Goal: Task Accomplishment & Management: Manage account settings

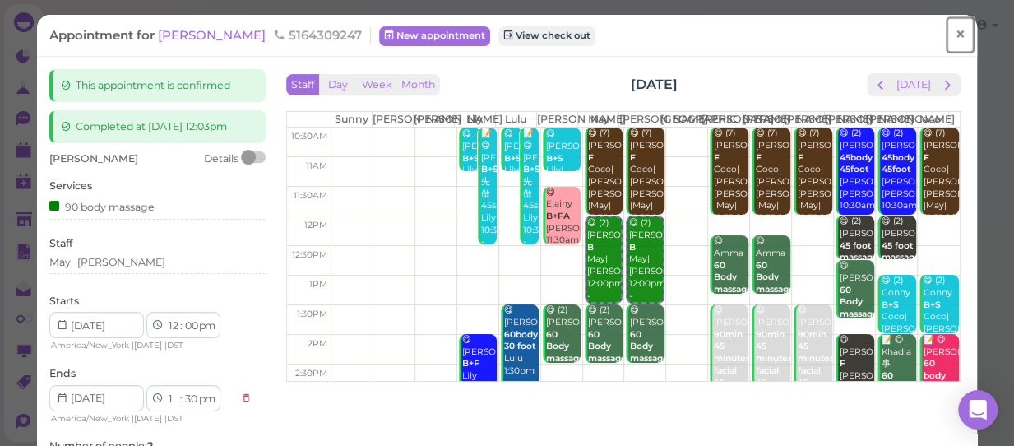
click at [954, 30] on span "×" at bounding box center [959, 34] width 11 height 23
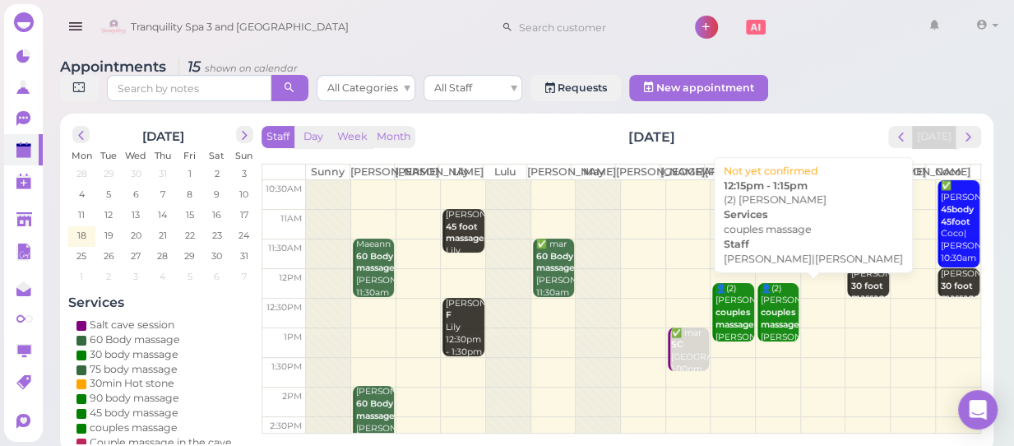
click at [771, 326] on b "couples massage" at bounding box center [779, 318] width 39 height 23
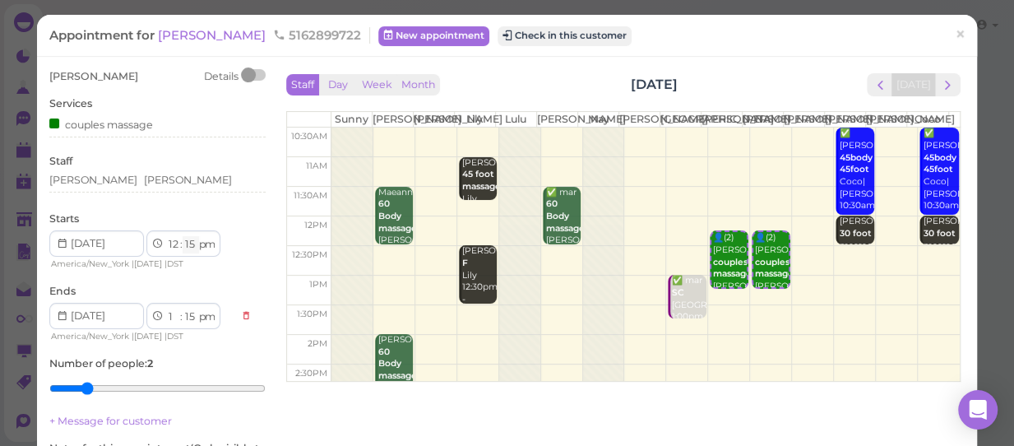
click at [190, 247] on select "00 05 10 15 20 25 30 35 40 45 50 55" at bounding box center [190, 244] width 16 height 17
select select "30"
click at [182, 236] on select "00 05 10 15 20 25 30 35 40 45 50 55" at bounding box center [190, 244] width 16 height 17
select select "30"
click at [123, 180] on div "[PERSON_NAME] [PERSON_NAME]" at bounding box center [157, 180] width 216 height 15
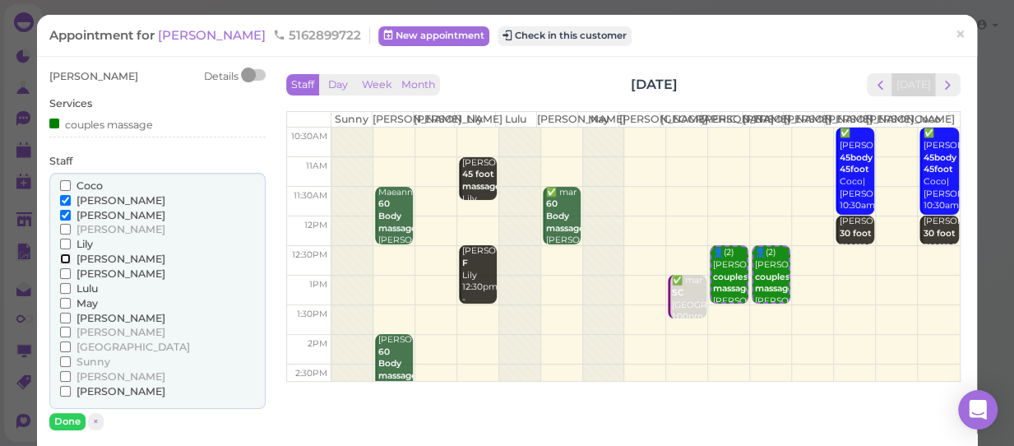
click at [61, 259] on input "[PERSON_NAME]" at bounding box center [65, 258] width 11 height 11
click at [61, 186] on input "Coco" at bounding box center [65, 185] width 11 height 11
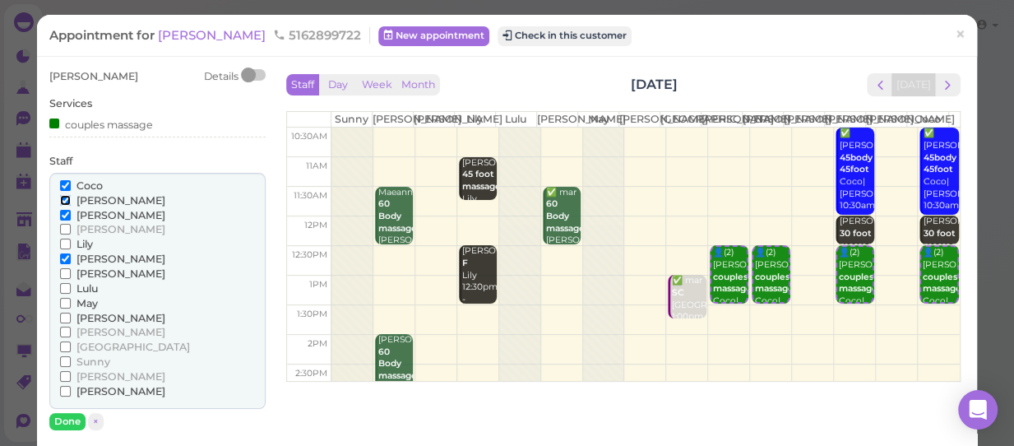
click at [60, 200] on input "[PERSON_NAME]" at bounding box center [65, 200] width 11 height 11
click at [60, 210] on input "[PERSON_NAME]" at bounding box center [65, 215] width 11 height 11
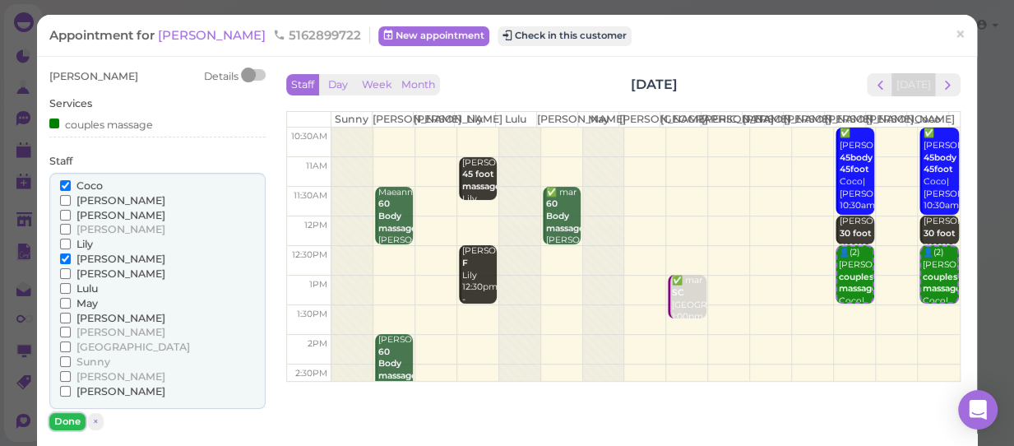
click at [67, 420] on button "Done" at bounding box center [67, 421] width 36 height 17
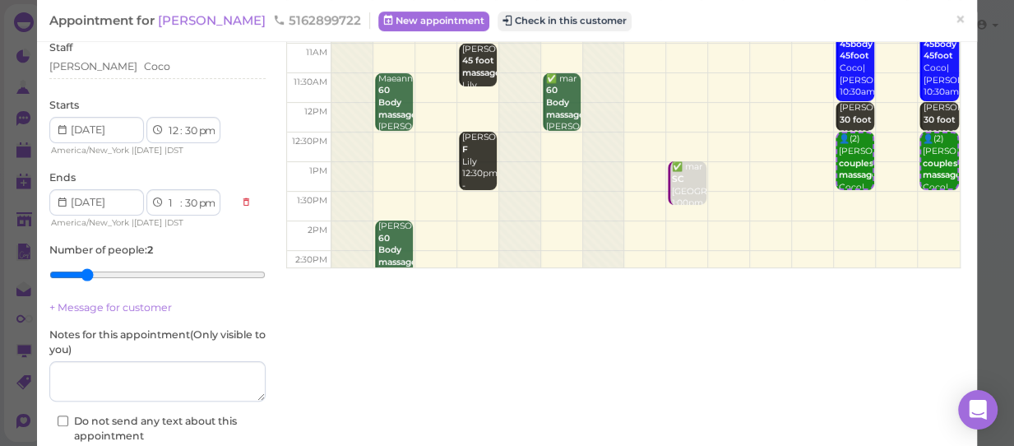
scroll to position [219, 0]
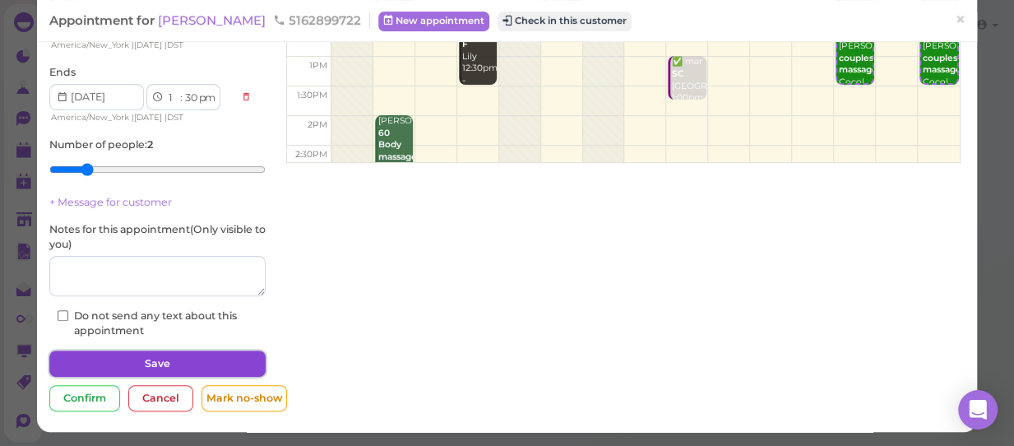
click at [161, 361] on button "Save" at bounding box center [157, 363] width 216 height 26
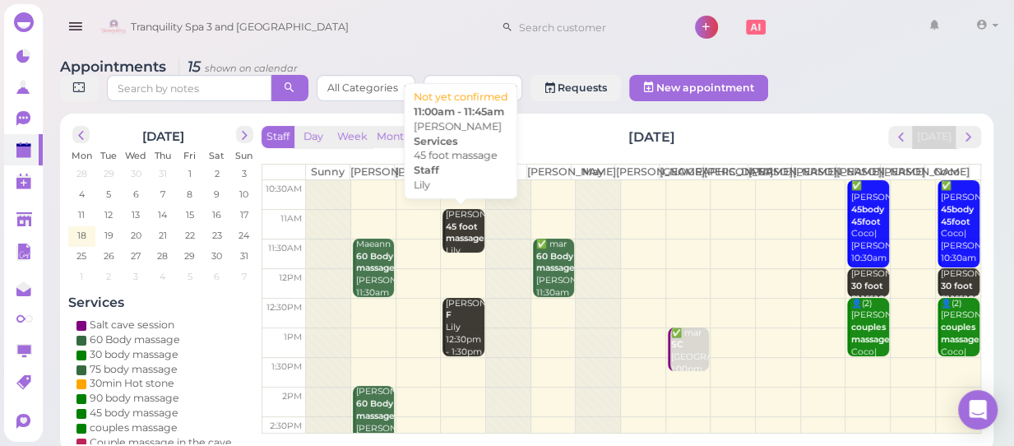
click at [460, 231] on b "45 foot massage" at bounding box center [465, 232] width 39 height 23
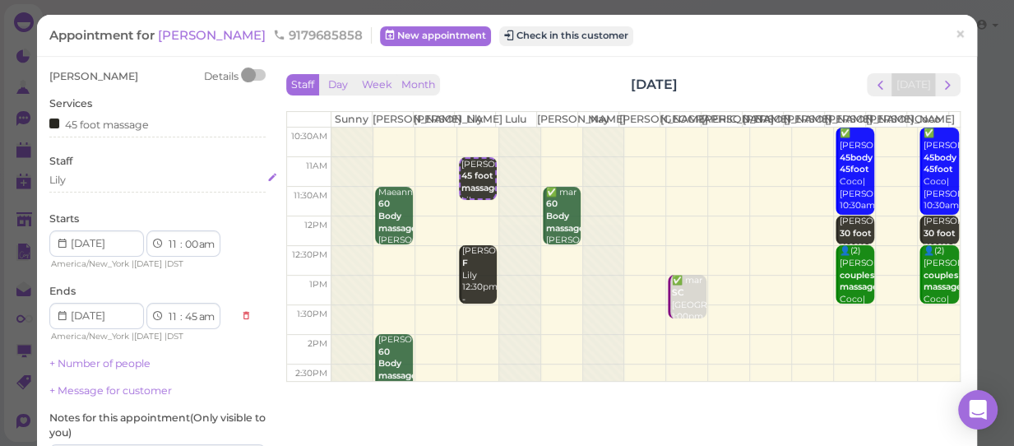
click at [82, 185] on div "Lily" at bounding box center [157, 180] width 216 height 15
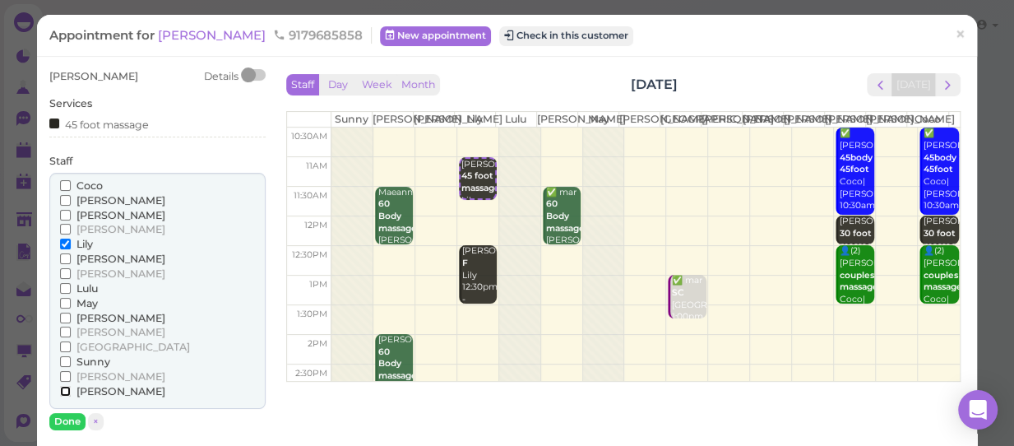
click at [63, 394] on input "[PERSON_NAME]" at bounding box center [65, 391] width 11 height 11
click at [60, 242] on input "Lily" at bounding box center [65, 243] width 11 height 11
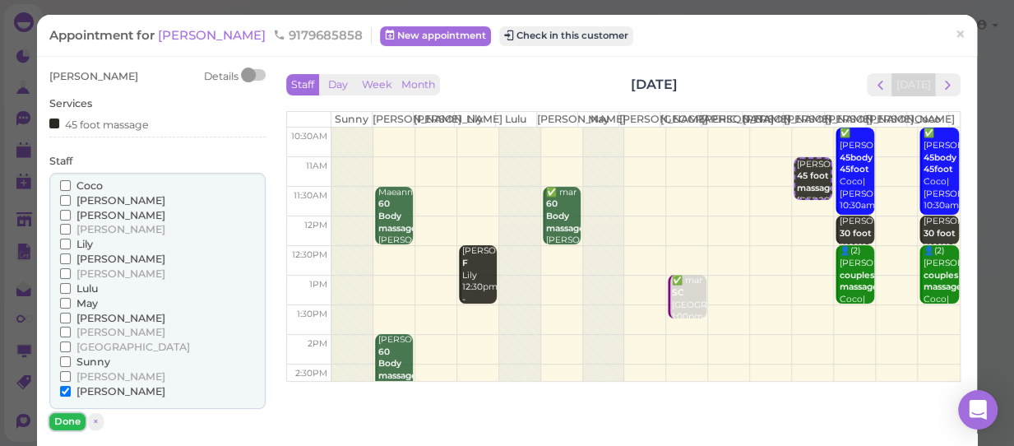
click at [67, 416] on button "Done" at bounding box center [67, 421] width 36 height 17
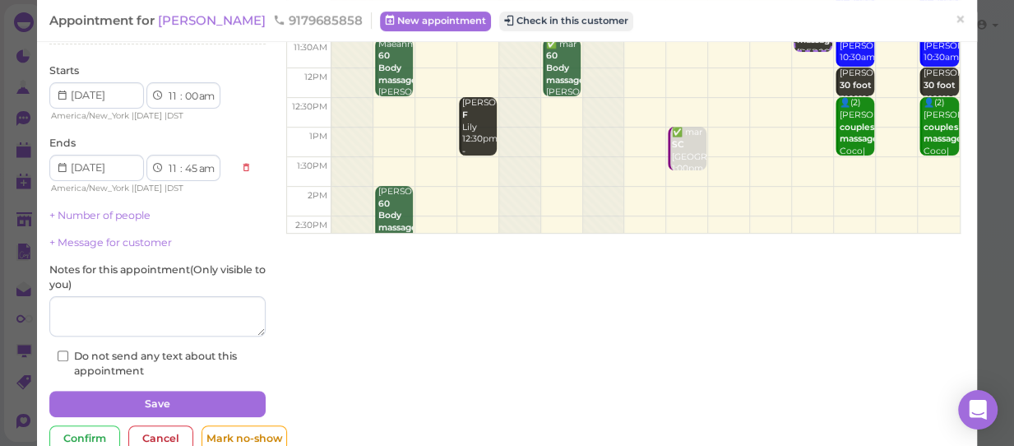
scroll to position [149, 0]
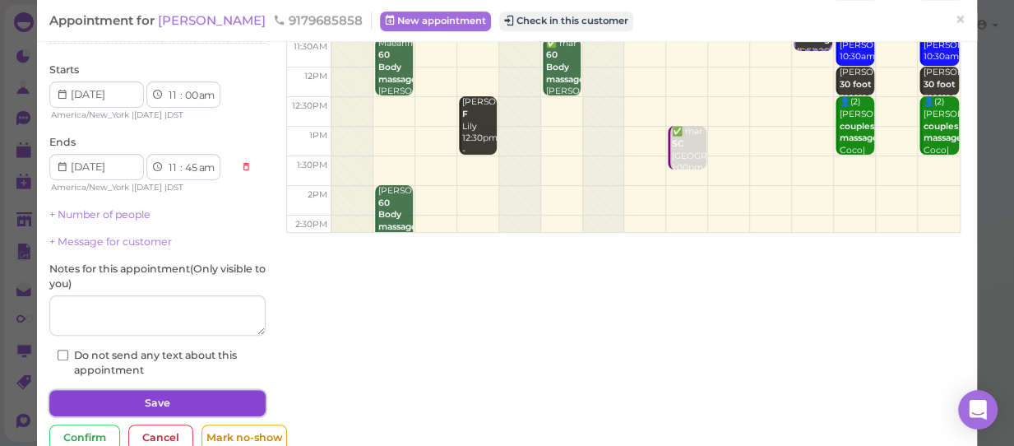
click at [154, 398] on button "Save" at bounding box center [157, 403] width 216 height 26
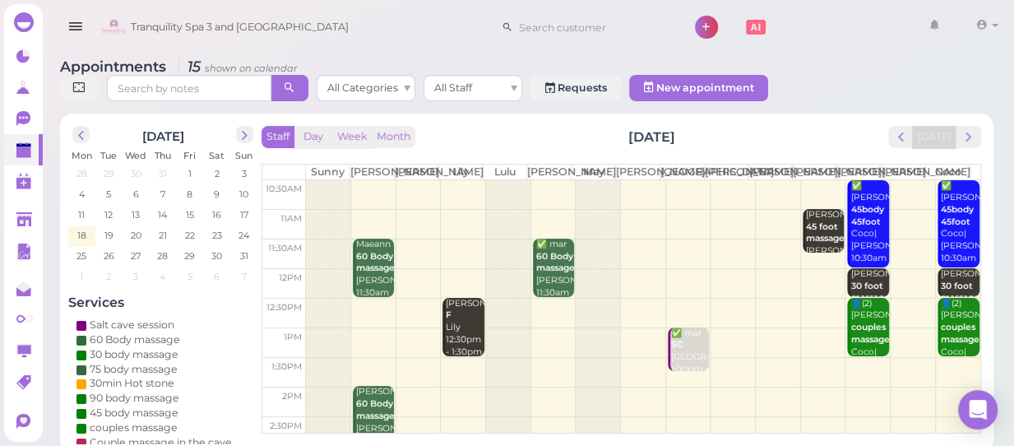
click at [460, 183] on td at bounding box center [643, 195] width 674 height 30
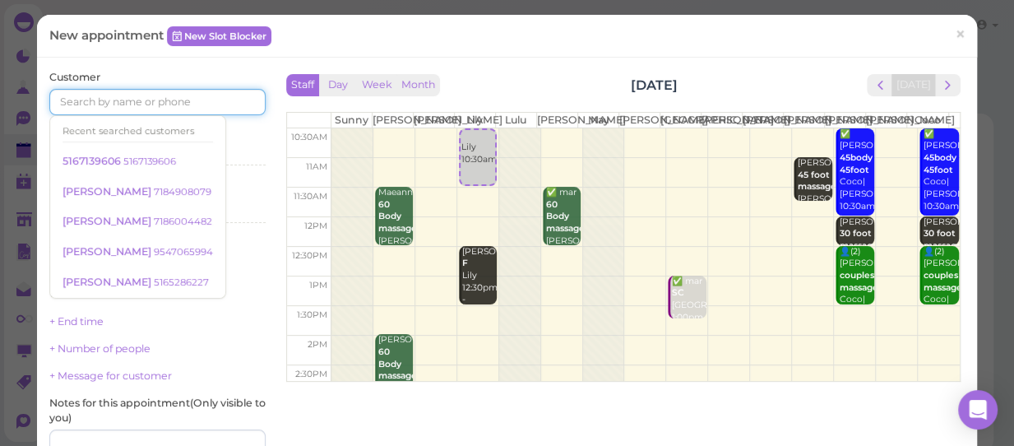
click at [200, 96] on input at bounding box center [157, 102] width 216 height 26
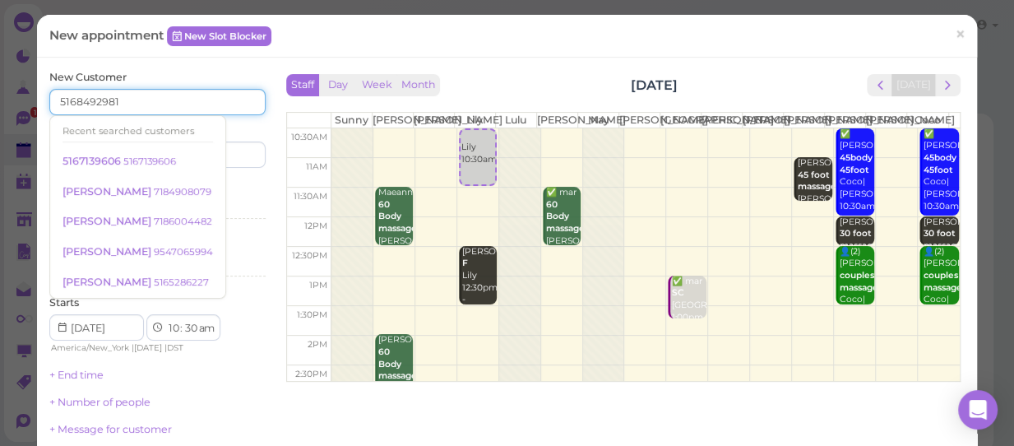
type input "5168492981"
click at [247, 128] on div "Last name" at bounding box center [213, 145] width 104 height 45
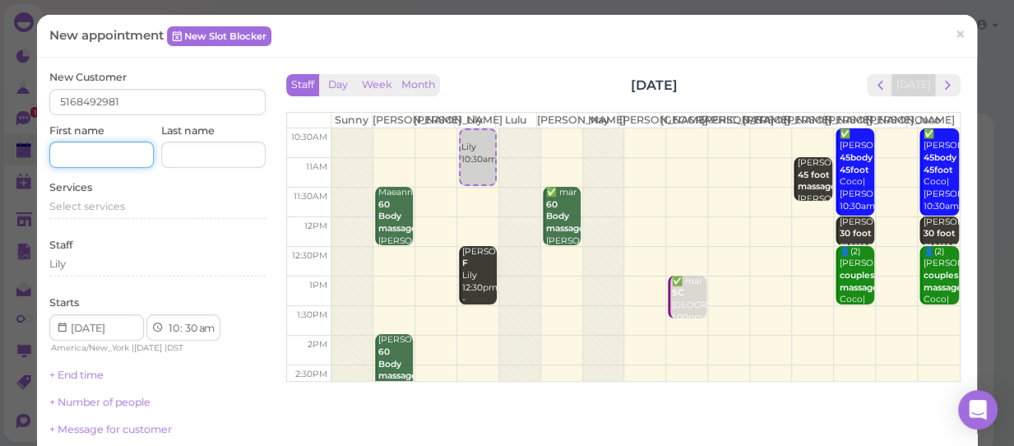
click at [122, 157] on input at bounding box center [101, 154] width 104 height 26
type input "[PERSON_NAME]"
click at [65, 201] on span "Select services" at bounding box center [87, 206] width 76 height 12
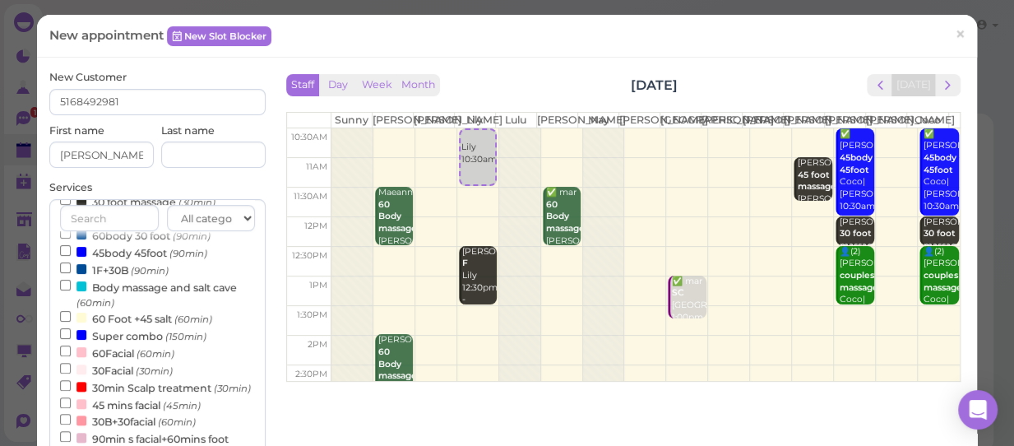
scroll to position [373, 0]
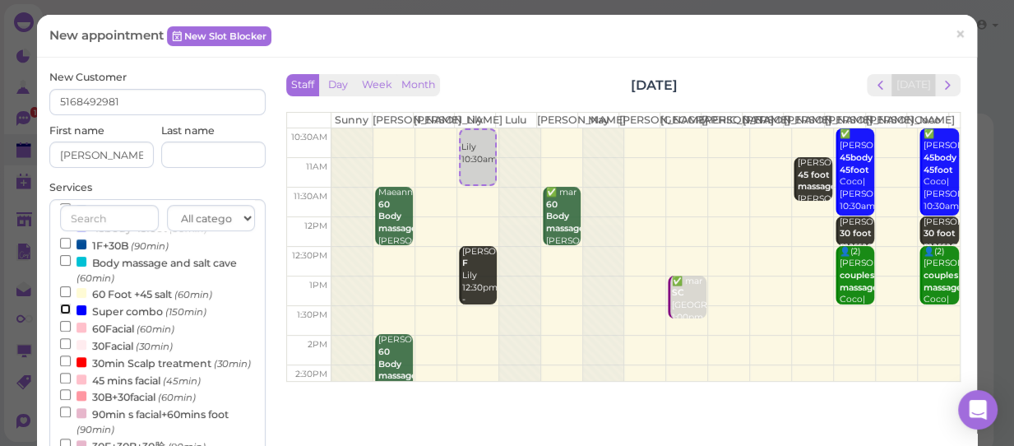
click at [64, 312] on input "Super combo (150min)" at bounding box center [65, 308] width 11 height 11
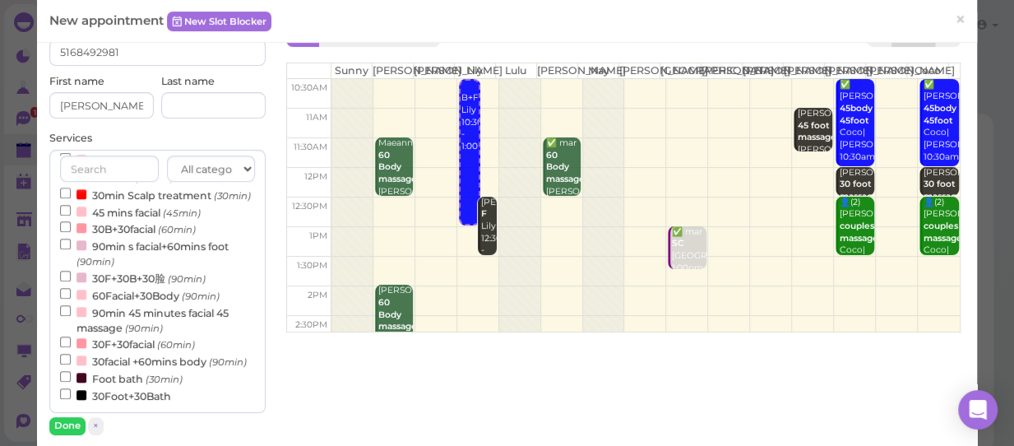
scroll to position [224, 0]
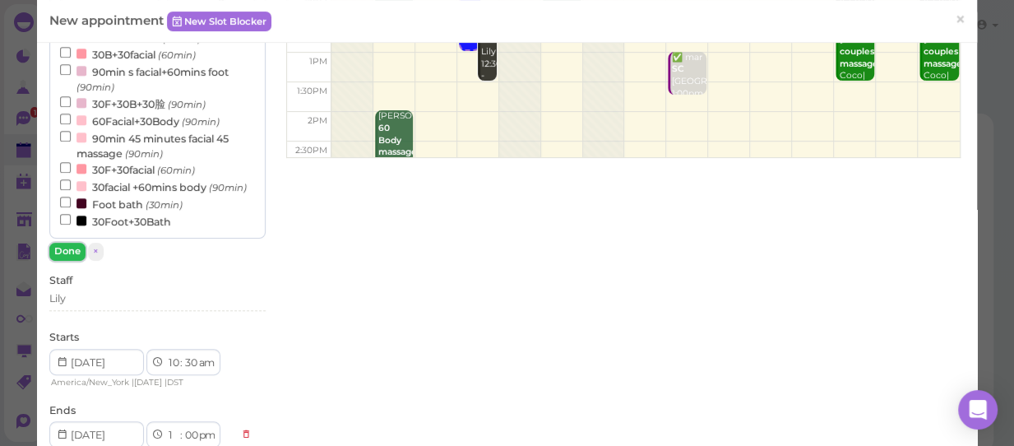
click at [67, 249] on button "Done" at bounding box center [67, 250] width 36 height 17
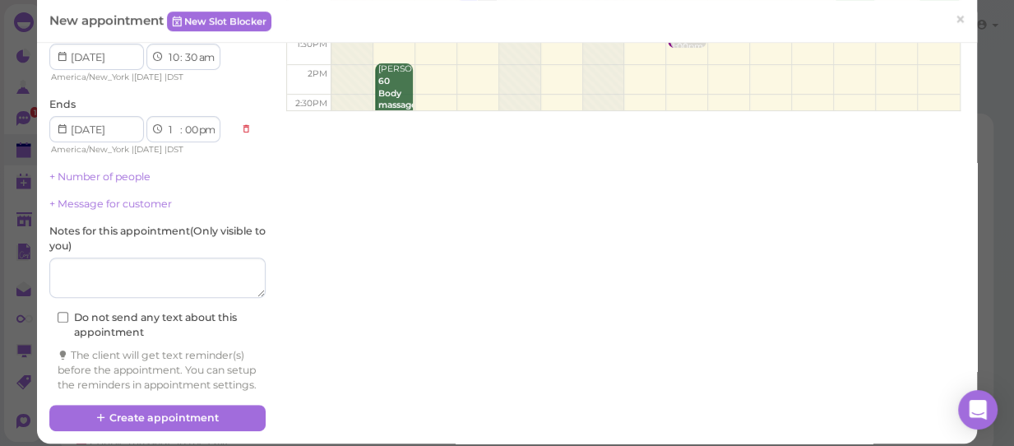
scroll to position [296, 0]
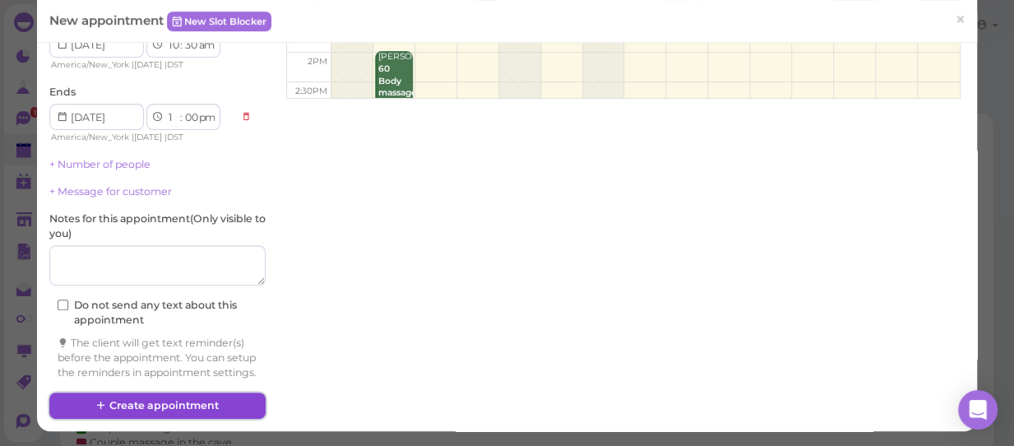
click at [213, 409] on button "Create appointment" at bounding box center [157, 405] width 216 height 26
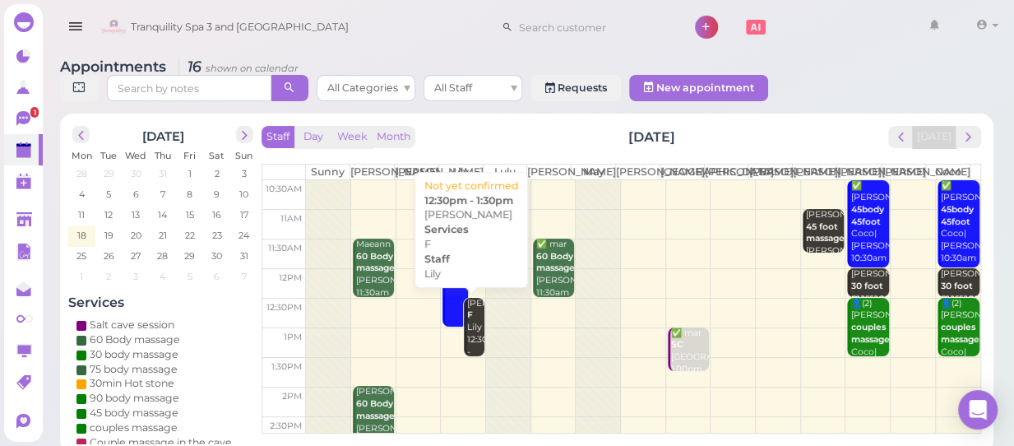
click at [473, 333] on div "[PERSON_NAME] F Lily 12:30pm - 1:30pm" at bounding box center [475, 334] width 18 height 72
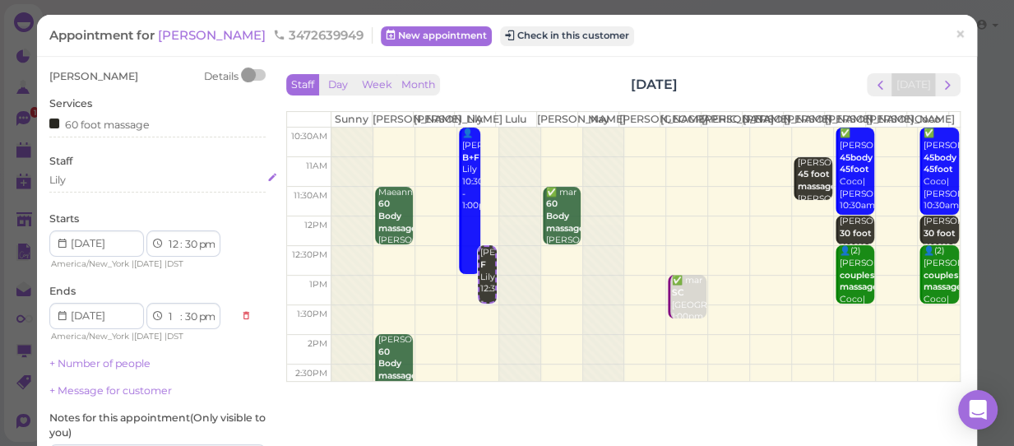
click at [60, 175] on div "Lily" at bounding box center [57, 180] width 16 height 15
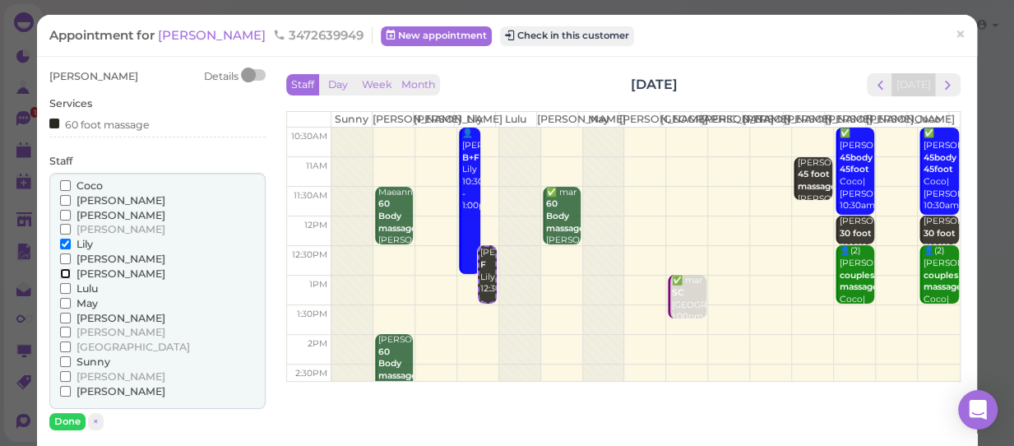
click at [62, 273] on input "[PERSON_NAME]" at bounding box center [65, 273] width 11 height 11
click at [63, 242] on input "Lily" at bounding box center [65, 243] width 11 height 11
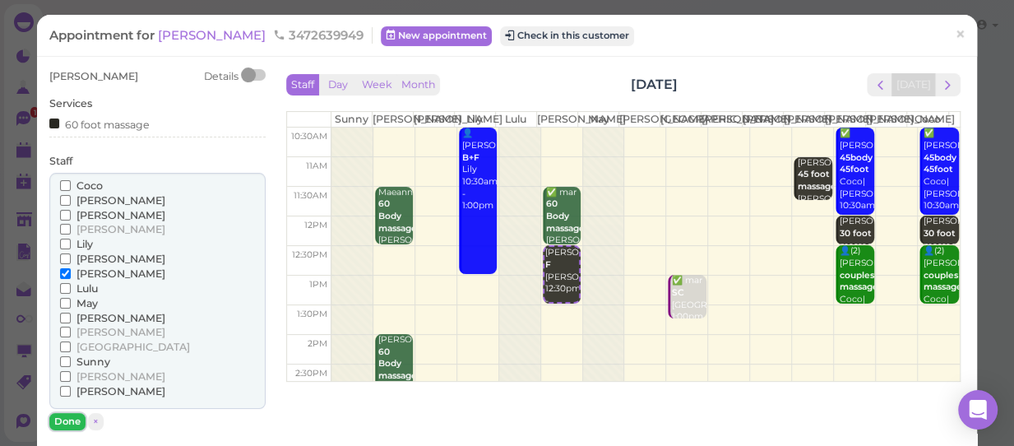
click at [74, 413] on button "Done" at bounding box center [67, 421] width 36 height 17
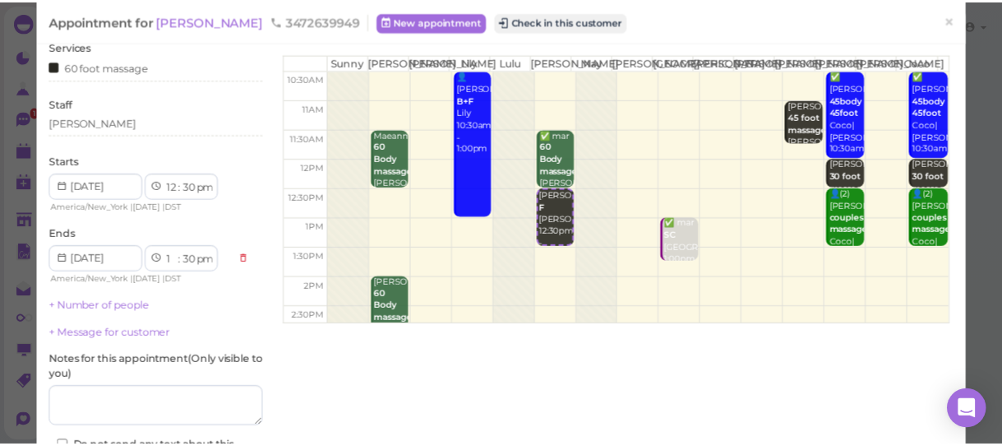
scroll to position [149, 0]
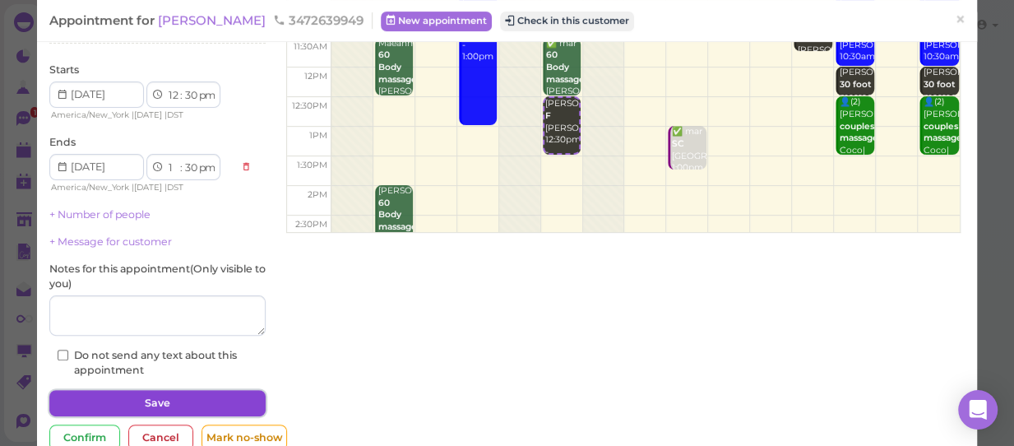
click at [109, 394] on button "Save" at bounding box center [157, 403] width 216 height 26
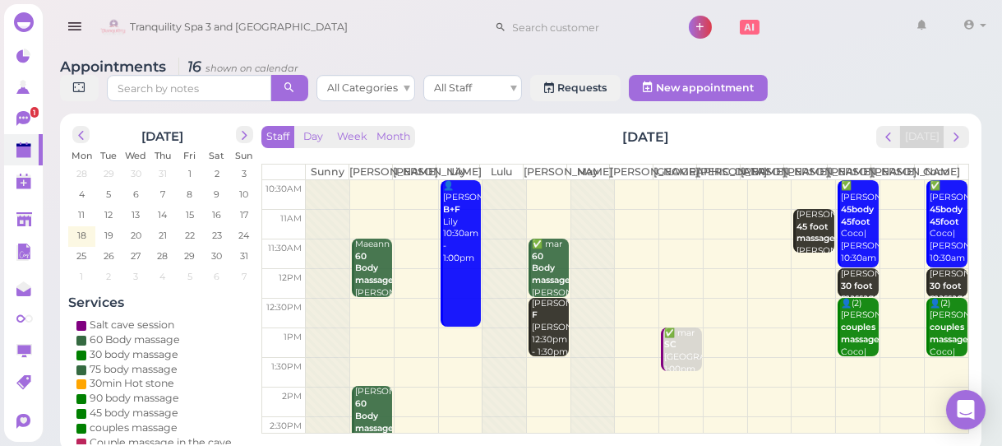
click at [797, 287] on td at bounding box center [637, 283] width 663 height 30
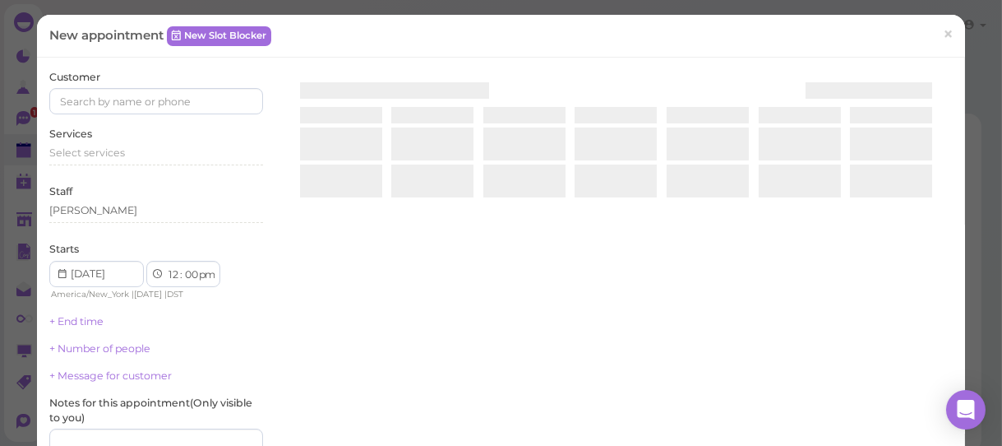
click at [797, 287] on div at bounding box center [616, 231] width 674 height 322
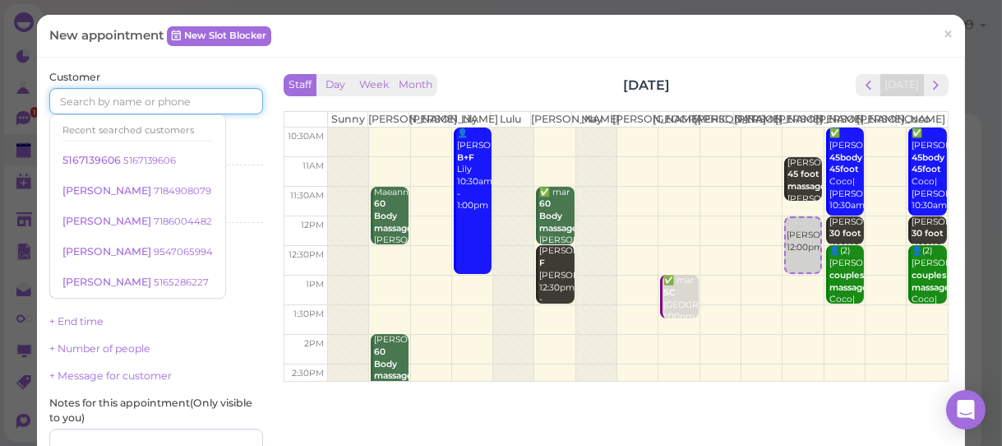
click at [207, 105] on input at bounding box center [156, 101] width 214 height 26
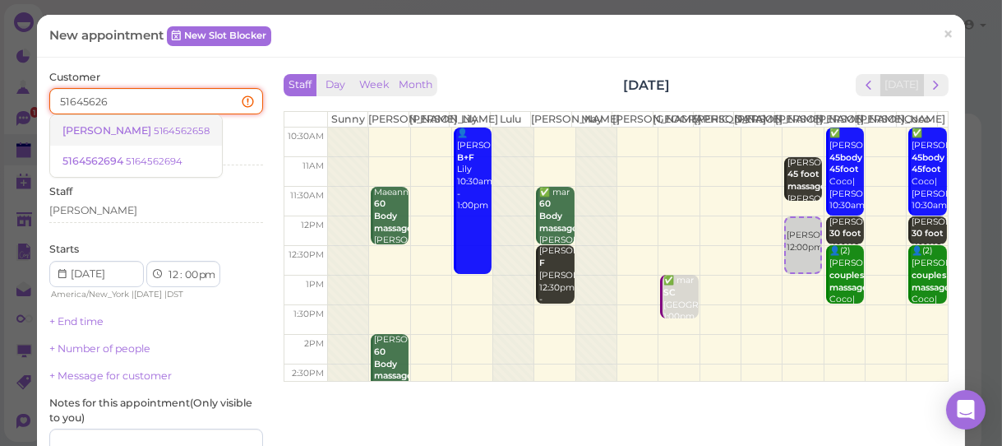
type input "51645626"
click at [154, 132] on small "5164562658" at bounding box center [182, 131] width 56 height 12
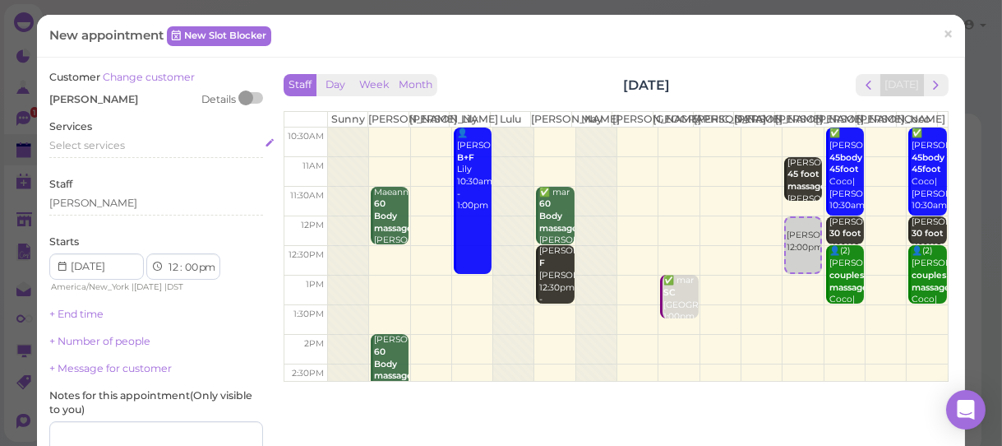
click at [130, 146] on div "Select services" at bounding box center [156, 145] width 214 height 15
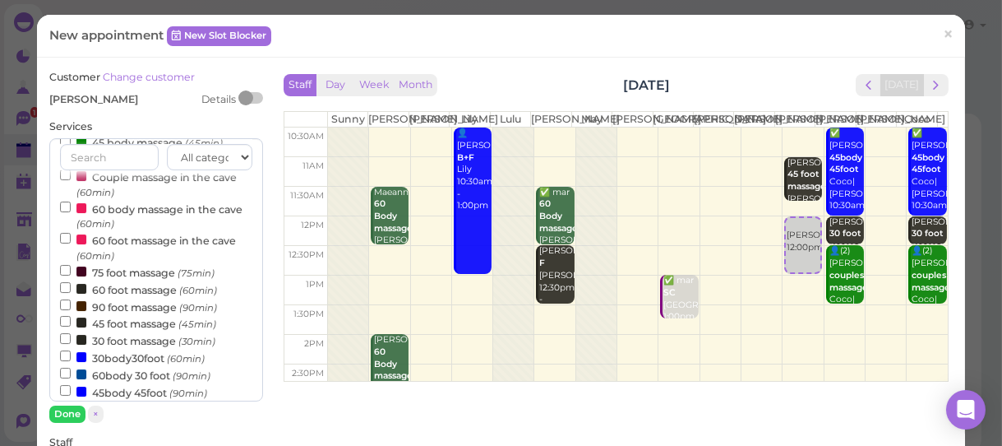
scroll to position [149, 0]
click at [63, 286] on input "60 foot massage (60min)" at bounding box center [65, 286] width 11 height 11
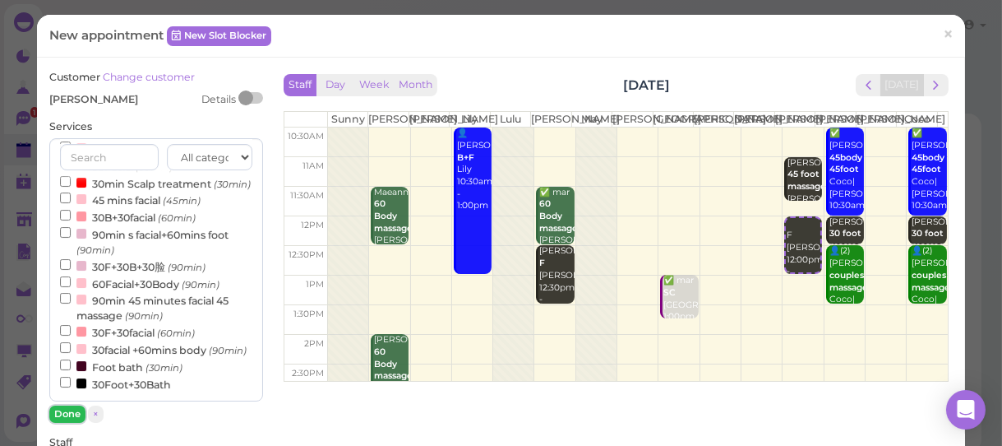
click at [67, 410] on button "Done" at bounding box center [67, 413] width 36 height 17
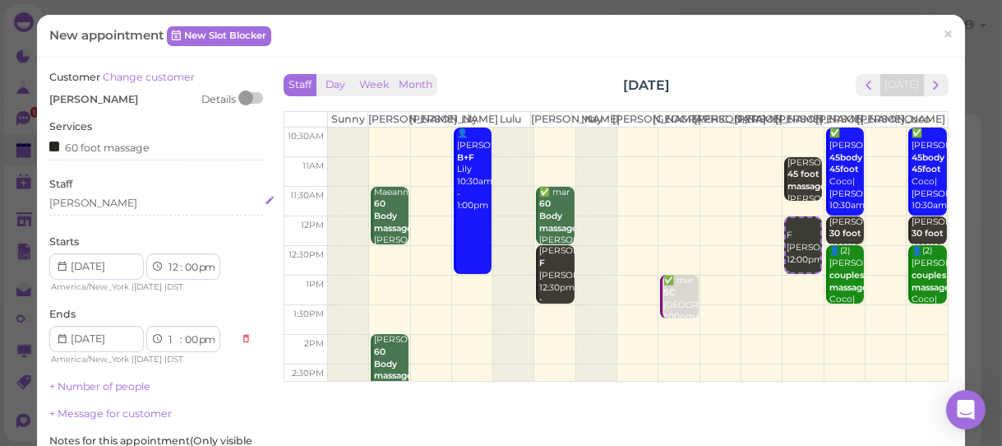
click at [81, 196] on div "[PERSON_NAME]" at bounding box center [156, 203] width 214 height 15
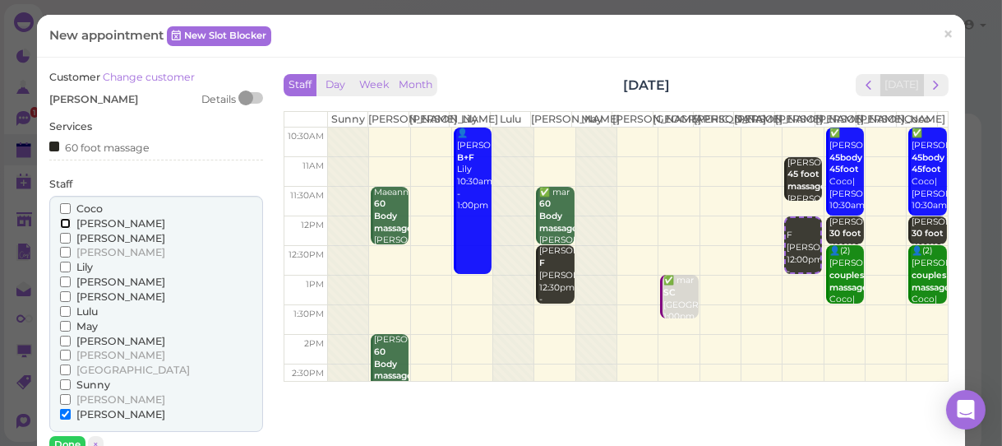
click at [62, 223] on input "[PERSON_NAME]" at bounding box center [65, 223] width 11 height 11
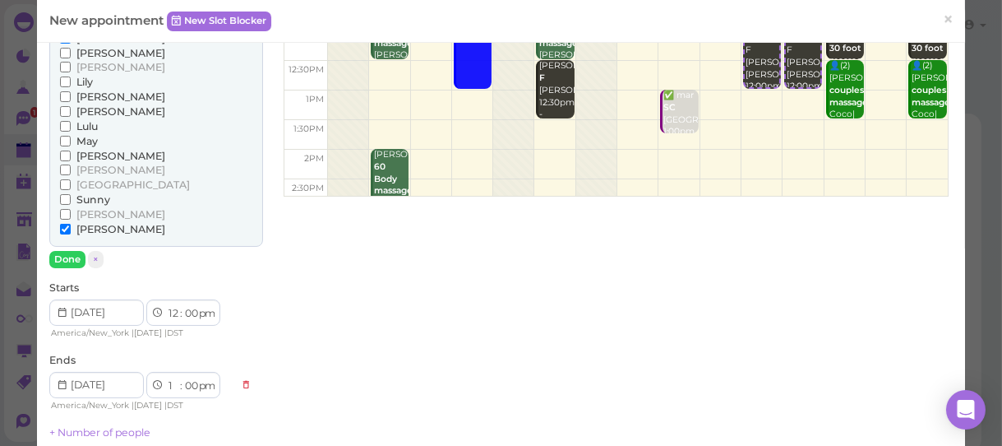
scroll to position [224, 0]
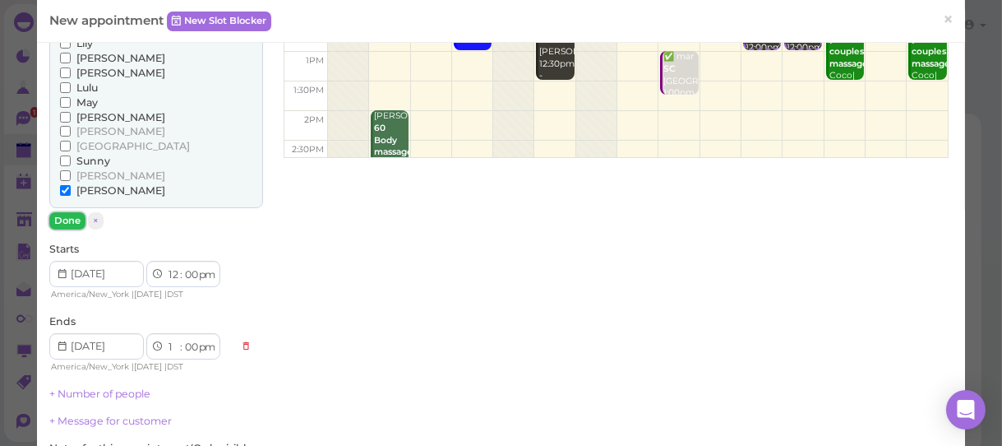
click at [70, 220] on button "Done" at bounding box center [67, 220] width 36 height 17
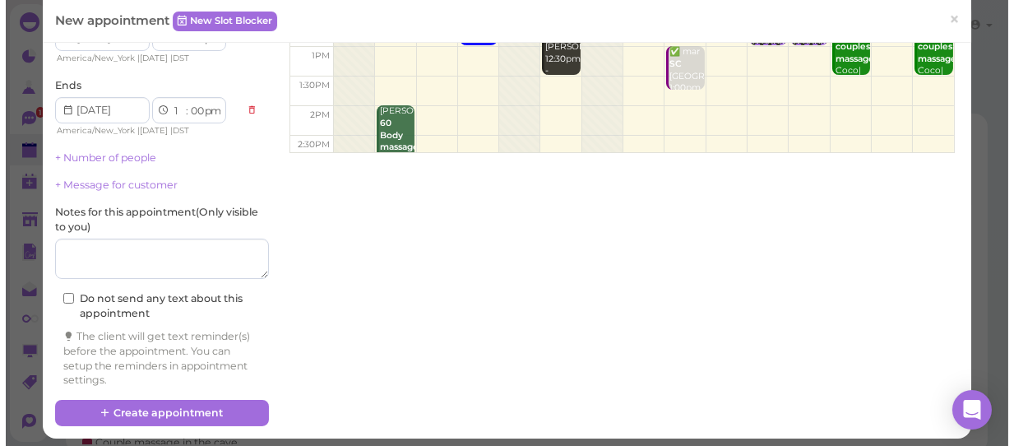
scroll to position [235, 0]
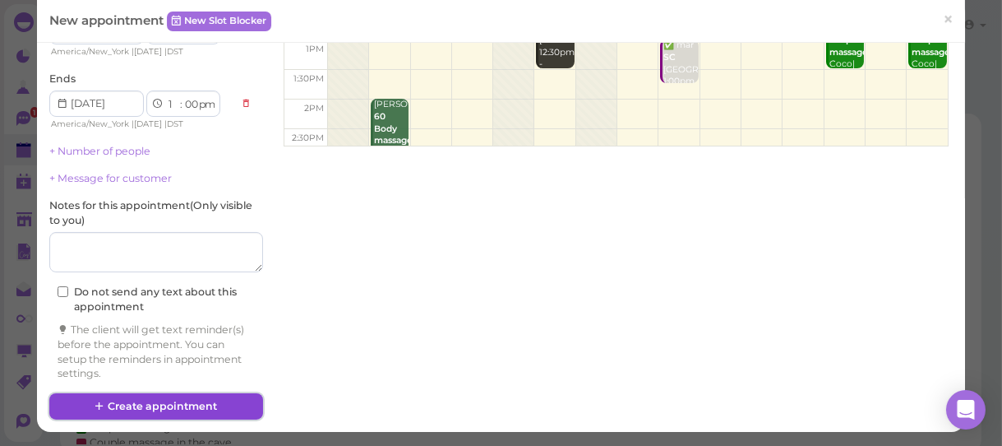
click at [192, 402] on button "Create appointment" at bounding box center [156, 406] width 214 height 26
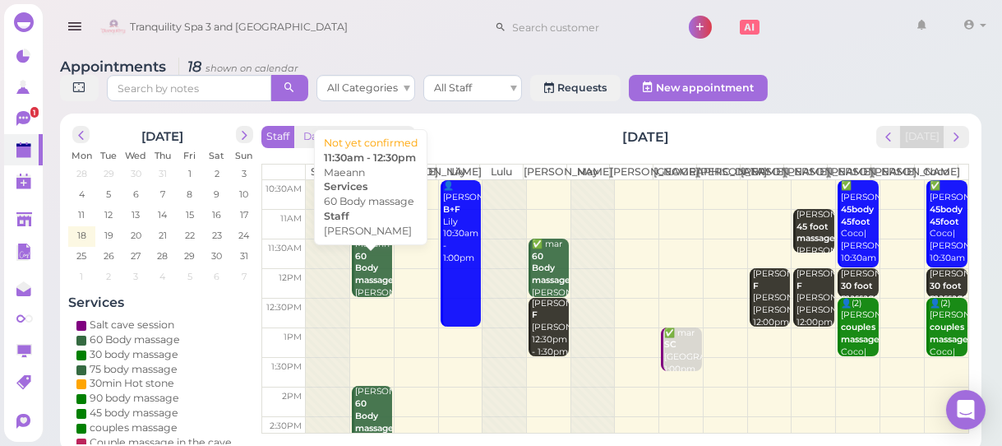
click at [377, 285] on b "60 Body massage" at bounding box center [374, 268] width 39 height 35
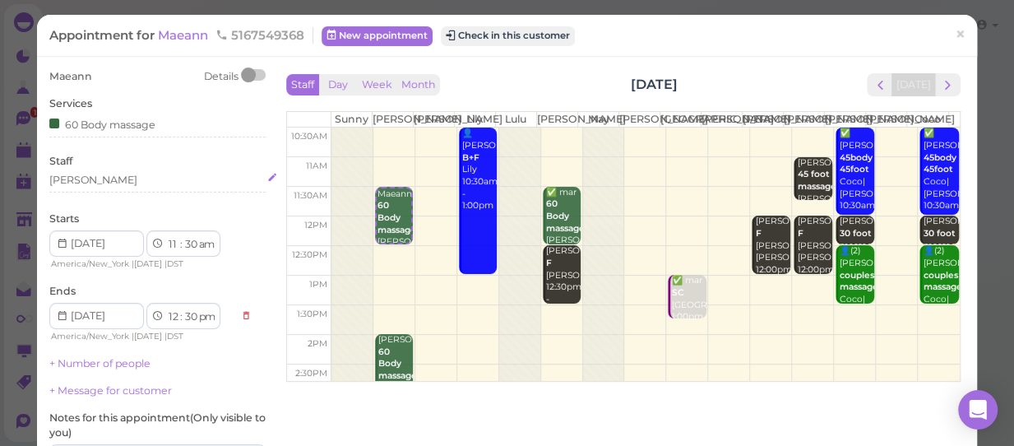
click at [85, 179] on div "[PERSON_NAME]" at bounding box center [157, 180] width 216 height 15
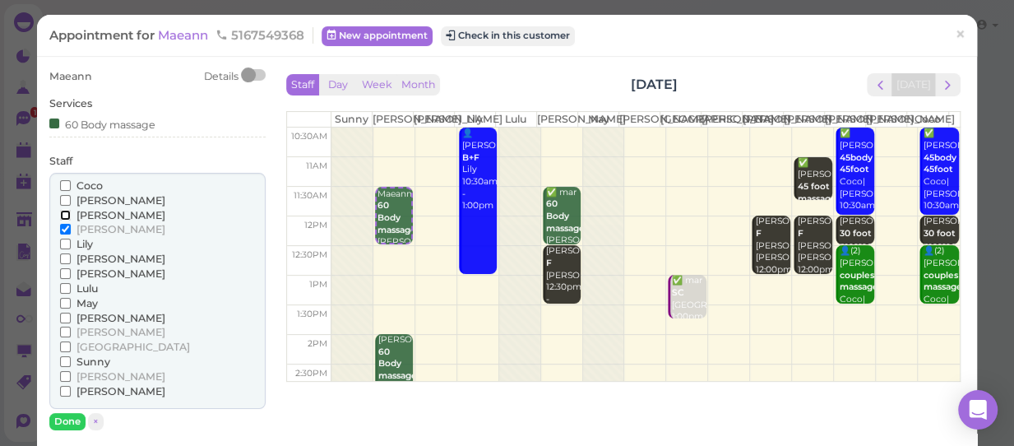
click at [61, 214] on input "[PERSON_NAME]" at bounding box center [65, 215] width 11 height 11
click at [61, 224] on input "[PERSON_NAME]" at bounding box center [65, 229] width 11 height 11
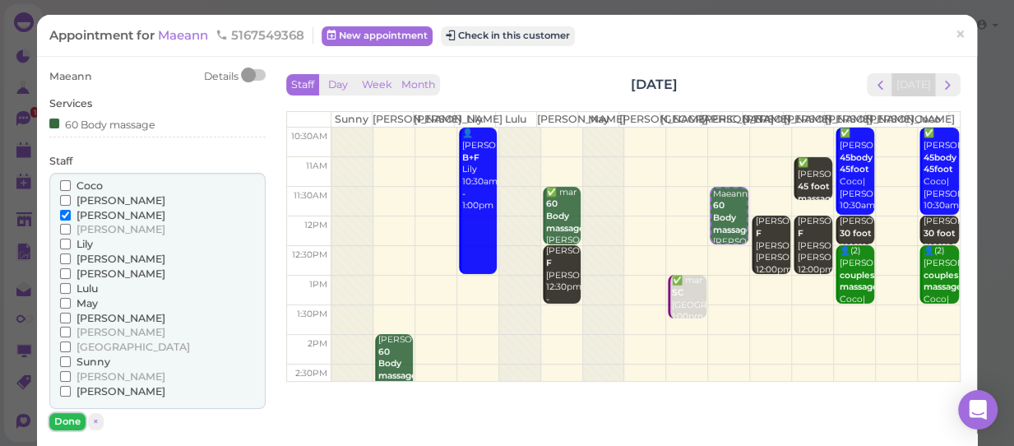
click at [68, 418] on button "Done" at bounding box center [67, 421] width 36 height 17
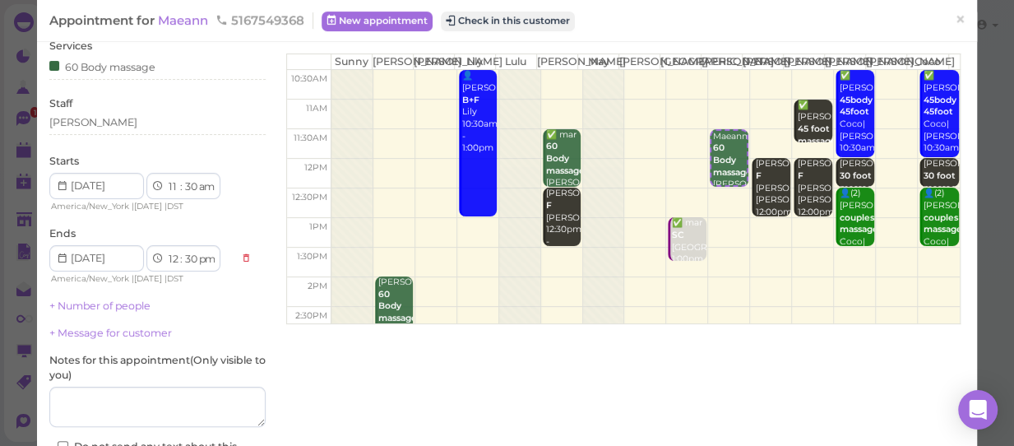
scroll to position [188, 0]
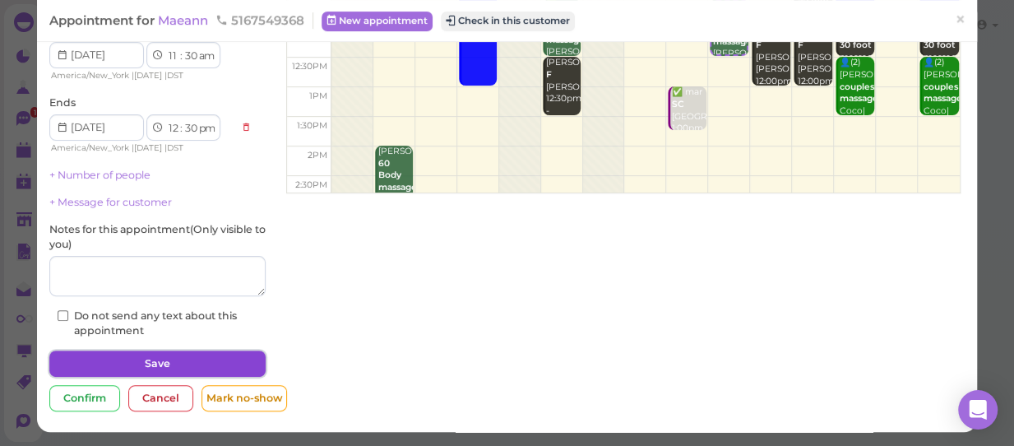
click at [143, 363] on button "Save" at bounding box center [157, 363] width 216 height 26
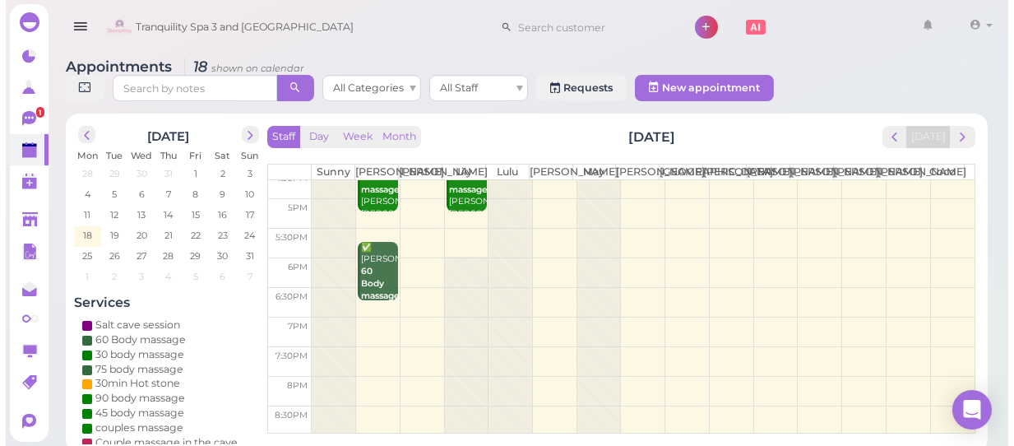
scroll to position [291, 0]
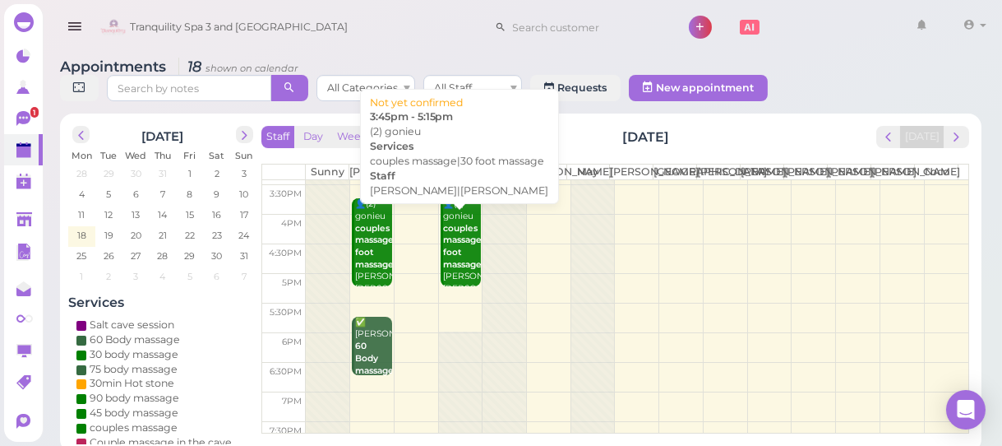
click at [453, 287] on div "👤(2) gonieu couples massage|30 foot massage [PERSON_NAME]|Lily 3:45pm - 5:15pm" at bounding box center [462, 258] width 38 height 121
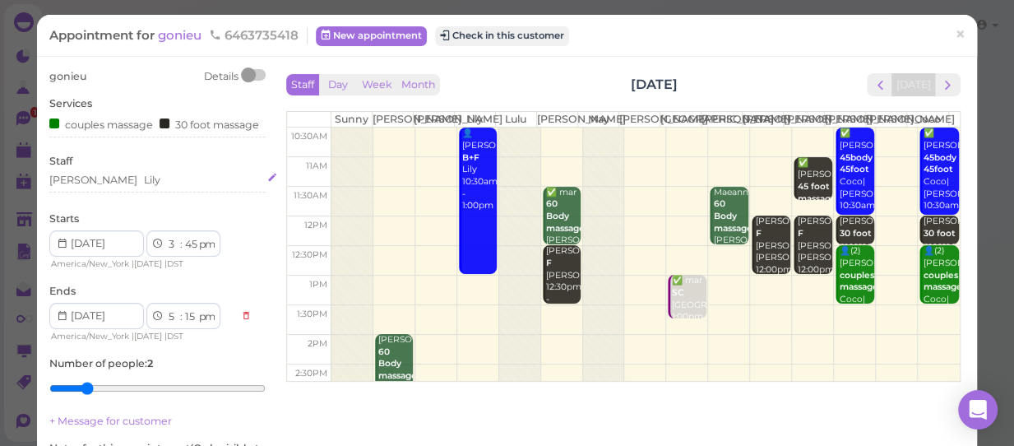
click at [104, 187] on div "[PERSON_NAME]" at bounding box center [157, 180] width 216 height 15
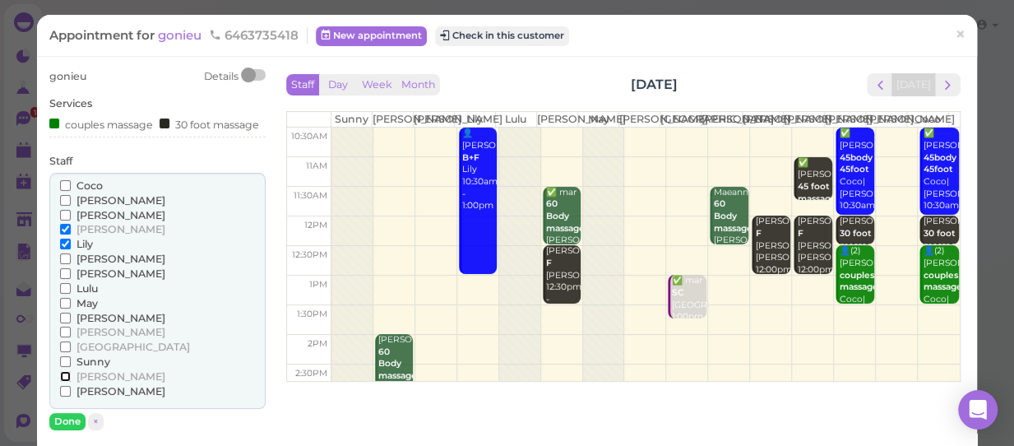
click at [60, 381] on input "[PERSON_NAME]" at bounding box center [65, 376] width 11 height 11
click at [67, 191] on input "Coco" at bounding box center [65, 185] width 11 height 11
click at [65, 234] on input "[PERSON_NAME]" at bounding box center [65, 229] width 11 height 11
click at [65, 264] on input "[PERSON_NAME]" at bounding box center [65, 258] width 11 height 11
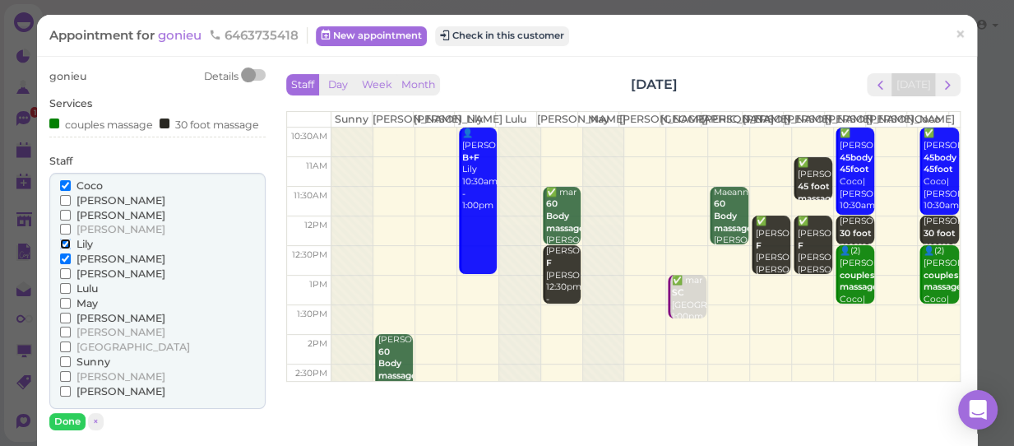
click at [62, 249] on input "Lily" at bounding box center [65, 243] width 11 height 11
click at [63, 426] on button "Done" at bounding box center [67, 421] width 36 height 17
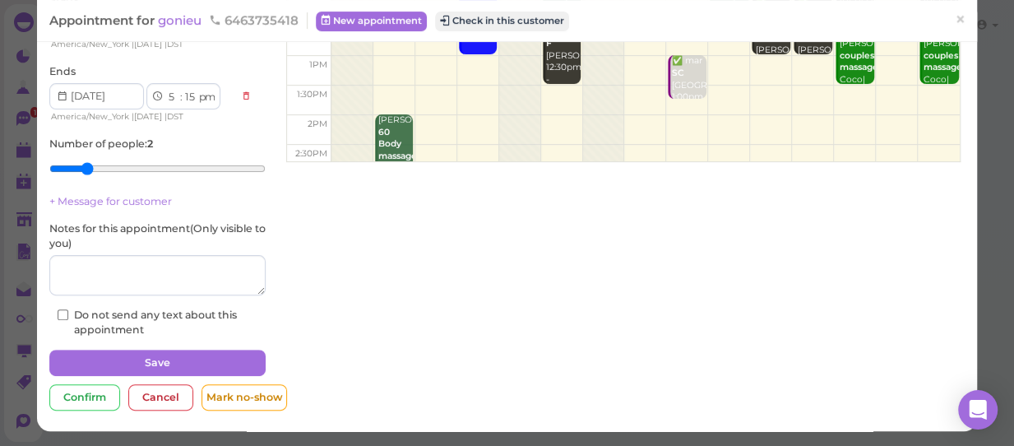
scroll to position [232, 0]
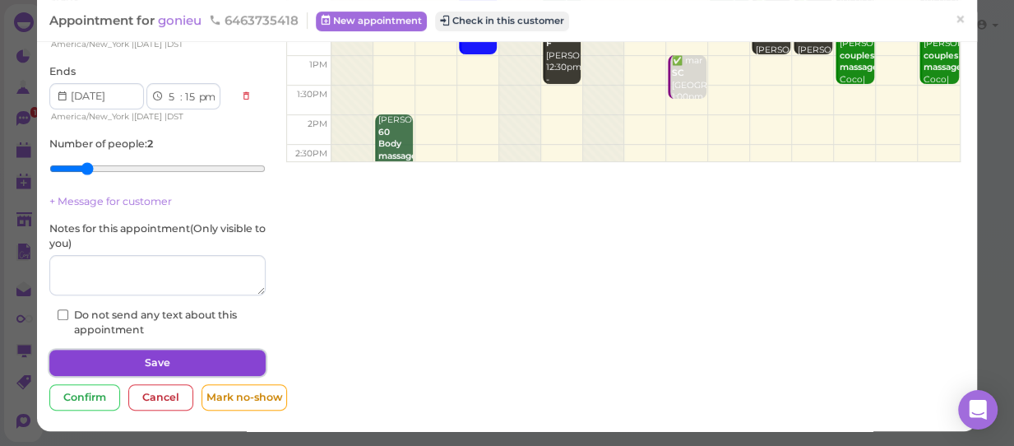
click at [176, 361] on button "Save" at bounding box center [157, 362] width 216 height 26
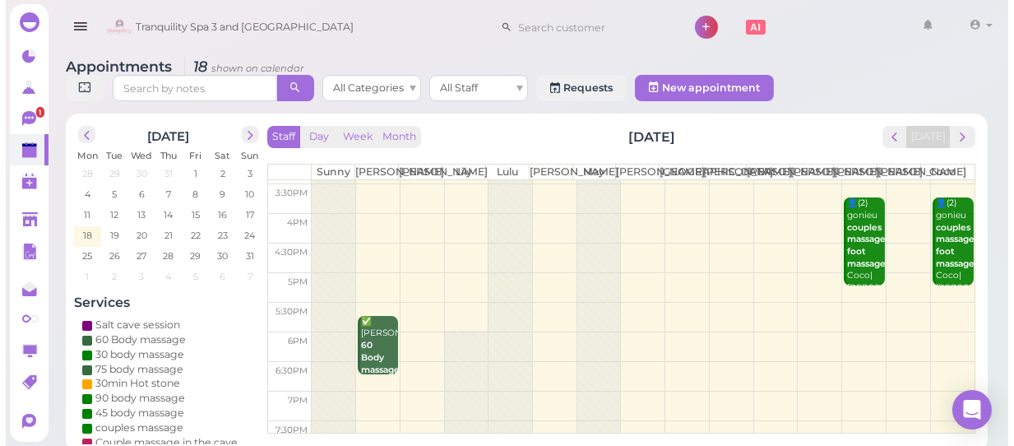
scroll to position [366, 0]
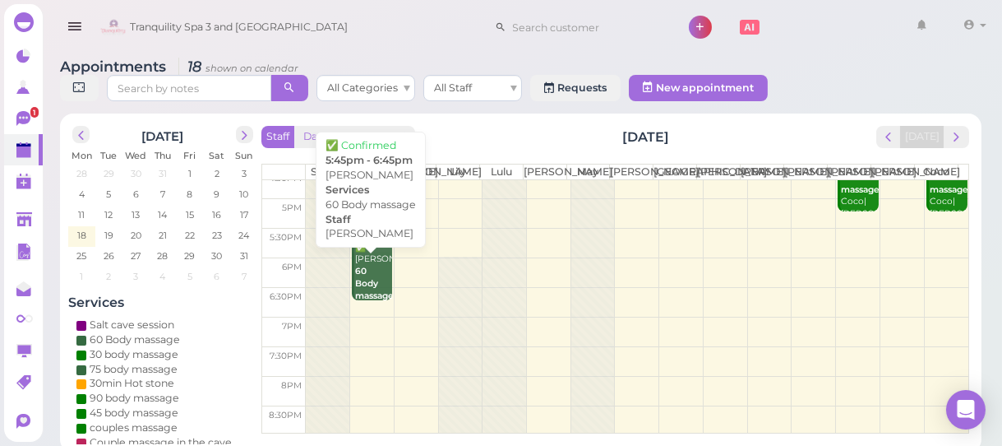
click at [370, 300] on b "60 Body massage" at bounding box center [374, 283] width 39 height 35
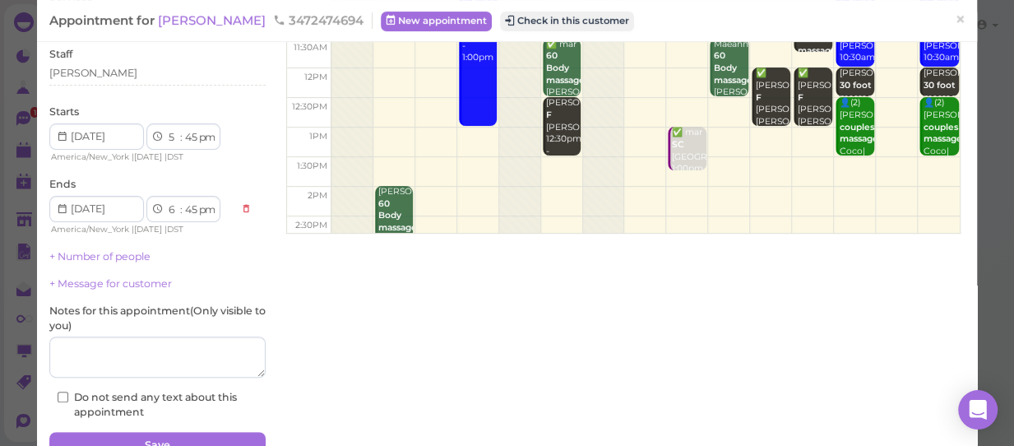
scroll to position [149, 0]
click at [89, 74] on div "[PERSON_NAME]" at bounding box center [157, 72] width 216 height 15
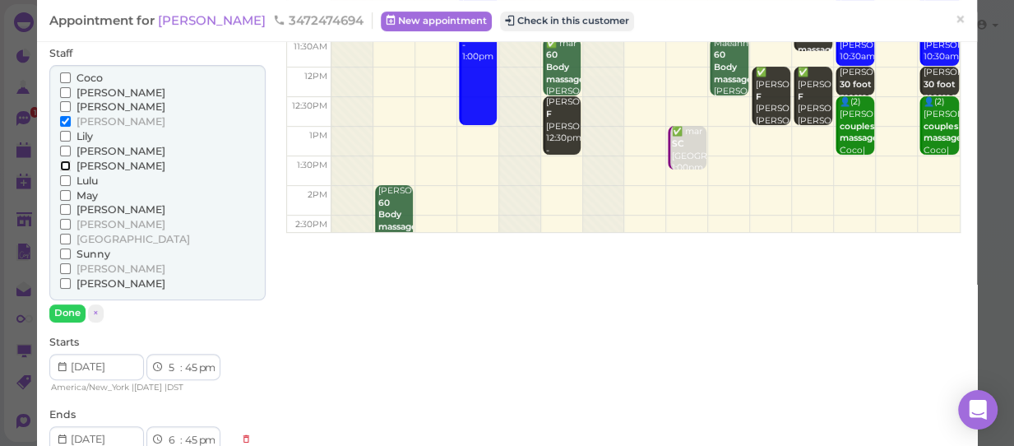
click at [63, 162] on input "[PERSON_NAME]" at bounding box center [65, 165] width 11 height 11
click at [66, 120] on input "[PERSON_NAME]" at bounding box center [65, 121] width 11 height 11
click at [69, 305] on button "Done" at bounding box center [67, 312] width 36 height 17
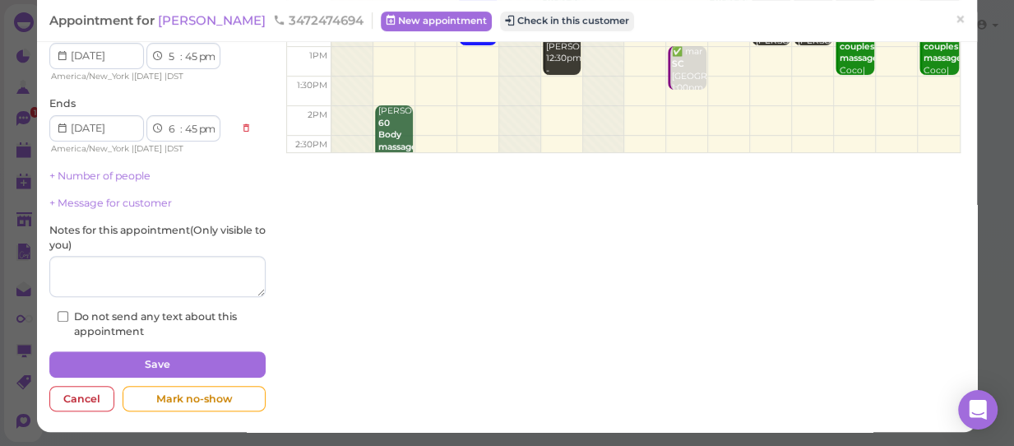
scroll to position [229, 0]
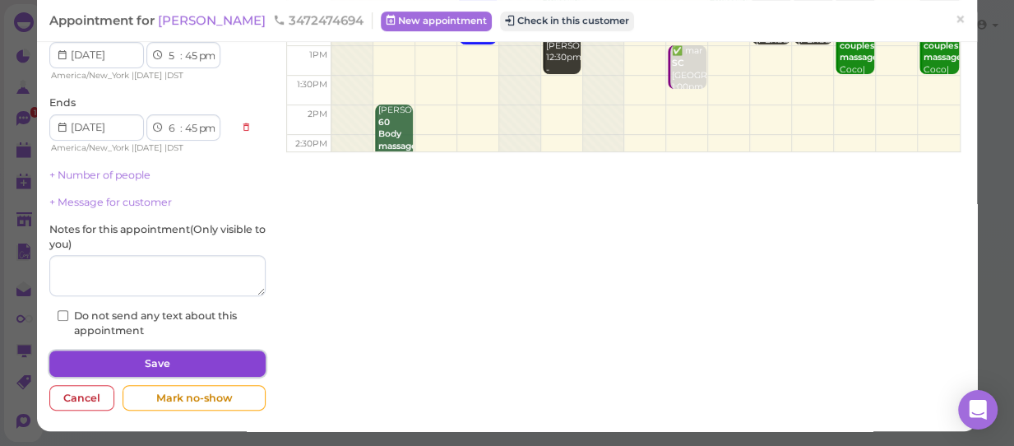
click at [160, 358] on button "Save" at bounding box center [157, 363] width 216 height 26
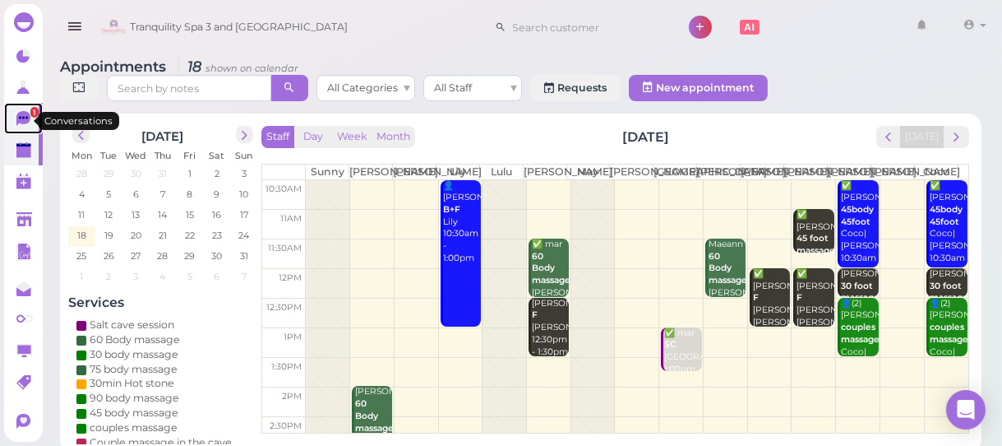
click at [26, 123] on icon at bounding box center [23, 118] width 14 height 15
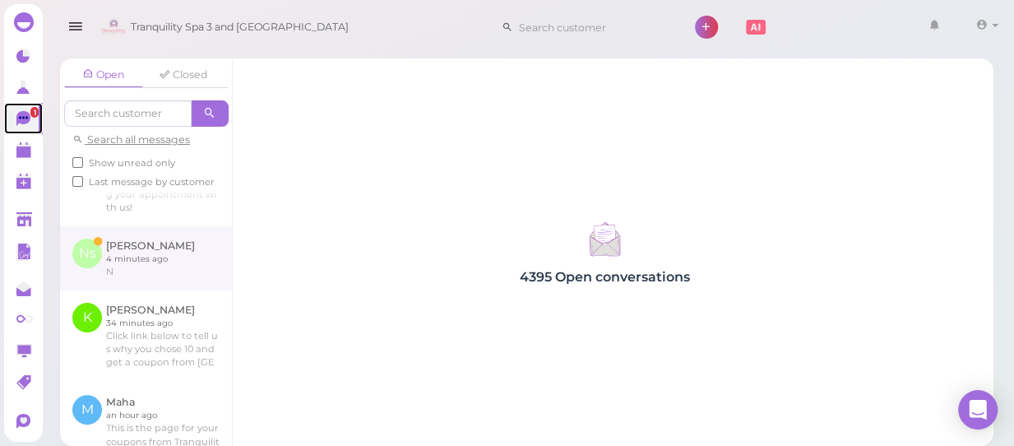
scroll to position [149, 0]
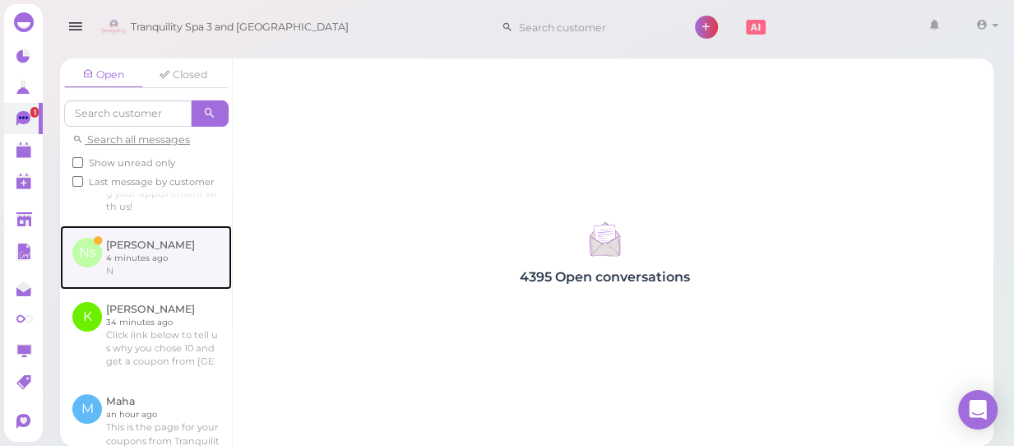
click at [146, 262] on link at bounding box center [146, 257] width 172 height 64
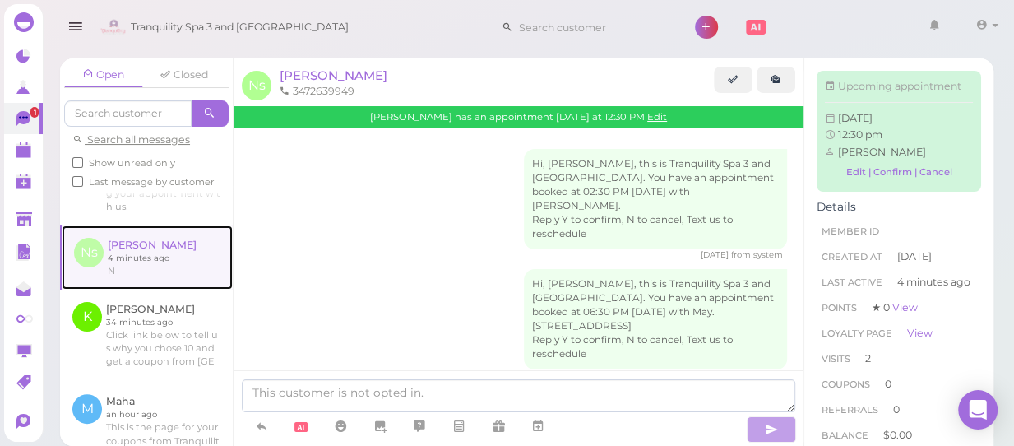
scroll to position [762, 0]
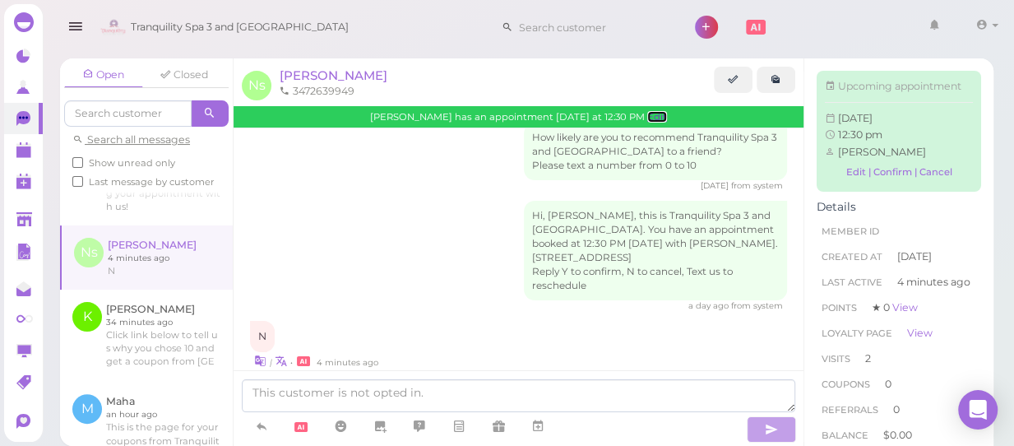
click at [656, 119] on link "Edit" at bounding box center [657, 117] width 20 height 12
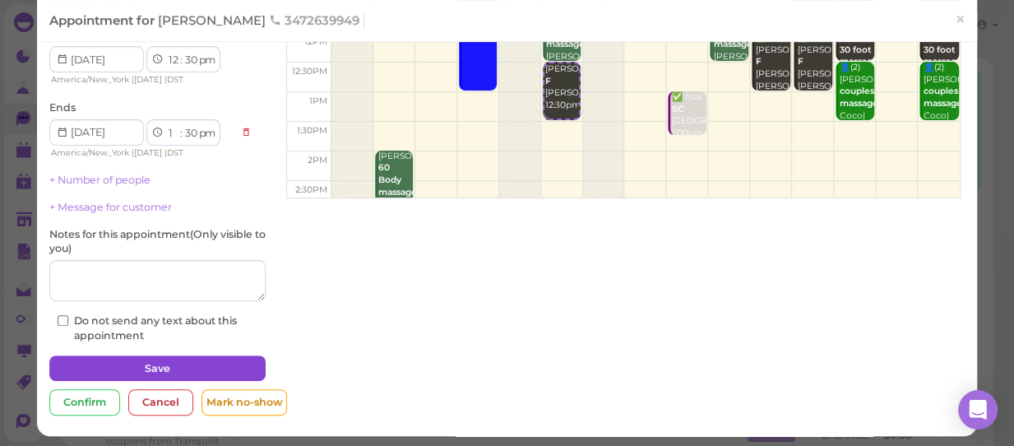
scroll to position [187, 0]
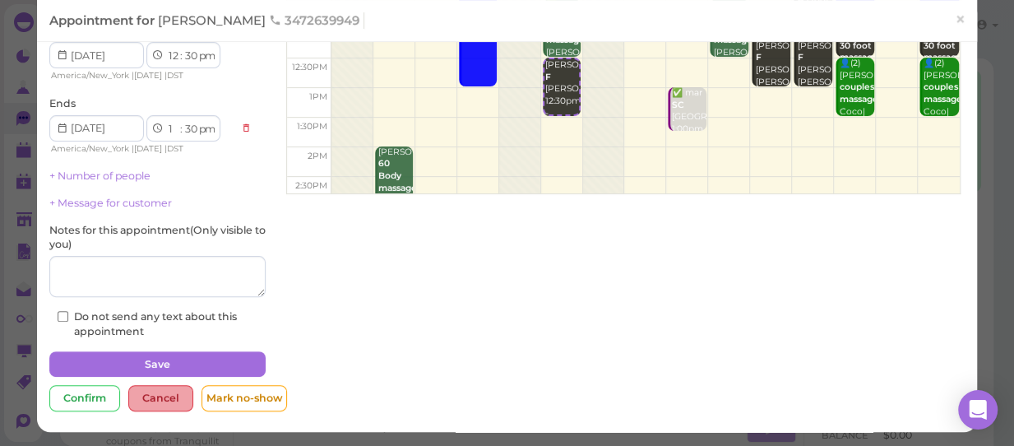
click at [142, 394] on div "Cancel" at bounding box center [160, 398] width 65 height 26
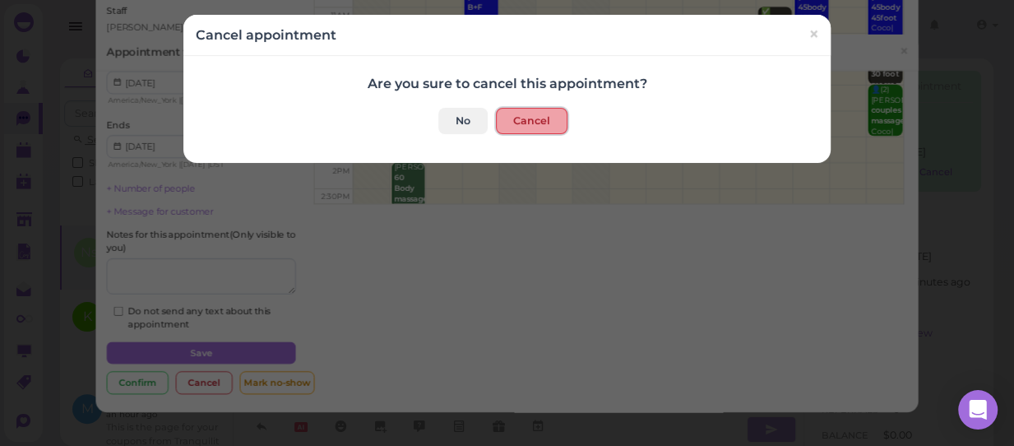
click at [541, 119] on button "Cancel" at bounding box center [532, 121] width 72 height 26
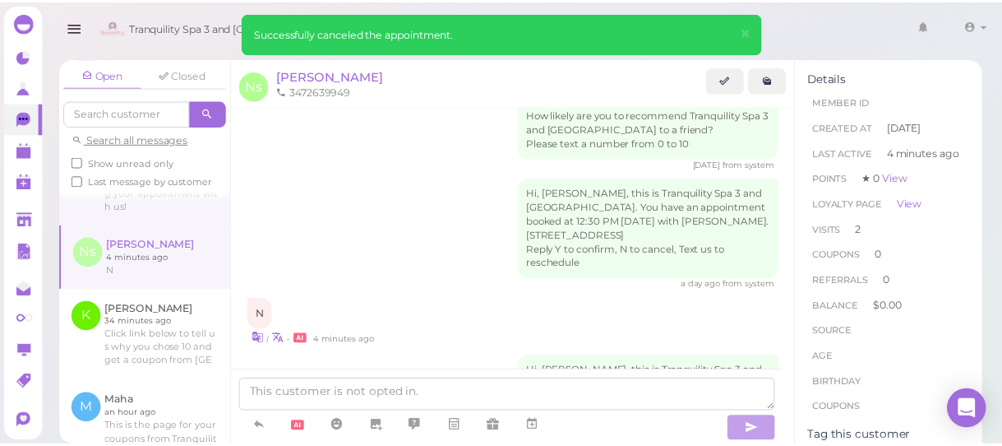
scroll to position [840, 0]
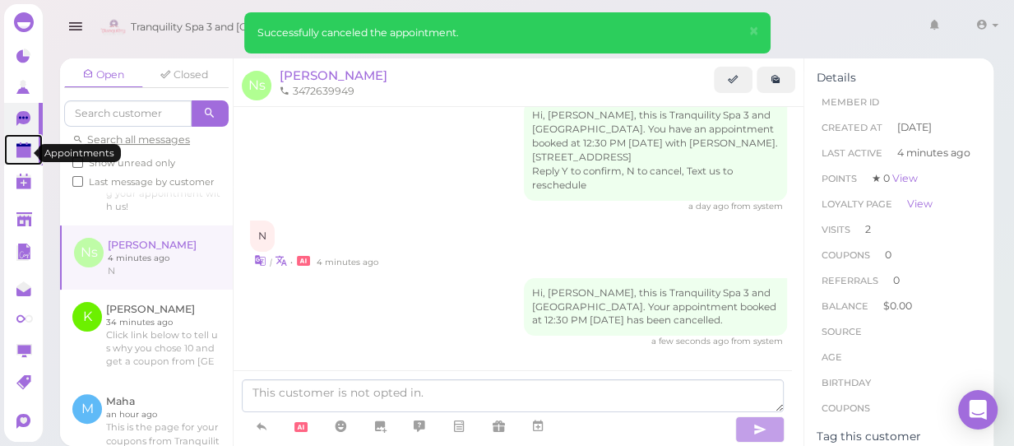
click at [21, 145] on icon at bounding box center [24, 150] width 17 height 17
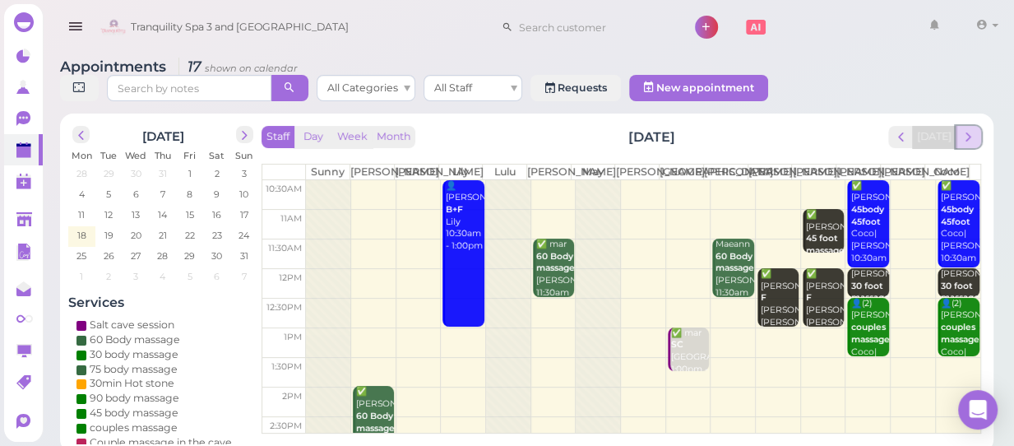
click at [969, 129] on span "next" at bounding box center [968, 137] width 16 height 16
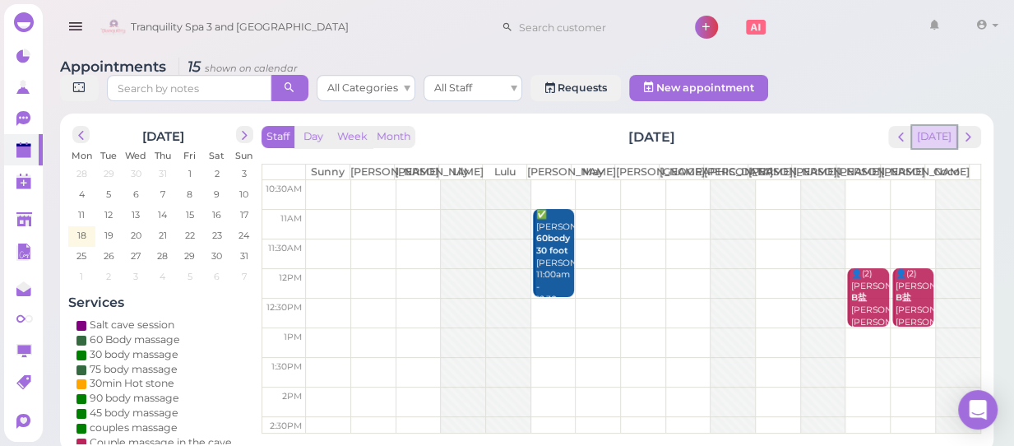
click at [937, 126] on button "[DATE]" at bounding box center [934, 137] width 44 height 22
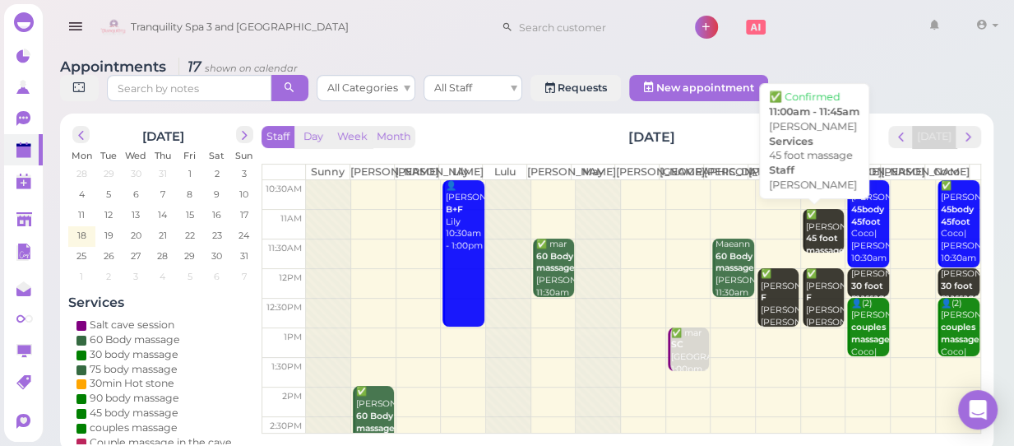
click at [806, 233] on b "45 foot massage" at bounding box center [825, 244] width 39 height 23
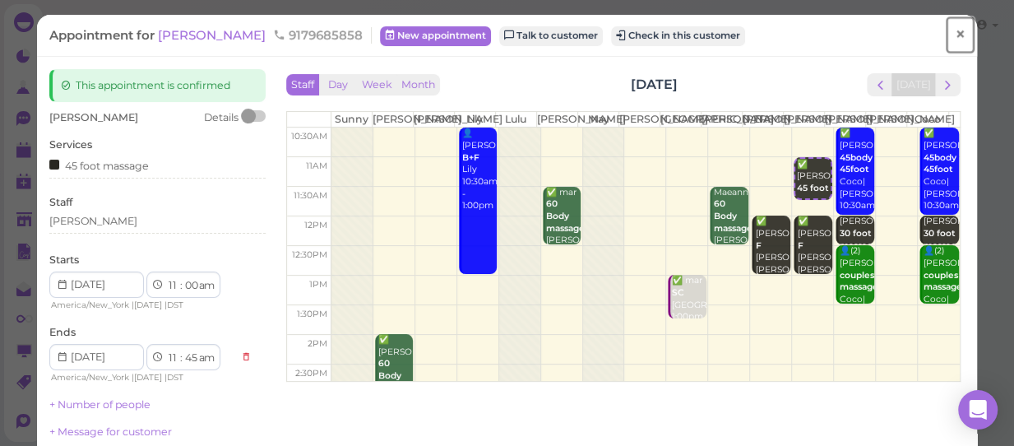
click at [954, 31] on span "×" at bounding box center [959, 34] width 11 height 23
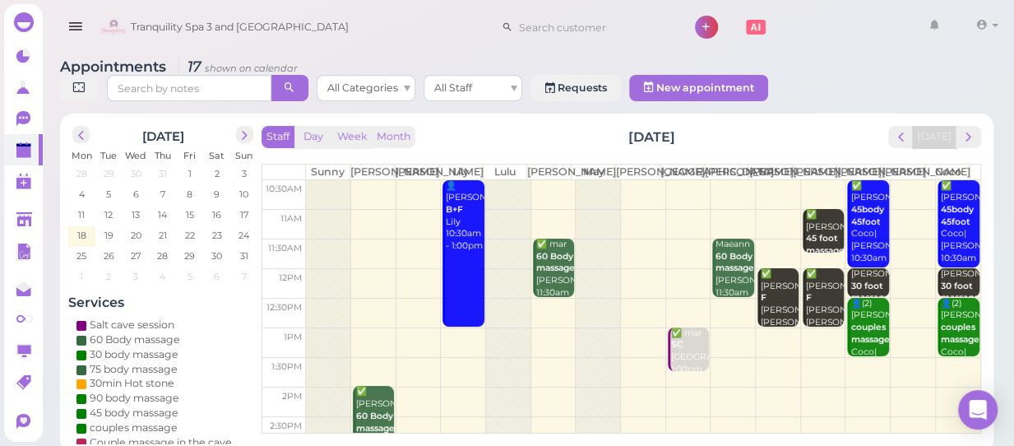
click at [772, 210] on td at bounding box center [643, 224] width 674 height 30
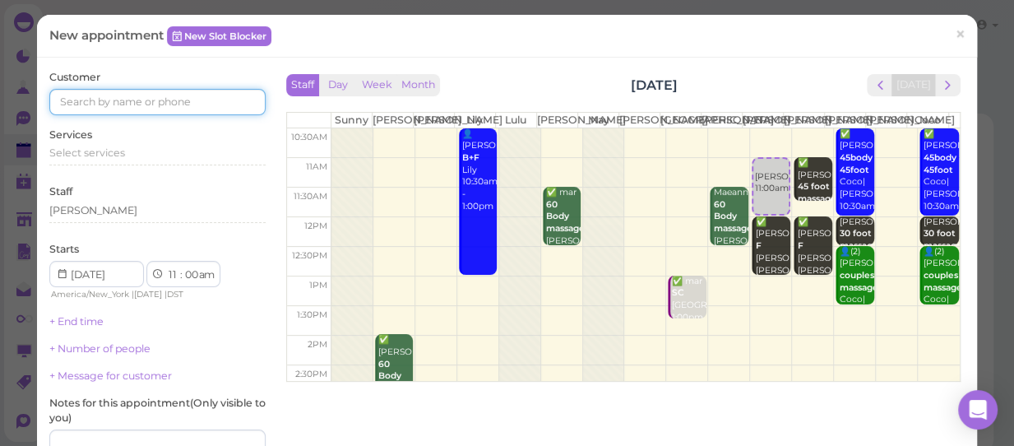
click at [128, 107] on input at bounding box center [157, 102] width 216 height 26
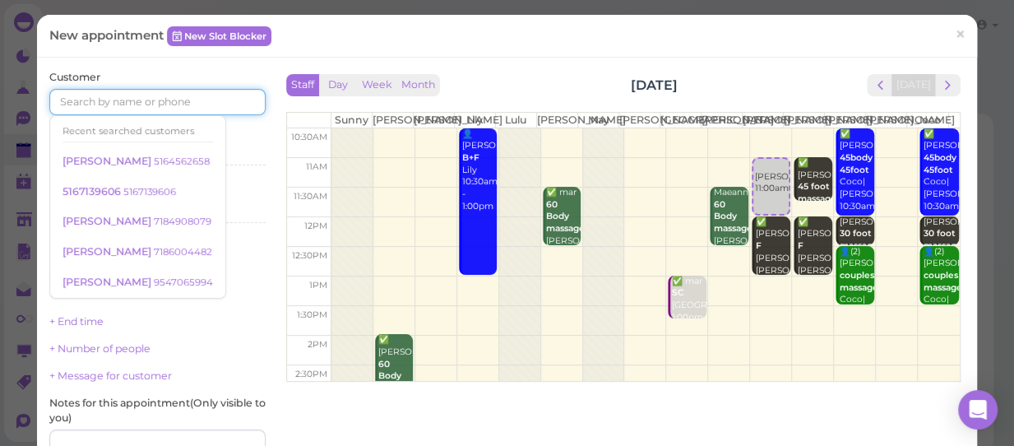
click at [128, 107] on input at bounding box center [157, 102] width 216 height 26
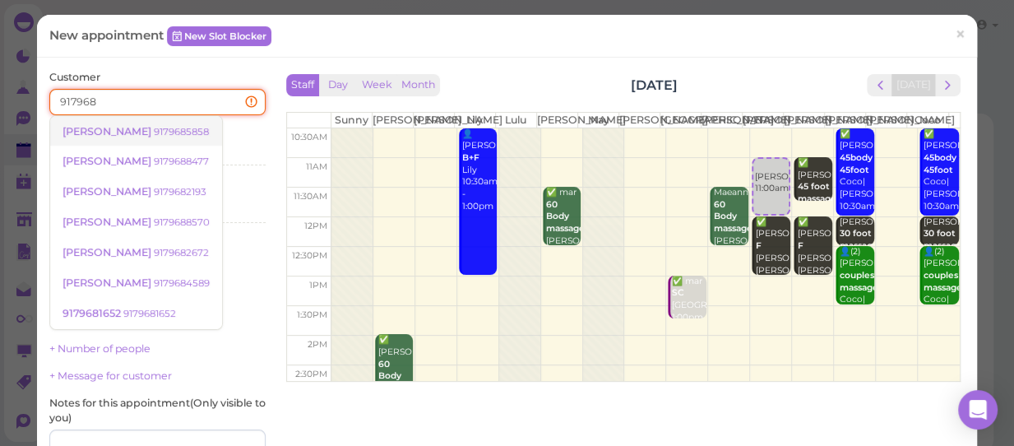
type input "917968"
click at [145, 127] on link "[PERSON_NAME] 9179685858" at bounding box center [136, 131] width 172 height 31
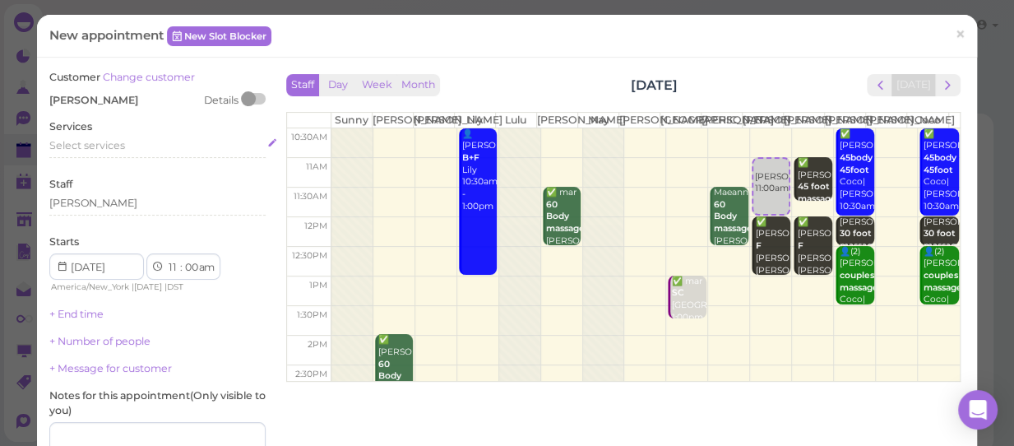
click at [119, 141] on span "Select services" at bounding box center [87, 145] width 76 height 12
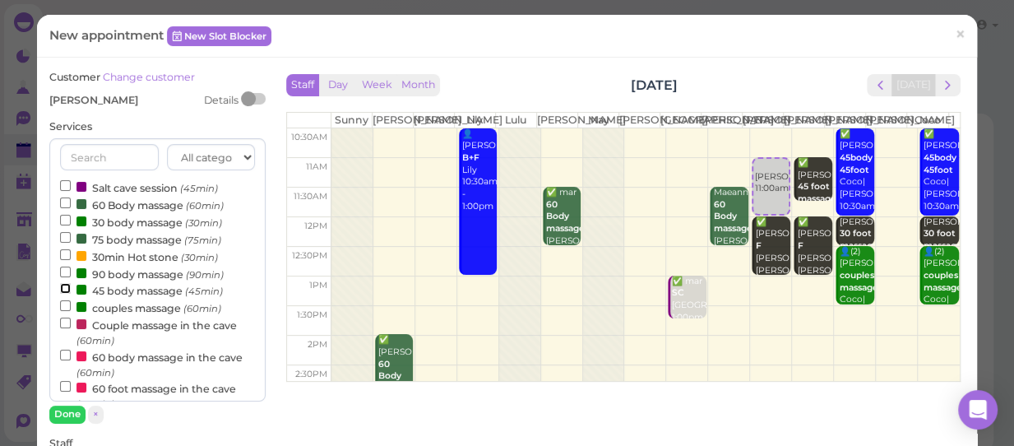
click at [65, 288] on input "45 body massage (45min)" at bounding box center [65, 288] width 11 height 11
click at [71, 409] on button "Done" at bounding box center [67, 413] width 36 height 17
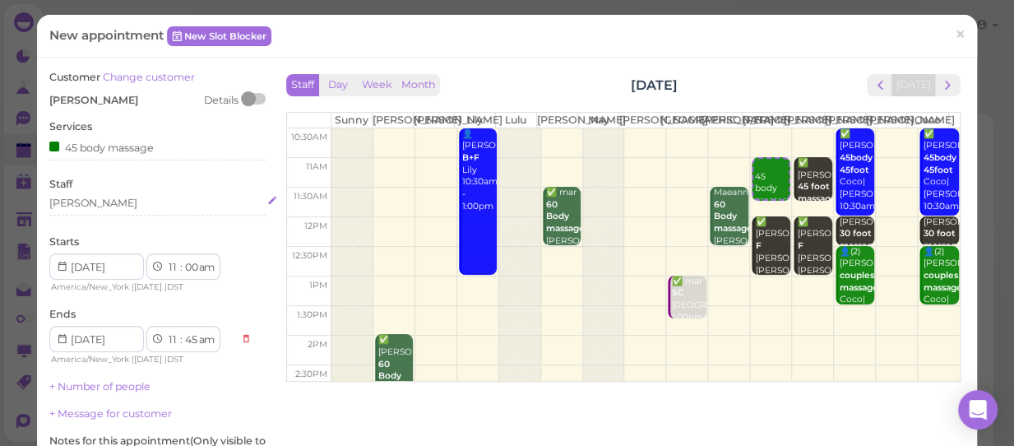
click at [81, 205] on div "[PERSON_NAME]" at bounding box center [157, 203] width 216 height 15
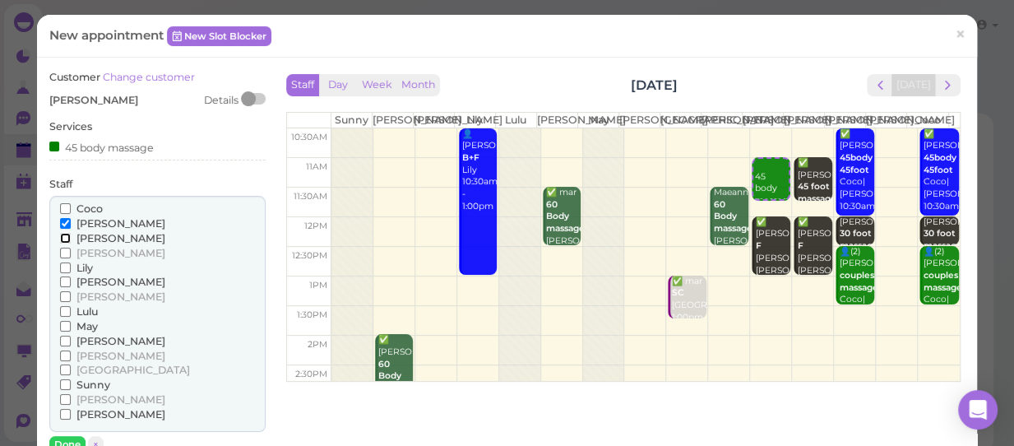
click at [63, 234] on input "[PERSON_NAME]" at bounding box center [65, 238] width 11 height 11
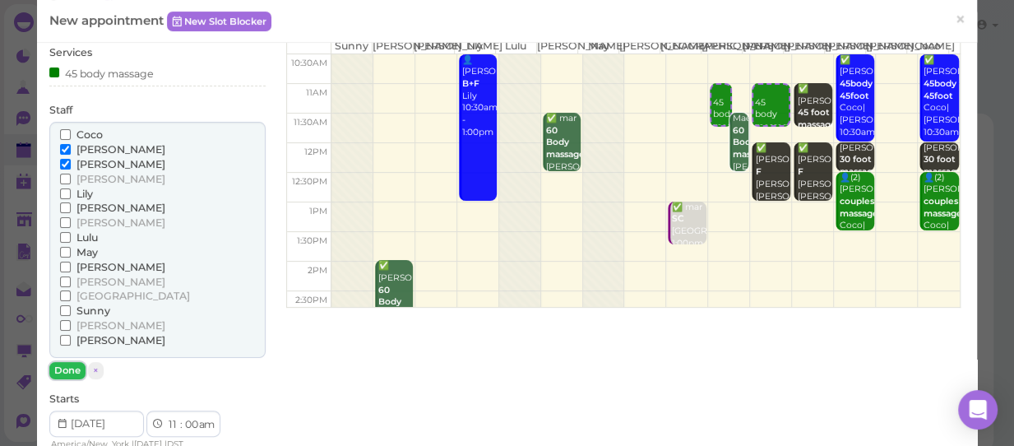
click at [72, 369] on button "Done" at bounding box center [67, 370] width 36 height 17
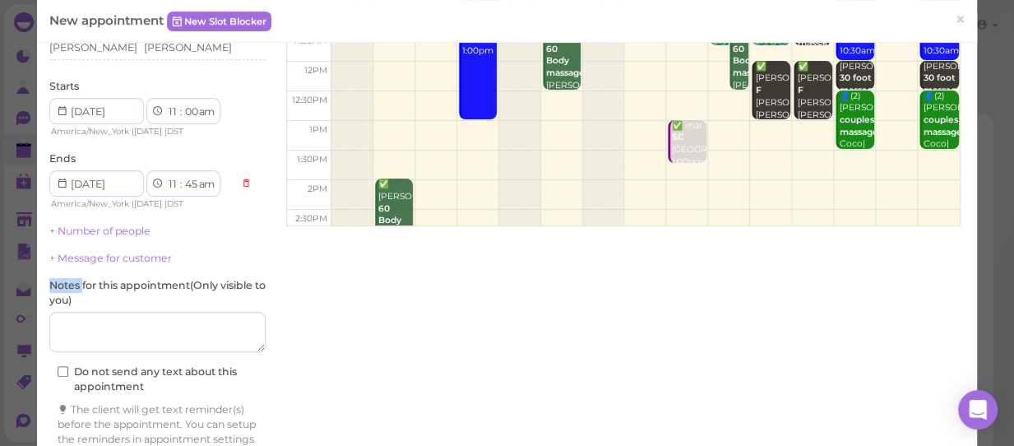
scroll to position [236, 0]
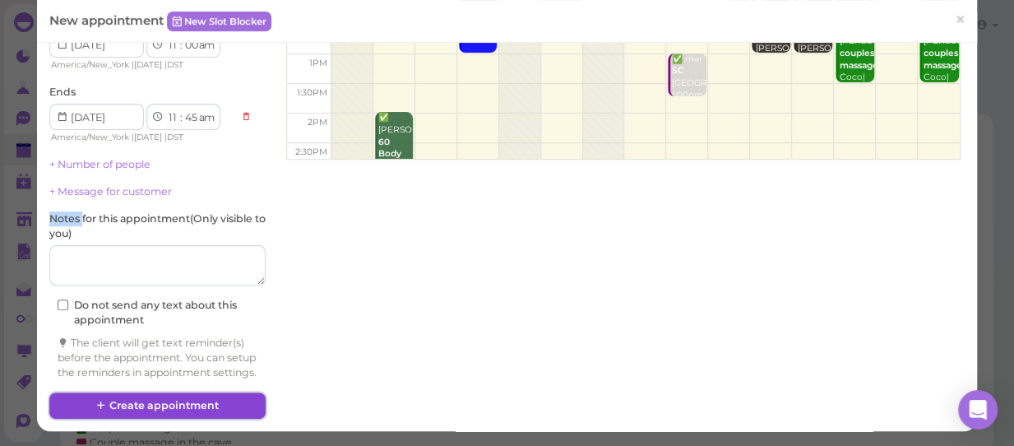
click at [205, 400] on button "Create appointment" at bounding box center [157, 405] width 216 height 26
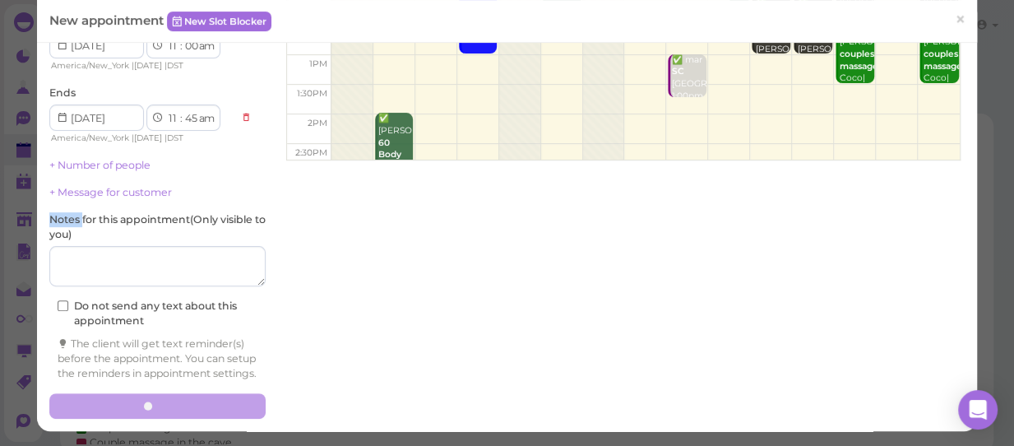
scroll to position [235, 0]
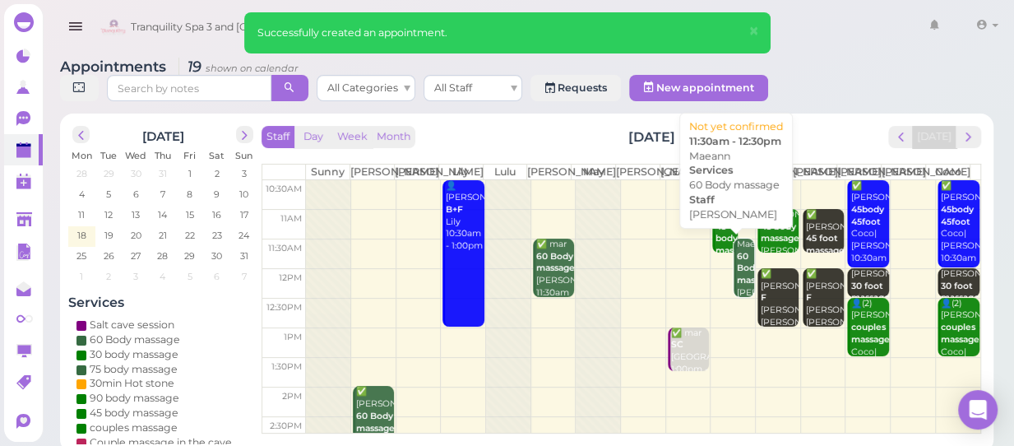
click at [737, 266] on b "60 Body massage" at bounding box center [756, 268] width 39 height 35
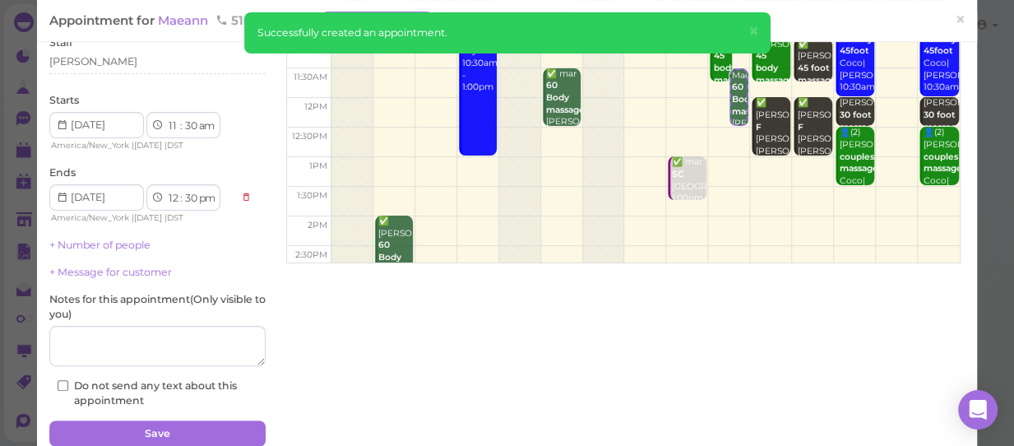
scroll to position [39, 0]
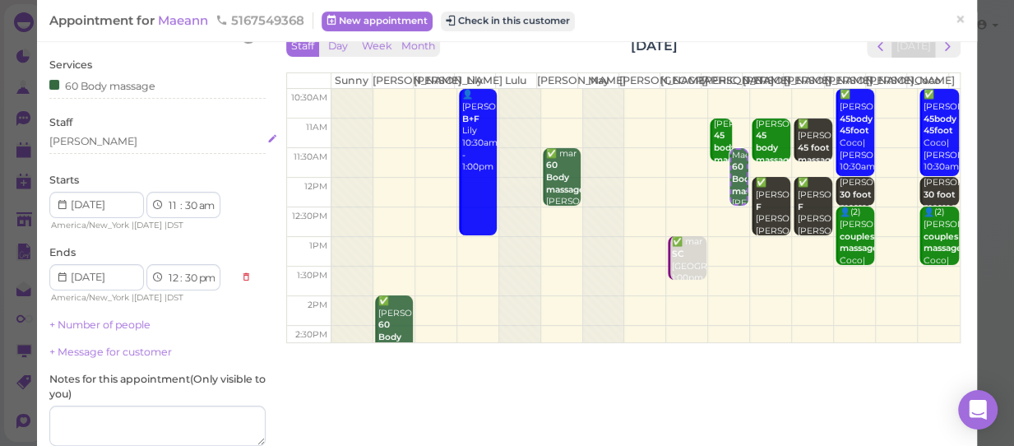
click at [95, 145] on div "[PERSON_NAME]" at bounding box center [157, 141] width 216 height 15
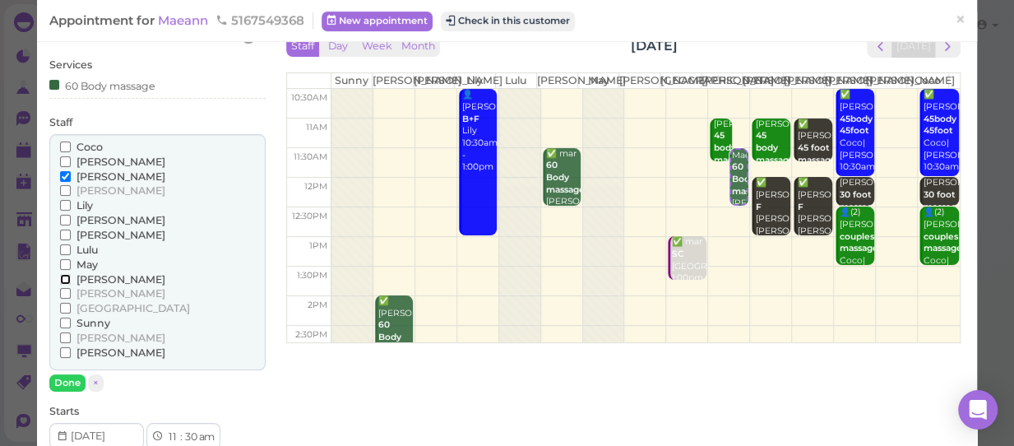
click at [65, 276] on input "[PERSON_NAME]" at bounding box center [65, 279] width 11 height 11
click at [61, 174] on input "[PERSON_NAME]" at bounding box center [65, 176] width 11 height 11
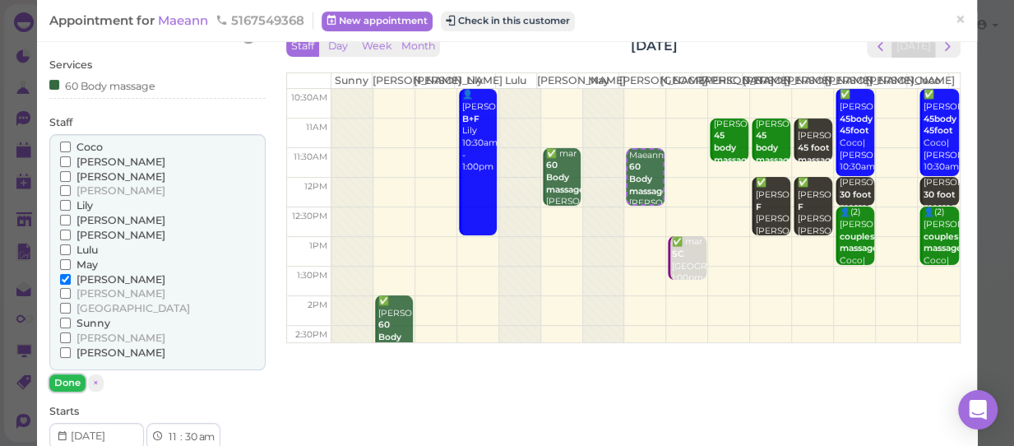
click at [65, 380] on button "Done" at bounding box center [67, 382] width 36 height 17
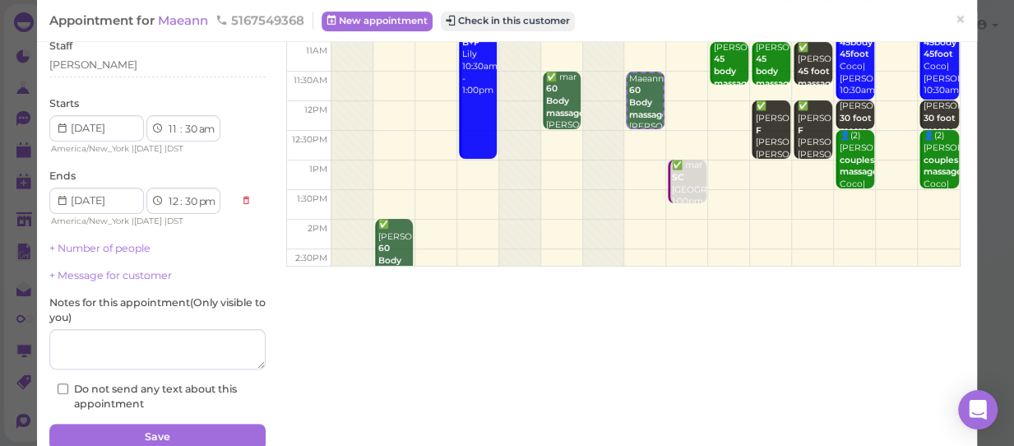
scroll to position [188, 0]
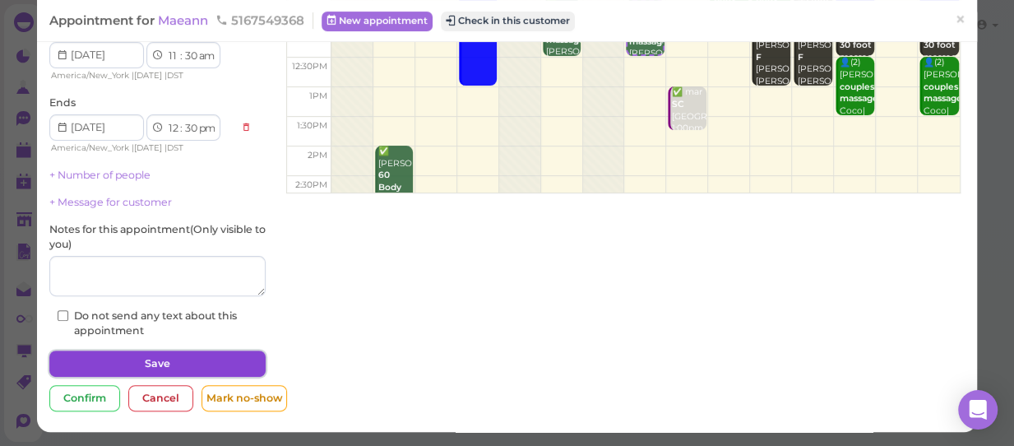
click at [159, 361] on button "Save" at bounding box center [157, 363] width 216 height 26
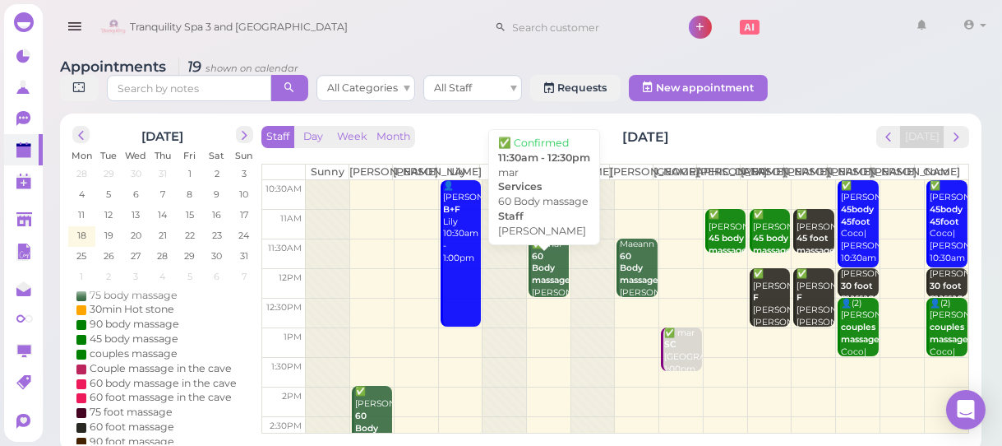
click at [540, 285] on b "60 Body massage" at bounding box center [551, 268] width 39 height 35
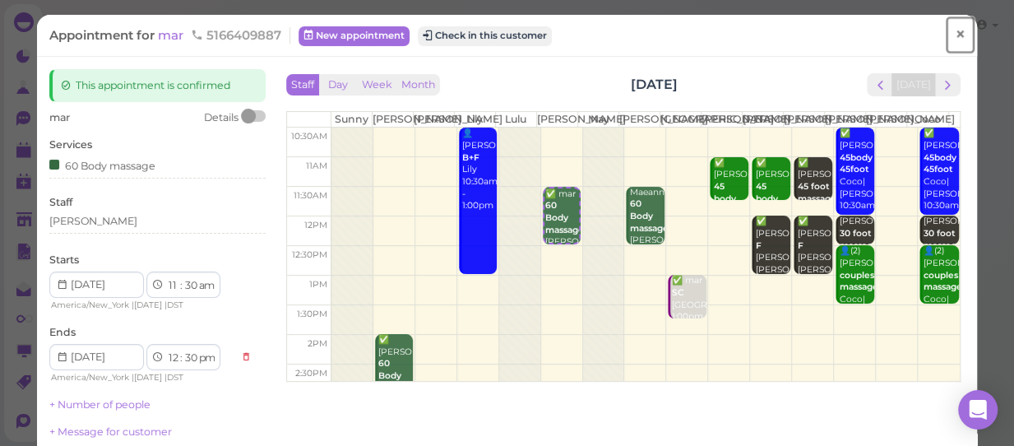
click at [954, 37] on span "×" at bounding box center [959, 34] width 11 height 23
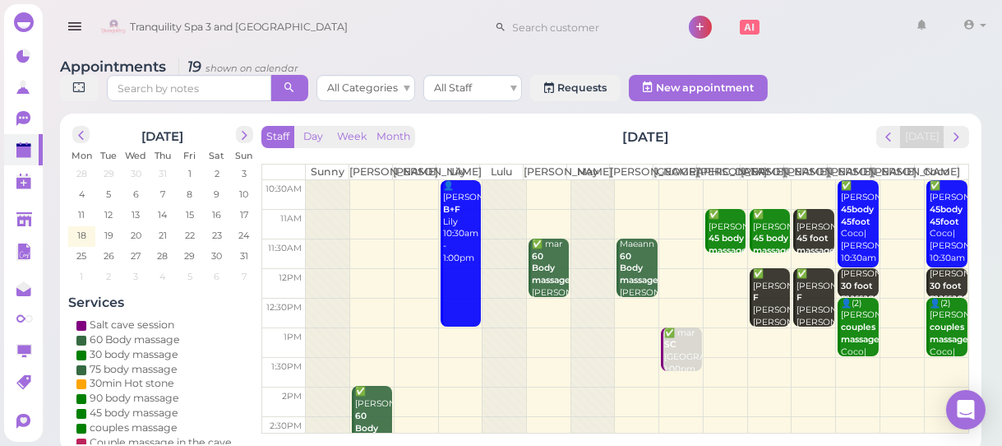
click at [641, 286] on div "Maeann 60 Body massage [PERSON_NAME] 11:30am - 12:30pm" at bounding box center [638, 286] width 38 height 97
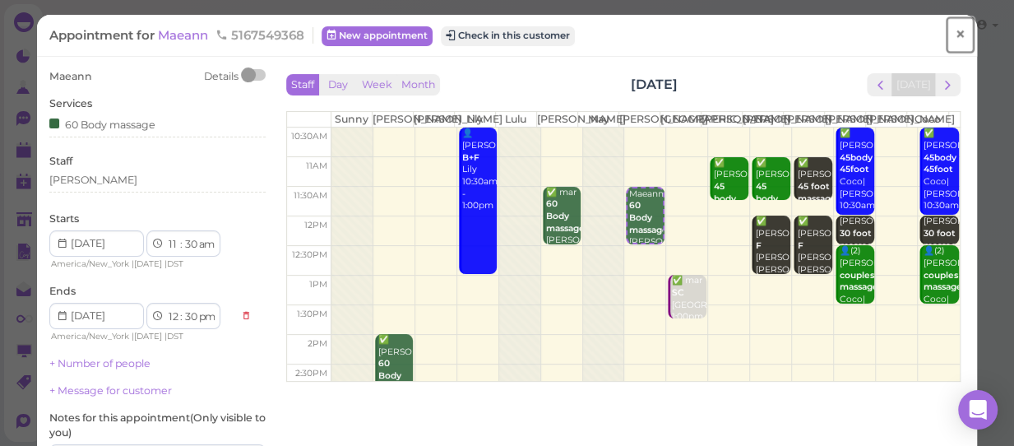
click at [954, 39] on span "×" at bounding box center [959, 34] width 11 height 23
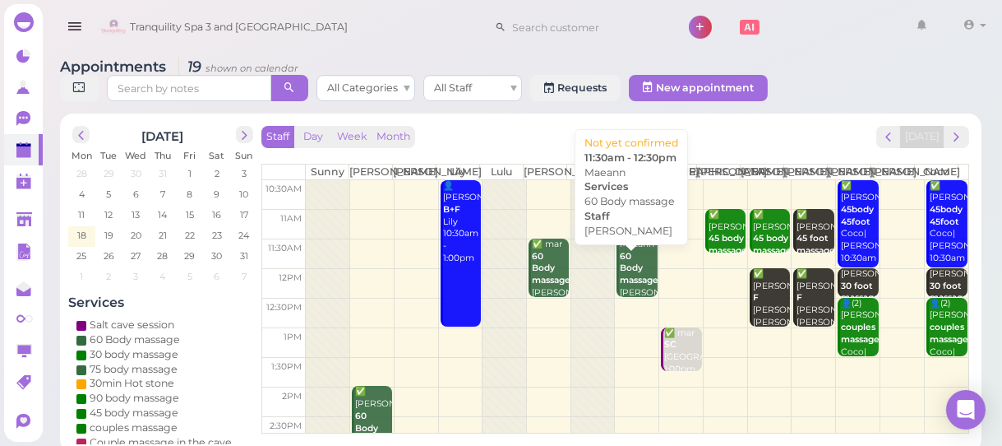
click at [628, 302] on div "Maeann 60 Body massage [PERSON_NAME] 11:30am - 12:30pm" at bounding box center [638, 286] width 38 height 97
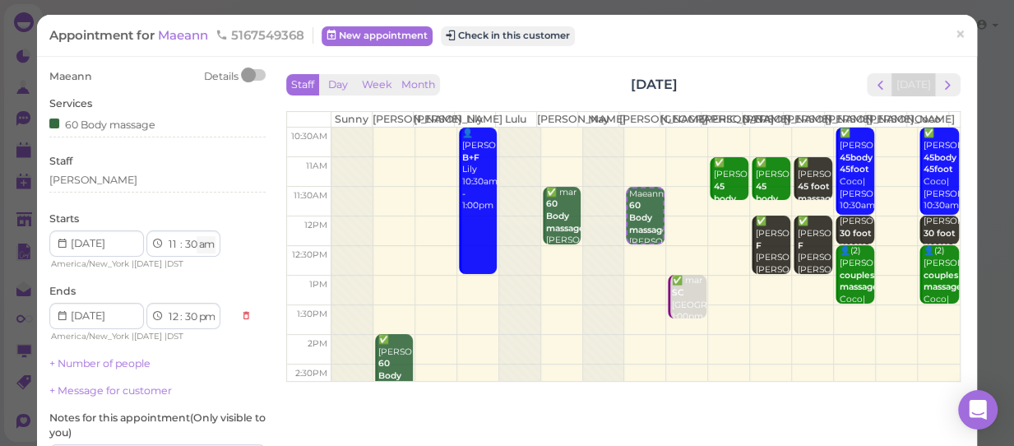
click at [197, 247] on select "am pm" at bounding box center [205, 244] width 19 height 17
click at [188, 31] on span "Maeann" at bounding box center [184, 35] width 53 height 16
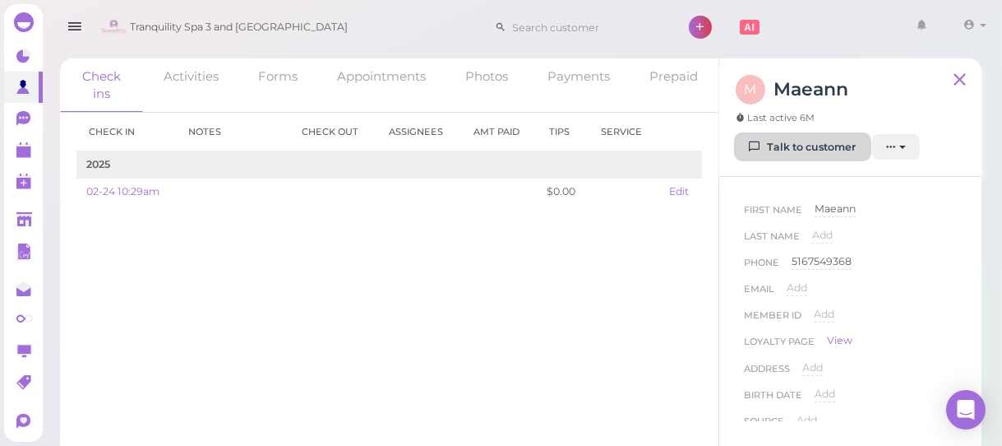
click at [805, 148] on link "Talk to customer" at bounding box center [803, 147] width 134 height 26
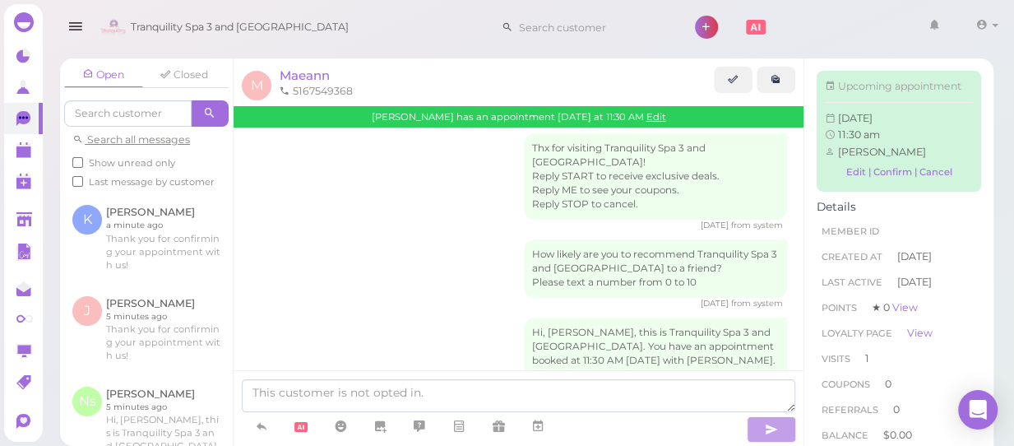
scroll to position [452, 0]
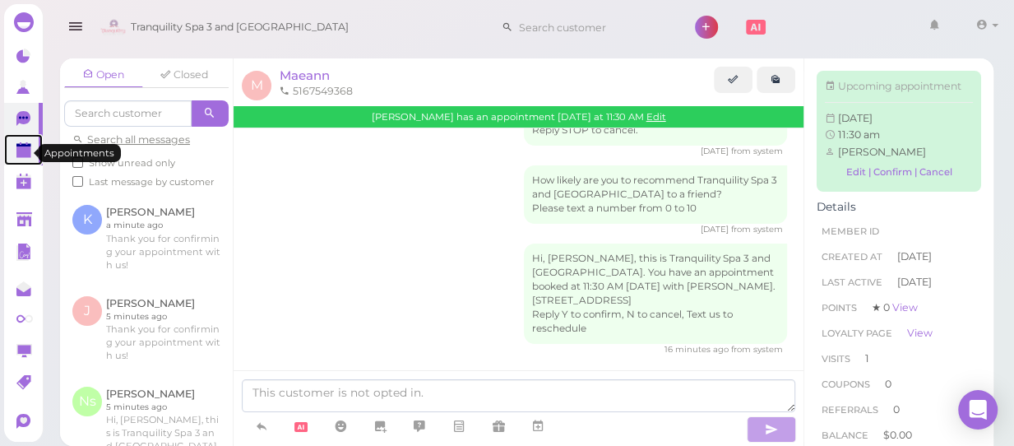
click at [21, 151] on polygon at bounding box center [23, 152] width 15 height 12
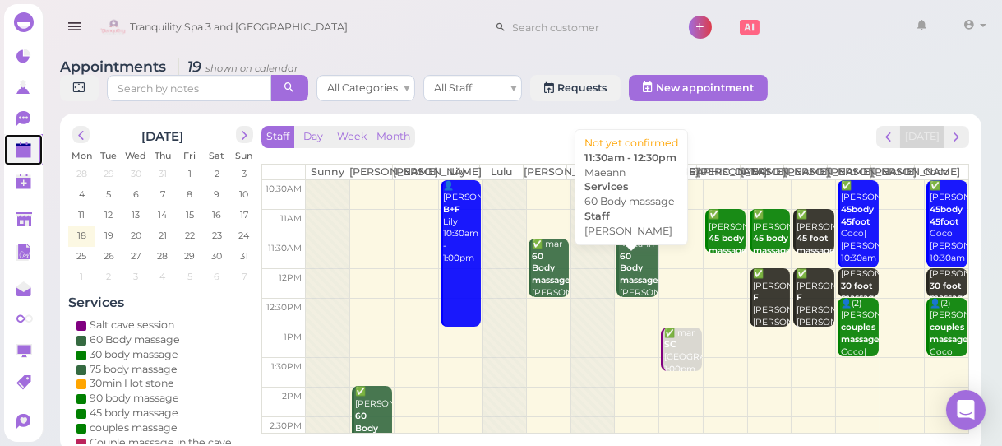
click at [634, 285] on b "60 Body massage" at bounding box center [639, 268] width 39 height 35
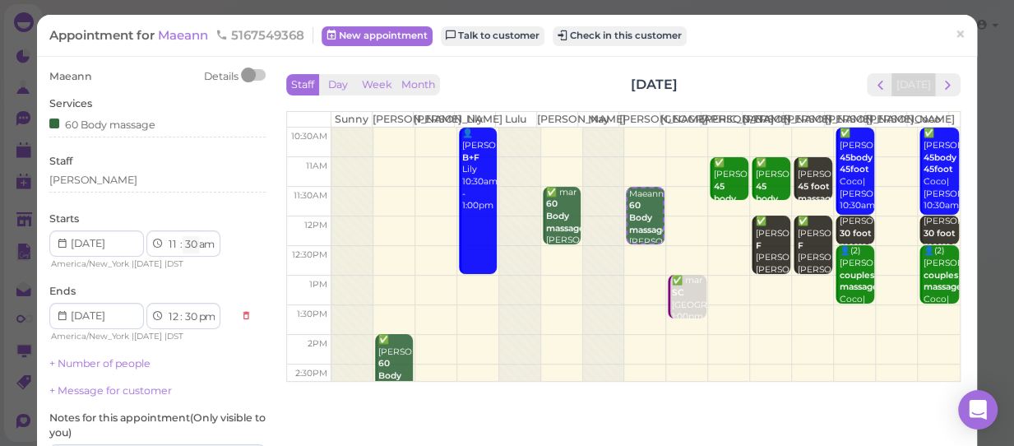
click at [187, 244] on select "00 05 10 15 20 25 30 35 40 45 50 55" at bounding box center [190, 244] width 16 height 17
select select "00"
click at [182, 236] on select "00 05 10 15 20 25 30 35 40 45 50 55" at bounding box center [190, 244] width 16 height 17
select select "00"
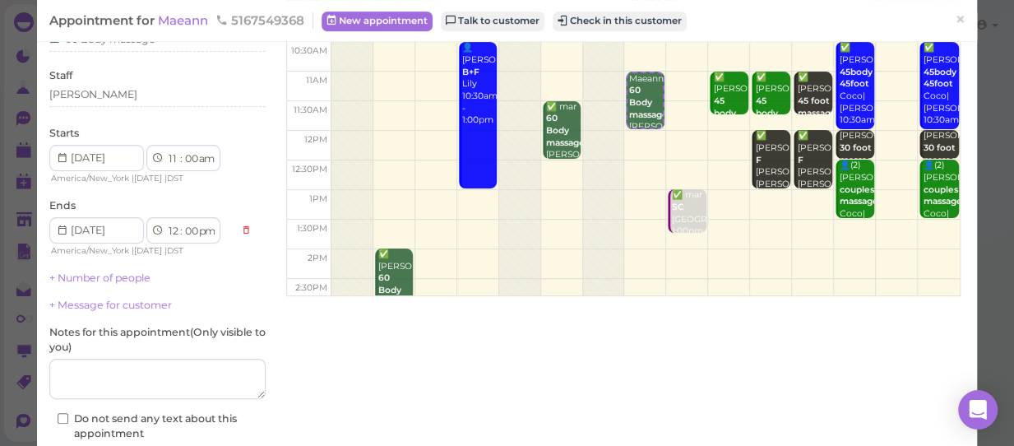
scroll to position [188, 0]
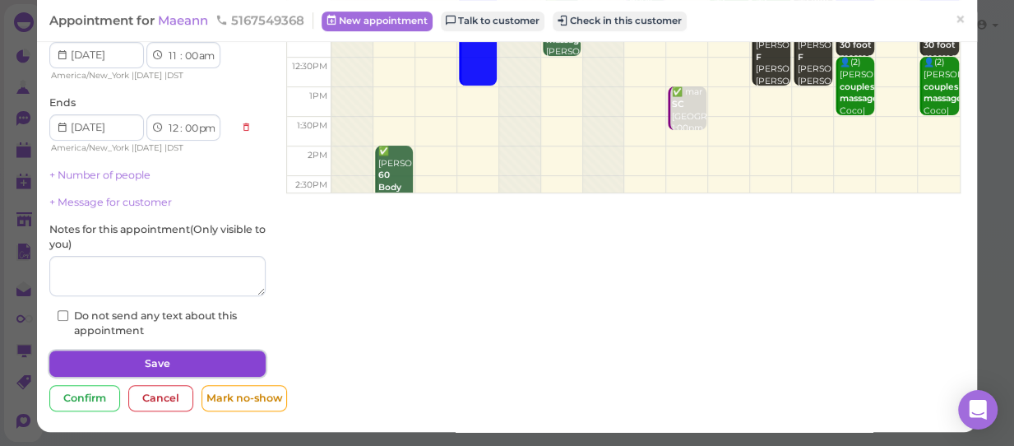
click at [218, 361] on button "Save" at bounding box center [157, 363] width 216 height 26
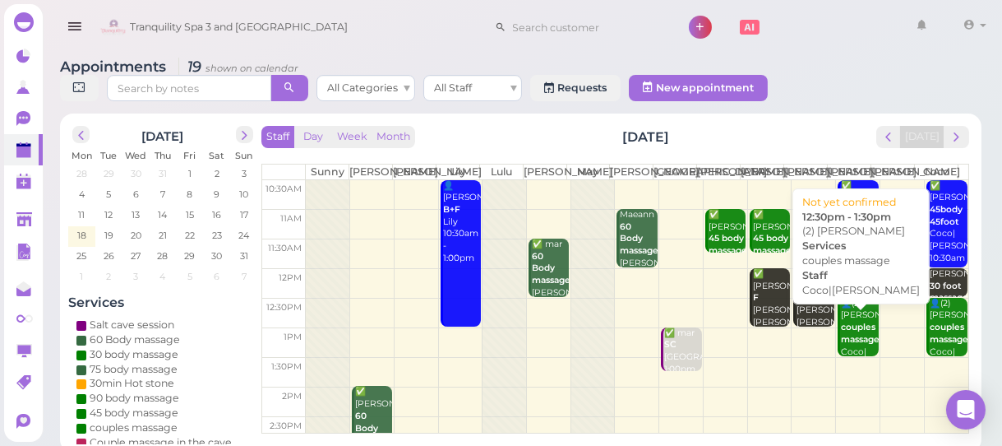
click at [841, 344] on b "couples massage" at bounding box center [860, 332] width 39 height 23
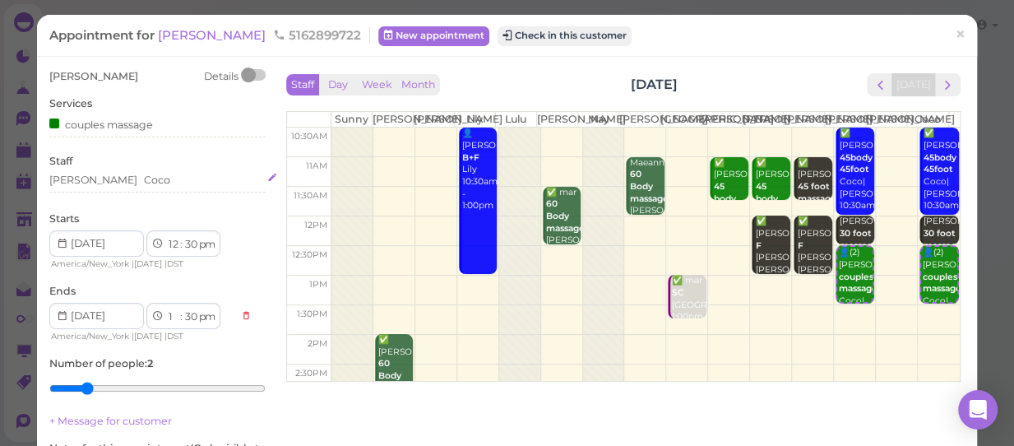
click at [144, 173] on div "Coco" at bounding box center [157, 180] width 26 height 15
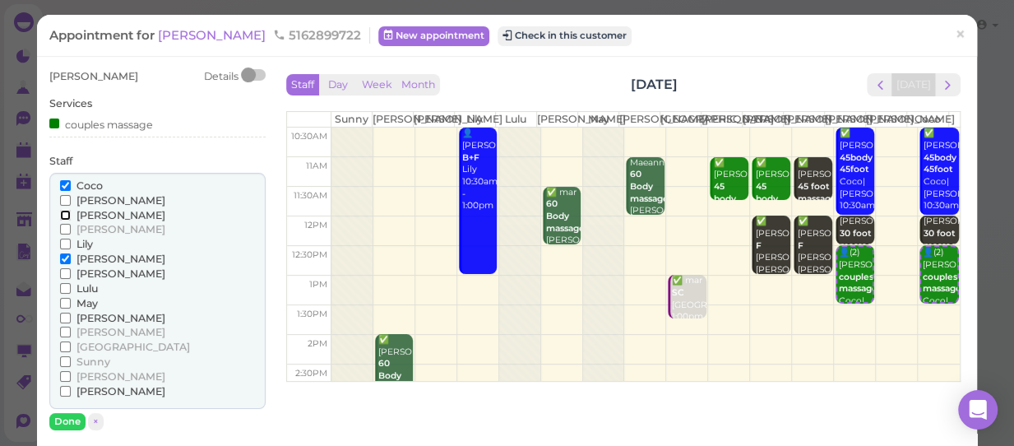
click at [60, 215] on input "[PERSON_NAME]" at bounding box center [65, 215] width 11 height 11
click at [61, 182] on input "Coco" at bounding box center [65, 185] width 11 height 11
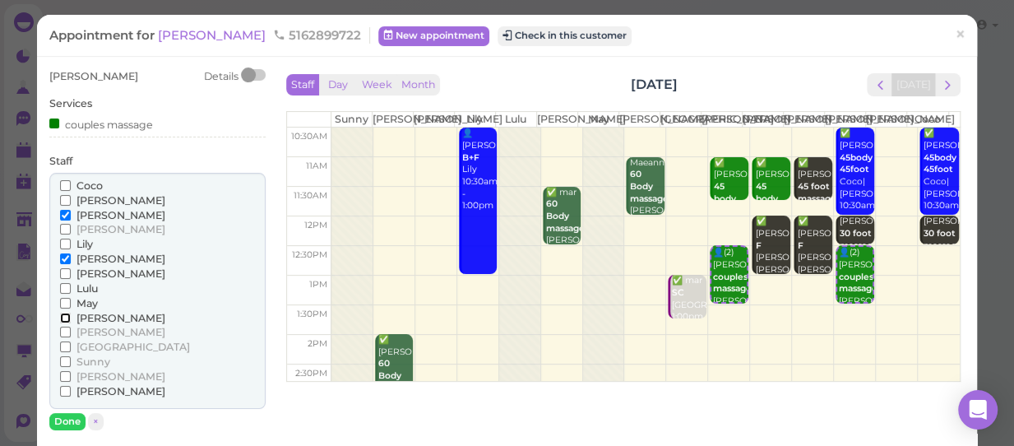
click at [65, 317] on input "[PERSON_NAME]" at bounding box center [65, 317] width 11 height 11
click at [62, 250] on label "Lily" at bounding box center [76, 244] width 33 height 15
click at [62, 249] on input "Lily" at bounding box center [65, 243] width 11 height 11
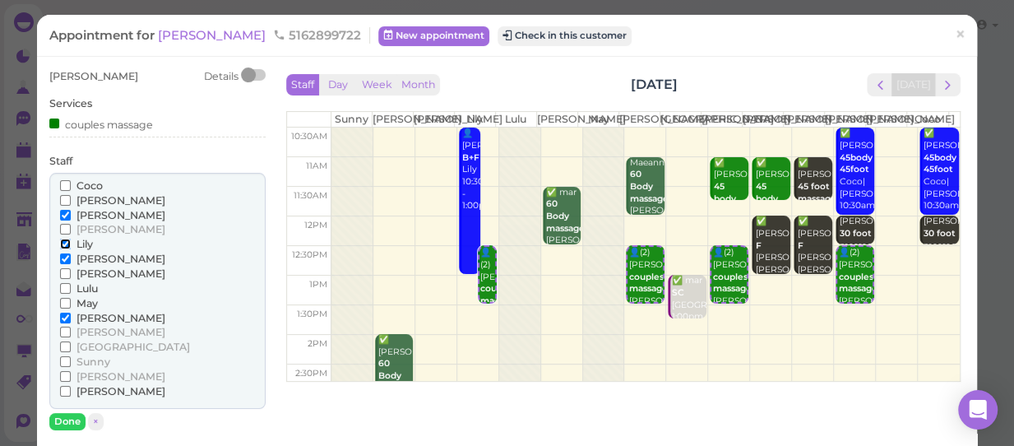
click at [64, 242] on input "Lily" at bounding box center [65, 243] width 11 height 11
click at [65, 257] on input "[PERSON_NAME]" at bounding box center [65, 258] width 11 height 11
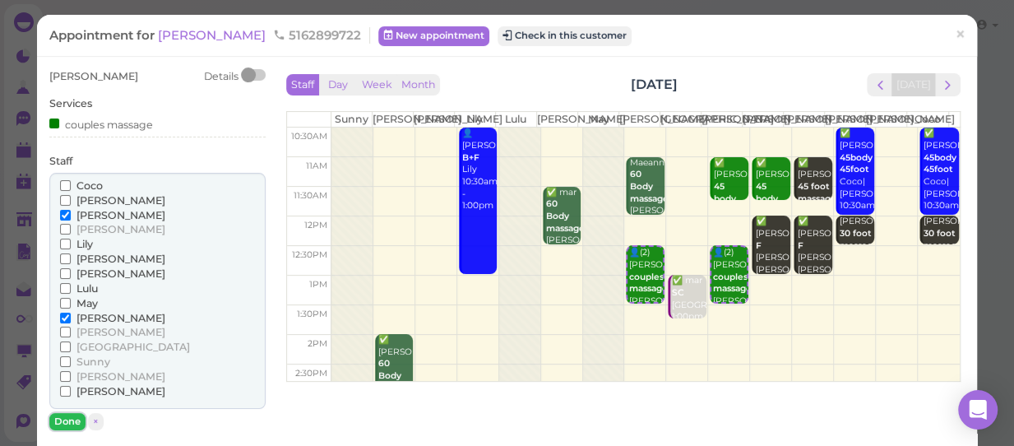
click at [69, 415] on button "Done" at bounding box center [67, 421] width 36 height 17
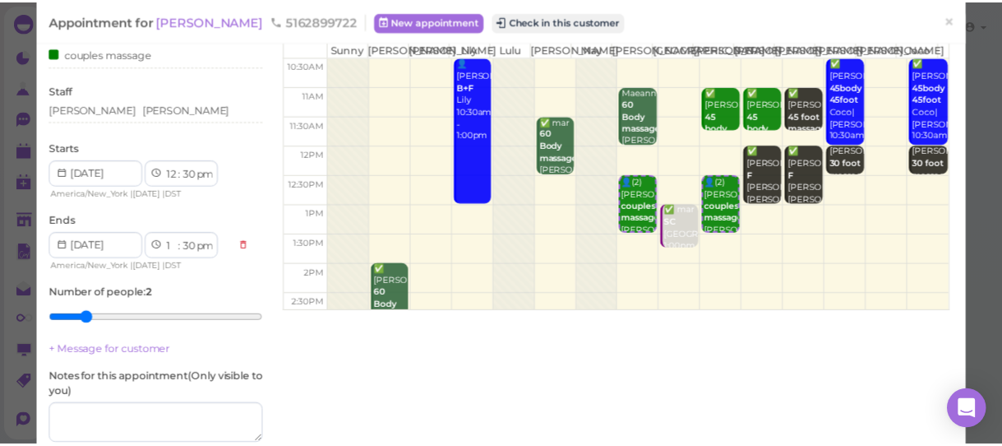
scroll to position [69, 0]
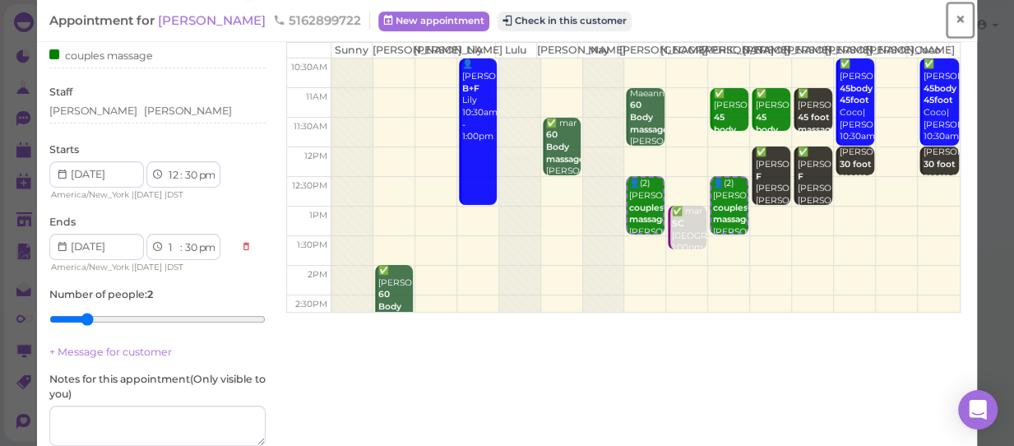
click at [954, 26] on span "×" at bounding box center [959, 19] width 11 height 23
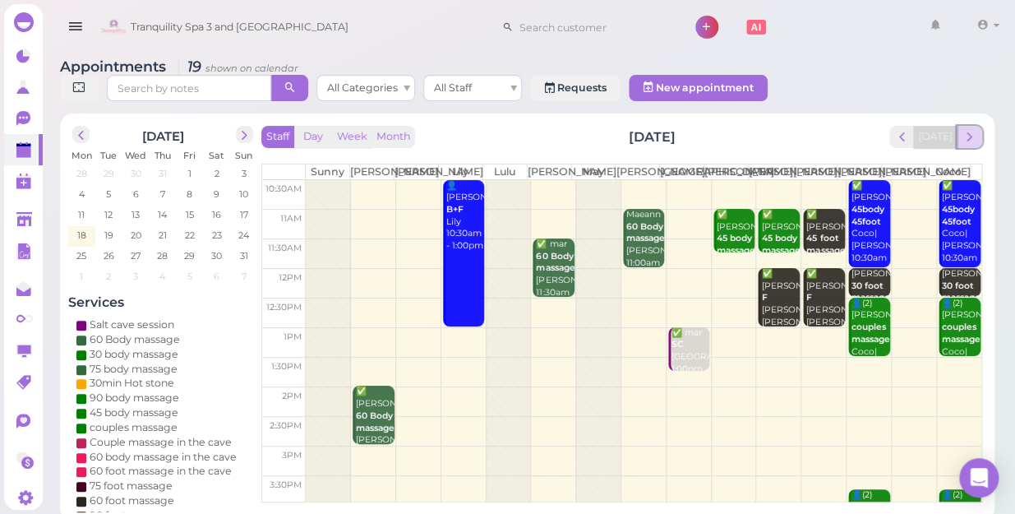
click at [969, 129] on span "next" at bounding box center [970, 137] width 16 height 16
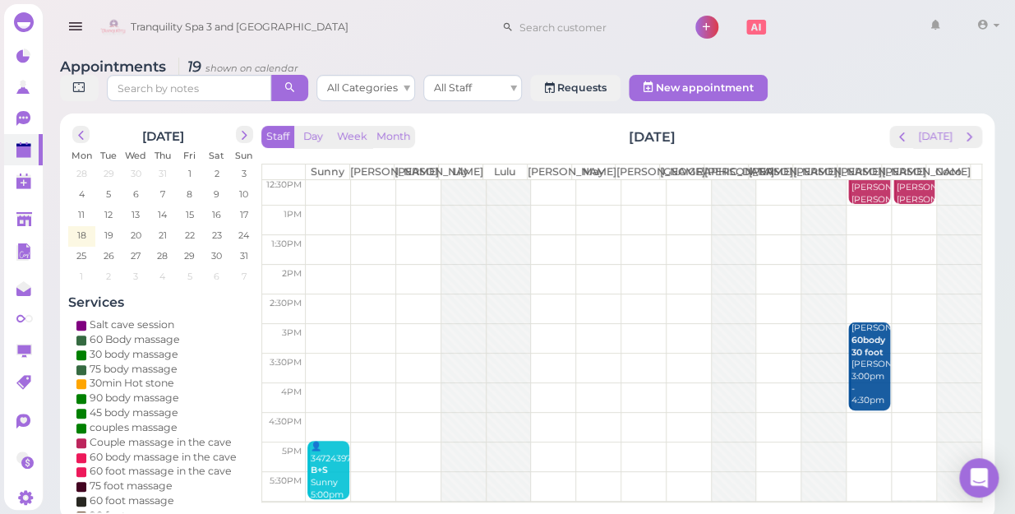
scroll to position [297, 0]
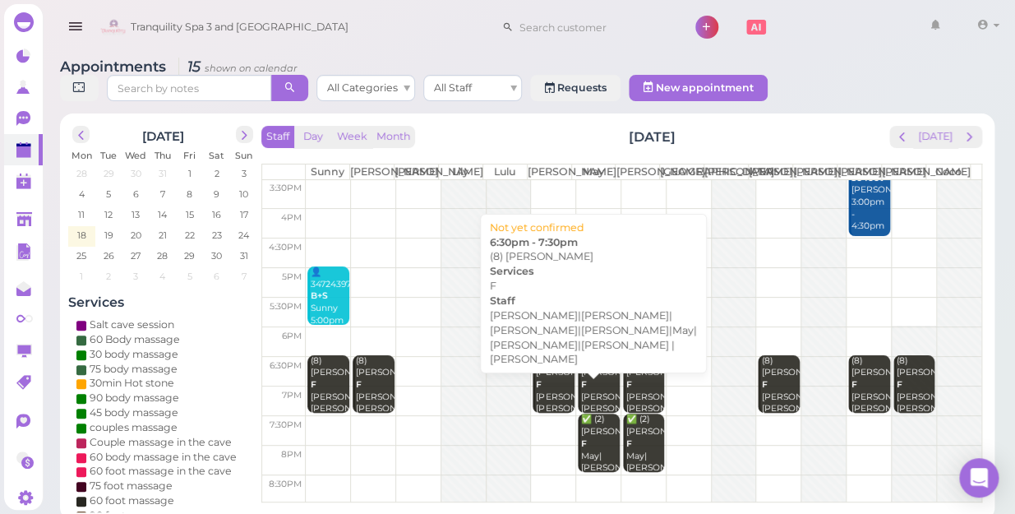
click at [600, 385] on div "(8) [PERSON_NAME] F [PERSON_NAME]|[PERSON_NAME]|[PERSON_NAME]|[PERSON_NAME]|May…" at bounding box center [599, 439] width 39 height 169
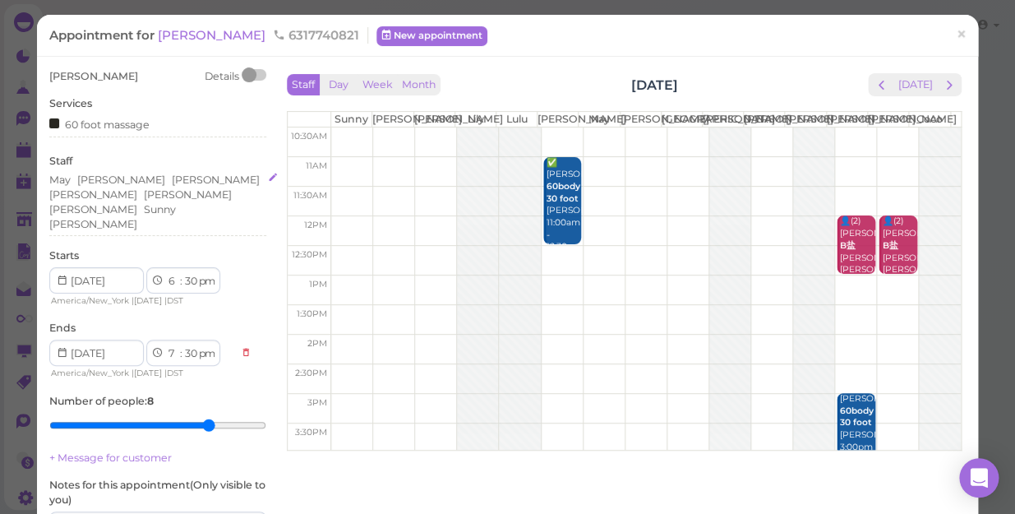
click at [122, 200] on div "May [PERSON_NAME] [PERSON_NAME] [PERSON_NAME] [PERSON_NAME] Sunny [PERSON_NAME]" at bounding box center [157, 202] width 217 height 58
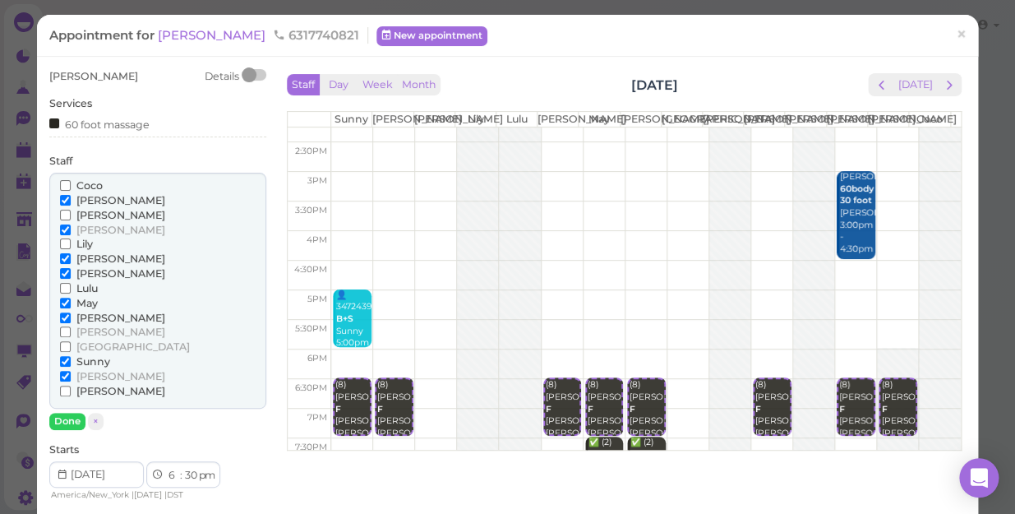
scroll to position [224, 0]
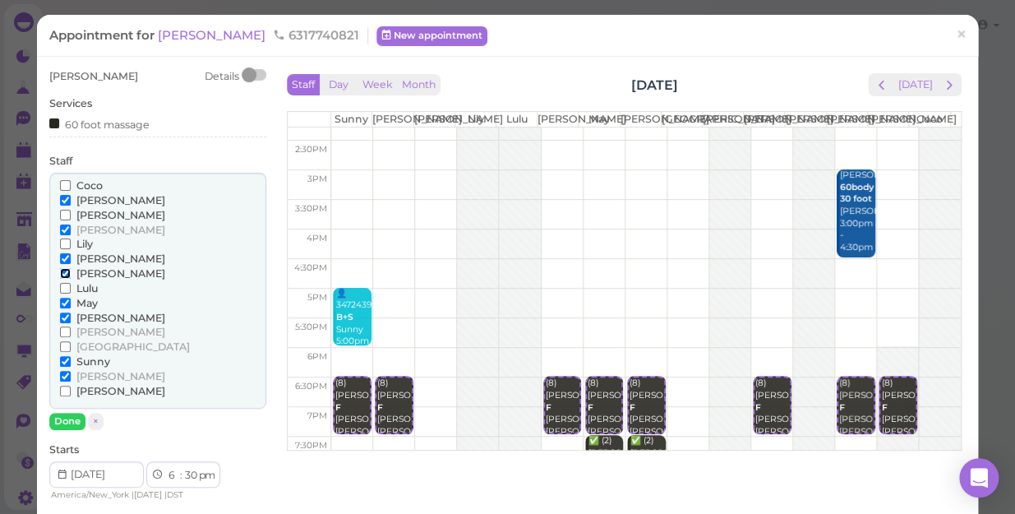
click at [62, 271] on input "[PERSON_NAME]" at bounding box center [65, 273] width 11 height 11
click at [64, 302] on input "May" at bounding box center [65, 303] width 11 height 11
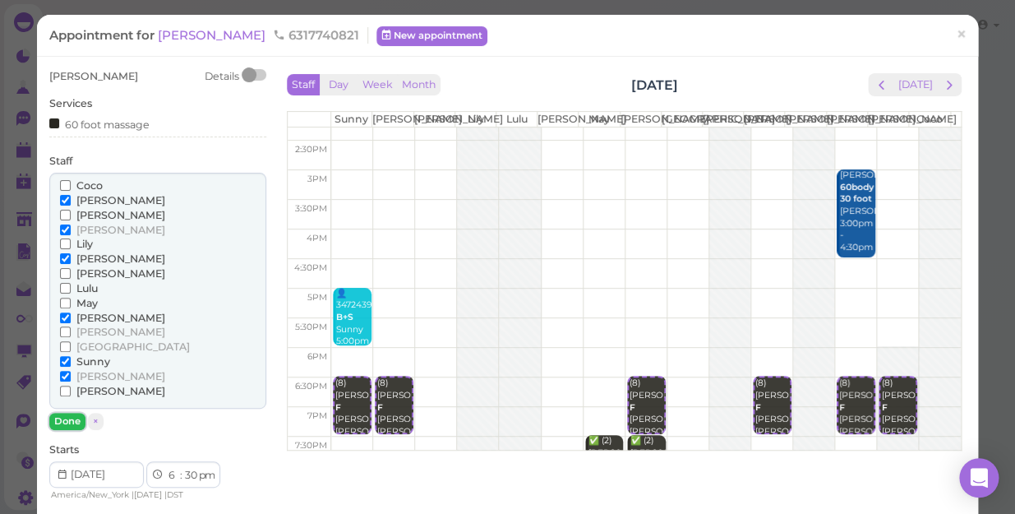
click at [65, 423] on button "Done" at bounding box center [67, 421] width 36 height 17
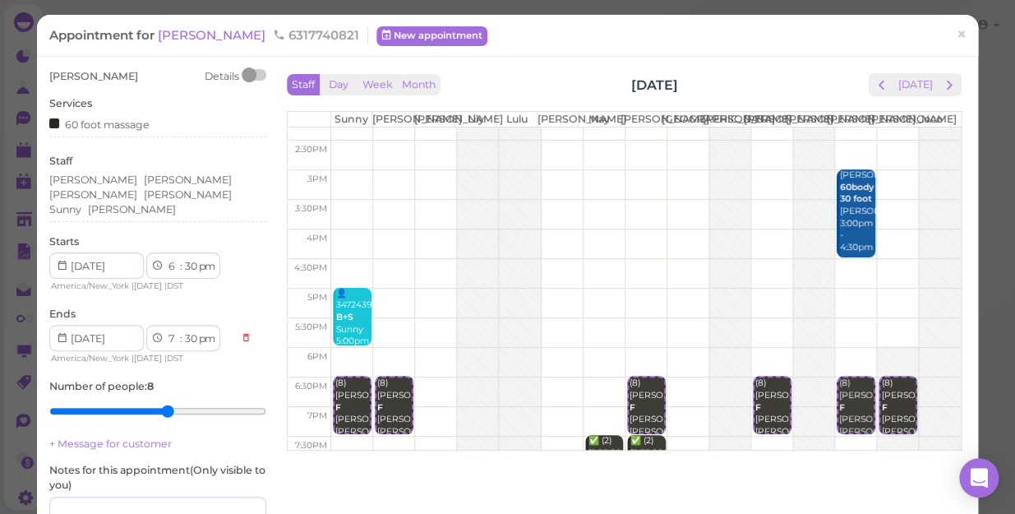
type input "6"
click at [159, 398] on input "range" at bounding box center [157, 411] width 217 height 26
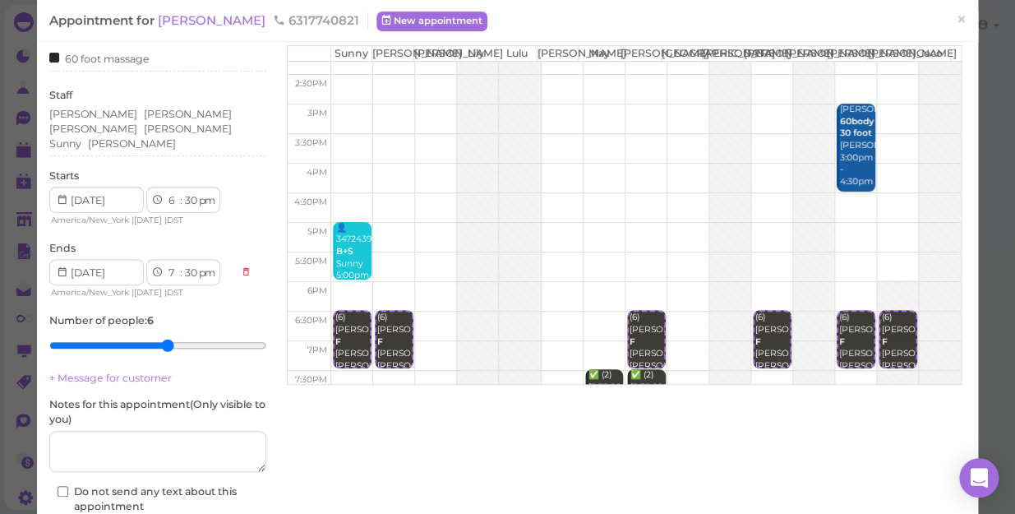
scroll to position [149, 0]
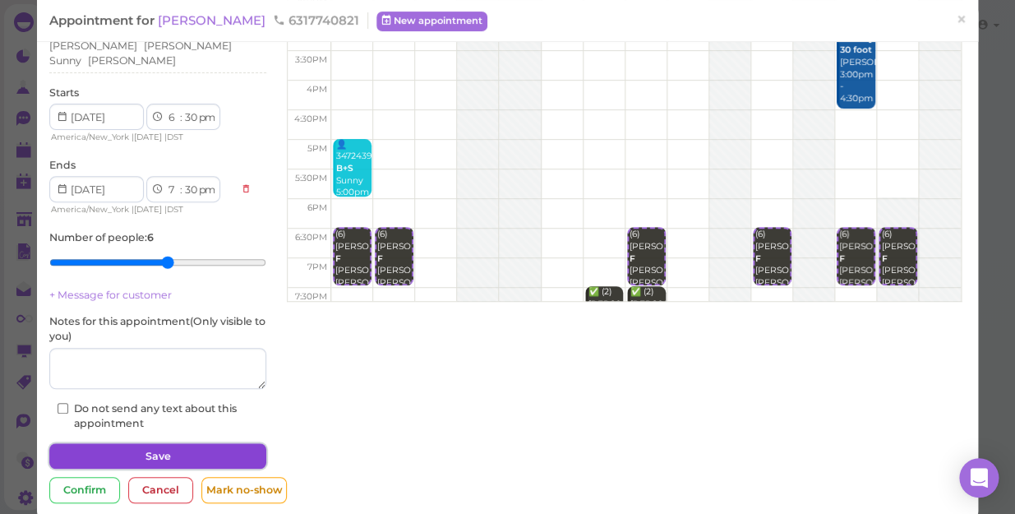
click at [174, 443] on button "Save" at bounding box center [157, 456] width 217 height 26
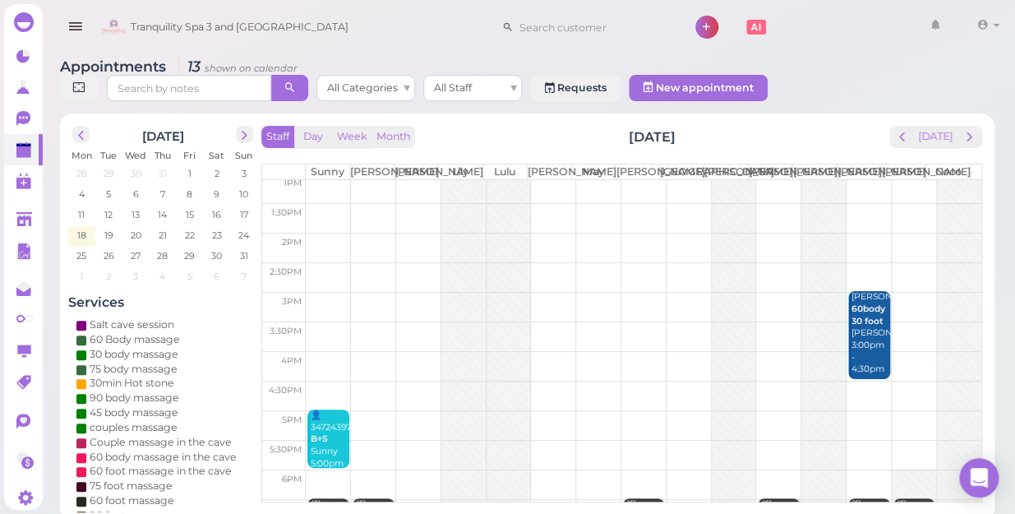
scroll to position [297, 0]
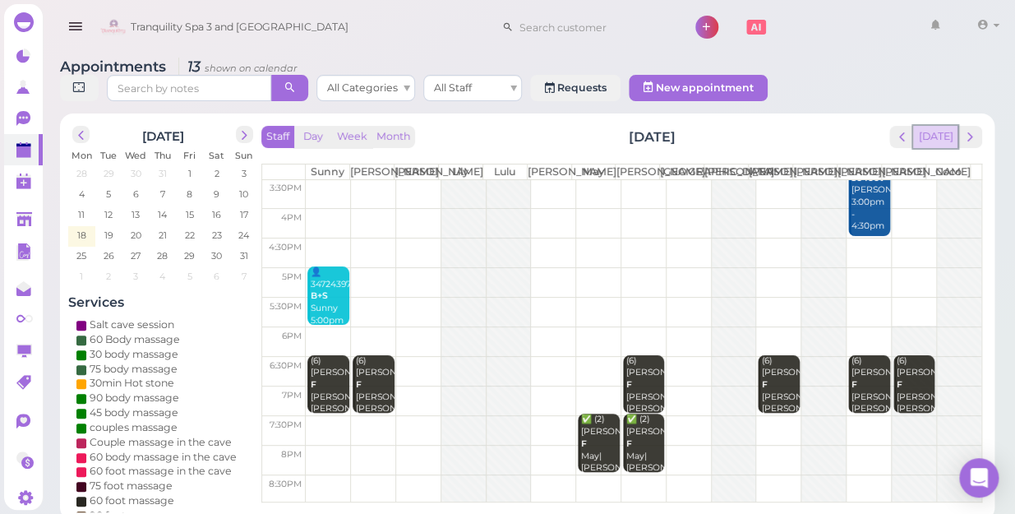
click at [937, 126] on button "[DATE]" at bounding box center [935, 137] width 44 height 22
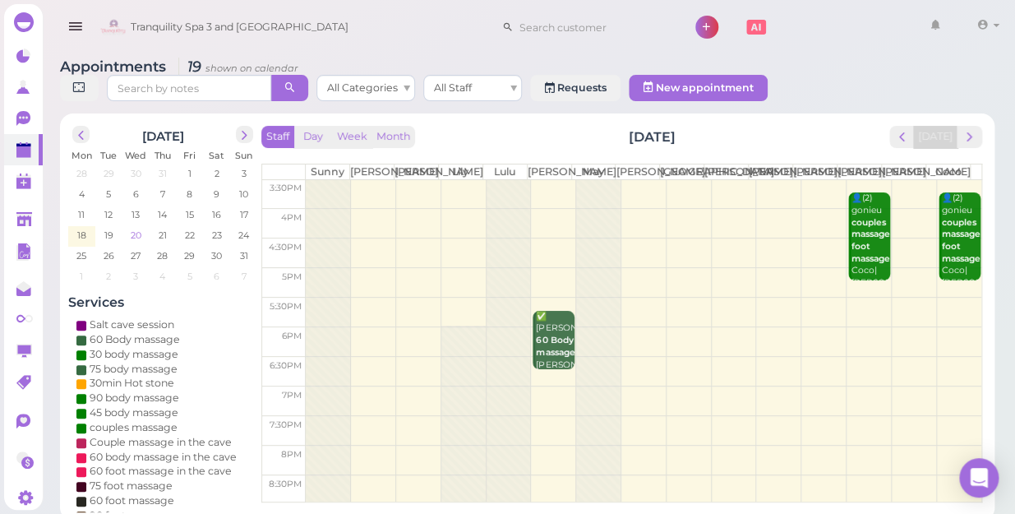
click at [134, 228] on span "20" at bounding box center [136, 235] width 14 height 15
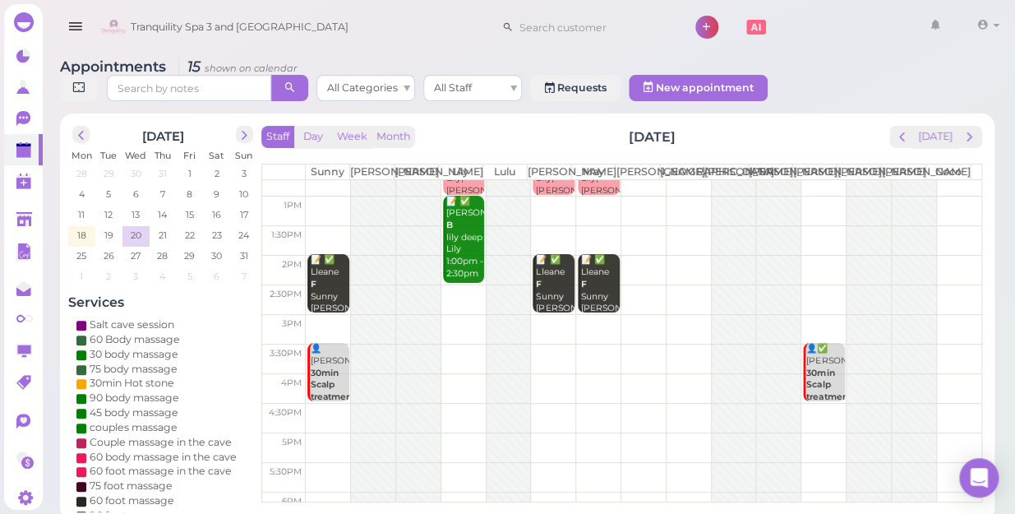
scroll to position [0, 0]
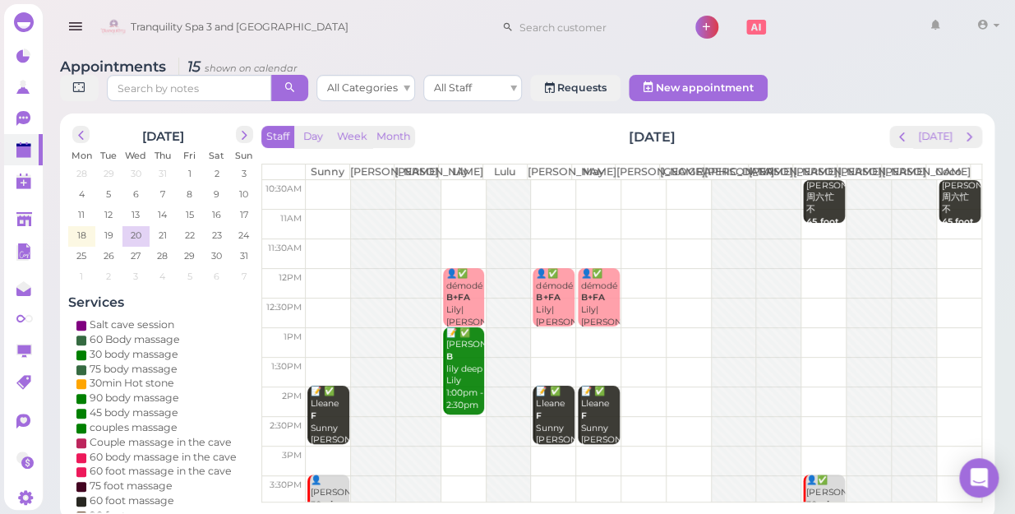
click at [327, 327] on td at bounding box center [644, 342] width 676 height 30
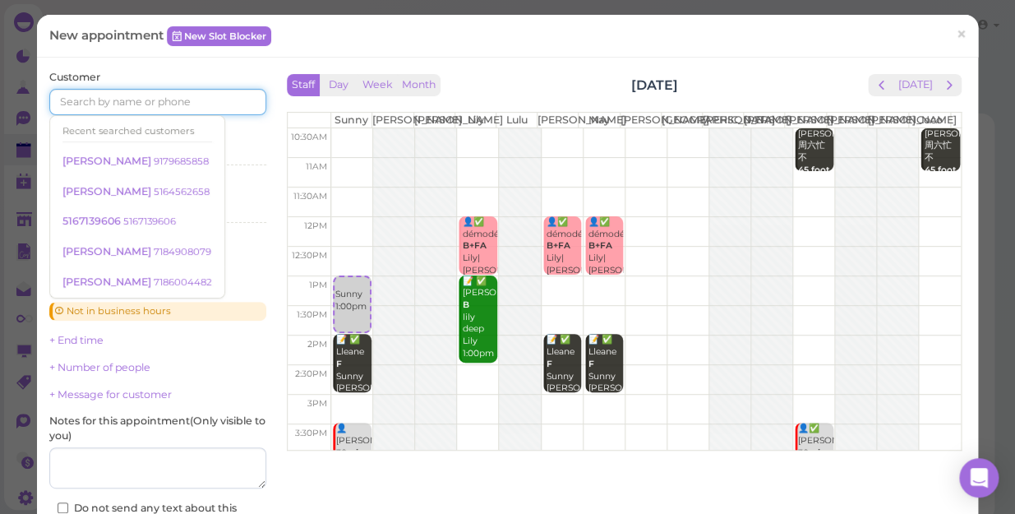
click at [210, 106] on input at bounding box center [157, 102] width 217 height 26
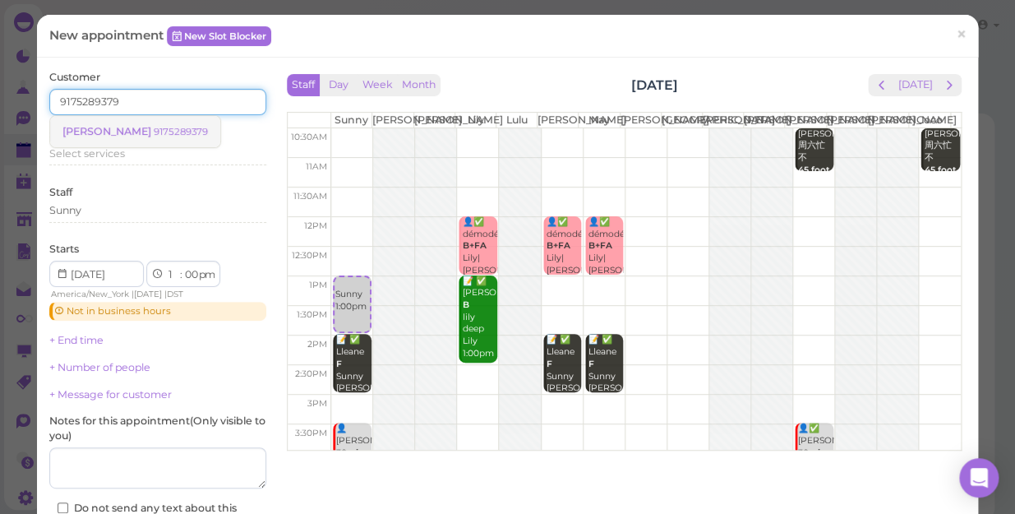
type input "9175289379"
click at [154, 126] on small "9175289379" at bounding box center [181, 132] width 54 height 12
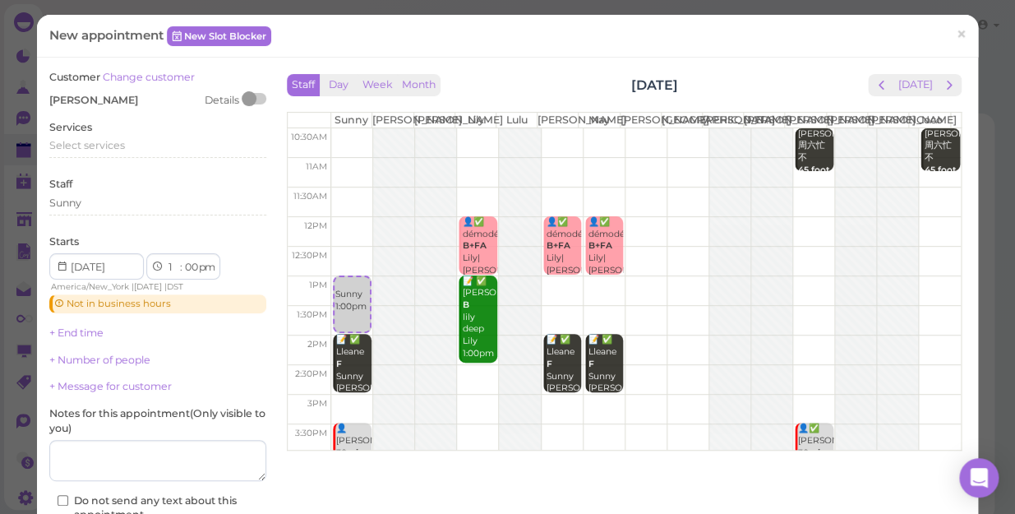
click at [125, 136] on div "Services Select services" at bounding box center [157, 142] width 217 height 45
click at [122, 142] on span "Select services" at bounding box center [87, 145] width 76 height 12
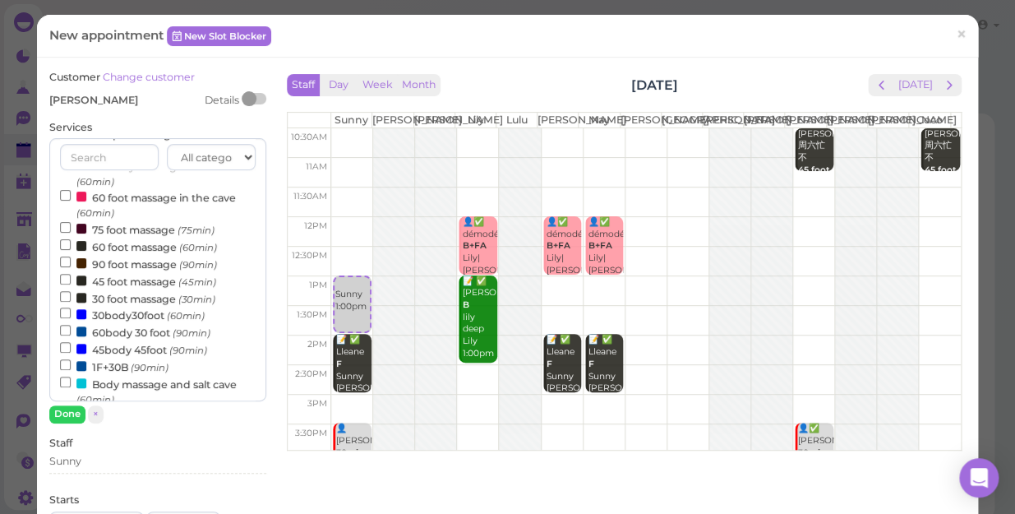
scroll to position [224, 0]
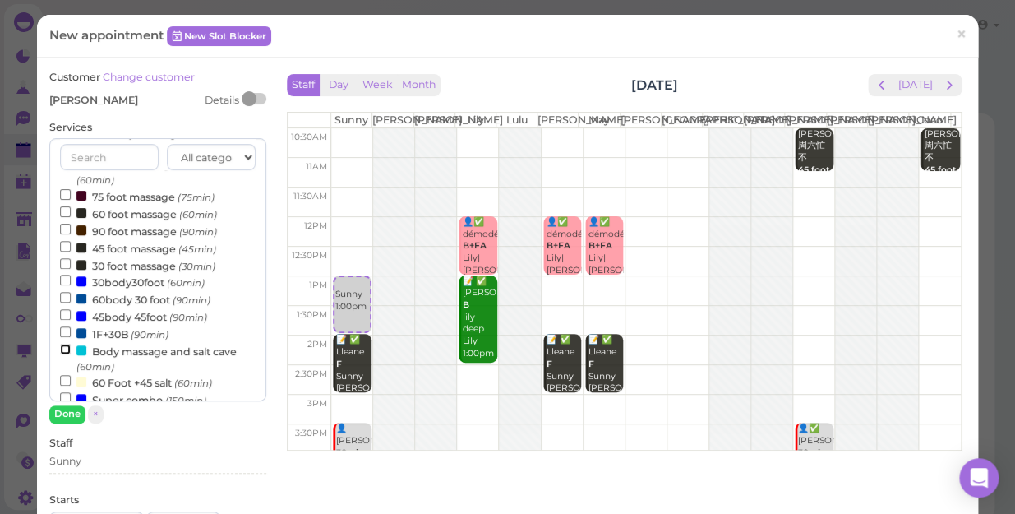
click at [63, 353] on input "Body massage and salt cave (60min)" at bounding box center [65, 349] width 11 height 11
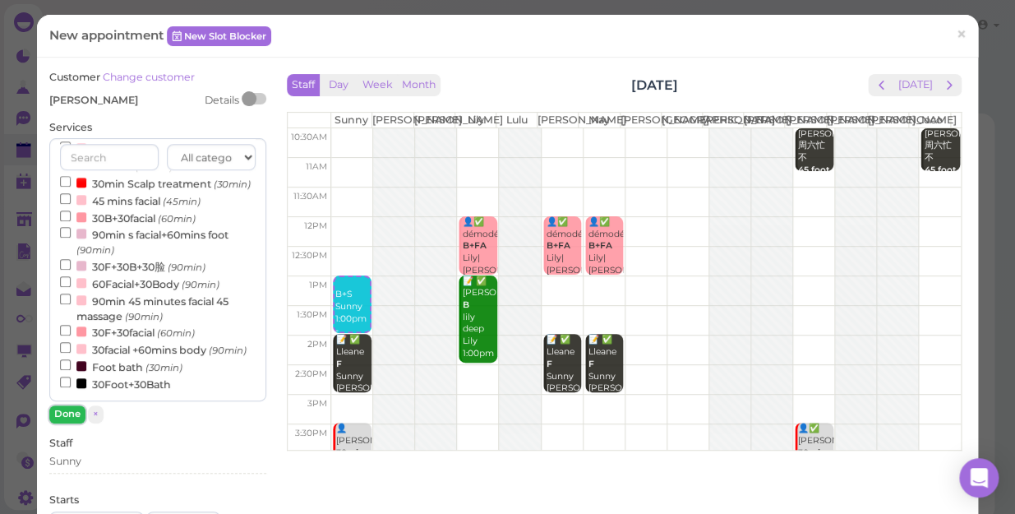
click at [67, 414] on button "Done" at bounding box center [67, 413] width 36 height 17
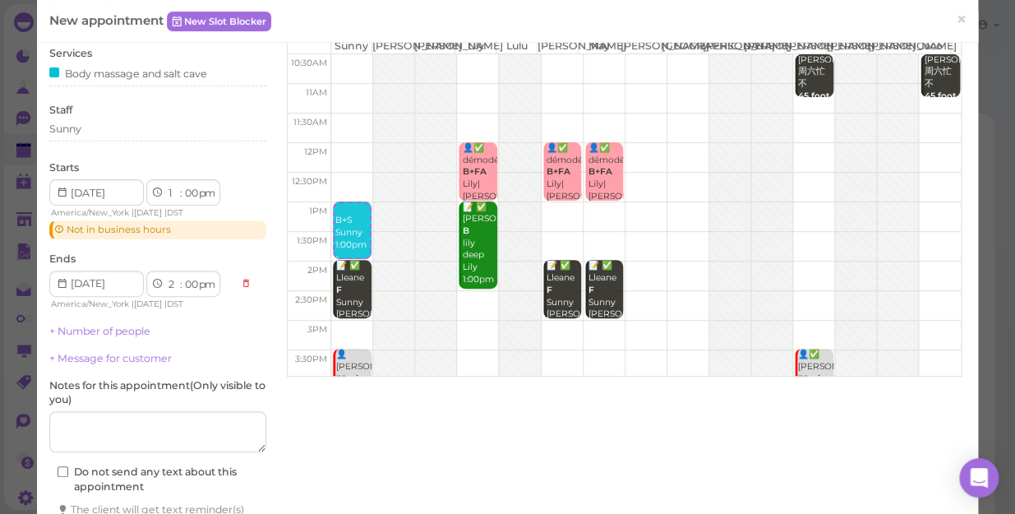
scroll to position [185, 0]
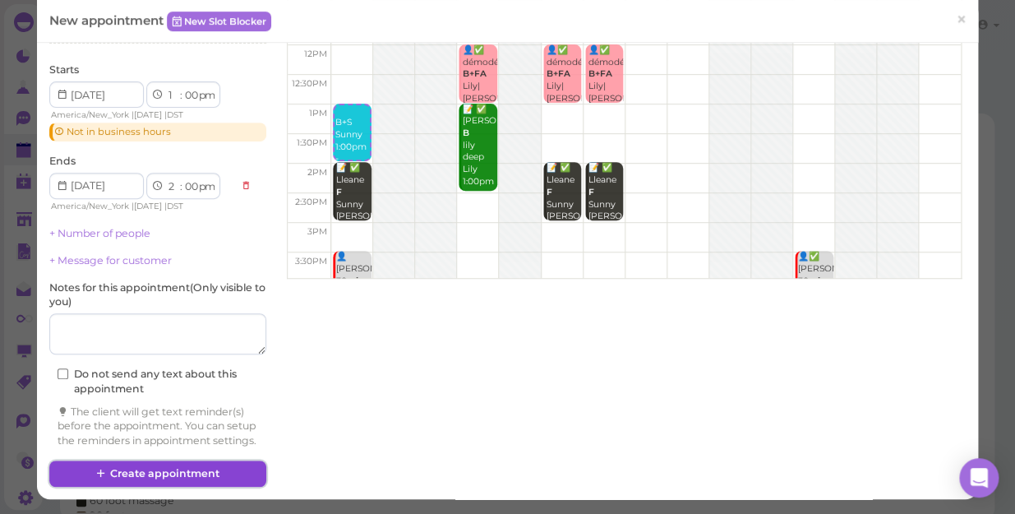
click at [159, 445] on button "Create appointment" at bounding box center [157, 473] width 217 height 26
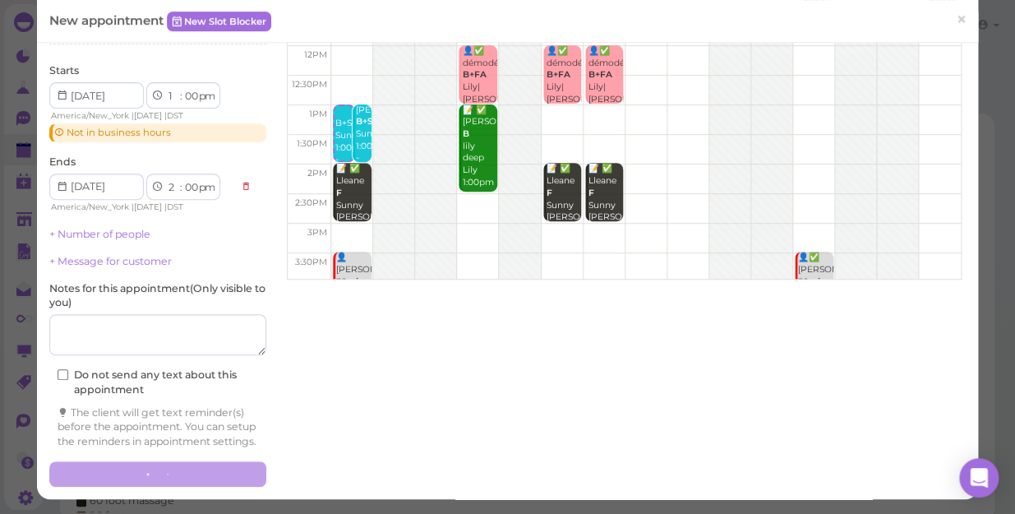
scroll to position [0, 0]
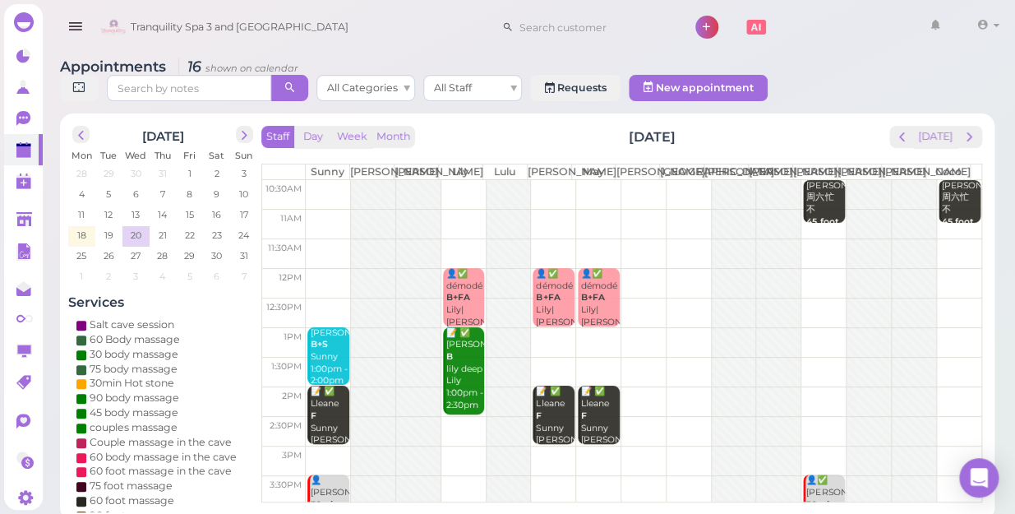
click at [328, 184] on td at bounding box center [644, 195] width 676 height 30
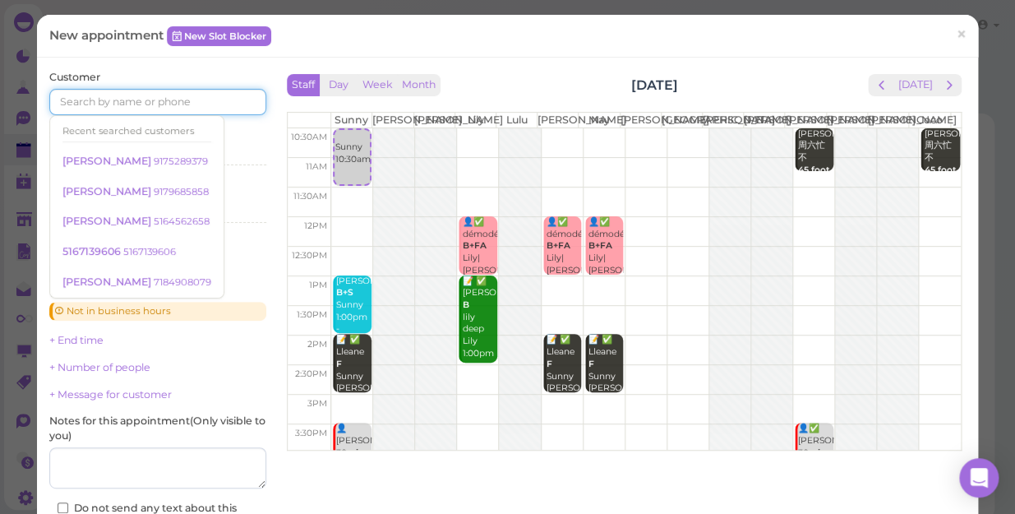
click at [212, 105] on input at bounding box center [157, 102] width 217 height 26
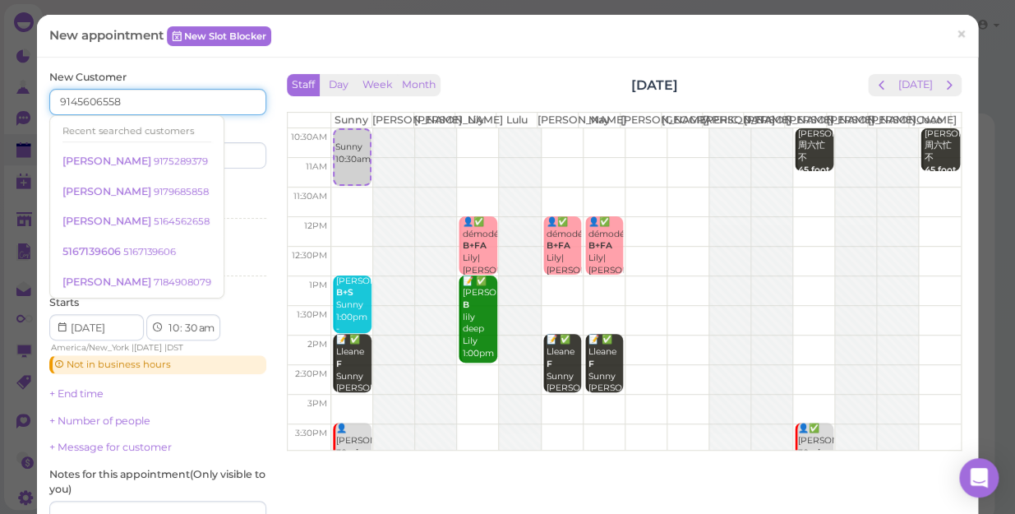
type input "9145606558"
click at [229, 128] on div "Last name" at bounding box center [214, 145] width 104 height 45
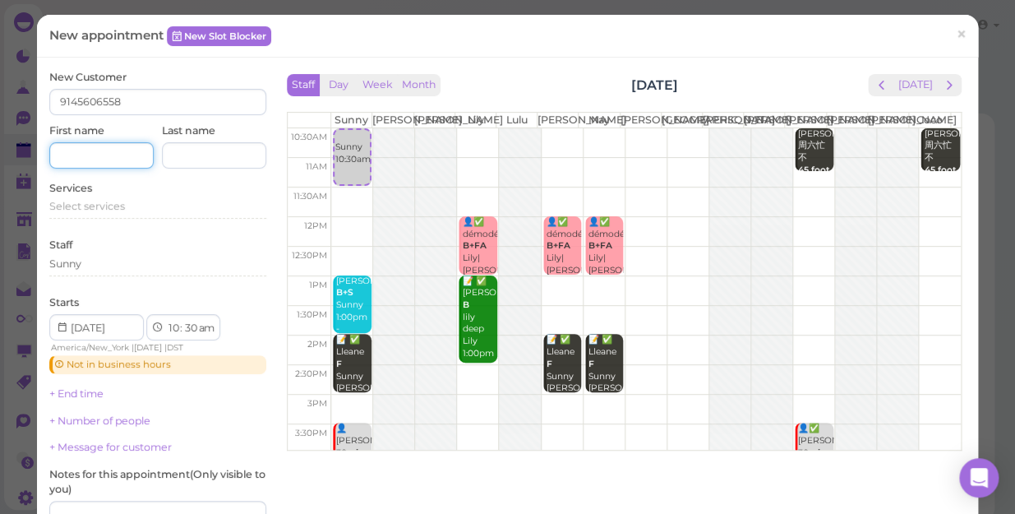
click at [94, 155] on input at bounding box center [101, 155] width 104 height 26
type input "a"
type input "[PERSON_NAME]"
click at [125, 206] on div "Select services" at bounding box center [157, 206] width 217 height 15
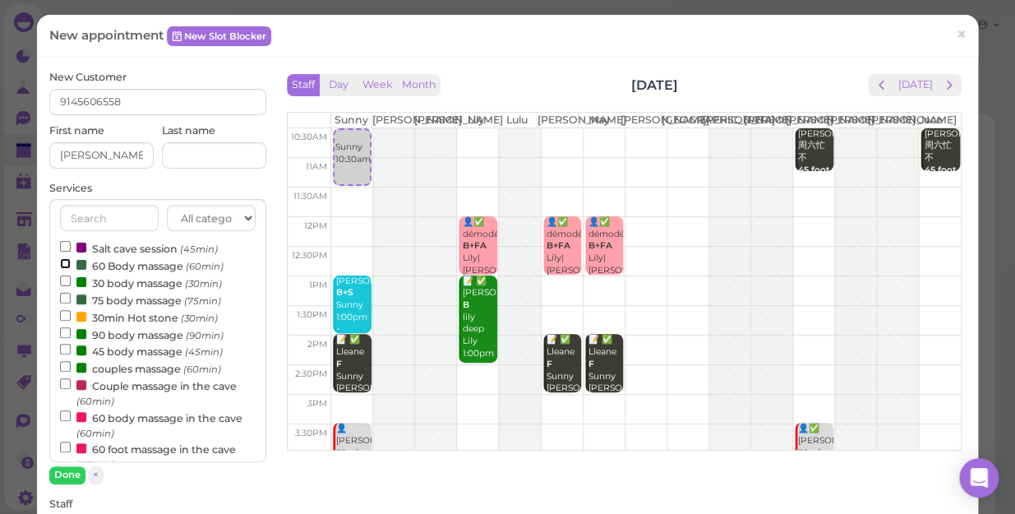
click at [60, 262] on input "60 Body massage (60min)" at bounding box center [65, 263] width 11 height 11
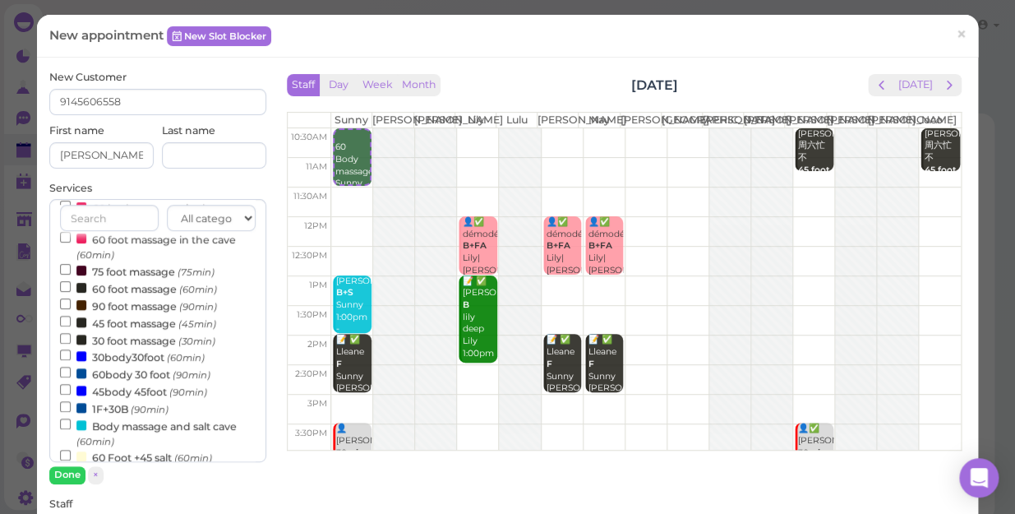
scroll to position [298, 0]
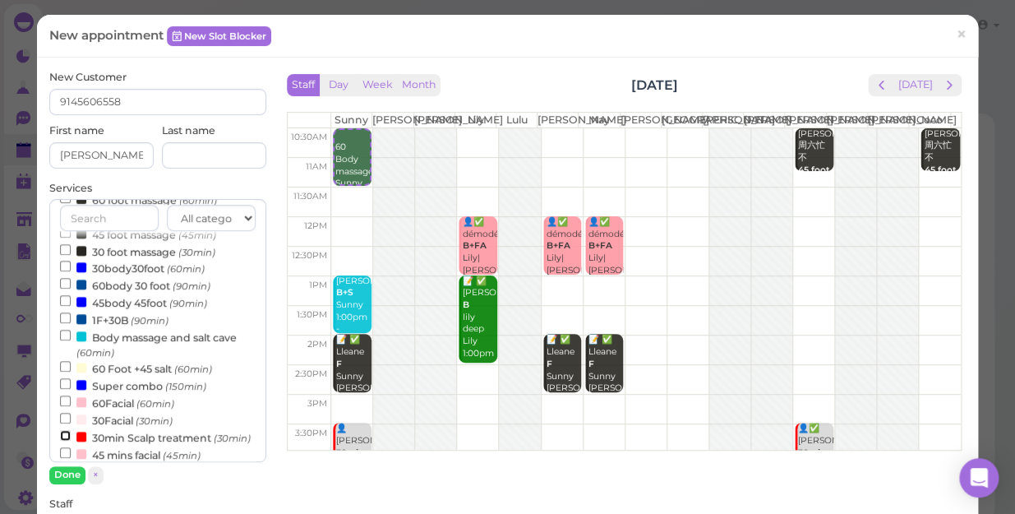
click at [66, 439] on input "30min Scalp treatment (30min)" at bounding box center [65, 435] width 11 height 11
select select "12"
select select "00"
select select "pm"
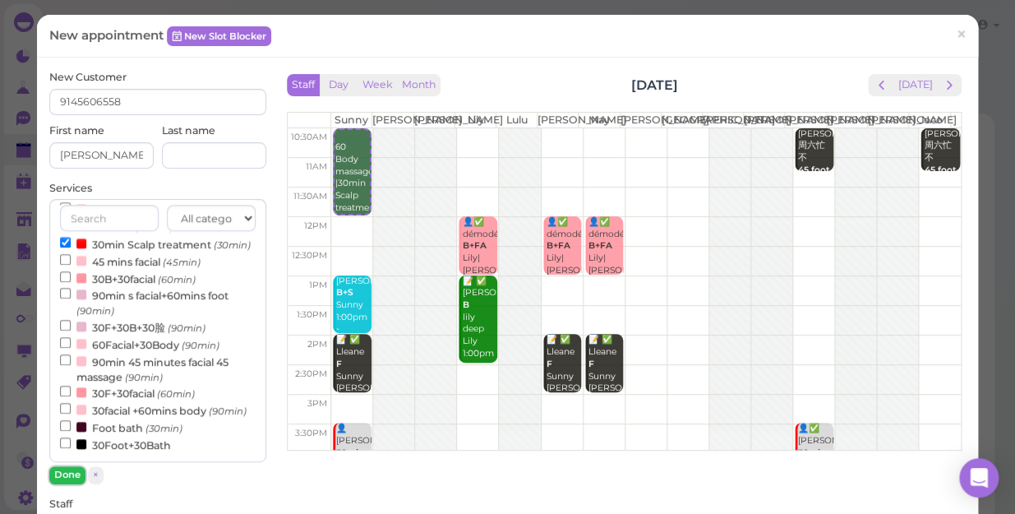
click at [66, 445] on button "Done" at bounding box center [67, 474] width 36 height 17
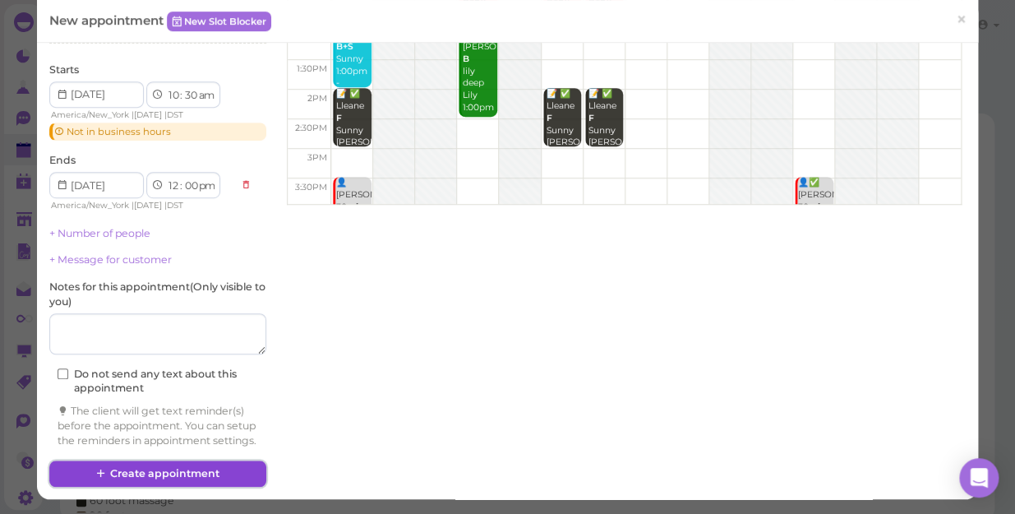
click at [155, 445] on button "Create appointment" at bounding box center [157, 473] width 217 height 26
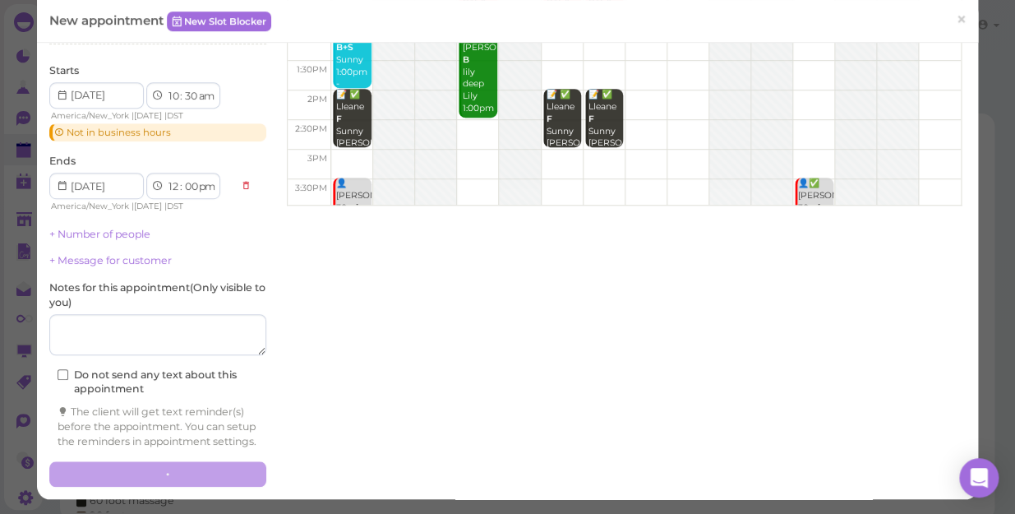
scroll to position [259, 0]
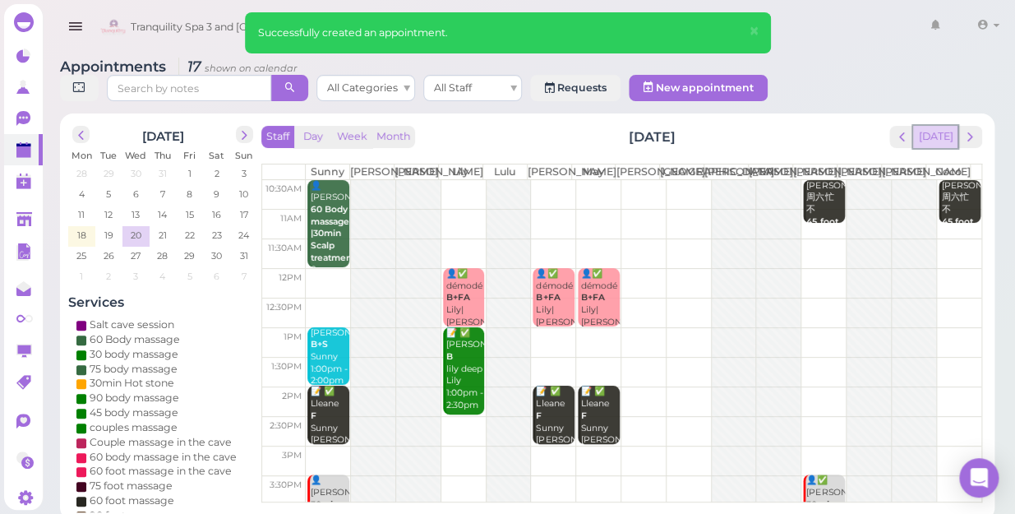
click at [944, 126] on button "[DATE]" at bounding box center [935, 137] width 44 height 22
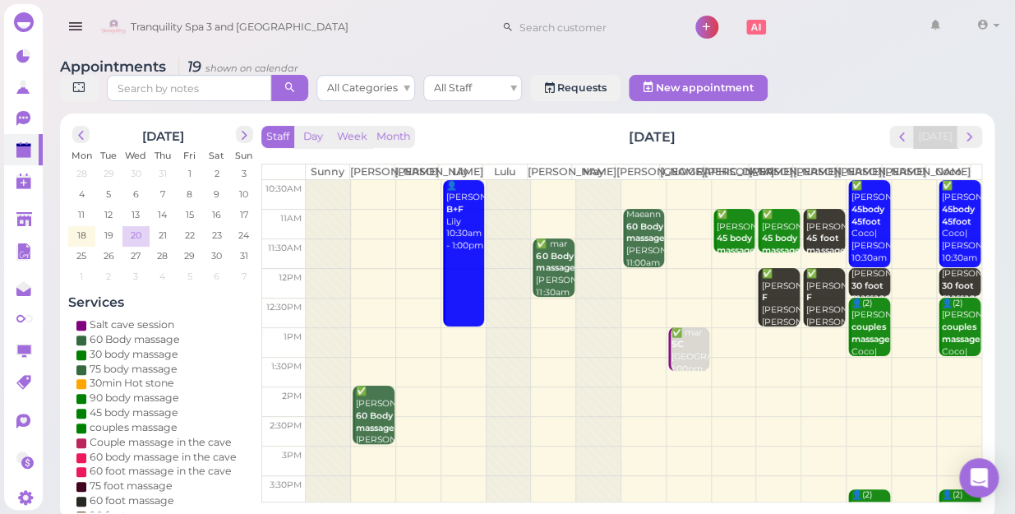
click at [134, 228] on span "20" at bounding box center [136, 235] width 14 height 15
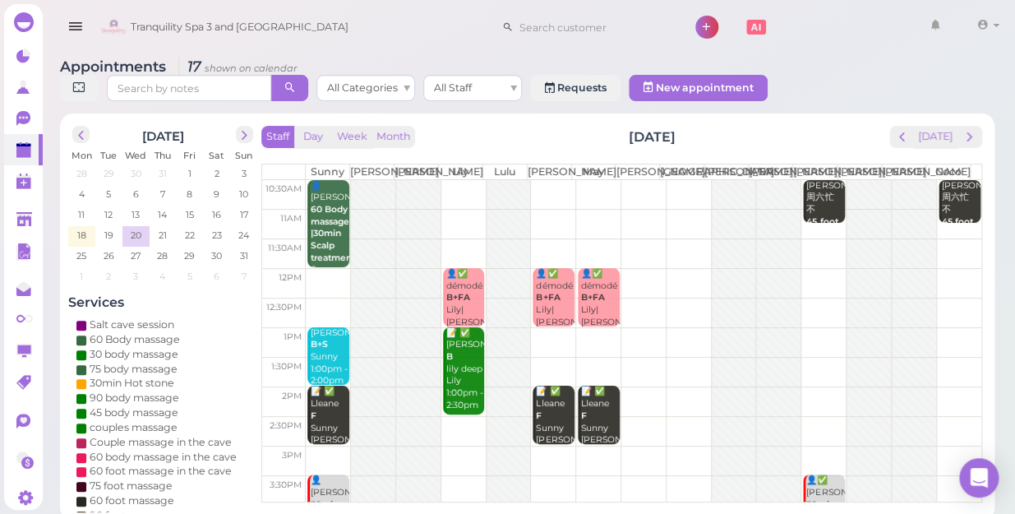
click at [554, 330] on td at bounding box center [644, 342] width 676 height 30
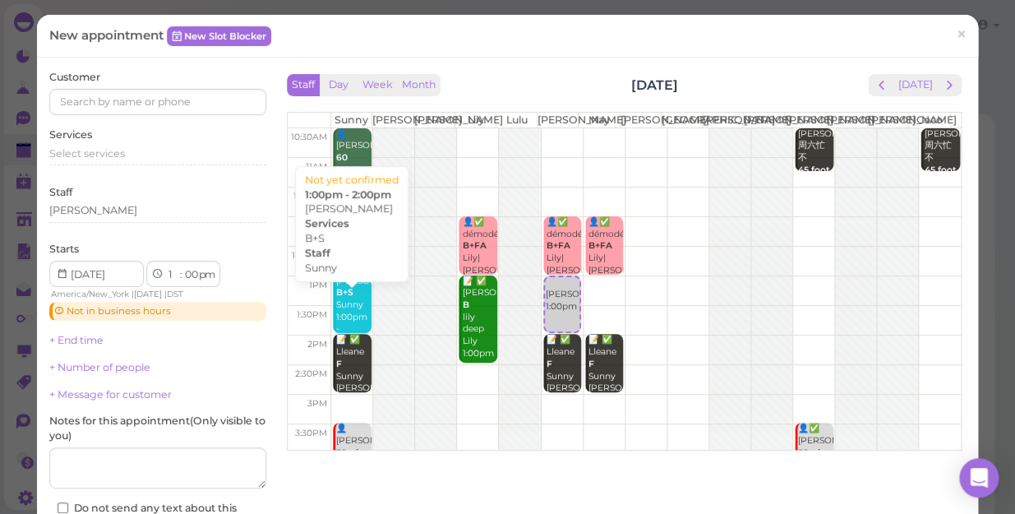
click at [344, 298] on b "B+S" at bounding box center [344, 292] width 17 height 11
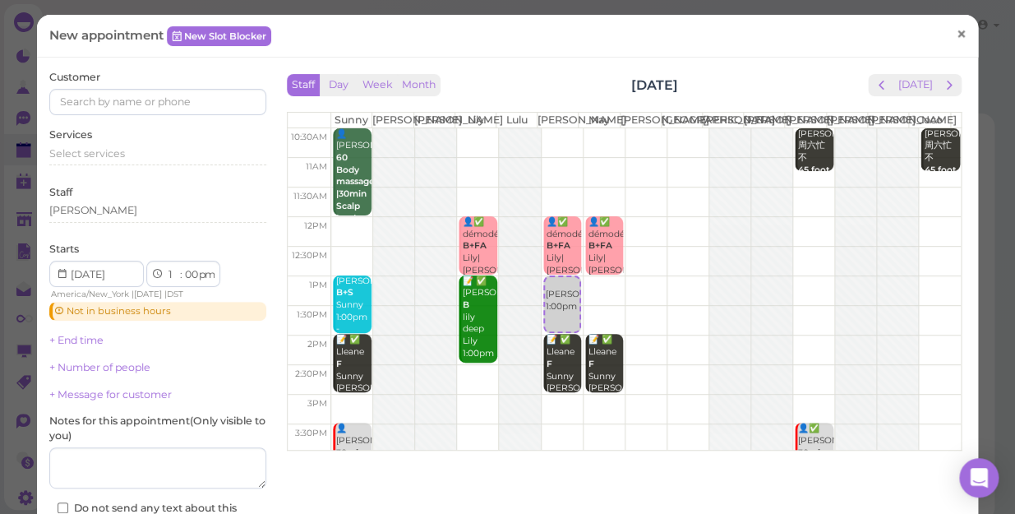
click at [956, 39] on span "×" at bounding box center [961, 34] width 11 height 23
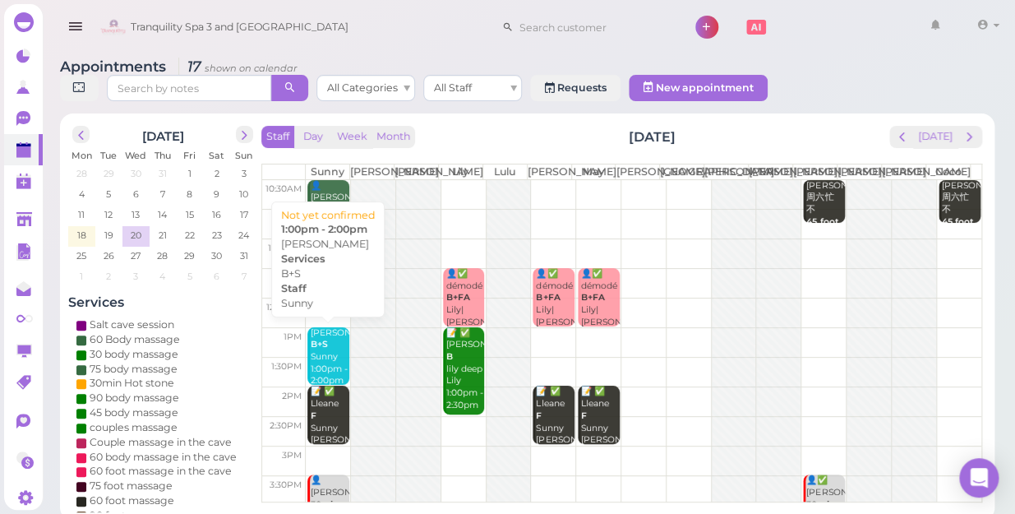
click at [330, 360] on div "[PERSON_NAME]+S Sunny 1:00pm - 2:00pm" at bounding box center [329, 357] width 39 height 60
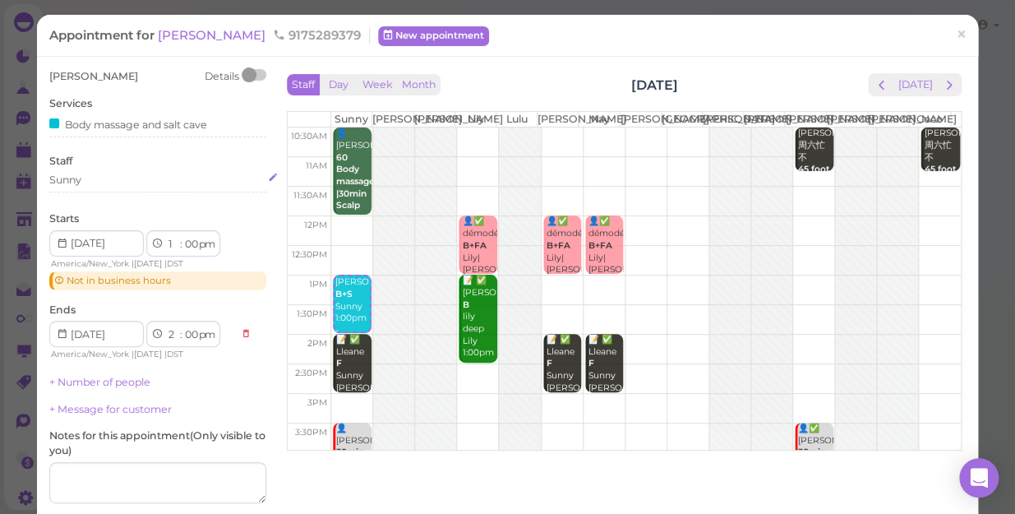
click at [95, 180] on div "Sunny" at bounding box center [157, 180] width 217 height 15
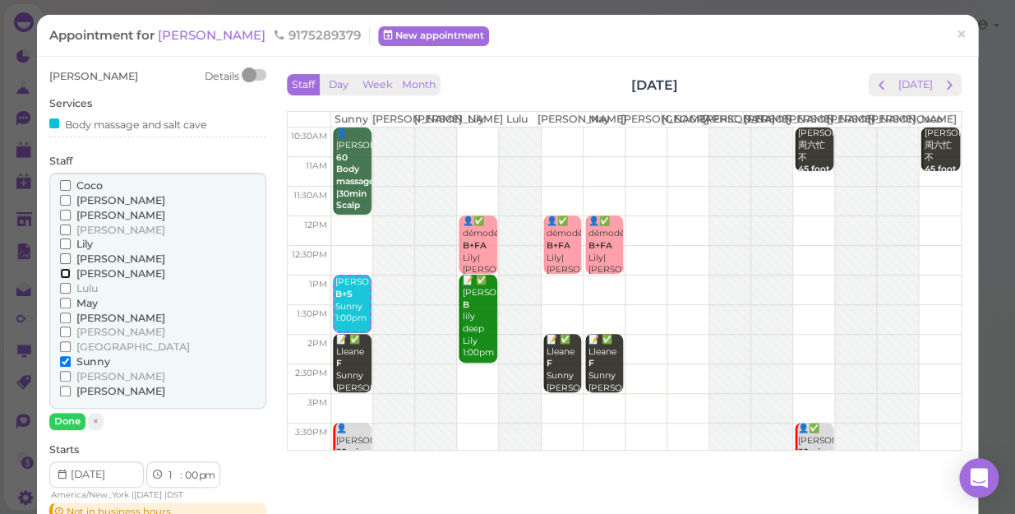
click at [63, 268] on input "[PERSON_NAME]" at bounding box center [65, 273] width 11 height 11
click at [66, 271] on input "[PERSON_NAME]" at bounding box center [65, 273] width 11 height 11
click at [63, 300] on input "May" at bounding box center [65, 303] width 11 height 11
click at [65, 358] on input "Sunny" at bounding box center [65, 361] width 11 height 11
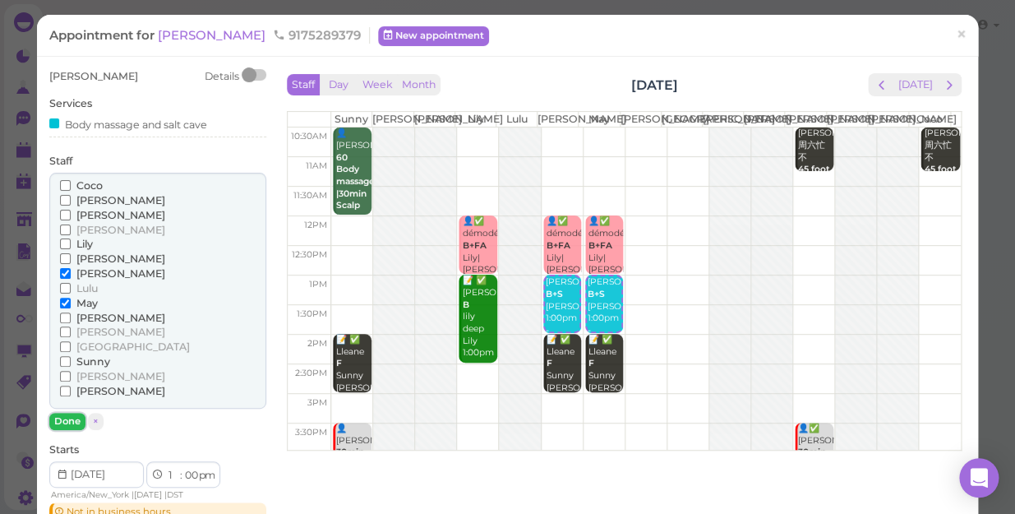
click at [69, 420] on button "Done" at bounding box center [67, 421] width 36 height 17
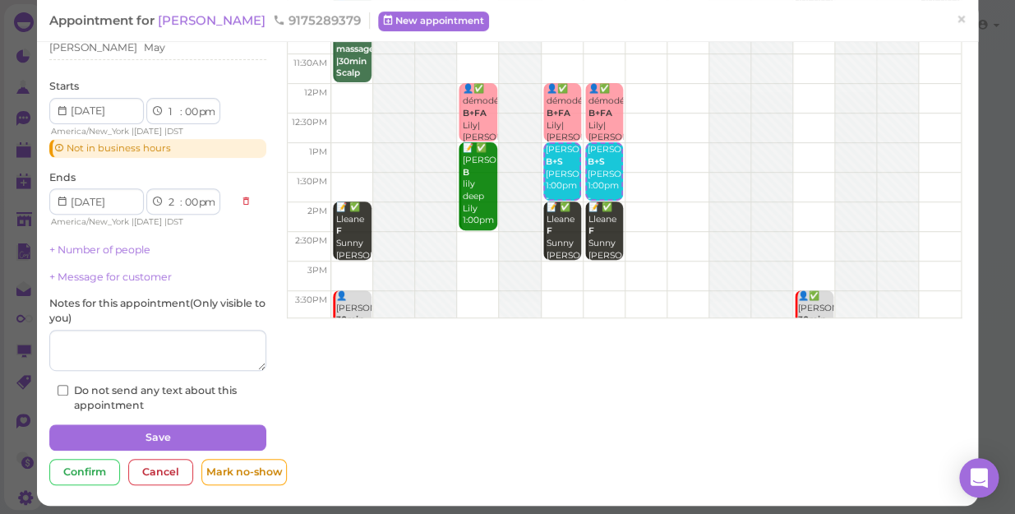
scroll to position [138, 0]
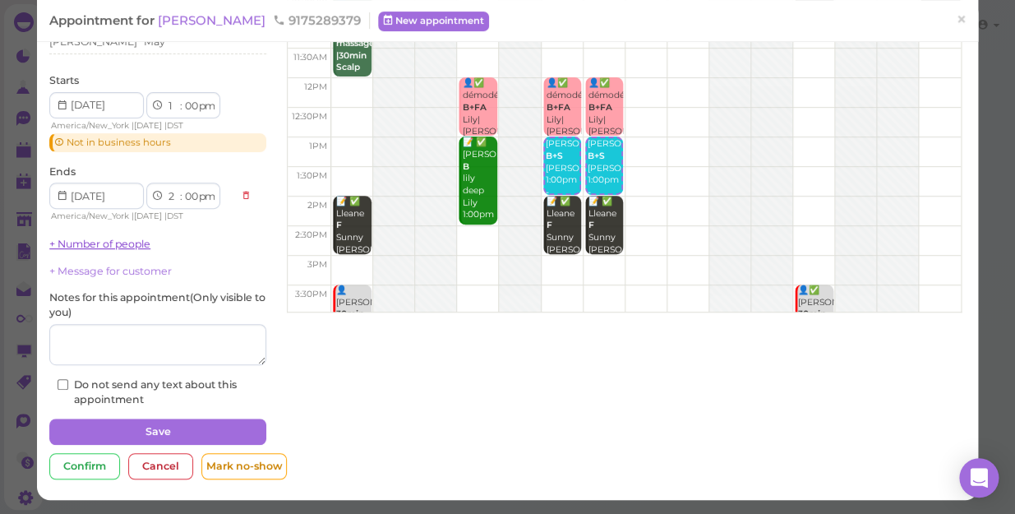
click at [109, 242] on link "+ Number of people" at bounding box center [99, 244] width 101 height 12
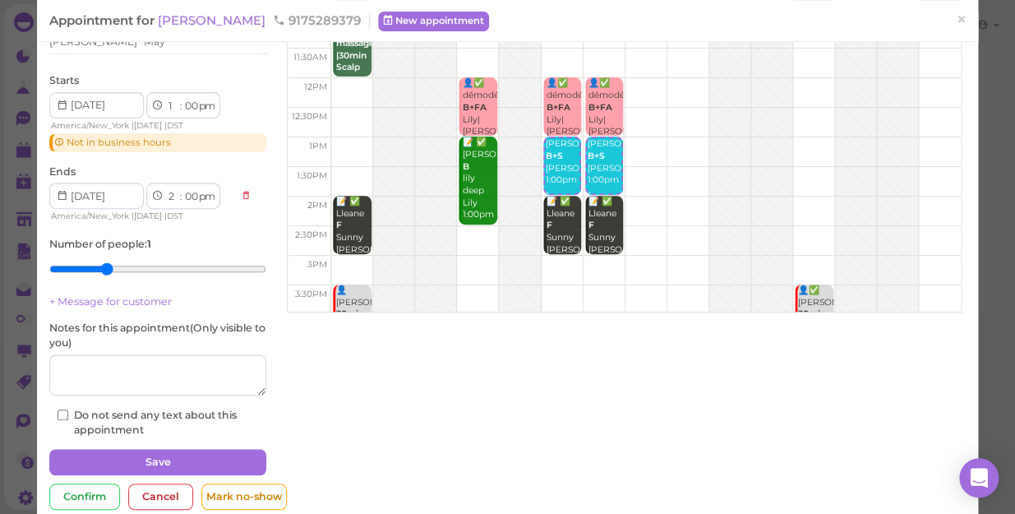
drag, startPoint x: 109, startPoint y: 242, endPoint x: 96, endPoint y: 268, distance: 28.7
click at [96, 268] on input "range" at bounding box center [157, 269] width 217 height 26
type input "2"
click at [80, 265] on input "range" at bounding box center [157, 269] width 217 height 26
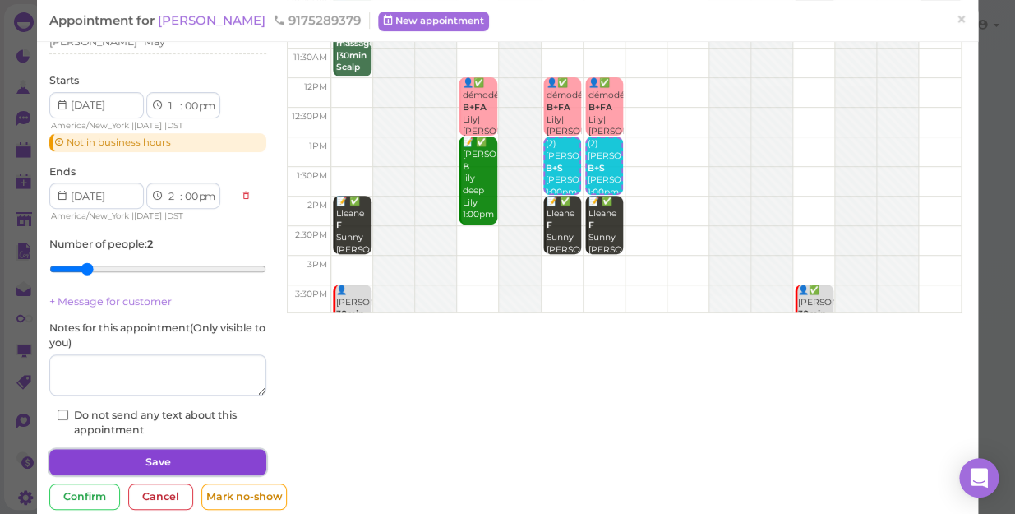
click at [140, 445] on button "Save" at bounding box center [157, 462] width 217 height 26
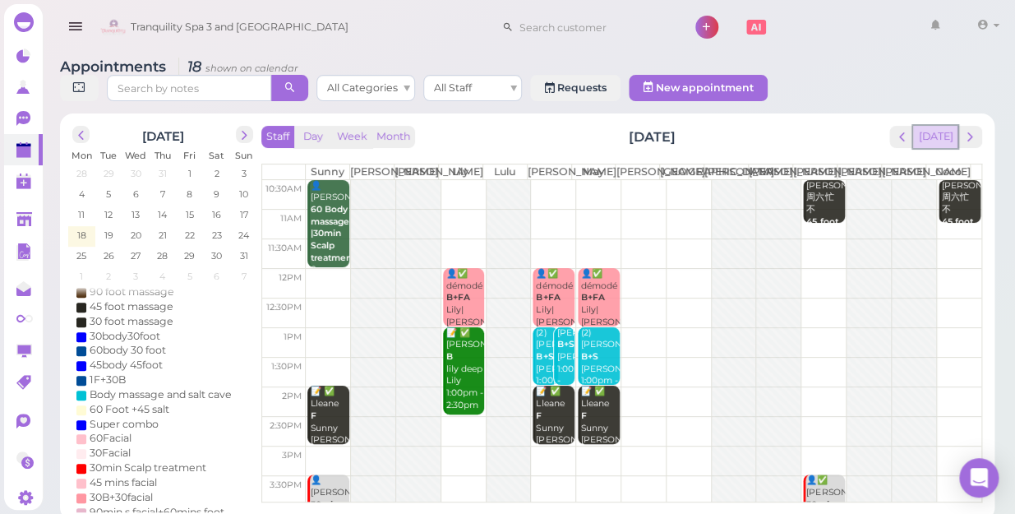
click at [937, 126] on button "[DATE]" at bounding box center [935, 137] width 44 height 22
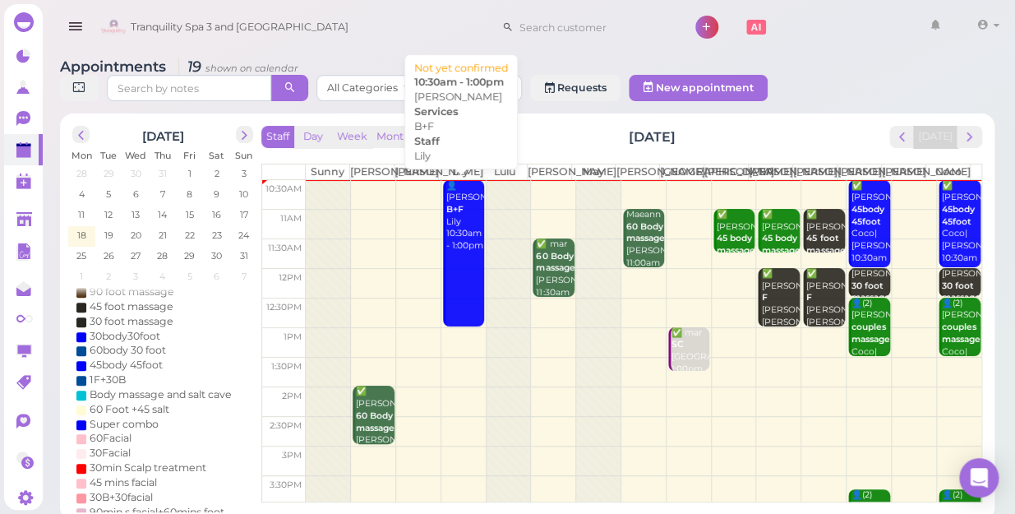
click at [468, 272] on link "👤[PERSON_NAME]+F Lily 10:30am - 1:00pm" at bounding box center [463, 253] width 41 height 146
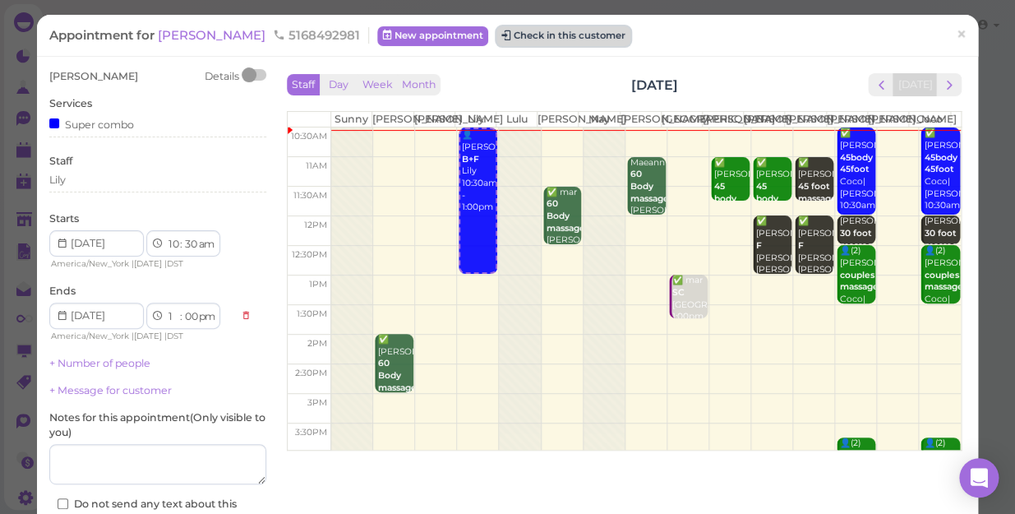
click at [496, 38] on button "Check in this customer" at bounding box center [563, 36] width 134 height 20
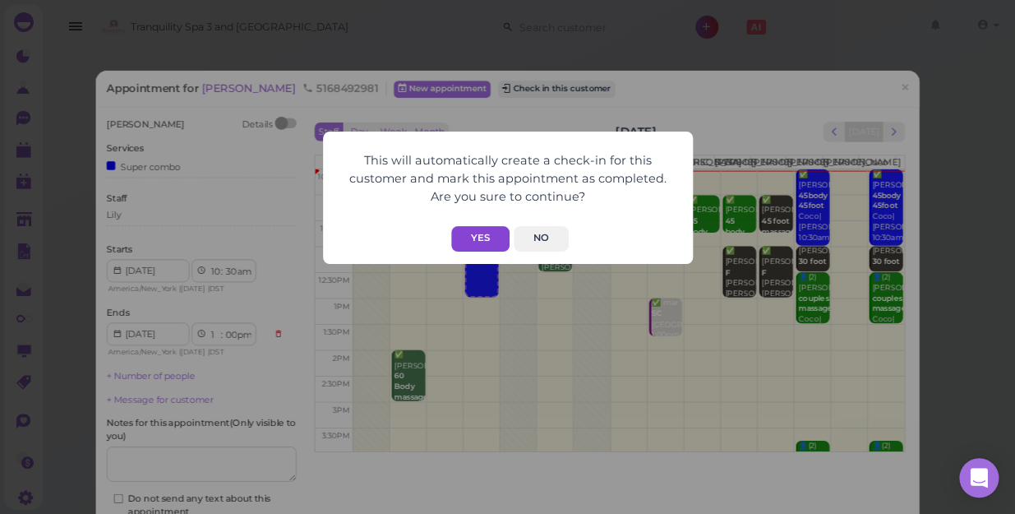
click at [477, 232] on button "Yes" at bounding box center [480, 238] width 58 height 25
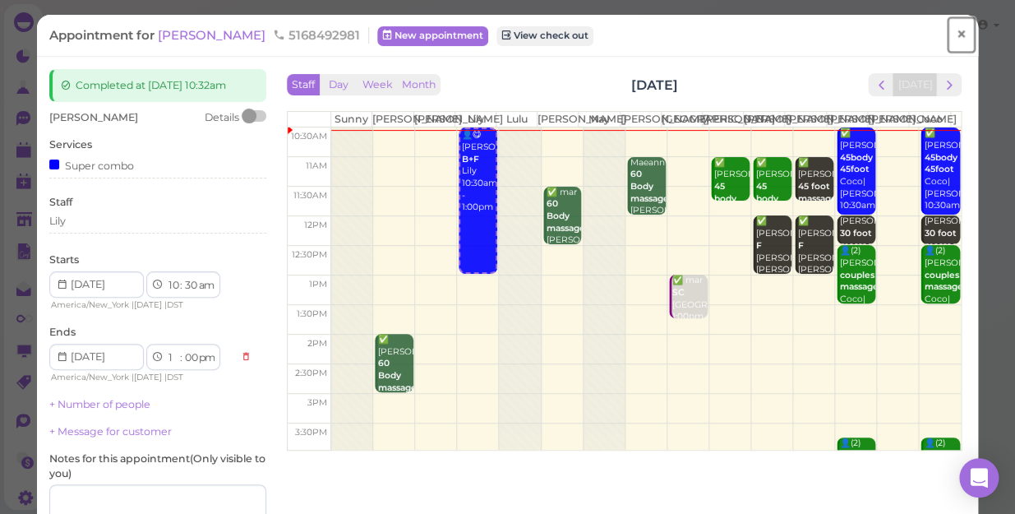
click at [956, 35] on span "×" at bounding box center [961, 34] width 11 height 23
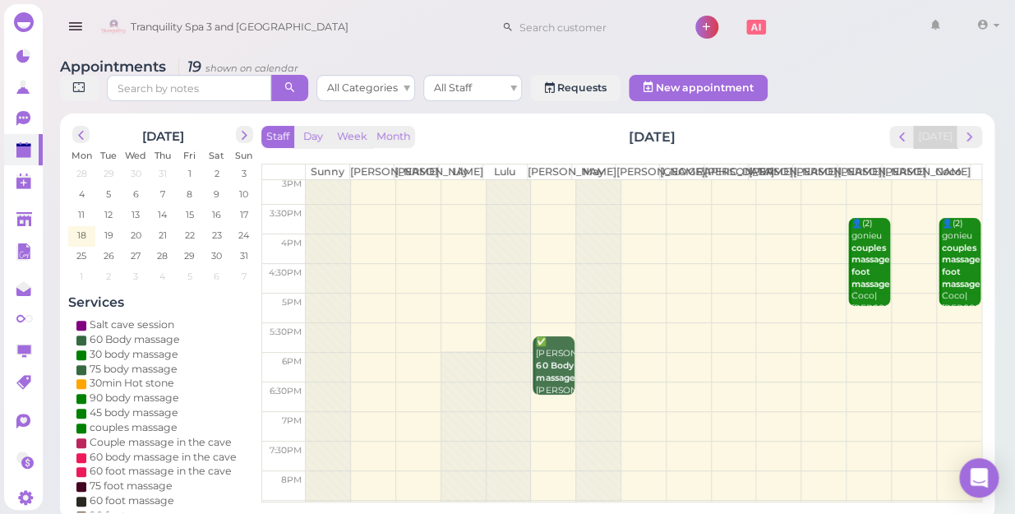
scroll to position [297, 0]
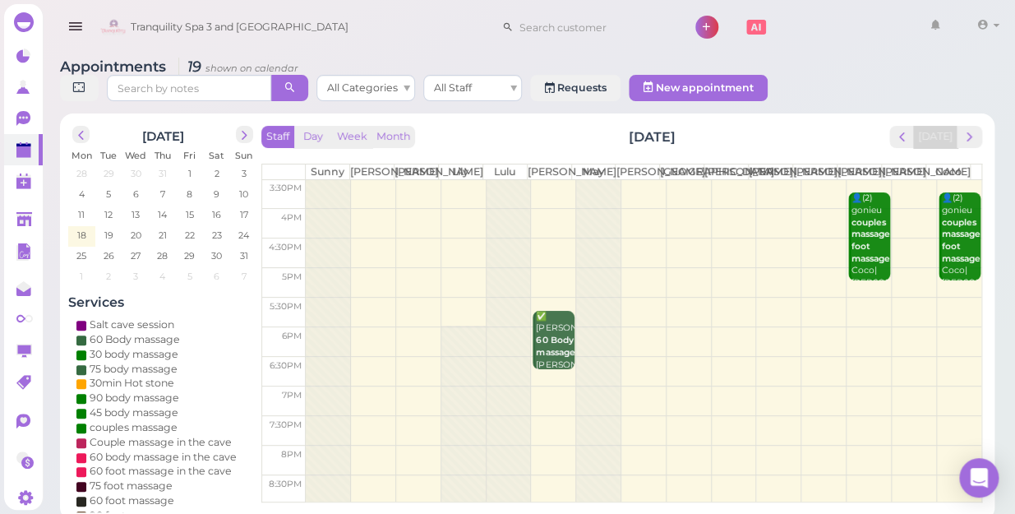
click at [678, 387] on td at bounding box center [644, 401] width 676 height 30
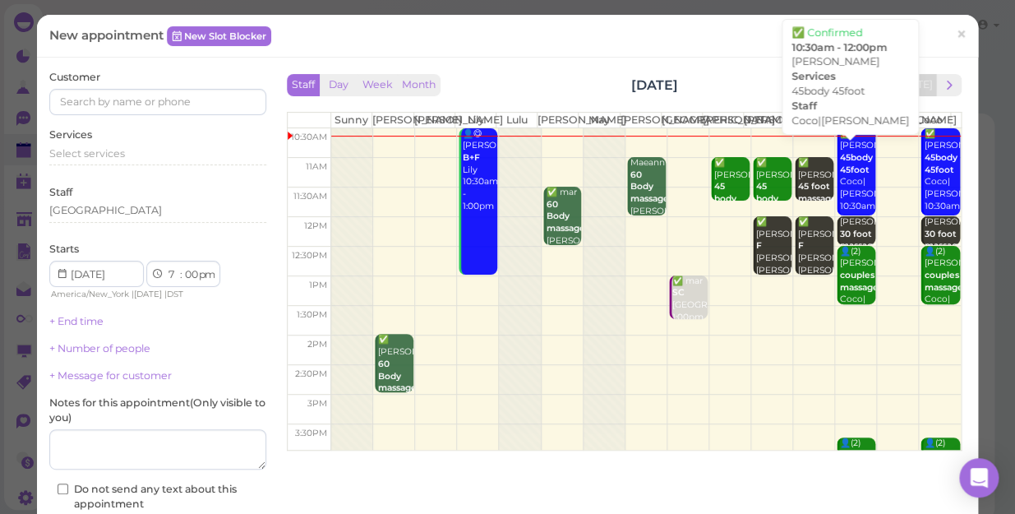
click at [839, 198] on div "✅ [PERSON_NAME] 45body 45foot Coco|[PERSON_NAME] 10:30am - 12:00pm" at bounding box center [857, 182] width 36 height 109
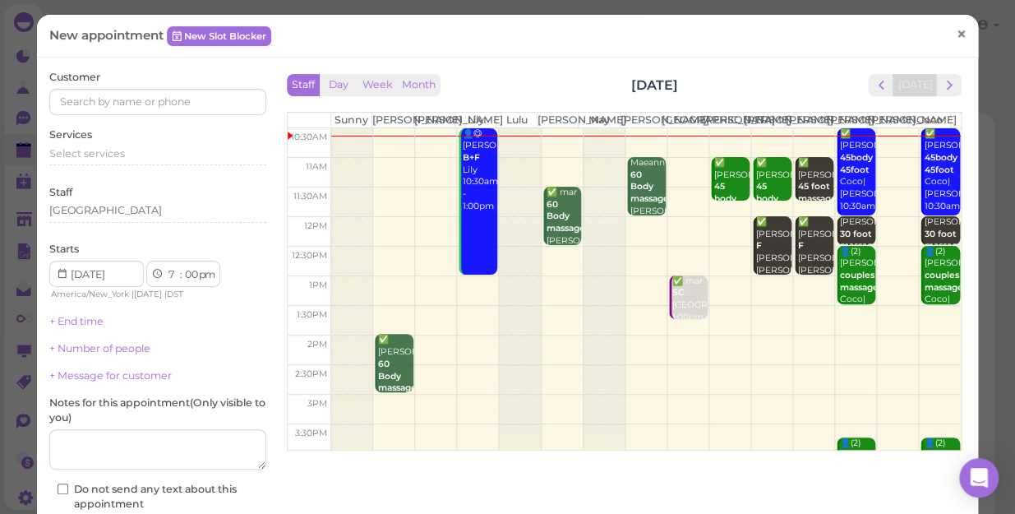
click at [956, 36] on span "×" at bounding box center [961, 34] width 11 height 23
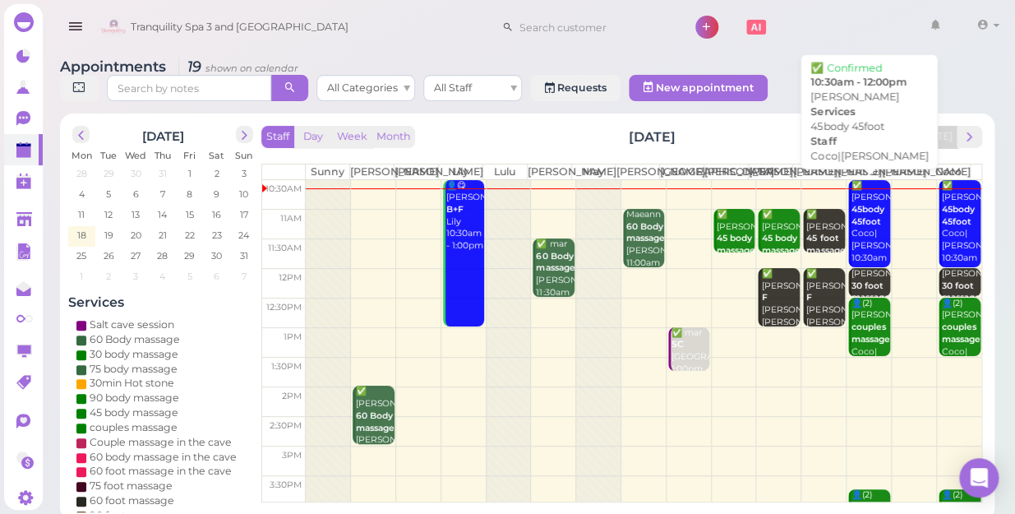
click at [854, 255] on div "✅ [PERSON_NAME] 45body 45foot Coco|[PERSON_NAME] 10:30am - 12:00pm" at bounding box center [870, 234] width 39 height 109
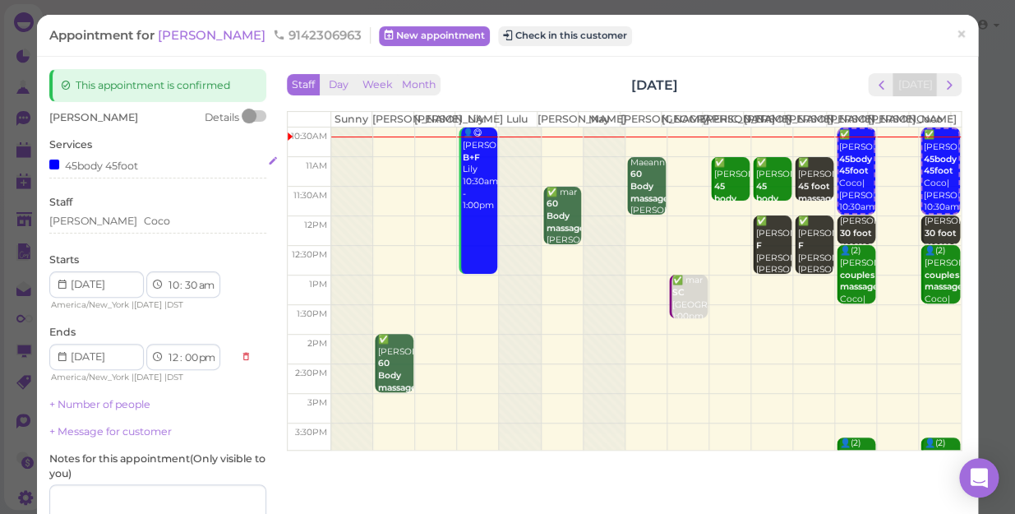
click at [141, 164] on div "45body 45foot" at bounding box center [157, 164] width 217 height 17
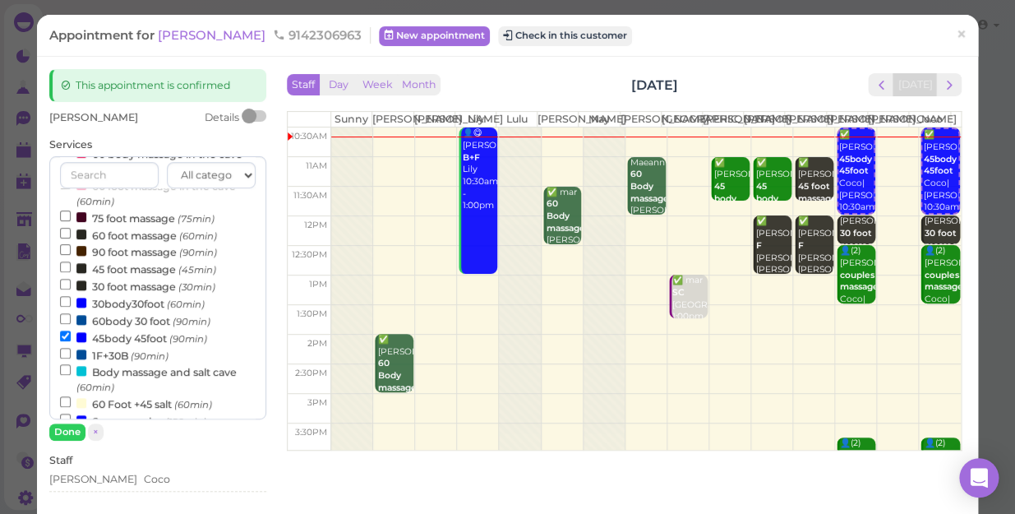
scroll to position [224, 0]
click at [60, 335] on input "45body 45foot (90min)" at bounding box center [65, 332] width 11 height 11
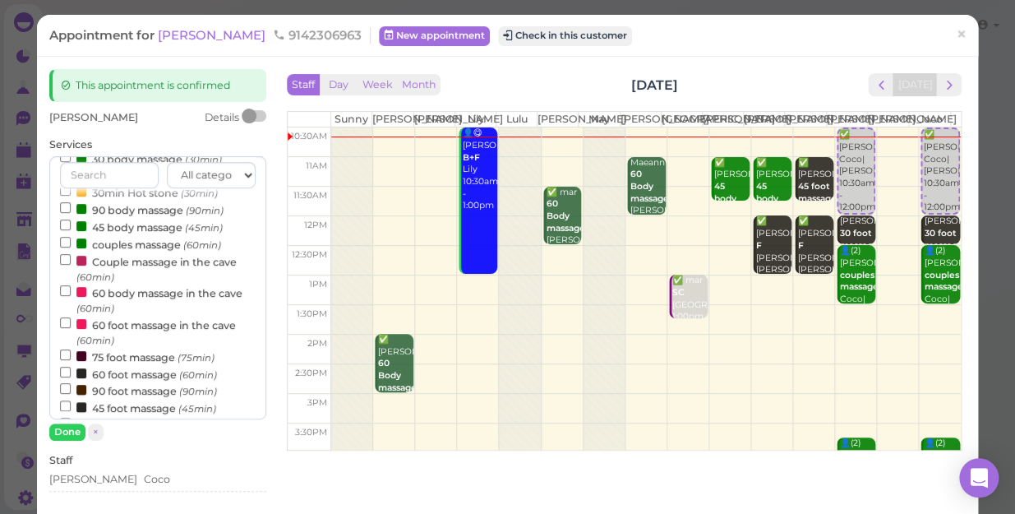
scroll to position [81, 0]
click at [65, 228] on input "45 body massage (45min)" at bounding box center [65, 225] width 11 height 11
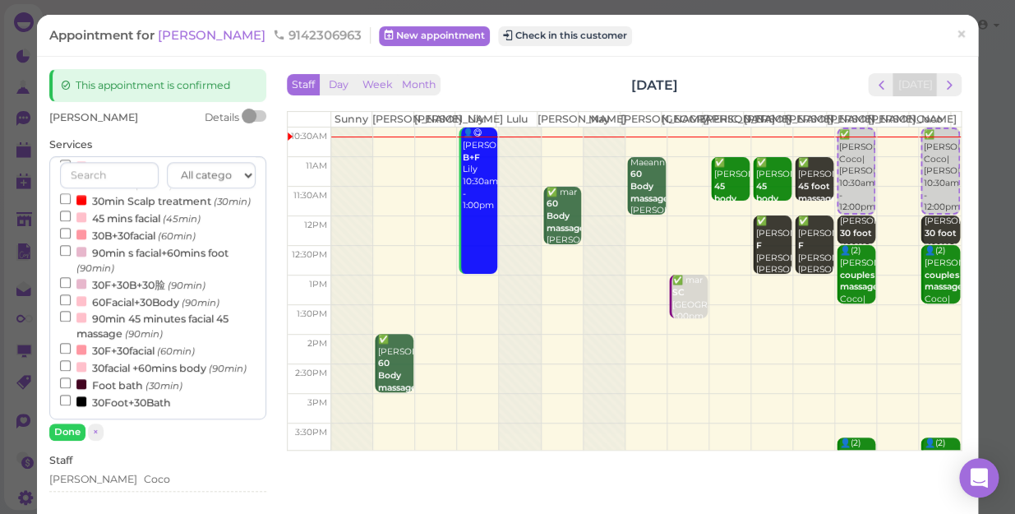
select select "11"
select select "15"
select select "am"
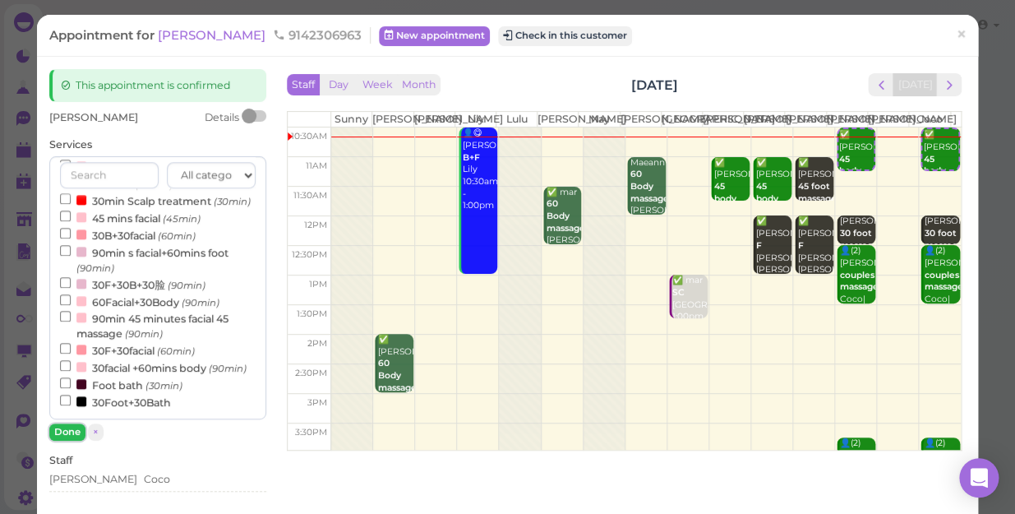
click at [63, 433] on button "Done" at bounding box center [67, 431] width 36 height 17
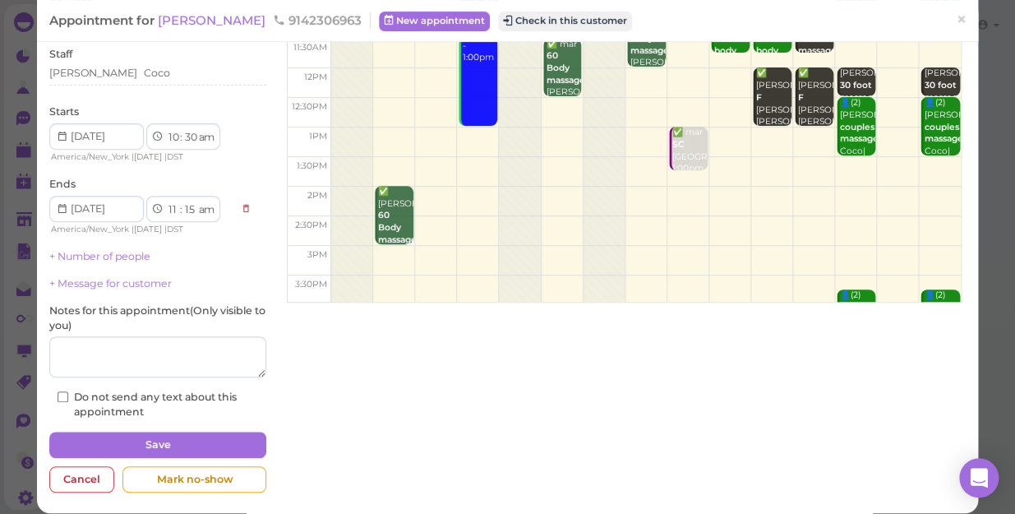
scroll to position [149, 0]
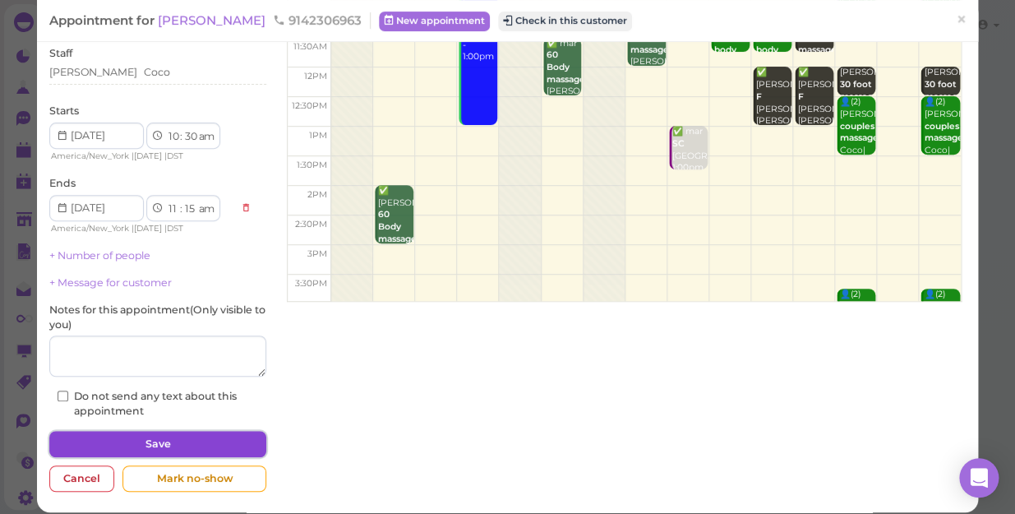
click at [207, 436] on button "Save" at bounding box center [157, 444] width 217 height 26
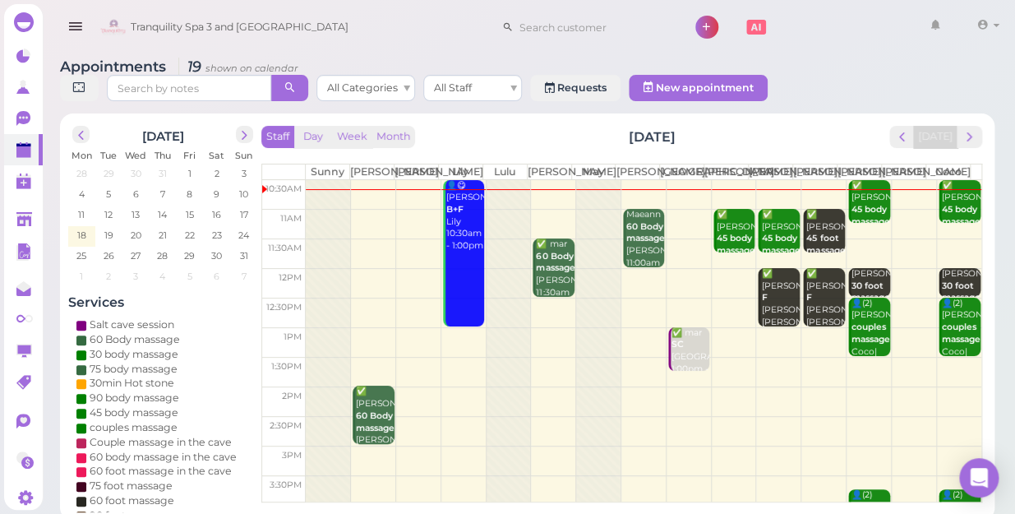
click at [856, 204] on b "45 body massage" at bounding box center [871, 215] width 39 height 23
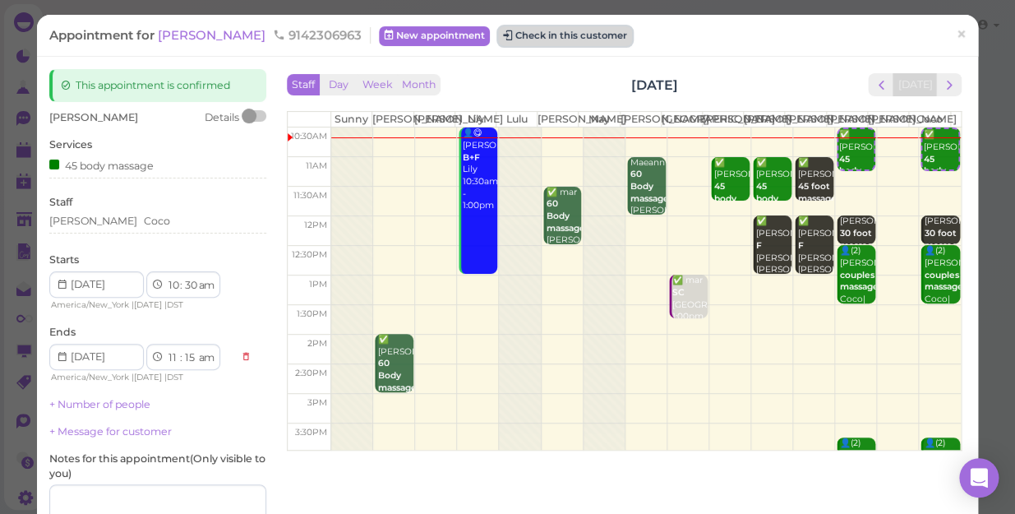
click at [498, 35] on button "Check in this customer" at bounding box center [565, 36] width 134 height 20
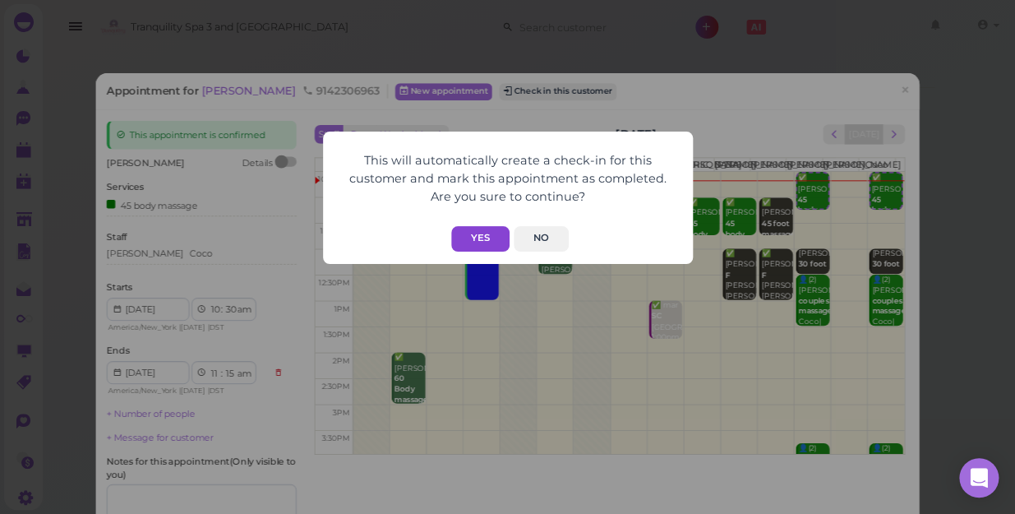
click at [489, 236] on button "Yes" at bounding box center [480, 238] width 58 height 25
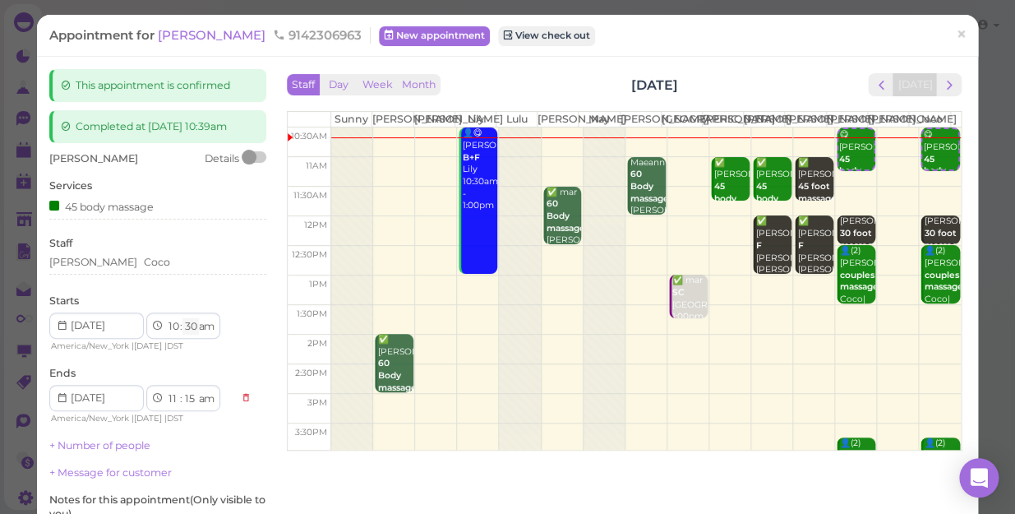
click at [196, 326] on select "00 05 10 15 20 25 30 35 40 45 50 55" at bounding box center [190, 326] width 16 height 17
select select "40"
click at [182, 318] on select "00 05 10 15 20 25 30 35 40 45 50 55" at bounding box center [190, 326] width 16 height 17
select select "25"
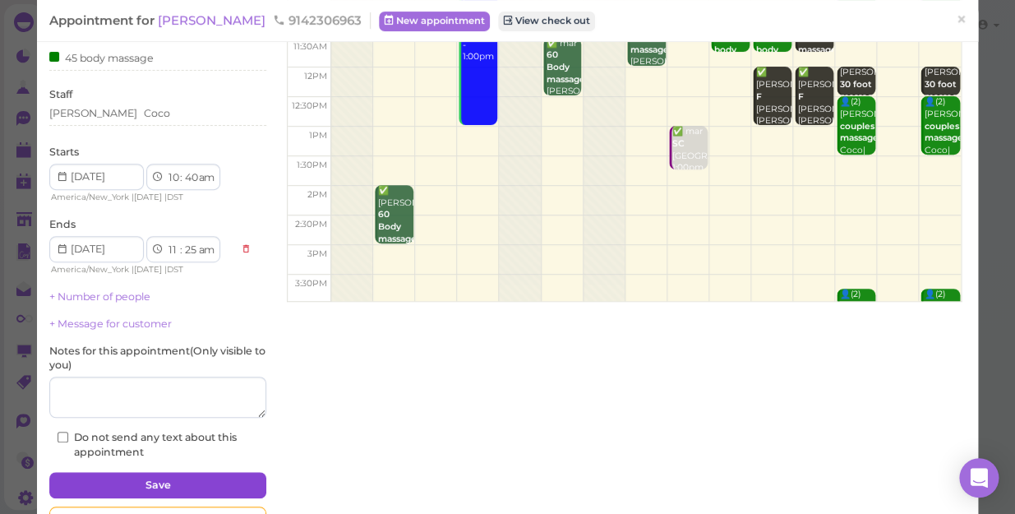
scroll to position [201, 0]
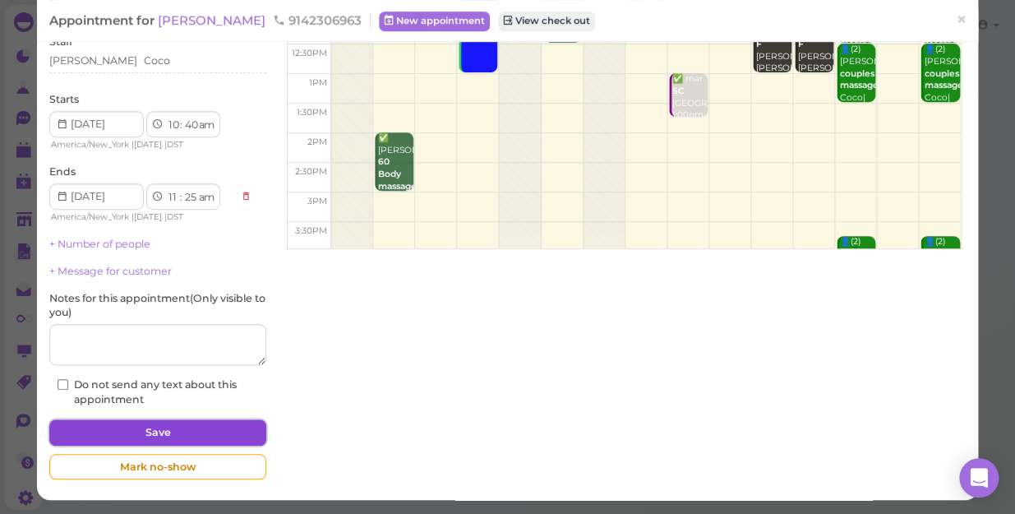
click at [213, 422] on button "Save" at bounding box center [157, 432] width 217 height 26
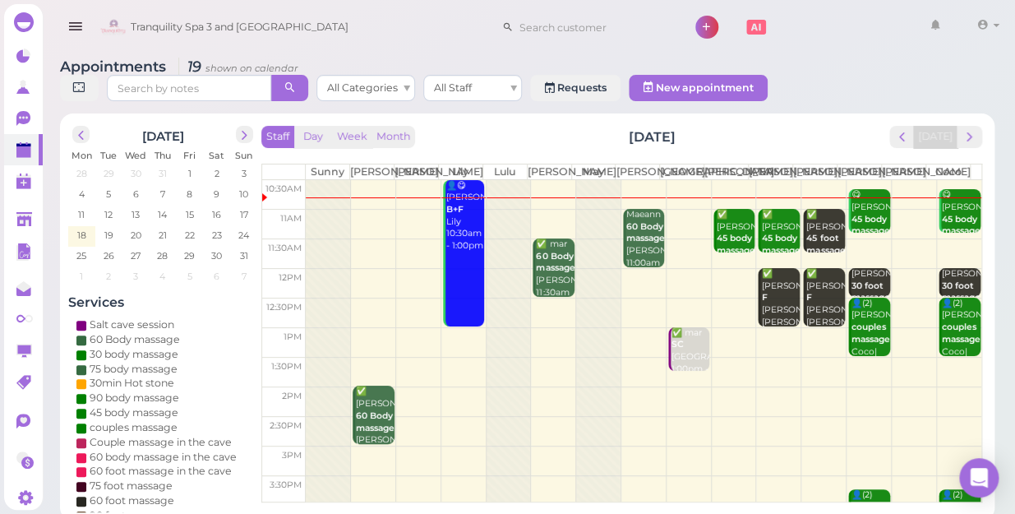
click at [723, 268] on td at bounding box center [644, 283] width 676 height 30
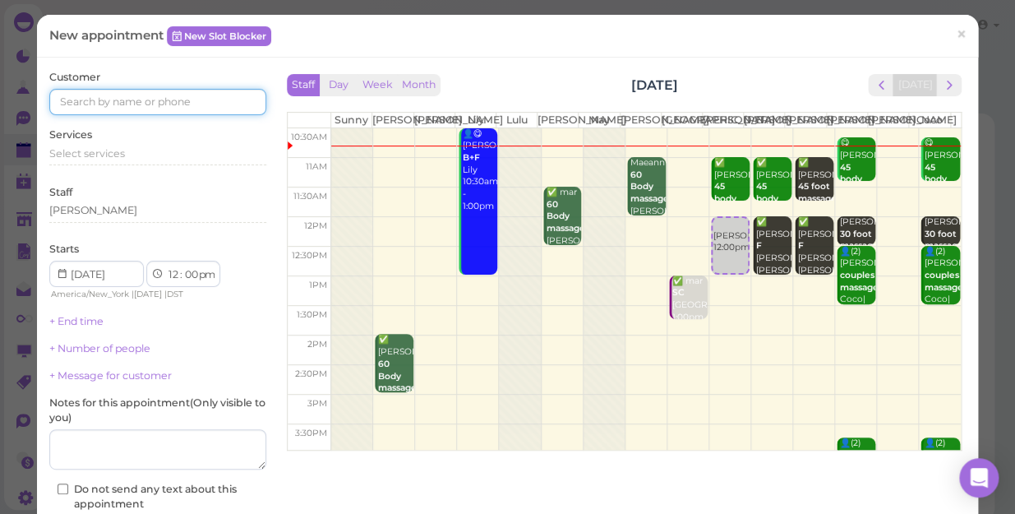
click at [150, 108] on input at bounding box center [157, 102] width 217 height 26
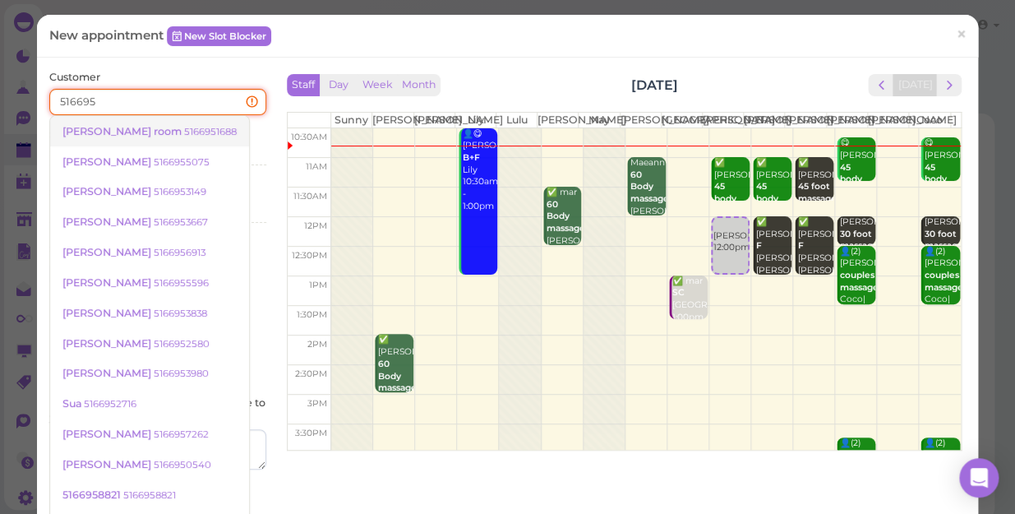
type input "516695"
click at [184, 128] on small "5166951688" at bounding box center [210, 132] width 53 height 12
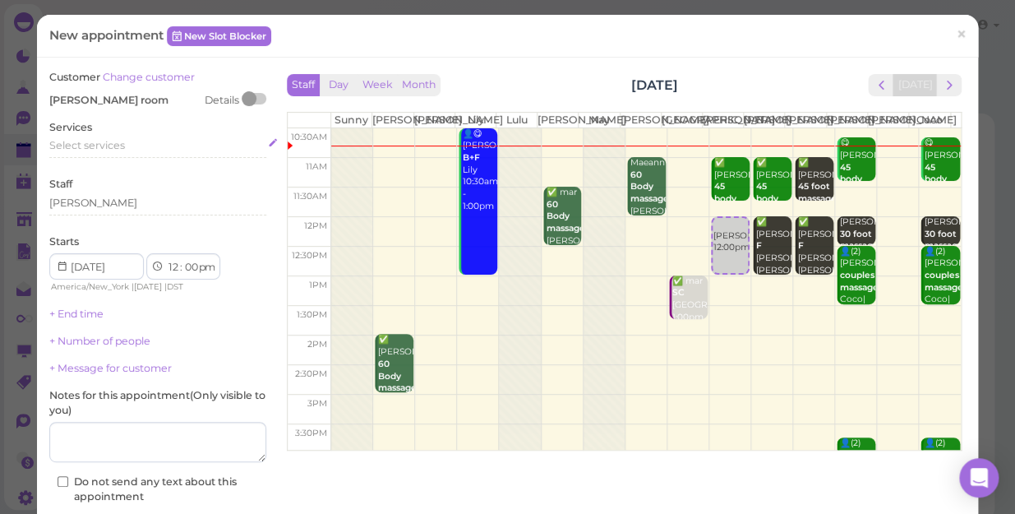
click at [123, 148] on span "Select services" at bounding box center [87, 145] width 76 height 12
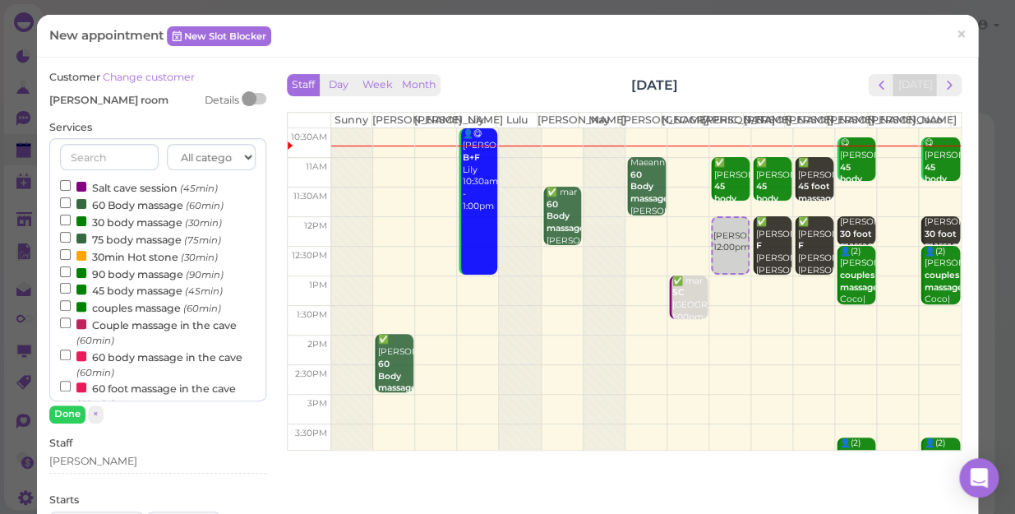
click at [115, 274] on label "90 body massage (90min)" at bounding box center [142, 273] width 164 height 17
click at [71, 274] on input "90 body massage (90min)" at bounding box center [65, 271] width 11 height 11
click at [66, 414] on button "Done" at bounding box center [67, 413] width 36 height 17
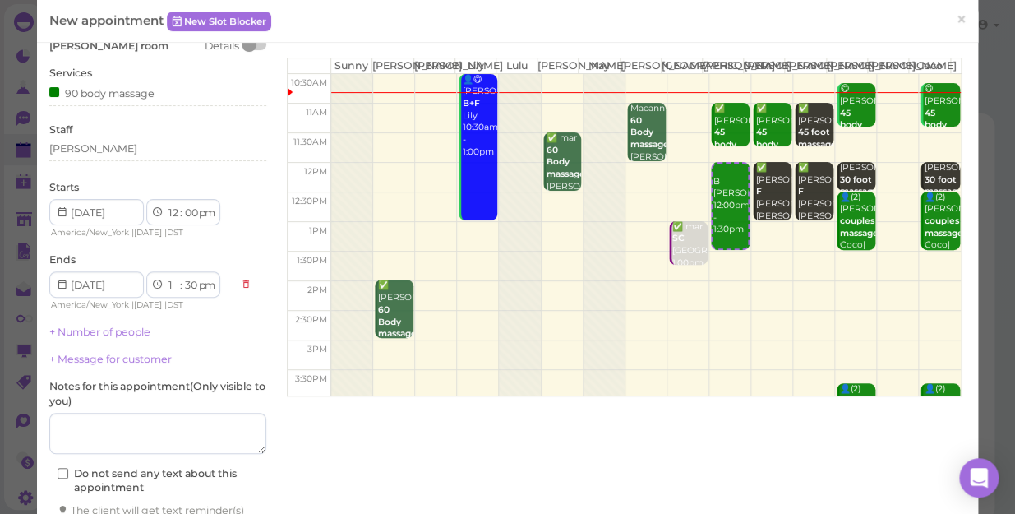
scroll to position [167, 0]
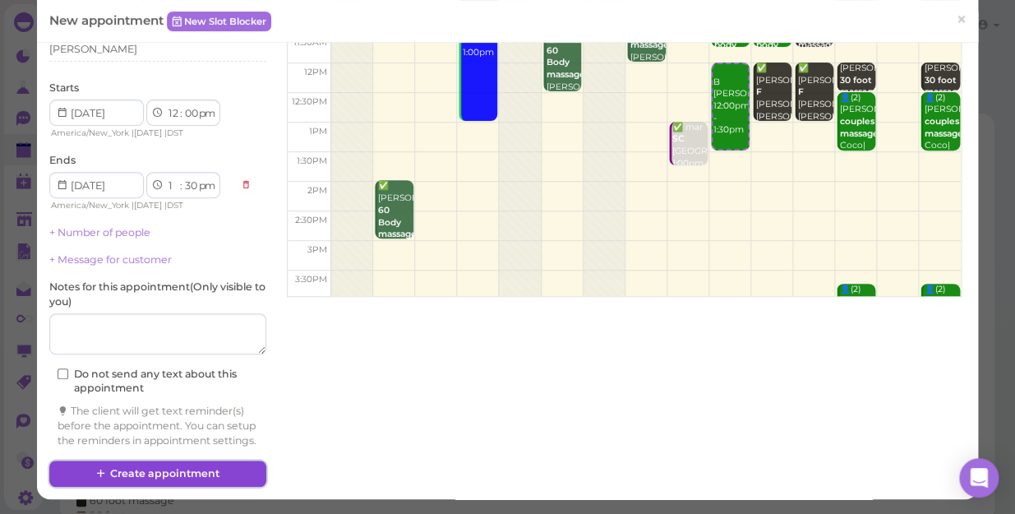
click at [208, 445] on button "Create appointment" at bounding box center [157, 473] width 217 height 26
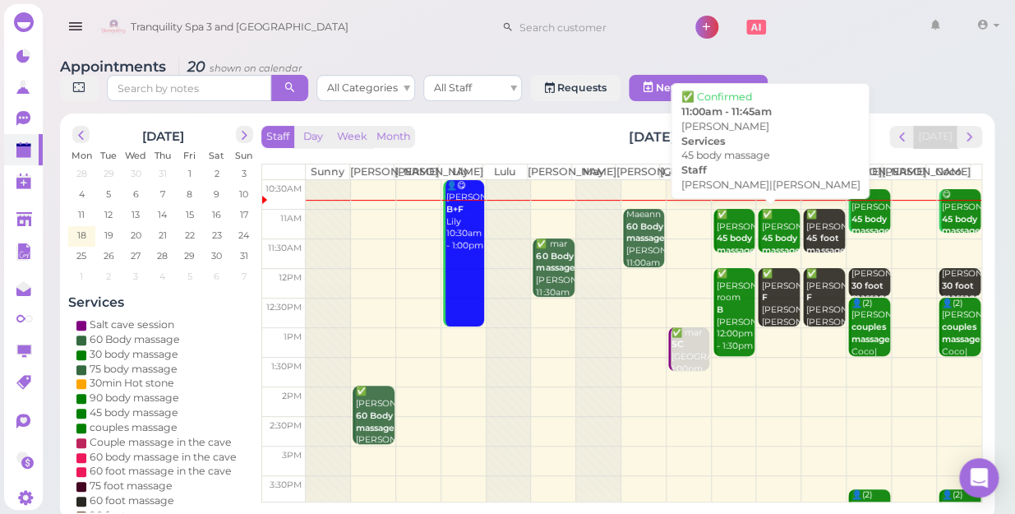
click at [717, 230] on div "✅ [PERSON_NAME] 45 body massage [PERSON_NAME]|[PERSON_NAME] 11:00am - 11:45am" at bounding box center [735, 263] width 39 height 109
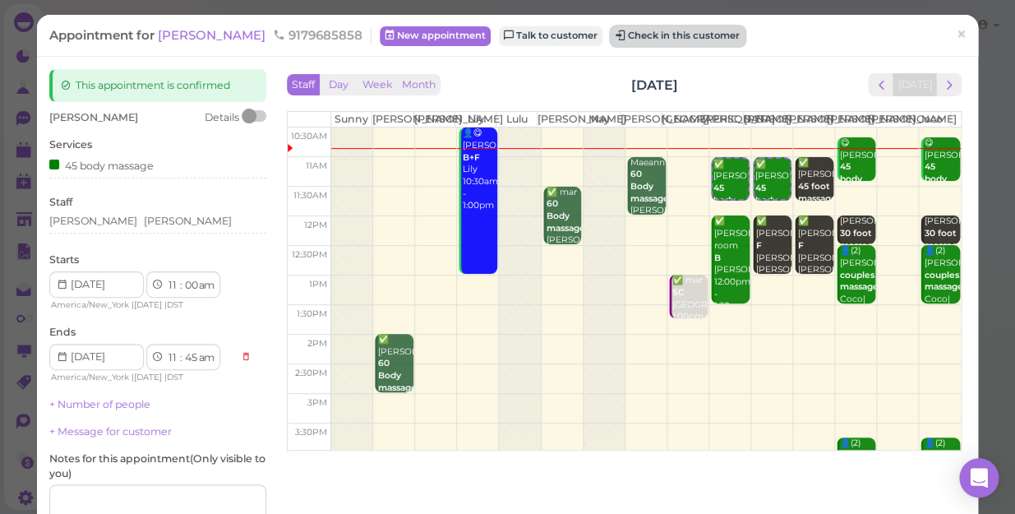
click at [616, 35] on button "Check in this customer" at bounding box center [678, 36] width 134 height 20
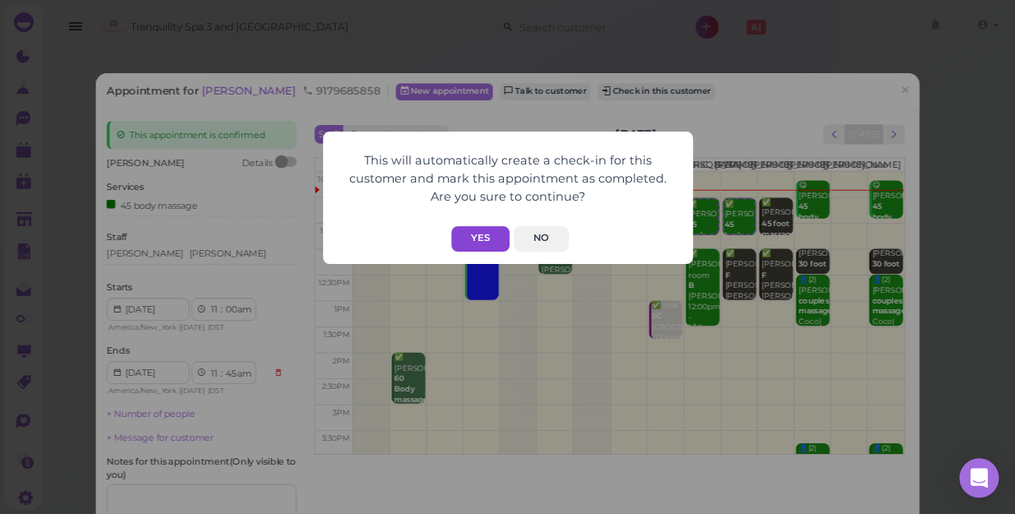
click at [474, 241] on button "Yes" at bounding box center [480, 238] width 58 height 25
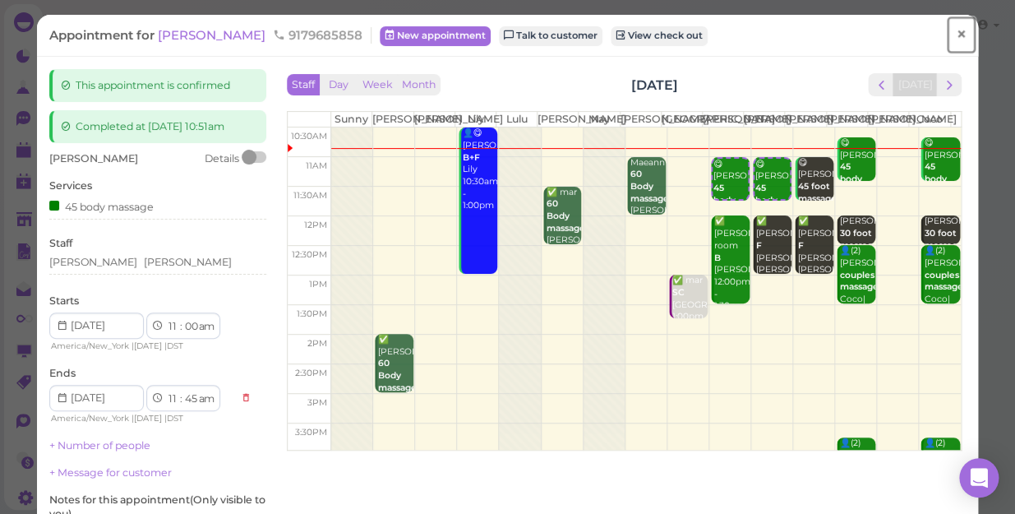
click at [956, 36] on span "×" at bounding box center [961, 34] width 11 height 23
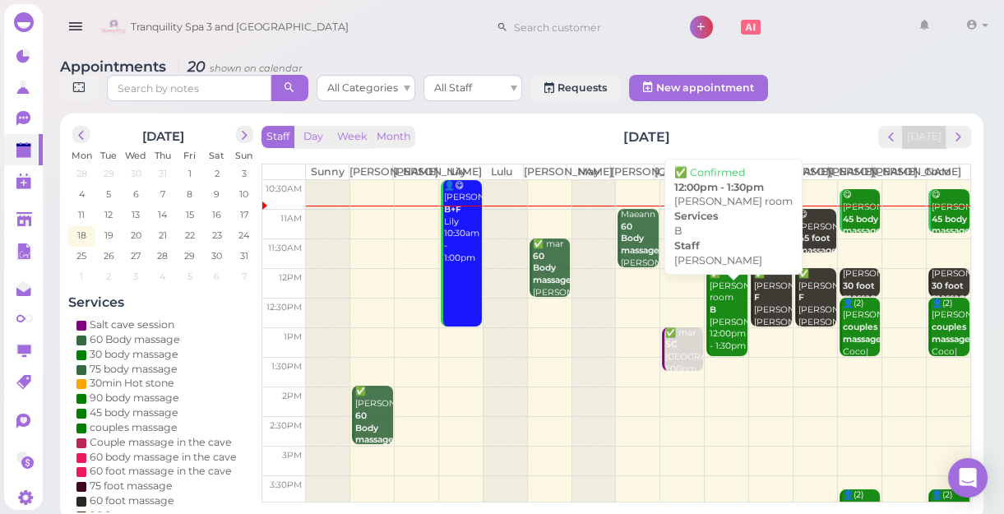
click at [718, 327] on div "✅ [PERSON_NAME] room B [PERSON_NAME] 12:00pm - 1:30pm" at bounding box center [728, 310] width 39 height 85
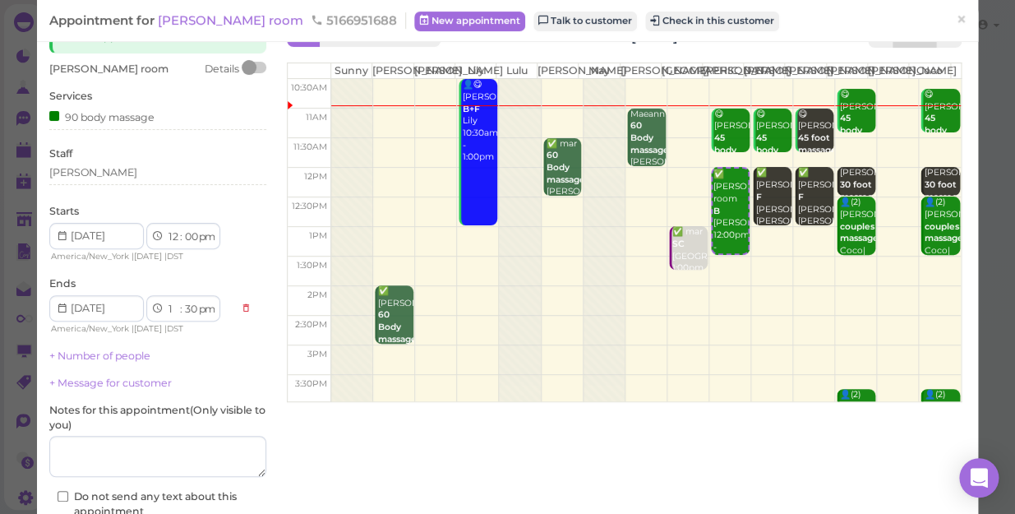
scroll to position [74, 0]
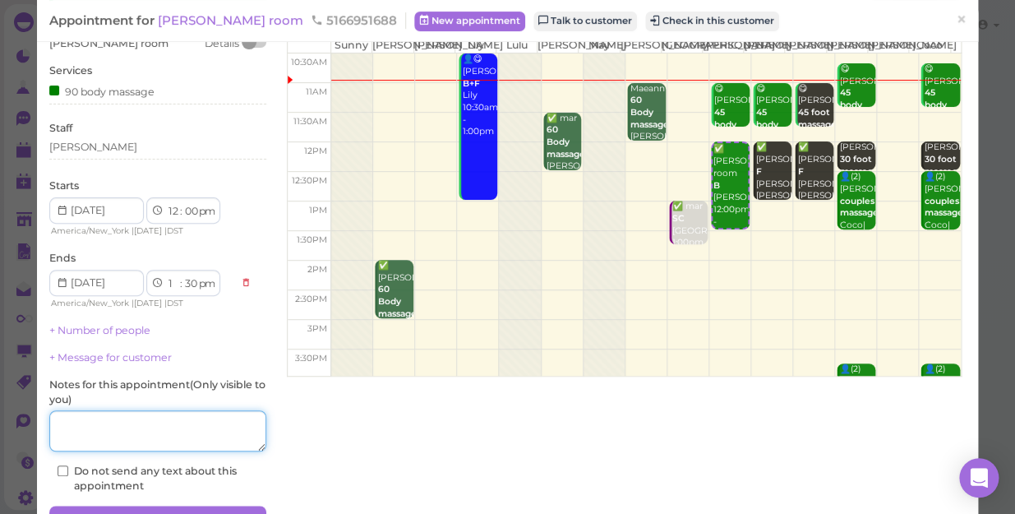
click at [186, 438] on textarea at bounding box center [157, 430] width 217 height 41
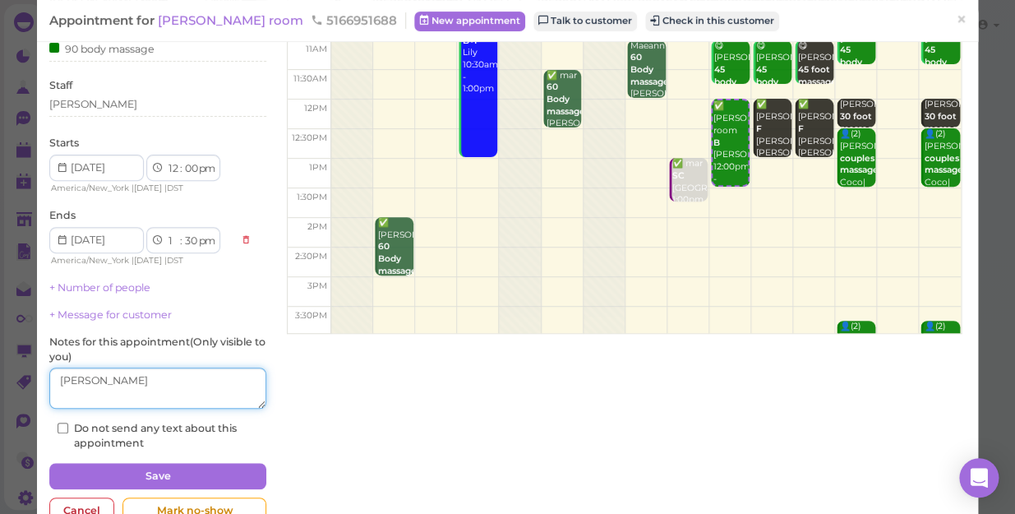
scroll to position [160, 0]
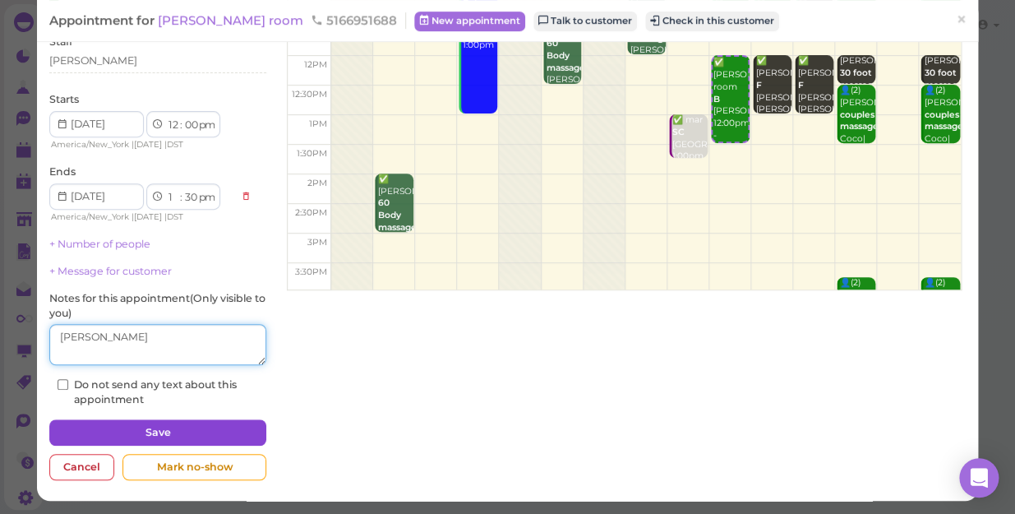
type textarea "[PERSON_NAME]"
click at [173, 423] on button "Save" at bounding box center [157, 432] width 217 height 26
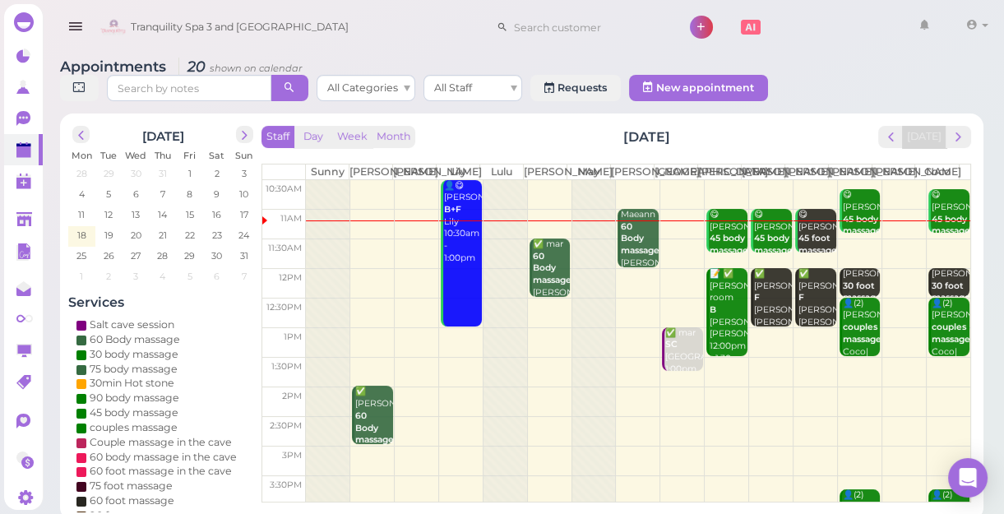
click at [850, 227] on b "45 body massage" at bounding box center [862, 225] width 39 height 23
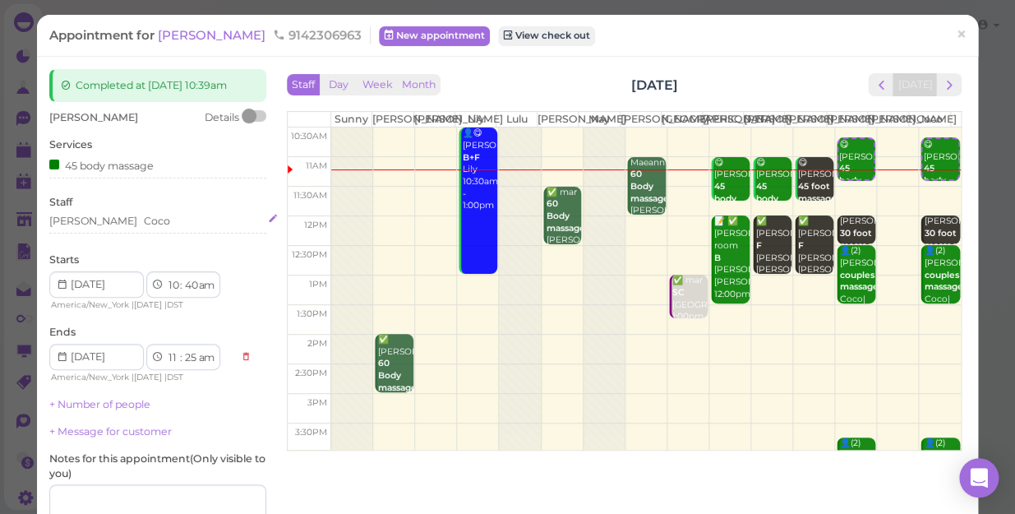
click at [120, 222] on div "[PERSON_NAME]" at bounding box center [157, 221] width 217 height 15
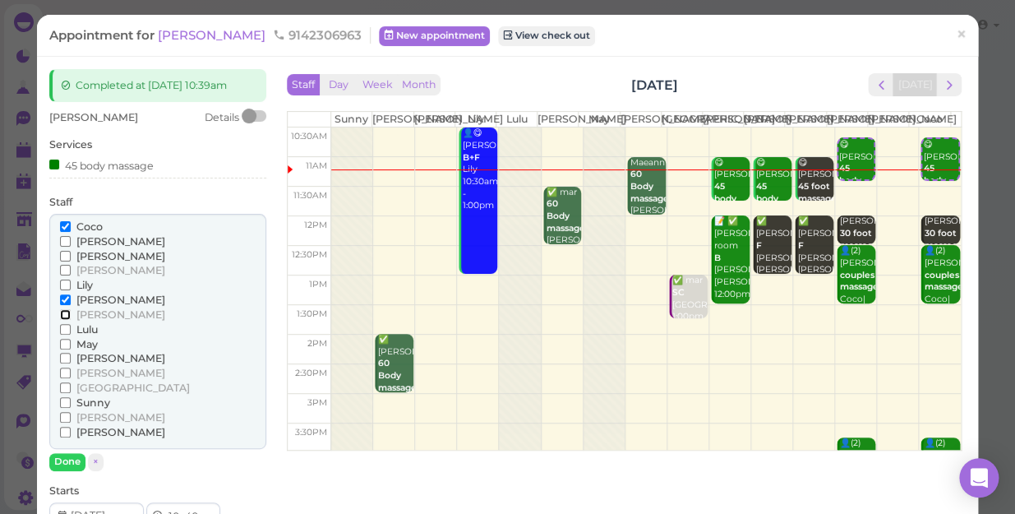
click at [62, 315] on input "[PERSON_NAME]" at bounding box center [65, 314] width 11 height 11
click at [69, 358] on input "[PERSON_NAME]" at bounding box center [65, 358] width 11 height 11
click at [66, 301] on input "[PERSON_NAME]" at bounding box center [65, 299] width 11 height 11
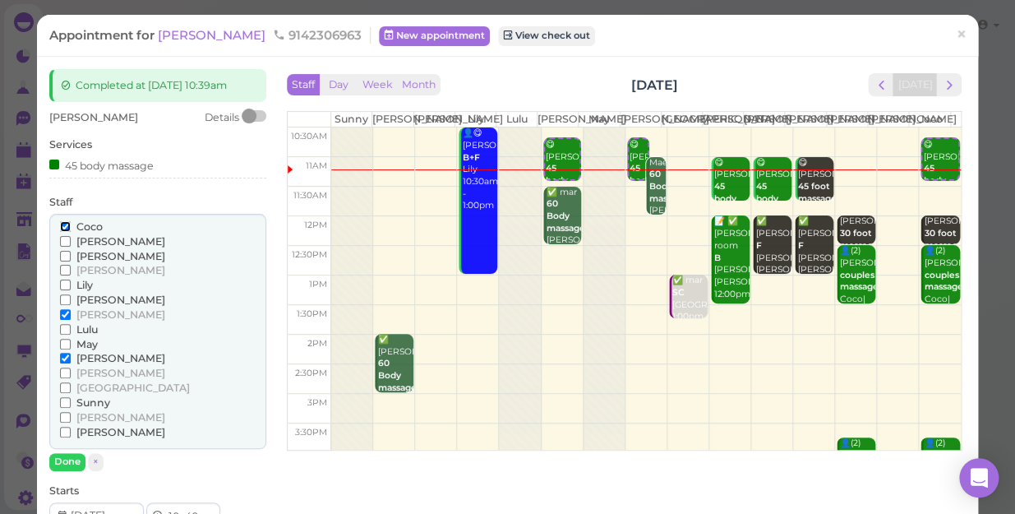
click at [62, 227] on input "Coco" at bounding box center [65, 226] width 11 height 11
click at [69, 445] on button "Done" at bounding box center [67, 461] width 36 height 17
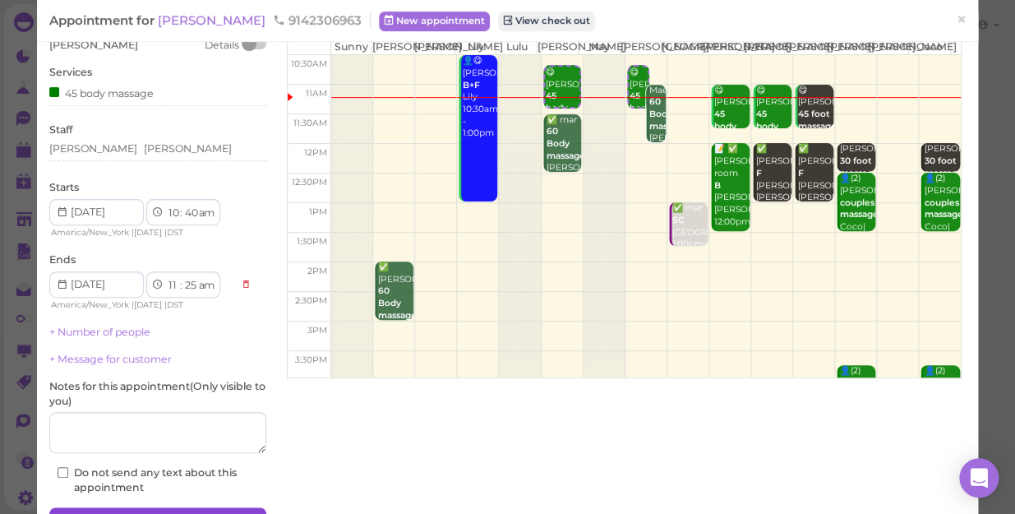
scroll to position [160, 0]
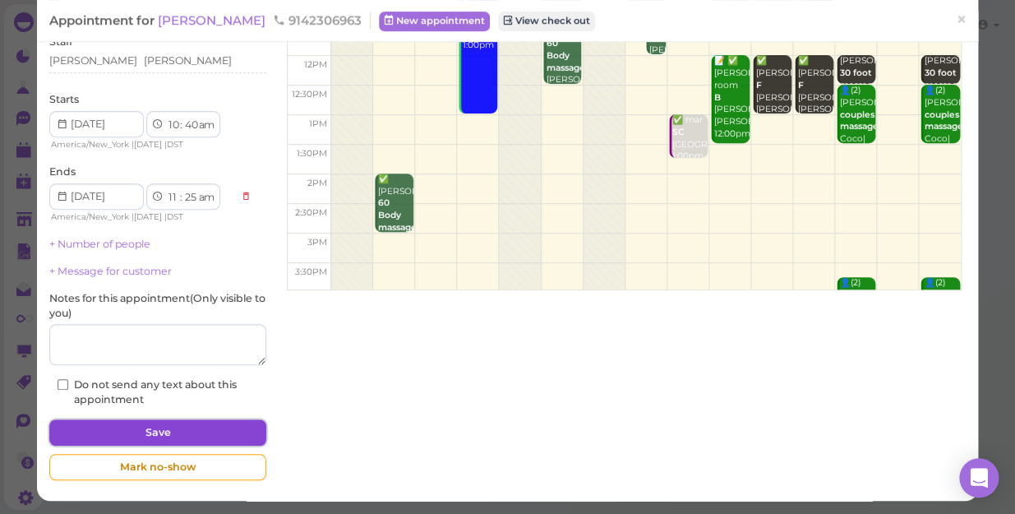
click at [147, 430] on button "Save" at bounding box center [157, 432] width 217 height 26
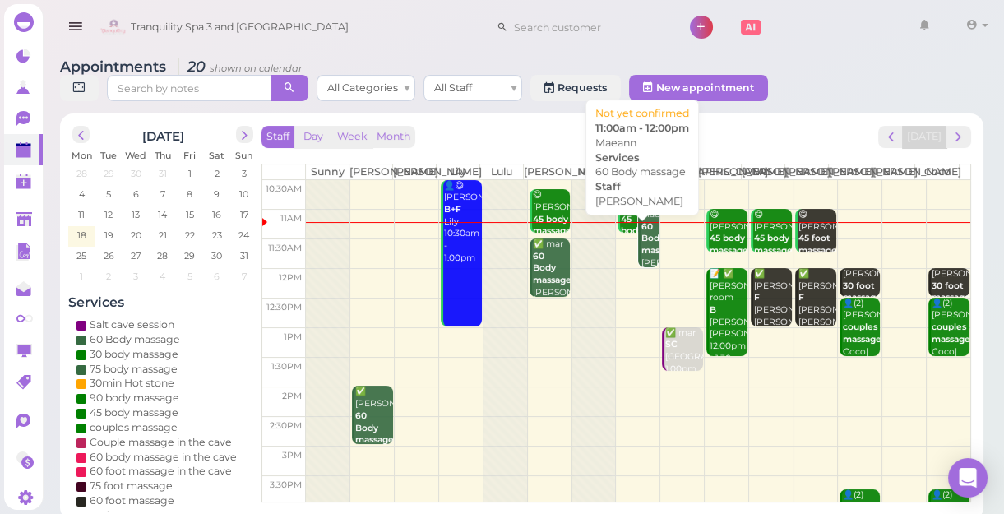
click at [644, 256] on b "60 Body massage" at bounding box center [660, 238] width 39 height 35
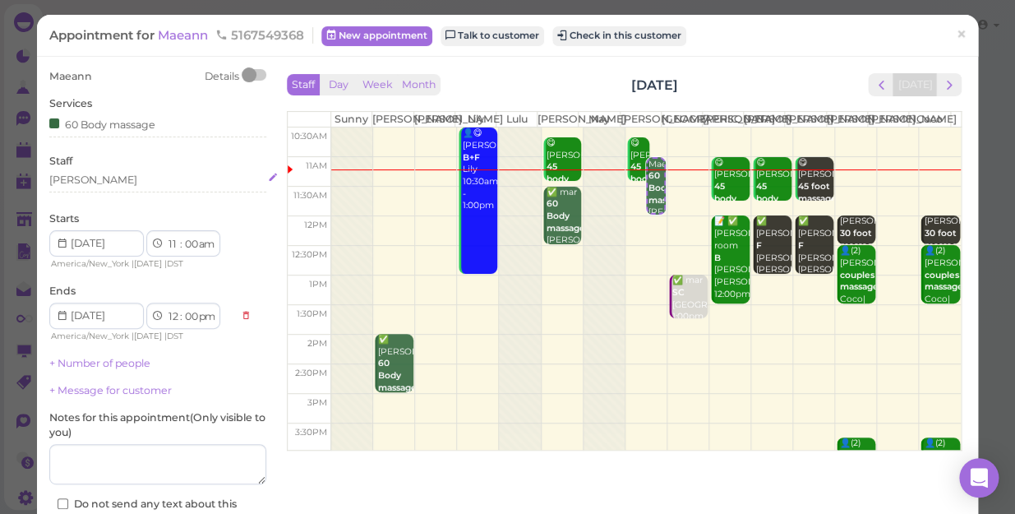
click at [76, 181] on div "[PERSON_NAME]" at bounding box center [157, 180] width 217 height 15
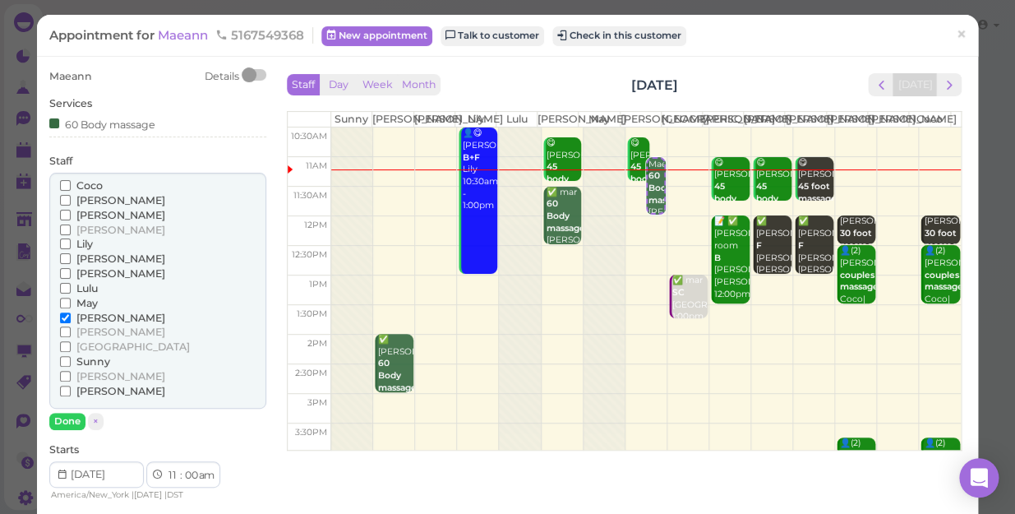
click at [63, 180] on input "Coco" at bounding box center [65, 185] width 11 height 11
click at [66, 317] on input "[PERSON_NAME]" at bounding box center [65, 317] width 11 height 11
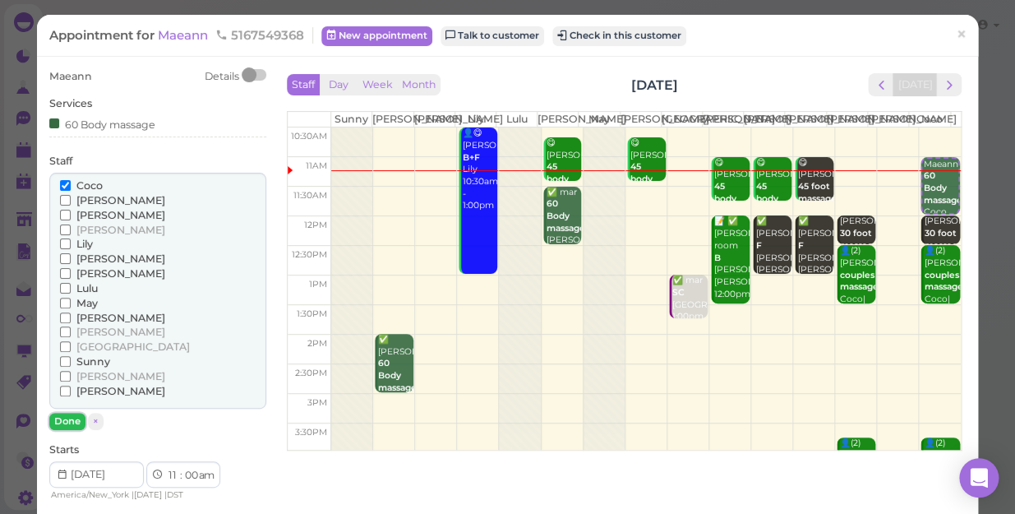
click at [70, 423] on button "Done" at bounding box center [67, 421] width 36 height 17
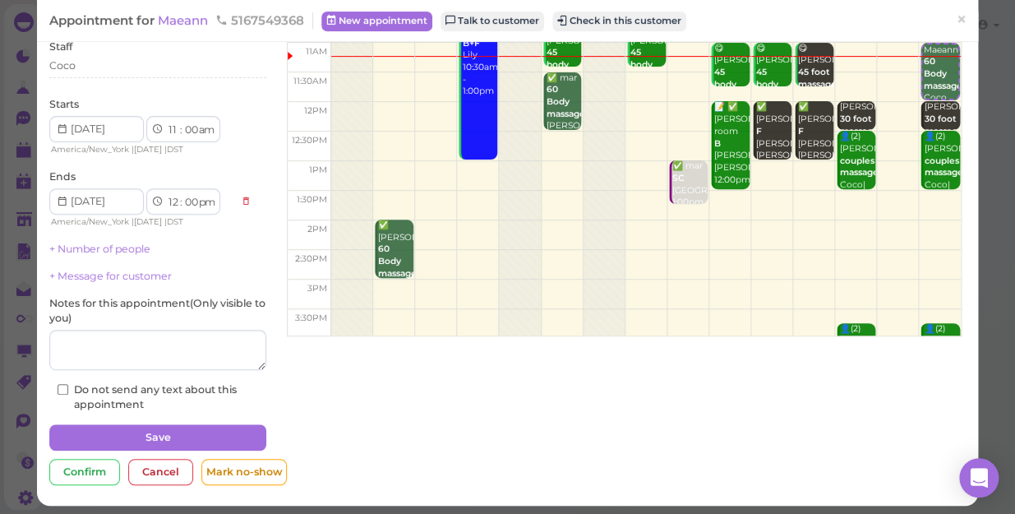
scroll to position [119, 0]
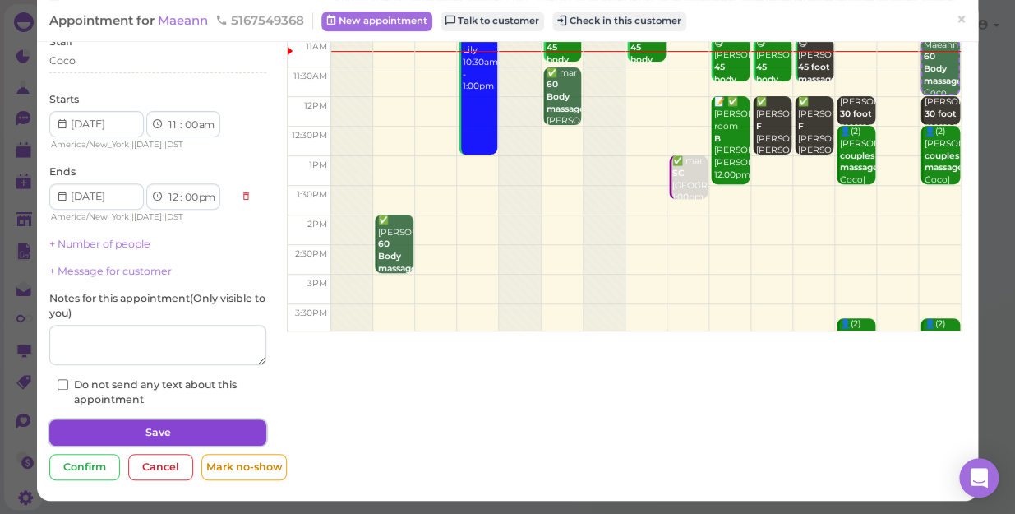
click at [123, 428] on button "Save" at bounding box center [157, 432] width 217 height 26
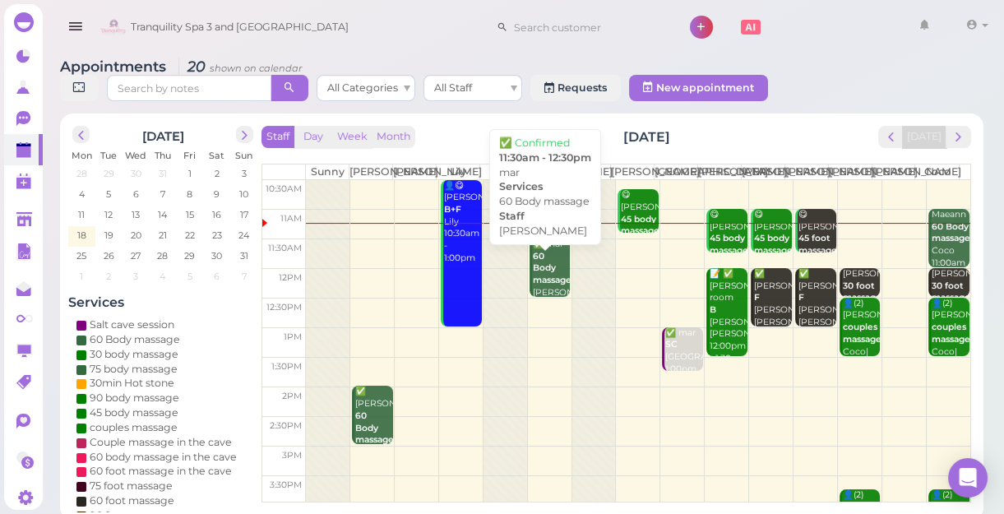
click at [543, 282] on b "60 Body massage" at bounding box center [552, 268] width 39 height 35
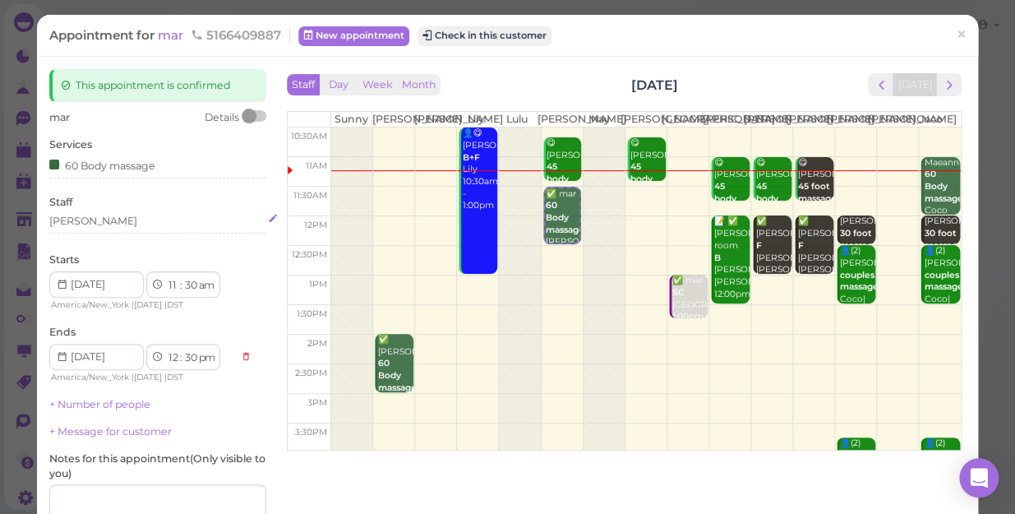
click at [82, 229] on div "[PERSON_NAME]" at bounding box center [157, 224] width 217 height 20
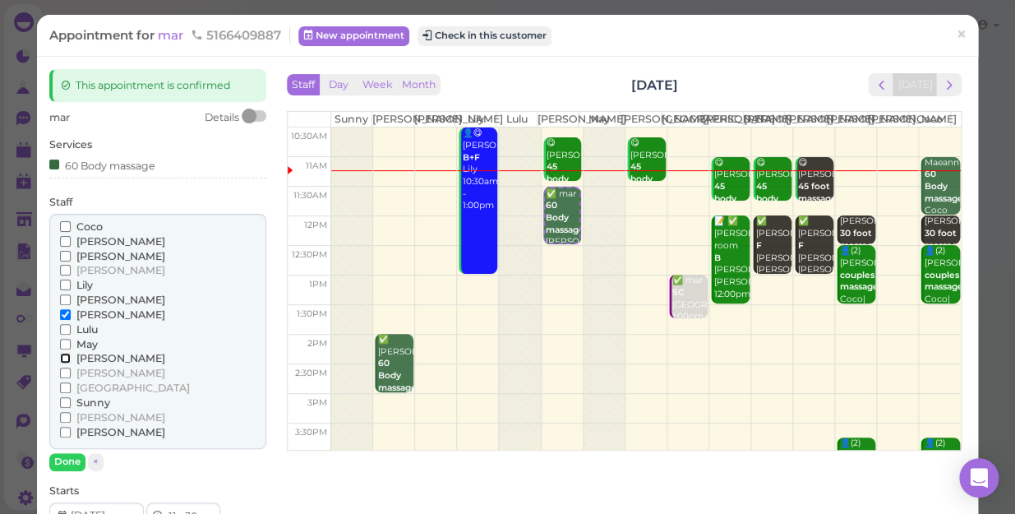
click at [63, 358] on input "[PERSON_NAME]" at bounding box center [65, 358] width 11 height 11
click at [62, 315] on input "[PERSON_NAME]" at bounding box center [65, 314] width 11 height 11
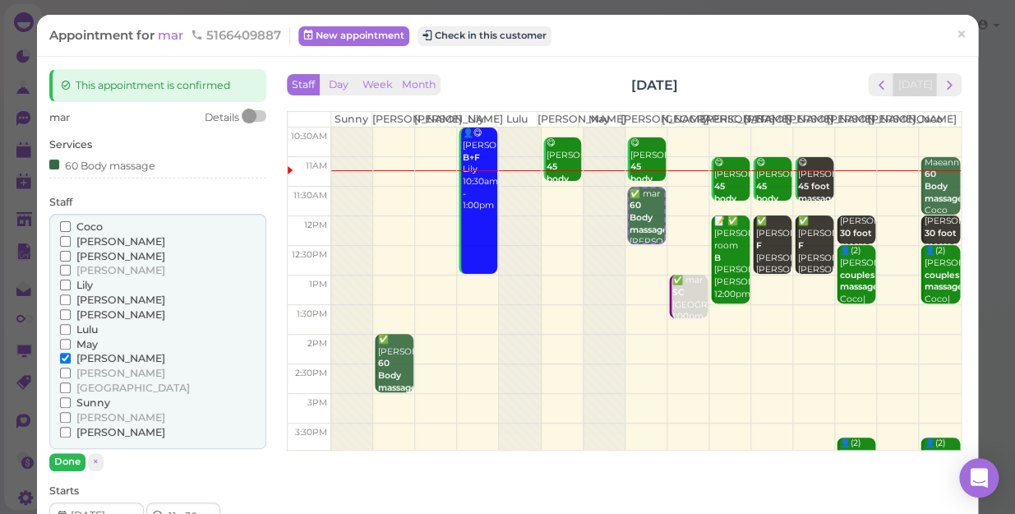
click at [67, 445] on div "[PERSON_NAME] [PERSON_NAME] [PERSON_NAME] [PERSON_NAME] [PERSON_NAME] Lulu" at bounding box center [157, 342] width 217 height 257
click at [72, 445] on button "Done" at bounding box center [67, 461] width 36 height 17
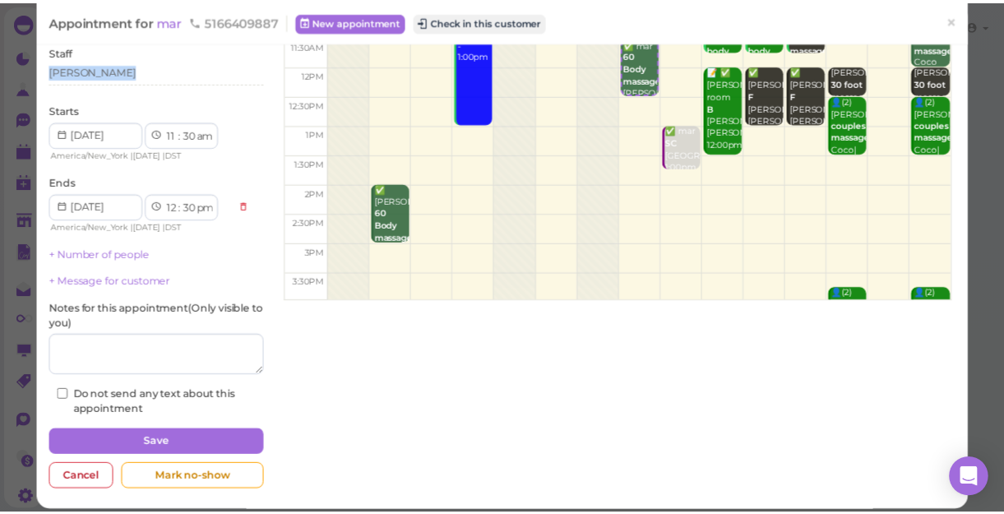
scroll to position [160, 0]
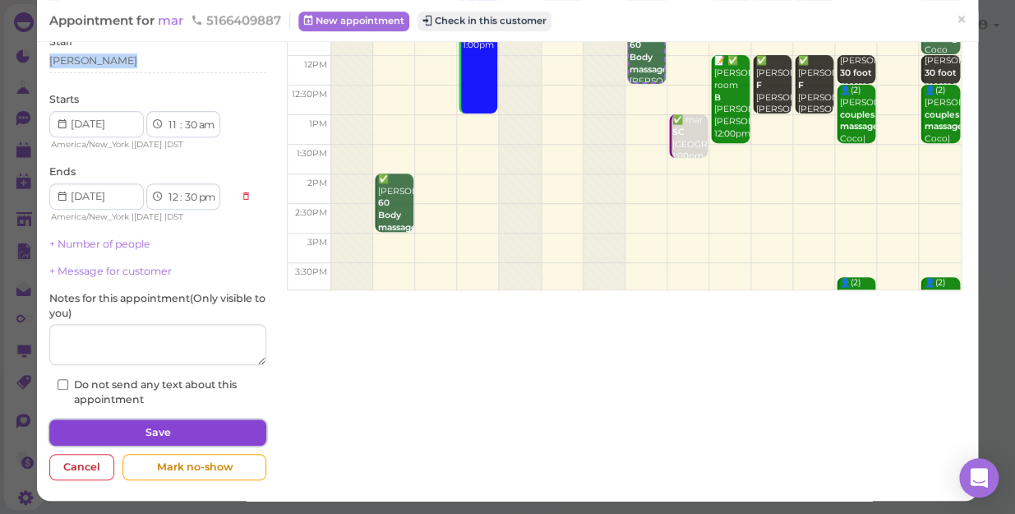
click at [121, 434] on button "Save" at bounding box center [157, 432] width 217 height 26
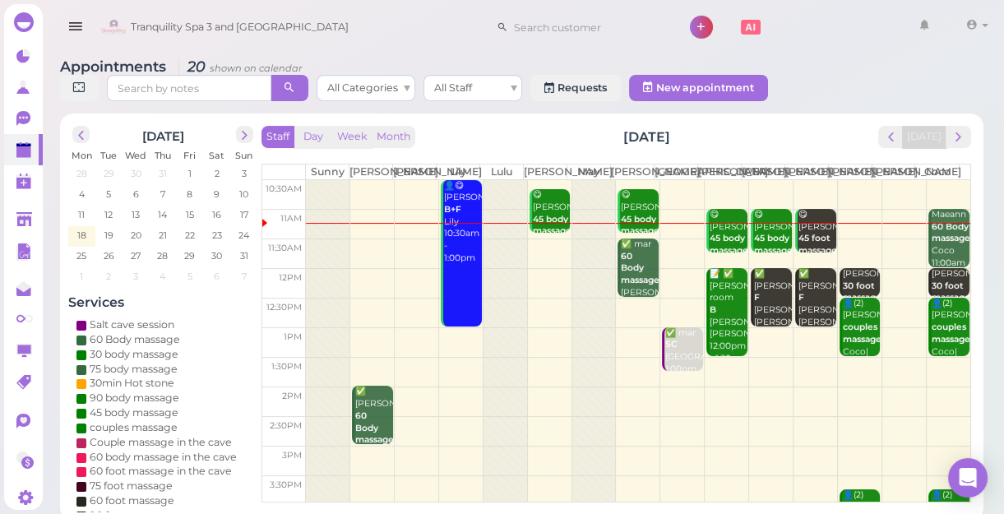
click at [535, 284] on td at bounding box center [638, 283] width 664 height 30
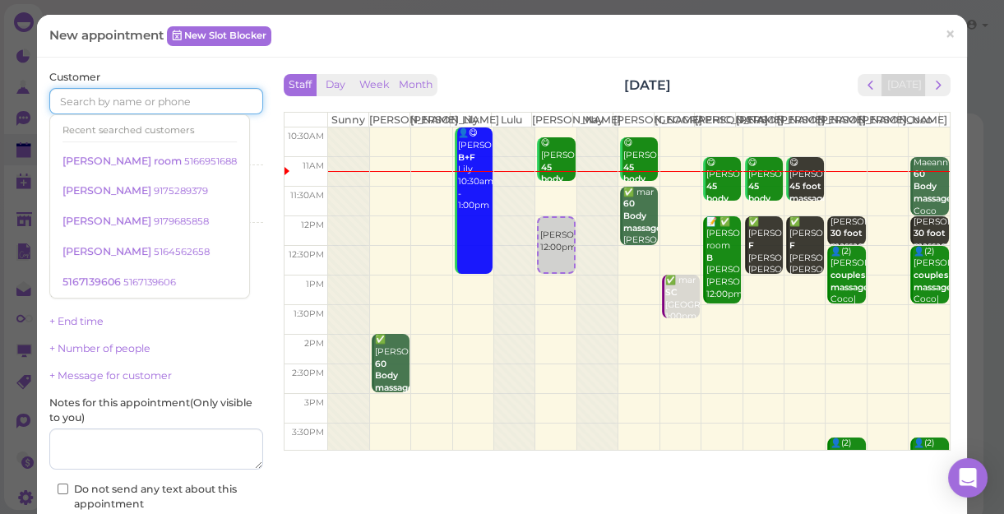
click at [206, 104] on input at bounding box center [156, 101] width 214 height 26
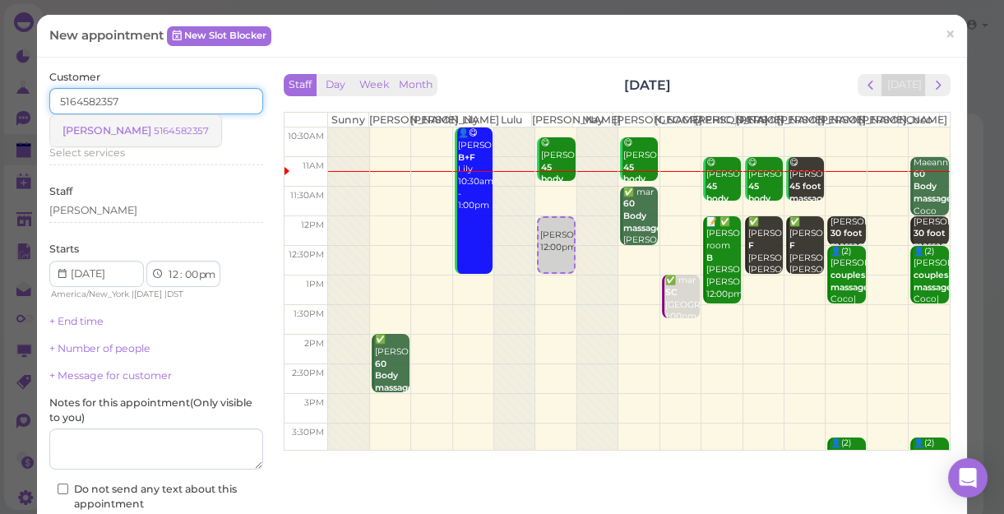
type input "5164582357"
click at [154, 131] on small "5164582357" at bounding box center [181, 131] width 55 height 12
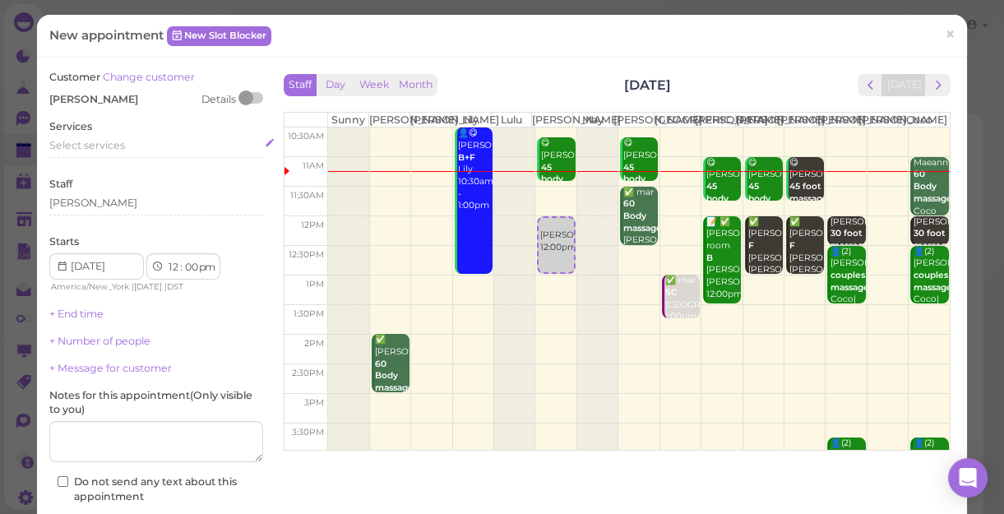
click at [122, 148] on span "Select services" at bounding box center [87, 145] width 76 height 12
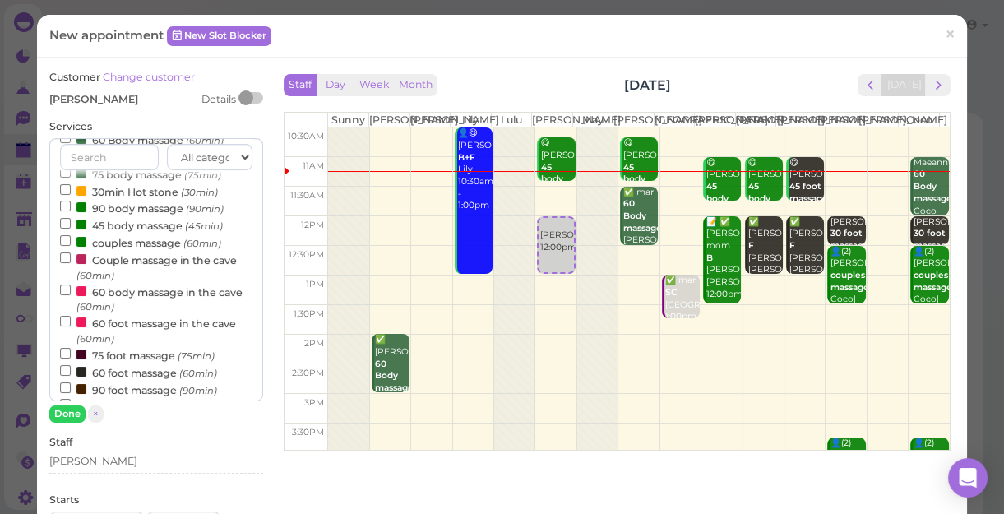
scroll to position [224, 0]
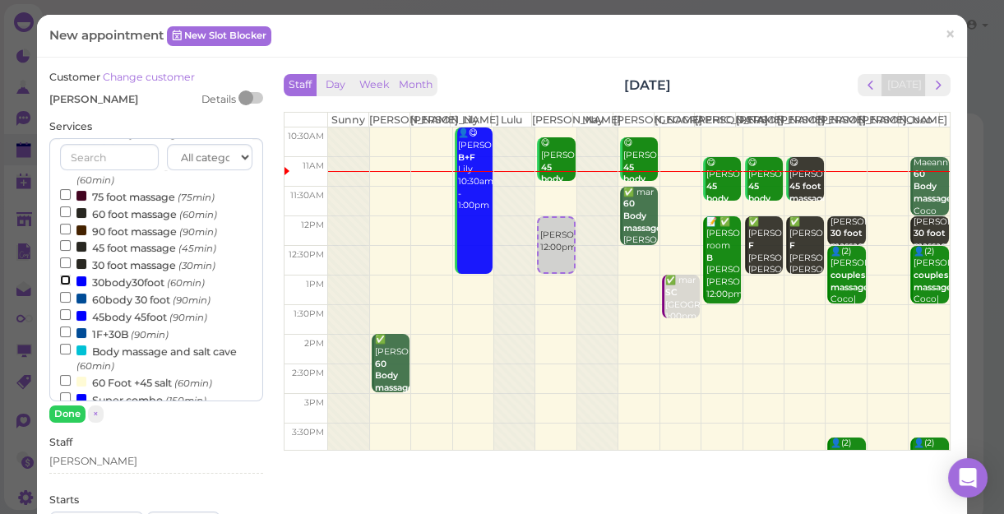
click at [62, 283] on input "30body30foot (60min)" at bounding box center [65, 280] width 11 height 11
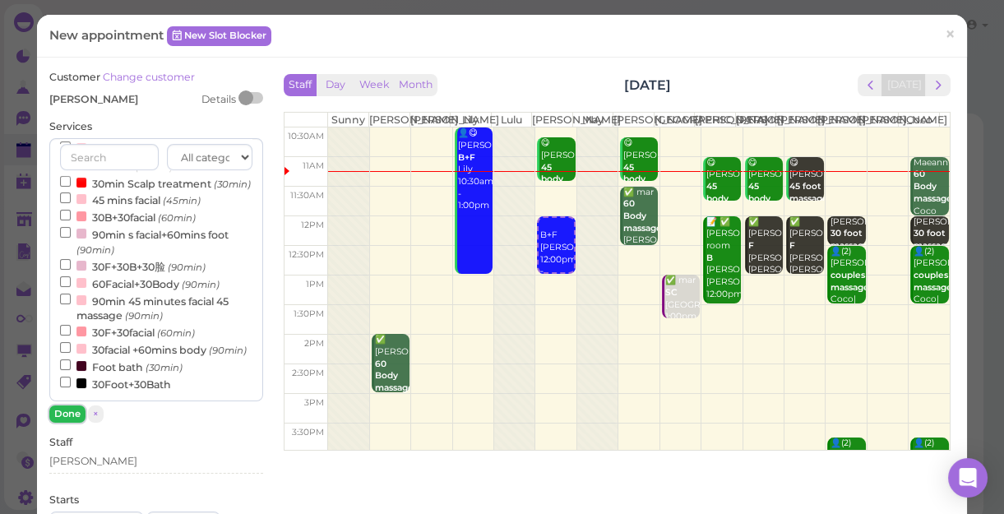
click at [68, 414] on button "Done" at bounding box center [67, 413] width 36 height 17
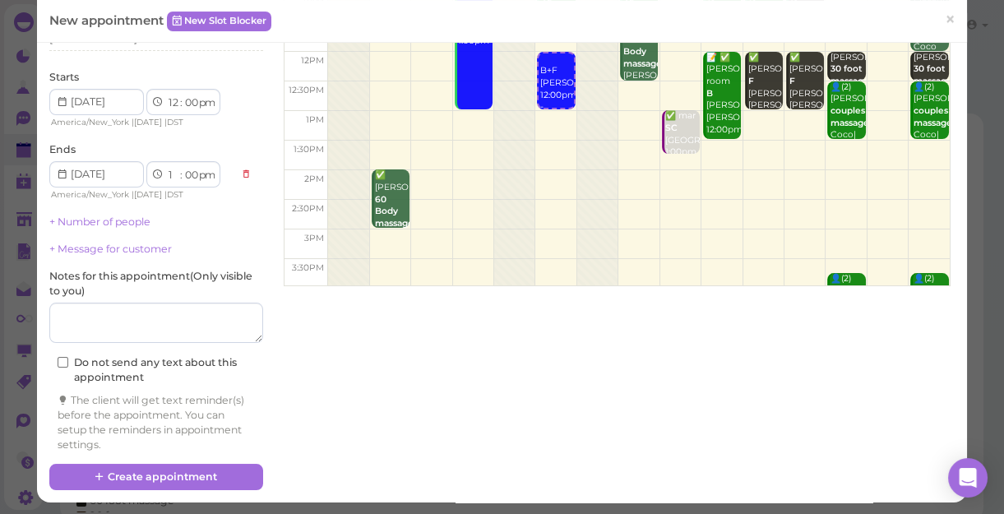
scroll to position [167, 0]
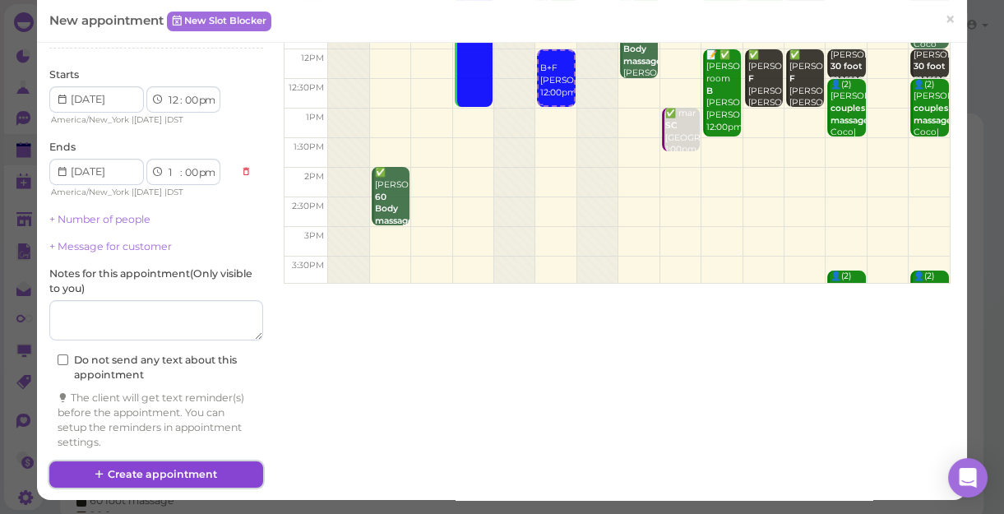
click at [135, 445] on button "Create appointment" at bounding box center [156, 474] width 214 height 26
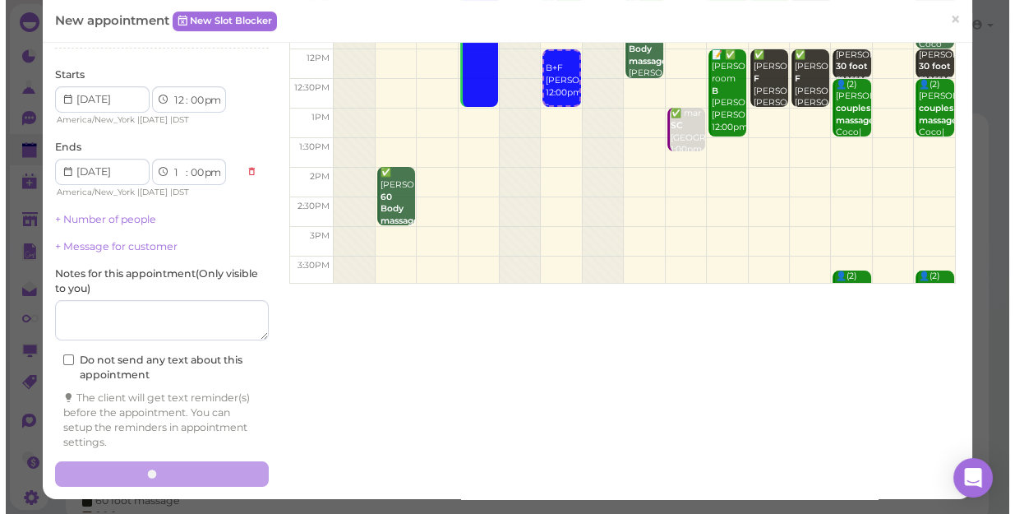
scroll to position [166, 0]
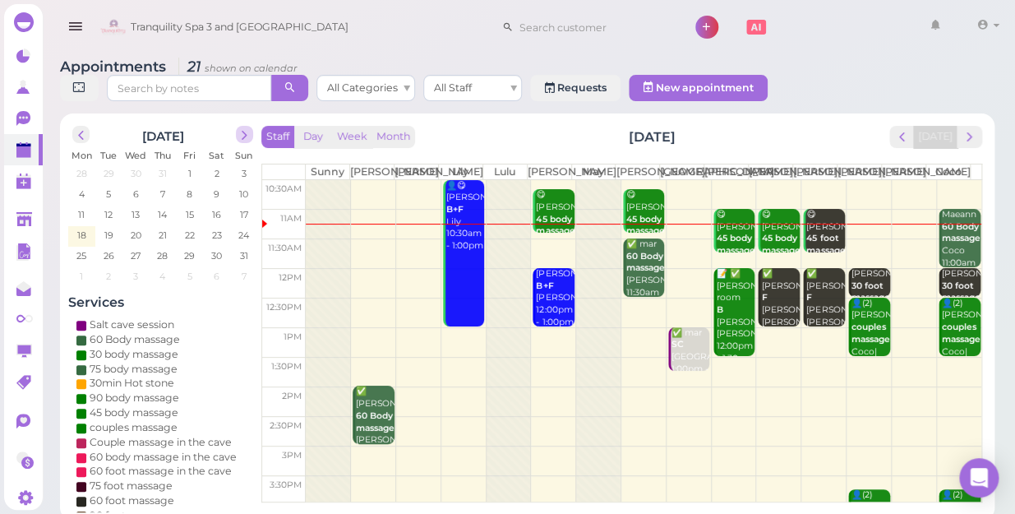
click at [248, 127] on span "next" at bounding box center [245, 135] width 16 height 16
click at [242, 166] on span "5" at bounding box center [244, 173] width 8 height 15
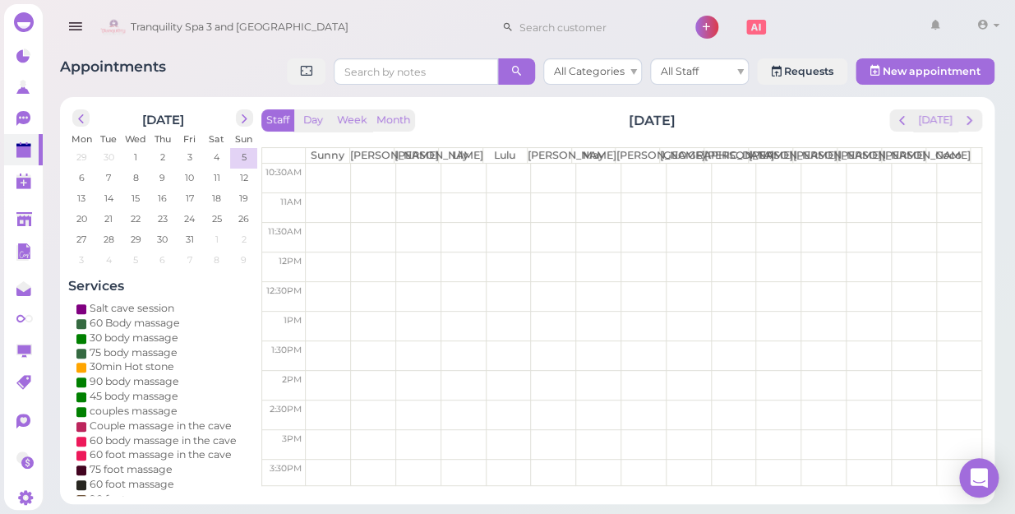
click at [949, 272] on td at bounding box center [644, 267] width 676 height 30
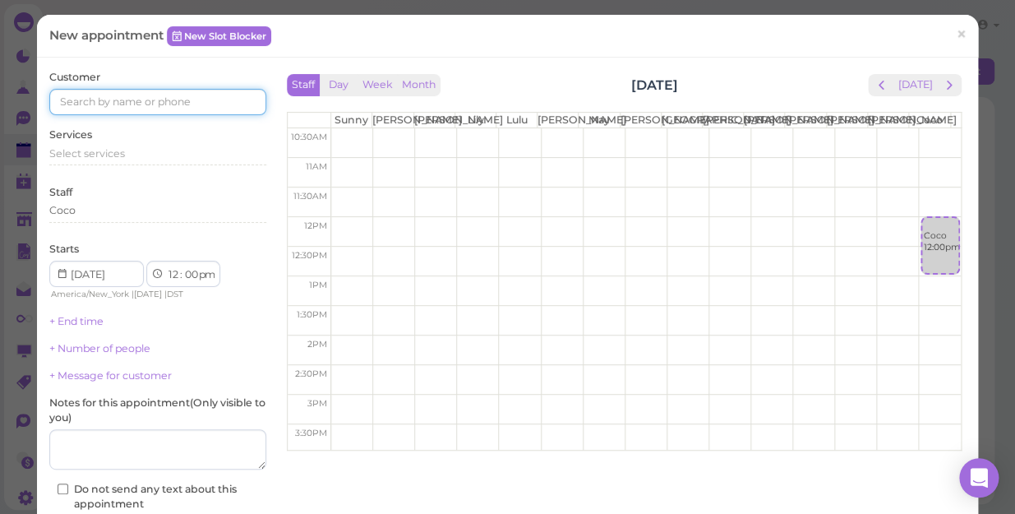
click at [196, 98] on input at bounding box center [157, 102] width 217 height 26
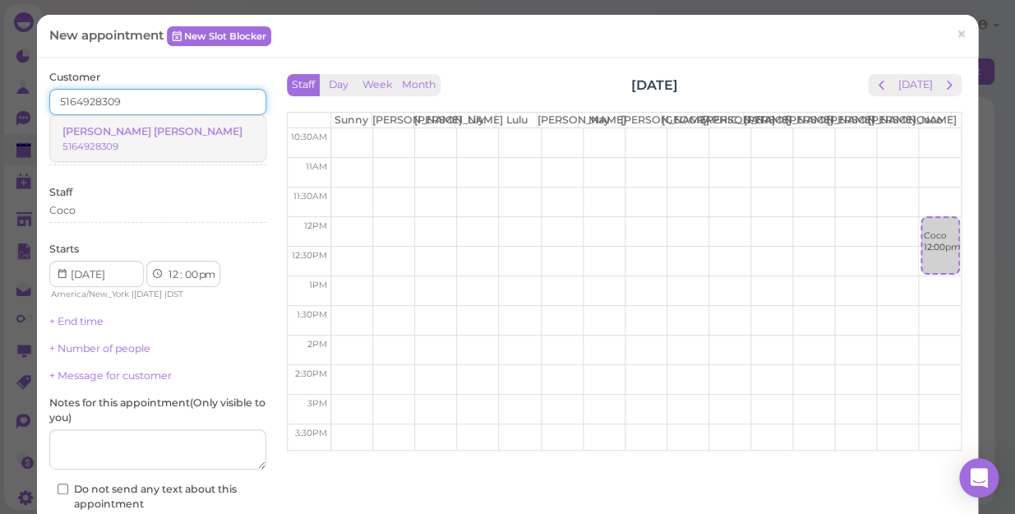
type input "5164928309"
click at [118, 141] on small "5164928309" at bounding box center [90, 147] width 56 height 12
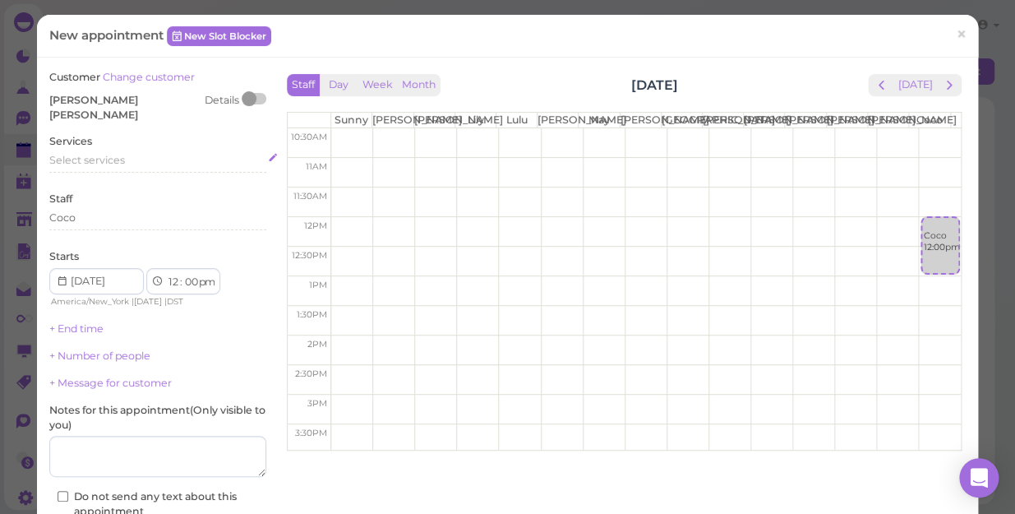
click at [122, 154] on span "Select services" at bounding box center [87, 160] width 76 height 12
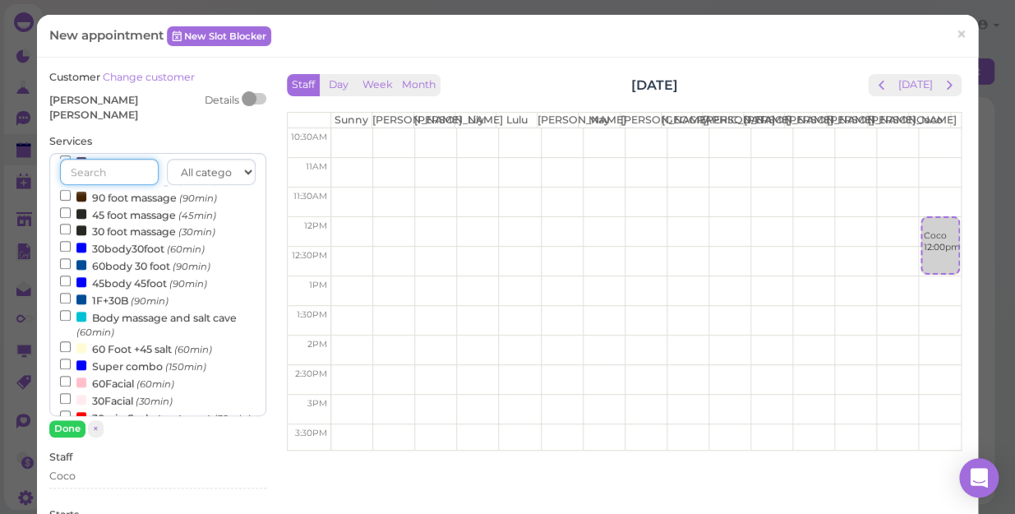
scroll to position [373, 0]
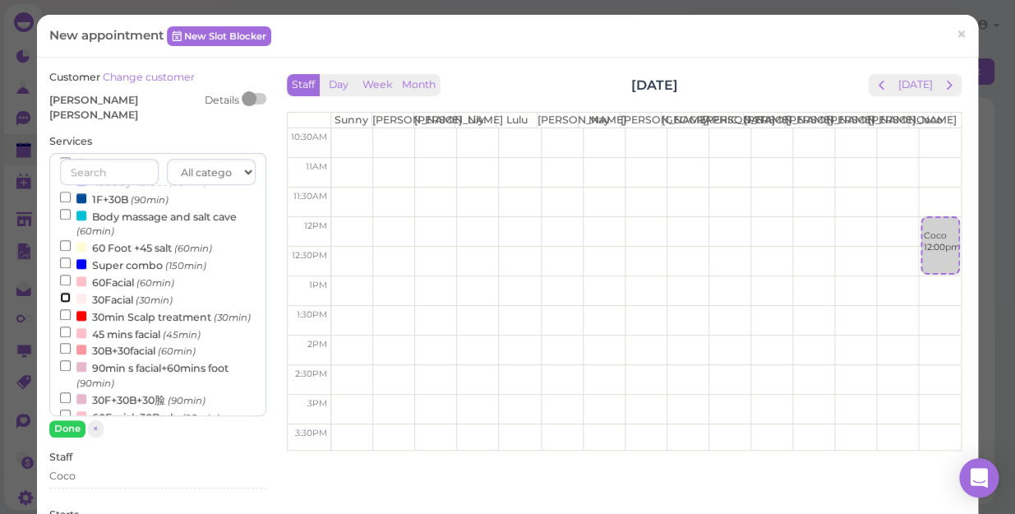
click at [64, 292] on input "30Facial (30min)" at bounding box center [65, 297] width 11 height 11
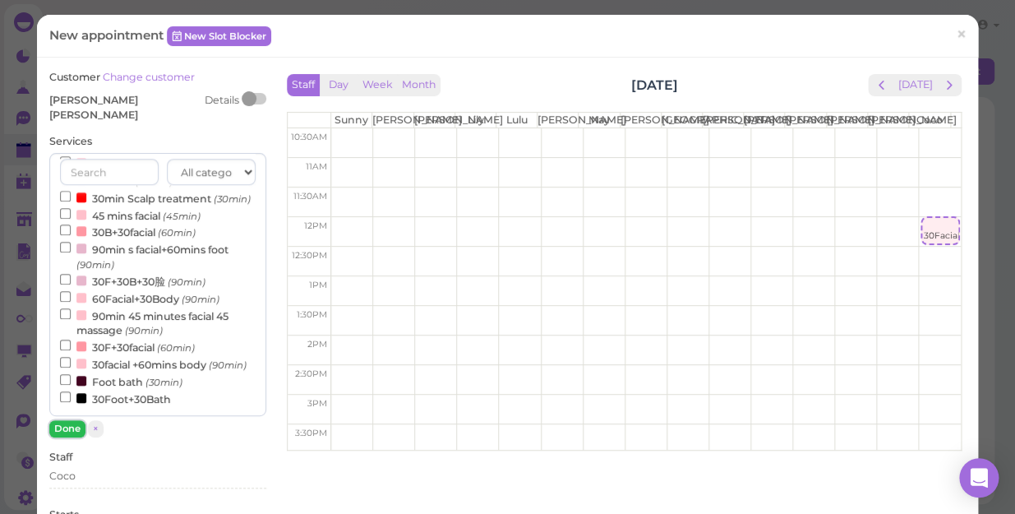
click at [61, 420] on button "Done" at bounding box center [67, 428] width 36 height 17
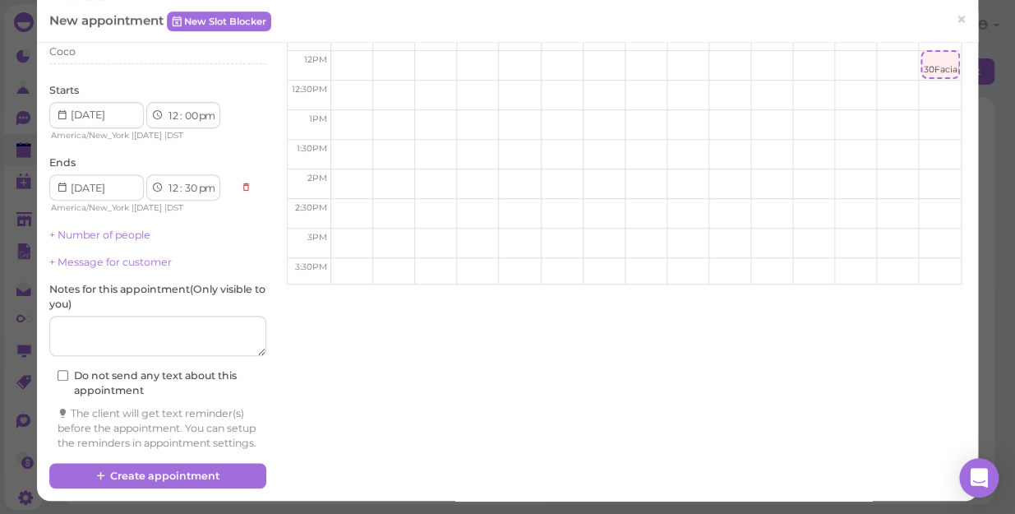
scroll to position [167, 0]
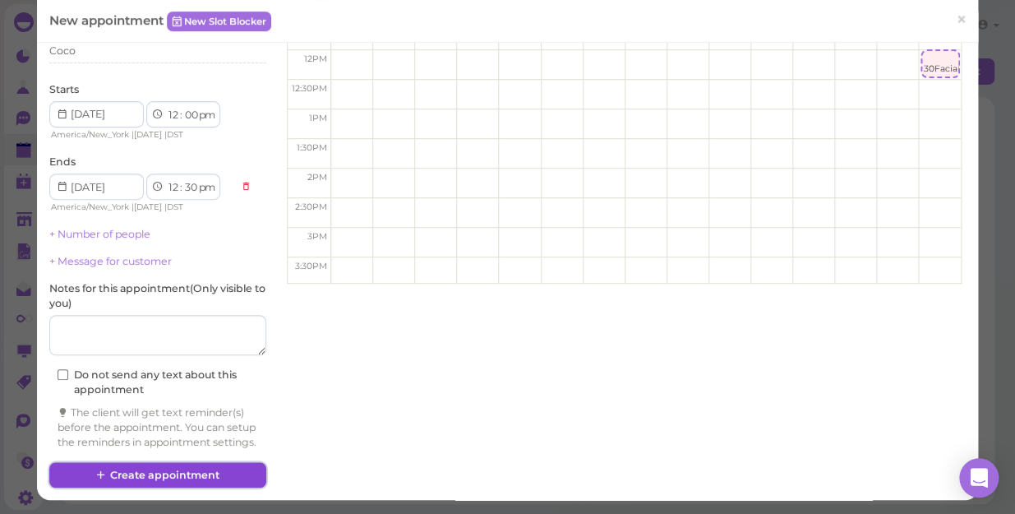
click at [189, 445] on button "Create appointment" at bounding box center [157, 475] width 217 height 26
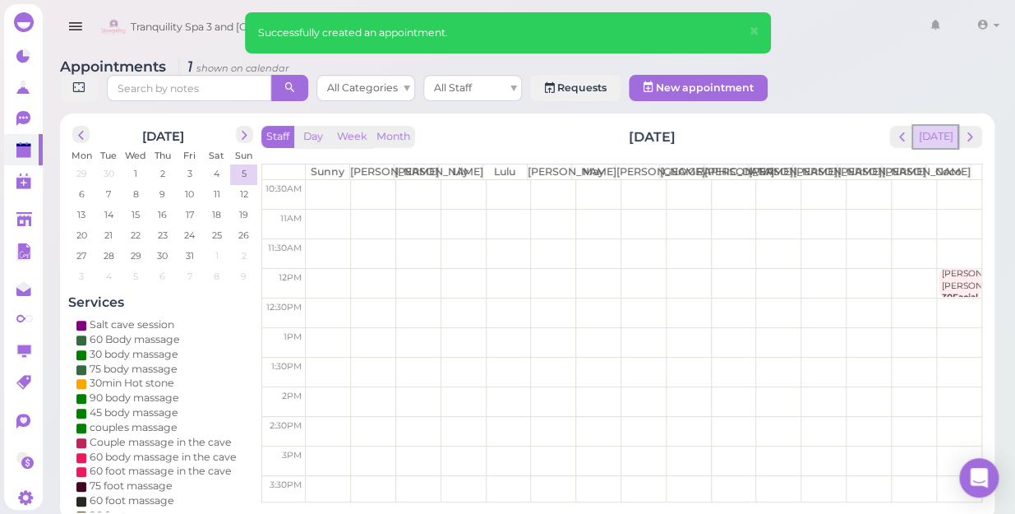
click at [943, 126] on button "[DATE]" at bounding box center [935, 137] width 44 height 22
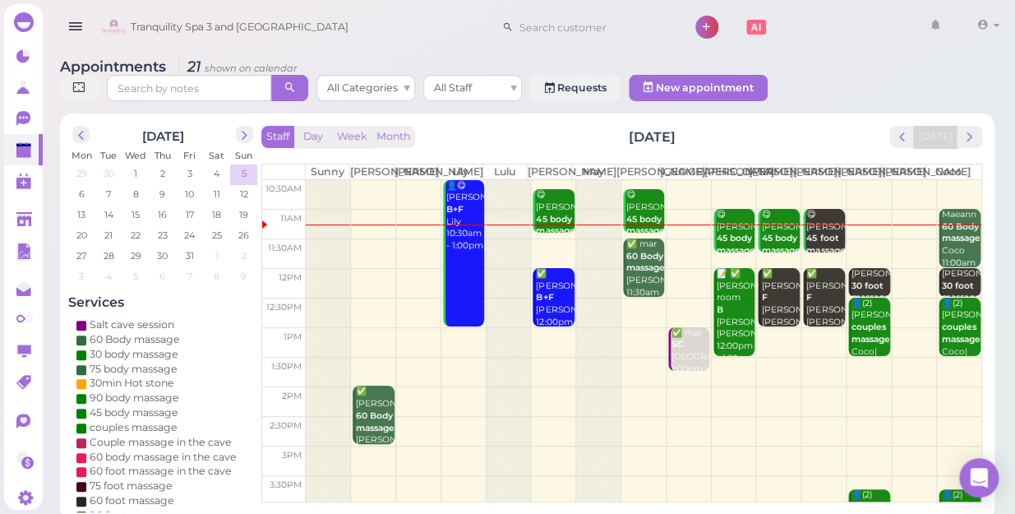
click at [242, 166] on span "5" at bounding box center [244, 173] width 8 height 15
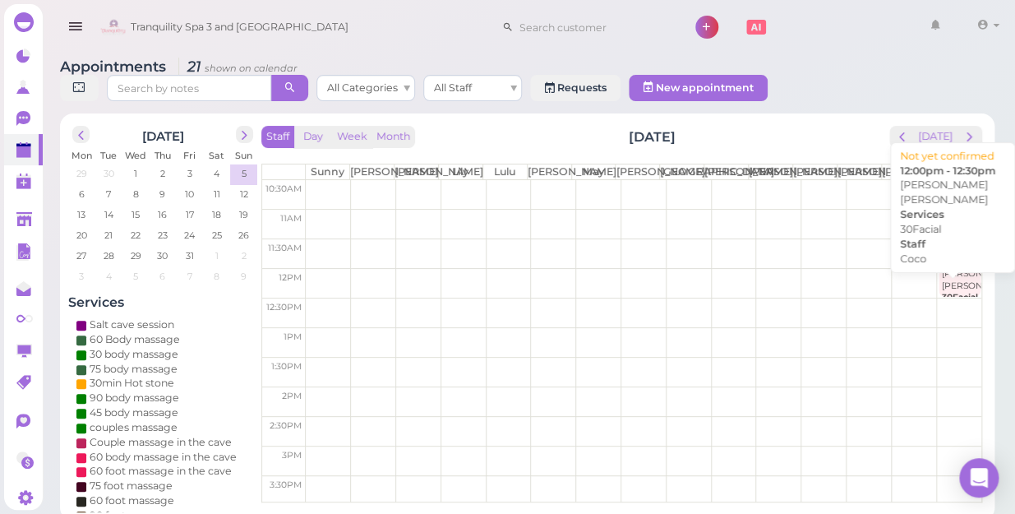
click at [941, 285] on div "[PERSON_NAME] [PERSON_NAME] 30Facial Coco 12:00pm - 12:30pm" at bounding box center [960, 310] width 39 height 85
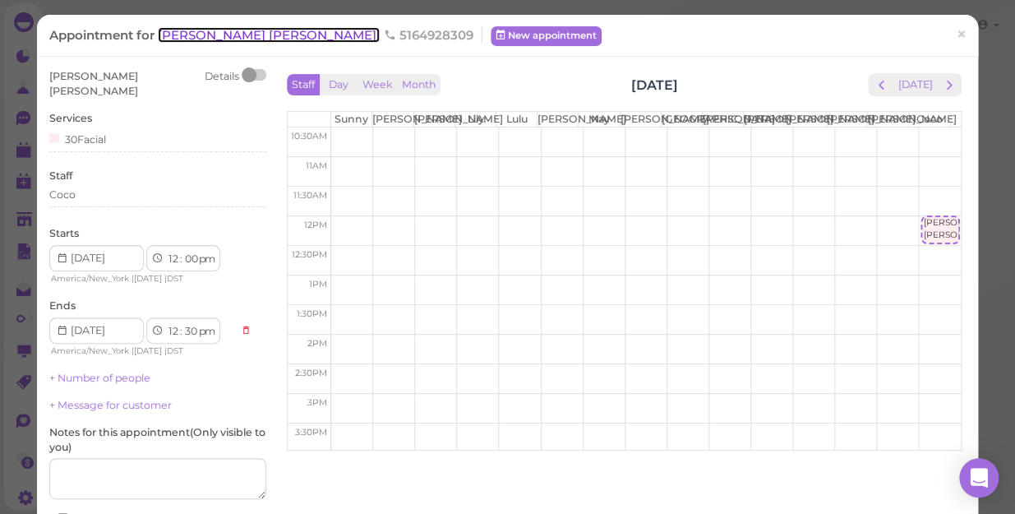
click at [187, 39] on span "[PERSON_NAME] [PERSON_NAME]" at bounding box center [269, 35] width 222 height 16
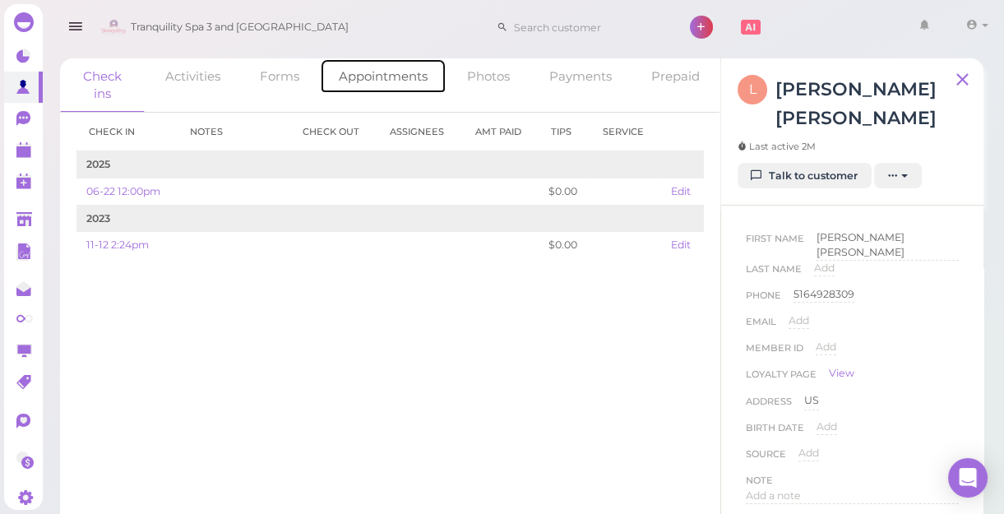
click at [386, 74] on link "Appointments" at bounding box center [383, 75] width 127 height 35
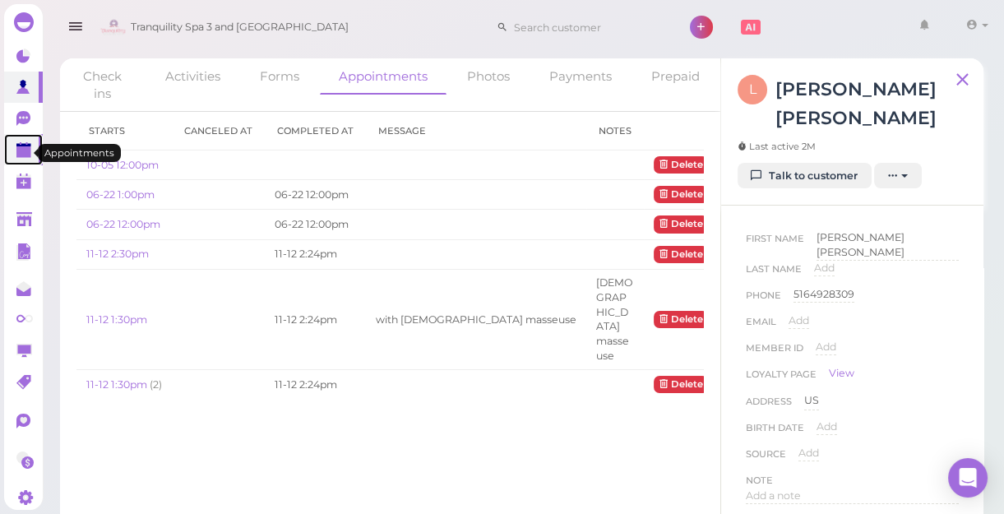
click at [23, 151] on polygon at bounding box center [23, 152] width 15 height 12
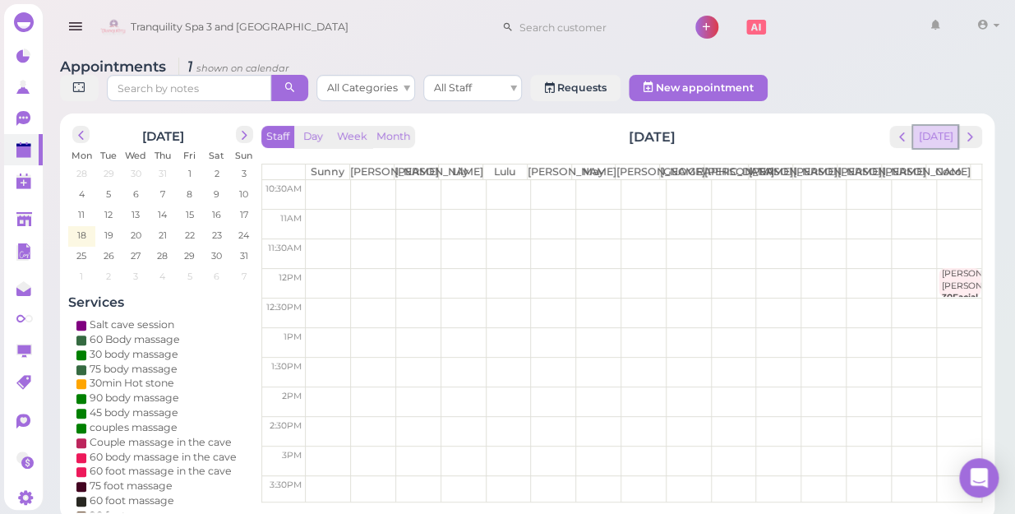
click at [944, 126] on button "[DATE]" at bounding box center [935, 137] width 44 height 22
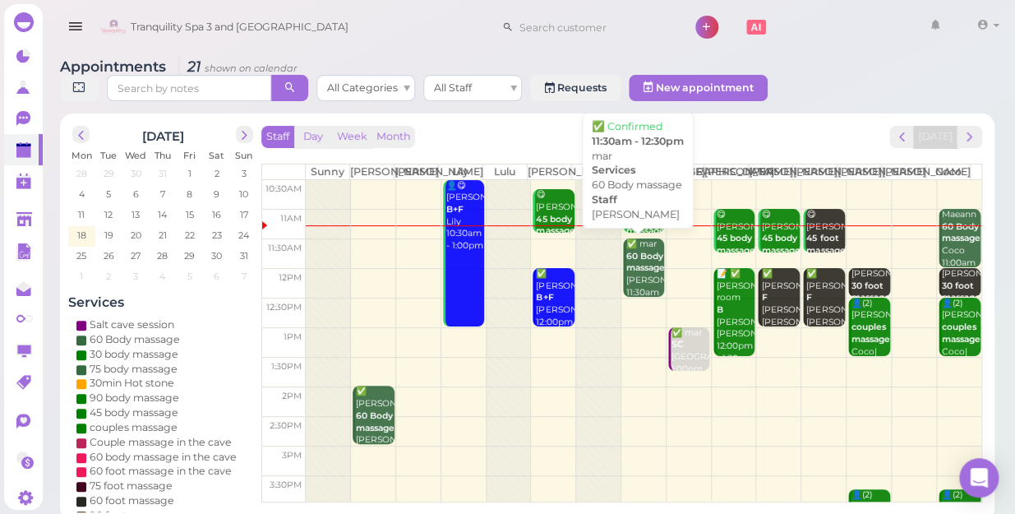
click at [640, 261] on b "60 Body massage" at bounding box center [645, 262] width 39 height 23
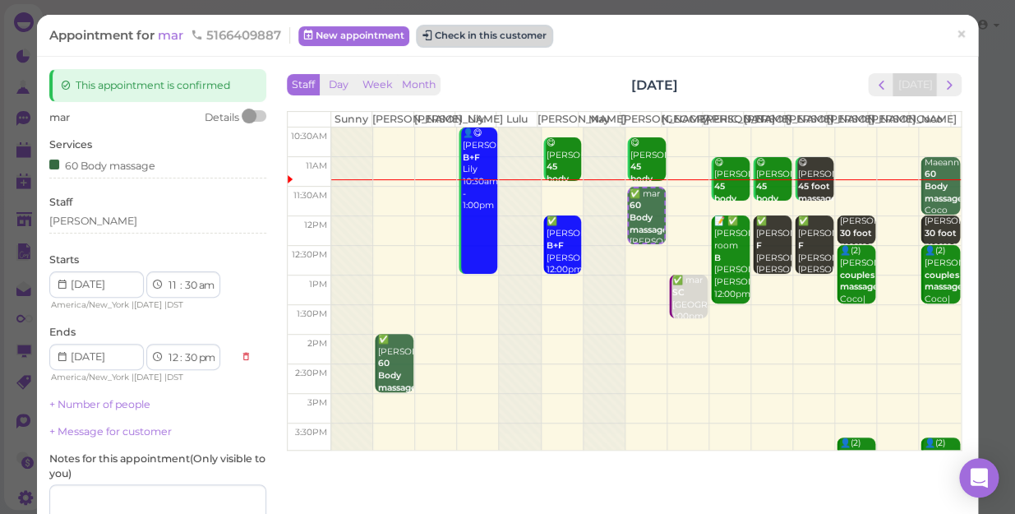
click at [485, 41] on button "Check in this customer" at bounding box center [485, 36] width 134 height 20
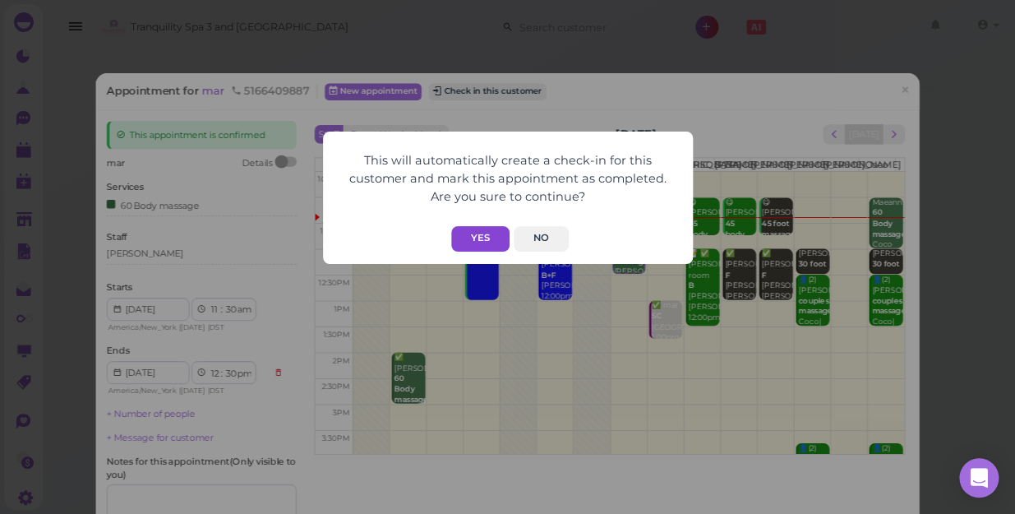
click at [483, 230] on button "Yes" at bounding box center [480, 238] width 58 height 25
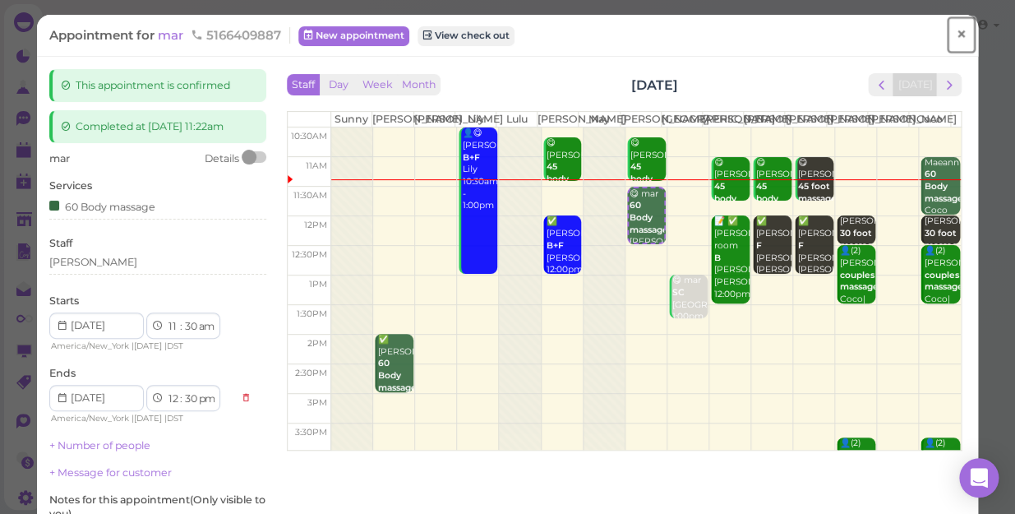
click at [956, 29] on span "×" at bounding box center [961, 34] width 11 height 23
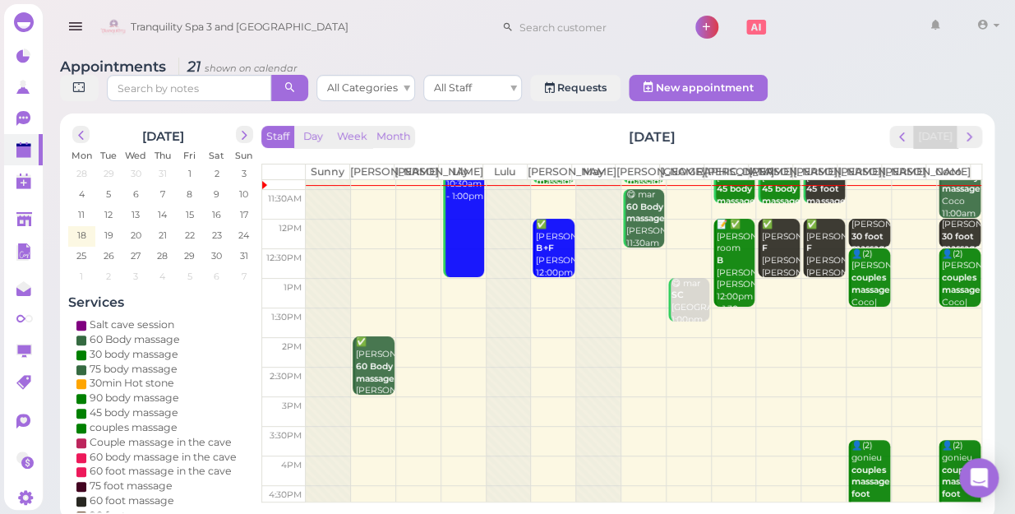
scroll to position [74, 0]
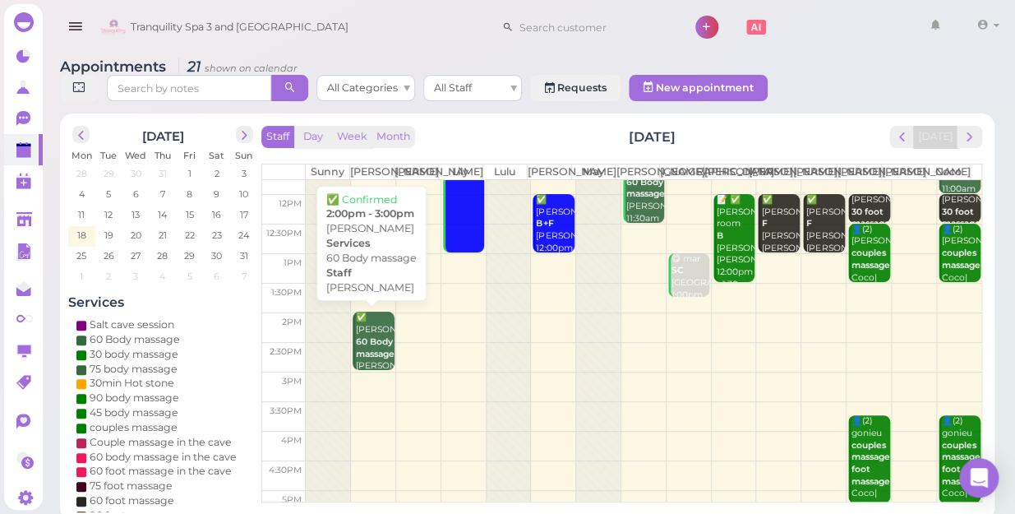
click at [375, 358] on div "✅ [PERSON_NAME] 60 Body massage [PERSON_NAME] 2:00pm - 3:00pm" at bounding box center [374, 360] width 39 height 97
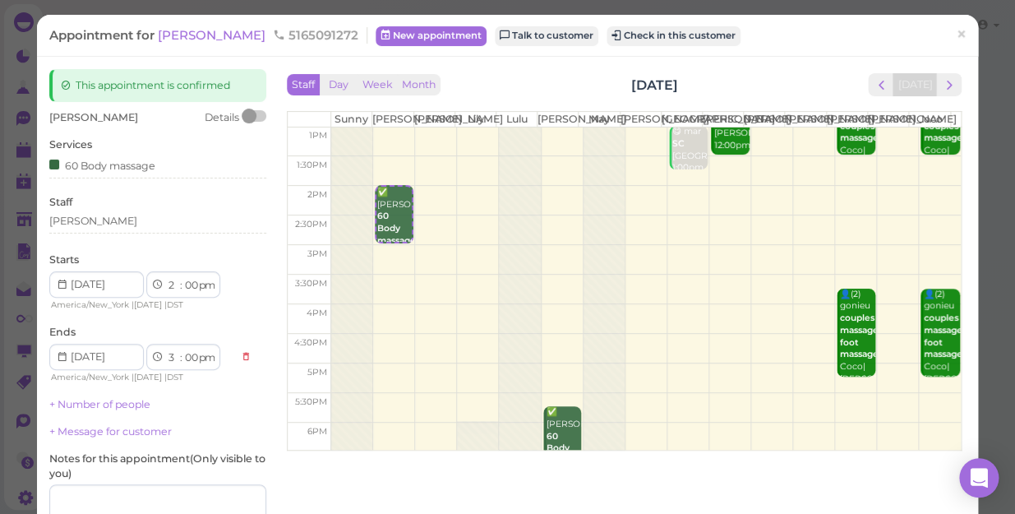
scroll to position [74, 0]
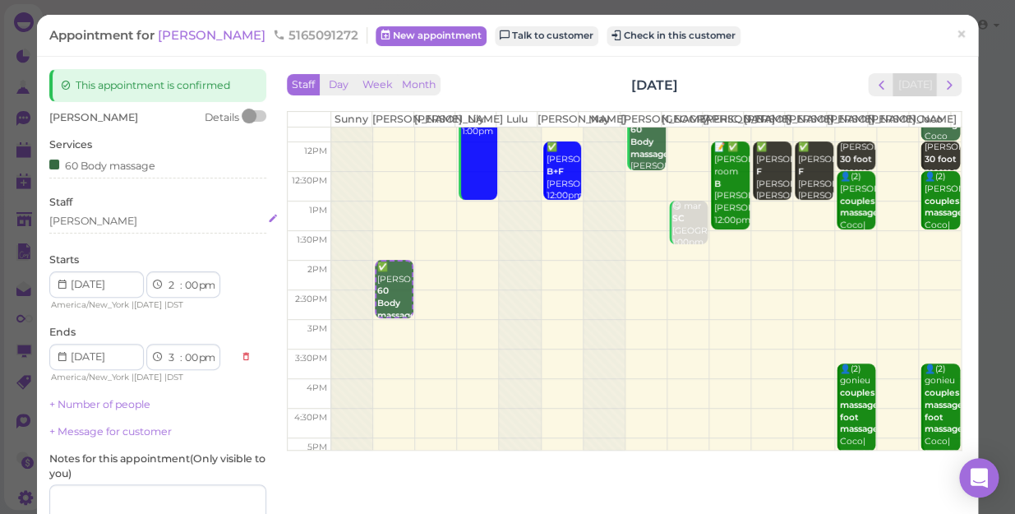
click at [83, 222] on div "[PERSON_NAME]" at bounding box center [157, 221] width 217 height 15
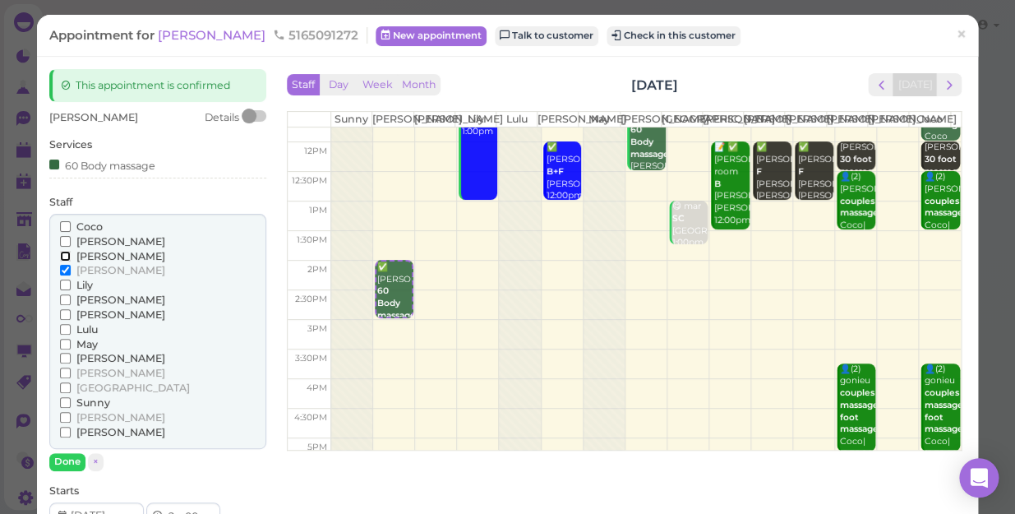
click at [63, 251] on input "[PERSON_NAME]" at bounding box center [65, 256] width 11 height 11
click at [62, 269] on input "[PERSON_NAME]" at bounding box center [65, 270] width 11 height 11
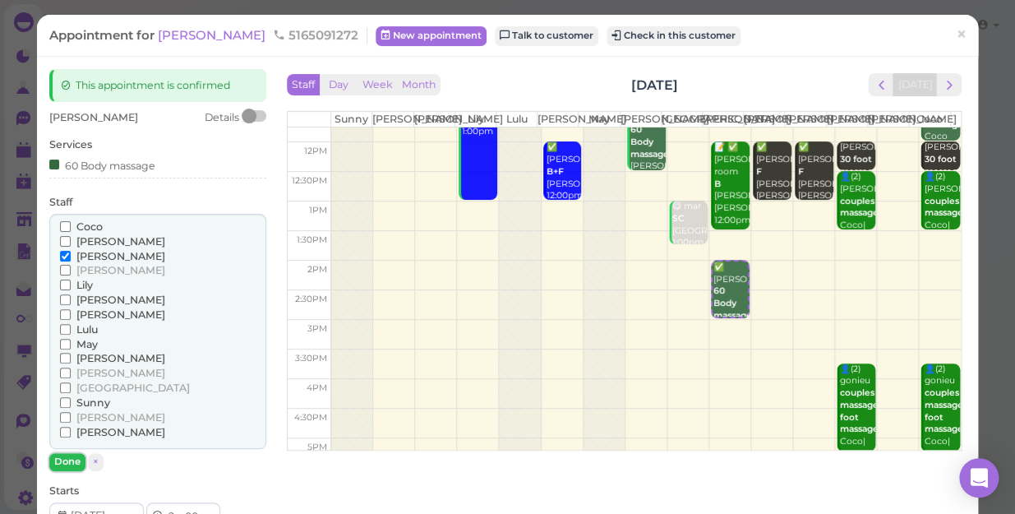
click at [67, 445] on button "Done" at bounding box center [67, 461] width 36 height 17
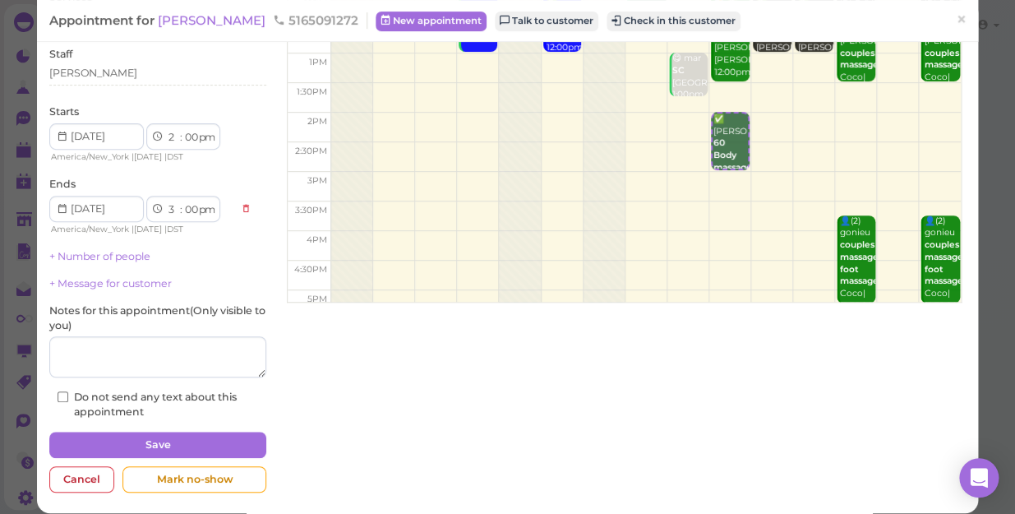
scroll to position [149, 0]
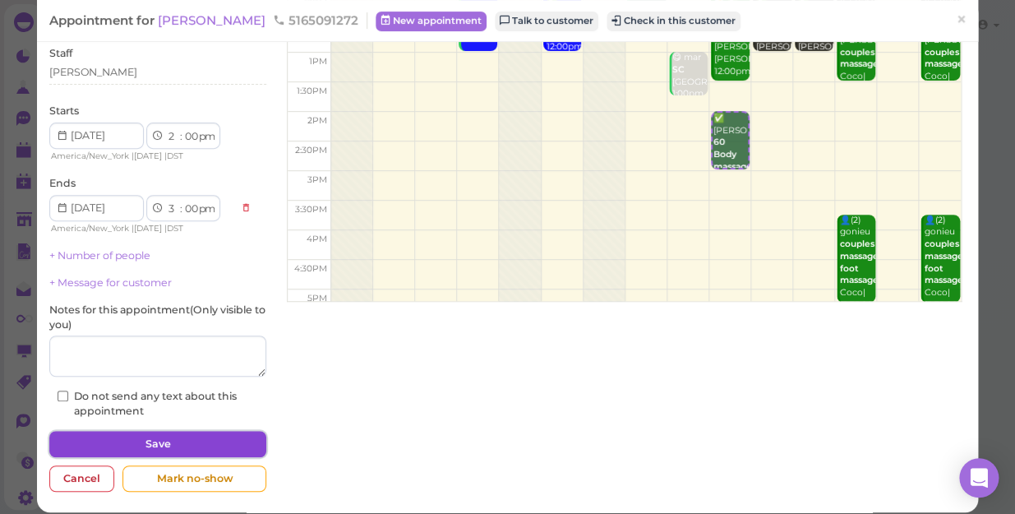
click at [123, 433] on button "Save" at bounding box center [157, 444] width 217 height 26
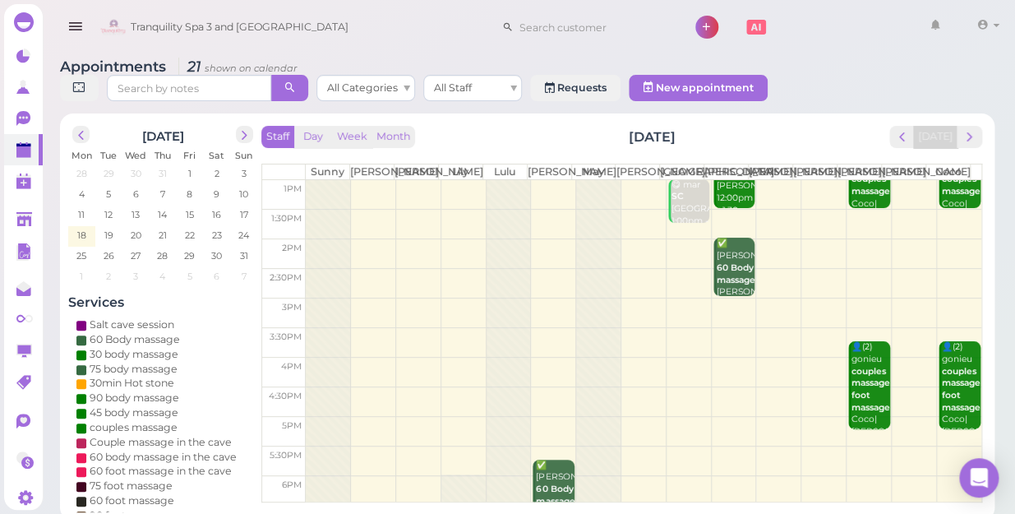
scroll to position [149, 0]
click at [727, 299] on td at bounding box center [644, 312] width 676 height 30
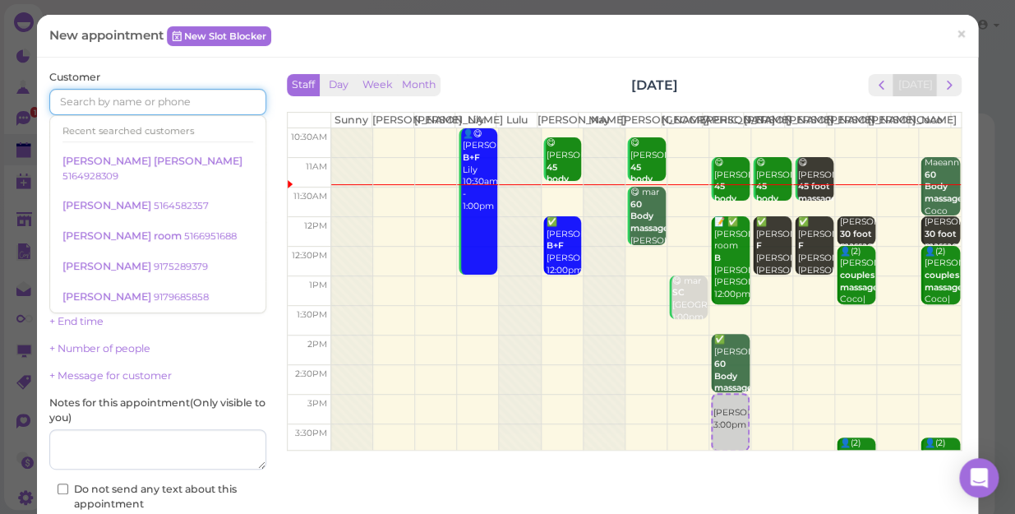
click at [186, 96] on input at bounding box center [157, 102] width 217 height 26
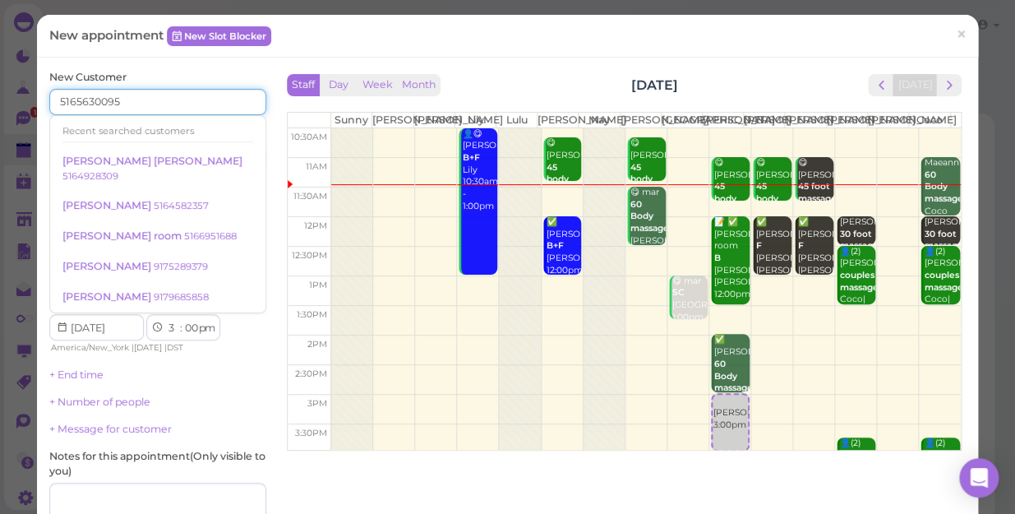
type input "5165630095"
click at [222, 188] on div "Services Select services" at bounding box center [157, 203] width 217 height 45
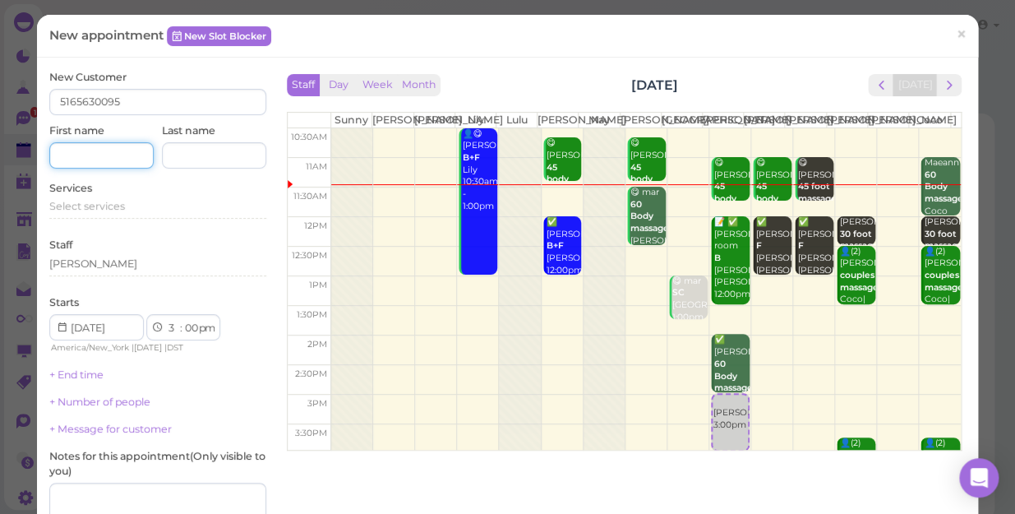
click at [95, 154] on input at bounding box center [101, 155] width 104 height 26
type input "[PERSON_NAME]"
click at [118, 205] on span "Select services" at bounding box center [87, 206] width 76 height 12
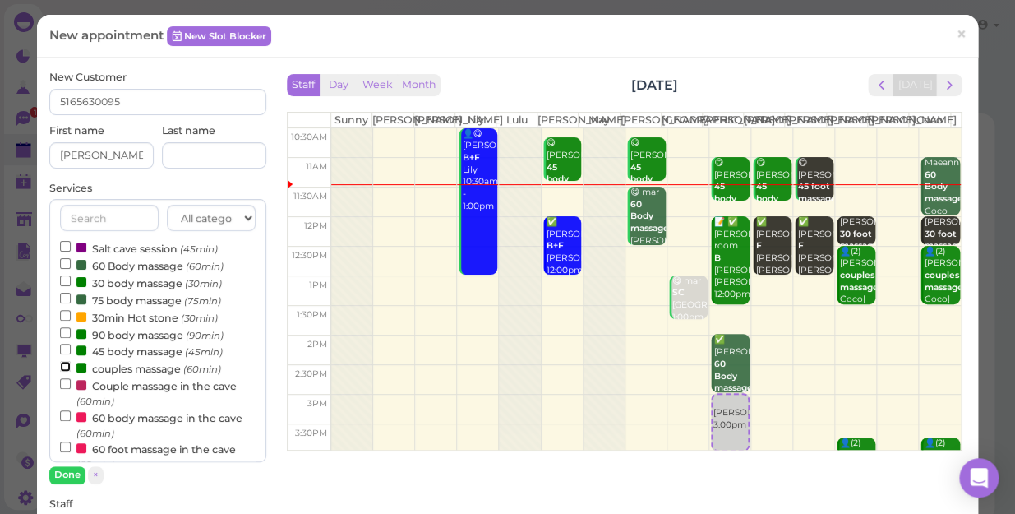
click at [62, 365] on input "couples massage (60min)" at bounding box center [65, 366] width 11 height 11
click at [64, 445] on button "Done" at bounding box center [67, 474] width 36 height 17
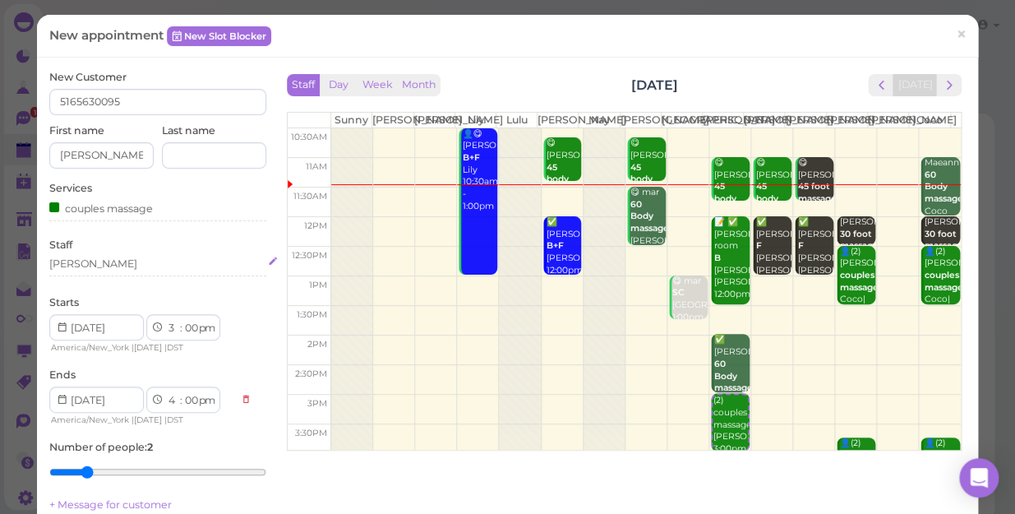
click at [82, 261] on div "[PERSON_NAME]" at bounding box center [93, 263] width 88 height 15
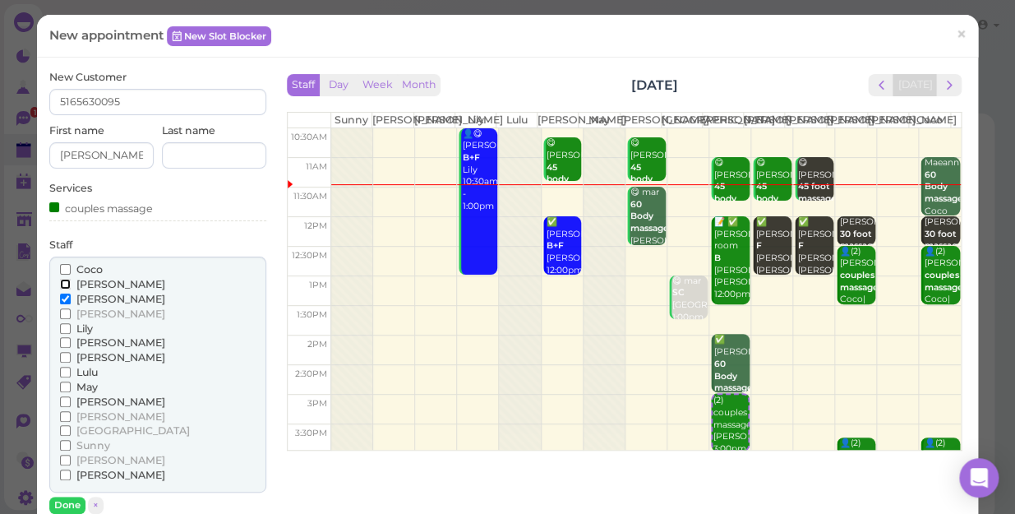
click at [66, 283] on input "[PERSON_NAME]" at bounding box center [65, 284] width 11 height 11
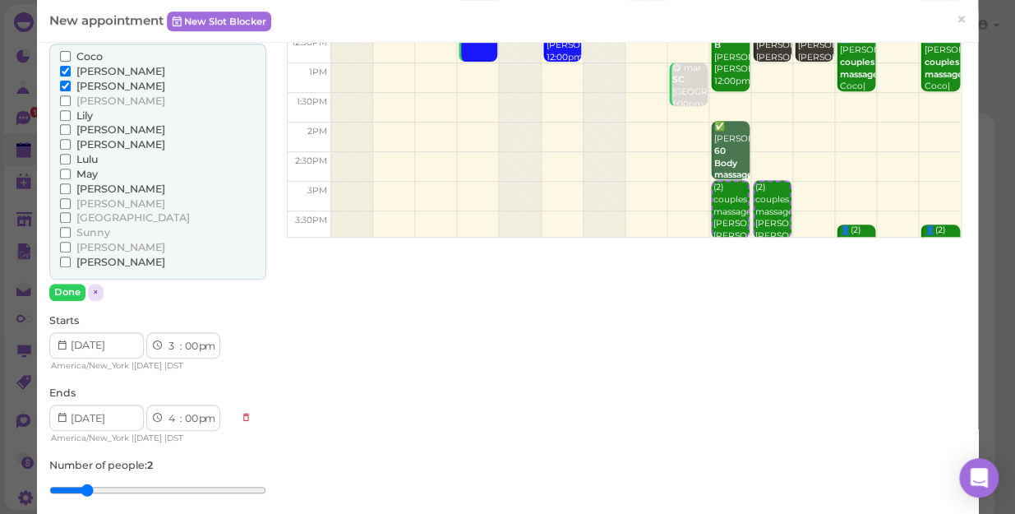
scroll to position [224, 0]
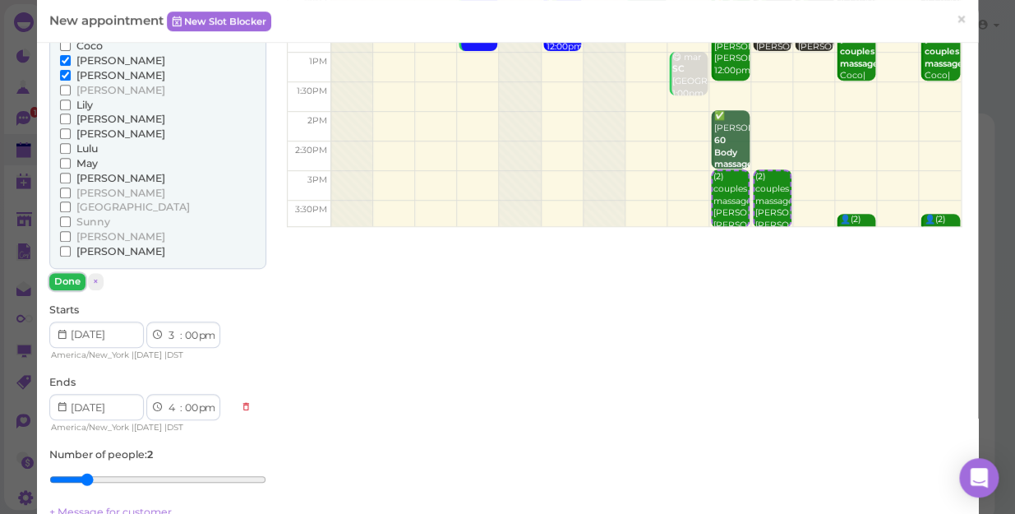
click at [66, 281] on button "Done" at bounding box center [67, 281] width 36 height 17
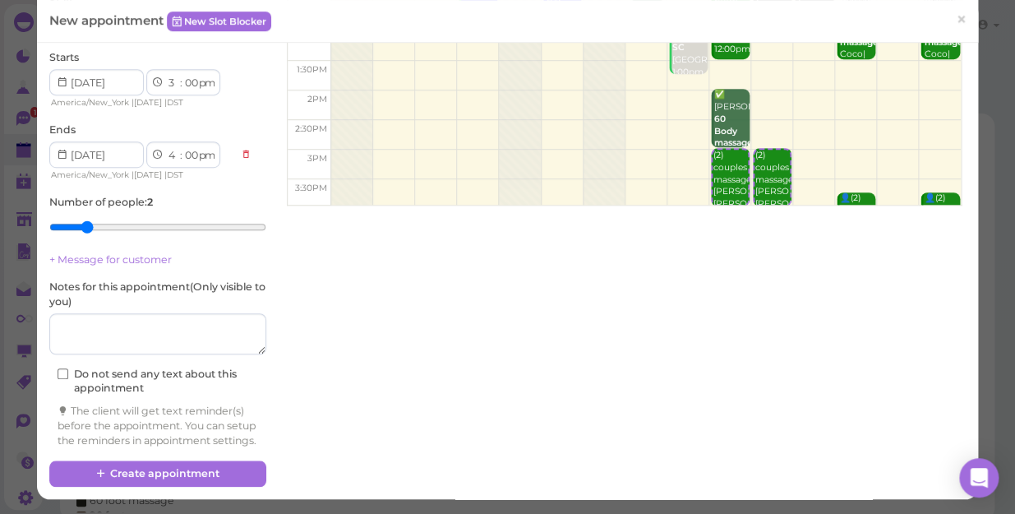
scroll to position [258, 0]
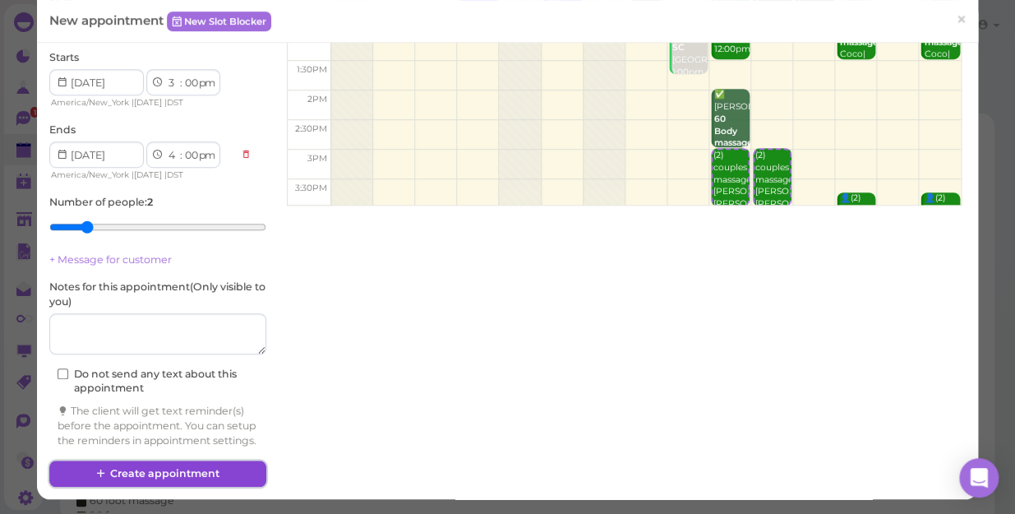
click at [169, 445] on button "Create appointment" at bounding box center [157, 473] width 217 height 26
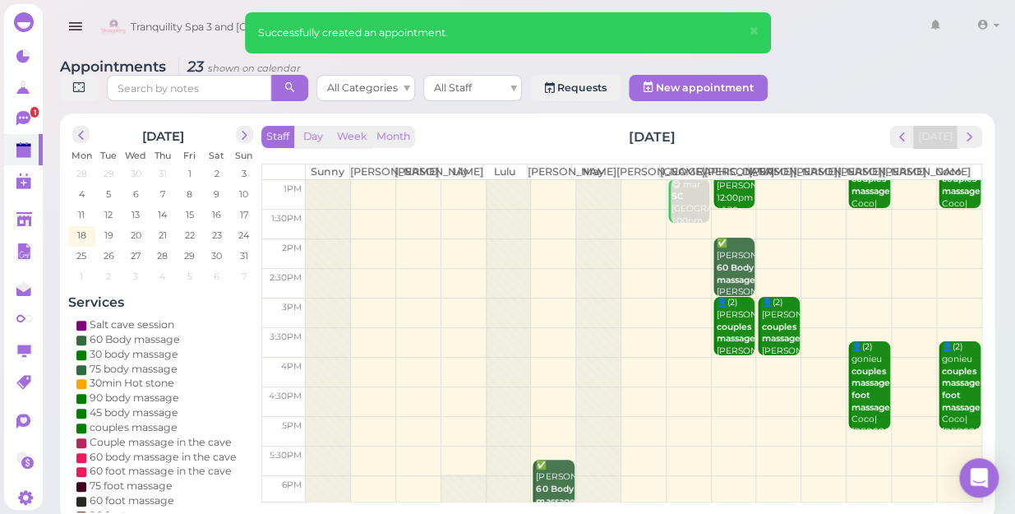
scroll to position [149, 0]
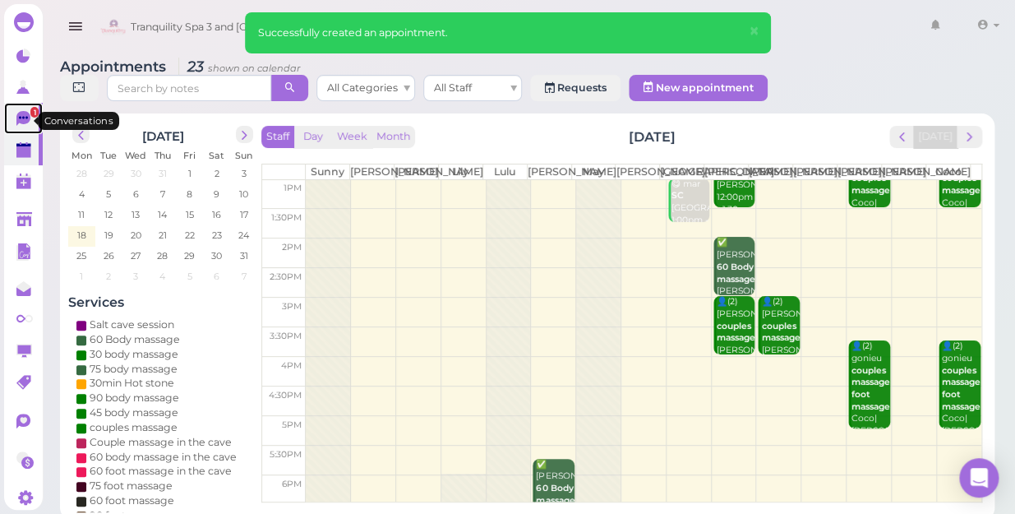
click at [23, 121] on icon at bounding box center [23, 118] width 14 height 15
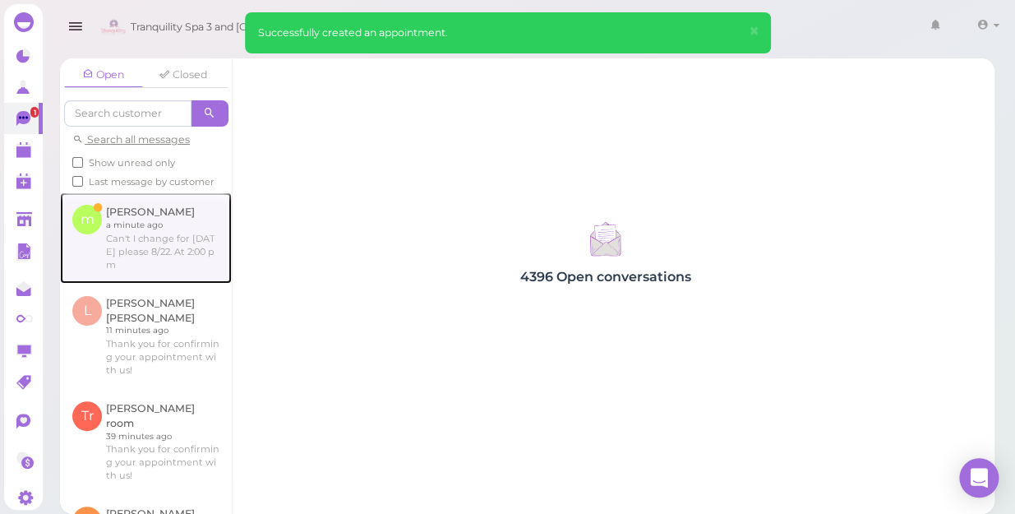
click at [156, 252] on link at bounding box center [146, 237] width 172 height 90
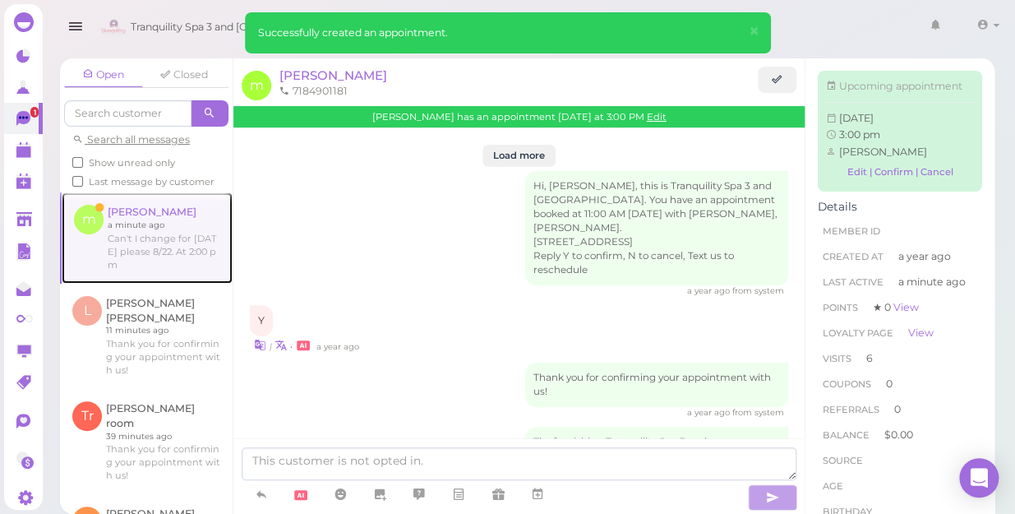
scroll to position [2484, 0]
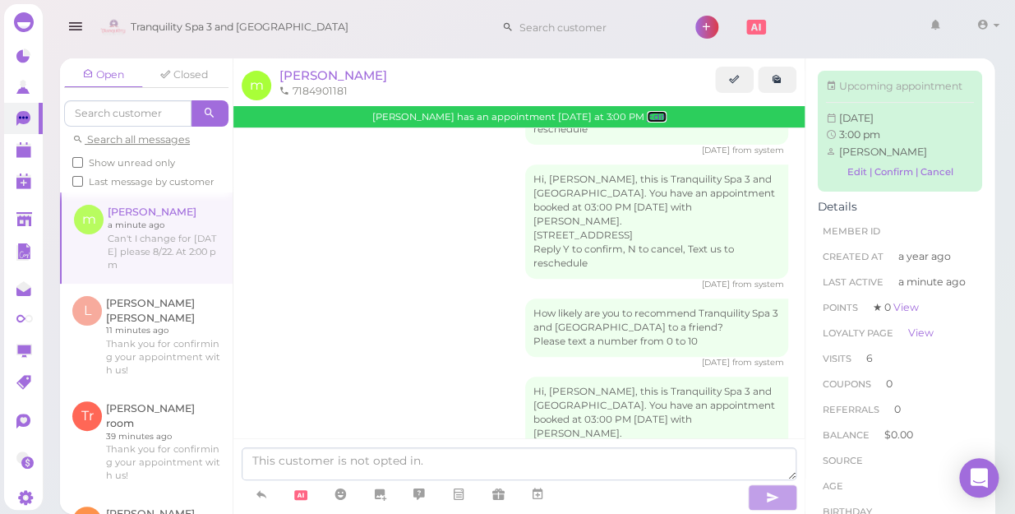
click at [647, 118] on link "Edit" at bounding box center [657, 117] width 20 height 12
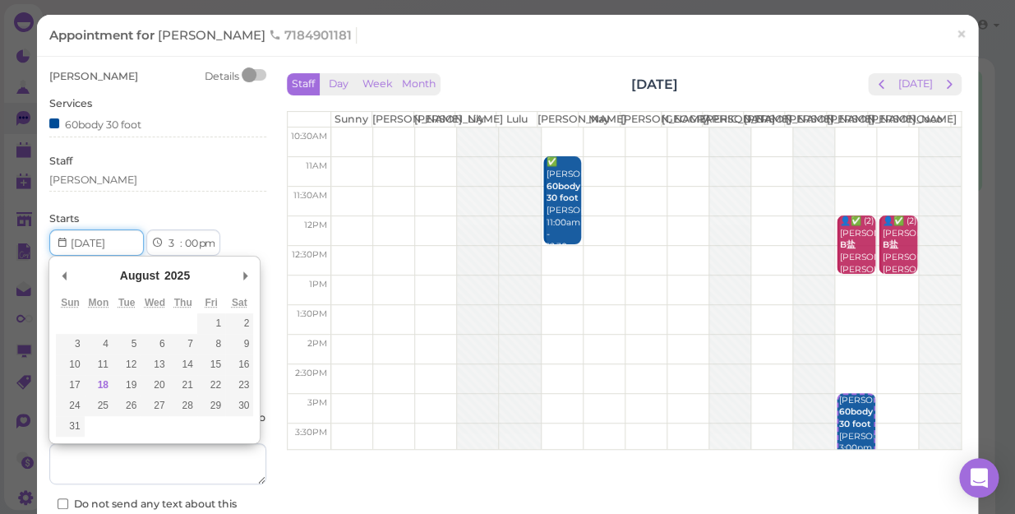
click at [117, 243] on input "Use the arrow keys to pick a date" at bounding box center [96, 242] width 95 height 26
type input "[DATE]"
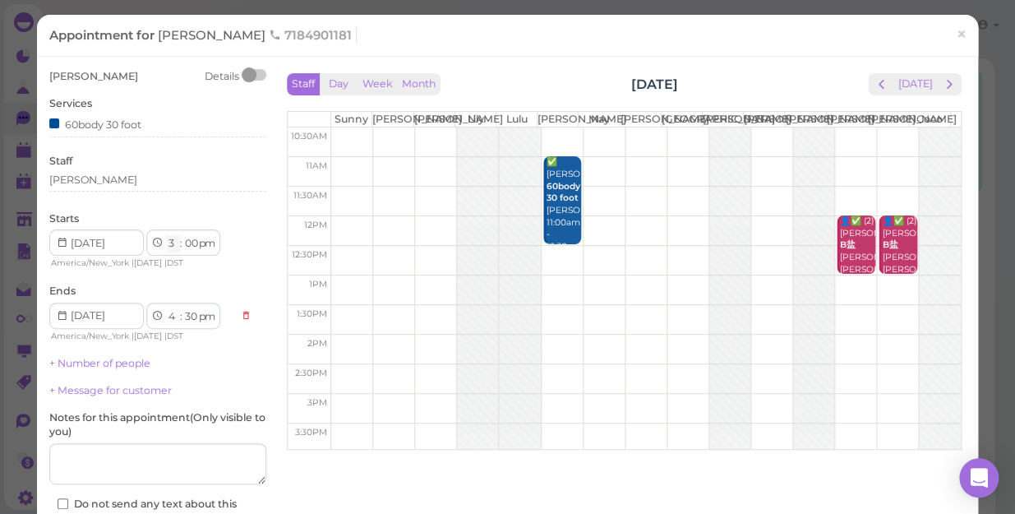
click at [173, 243] on select "1 2 3 4 5 6 7 8 9 10 11 12" at bounding box center [173, 243] width 14 height 17
select select "2"
click at [166, 235] on select "1 2 3 4 5 6 7 8 9 10 11 12" at bounding box center [173, 243] width 14 height 17
select select "3"
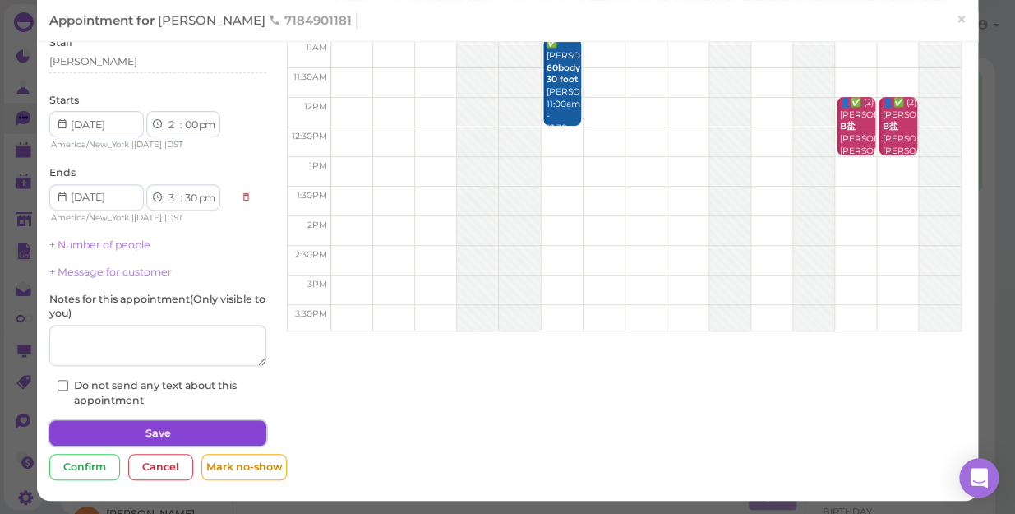
click at [197, 427] on button "Save" at bounding box center [157, 433] width 217 height 26
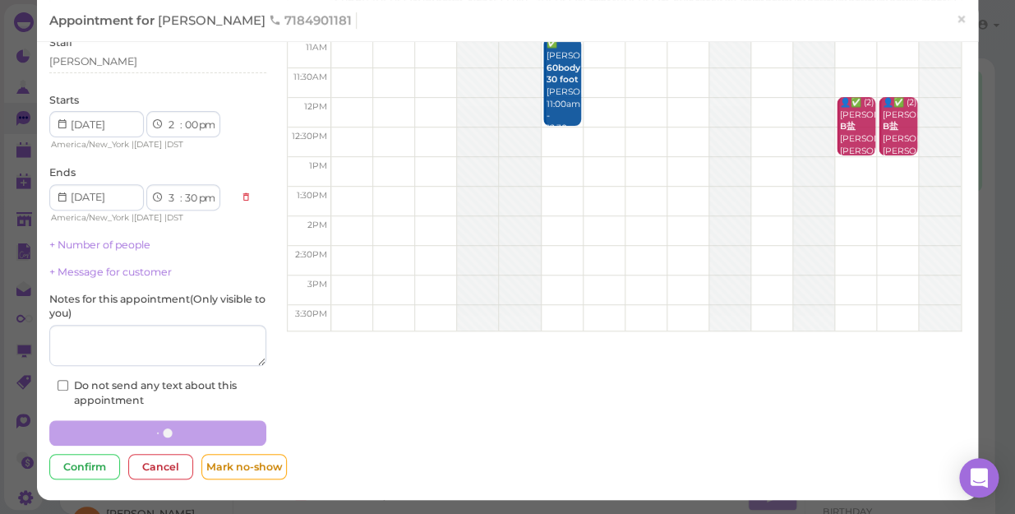
scroll to position [118, 0]
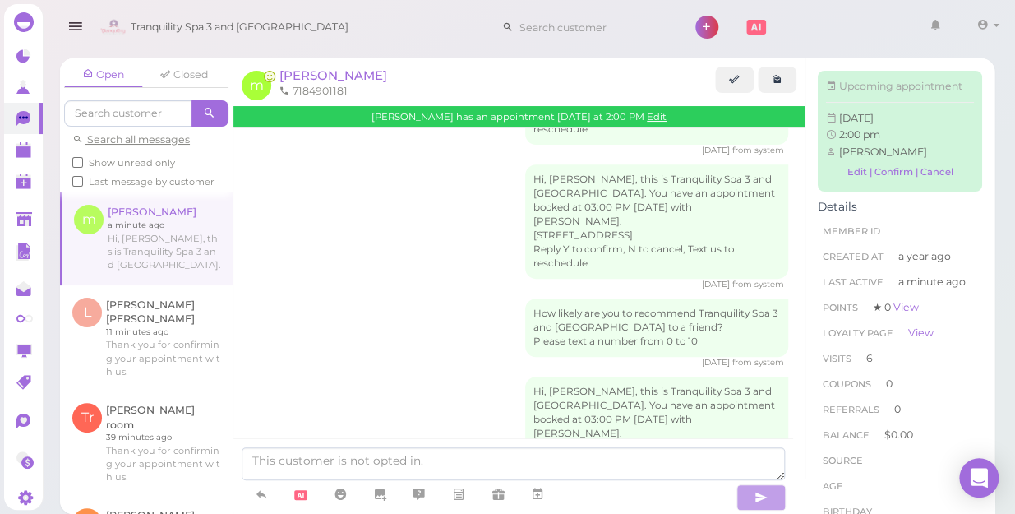
scroll to position [2604, 0]
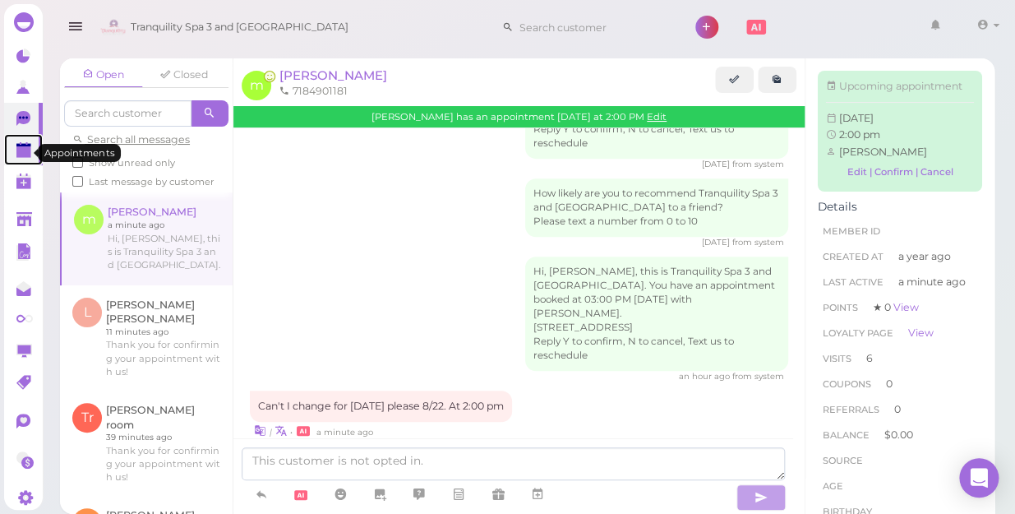
click at [24, 149] on polygon at bounding box center [23, 152] width 15 height 12
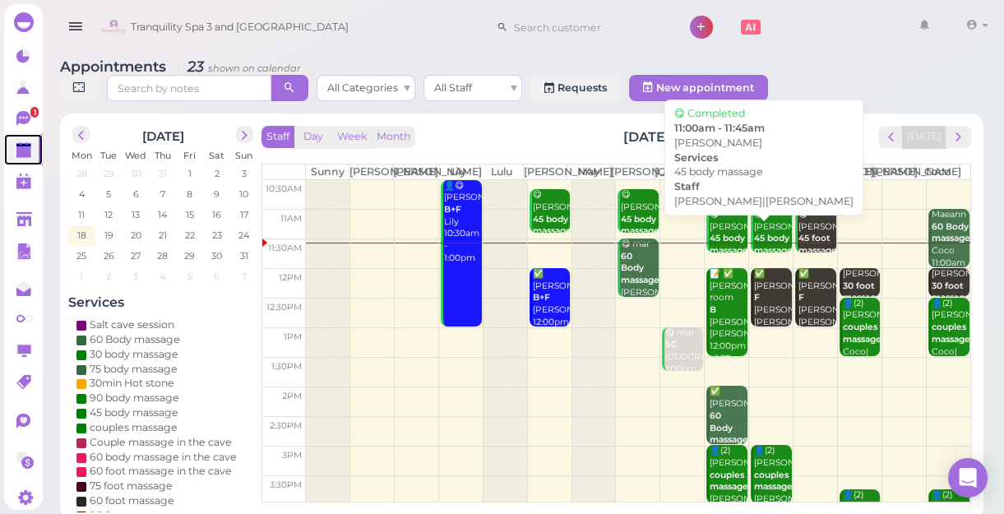
click at [719, 261] on div "😋 [PERSON_NAME] 45 body massage [PERSON_NAME]|[PERSON_NAME] 11:00am - 11:45am" at bounding box center [728, 263] width 39 height 109
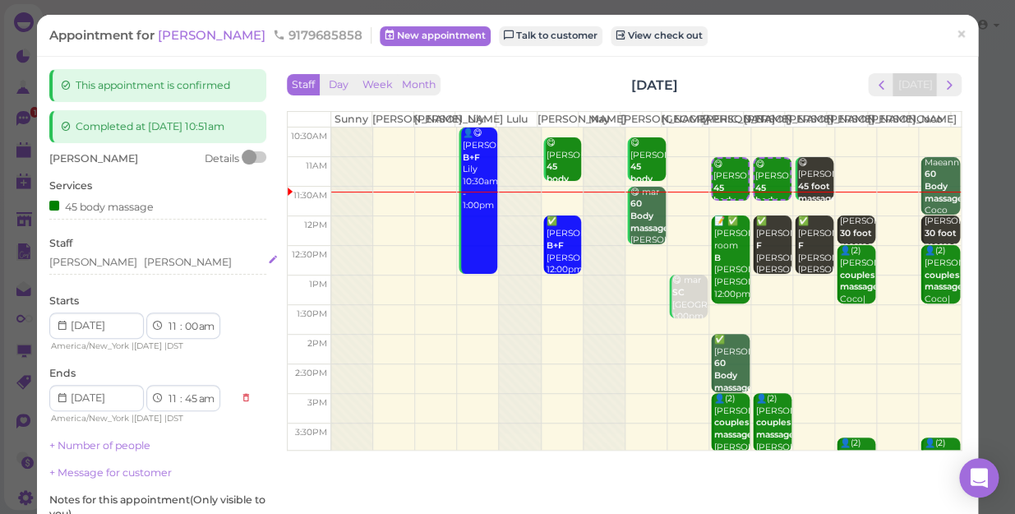
click at [131, 265] on div "[PERSON_NAME] [PERSON_NAME]" at bounding box center [157, 262] width 217 height 15
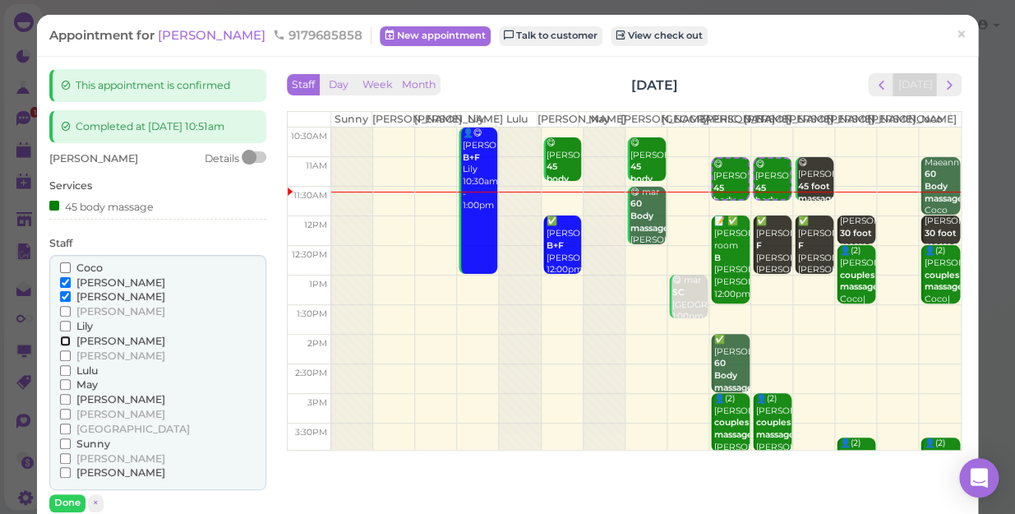
click at [65, 339] on input "[PERSON_NAME]" at bounding box center [65, 340] width 11 height 11
click at [62, 266] on input "Coco" at bounding box center [65, 267] width 11 height 11
click at [62, 284] on input "[PERSON_NAME]" at bounding box center [65, 282] width 11 height 11
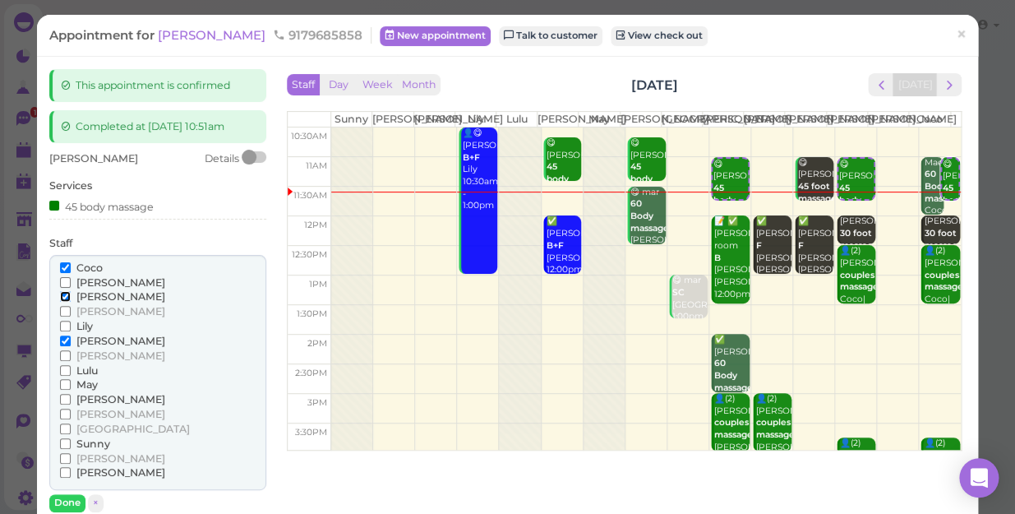
click at [66, 296] on input "[PERSON_NAME]" at bounding box center [65, 296] width 11 height 11
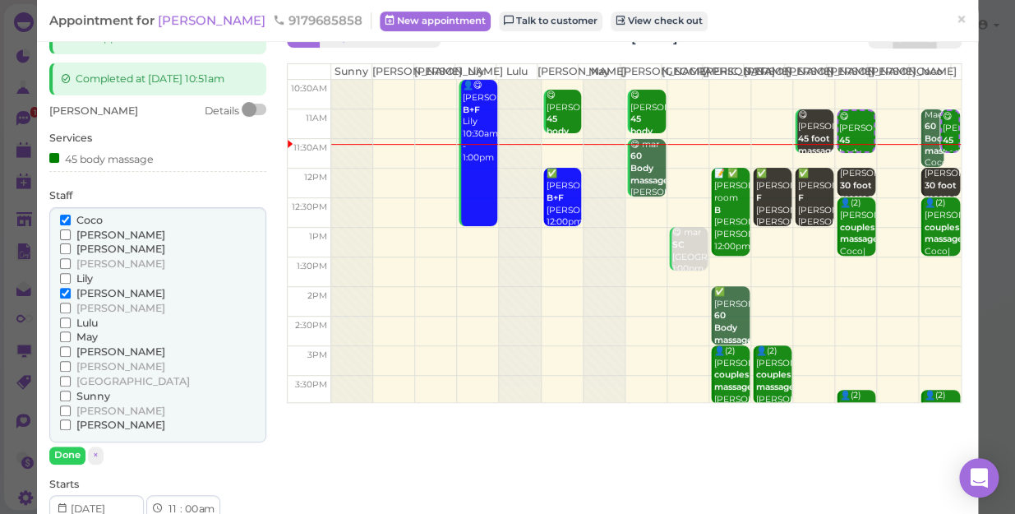
scroll to position [74, 0]
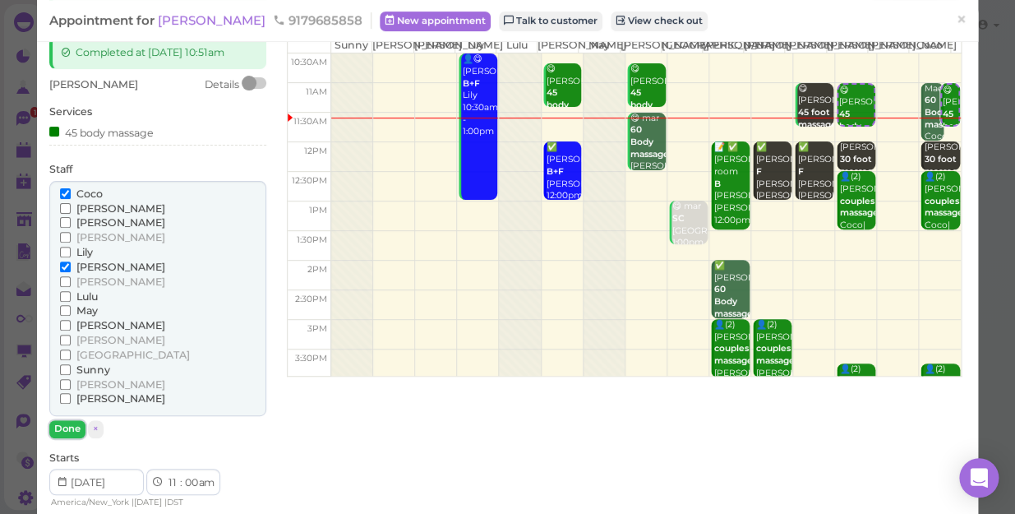
click at [58, 425] on button "Done" at bounding box center [67, 428] width 36 height 17
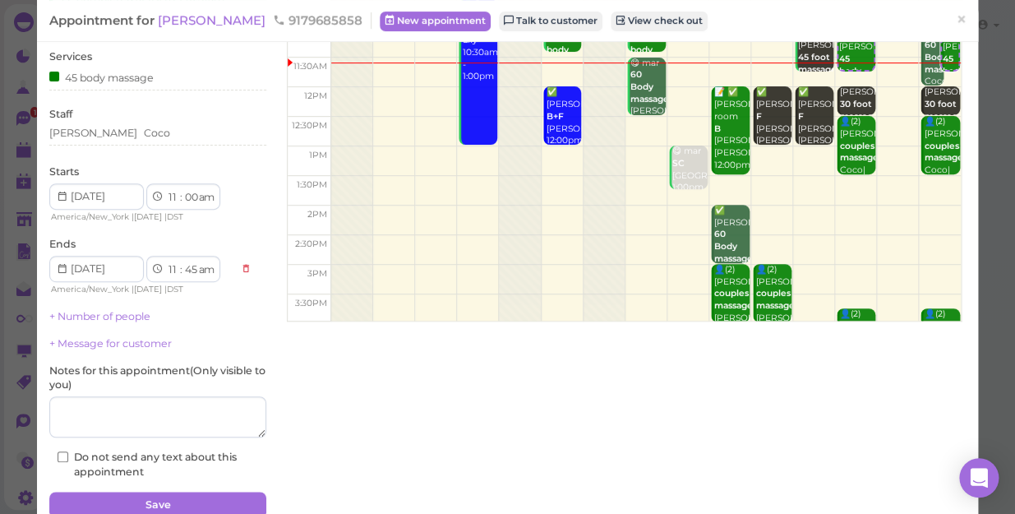
scroll to position [201, 0]
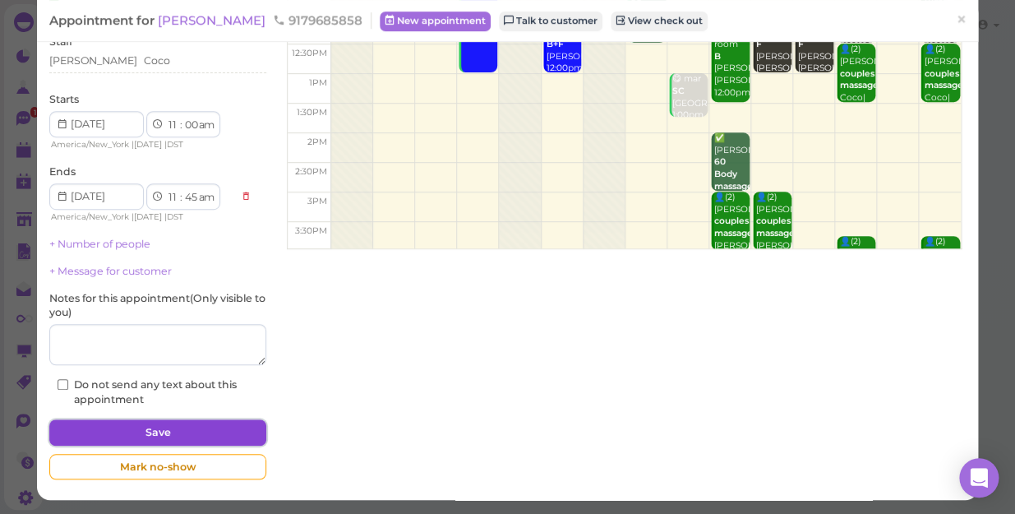
click at [146, 430] on button "Save" at bounding box center [157, 432] width 217 height 26
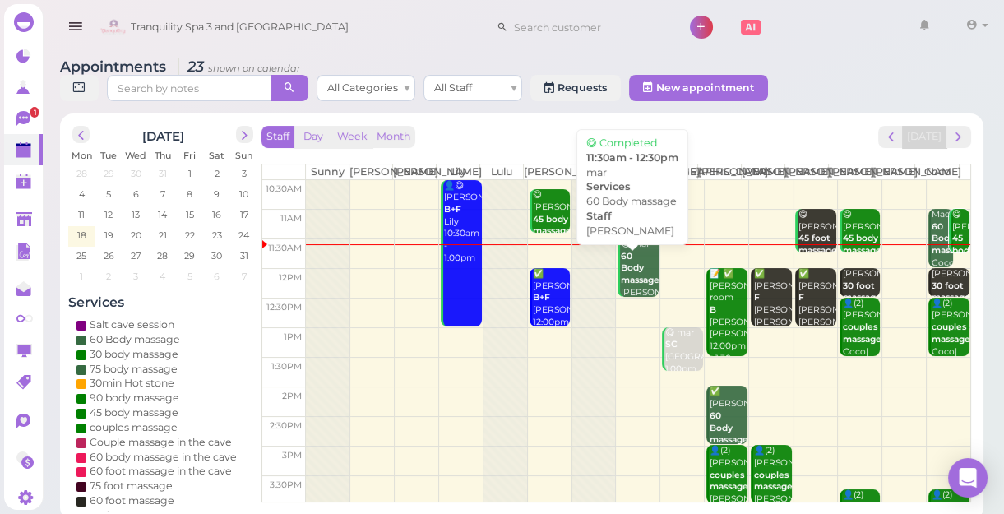
click at [626, 277] on b "60 Body massage" at bounding box center [640, 268] width 39 height 35
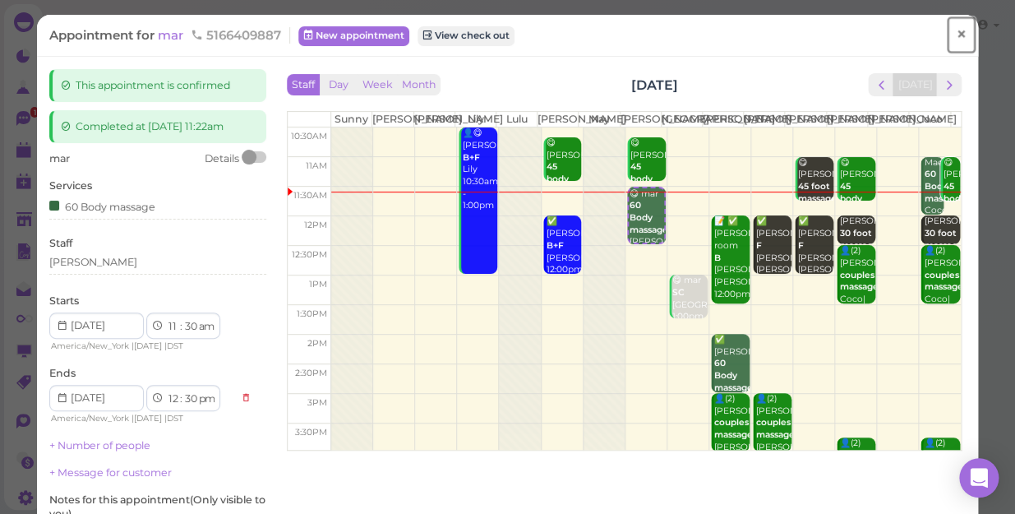
click at [955, 35] on link "×" at bounding box center [961, 35] width 30 height 39
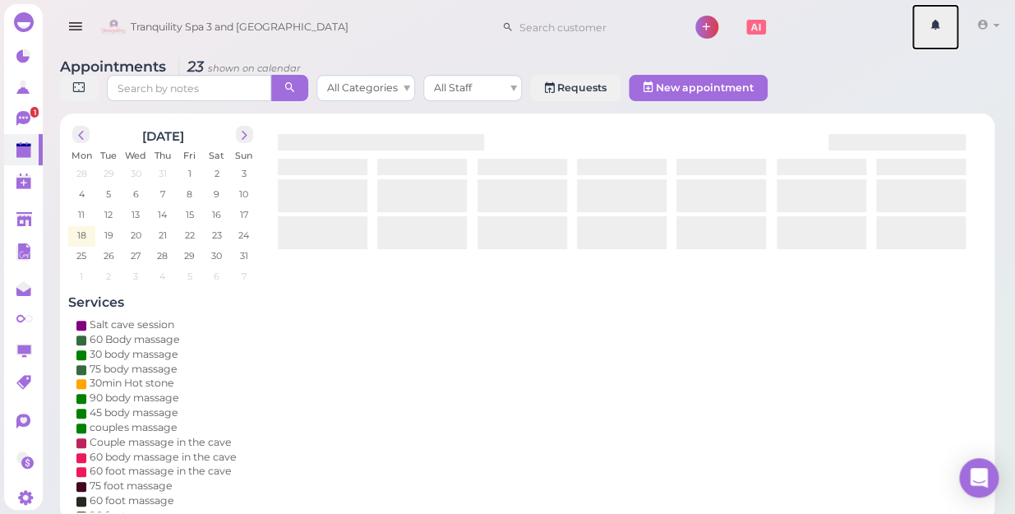
click at [955, 35] on link at bounding box center [936, 27] width 48 height 46
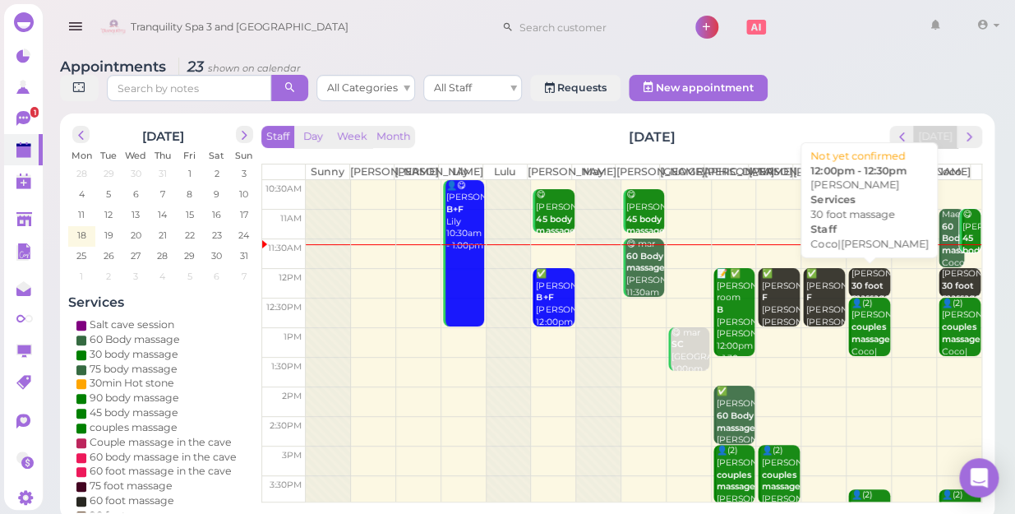
click at [860, 275] on div "[PERSON_NAME] 30 foot massage Coco|[PERSON_NAME] 12:00pm - 12:30pm" at bounding box center [870, 316] width 39 height 97
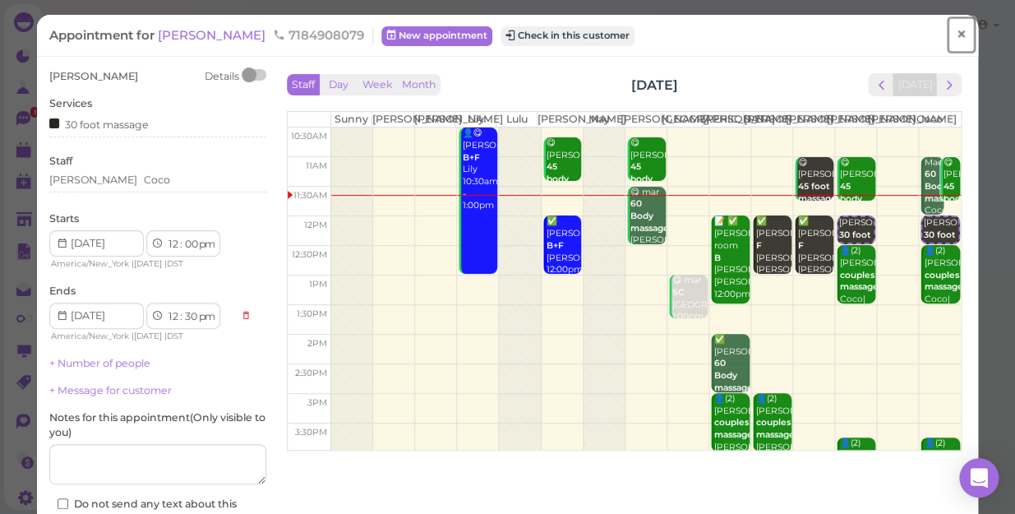
click at [956, 35] on span "×" at bounding box center [961, 34] width 11 height 23
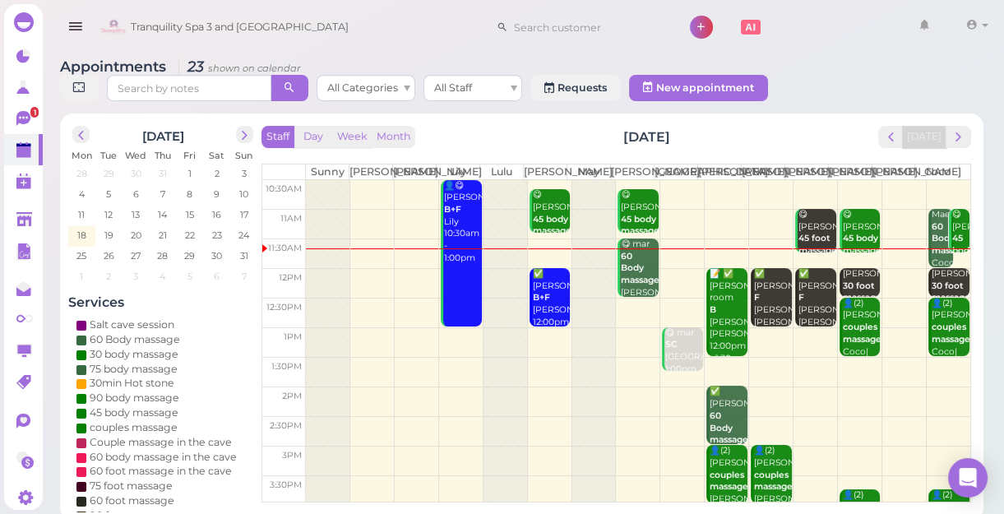
click at [926, 249] on div at bounding box center [948, 248] width 44 height 1
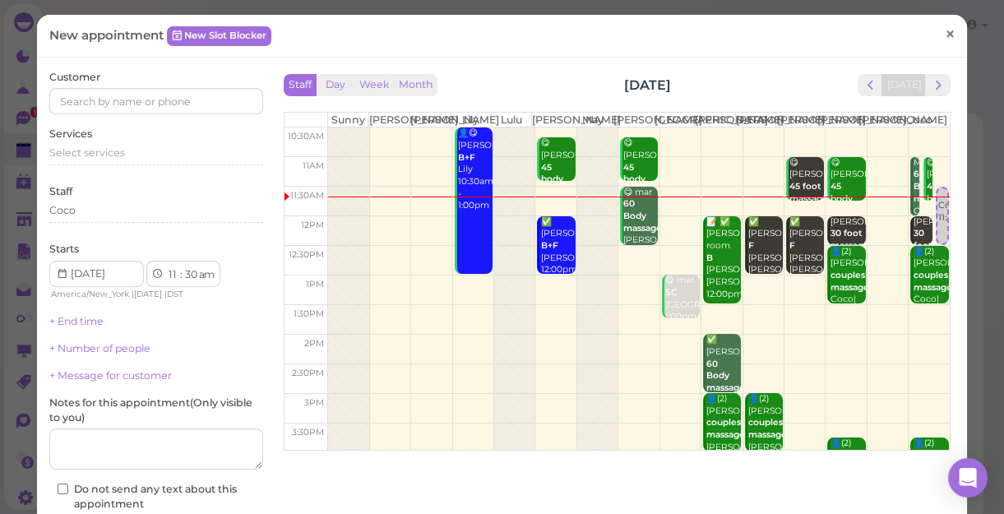
click at [944, 35] on span "×" at bounding box center [949, 33] width 11 height 23
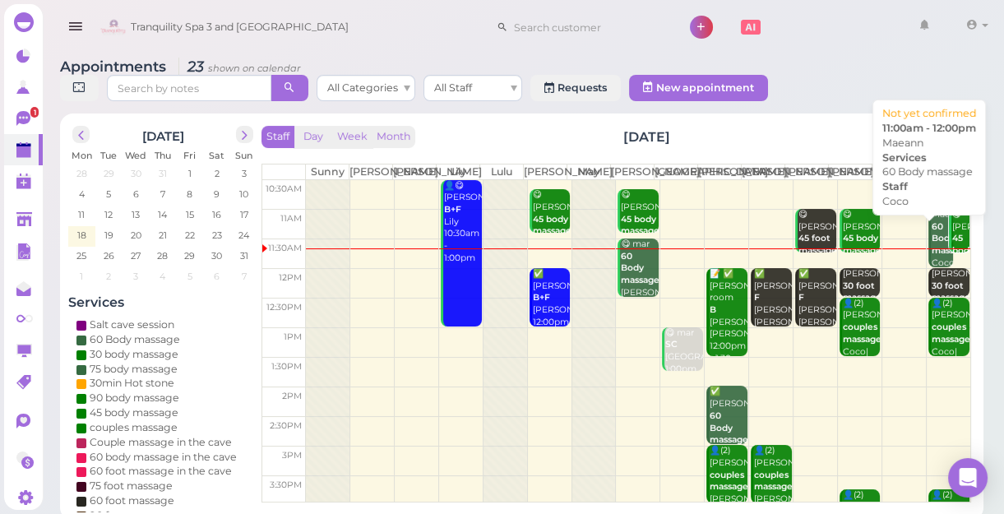
click at [931, 232] on div "Maeann 60 Body massage Coco 11:00am - 12:00pm" at bounding box center [942, 257] width 22 height 97
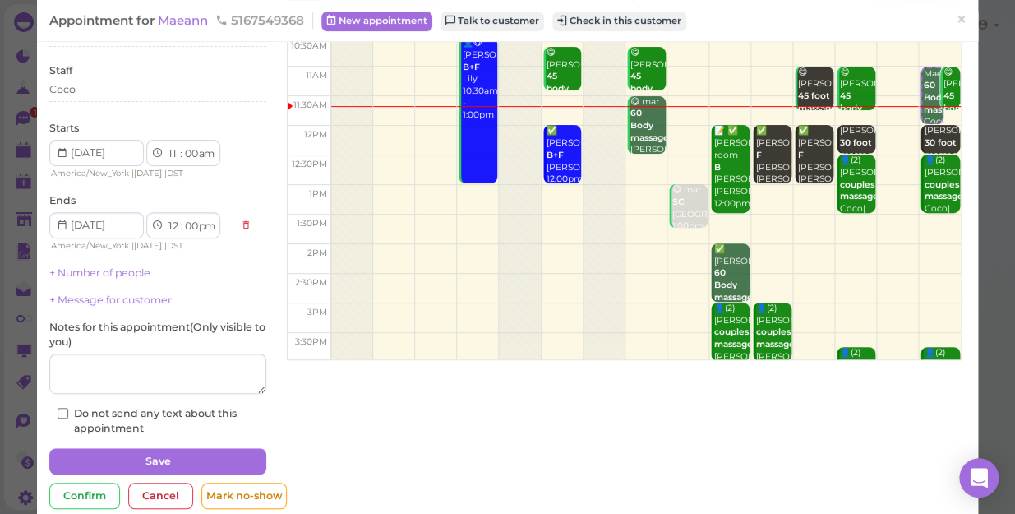
scroll to position [119, 0]
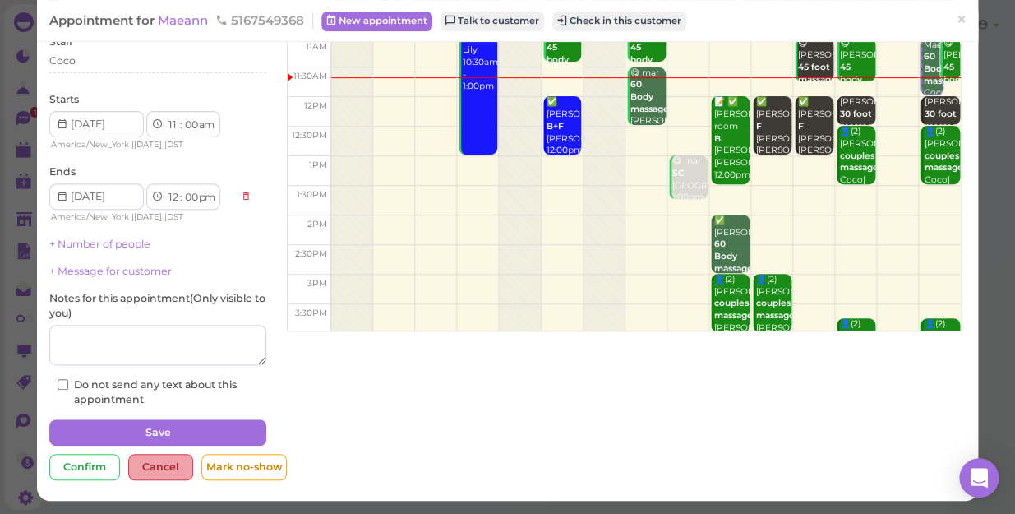
click at [157, 445] on div "Cancel" at bounding box center [160, 467] width 65 height 26
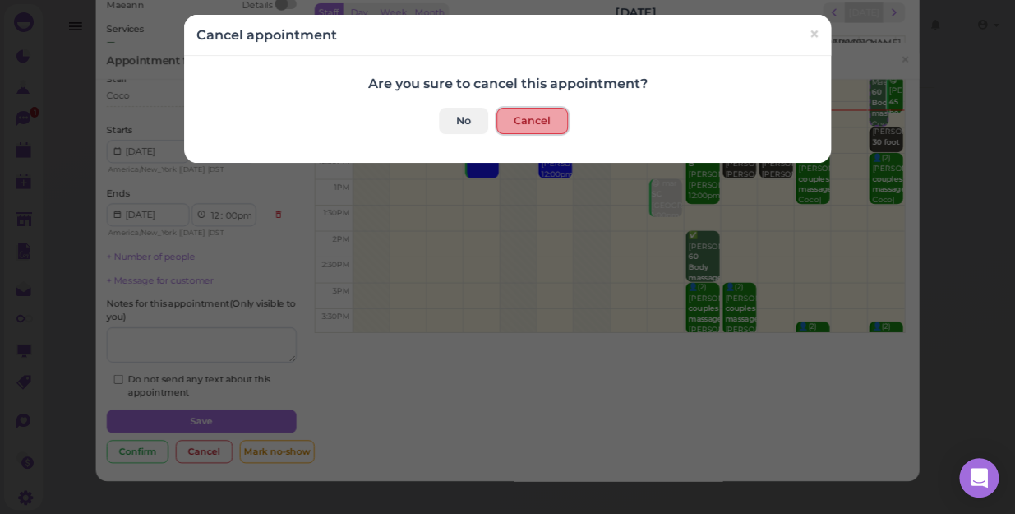
click at [528, 122] on button "Cancel" at bounding box center [532, 121] width 72 height 26
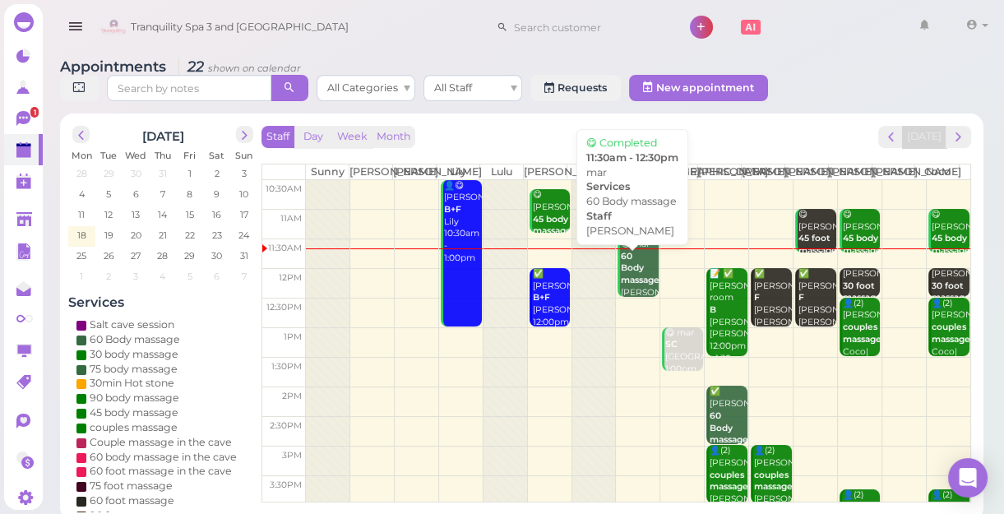
click at [639, 275] on div "😋 mar 60 Body massage [PERSON_NAME] 11:30am - 12:30pm" at bounding box center [639, 286] width 39 height 97
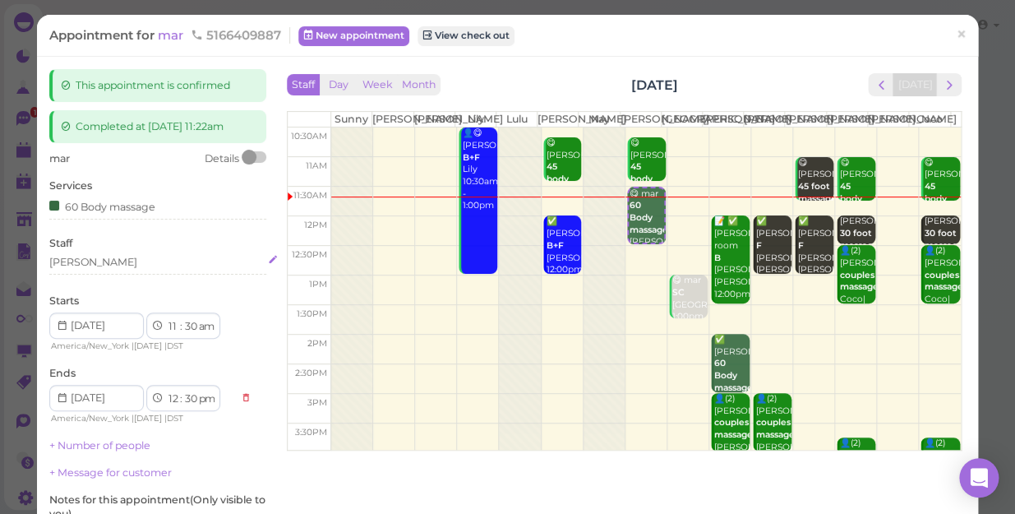
click at [83, 261] on div "[PERSON_NAME]" at bounding box center [157, 262] width 217 height 15
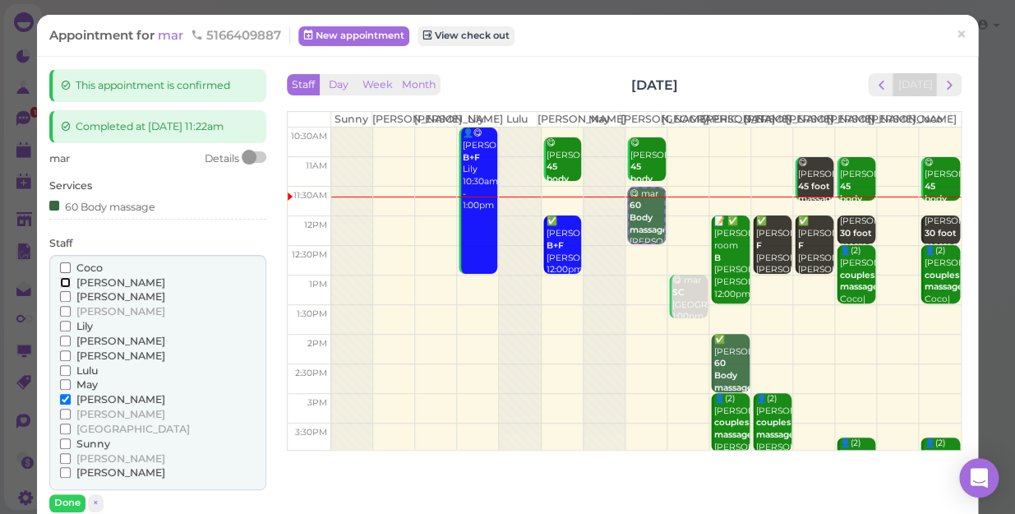
click at [61, 280] on input "[PERSON_NAME]" at bounding box center [65, 282] width 11 height 11
click at [60, 399] on input "[PERSON_NAME]" at bounding box center [65, 399] width 11 height 11
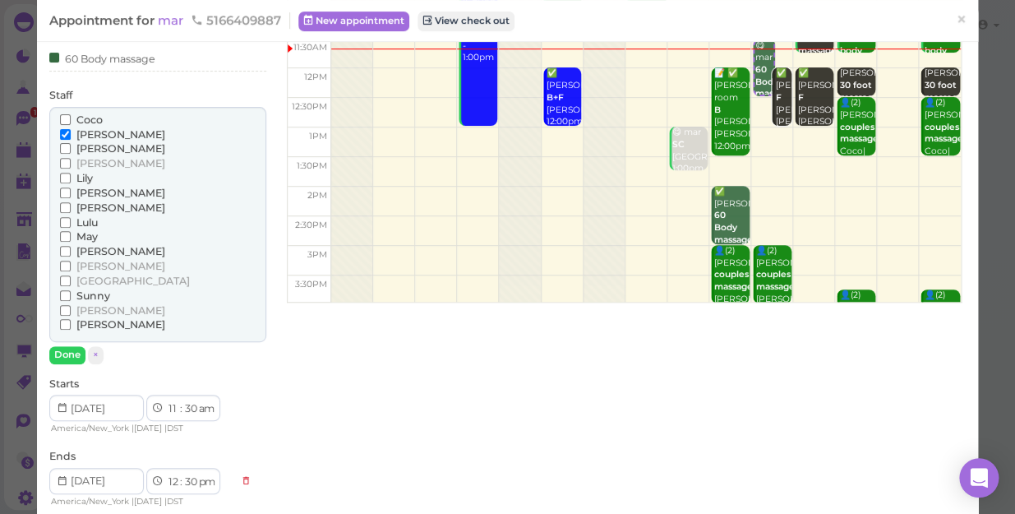
scroll to position [149, 0]
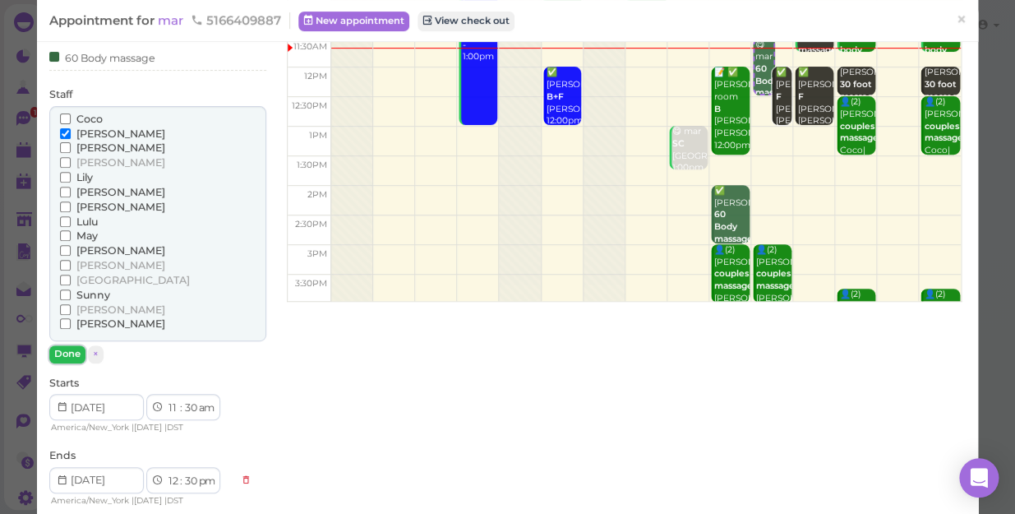
click at [60, 353] on button "Done" at bounding box center [67, 353] width 36 height 17
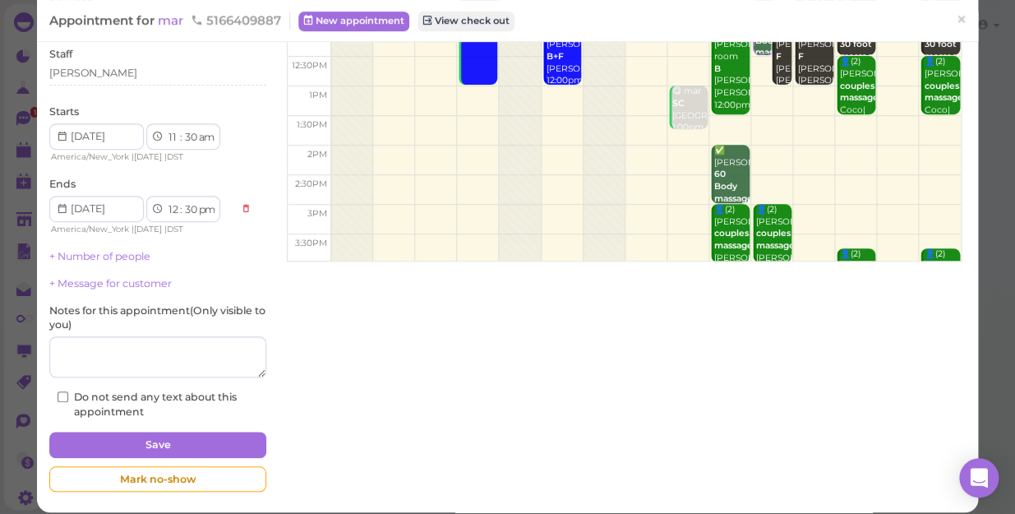
scroll to position [201, 0]
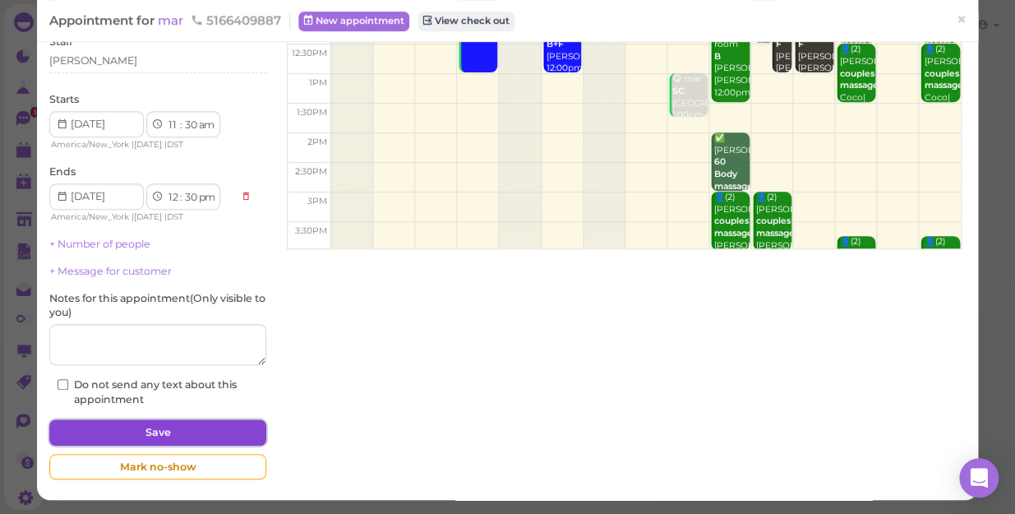
click at [205, 427] on button "Save" at bounding box center [157, 432] width 217 height 26
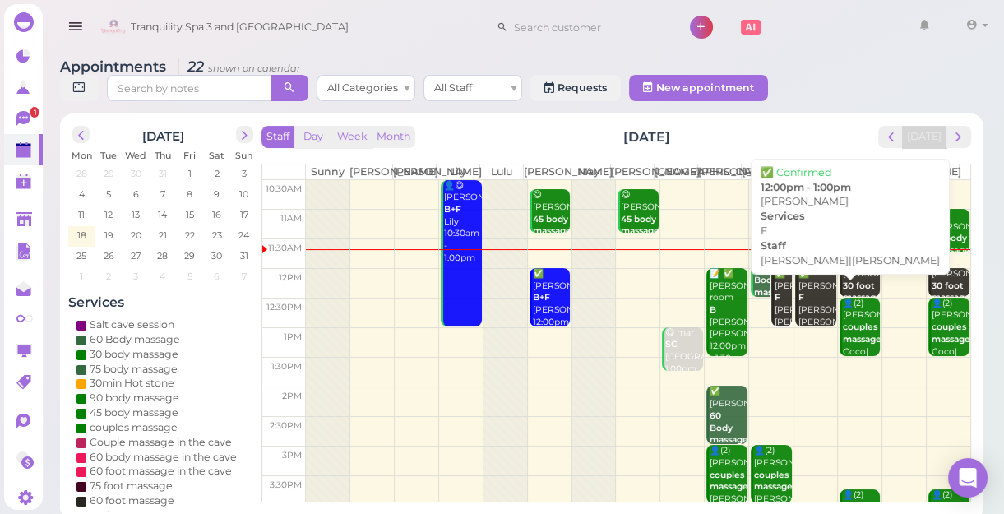
click at [798, 302] on b "F" at bounding box center [801, 297] width 6 height 11
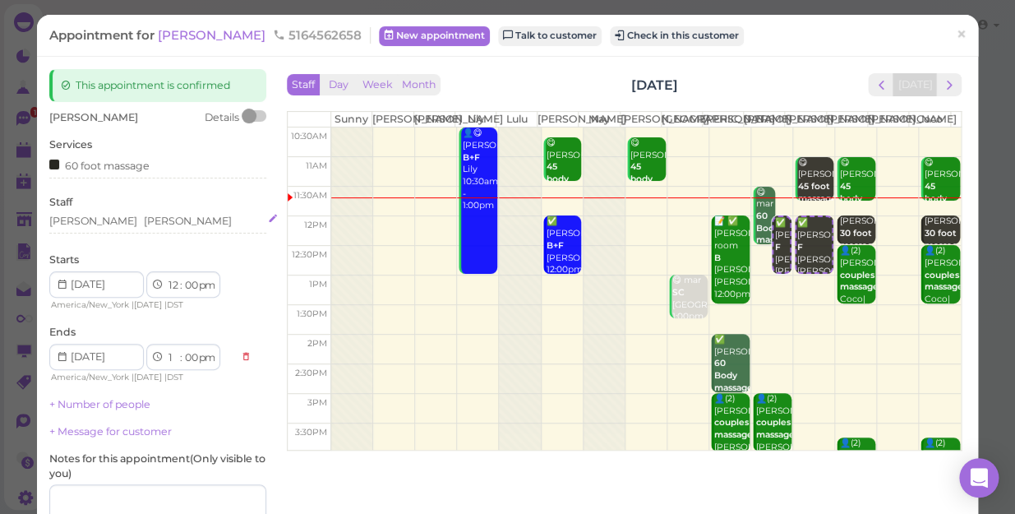
click at [111, 219] on div "[PERSON_NAME] [PERSON_NAME]" at bounding box center [157, 221] width 217 height 15
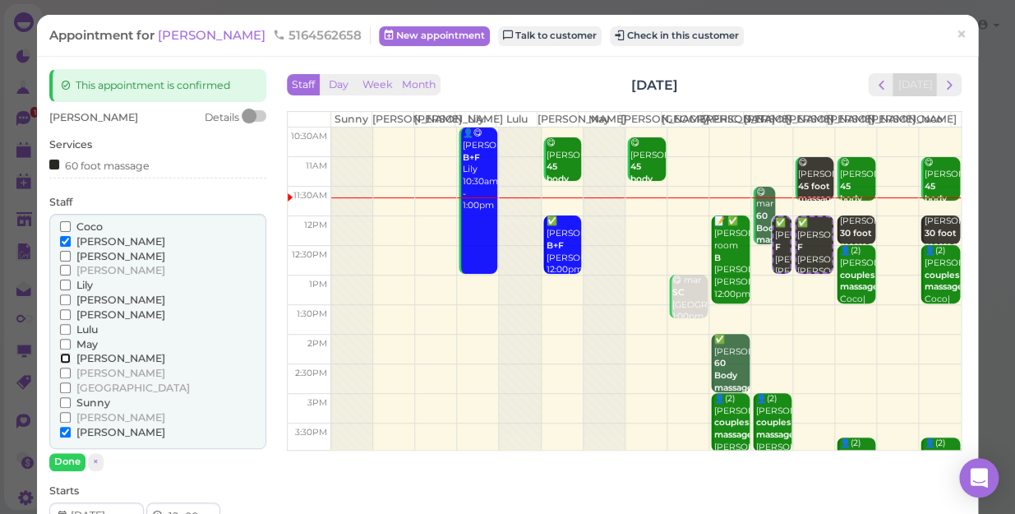
click at [62, 355] on input "[PERSON_NAME]" at bounding box center [65, 358] width 11 height 11
click at [61, 236] on input "[PERSON_NAME]" at bounding box center [65, 241] width 11 height 11
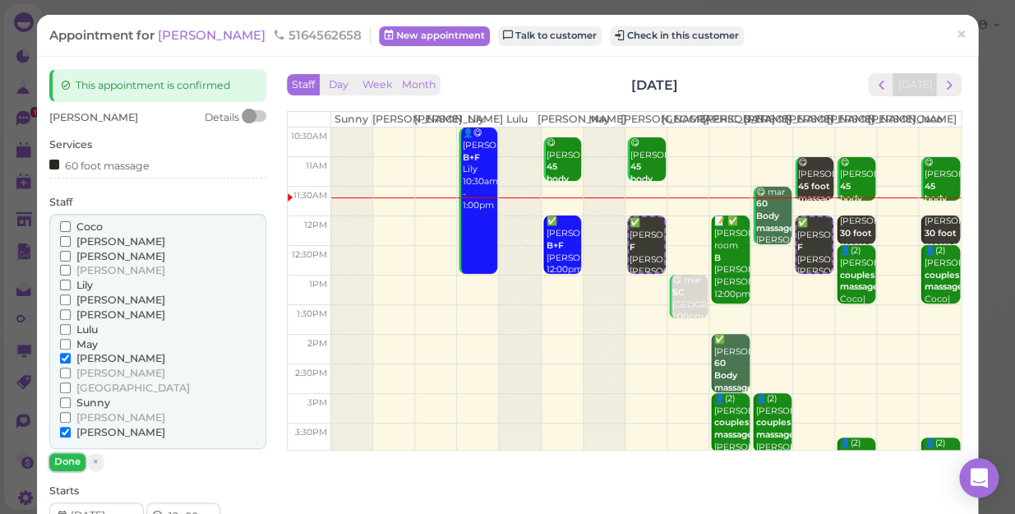
click at [73, 445] on button "Done" at bounding box center [67, 461] width 36 height 17
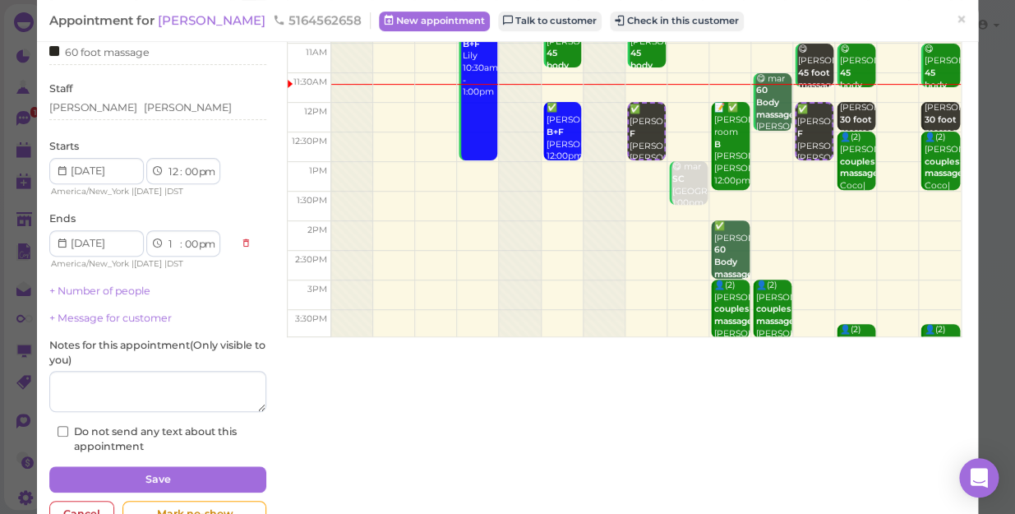
scroll to position [149, 0]
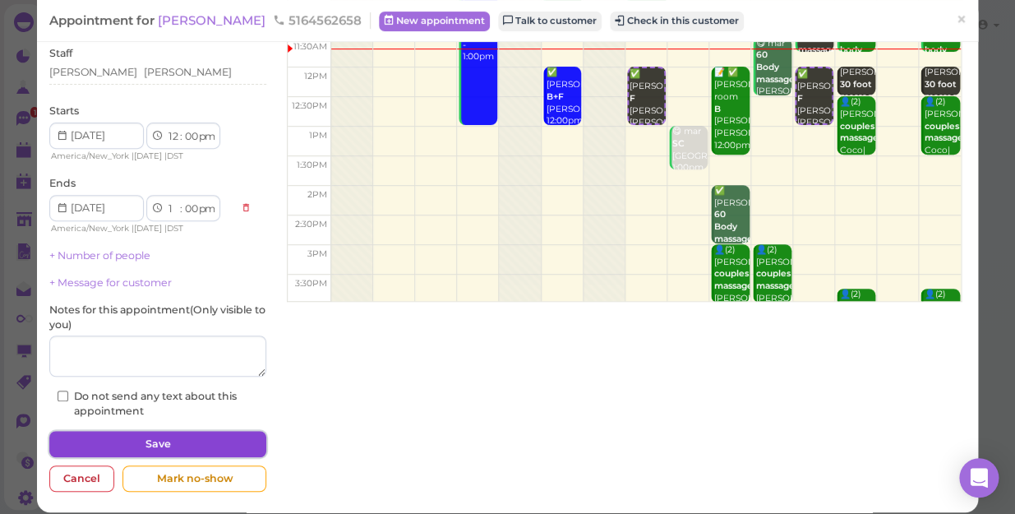
click at [126, 435] on button "Save" at bounding box center [157, 444] width 217 height 26
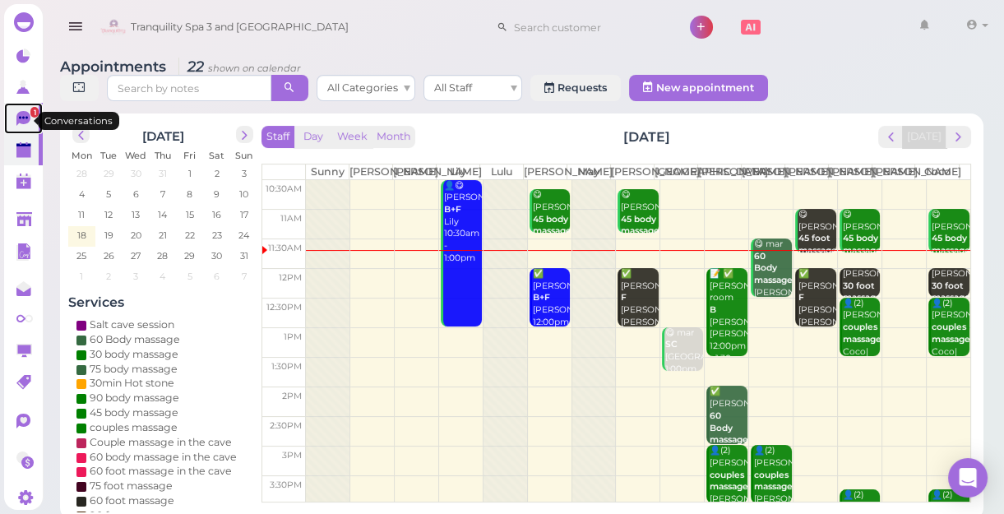
click at [22, 123] on icon at bounding box center [23, 118] width 14 height 15
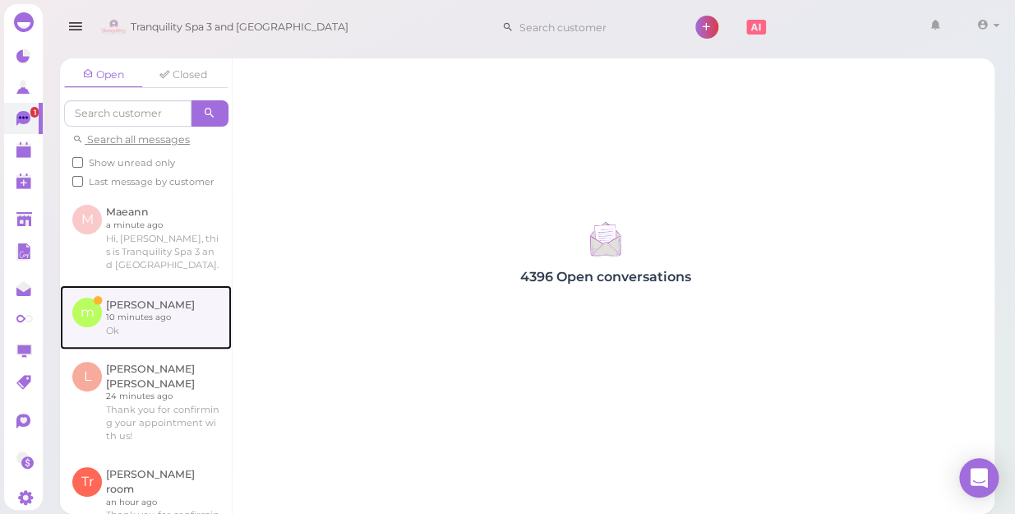
click at [124, 332] on link at bounding box center [146, 317] width 172 height 64
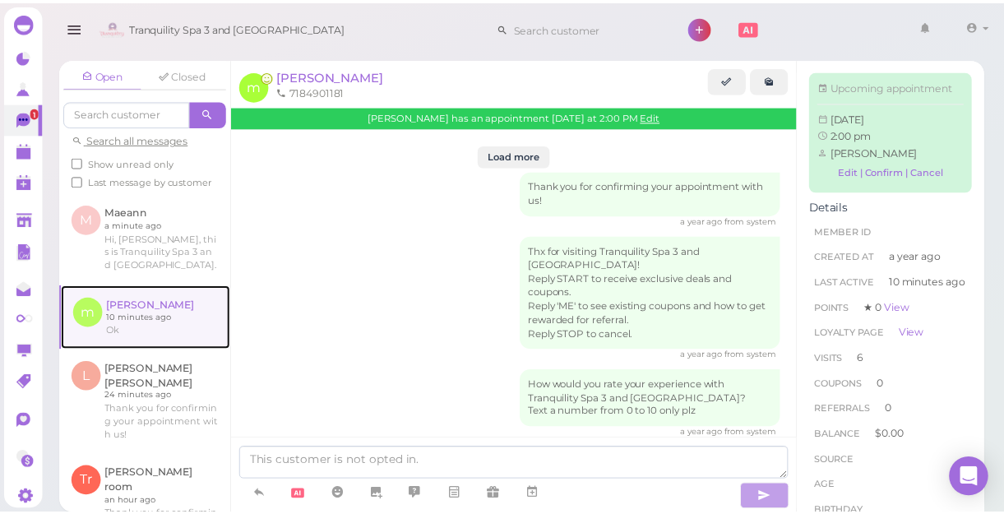
scroll to position [2484, 0]
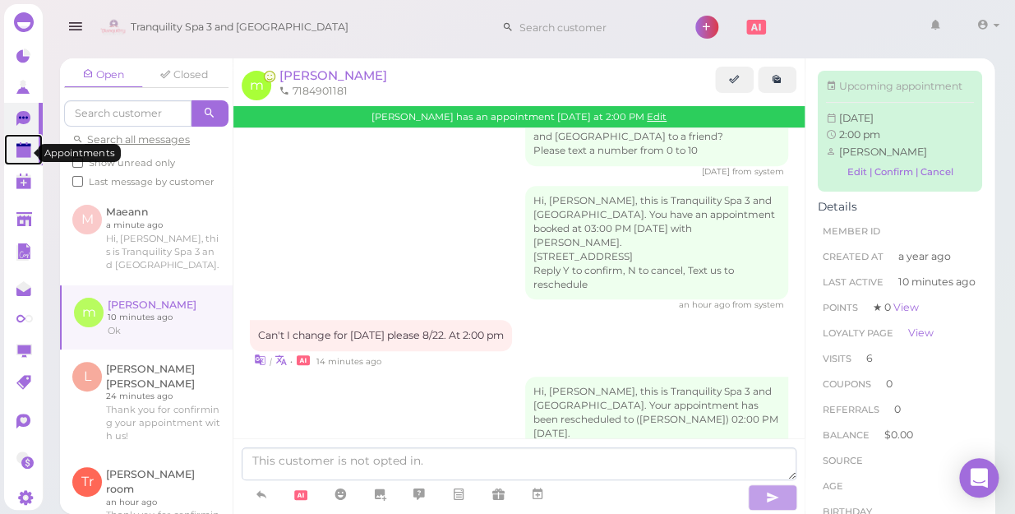
click at [24, 152] on polygon at bounding box center [23, 152] width 15 height 12
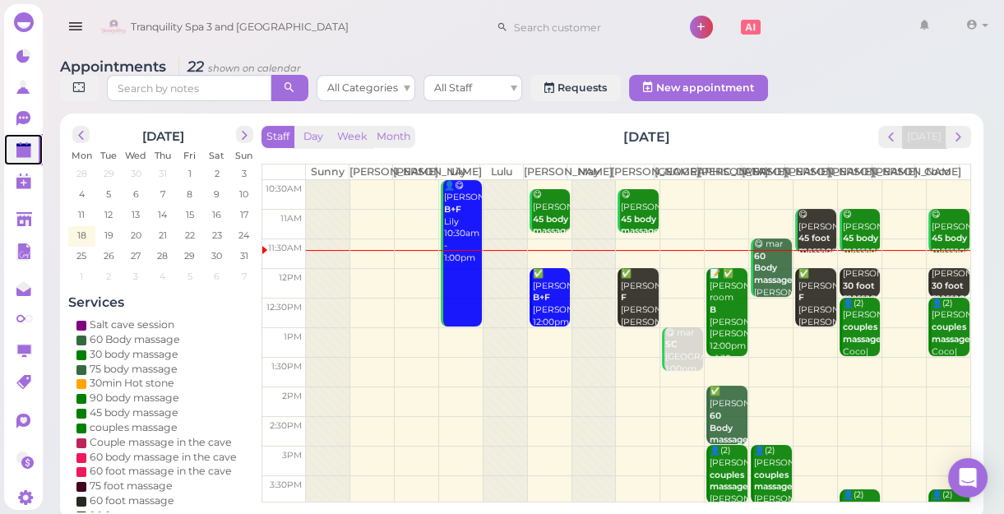
click at [760, 317] on td at bounding box center [638, 313] width 664 height 30
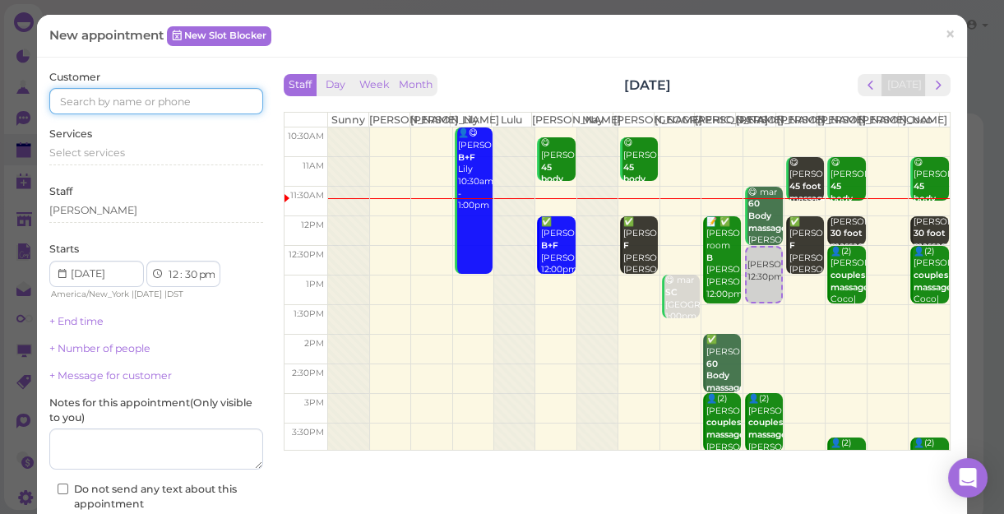
click at [150, 103] on input at bounding box center [156, 101] width 214 height 26
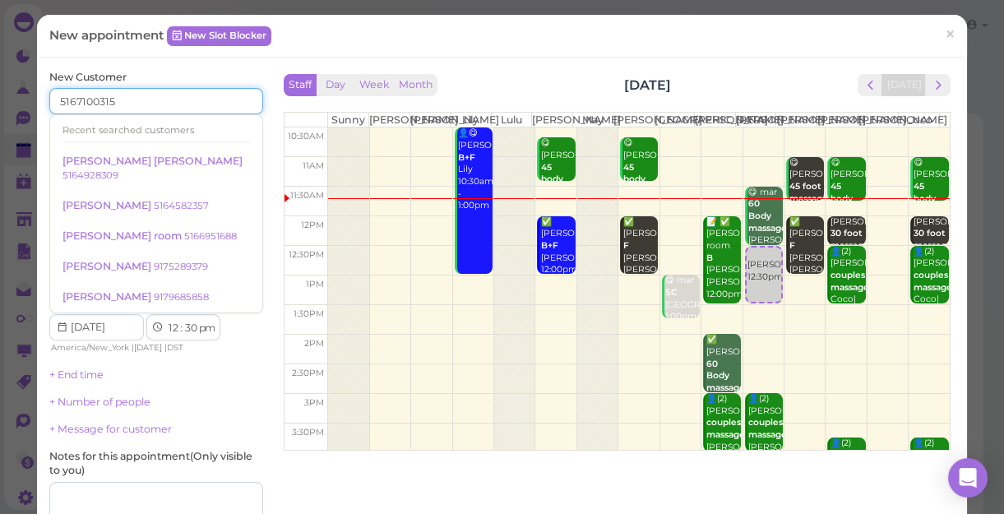
type input "5167100315"
click at [233, 196] on div "Services Select services" at bounding box center [156, 202] width 214 height 45
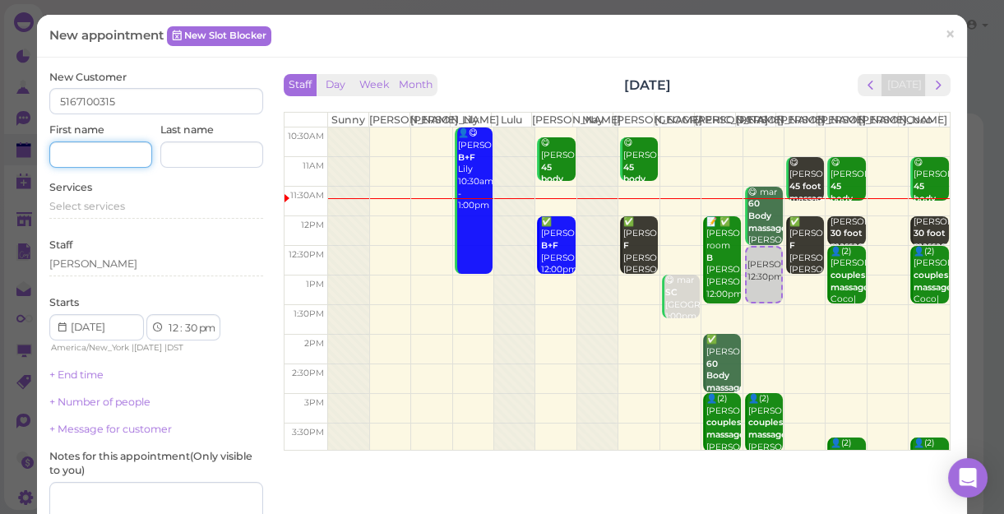
click at [95, 153] on input at bounding box center [100, 154] width 103 height 26
type input "s"
type input "[PERSON_NAME]"
click at [114, 203] on span "Select services" at bounding box center [87, 206] width 76 height 12
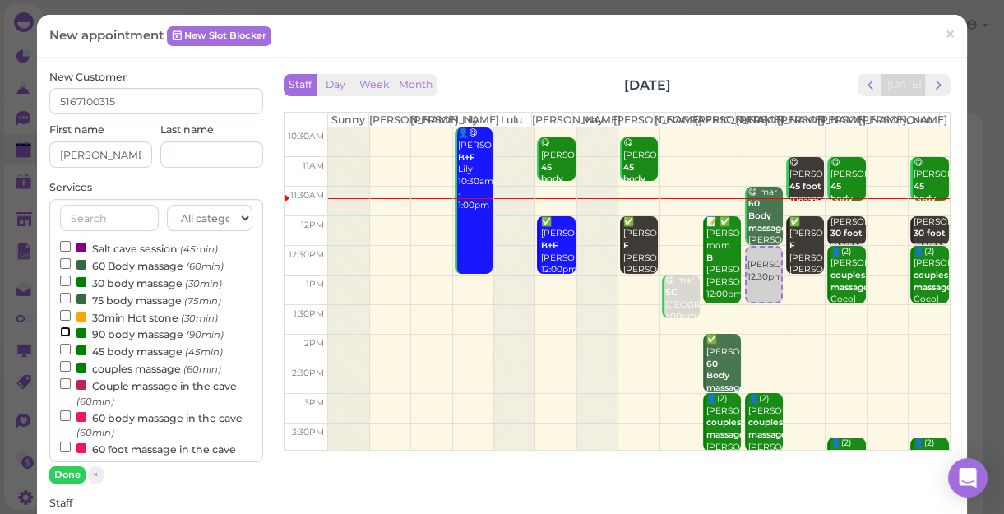
click at [60, 333] on input "90 body massage (90min)" at bounding box center [65, 331] width 11 height 11
click at [65, 445] on button "Done" at bounding box center [67, 474] width 36 height 17
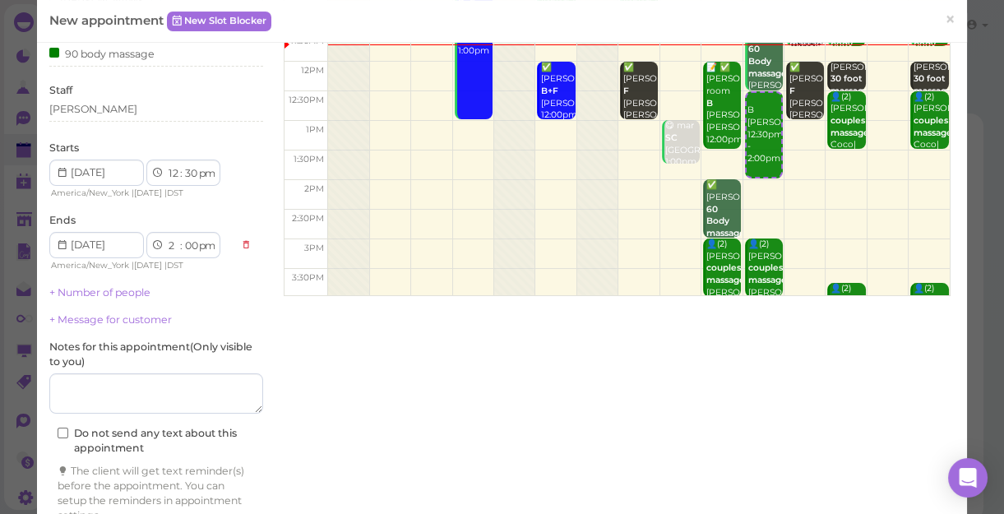
scroll to position [224, 0]
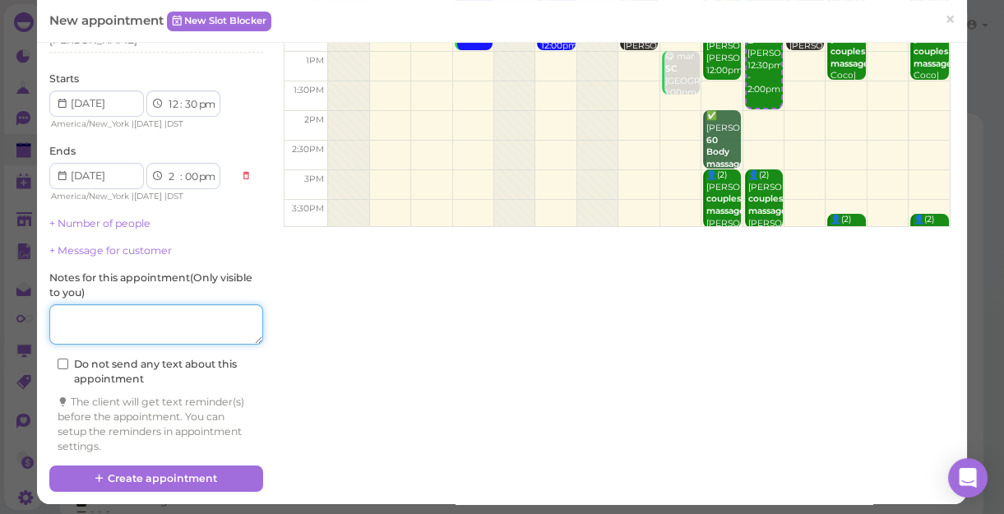
click at [132, 327] on textarea at bounding box center [156, 324] width 214 height 41
type textarea "c"
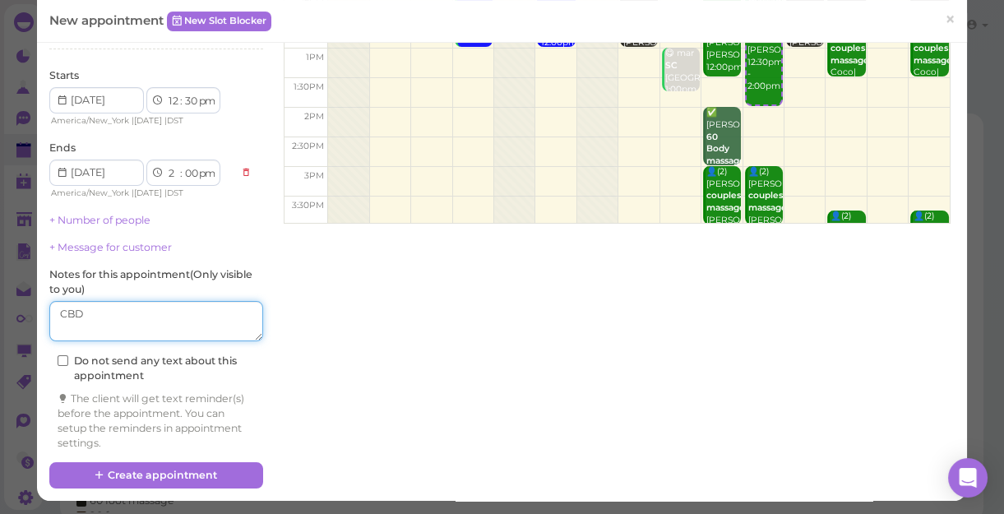
scroll to position [228, 0]
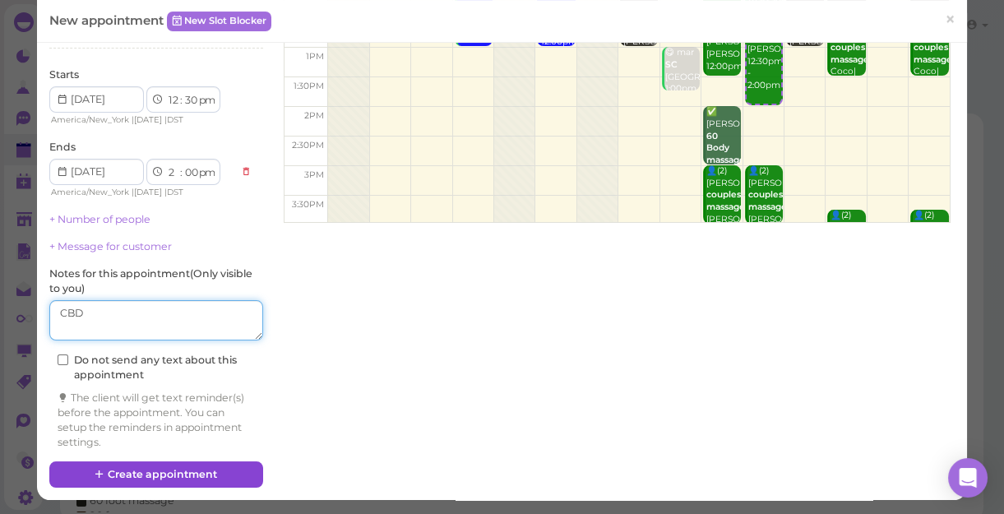
type textarea "CBD"
click at [193, 445] on button "Create appointment" at bounding box center [156, 474] width 214 height 26
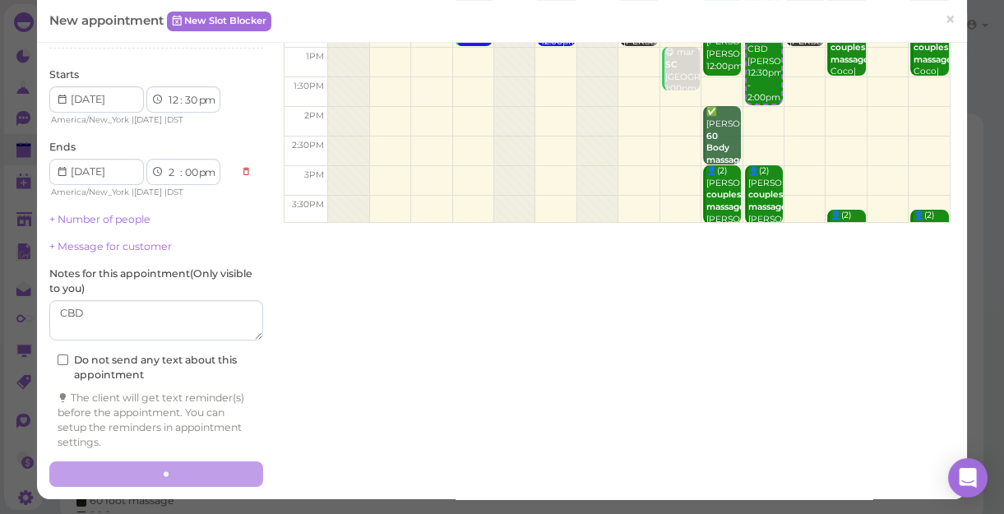
scroll to position [0, 0]
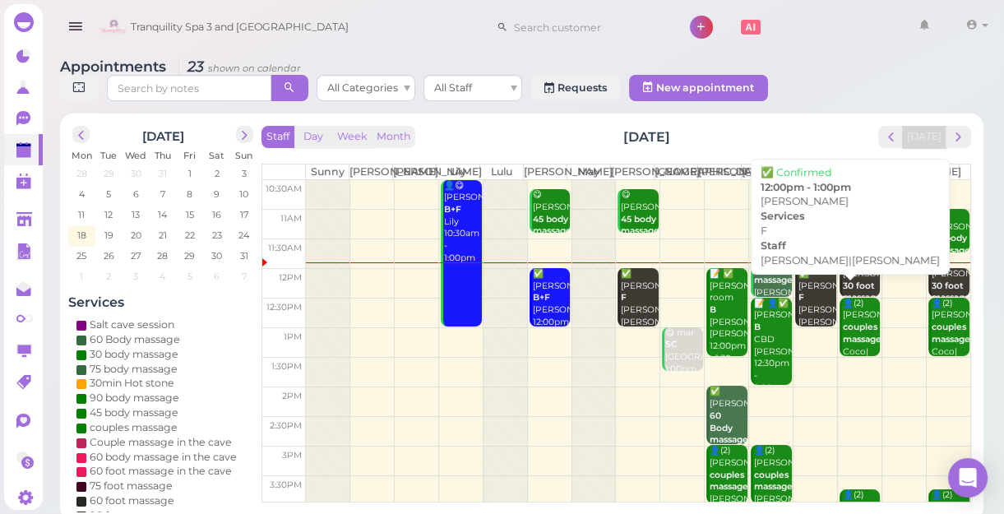
click at [809, 322] on div "✅ [PERSON_NAME] F [PERSON_NAME]|[PERSON_NAME] 12:00pm - 1:00pm" at bounding box center [816, 316] width 39 height 97
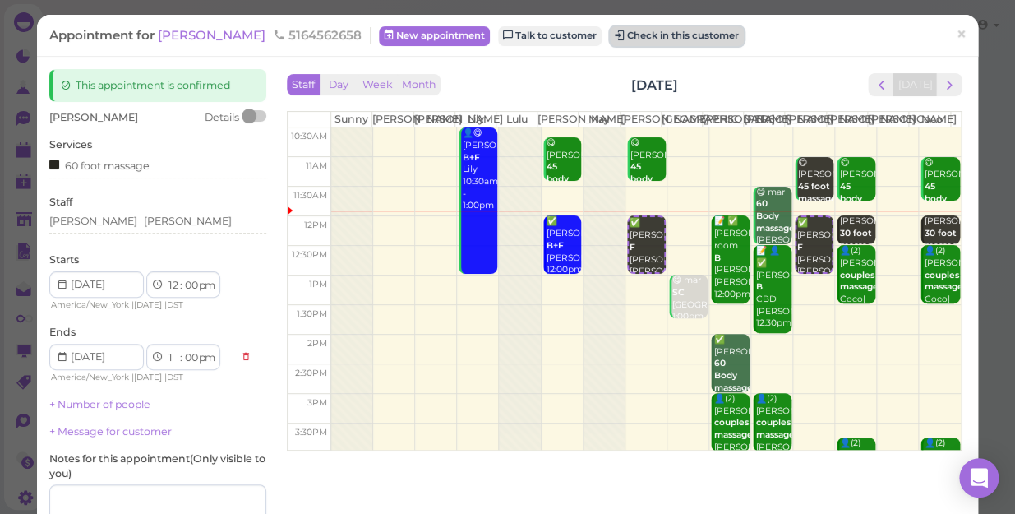
click at [618, 34] on button "Check in this customer" at bounding box center [677, 36] width 134 height 20
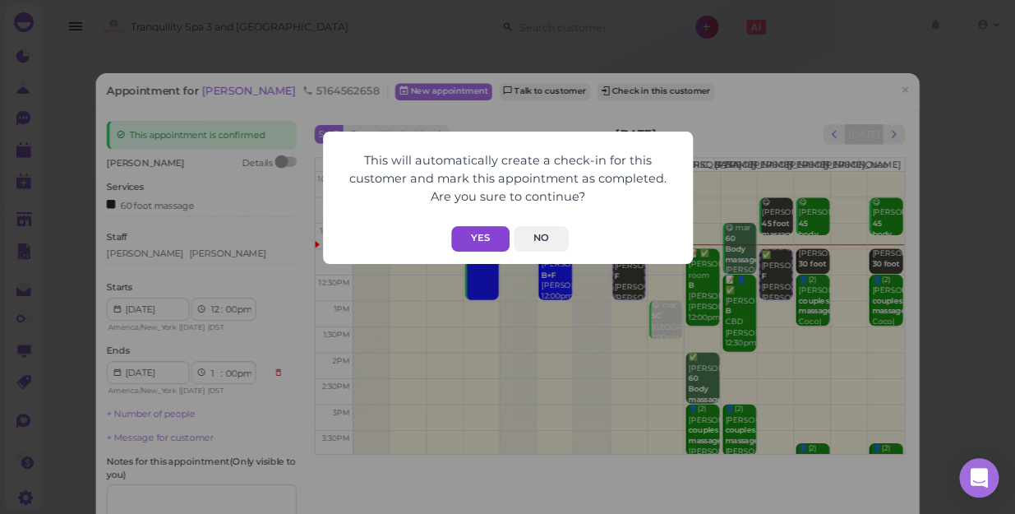
click at [481, 238] on button "Yes" at bounding box center [480, 238] width 58 height 25
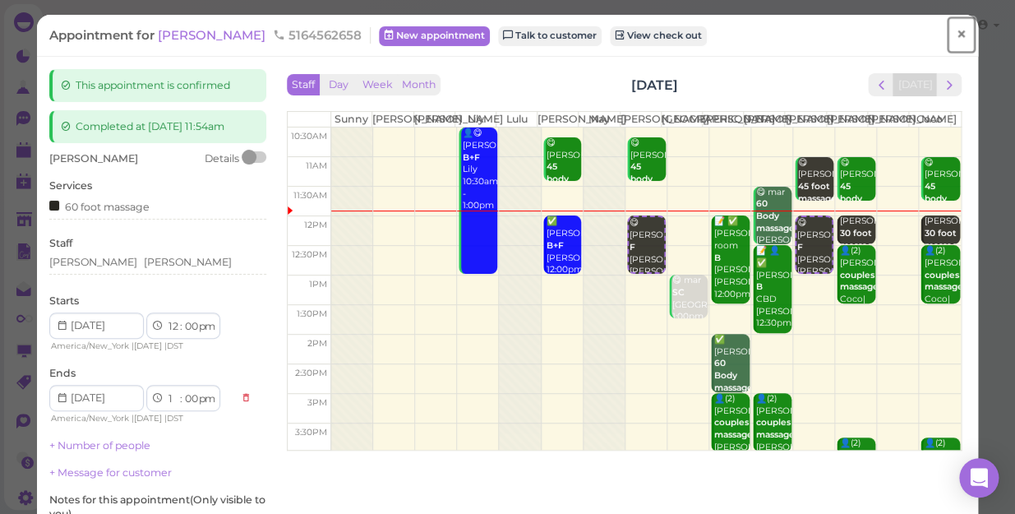
click at [956, 33] on span "×" at bounding box center [961, 34] width 11 height 23
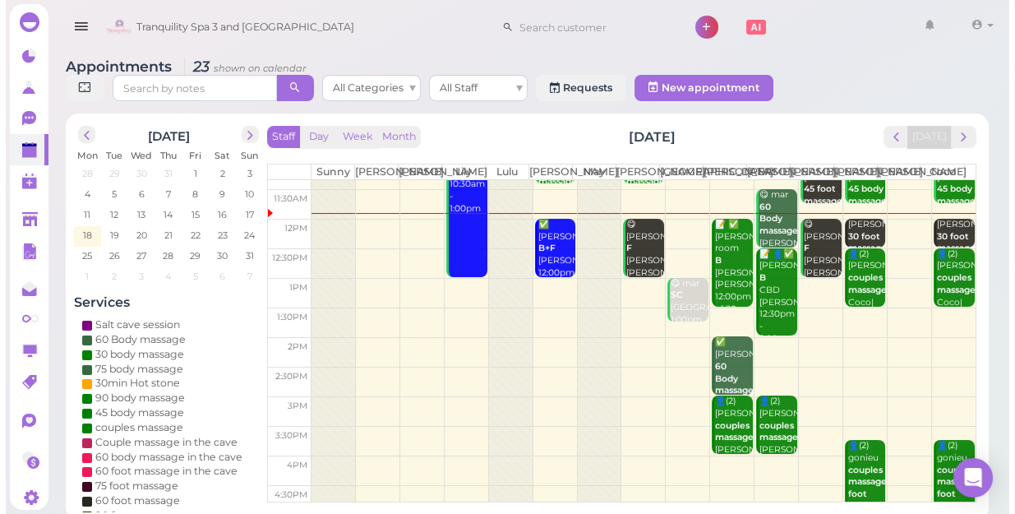
scroll to position [74, 0]
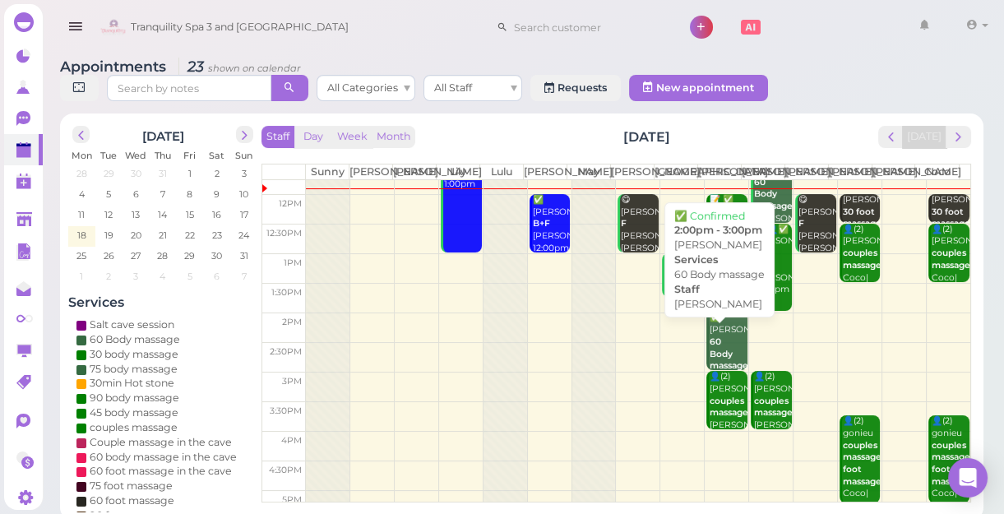
click at [713, 347] on div "✅ [PERSON_NAME] 60 Body massage [PERSON_NAME] 2:00pm - 3:00pm" at bounding box center [728, 366] width 39 height 109
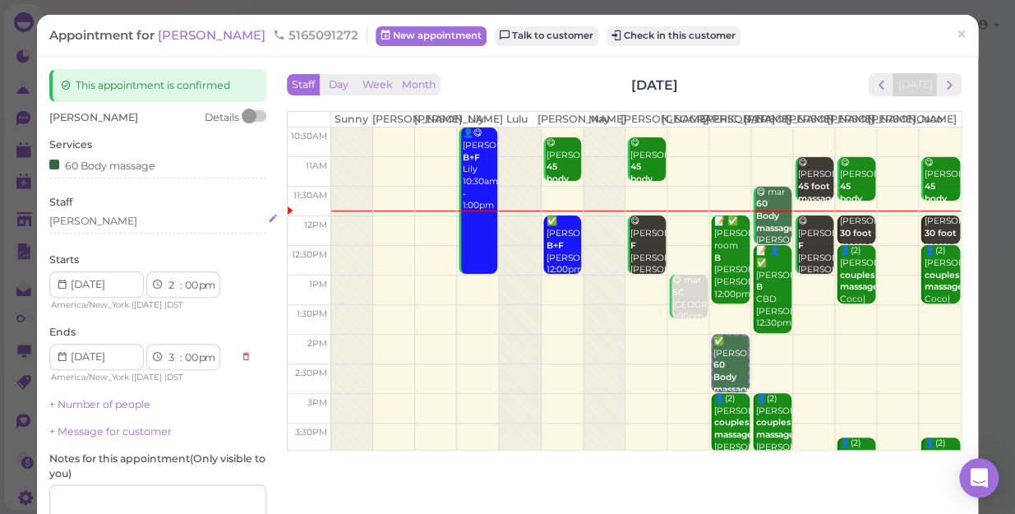
click at [99, 217] on div "[PERSON_NAME]" at bounding box center [157, 221] width 217 height 15
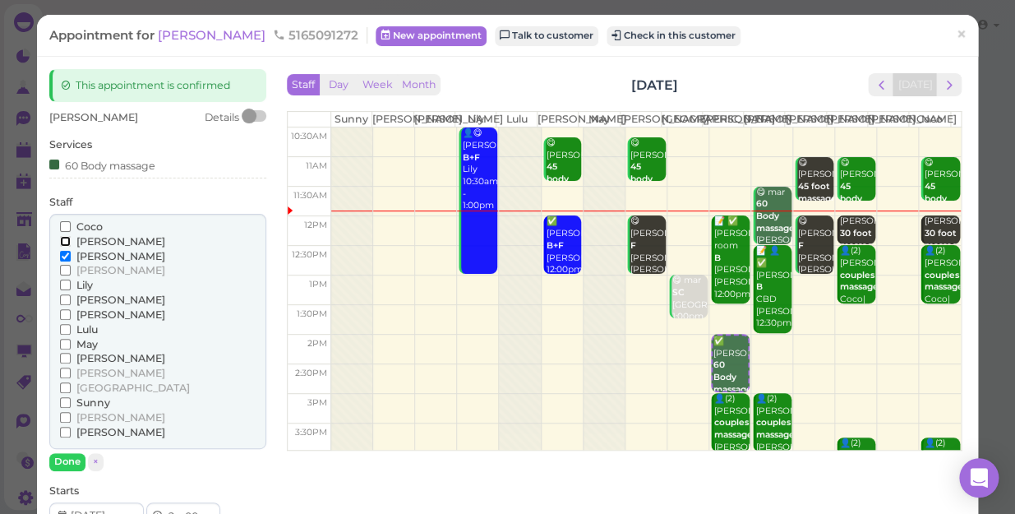
click at [62, 240] on input "[PERSON_NAME]" at bounding box center [65, 241] width 11 height 11
click at [62, 254] on input "[PERSON_NAME]" at bounding box center [65, 256] width 11 height 11
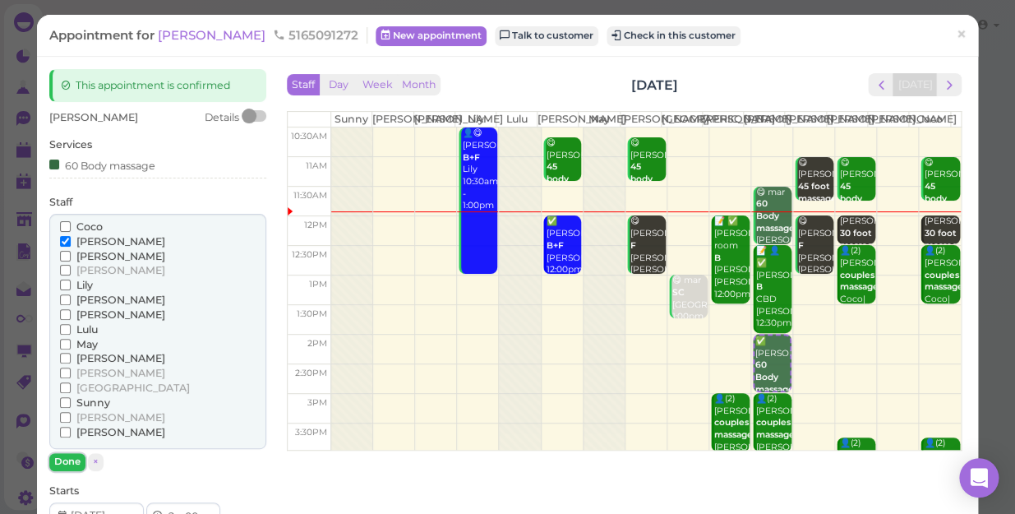
click at [66, 445] on button "Done" at bounding box center [67, 461] width 36 height 17
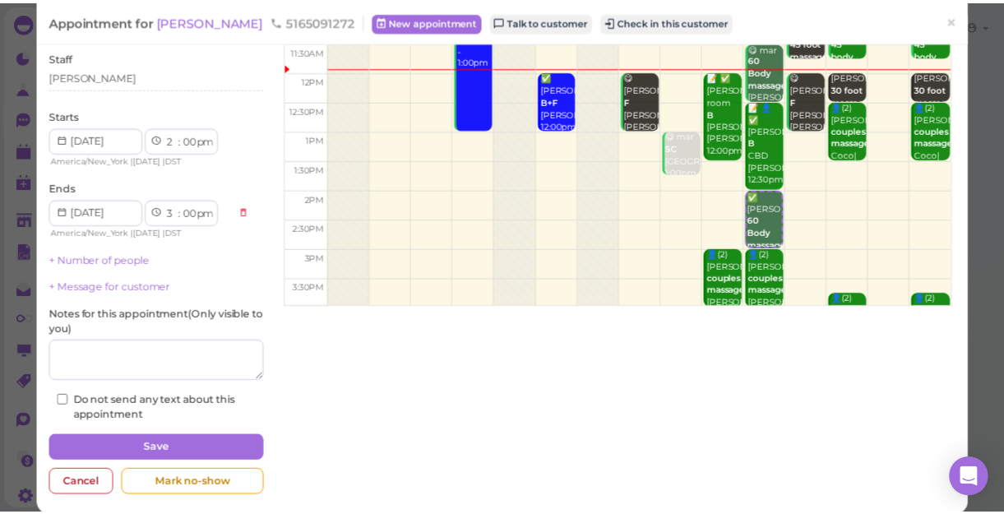
scroll to position [149, 0]
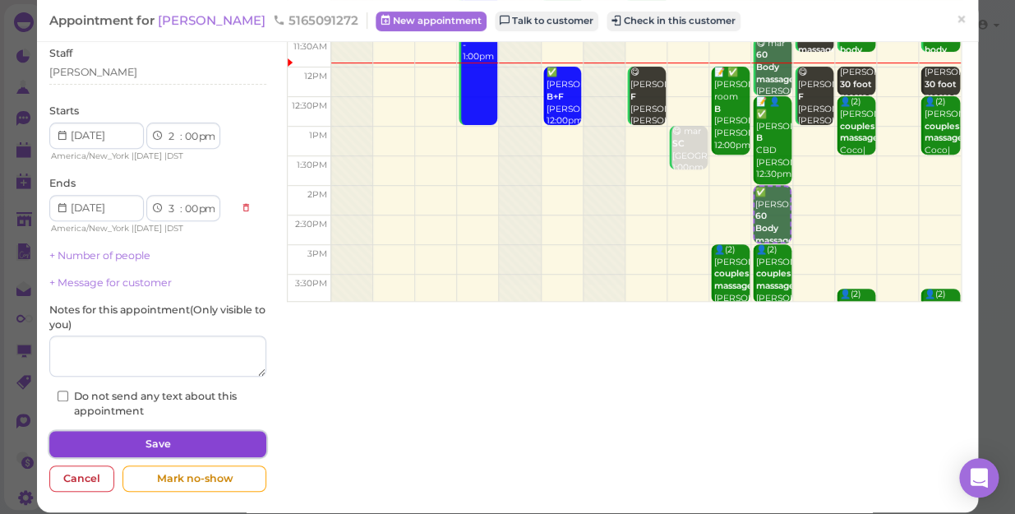
click at [138, 440] on button "Save" at bounding box center [157, 444] width 217 height 26
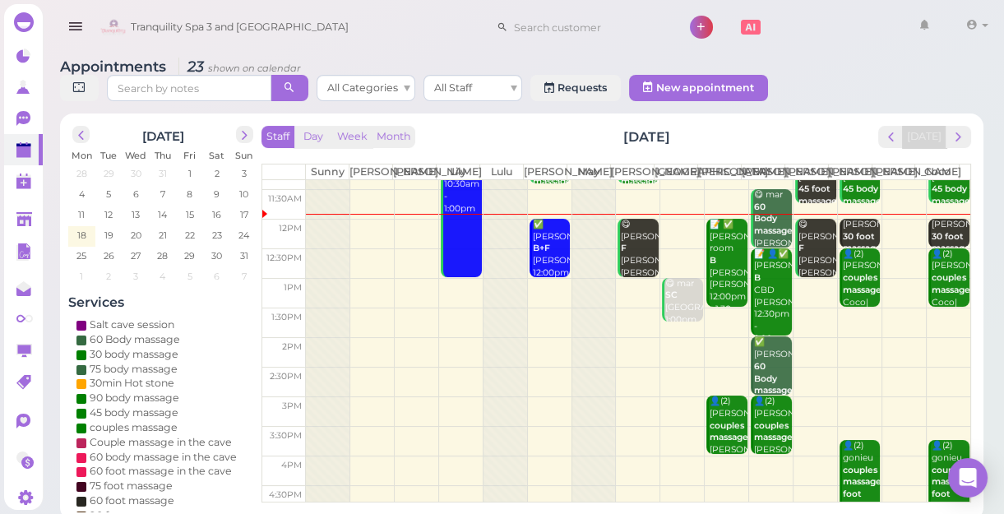
scroll to position [74, 0]
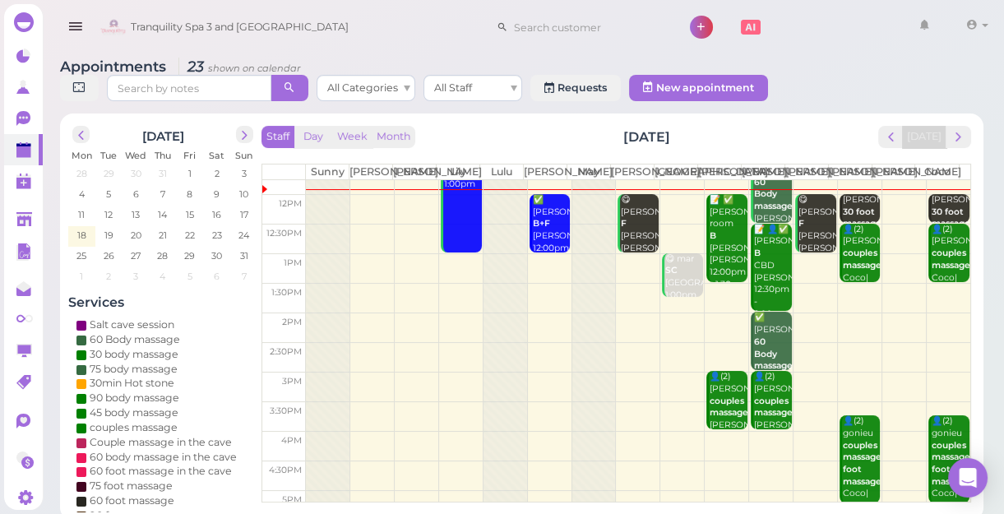
click at [543, 342] on td at bounding box center [638, 327] width 664 height 30
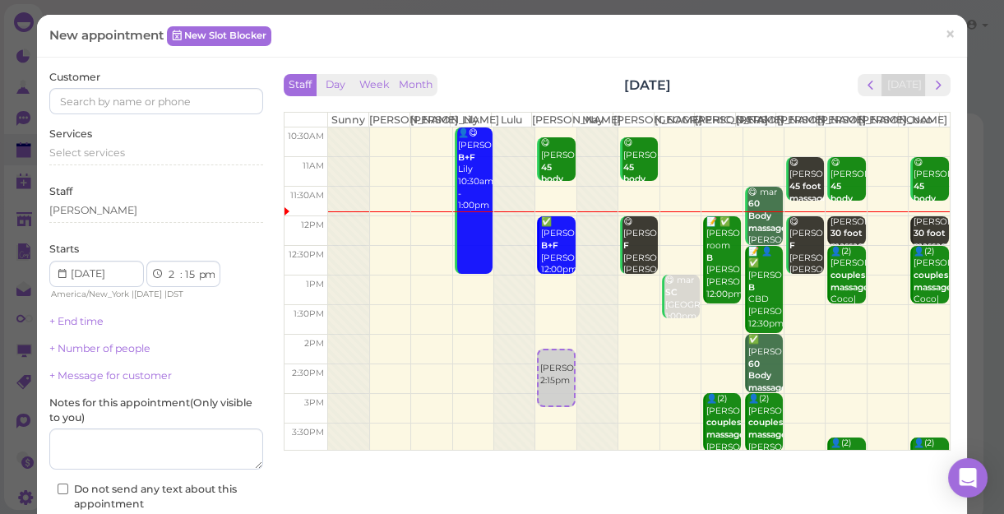
click at [905, 364] on td at bounding box center [638, 350] width 621 height 30
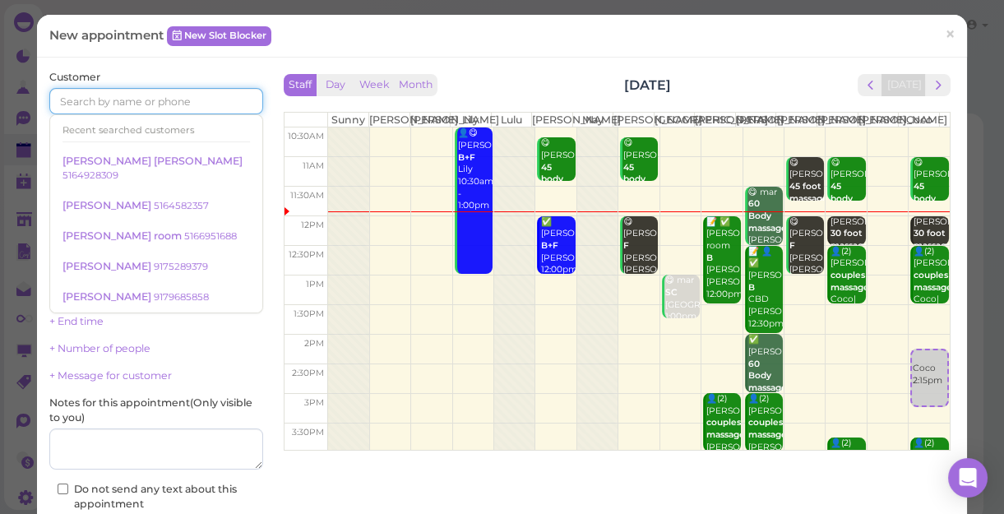
click at [170, 101] on input at bounding box center [156, 101] width 214 height 26
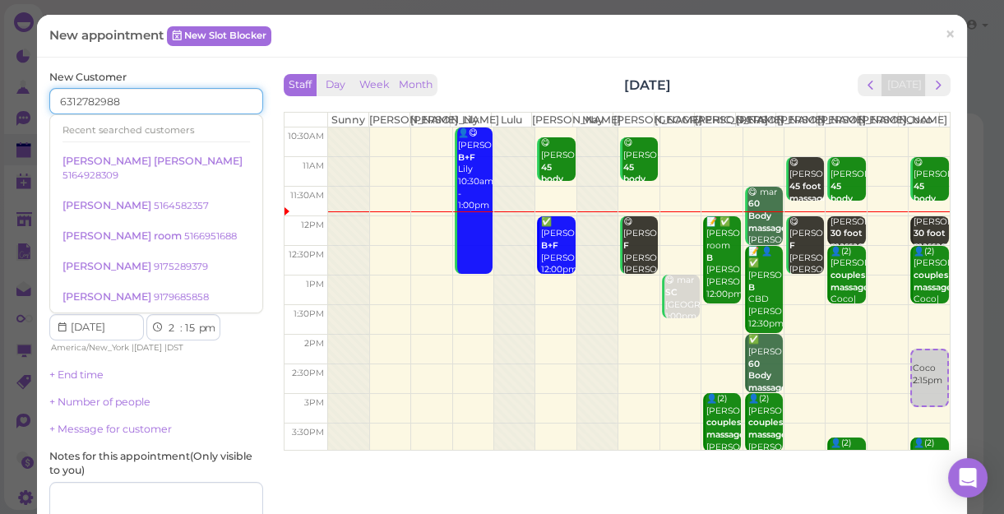
type input "6312782988"
click at [230, 196] on div "Services Select services" at bounding box center [156, 202] width 214 height 45
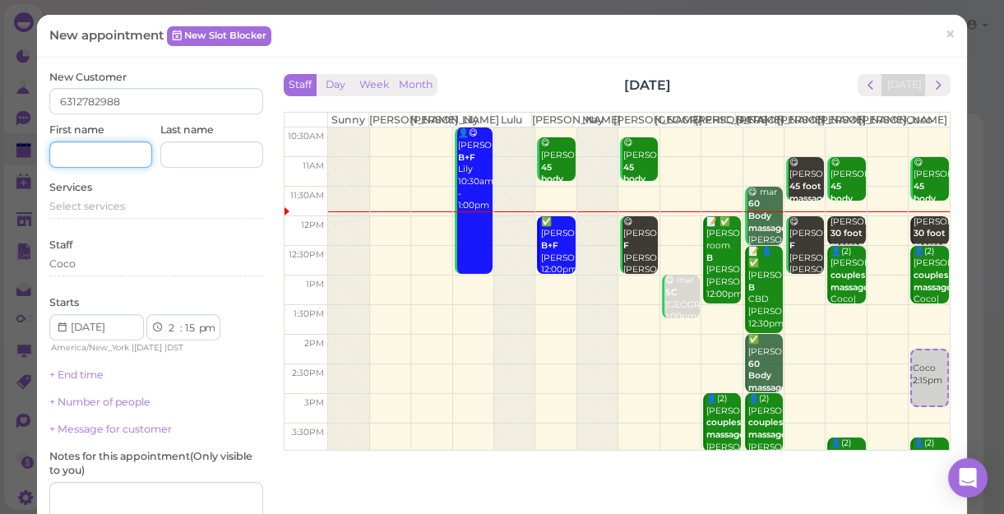
click at [109, 145] on input at bounding box center [100, 154] width 103 height 26
type input "[PERSON_NAME]"
click at [122, 205] on span "Select services" at bounding box center [87, 206] width 76 height 12
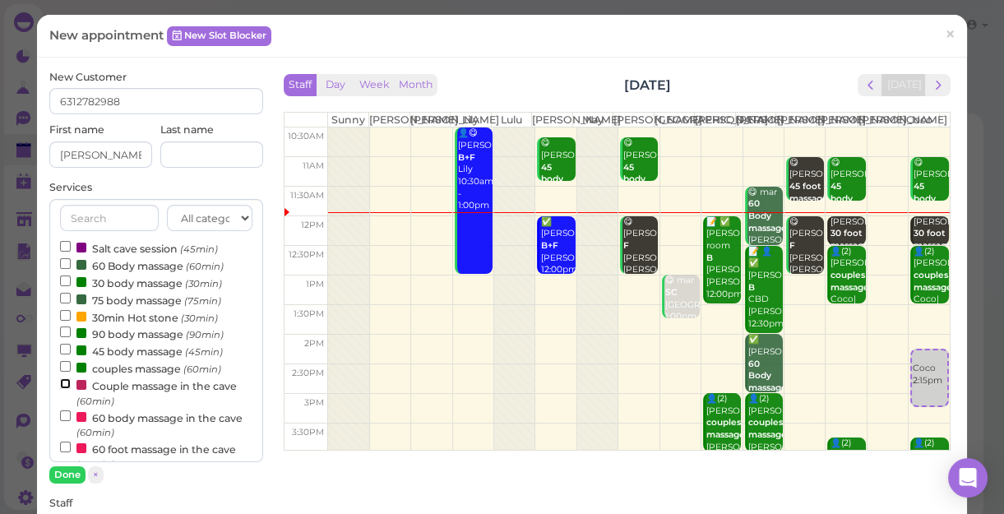
click at [64, 383] on input "Couple massage in the cave (60min)" at bounding box center [65, 383] width 11 height 11
click at [67, 445] on button "Done" at bounding box center [67, 474] width 36 height 17
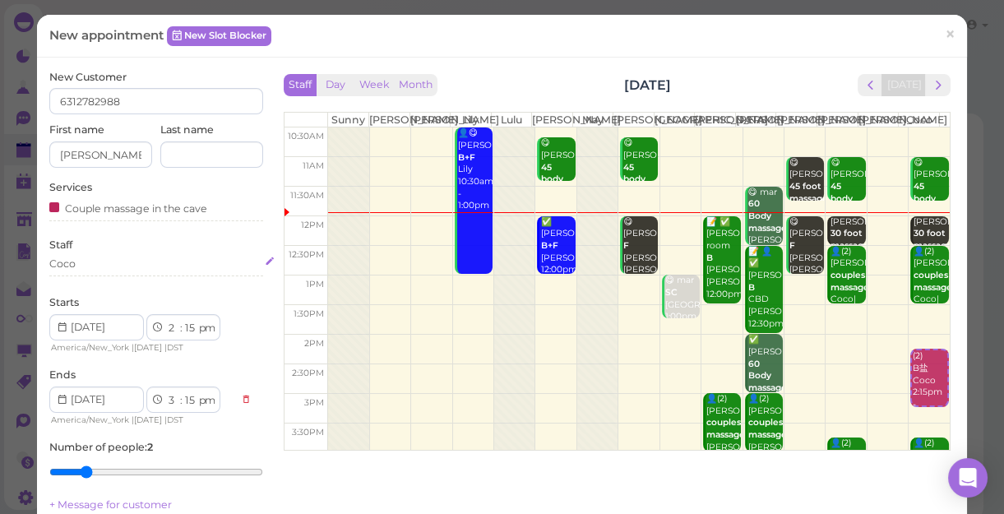
click at [90, 262] on div "Coco" at bounding box center [156, 263] width 214 height 15
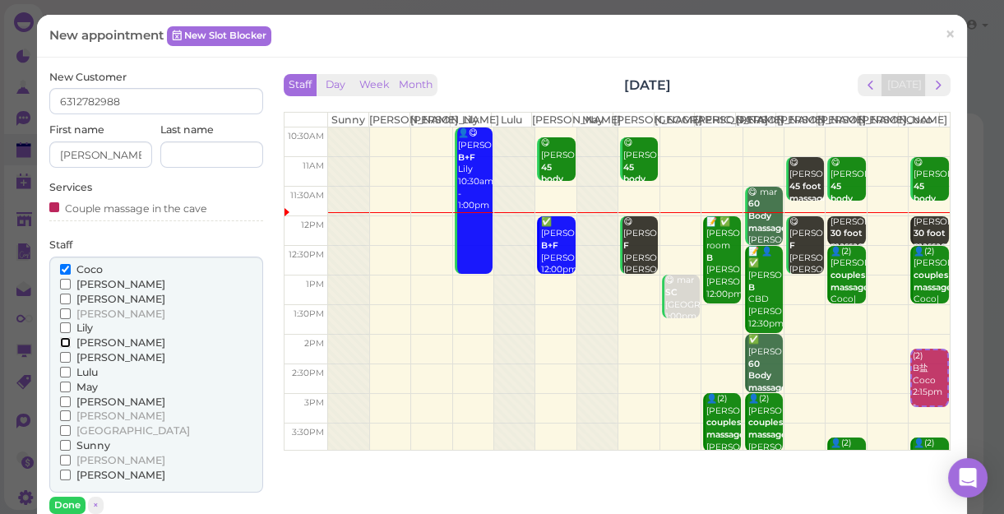
click at [63, 341] on input "[PERSON_NAME]" at bounding box center [65, 342] width 11 height 11
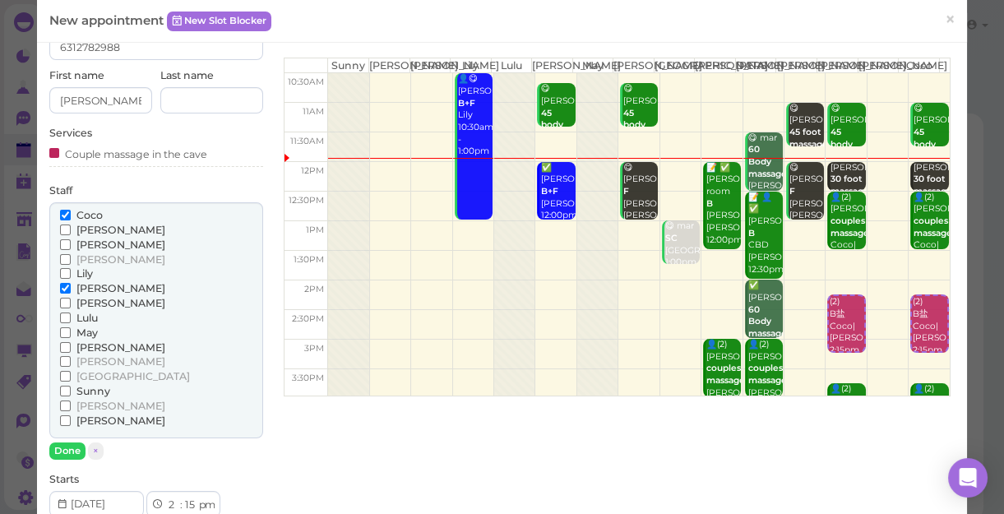
scroll to position [149, 0]
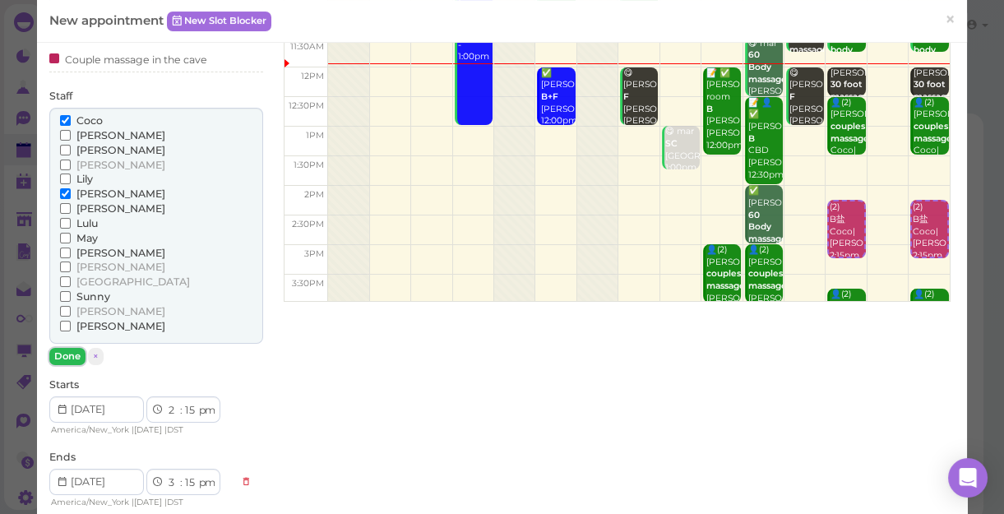
click at [61, 354] on button "Done" at bounding box center [67, 356] width 36 height 17
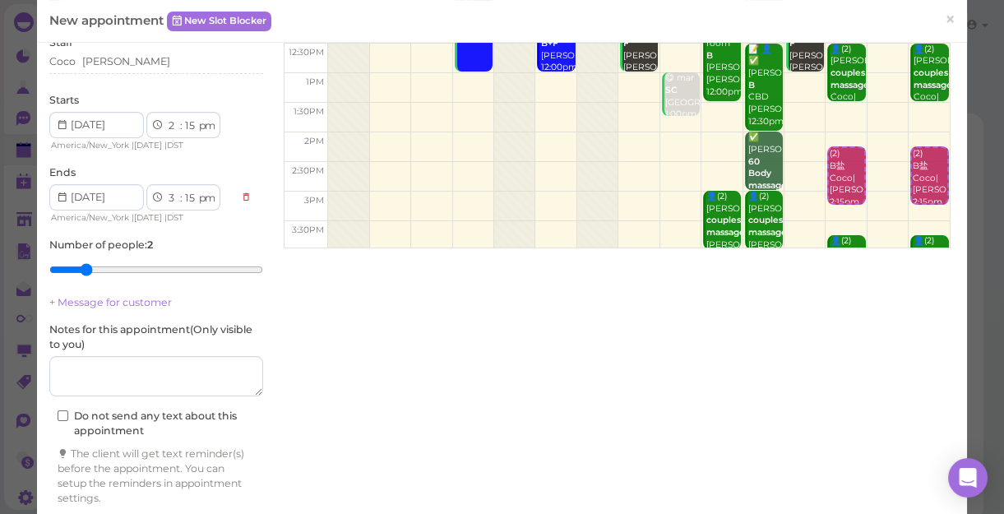
scroll to position [258, 0]
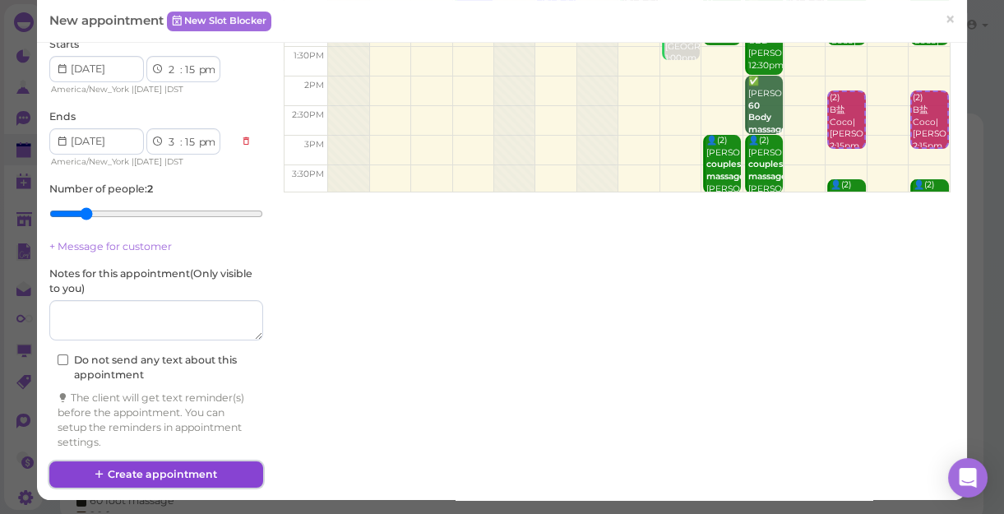
click at [204, 445] on button "Create appointment" at bounding box center [156, 474] width 214 height 26
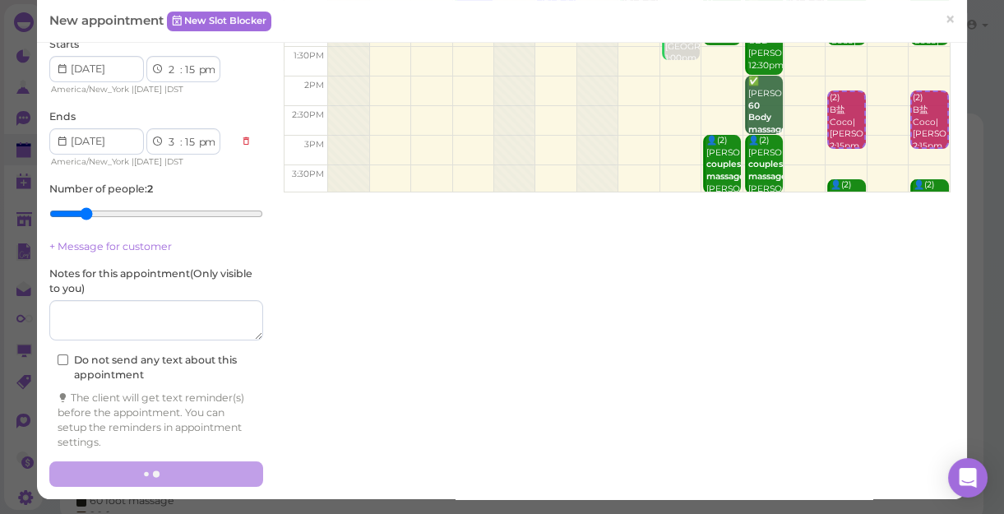
scroll to position [0, 0]
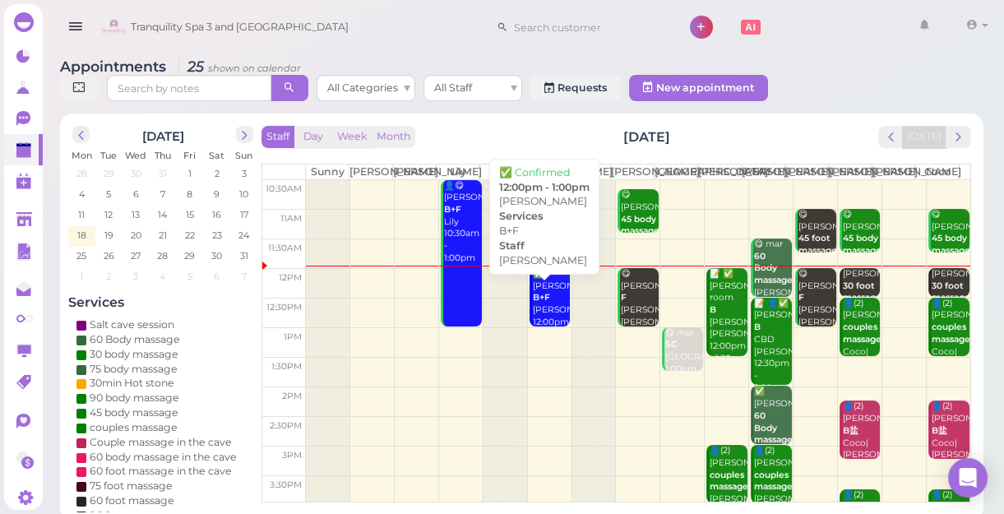
click at [540, 302] on div "✅ [PERSON_NAME]+F [PERSON_NAME] 12:00pm - 1:00pm" at bounding box center [551, 310] width 39 height 85
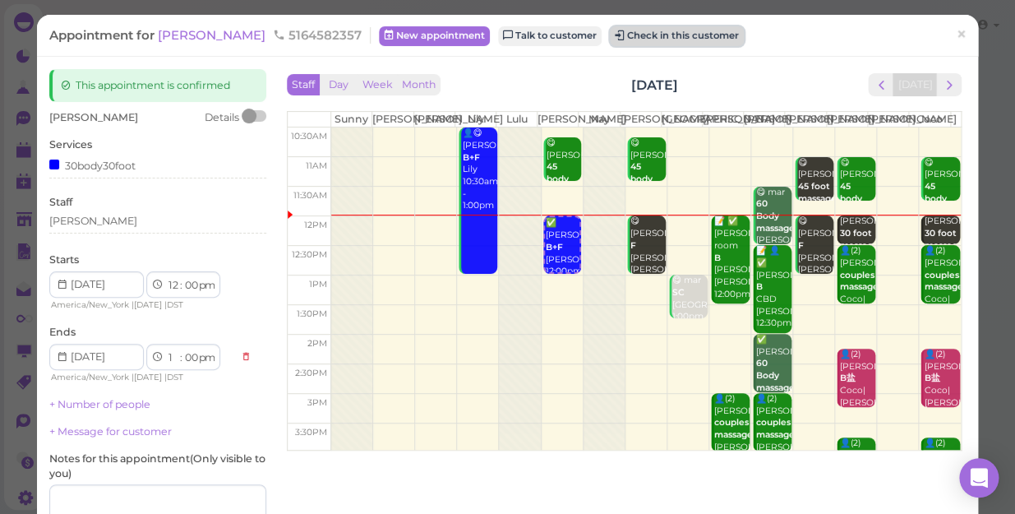
click at [610, 28] on button "Check in this customer" at bounding box center [677, 36] width 134 height 20
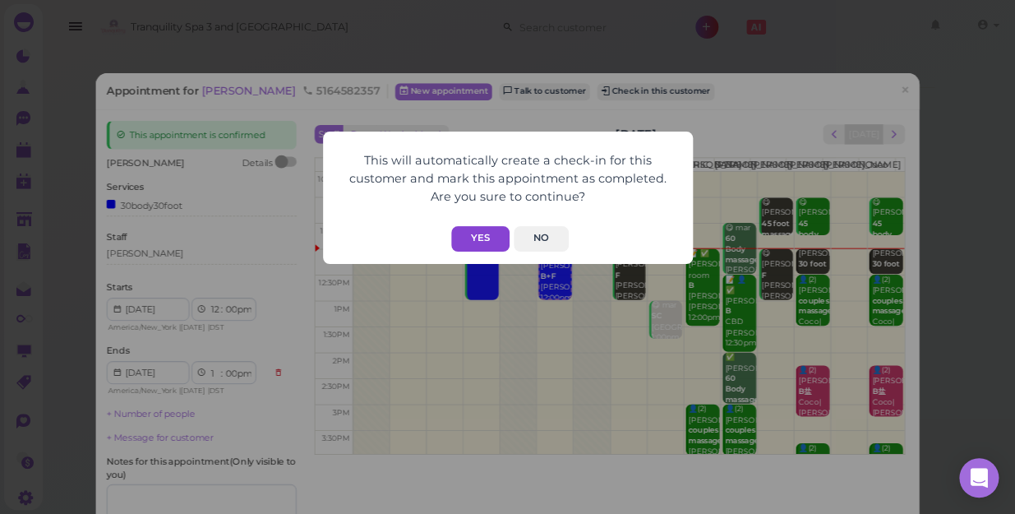
click at [482, 233] on button "Yes" at bounding box center [480, 238] width 58 height 25
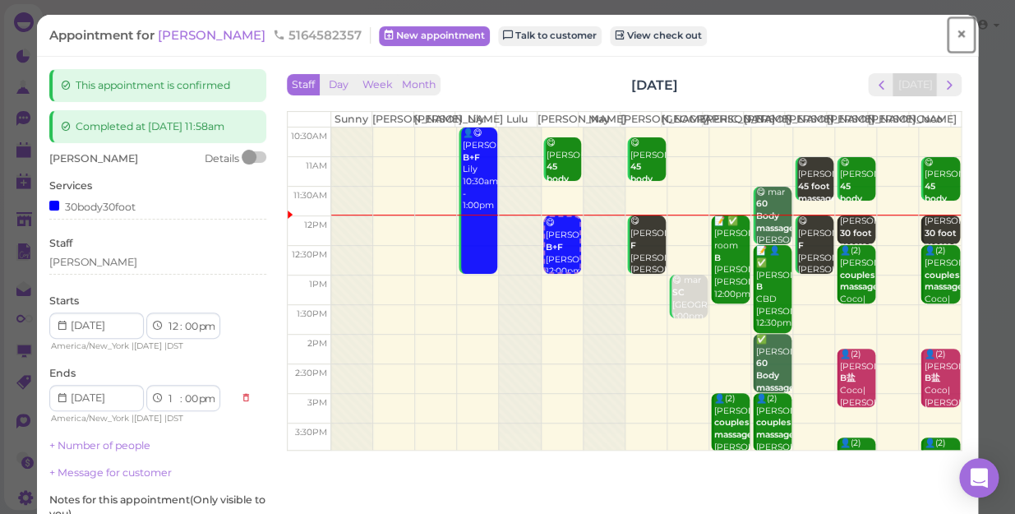
click at [958, 39] on link "×" at bounding box center [961, 35] width 30 height 39
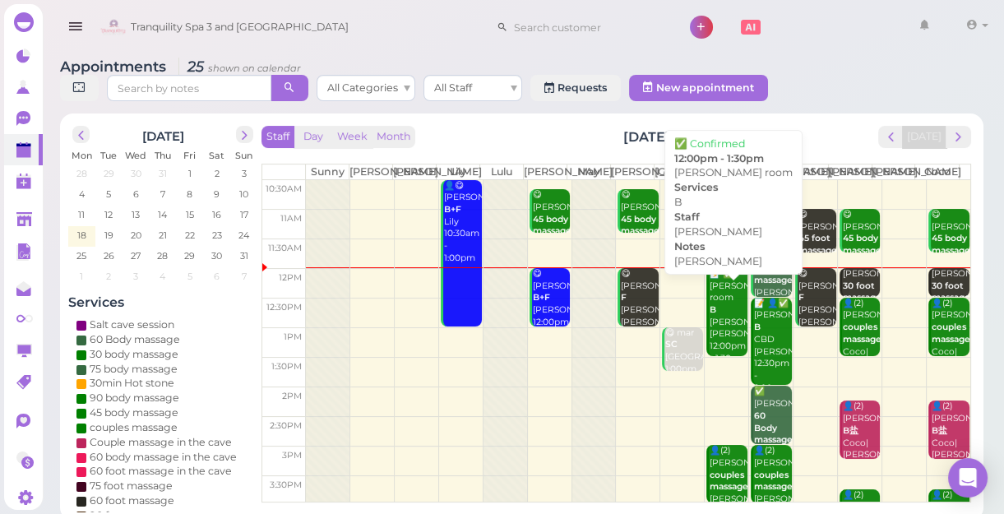
click at [711, 325] on div "📝 ✅ [PERSON_NAME] room B [PERSON_NAME] [PERSON_NAME] 12:00pm - 1:30pm" at bounding box center [728, 316] width 39 height 97
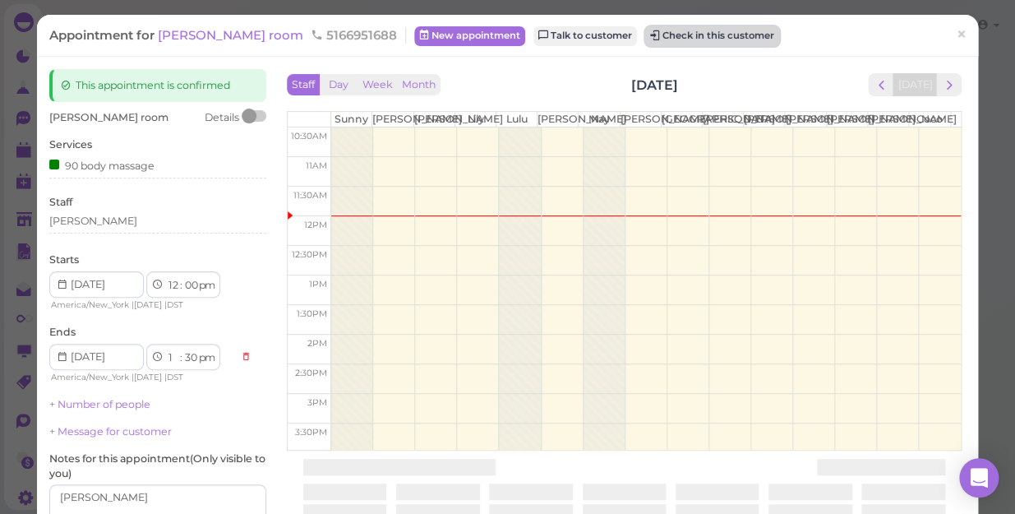
click at [645, 40] on button "Check in this customer" at bounding box center [712, 36] width 134 height 20
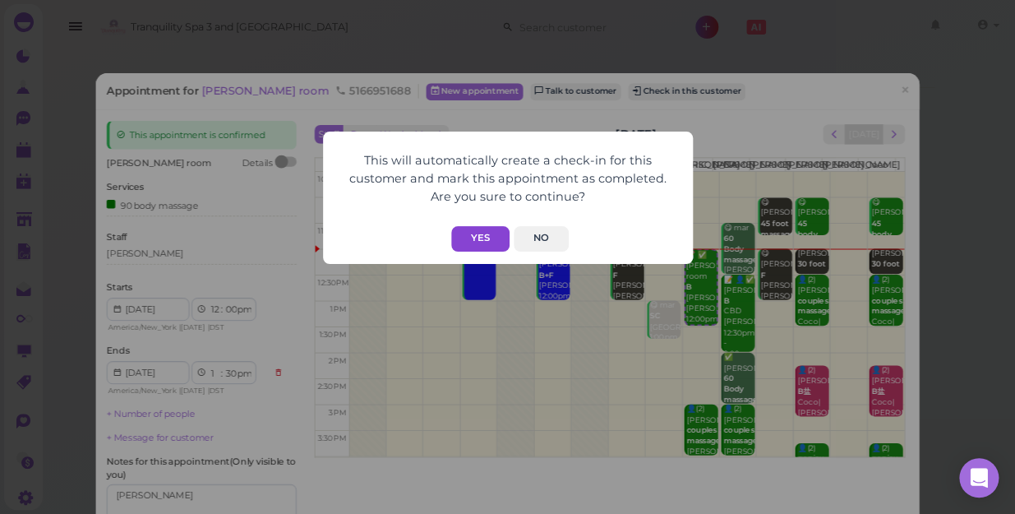
click at [478, 234] on button "Yes" at bounding box center [480, 238] width 58 height 25
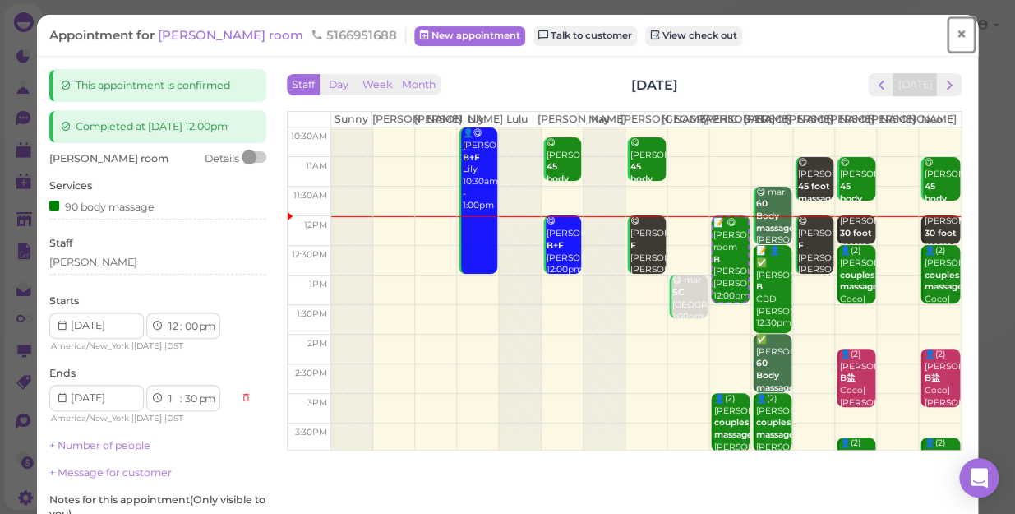
click at [956, 33] on span "×" at bounding box center [961, 34] width 11 height 23
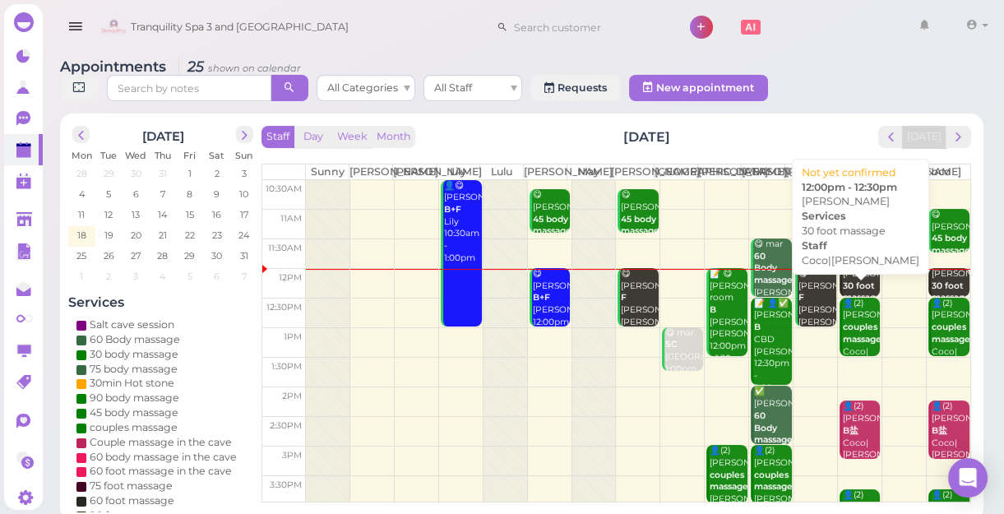
click at [847, 293] on div "[PERSON_NAME] 30 foot massage Coco|[PERSON_NAME] 12:00pm - 12:30pm" at bounding box center [861, 316] width 39 height 97
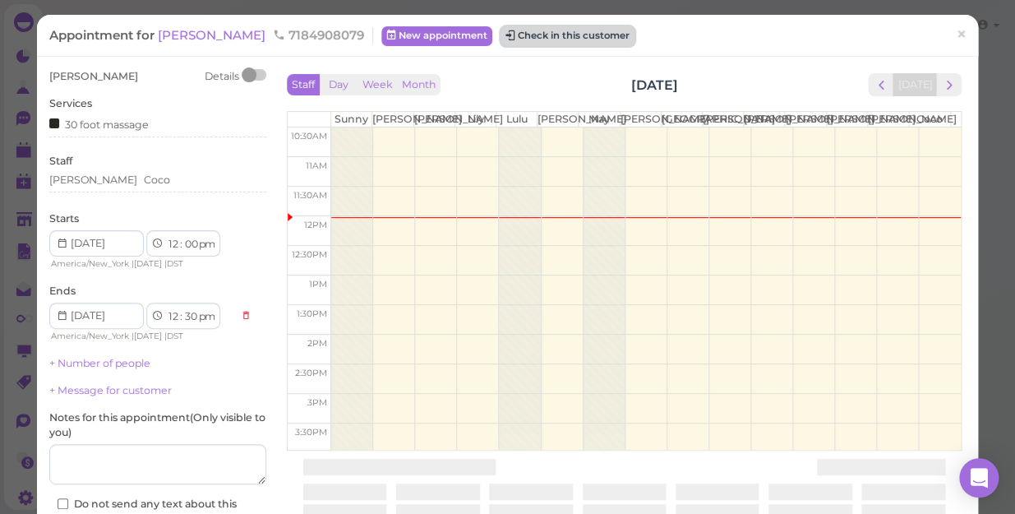
click at [501, 30] on button "Check in this customer" at bounding box center [568, 36] width 134 height 20
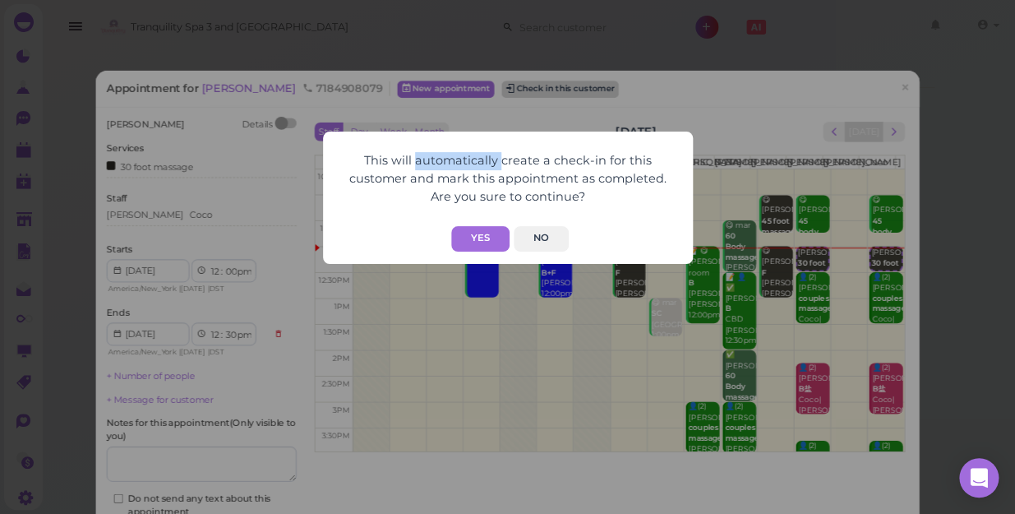
click at [469, 30] on div "This will automatically create a check-in for this customer and mark this appoi…" at bounding box center [507, 257] width 1015 height 514
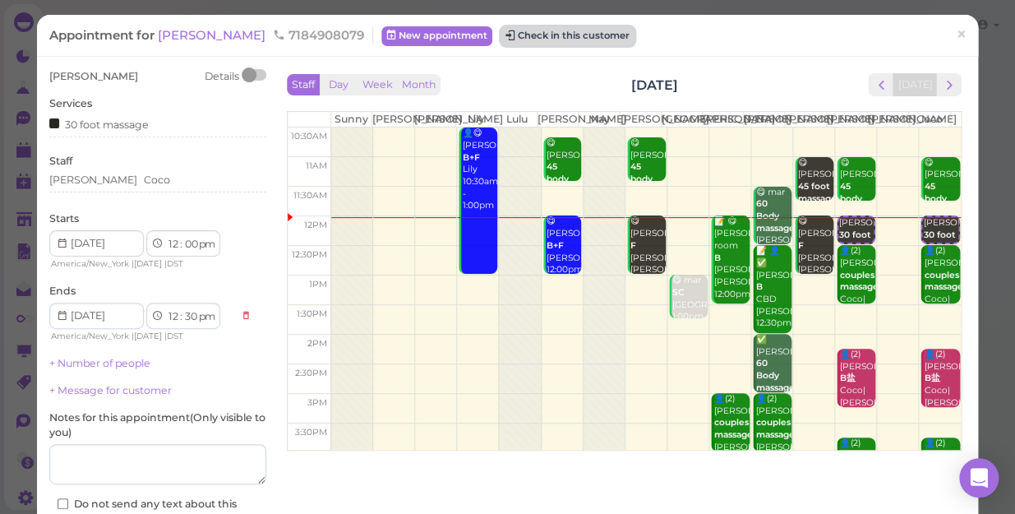
drag, startPoint x: 469, startPoint y: 30, endPoint x: 444, endPoint y: 33, distance: 25.6
click at [501, 33] on button "Check in this customer" at bounding box center [568, 36] width 134 height 20
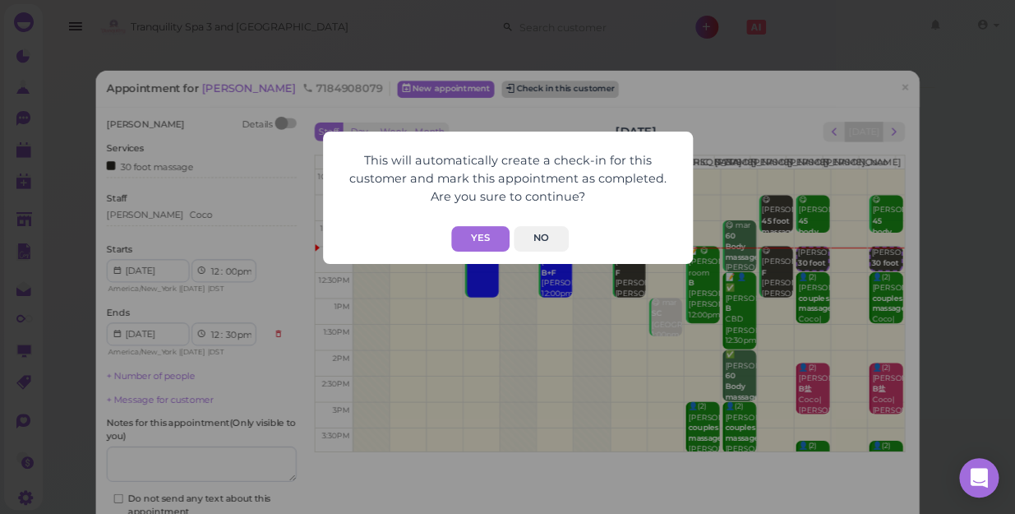
click at [444, 33] on div "This will automatically create a check-in for this customer and mark this appoi…" at bounding box center [507, 257] width 1015 height 514
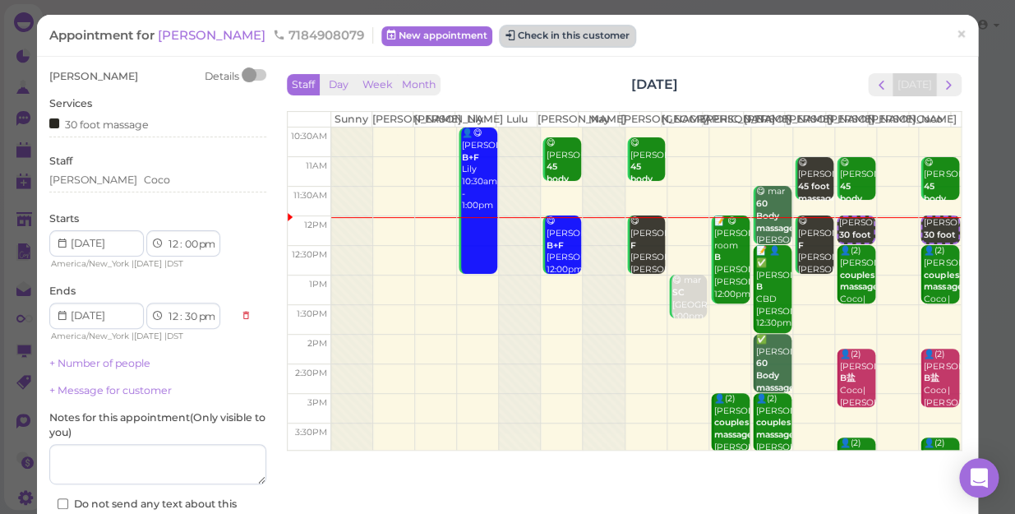
click at [501, 35] on button "Check in this customer" at bounding box center [568, 36] width 134 height 20
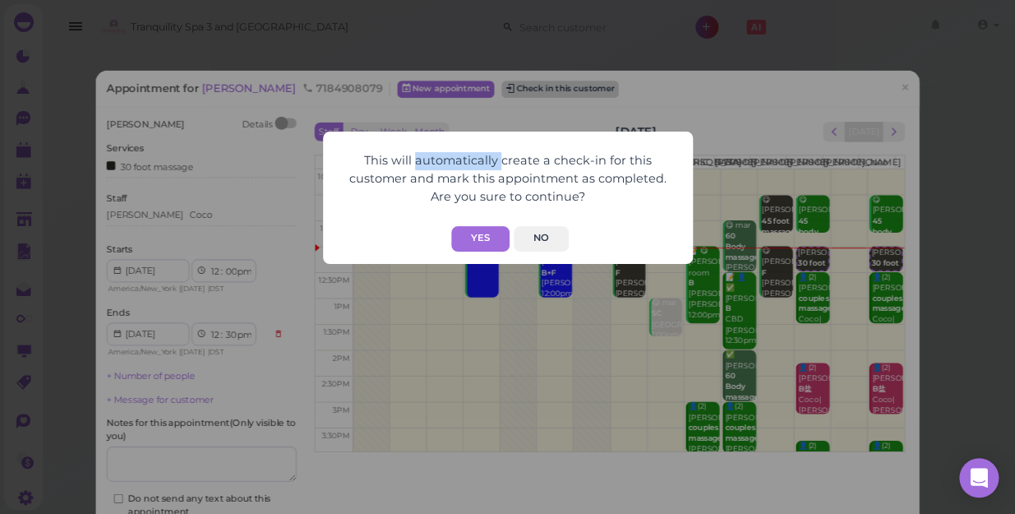
click at [444, 35] on div "This will automatically create a check-in for this customer and mark this appoi…" at bounding box center [507, 257] width 1015 height 514
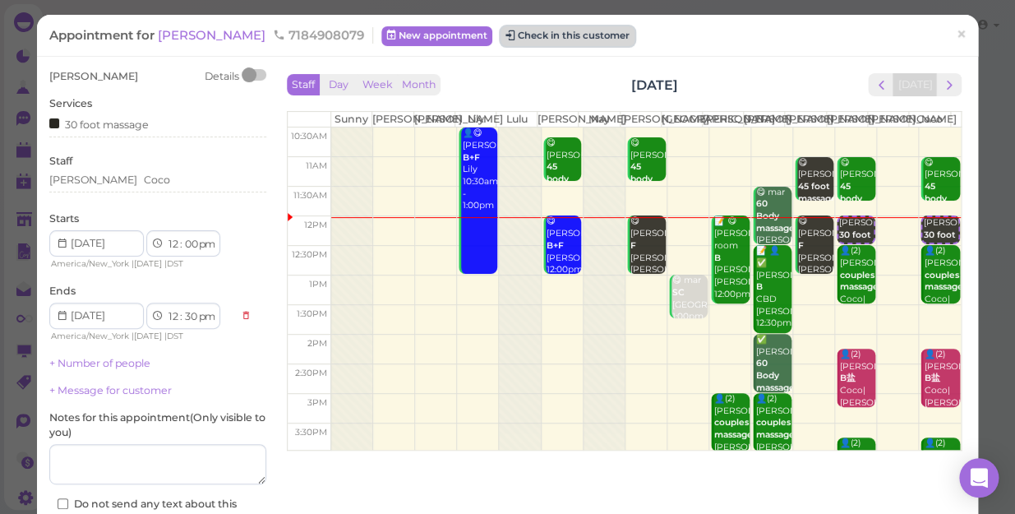
click at [501, 35] on button "Check in this customer" at bounding box center [568, 36] width 134 height 20
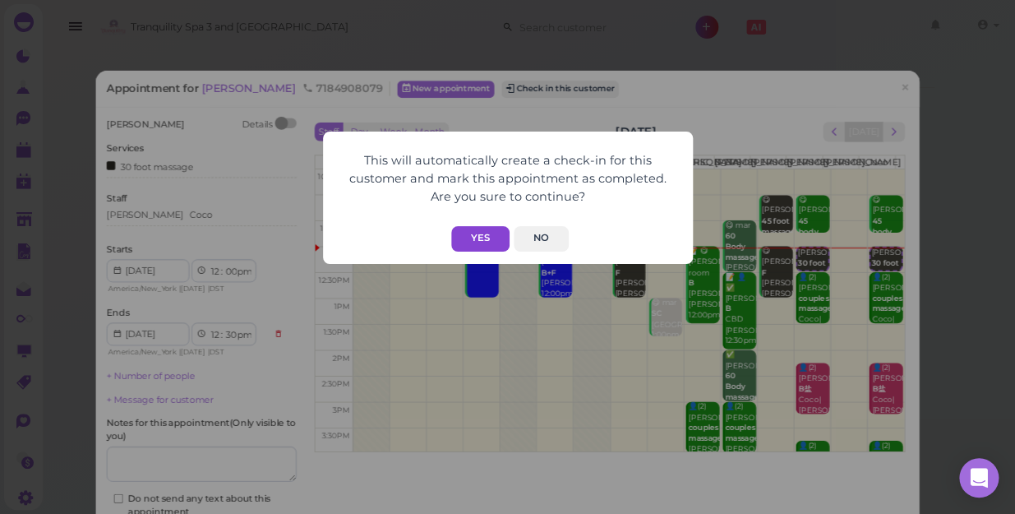
click at [490, 235] on button "Yes" at bounding box center [480, 238] width 58 height 25
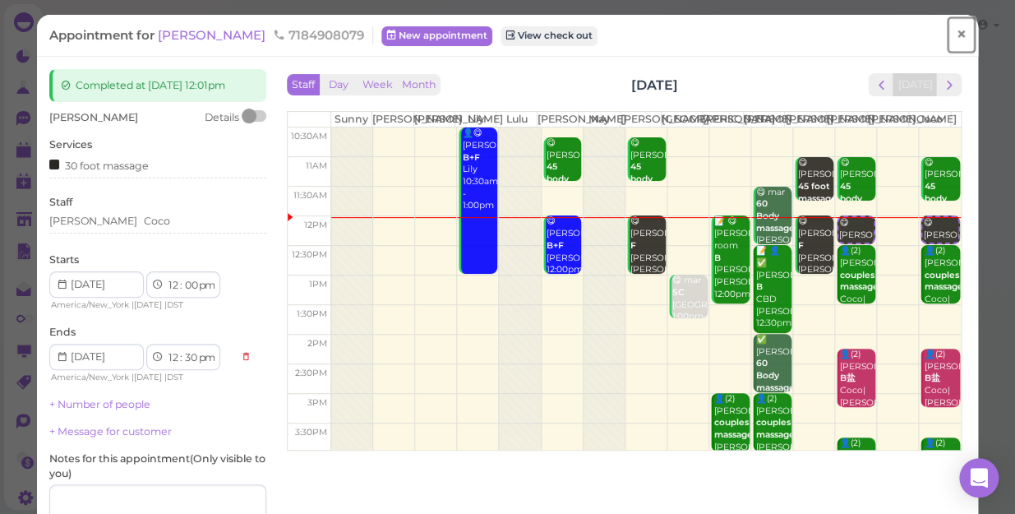
click at [956, 34] on span "×" at bounding box center [961, 34] width 11 height 23
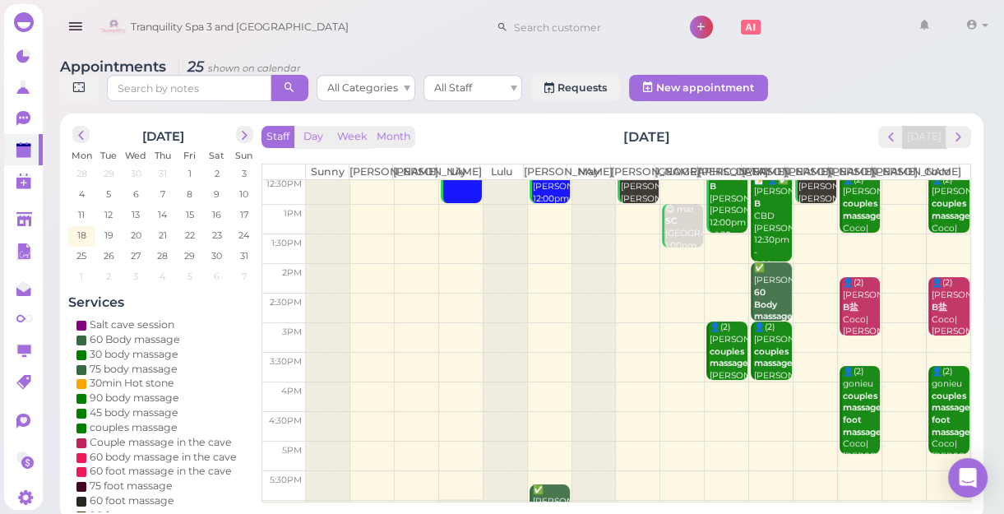
scroll to position [149, 0]
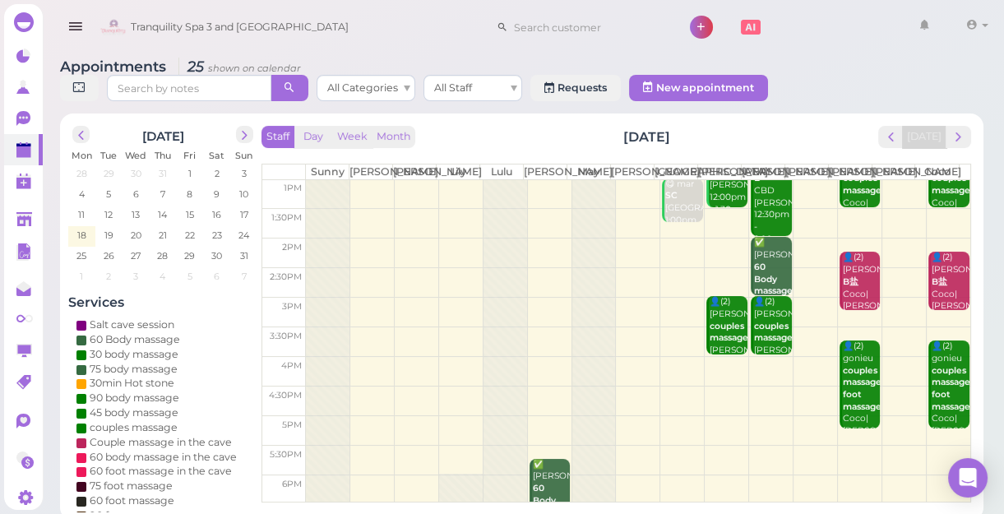
click at [805, 372] on td at bounding box center [638, 371] width 664 height 30
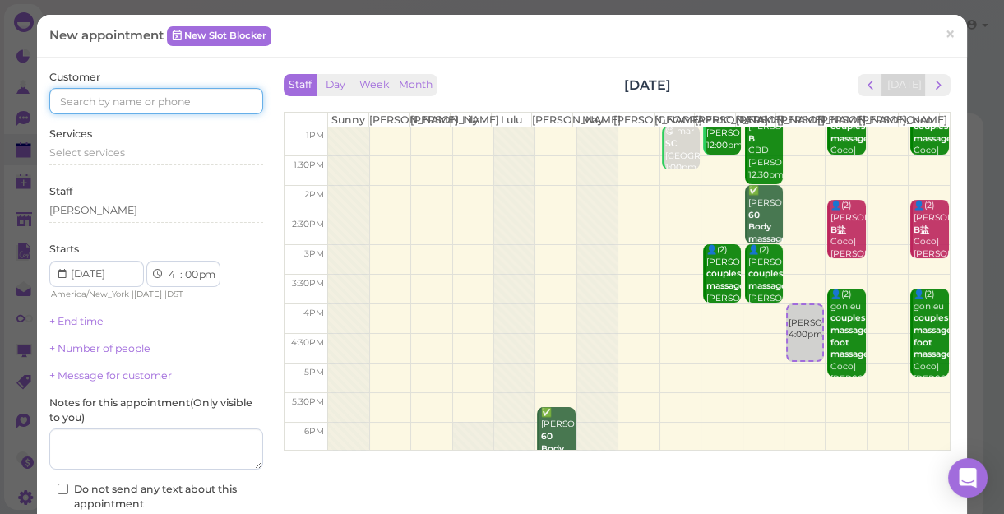
click at [192, 107] on input at bounding box center [156, 101] width 214 height 26
type input "5163438980"
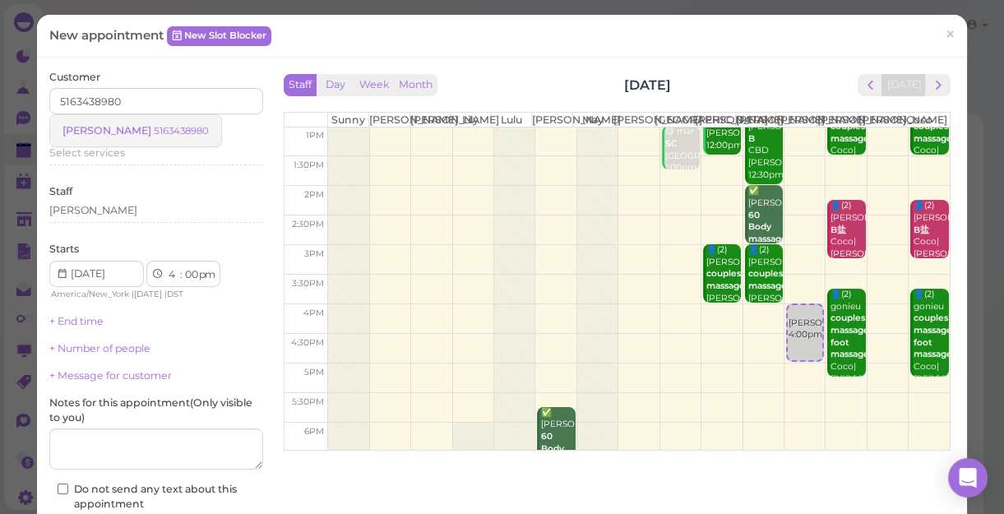
click at [154, 134] on small "5163438980" at bounding box center [181, 131] width 55 height 12
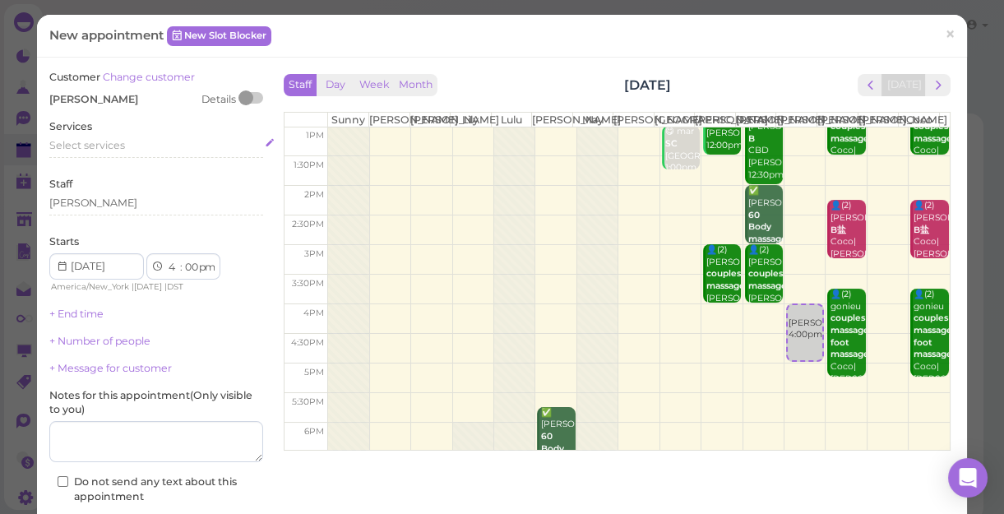
click at [124, 142] on div "Select services" at bounding box center [156, 145] width 214 height 15
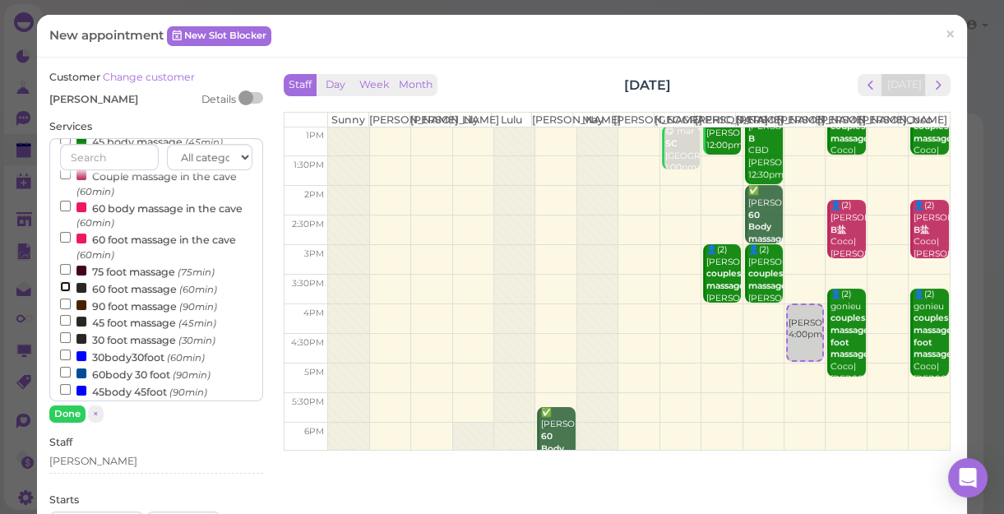
click at [66, 289] on input "60 foot massage (60min)" at bounding box center [65, 286] width 11 height 11
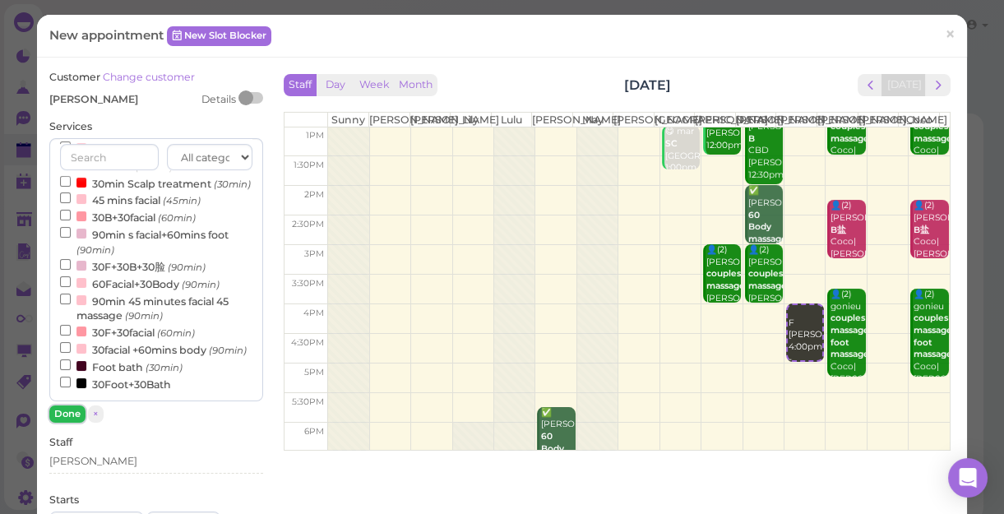
click at [72, 411] on button "Done" at bounding box center [67, 413] width 36 height 17
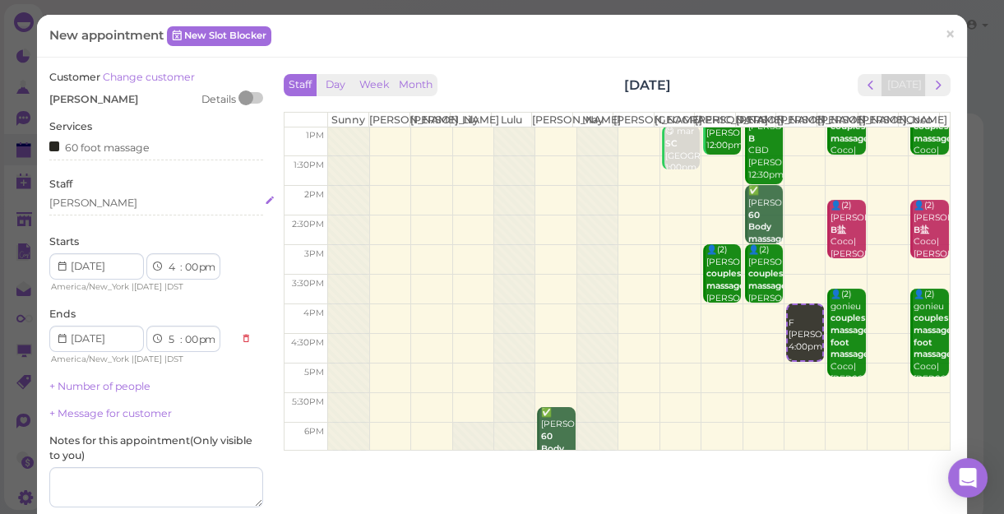
click at [72, 206] on div "[PERSON_NAME]" at bounding box center [156, 203] width 214 height 15
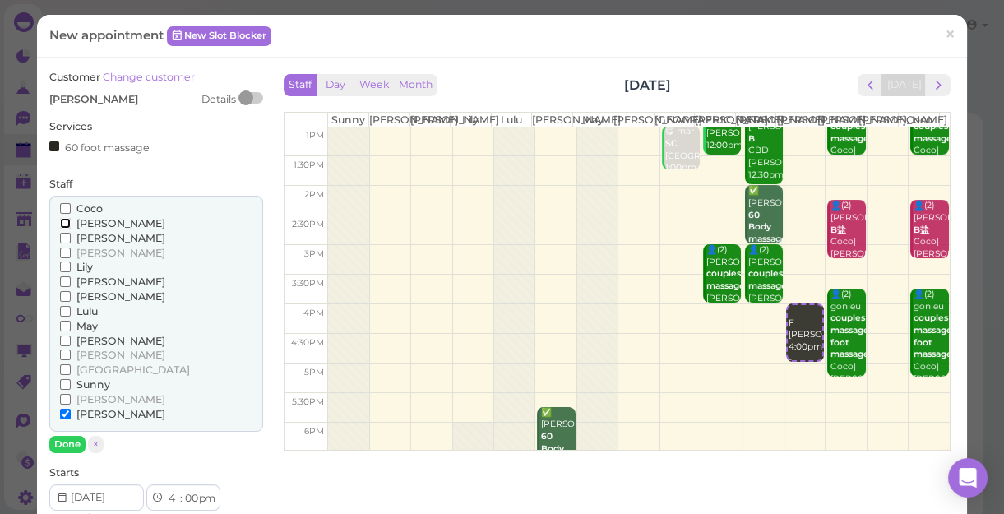
click at [62, 221] on input "[PERSON_NAME]" at bounding box center [65, 223] width 11 height 11
click at [67, 441] on button "Done" at bounding box center [67, 444] width 36 height 17
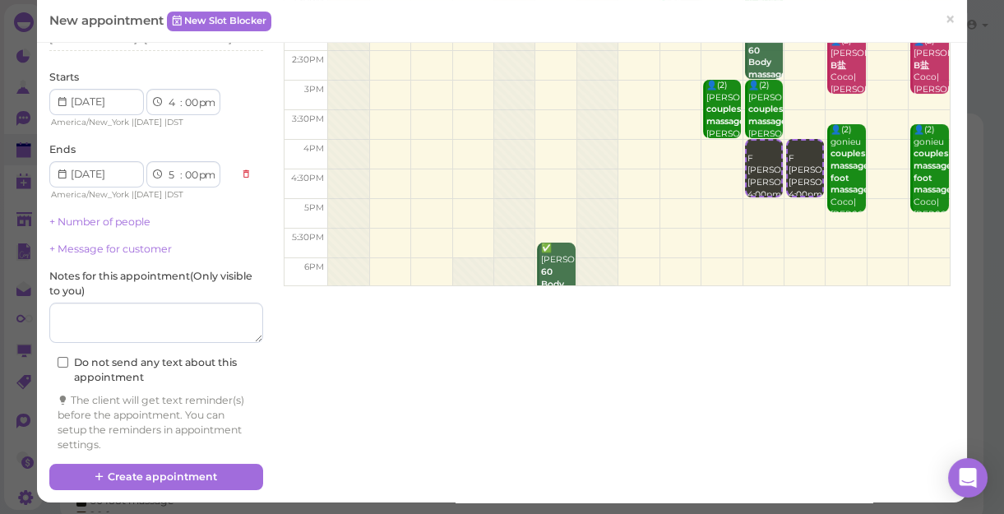
scroll to position [167, 0]
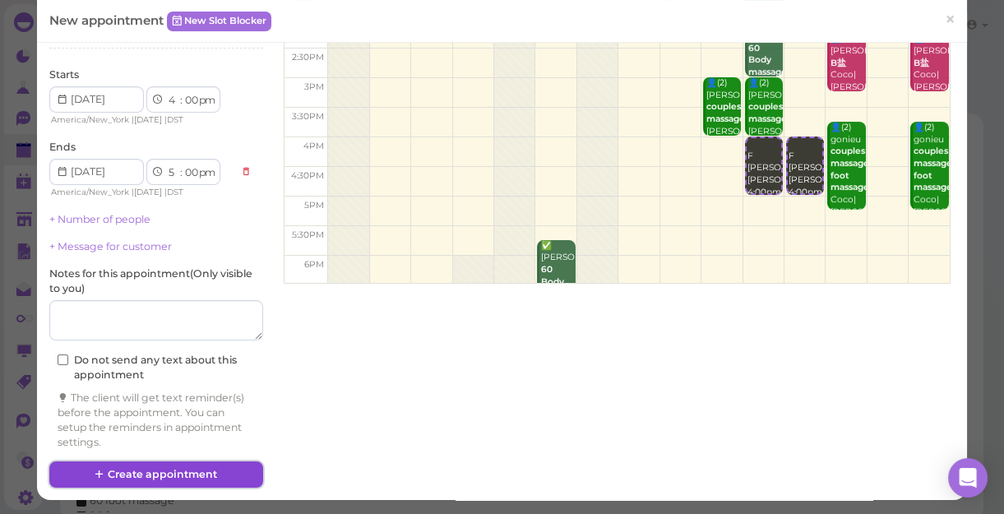
click at [147, 445] on button "Create appointment" at bounding box center [156, 474] width 214 height 26
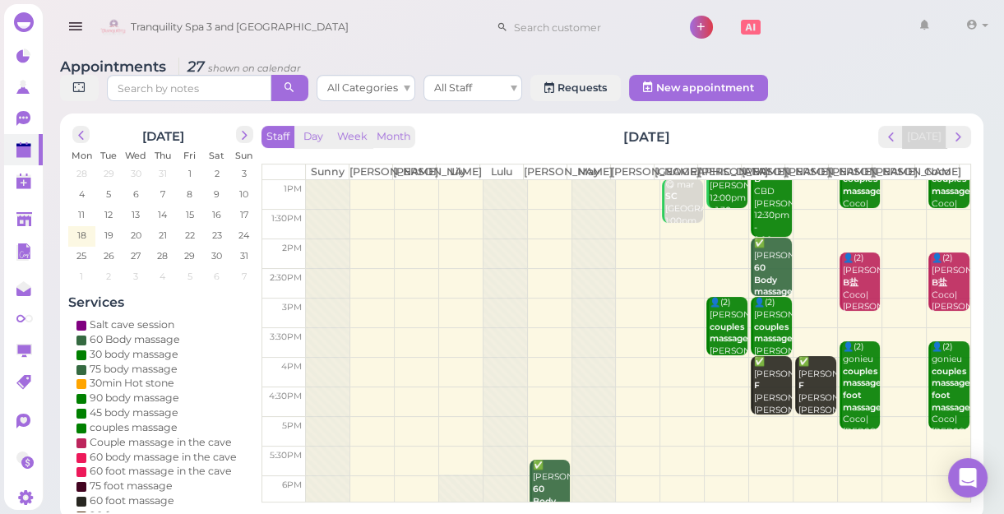
scroll to position [149, 0]
click at [957, 138] on span "next" at bounding box center [958, 137] width 16 height 16
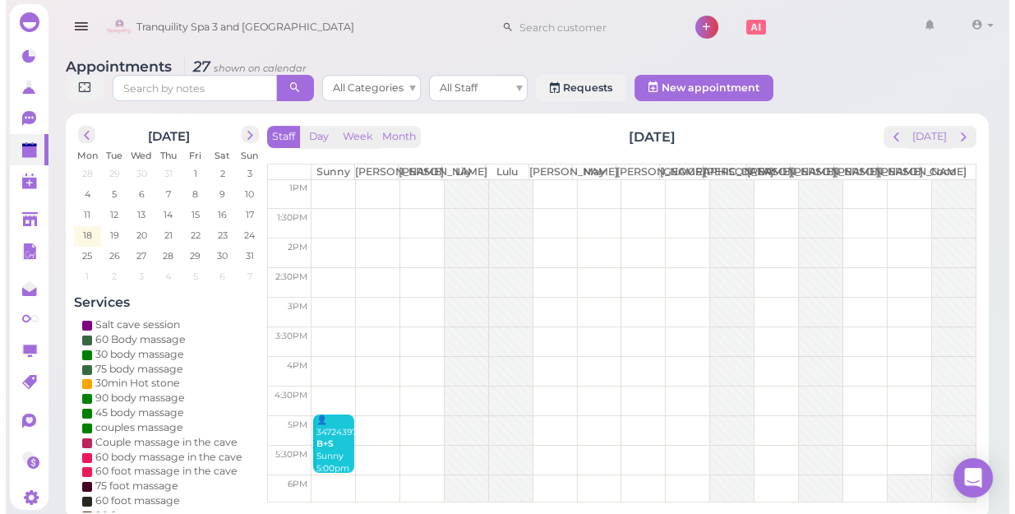
scroll to position [0, 0]
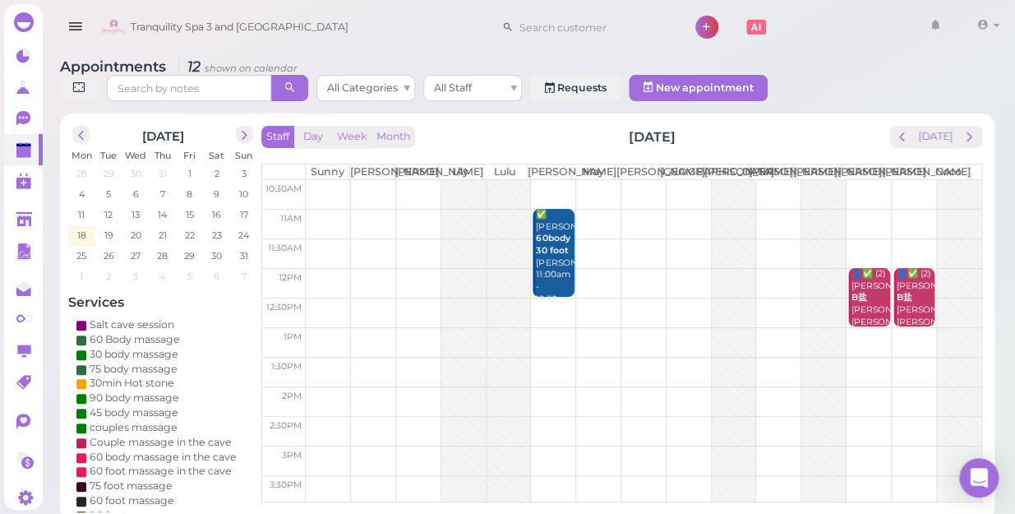
click at [550, 299] on td at bounding box center [644, 313] width 676 height 30
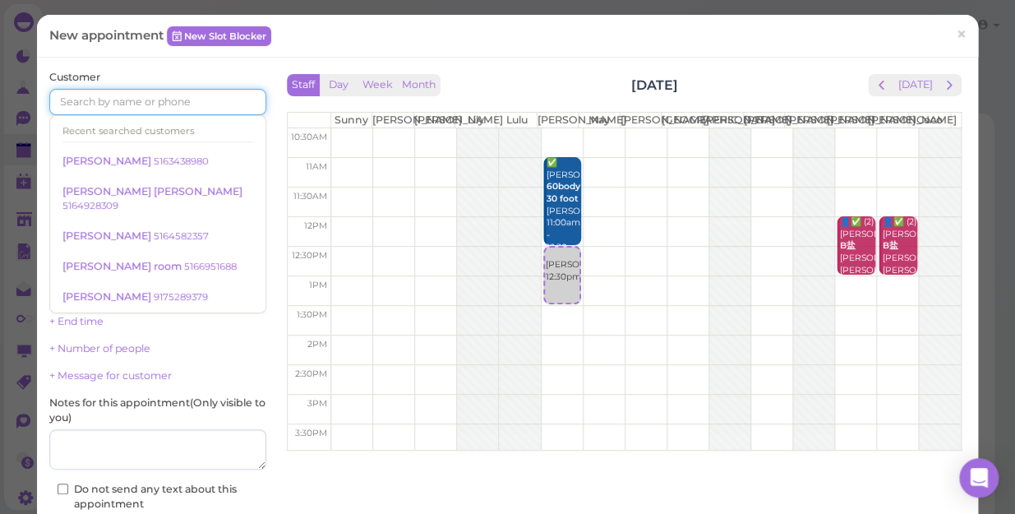
click at [170, 109] on input at bounding box center [157, 102] width 217 height 26
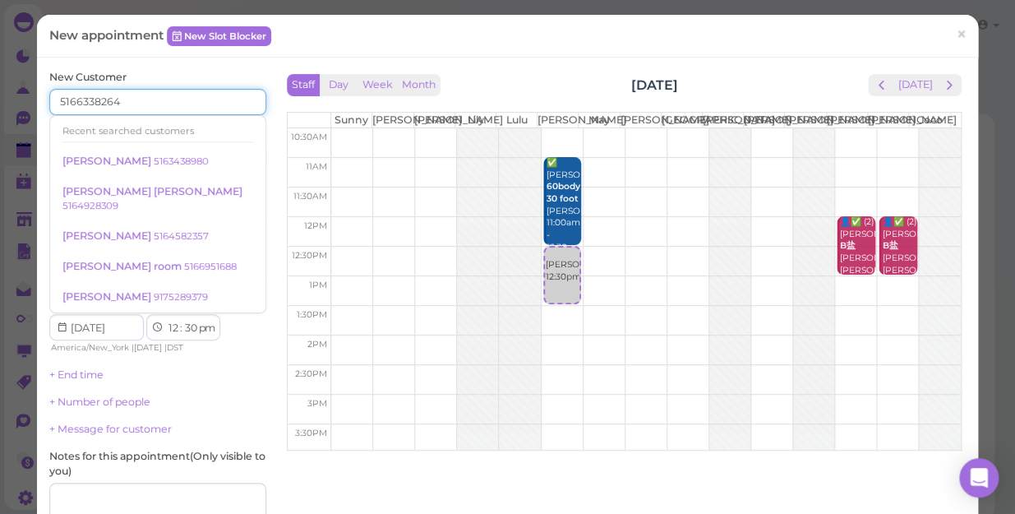
type input "5166338264"
click at [236, 189] on div "Services Select services" at bounding box center [157, 203] width 217 height 45
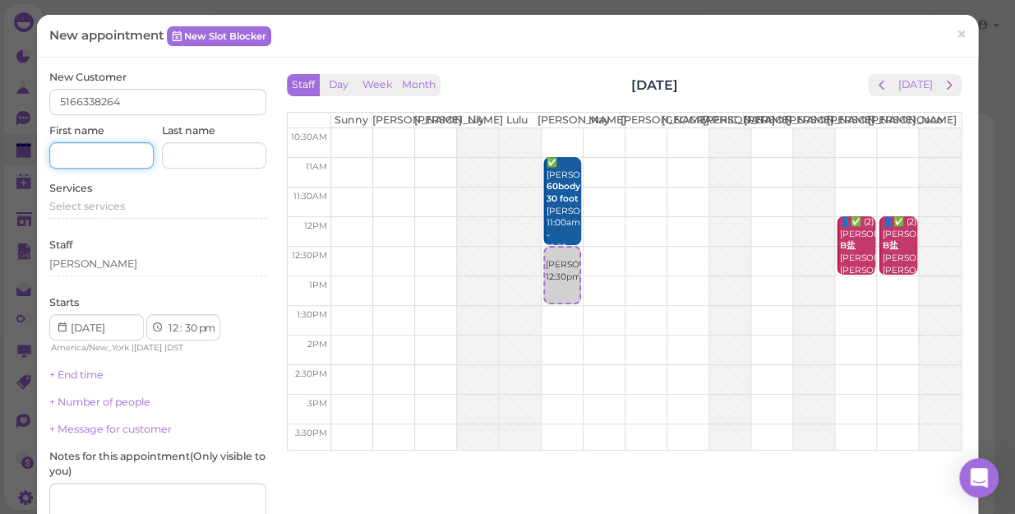
click at [123, 156] on input at bounding box center [101, 155] width 104 height 26
type input "c"
type input "[PERSON_NAME]"
click at [225, 302] on div "Starts 1 2 3 4 5 6 7 8 9 10 11 12 : 00 05 10 15 20 25 30 35 40 45 50 55 am pm A…" at bounding box center [157, 325] width 217 height 60
click at [125, 208] on div "Select services" at bounding box center [157, 206] width 217 height 15
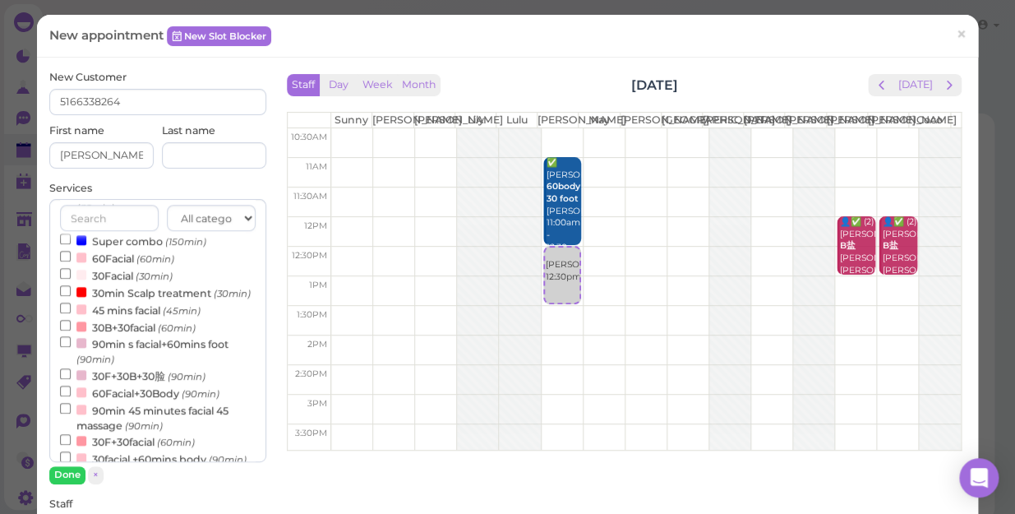
scroll to position [448, 0]
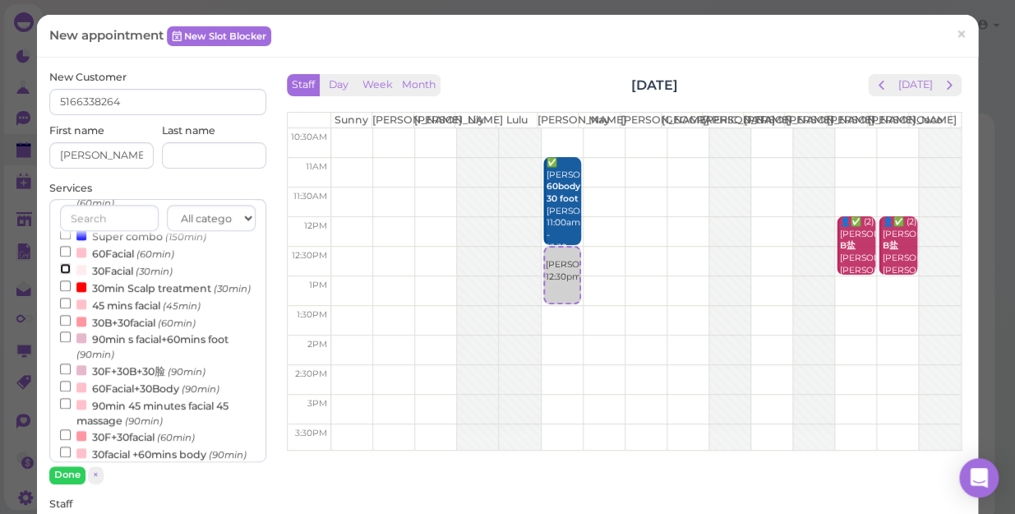
click at [65, 271] on input "30Facial (30min)" at bounding box center [65, 268] width 11 height 11
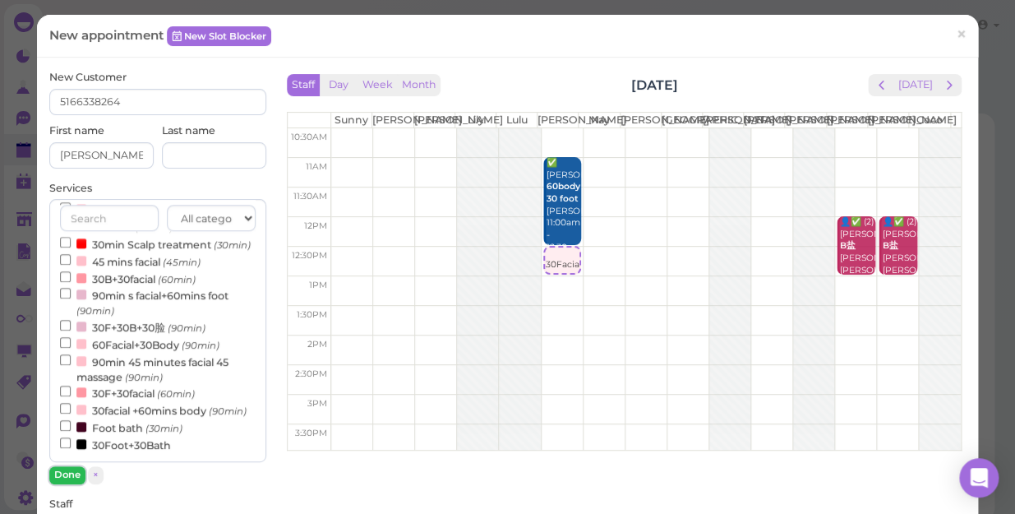
click at [67, 445] on button "Done" at bounding box center [67, 474] width 36 height 17
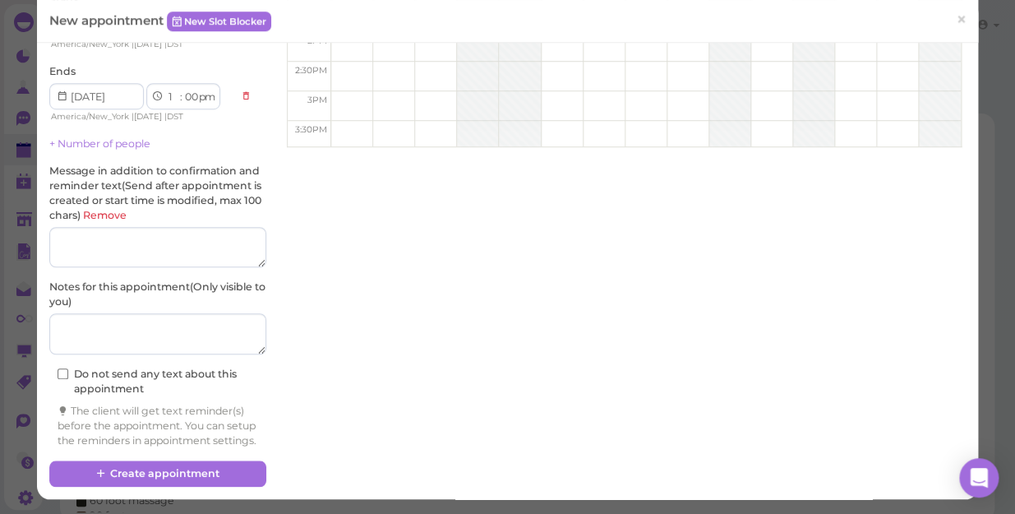
scroll to position [316, 0]
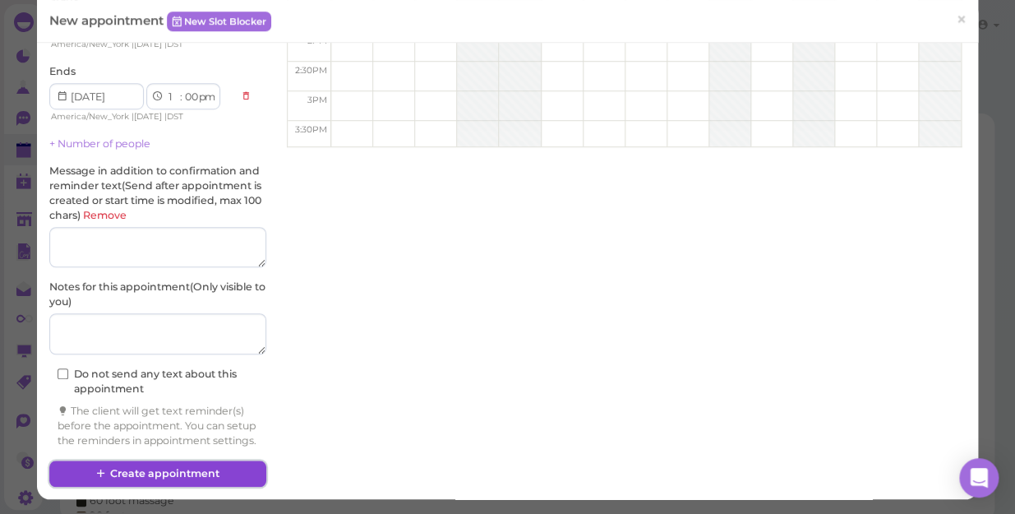
click at [178, 445] on button "Create appointment" at bounding box center [157, 473] width 217 height 26
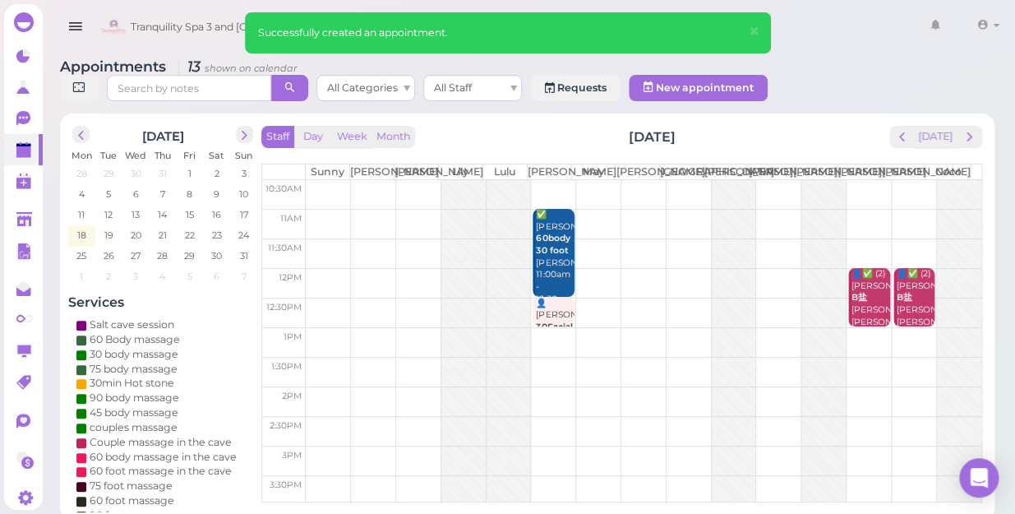
click at [584, 300] on td at bounding box center [644, 313] width 676 height 30
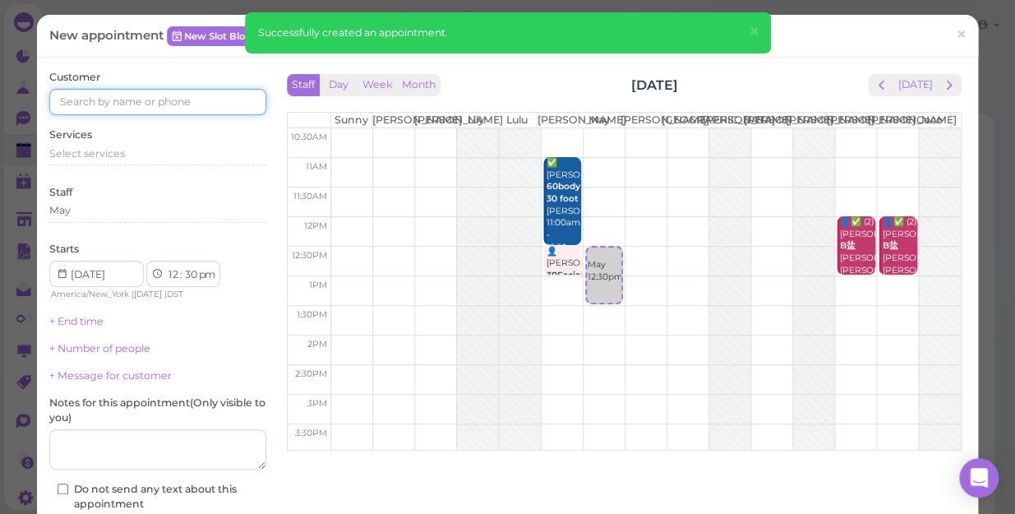
click at [178, 100] on input at bounding box center [157, 102] width 217 height 26
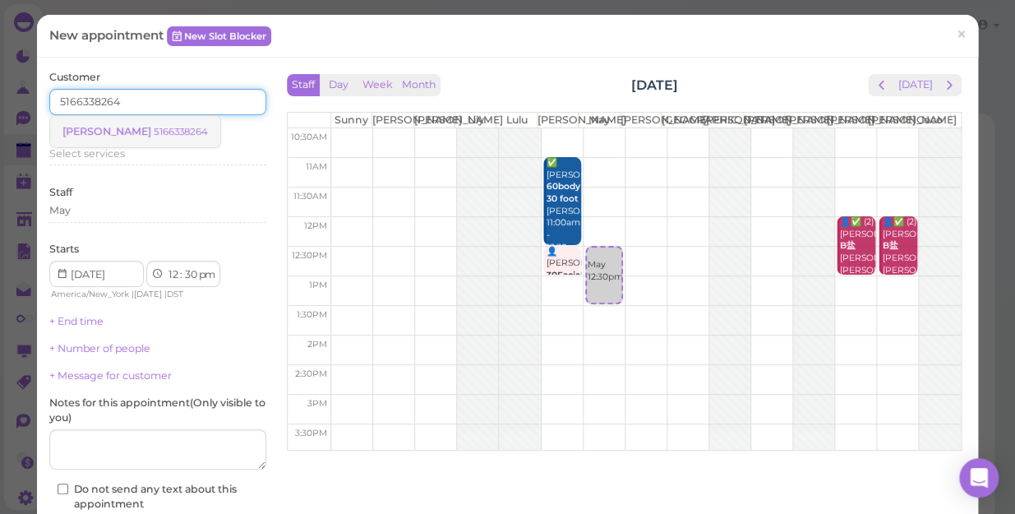
type input "5166338264"
click at [154, 132] on small "5166338264" at bounding box center [181, 132] width 54 height 12
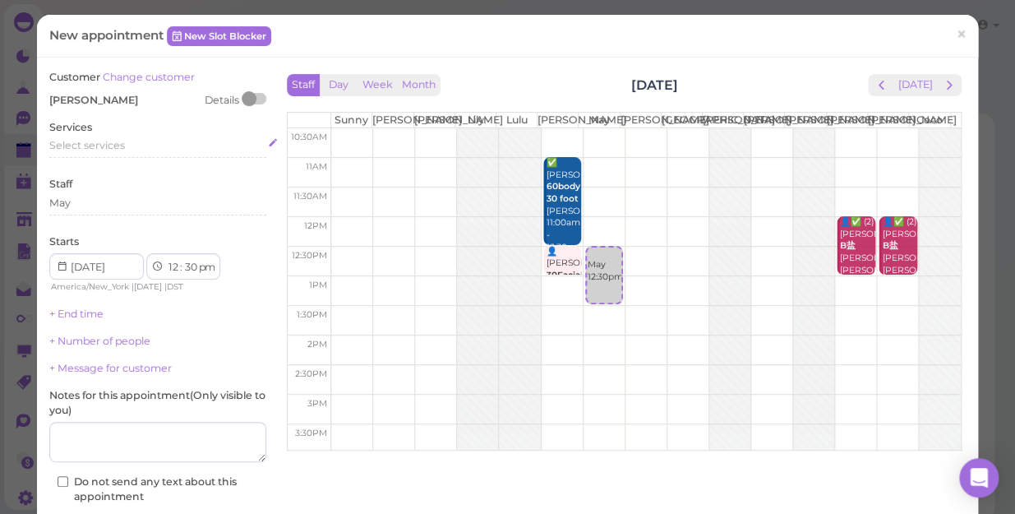
click at [128, 147] on div "Select services" at bounding box center [157, 145] width 217 height 15
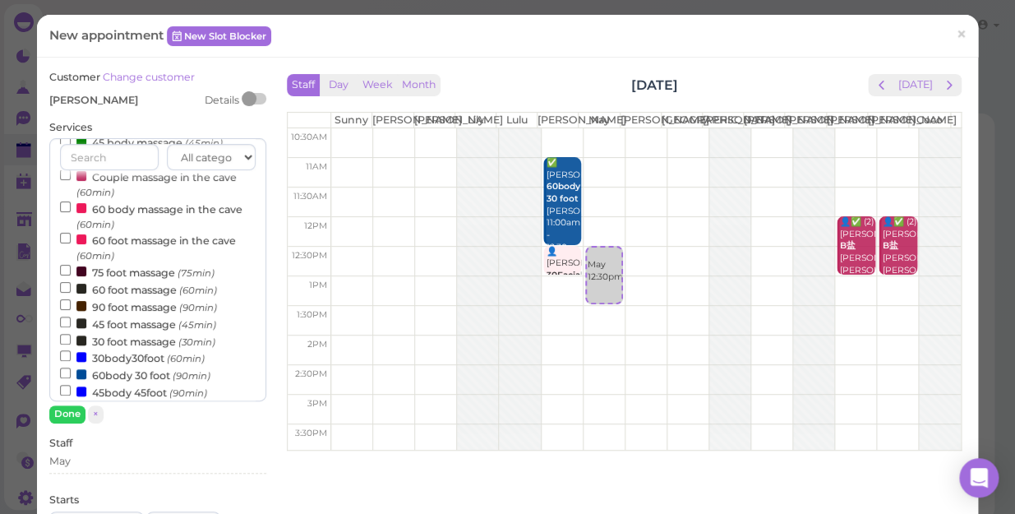
scroll to position [149, 0]
click at [66, 339] on input "30 foot massage (30min)" at bounding box center [65, 338] width 11 height 11
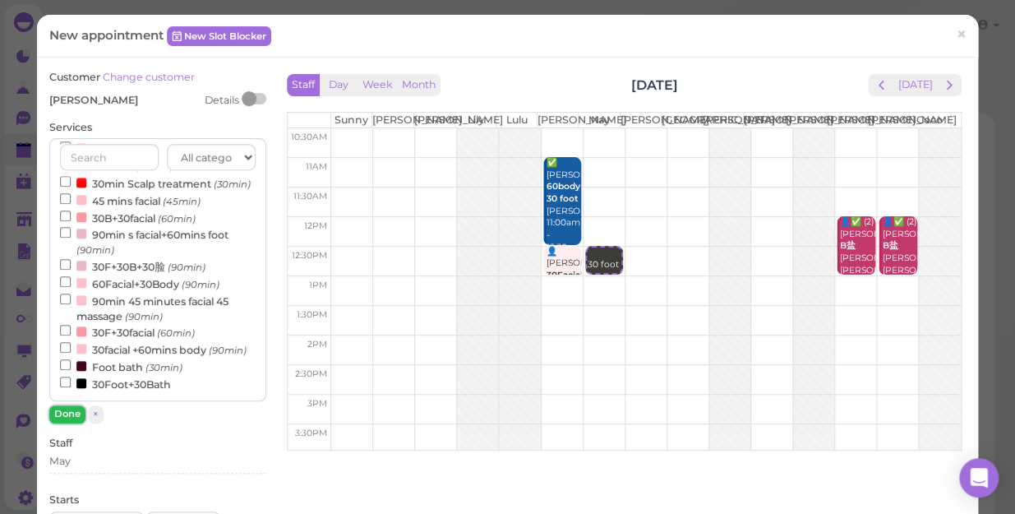
click at [69, 408] on button "Done" at bounding box center [67, 413] width 36 height 17
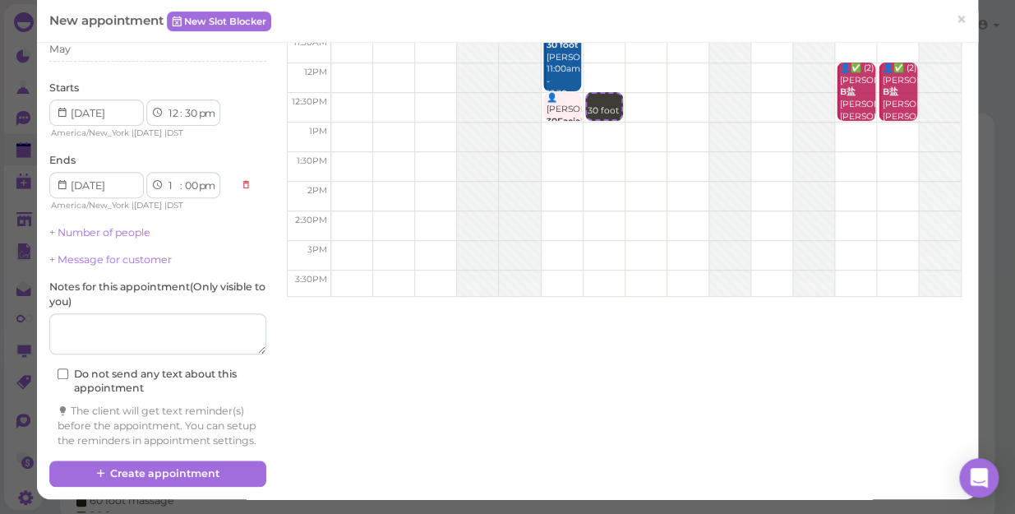
scroll to position [167, 0]
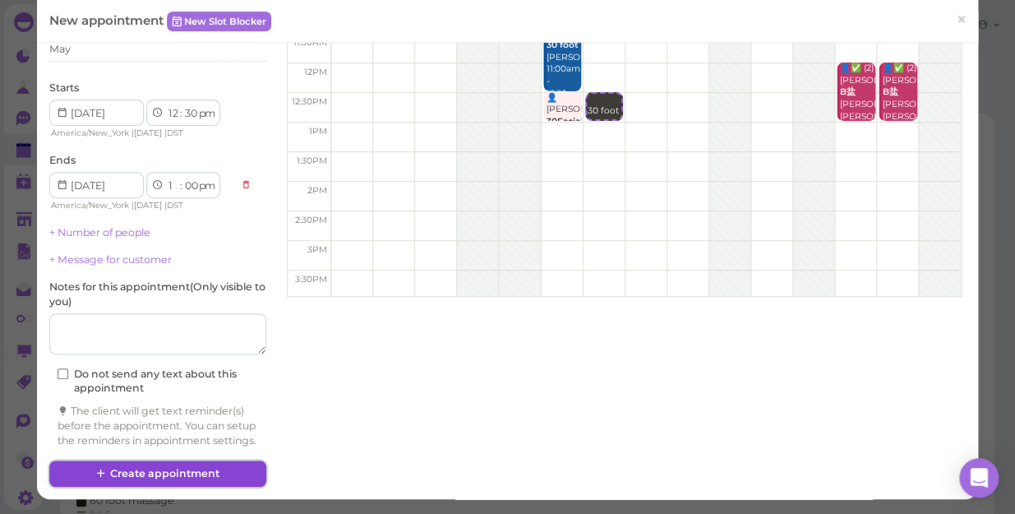
click at [161, 445] on button "Create appointment" at bounding box center [157, 473] width 217 height 26
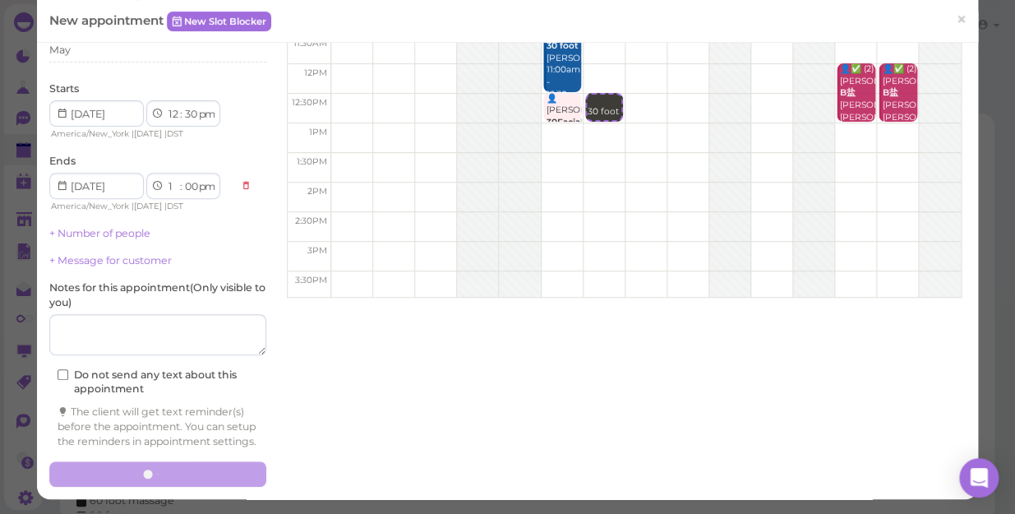
scroll to position [166, 0]
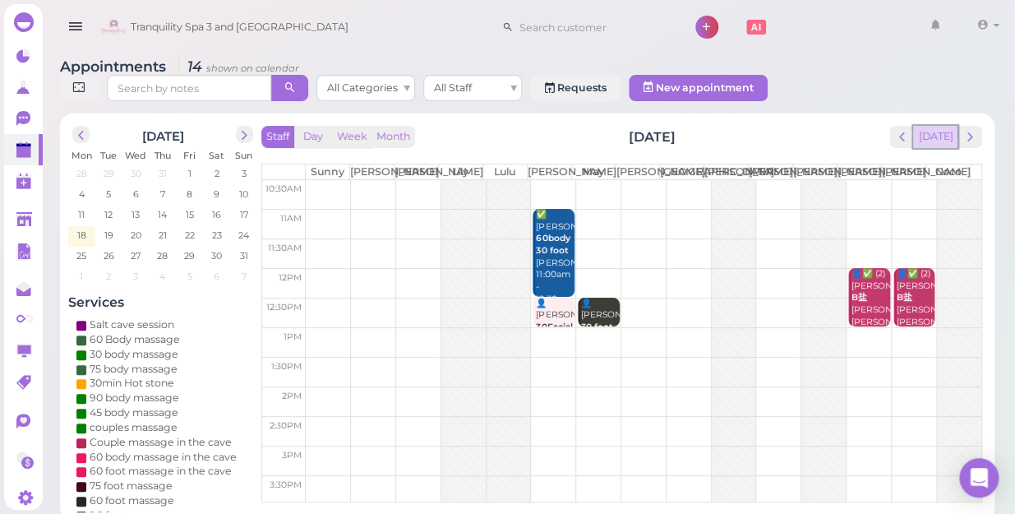
click at [948, 127] on button "[DATE]" at bounding box center [935, 137] width 44 height 22
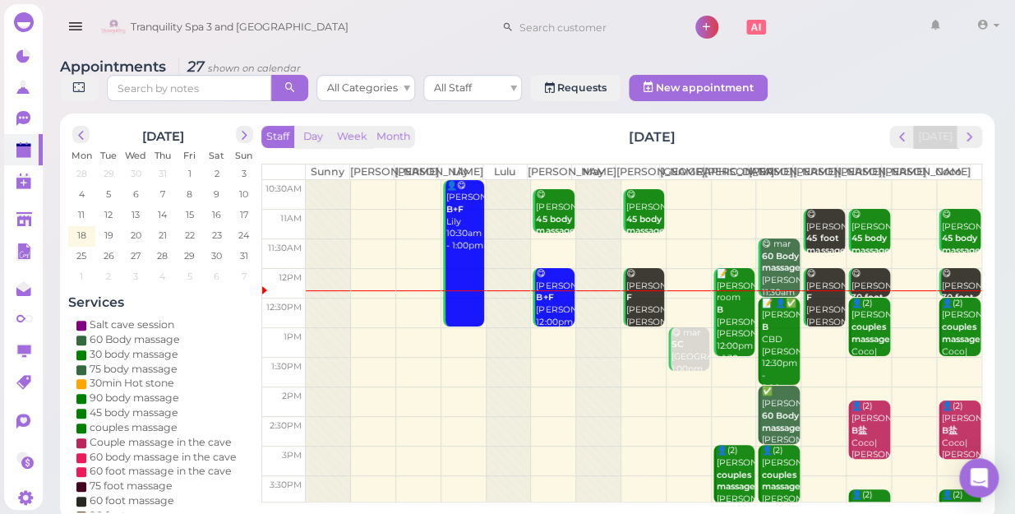
click at [547, 330] on td at bounding box center [644, 342] width 676 height 30
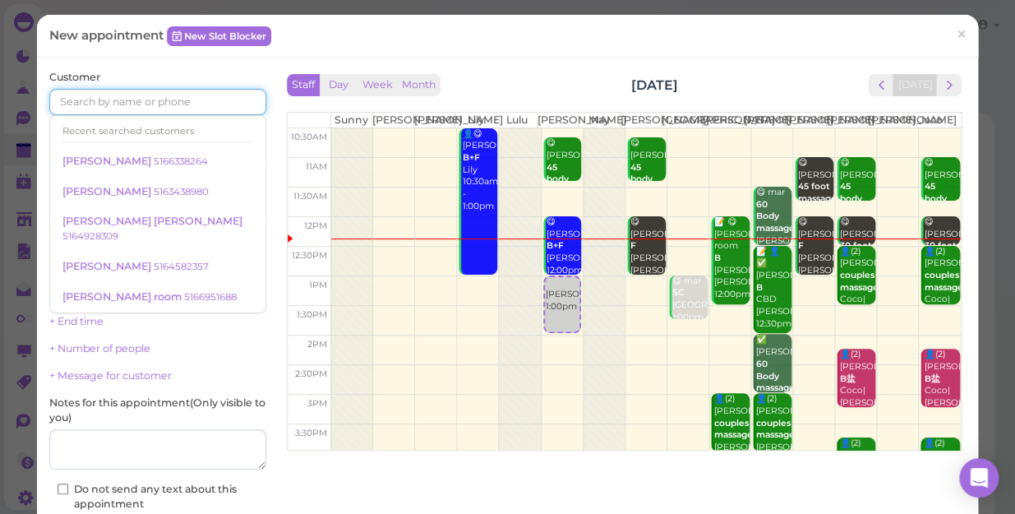
click at [115, 109] on input at bounding box center [157, 102] width 217 height 26
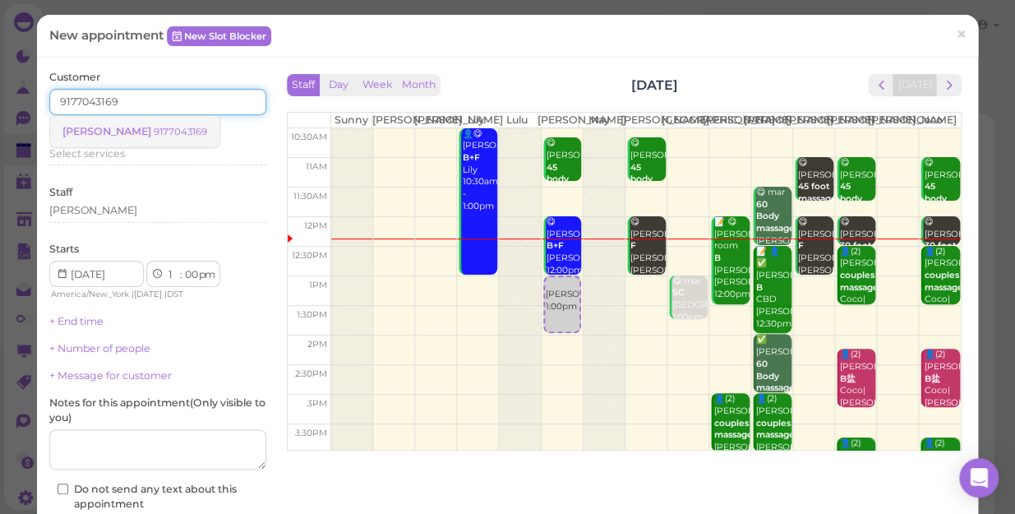
type input "9177043169"
click at [154, 133] on small "9177043169" at bounding box center [180, 132] width 53 height 12
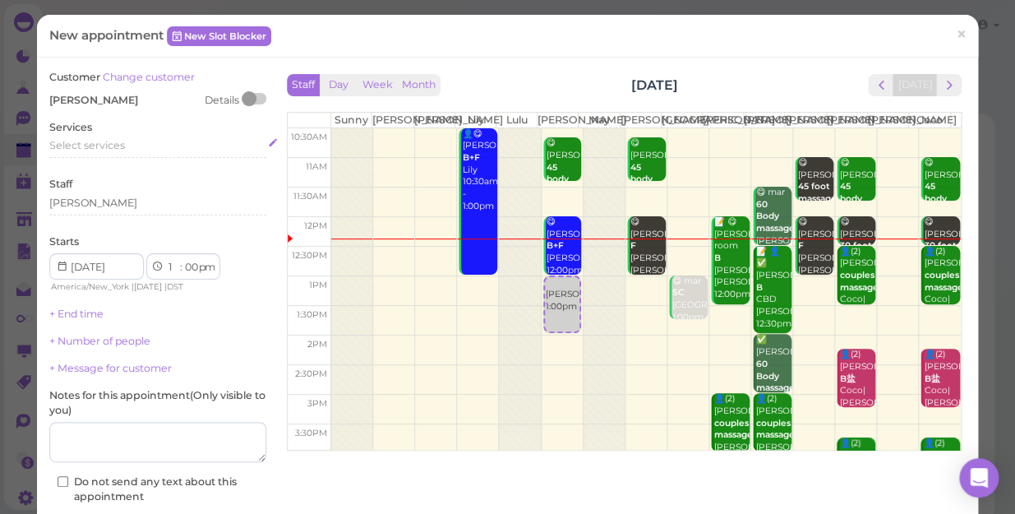
click at [120, 143] on span "Select services" at bounding box center [87, 145] width 76 height 12
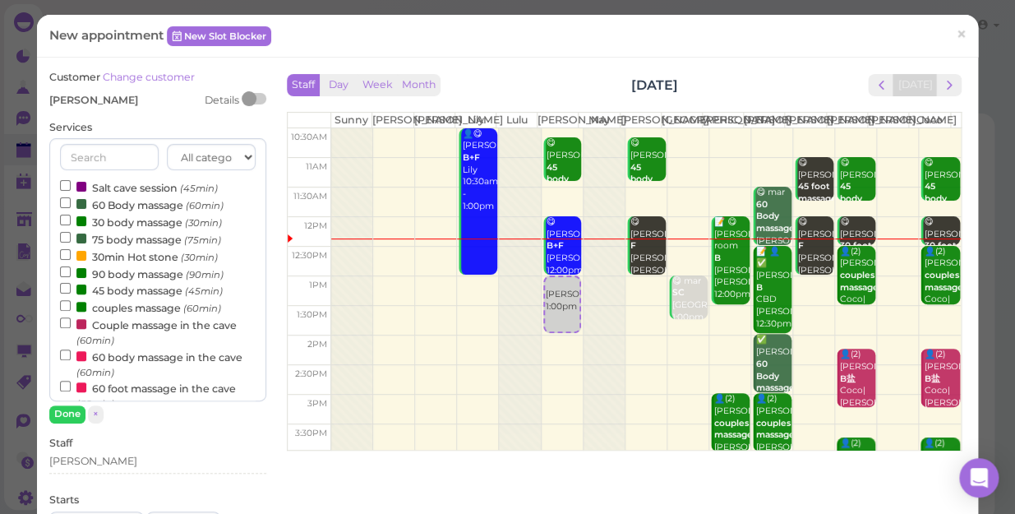
click at [129, 206] on label "60 Body massage (60min)" at bounding box center [142, 204] width 164 height 17
click at [71, 206] on input "60 Body massage (60min)" at bounding box center [65, 202] width 11 height 11
click at [66, 409] on button "Done" at bounding box center [67, 413] width 36 height 17
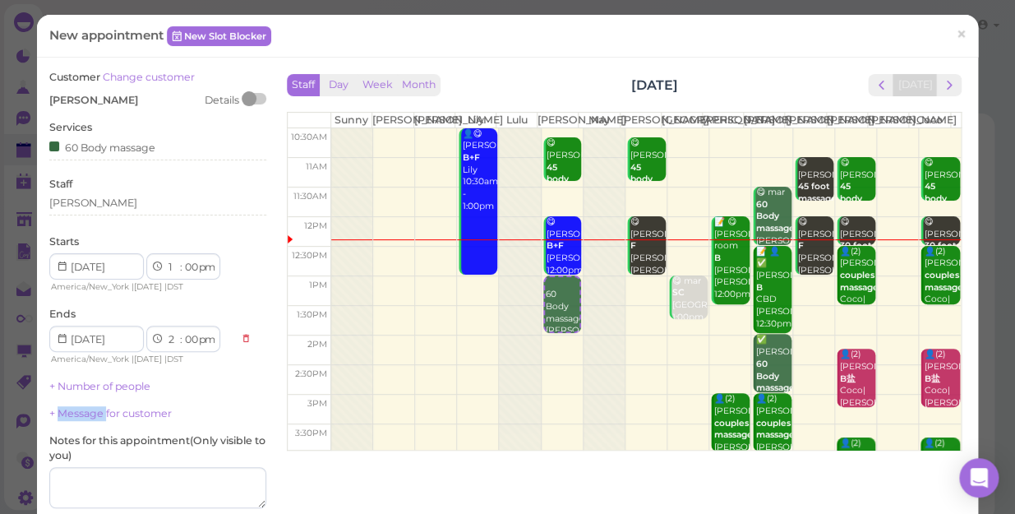
click at [66, 409] on link "+ Message for customer" at bounding box center [110, 413] width 122 height 12
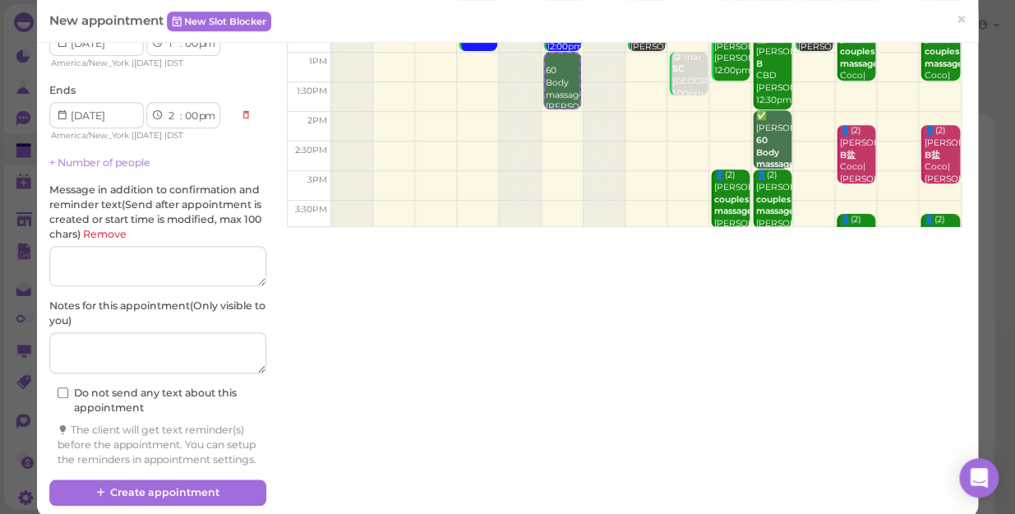
scroll to position [256, 0]
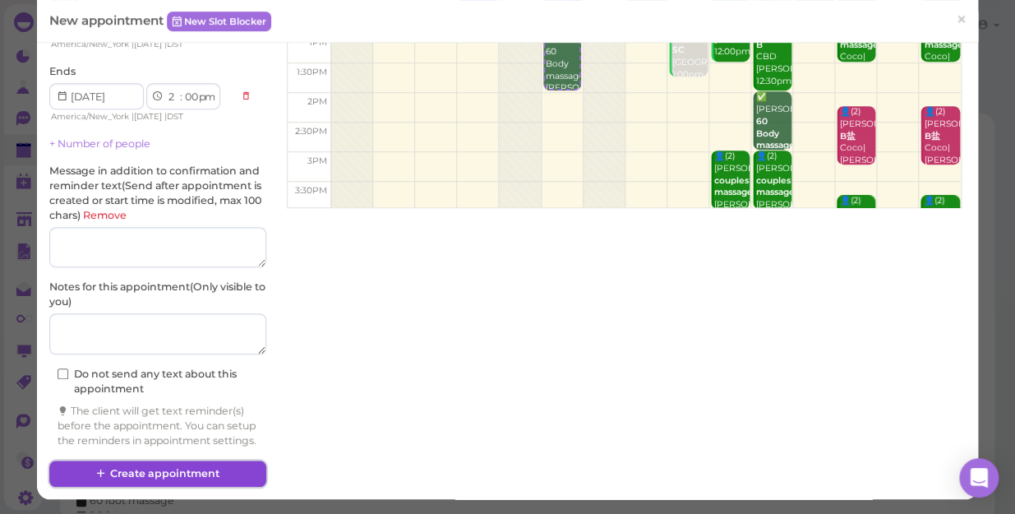
click at [181, 445] on button "Create appointment" at bounding box center [157, 473] width 217 height 26
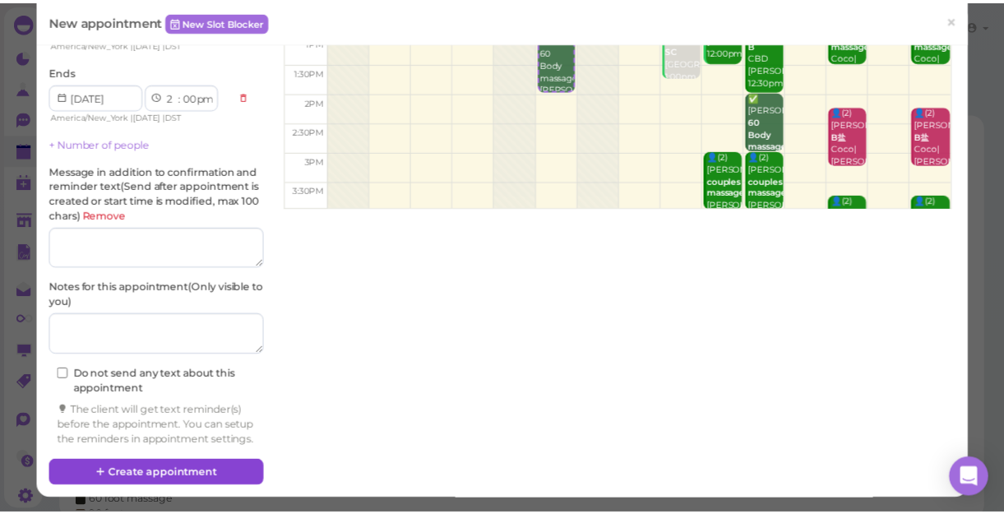
scroll to position [0, 0]
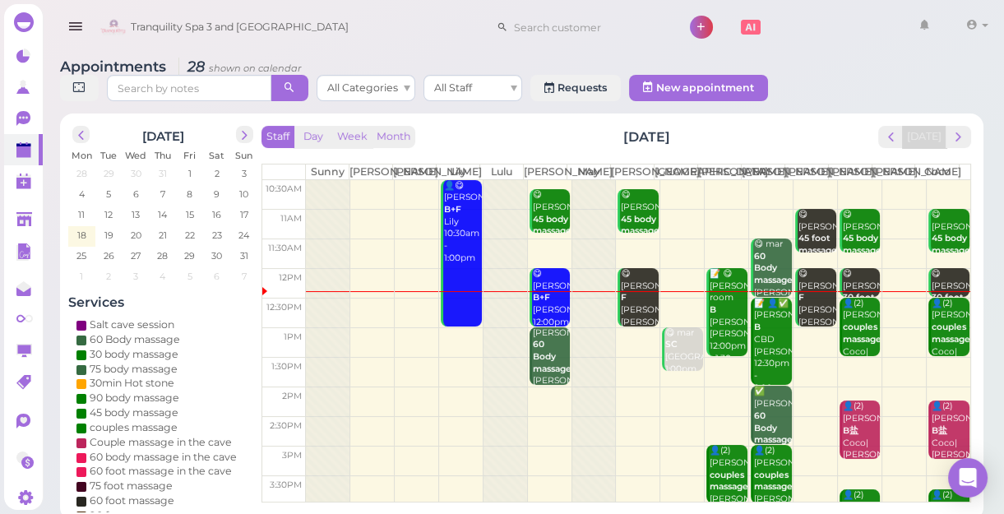
click at [630, 347] on td at bounding box center [638, 342] width 664 height 30
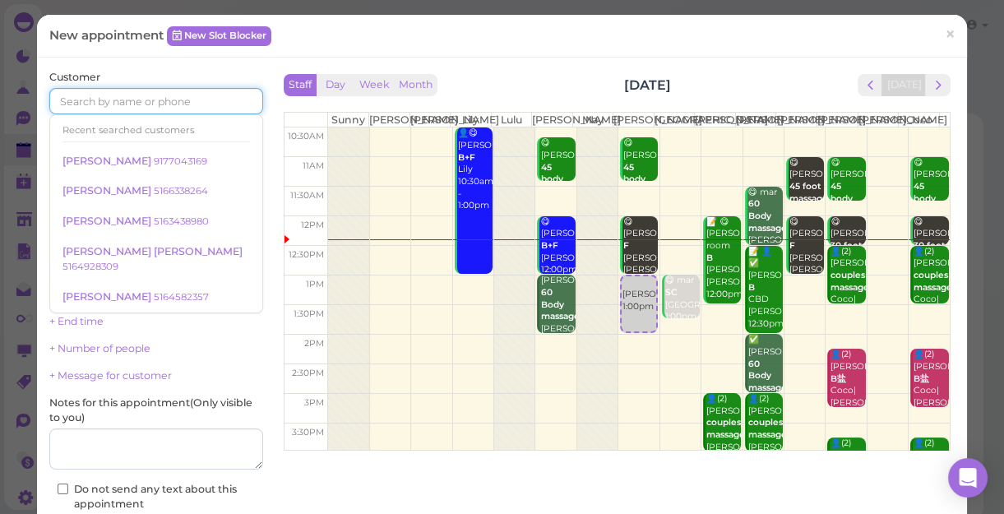
click at [214, 100] on input at bounding box center [156, 101] width 214 height 26
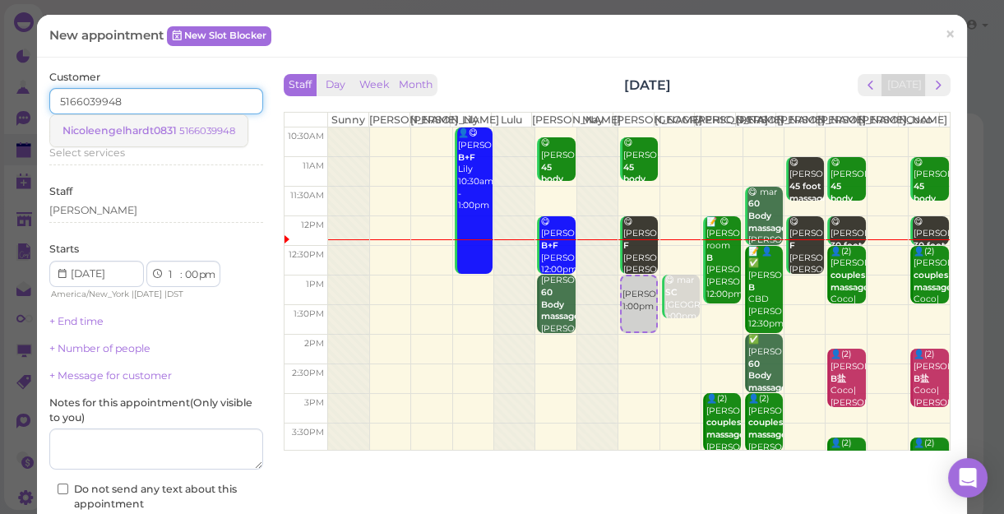
type input "5166039948"
click at [156, 127] on span "Nicoleengelhardt0831" at bounding box center [120, 130] width 117 height 12
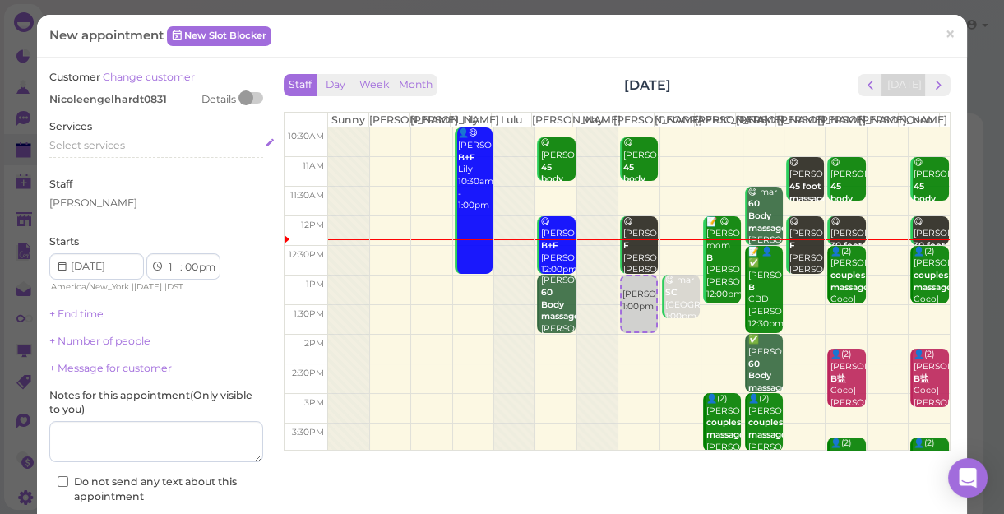
click at [136, 145] on div "Select services" at bounding box center [156, 145] width 214 height 15
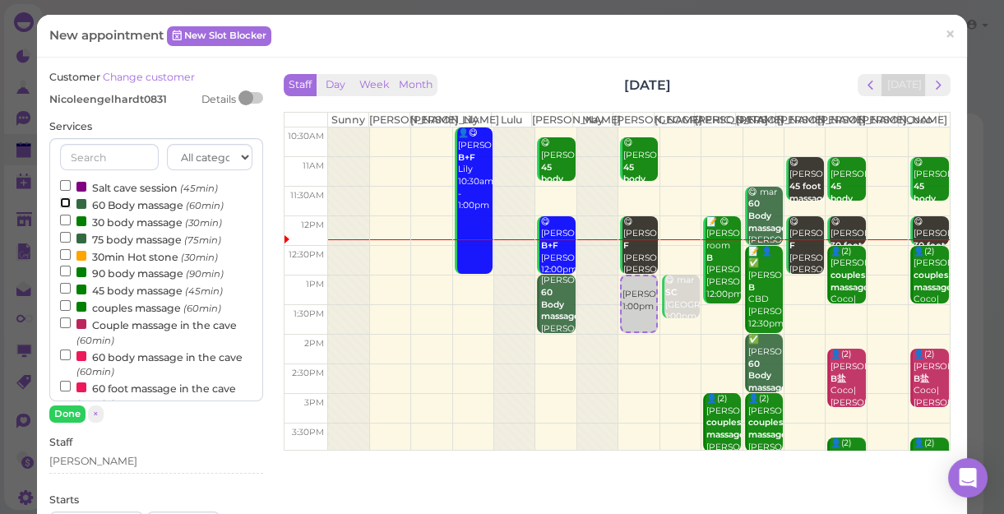
click at [62, 201] on input "60 Body massage (60min)" at bounding box center [65, 202] width 11 height 11
click at [72, 413] on button "Done" at bounding box center [67, 413] width 36 height 17
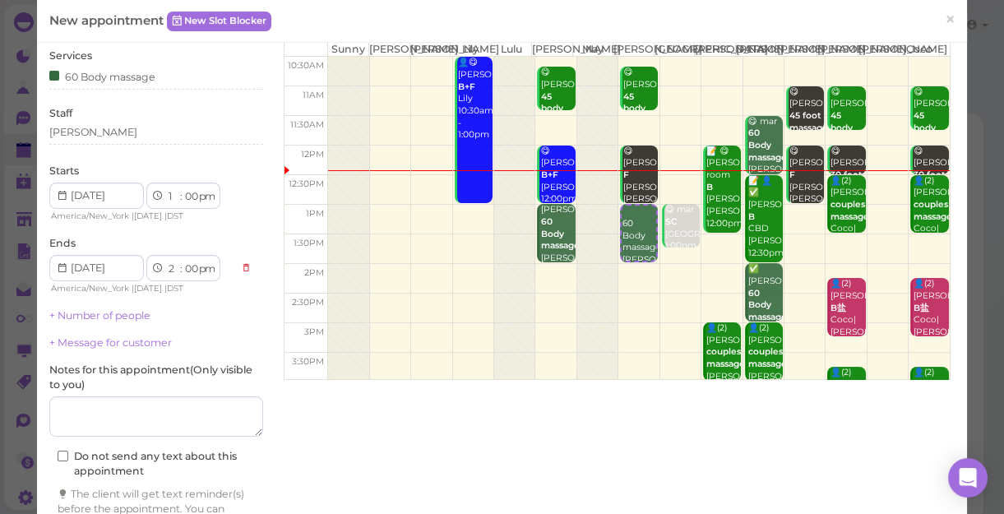
scroll to position [167, 0]
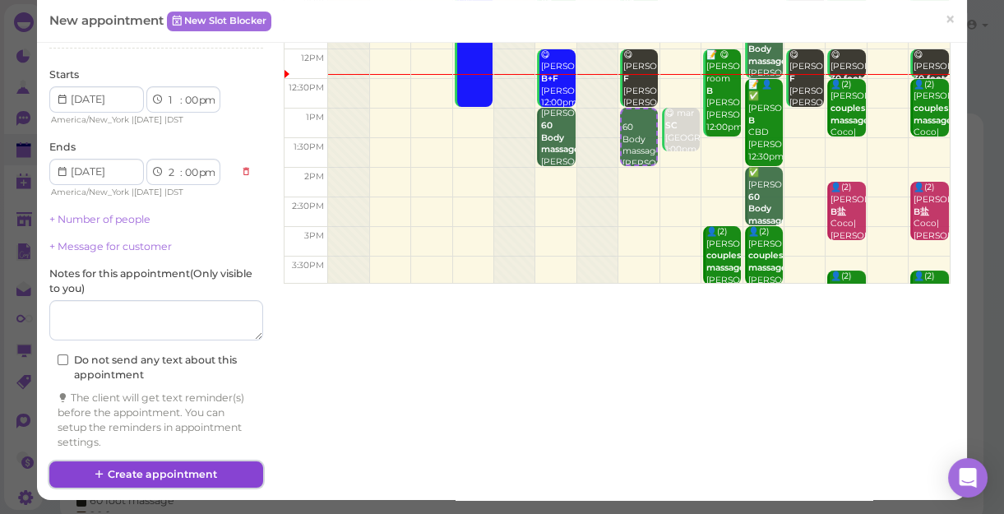
click at [169, 445] on button "Create appointment" at bounding box center [156, 474] width 214 height 26
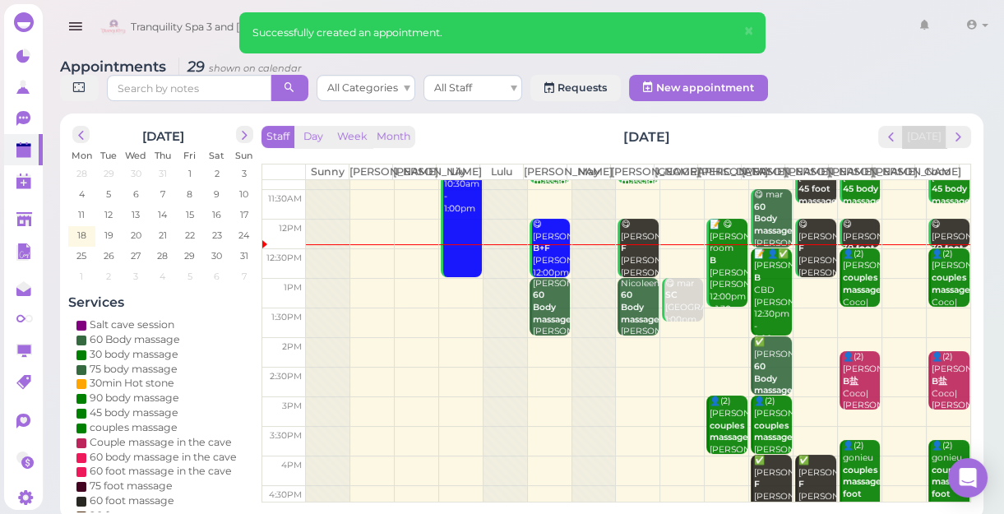
scroll to position [74, 0]
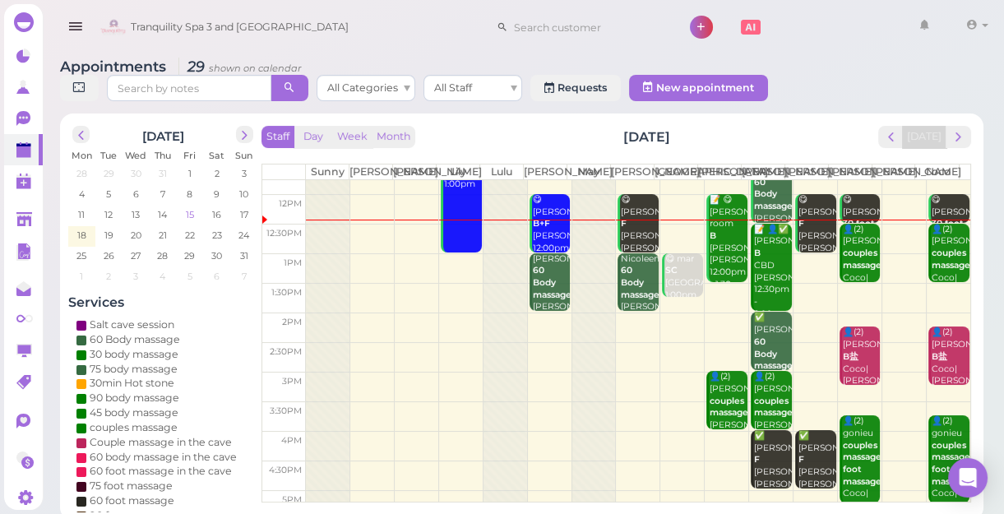
click at [190, 214] on span "15" at bounding box center [190, 214] width 12 height 15
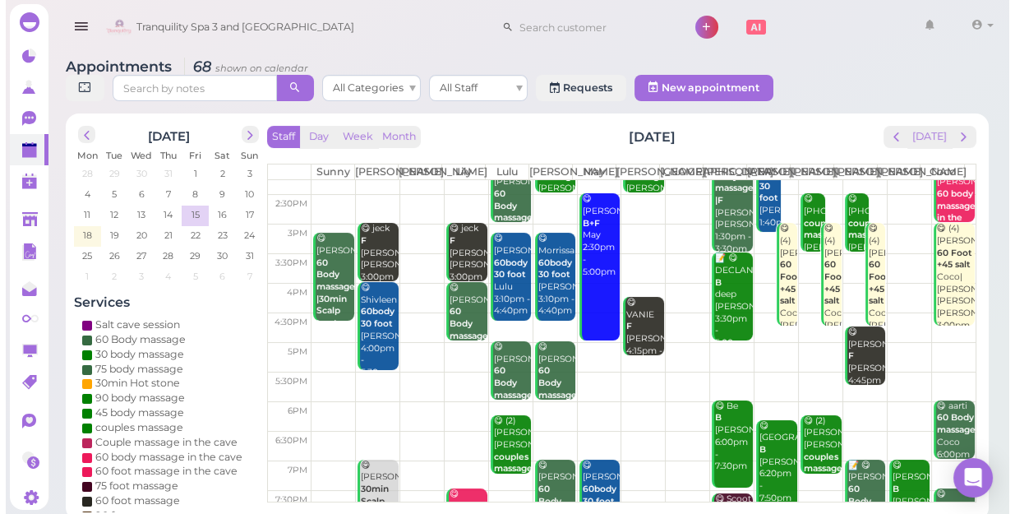
scroll to position [224, 0]
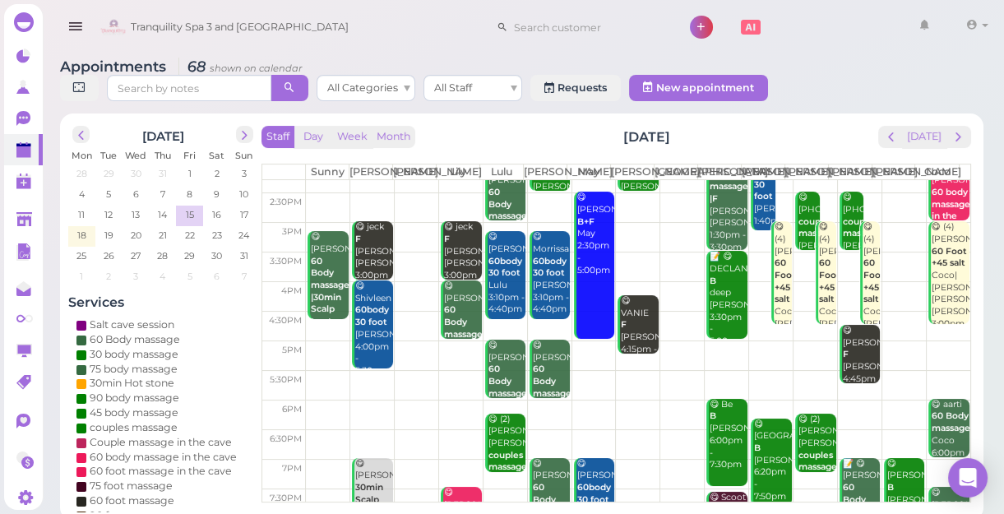
click at [372, 269] on div "😋 [PERSON_NAME] F [PERSON_NAME]|Lily 3:00pm - 4:00pm" at bounding box center [373, 263] width 39 height 85
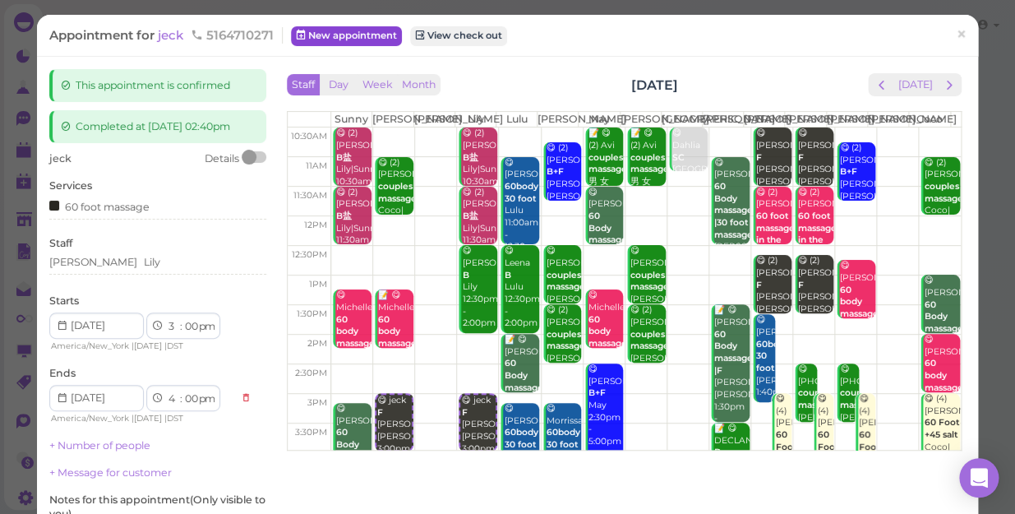
click at [326, 31] on link "New appointment" at bounding box center [346, 36] width 111 height 20
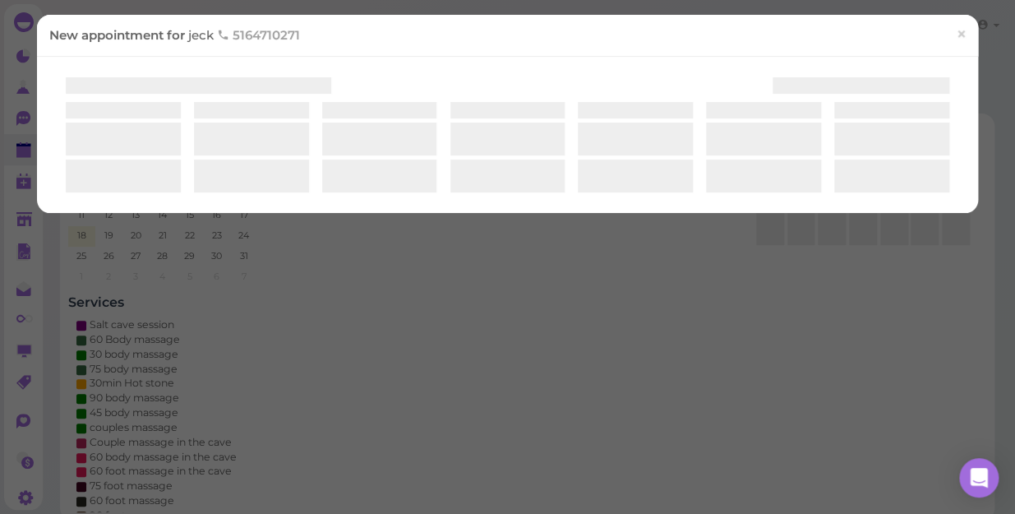
select select "1"
select select "00"
select select "am"
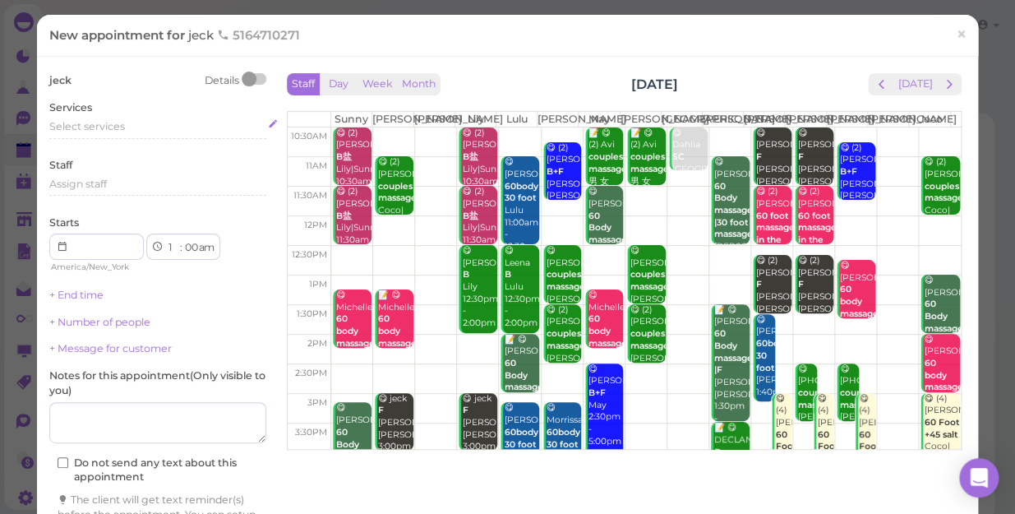
click at [113, 123] on span "Select services" at bounding box center [87, 126] width 76 height 12
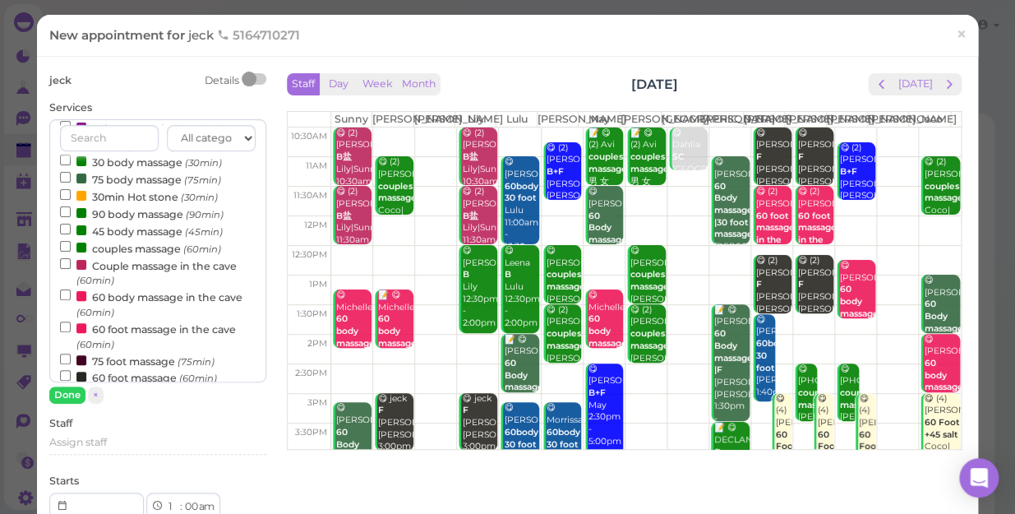
scroll to position [74, 0]
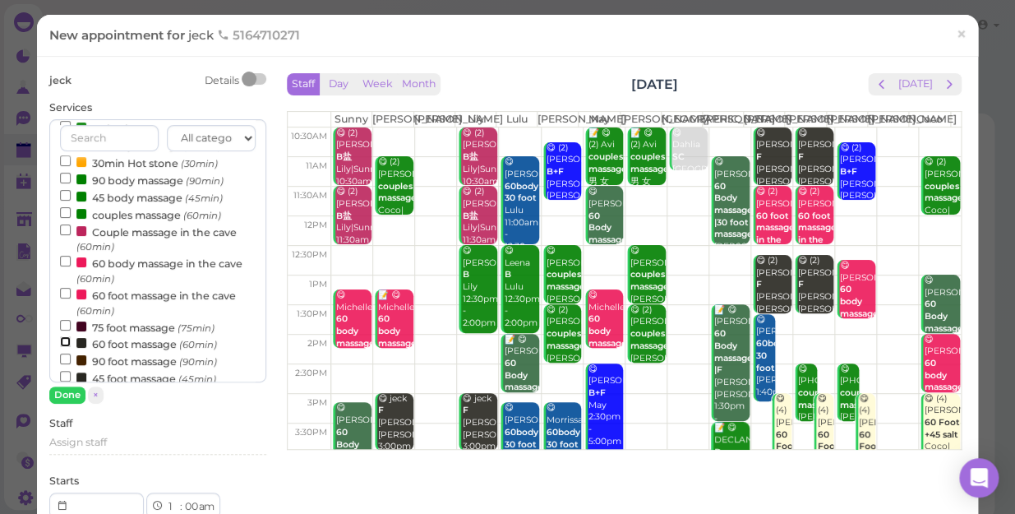
click at [61, 341] on input "60 foot massage (60min)" at bounding box center [65, 341] width 11 height 11
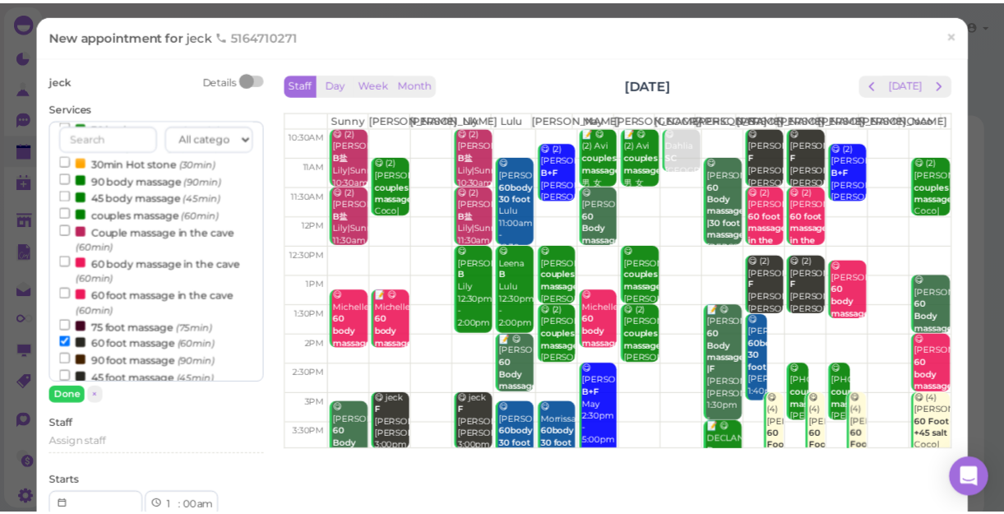
scroll to position [529, 0]
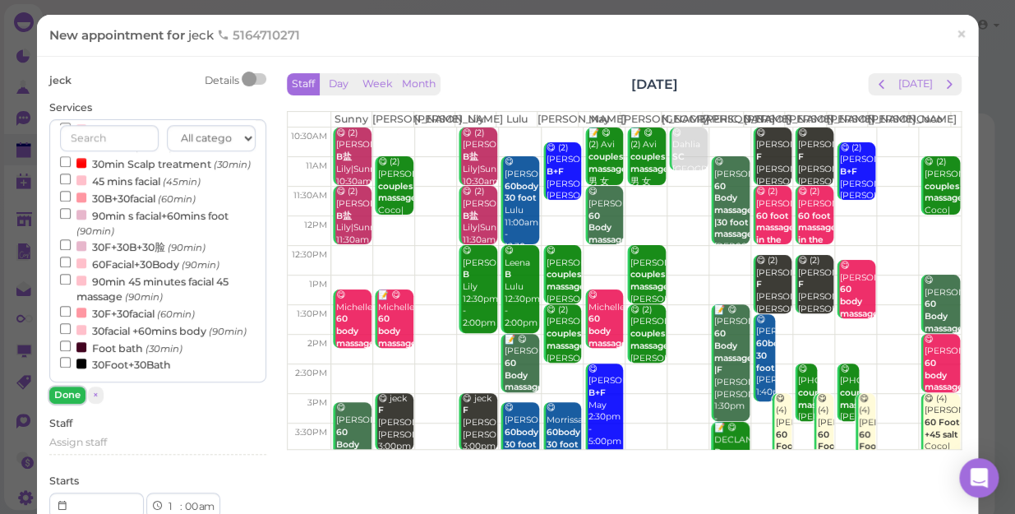
click at [62, 394] on button "Done" at bounding box center [67, 394] width 36 height 17
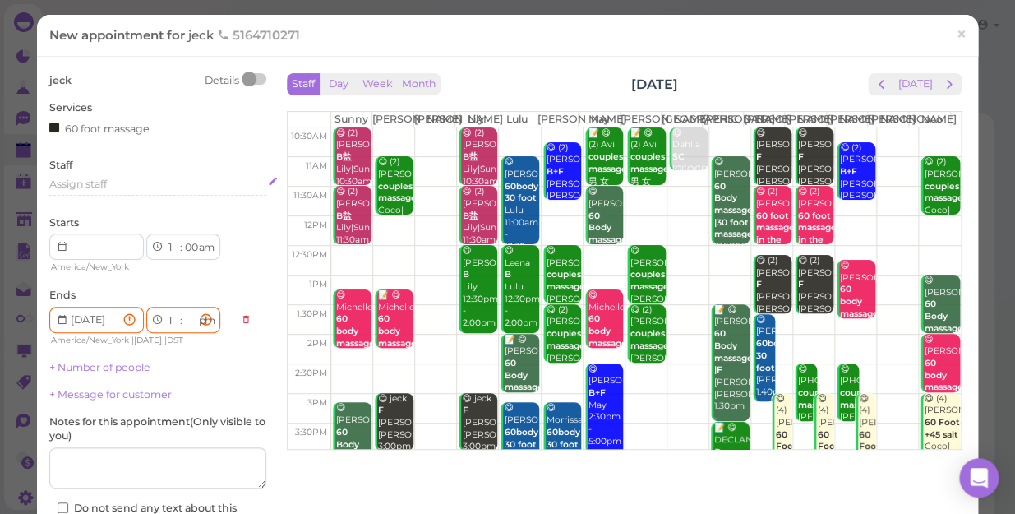
click at [113, 187] on div "Assign staff" at bounding box center [157, 184] width 217 height 15
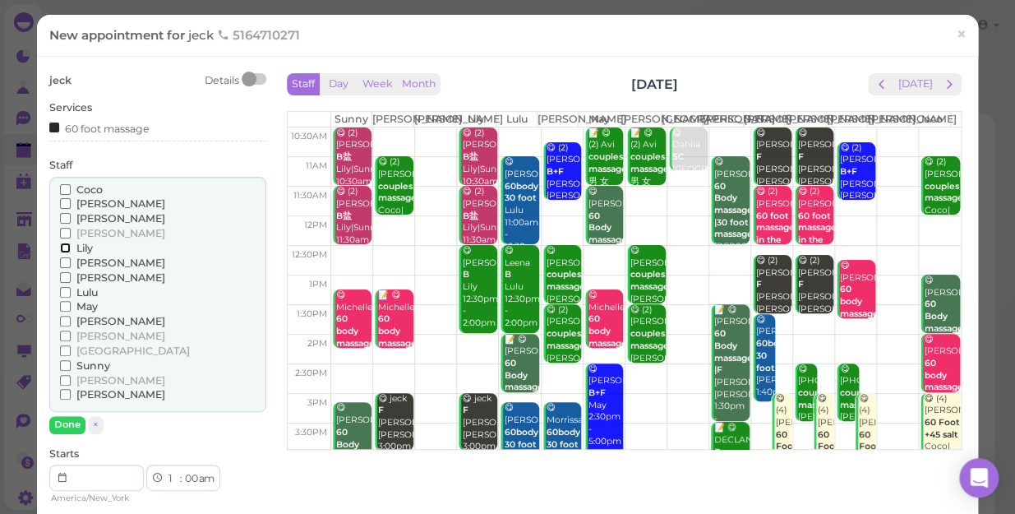
click at [62, 243] on input "Lily" at bounding box center [65, 247] width 11 height 11
click at [66, 421] on button "Done" at bounding box center [67, 424] width 36 height 17
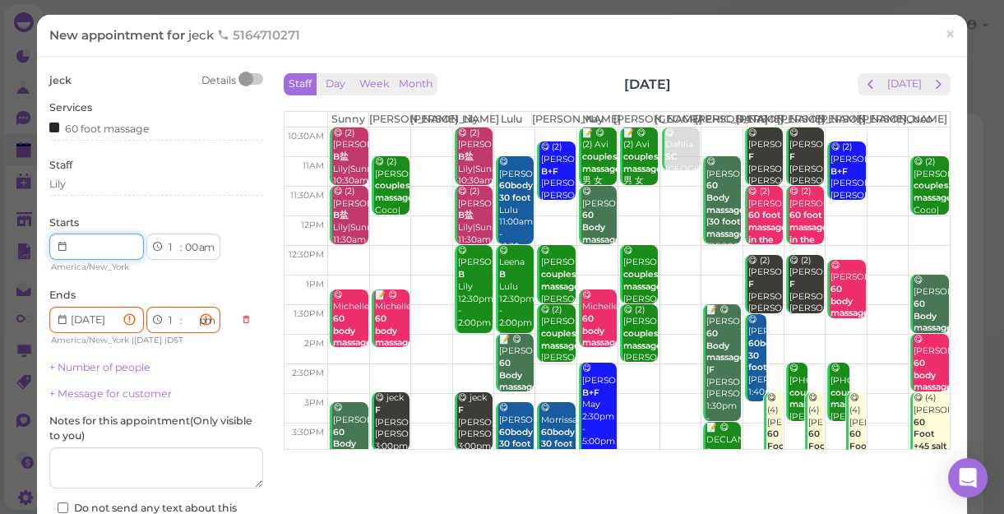
click at [92, 247] on input at bounding box center [96, 246] width 95 height 26
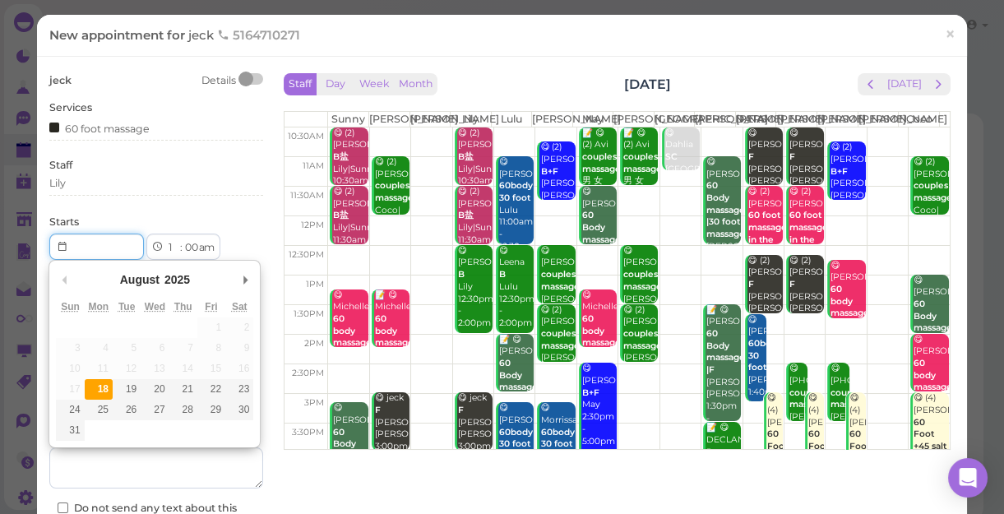
type input "[DATE]"
type input "Invalid date"
select select "00"
select select
select select "am"
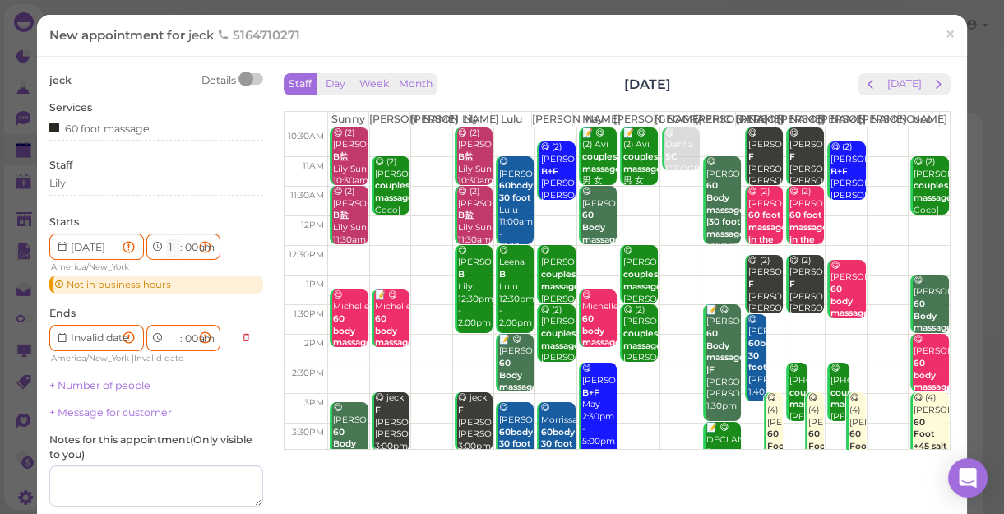
click at [172, 242] on select "1 2 3 4 5 6 7 8 9 10 11 12" at bounding box center [173, 247] width 14 height 17
select select "3"
click at [166, 239] on select "1 2 3 4 5 6 7 8 9 10 11 12" at bounding box center [173, 247] width 14 height 17
type input "[DATE]"
select select "pm"
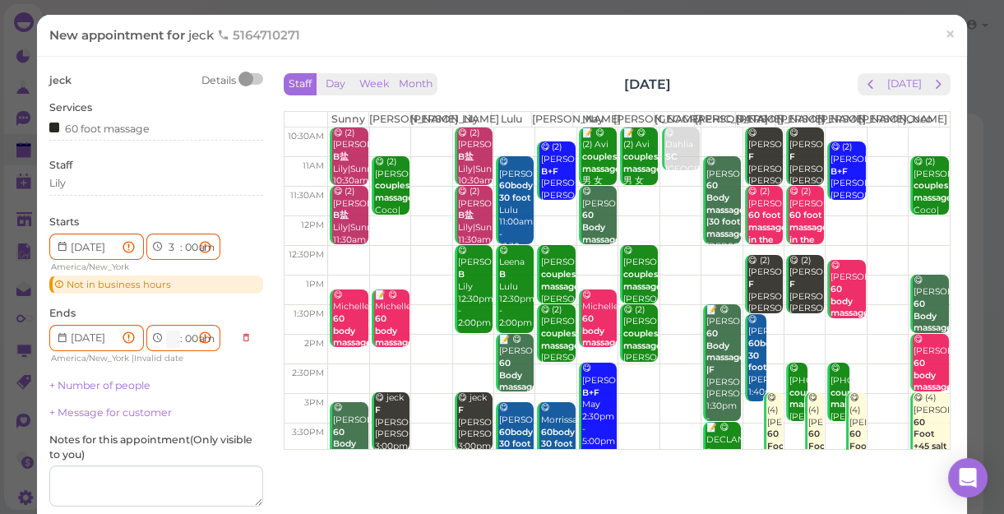
select select "4"
select select "pm"
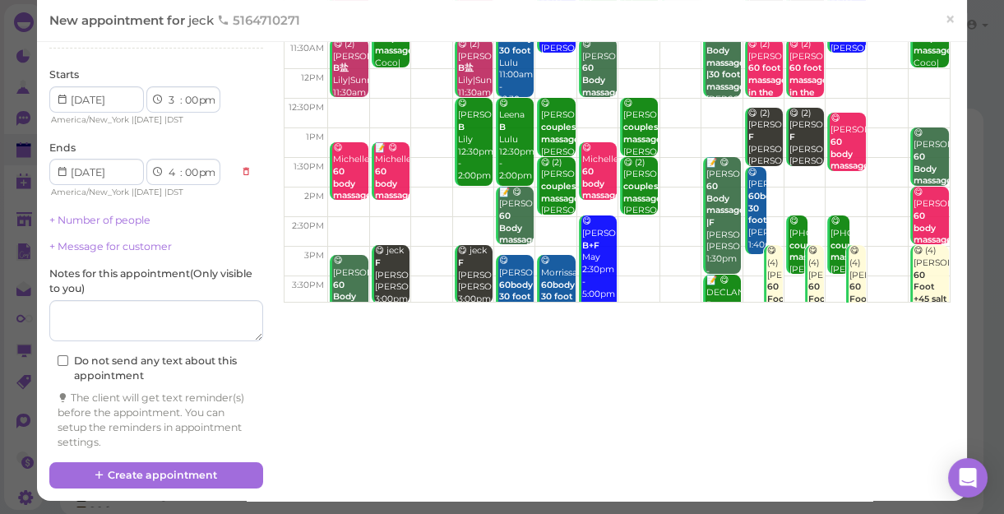
scroll to position [6, 0]
click at [205, 445] on button "Create appointment" at bounding box center [156, 475] width 214 height 26
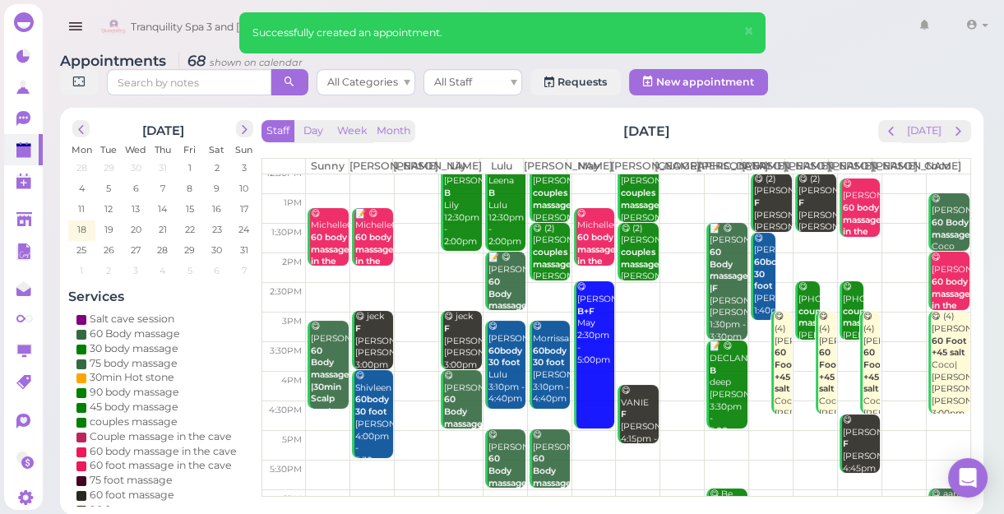
scroll to position [297, 0]
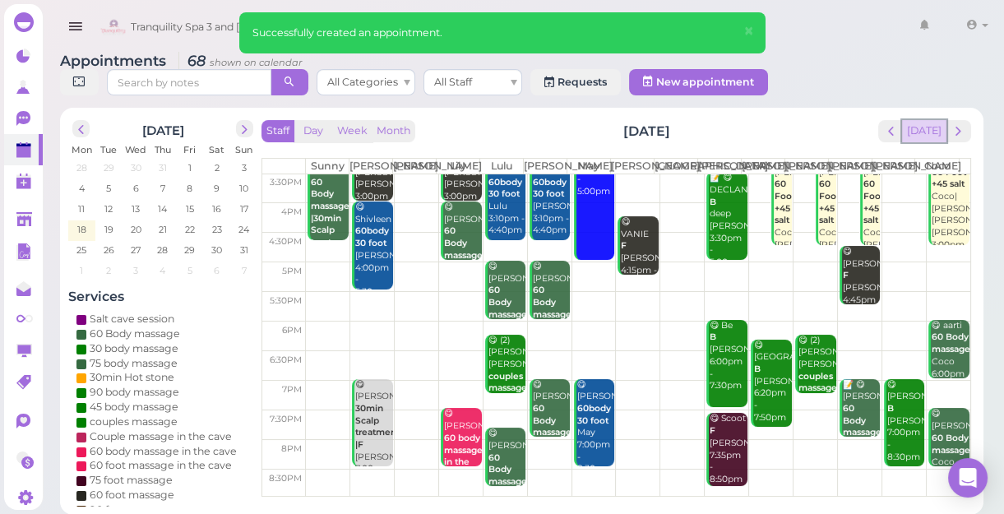
click at [925, 135] on button "[DATE]" at bounding box center [924, 131] width 44 height 22
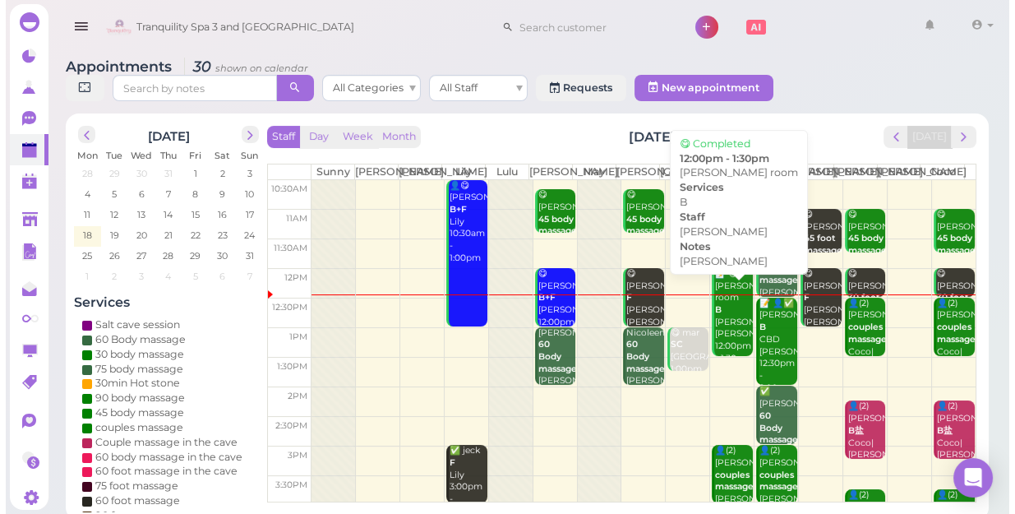
scroll to position [0, 0]
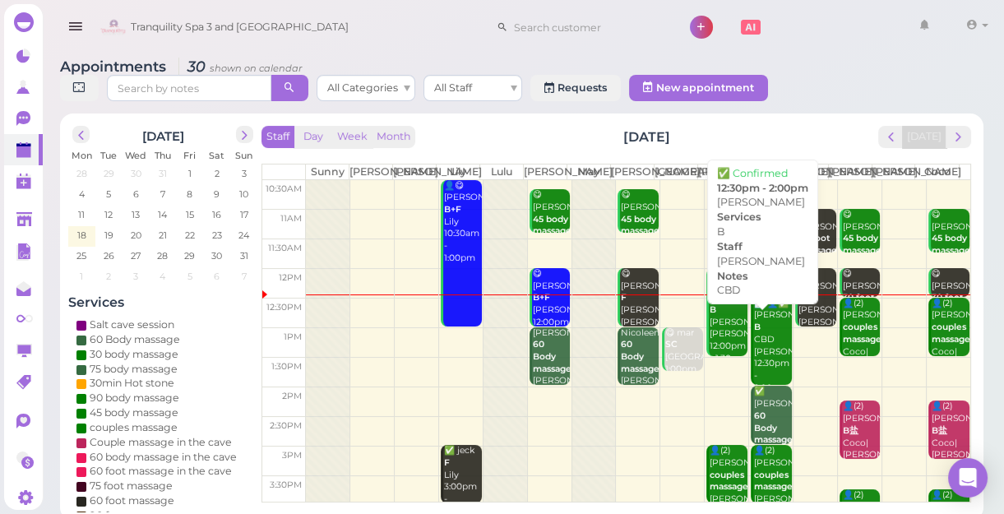
click at [759, 372] on div "📝 👤✅ [PERSON_NAME] B CBD [PERSON_NAME] 12:30pm - 2:00pm" at bounding box center [772, 346] width 39 height 97
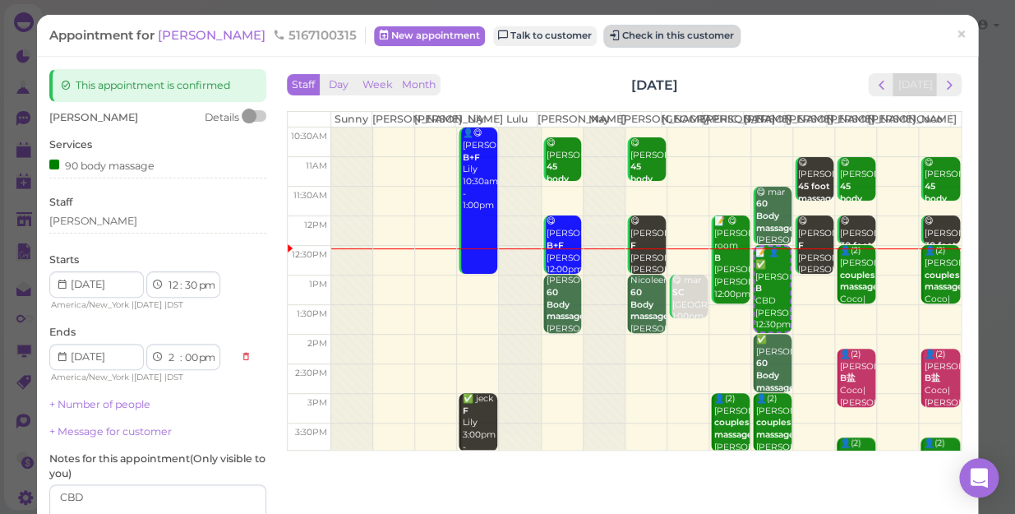
click at [632, 39] on button "Check in this customer" at bounding box center [672, 36] width 134 height 20
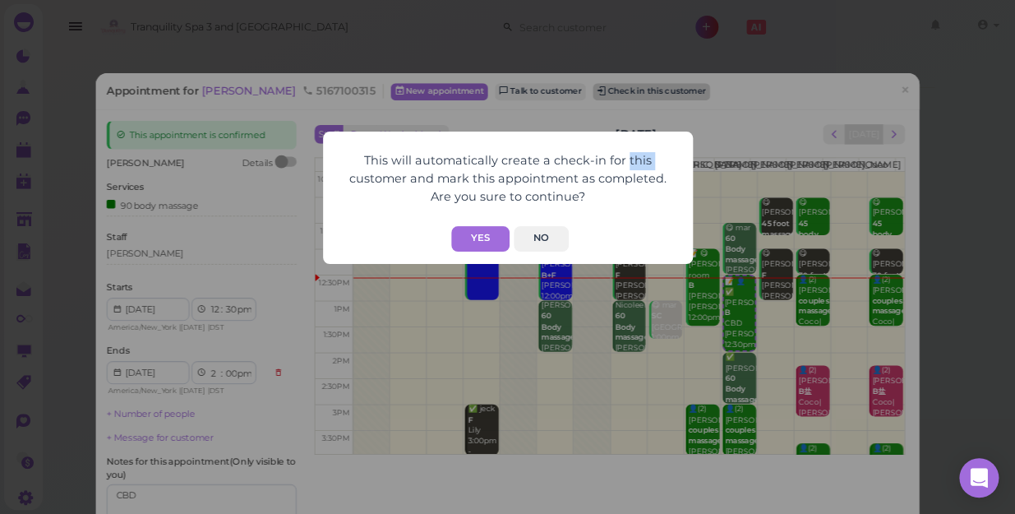
click at [632, 39] on div "This will automatically create a check-in for this customer and mark this appoi…" at bounding box center [507, 257] width 1015 height 514
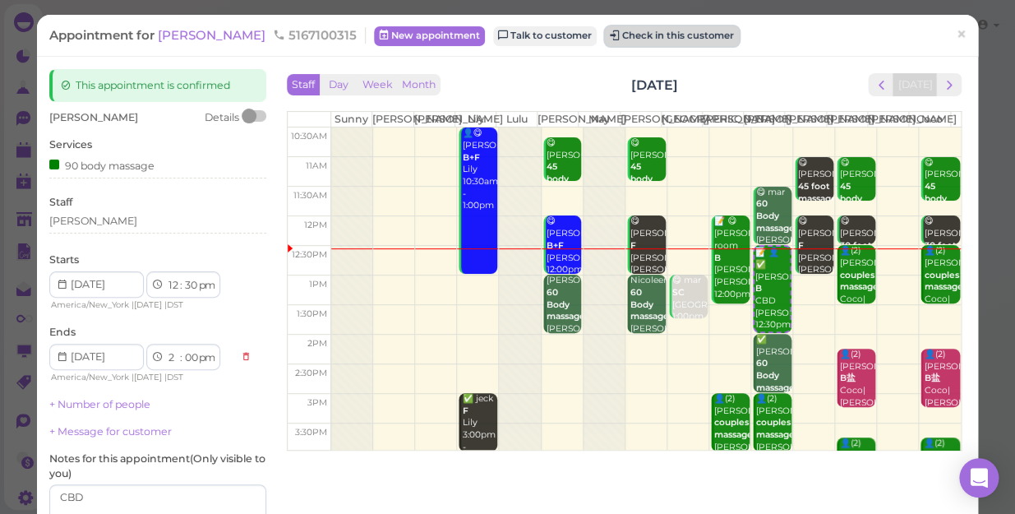
drag, startPoint x: 632, startPoint y: 39, endPoint x: 610, endPoint y: 36, distance: 22.4
click at [610, 36] on button "Check in this customer" at bounding box center [672, 36] width 134 height 20
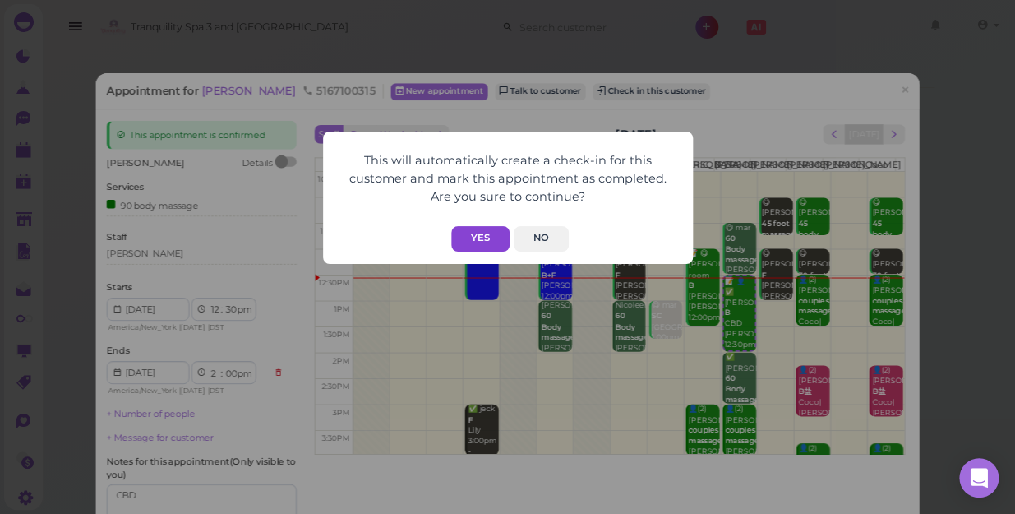
click at [476, 234] on button "Yes" at bounding box center [480, 238] width 58 height 25
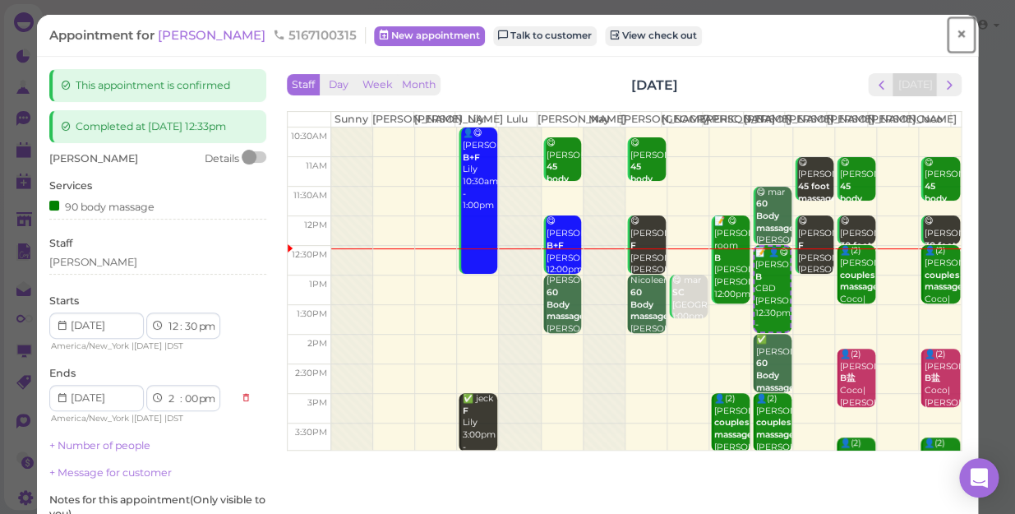
click at [956, 35] on span "×" at bounding box center [961, 34] width 11 height 23
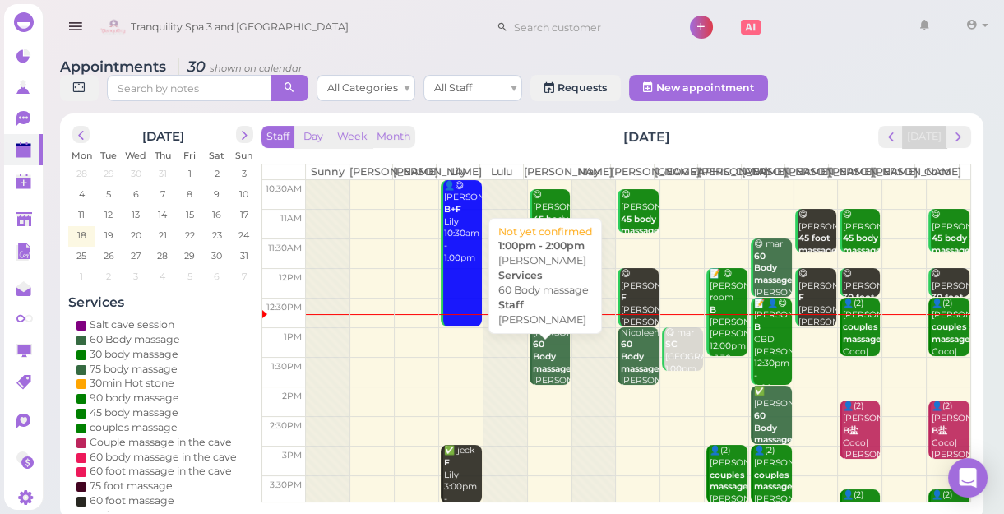
click at [544, 373] on b "60 Body massage" at bounding box center [552, 356] width 39 height 35
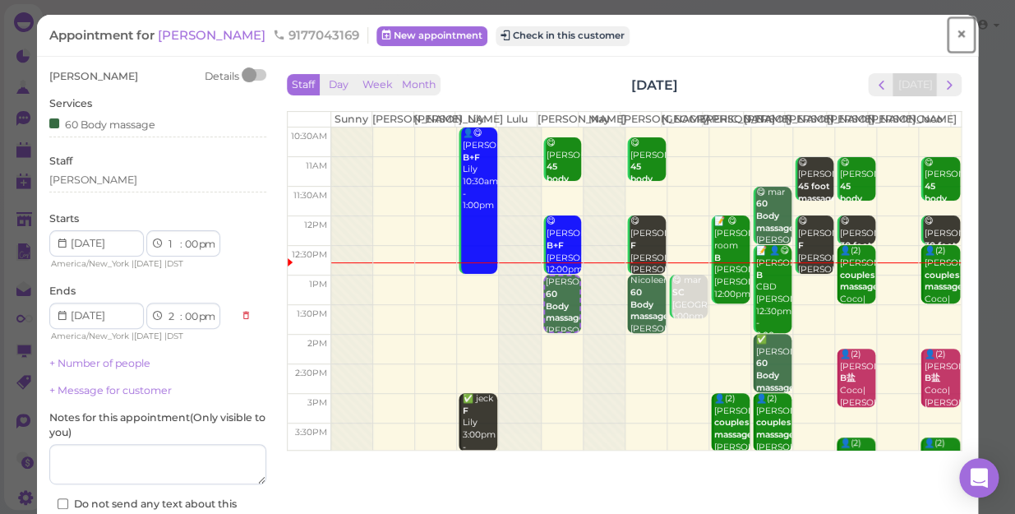
click at [956, 38] on span "×" at bounding box center [961, 34] width 11 height 23
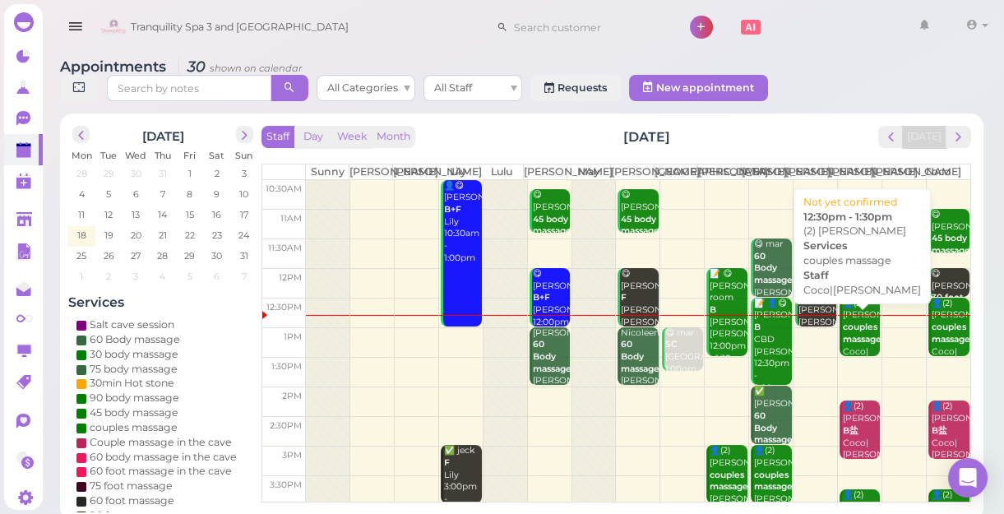
click at [843, 344] on b "couples massage" at bounding box center [862, 332] width 39 height 23
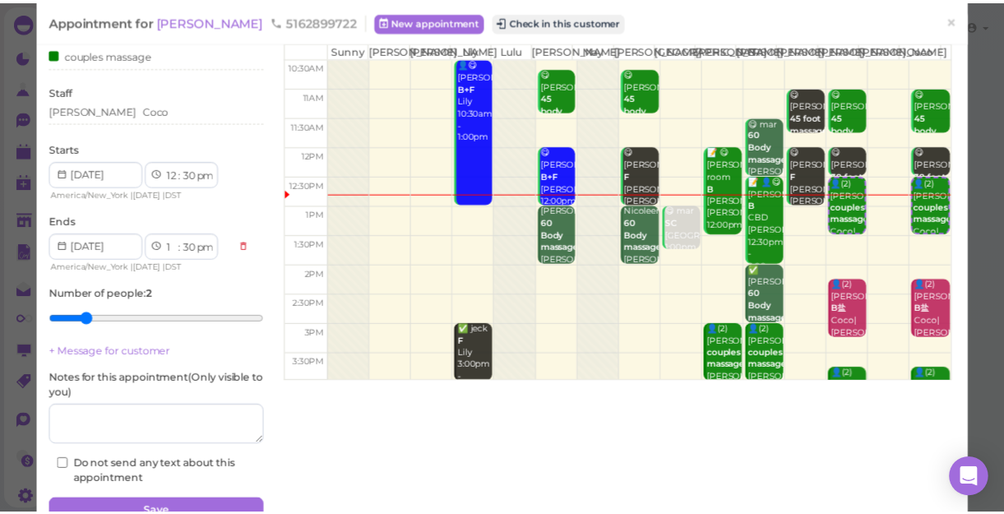
scroll to position [150, 0]
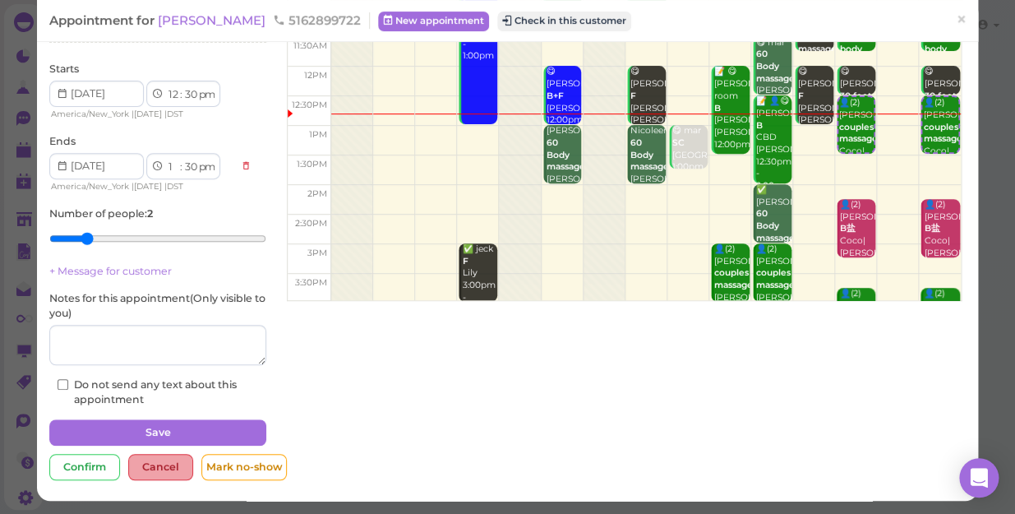
click at [160, 445] on div "Cancel" at bounding box center [160, 467] width 65 height 26
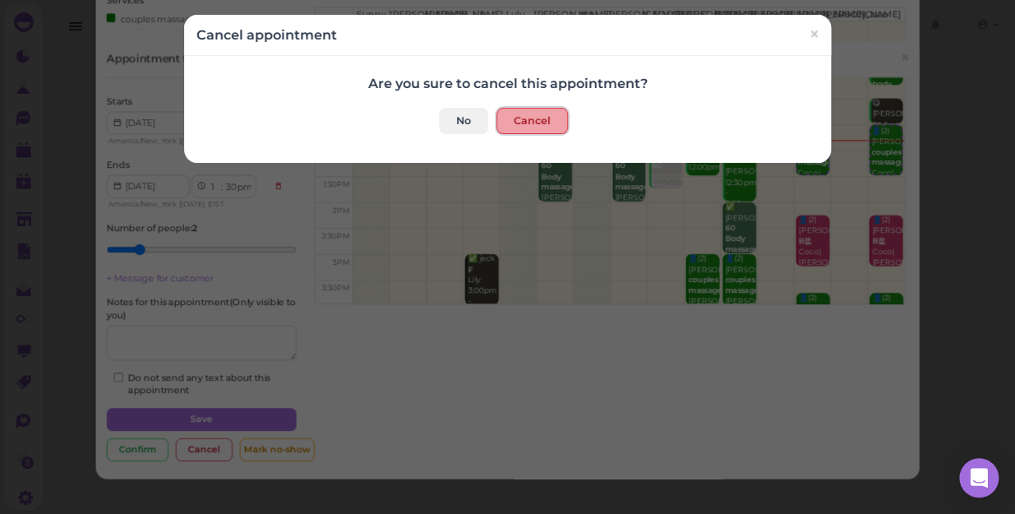
click at [539, 121] on button "Cancel" at bounding box center [532, 121] width 72 height 26
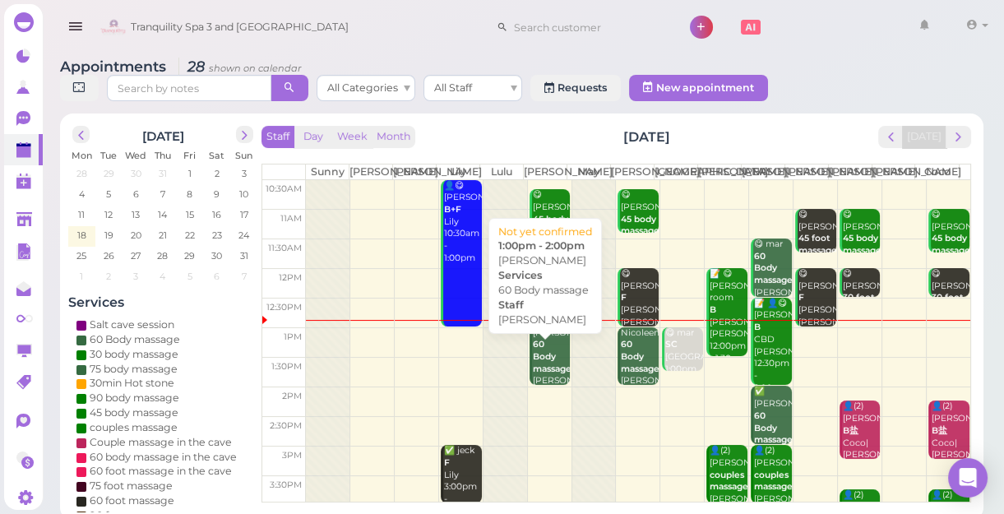
click at [544, 373] on b "60 Body massage" at bounding box center [552, 356] width 39 height 35
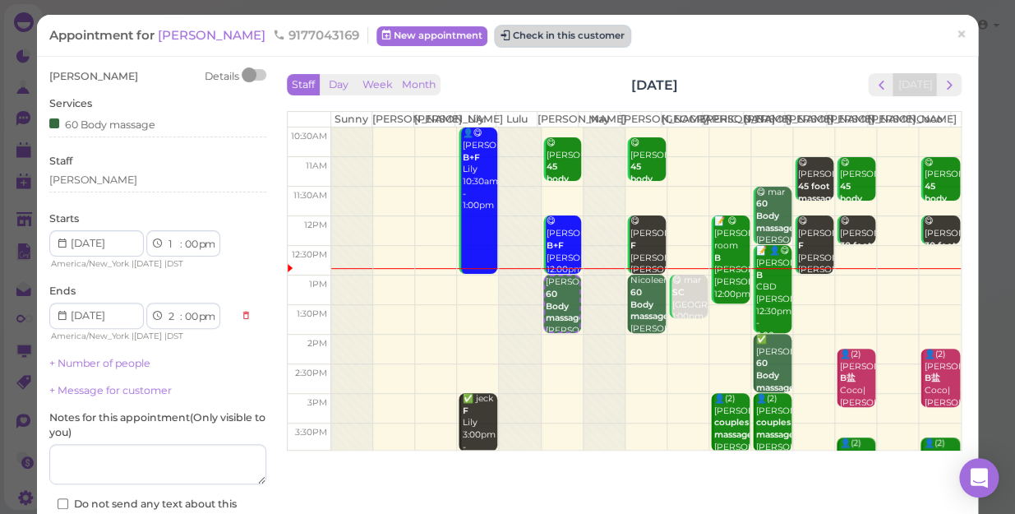
click at [496, 33] on button "Check in this customer" at bounding box center [563, 36] width 134 height 20
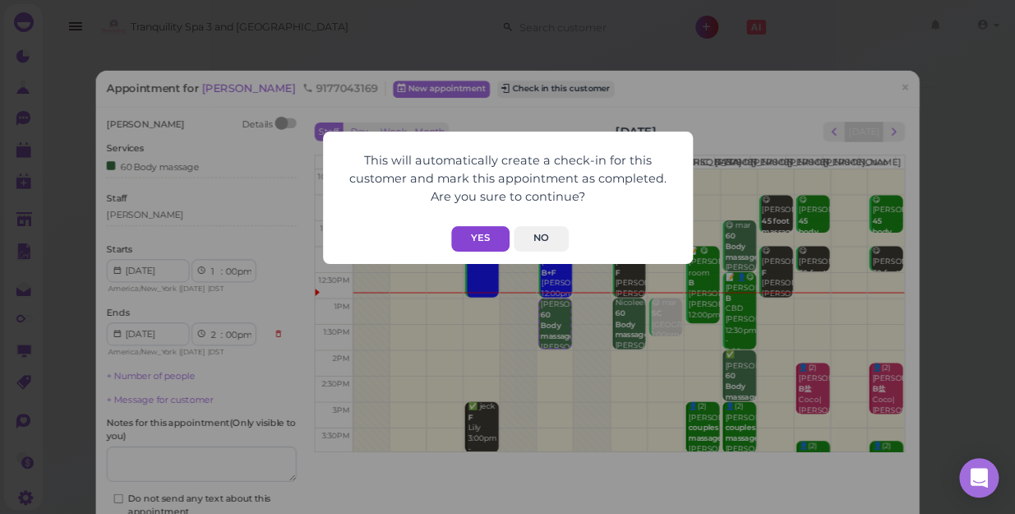
click at [480, 238] on button "Yes" at bounding box center [480, 238] width 58 height 25
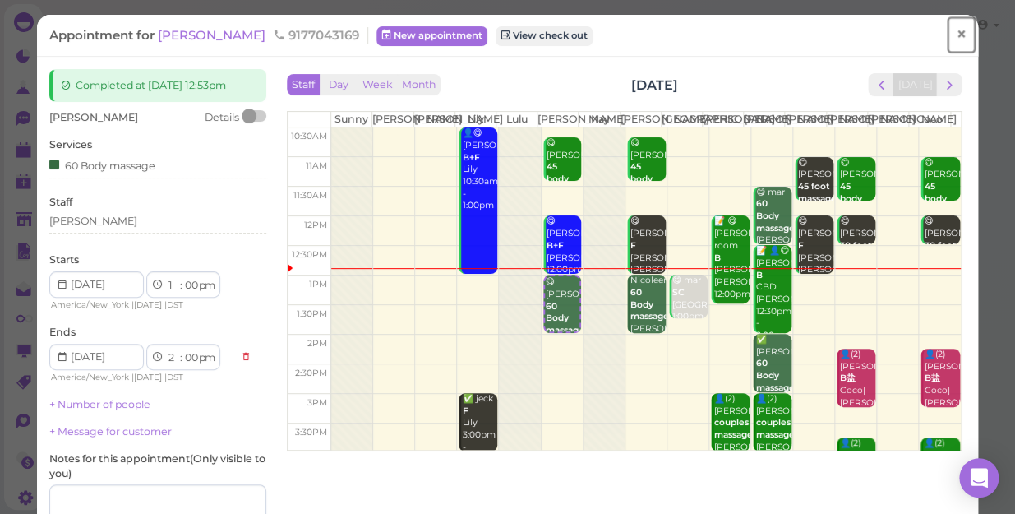
click at [956, 37] on span "×" at bounding box center [961, 34] width 11 height 23
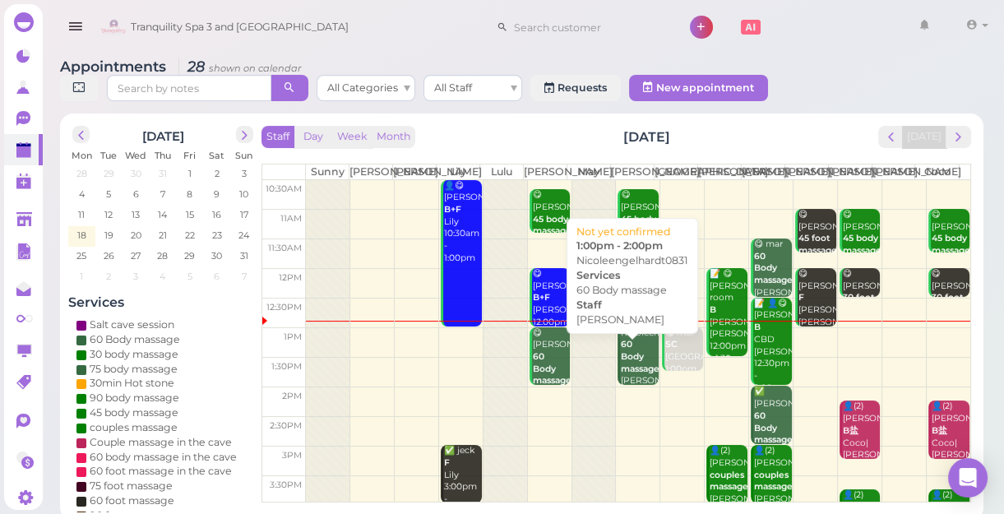
click at [621, 369] on b "60 Body massage" at bounding box center [640, 356] width 39 height 35
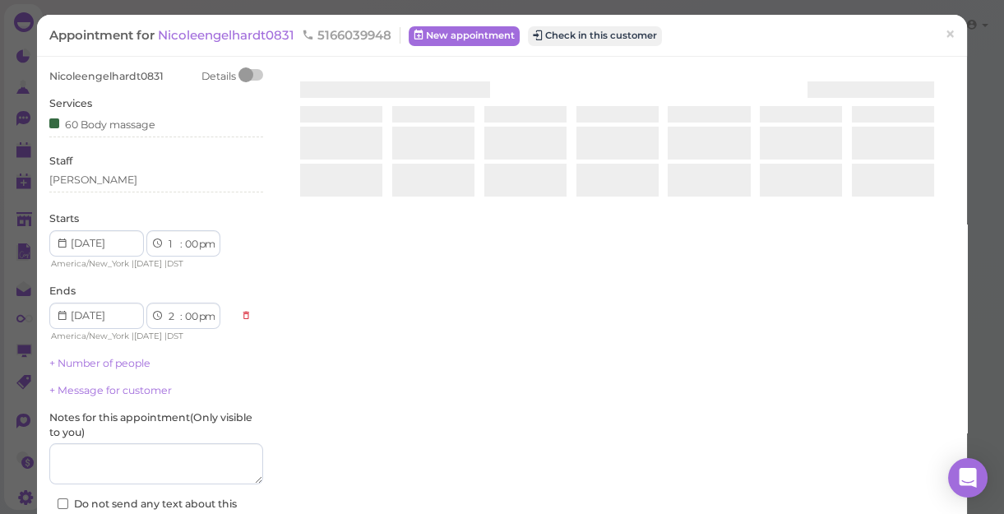
click at [618, 369] on div at bounding box center [616, 264] width 675 height 390
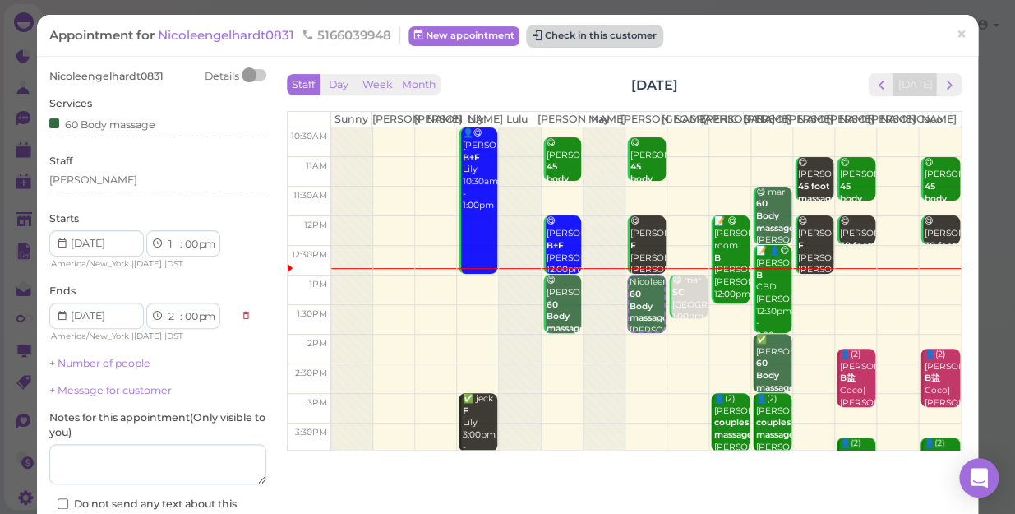
click at [584, 39] on button "Check in this customer" at bounding box center [595, 36] width 134 height 20
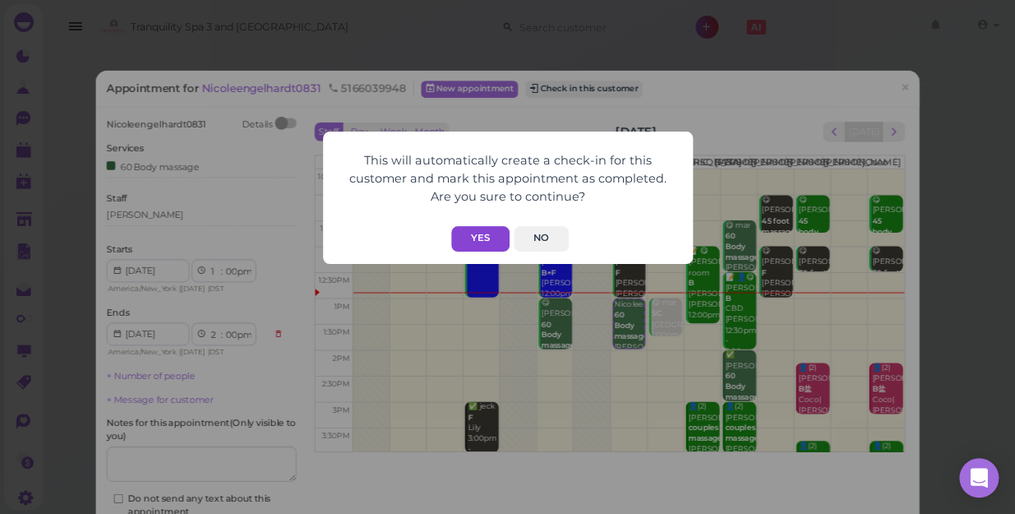
click at [477, 235] on button "Yes" at bounding box center [480, 238] width 58 height 25
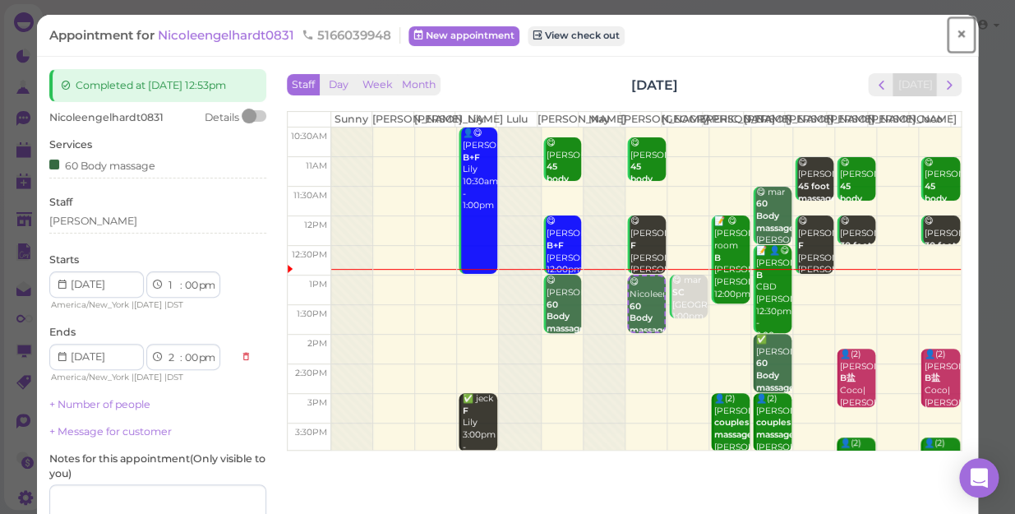
click at [956, 32] on span "×" at bounding box center [961, 34] width 11 height 23
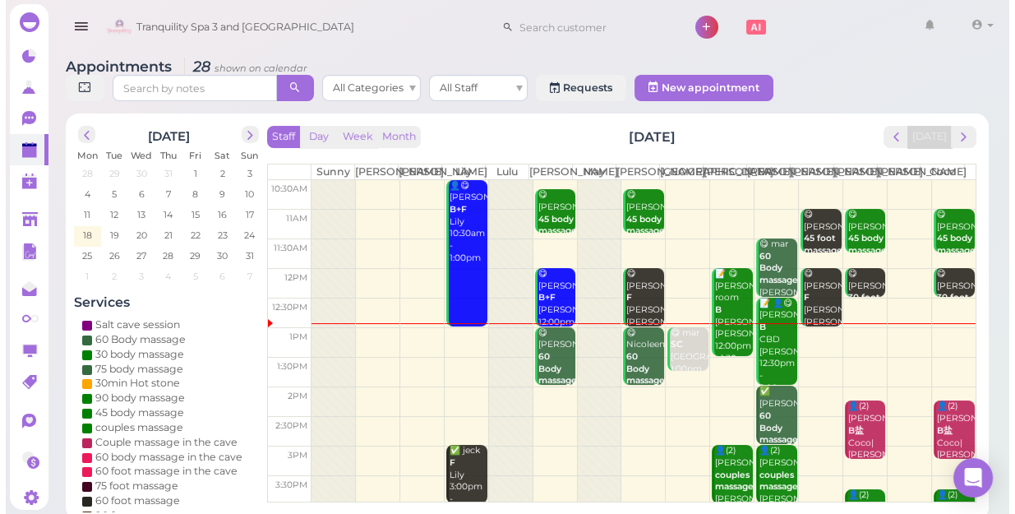
scroll to position [149, 0]
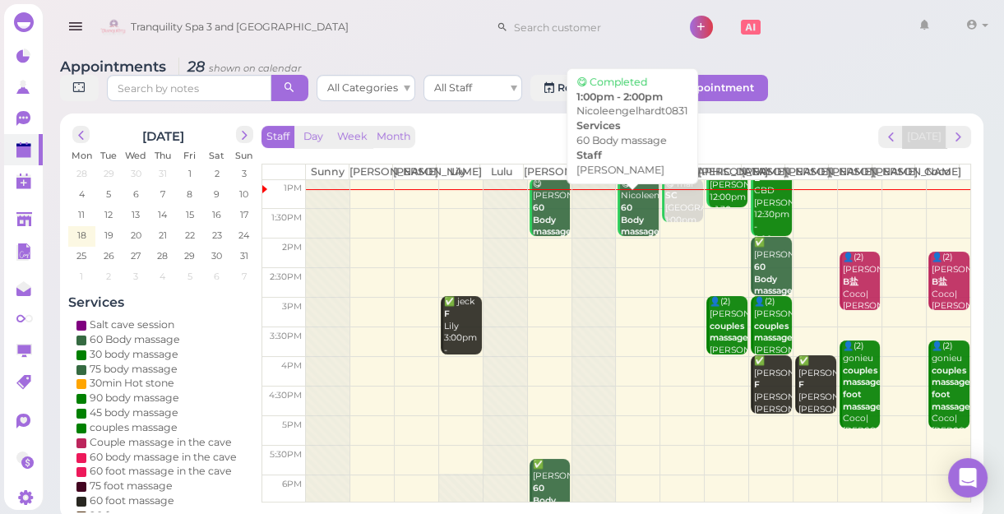
click at [631, 237] on b "60 Body massage" at bounding box center [640, 219] width 39 height 35
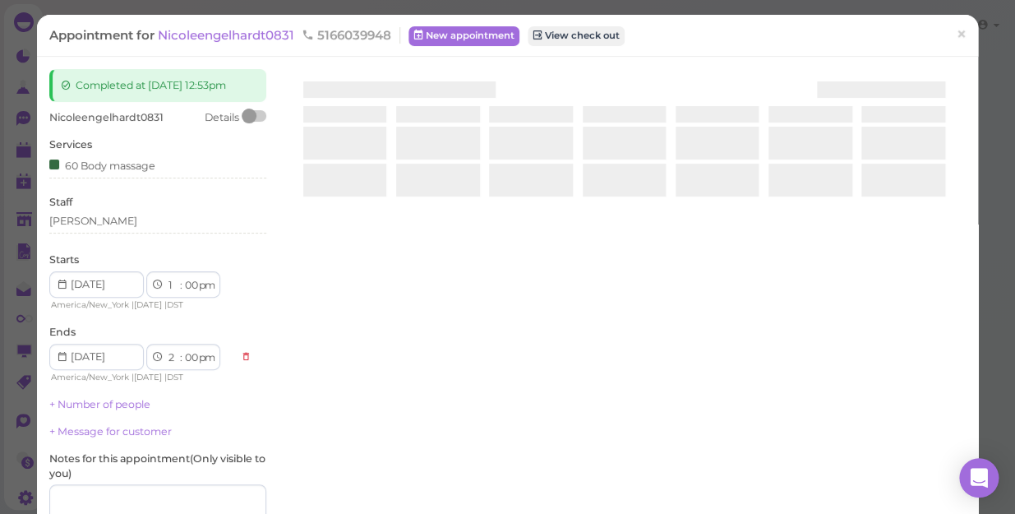
click at [631, 238] on div at bounding box center [624, 264] width 683 height 390
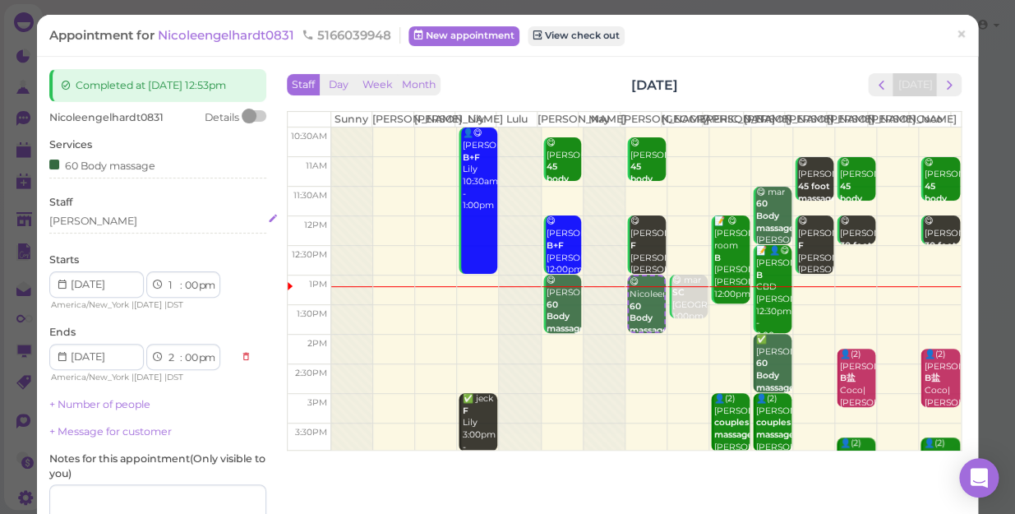
click at [80, 223] on div "[PERSON_NAME]" at bounding box center [157, 221] width 217 height 15
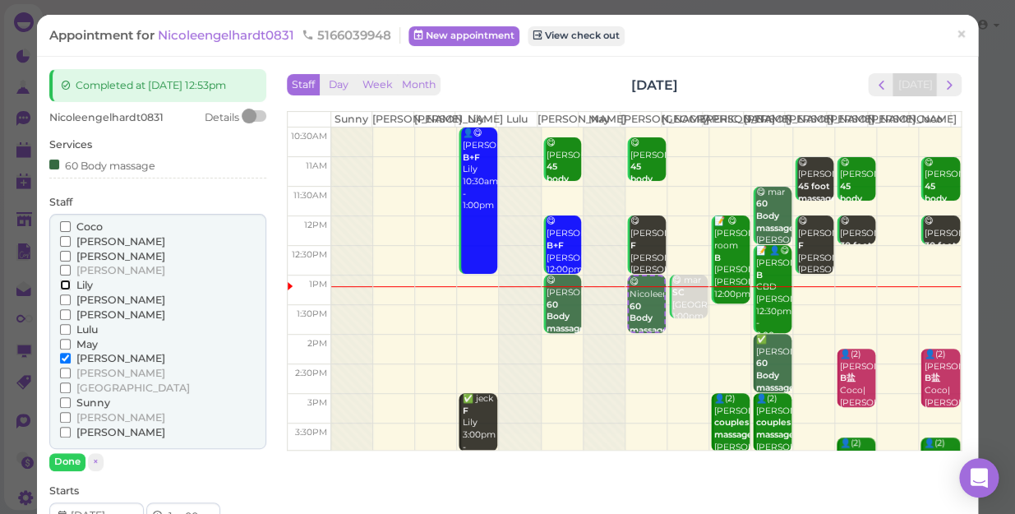
click at [66, 284] on input "Lily" at bounding box center [65, 284] width 11 height 11
click at [63, 353] on input "[PERSON_NAME]" at bounding box center [65, 358] width 11 height 11
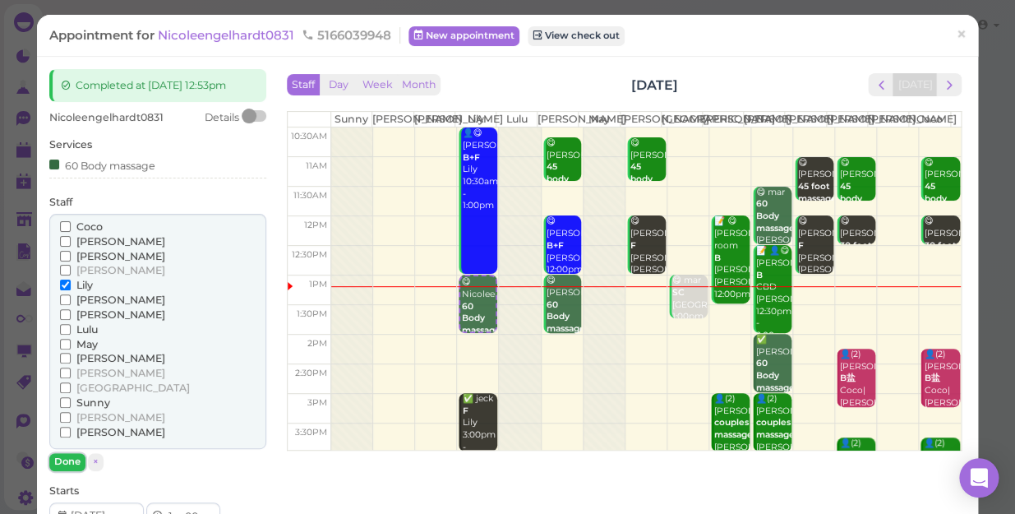
click at [69, 445] on button "Done" at bounding box center [67, 461] width 36 height 17
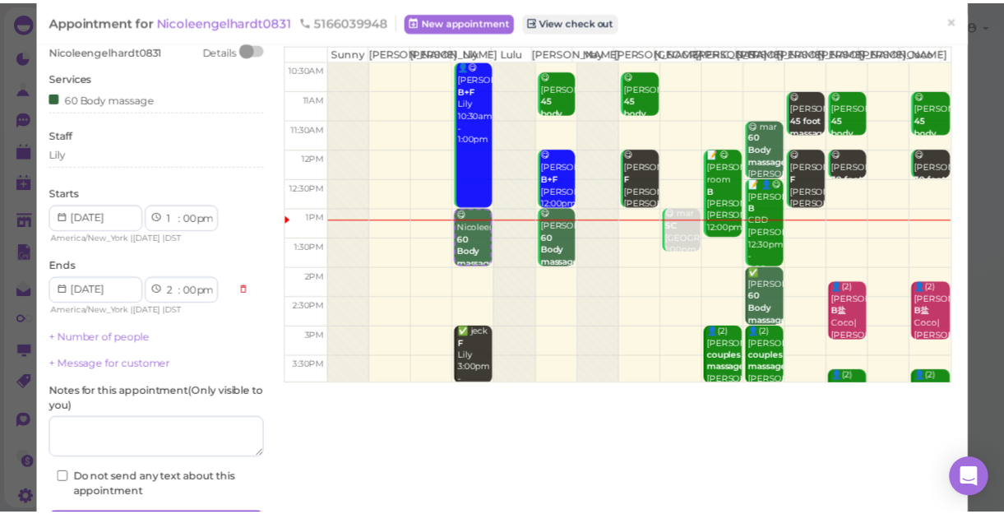
scroll to position [160, 0]
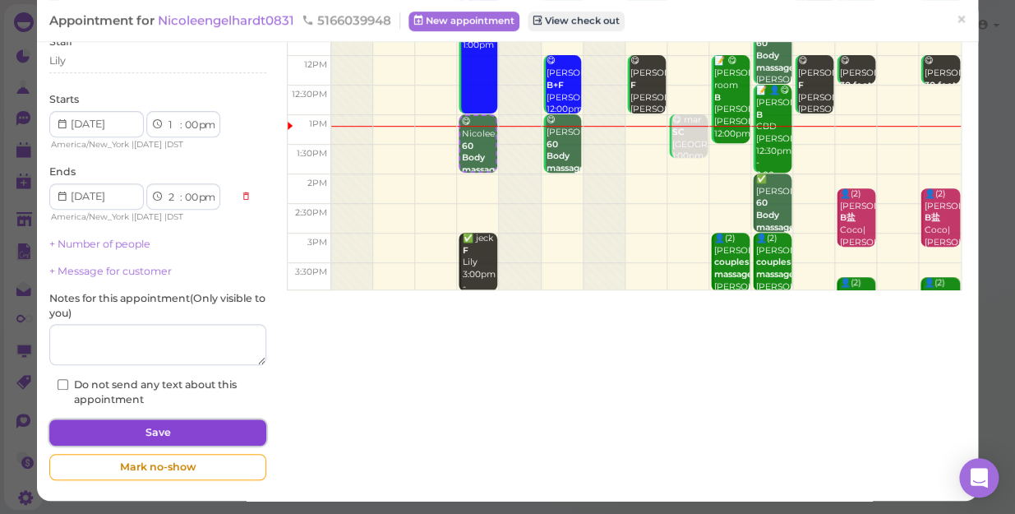
click at [125, 431] on button "Save" at bounding box center [157, 432] width 217 height 26
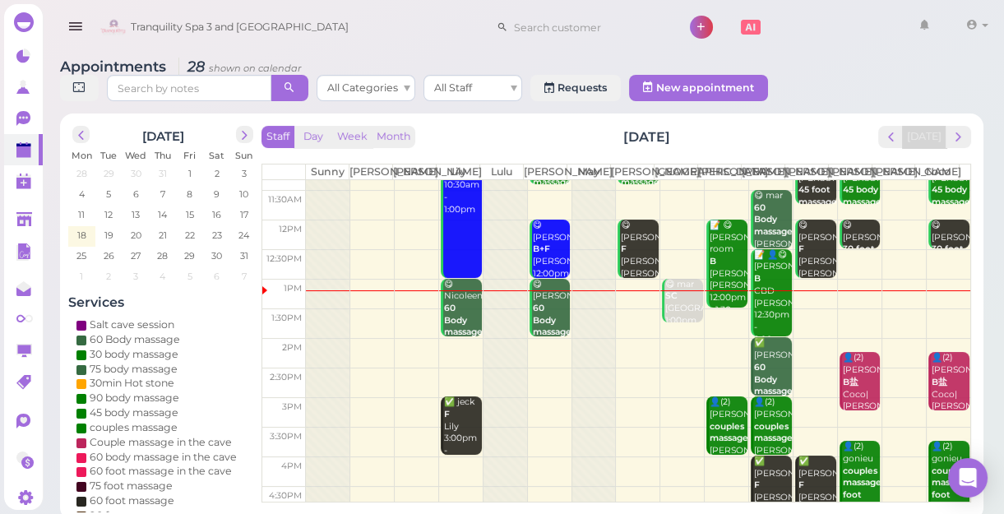
scroll to position [74, 0]
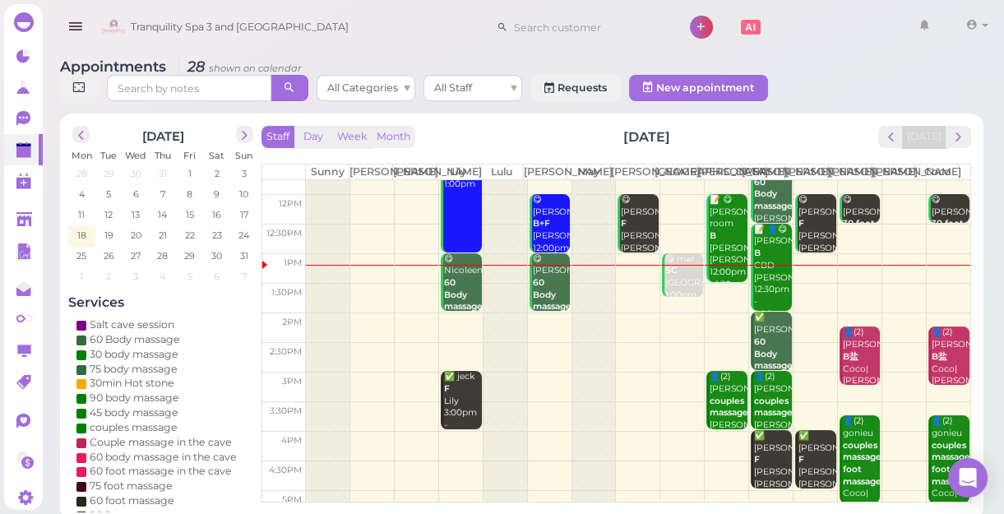
click at [630, 283] on td at bounding box center [638, 268] width 664 height 30
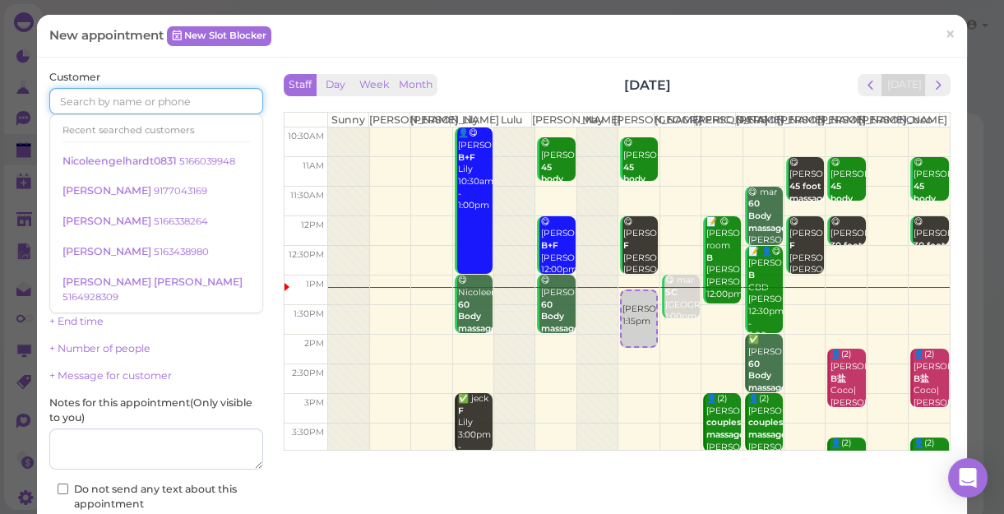
click at [219, 89] on input at bounding box center [156, 101] width 214 height 26
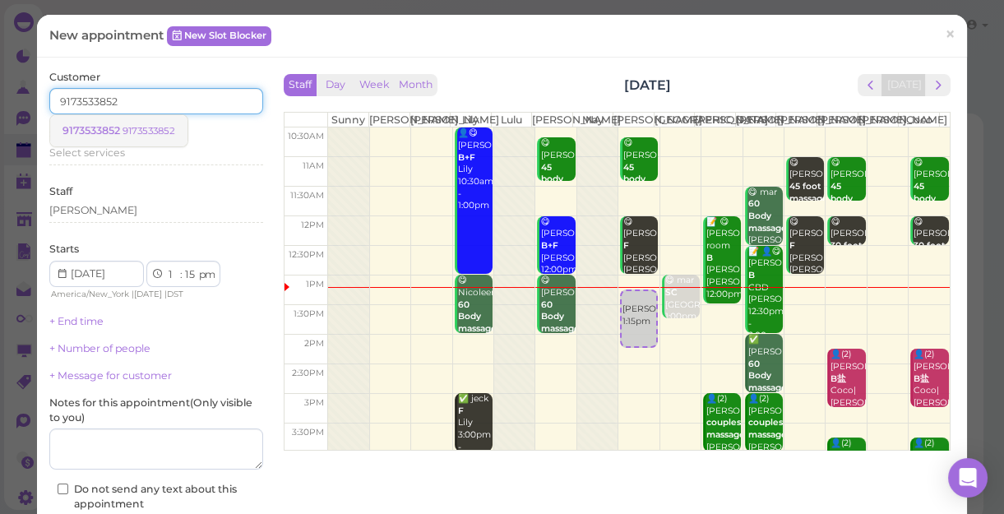
type input "9173533852"
click at [155, 135] on small "9173533852" at bounding box center [148, 131] width 53 height 12
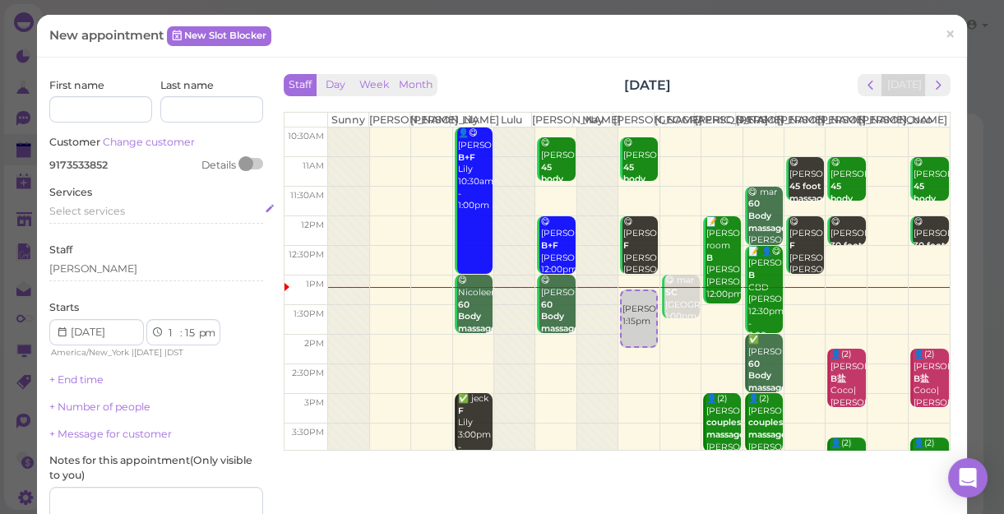
click at [107, 210] on span "Select services" at bounding box center [87, 211] width 76 height 12
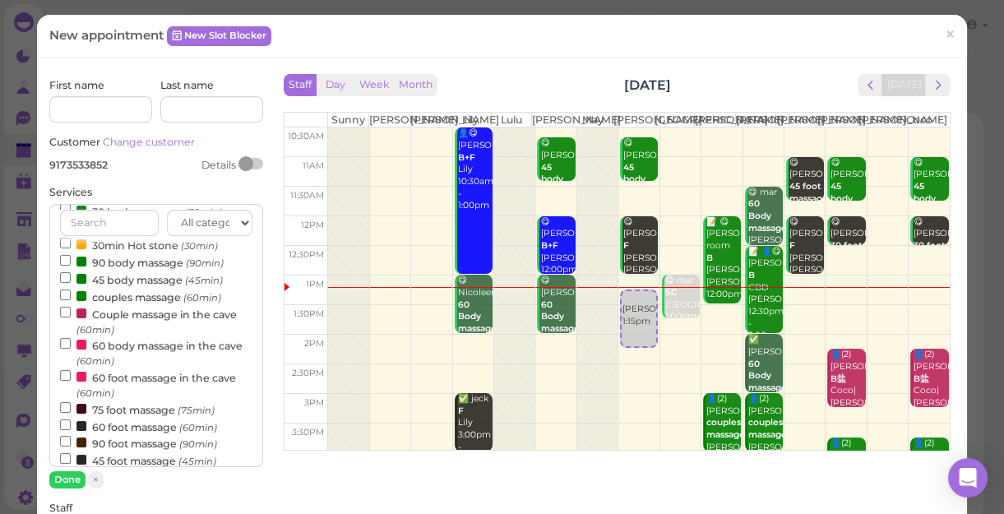
scroll to position [149, 0]
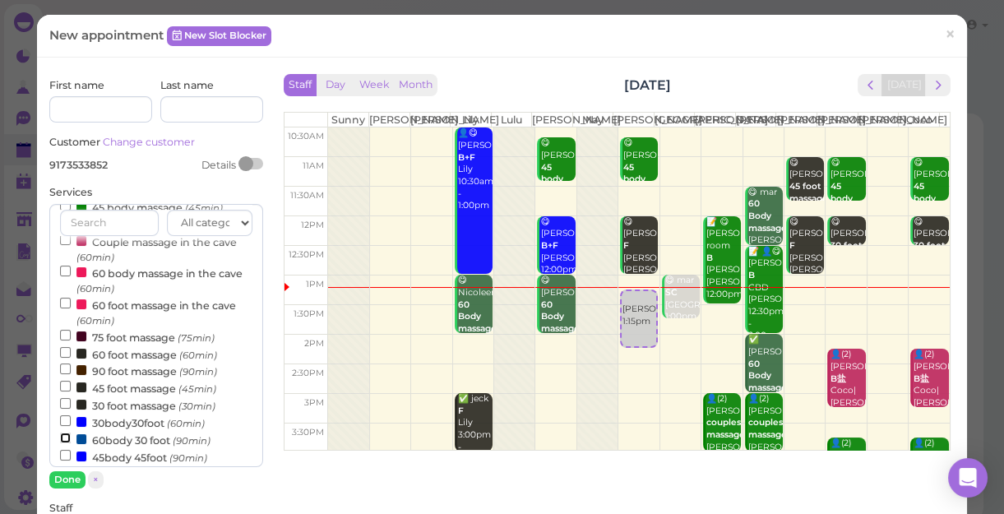
click at [62, 437] on input "60body 30 foot (90min)" at bounding box center [65, 437] width 11 height 11
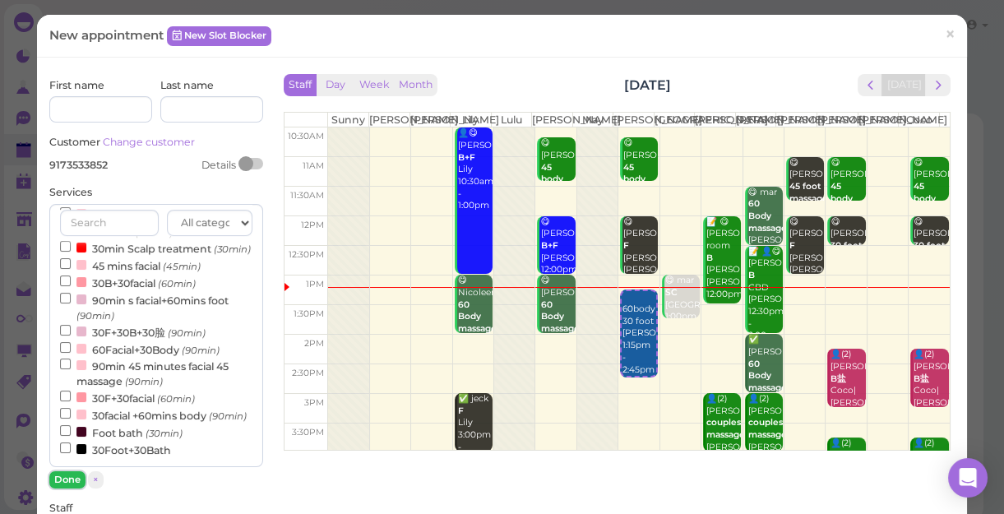
click at [75, 445] on button "Done" at bounding box center [67, 479] width 36 height 17
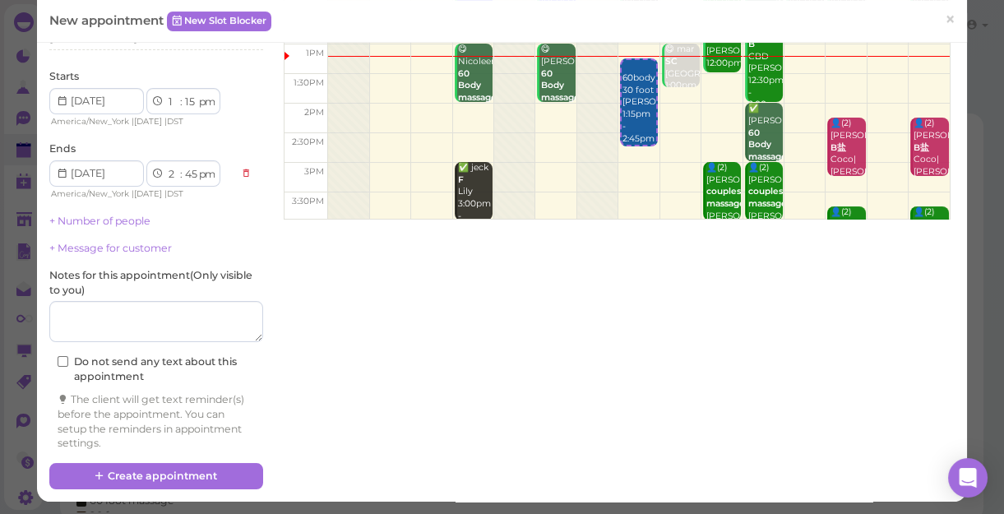
scroll to position [232, 0]
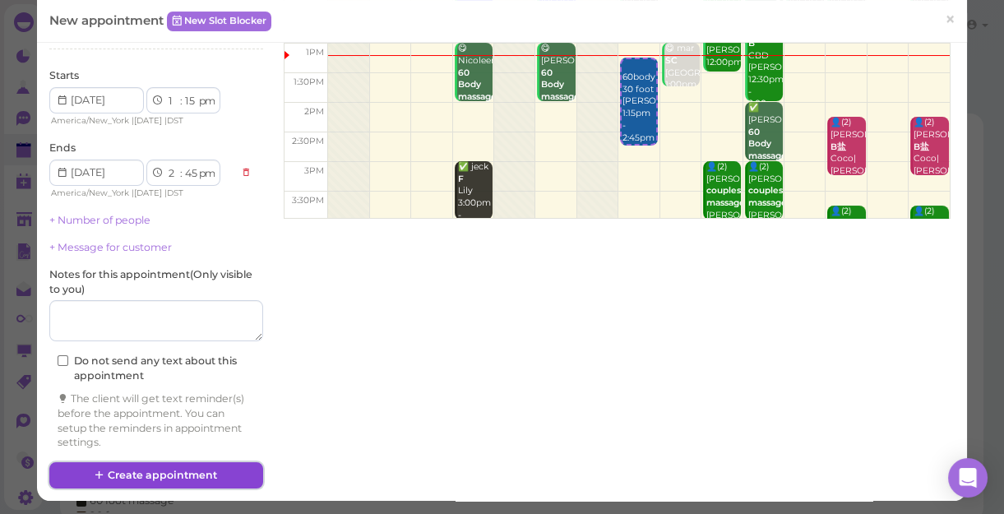
click at [182, 445] on button "Create appointment" at bounding box center [156, 475] width 214 height 26
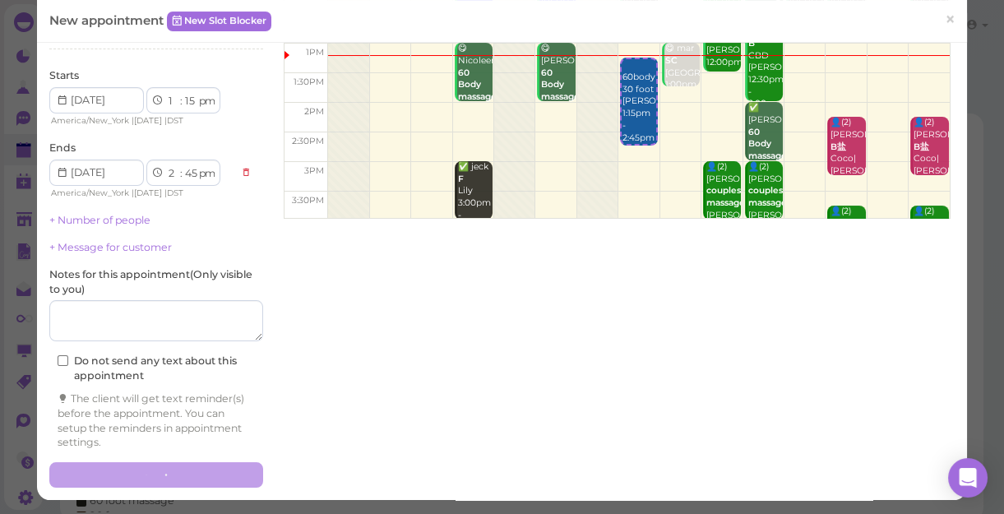
scroll to position [0, 0]
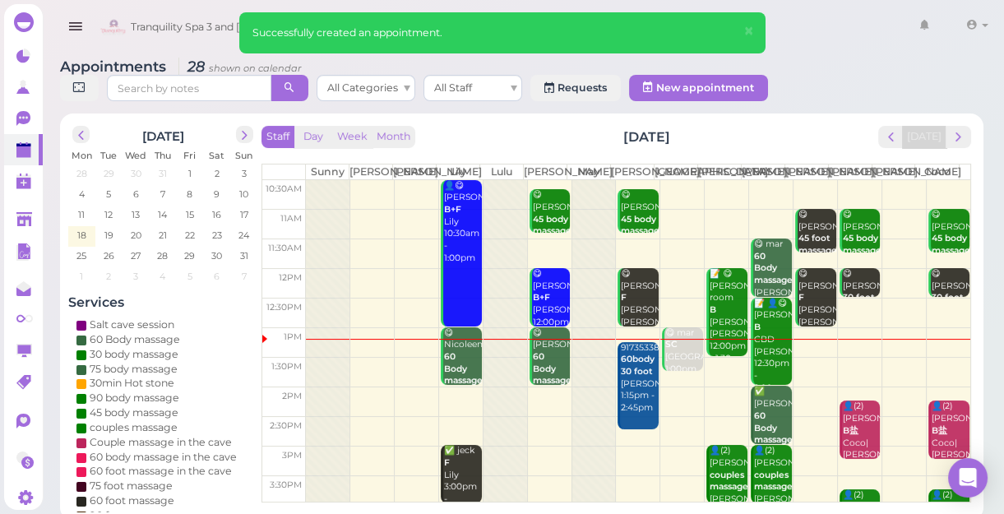
click at [621, 376] on b "60body 30 foot" at bounding box center [638, 364] width 34 height 23
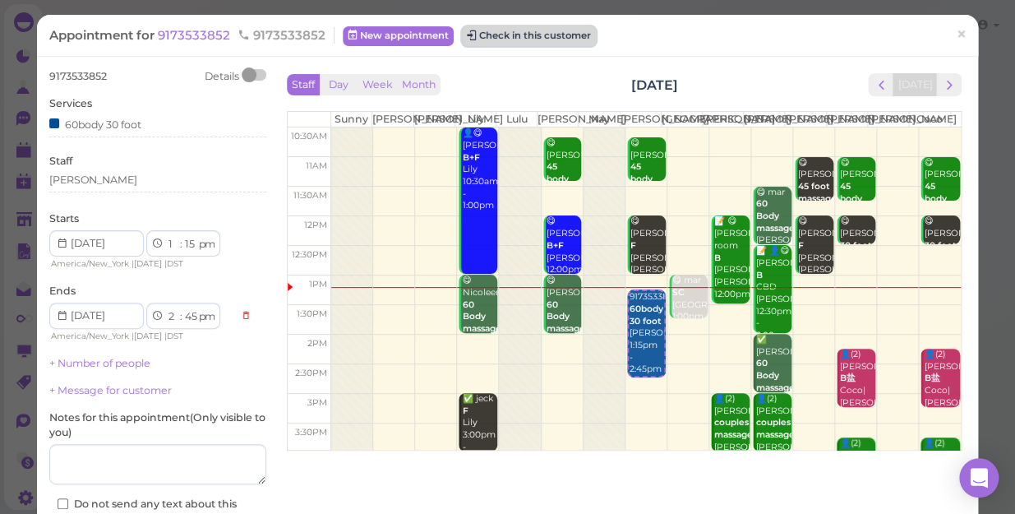
click at [550, 35] on button "Check in this customer" at bounding box center [529, 36] width 134 height 20
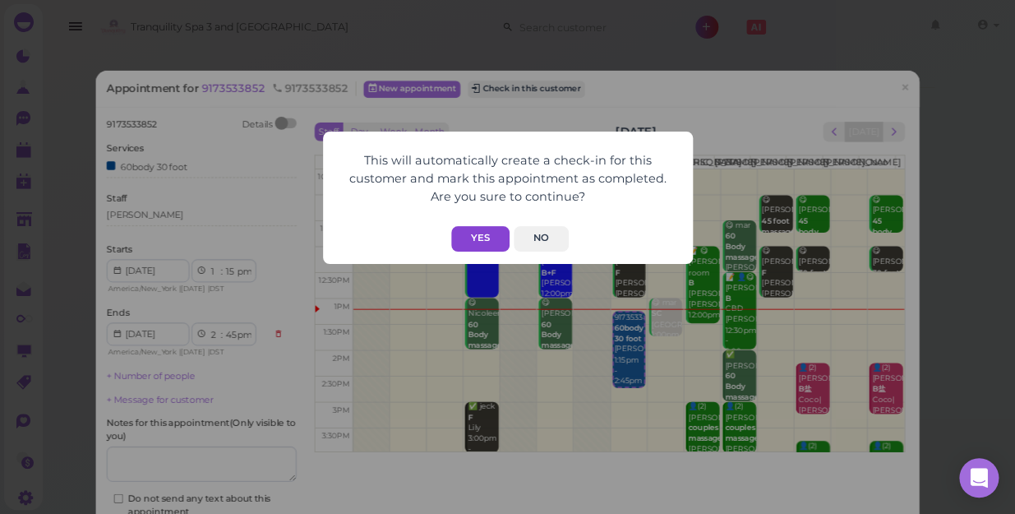
click at [491, 236] on button "Yes" at bounding box center [480, 238] width 58 height 25
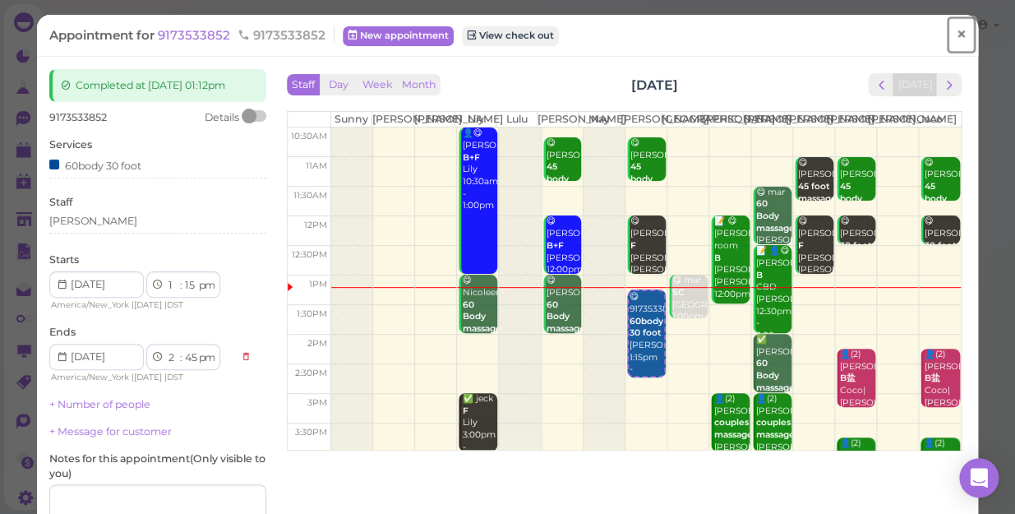
click at [946, 38] on link "×" at bounding box center [961, 35] width 30 height 39
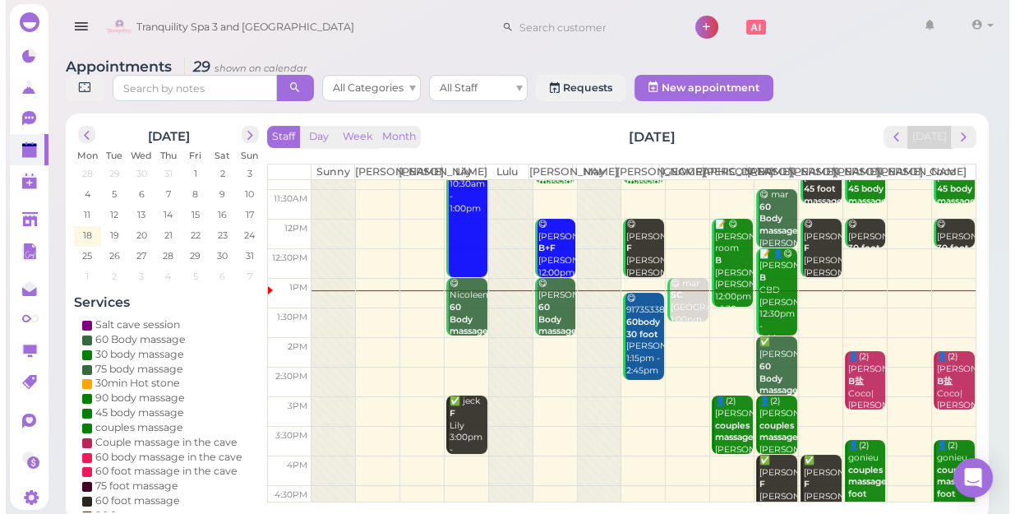
scroll to position [74, 0]
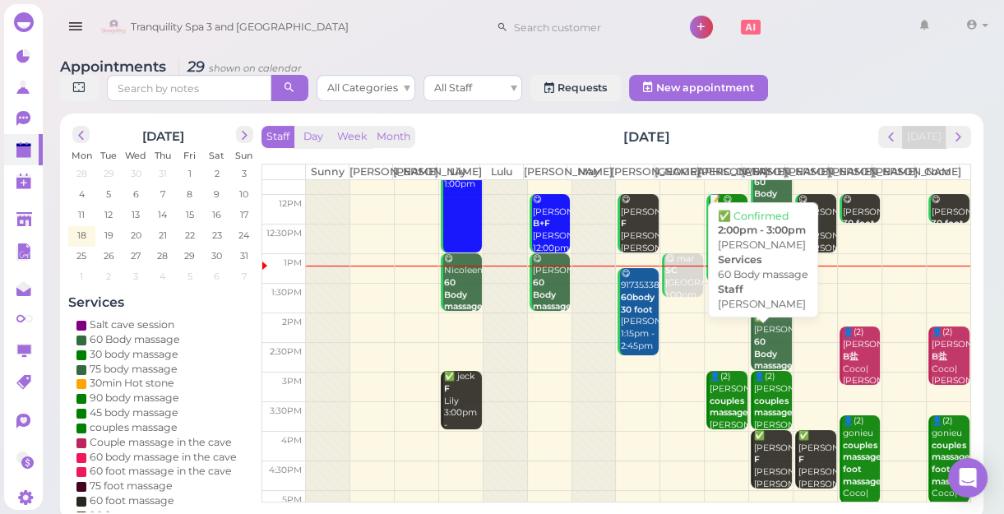
click at [762, 361] on div "✅ [PERSON_NAME] 60 Body massage [PERSON_NAME] 2:00pm - 3:00pm" at bounding box center [772, 366] width 39 height 109
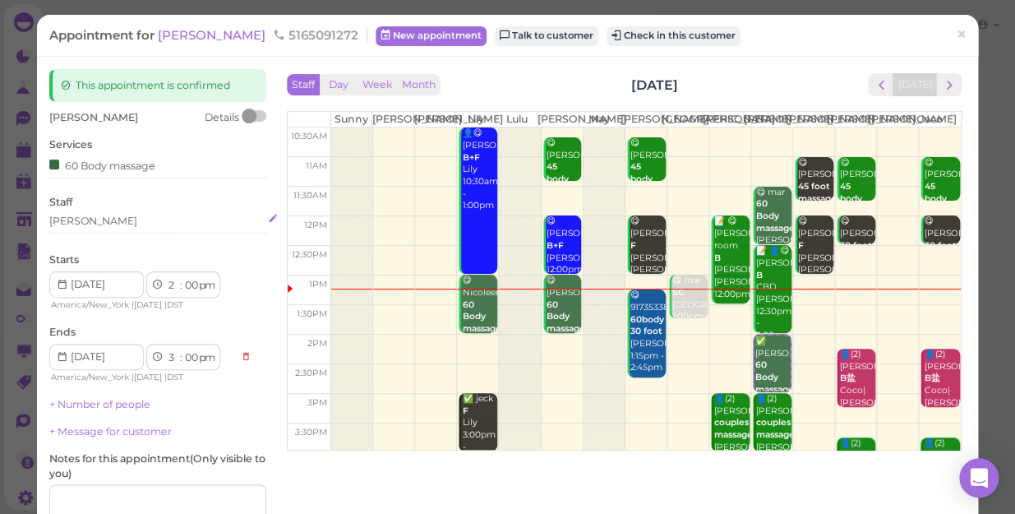
click at [82, 219] on div "[PERSON_NAME]" at bounding box center [157, 221] width 217 height 15
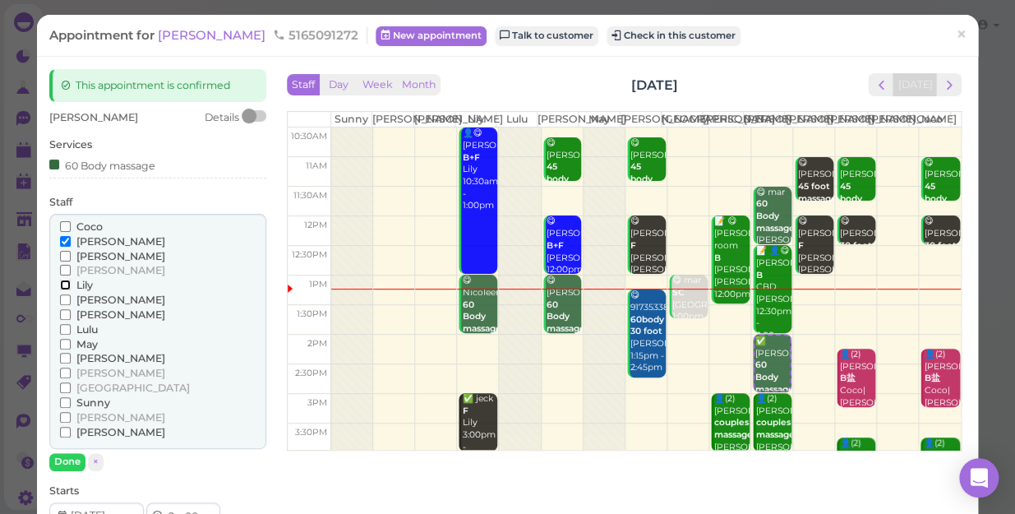
click at [60, 284] on input "Lily" at bounding box center [65, 284] width 11 height 11
click at [61, 236] on input "[PERSON_NAME]" at bounding box center [65, 241] width 11 height 11
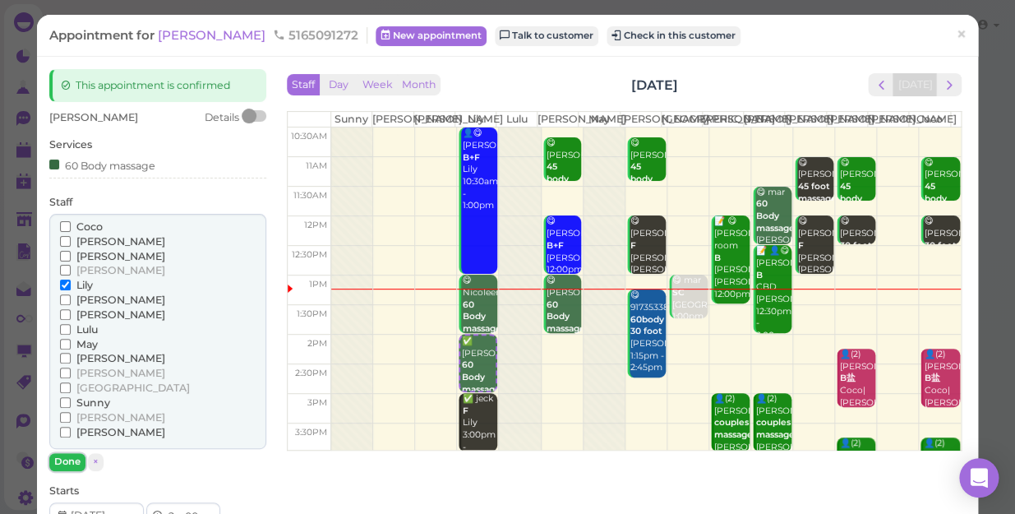
click at [65, 445] on button "Done" at bounding box center [67, 461] width 36 height 17
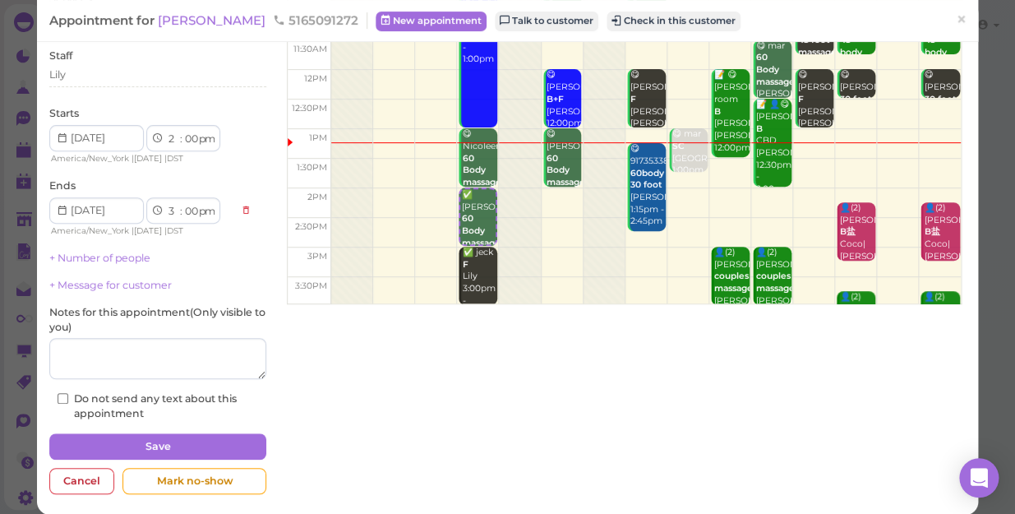
scroll to position [160, 0]
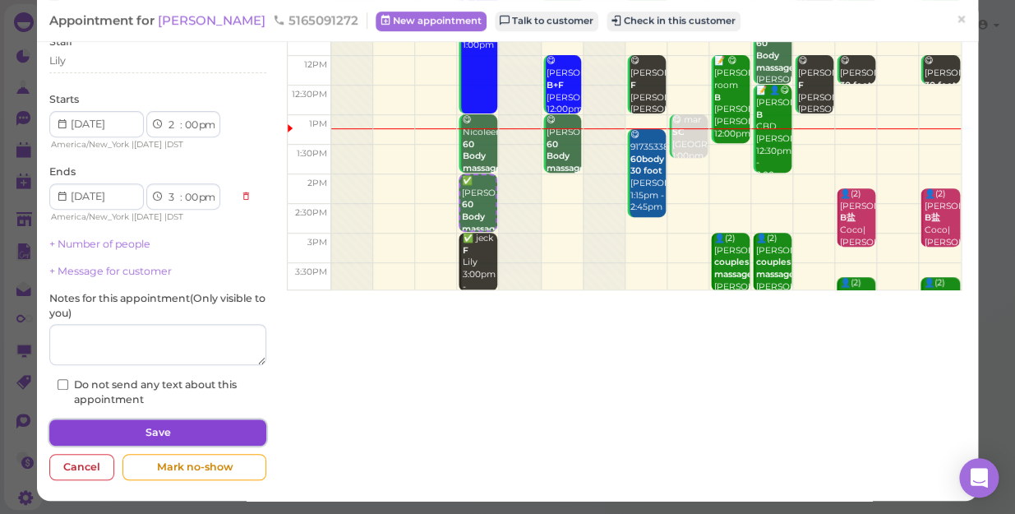
click at [132, 431] on button "Save" at bounding box center [157, 432] width 217 height 26
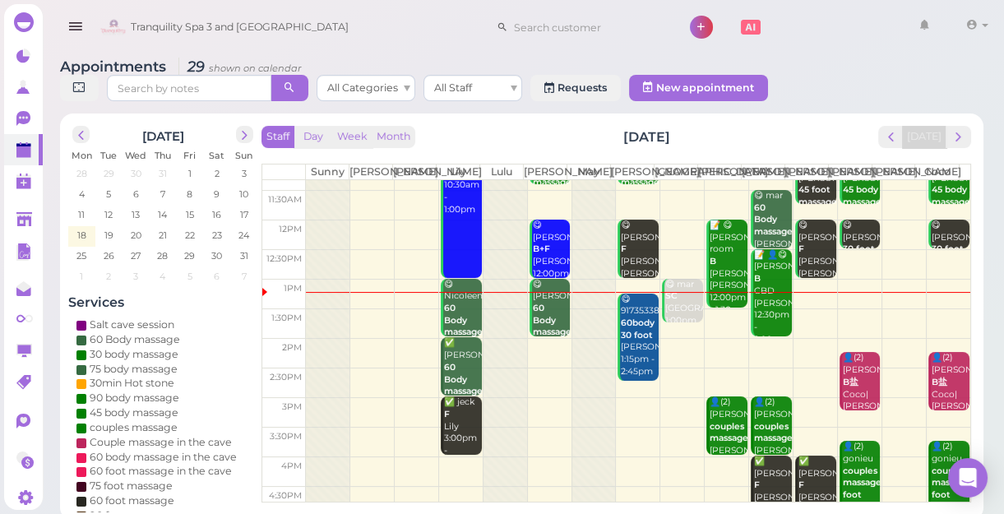
scroll to position [74, 0]
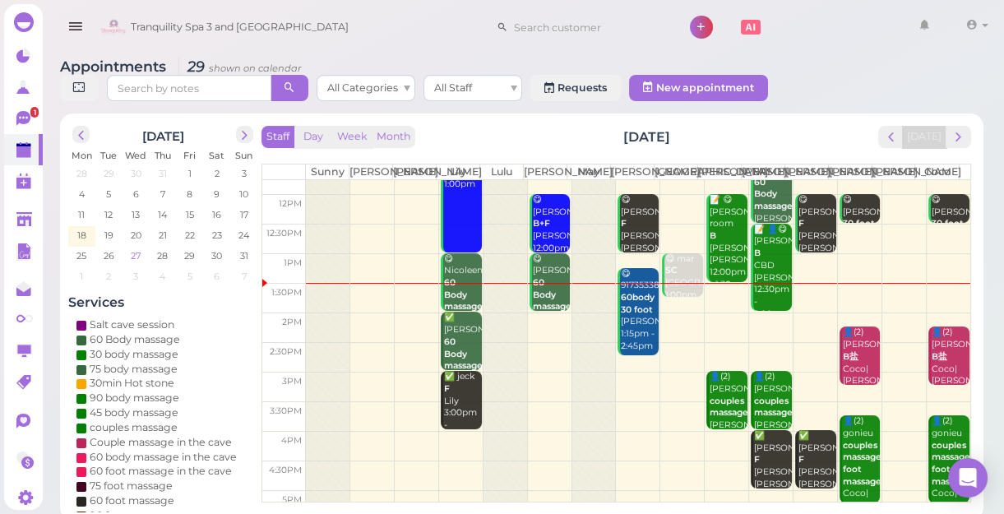
click at [137, 255] on span "27" at bounding box center [135, 255] width 13 height 15
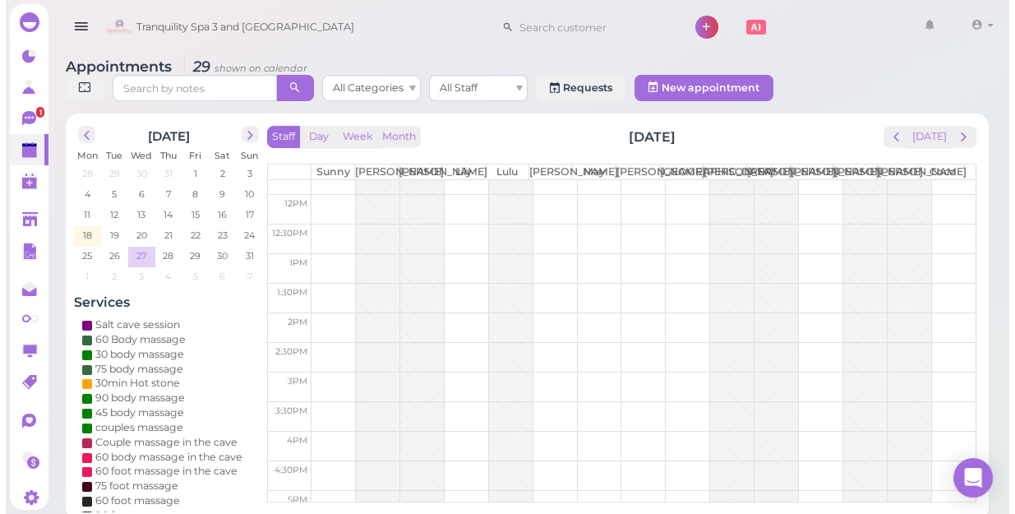
scroll to position [0, 0]
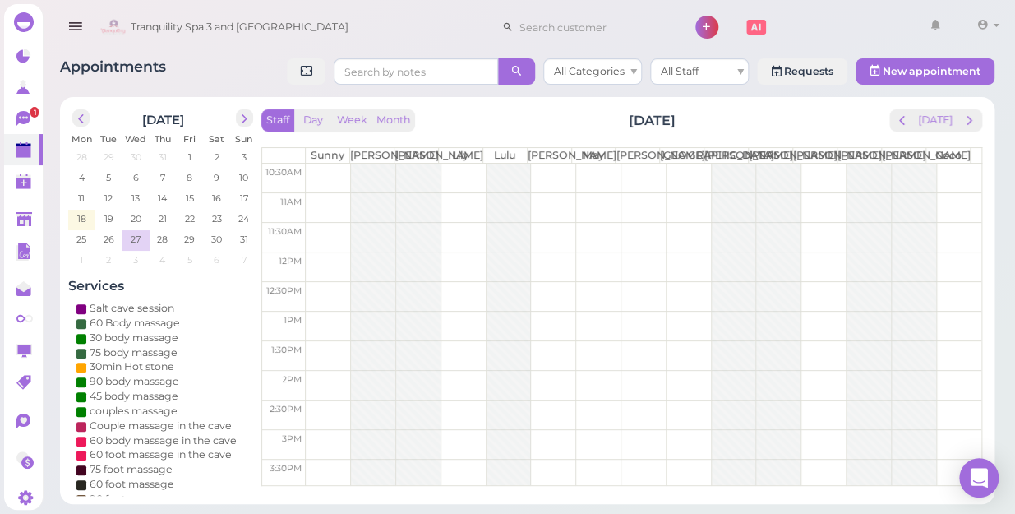
click at [328, 270] on td at bounding box center [644, 267] width 676 height 30
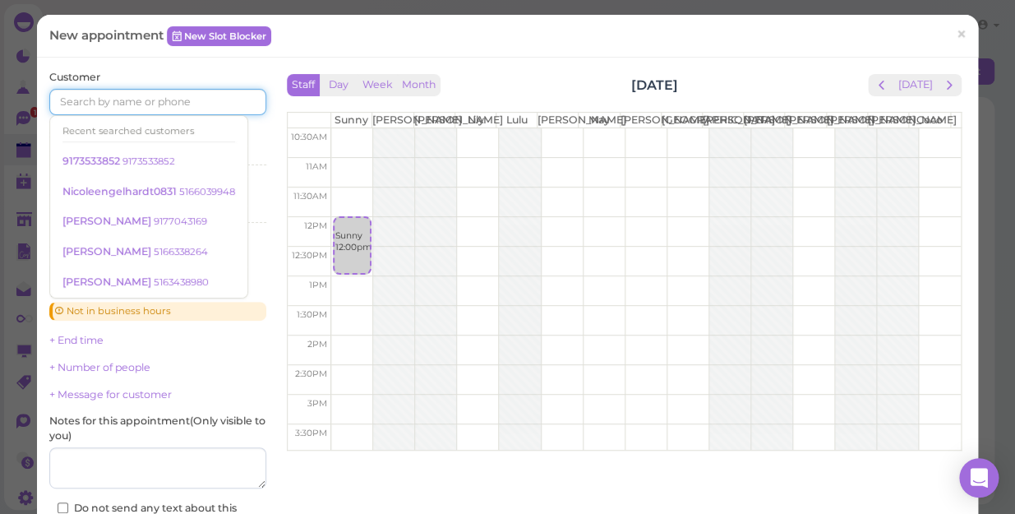
click at [190, 107] on input at bounding box center [157, 102] width 217 height 26
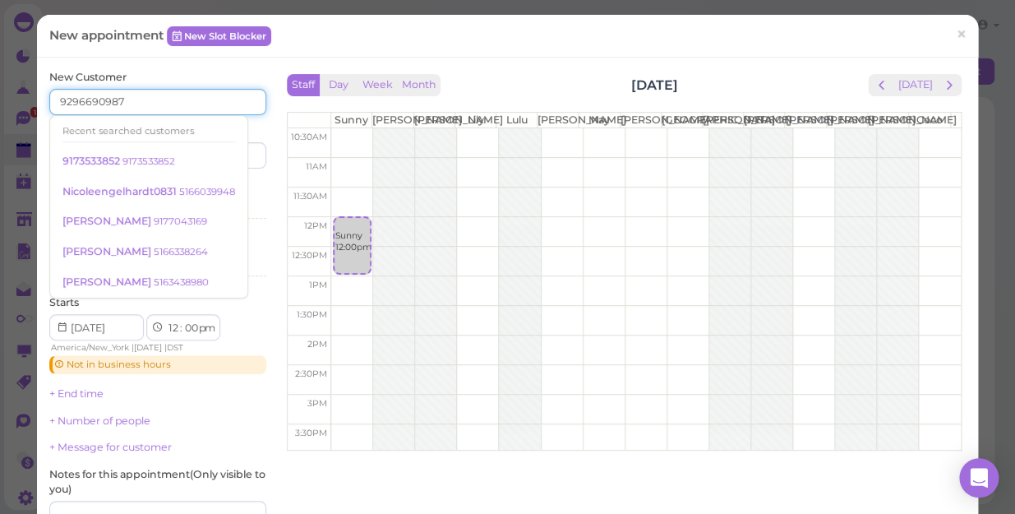
type input "9296690987"
click at [261, 132] on div "Last name" at bounding box center [214, 145] width 104 height 45
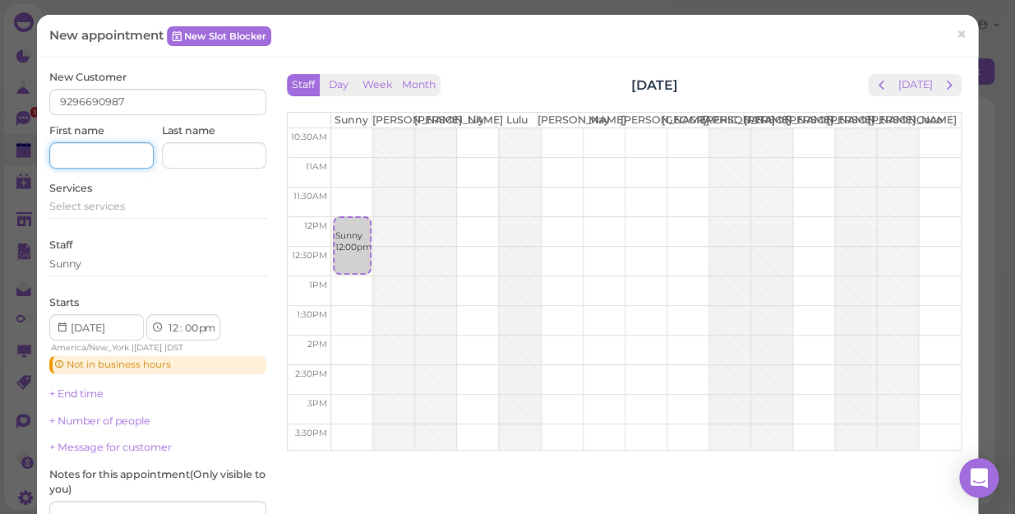
click at [111, 156] on input at bounding box center [101, 155] width 104 height 26
type input "[PERSON_NAME]"
click at [119, 211] on span "Select services" at bounding box center [87, 206] width 76 height 12
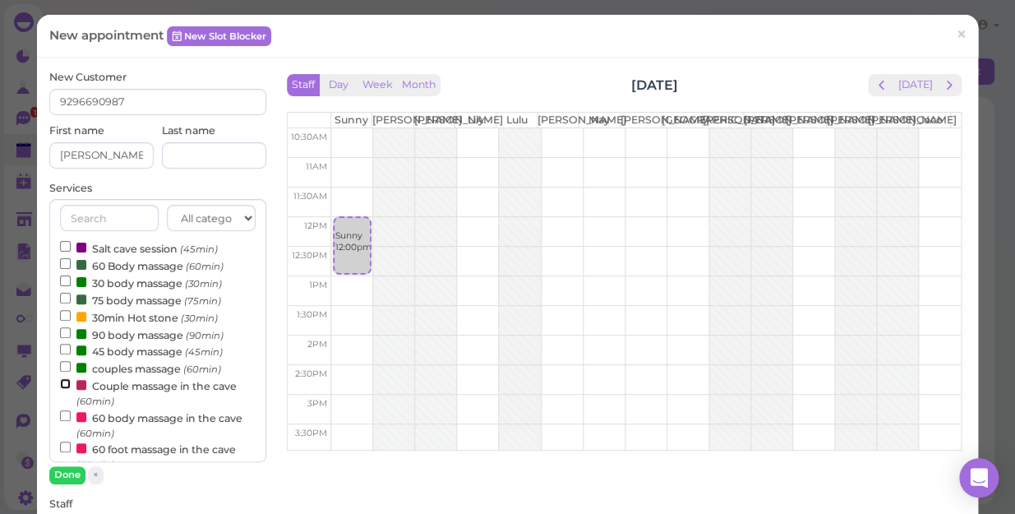
click at [62, 381] on input "Couple massage in the cave (60min)" at bounding box center [65, 383] width 11 height 11
click at [69, 445] on button "Done" at bounding box center [67, 474] width 36 height 17
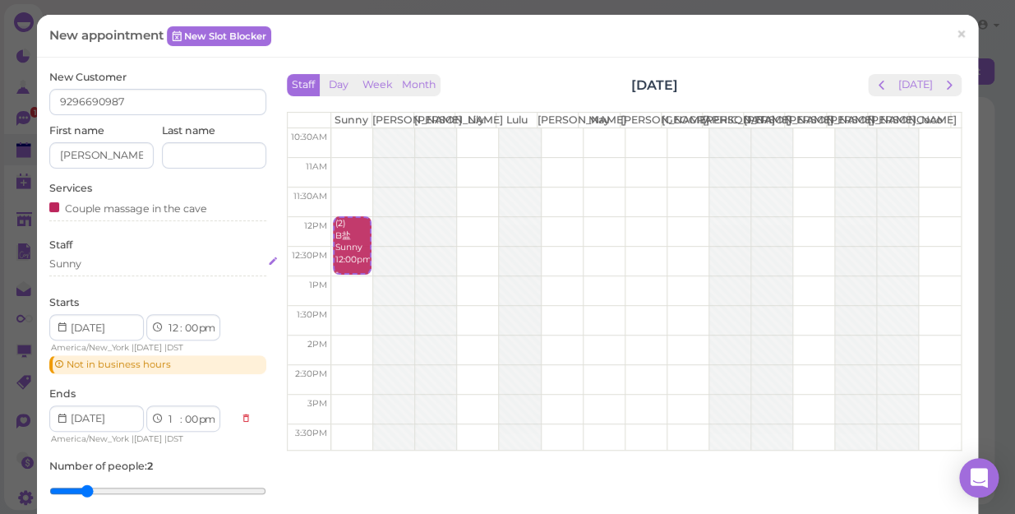
click at [86, 266] on div "Sunny" at bounding box center [157, 263] width 217 height 15
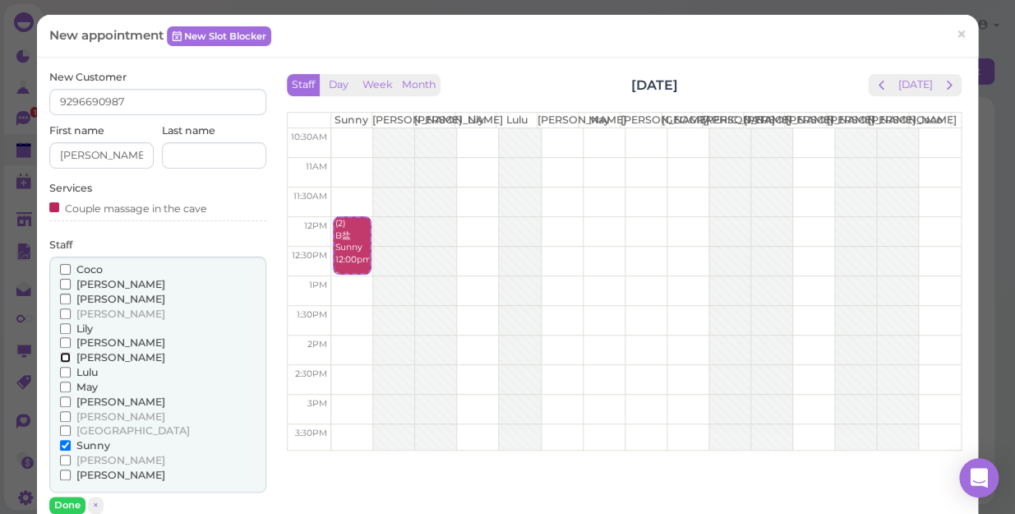
click at [60, 353] on input "[PERSON_NAME]" at bounding box center [65, 357] width 11 height 11
click at [64, 386] on input "May" at bounding box center [65, 386] width 11 height 11
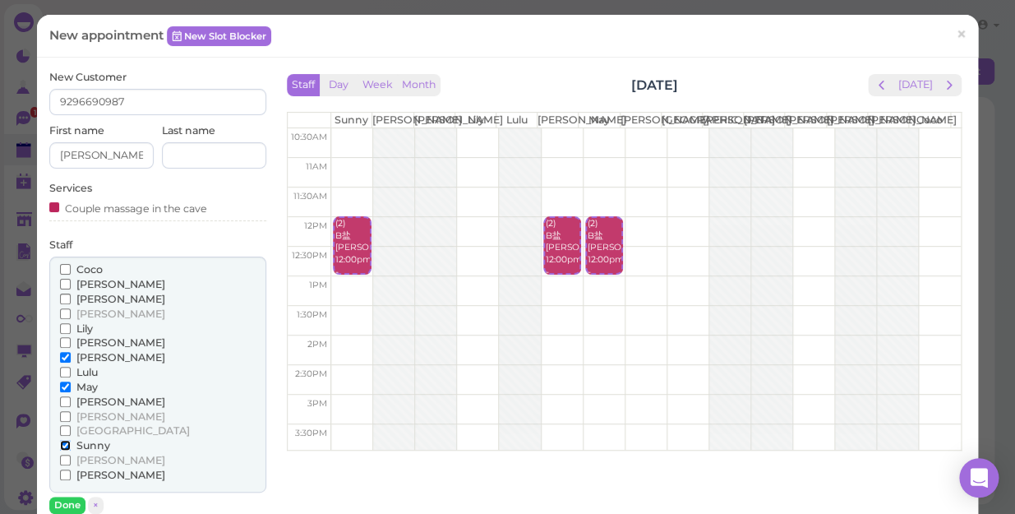
click at [64, 443] on input "Sunny" at bounding box center [65, 445] width 11 height 11
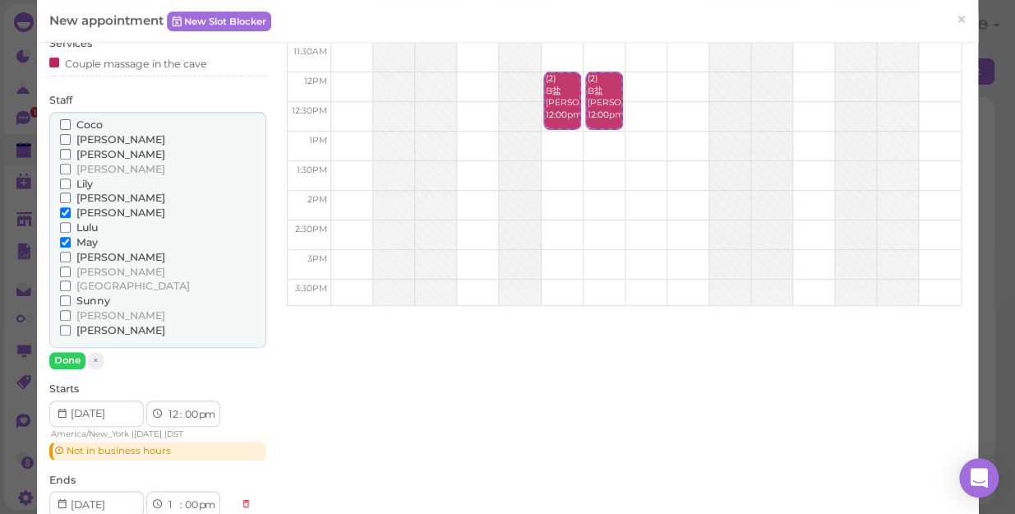
scroll to position [149, 0]
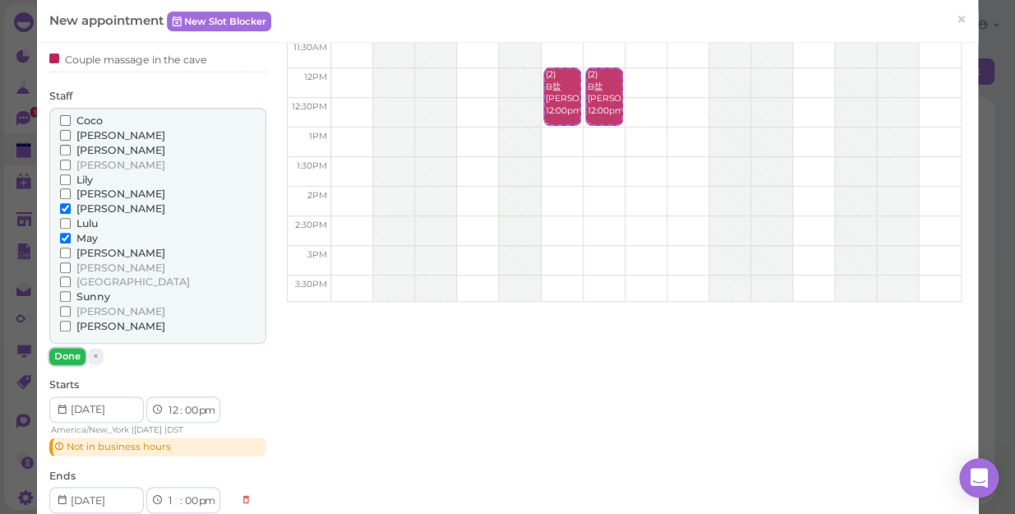
click at [60, 354] on button "Done" at bounding box center [67, 356] width 36 height 17
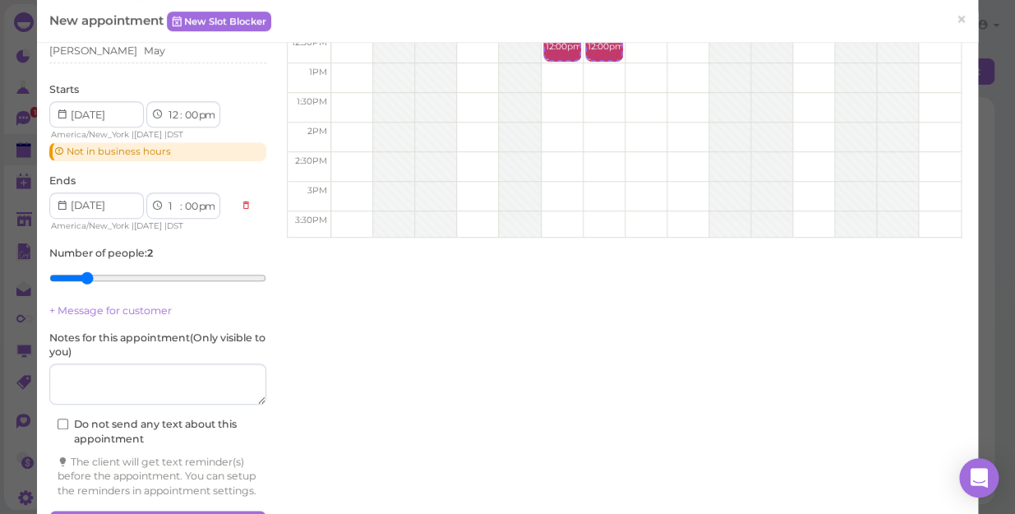
scroll to position [276, 0]
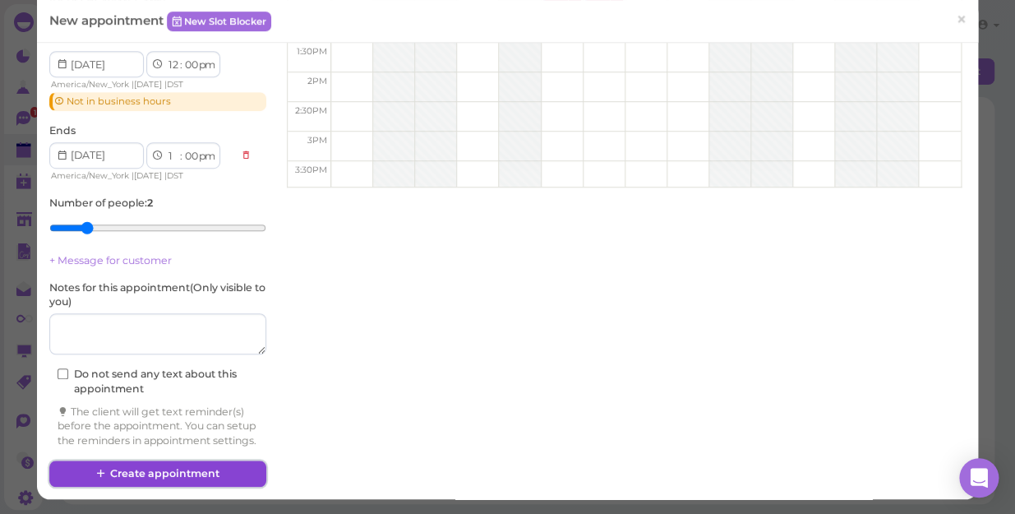
click at [198, 445] on button "Create appointment" at bounding box center [157, 473] width 217 height 26
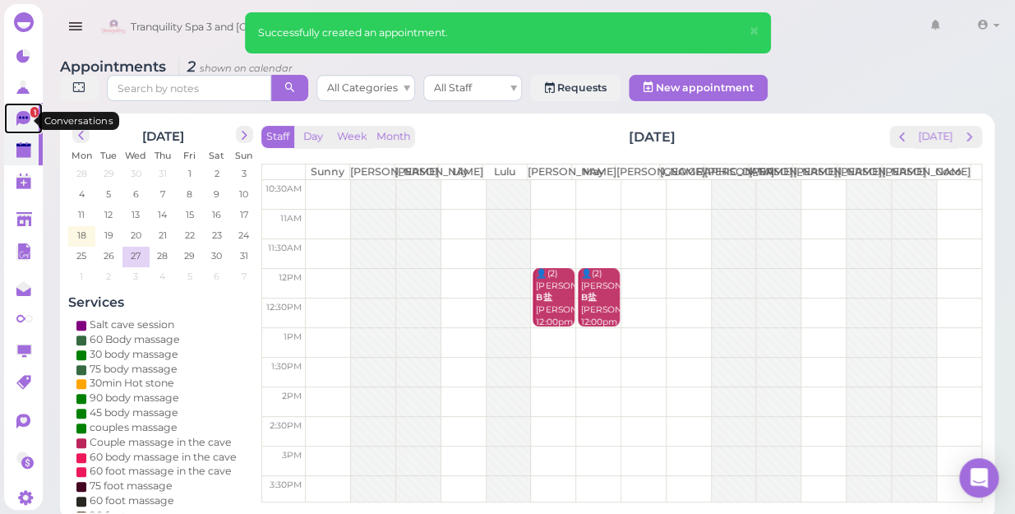
click at [23, 123] on icon at bounding box center [23, 118] width 14 height 15
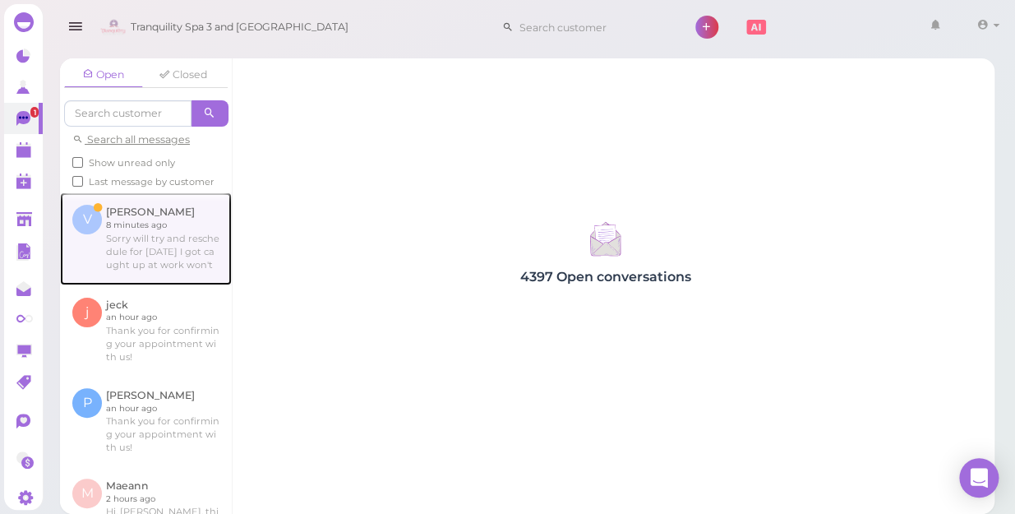
click at [138, 260] on link at bounding box center [146, 238] width 172 height 92
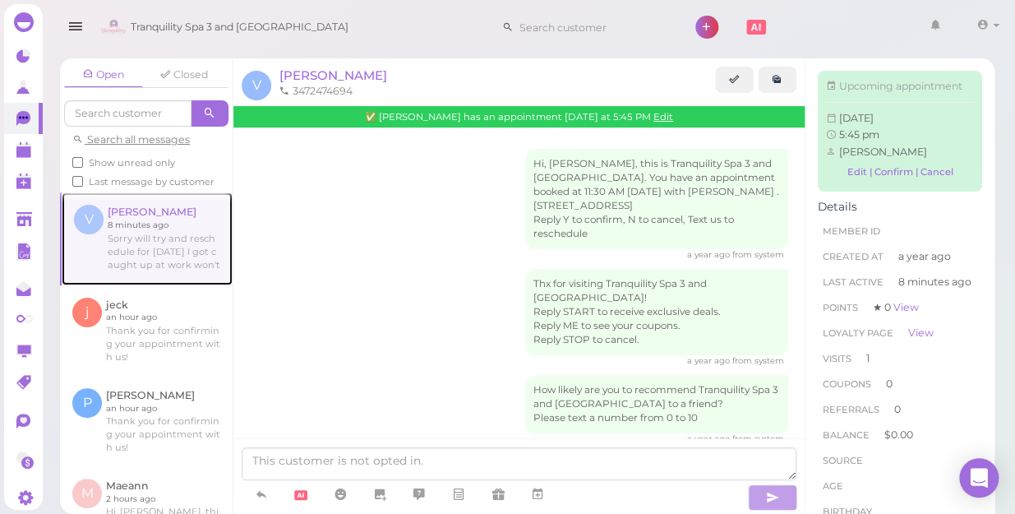
scroll to position [392, 0]
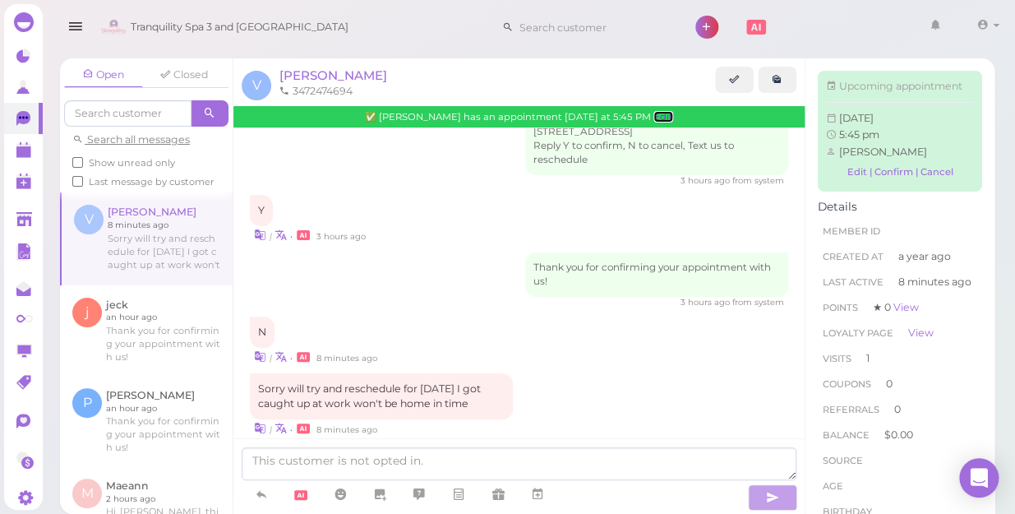
click at [653, 116] on link "Edit" at bounding box center [663, 117] width 20 height 12
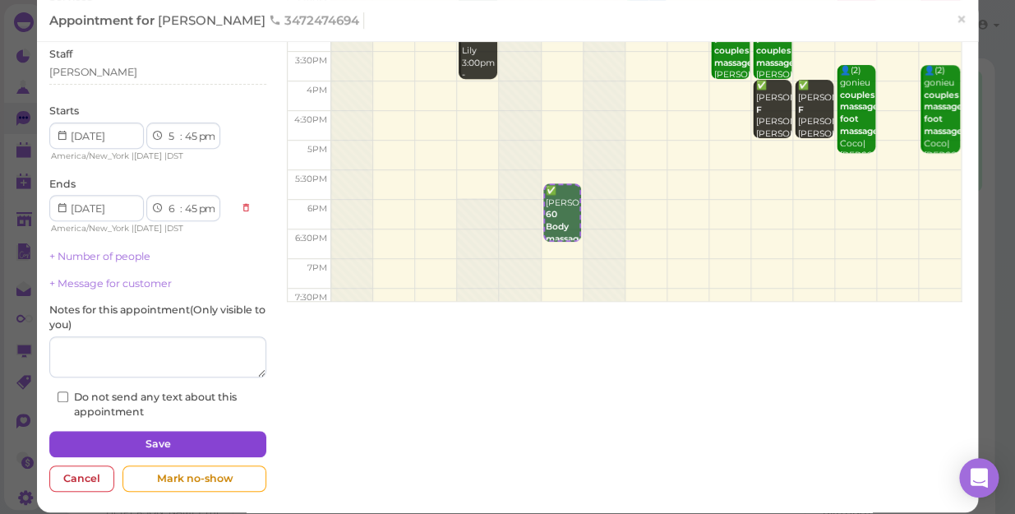
scroll to position [159, 0]
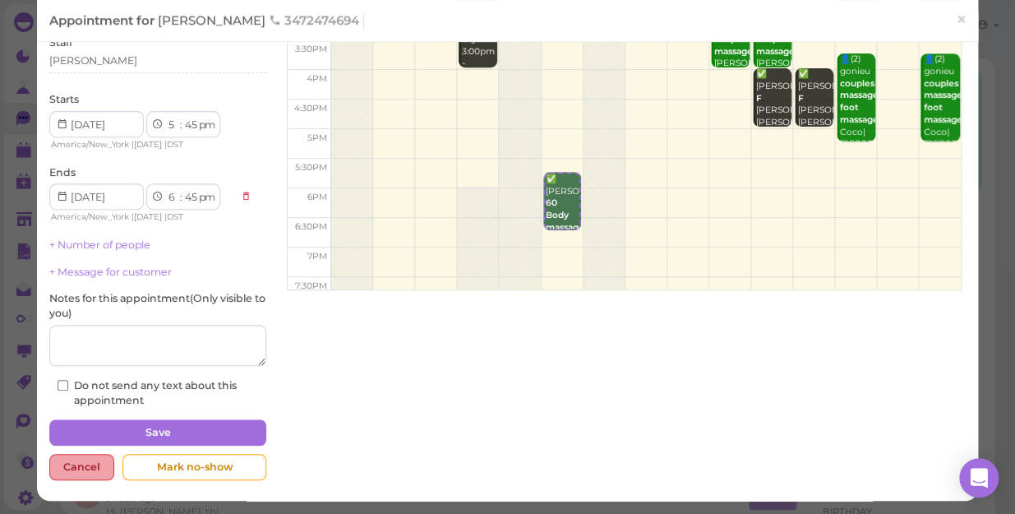
click at [77, 445] on div "Cancel" at bounding box center [81, 467] width 65 height 26
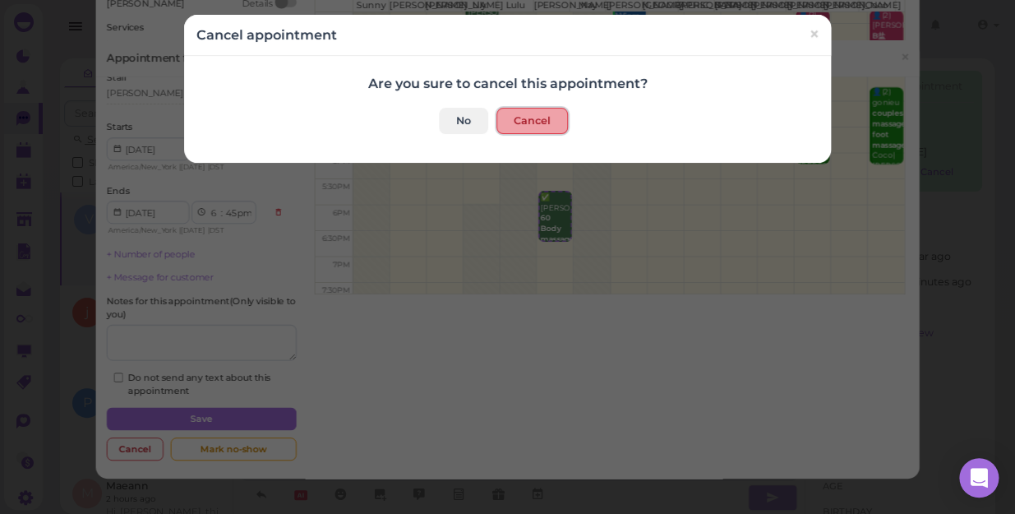
click at [519, 126] on button "Cancel" at bounding box center [532, 121] width 72 height 26
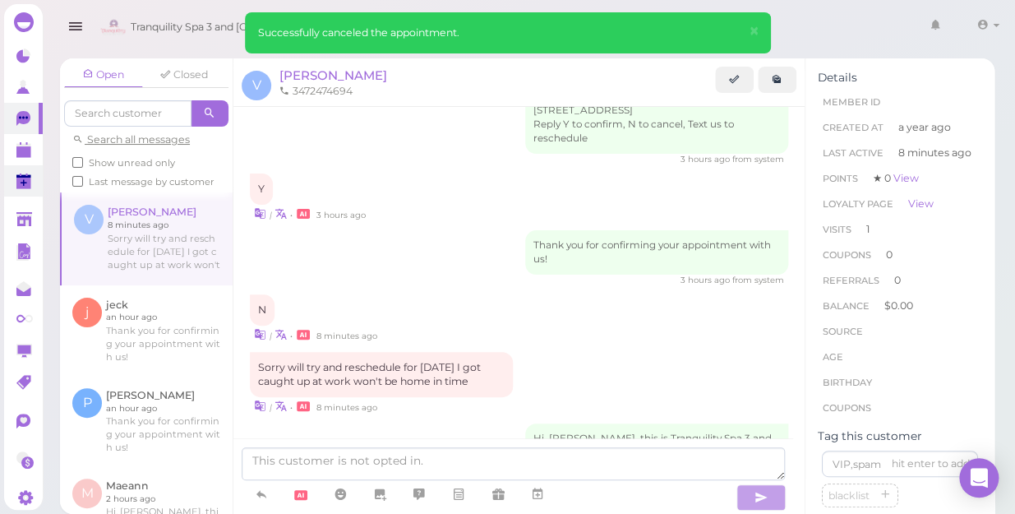
scroll to position [469, 0]
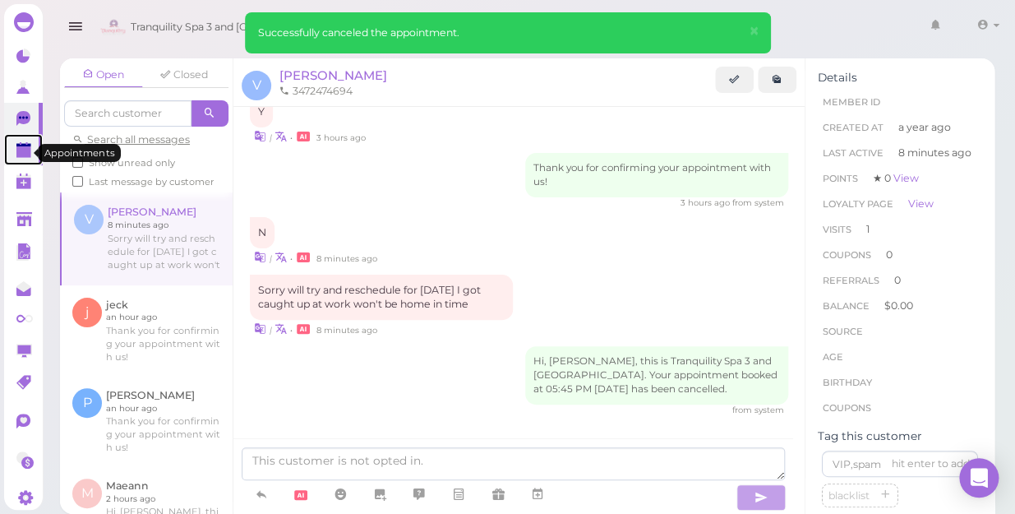
click at [12, 152] on link at bounding box center [23, 149] width 39 height 31
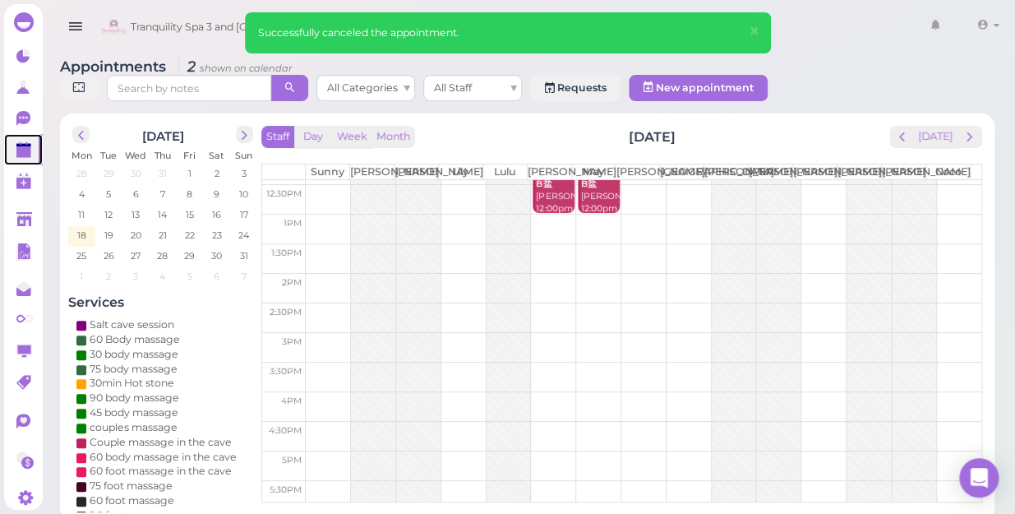
scroll to position [149, 0]
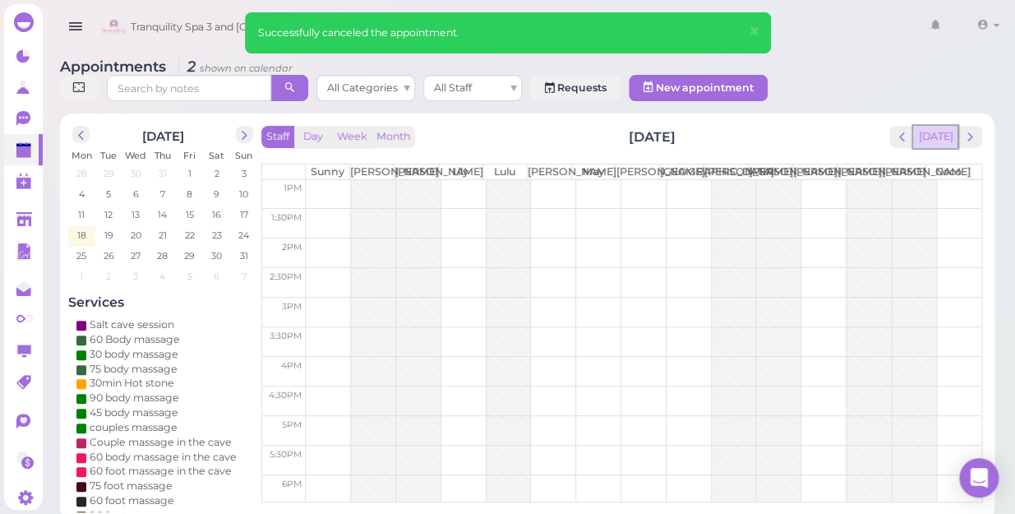
click at [944, 126] on button "[DATE]" at bounding box center [935, 137] width 44 height 22
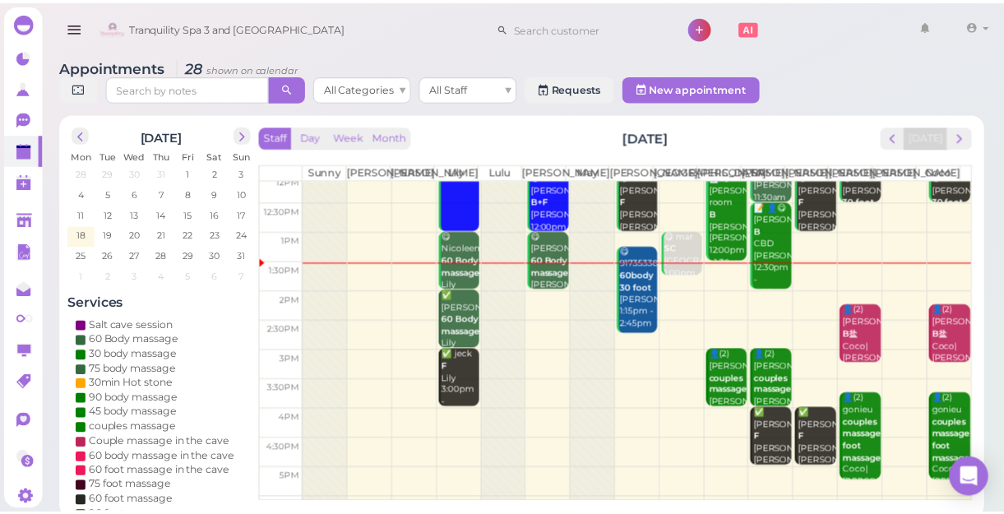
scroll to position [73, 0]
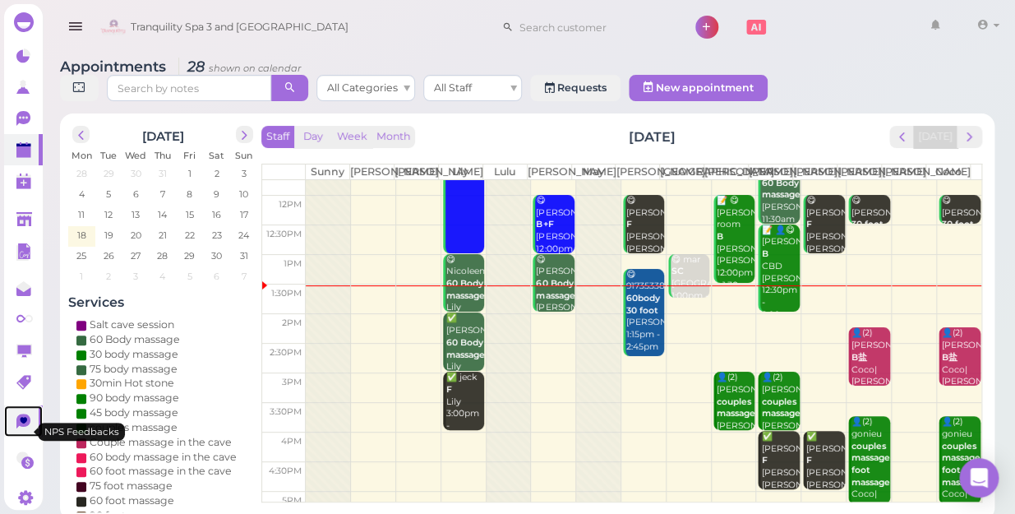
click at [20, 428] on icon at bounding box center [23, 420] width 14 height 15
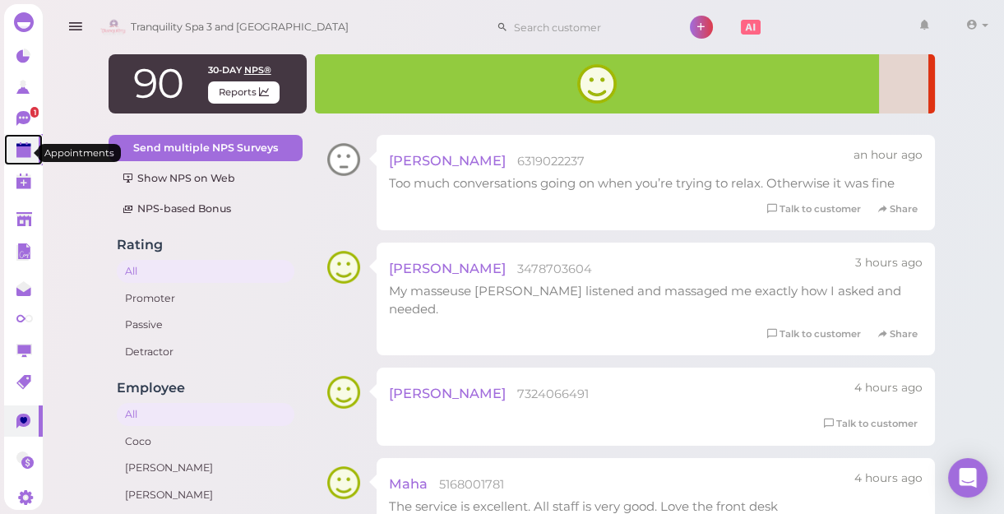
click at [24, 149] on polygon at bounding box center [23, 152] width 15 height 12
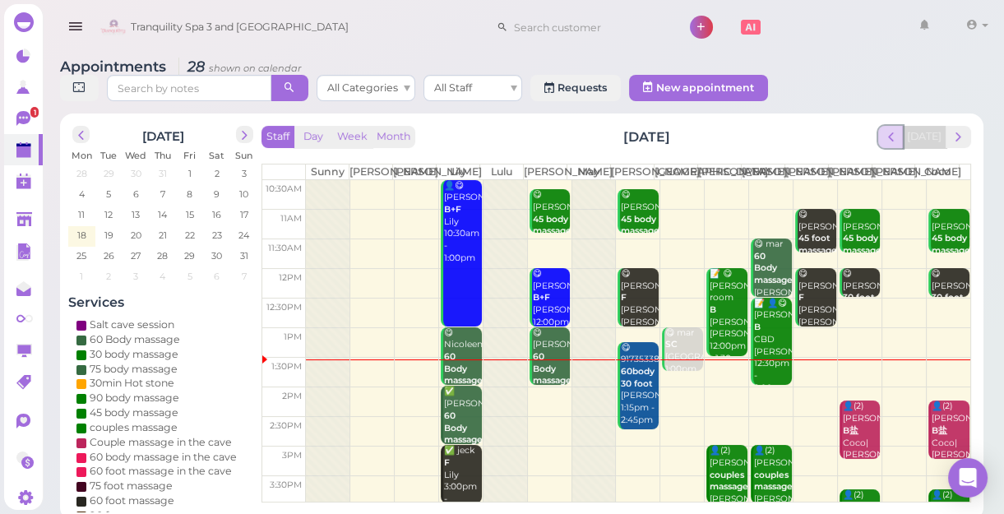
click at [894, 141] on span "prev" at bounding box center [891, 137] width 16 height 16
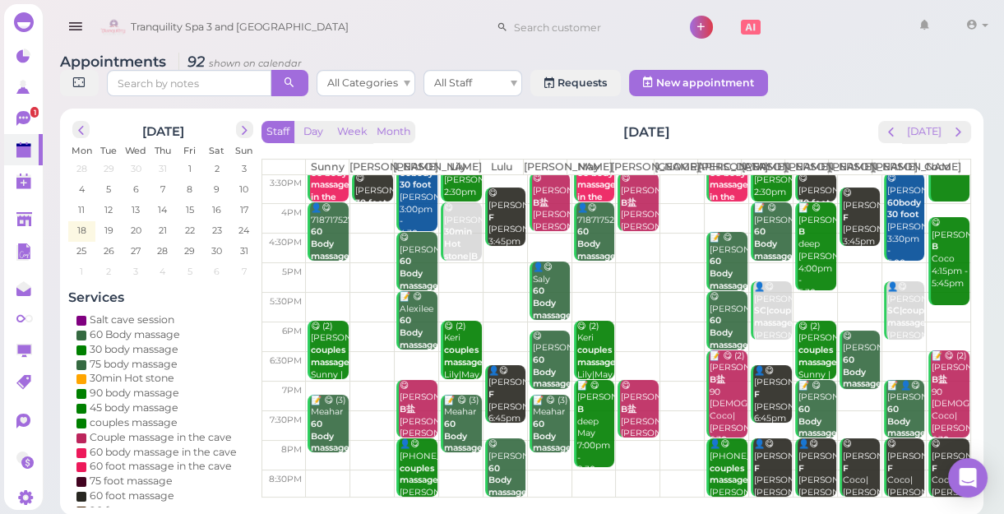
scroll to position [6, 0]
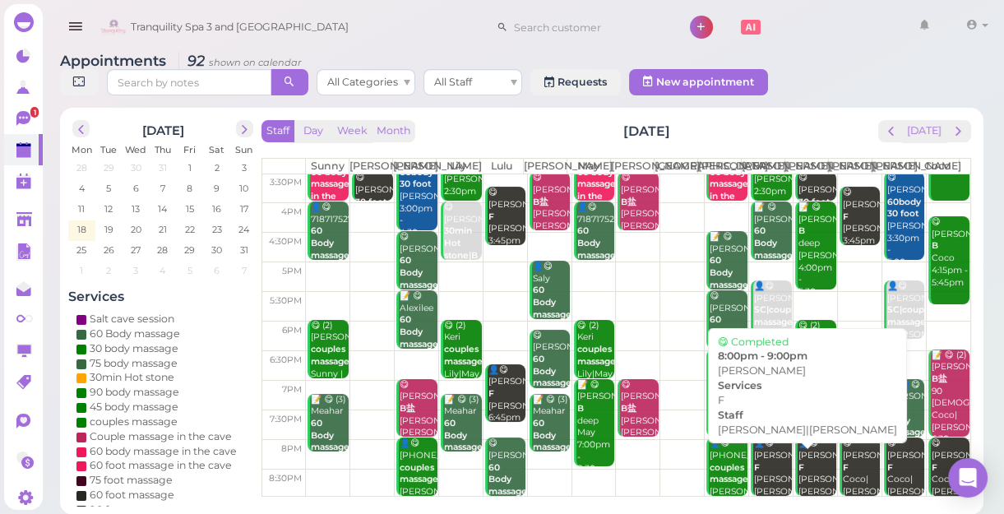
click at [754, 445] on div "👤😋 [PERSON_NAME] F [PERSON_NAME]|[PERSON_NAME] 8:00pm - 9:00pm" at bounding box center [772, 485] width 39 height 97
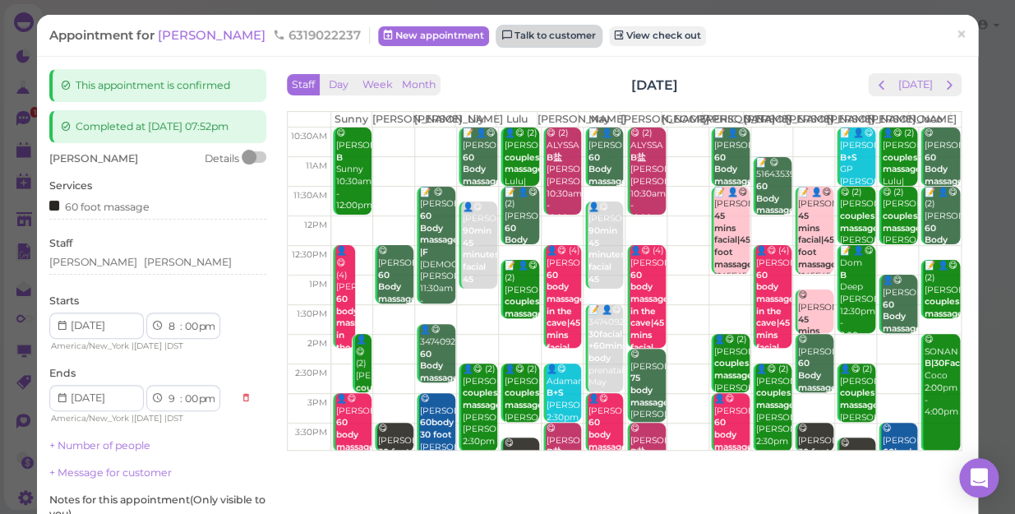
click at [510, 39] on link "Talk to customer" at bounding box center [549, 36] width 104 height 20
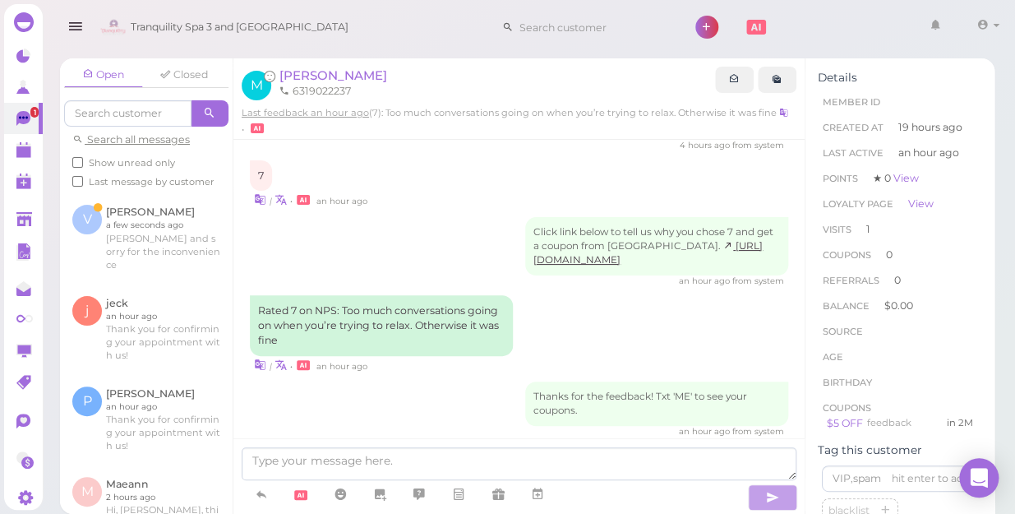
scroll to position [704, 0]
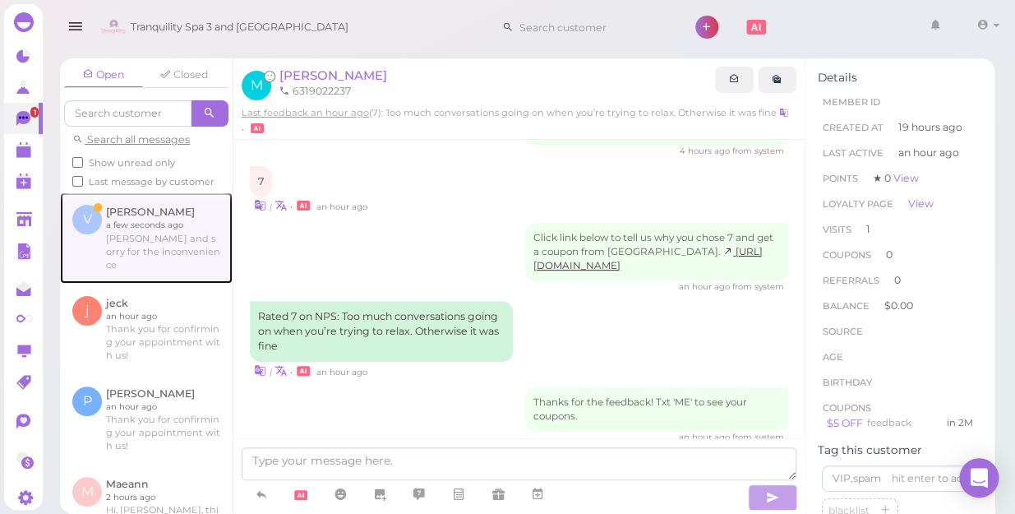
click at [138, 253] on link at bounding box center [146, 237] width 173 height 90
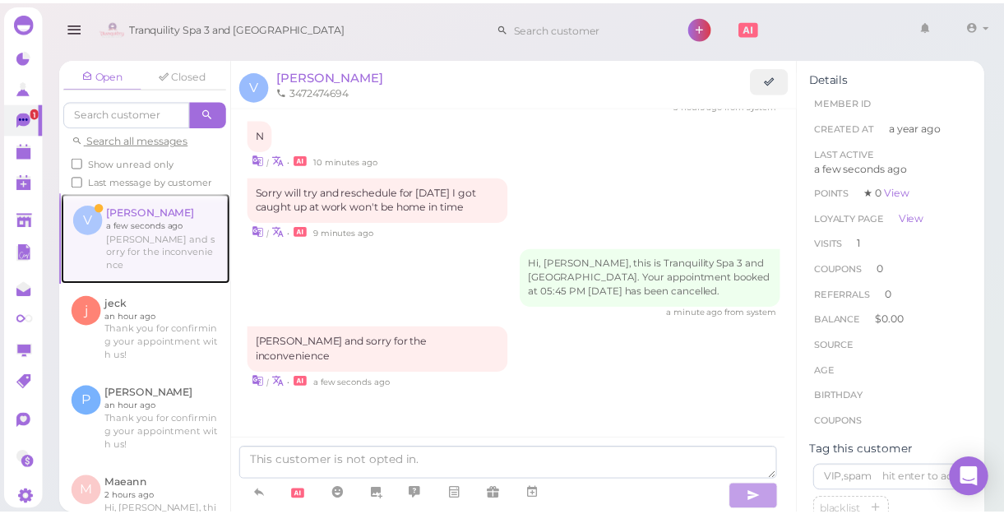
scroll to position [527, 0]
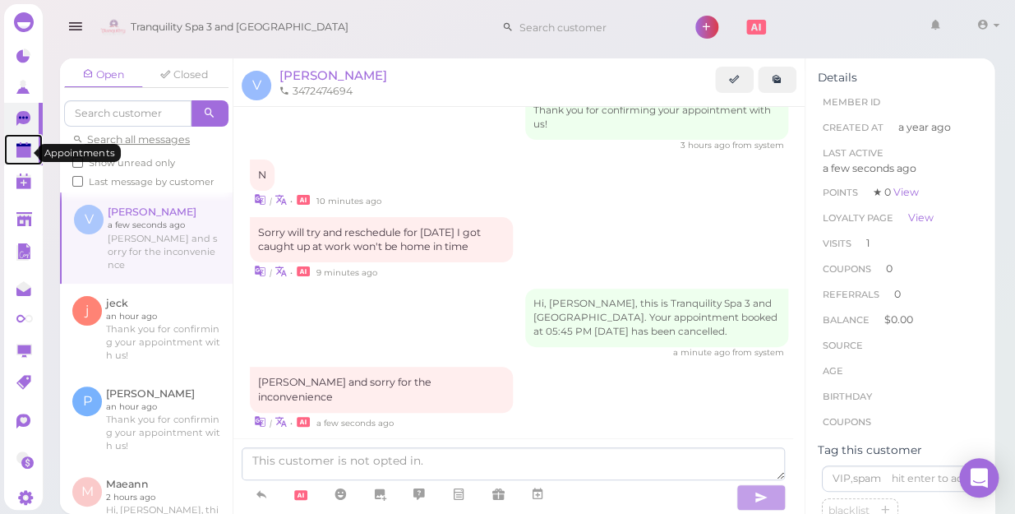
click at [16, 152] on polygon at bounding box center [23, 152] width 15 height 12
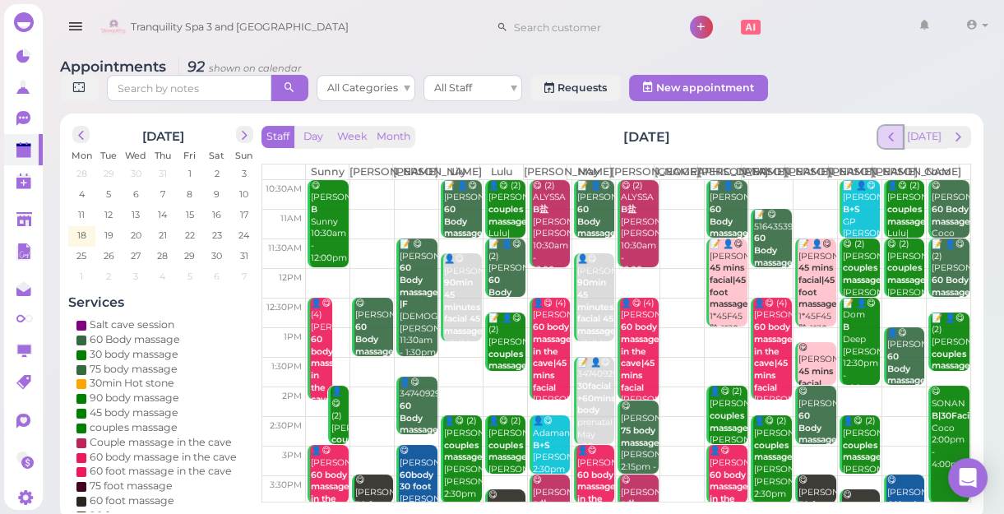
click at [898, 143] on span "prev" at bounding box center [891, 137] width 16 height 16
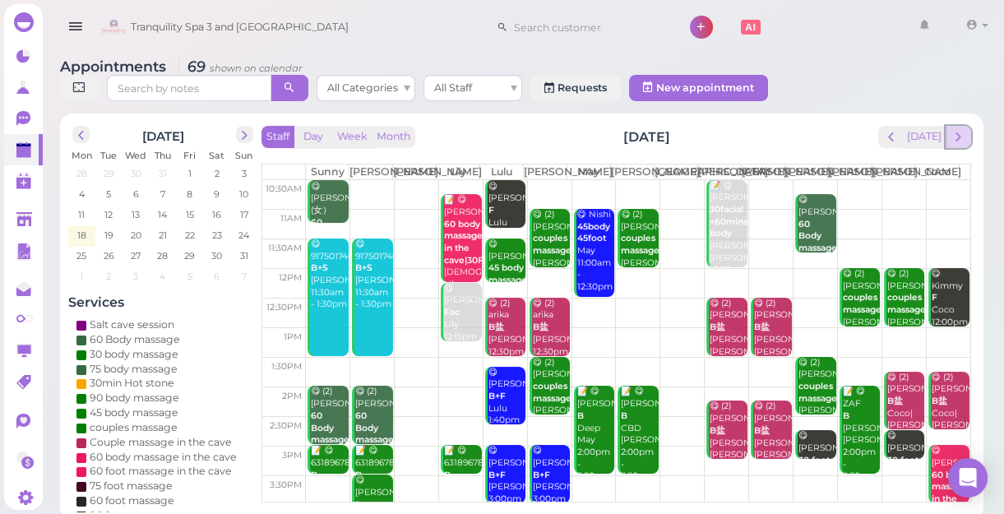
click at [961, 139] on span "next" at bounding box center [958, 137] width 16 height 16
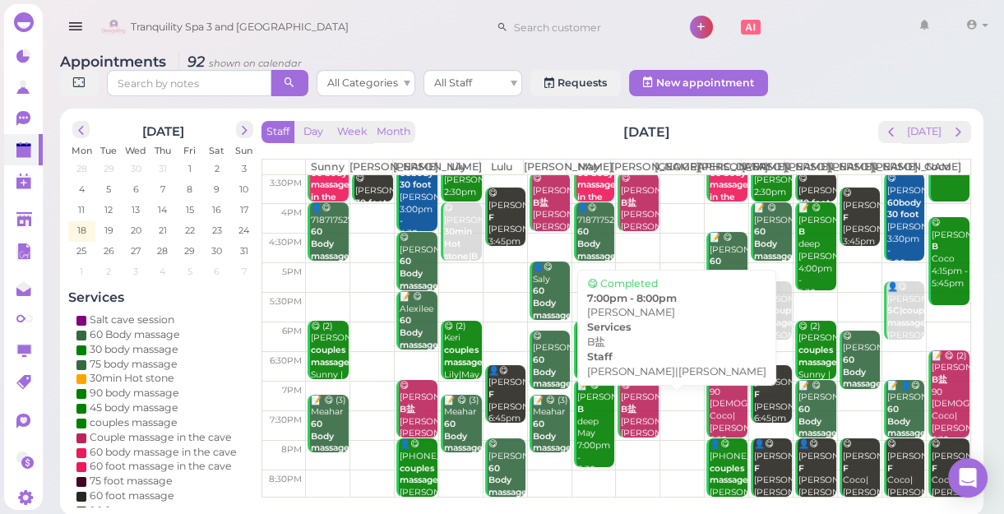
scroll to position [6, 0]
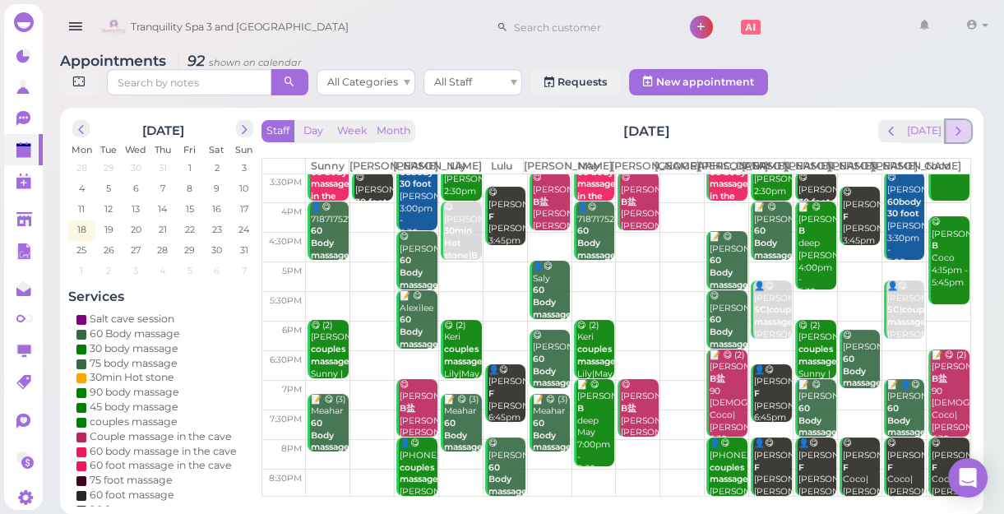
click at [955, 138] on span "next" at bounding box center [958, 131] width 16 height 16
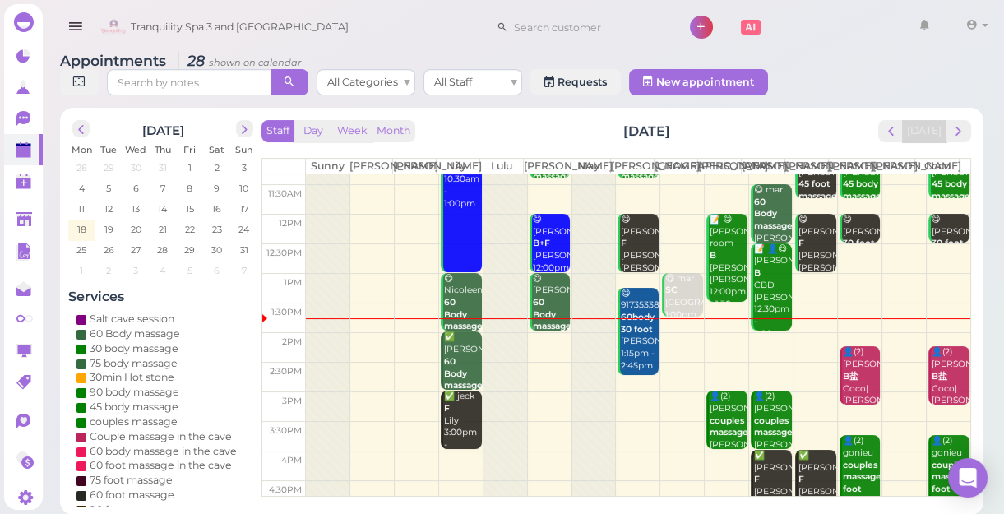
scroll to position [74, 0]
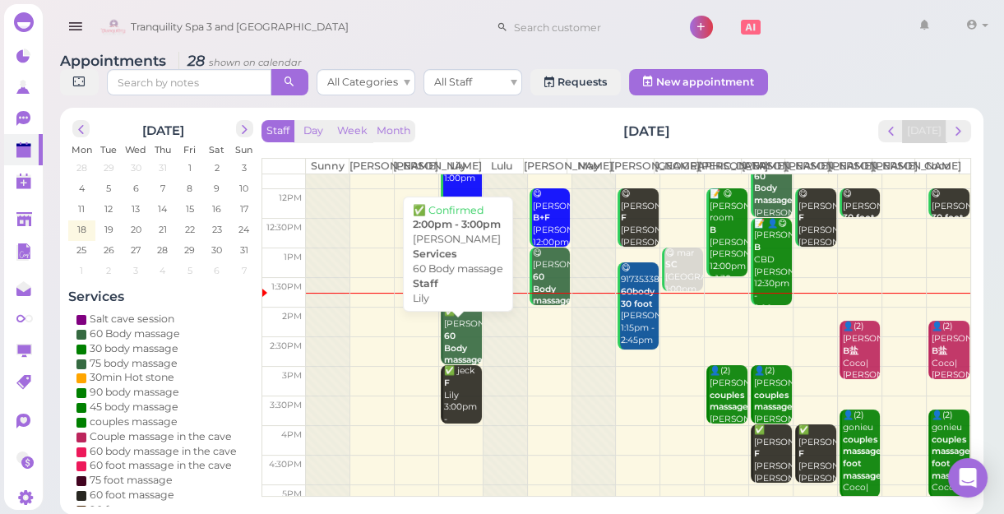
click at [450, 361] on b "60 Body massage" at bounding box center [463, 347] width 39 height 35
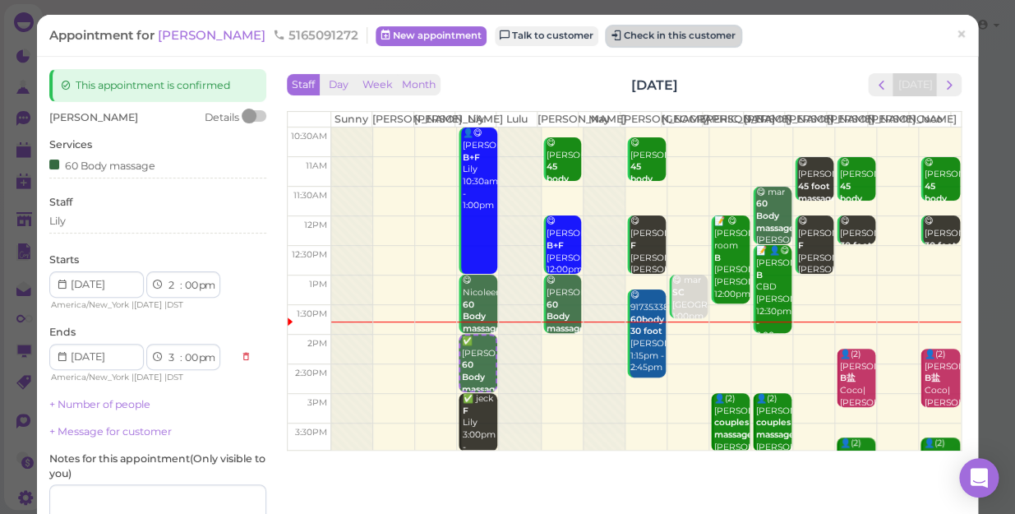
click at [627, 38] on button "Check in this customer" at bounding box center [674, 36] width 134 height 20
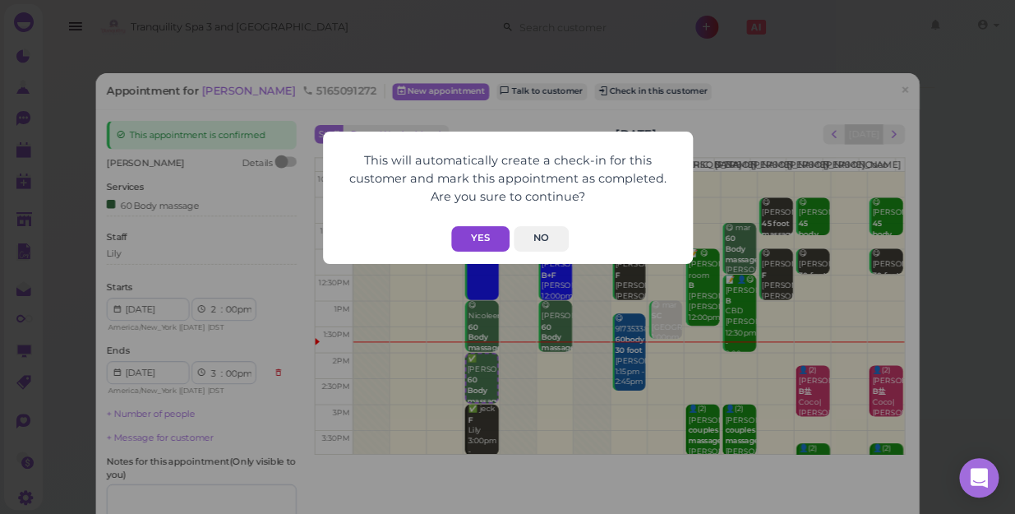
click at [485, 238] on button "Yes" at bounding box center [480, 238] width 58 height 25
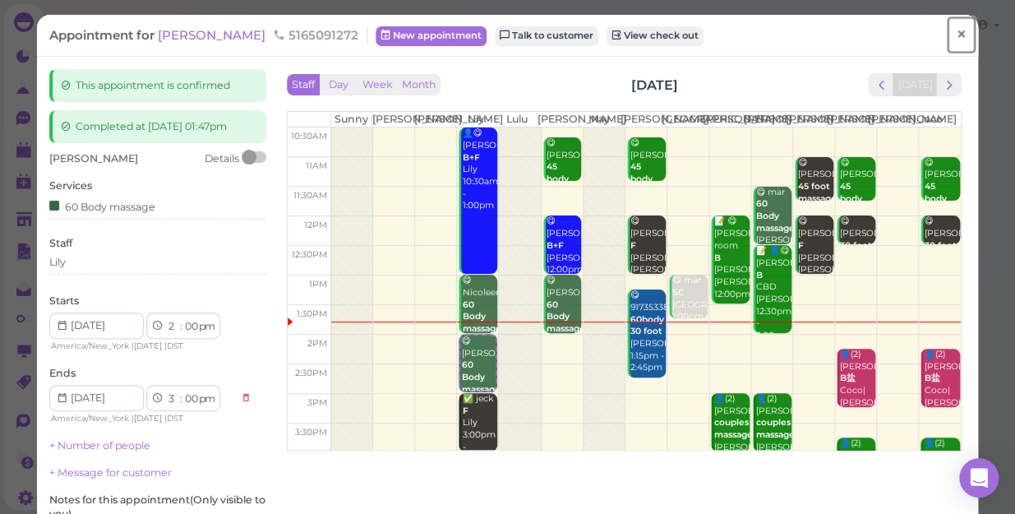
click at [957, 42] on link "×" at bounding box center [961, 35] width 30 height 39
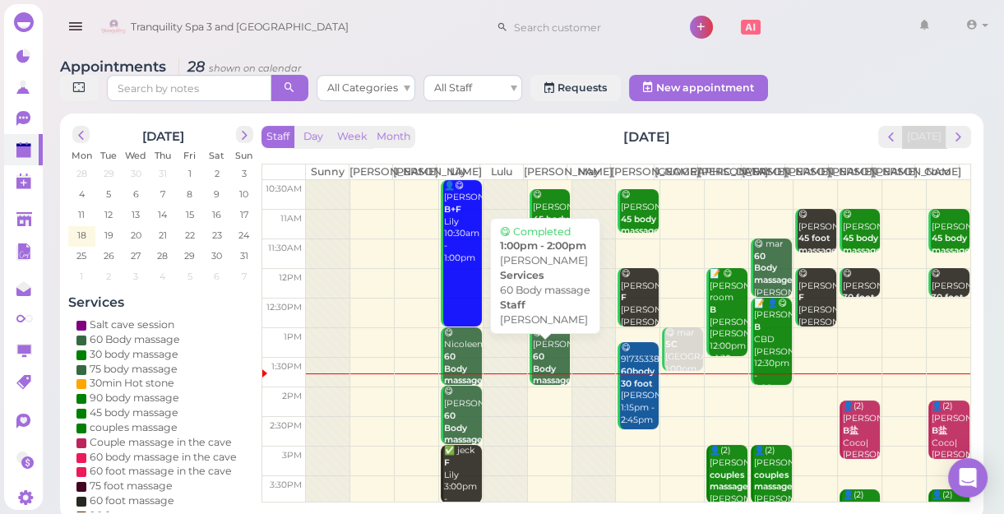
click at [538, 374] on b "60 Body massage" at bounding box center [552, 368] width 39 height 35
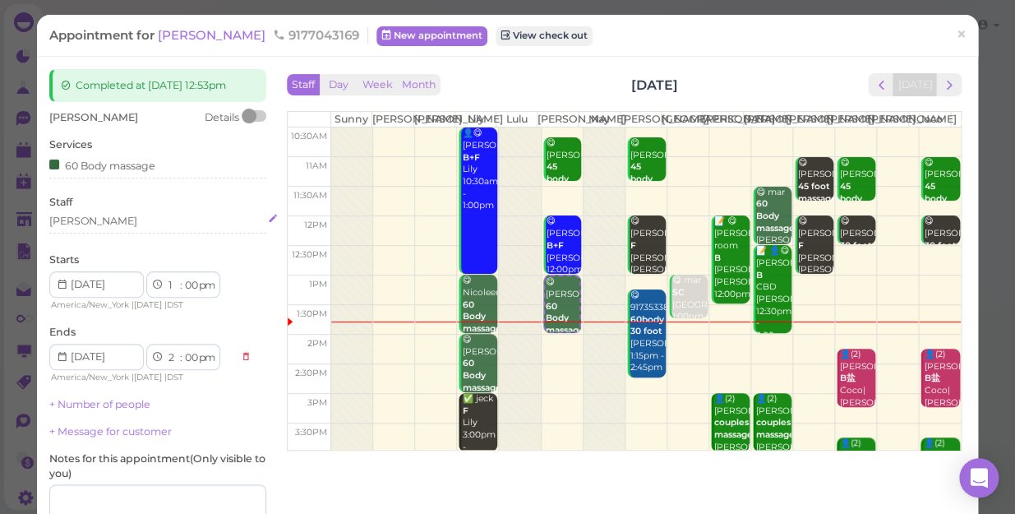
click at [74, 222] on div "[PERSON_NAME]" at bounding box center [157, 221] width 217 height 15
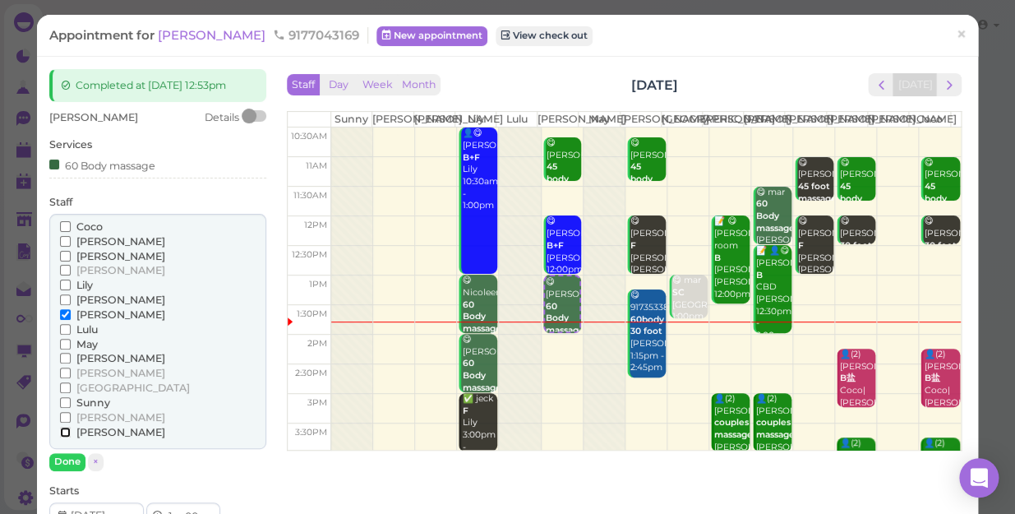
click at [65, 430] on input "[PERSON_NAME]" at bounding box center [65, 432] width 11 height 11
click at [62, 302] on input "[PERSON_NAME]" at bounding box center [65, 299] width 11 height 11
click at [65, 298] on input "[PERSON_NAME]" at bounding box center [65, 299] width 11 height 11
click at [60, 315] on input "[PERSON_NAME]" at bounding box center [65, 314] width 11 height 11
click at [71, 445] on button "Done" at bounding box center [67, 461] width 36 height 17
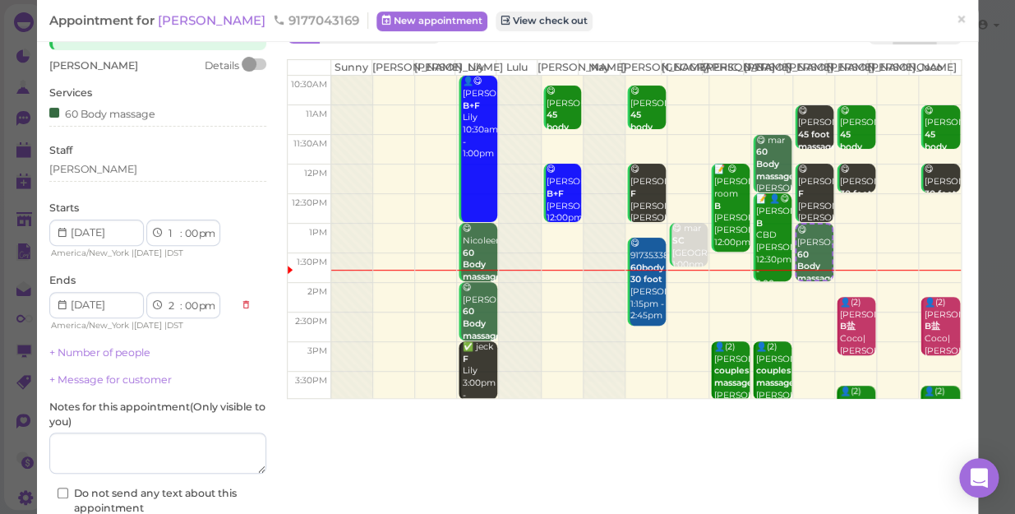
scroll to position [149, 0]
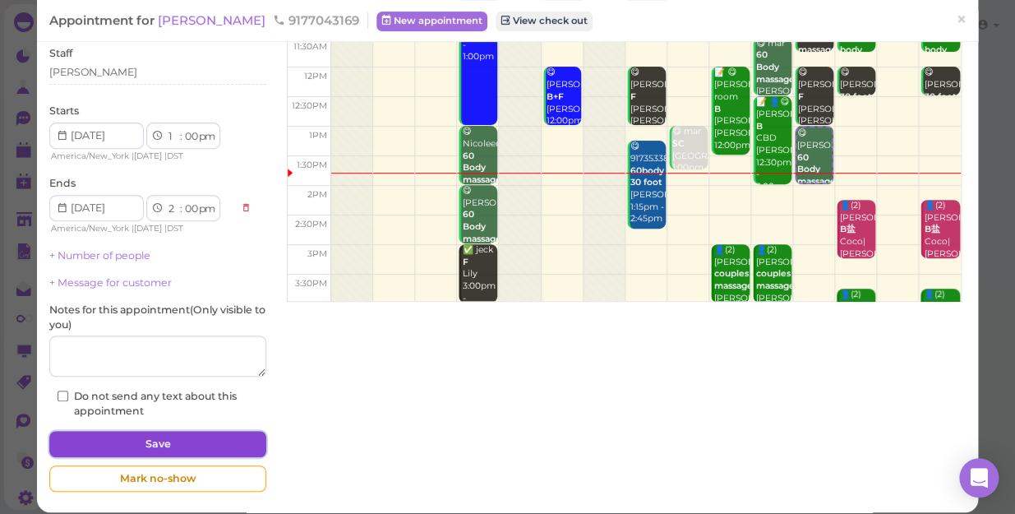
click at [131, 436] on button "Save" at bounding box center [157, 444] width 217 height 26
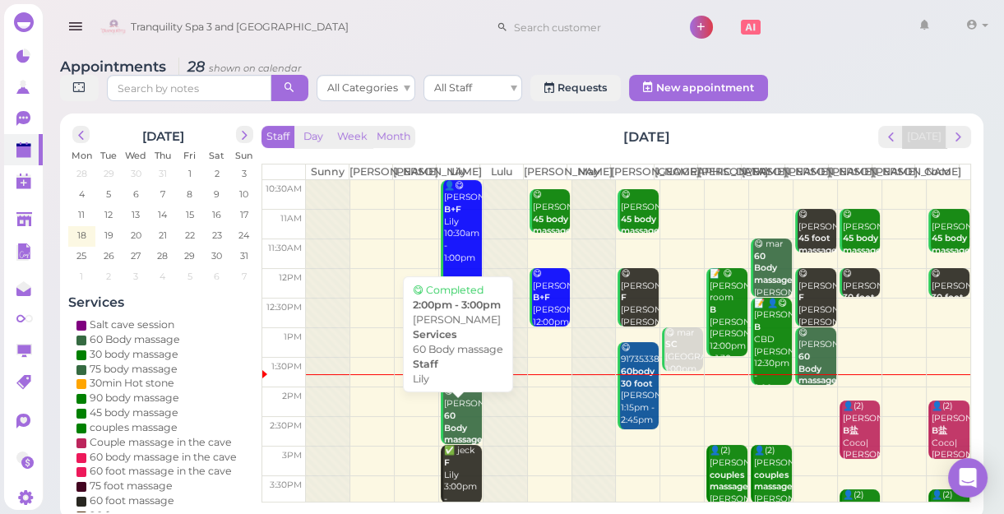
click at [450, 411] on div "😋 [PERSON_NAME] 60 Body massage Lily 2:00pm - 3:00pm" at bounding box center [462, 440] width 39 height 109
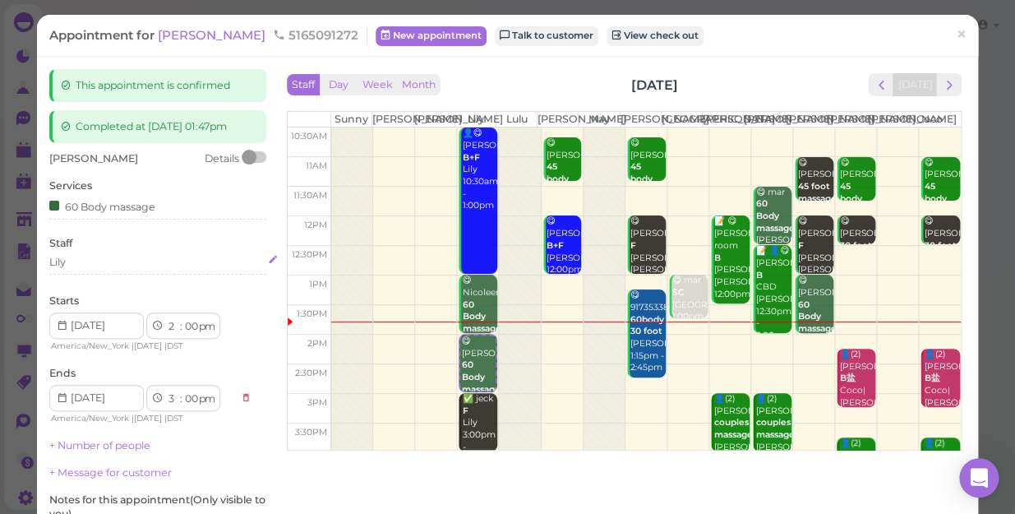
click at [69, 260] on div "Lily" at bounding box center [157, 262] width 217 height 15
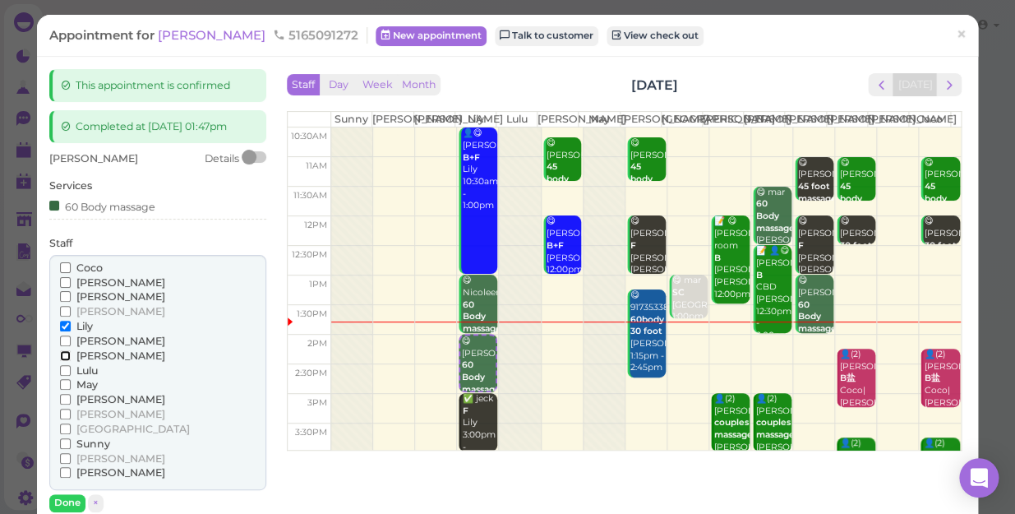
click at [62, 353] on input "[PERSON_NAME]" at bounding box center [65, 355] width 11 height 11
click at [63, 322] on input "Lily" at bounding box center [65, 326] width 11 height 11
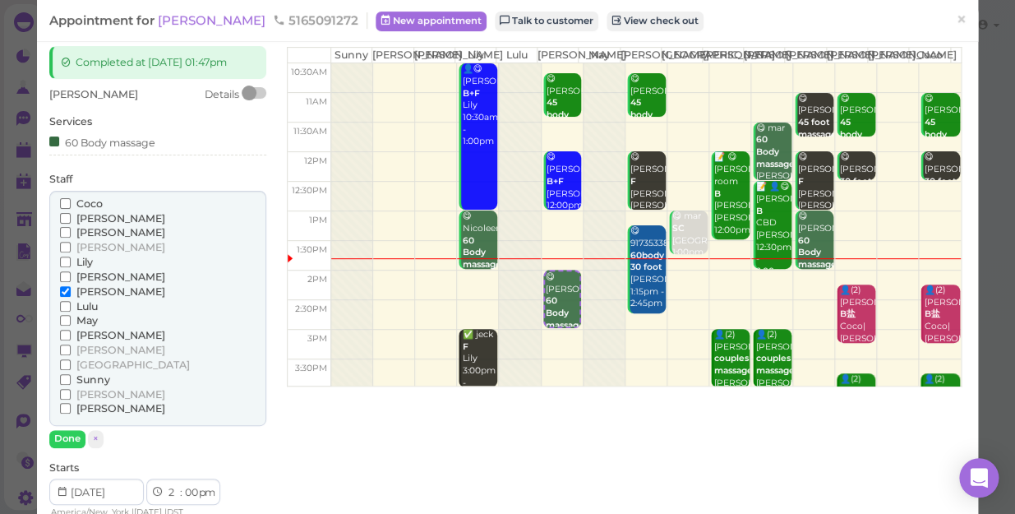
scroll to position [224, 0]
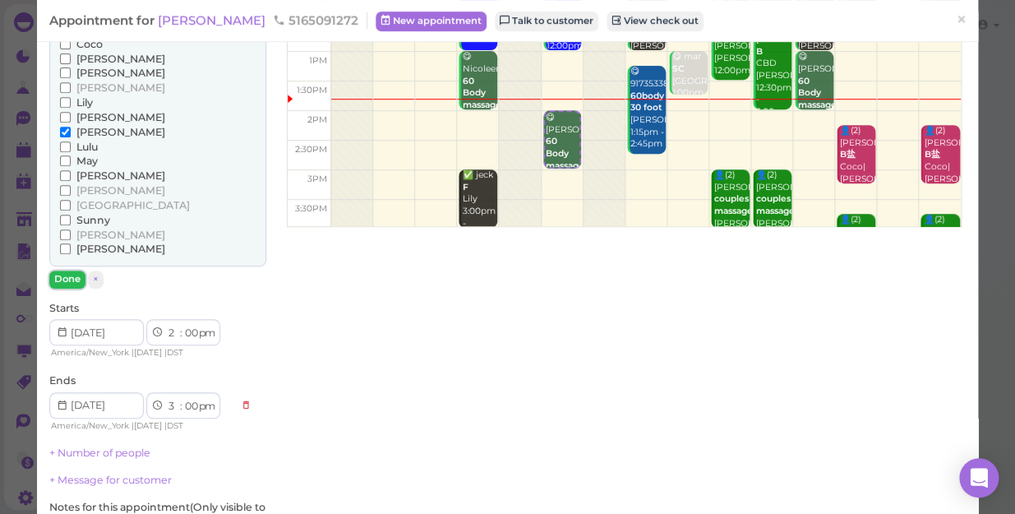
click at [63, 275] on button "Done" at bounding box center [67, 278] width 36 height 17
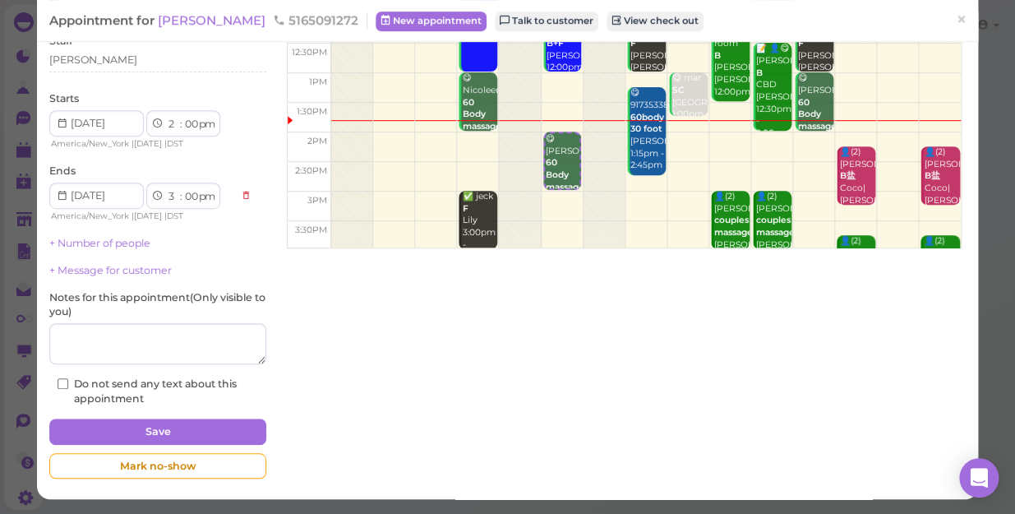
scroll to position [201, 0]
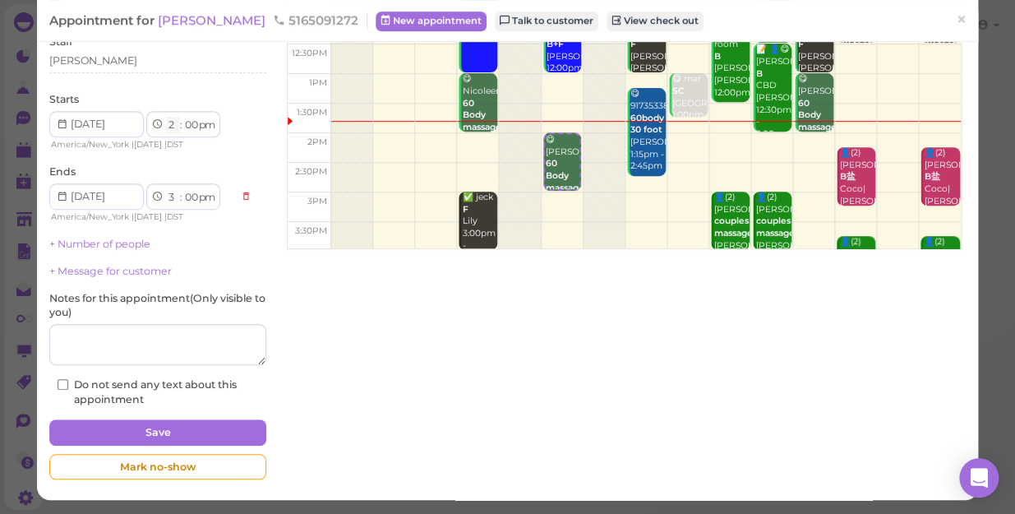
click at [173, 122] on select "1 2 3 4 5 6 7 8 9 10 11 12" at bounding box center [173, 125] width 14 height 17
select select "1"
click at [166, 117] on select "1 2 3 4 5 6 7 8 9 10 11 12" at bounding box center [173, 125] width 14 height 17
select select "2"
click at [187, 125] on select "00 05 10 15 20 25 30 35 40 45 50 55" at bounding box center [190, 125] width 16 height 17
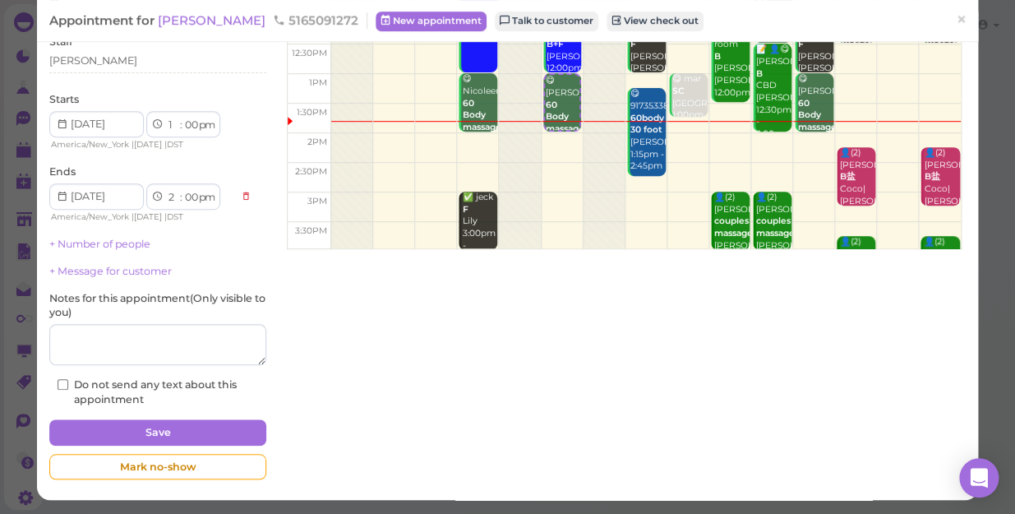
select select "40"
click at [182, 117] on select "00 05 10 15 20 25 30 35 40 45 50 55" at bounding box center [190, 125] width 16 height 17
select select "40"
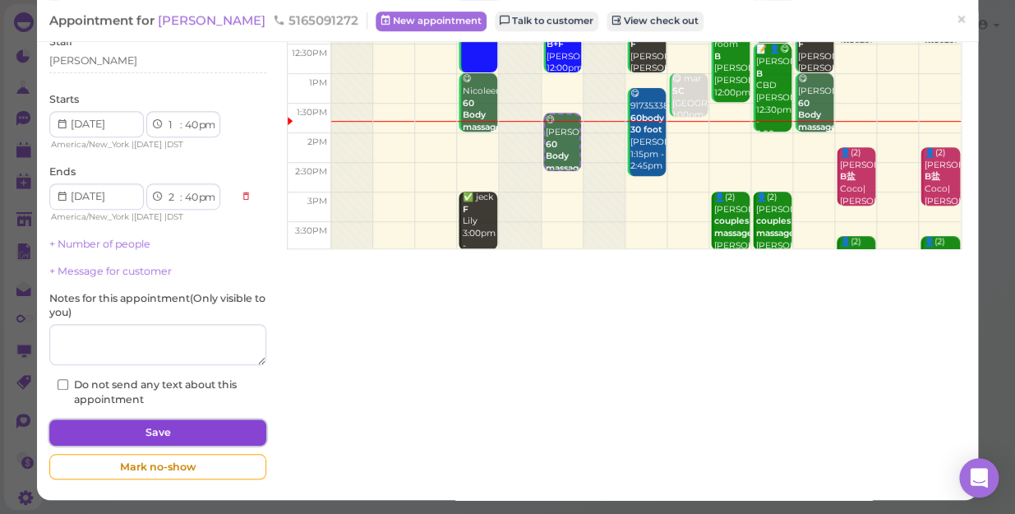
click at [205, 423] on button "Save" at bounding box center [157, 432] width 217 height 26
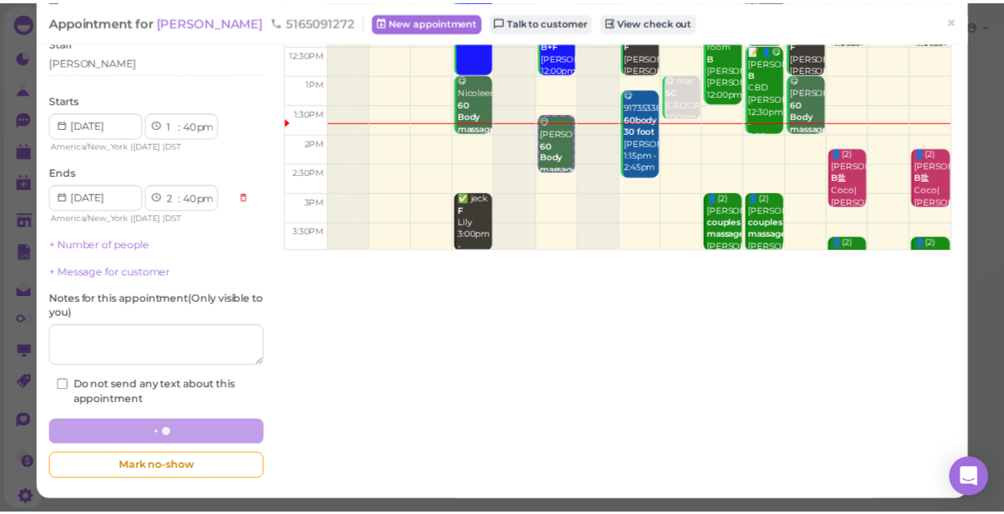
scroll to position [201, 0]
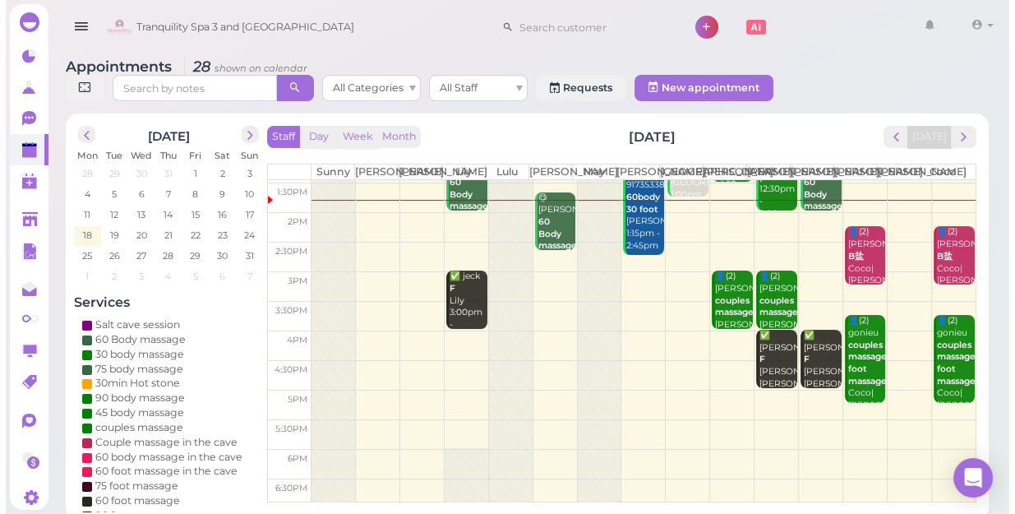
scroll to position [149, 0]
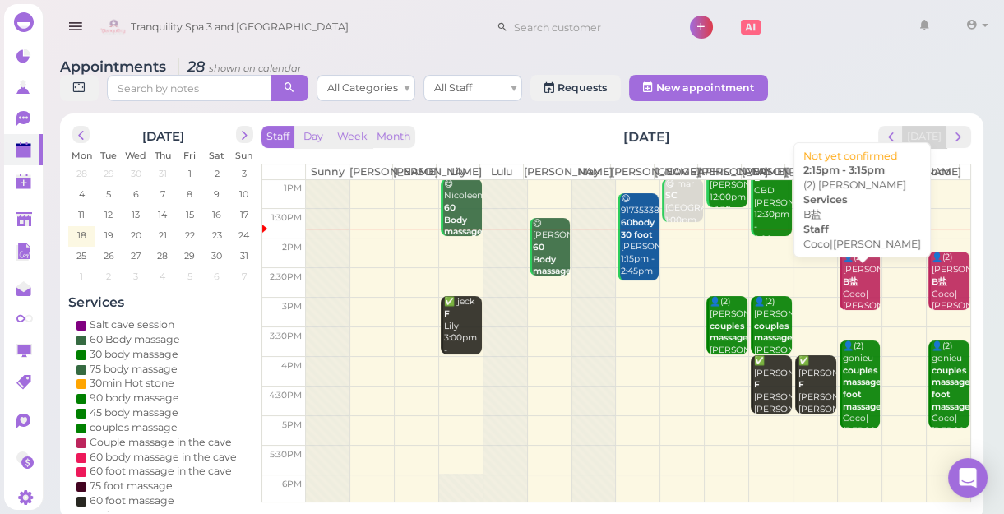
click at [847, 286] on div "👤(2) [PERSON_NAME] B盐 Coco|[PERSON_NAME] 2:15pm - 3:15pm" at bounding box center [861, 294] width 39 height 85
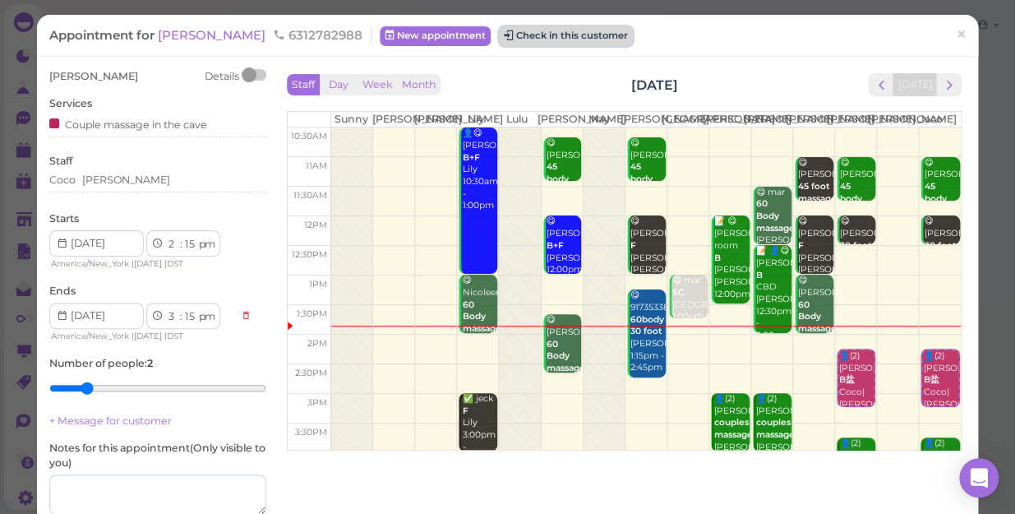
click at [499, 34] on button "Check in this customer" at bounding box center [566, 36] width 134 height 20
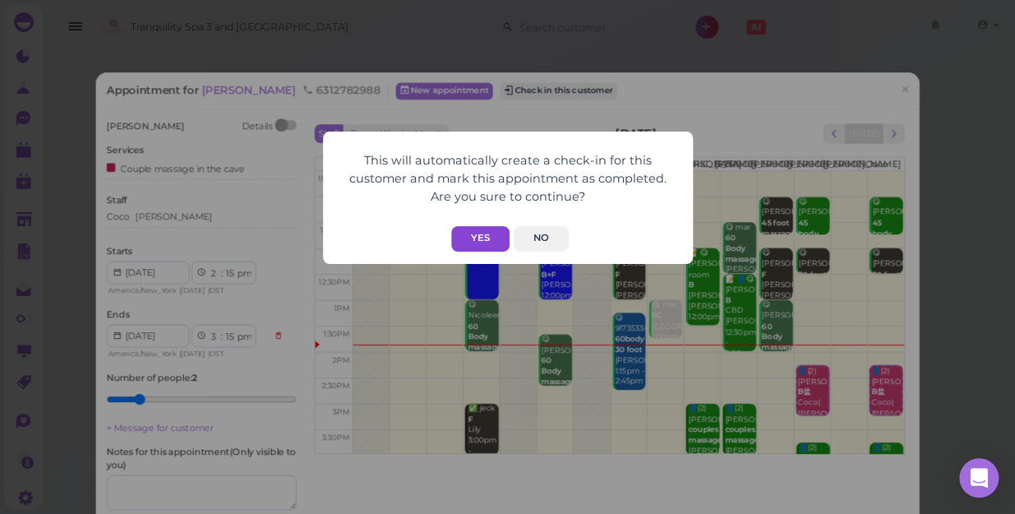
click at [478, 237] on button "Yes" at bounding box center [480, 238] width 58 height 25
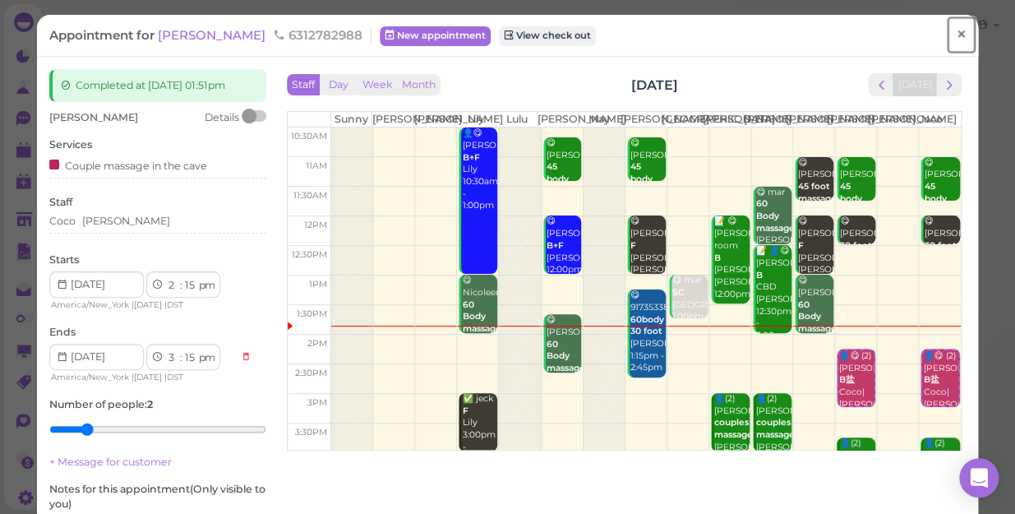
click at [956, 35] on span "×" at bounding box center [961, 34] width 11 height 23
click at [947, 35] on link at bounding box center [936, 27] width 48 height 46
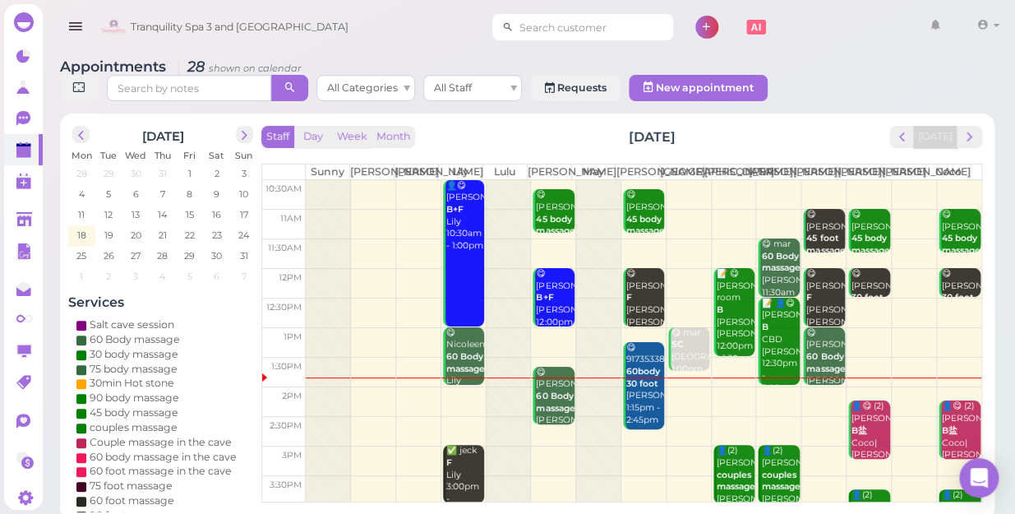
click at [594, 25] on input at bounding box center [593, 27] width 159 height 26
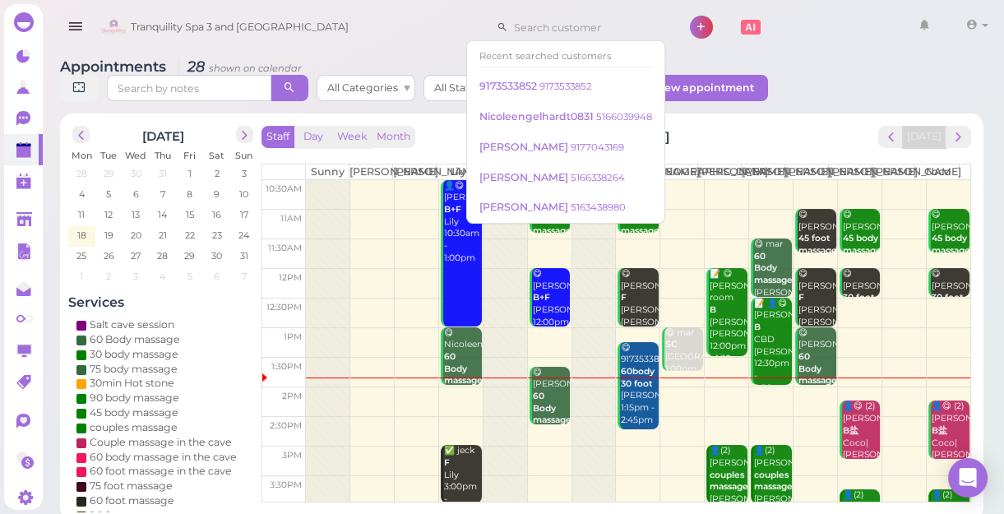
click at [854, 59] on div "Appointments 28 shown on calendar All Categories All Staff Requests New appoint…" at bounding box center [521, 81] width 923 height 47
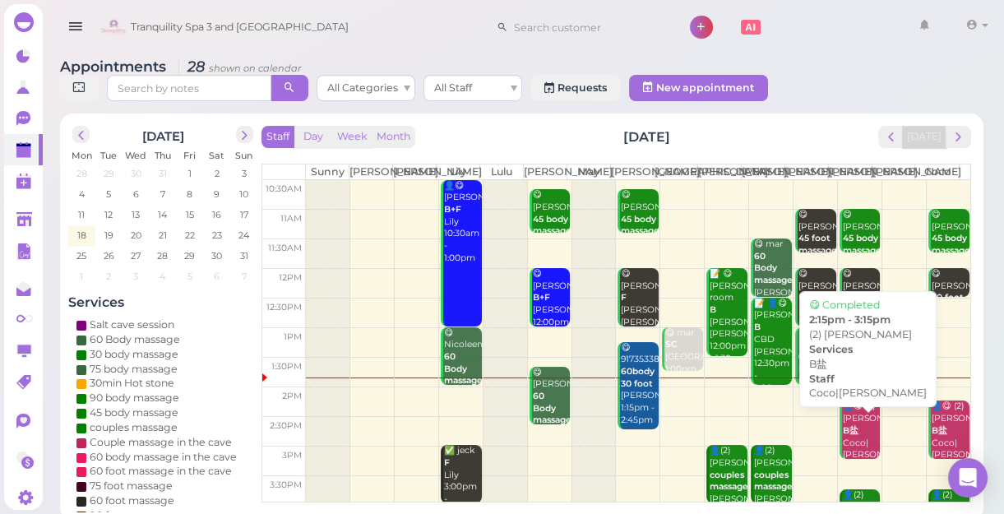
click at [855, 443] on div "👤😋 (2) [PERSON_NAME] B盐 Coco|[PERSON_NAME] 2:15pm - 3:15pm" at bounding box center [861, 442] width 39 height 85
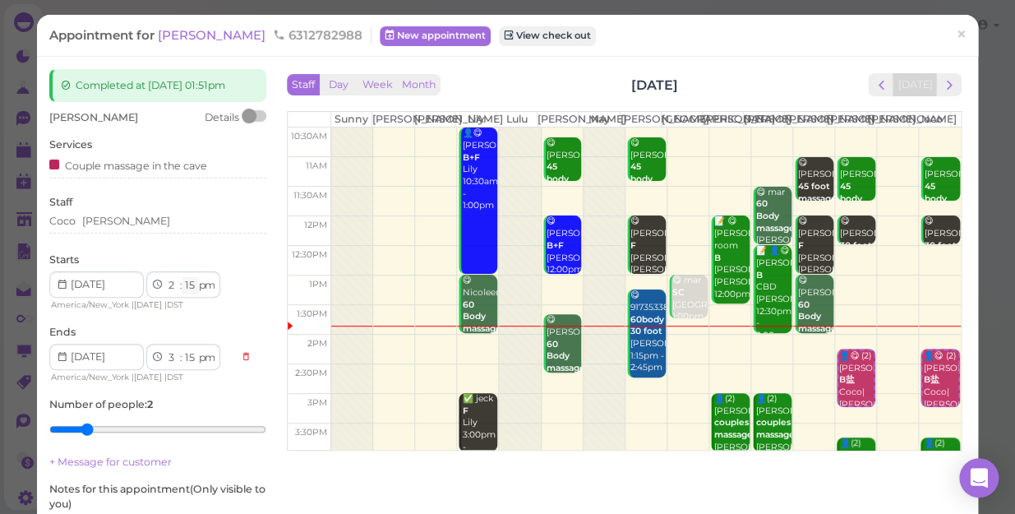
click at [192, 285] on select "00 05 10 15 20 25 30 35 40 45 50 55" at bounding box center [190, 285] width 16 height 17
select select "00"
click at [182, 277] on select "00 05 10 15 20 25 30 35 40 45 50 55" at bounding box center [190, 285] width 16 height 17
select select "00"
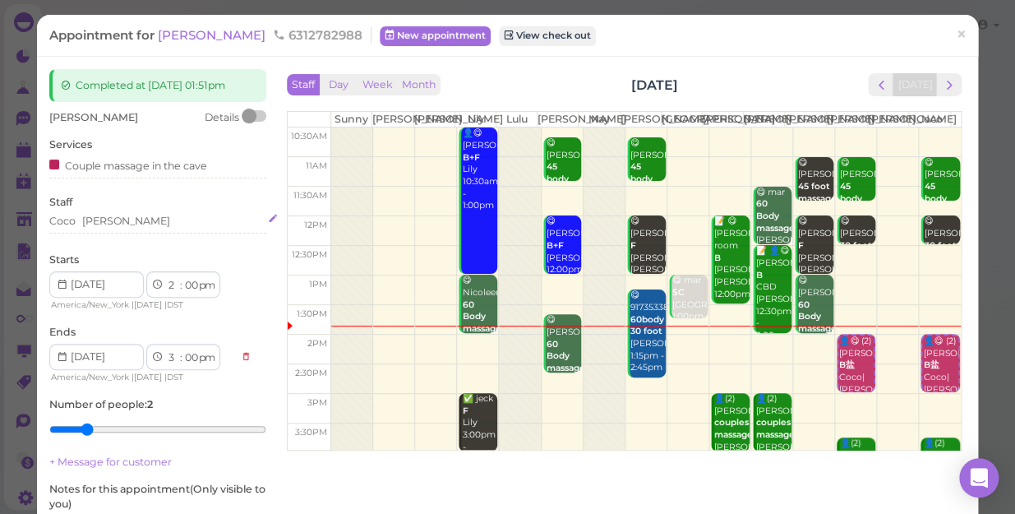
click at [113, 220] on div "[PERSON_NAME]" at bounding box center [157, 221] width 217 height 15
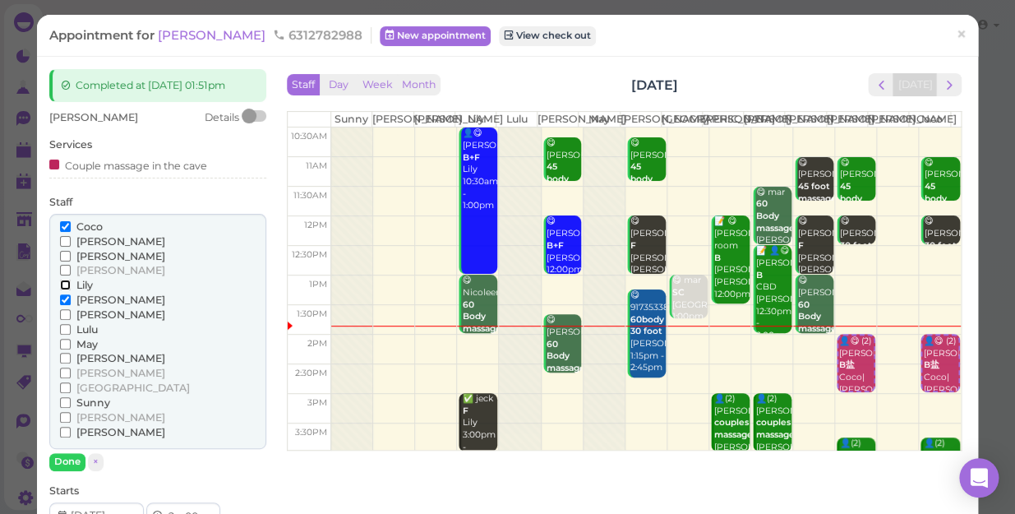
click at [63, 284] on input "Lily" at bounding box center [65, 284] width 11 height 11
click at [61, 224] on input "Coco" at bounding box center [65, 226] width 11 height 11
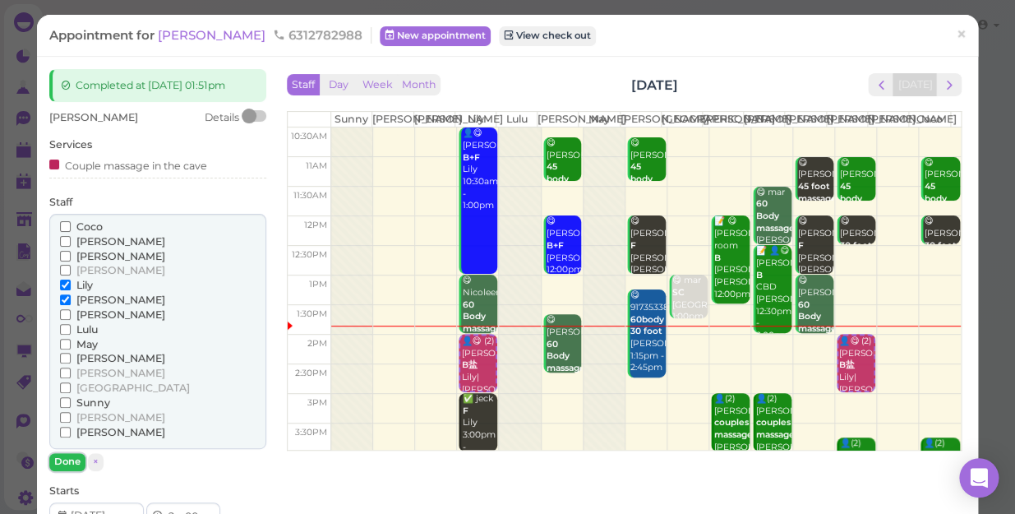
click at [62, 445] on button "Done" at bounding box center [67, 461] width 36 height 17
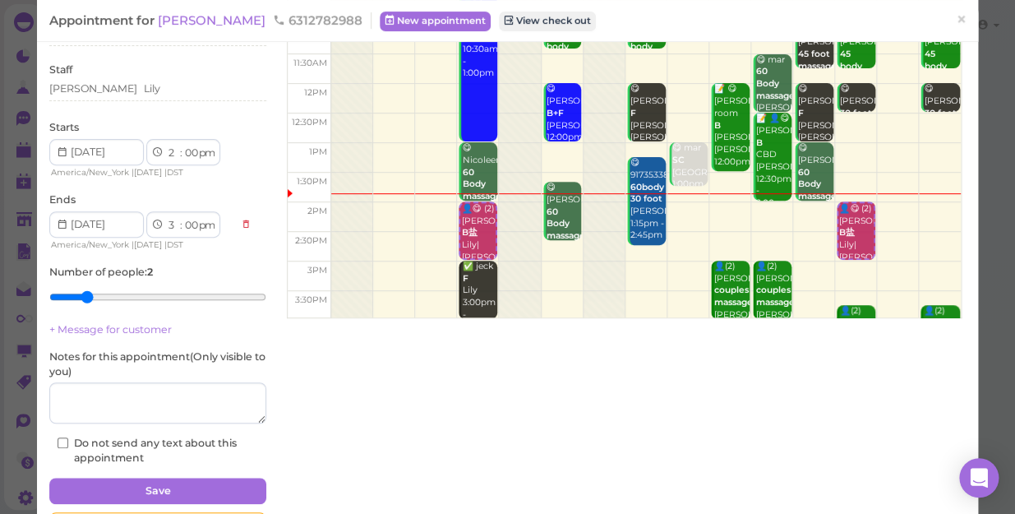
scroll to position [191, 0]
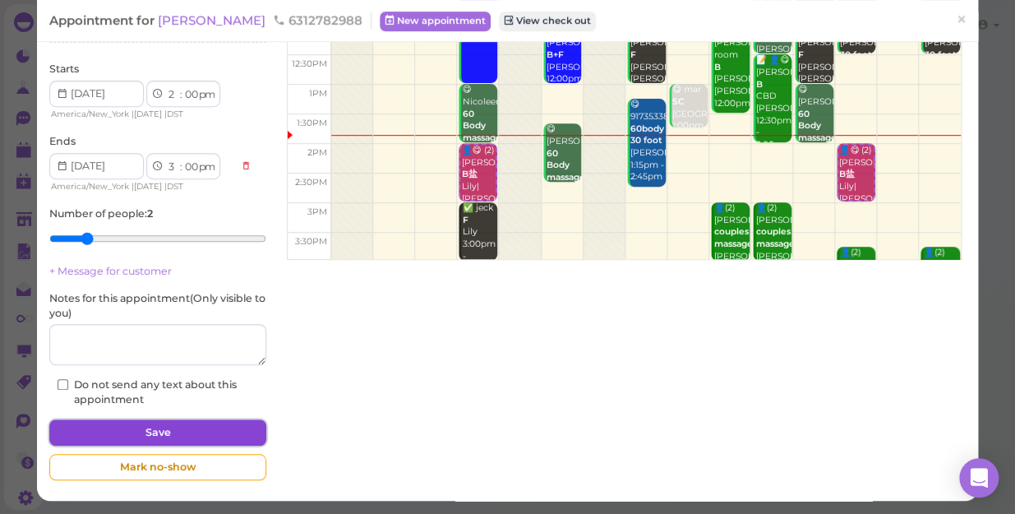
click at [164, 425] on button "Save" at bounding box center [157, 432] width 217 height 26
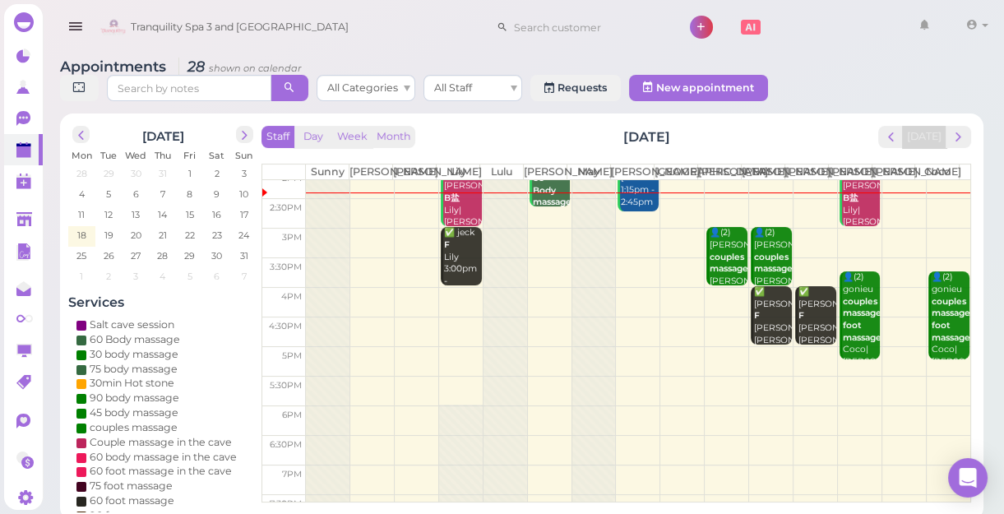
scroll to position [224, 0]
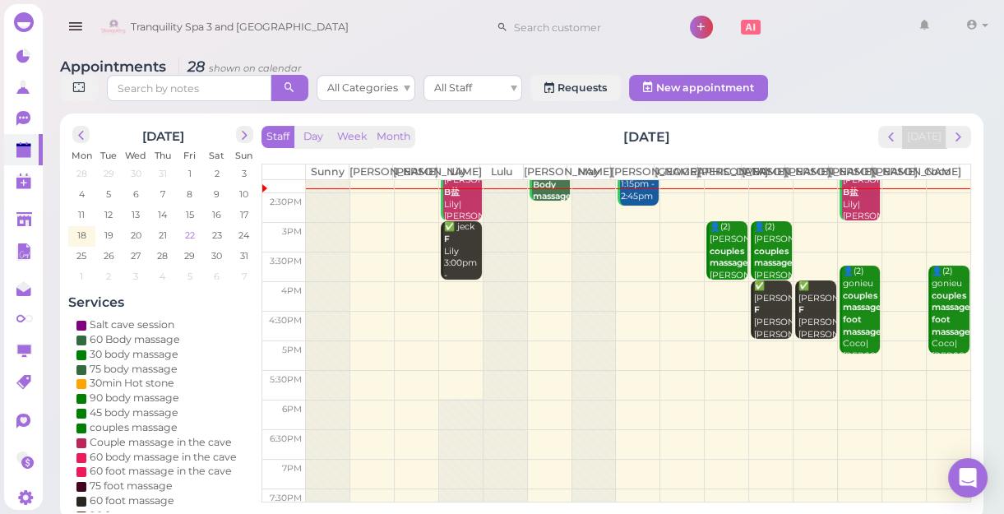
click at [188, 235] on span "22" at bounding box center [189, 235] width 13 height 15
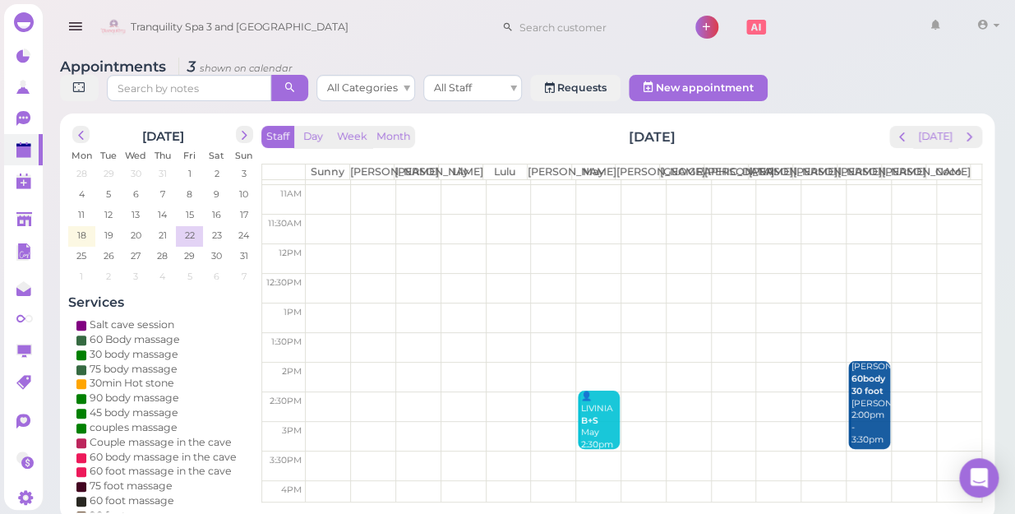
scroll to position [0, 0]
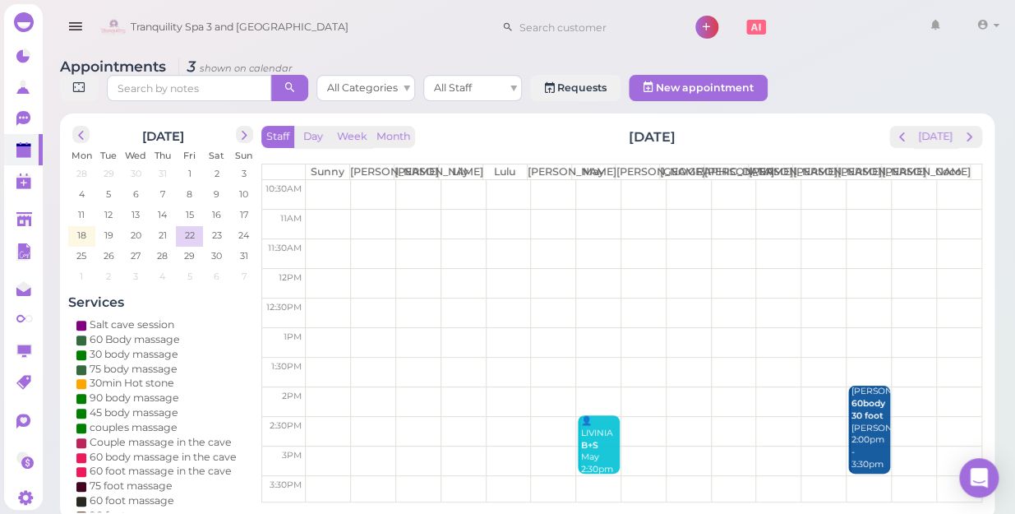
click at [726, 210] on td at bounding box center [644, 224] width 676 height 30
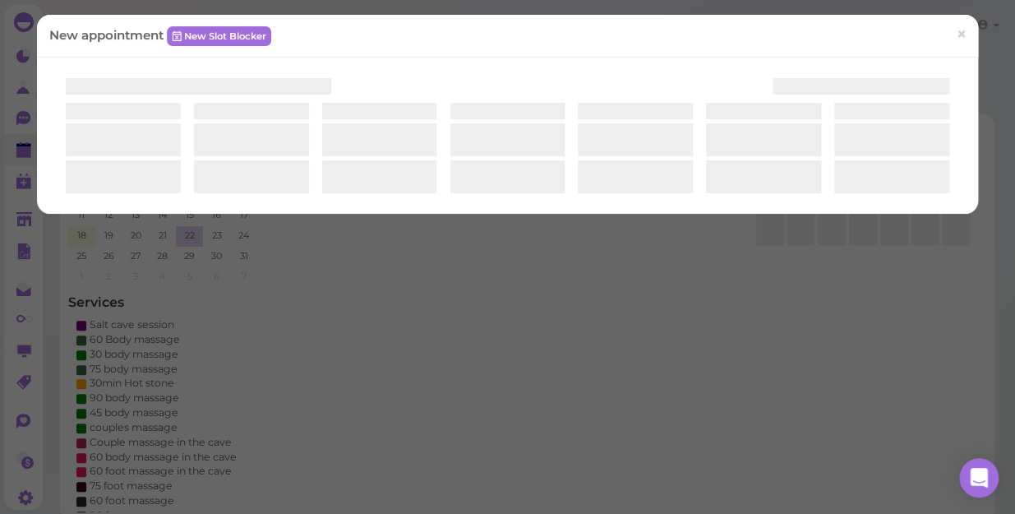
click at [726, 210] on div at bounding box center [507, 136] width 941 height 156
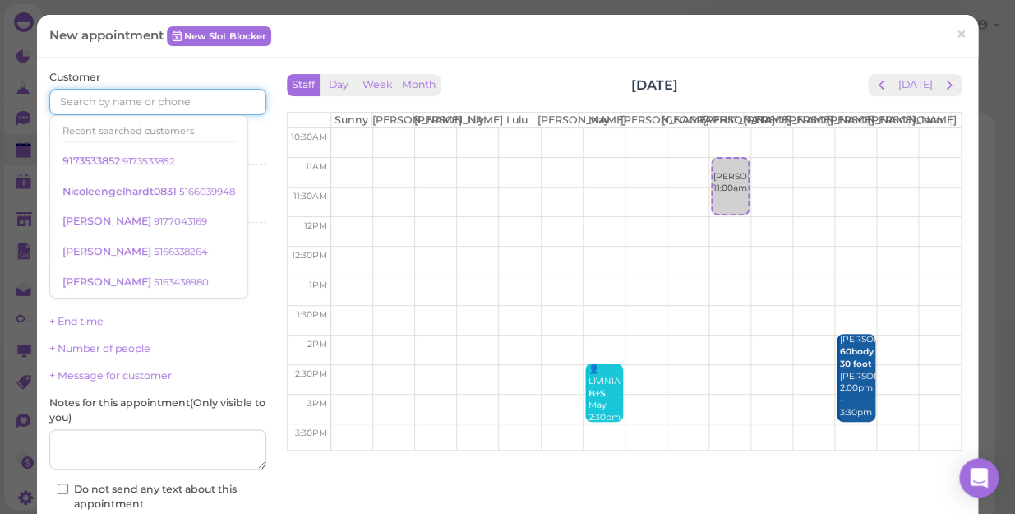
click at [172, 100] on input at bounding box center [157, 102] width 217 height 26
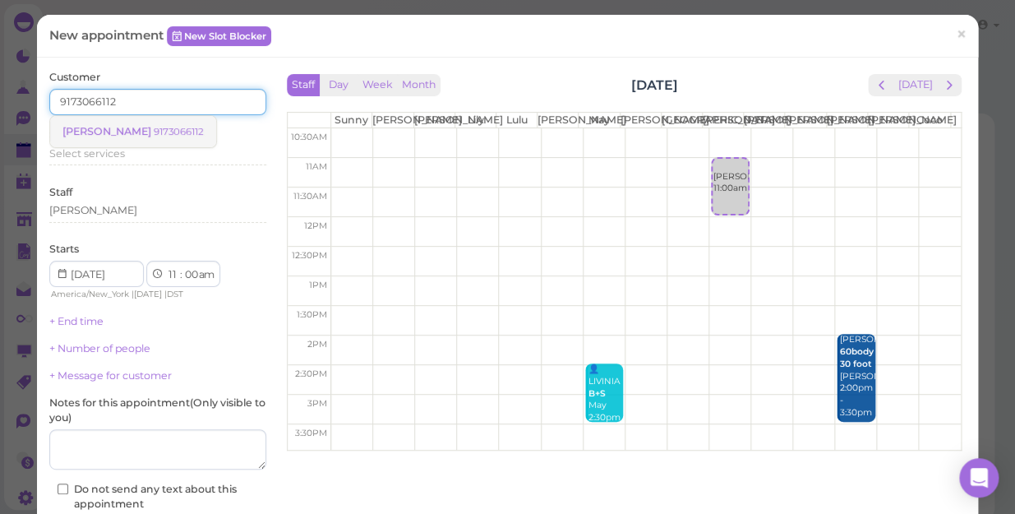
type input "9173066112"
click at [154, 131] on small "9173066112" at bounding box center [179, 132] width 50 height 12
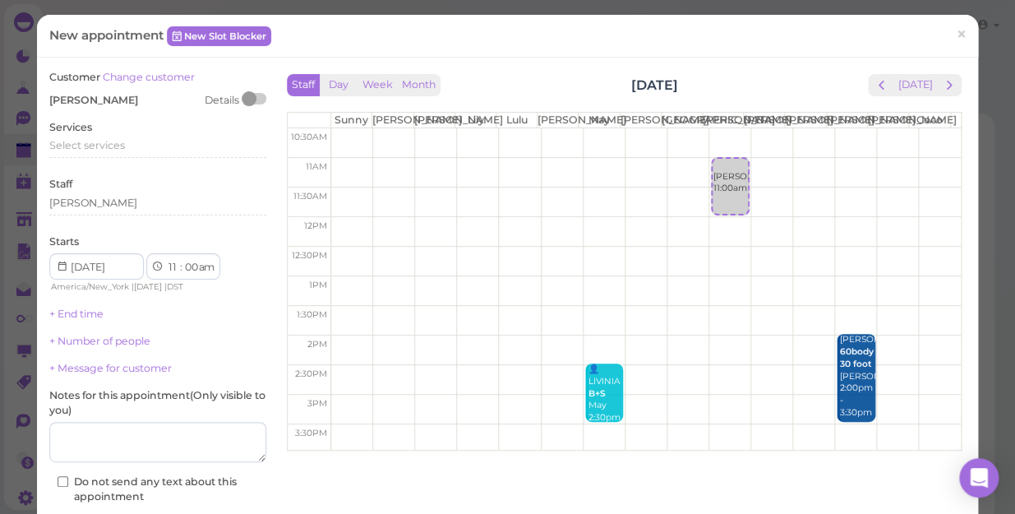
click at [126, 131] on div "Services Select services" at bounding box center [157, 142] width 217 height 45
click at [104, 150] on span "Select services" at bounding box center [87, 145] width 76 height 12
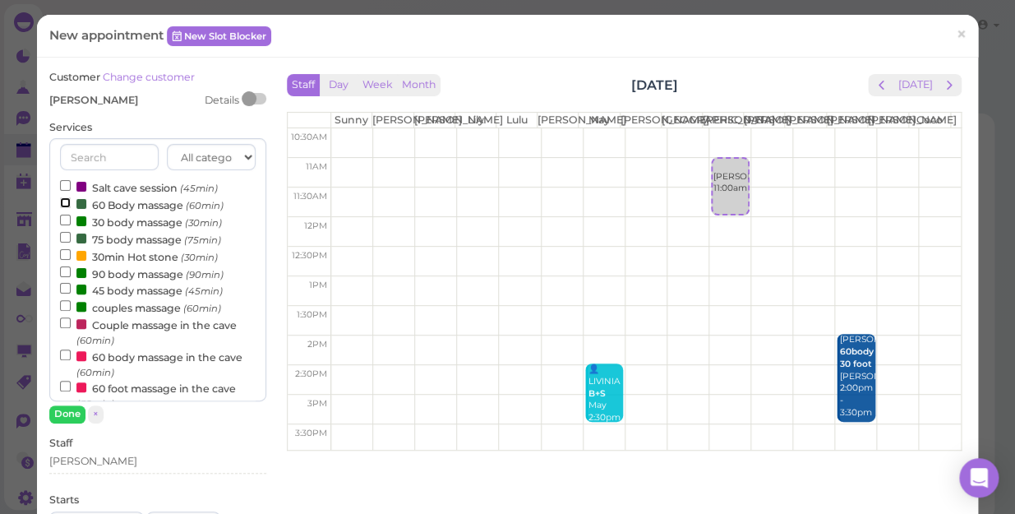
click at [62, 202] on input "60 Body massage (60min)" at bounding box center [65, 202] width 11 height 11
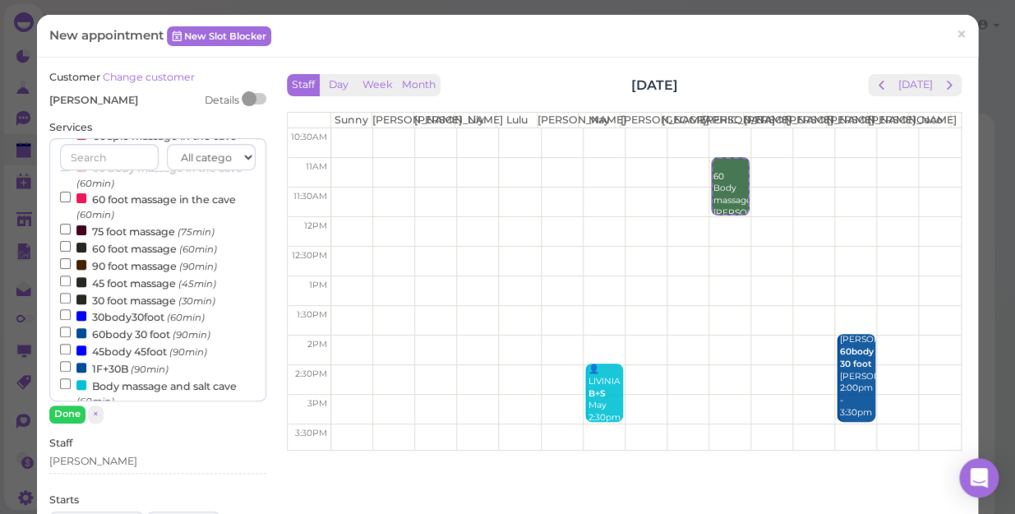
scroll to position [224, 0]
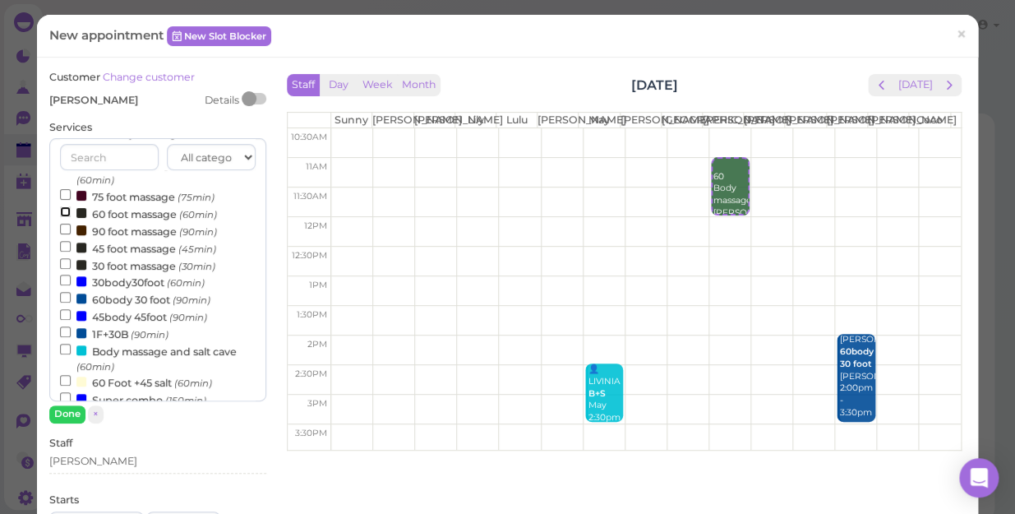
click at [62, 211] on input "60 foot massage (60min)" at bounding box center [65, 211] width 11 height 11
select select "1"
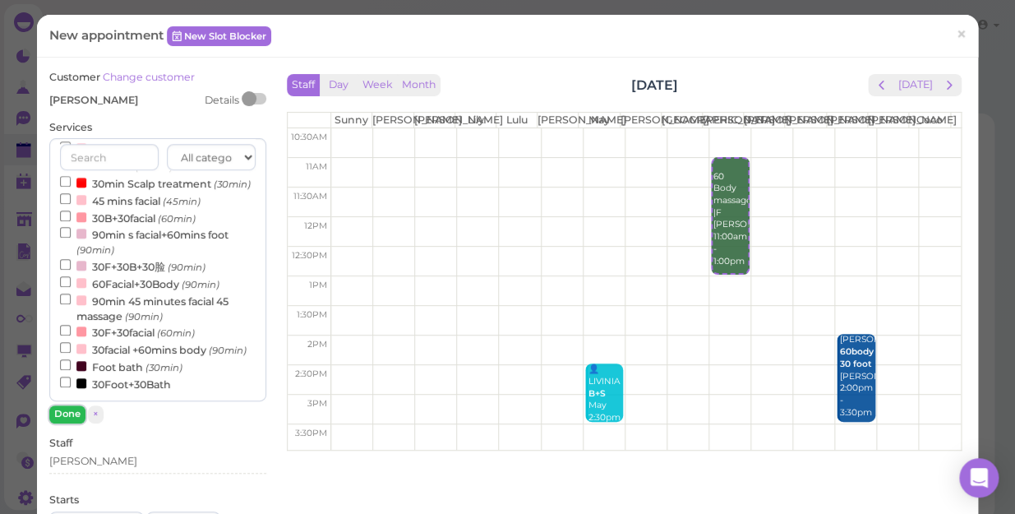
click at [66, 415] on button "Done" at bounding box center [67, 413] width 36 height 17
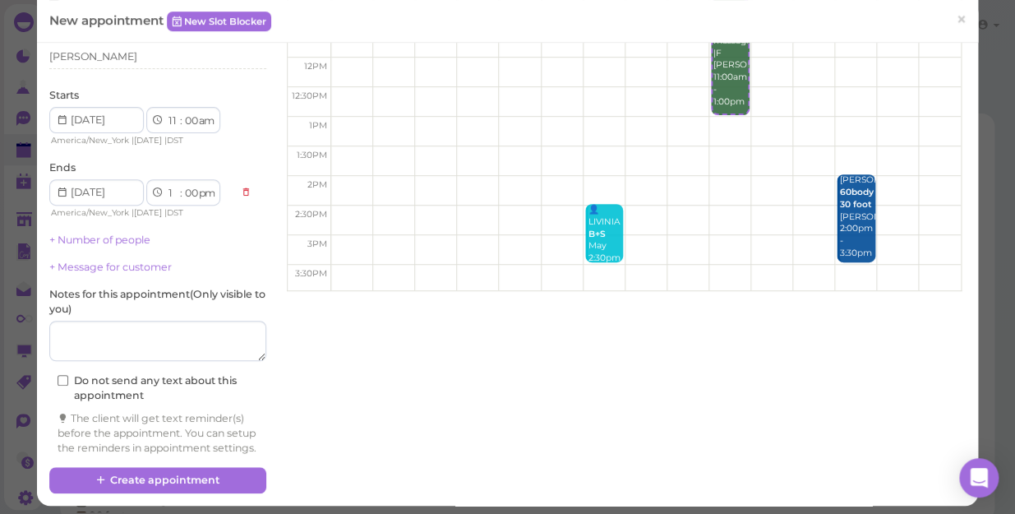
scroll to position [181, 0]
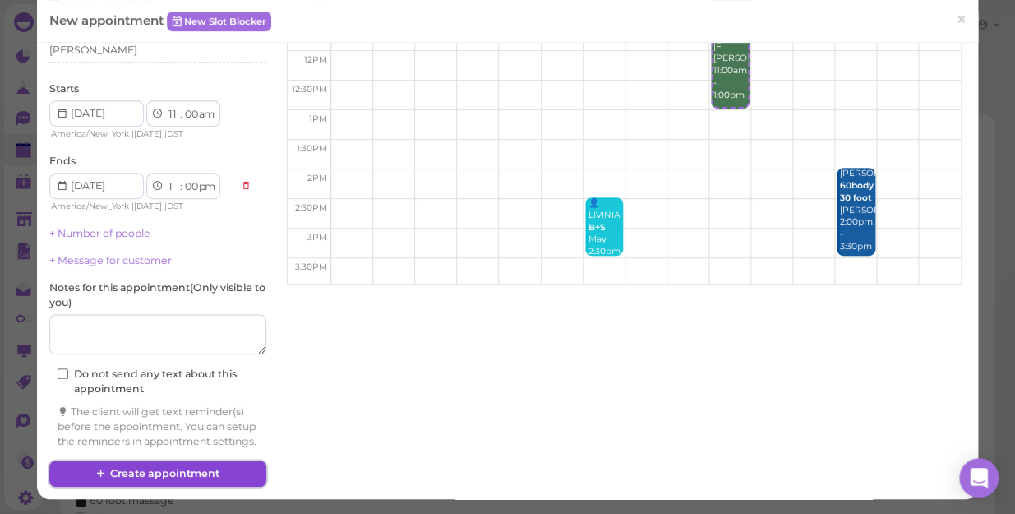
click at [178, 445] on button "Create appointment" at bounding box center [157, 473] width 217 height 26
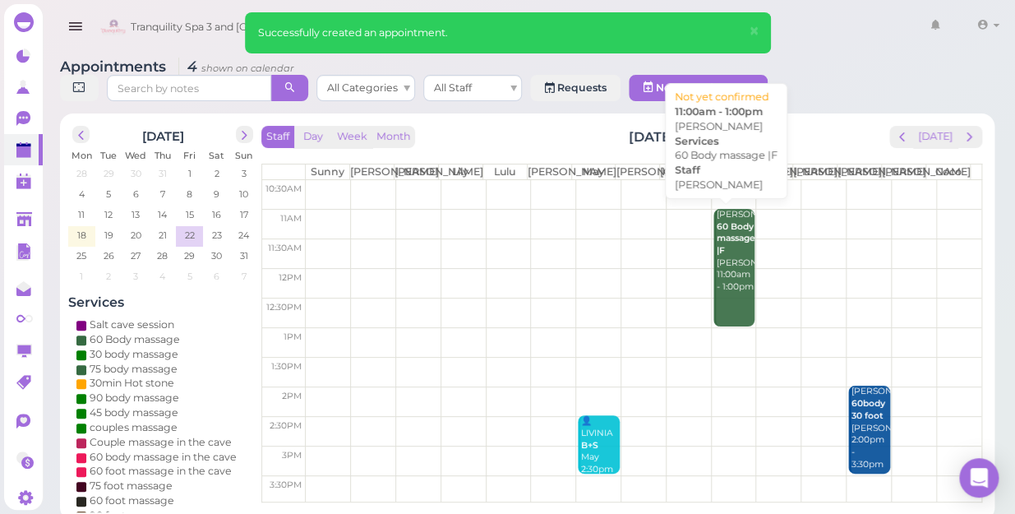
click at [718, 275] on div "[PERSON_NAME] 60 Body massage |F [PERSON_NAME] 11:00am - 1:00pm" at bounding box center [735, 251] width 39 height 85
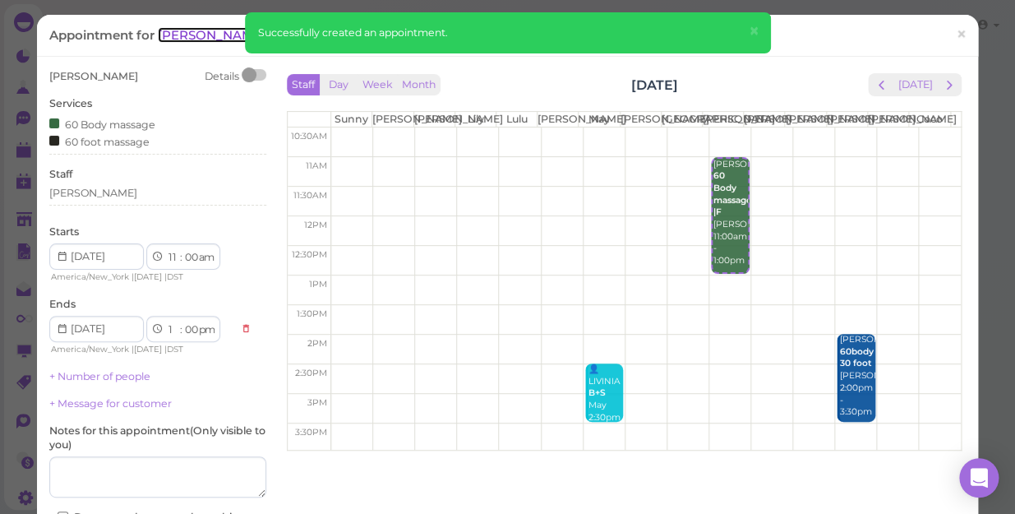
click at [187, 35] on span "[PERSON_NAME]" at bounding box center [213, 35] width 111 height 16
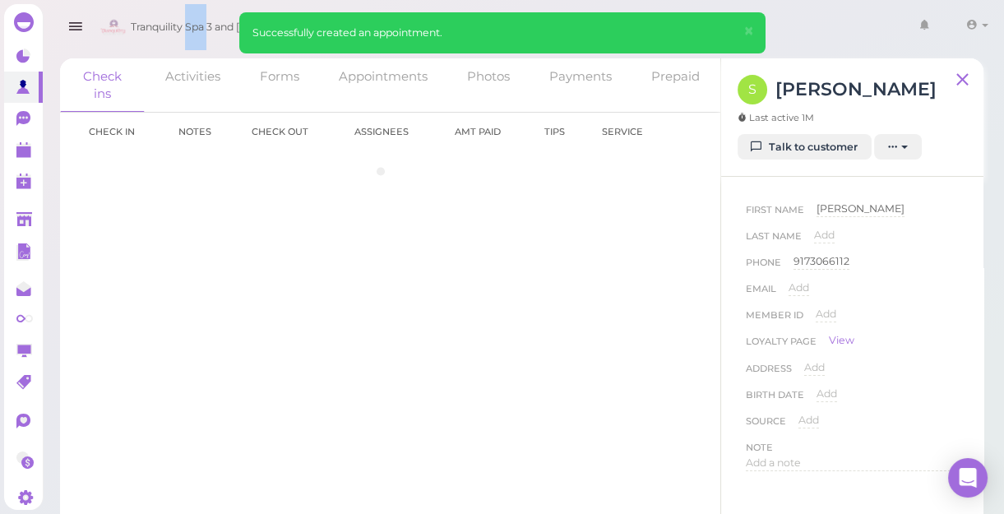
click at [187, 35] on span "Tranquility Spa 3 and [GEOGRAPHIC_DATA]" at bounding box center [240, 27] width 218 height 46
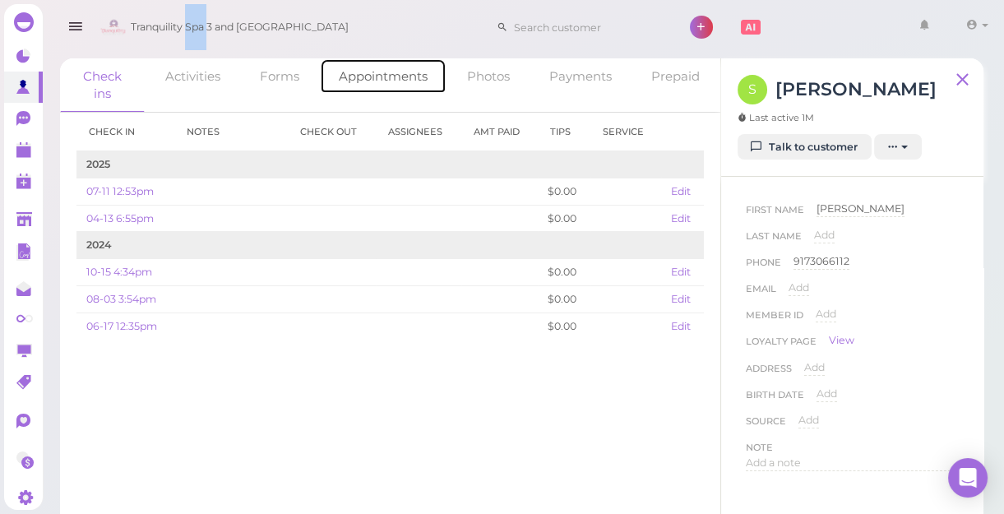
click at [381, 76] on link "Appointments" at bounding box center [383, 75] width 127 height 35
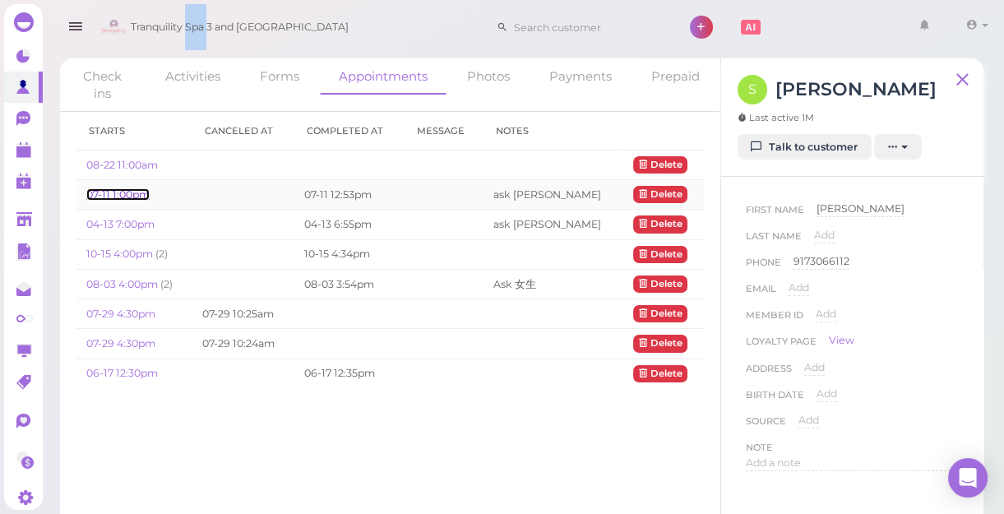
click at [115, 192] on link "07-11 1:00pm" at bounding box center [117, 194] width 63 height 12
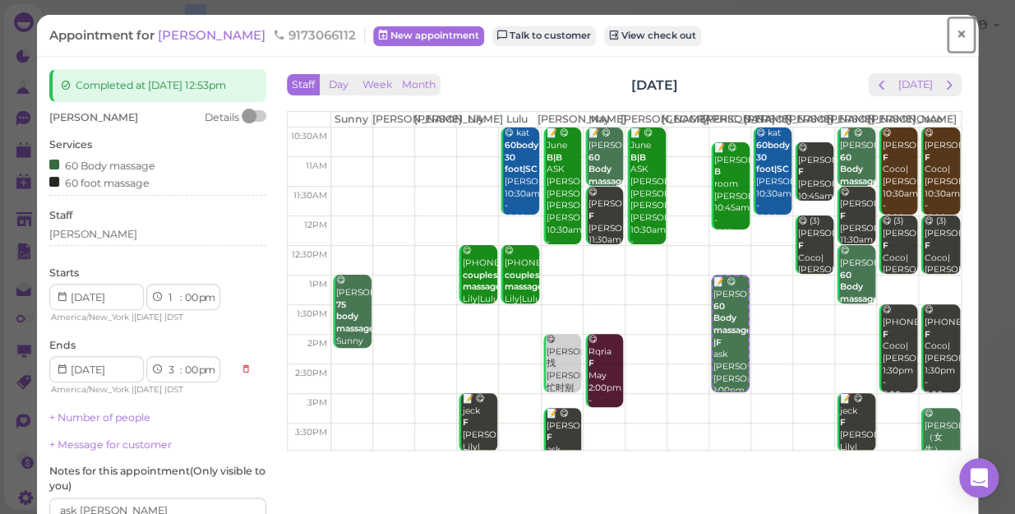
click at [956, 35] on span "×" at bounding box center [961, 34] width 11 height 23
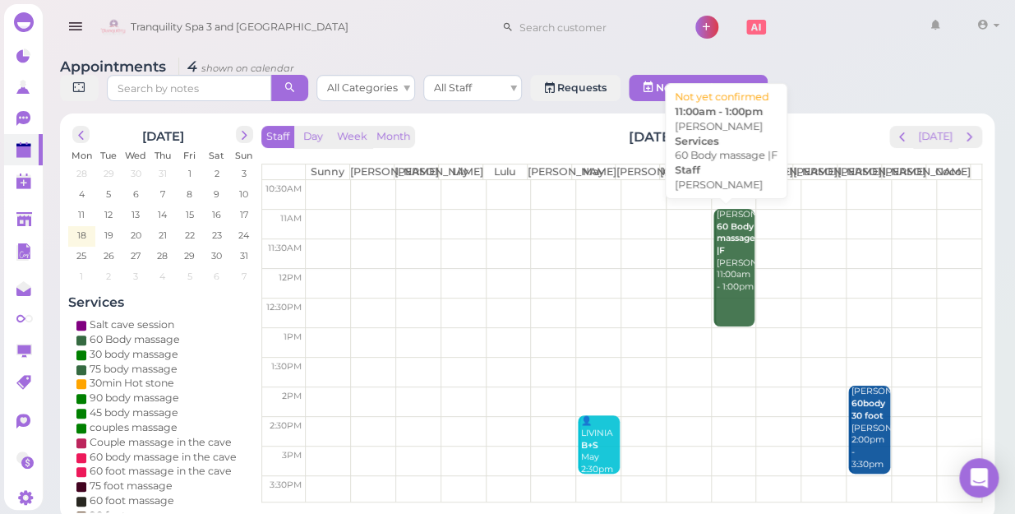
click at [723, 231] on b "60 Body massage |F" at bounding box center [736, 238] width 39 height 35
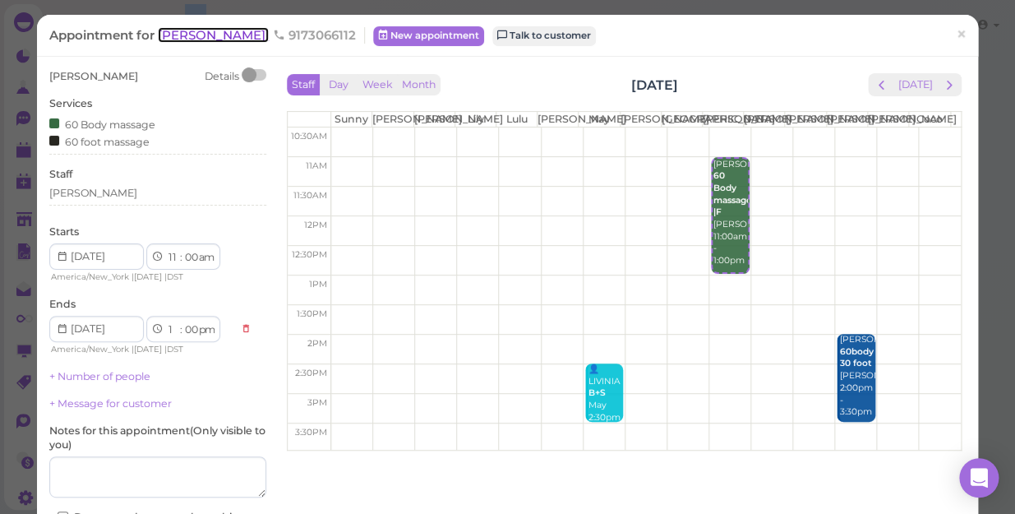
click at [180, 37] on span "[PERSON_NAME]" at bounding box center [213, 35] width 111 height 16
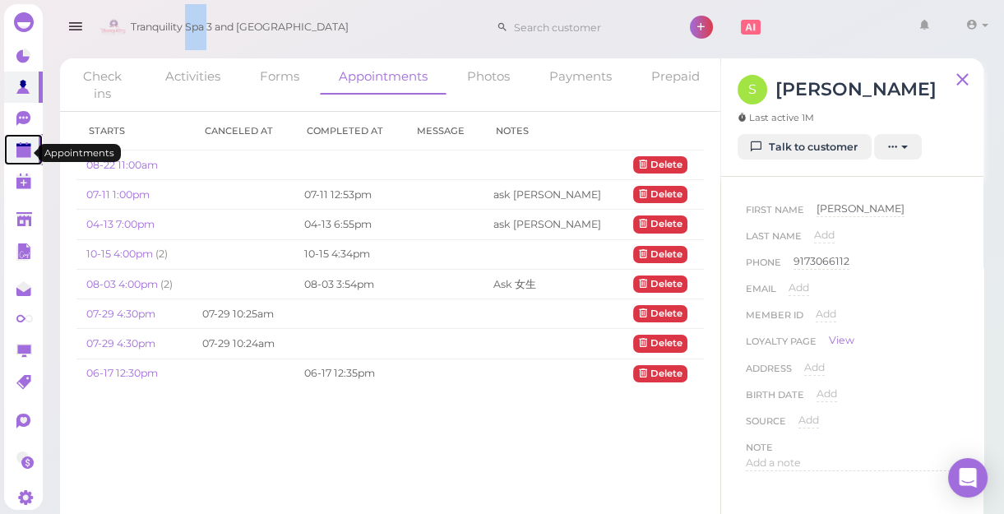
click at [24, 164] on link at bounding box center [23, 149] width 39 height 31
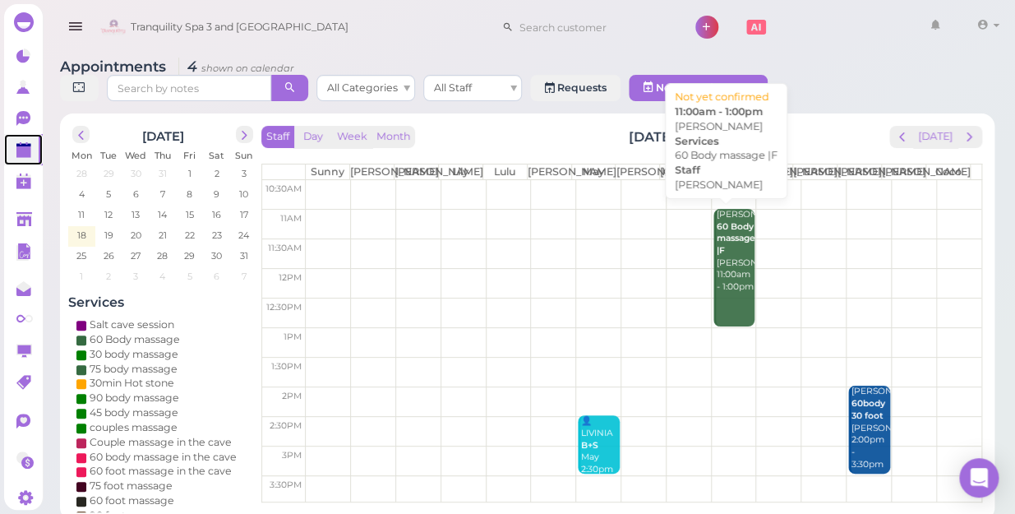
click at [727, 292] on link "[PERSON_NAME] 60 Body massage |F [PERSON_NAME] 11:00am - 1:00pm" at bounding box center [734, 268] width 41 height 118
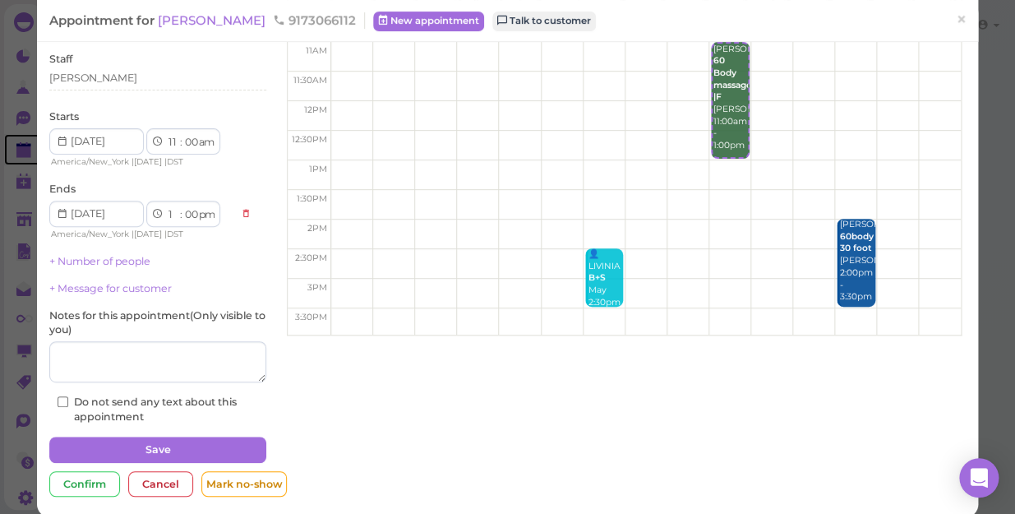
scroll to position [132, 0]
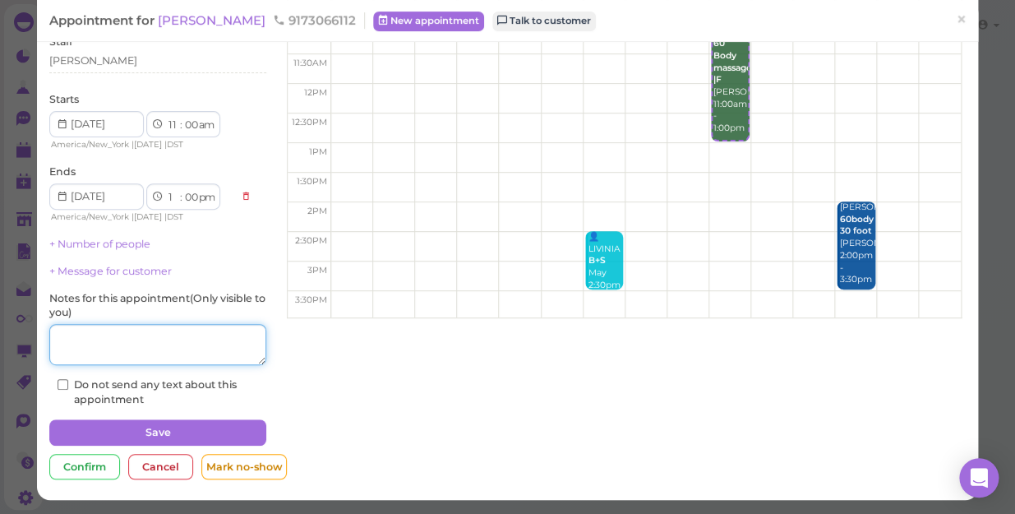
click at [120, 355] on textarea at bounding box center [157, 344] width 217 height 41
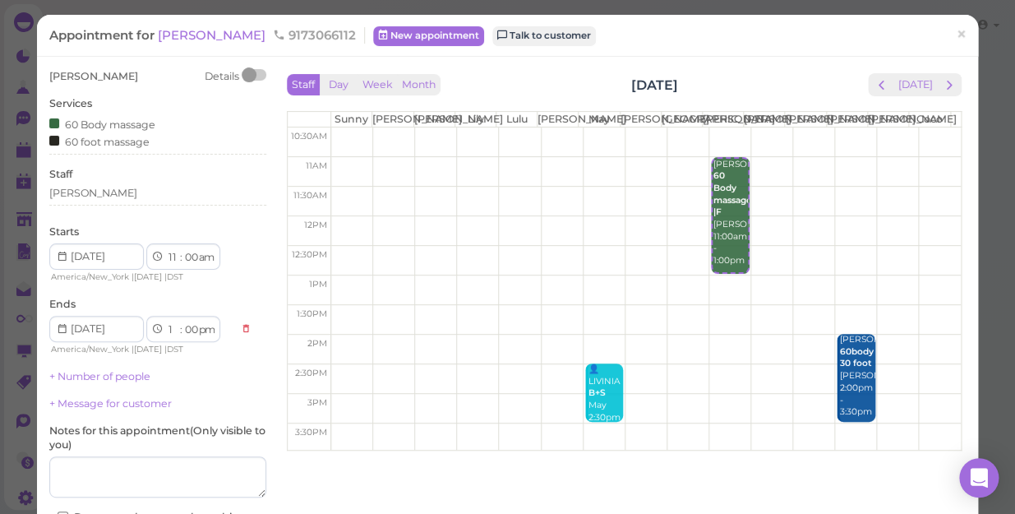
scroll to position [132, 0]
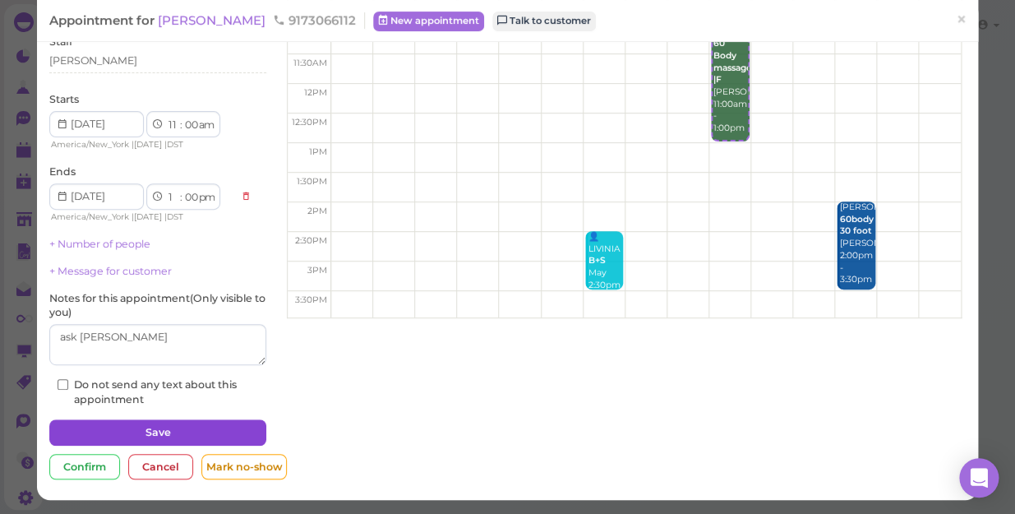
type textarea "ask [PERSON_NAME]"
click at [155, 428] on button "Save" at bounding box center [157, 432] width 217 height 26
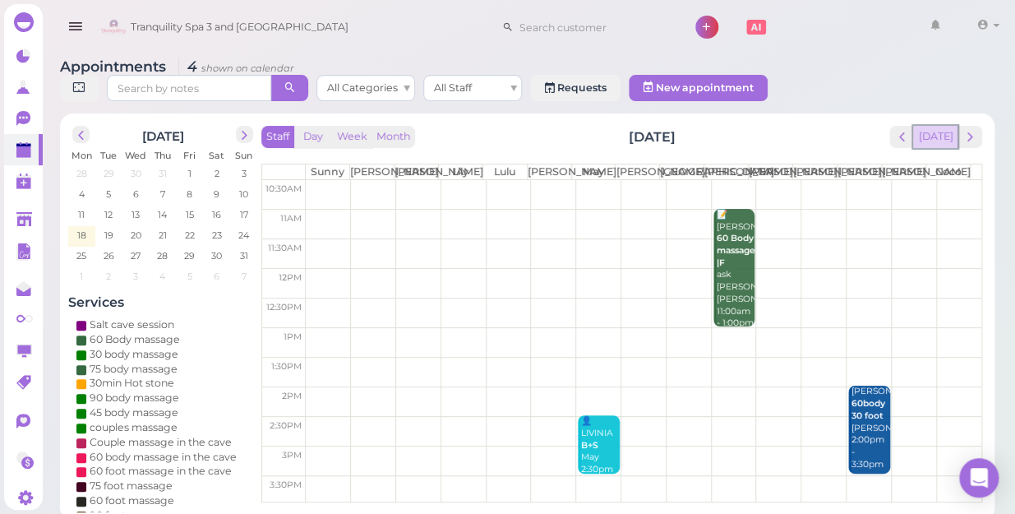
click at [938, 126] on button "[DATE]" at bounding box center [935, 137] width 44 height 22
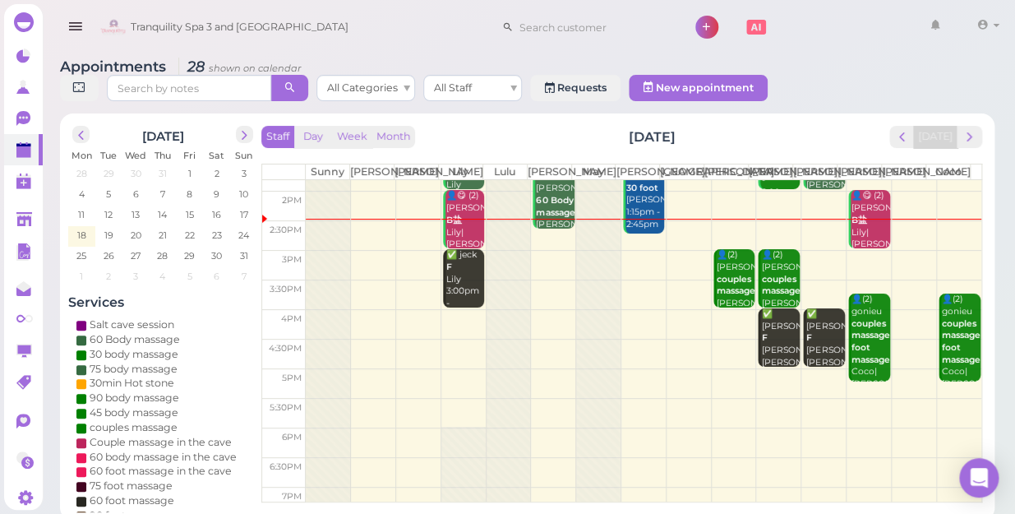
scroll to position [297, 0]
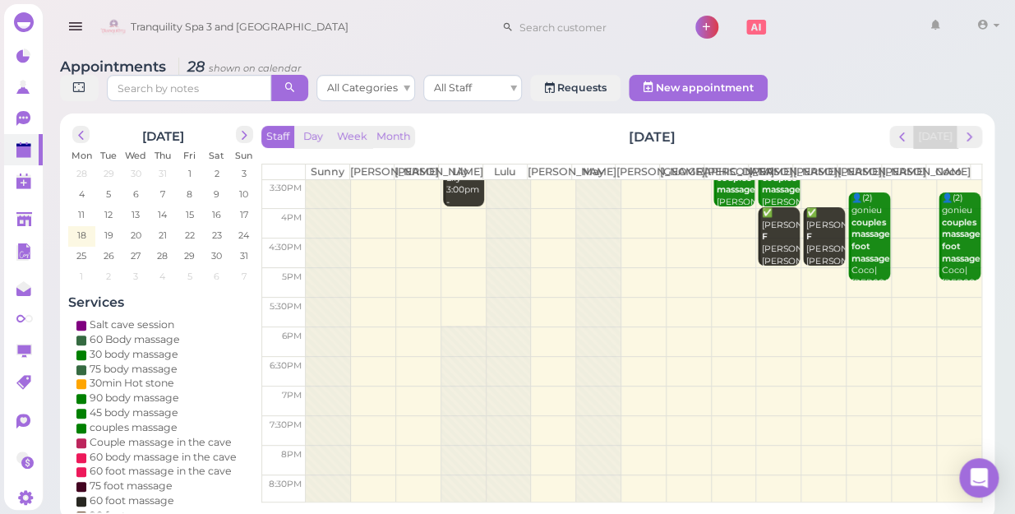
click at [944, 297] on td at bounding box center [644, 312] width 676 height 30
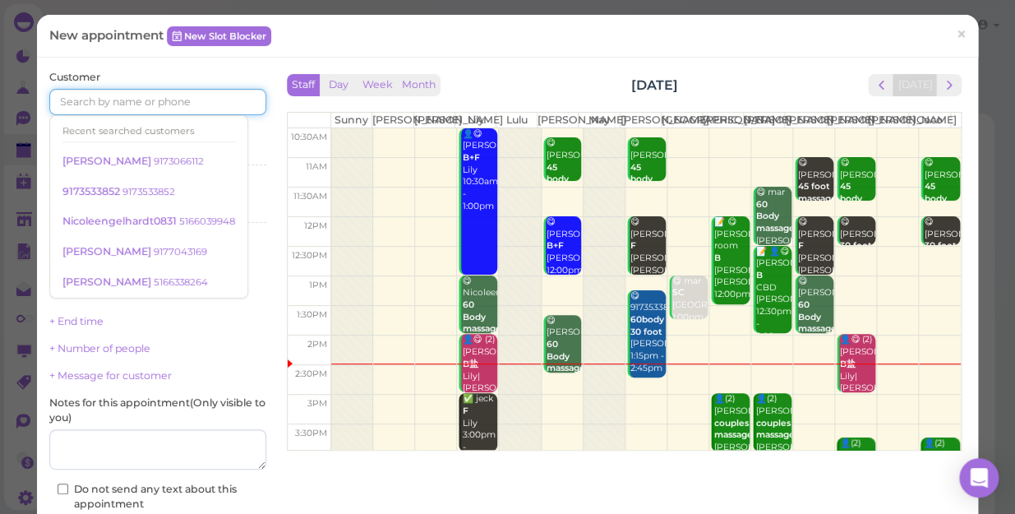
click at [206, 101] on input at bounding box center [157, 102] width 217 height 26
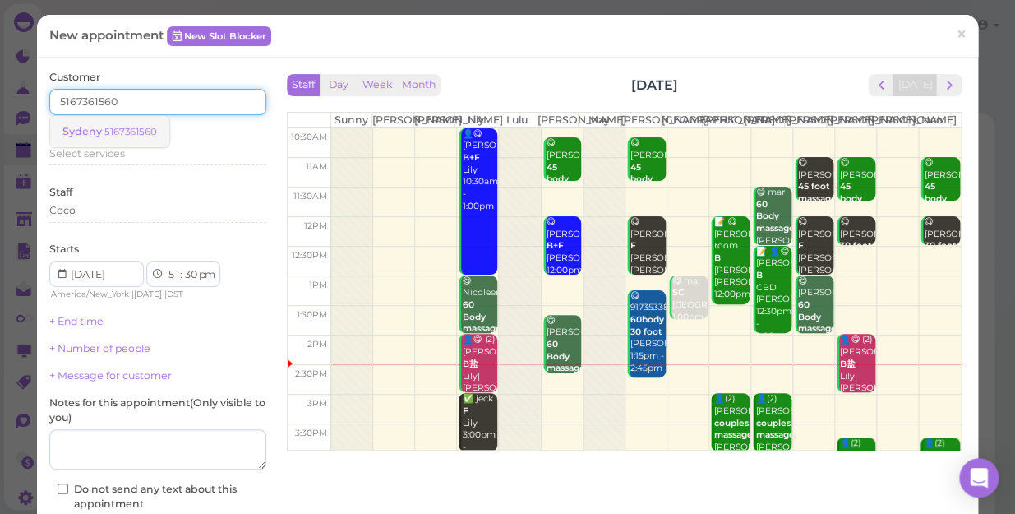
type input "5167361560"
click at [145, 131] on small "5167361560" at bounding box center [130, 132] width 53 height 12
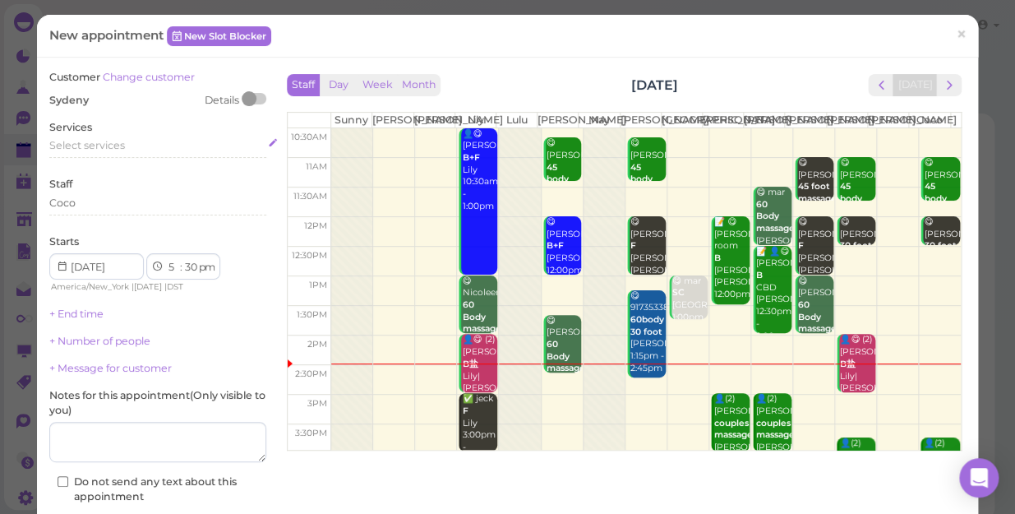
click at [122, 144] on span "Select services" at bounding box center [87, 145] width 76 height 12
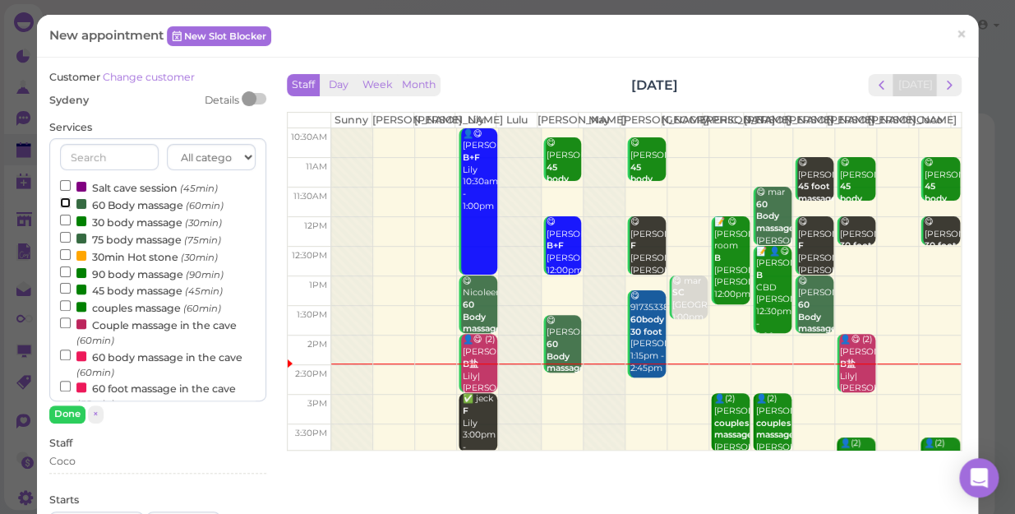
click at [64, 201] on input "60 Body massage (60min)" at bounding box center [65, 202] width 11 height 11
click at [69, 411] on button "Done" at bounding box center [67, 413] width 36 height 17
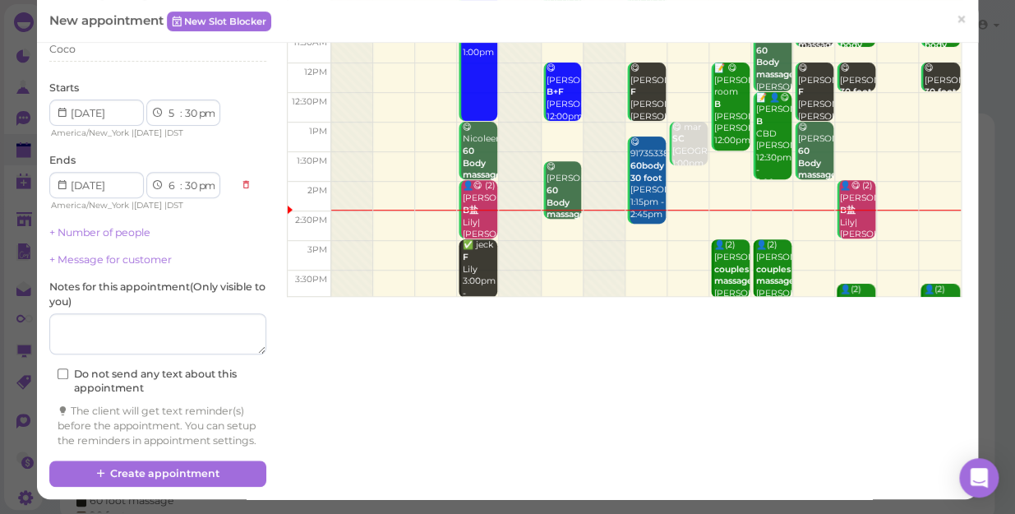
scroll to position [167, 0]
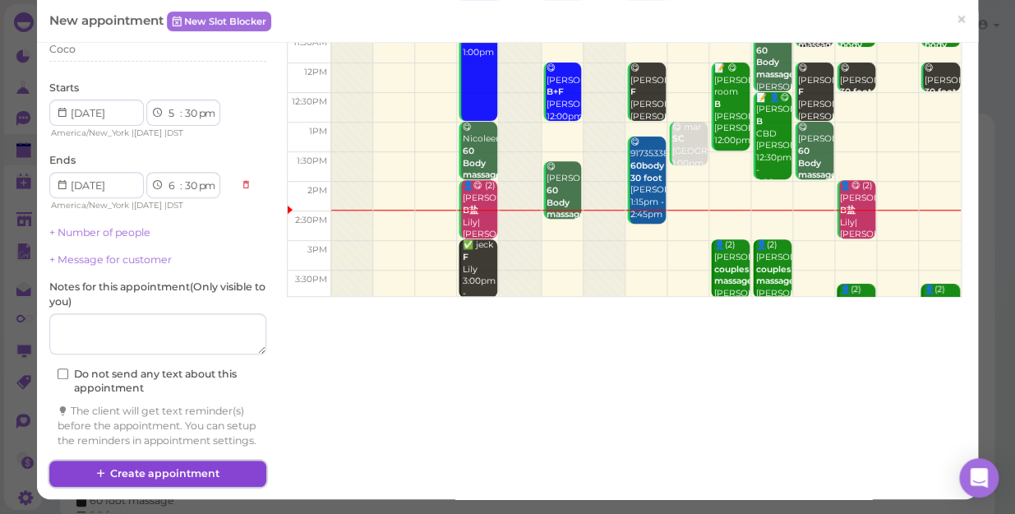
click at [197, 467] on button "Create appointment" at bounding box center [157, 473] width 217 height 26
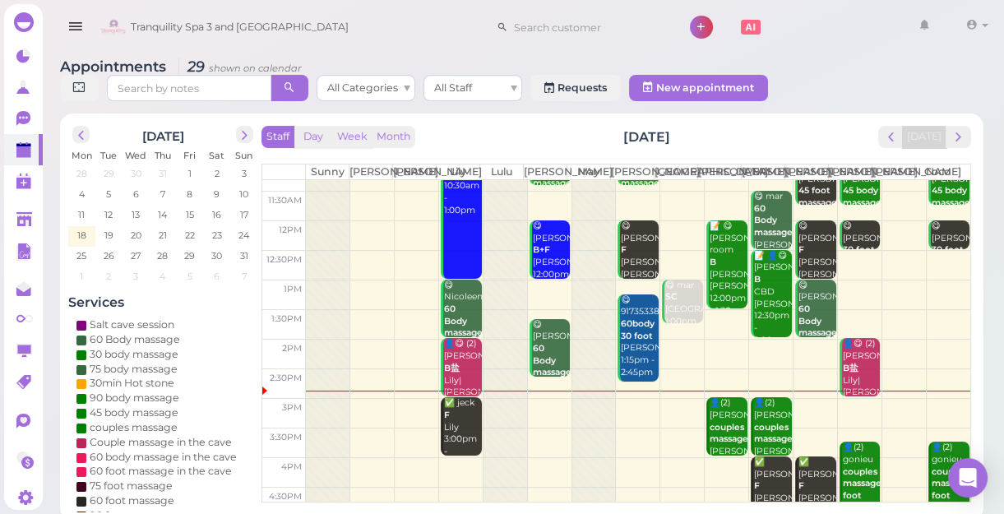
scroll to position [74, 0]
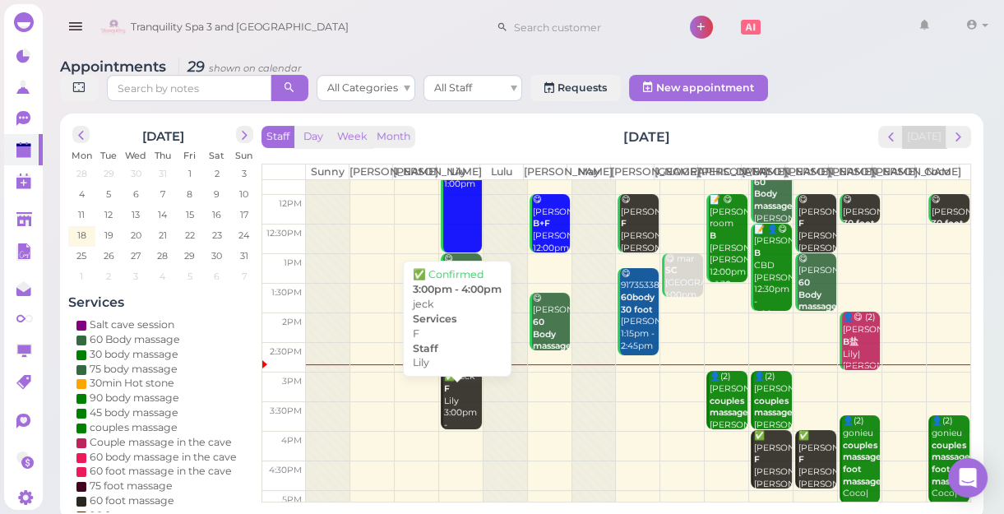
click at [460, 416] on div "✅ jeck F Lily 3:00pm - 4:00pm" at bounding box center [462, 407] width 39 height 72
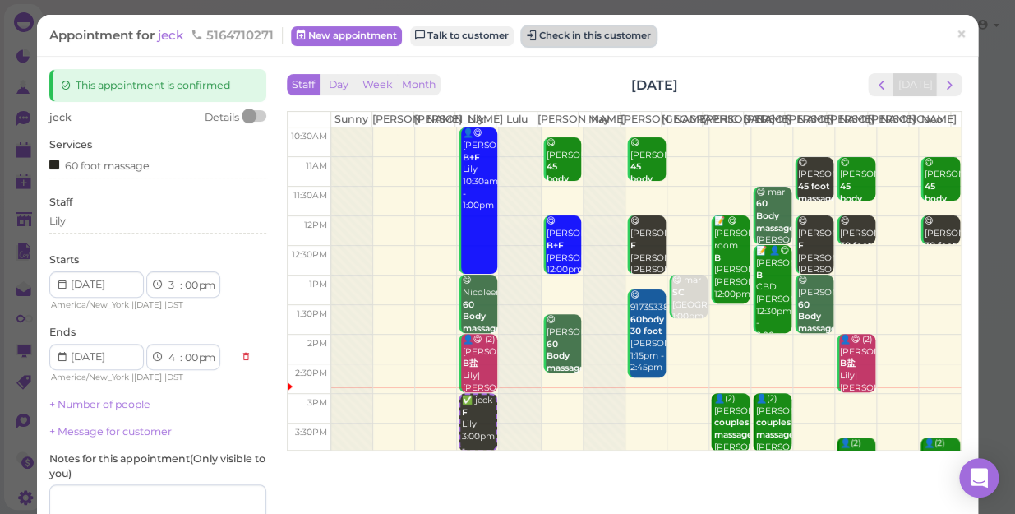
click at [616, 39] on button "Check in this customer" at bounding box center [589, 36] width 134 height 20
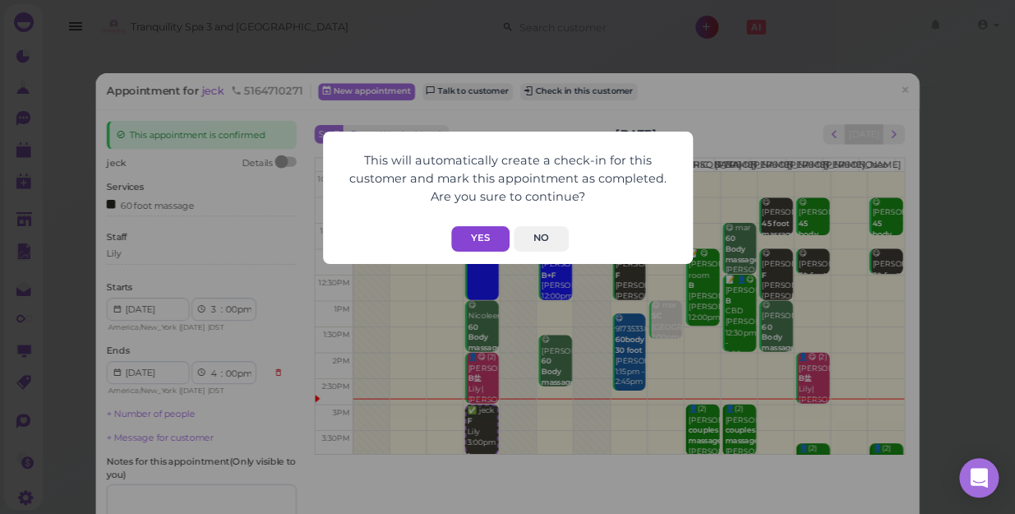
click at [485, 233] on button "Yes" at bounding box center [480, 238] width 58 height 25
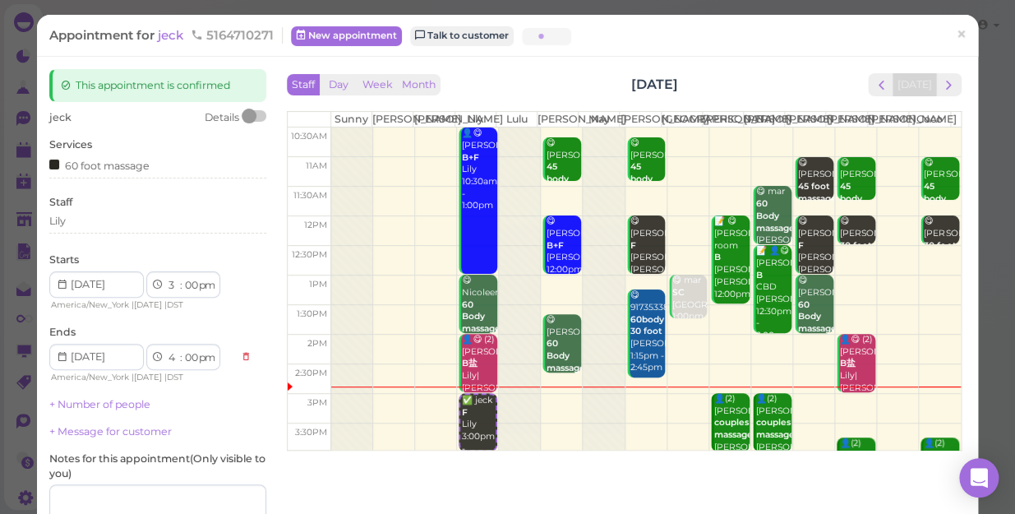
click at [485, 219] on button "Yes" at bounding box center [480, 205] width 58 height 25
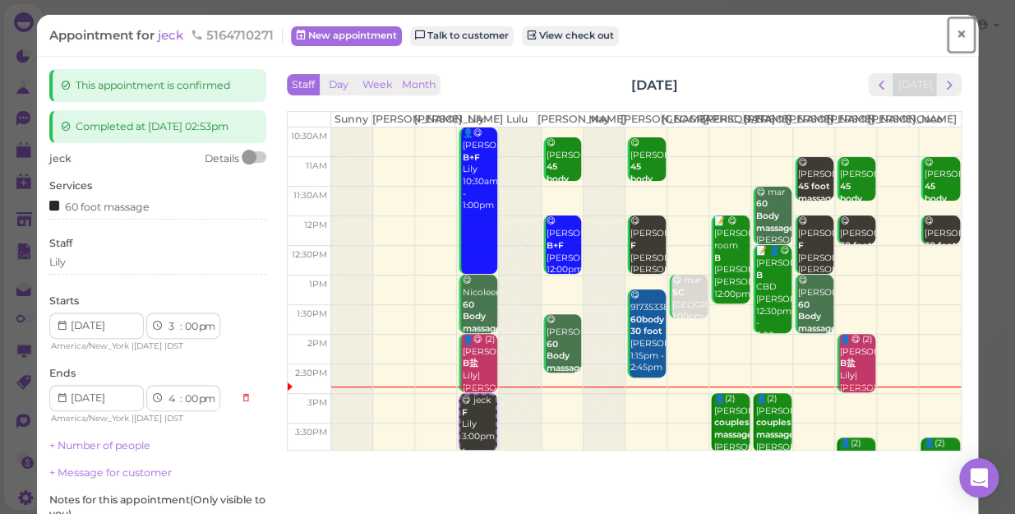
click at [956, 34] on span "×" at bounding box center [961, 34] width 11 height 23
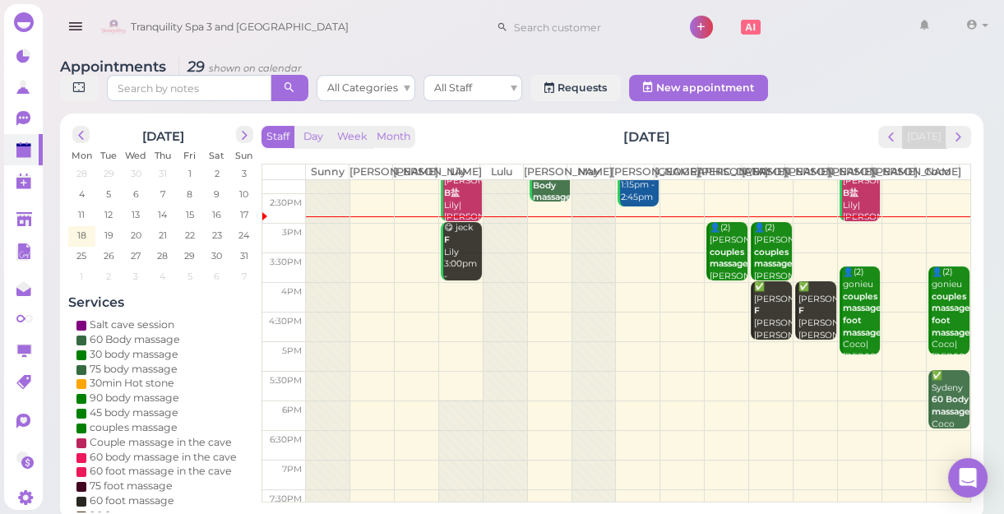
scroll to position [224, 0]
click at [538, 252] on td at bounding box center [638, 237] width 664 height 30
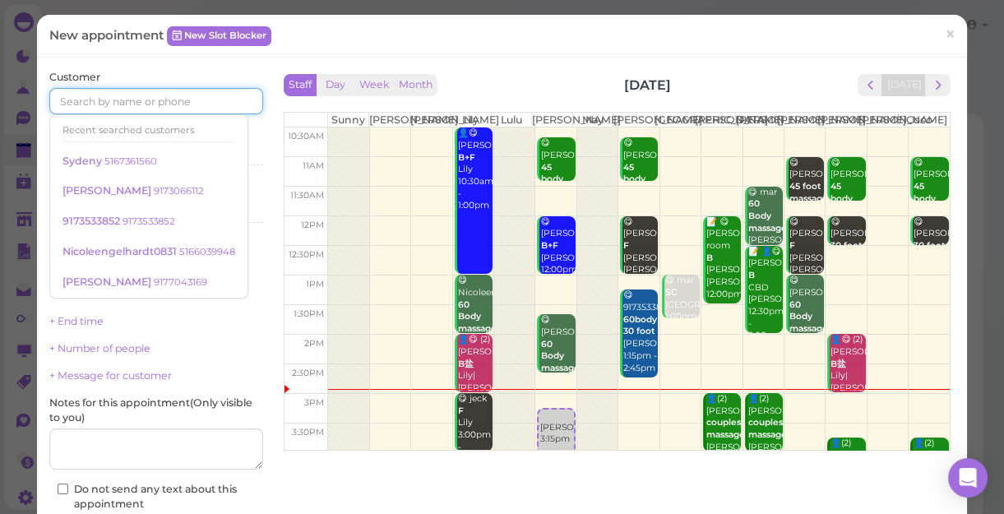
click at [216, 99] on input at bounding box center [156, 101] width 214 height 26
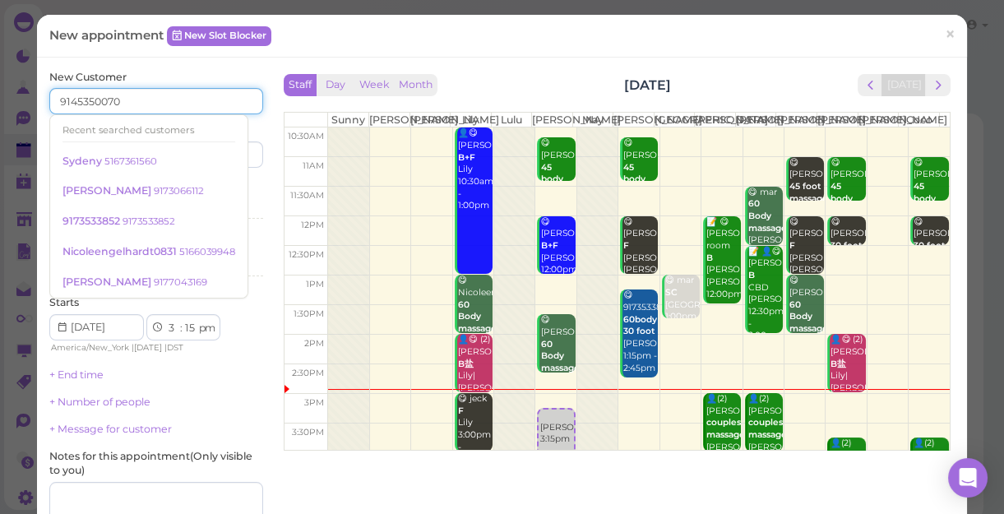
type input "9145350070"
click at [263, 118] on div "New Customer 9145350070 Recent searched customers Sydeny 5167361560 SOPHIA 9173…" at bounding box center [156, 357] width 230 height 574
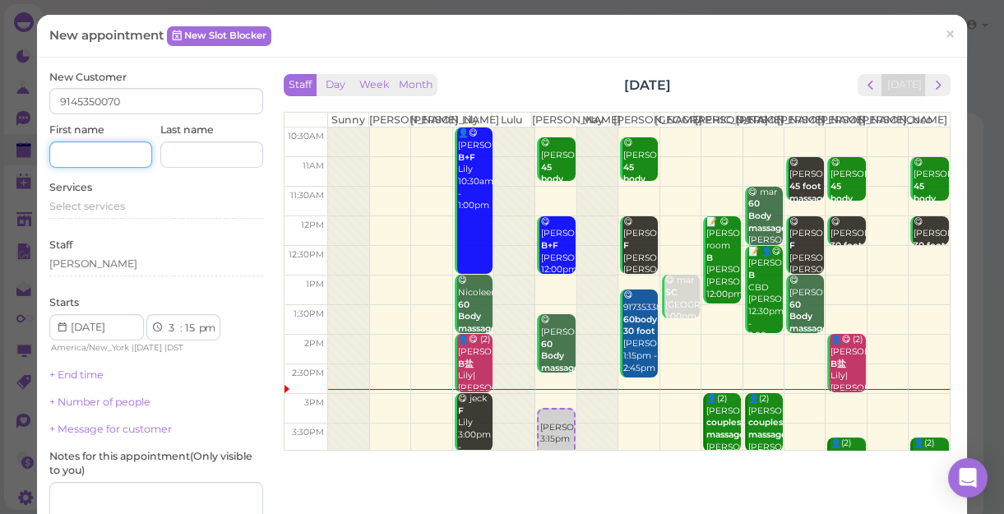
click at [104, 159] on input at bounding box center [100, 154] width 103 height 26
type input "[PERSON_NAME]"
click at [138, 206] on div "Select services" at bounding box center [156, 206] width 214 height 15
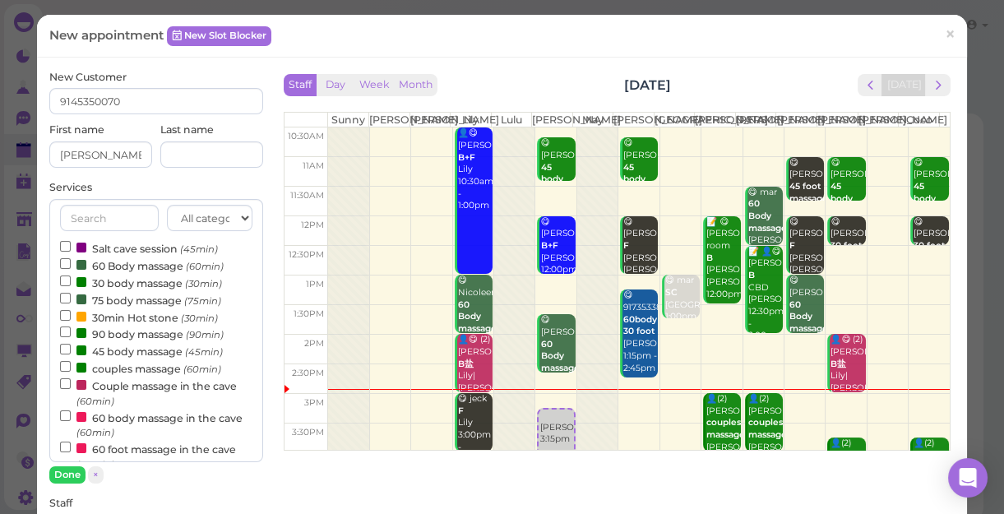
click at [115, 268] on label "60 Body massage (60min)" at bounding box center [142, 264] width 164 height 17
click at [71, 268] on input "60 Body massage (60min)" at bounding box center [65, 263] width 11 height 11
click at [74, 469] on button "Done" at bounding box center [67, 474] width 36 height 17
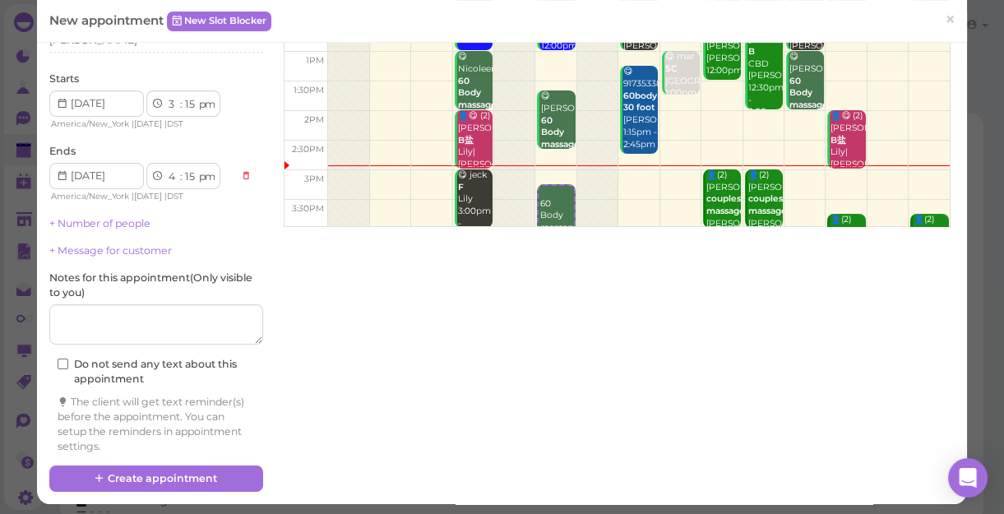
click at [223, 464] on div "New Customer 9145350070 First name ANN Last name Services 60 Body massage Staff…" at bounding box center [156, 156] width 230 height 620
drag, startPoint x: 223, startPoint y: 464, endPoint x: 221, endPoint y: 473, distance: 9.2
click at [221, 473] on button "Create appointment" at bounding box center [156, 478] width 214 height 26
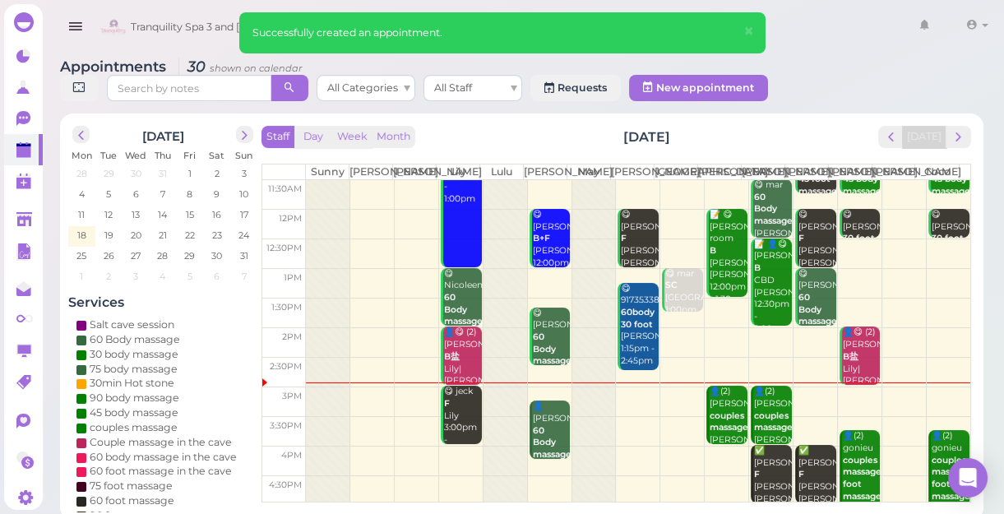
scroll to position [149, 0]
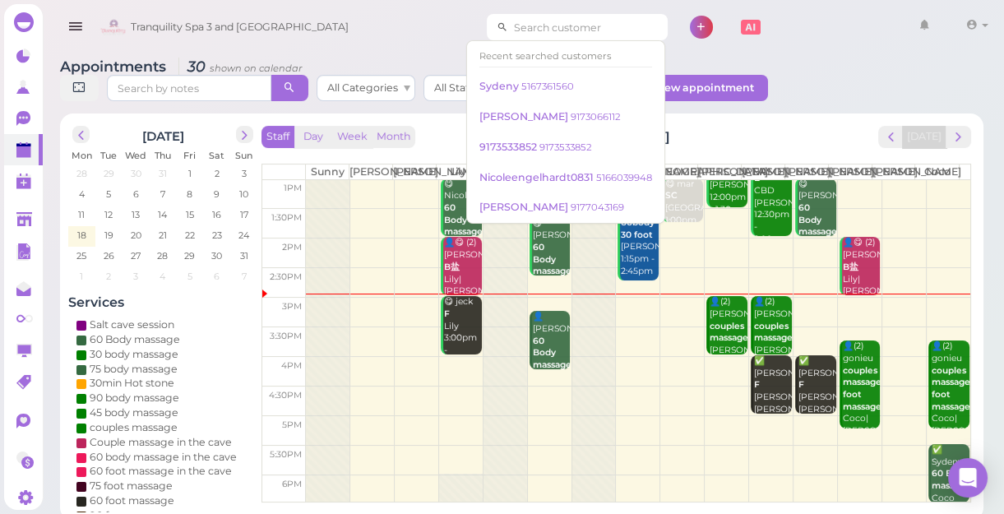
click at [576, 29] on input at bounding box center [587, 27] width 159 height 26
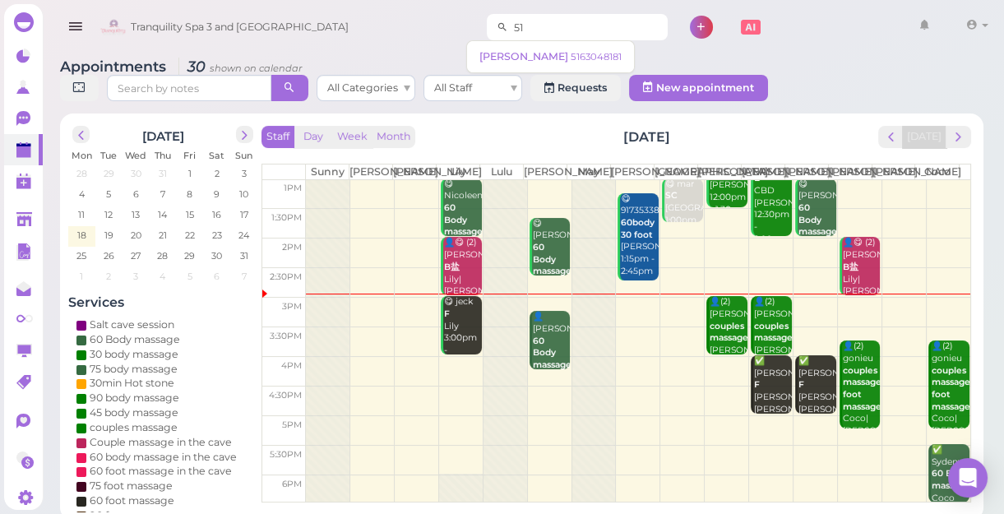
type input "5"
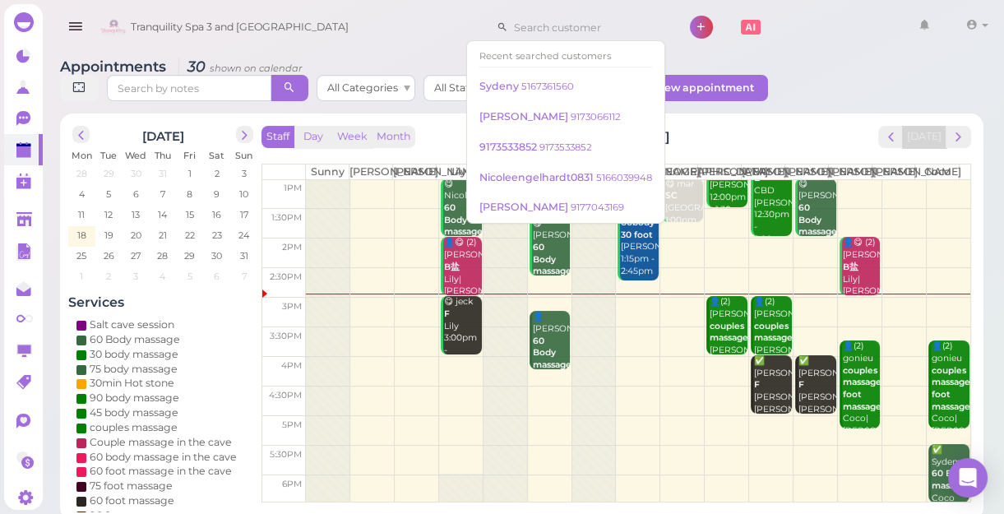
click at [455, 403] on td at bounding box center [638, 401] width 664 height 30
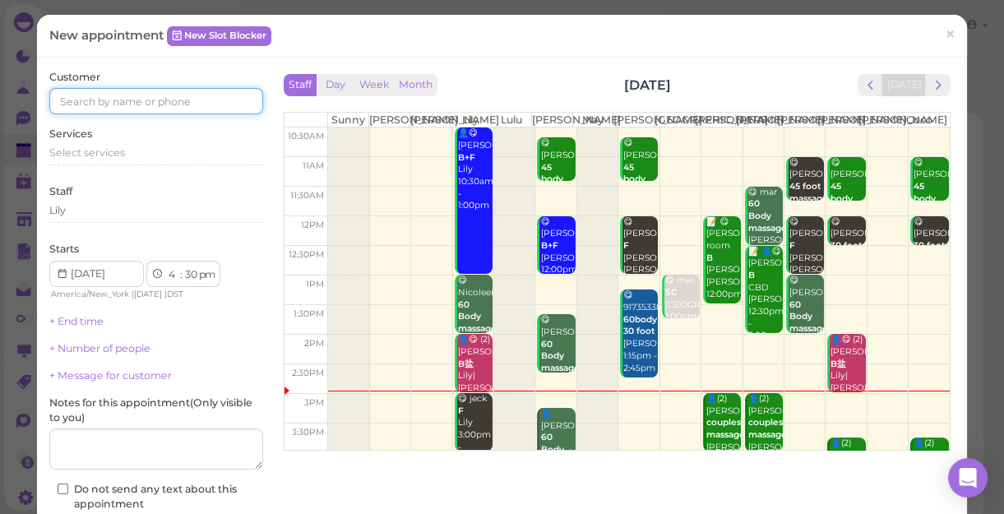
click at [194, 105] on input at bounding box center [156, 101] width 214 height 26
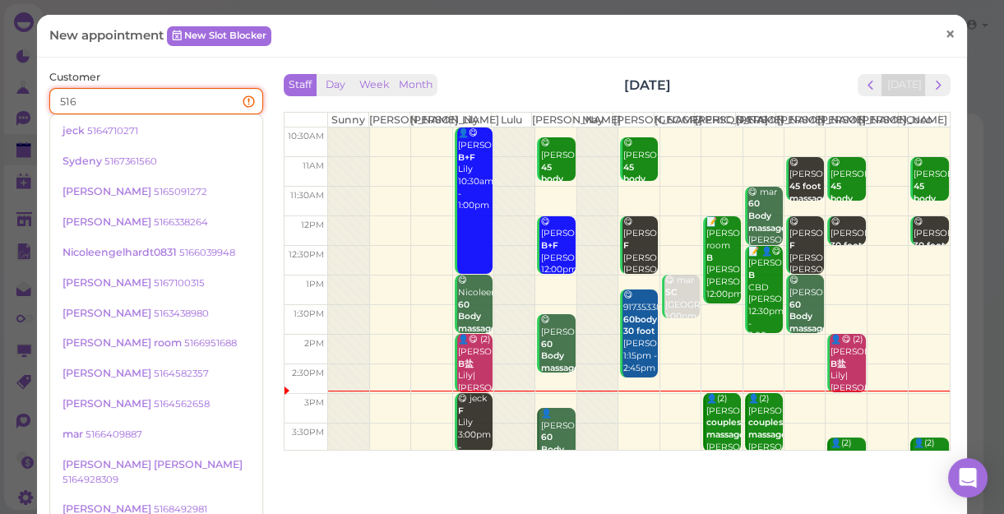
type input "516"
click at [949, 41] on link "×" at bounding box center [950, 35] width 30 height 39
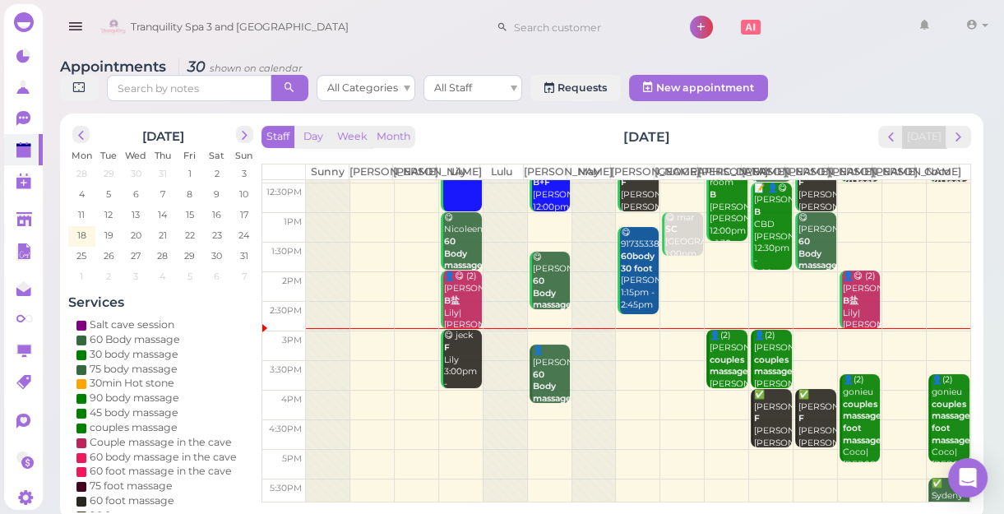
scroll to position [224, 0]
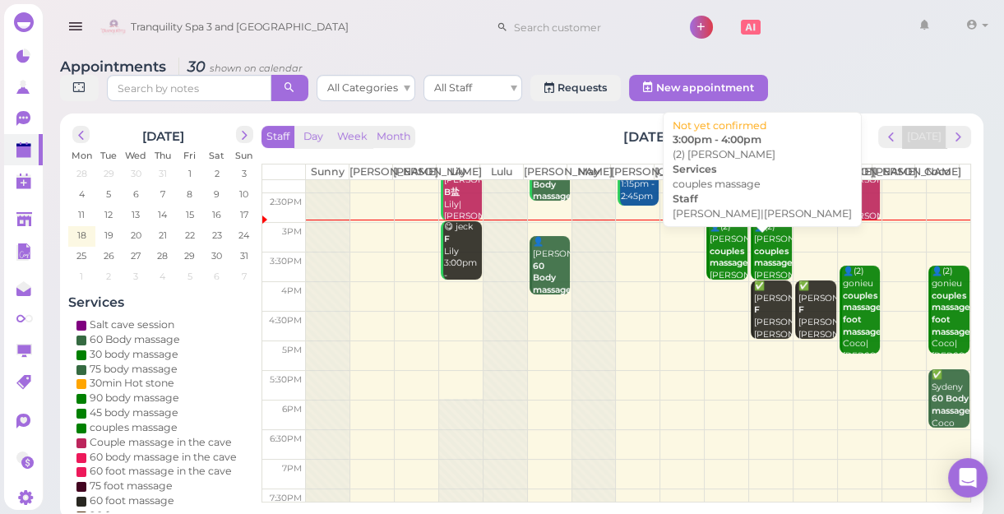
click at [709, 269] on b "couples massage" at bounding box center [728, 257] width 39 height 23
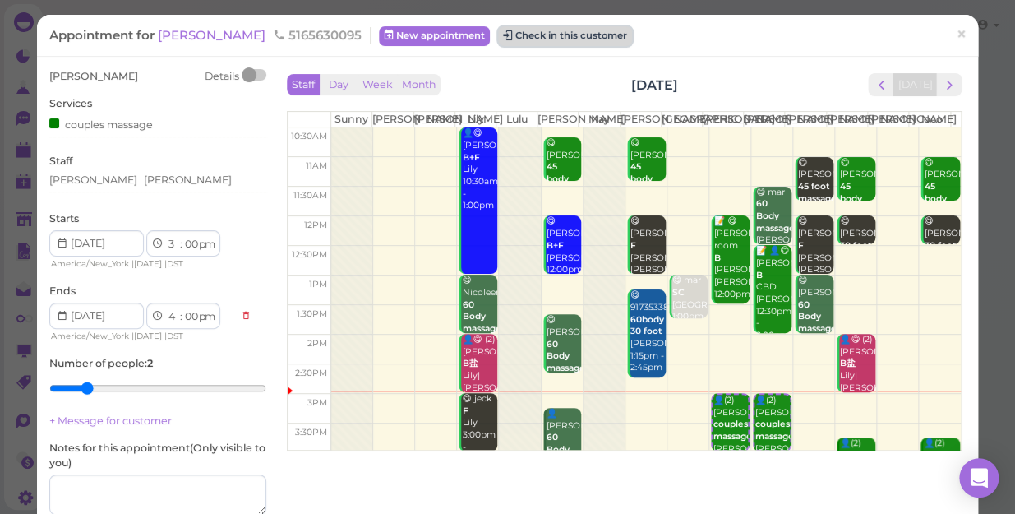
click at [526, 40] on button "Check in this customer" at bounding box center [565, 36] width 134 height 20
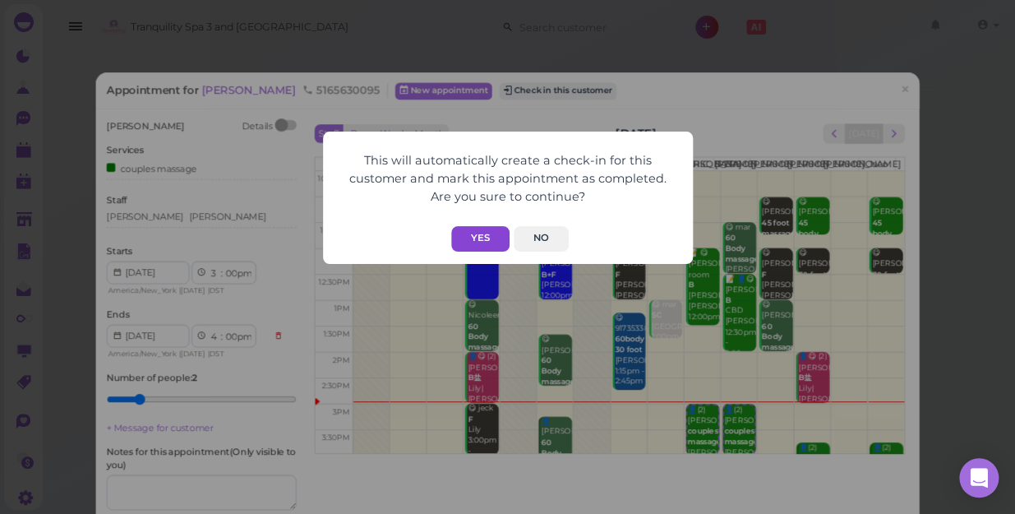
click at [482, 247] on button "Yes" at bounding box center [480, 238] width 58 height 25
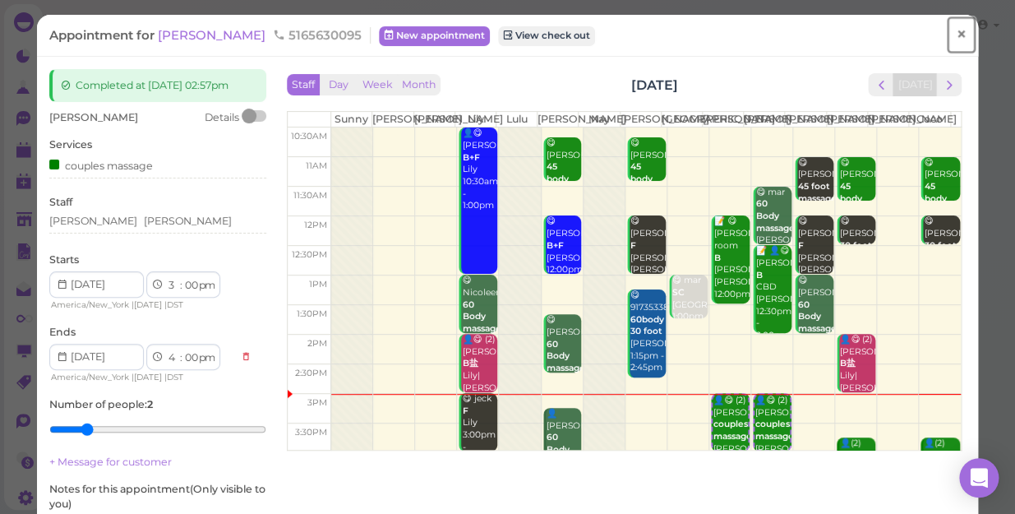
click at [956, 39] on span "×" at bounding box center [961, 34] width 11 height 23
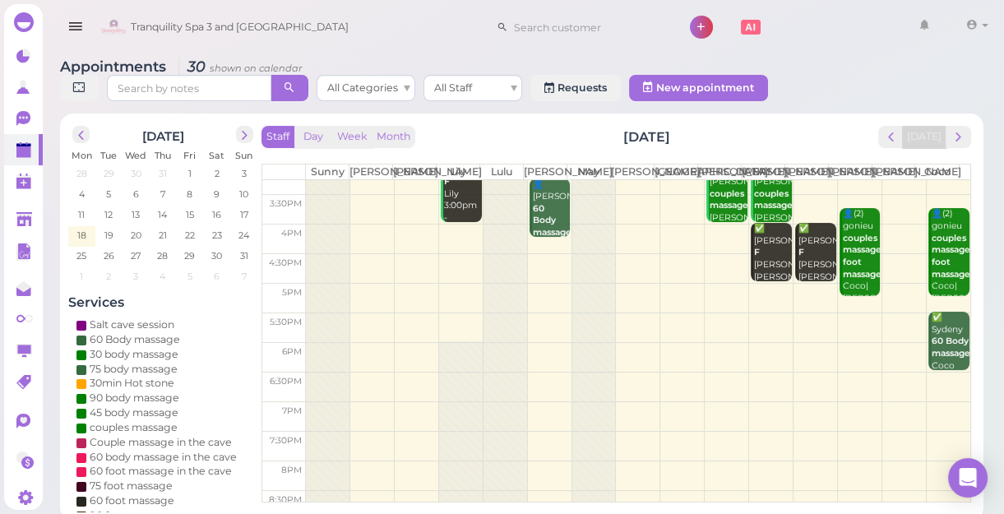
scroll to position [297, 0]
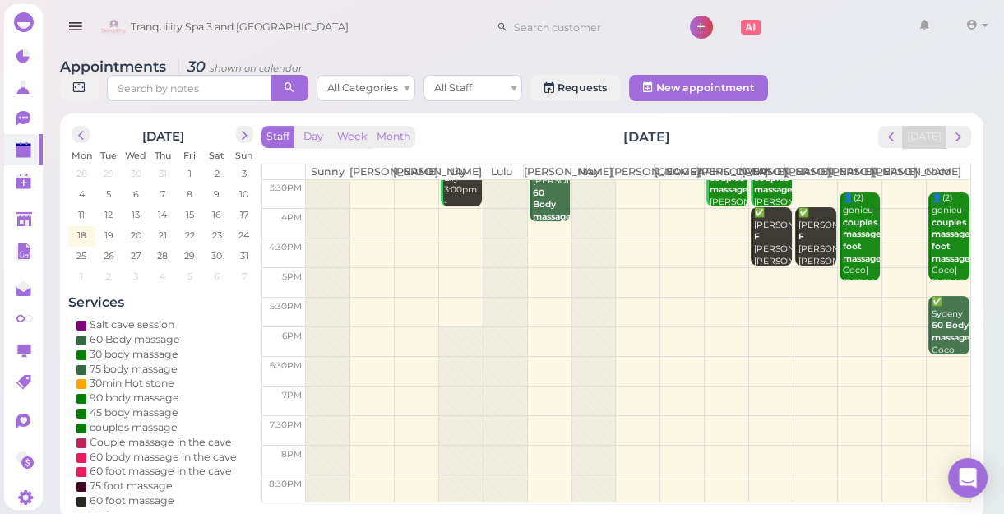
click at [457, 255] on td at bounding box center [638, 253] width 664 height 30
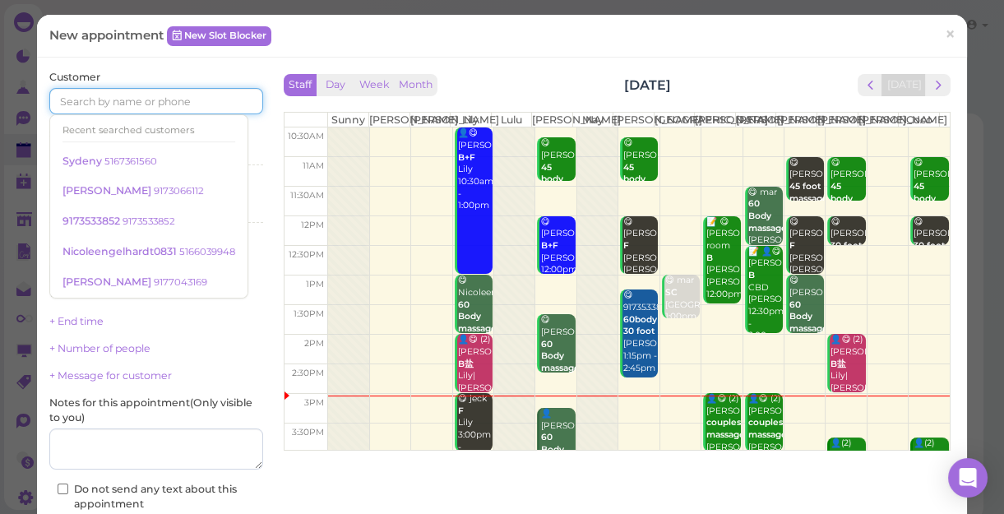
click at [190, 107] on input at bounding box center [156, 101] width 214 height 26
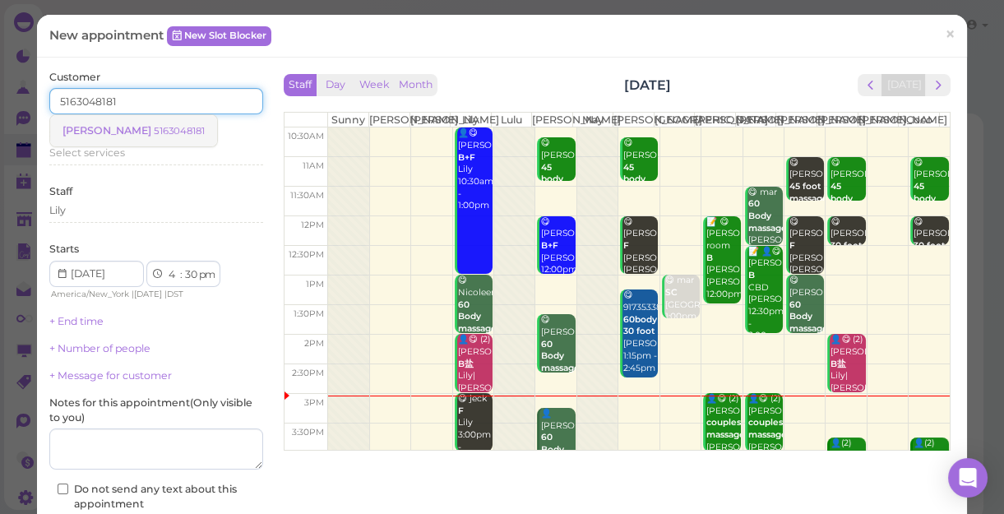
type input "5163048181"
click at [161, 132] on small "5163048181" at bounding box center [179, 131] width 51 height 12
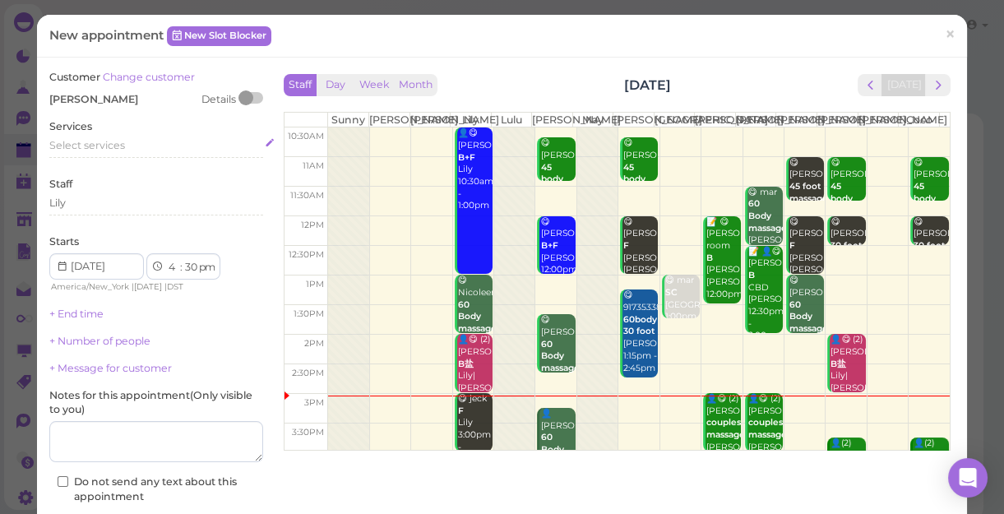
click at [126, 150] on div "Select services" at bounding box center [156, 145] width 214 height 15
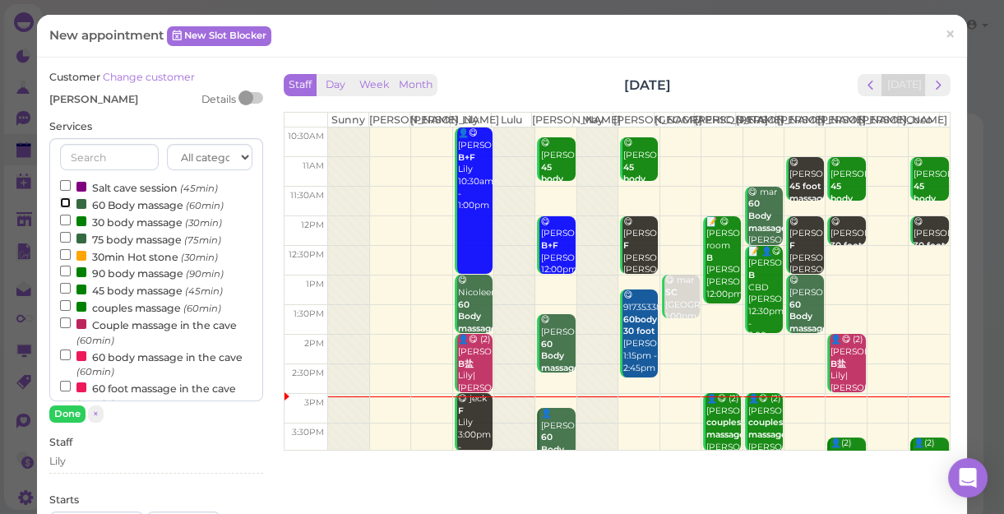
click at [66, 201] on input "60 Body massage (60min)" at bounding box center [65, 202] width 11 height 11
click at [63, 270] on input "90 body massage (90min)" at bounding box center [65, 271] width 11 height 11
select select "7"
select select "00"
click at [63, 202] on input "60 Body massage (60min)" at bounding box center [65, 202] width 11 height 11
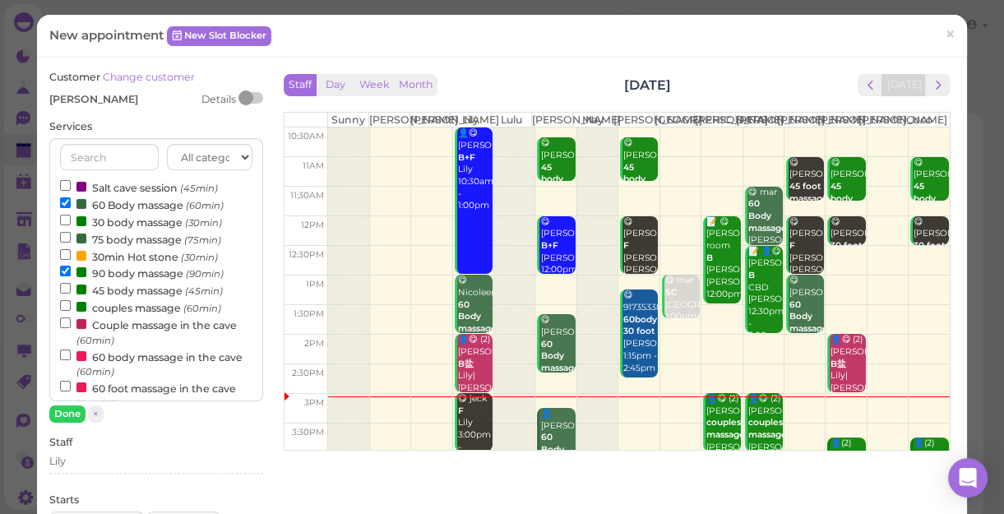
select select "6"
click at [67, 409] on button "Done" at bounding box center [67, 413] width 36 height 17
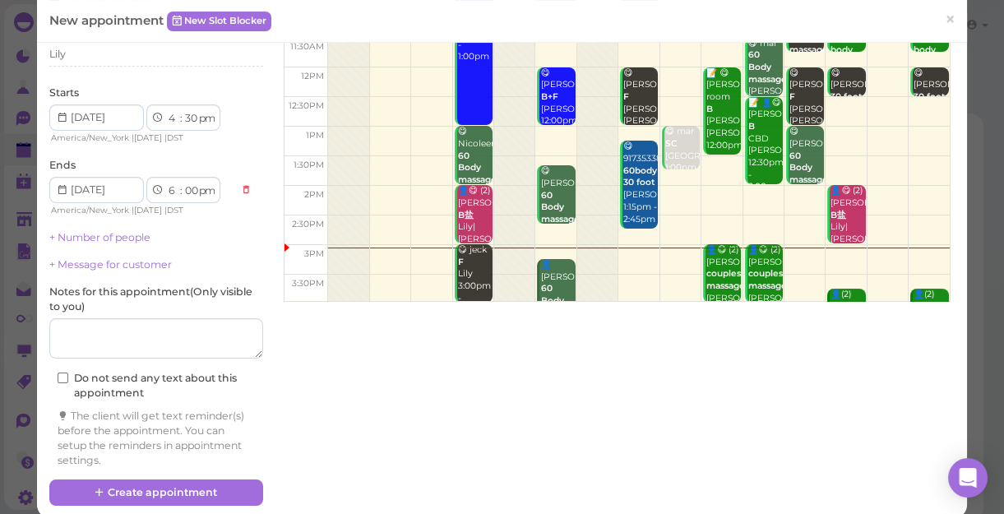
scroll to position [167, 0]
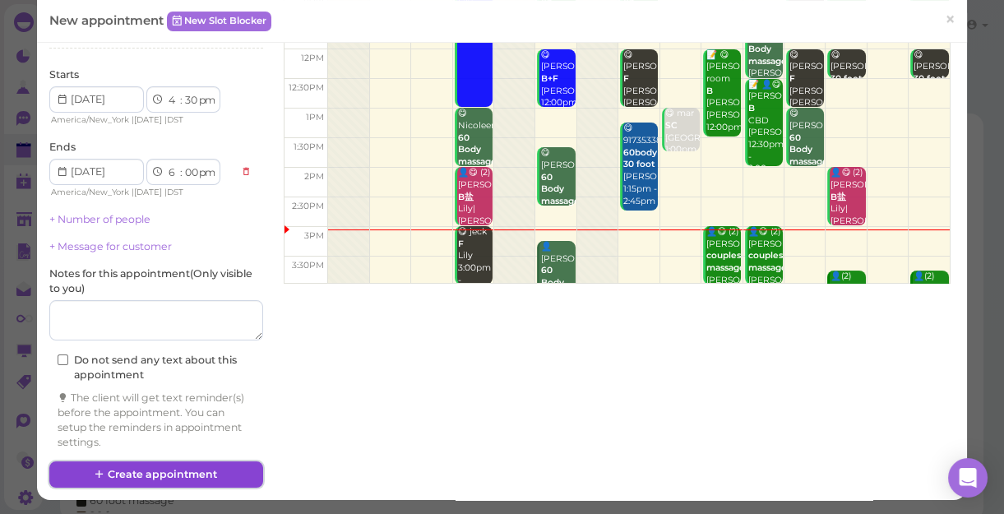
click at [180, 470] on button "Create appointment" at bounding box center [156, 474] width 214 height 26
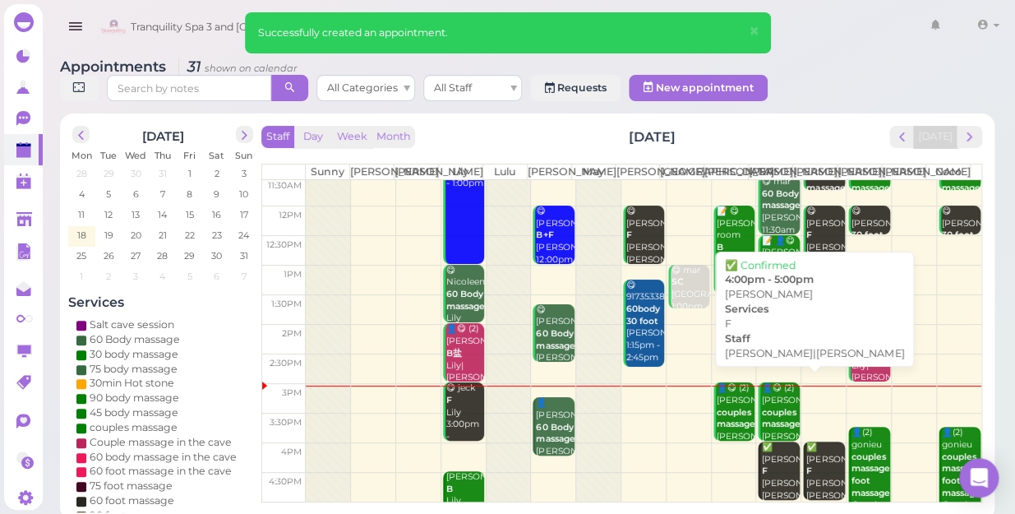
scroll to position [224, 0]
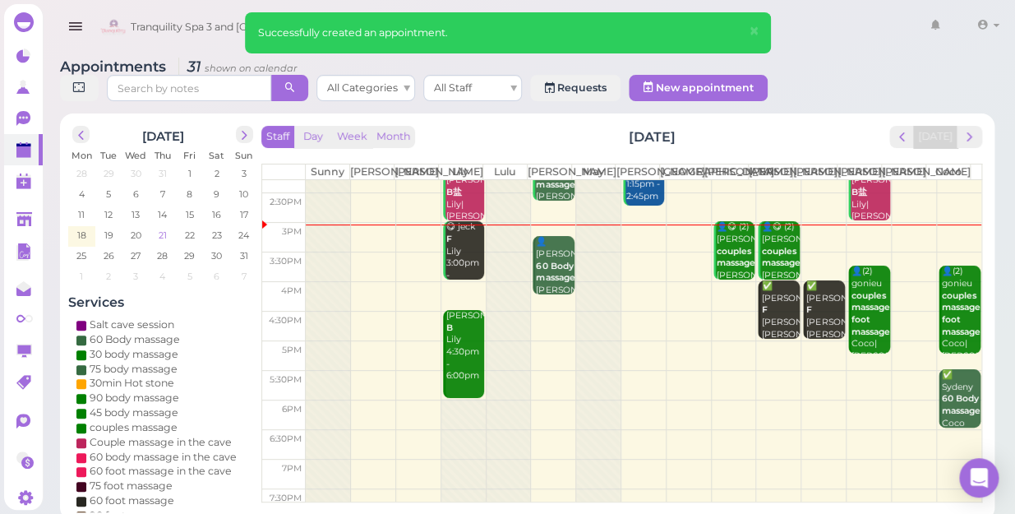
click at [165, 228] on span "21" at bounding box center [163, 235] width 12 height 15
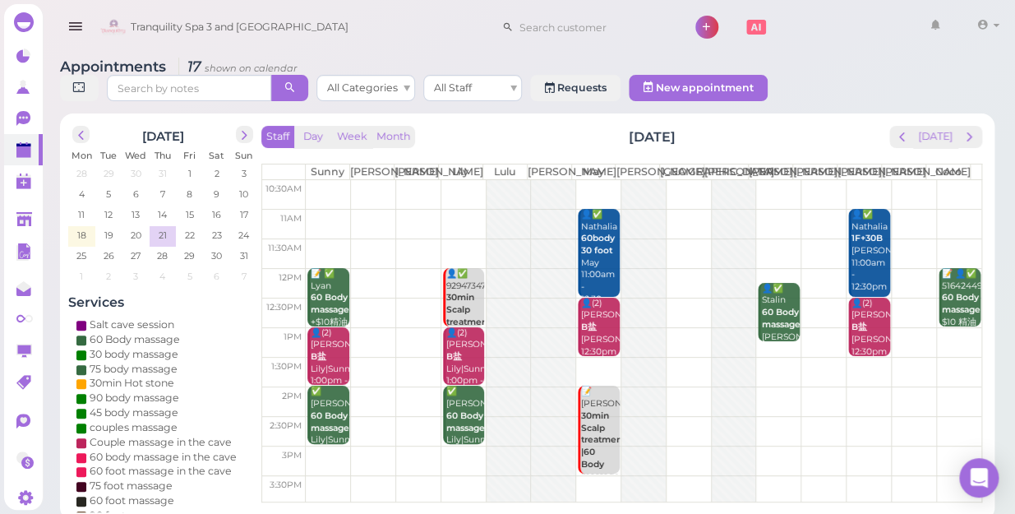
click at [324, 185] on td at bounding box center [644, 195] width 676 height 30
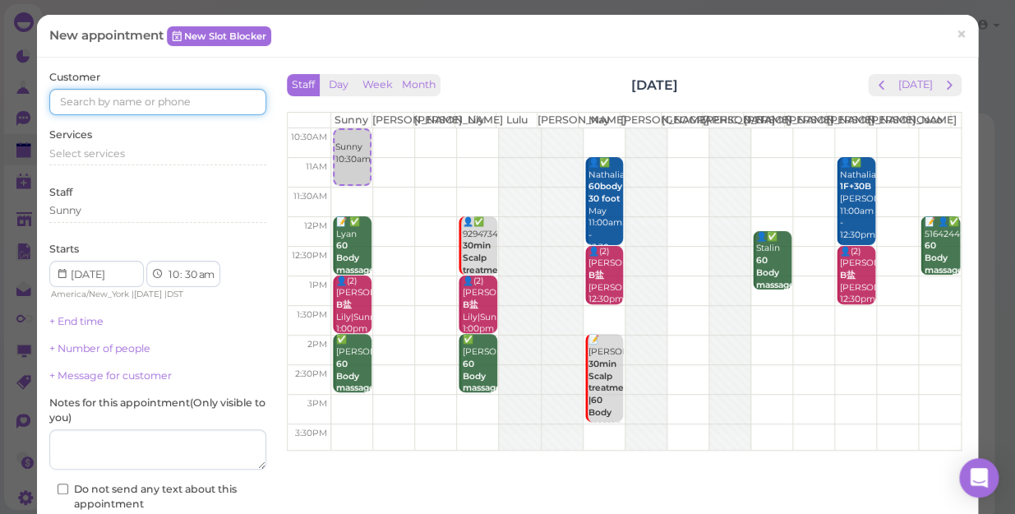
click at [197, 101] on input at bounding box center [157, 102] width 217 height 26
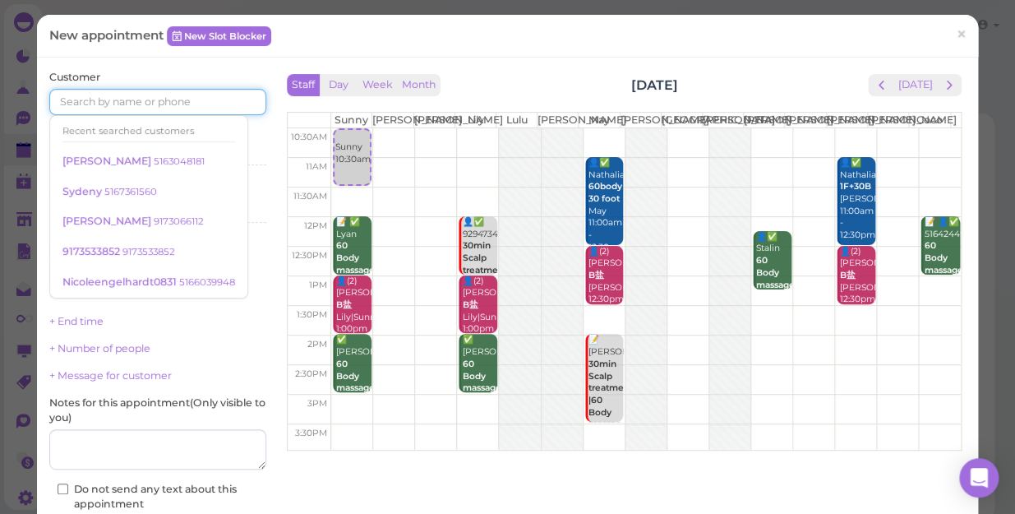
click at [197, 101] on input at bounding box center [157, 102] width 217 height 26
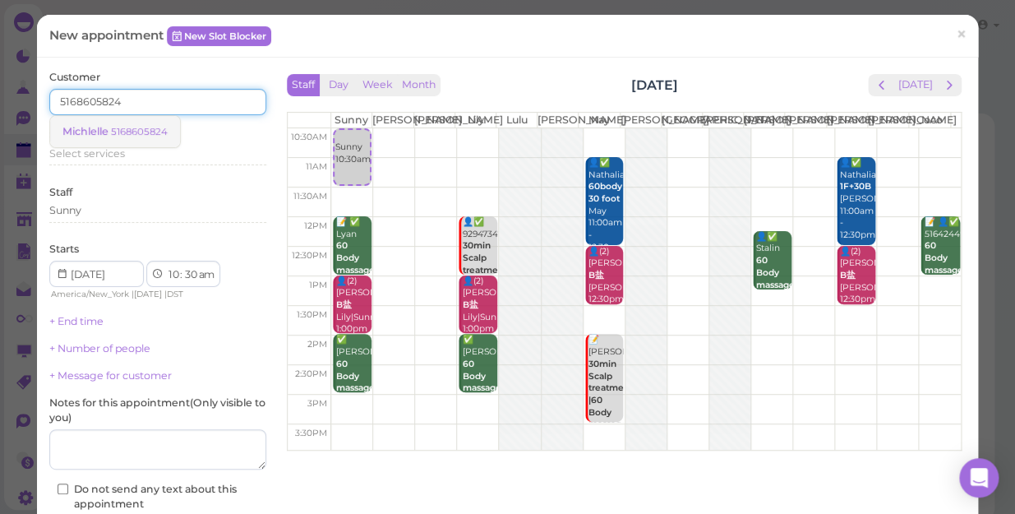
type input "5168605824"
click at [154, 132] on small "5168605824" at bounding box center [139, 132] width 57 height 12
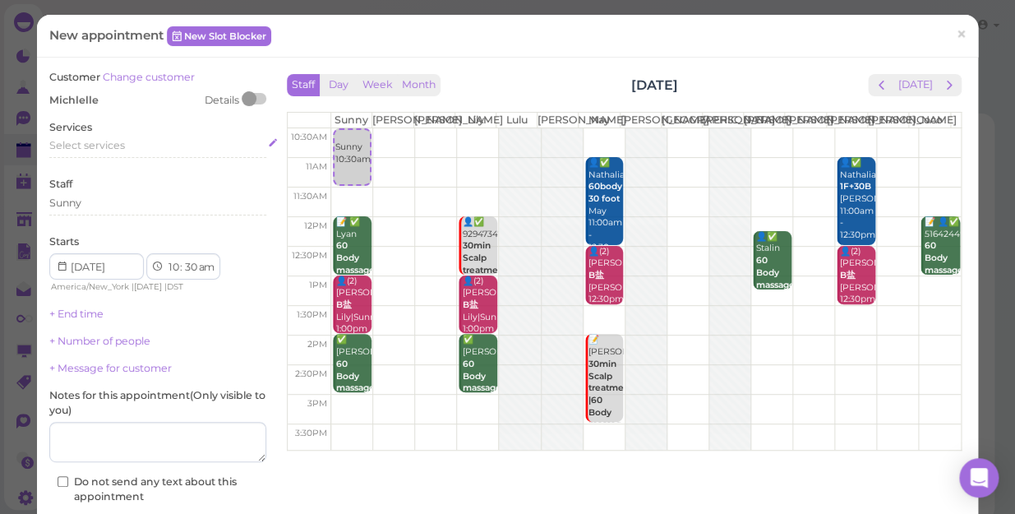
click at [132, 150] on div "Select services" at bounding box center [157, 145] width 217 height 15
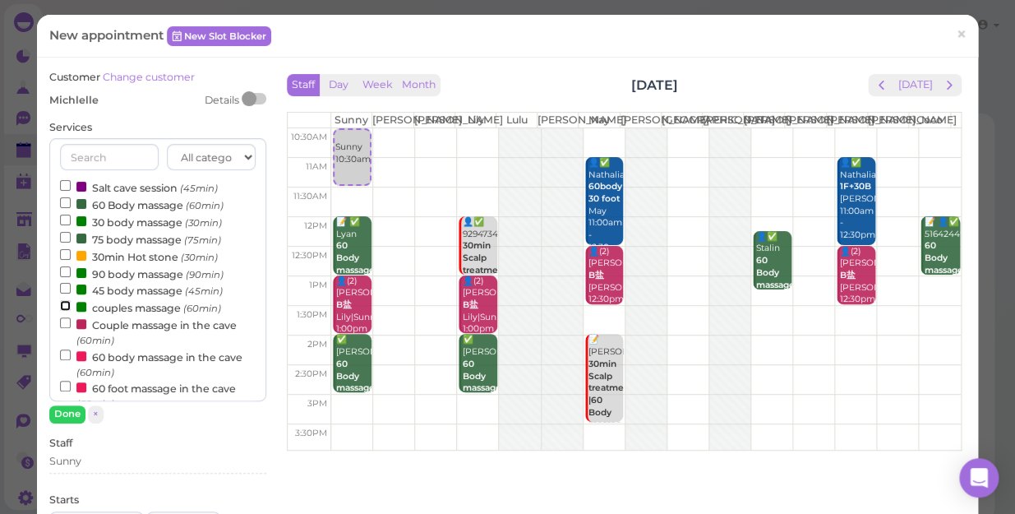
click at [62, 307] on input "couples massage (60min)" at bounding box center [65, 305] width 11 height 11
click at [66, 412] on button "Done" at bounding box center [67, 413] width 36 height 17
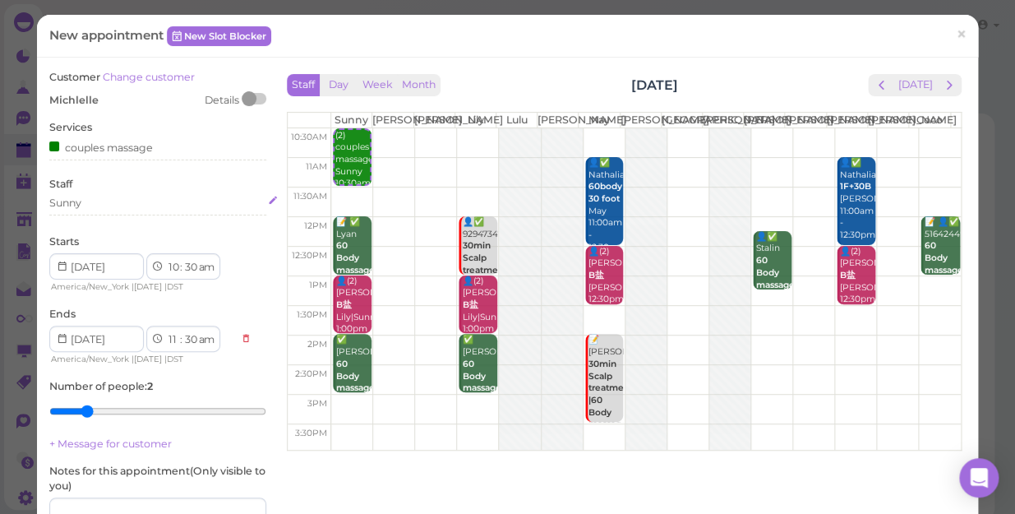
click at [92, 205] on div "Sunny" at bounding box center [157, 203] width 217 height 15
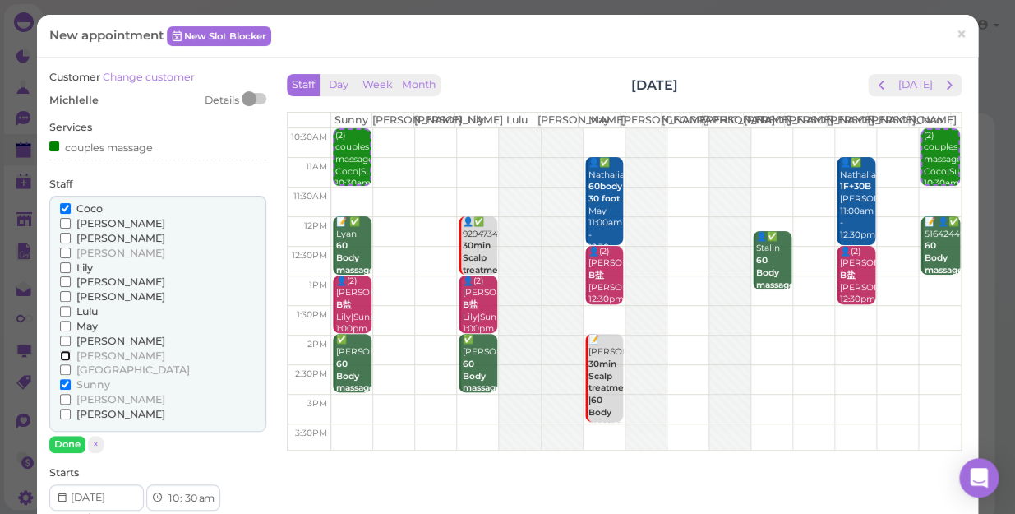
click at [64, 356] on input "[PERSON_NAME]" at bounding box center [65, 355] width 11 height 11
click at [67, 445] on button "Done" at bounding box center [67, 444] width 36 height 17
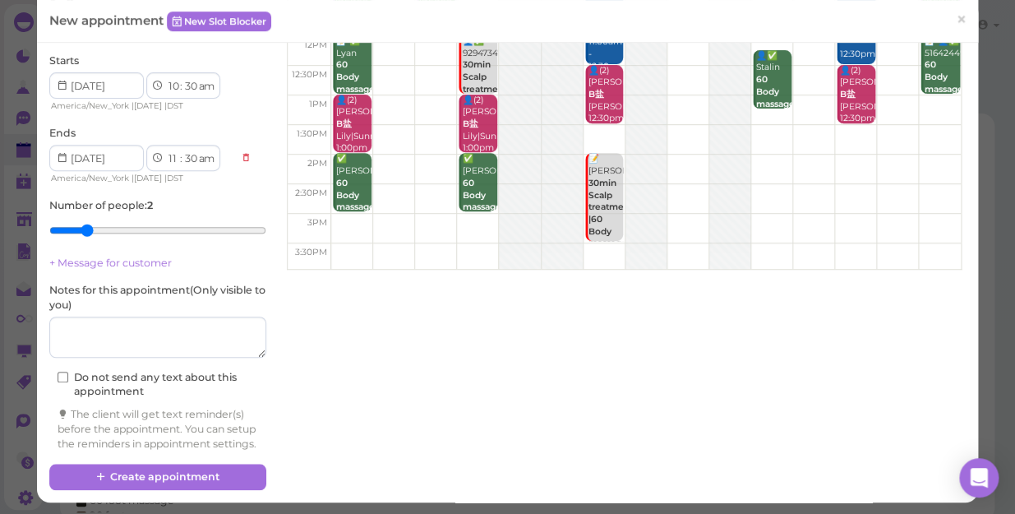
scroll to position [197, 0]
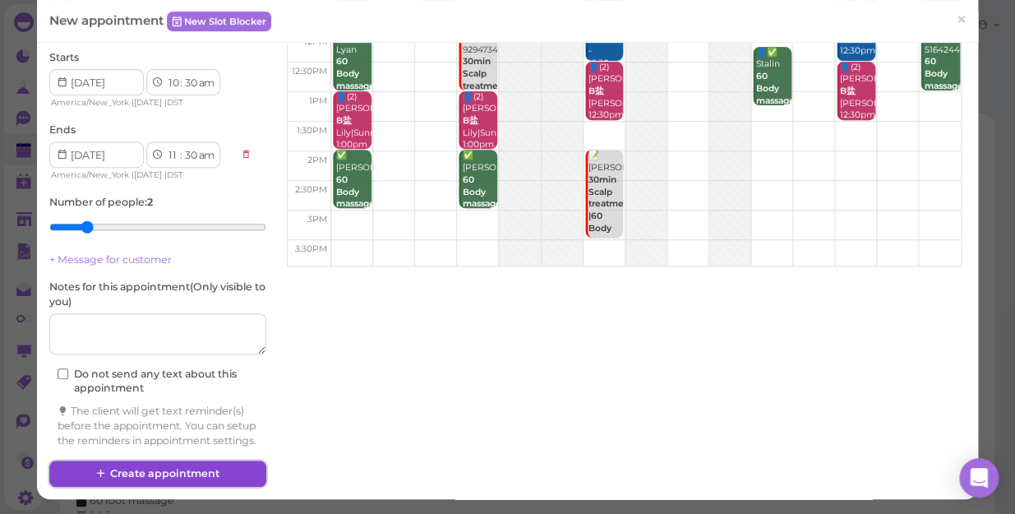
click at [187, 467] on button "Create appointment" at bounding box center [157, 473] width 217 height 26
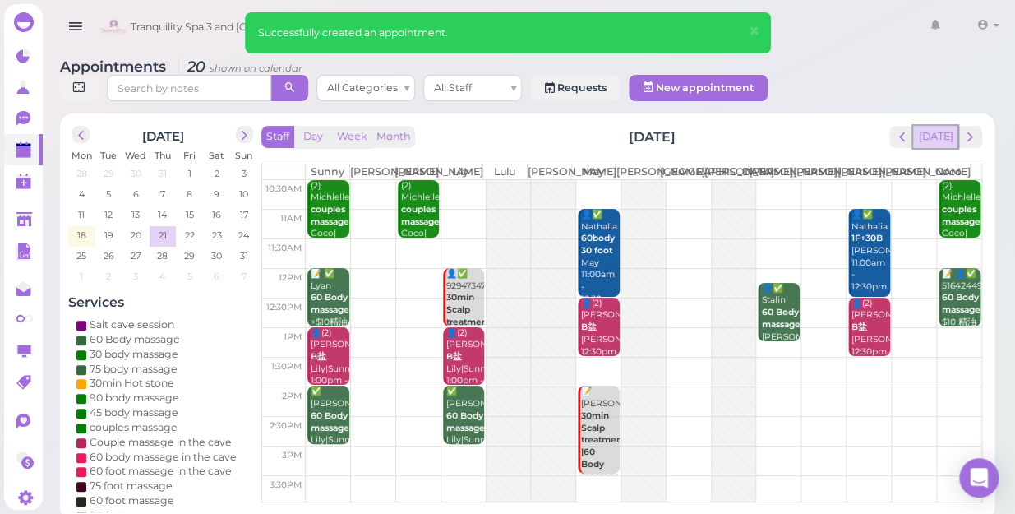
click at [940, 126] on button "[DATE]" at bounding box center [935, 137] width 44 height 22
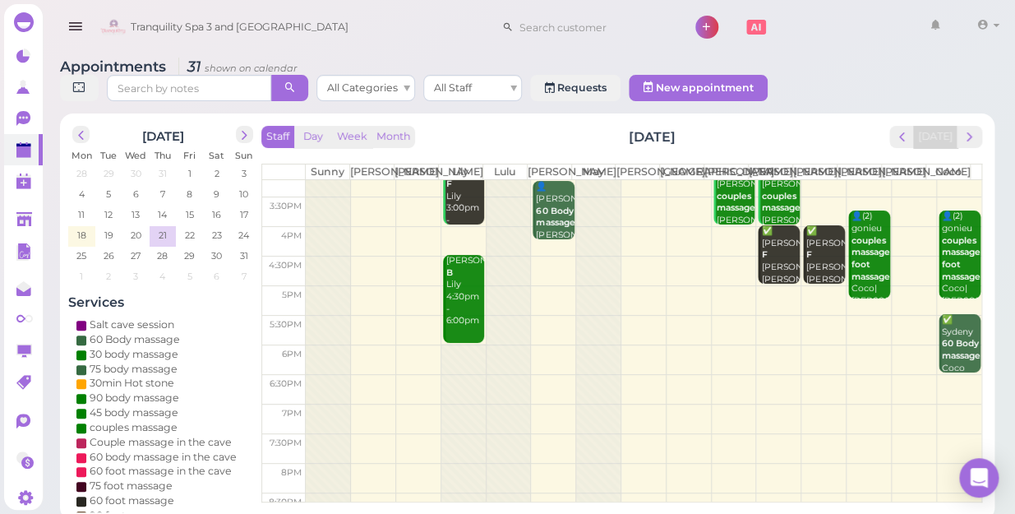
scroll to position [297, 0]
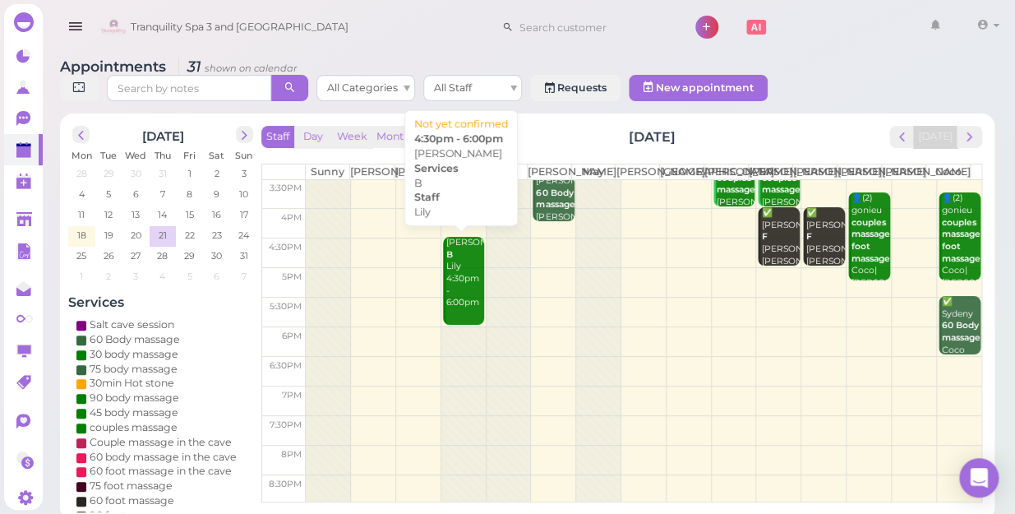
click at [464, 298] on div "Paul Romeo B Lily 4:30pm - 6:00pm" at bounding box center [465, 273] width 39 height 72
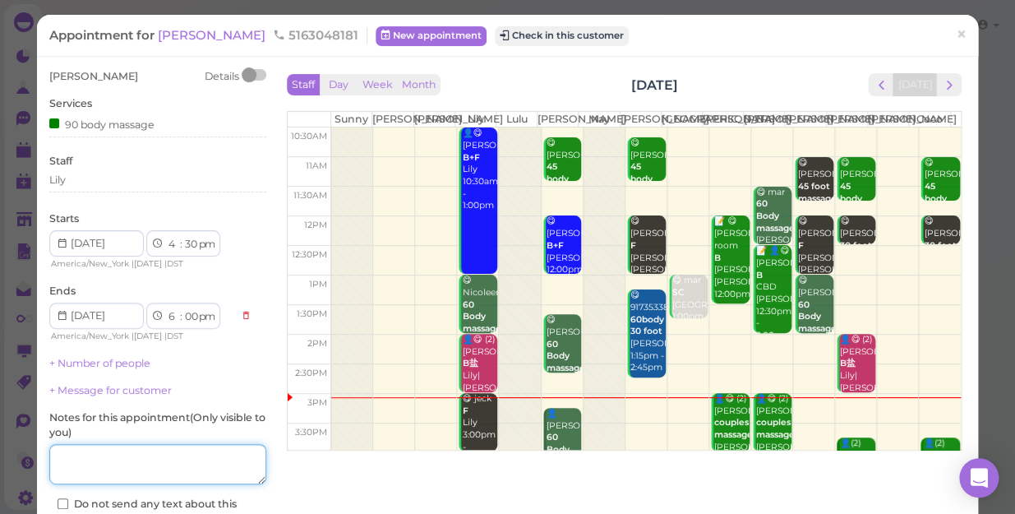
click at [122, 454] on textarea at bounding box center [157, 464] width 217 height 41
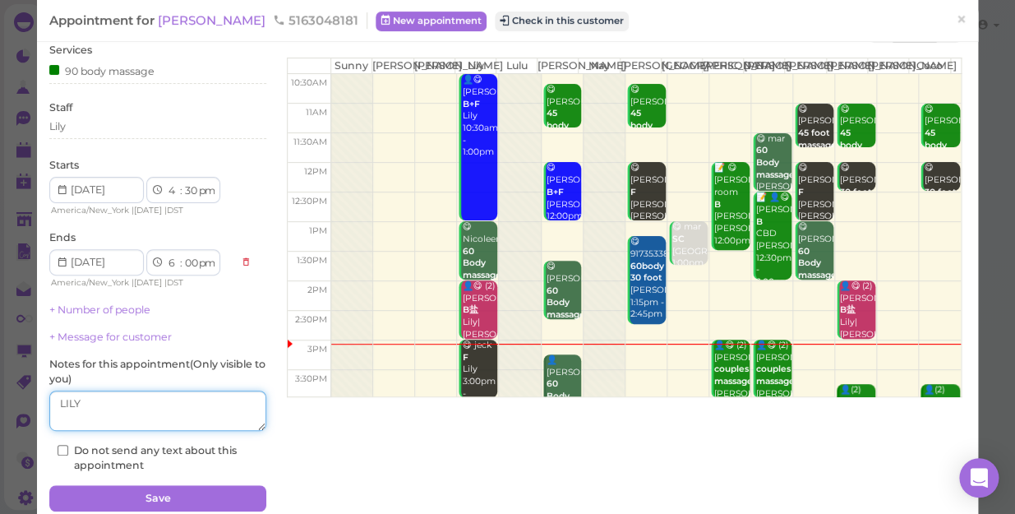
scroll to position [119, 0]
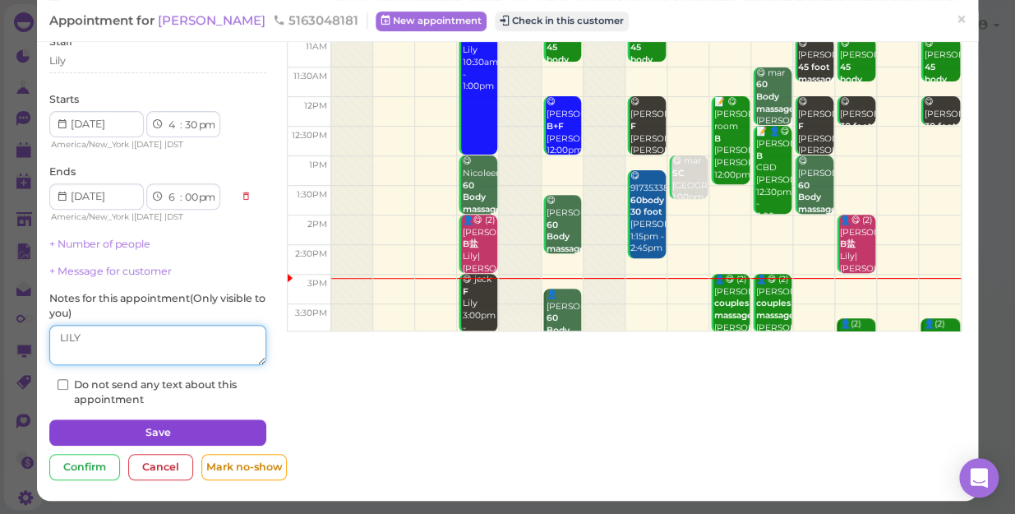
type textarea "LILY"
click at [175, 432] on button "Save" at bounding box center [157, 432] width 217 height 26
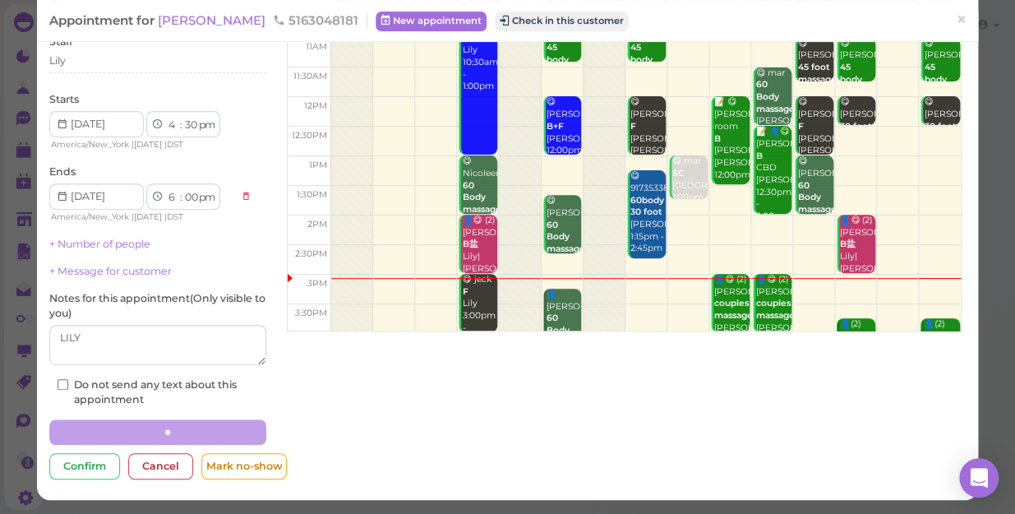
scroll to position [118, 0]
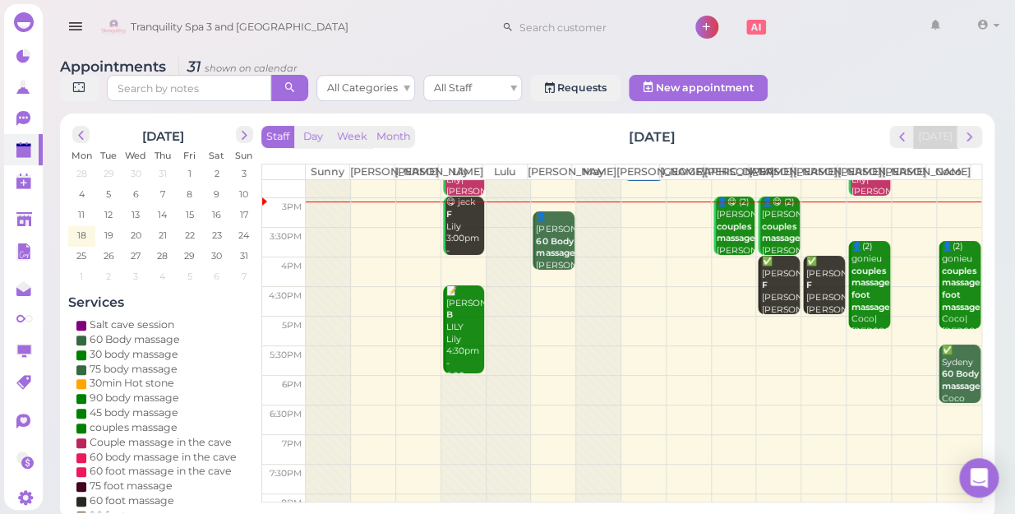
scroll to position [222, 0]
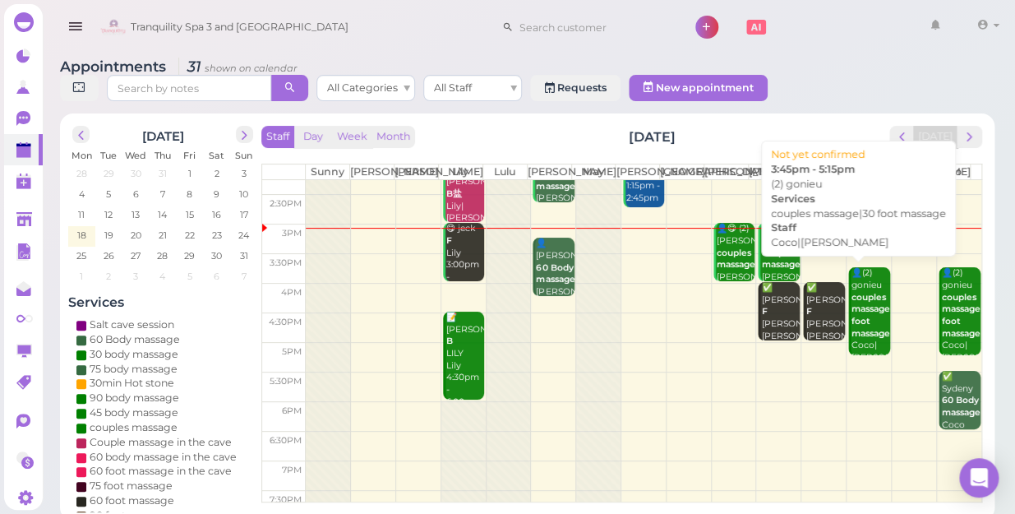
click at [852, 328] on b "couples massage|30 foot massage" at bounding box center [878, 315] width 52 height 47
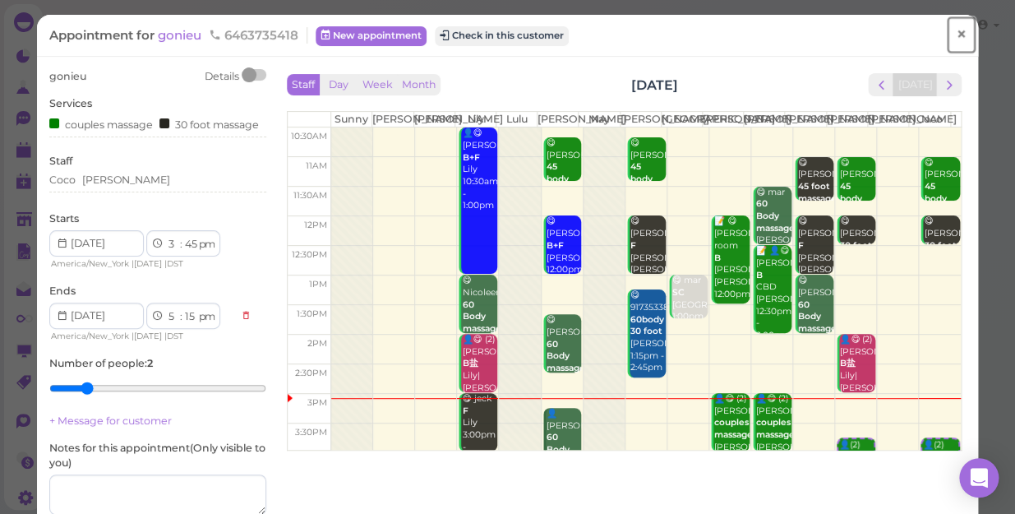
click at [956, 33] on span "×" at bounding box center [961, 34] width 11 height 23
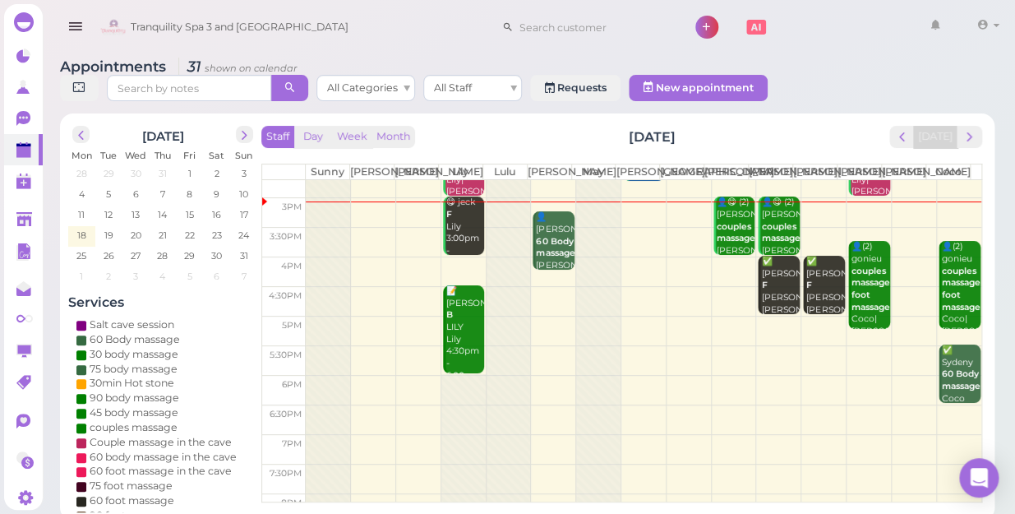
scroll to position [222, 0]
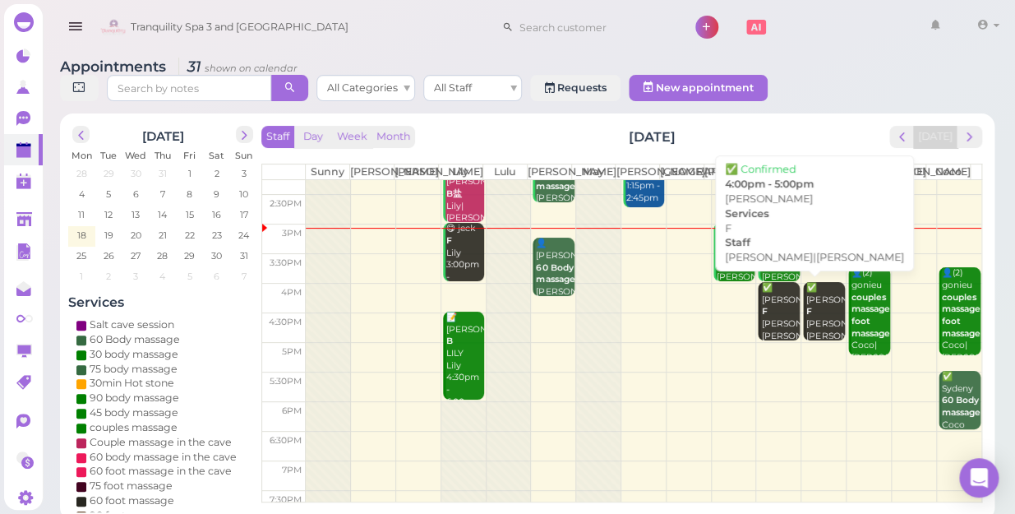
click at [772, 321] on div "✅ Patricia F Helen|Tom 4:00pm - 5:00pm" at bounding box center [779, 330] width 39 height 97
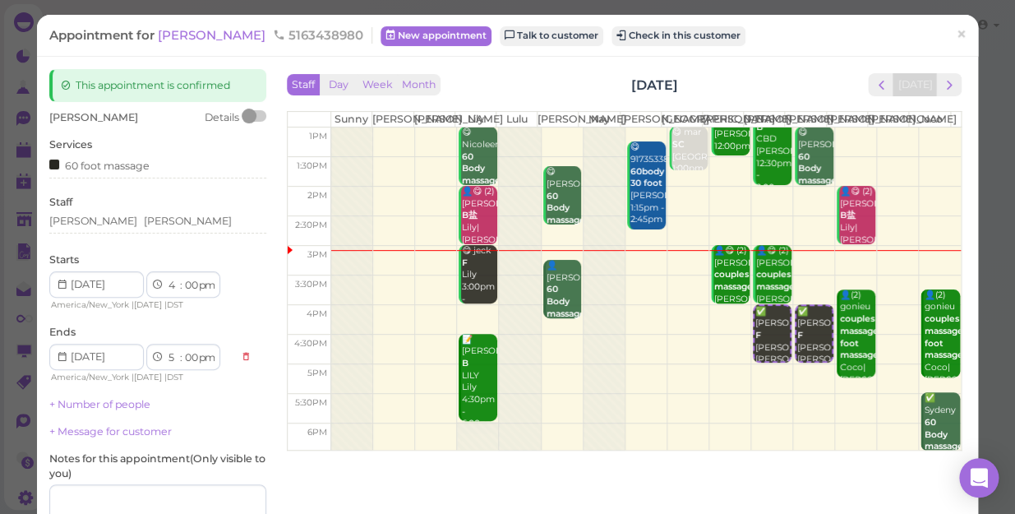
scroll to position [149, 0]
click at [144, 221] on div "[PERSON_NAME]" at bounding box center [188, 221] width 88 height 15
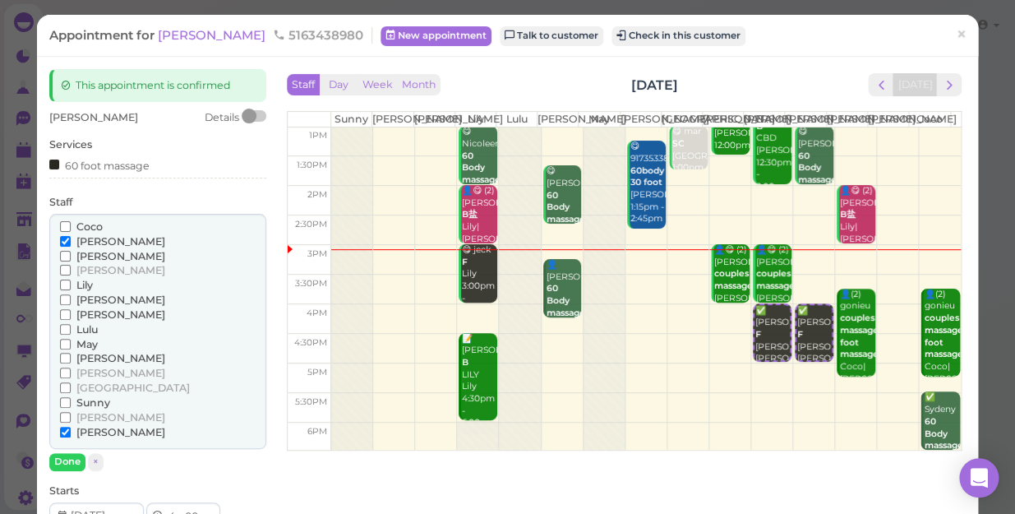
click at [108, 221] on div "Coco" at bounding box center [158, 226] width 196 height 15
click at [65, 253] on input "[PERSON_NAME]" at bounding box center [65, 256] width 11 height 11
click at [67, 433] on input "[PERSON_NAME]" at bounding box center [65, 432] width 11 height 11
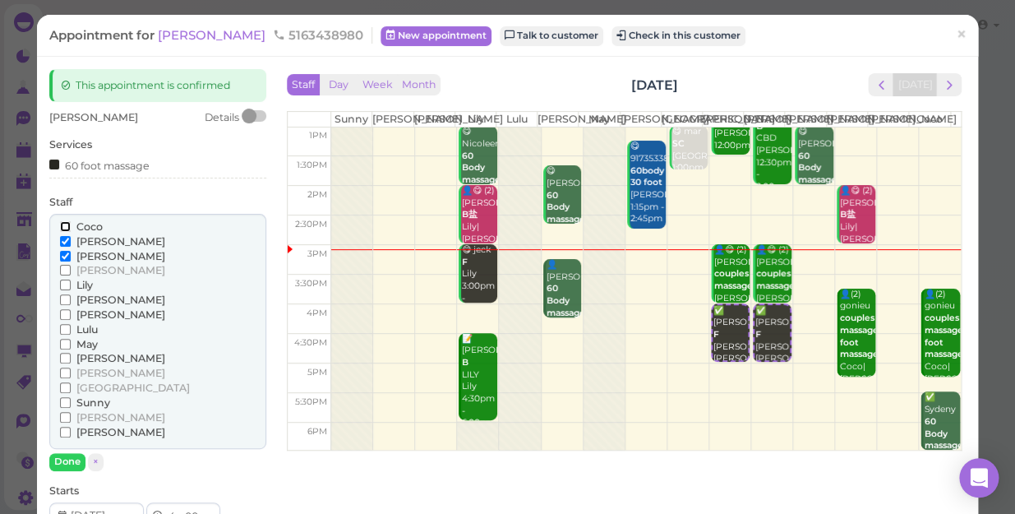
click at [69, 224] on input "Coco" at bounding box center [65, 226] width 11 height 11
click at [63, 238] on input "[PERSON_NAME]" at bounding box center [65, 241] width 11 height 11
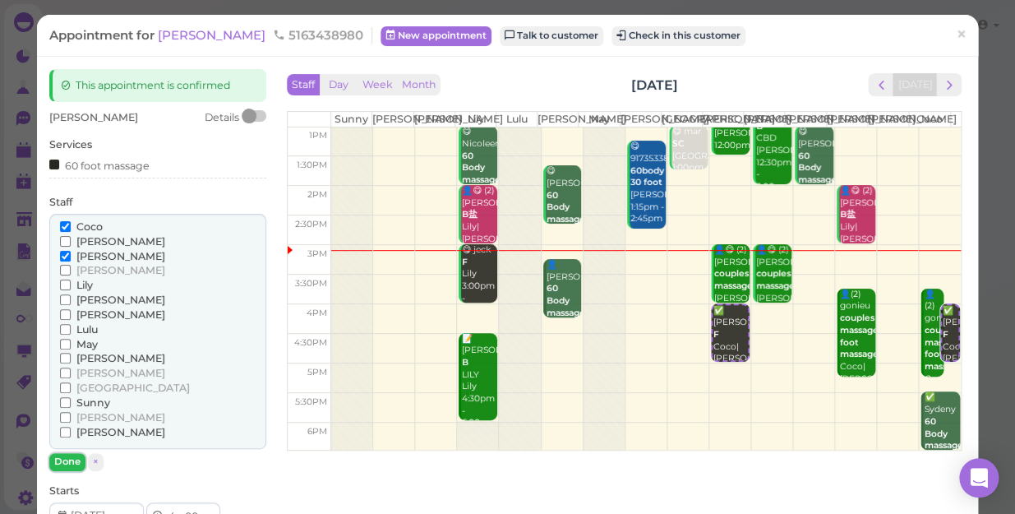
click at [67, 458] on button "Done" at bounding box center [67, 461] width 36 height 17
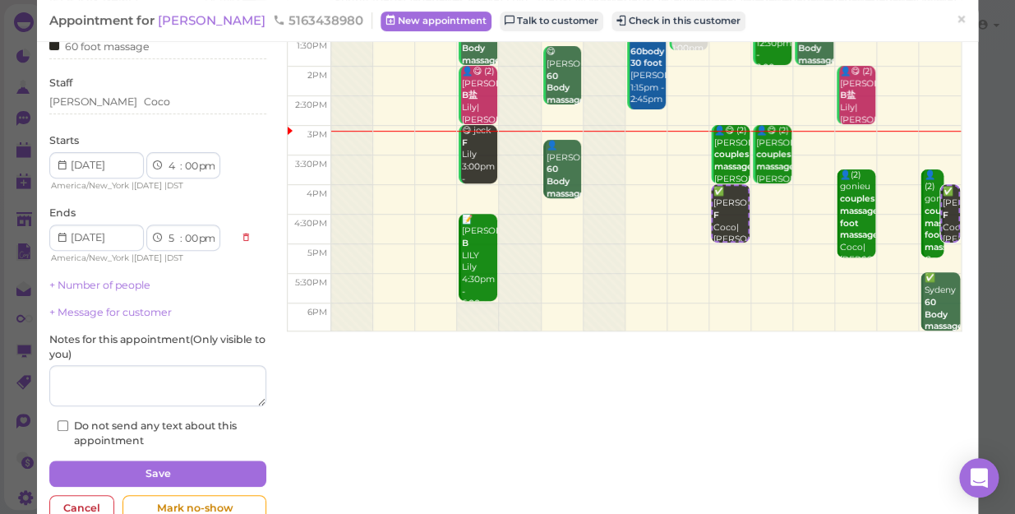
scroll to position [160, 0]
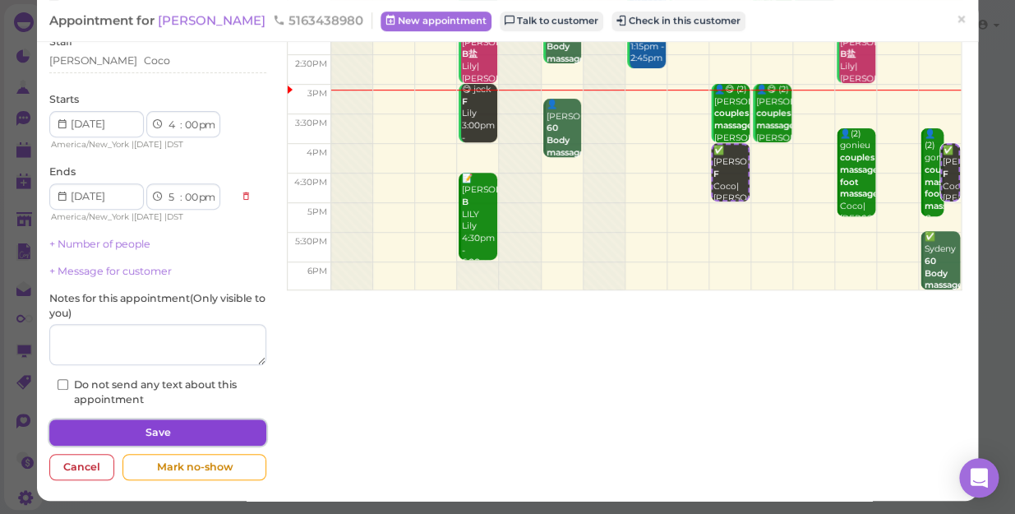
click at [182, 435] on button "Save" at bounding box center [157, 432] width 217 height 26
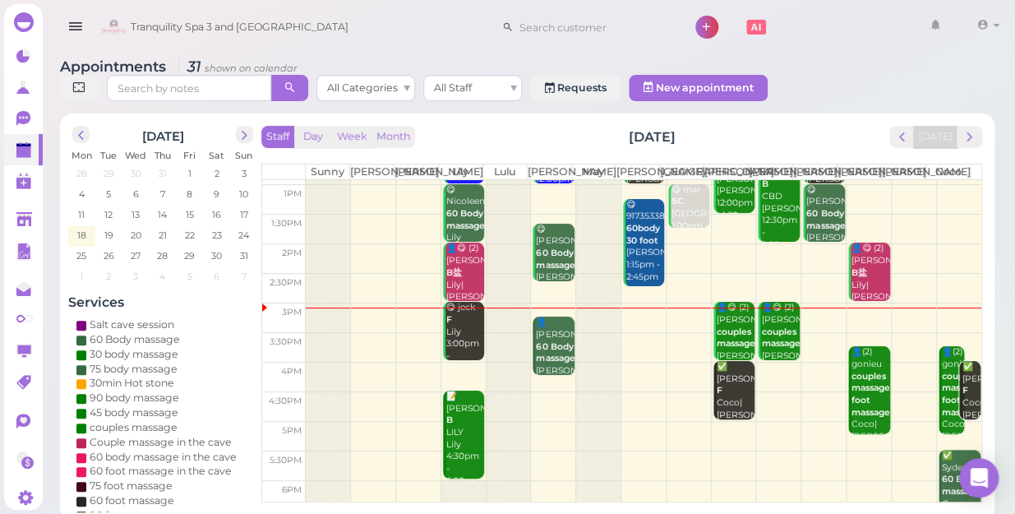
scroll to position [149, 0]
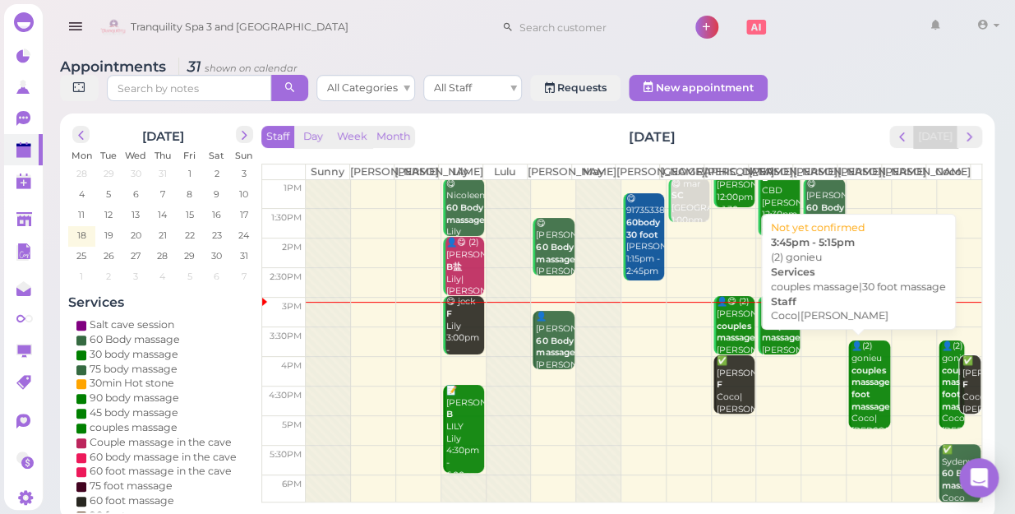
click at [852, 367] on b "couples massage|30 foot massage" at bounding box center [878, 388] width 52 height 47
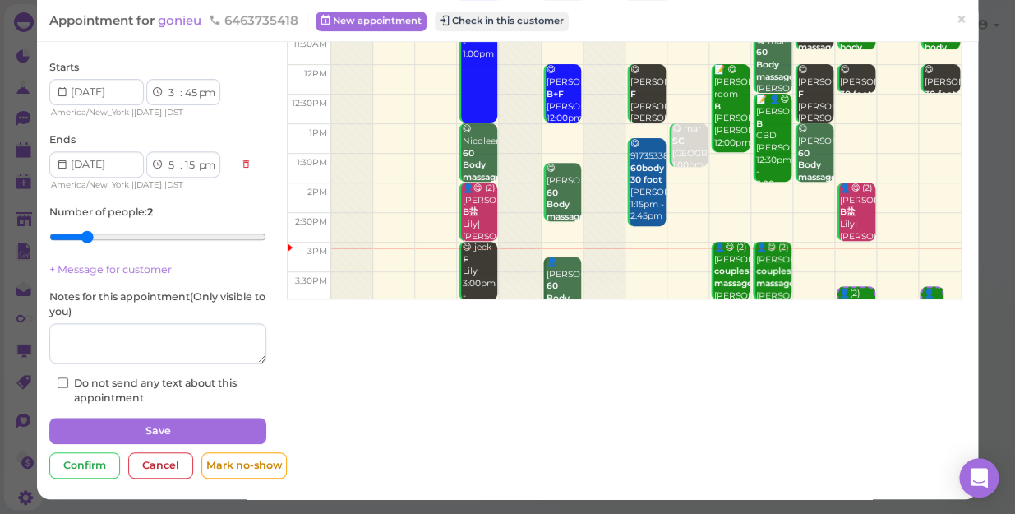
scroll to position [14, 0]
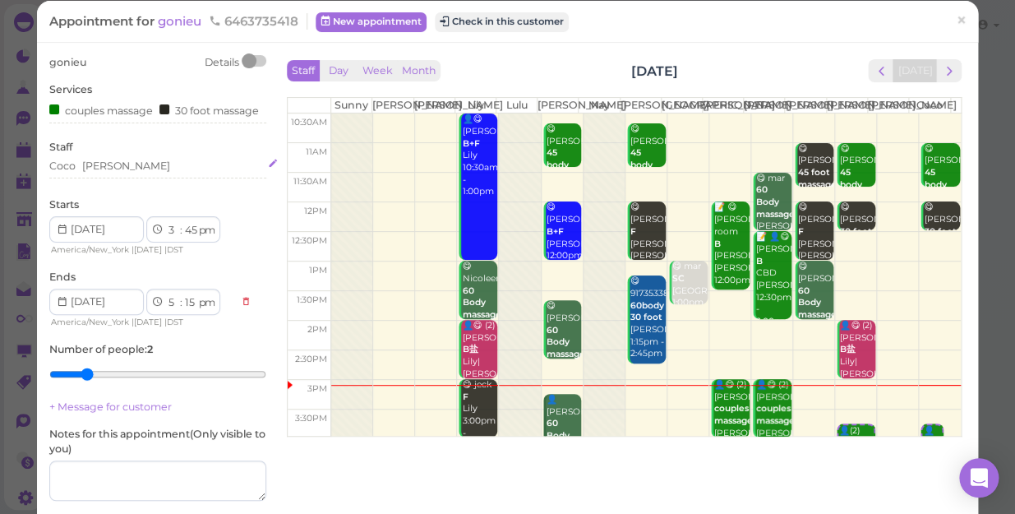
click at [120, 173] on div "[PERSON_NAME]" at bounding box center [157, 166] width 217 height 15
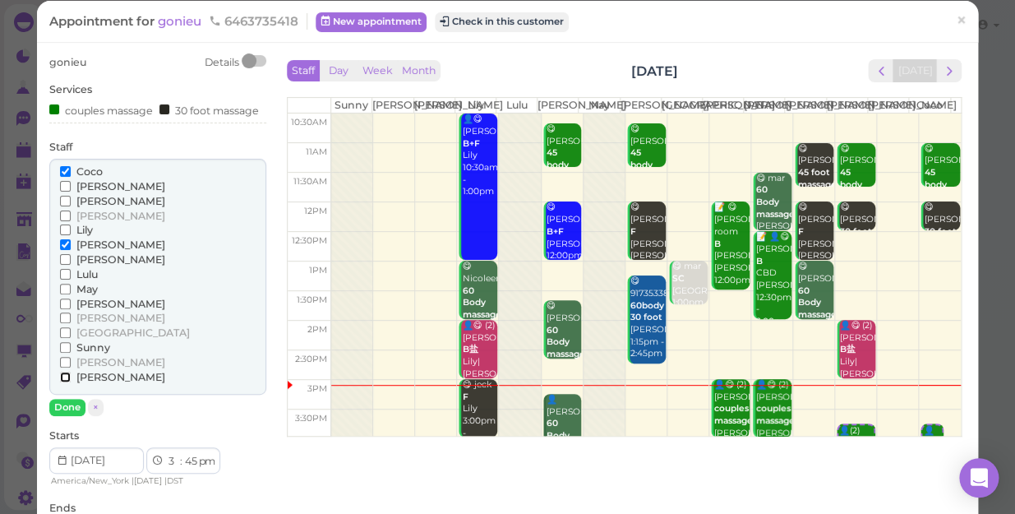
click at [60, 382] on input "[PERSON_NAME]" at bounding box center [65, 377] width 11 height 11
click at [63, 309] on input "[PERSON_NAME]" at bounding box center [65, 303] width 11 height 11
click at [65, 250] on input "[PERSON_NAME]" at bounding box center [65, 244] width 11 height 11
click at [67, 177] on input "Coco" at bounding box center [65, 171] width 11 height 11
click at [68, 414] on button "Done" at bounding box center [67, 407] width 36 height 17
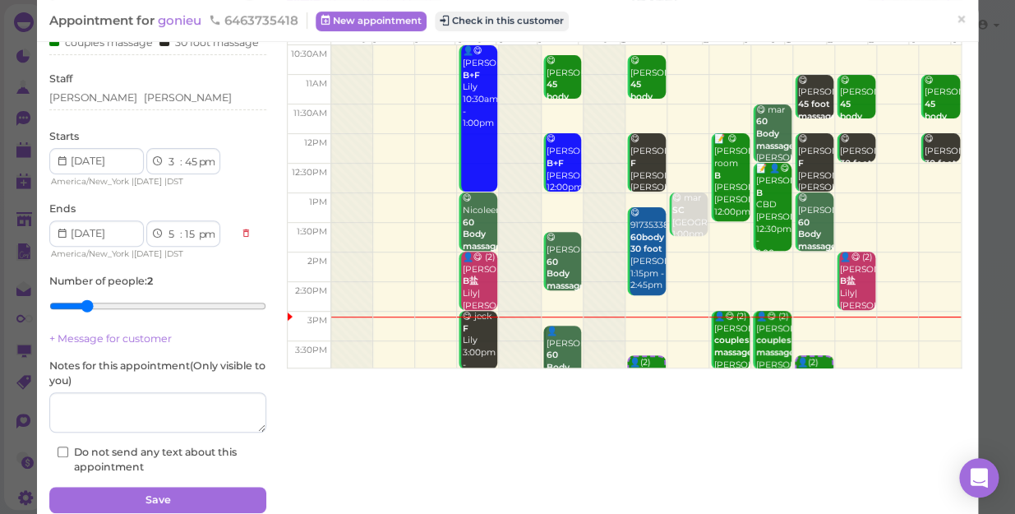
scroll to position [164, 0]
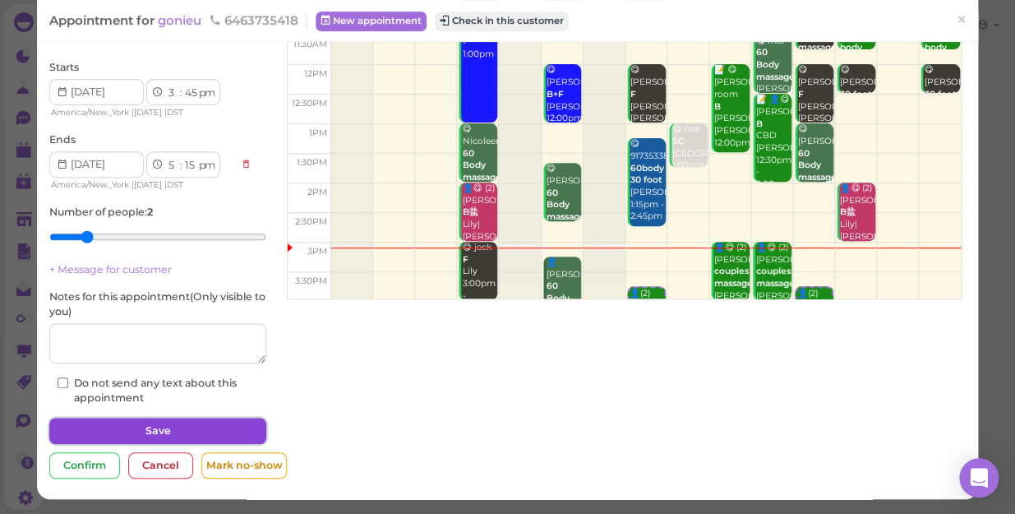
click at [190, 431] on button "Save" at bounding box center [157, 431] width 217 height 26
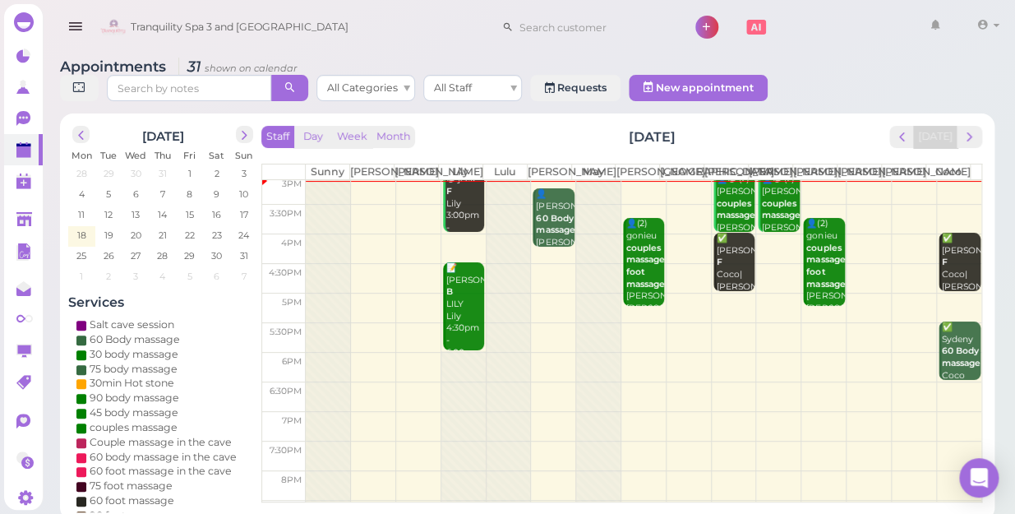
scroll to position [297, 0]
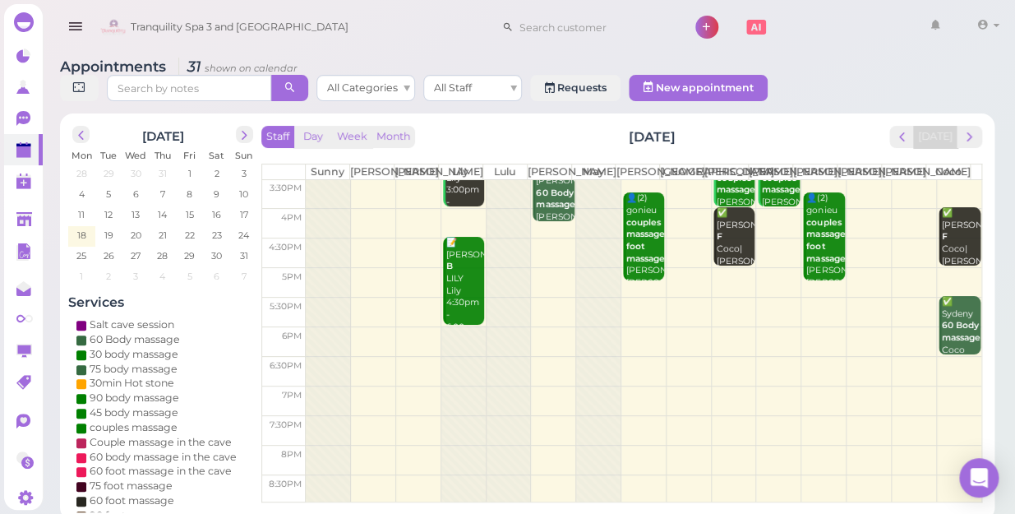
click at [546, 329] on td at bounding box center [644, 341] width 676 height 30
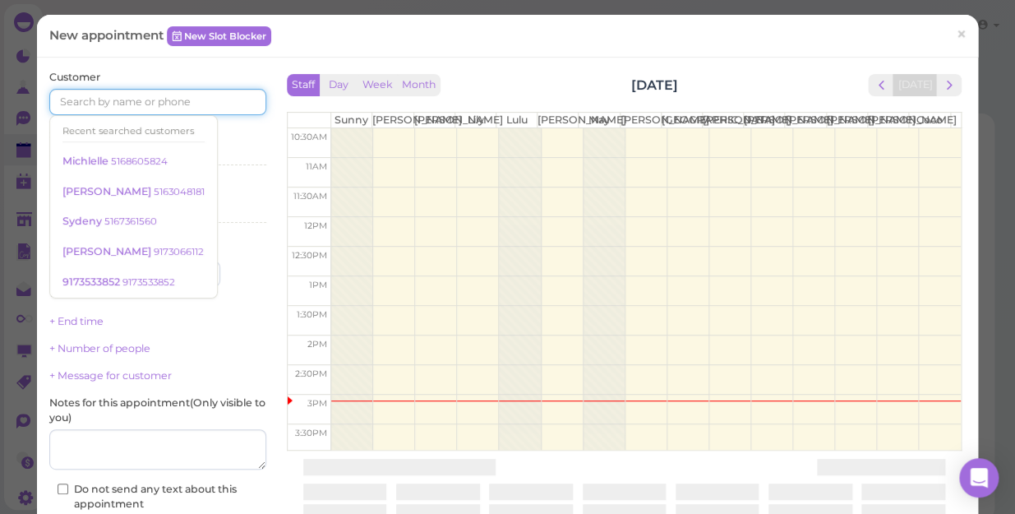
click at [226, 103] on input at bounding box center [157, 102] width 217 height 26
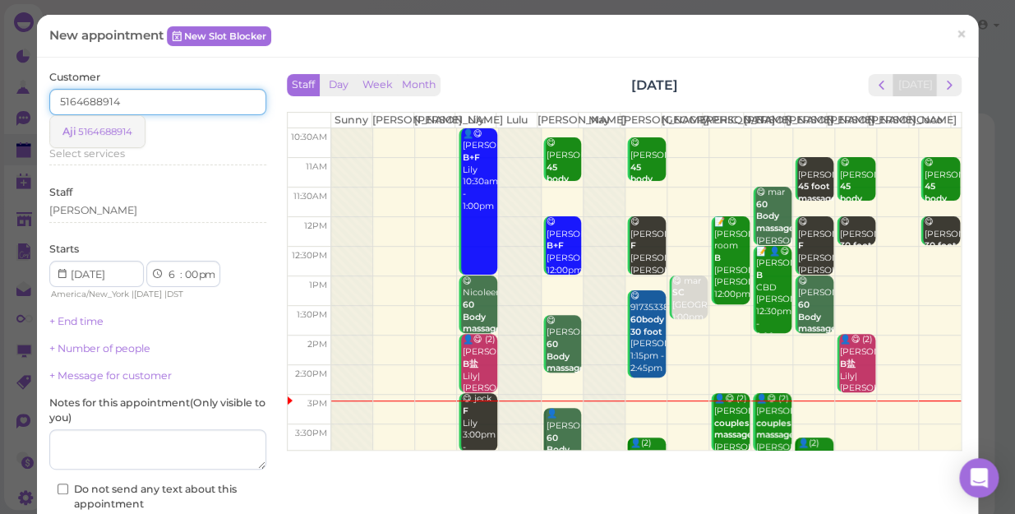
type input "5164688914"
click at [132, 133] on small "5164688914" at bounding box center [105, 132] width 54 height 12
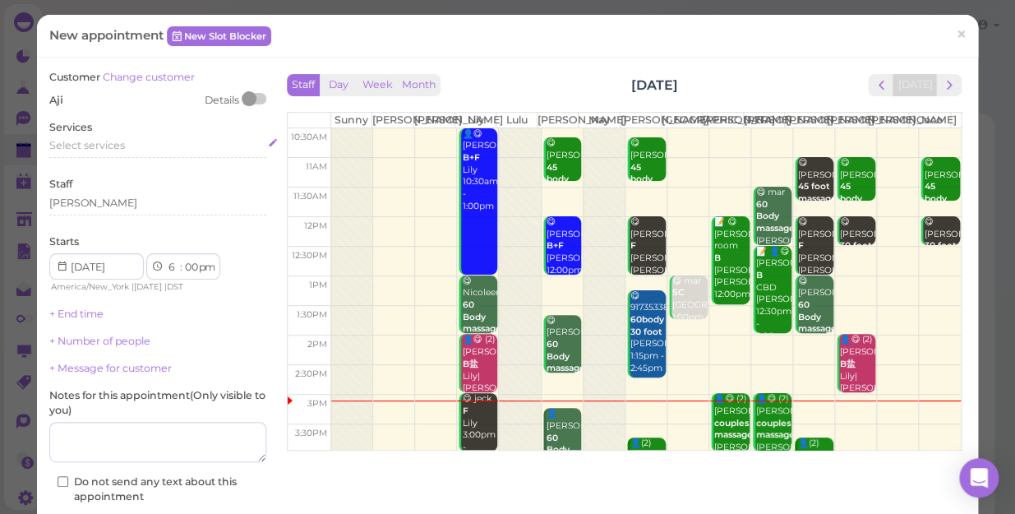
click at [129, 142] on div "Select services" at bounding box center [157, 145] width 217 height 15
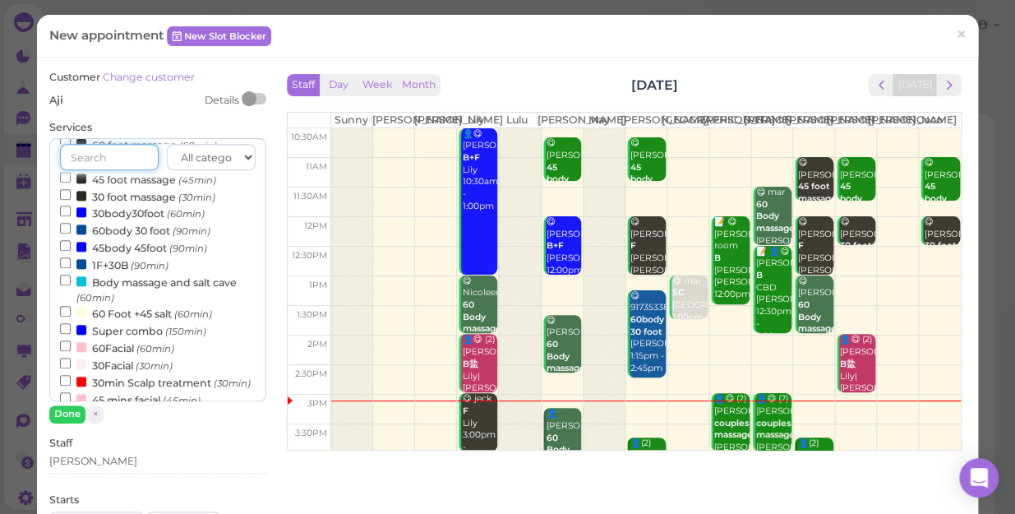
scroll to position [298, 0]
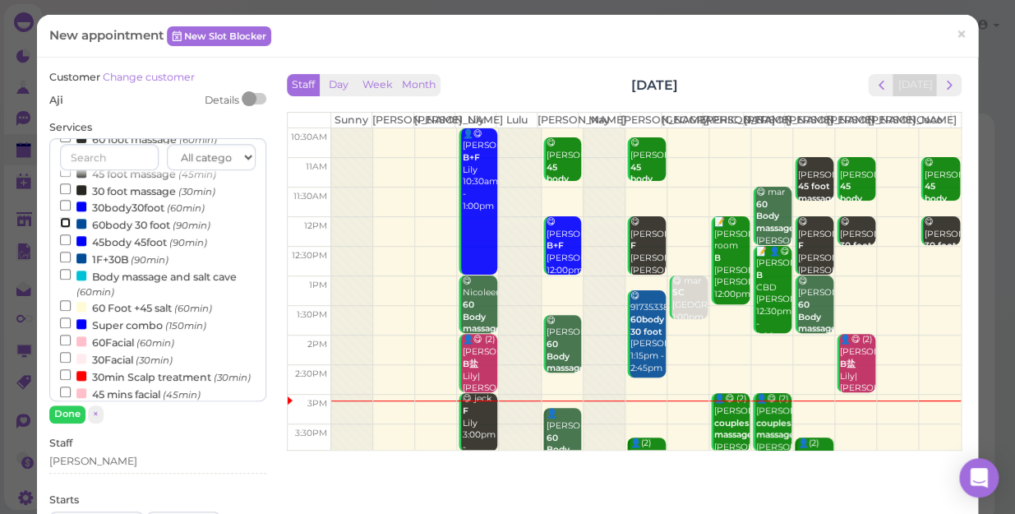
click at [60, 224] on input "60body 30 foot (90min)" at bounding box center [65, 222] width 11 height 11
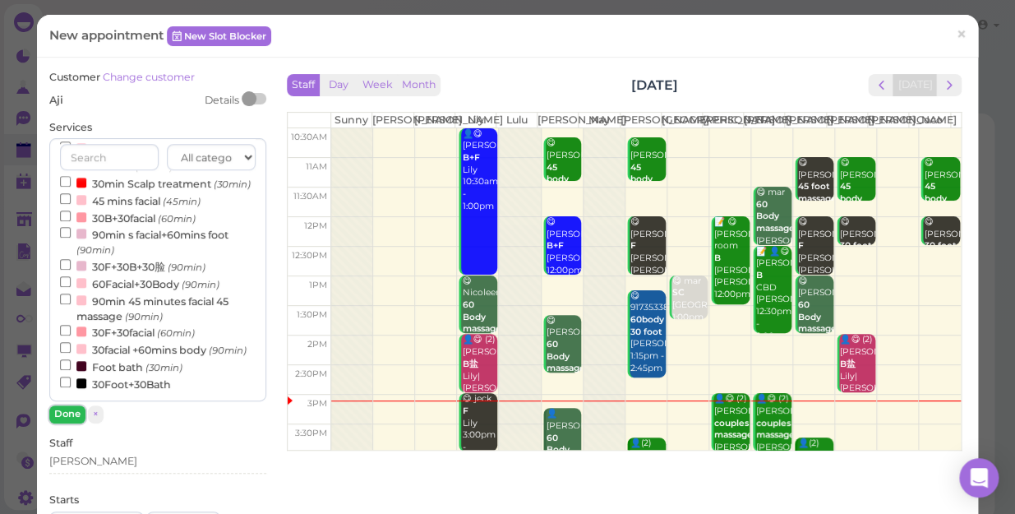
click at [67, 410] on button "Done" at bounding box center [67, 413] width 36 height 17
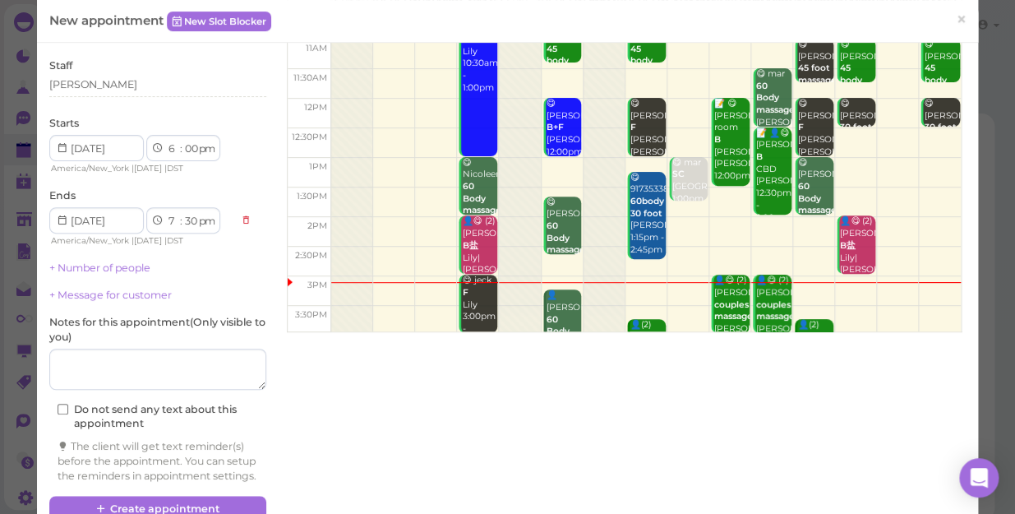
scroll to position [167, 0]
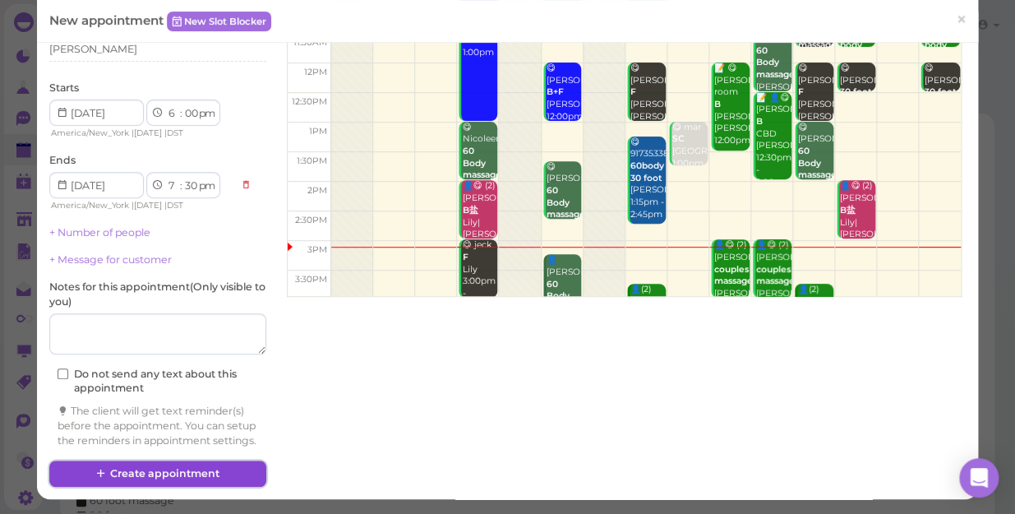
click at [176, 469] on button "Create appointment" at bounding box center [157, 473] width 217 height 26
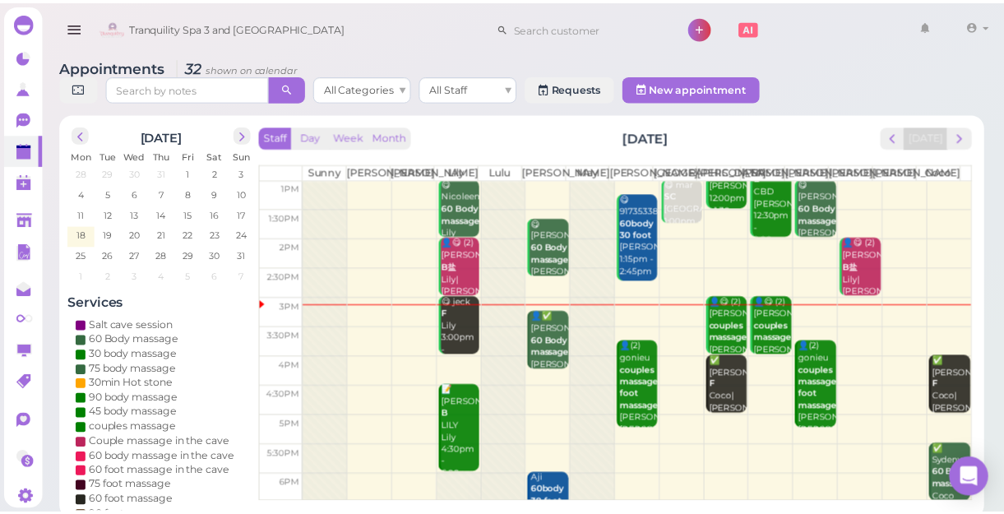
scroll to position [148, 0]
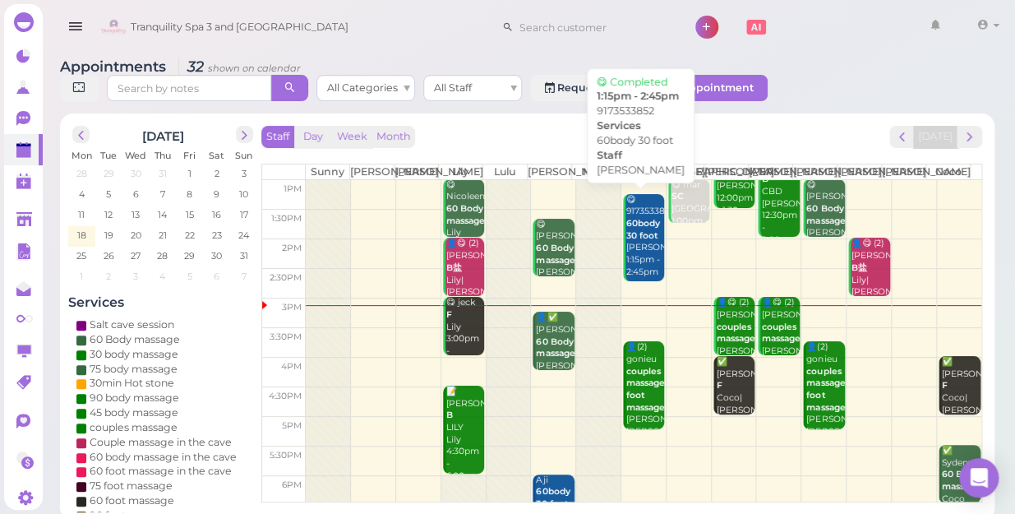
click at [637, 257] on div "😋 9173533852 60body 30 foot Mike 1:15pm - 2:45pm" at bounding box center [645, 236] width 39 height 85
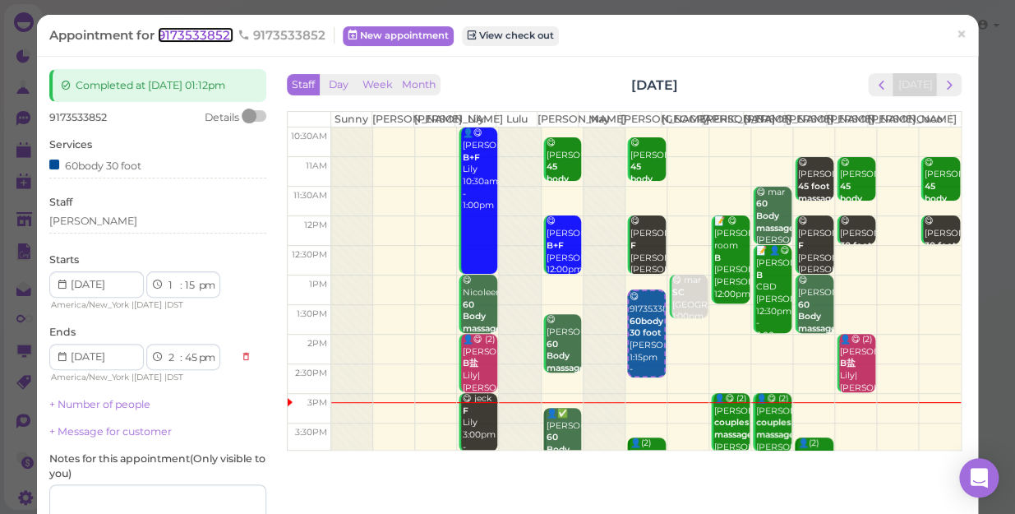
click at [212, 32] on span "9173533852" at bounding box center [196, 35] width 76 height 16
click at [212, 32] on span "Tranquility Spa 3 and [GEOGRAPHIC_DATA]" at bounding box center [240, 27] width 218 height 46
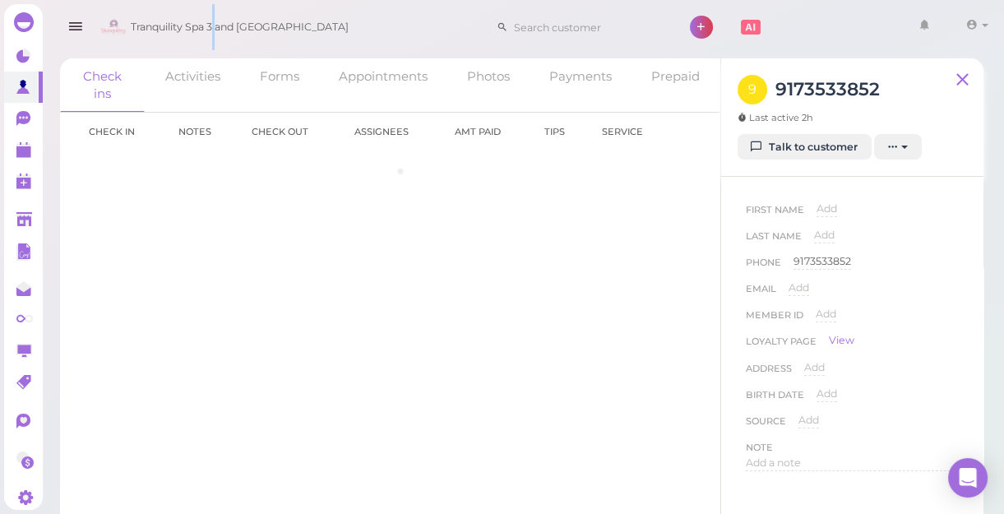
click at [212, 32] on span "Tranquility Spa 3 and [GEOGRAPHIC_DATA]" at bounding box center [240, 27] width 218 height 46
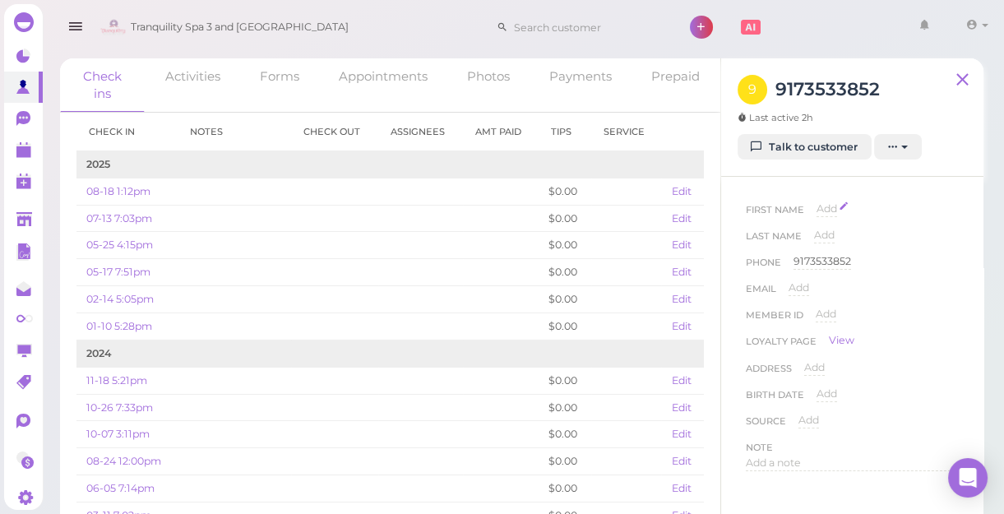
click at [824, 204] on span "Add" at bounding box center [826, 208] width 21 height 12
type input "Lailord"
click at [838, 246] on button "Done" at bounding box center [836, 237] width 36 height 17
click at [24, 156] on polygon at bounding box center [23, 152] width 15 height 12
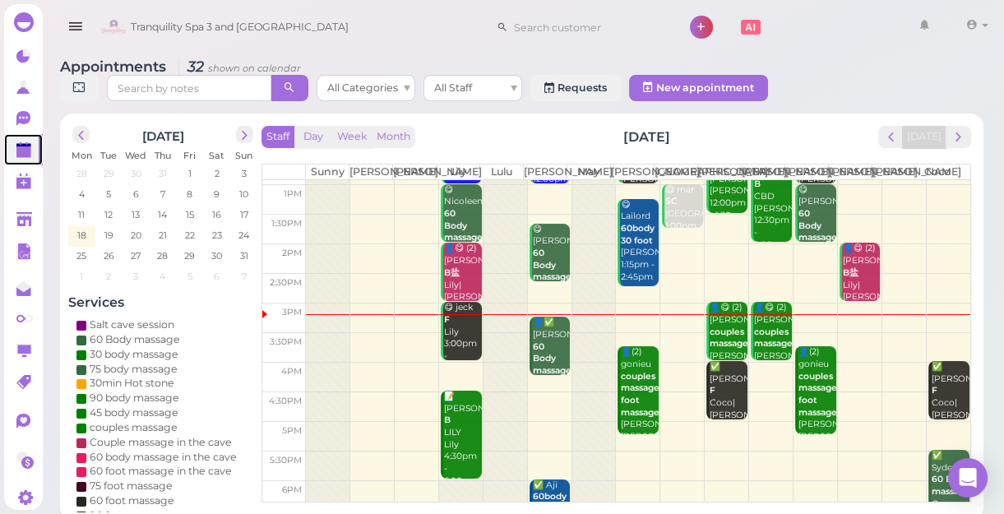
scroll to position [149, 0]
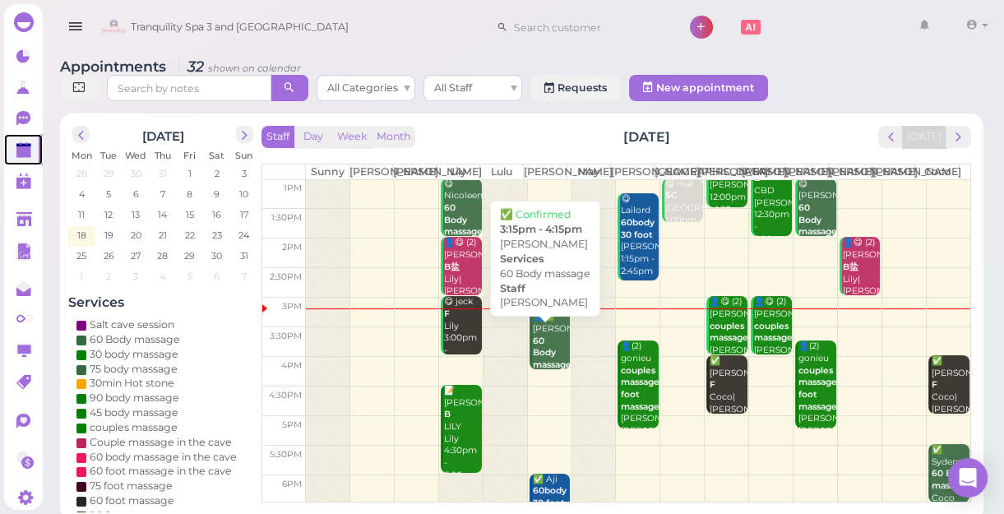
click at [556, 361] on div "👤✅ ANN 60 Body massage Lisa 3:15pm - 4:15pm" at bounding box center [551, 359] width 39 height 97
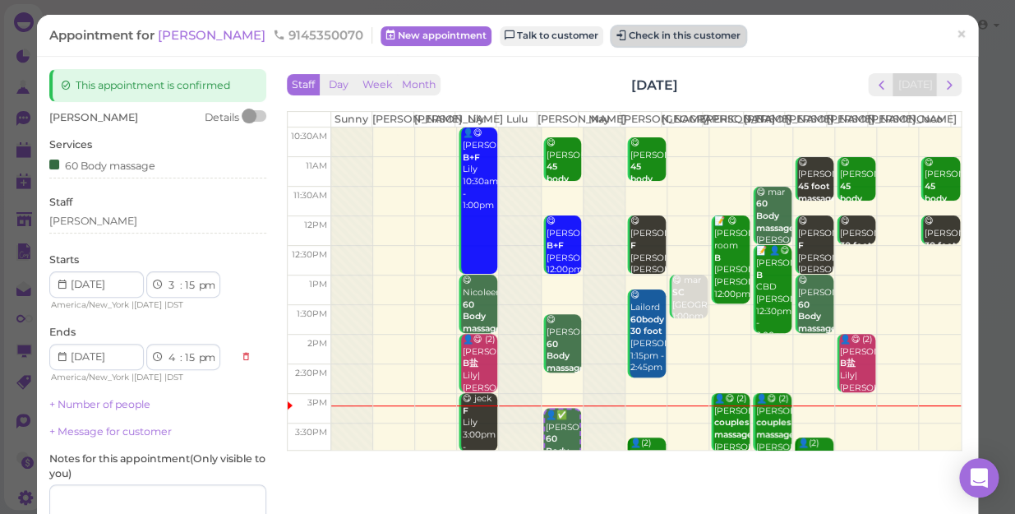
click at [636, 33] on button "Check in this customer" at bounding box center [679, 36] width 134 height 20
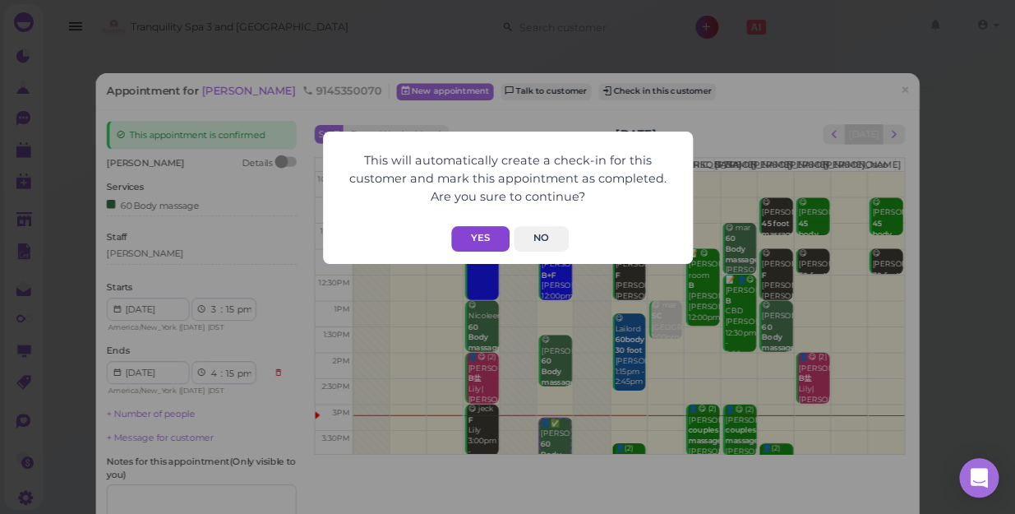
click at [485, 238] on button "Yes" at bounding box center [480, 238] width 58 height 25
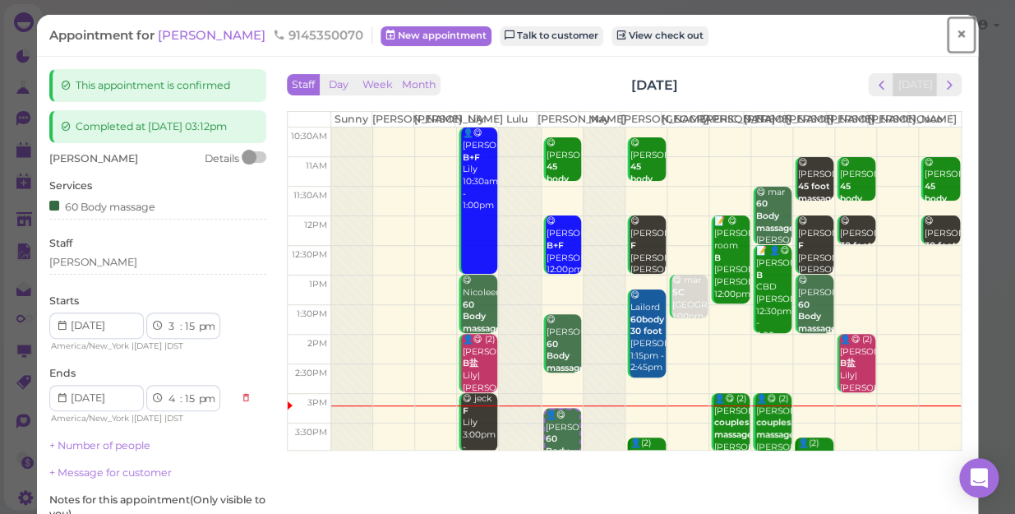
click at [956, 38] on span "×" at bounding box center [961, 34] width 11 height 23
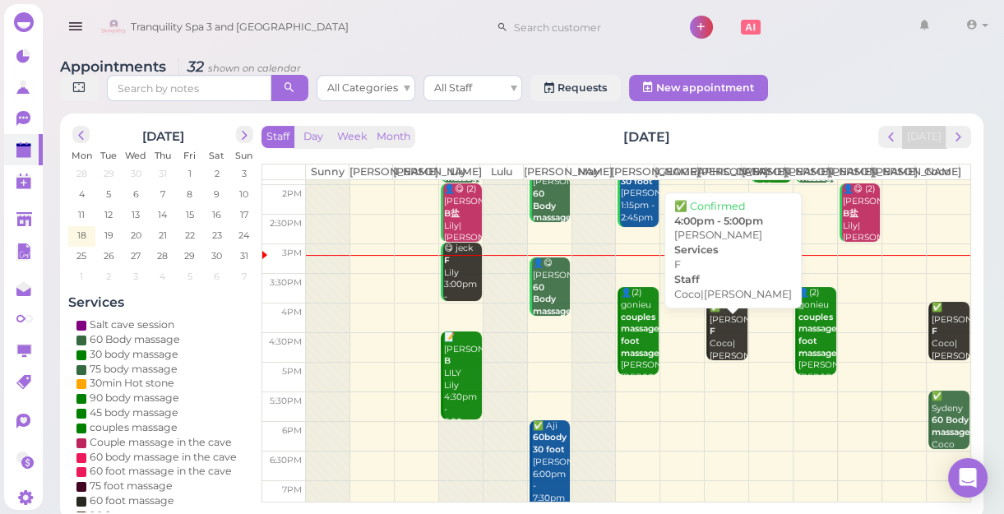
scroll to position [224, 0]
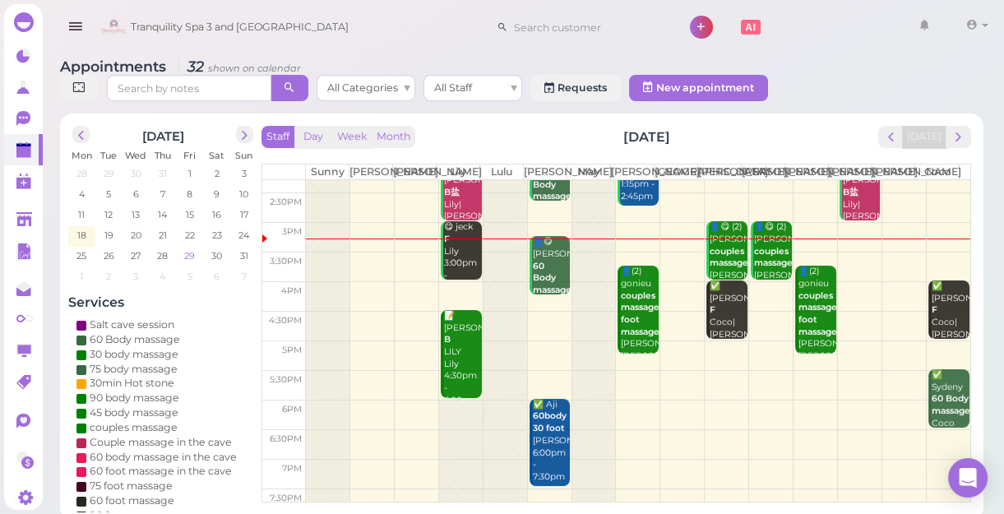
click at [191, 255] on span "29" at bounding box center [189, 255] width 14 height 15
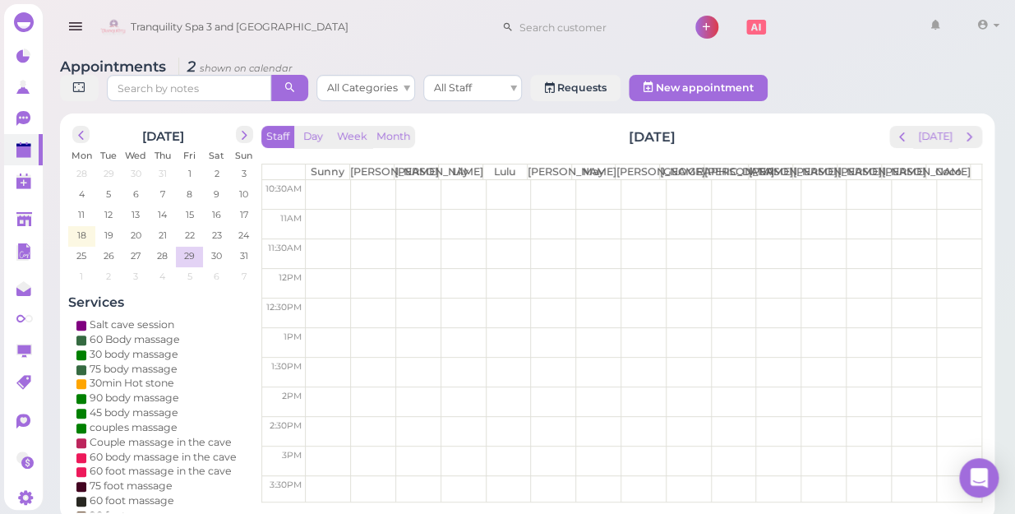
scroll to position [297, 0]
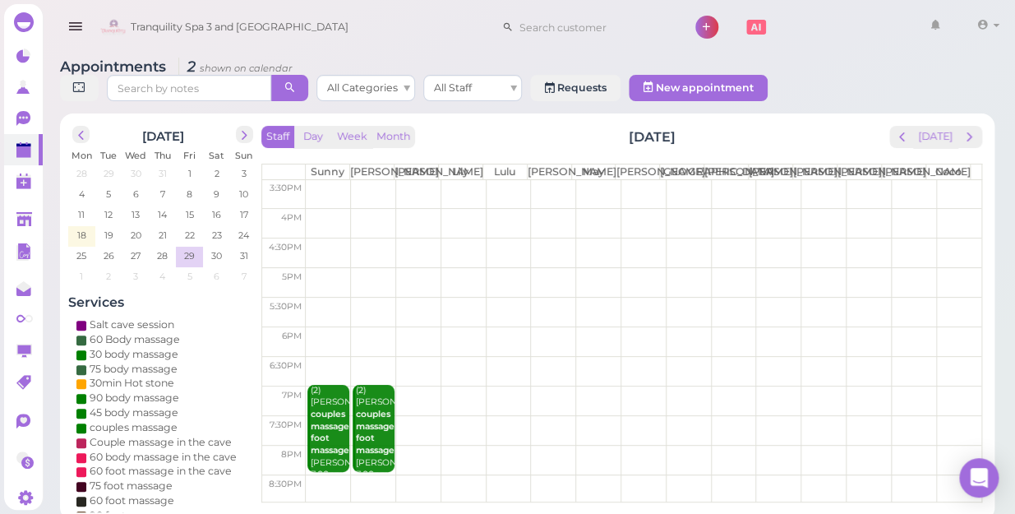
click at [949, 369] on td at bounding box center [644, 371] width 676 height 30
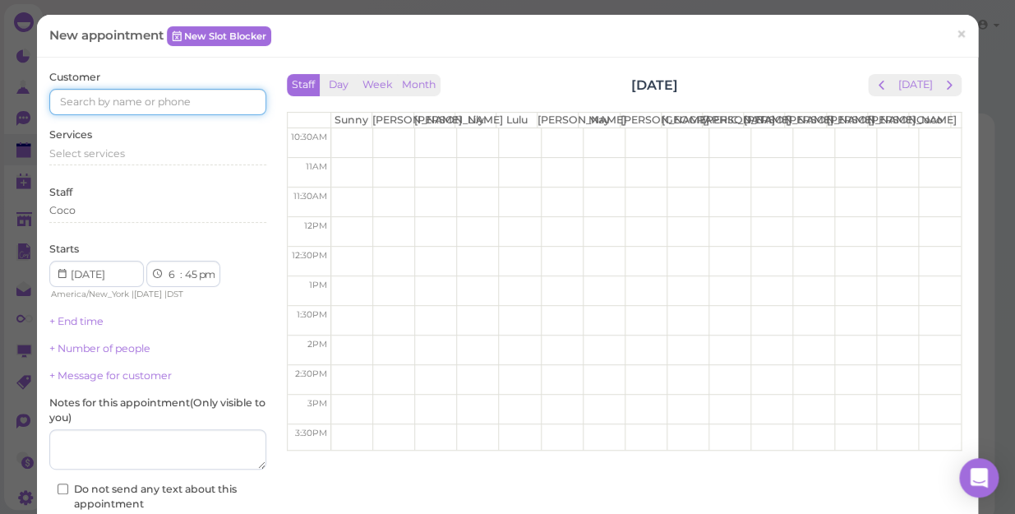
click at [206, 101] on input at bounding box center [157, 102] width 217 height 26
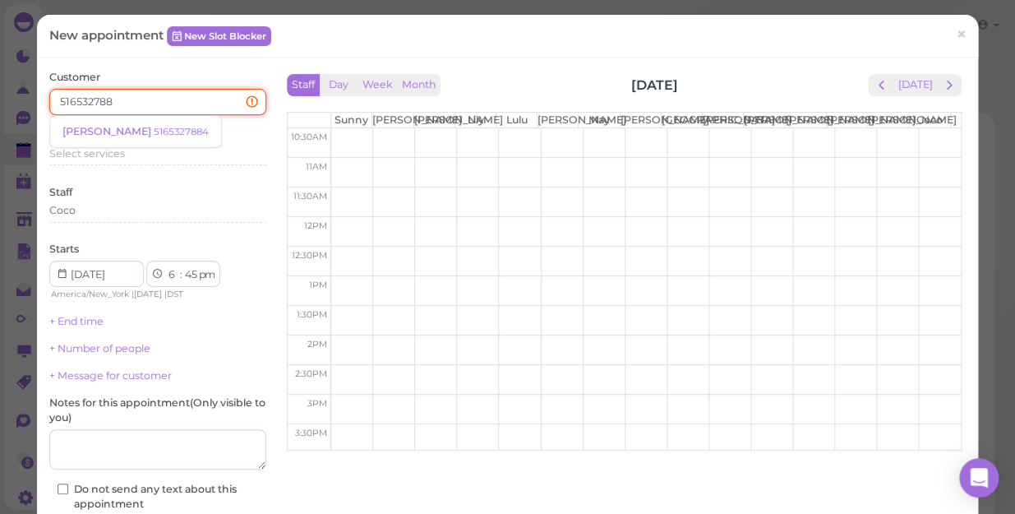
type input "5165327884"
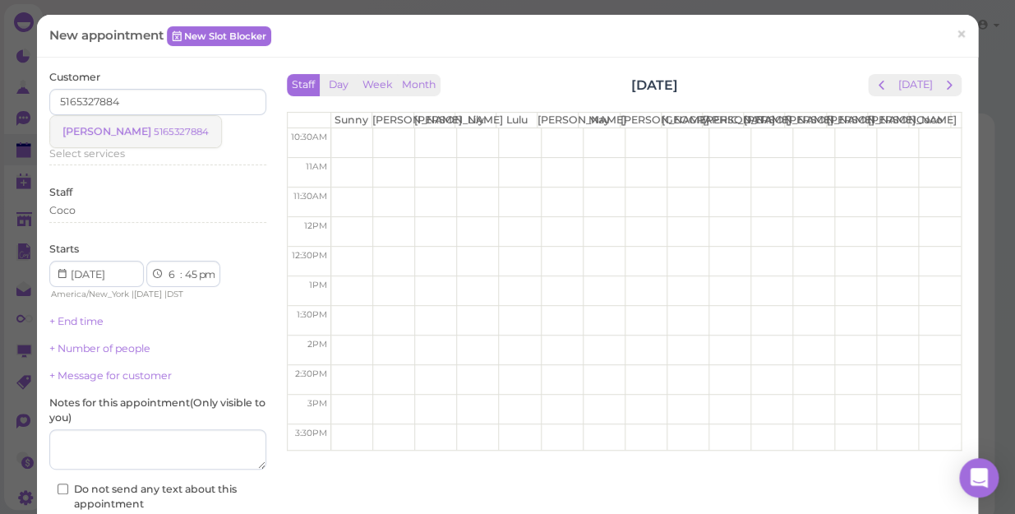
click at [154, 126] on small "5165327884" at bounding box center [181, 132] width 55 height 12
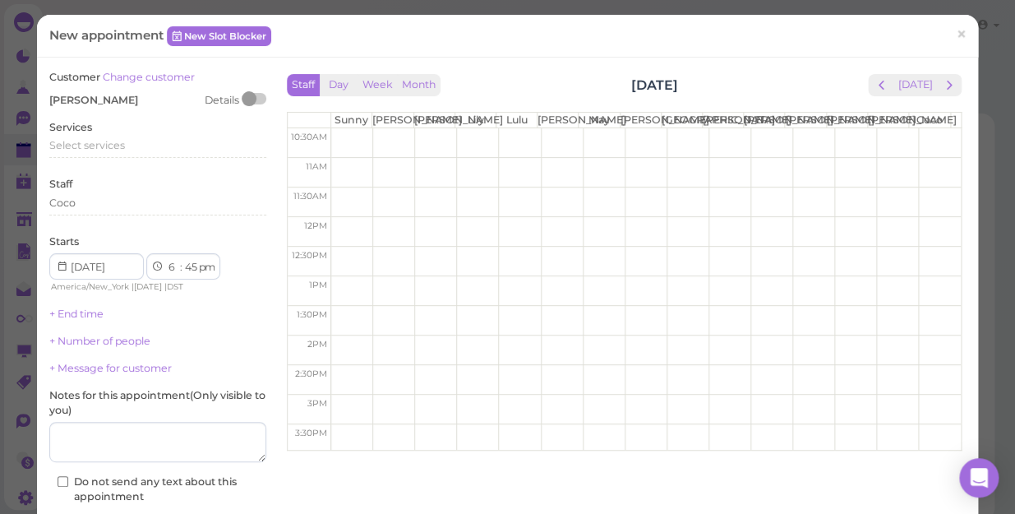
click at [140, 125] on div "Services Select services" at bounding box center [157, 142] width 217 height 45
click at [118, 142] on span "Select services" at bounding box center [87, 145] width 76 height 12
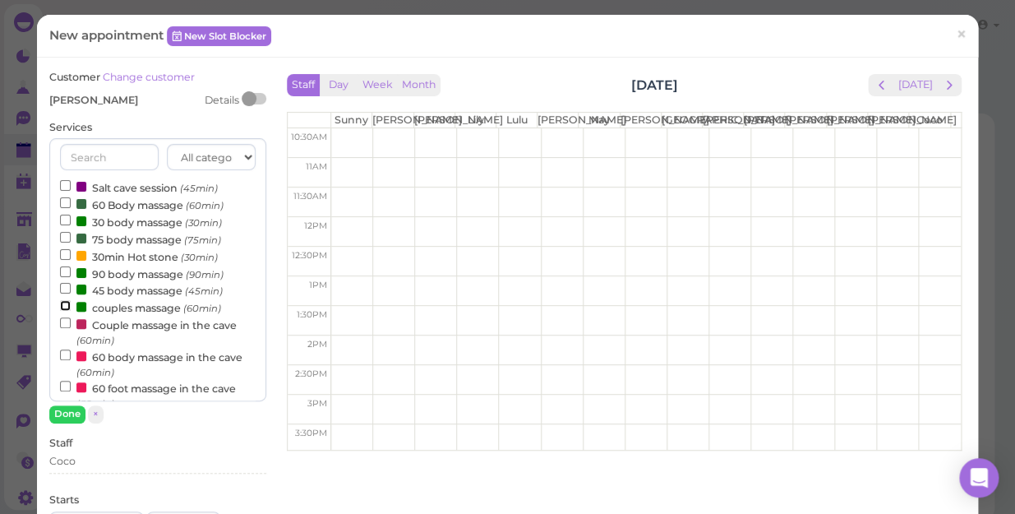
click at [65, 307] on input "couples massage (60min)" at bounding box center [65, 305] width 11 height 11
click at [72, 415] on button "Done" at bounding box center [67, 413] width 36 height 17
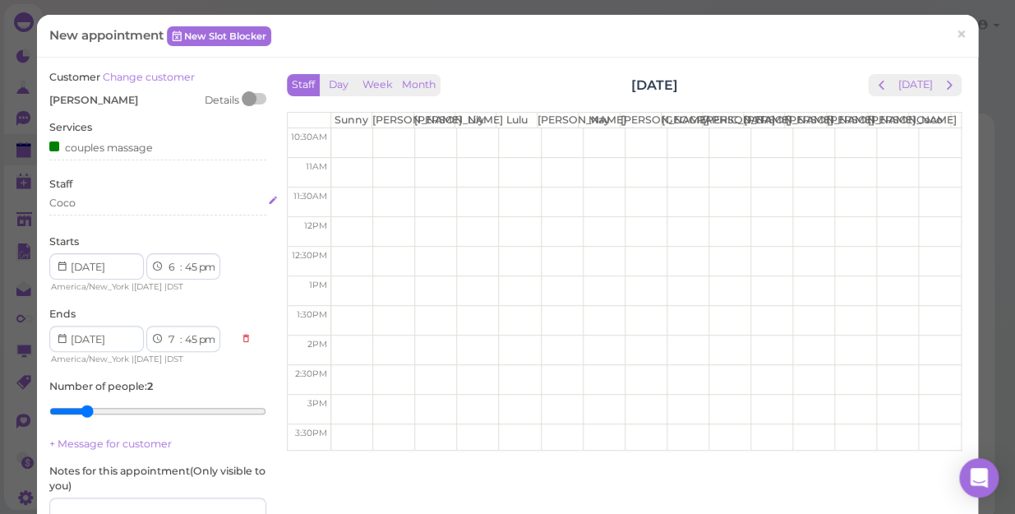
click at [96, 200] on div "Coco" at bounding box center [157, 203] width 217 height 15
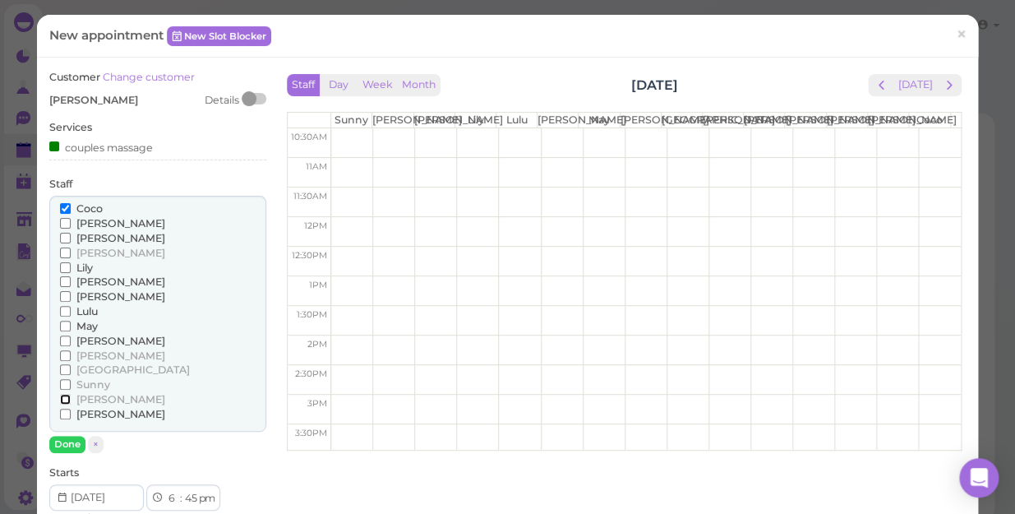
click at [62, 396] on input "[PERSON_NAME]" at bounding box center [65, 399] width 11 height 11
click at [67, 441] on button "Done" at bounding box center [67, 444] width 36 height 17
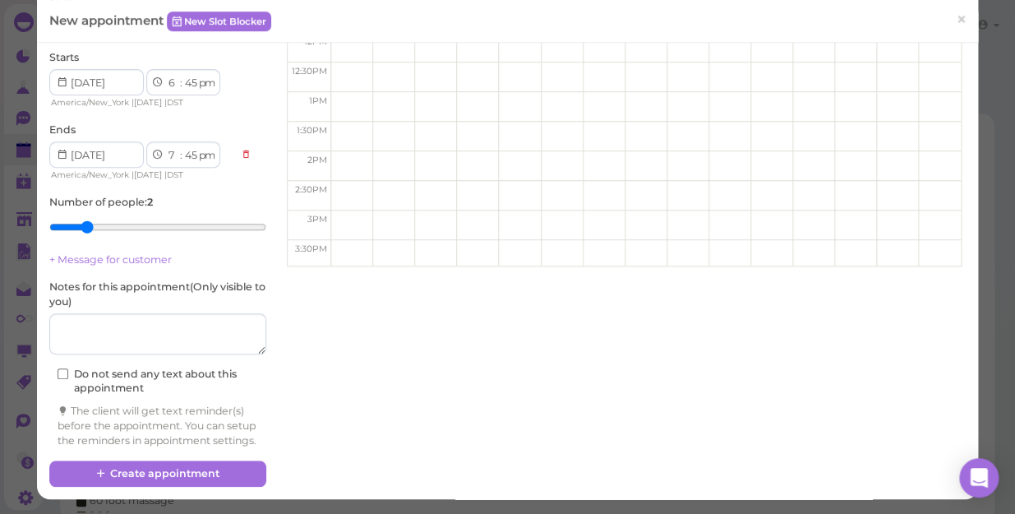
scroll to position [197, 0]
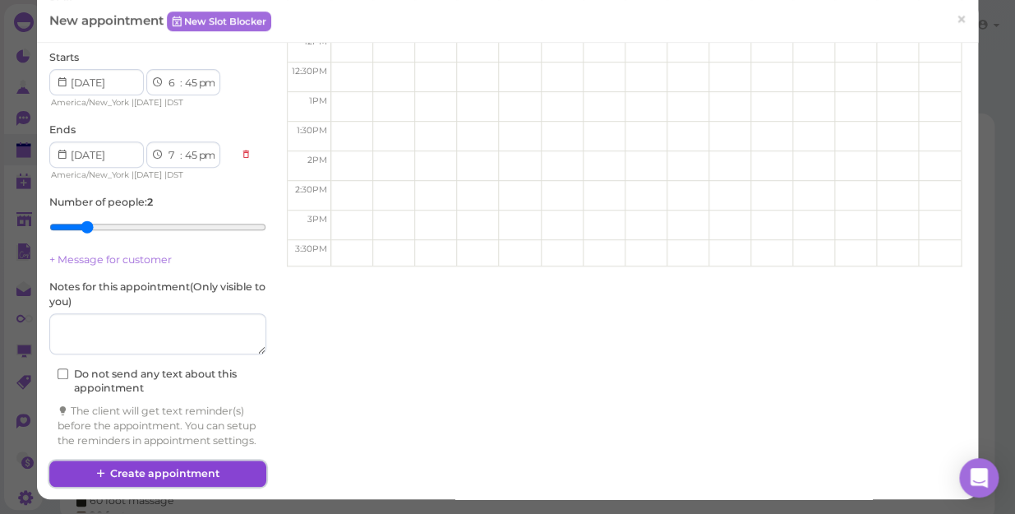
click at [178, 474] on button "Create appointment" at bounding box center [157, 473] width 217 height 26
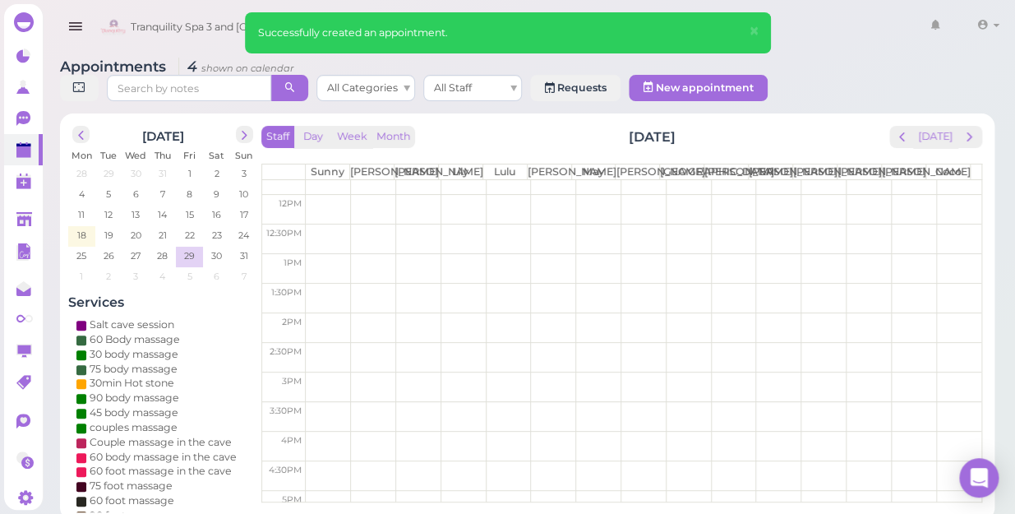
scroll to position [73, 0]
click at [942, 126] on button "[DATE]" at bounding box center [935, 137] width 44 height 22
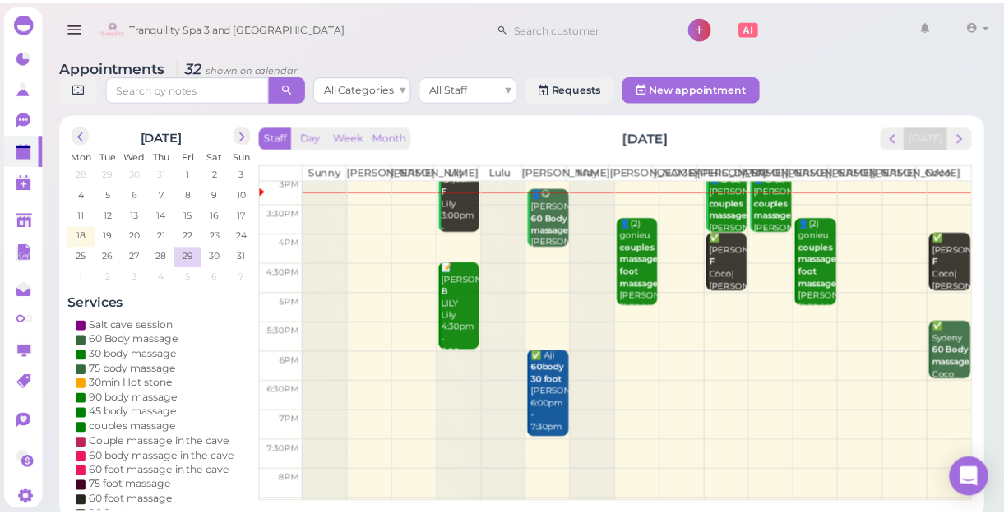
scroll to position [297, 0]
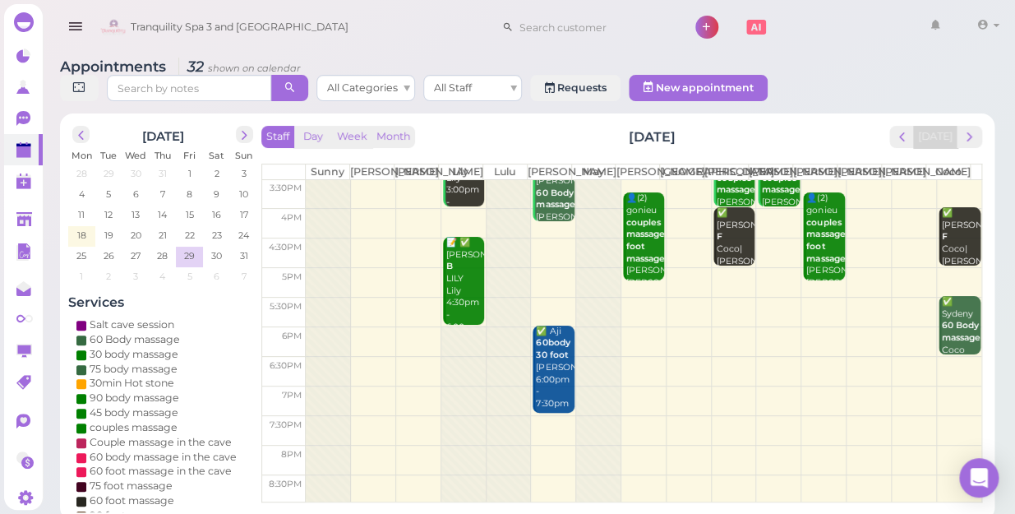
click at [857, 392] on td at bounding box center [644, 401] width 676 height 30
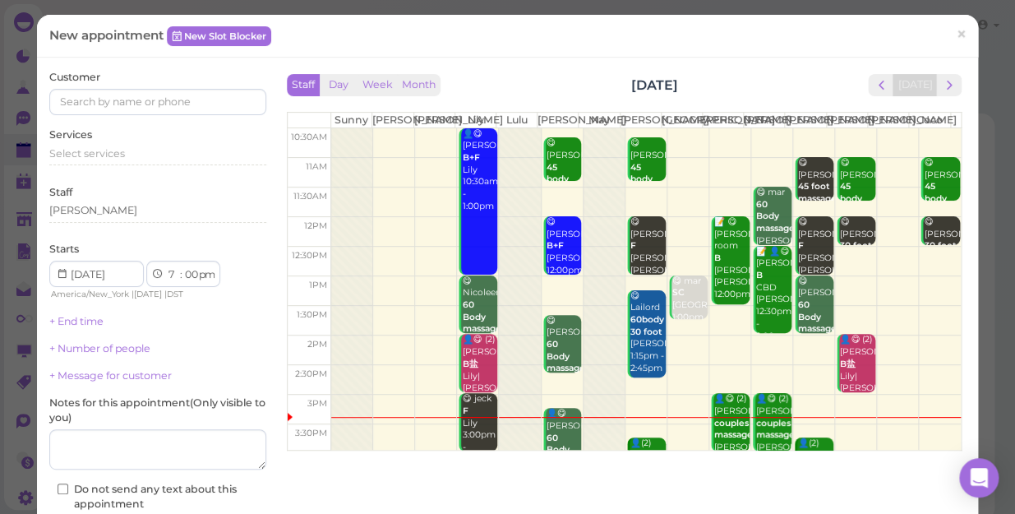
click at [780, 62] on div "Customer Services Select services Staff Linda Starts 1 2 3 4 5 6 7 8 9 10 11 12…" at bounding box center [507, 336] width 941 height 557
click at [946, 35] on link "×" at bounding box center [961, 35] width 30 height 39
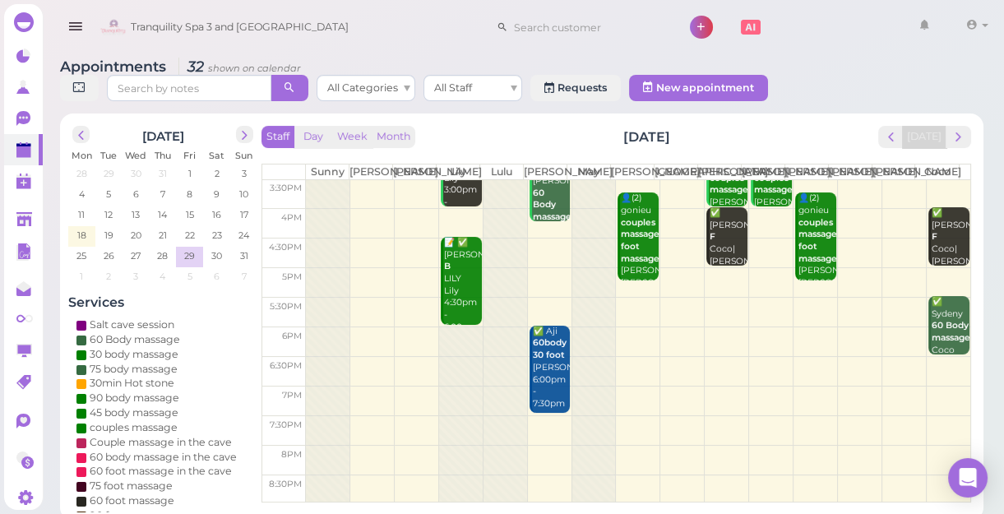
click at [844, 404] on td at bounding box center [638, 401] width 664 height 30
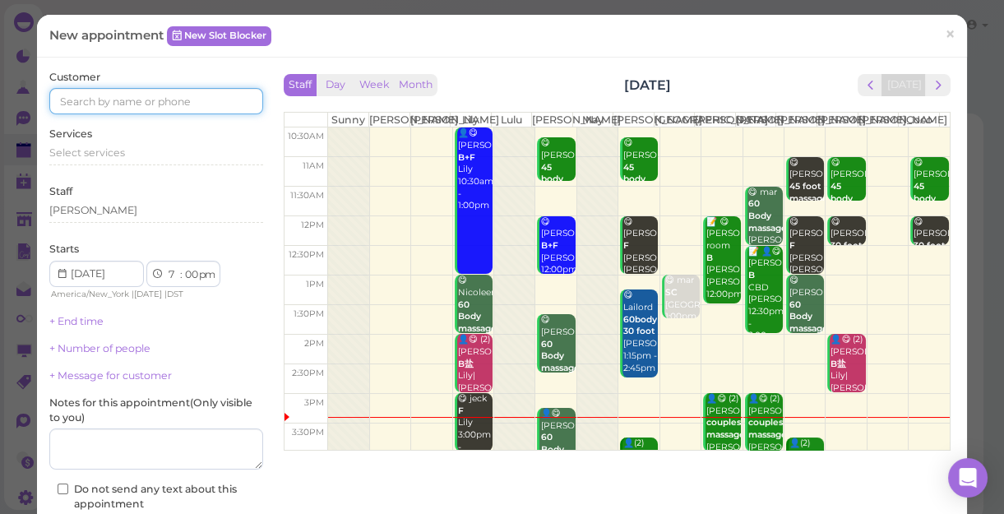
click at [209, 108] on input at bounding box center [156, 101] width 214 height 26
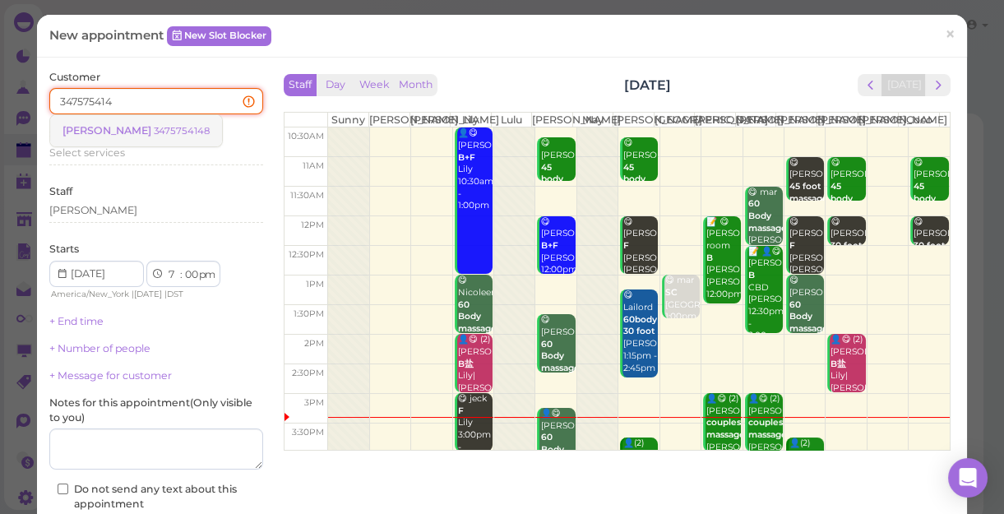
type input "347575414"
click at [169, 127] on small "3475754148" at bounding box center [182, 131] width 56 height 12
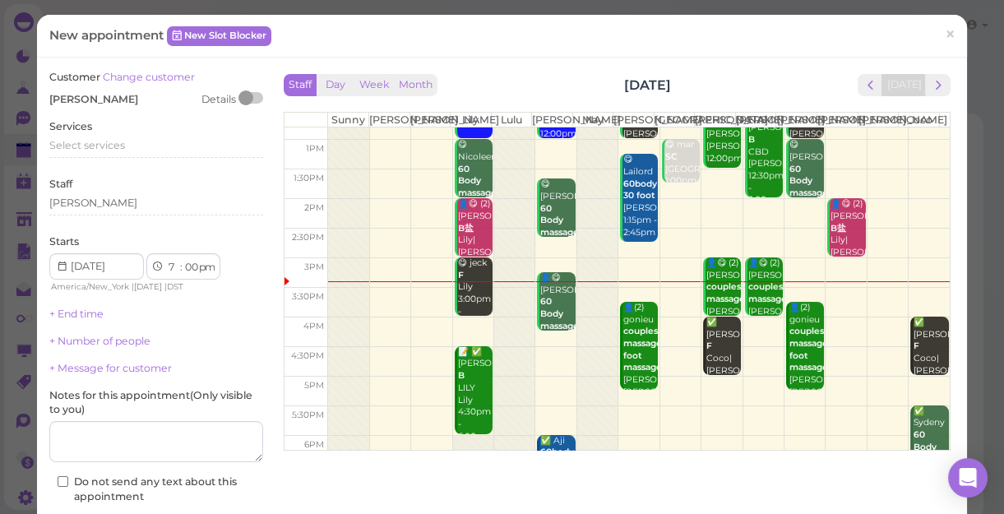
scroll to position [224, 0]
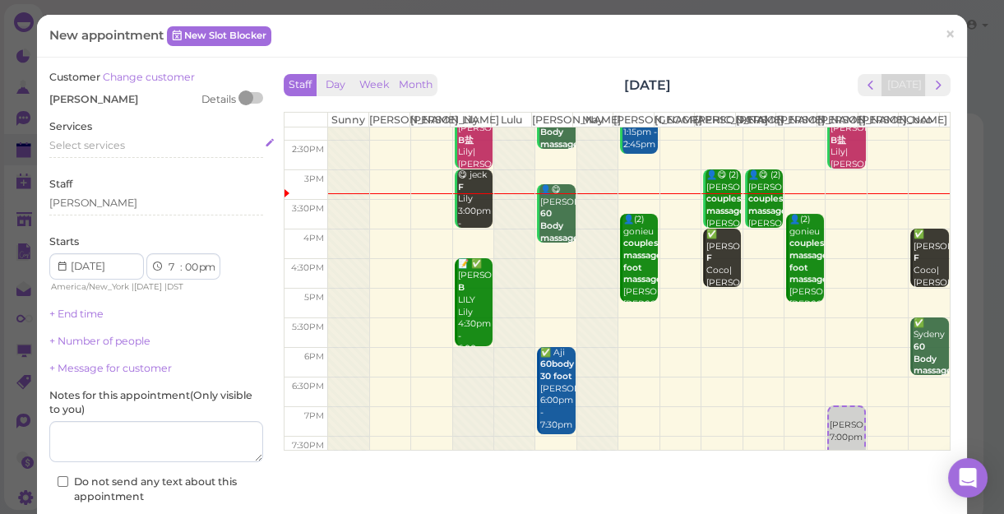
click at [126, 145] on div "Select services" at bounding box center [156, 145] width 214 height 15
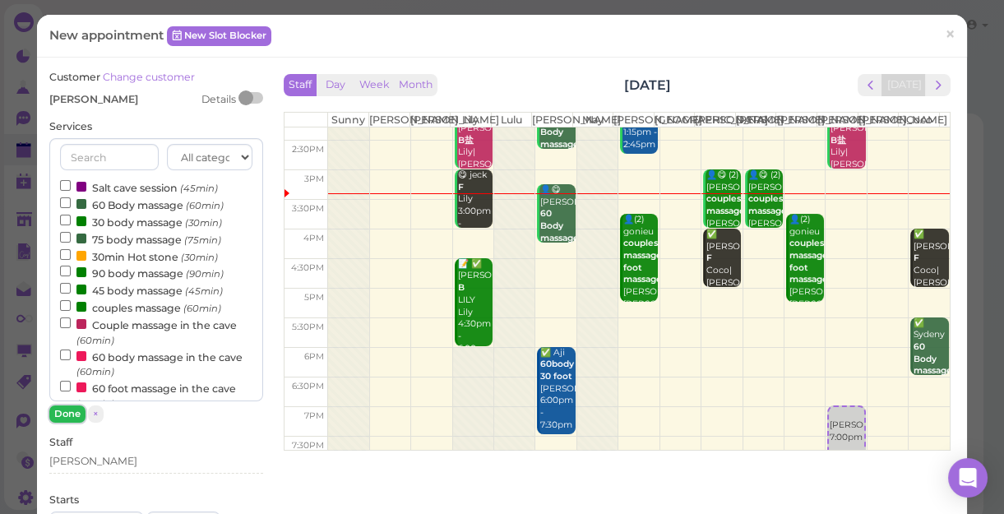
click at [53, 409] on button "Done" at bounding box center [67, 413] width 36 height 17
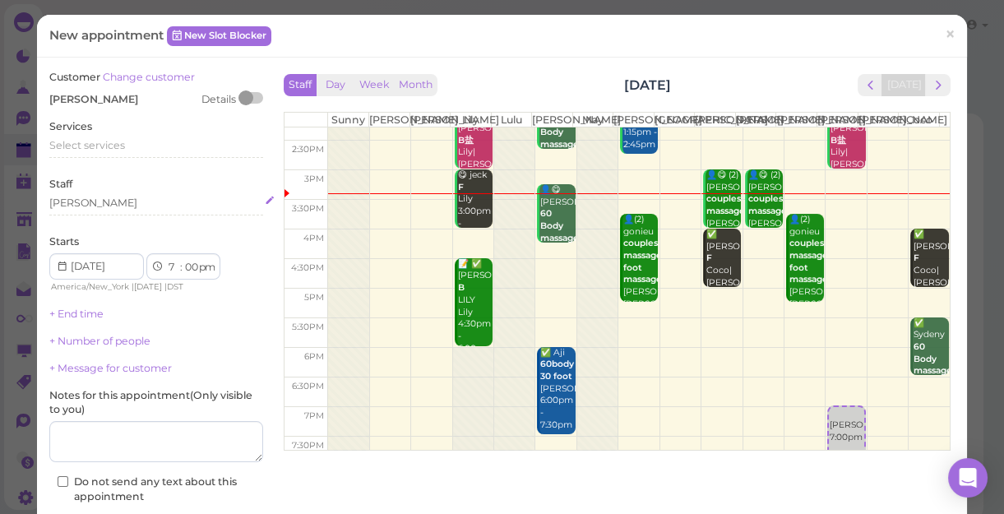
click at [95, 212] on div "[PERSON_NAME]" at bounding box center [156, 206] width 214 height 20
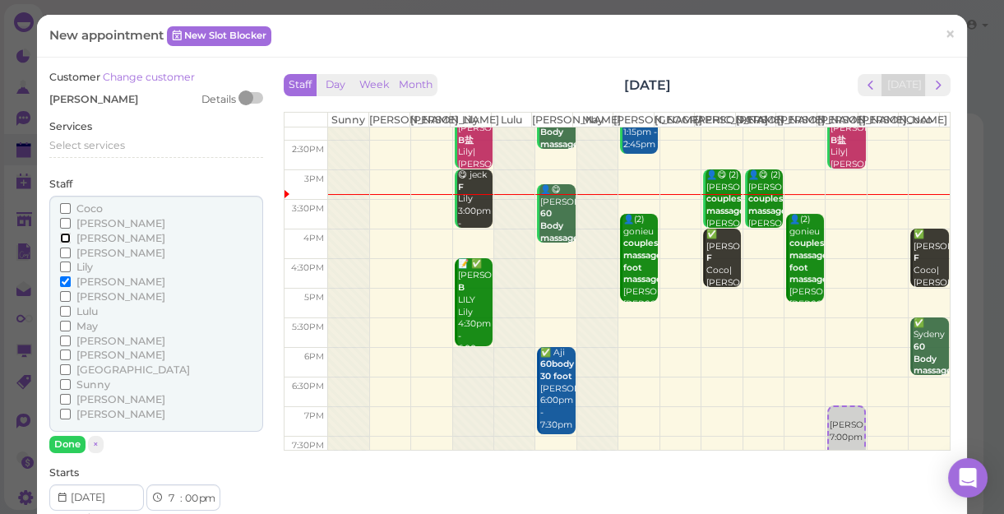
click at [62, 238] on input "[PERSON_NAME]" at bounding box center [65, 238] width 11 height 11
click at [60, 222] on input "[PERSON_NAME]" at bounding box center [65, 223] width 11 height 11
click at [63, 278] on input "[PERSON_NAME]" at bounding box center [65, 281] width 11 height 11
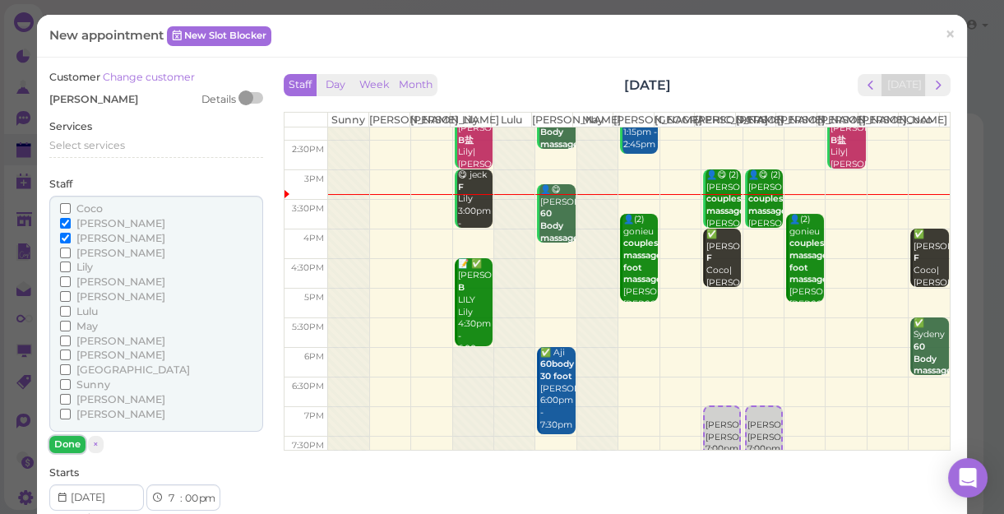
click at [67, 436] on button "Done" at bounding box center [67, 444] width 36 height 17
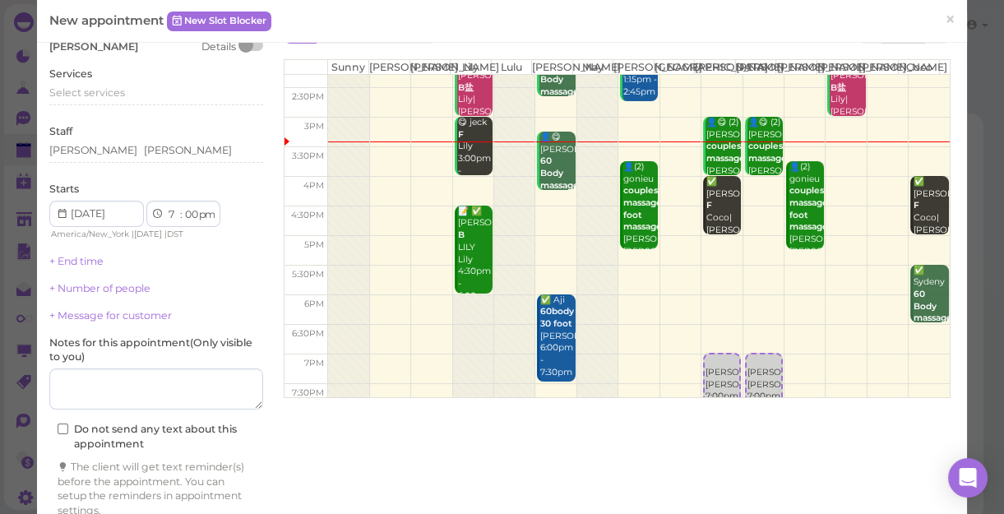
scroll to position [122, 0]
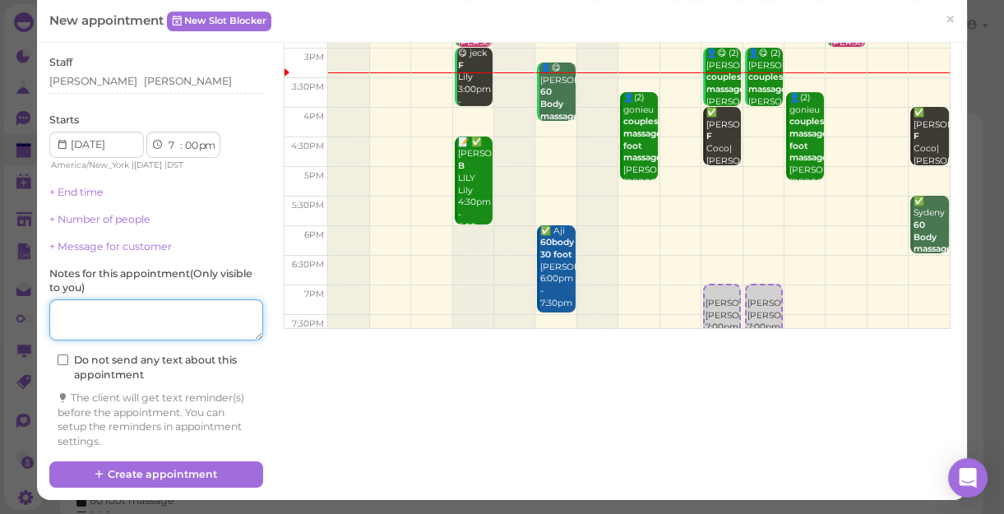
click at [127, 312] on textarea at bounding box center [156, 319] width 214 height 41
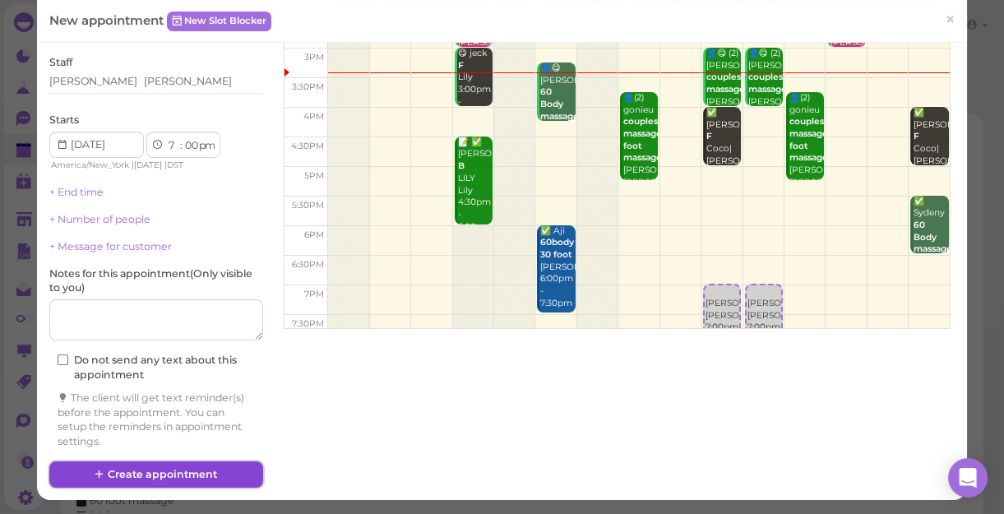
click at [172, 465] on button "Create appointment" at bounding box center [156, 474] width 214 height 26
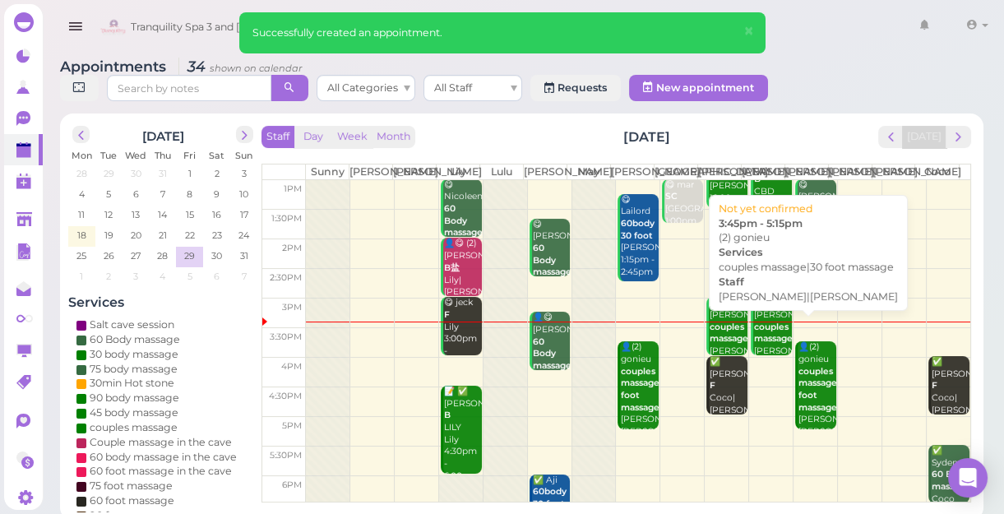
scroll to position [148, 0]
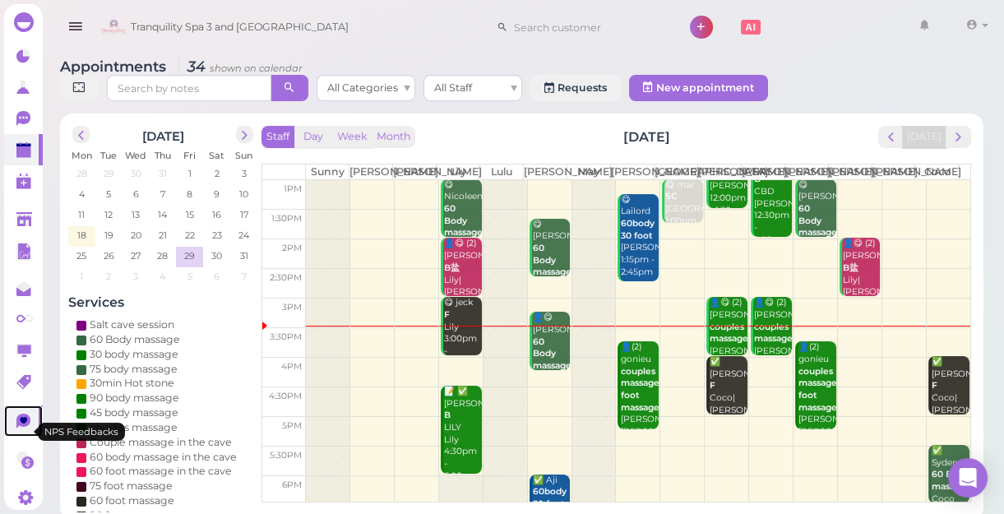
click at [17, 428] on icon at bounding box center [23, 420] width 14 height 15
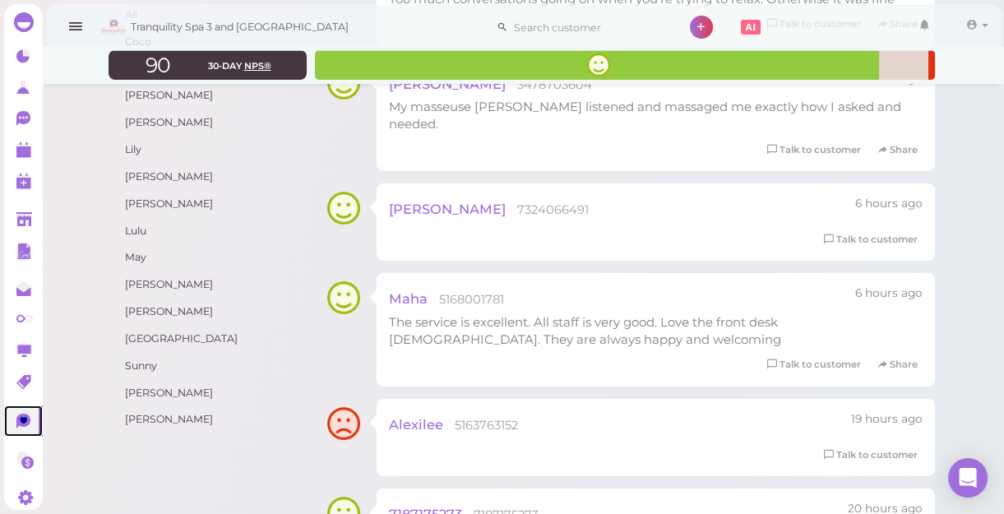
scroll to position [373, 0]
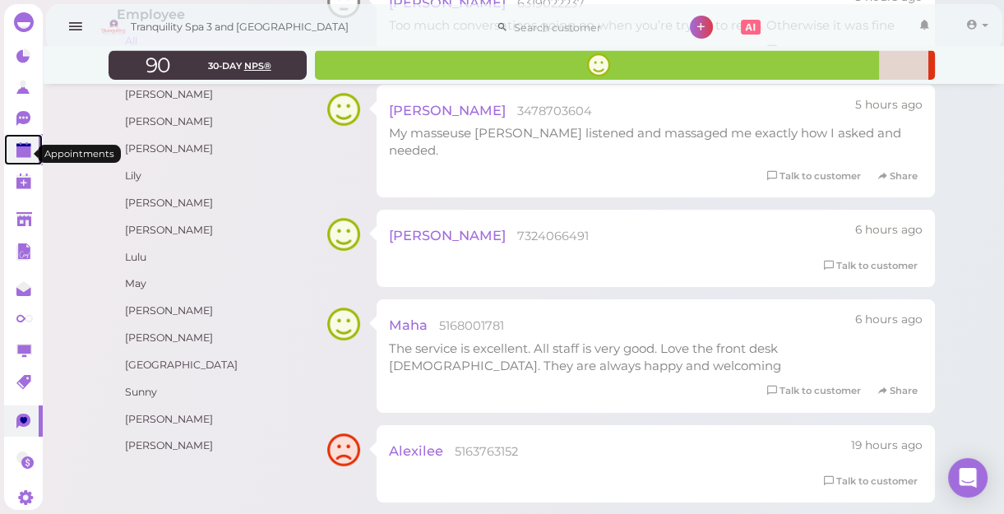
click at [24, 155] on polygon at bounding box center [23, 152] width 15 height 12
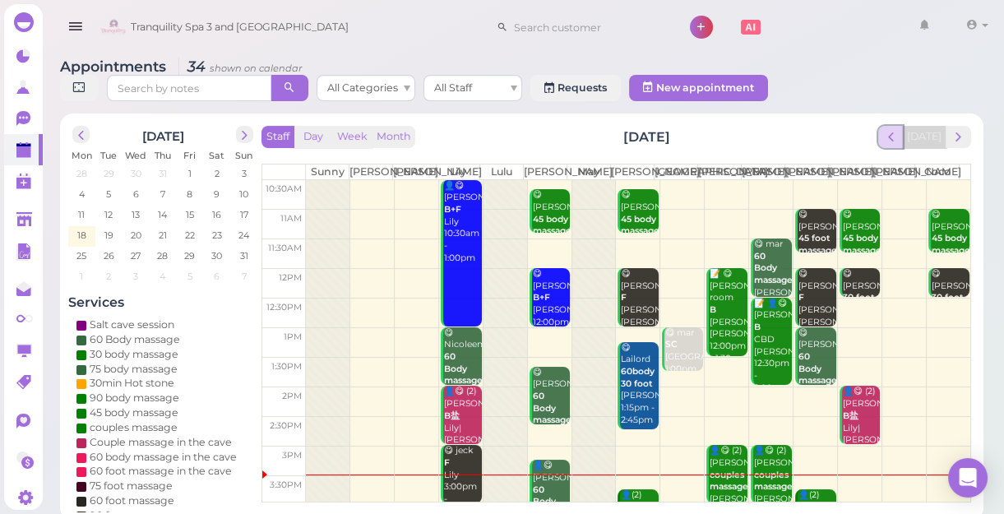
click at [898, 136] on span "prev" at bounding box center [891, 137] width 16 height 16
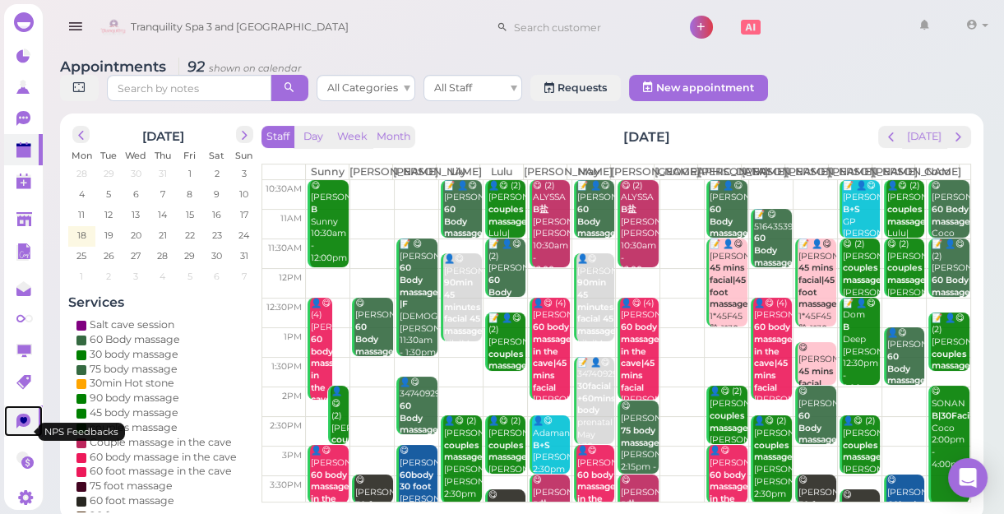
click at [25, 428] on icon at bounding box center [23, 420] width 14 height 15
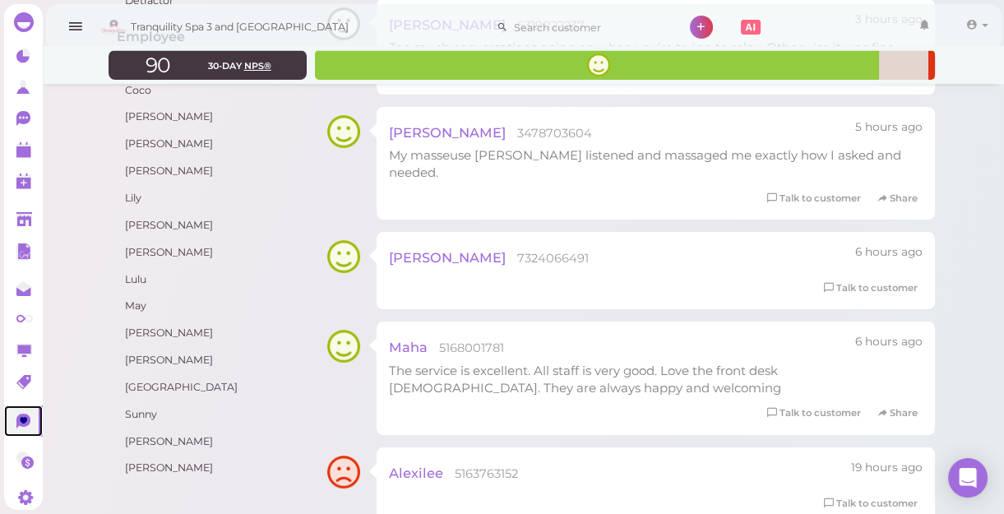
scroll to position [373, 0]
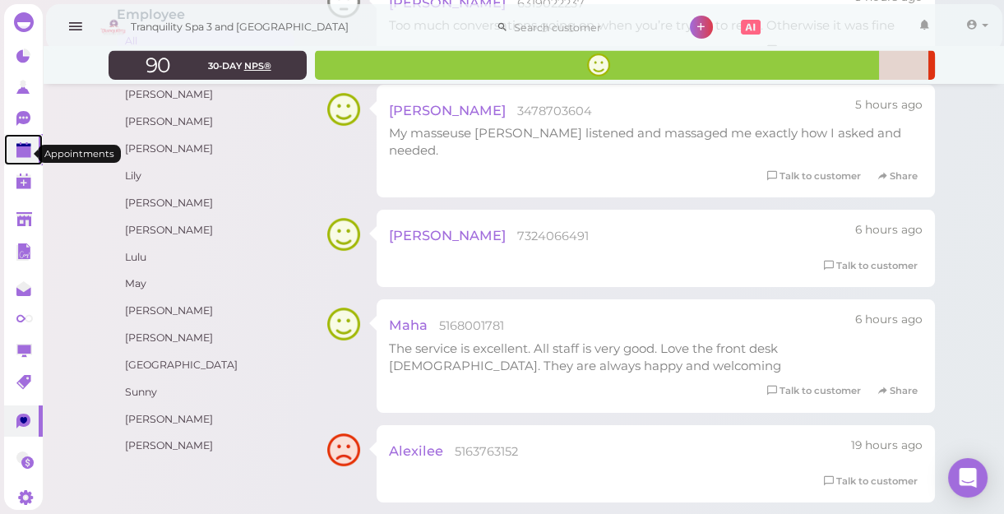
click at [20, 155] on polygon at bounding box center [23, 152] width 15 height 12
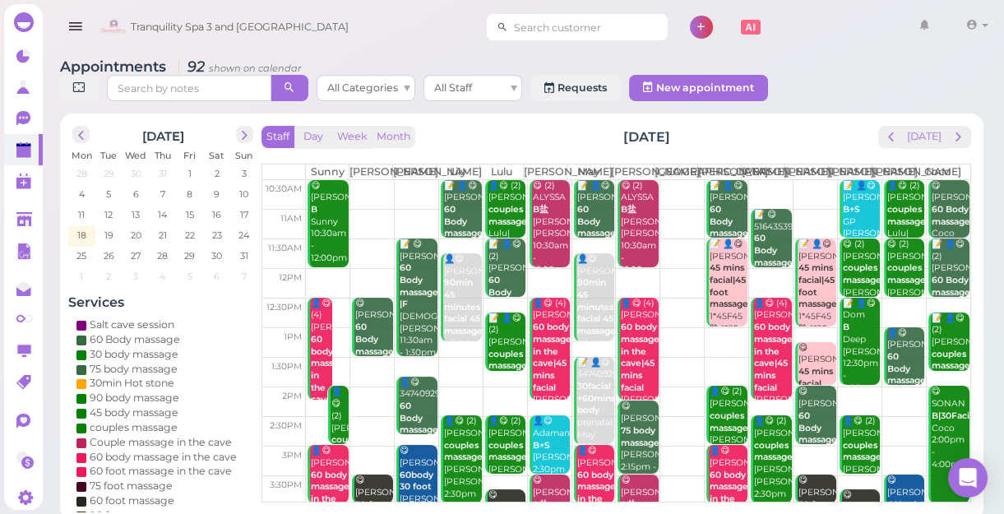
click at [556, 36] on input at bounding box center [587, 27] width 159 height 26
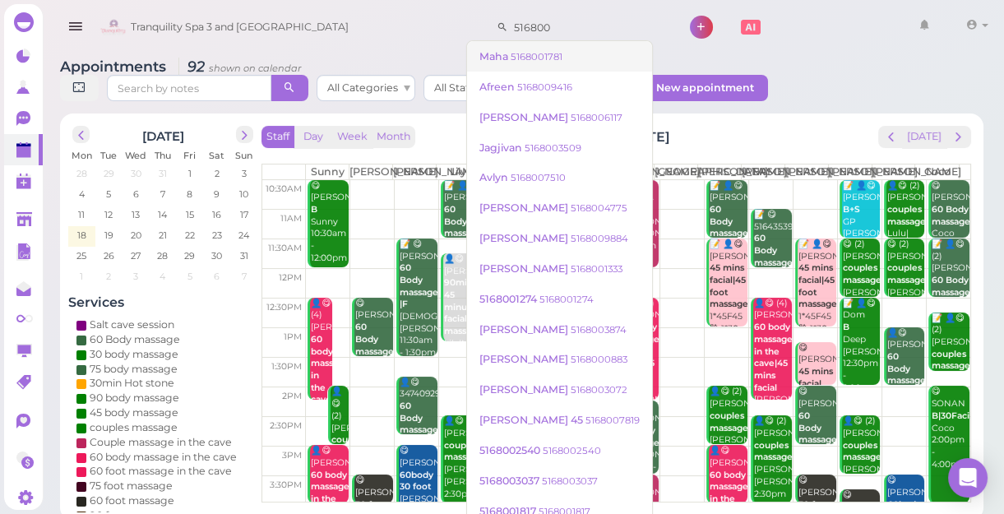
click at [545, 58] on small "5168001781" at bounding box center [536, 57] width 52 height 12
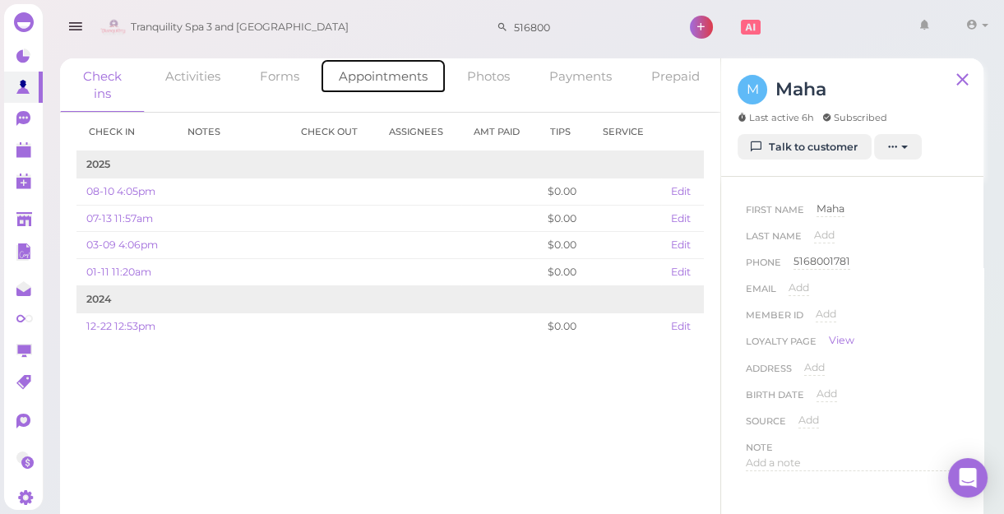
click at [382, 82] on link "Appointments" at bounding box center [383, 75] width 127 height 35
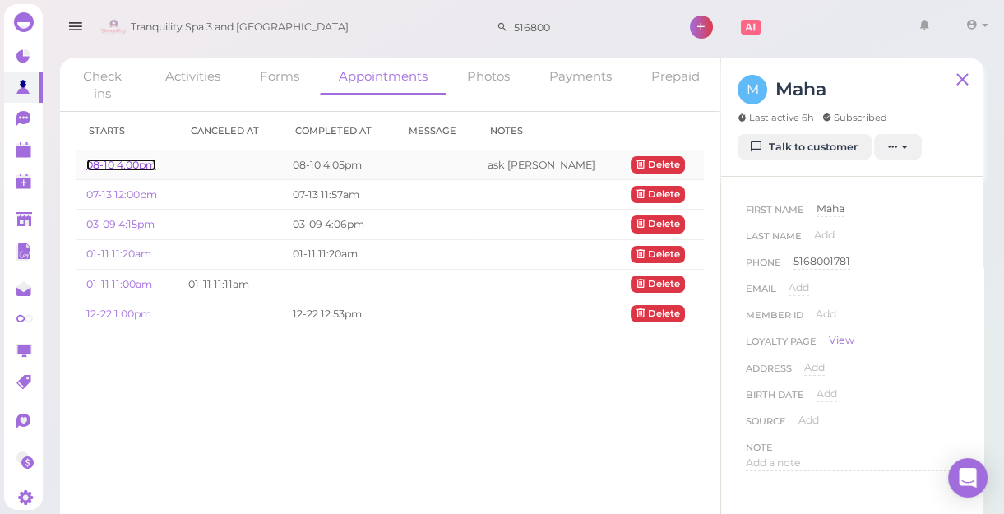
click at [141, 165] on link "08-10 4:00pm" at bounding box center [121, 165] width 70 height 12
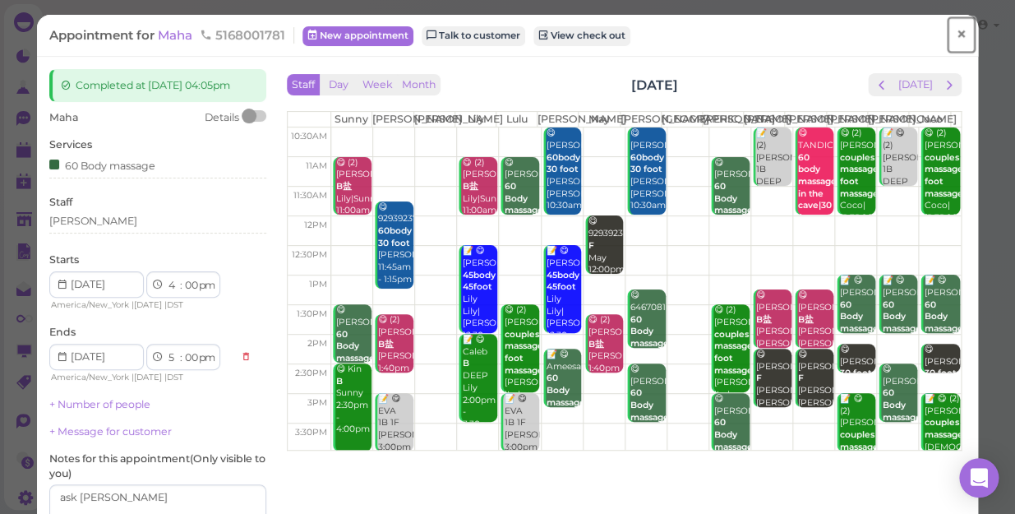
click at [955, 36] on link "×" at bounding box center [961, 35] width 30 height 39
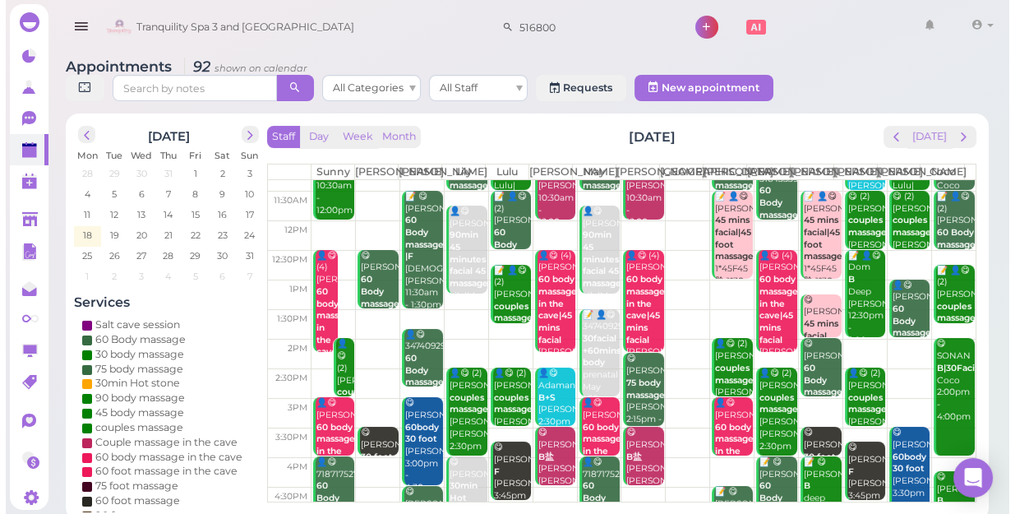
scroll to position [74, 0]
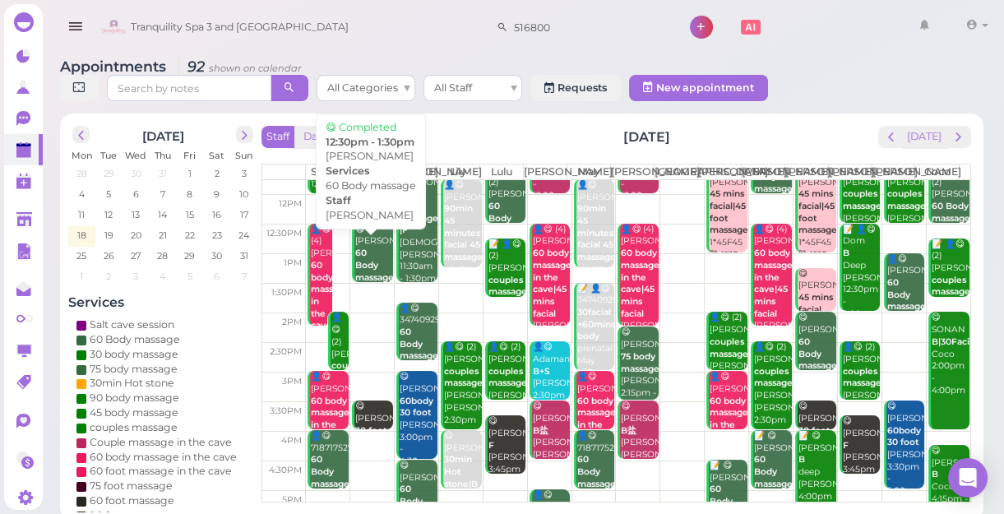
click at [378, 264] on div "😋 Massiel 60 Body massage Kelly 12:30pm - 1:30pm" at bounding box center [373, 272] width 39 height 97
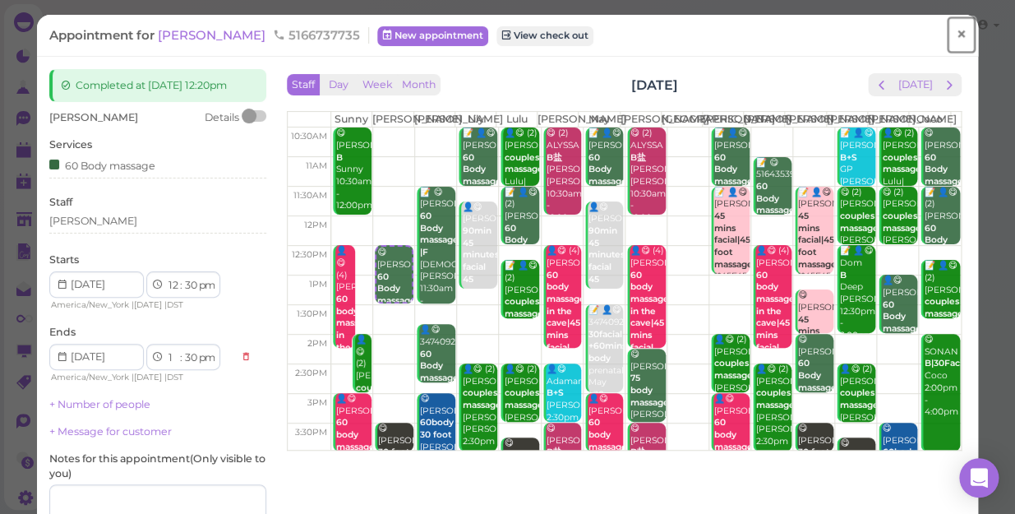
click at [956, 39] on span "×" at bounding box center [961, 34] width 11 height 23
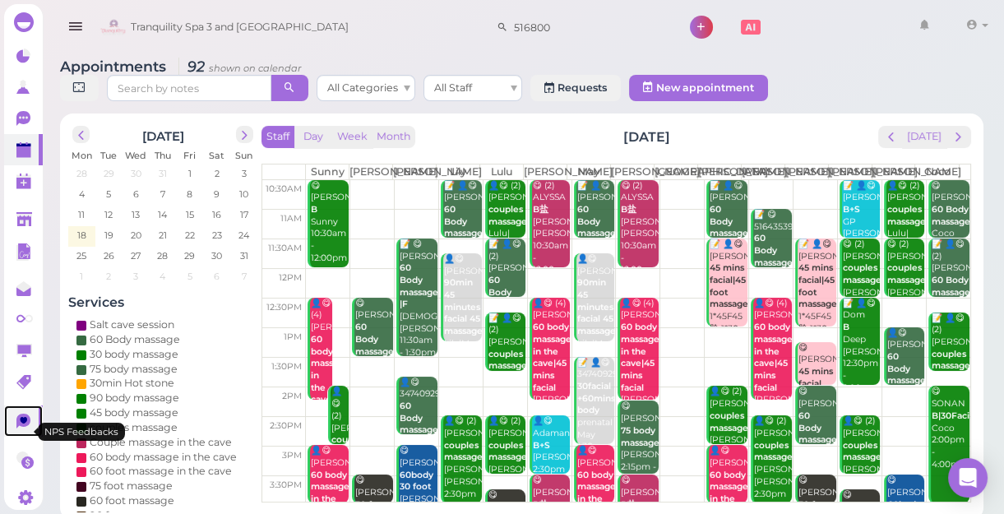
click at [25, 423] on icon at bounding box center [24, 420] width 7 height 7
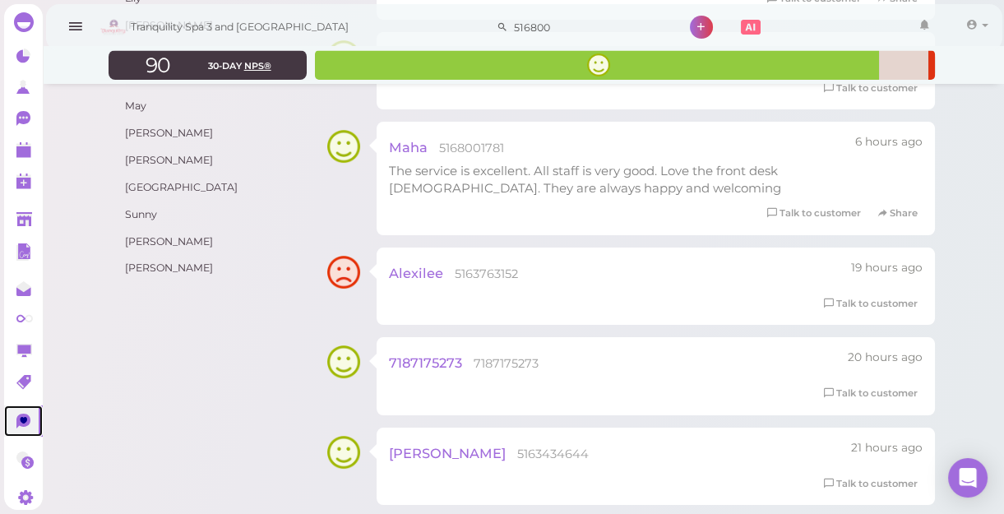
scroll to position [598, 0]
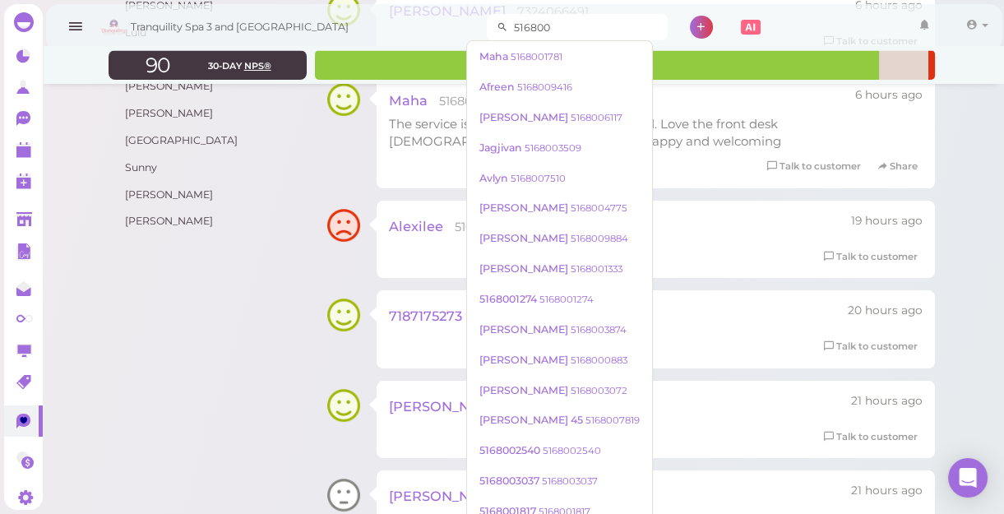
click at [540, 30] on input "516800" at bounding box center [587, 27] width 159 height 26
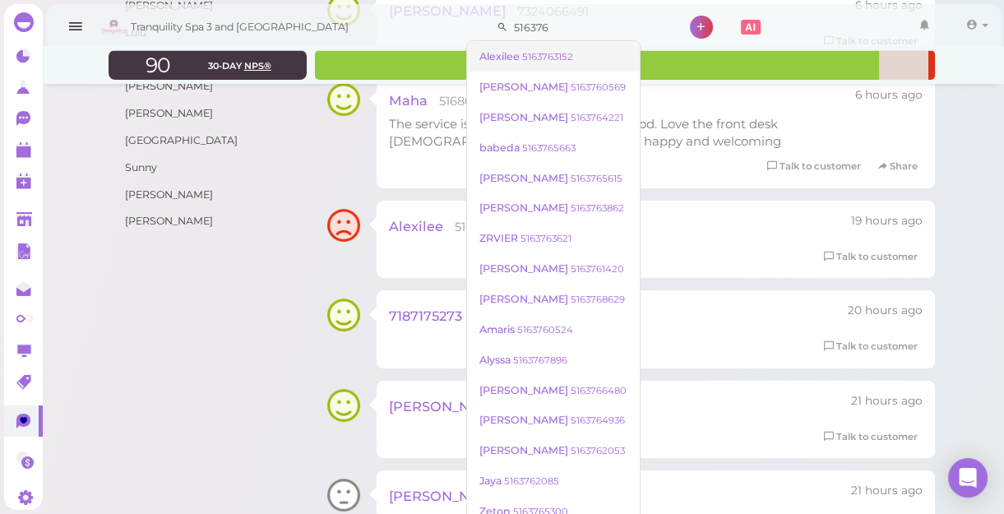
type input "516376"
click at [556, 53] on small "5163763152" at bounding box center [547, 57] width 51 height 12
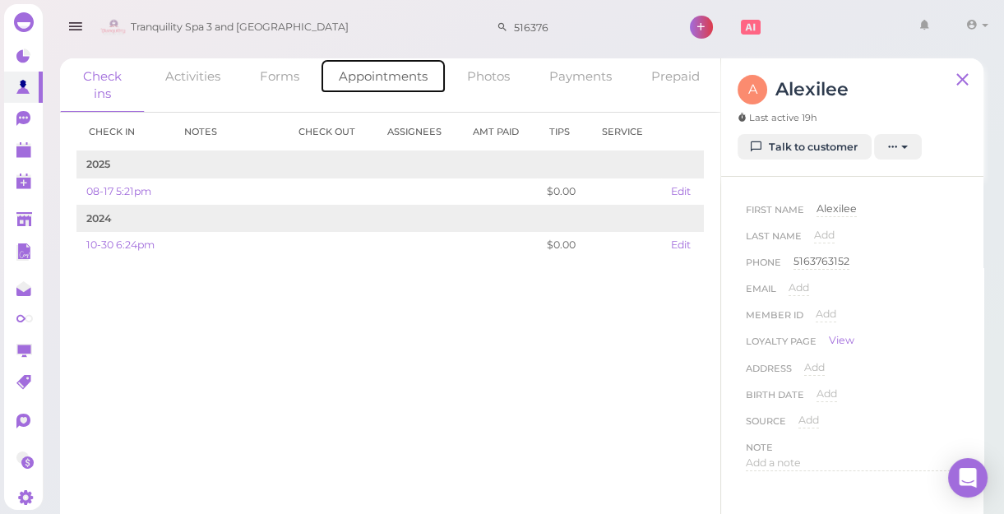
click at [367, 73] on link "Appointments" at bounding box center [383, 75] width 127 height 35
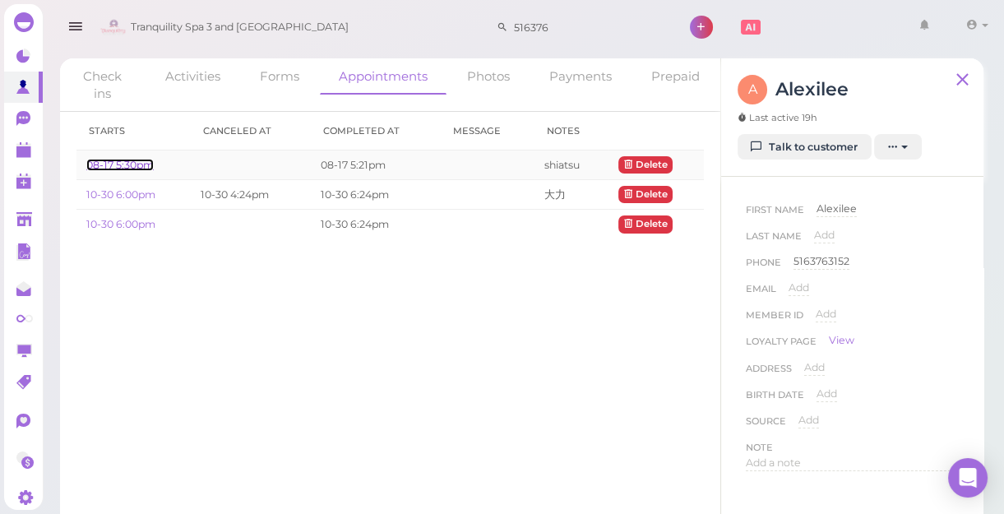
click at [132, 161] on link "08-17 5:30pm" at bounding box center [119, 165] width 67 height 12
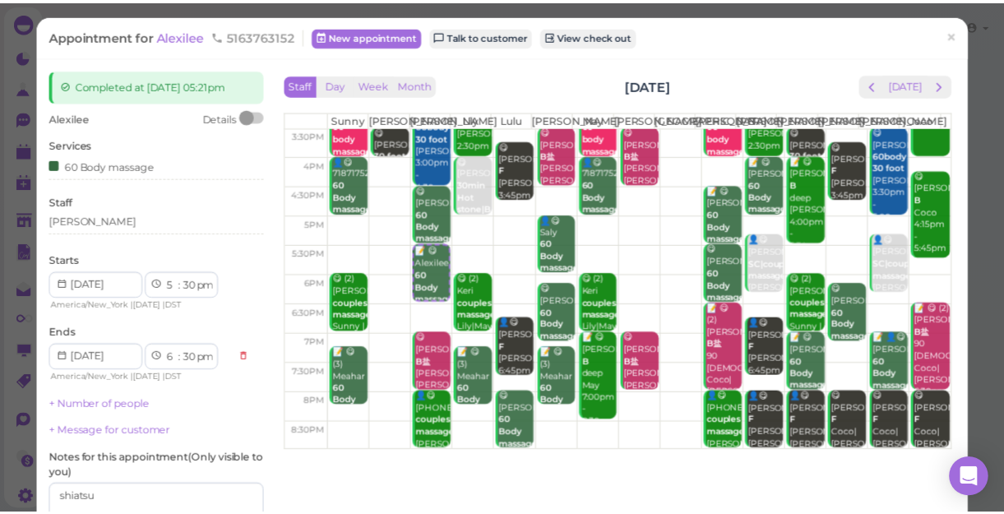
scroll to position [74, 0]
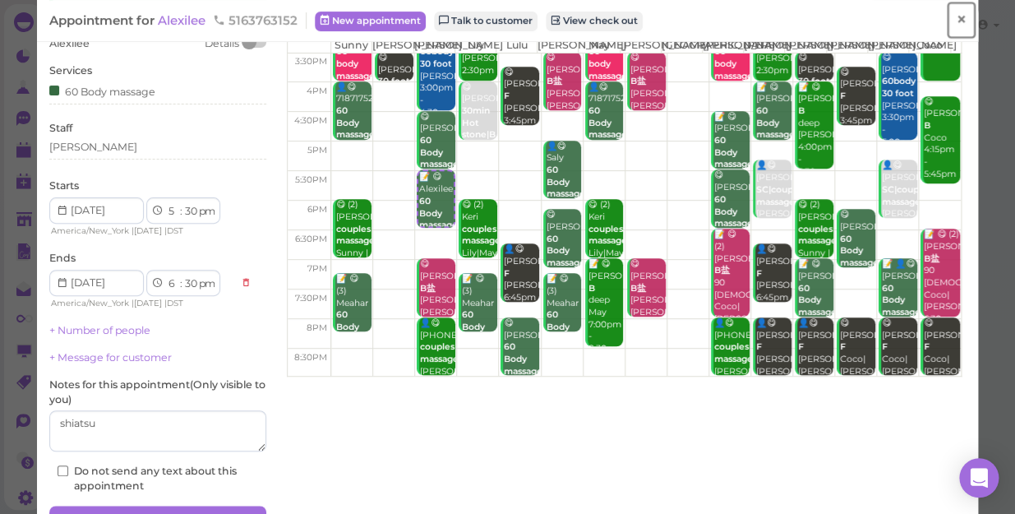
click at [956, 24] on span "×" at bounding box center [961, 19] width 11 height 23
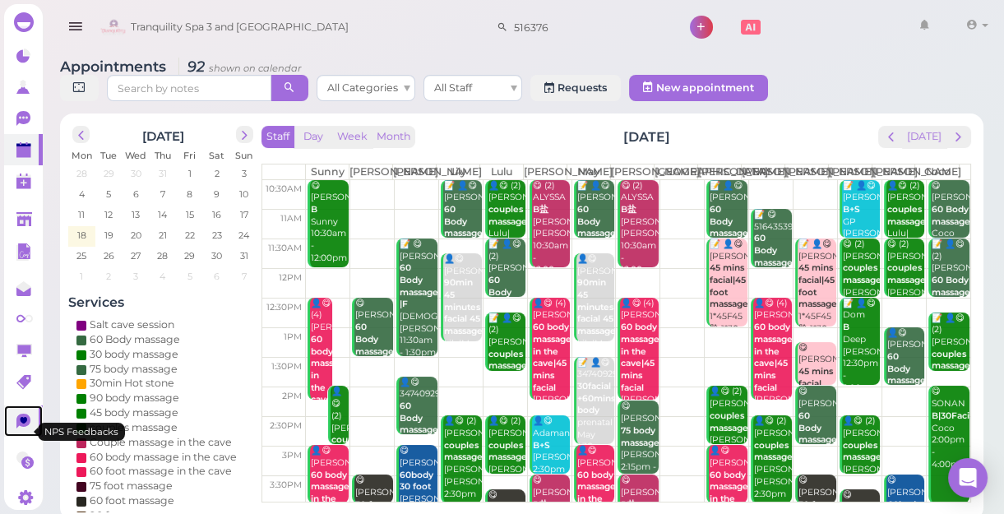
click at [24, 427] on icon at bounding box center [23, 420] width 14 height 15
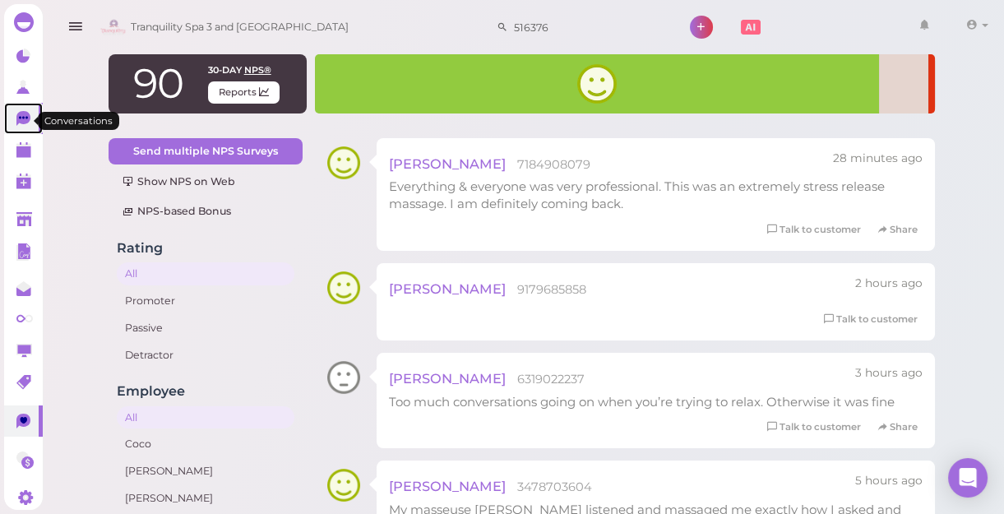
click at [16, 127] on icon at bounding box center [24, 119] width 17 height 17
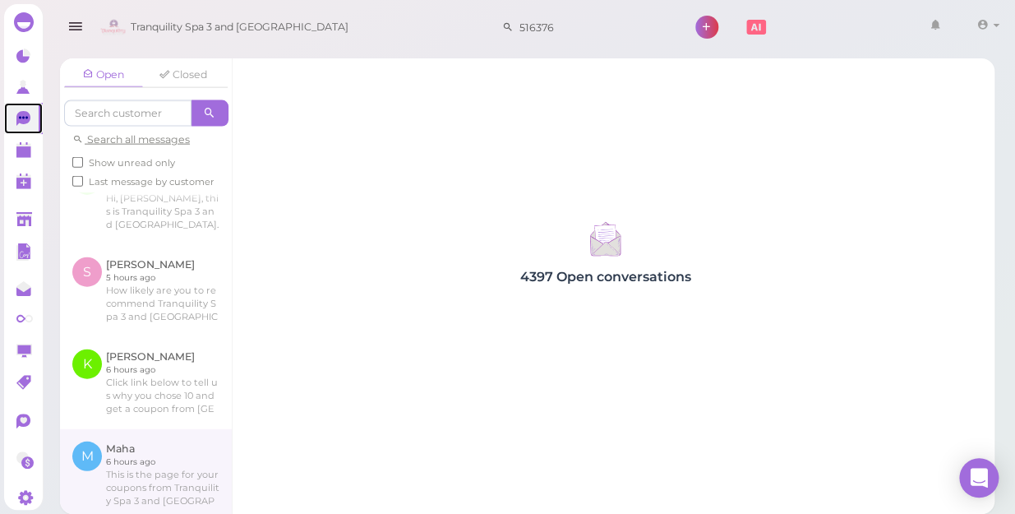
scroll to position [1494, 0]
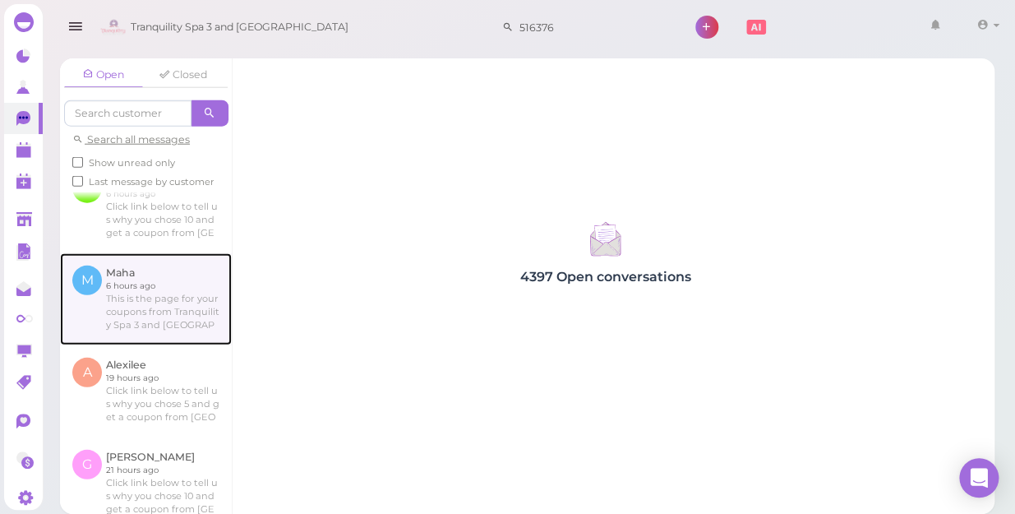
click at [144, 290] on link at bounding box center [146, 299] width 172 height 92
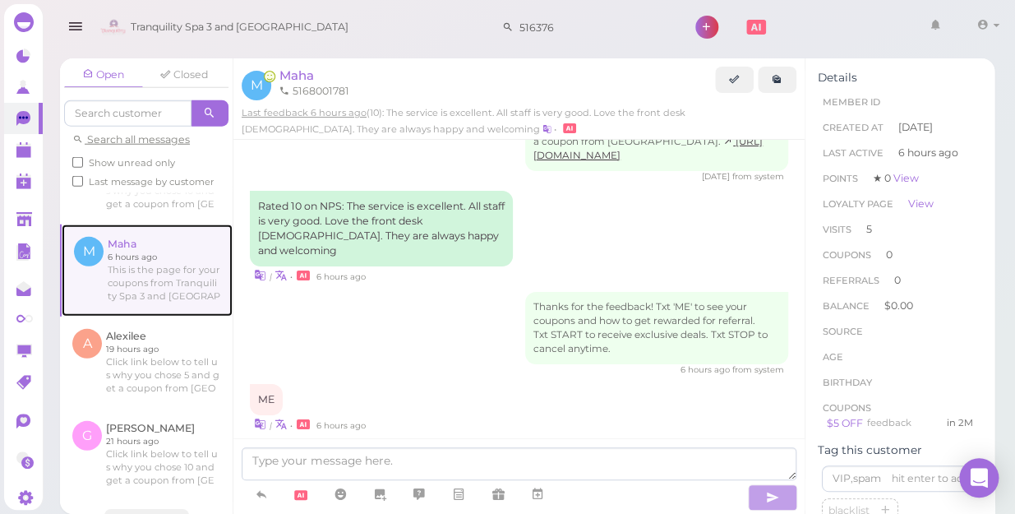
scroll to position [1536, 0]
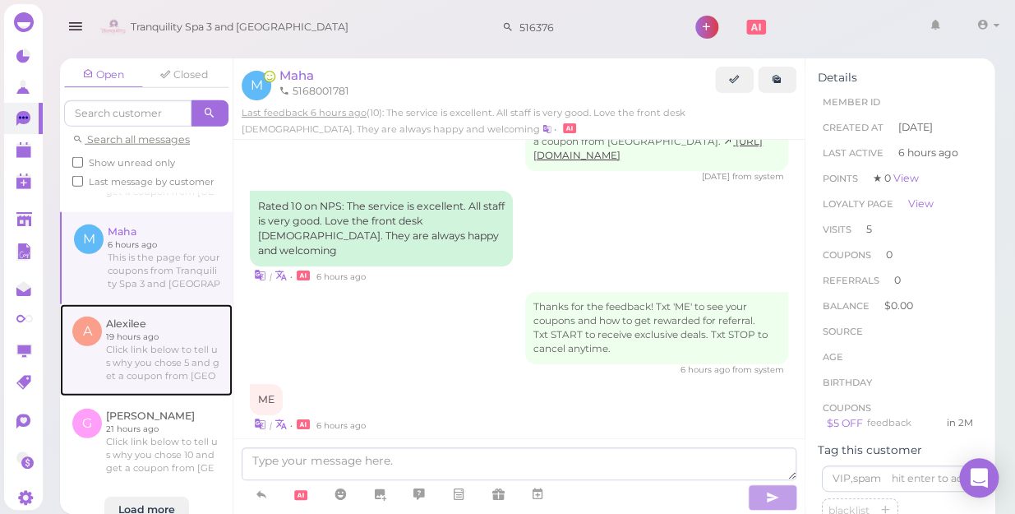
click at [136, 327] on link at bounding box center [146, 350] width 173 height 92
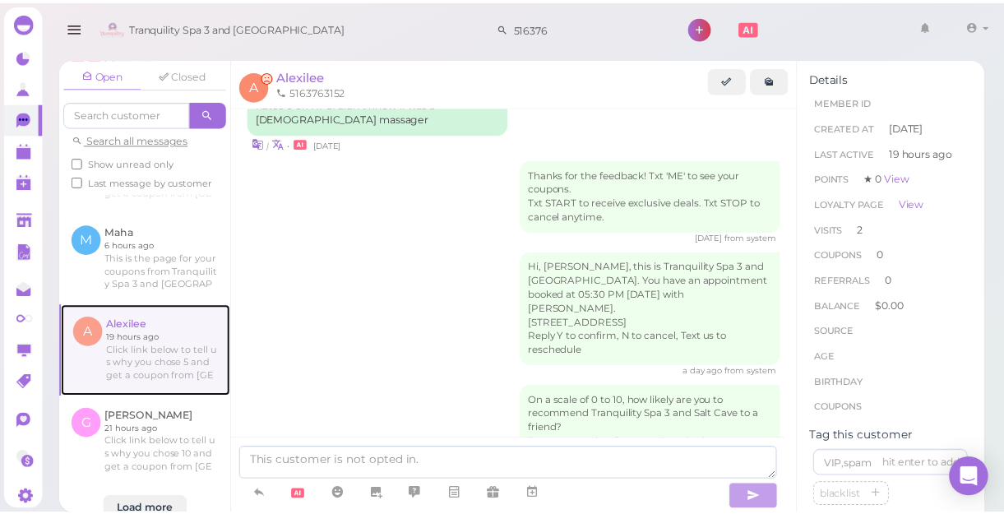
scroll to position [1145, 0]
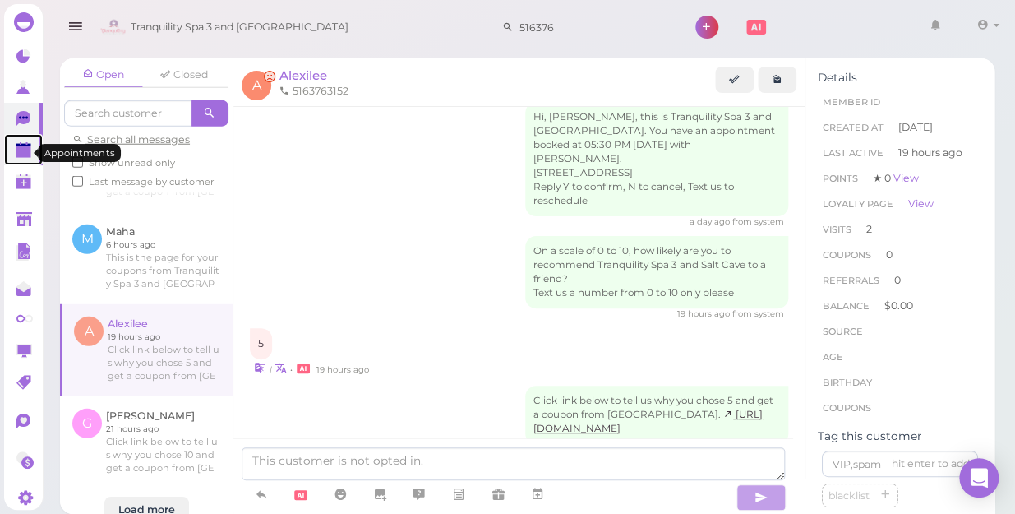
click at [18, 155] on polygon at bounding box center [23, 152] width 15 height 12
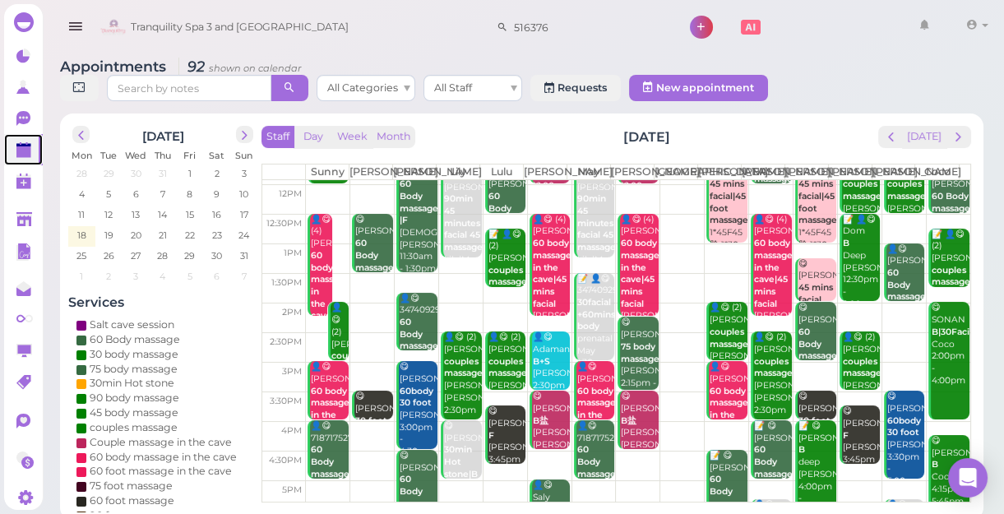
scroll to position [224, 0]
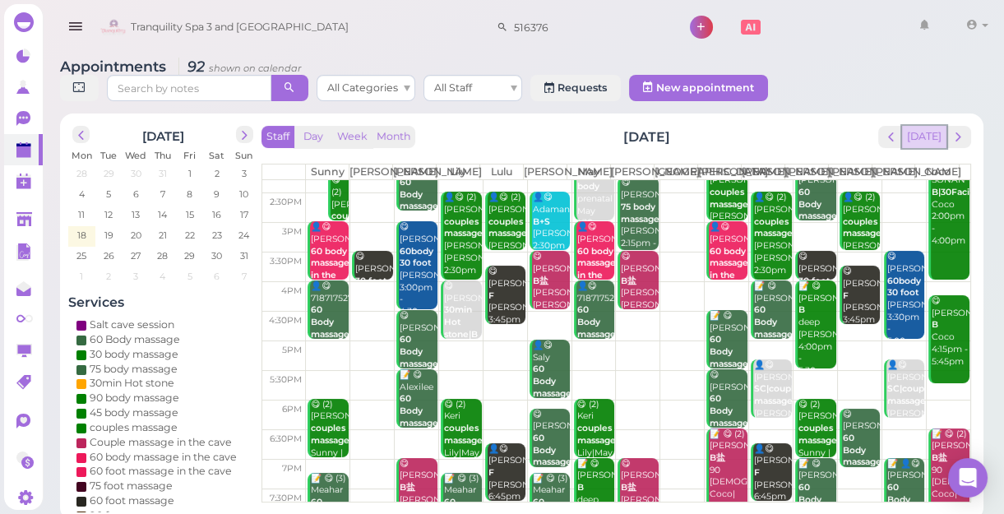
click at [925, 138] on button "[DATE]" at bounding box center [924, 137] width 44 height 22
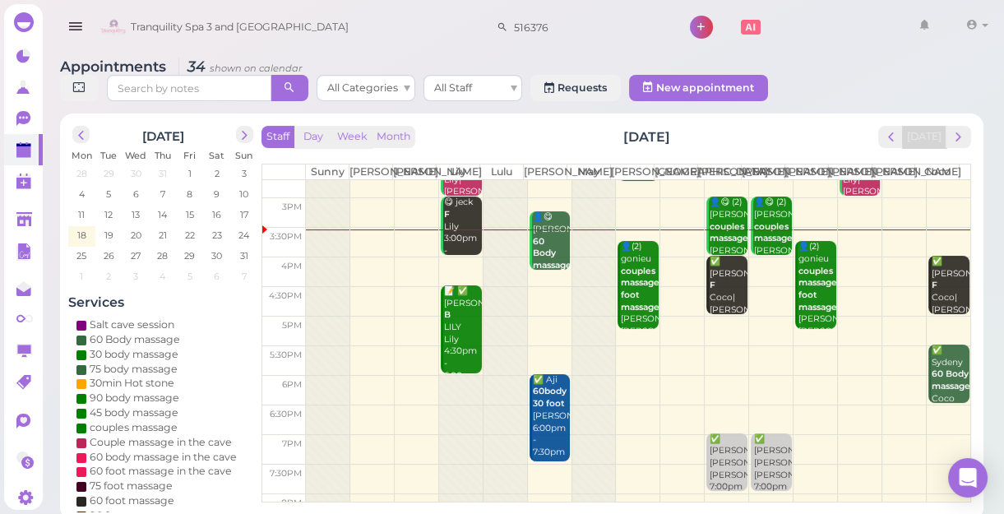
scroll to position [222, 0]
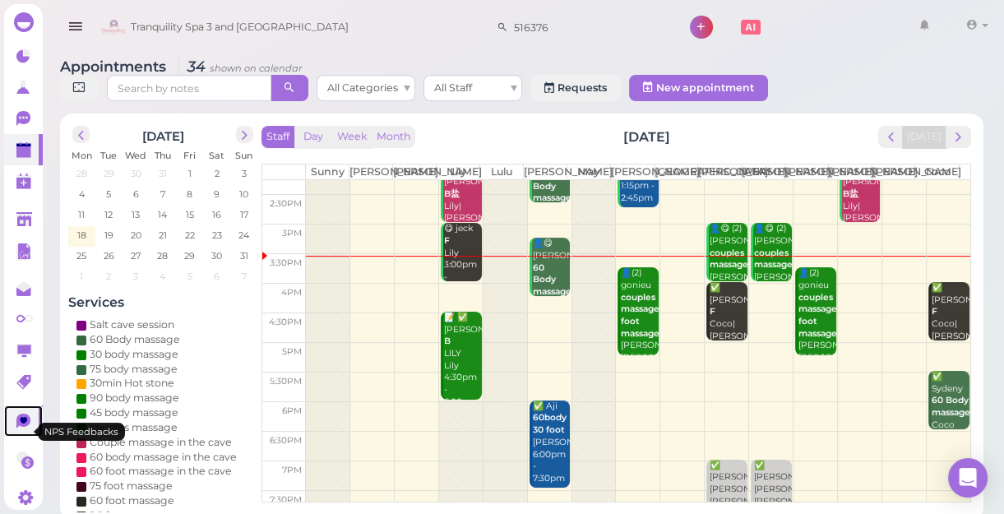
click at [16, 428] on icon at bounding box center [23, 420] width 14 height 15
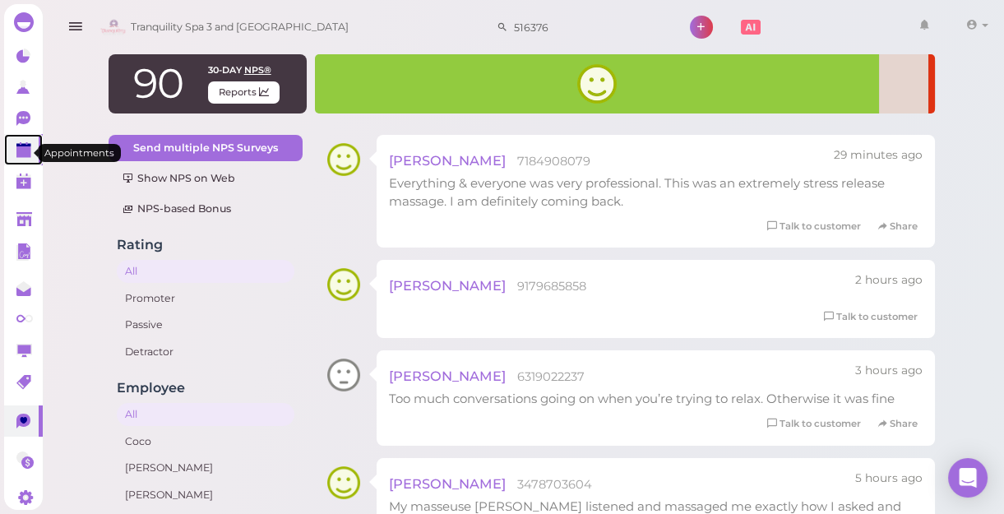
click at [16, 152] on polygon at bounding box center [23, 152] width 15 height 12
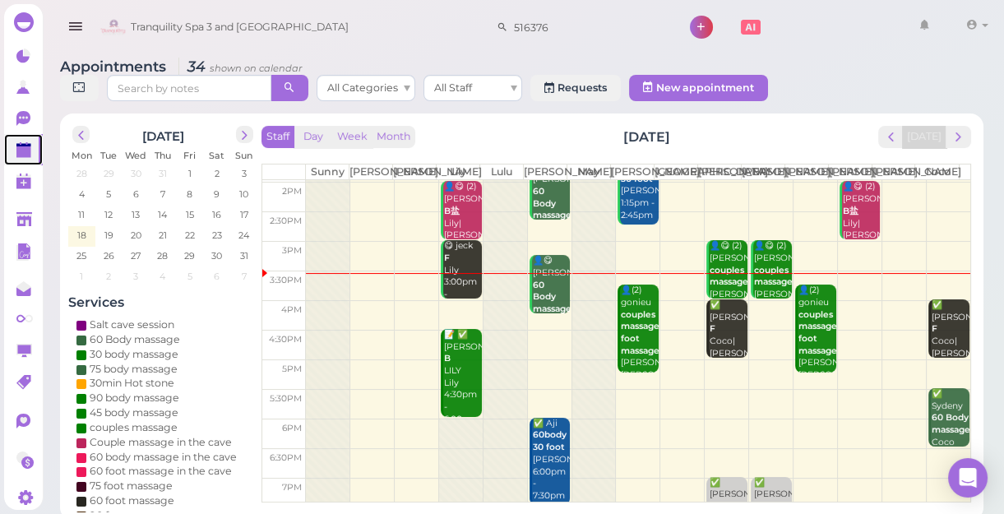
scroll to position [297, 0]
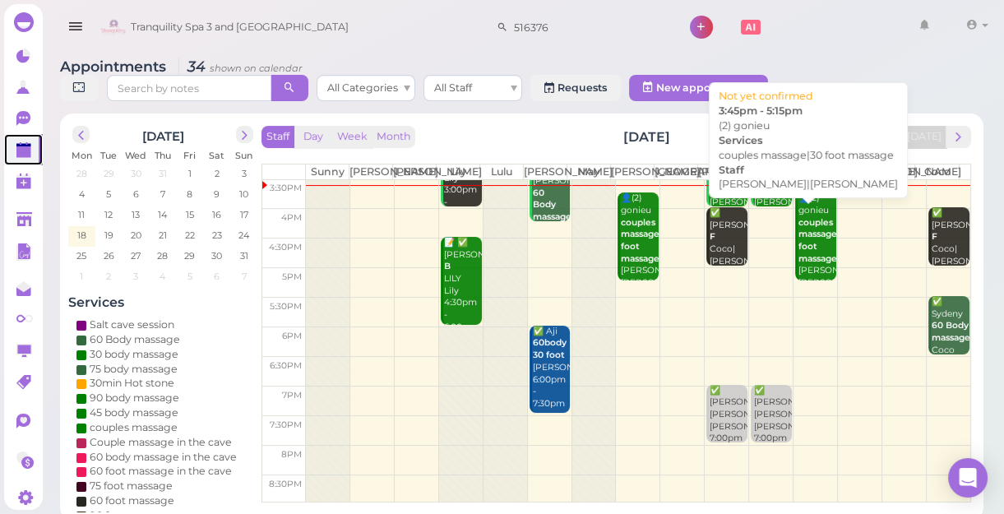
click at [805, 256] on b "couples massage|30 foot massage" at bounding box center [824, 240] width 52 height 47
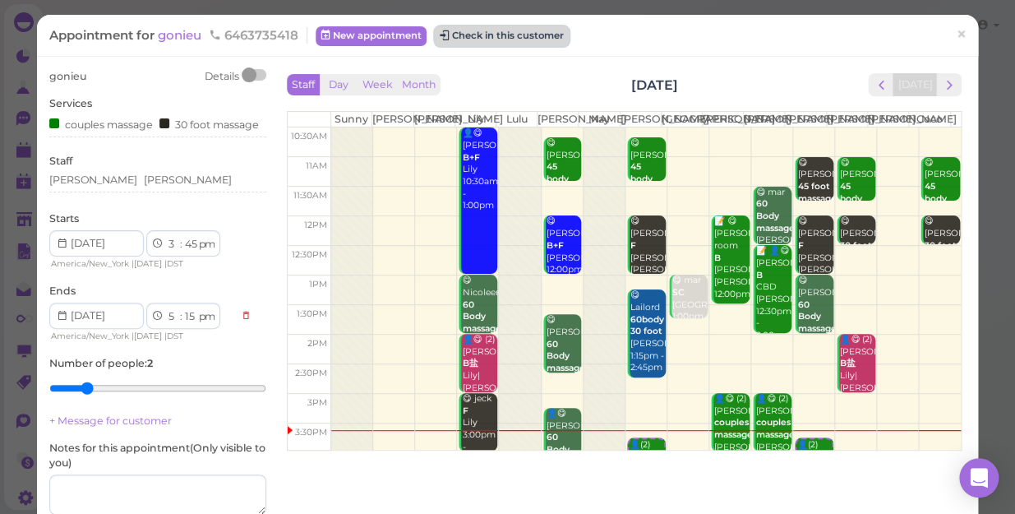
click at [518, 41] on button "Check in this customer" at bounding box center [502, 36] width 134 height 20
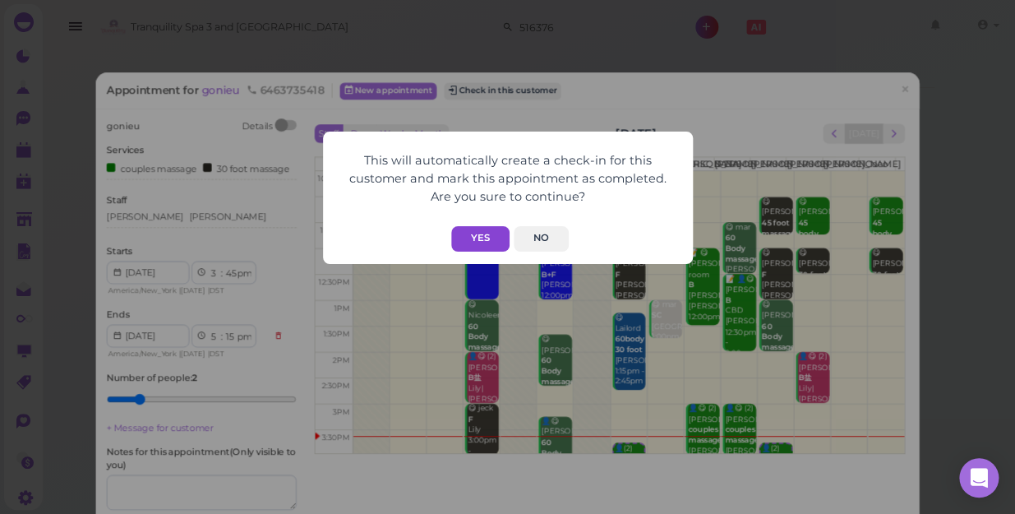
click at [479, 238] on button "Yes" at bounding box center [480, 238] width 58 height 25
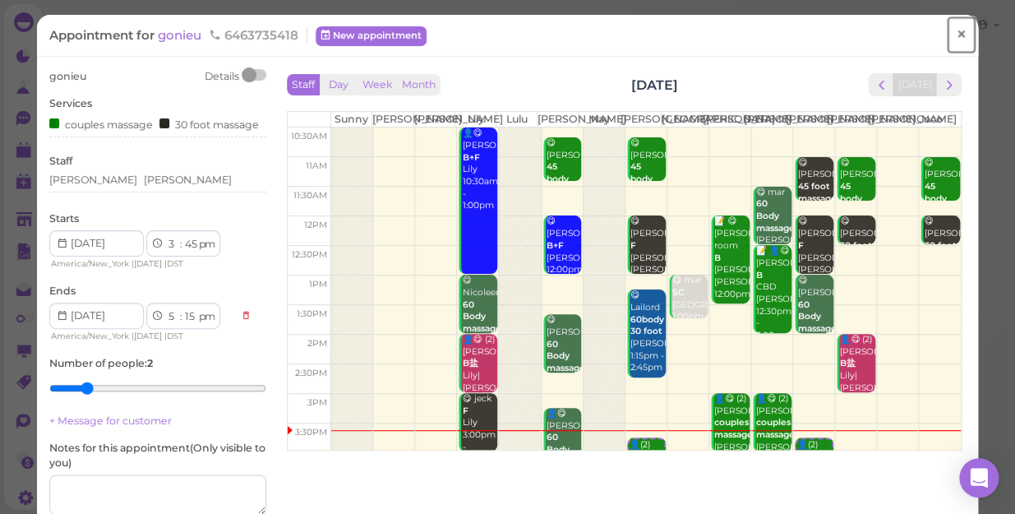
click at [956, 34] on span "×" at bounding box center [961, 34] width 11 height 23
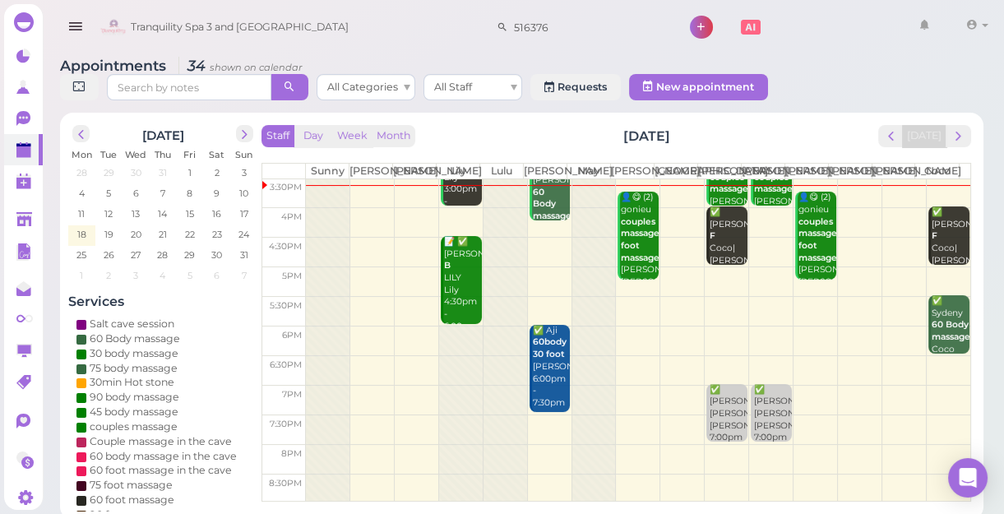
scroll to position [6, 0]
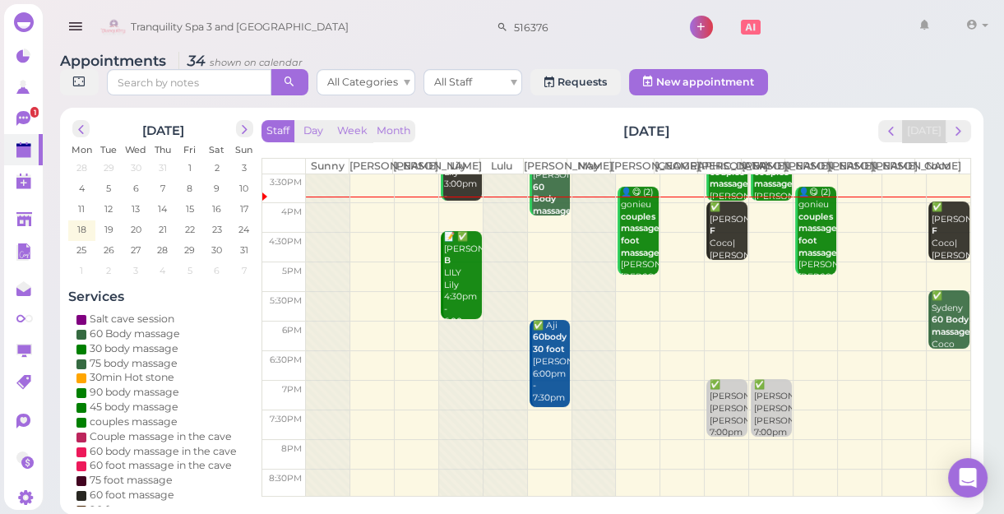
click at [718, 279] on td at bounding box center [638, 276] width 664 height 30
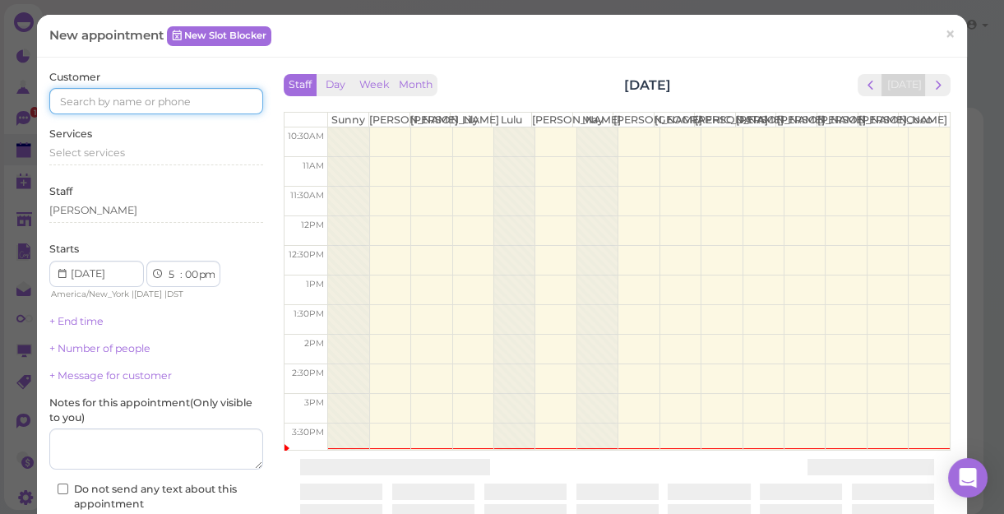
click at [185, 103] on input at bounding box center [156, 101] width 214 height 26
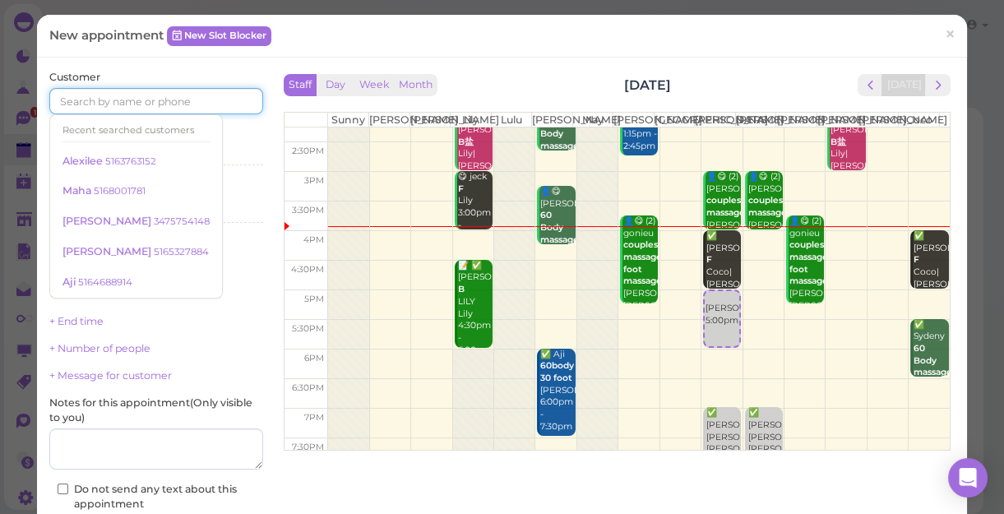
scroll to position [224, 0]
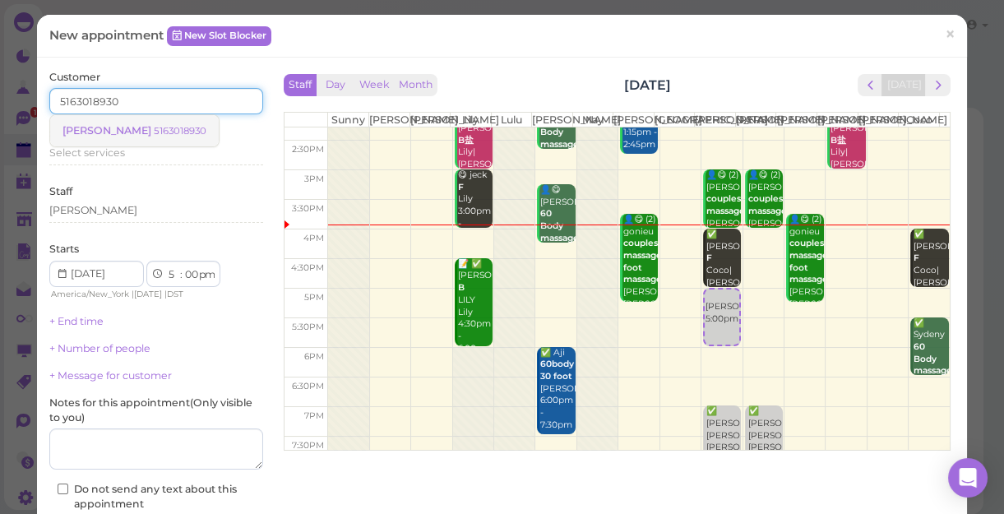
type input "5163018930"
click at [159, 136] on small "5163018930" at bounding box center [180, 131] width 53 height 12
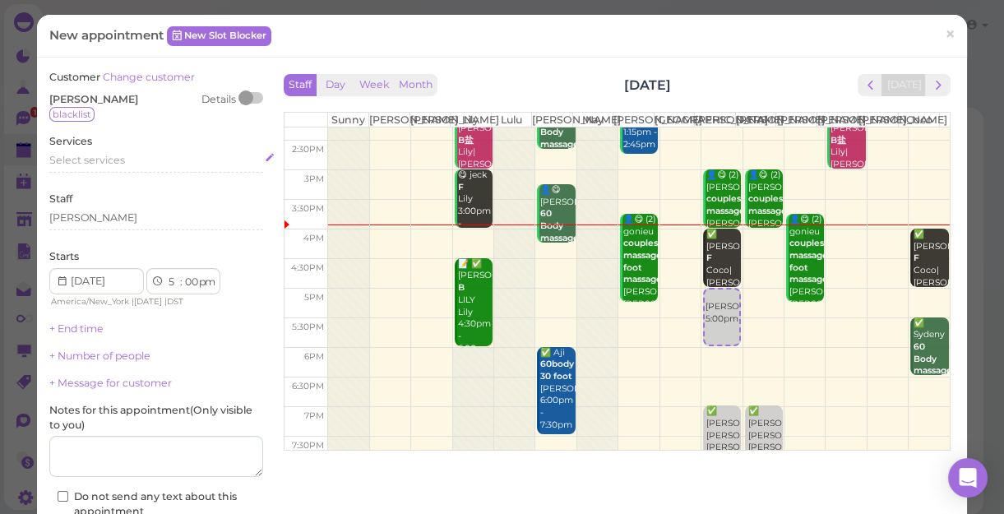
click at [123, 155] on div "Select services" at bounding box center [156, 160] width 214 height 15
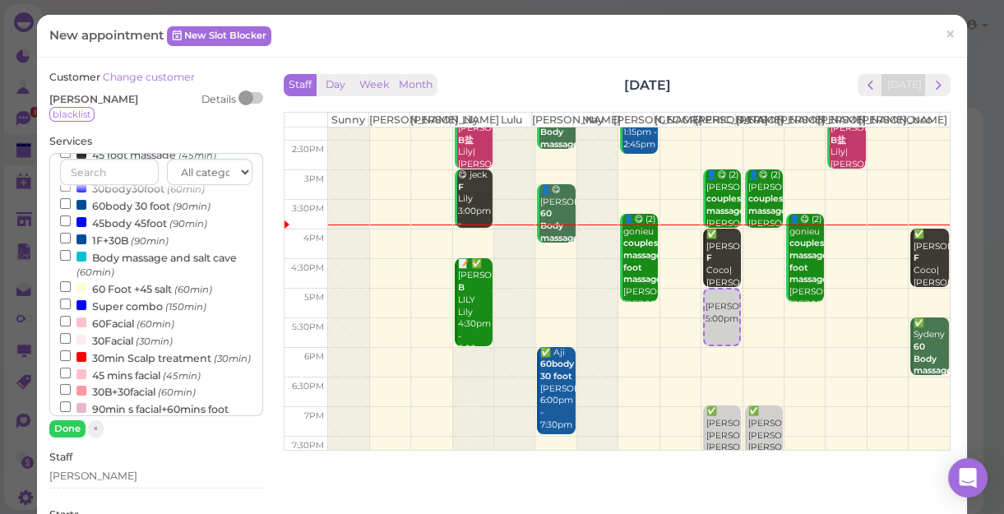
scroll to position [304, 0]
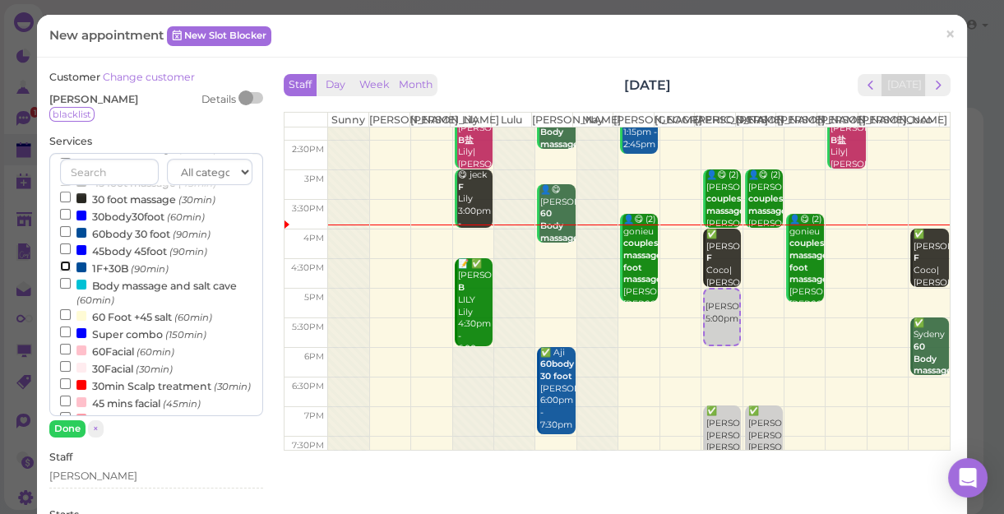
click at [66, 266] on input "1F+30B (90min)" at bounding box center [65, 266] width 11 height 11
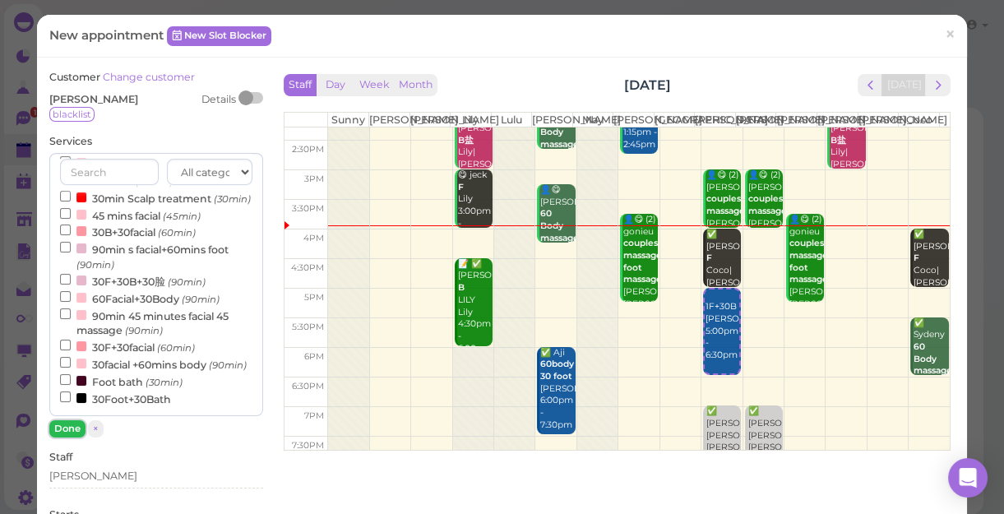
click at [62, 427] on button "Done" at bounding box center [67, 428] width 36 height 17
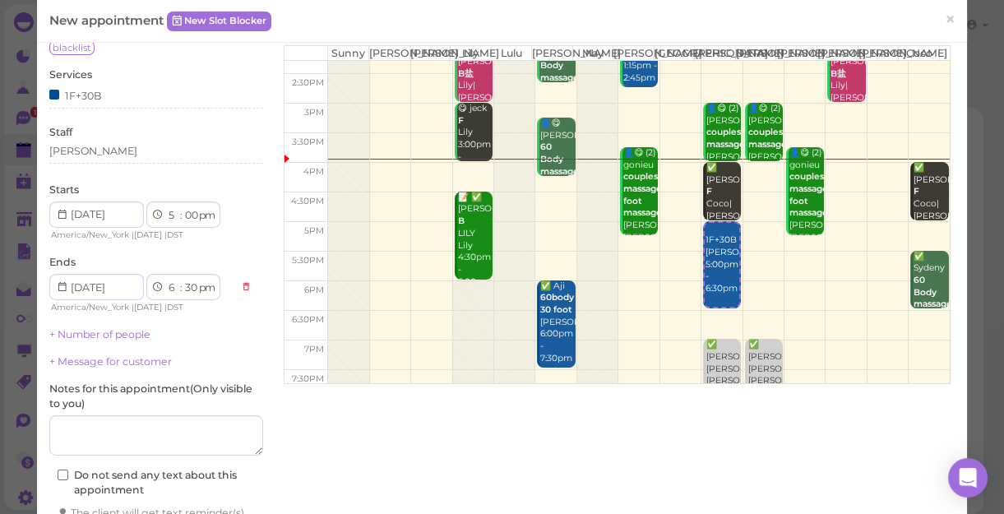
scroll to position [181, 0]
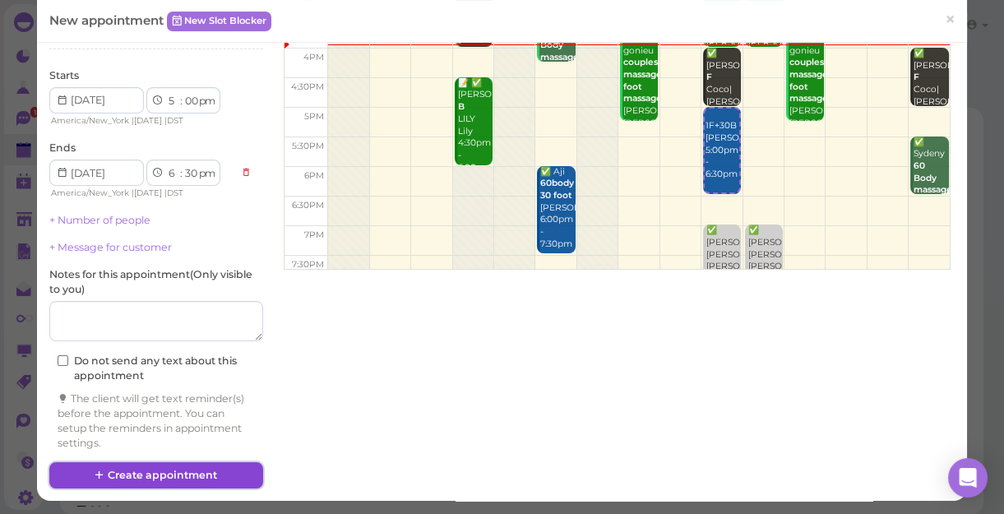
click at [173, 471] on button "Create appointment" at bounding box center [156, 475] width 214 height 26
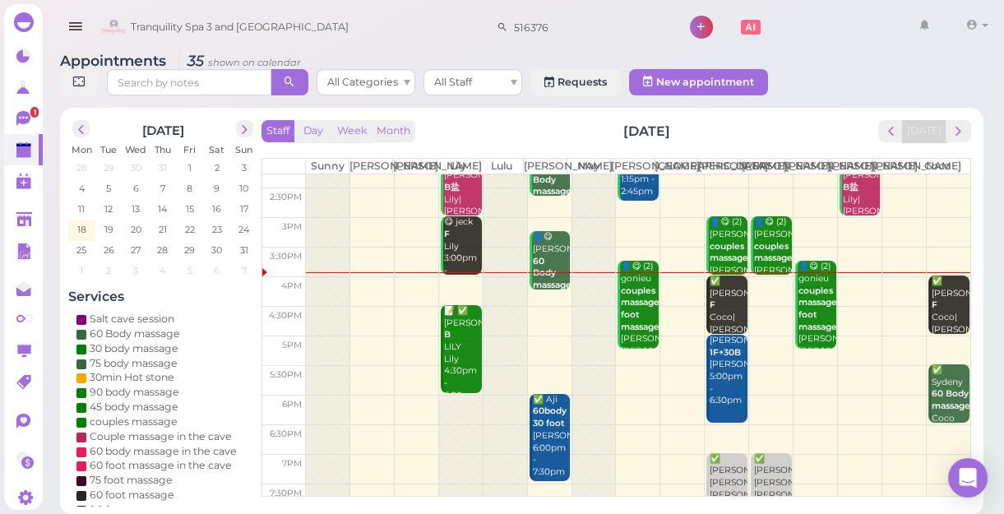
scroll to position [224, 0]
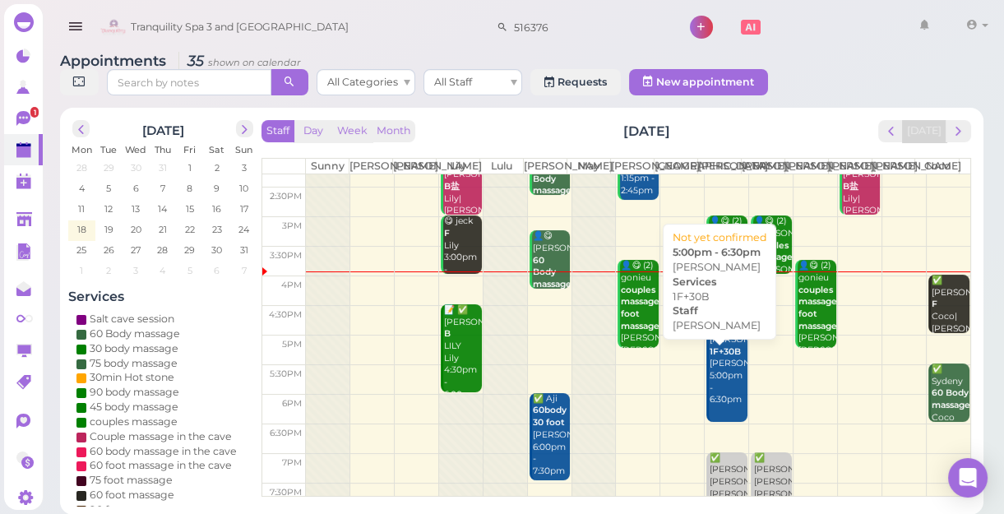
click at [715, 399] on div "Amanda d 1F+30B Jessica 5:00pm - 6:30pm" at bounding box center [728, 370] width 39 height 72
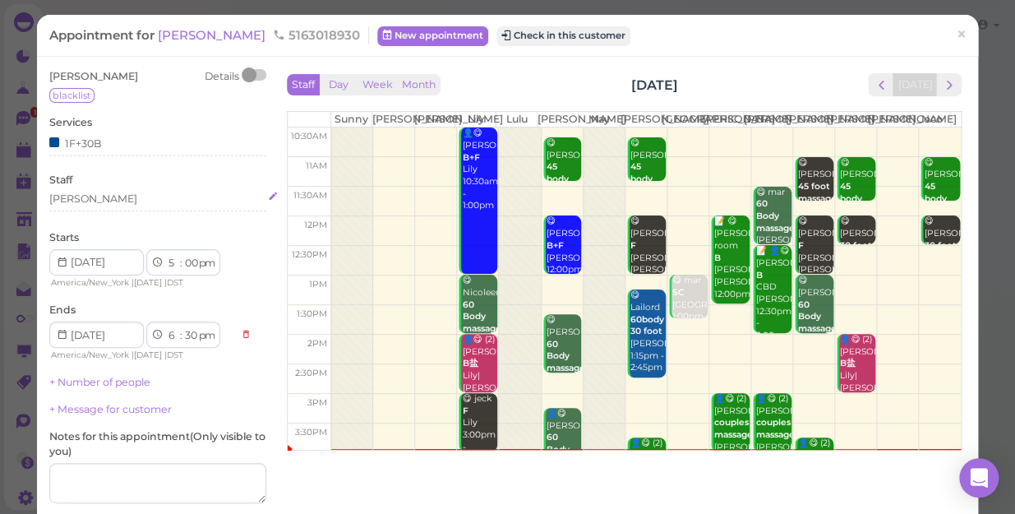
click at [83, 196] on div "[PERSON_NAME]" at bounding box center [93, 199] width 88 height 15
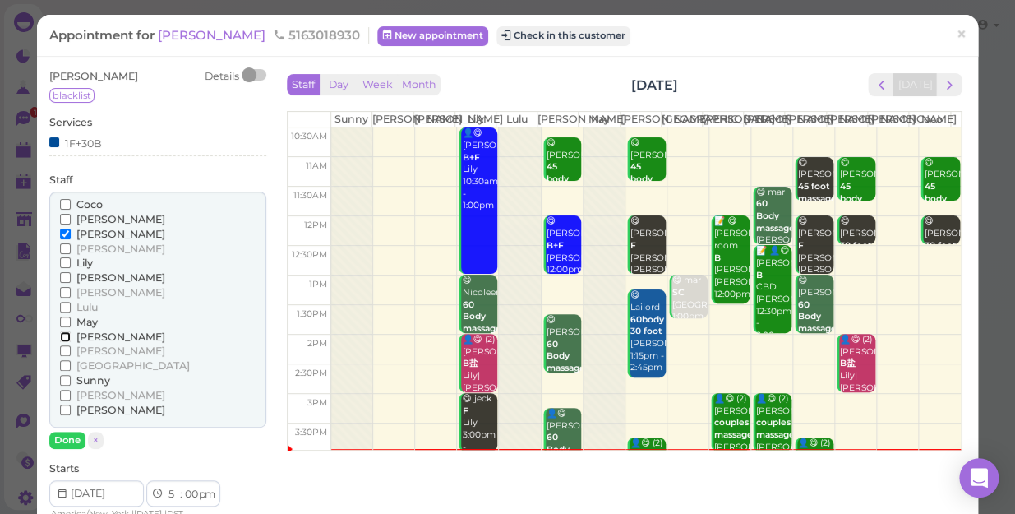
click at [63, 336] on input "[PERSON_NAME]" at bounding box center [65, 336] width 11 height 11
click at [67, 436] on button "Done" at bounding box center [67, 440] width 36 height 17
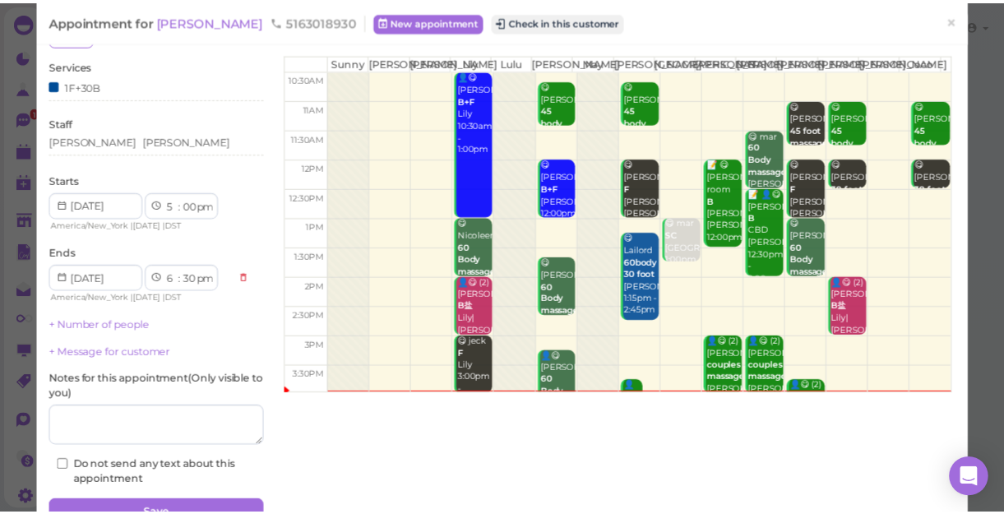
scroll to position [138, 0]
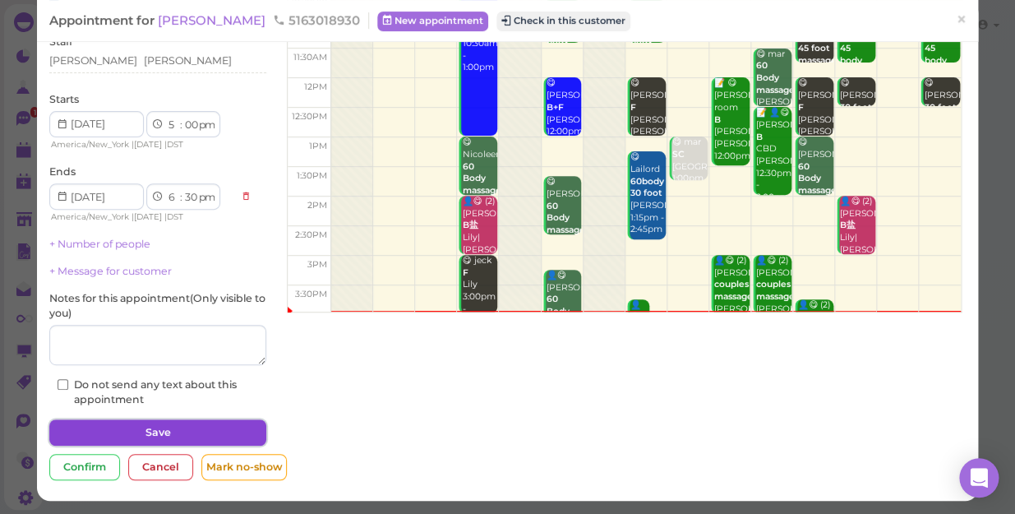
click at [180, 429] on button "Save" at bounding box center [157, 432] width 217 height 26
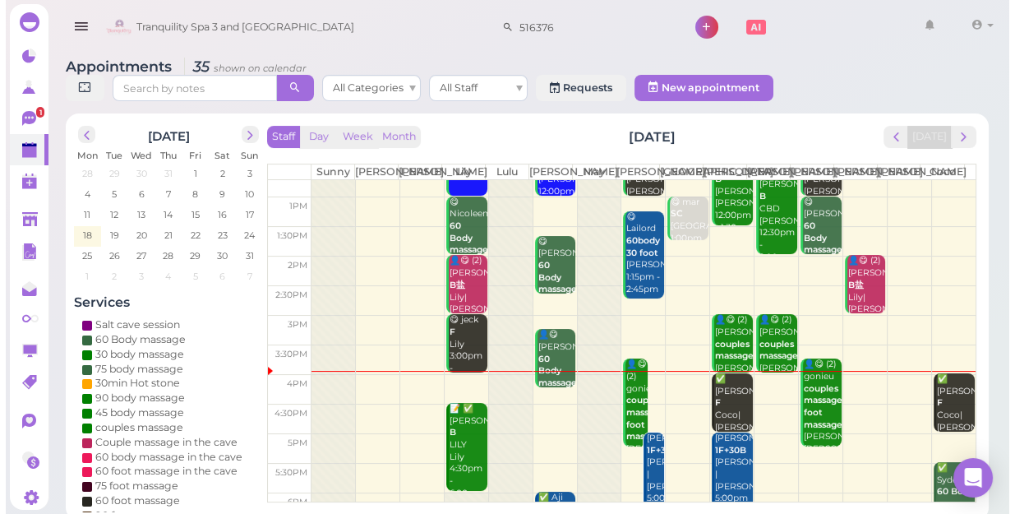
scroll to position [297, 0]
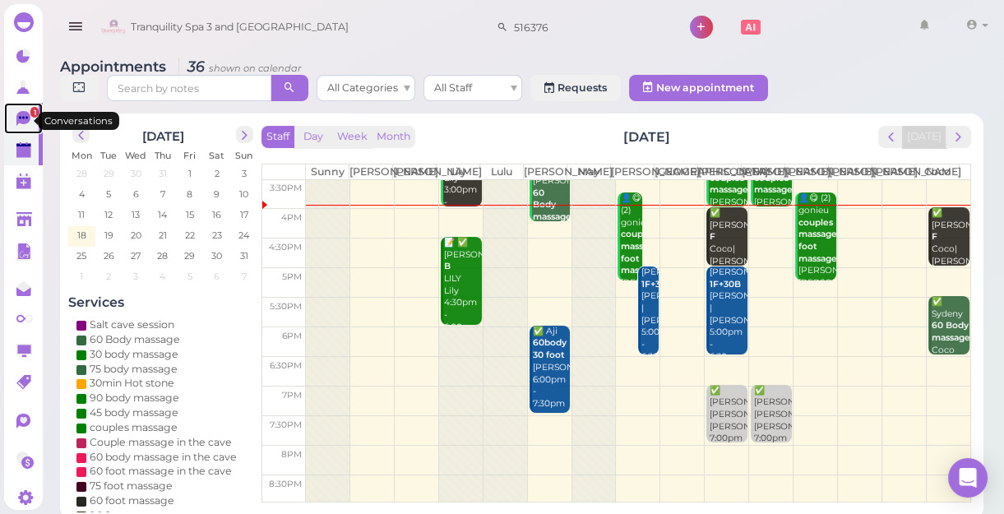
click at [30, 117] on span "1" at bounding box center [34, 112] width 8 height 11
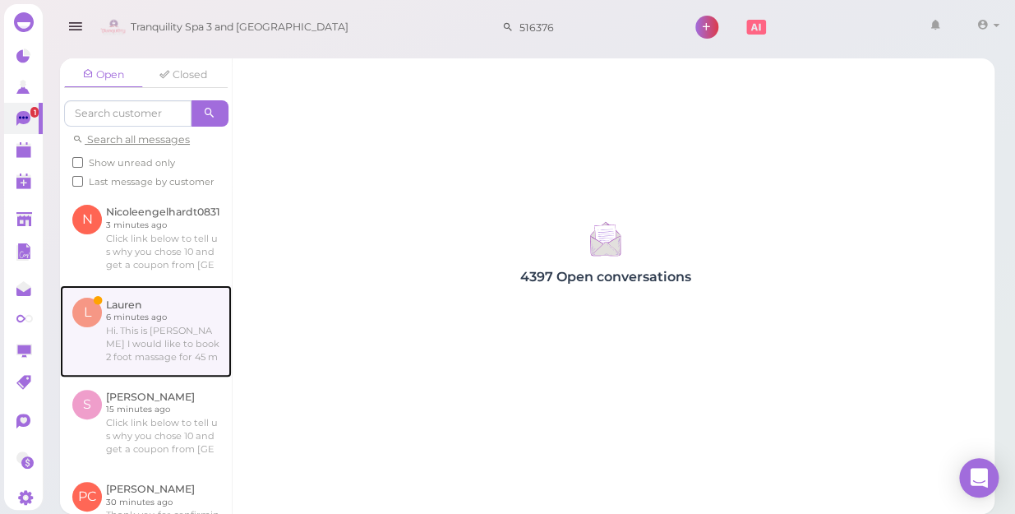
click at [148, 367] on link at bounding box center [146, 331] width 172 height 92
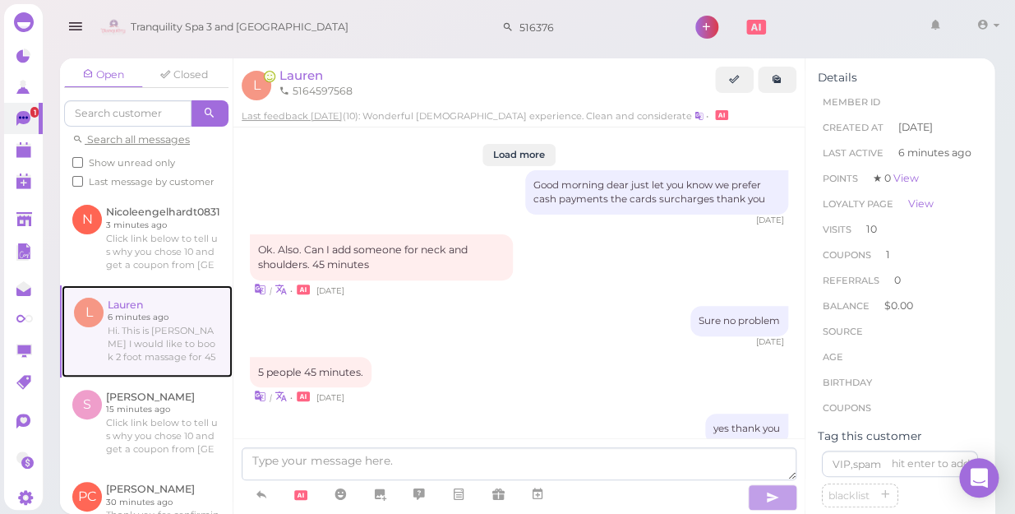
scroll to position [1991, 0]
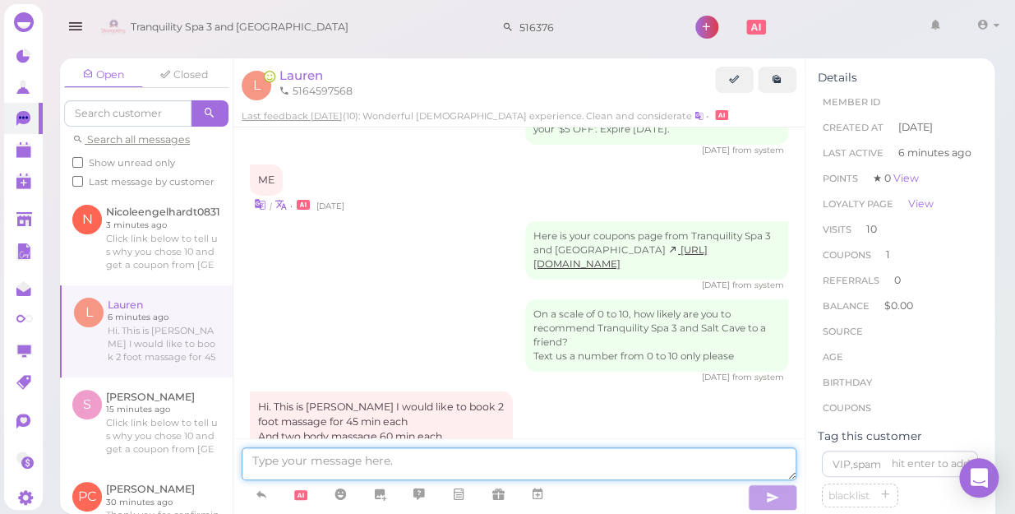
click at [390, 457] on textarea at bounding box center [519, 463] width 555 height 33
type textarea "When you want coming?"
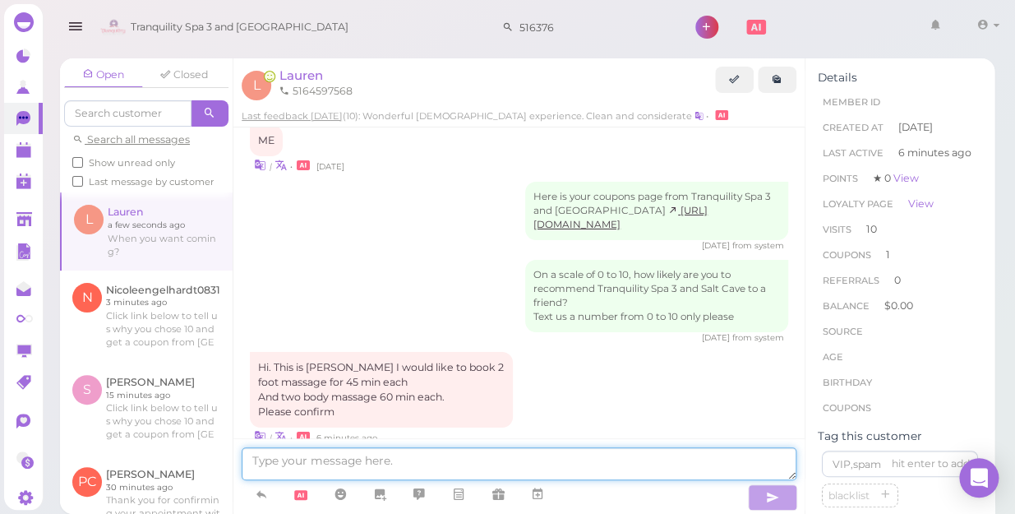
scroll to position [2099, 0]
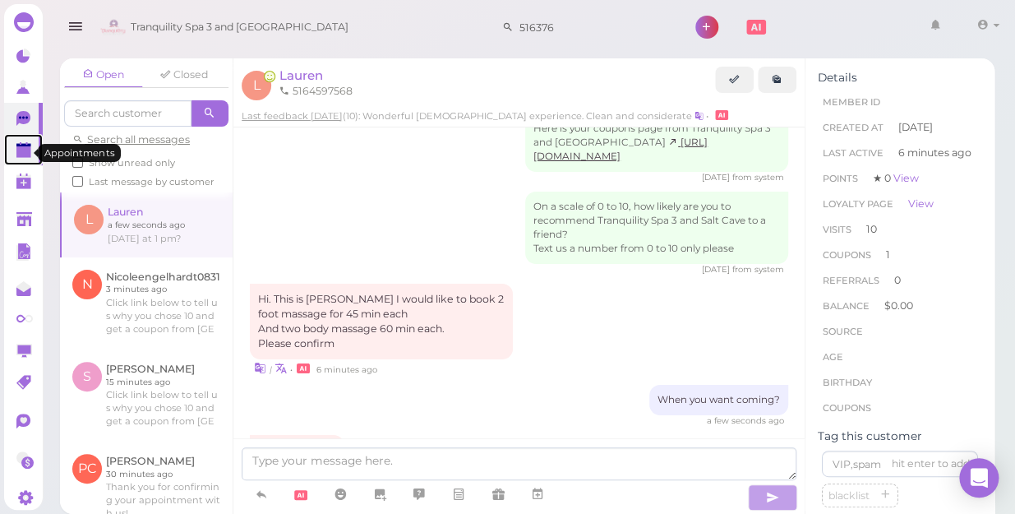
click at [26, 156] on polygon at bounding box center [23, 152] width 15 height 12
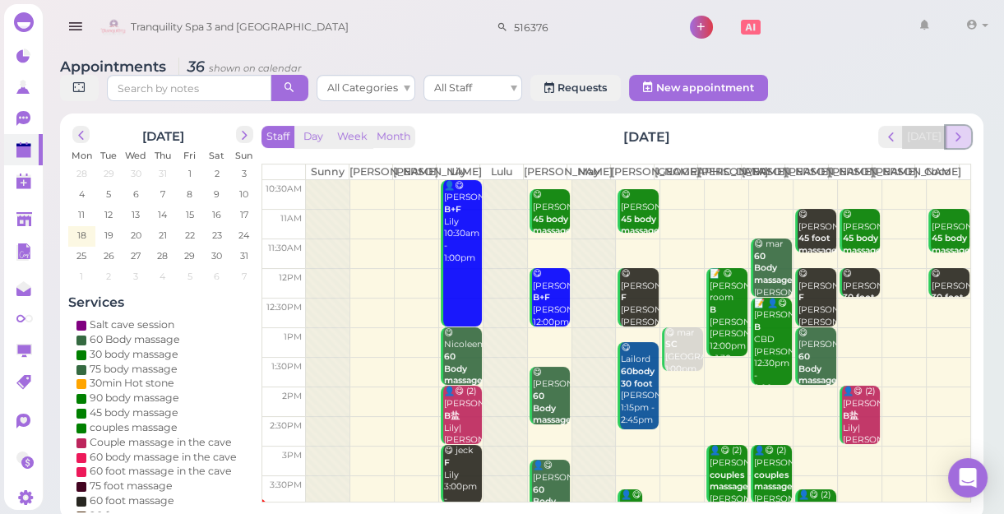
click at [960, 136] on span "next" at bounding box center [958, 137] width 16 height 16
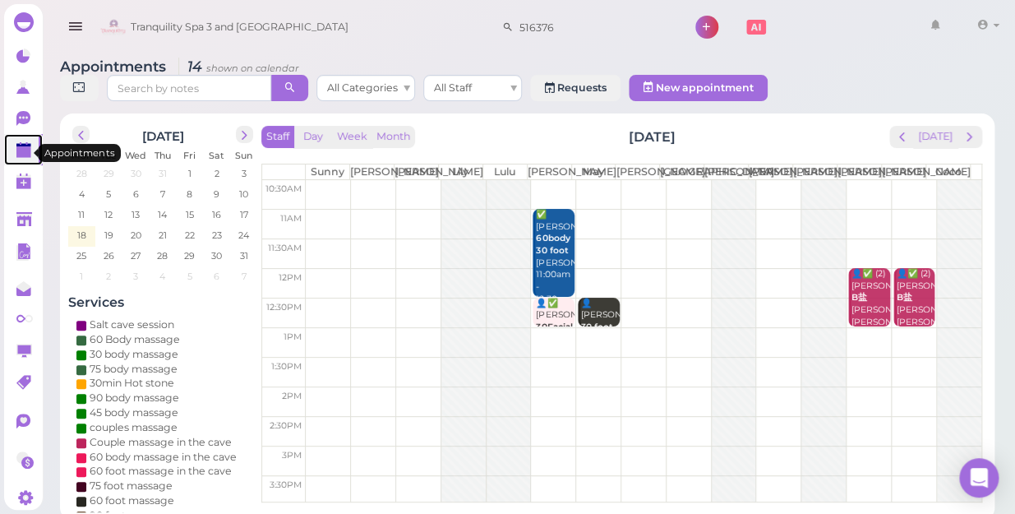
click at [24, 155] on polygon at bounding box center [23, 152] width 15 height 12
click at [15, 156] on link at bounding box center [23, 149] width 39 height 31
click at [20, 153] on polygon at bounding box center [23, 152] width 15 height 12
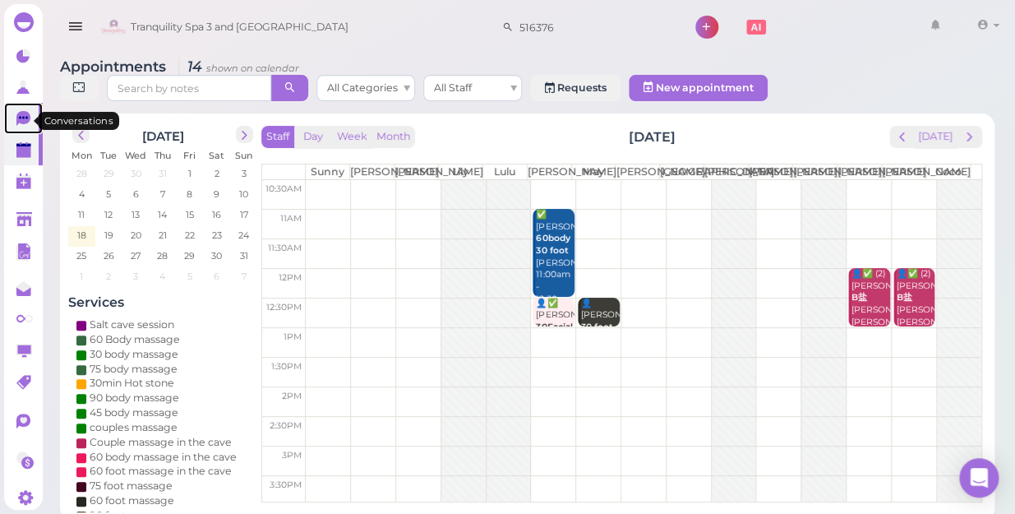
click at [27, 123] on icon at bounding box center [23, 118] width 14 height 15
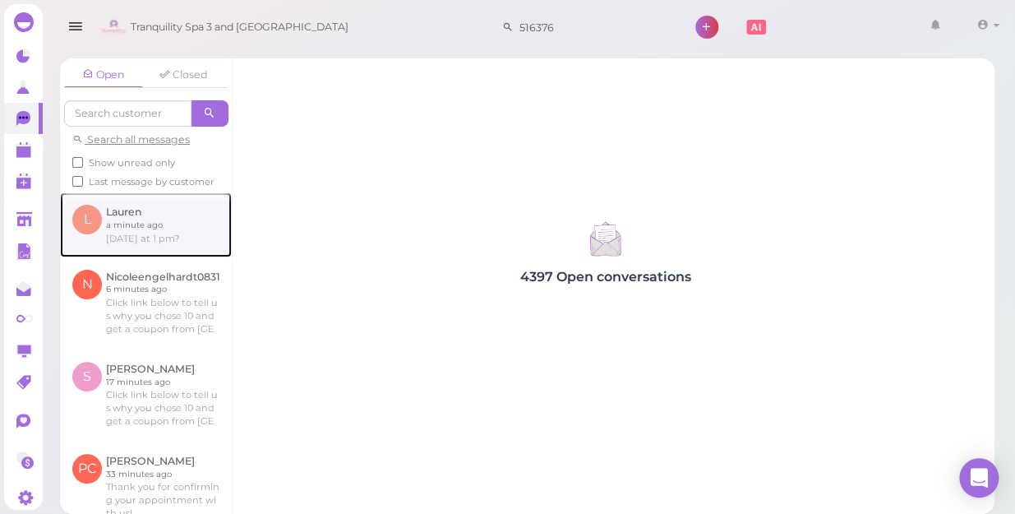
click at [145, 242] on link at bounding box center [146, 224] width 172 height 64
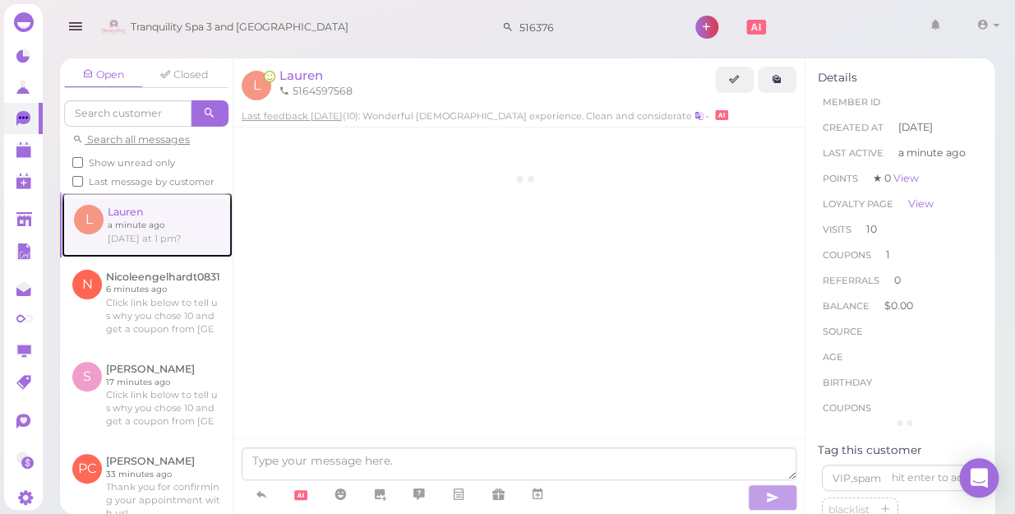
scroll to position [1963, 0]
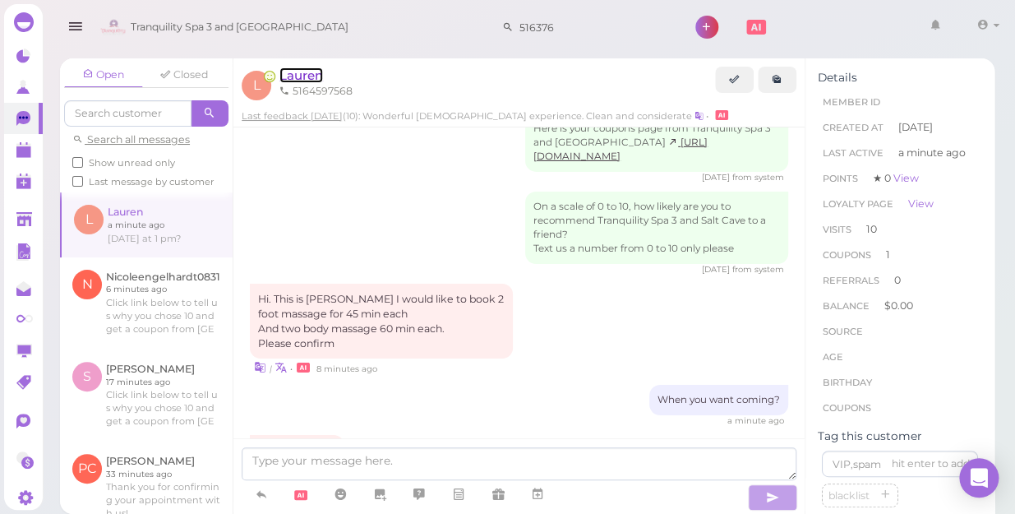
click at [300, 75] on span "Lauren" at bounding box center [301, 75] width 44 height 16
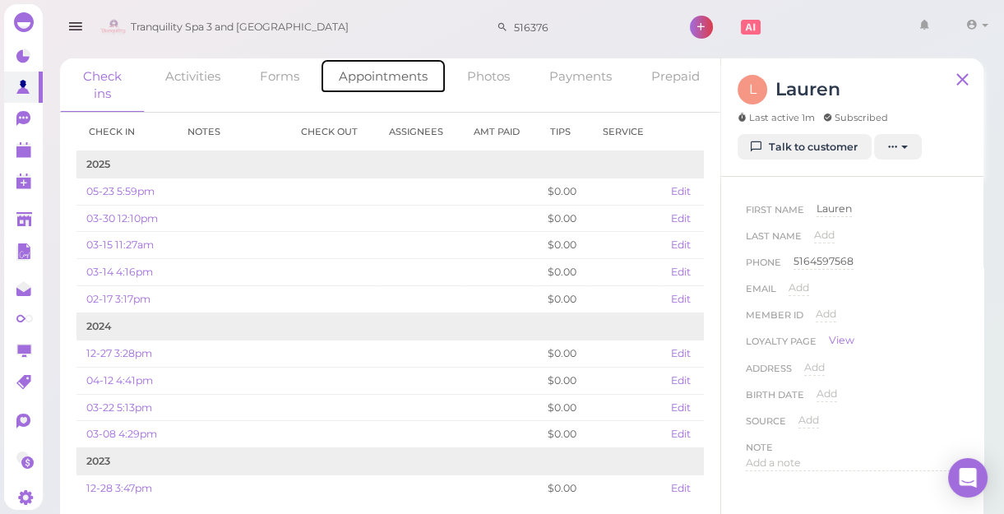
click at [386, 80] on link "Appointments" at bounding box center [383, 75] width 127 height 35
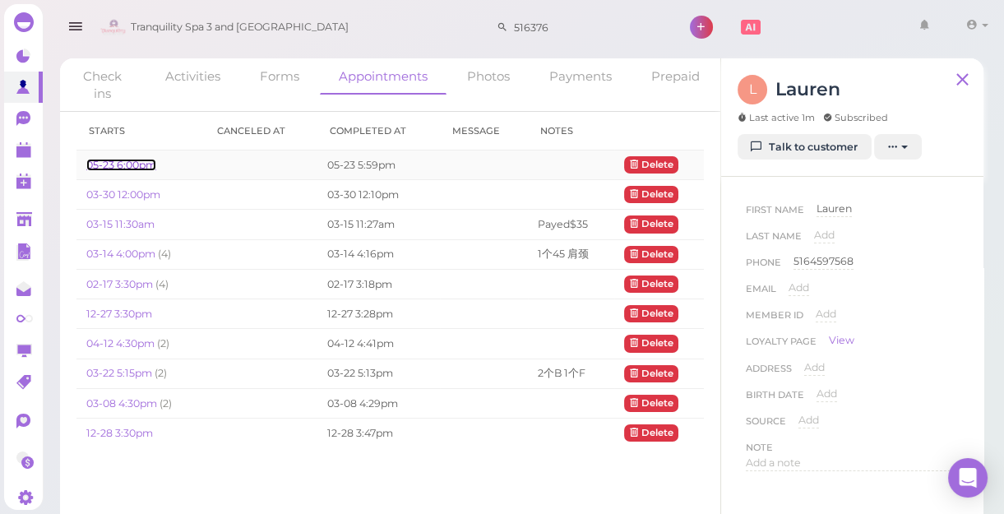
click at [113, 161] on link "05-23 6:00pm" at bounding box center [121, 165] width 70 height 12
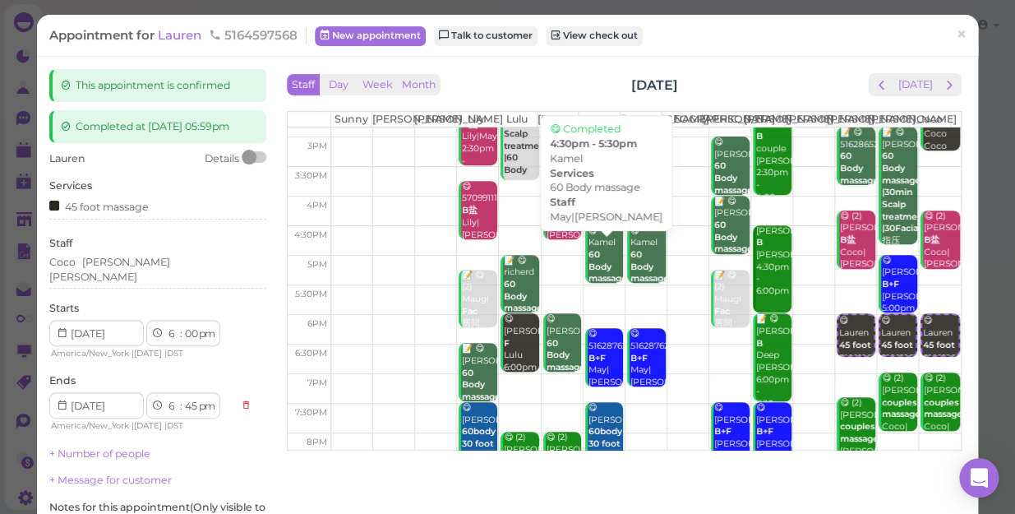
scroll to position [297, 0]
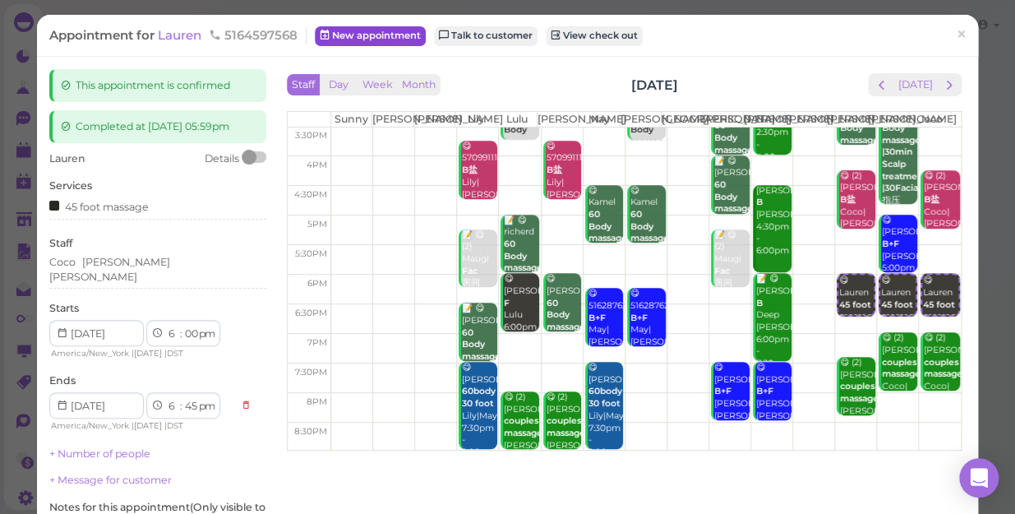
click at [373, 35] on link "New appointment" at bounding box center [370, 36] width 111 height 20
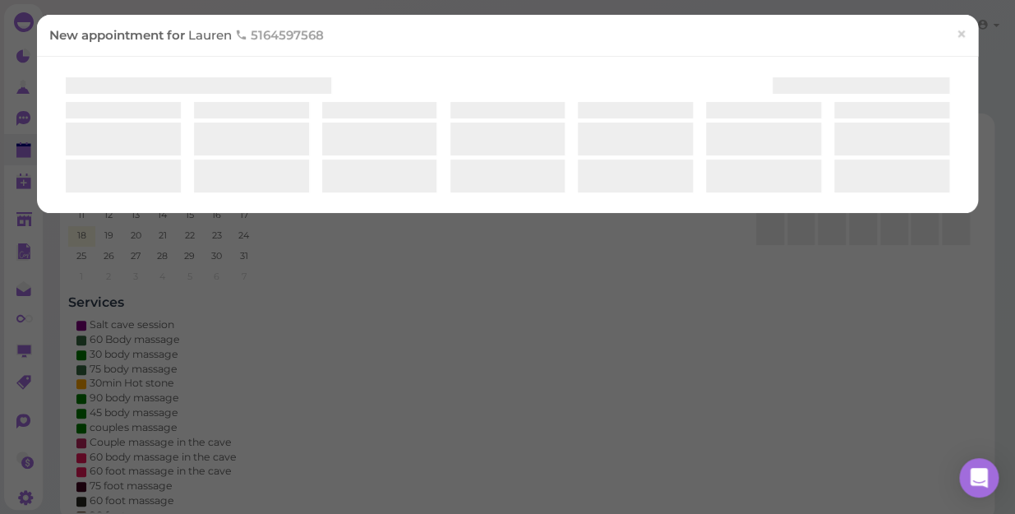
select select "1"
select select "00"
select select "am"
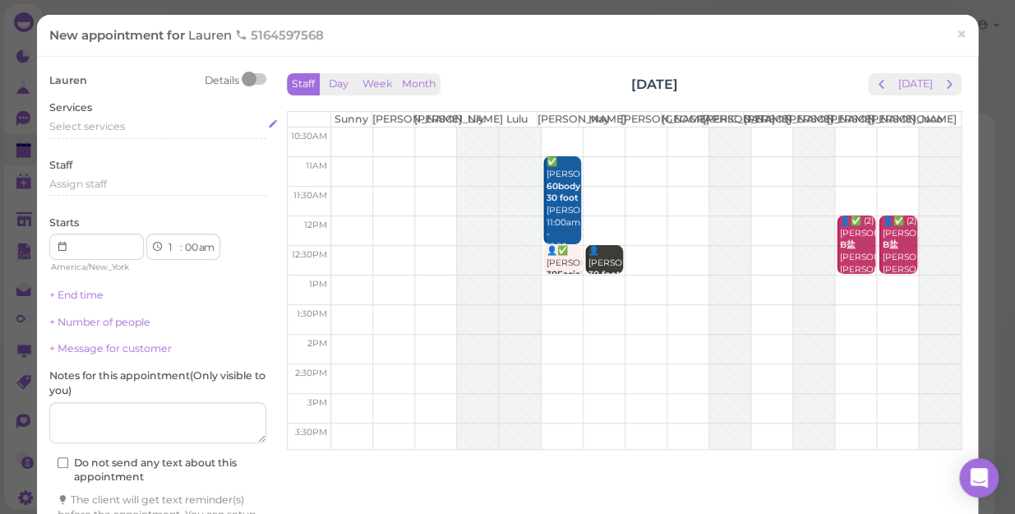
click at [127, 125] on div "Select services" at bounding box center [157, 126] width 217 height 15
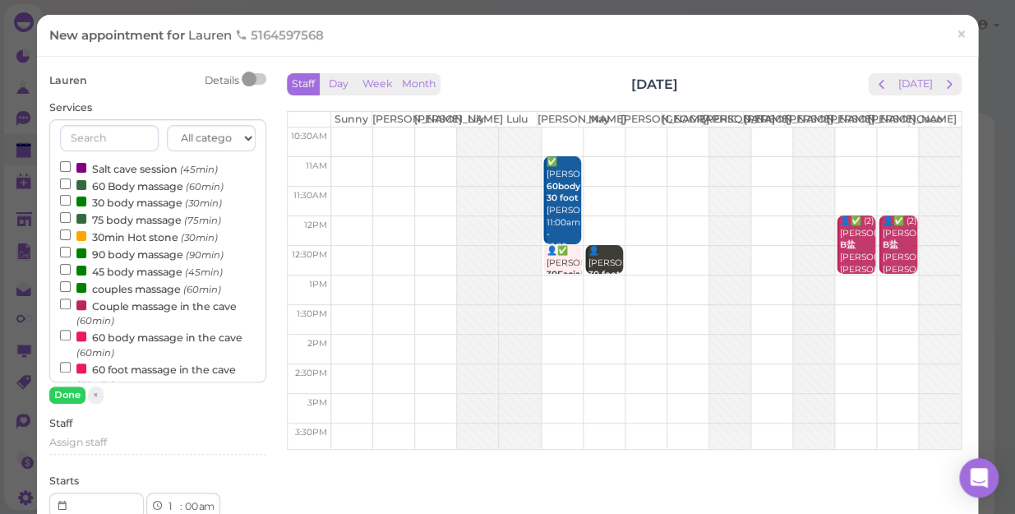
click at [121, 183] on label "60 Body massage (60min)" at bounding box center [142, 185] width 164 height 17
click at [71, 183] on input "60 Body massage (60min)" at bounding box center [65, 183] width 11 height 11
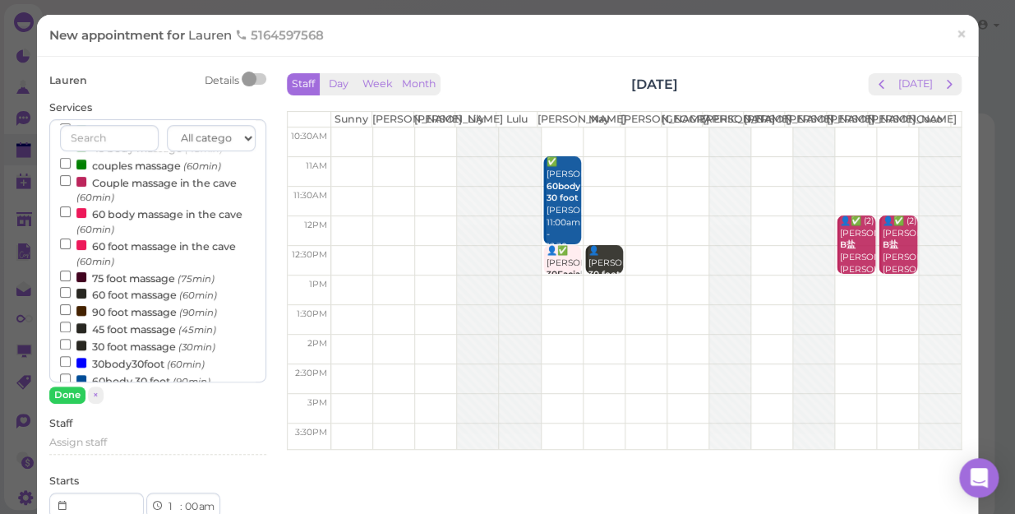
scroll to position [149, 0]
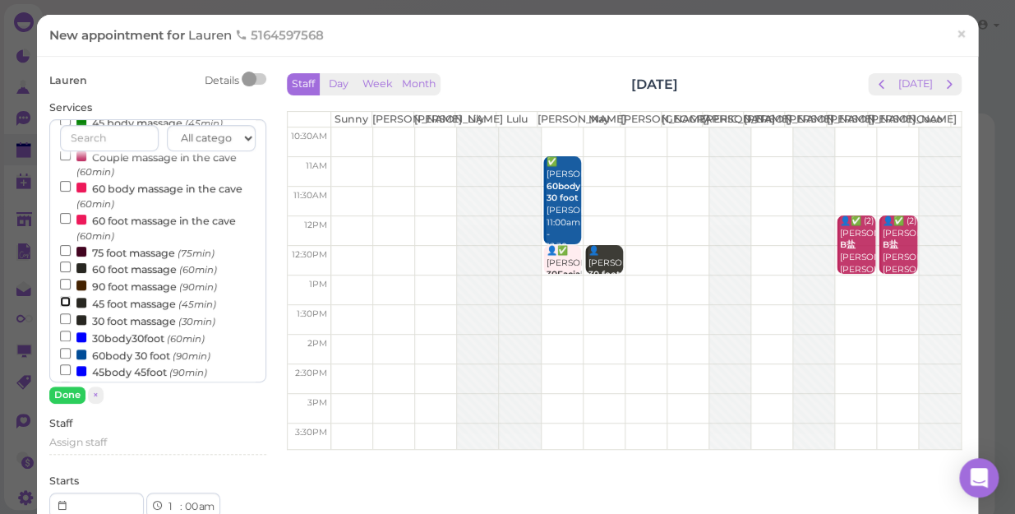
click at [62, 298] on input "45 foot massage (45min)" at bounding box center [65, 301] width 11 height 11
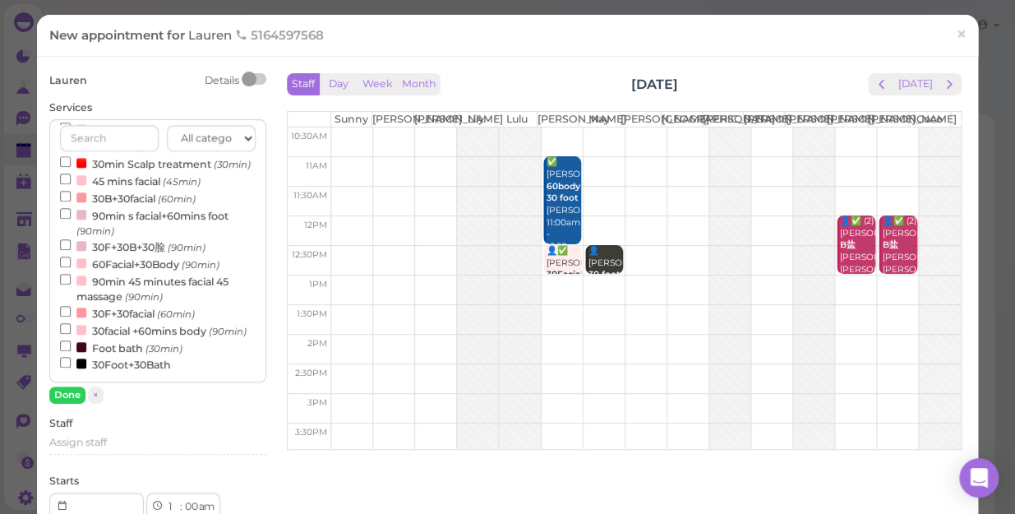
select select "45"
click at [72, 390] on button "Done" at bounding box center [67, 394] width 36 height 17
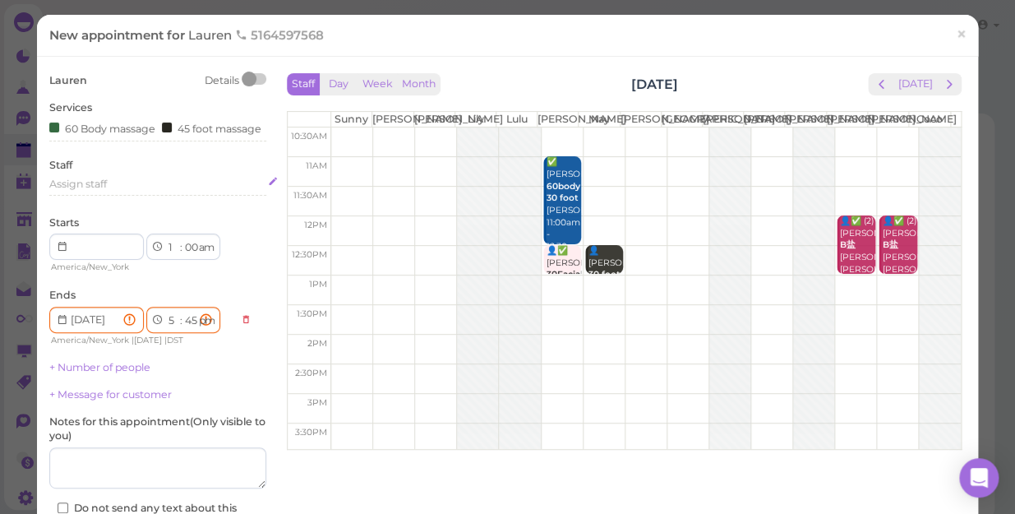
click at [100, 190] on span "Assign staff" at bounding box center [78, 184] width 58 height 12
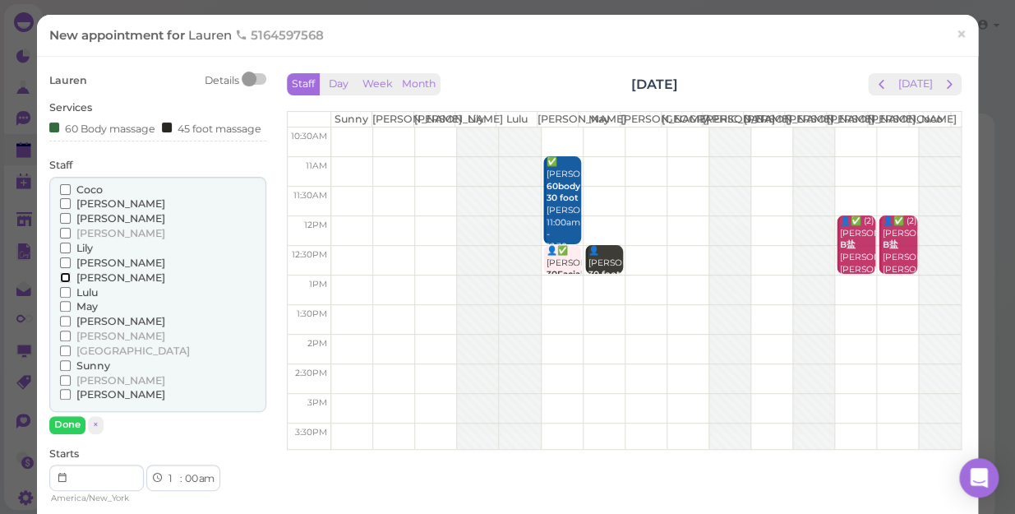
click at [60, 283] on input "[PERSON_NAME]" at bounding box center [65, 277] width 11 height 11
click at [61, 312] on input "May" at bounding box center [65, 306] width 11 height 11
click at [74, 433] on button "Done" at bounding box center [67, 424] width 36 height 17
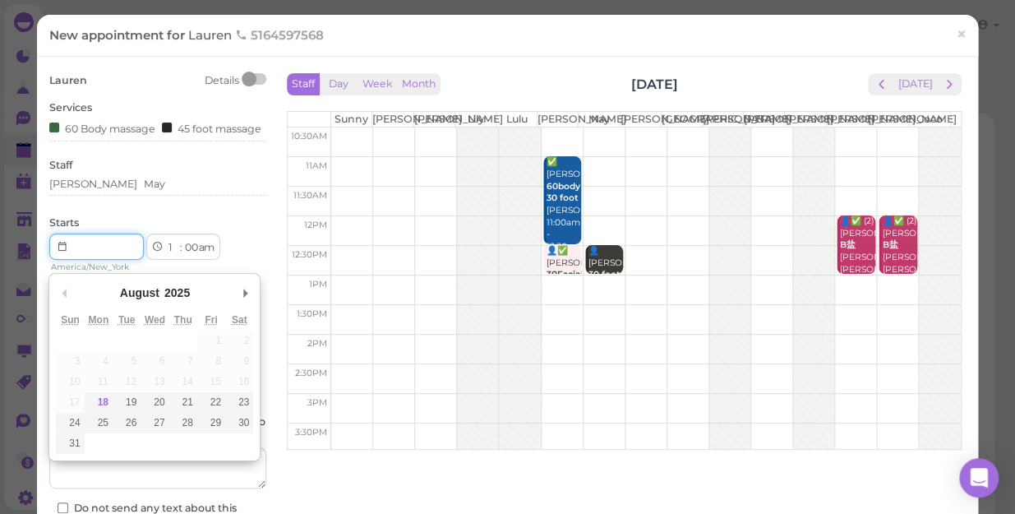
click at [97, 258] on input "Use the arrow keys to pick a date" at bounding box center [96, 246] width 95 height 26
type input "[DATE]"
type input "Invalid date"
select select
select select "00"
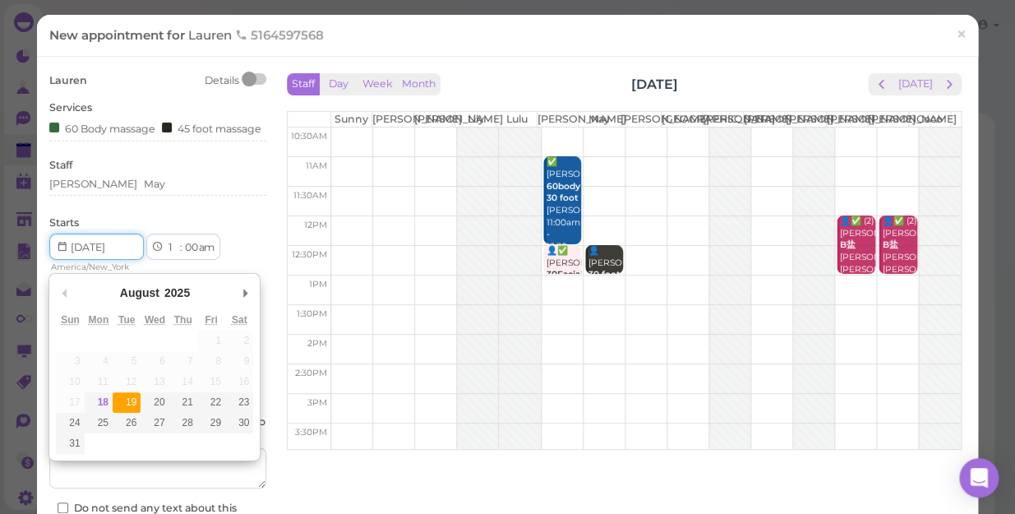
select select "am"
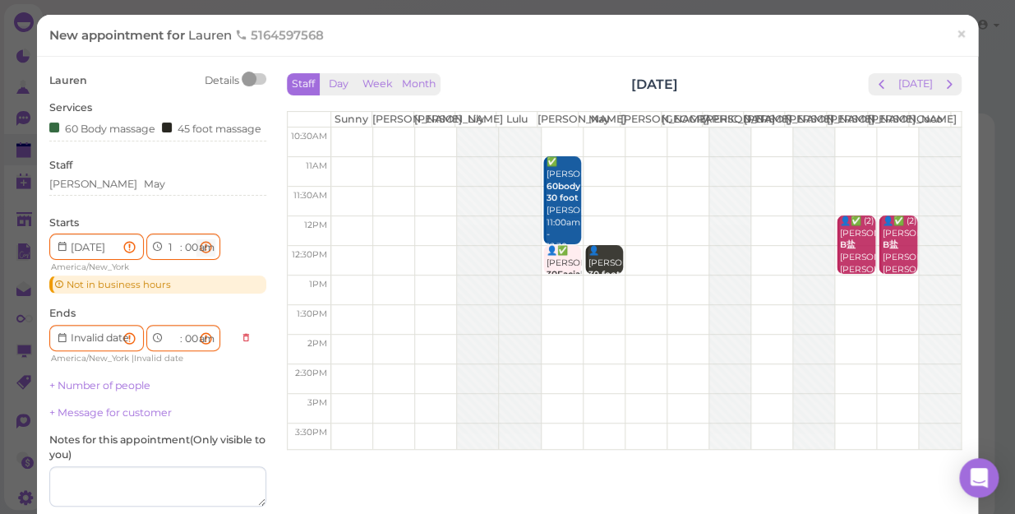
click at [207, 256] on select "am pm" at bounding box center [205, 247] width 19 height 17
select select "pm"
click at [198, 252] on select "am pm" at bounding box center [205, 247] width 19 height 17
type input "[DATE]"
select select "2"
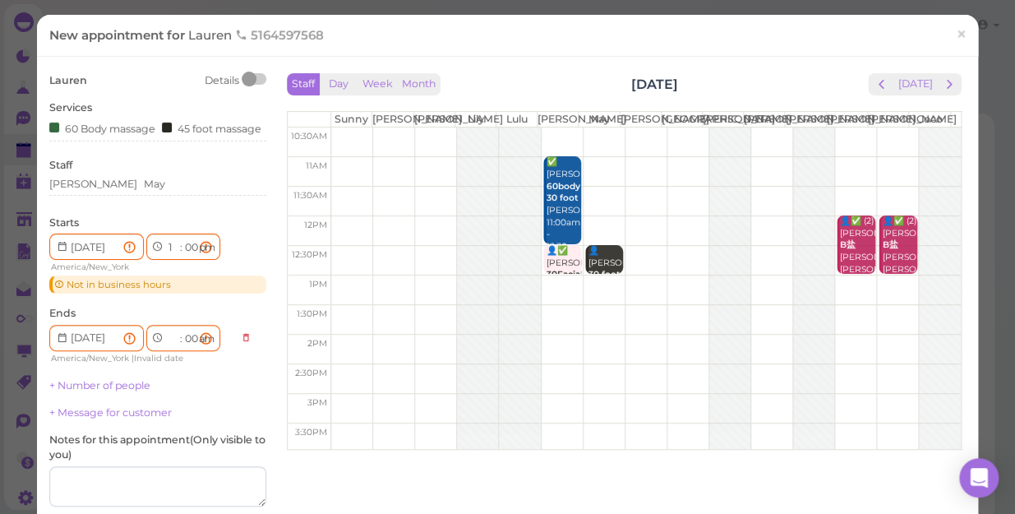
select select "45"
select select "pm"
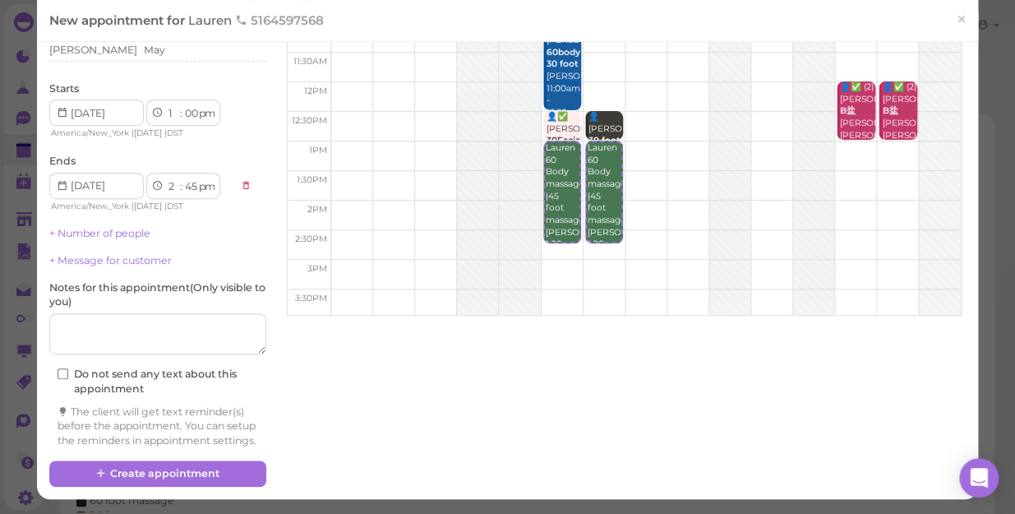
scroll to position [160, 0]
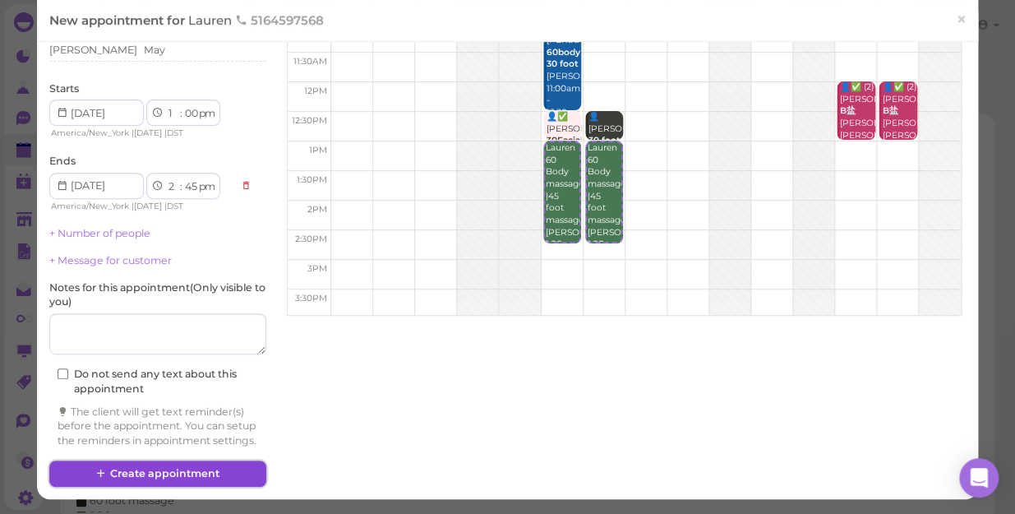
click at [194, 468] on button "Create appointment" at bounding box center [157, 473] width 217 height 26
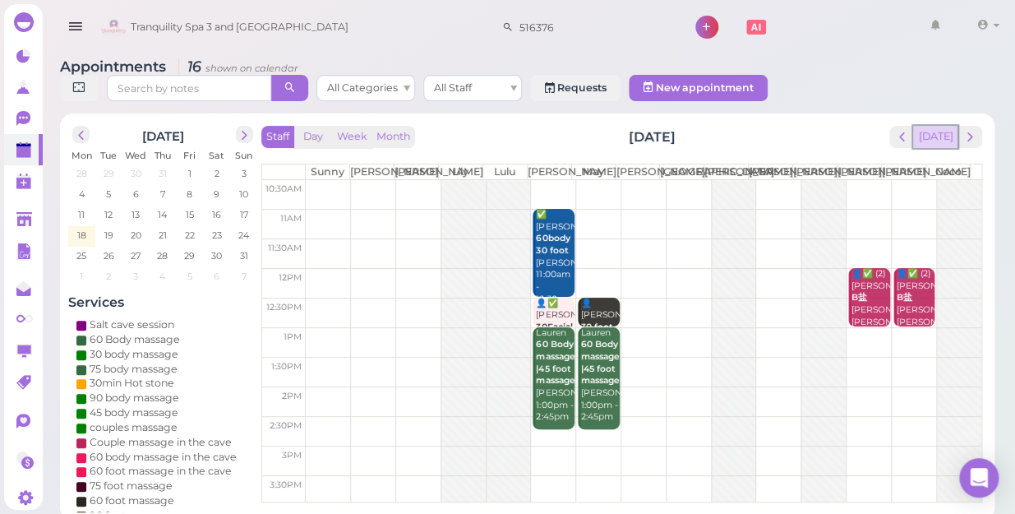
click at [933, 126] on button "[DATE]" at bounding box center [935, 137] width 44 height 22
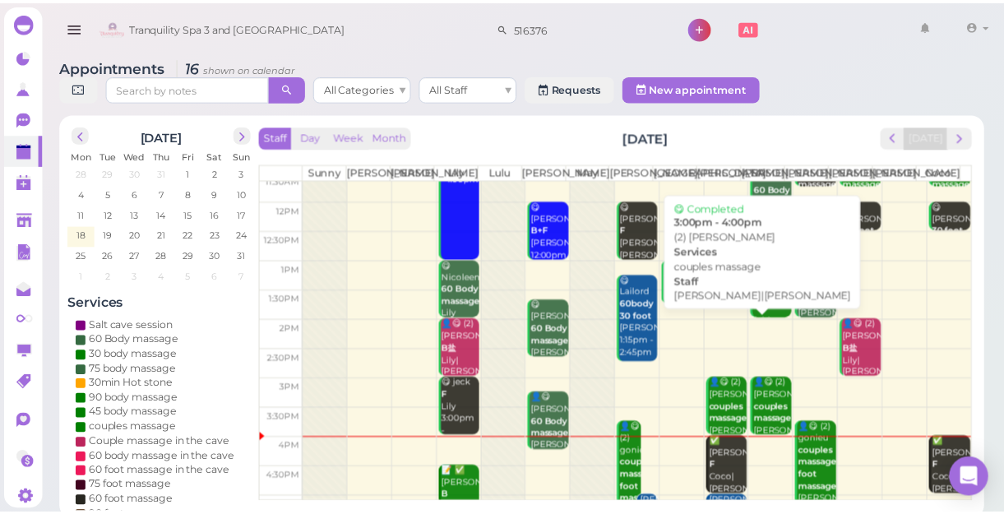
scroll to position [149, 0]
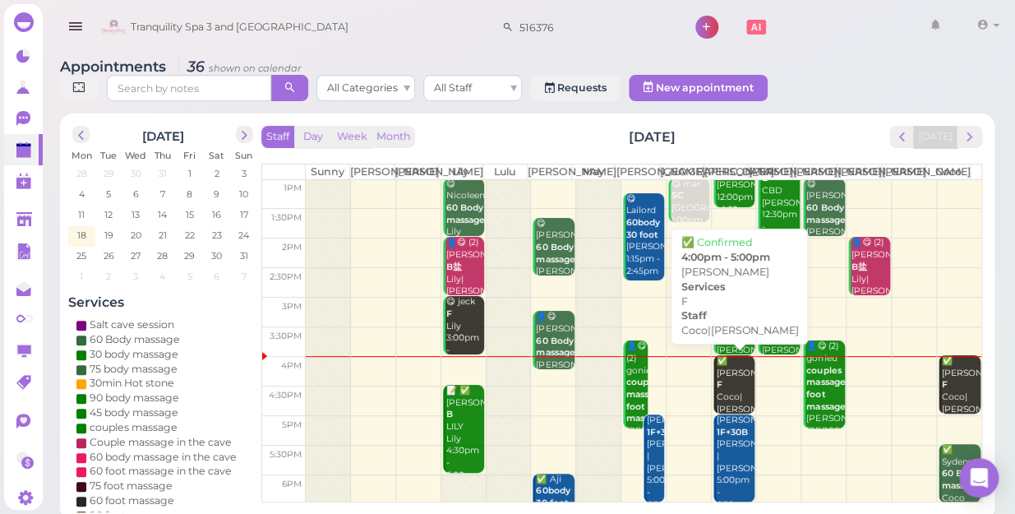
click at [723, 386] on div "✅ Patricia F Coco|Jessica 4:00pm - 5:00pm" at bounding box center [735, 403] width 39 height 97
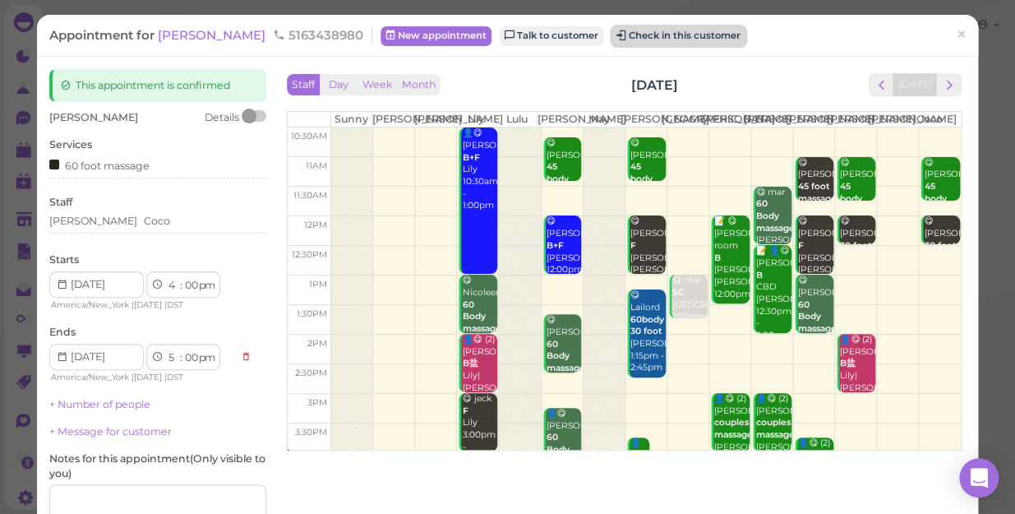
click at [612, 36] on button "Check in this customer" at bounding box center [679, 36] width 134 height 20
click at [653, 42] on button "Check in this customer" at bounding box center [679, 36] width 134 height 20
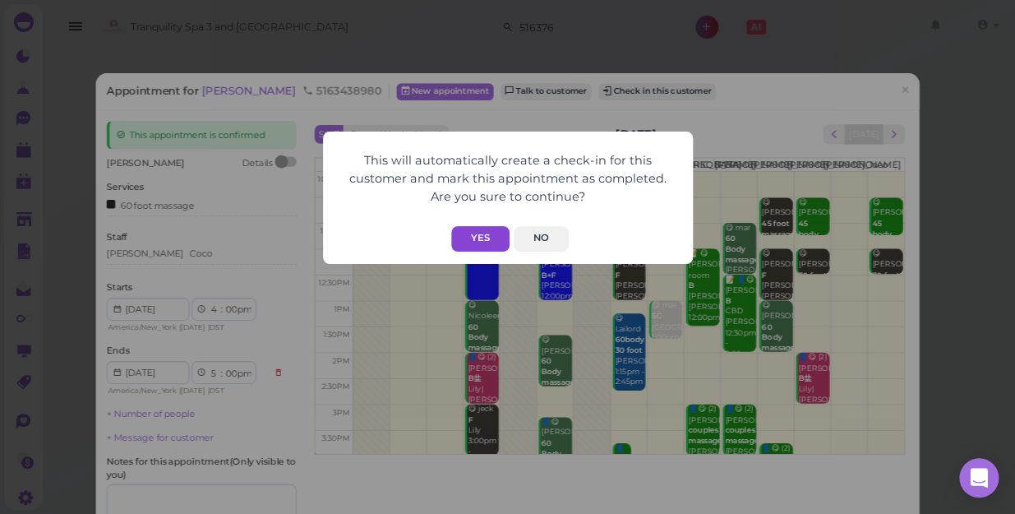
click at [481, 233] on button "Yes" at bounding box center [480, 238] width 58 height 25
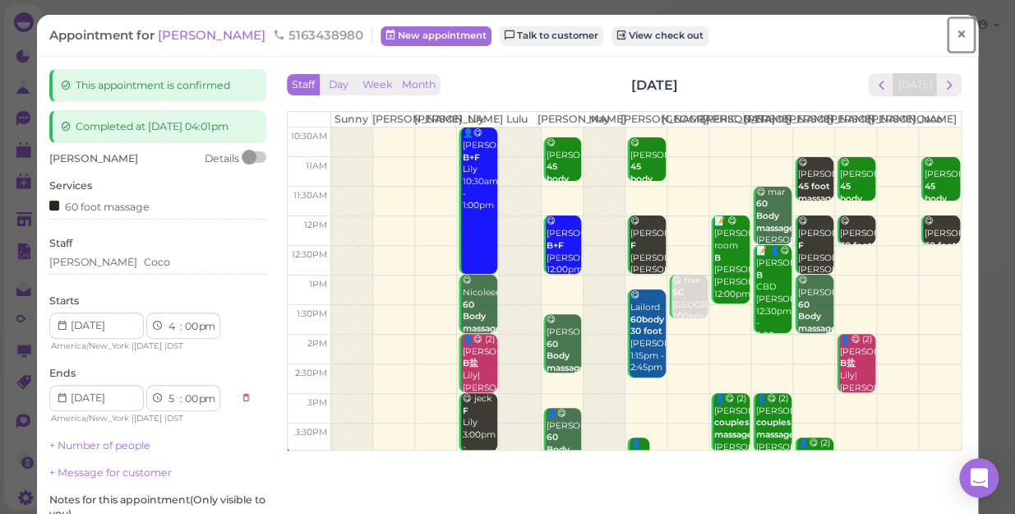
click at [956, 35] on span "×" at bounding box center [961, 34] width 11 height 23
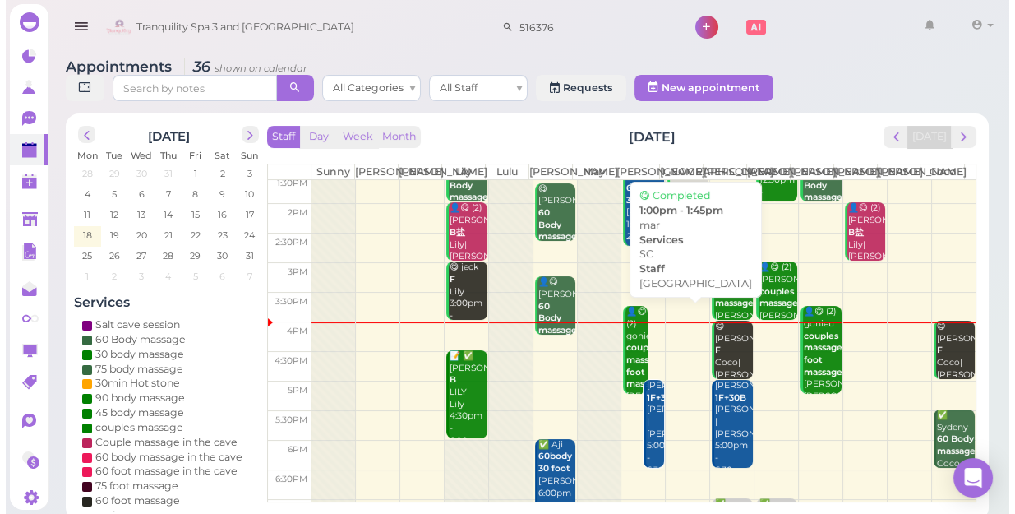
scroll to position [297, 0]
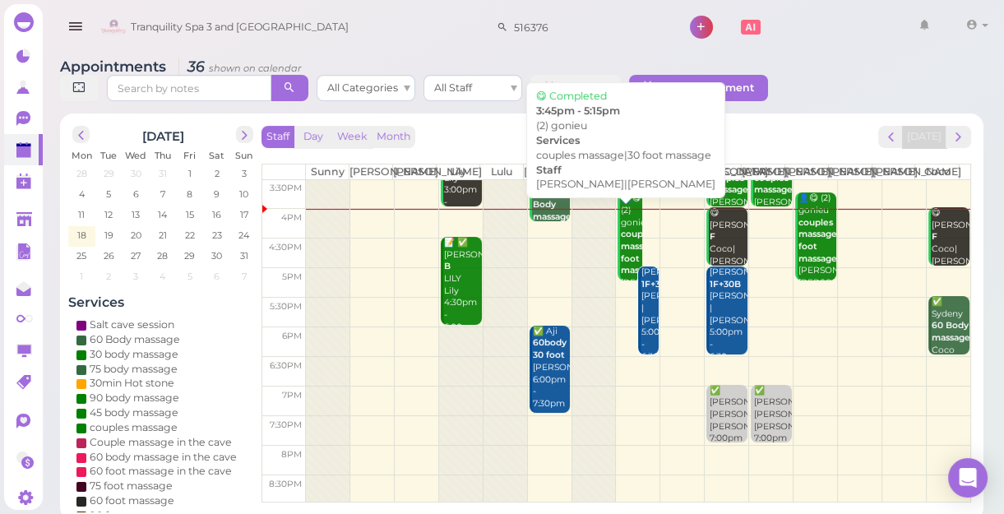
click at [625, 250] on div "👤😋 (2) gonieu couples massage|30 foot massage Mike|Tom 3:45pm - 5:15pm" at bounding box center [631, 264] width 22 height 145
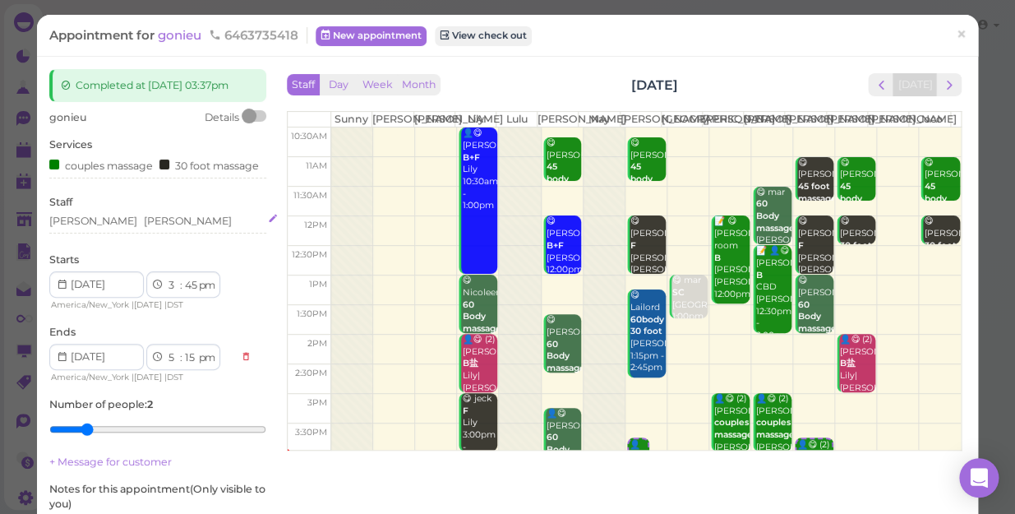
click at [110, 229] on div "Tom Mike" at bounding box center [157, 221] width 217 height 15
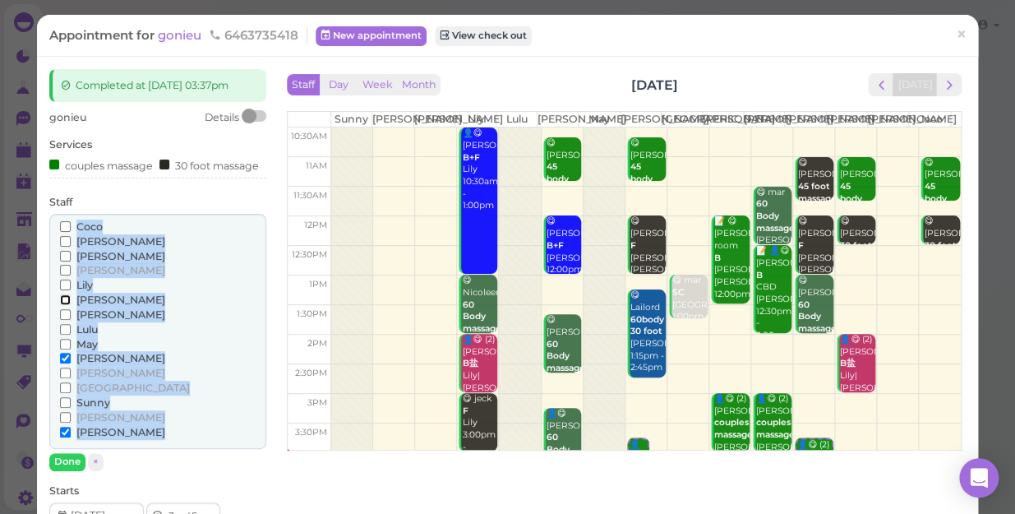
click at [63, 305] on input "[PERSON_NAME]" at bounding box center [65, 299] width 11 height 11
click at [66, 305] on input "[PERSON_NAME]" at bounding box center [65, 299] width 11 height 11
click at [66, 363] on input "[PERSON_NAME]" at bounding box center [65, 358] width 11 height 11
click at [67, 470] on button "Done" at bounding box center [67, 461] width 36 height 17
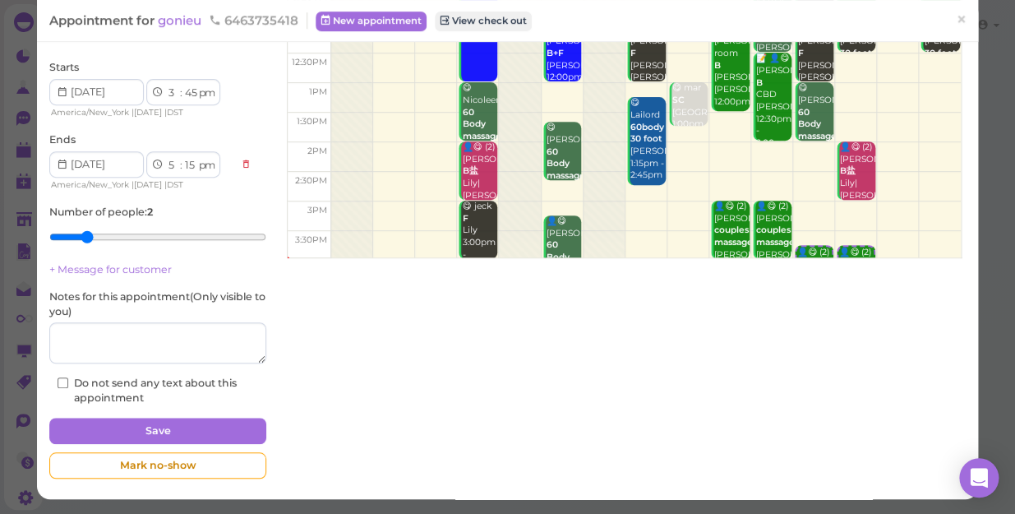
scroll to position [204, 0]
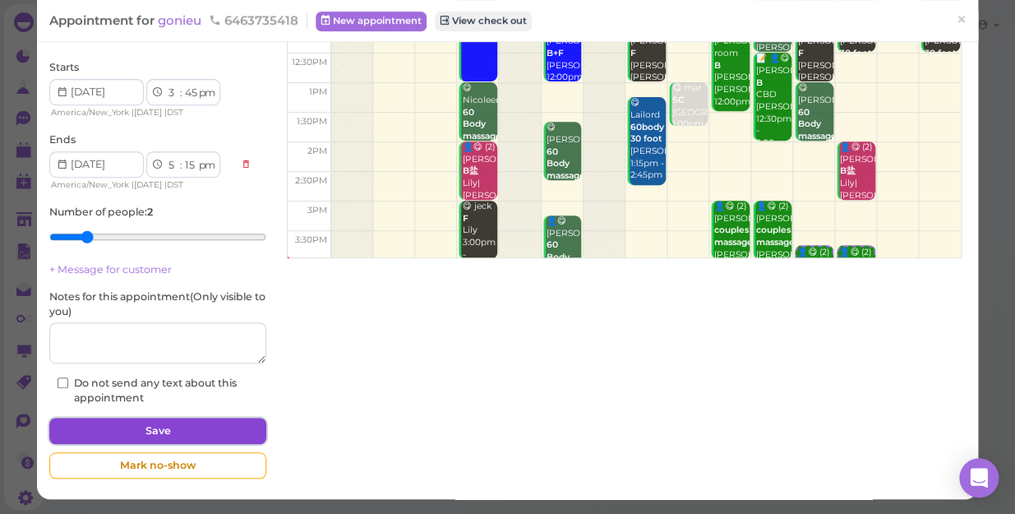
click at [169, 430] on button "Save" at bounding box center [157, 431] width 217 height 26
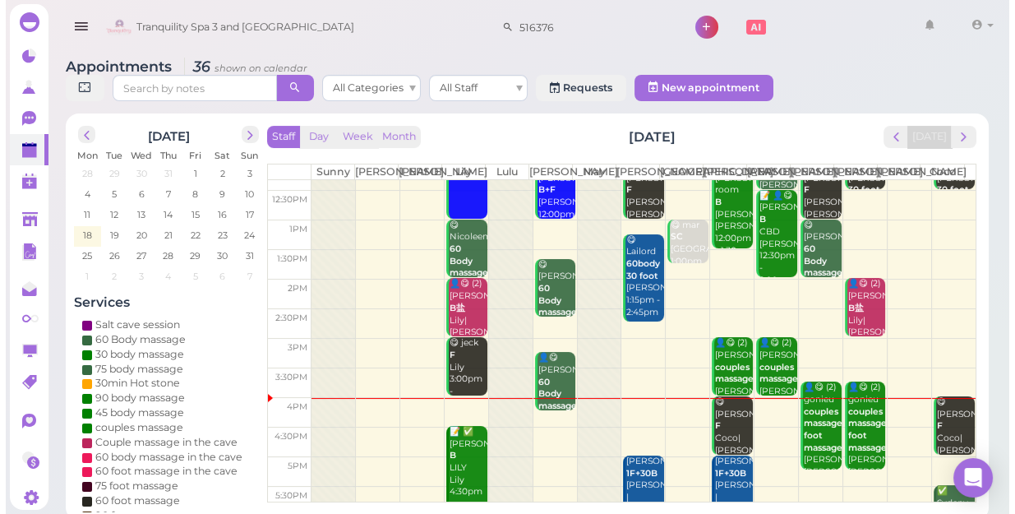
scroll to position [297, 0]
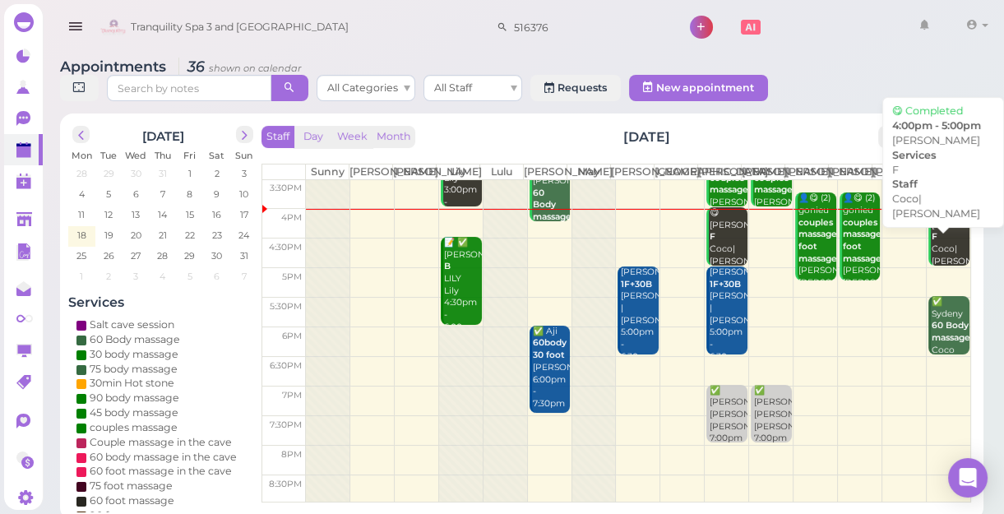
click at [931, 251] on div "😋 Patricia F Coco|Jessica 4:00pm - 5:00pm" at bounding box center [950, 255] width 39 height 97
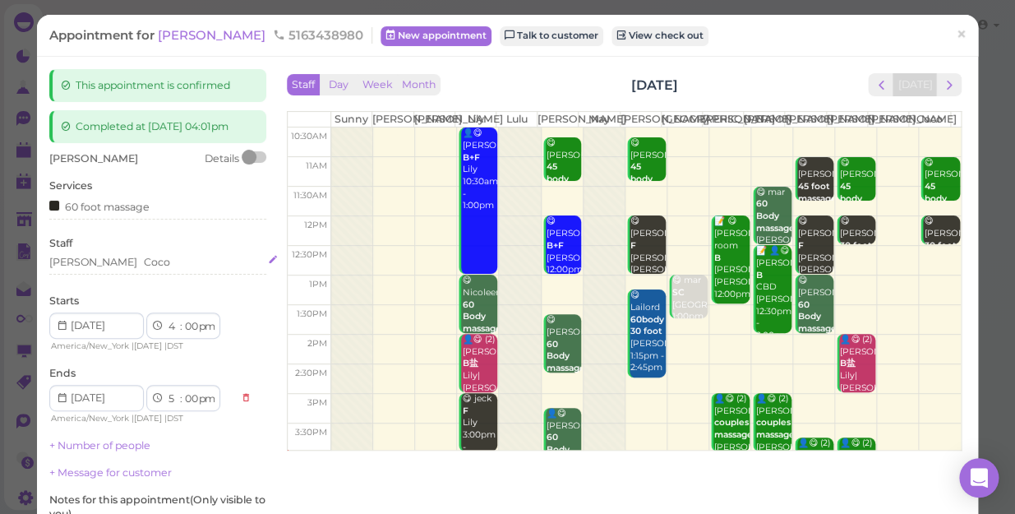
click at [129, 269] on div "Jessica Coco" at bounding box center [157, 262] width 217 height 15
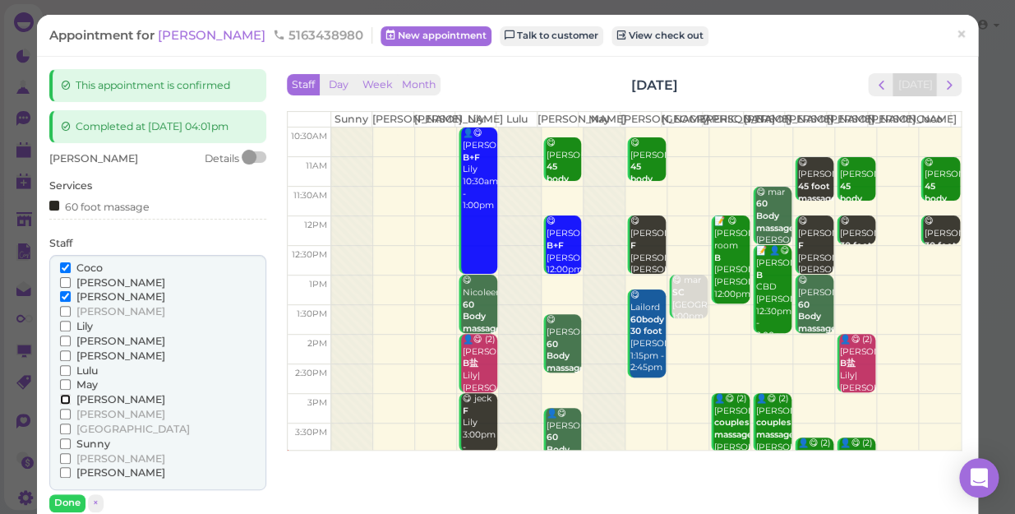
click at [60, 397] on input "[PERSON_NAME]" at bounding box center [65, 399] width 11 height 11
click at [65, 263] on input "Coco" at bounding box center [65, 267] width 11 height 11
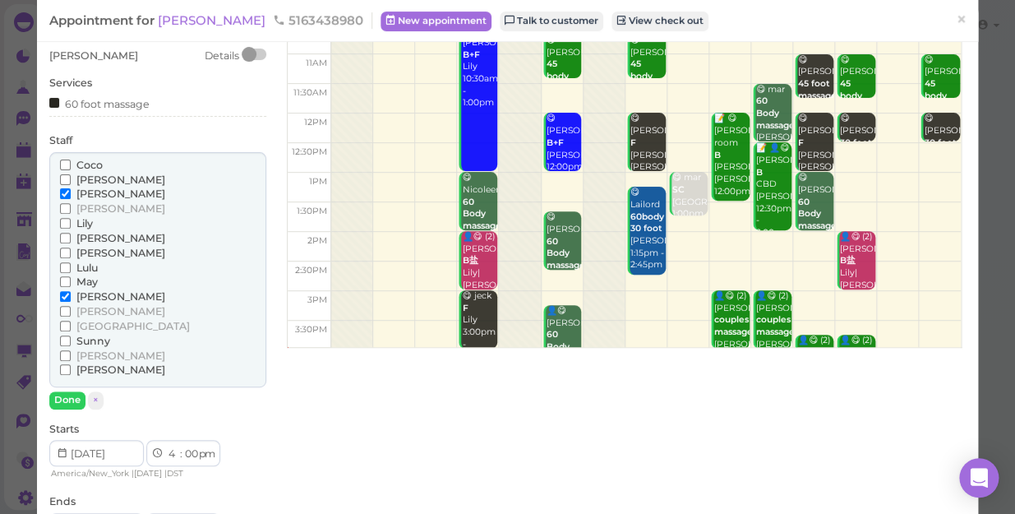
scroll to position [224, 0]
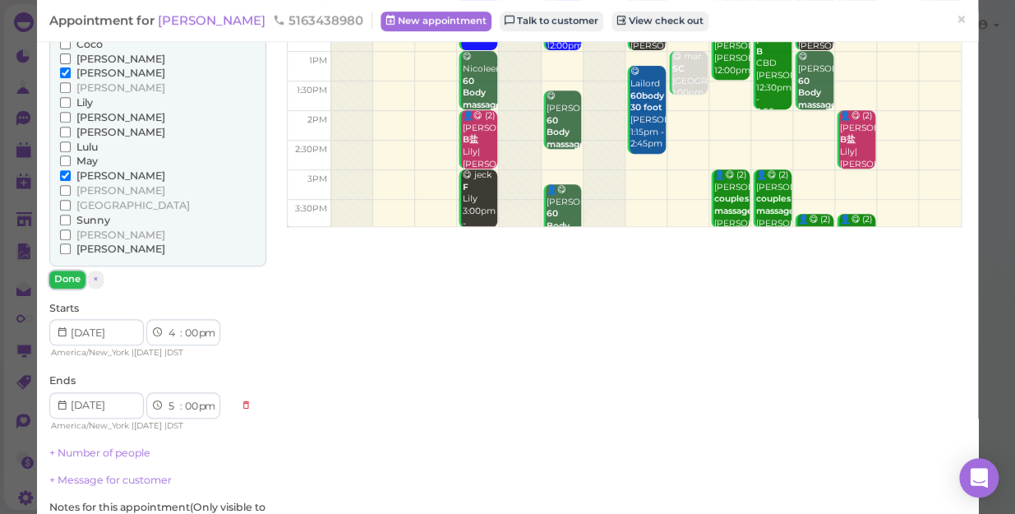
click at [70, 277] on button "Done" at bounding box center [67, 278] width 36 height 17
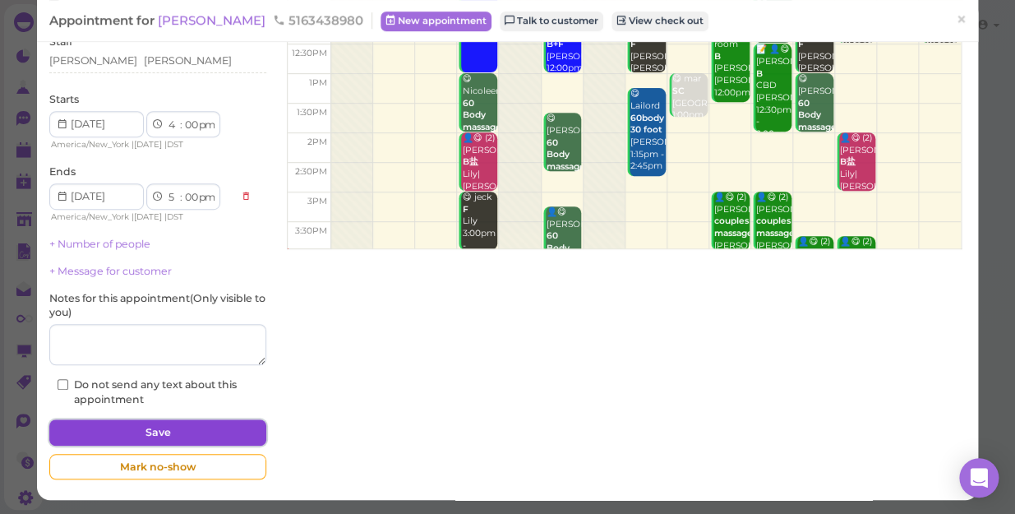
click at [190, 427] on button "Save" at bounding box center [157, 432] width 217 height 26
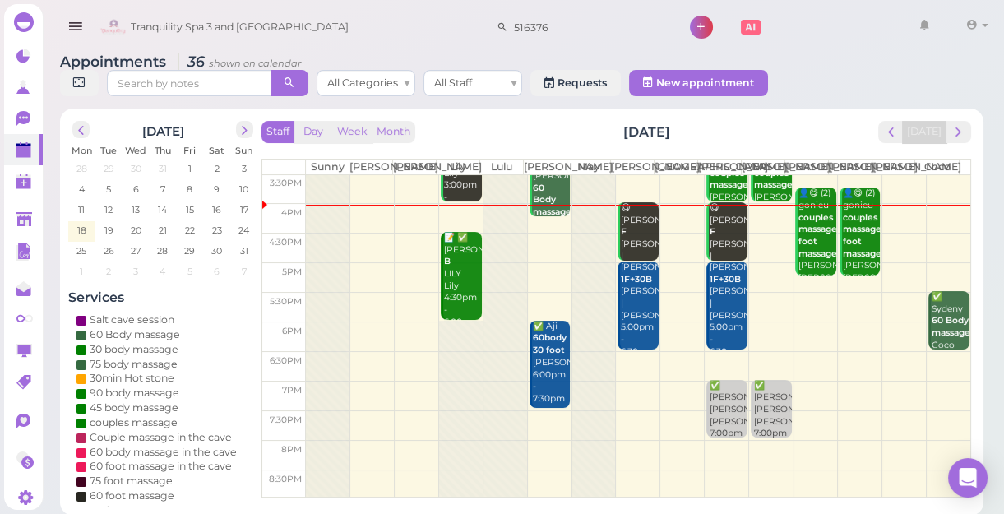
scroll to position [6, 0]
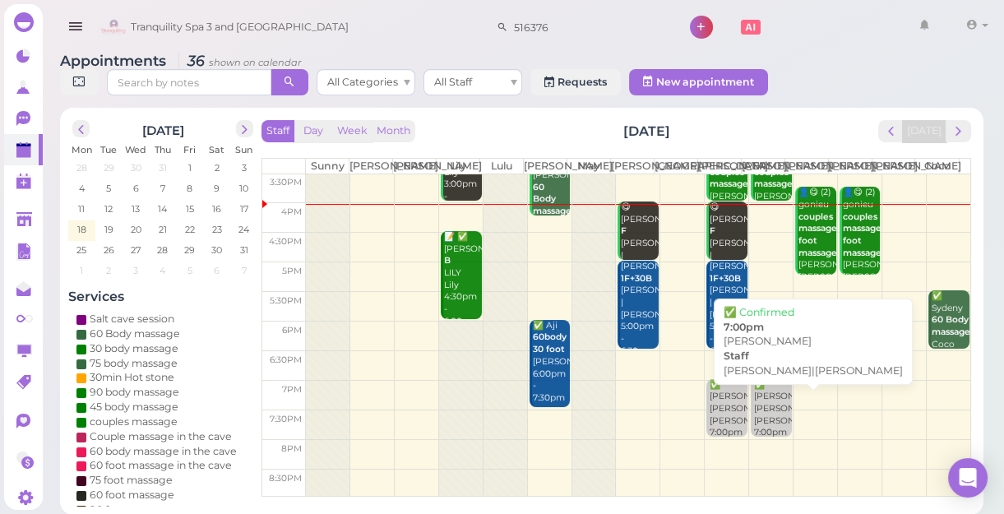
click at [754, 429] on div "✅ Peachie Cici Helen|Jessica 7:00pm" at bounding box center [772, 409] width 39 height 60
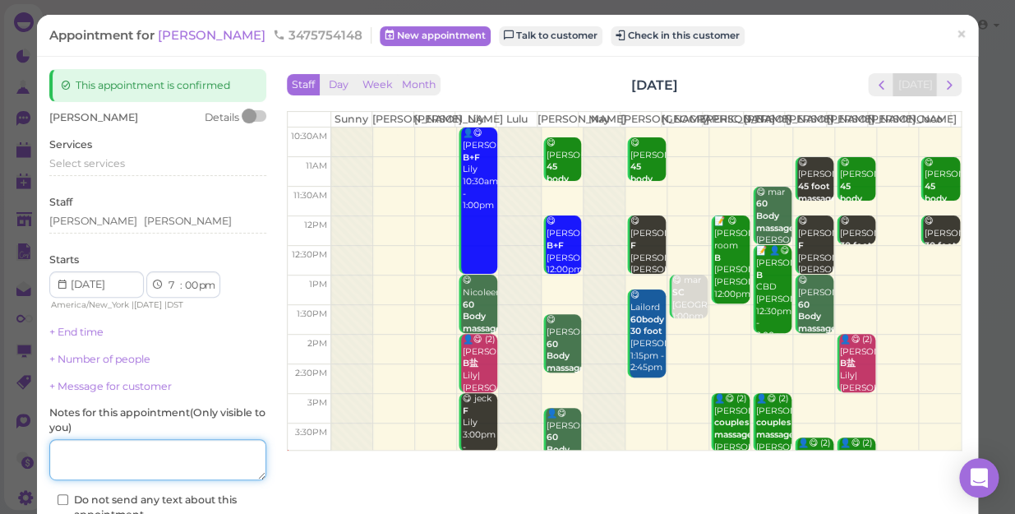
click at [103, 446] on textarea at bounding box center [157, 459] width 217 height 41
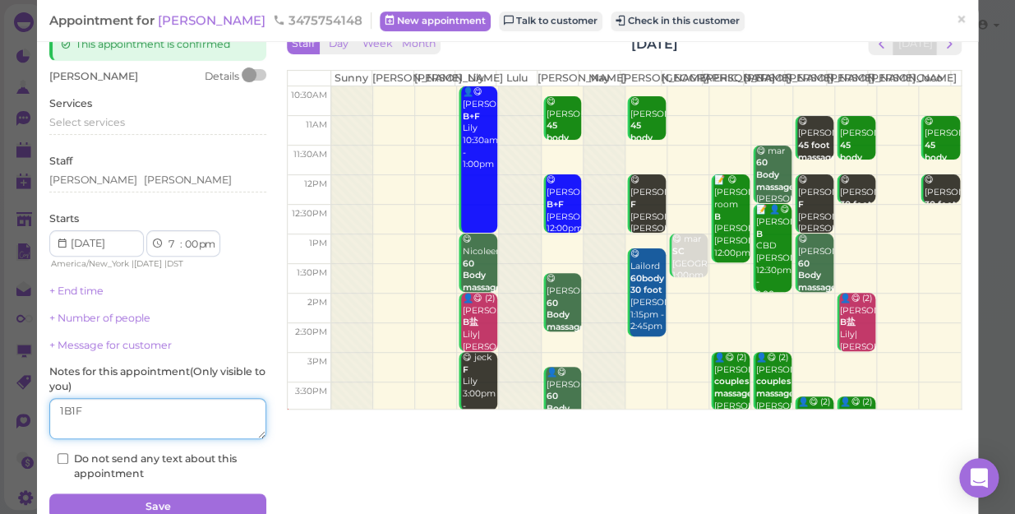
scroll to position [115, 0]
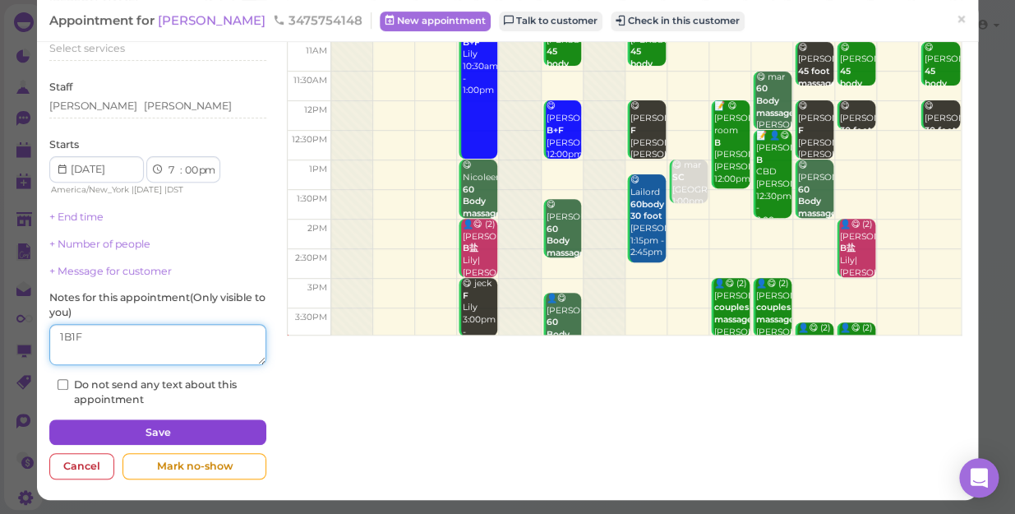
type textarea "1B1F"
click at [217, 426] on button "Save" at bounding box center [157, 432] width 217 height 26
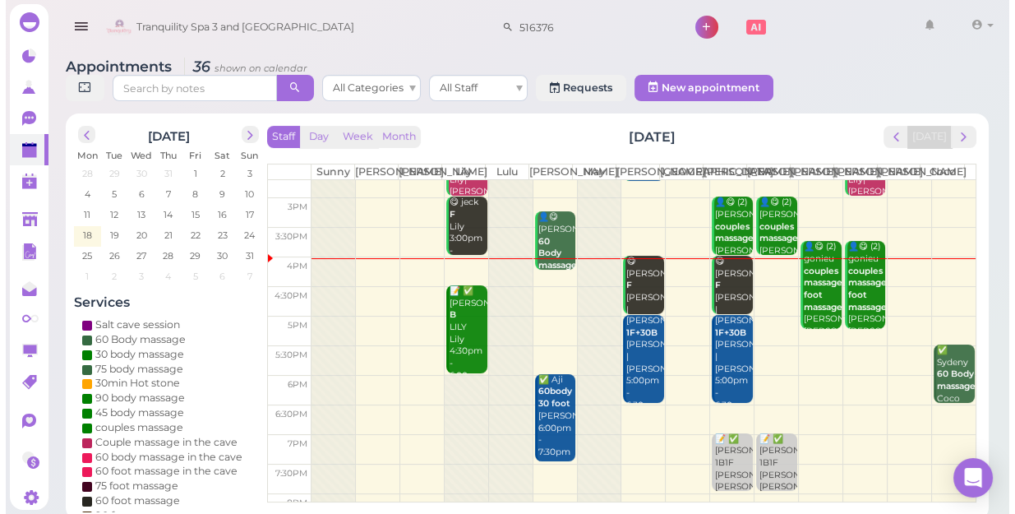
scroll to position [222, 0]
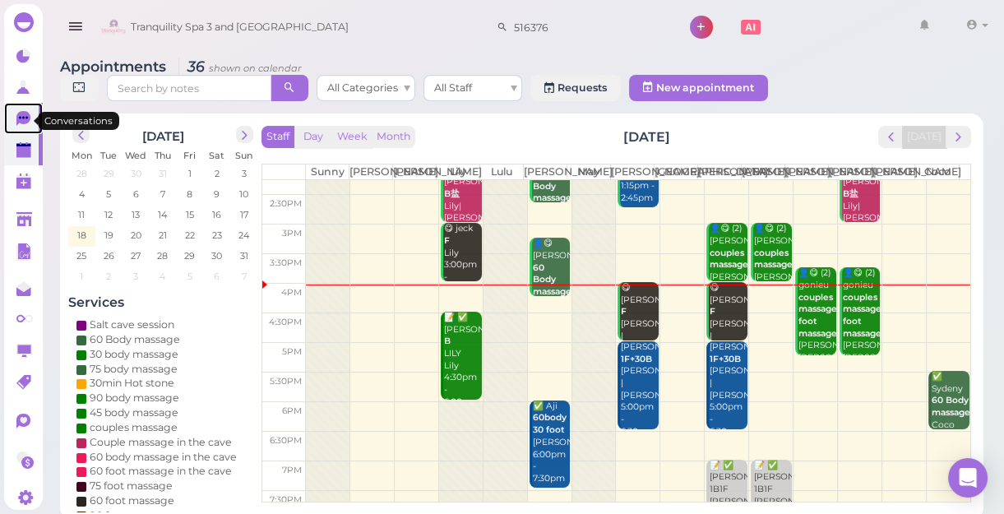
click at [20, 123] on icon at bounding box center [23, 118] width 14 height 15
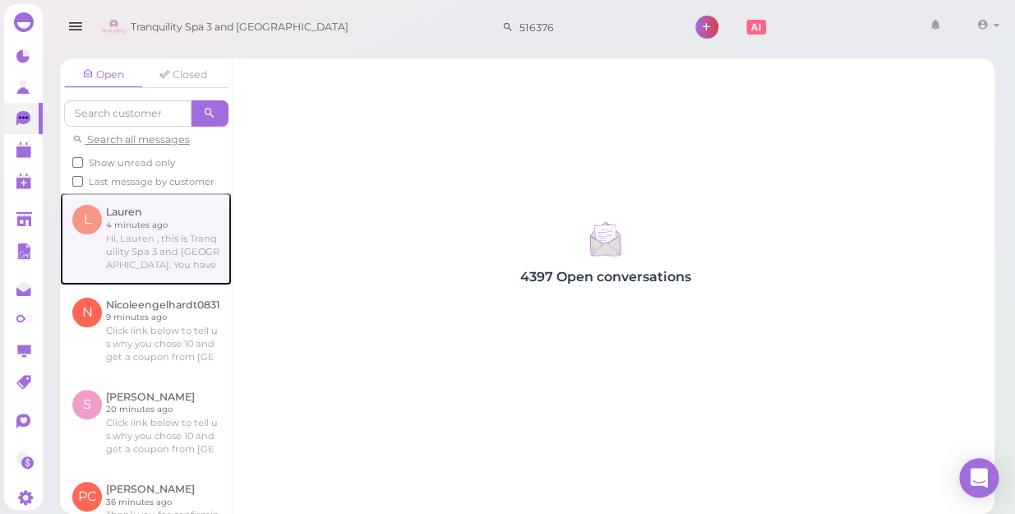
click at [152, 266] on link at bounding box center [146, 238] width 172 height 92
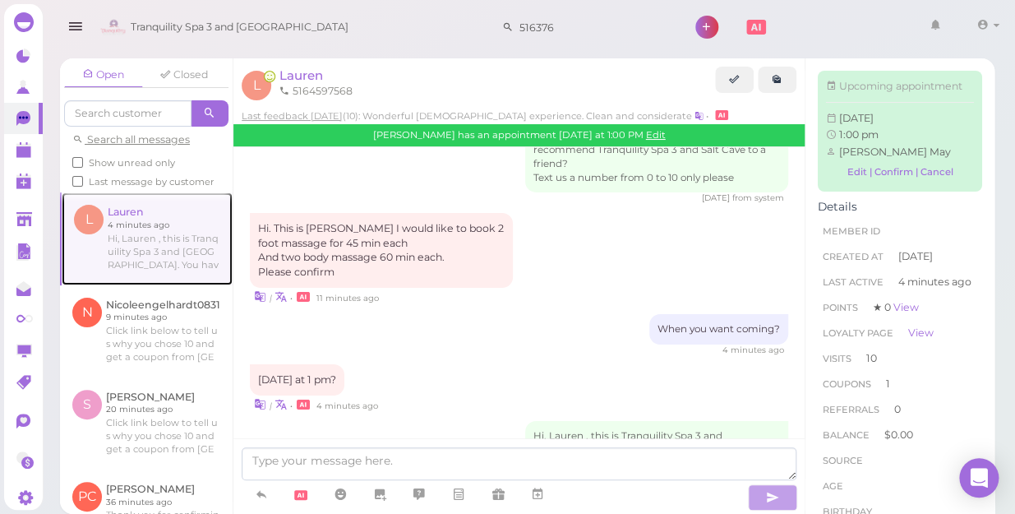
scroll to position [1968, 0]
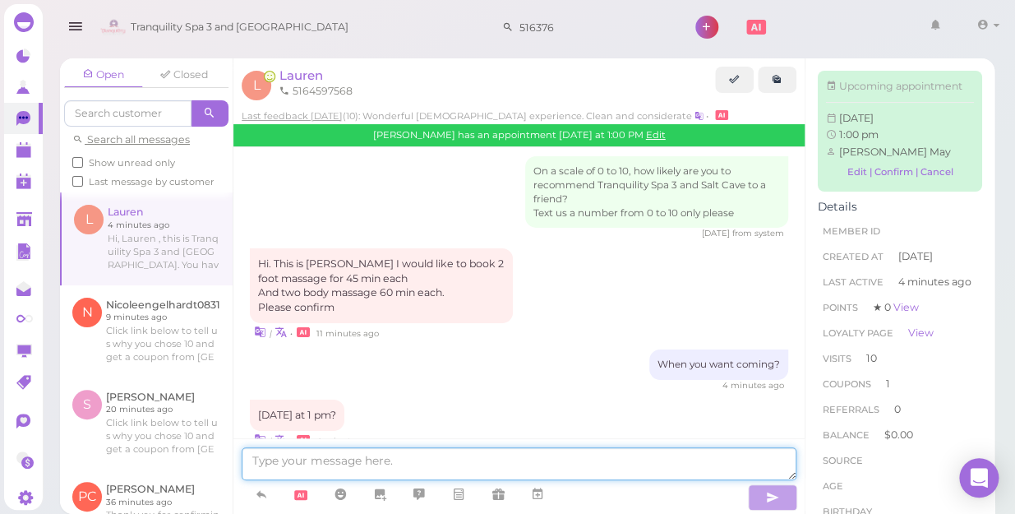
click at [426, 462] on textarea at bounding box center [519, 463] width 555 height 33
type textarea "T"
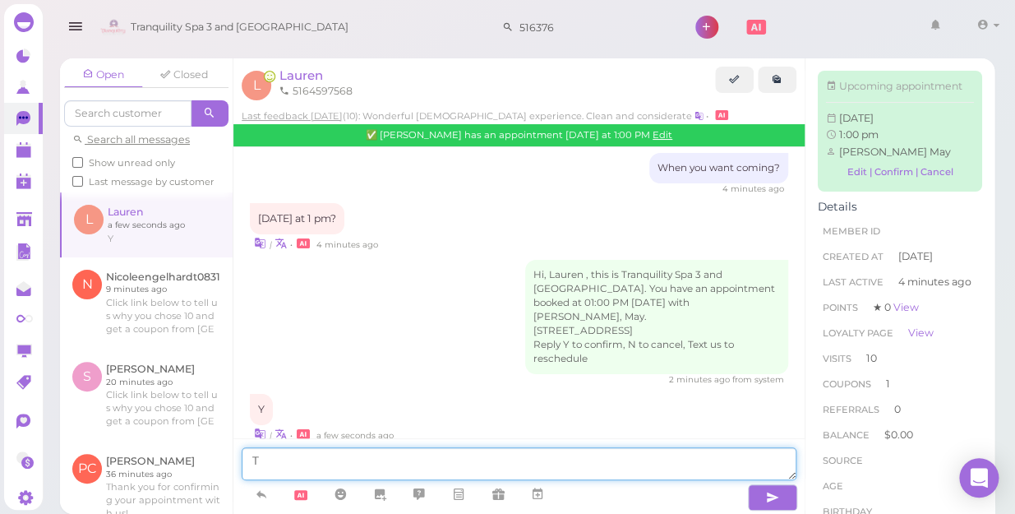
scroll to position [2237, 0]
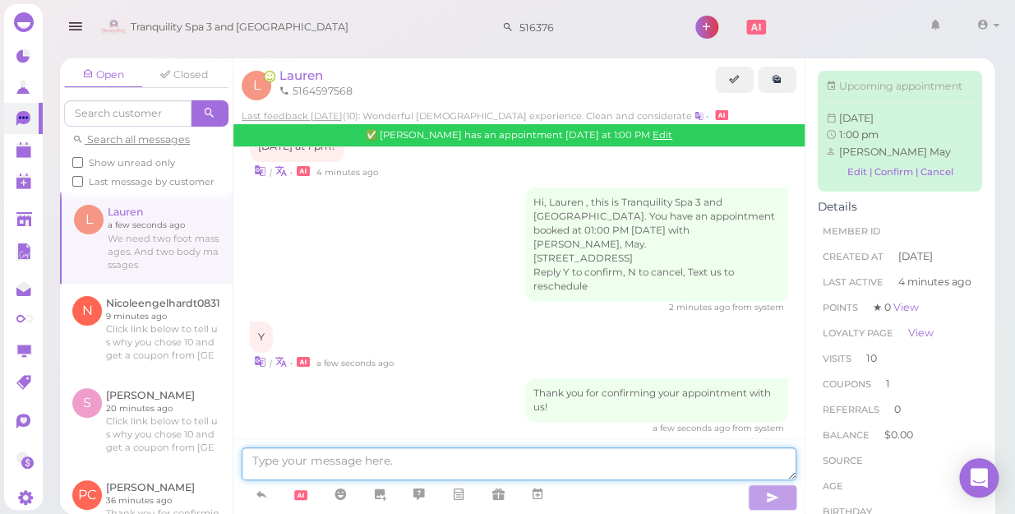
type textarea "F"
type textarea "four people?"
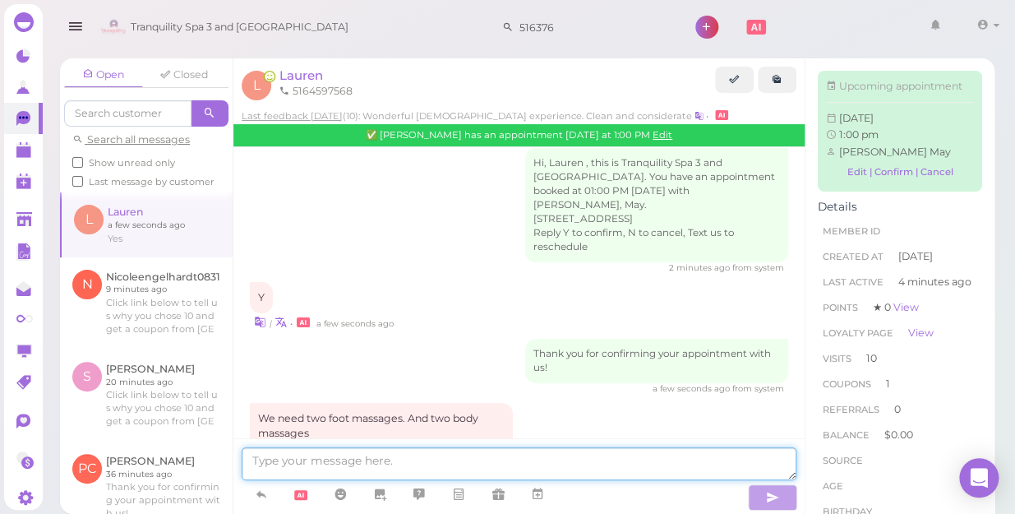
scroll to position [2345, 0]
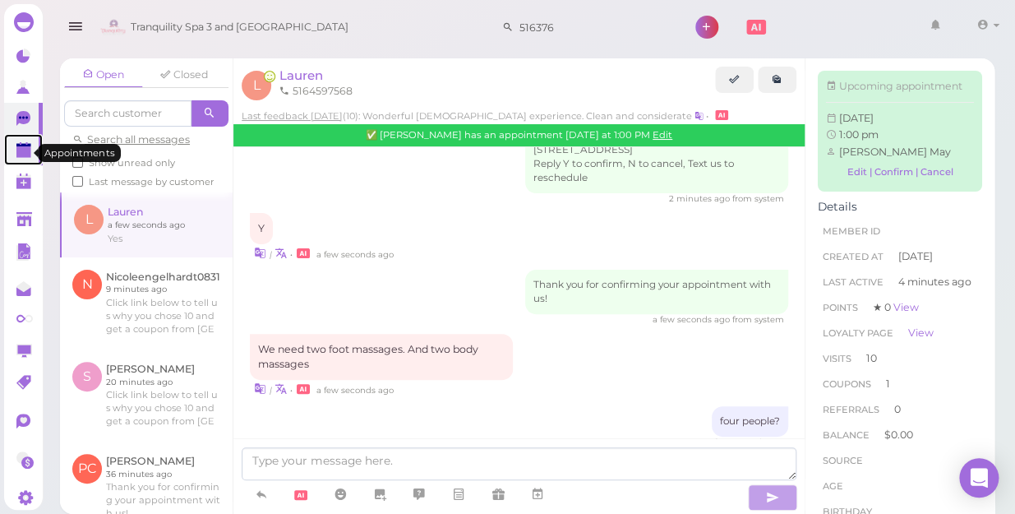
click at [16, 155] on polygon at bounding box center [23, 152] width 15 height 12
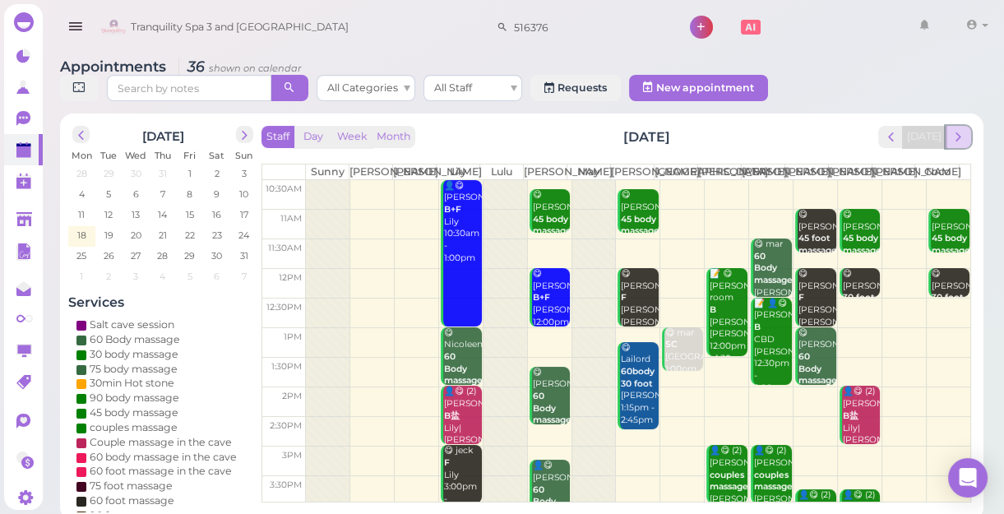
click at [966, 135] on button "next" at bounding box center [957, 137] width 25 height 22
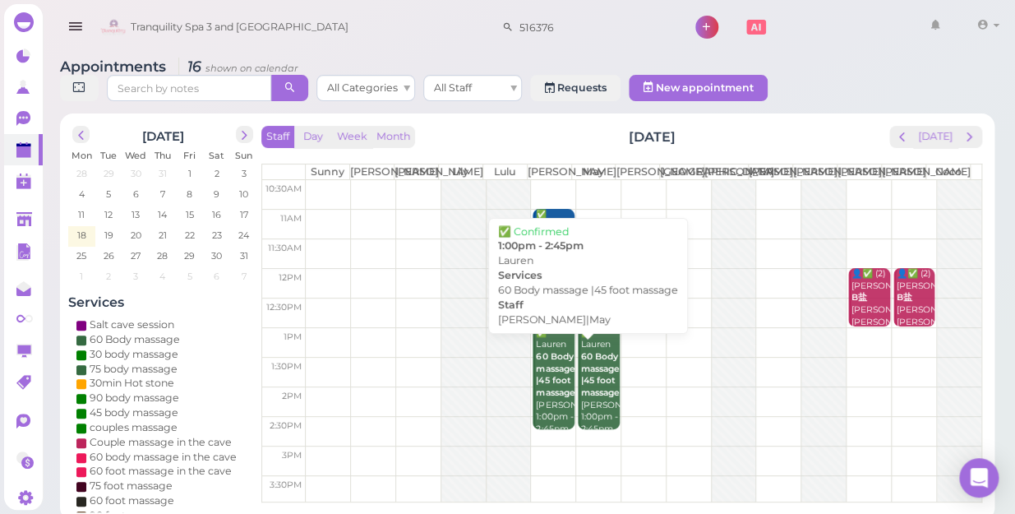
click at [581, 390] on b "60 Body massage |45 foot massage" at bounding box center [600, 374] width 39 height 47
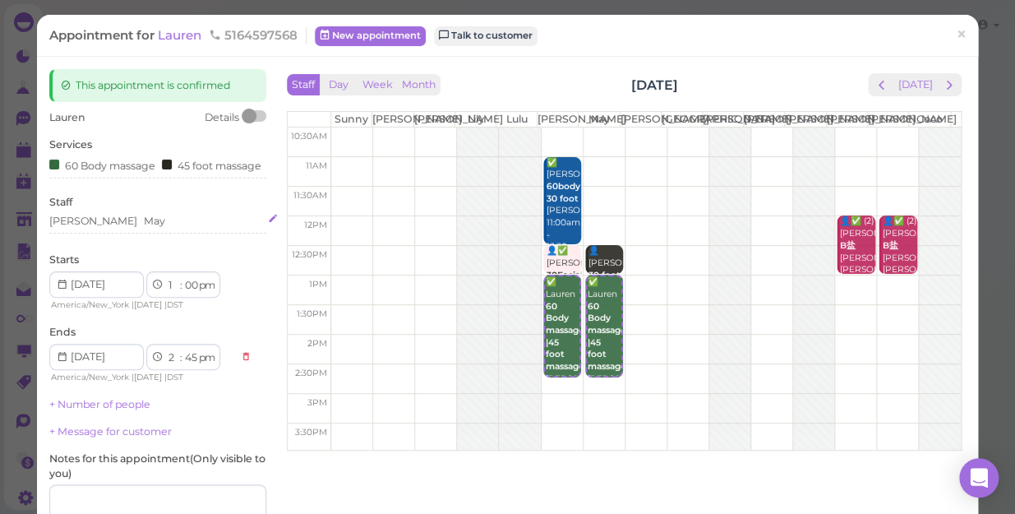
click at [102, 229] on div "Lisa May" at bounding box center [157, 221] width 217 height 15
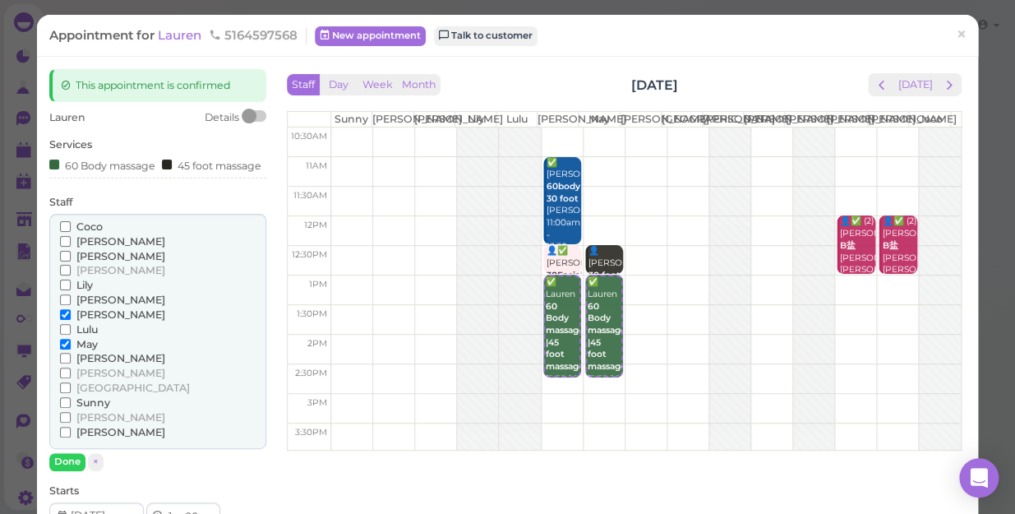
click at [137, 209] on div "Staff Coco Helen Jessica Kelly Lily Linda Lisa" at bounding box center [157, 333] width 217 height 276
click at [170, 205] on div "Lauren Details Services 60 Body massage 45 foot massage Staff Coco Helen Jessic…" at bounding box center [157, 453] width 217 height 687
click at [200, 168] on div "60 Body massage 45 foot massage" at bounding box center [157, 164] width 217 height 17
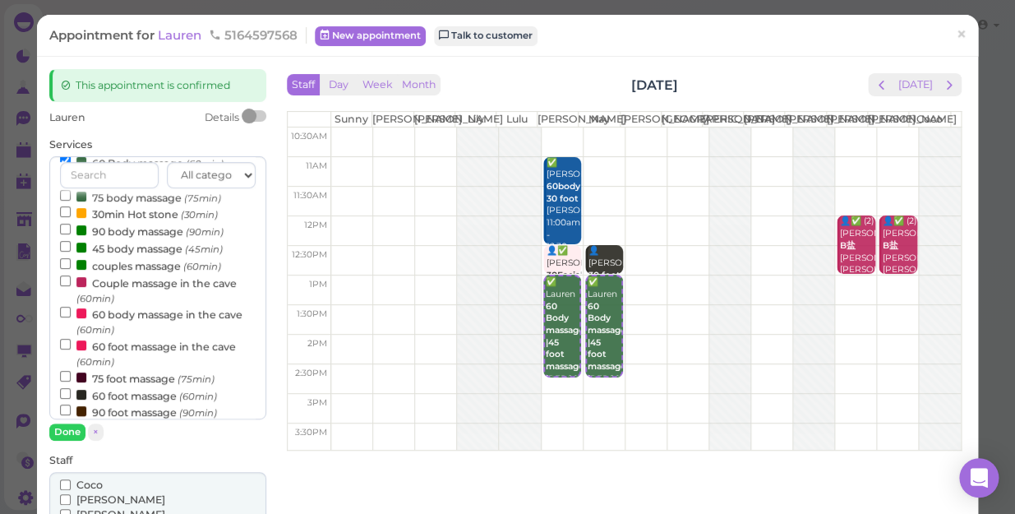
scroll to position [149, 0]
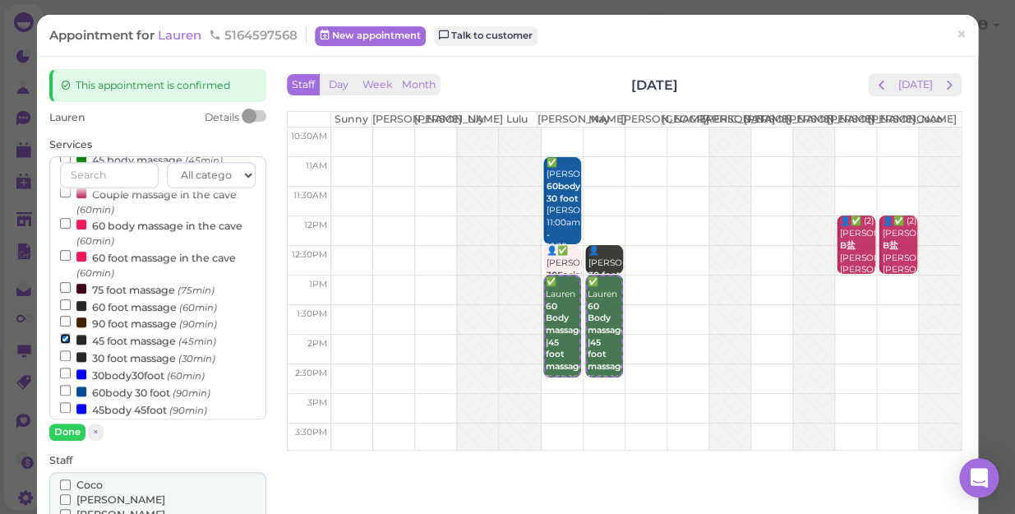
click at [63, 340] on input "45 foot massage (45min)" at bounding box center [65, 338] width 11 height 11
select select "00"
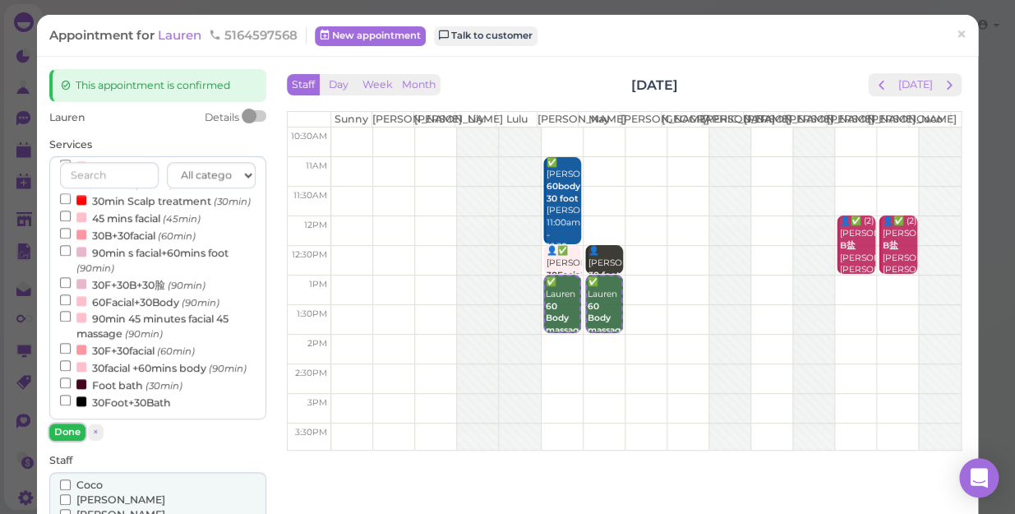
click at [60, 433] on button "Done" at bounding box center [67, 431] width 36 height 17
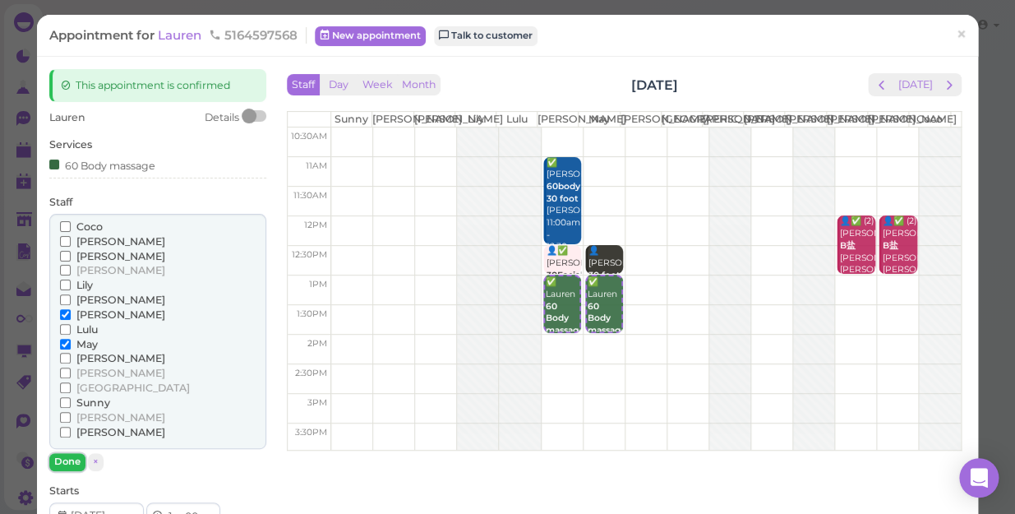
click at [69, 459] on button "Done" at bounding box center [67, 461] width 36 height 17
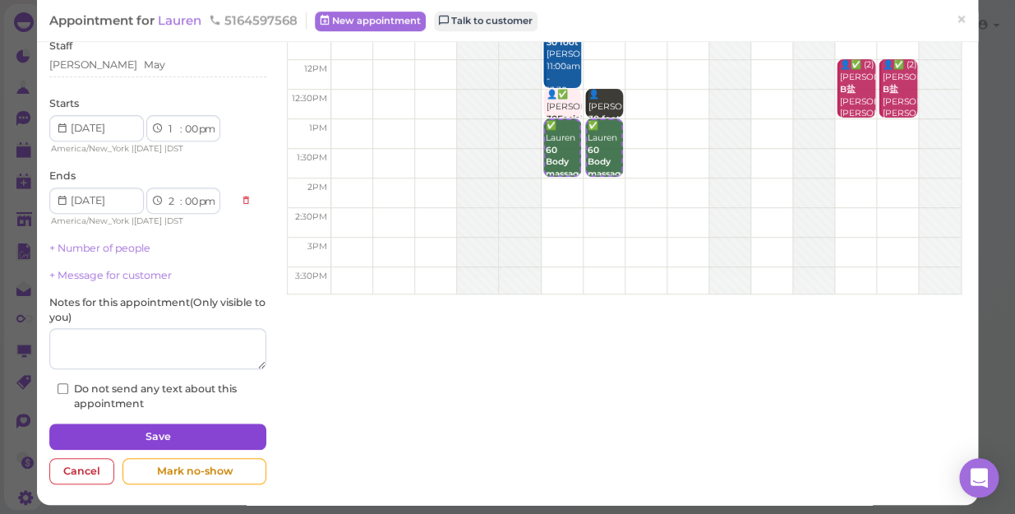
scroll to position [160, 0]
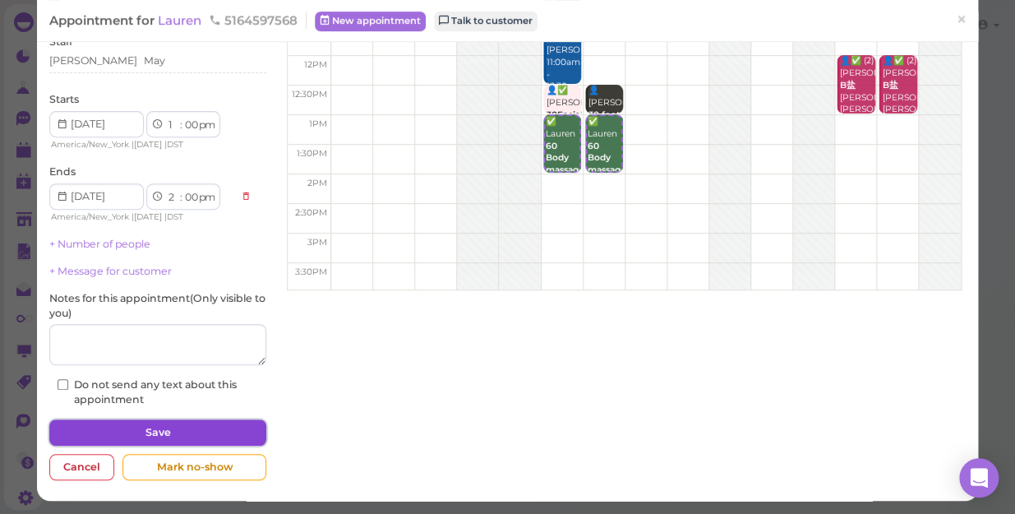
click at [238, 431] on button "Save" at bounding box center [157, 432] width 217 height 26
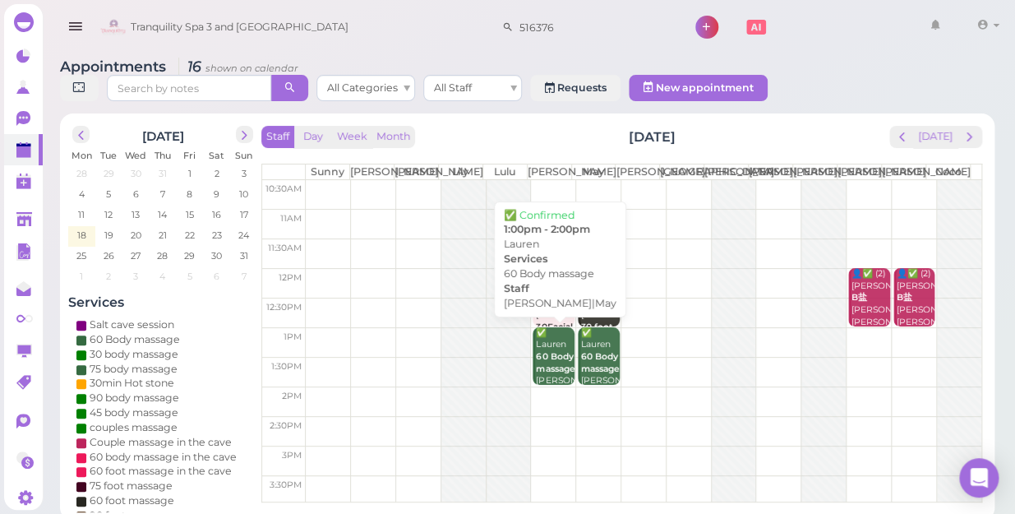
click at [554, 358] on b "60 Body massage" at bounding box center [555, 362] width 39 height 23
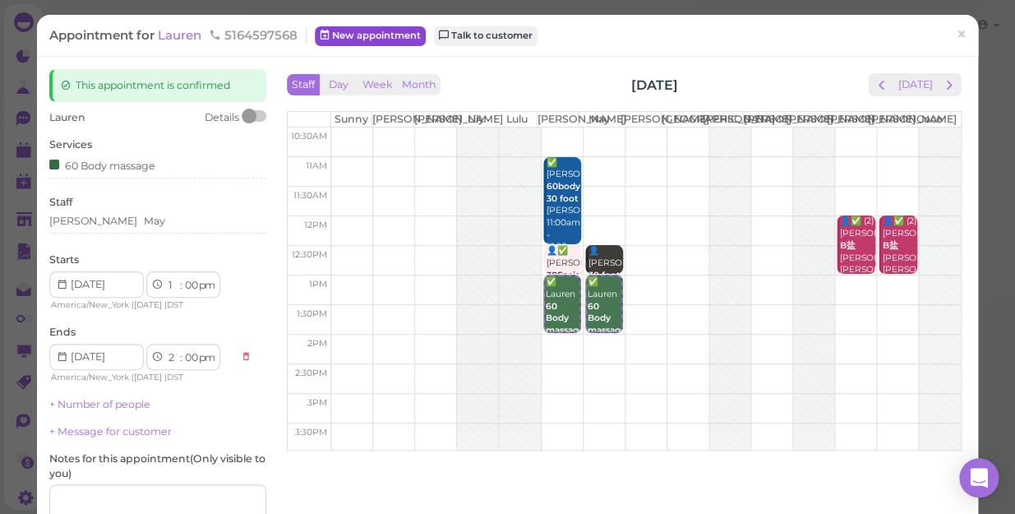
click at [381, 34] on link "New appointment" at bounding box center [370, 36] width 111 height 20
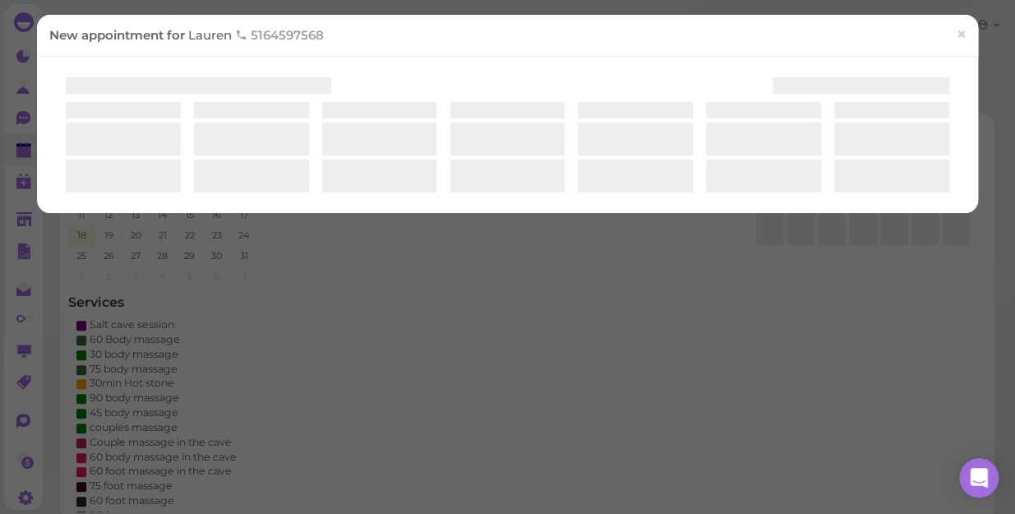
select select "1"
select select "00"
select select "am"
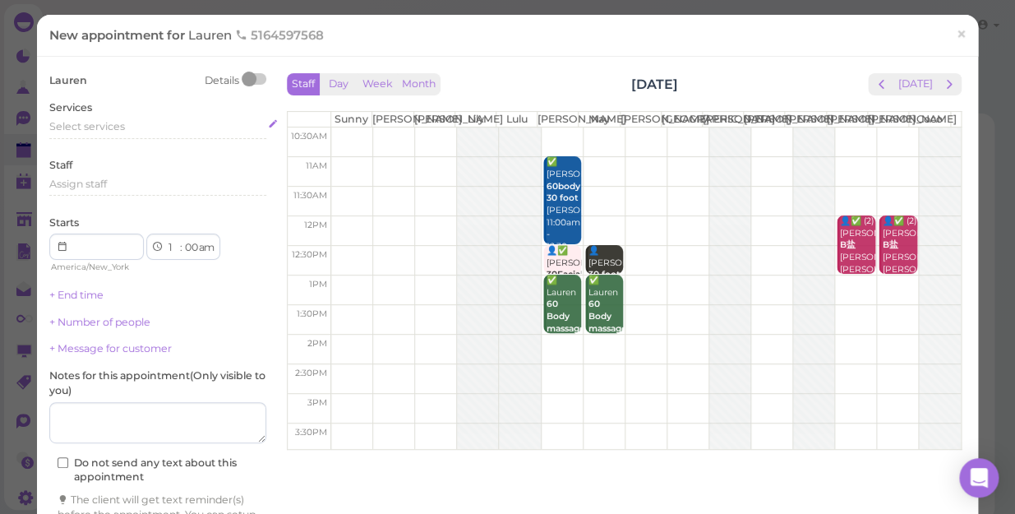
click at [127, 122] on div "Select services" at bounding box center [157, 126] width 217 height 15
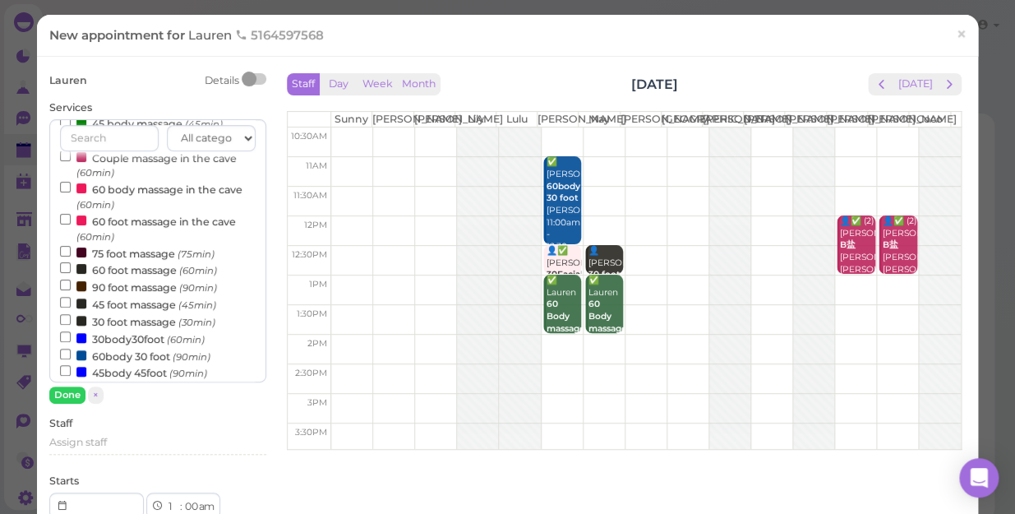
scroll to position [149, 0]
click at [65, 303] on input "45 foot massage (45min)" at bounding box center [65, 301] width 11 height 11
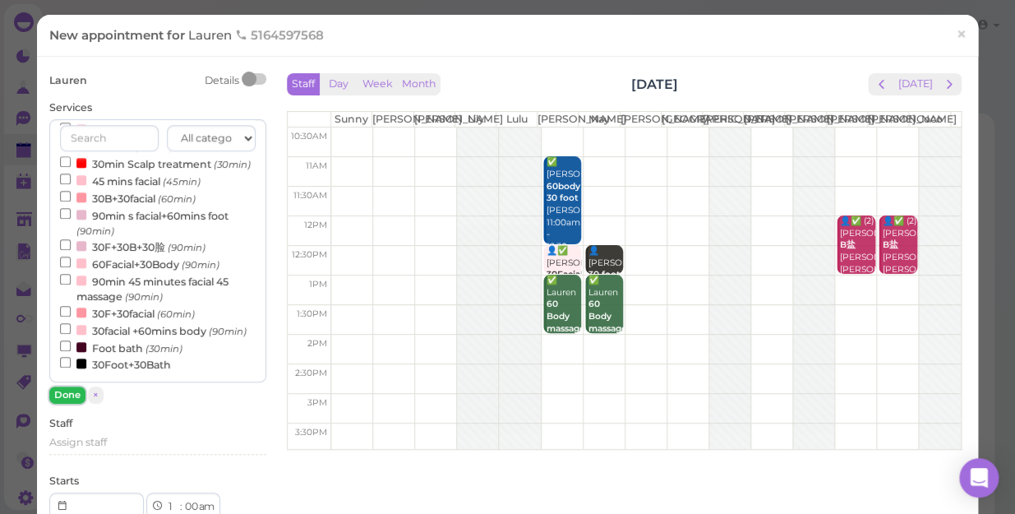
click at [67, 394] on button "Done" at bounding box center [67, 394] width 36 height 17
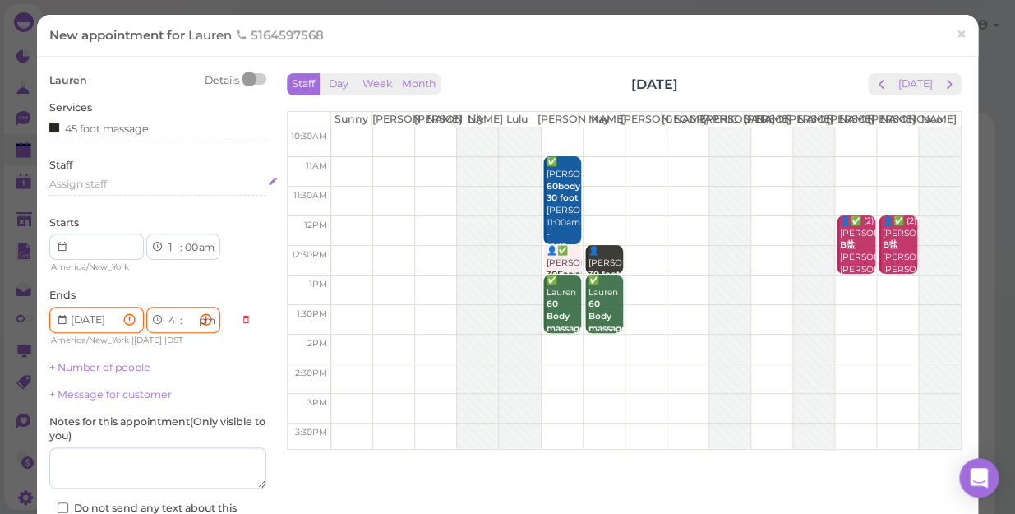
click at [106, 184] on span "Assign staff" at bounding box center [78, 184] width 58 height 12
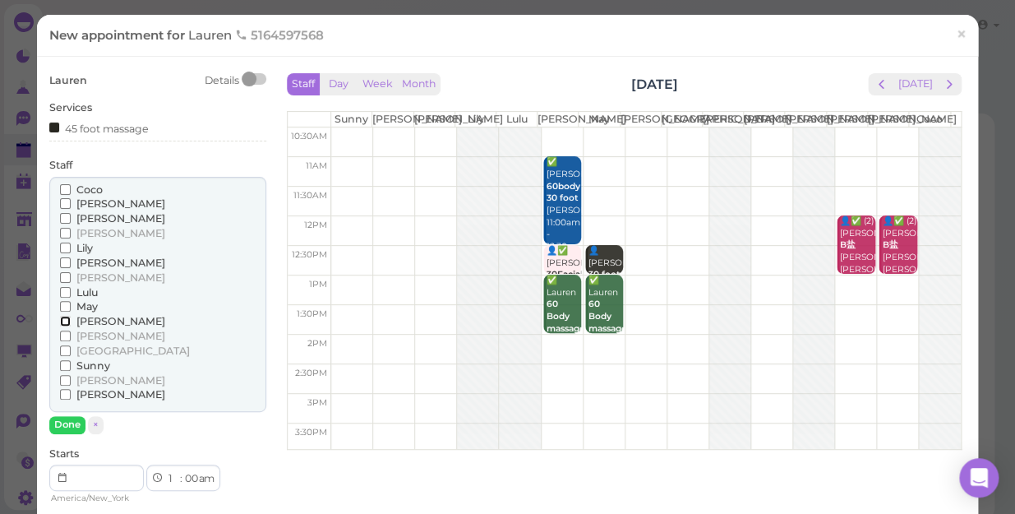
click at [60, 321] on input "[PERSON_NAME]" at bounding box center [65, 321] width 11 height 11
click at [63, 201] on input "[PERSON_NAME]" at bounding box center [65, 203] width 11 height 11
click at [68, 423] on button "Done" at bounding box center [67, 424] width 36 height 17
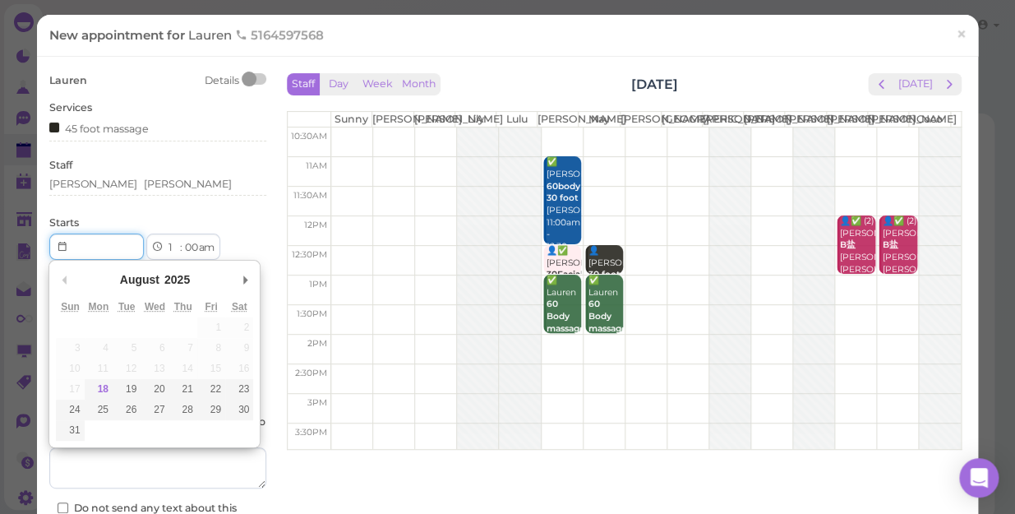
click at [92, 249] on input "Use the arrow keys to pick a date" at bounding box center [96, 246] width 95 height 26
type input "[DATE]"
type input "Invalid date"
select select "00"
select select
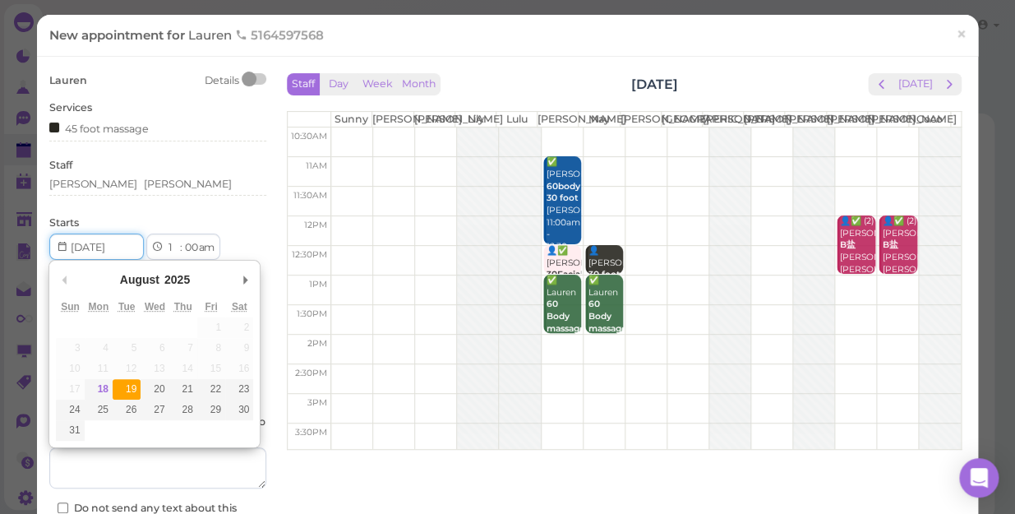
select select "am"
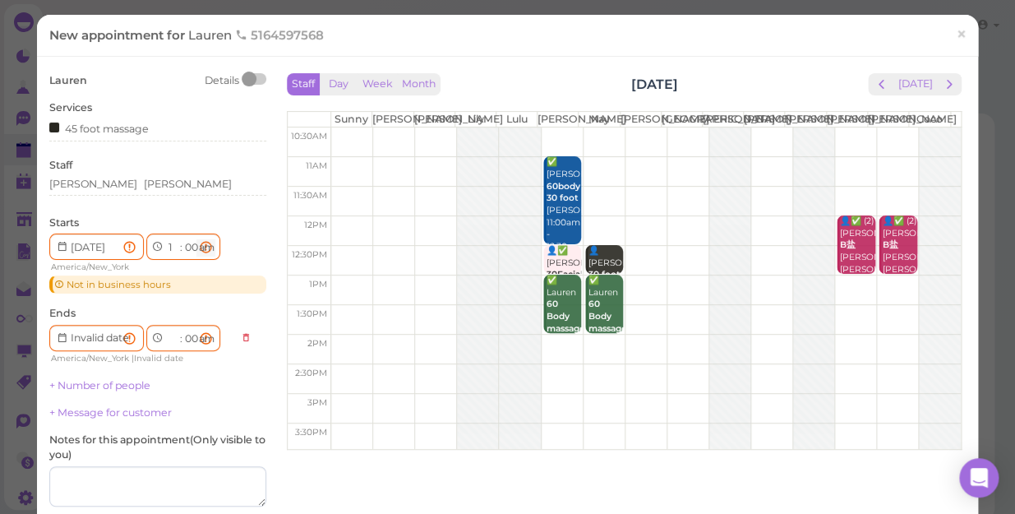
click at [207, 249] on select "am pm" at bounding box center [205, 247] width 19 height 17
select select "pm"
click at [198, 239] on select "am pm" at bounding box center [205, 247] width 19 height 17
type input "[DATE]"
select select "1"
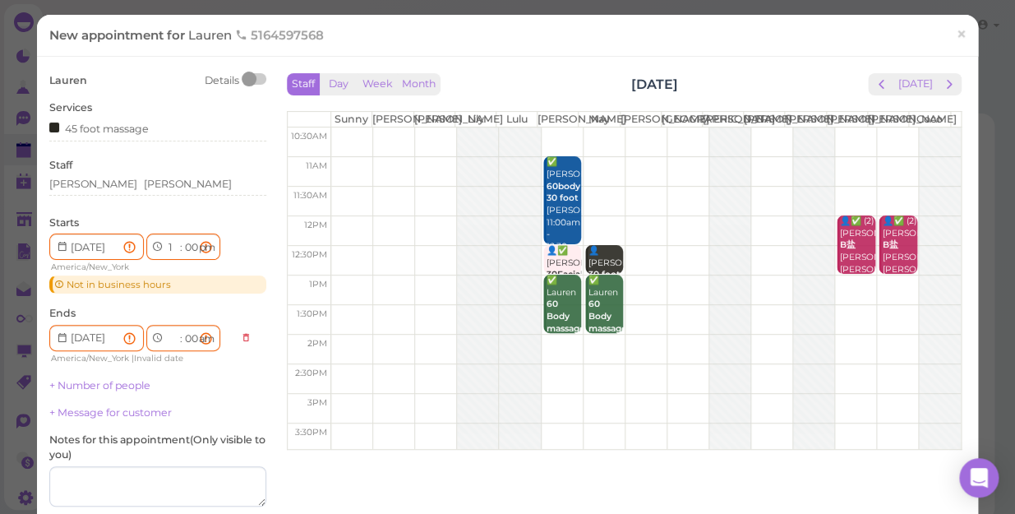
select select "45"
select select "pm"
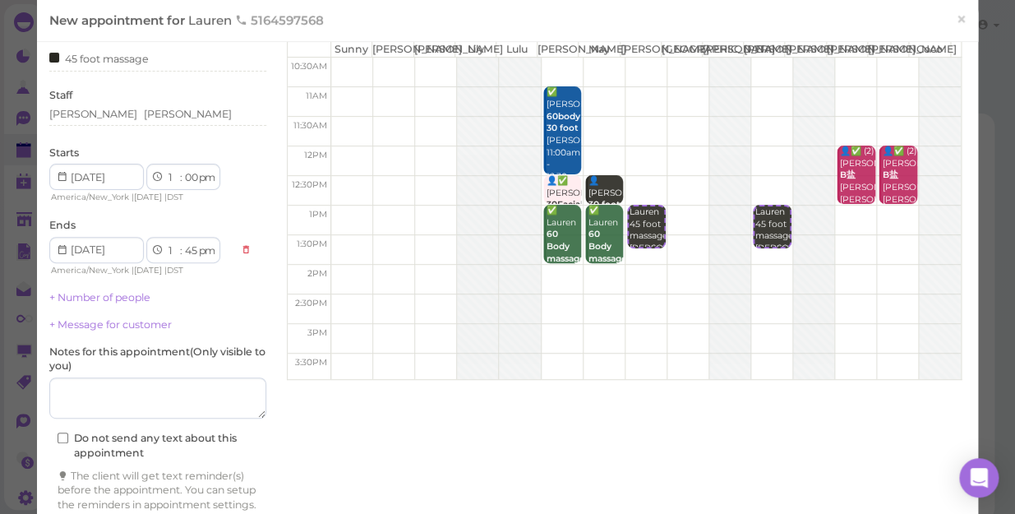
scroll to position [148, 0]
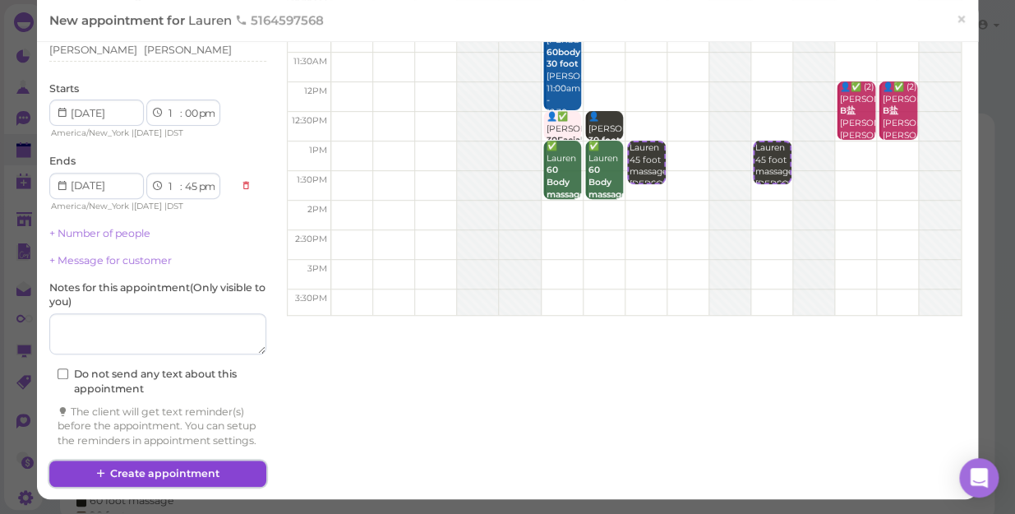
click at [202, 475] on button "Create appointment" at bounding box center [157, 473] width 217 height 26
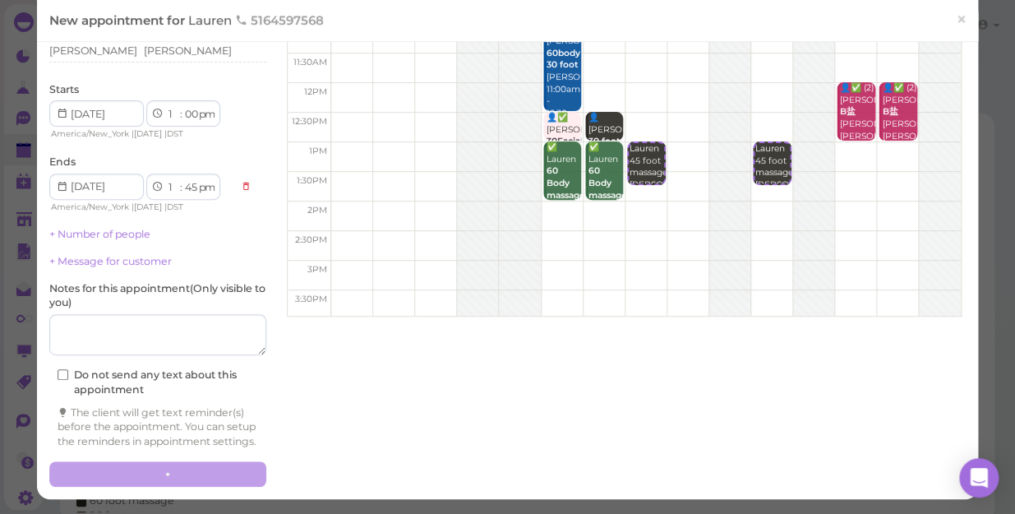
scroll to position [147, 0]
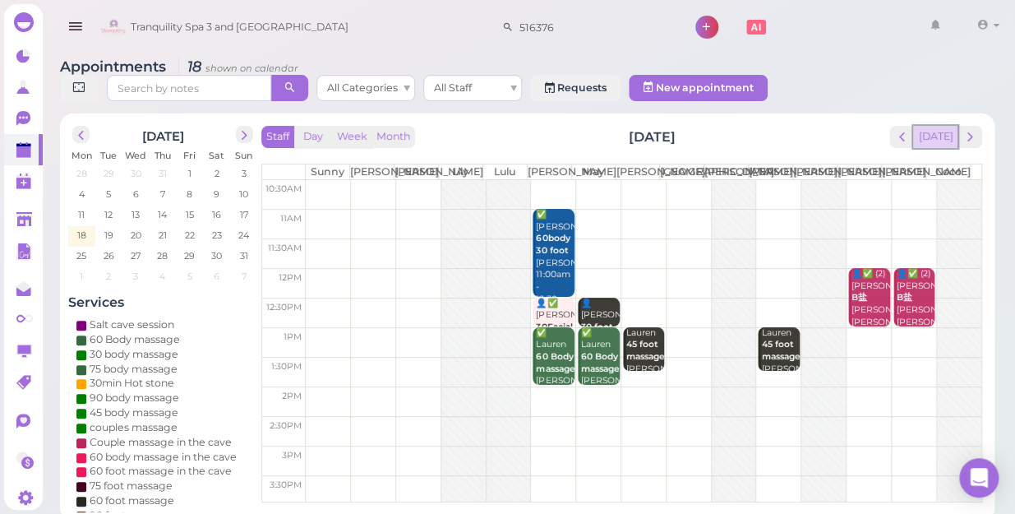
click at [937, 127] on button "[DATE]" at bounding box center [935, 137] width 44 height 22
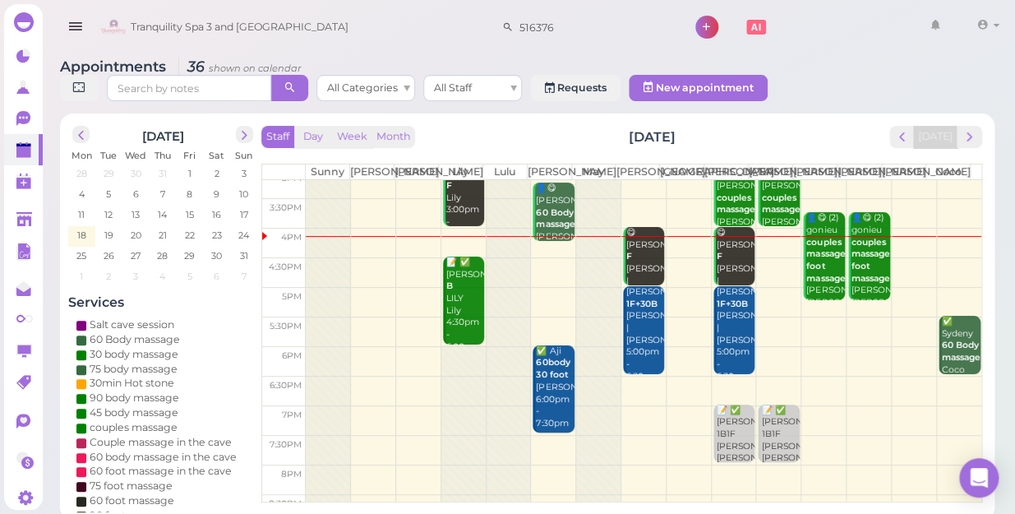
scroll to position [297, 0]
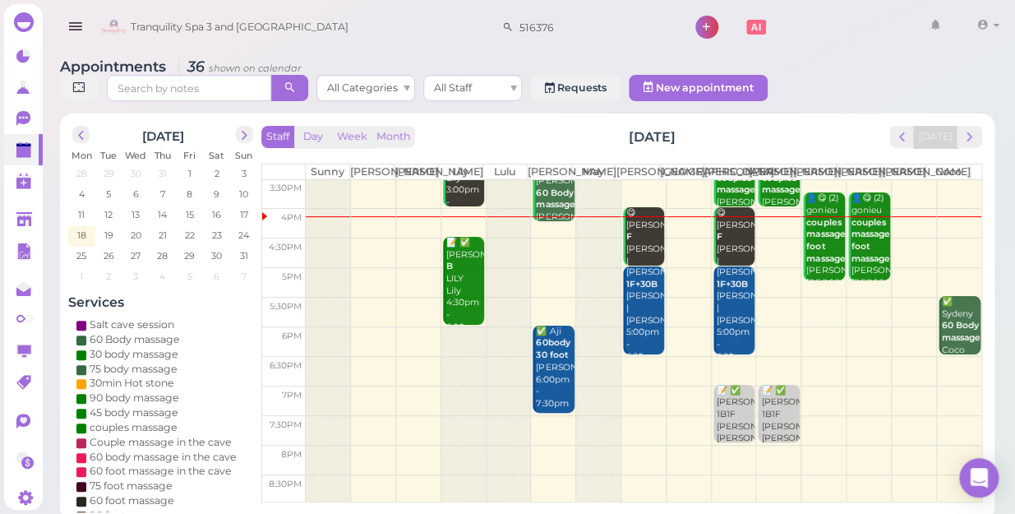
click at [765, 240] on td at bounding box center [644, 253] width 676 height 30
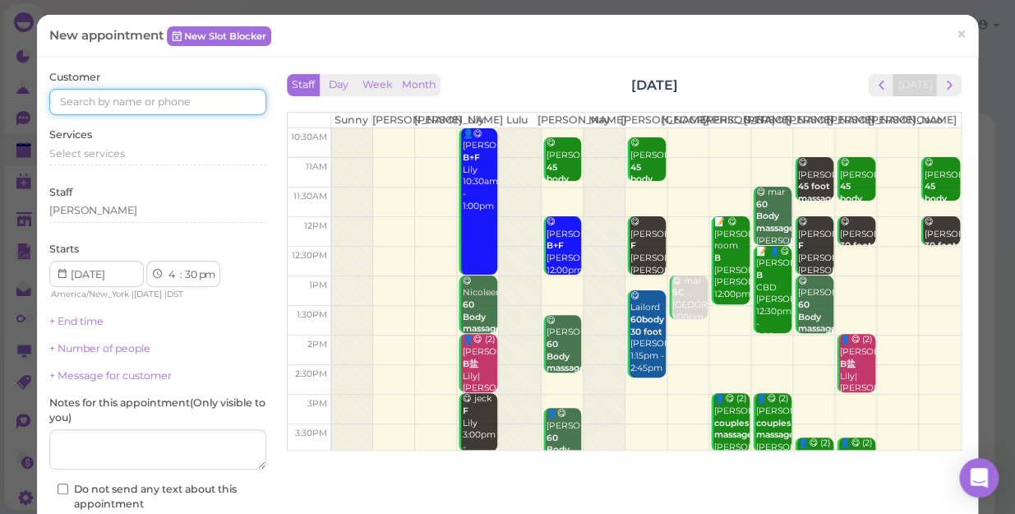
click at [225, 109] on input at bounding box center [157, 102] width 217 height 26
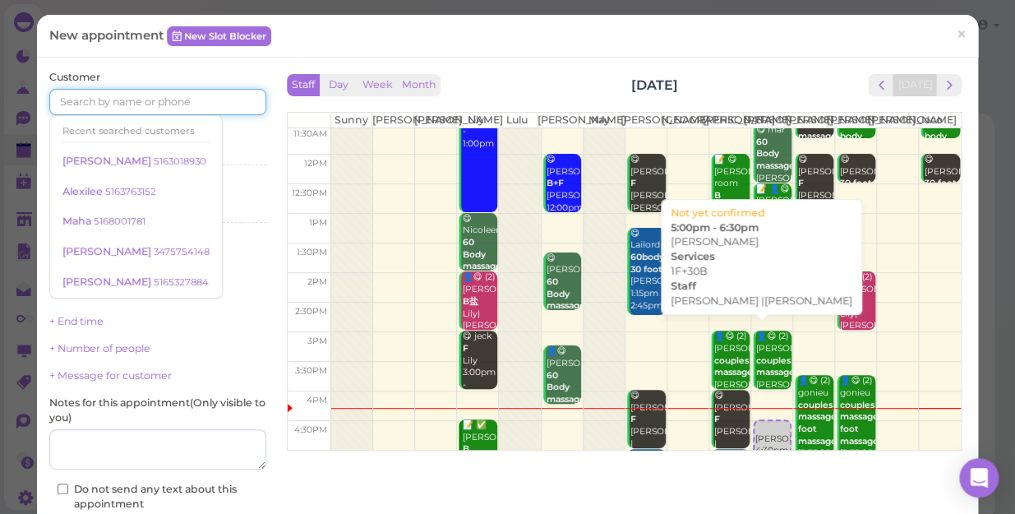
scroll to position [224, 0]
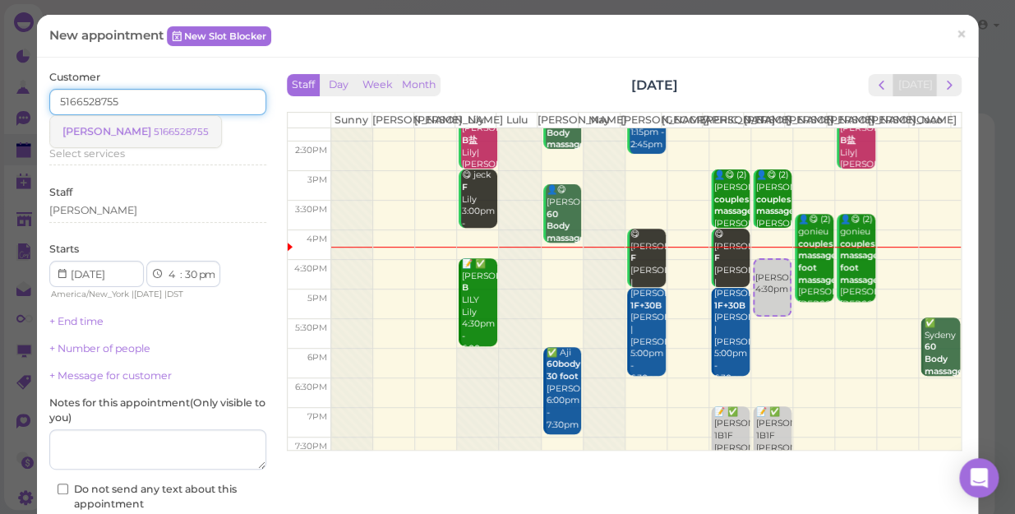
type input "5166528755"
click at [154, 132] on small "5166528755" at bounding box center [181, 132] width 55 height 12
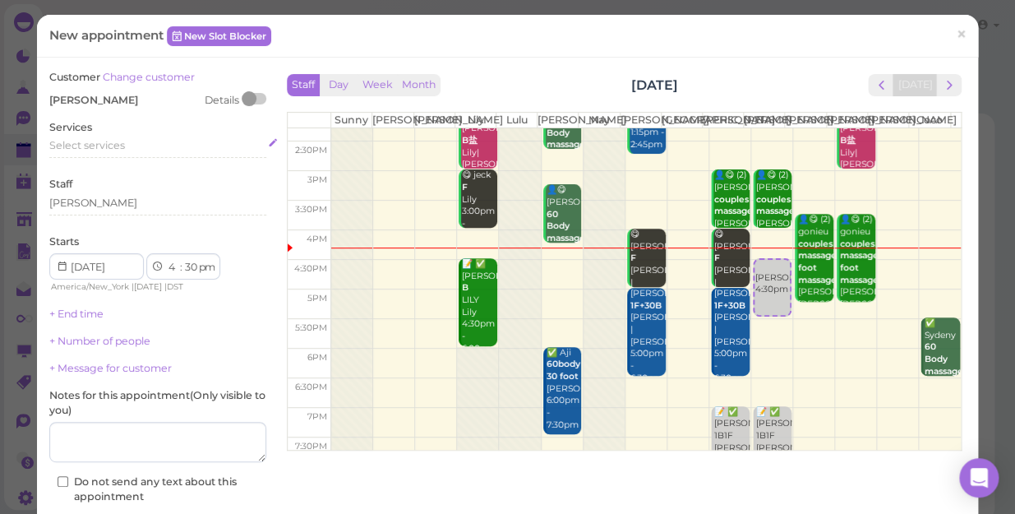
click at [132, 145] on div "Select services" at bounding box center [157, 145] width 217 height 15
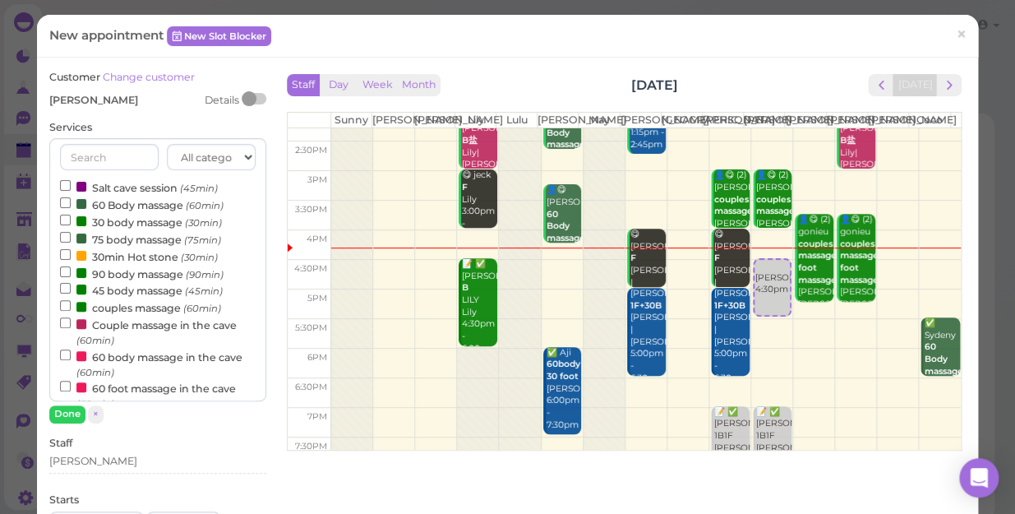
click at [109, 200] on label "60 Body massage (60min)" at bounding box center [142, 204] width 164 height 17
click at [71, 200] on input "60 Body massage (60min)" at bounding box center [65, 202] width 11 height 11
click at [68, 411] on button "Done" at bounding box center [67, 413] width 36 height 17
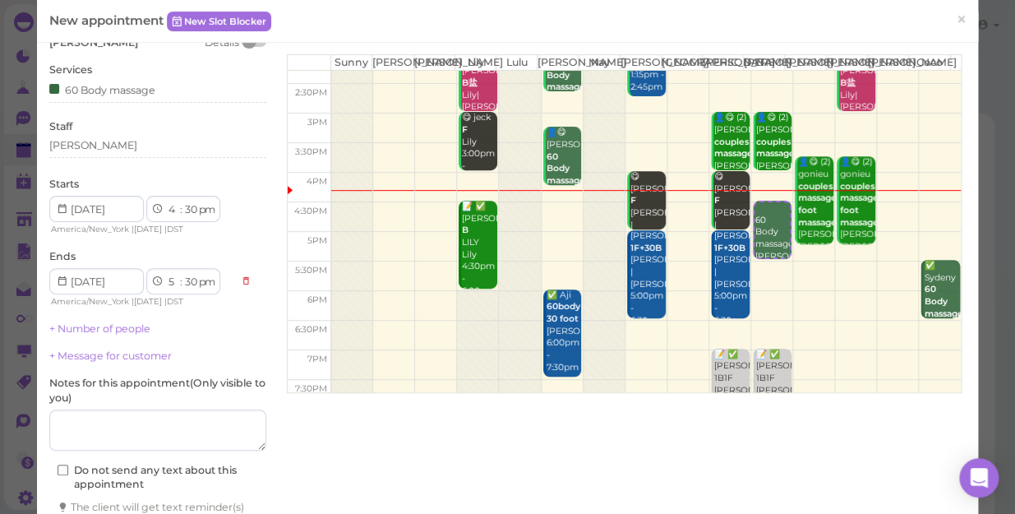
scroll to position [167, 0]
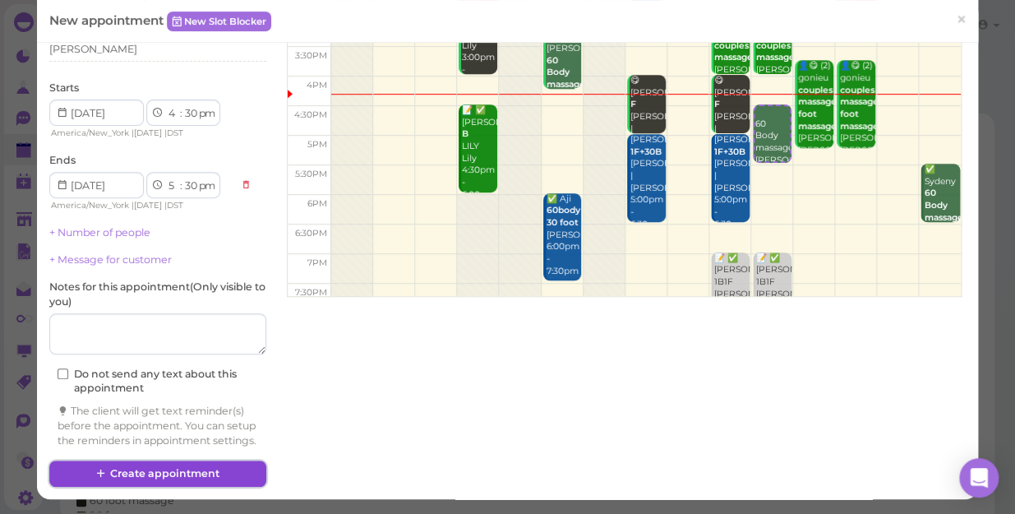
click at [224, 468] on button "Create appointment" at bounding box center [157, 473] width 217 height 26
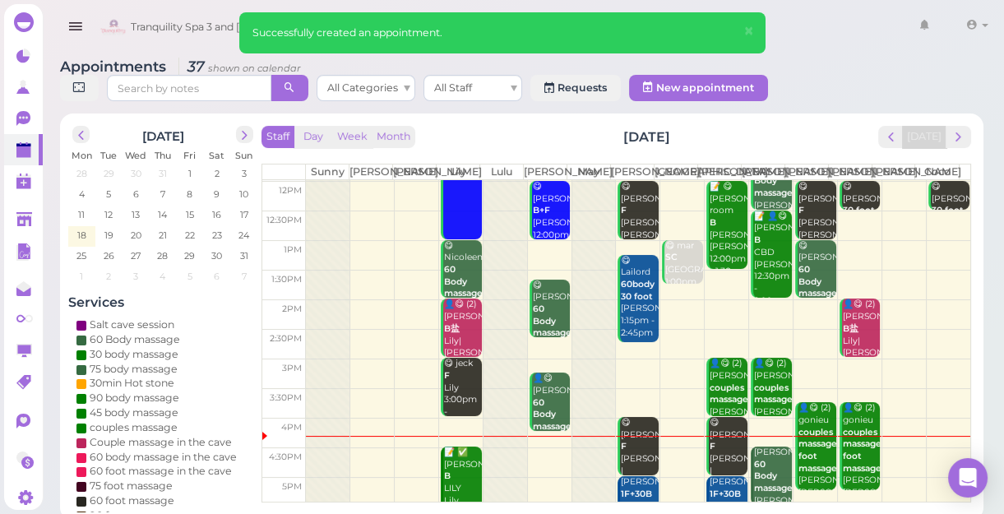
scroll to position [297, 0]
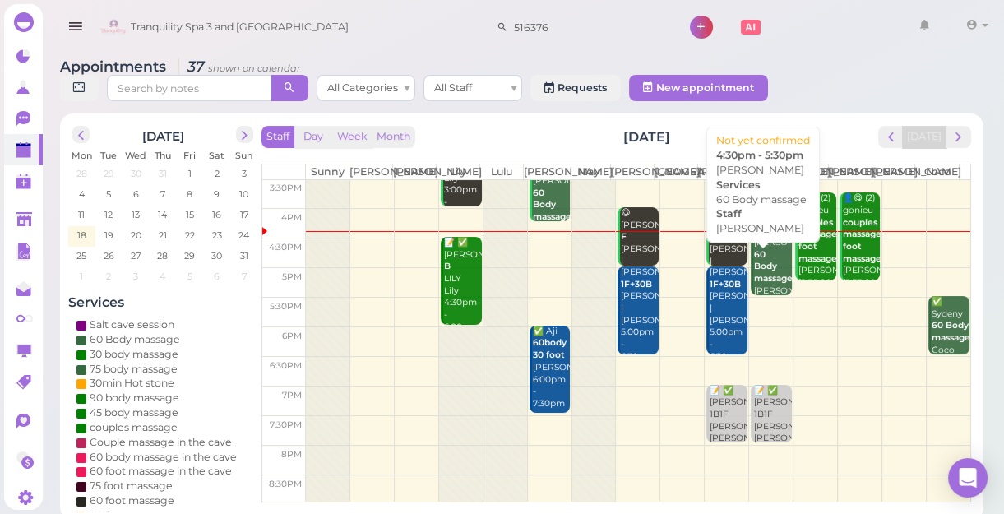
click at [754, 284] on b "60 Body massage" at bounding box center [773, 266] width 39 height 35
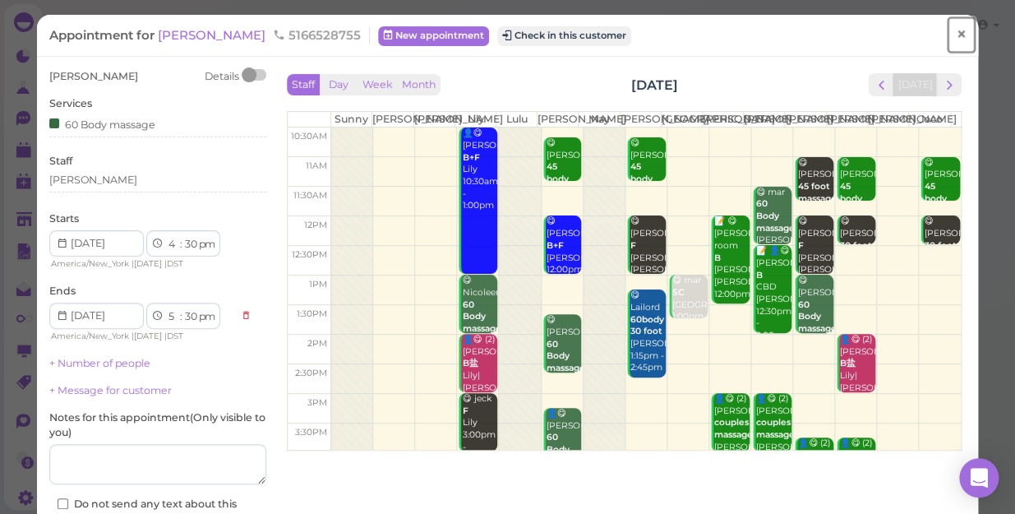
click at [956, 39] on span "×" at bounding box center [961, 34] width 11 height 23
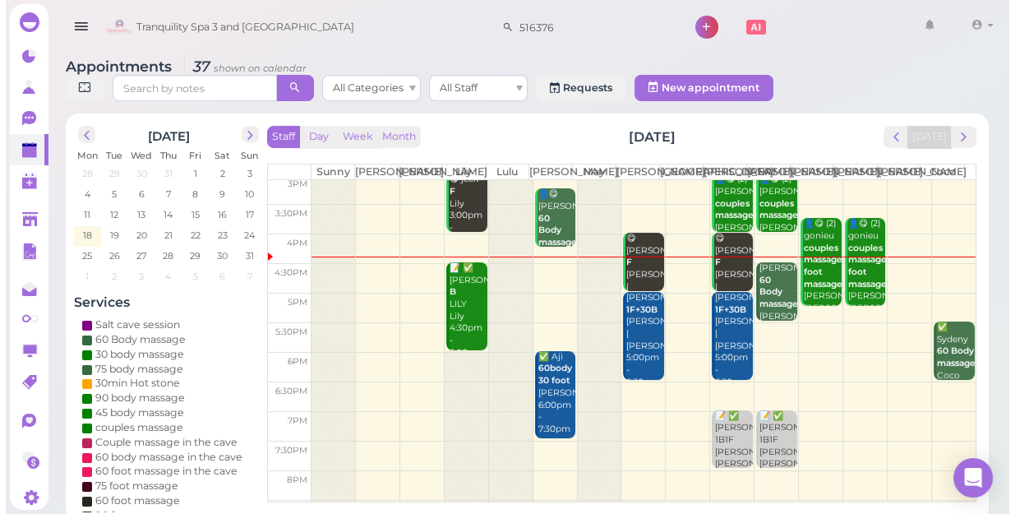
scroll to position [297, 0]
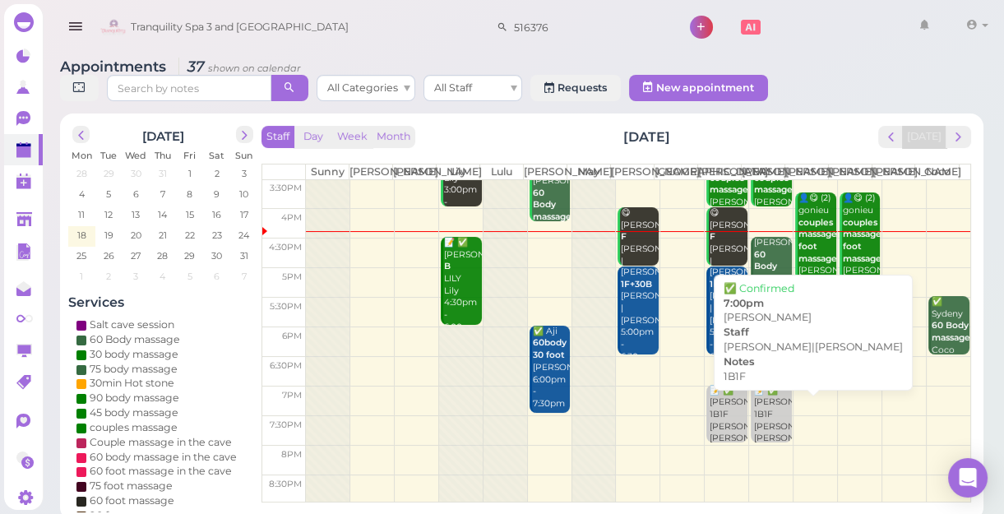
click at [765, 431] on div "📝 ✅ Peachie Cici 1B1F Helen|Jessica 7:00pm" at bounding box center [772, 421] width 39 height 72
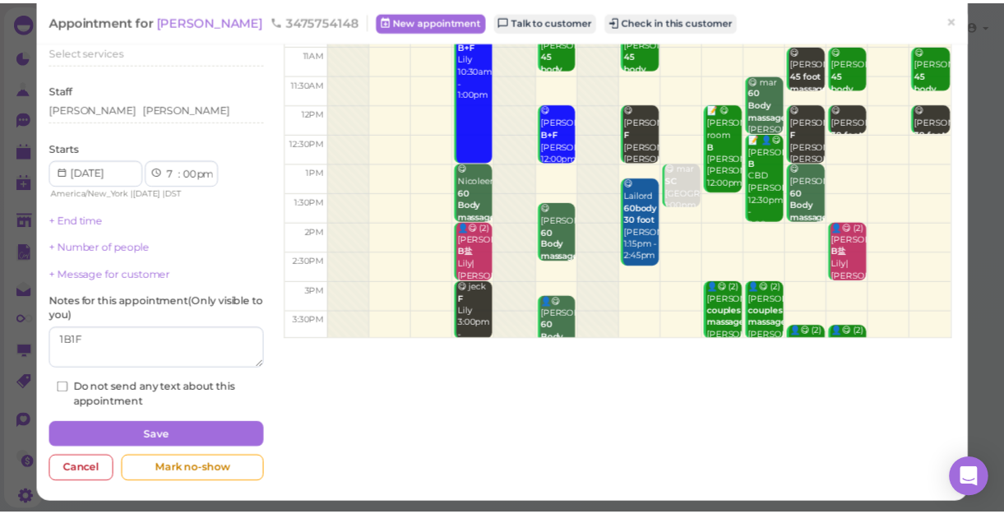
scroll to position [115, 0]
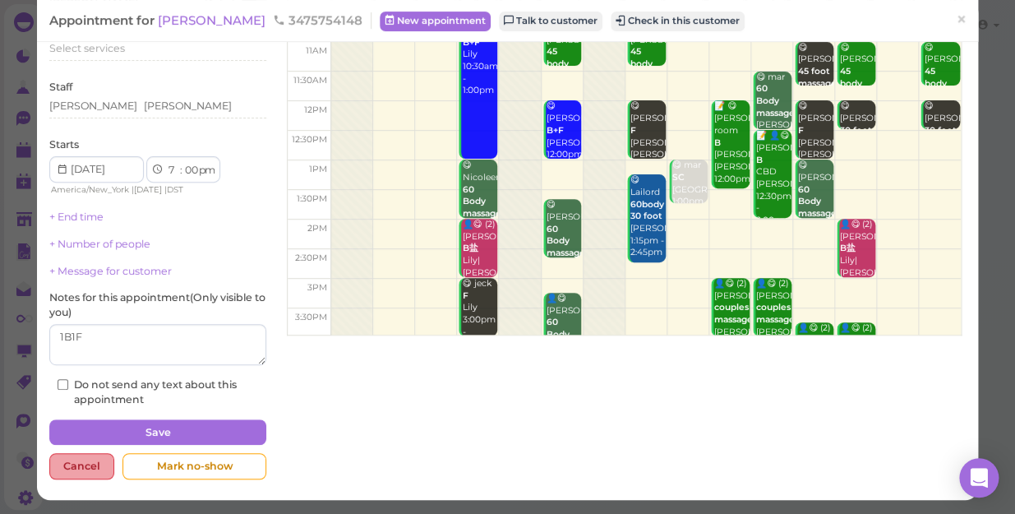
click at [89, 467] on div "Cancel" at bounding box center [81, 466] width 65 height 26
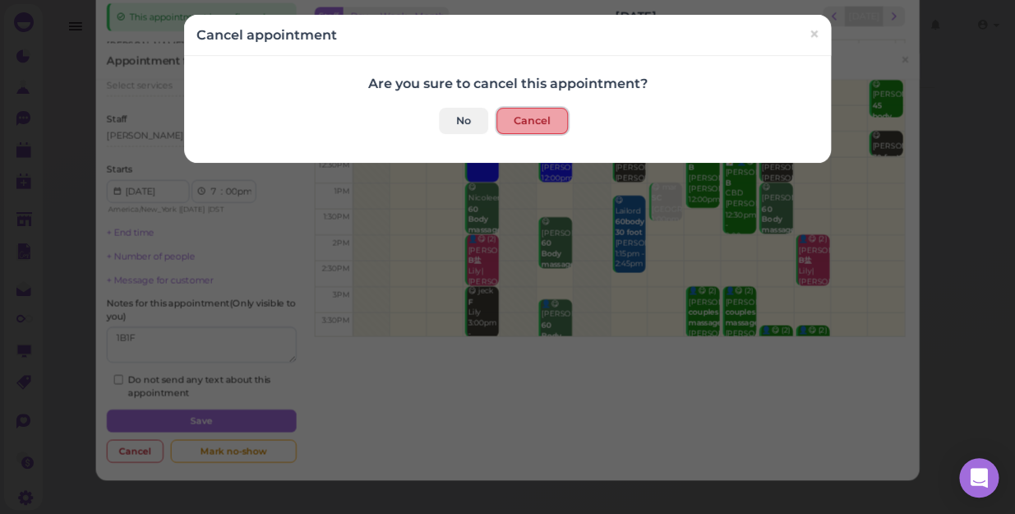
click at [521, 123] on button "Cancel" at bounding box center [532, 121] width 72 height 26
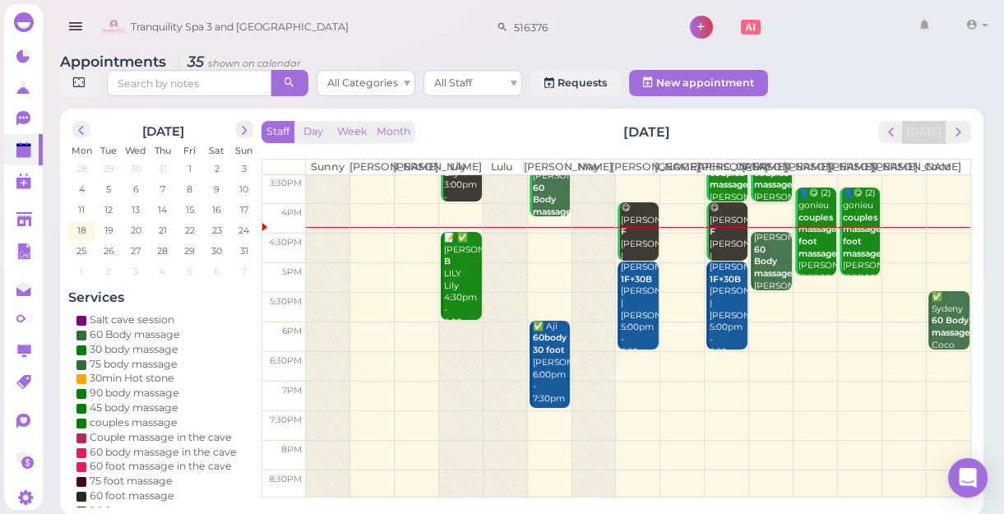
scroll to position [6, 0]
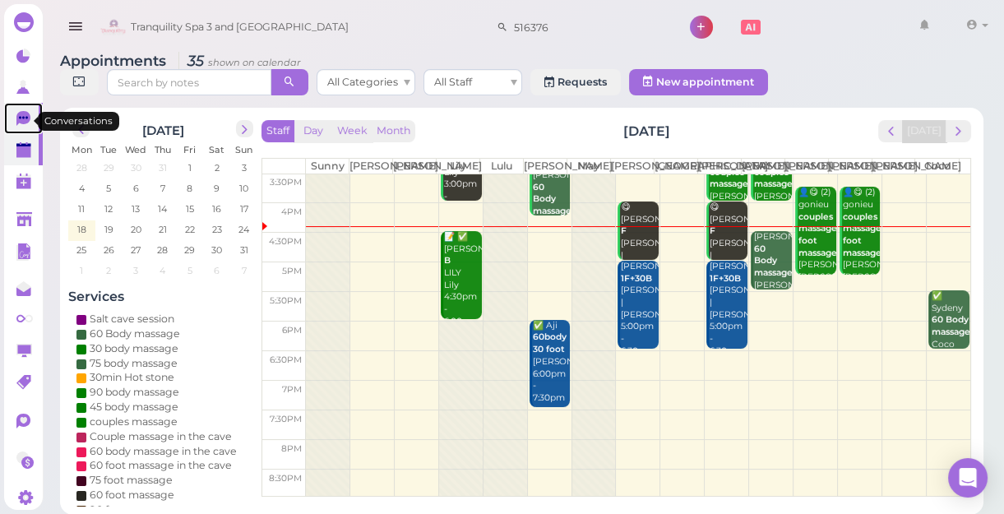
click at [21, 120] on icon at bounding box center [23, 118] width 14 height 15
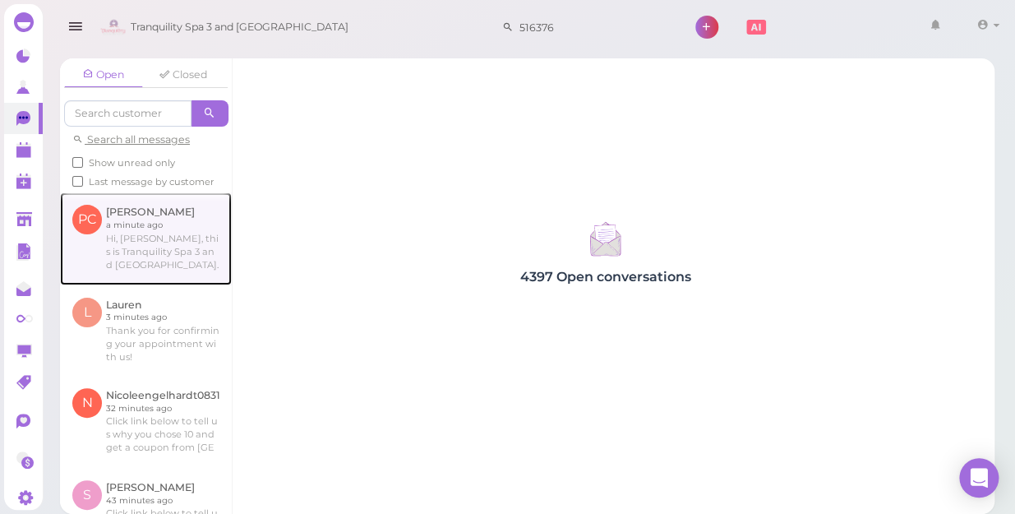
click at [95, 233] on link at bounding box center [146, 238] width 172 height 92
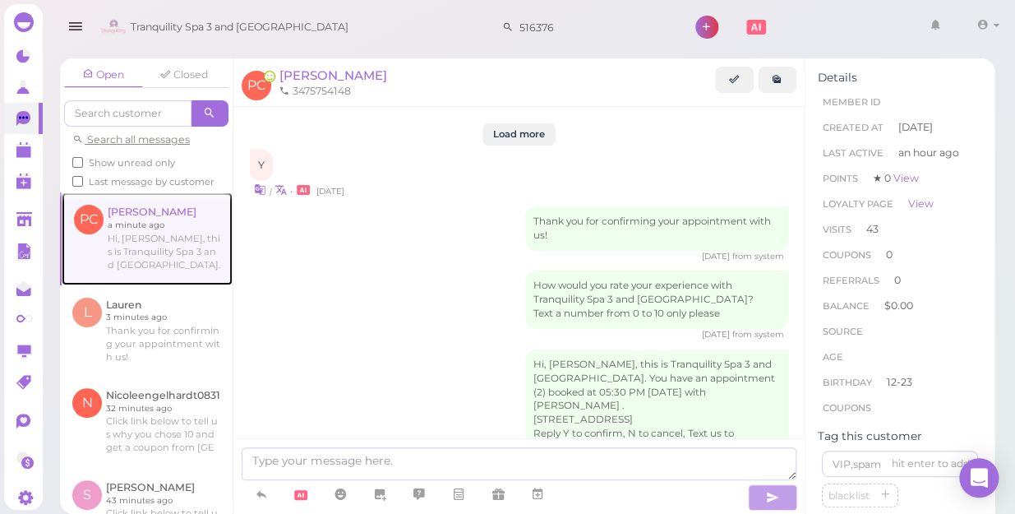
scroll to position [2157, 0]
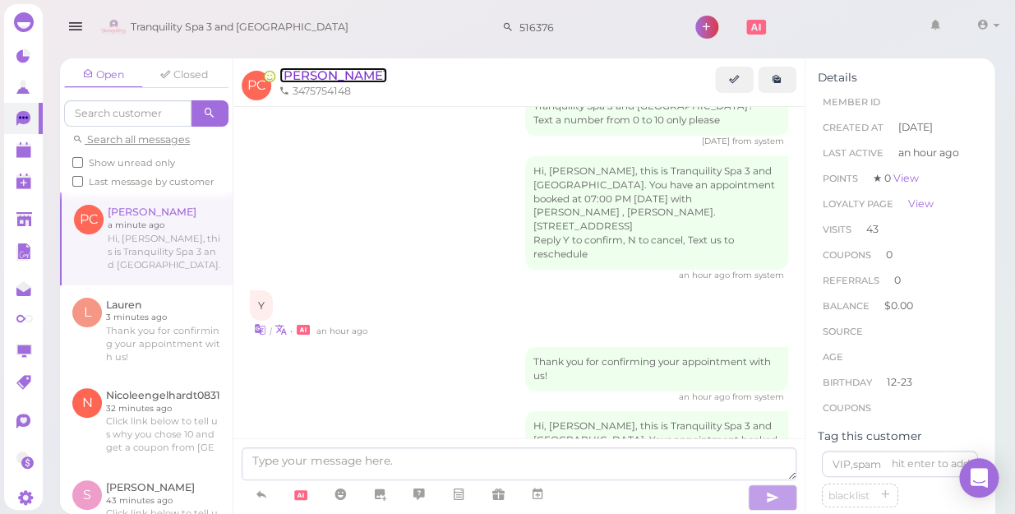
click at [306, 76] on span "Peachie Cici" at bounding box center [333, 75] width 108 height 16
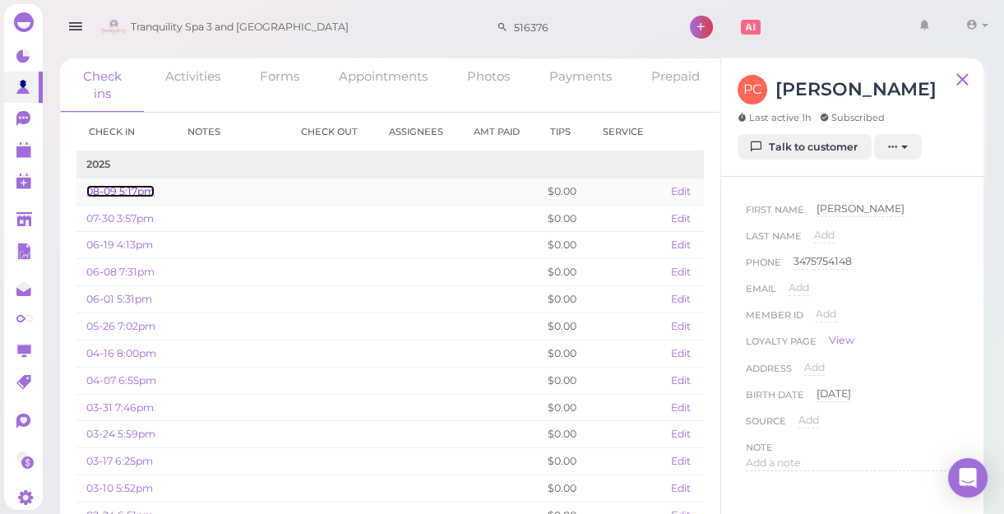
click at [136, 192] on link "08-09 5:17pm" at bounding box center [120, 191] width 68 height 12
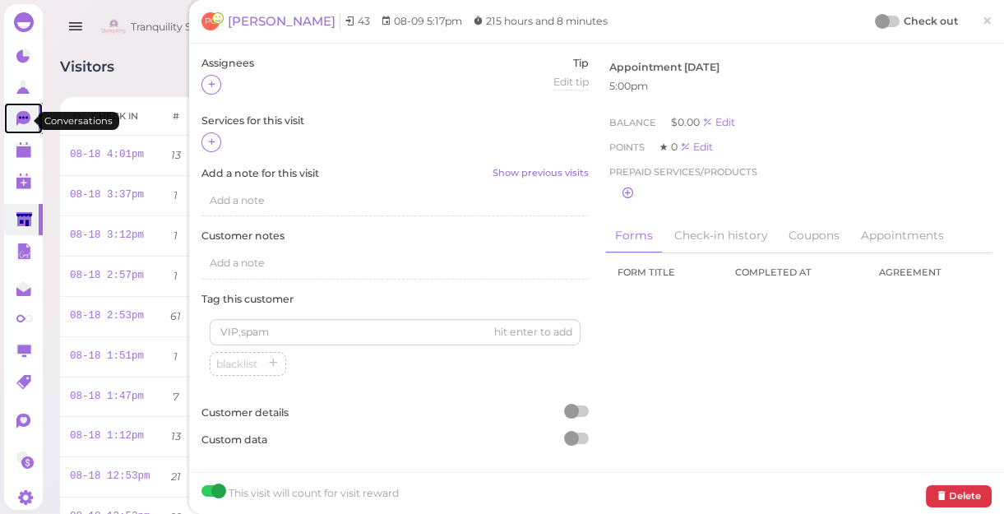
click at [25, 123] on icon at bounding box center [23, 118] width 14 height 15
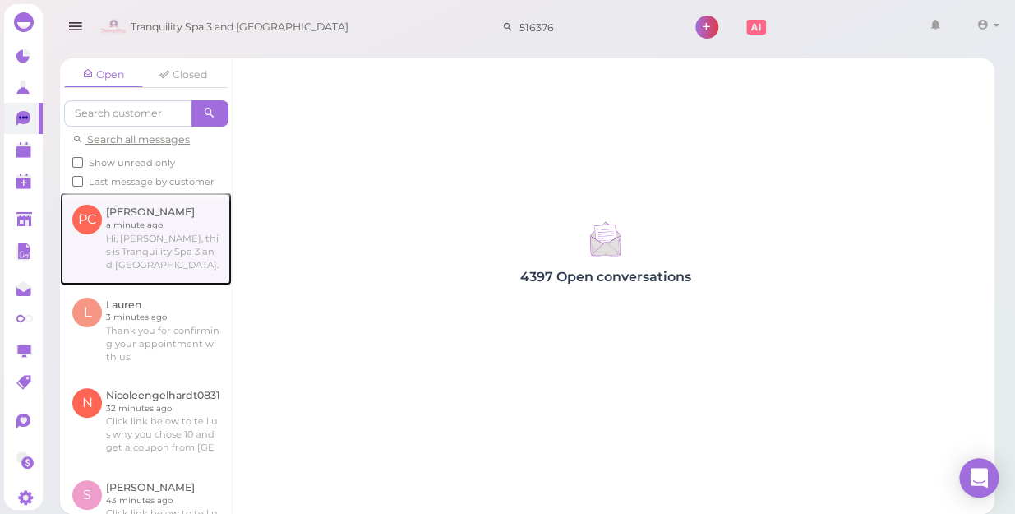
click at [142, 270] on link at bounding box center [146, 238] width 172 height 92
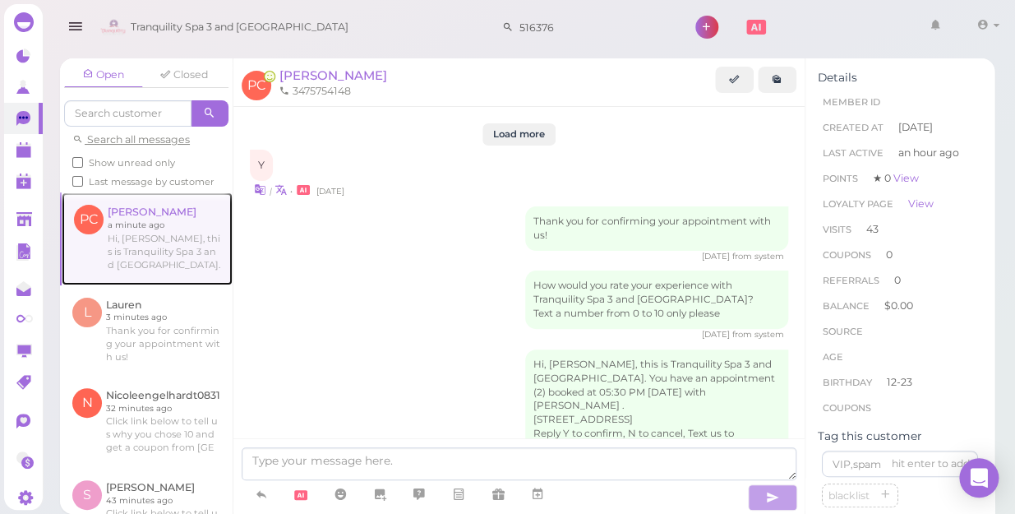
scroll to position [2157, 0]
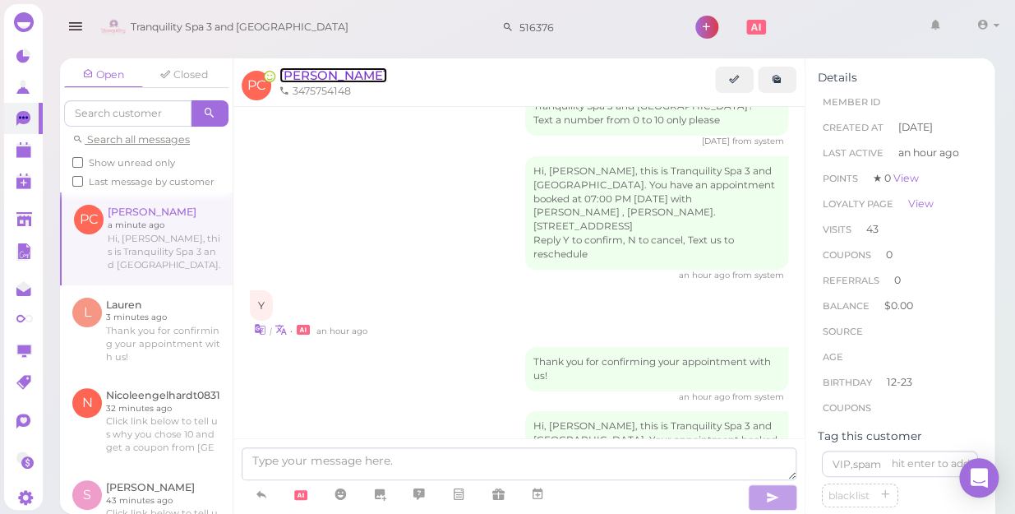
click at [297, 77] on span "Peachie Cici" at bounding box center [333, 75] width 108 height 16
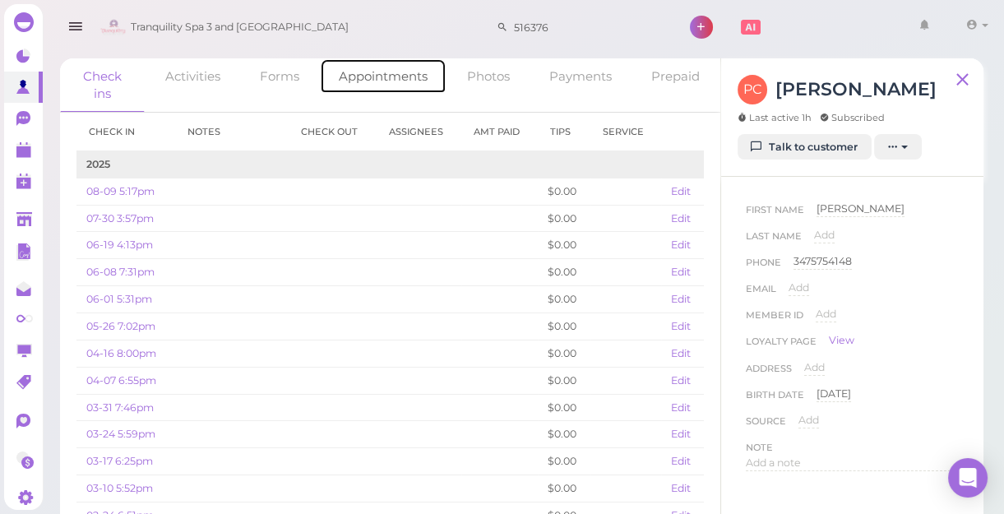
click at [395, 77] on link "Appointments" at bounding box center [383, 75] width 127 height 35
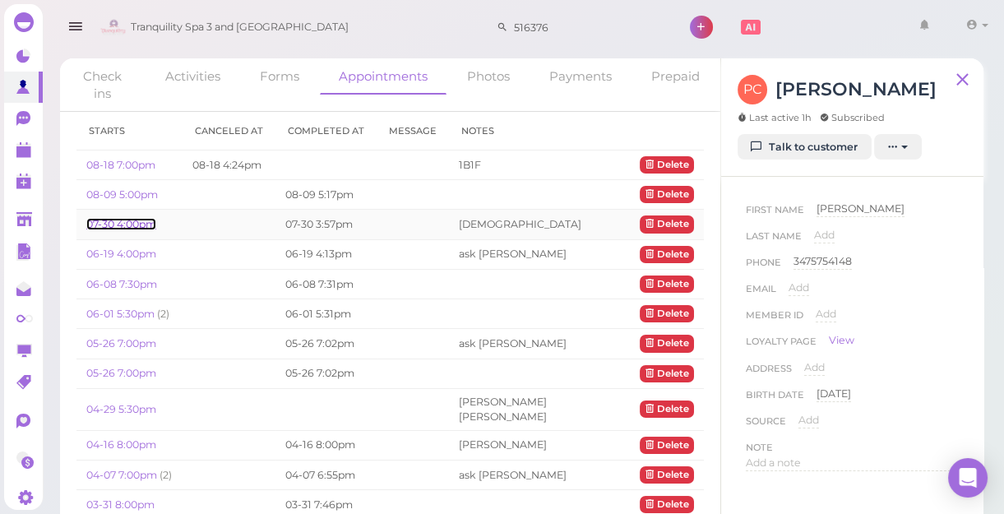
click at [121, 219] on link "07-30 4:00pm" at bounding box center [121, 224] width 70 height 12
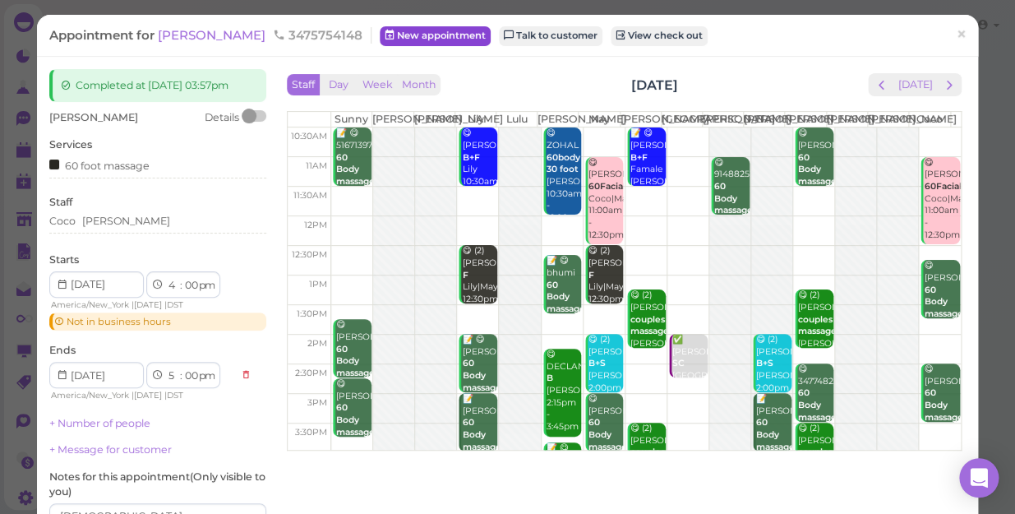
click at [390, 29] on link "New appointment" at bounding box center [435, 36] width 111 height 20
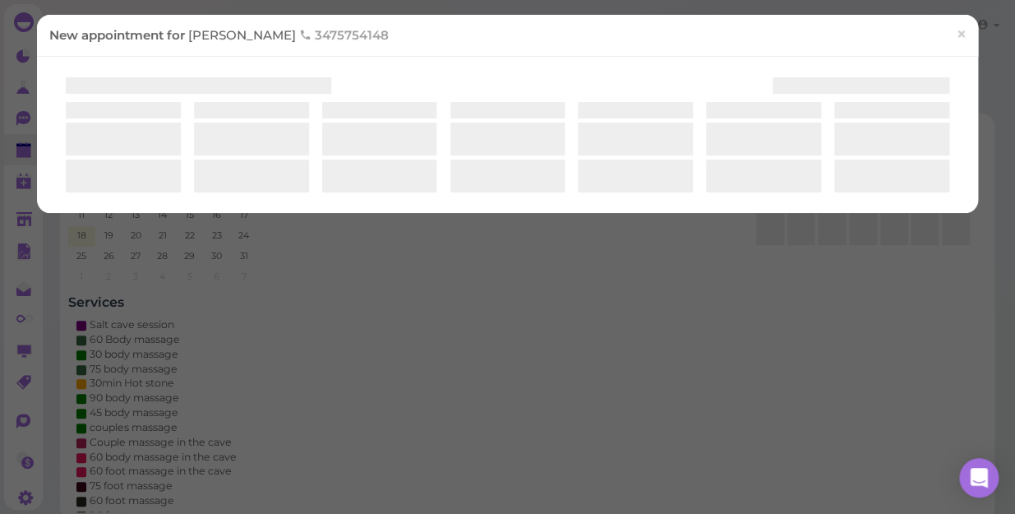
select select "1"
select select "00"
select select "am"
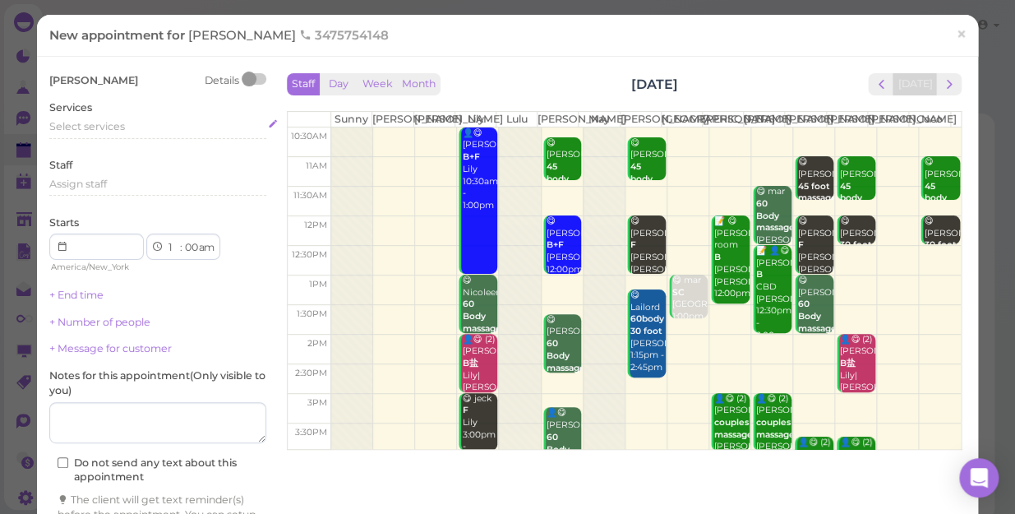
click at [137, 123] on div "Select services" at bounding box center [157, 126] width 217 height 15
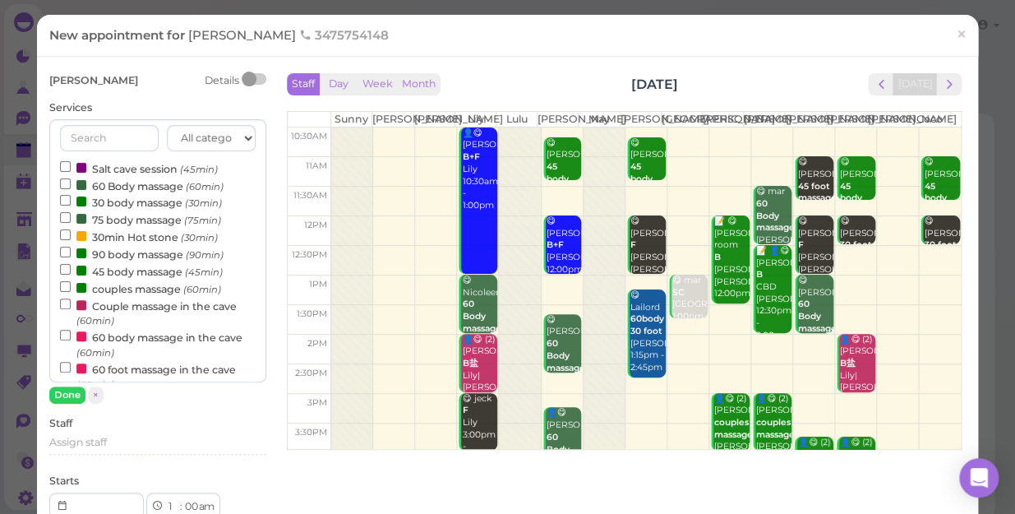
scroll to position [74, 0]
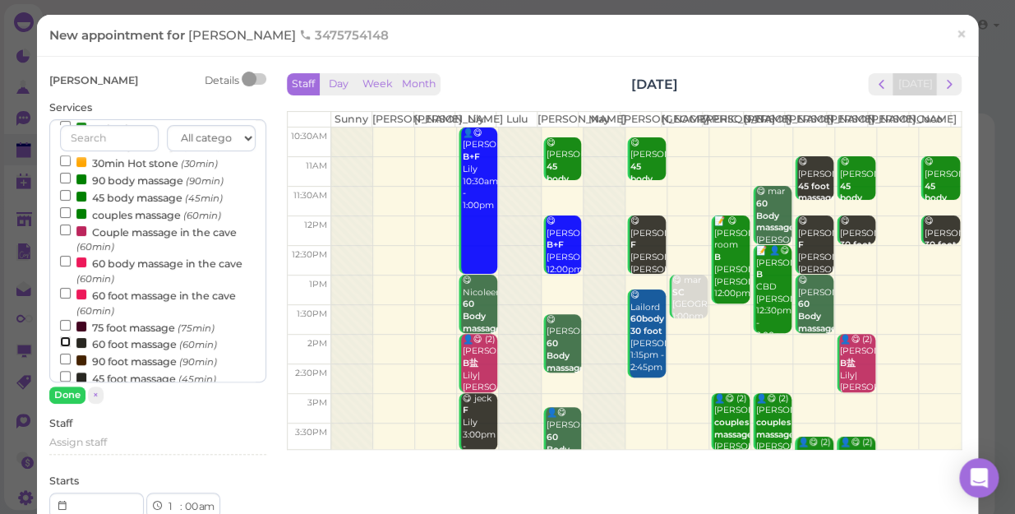
click at [62, 341] on input "60 foot massage (60min)" at bounding box center [65, 341] width 11 height 11
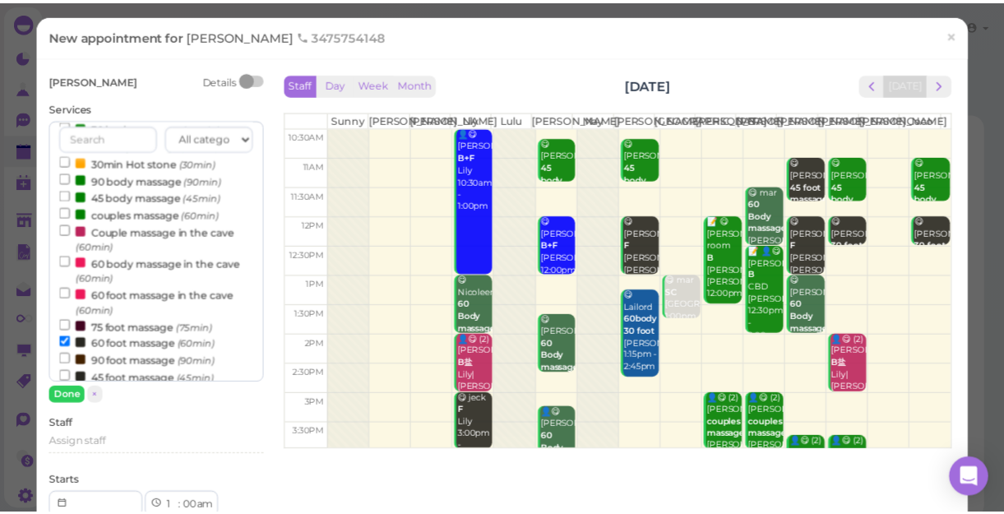
scroll to position [529, 0]
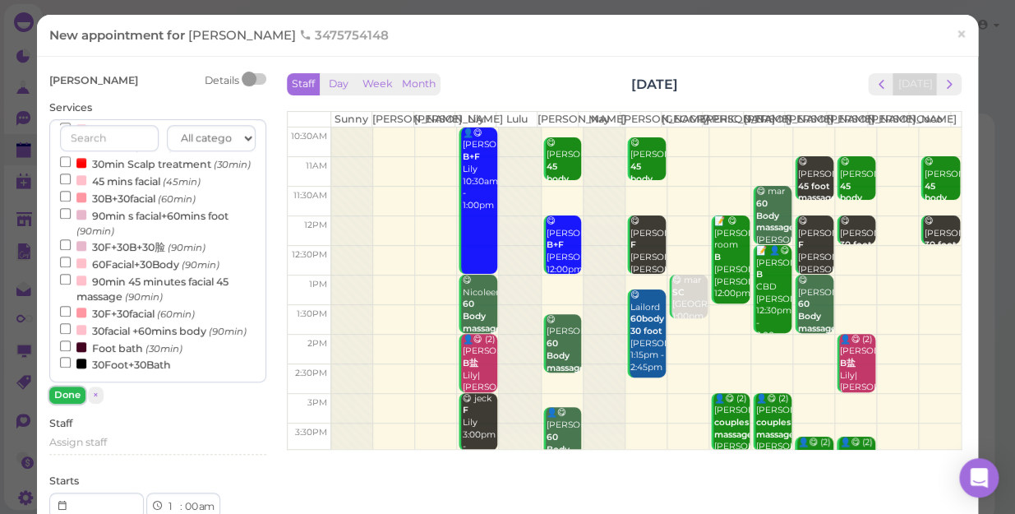
click at [71, 390] on button "Done" at bounding box center [67, 394] width 36 height 17
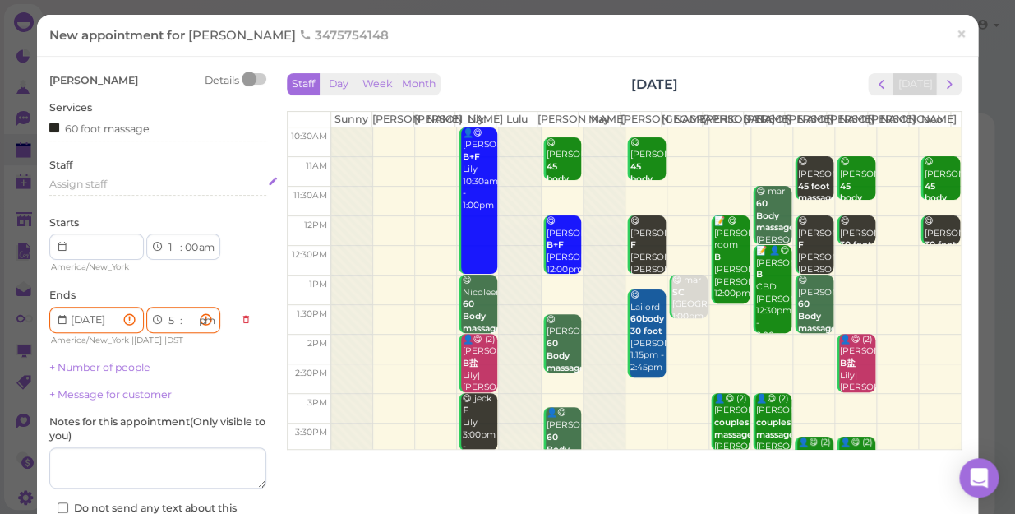
click at [118, 188] on div "Assign staff" at bounding box center [157, 184] width 217 height 15
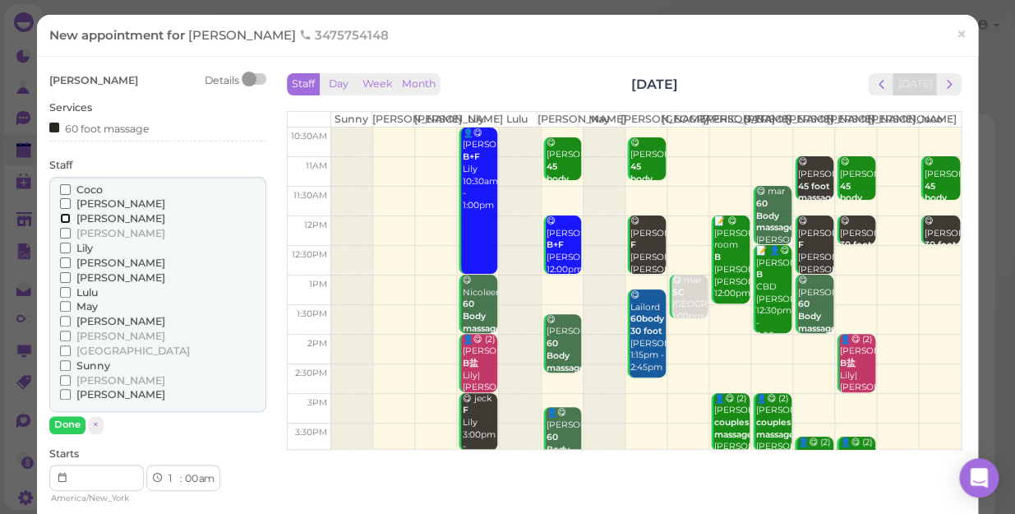
click at [60, 214] on input "[PERSON_NAME]" at bounding box center [65, 218] width 11 height 11
click at [61, 187] on input "Coco" at bounding box center [65, 189] width 11 height 11
click at [61, 196] on label "[PERSON_NAME]" at bounding box center [112, 203] width 105 height 15
click at [61, 198] on input "[PERSON_NAME]" at bounding box center [65, 203] width 11 height 11
click at [65, 216] on input "[PERSON_NAME]" at bounding box center [65, 218] width 11 height 11
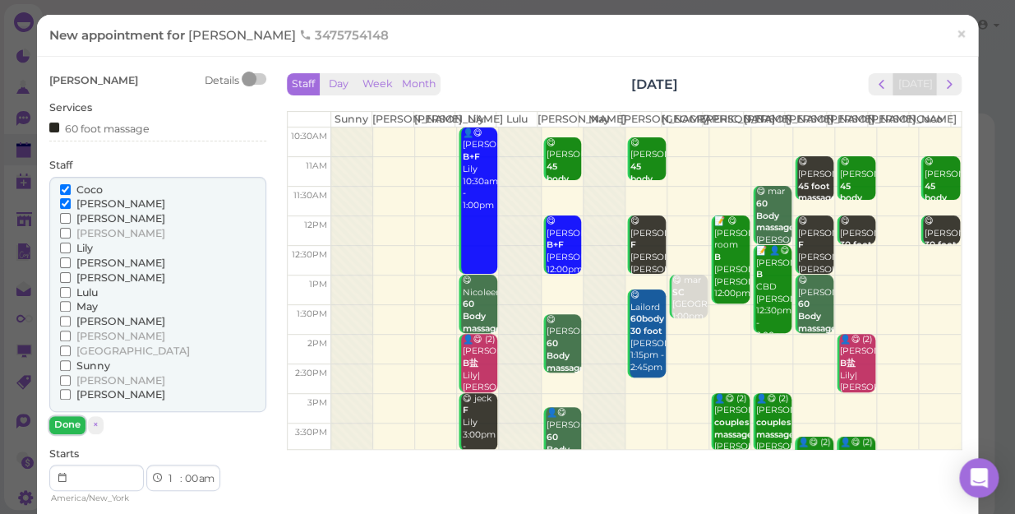
click at [72, 416] on button "Done" at bounding box center [67, 424] width 36 height 17
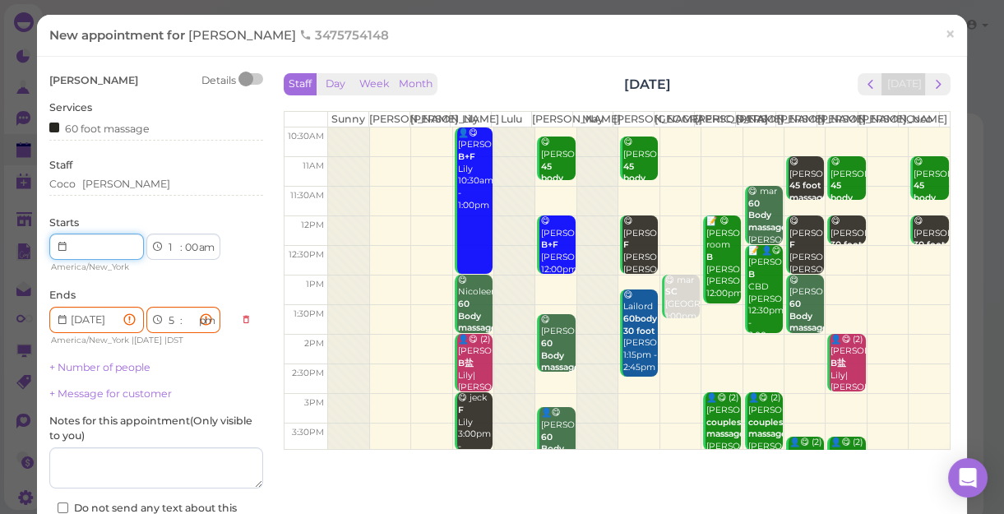
click at [116, 249] on input at bounding box center [96, 246] width 95 height 26
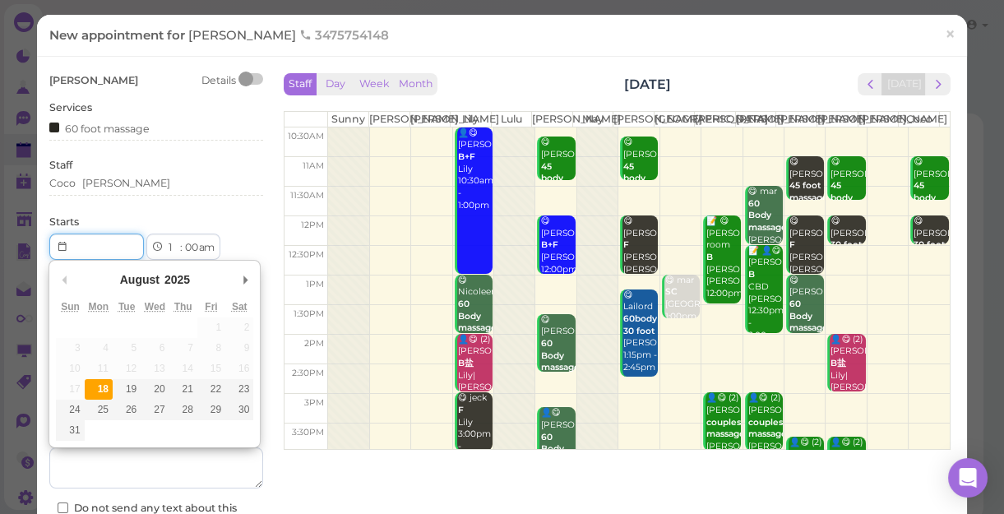
type input "[DATE]"
type input "Invalid date"
select select "00"
select select
select select "am"
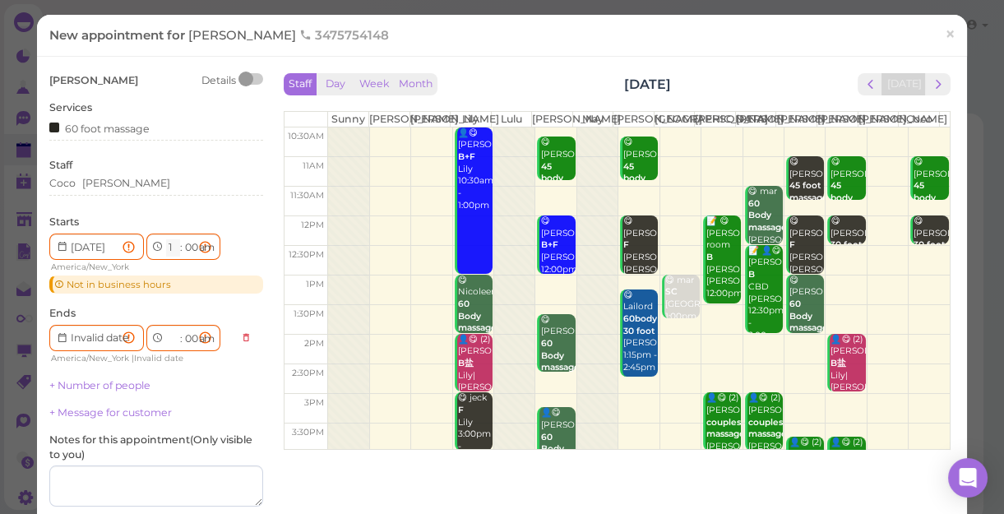
click at [175, 247] on select "1 2 3 4 5 6 7 8 9 10 11 12" at bounding box center [173, 247] width 14 height 17
select select "7"
click at [166, 239] on select "1 2 3 4 5 6 7 8 9 10 11 12" at bounding box center [173, 247] width 14 height 17
type input "[DATE]"
select select "8"
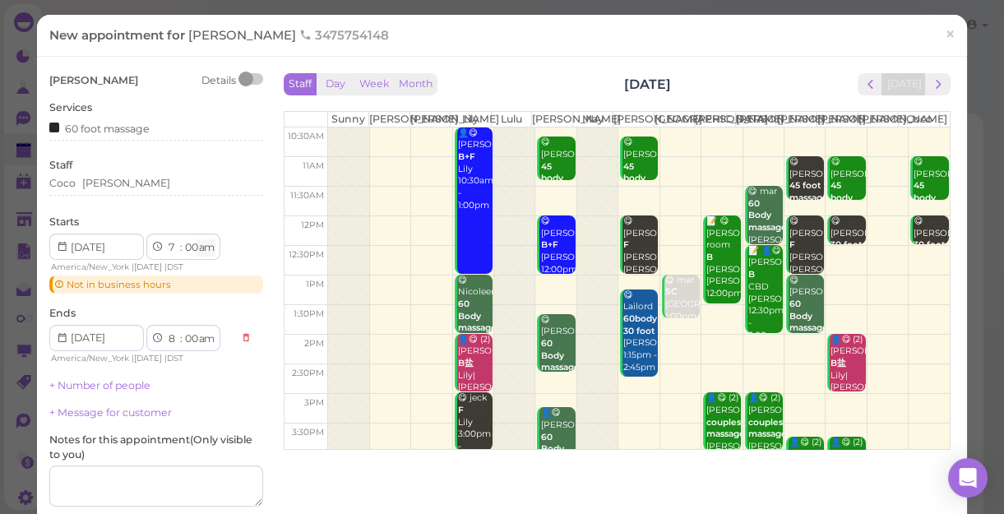
click at [210, 247] on select "am pm" at bounding box center [205, 247] width 19 height 17
select select "pm"
click at [198, 239] on select "am pm" at bounding box center [205, 247] width 19 height 17
select select "pm"
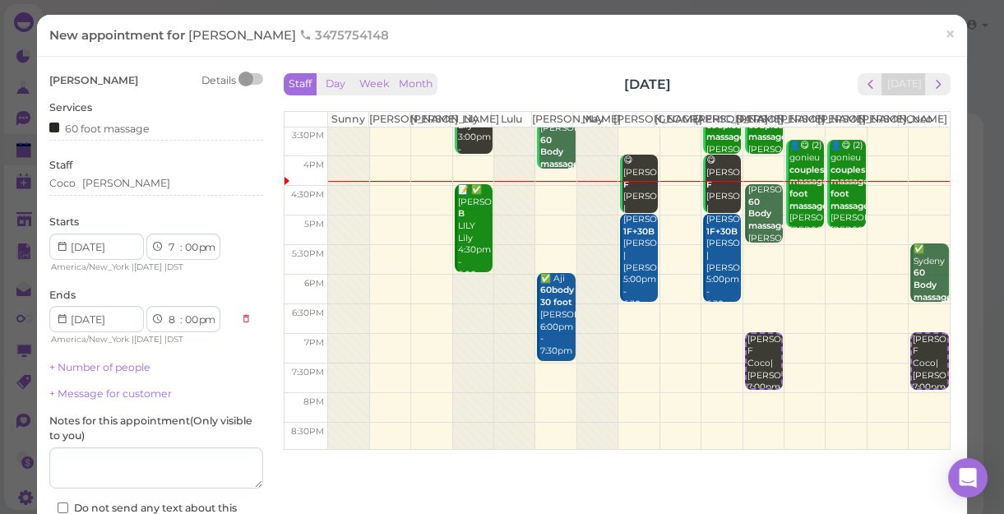
scroll to position [147, 0]
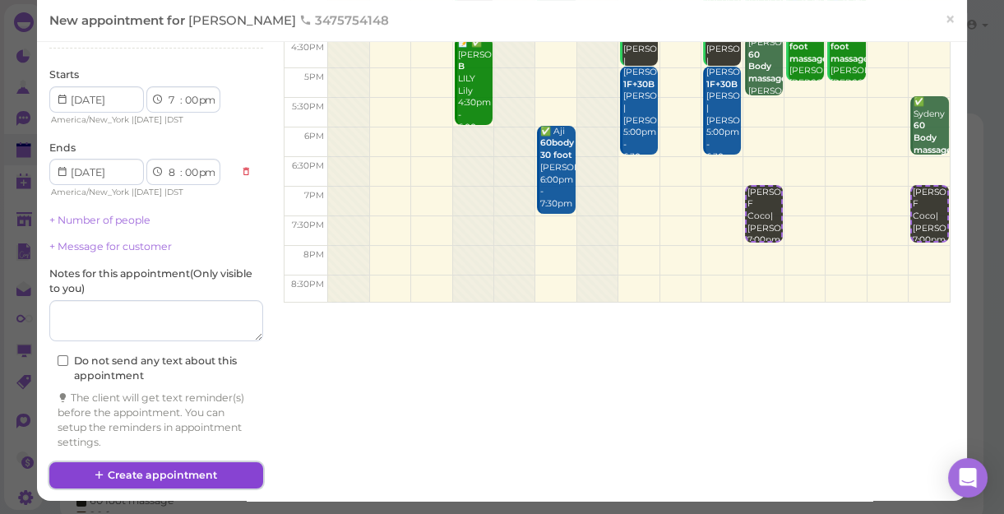
click at [197, 469] on button "Create appointment" at bounding box center [156, 475] width 214 height 26
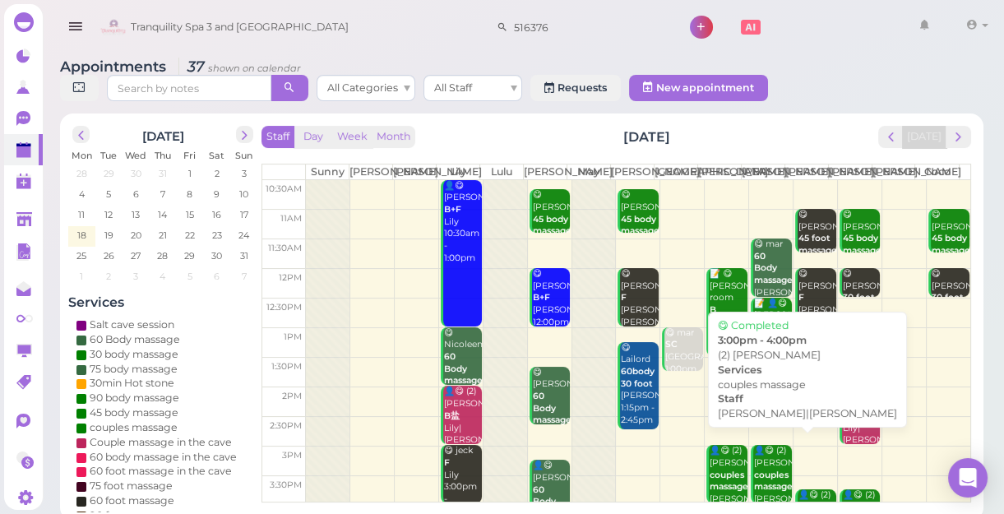
scroll to position [224, 0]
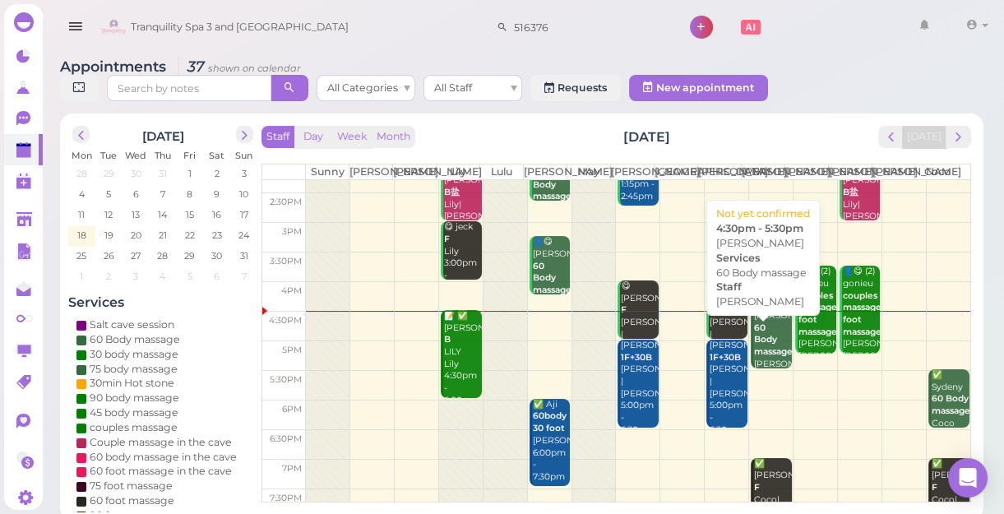
click at [763, 357] on b "60 Body massage" at bounding box center [773, 339] width 39 height 35
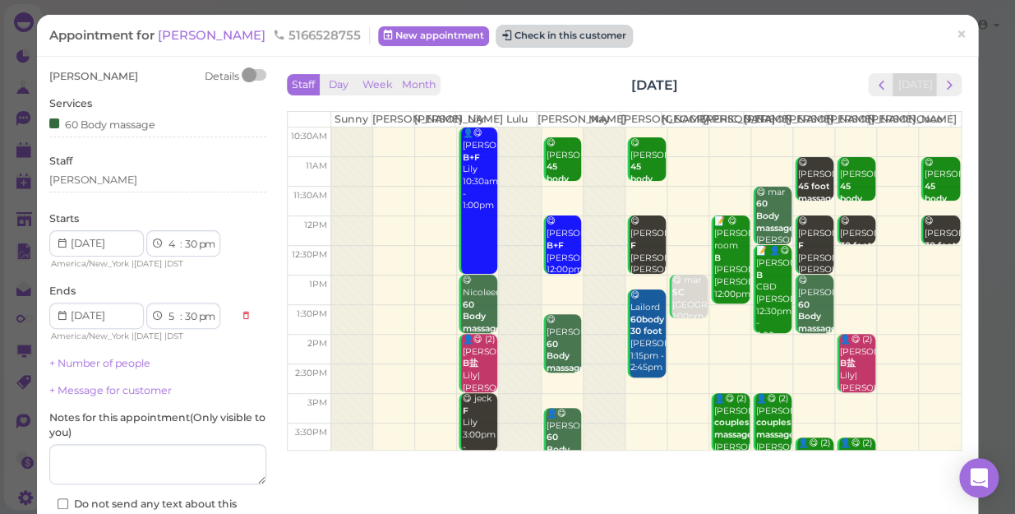
click at [562, 44] on button "Check in this customer" at bounding box center [564, 36] width 134 height 20
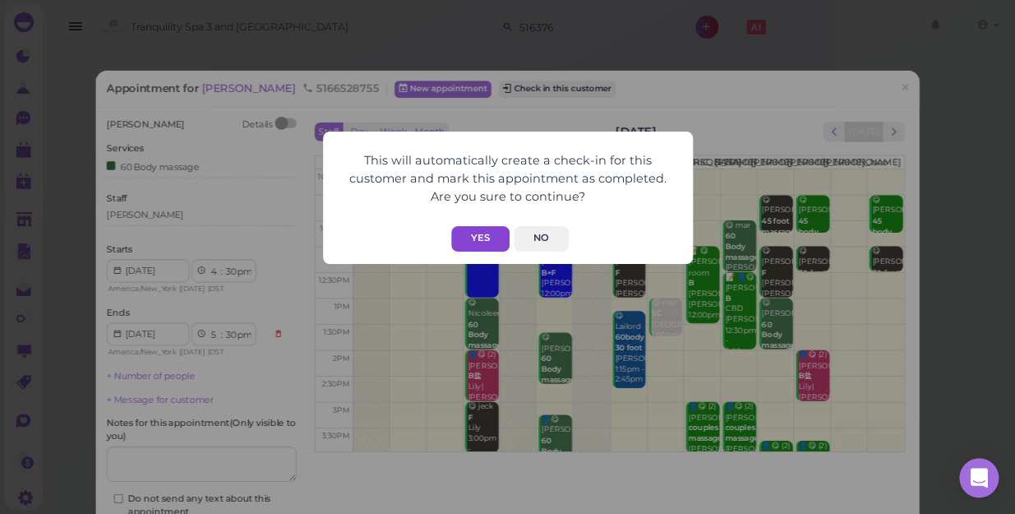
click at [478, 238] on button "Yes" at bounding box center [480, 238] width 58 height 25
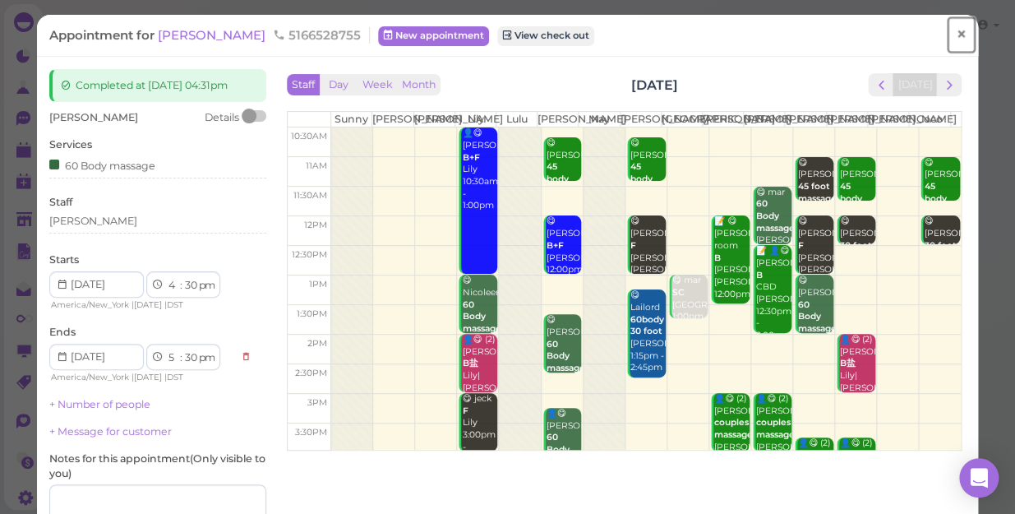
click at [956, 31] on span "×" at bounding box center [961, 34] width 11 height 23
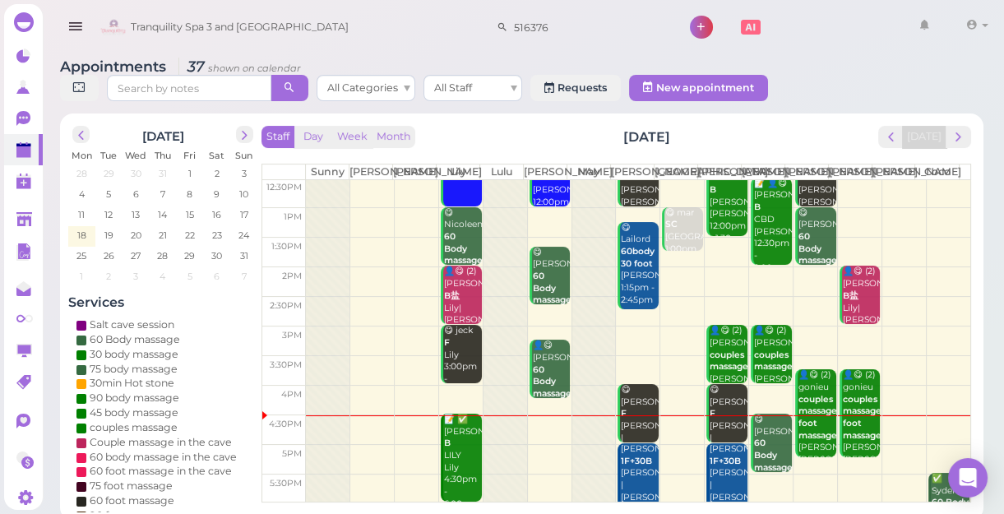
scroll to position [149, 0]
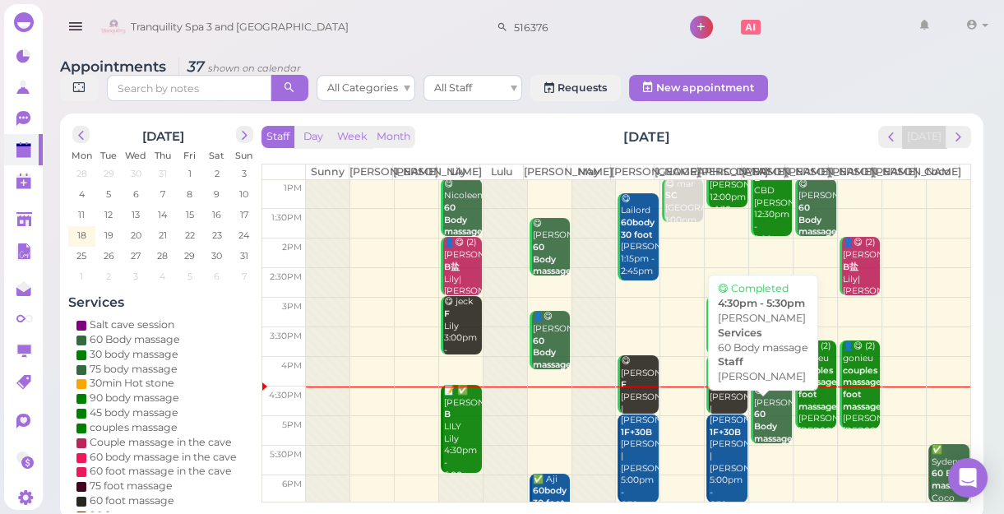
click at [766, 427] on div "😋 Christine 60 Body massage Helen 4:30pm - 5:30pm" at bounding box center [772, 439] width 39 height 109
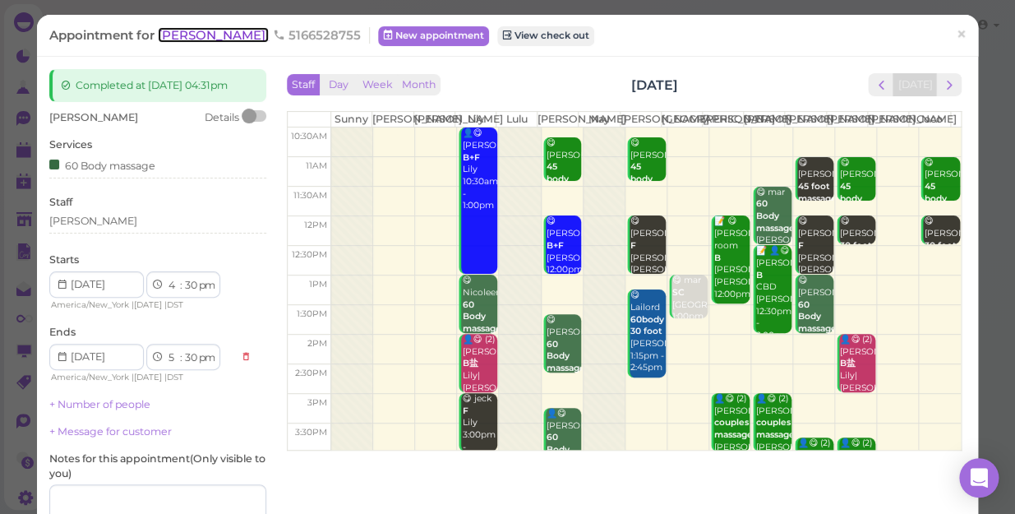
click at [197, 39] on span "Christine" at bounding box center [213, 35] width 111 height 16
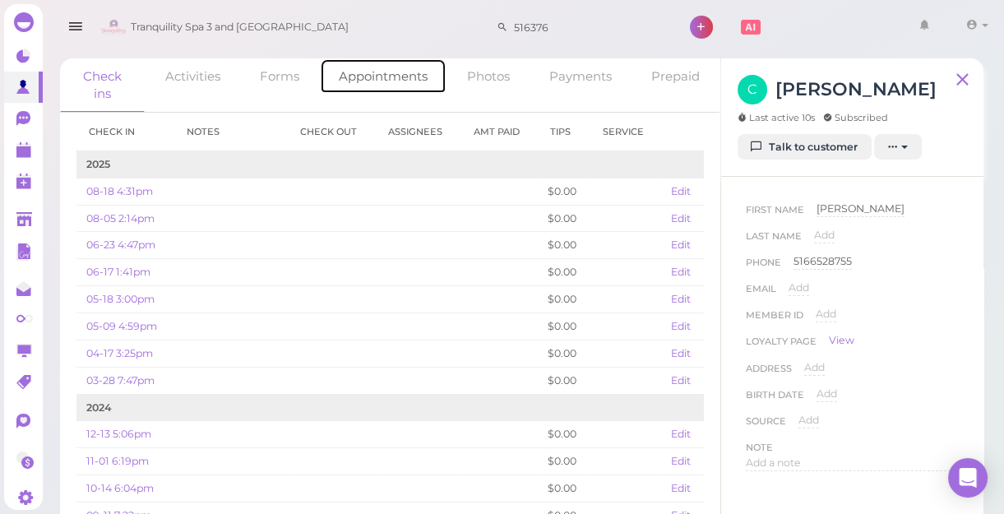
click at [378, 76] on link "Appointments" at bounding box center [383, 75] width 127 height 35
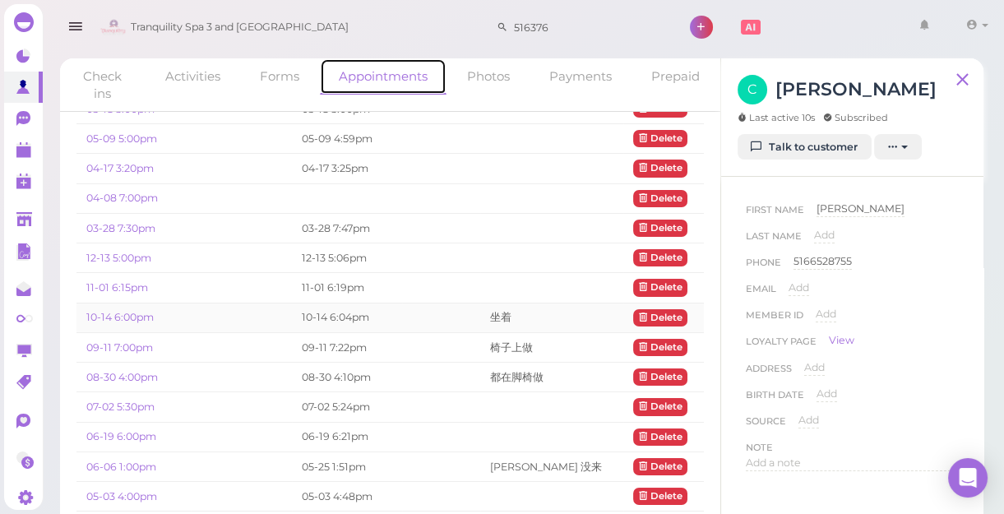
scroll to position [149, 0]
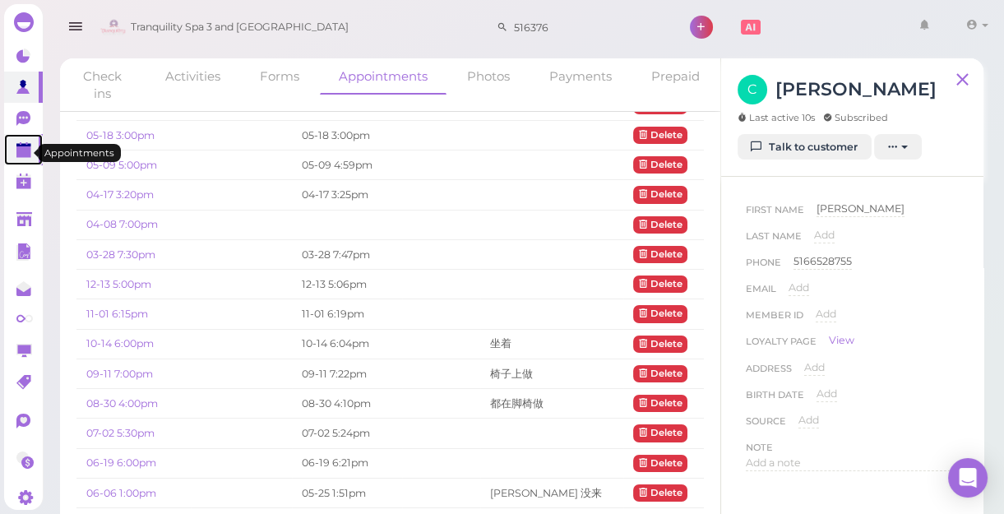
click at [16, 153] on polygon at bounding box center [23, 152] width 15 height 12
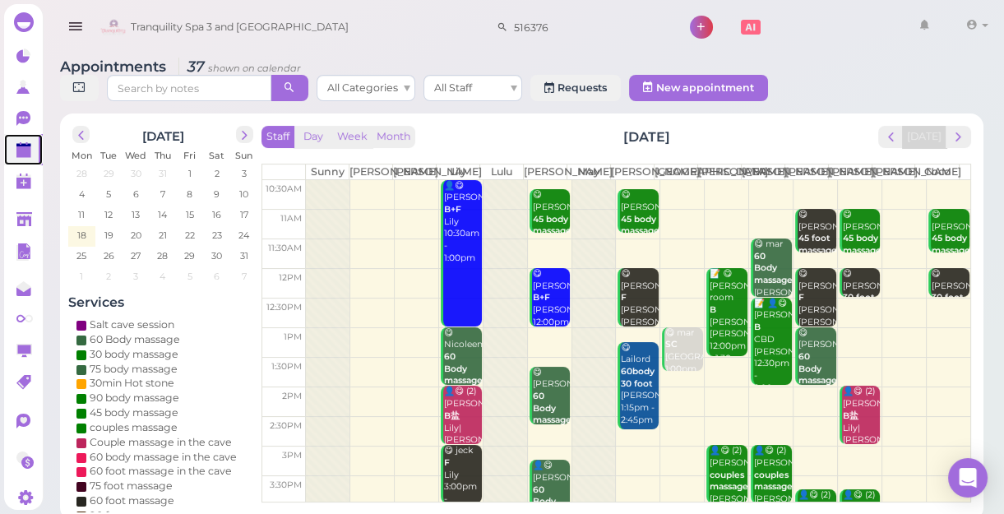
scroll to position [297, 0]
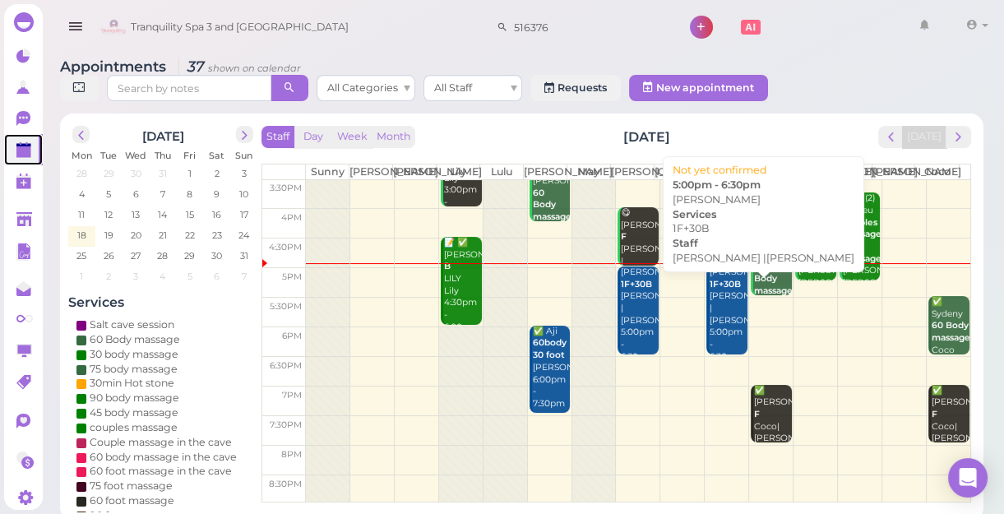
click at [723, 334] on div "Amanda d 1F+30B Jessica |Mike 5:00pm - 6:30pm" at bounding box center [728, 314] width 39 height 97
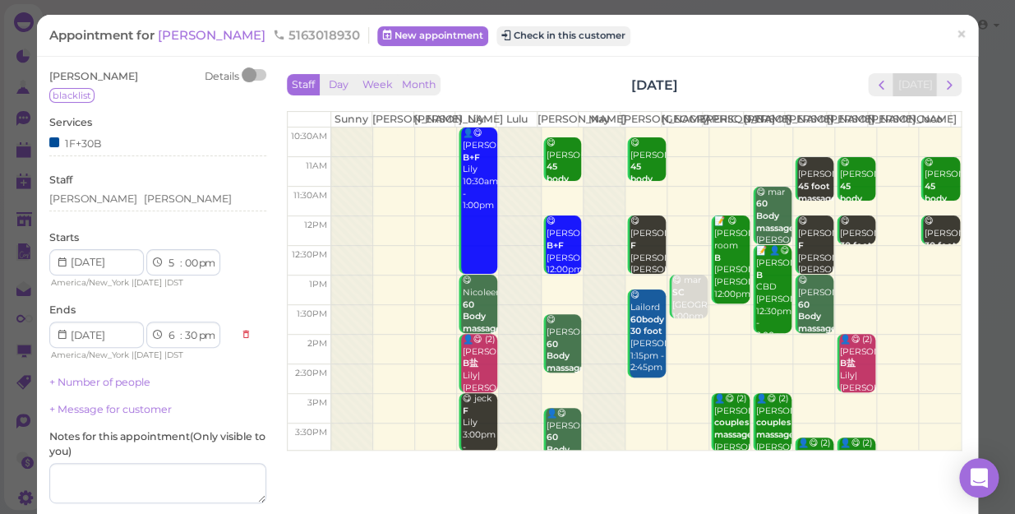
click at [550, 24] on div "Appointment for Amanda d 5163018930 New appointment Check in this customer ×" at bounding box center [507, 36] width 941 height 42
click at [550, 38] on button "Check in this customer" at bounding box center [563, 36] width 134 height 20
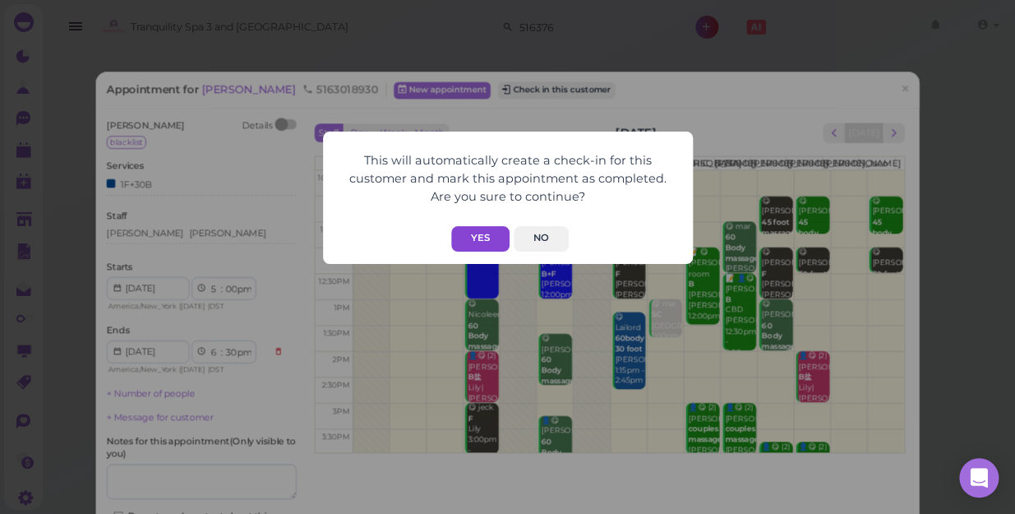
click at [477, 238] on button "Yes" at bounding box center [480, 238] width 58 height 25
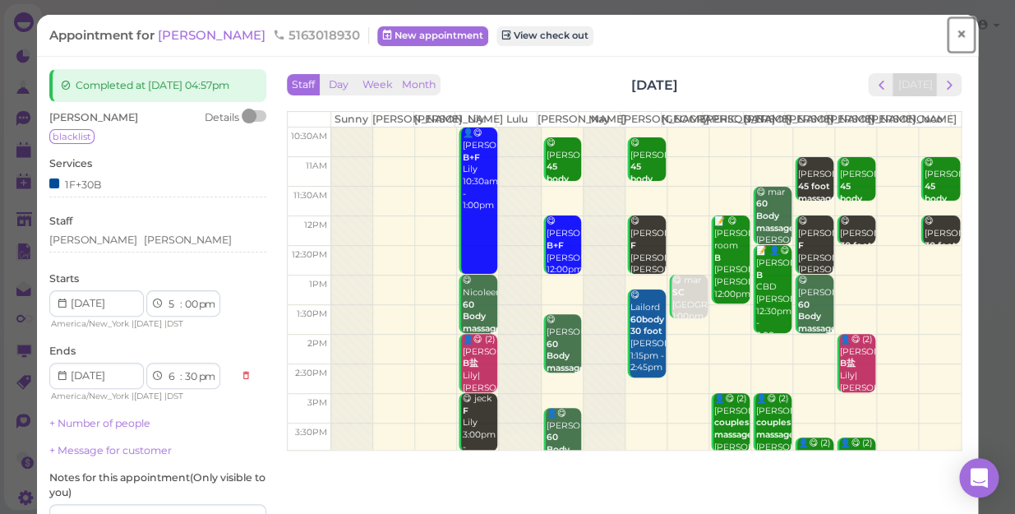
click at [956, 36] on span "×" at bounding box center [961, 34] width 11 height 23
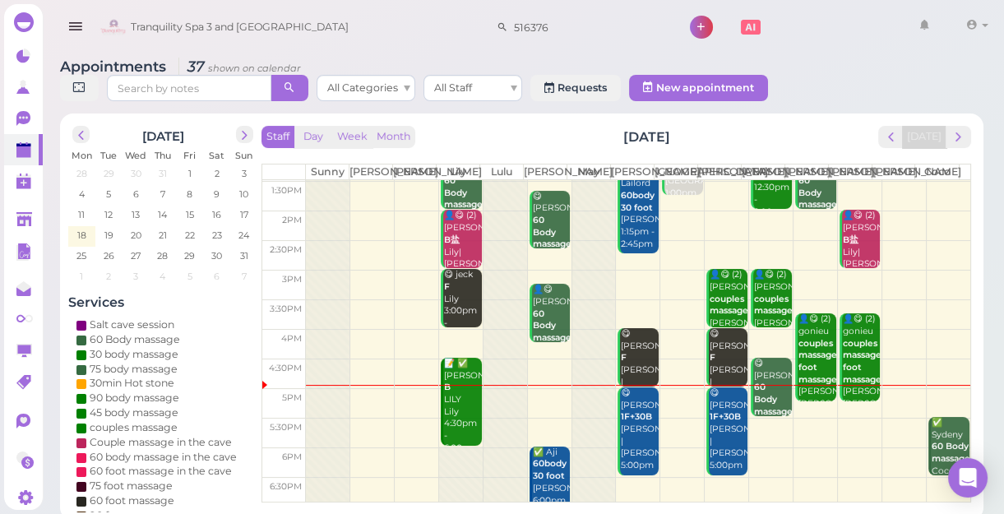
scroll to position [224, 0]
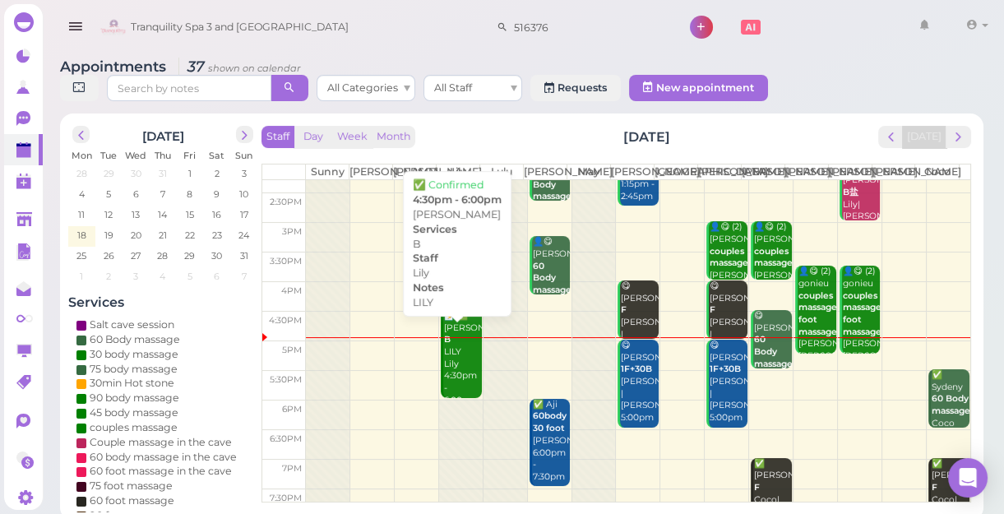
click at [457, 372] on div "📝 ✅ Paul Romeo B LILY Lily 4:30pm - 6:00pm" at bounding box center [462, 358] width 39 height 97
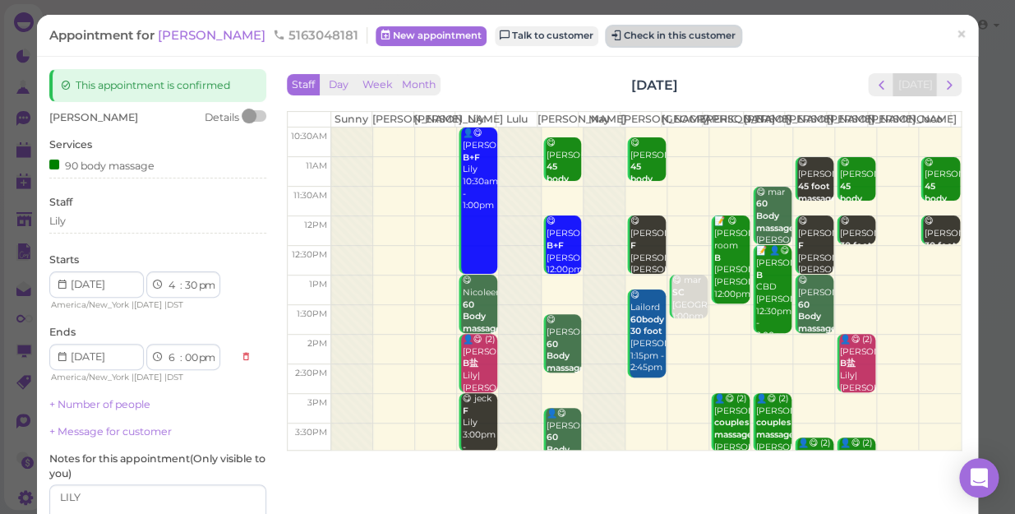
click at [676, 31] on button "Check in this customer" at bounding box center [674, 36] width 134 height 20
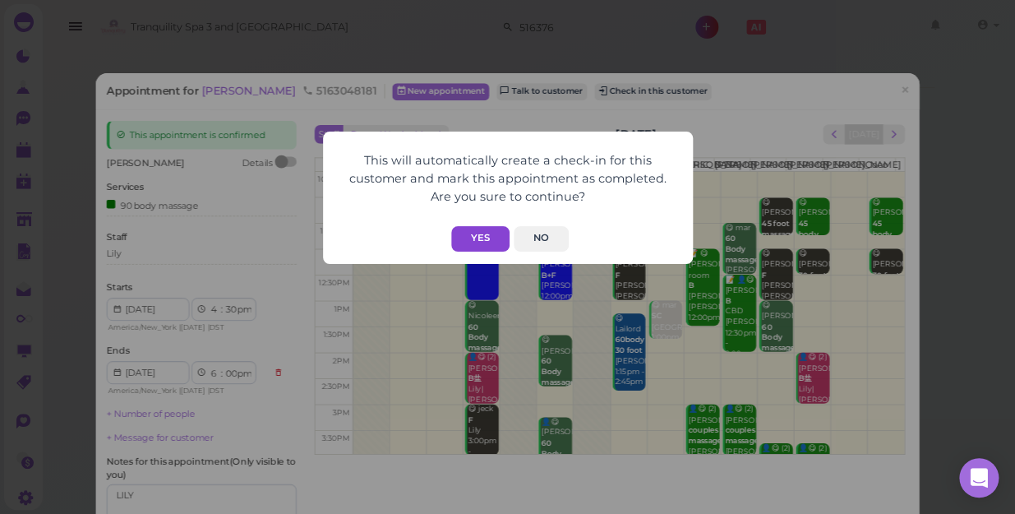
click at [474, 240] on button "Yes" at bounding box center [480, 238] width 58 height 25
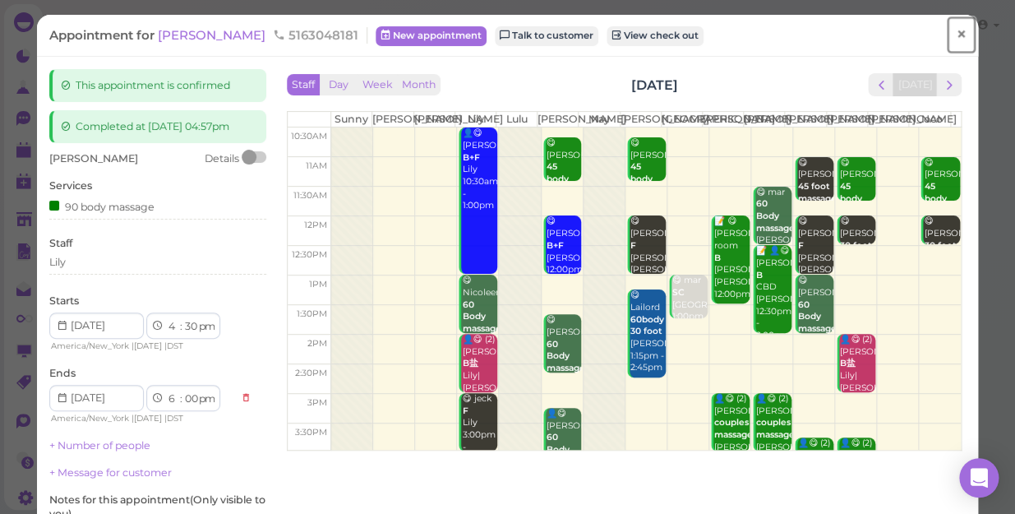
click at [956, 36] on span "×" at bounding box center [961, 34] width 11 height 23
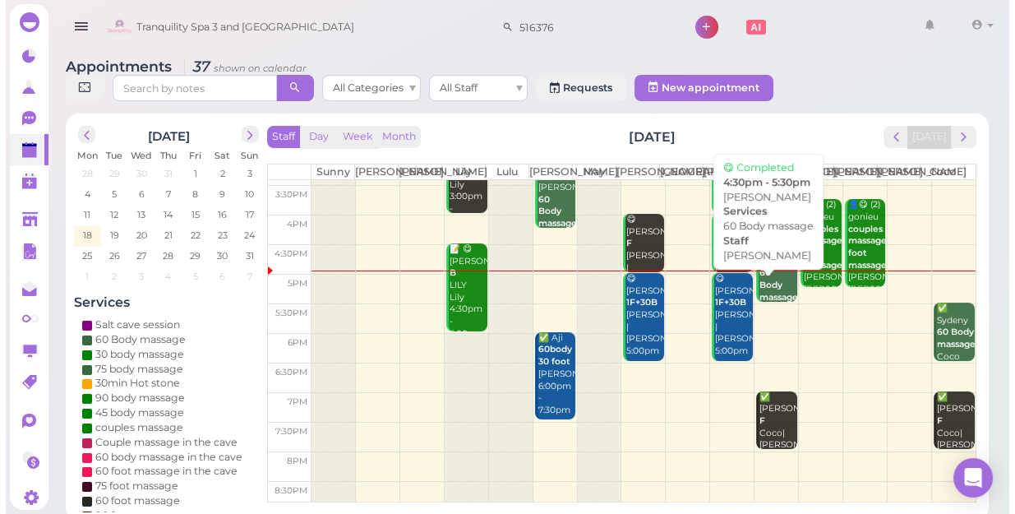
scroll to position [297, 0]
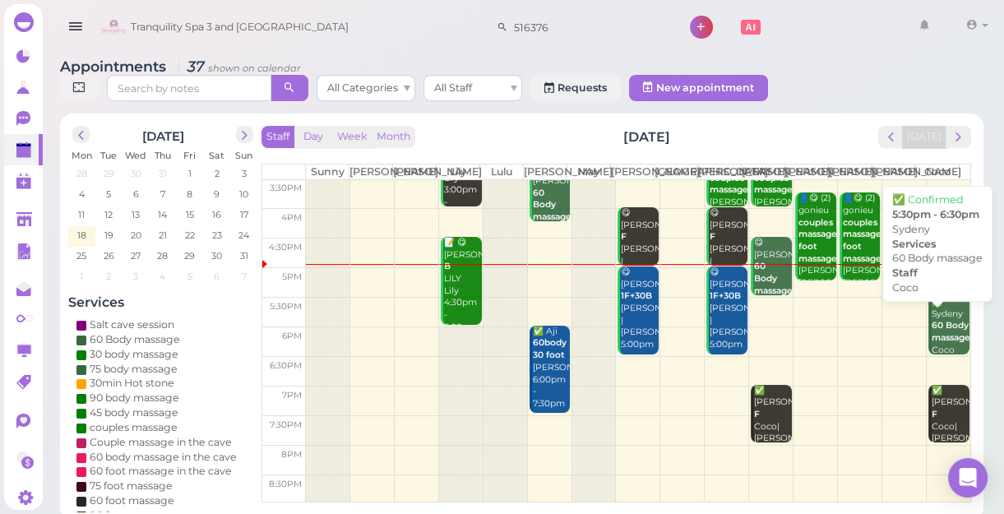
click at [938, 333] on div "✅ Sydeny 60 Body massage Coco 5:30pm - 6:30pm" at bounding box center [950, 344] width 39 height 97
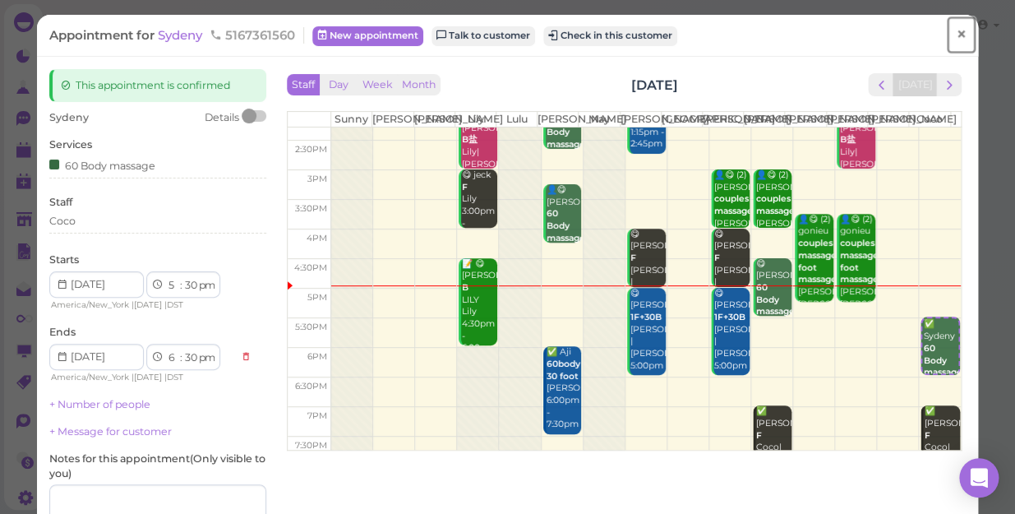
click at [956, 35] on span "×" at bounding box center [961, 34] width 11 height 23
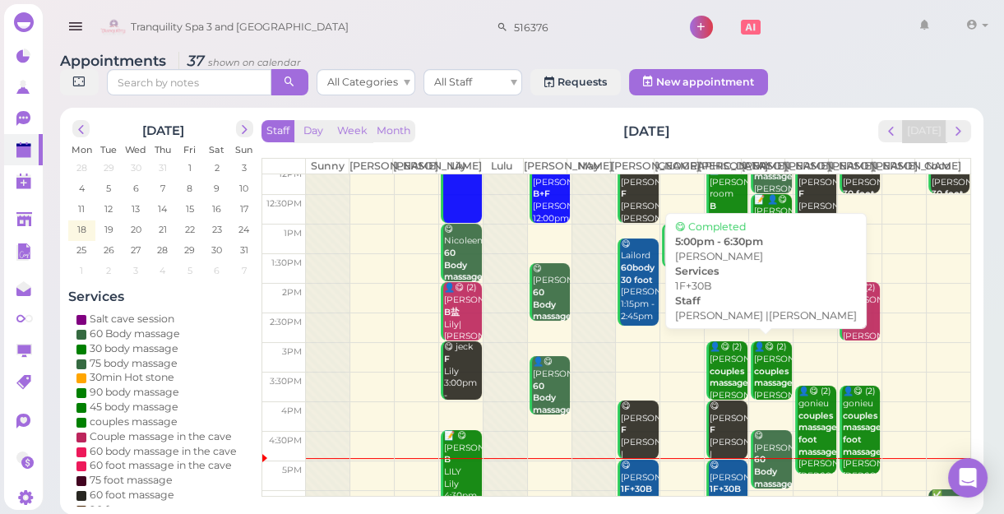
scroll to position [297, 0]
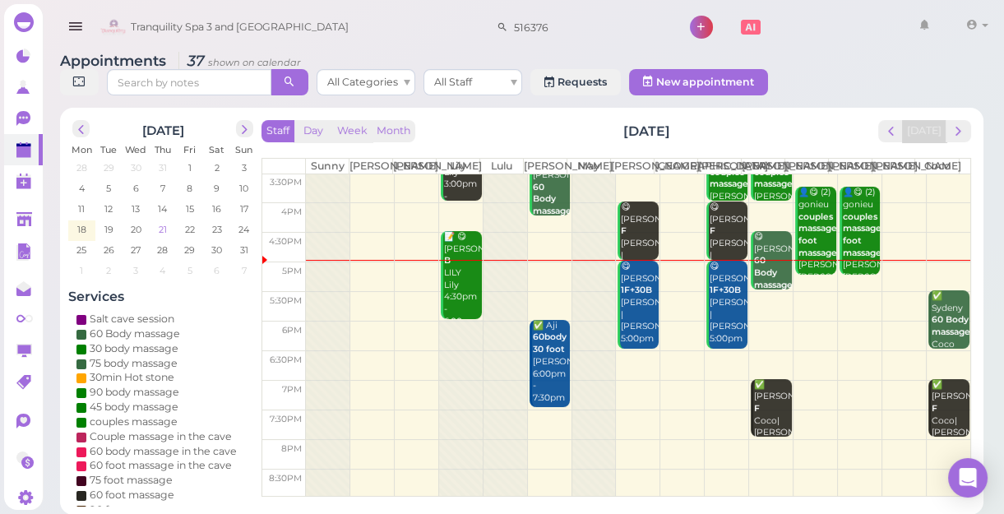
click at [168, 230] on span "21" at bounding box center [163, 229] width 12 height 15
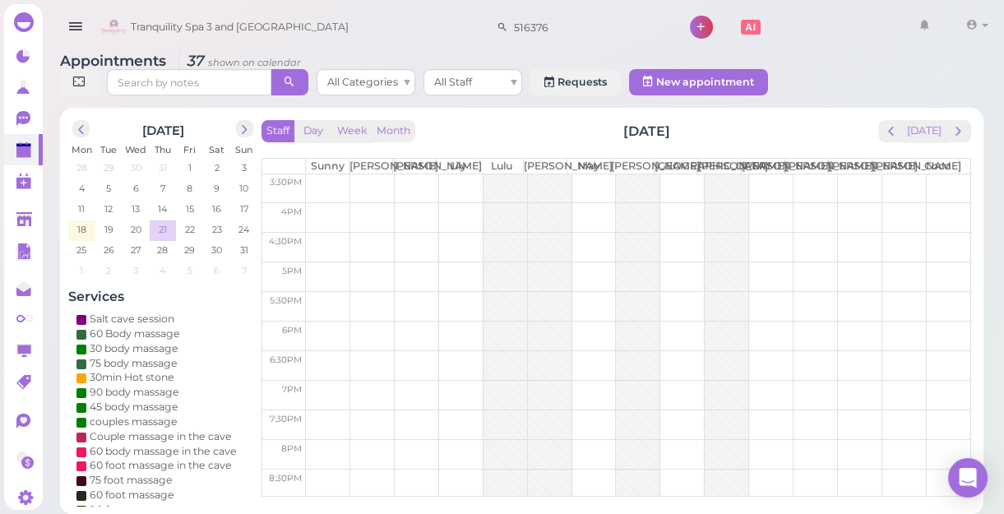
scroll to position [0, 0]
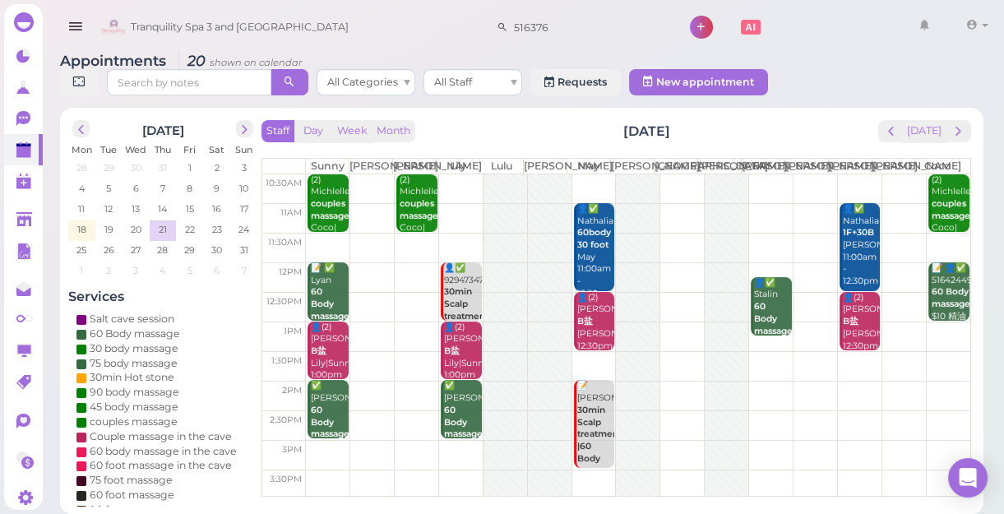
click at [849, 398] on td at bounding box center [638, 396] width 664 height 30
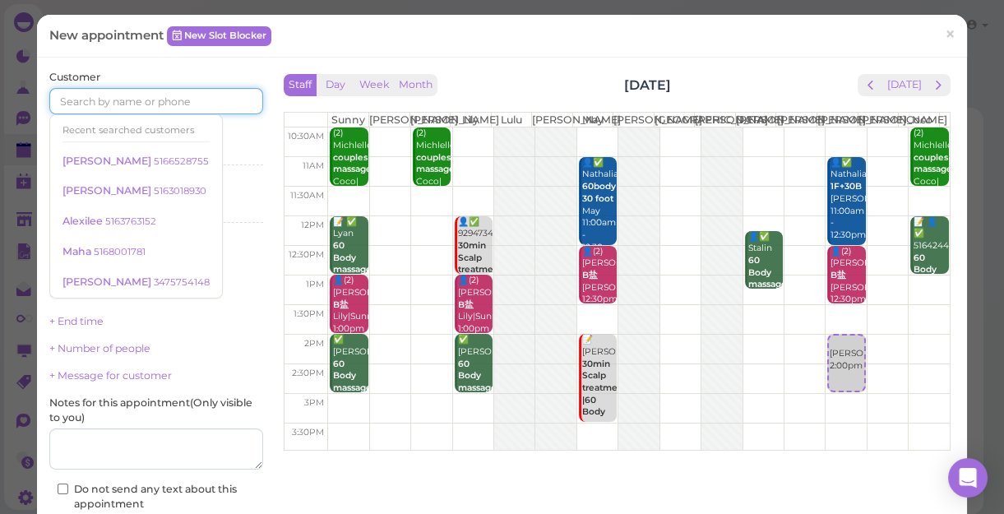
click at [145, 99] on input at bounding box center [156, 101] width 214 height 26
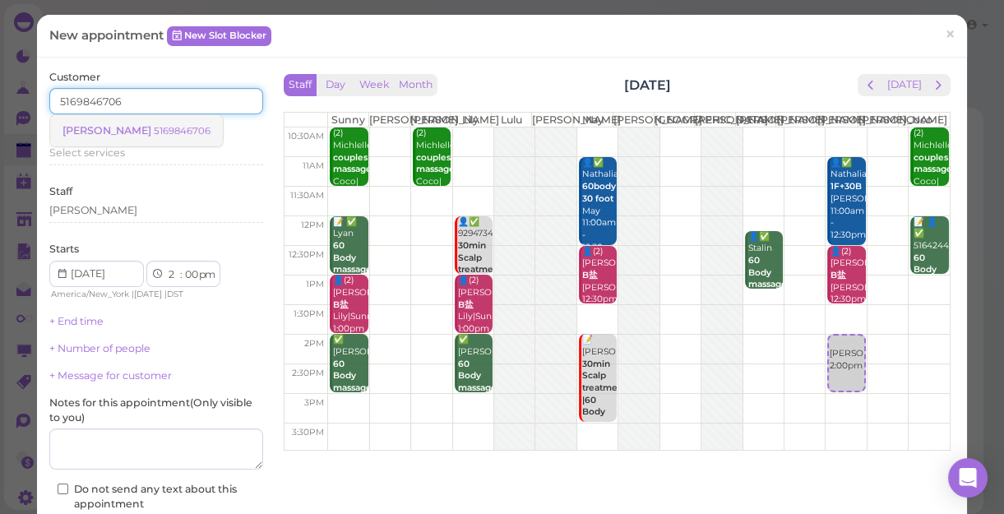
type input "5169846706"
click at [154, 125] on small "5169846706" at bounding box center [182, 131] width 57 height 12
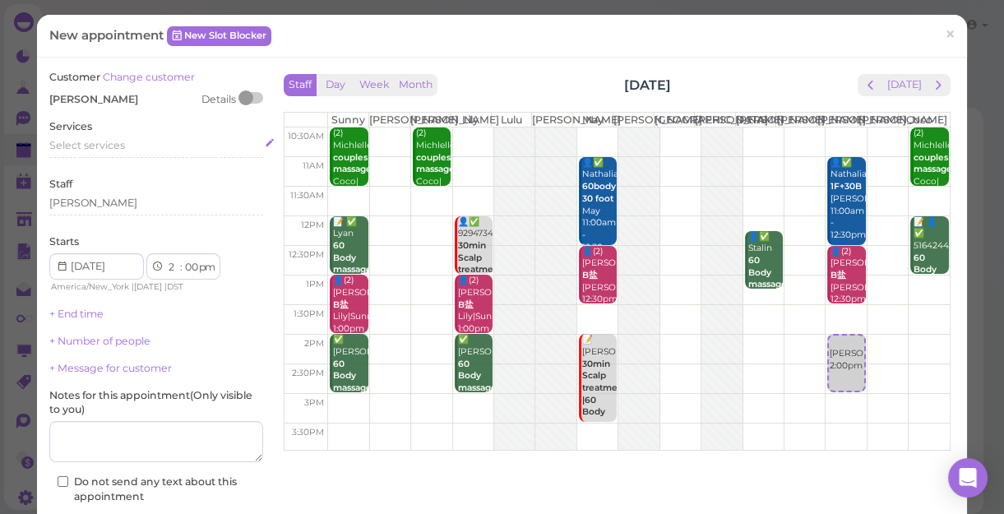
click at [132, 150] on div "Select services" at bounding box center [156, 145] width 214 height 15
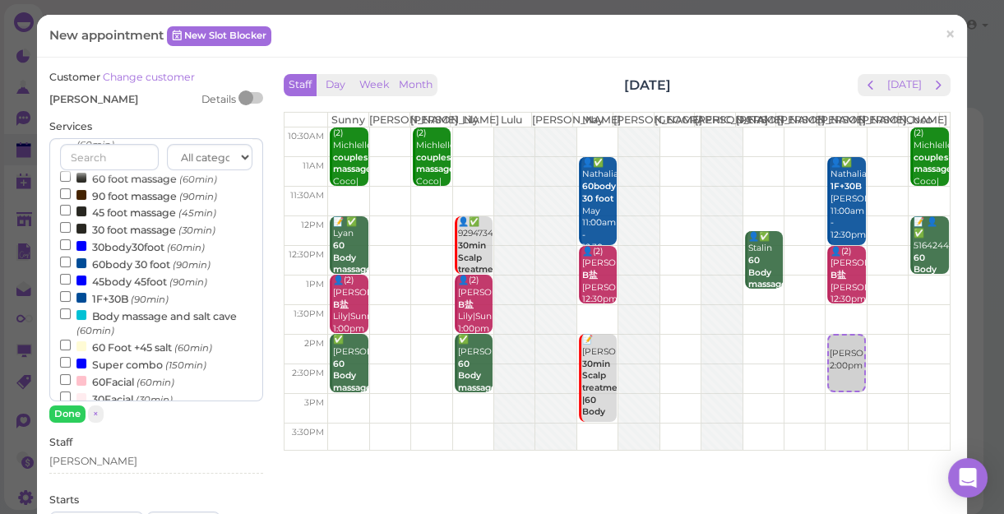
scroll to position [224, 0]
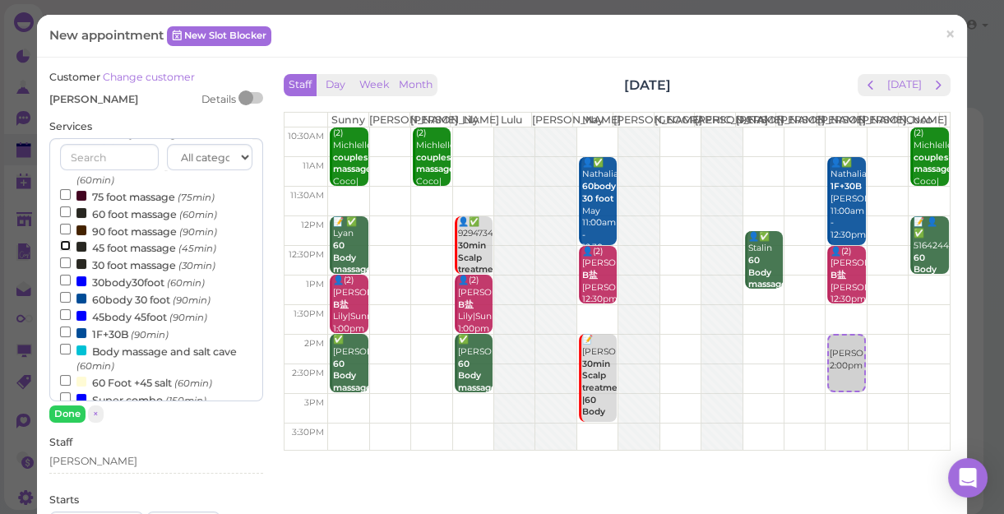
click at [66, 247] on input "45 foot massage (45min)" at bounding box center [65, 245] width 11 height 11
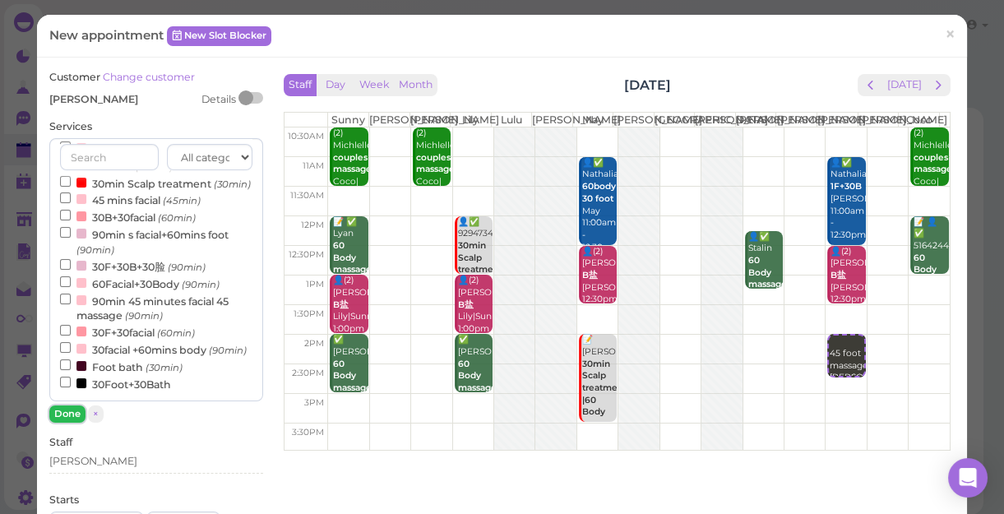
click at [60, 409] on button "Done" at bounding box center [67, 413] width 36 height 17
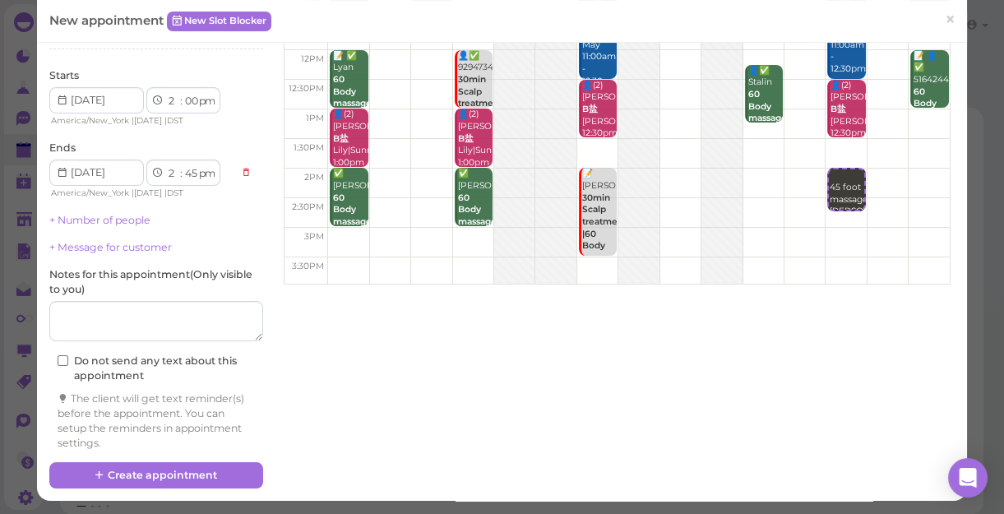
scroll to position [167, 0]
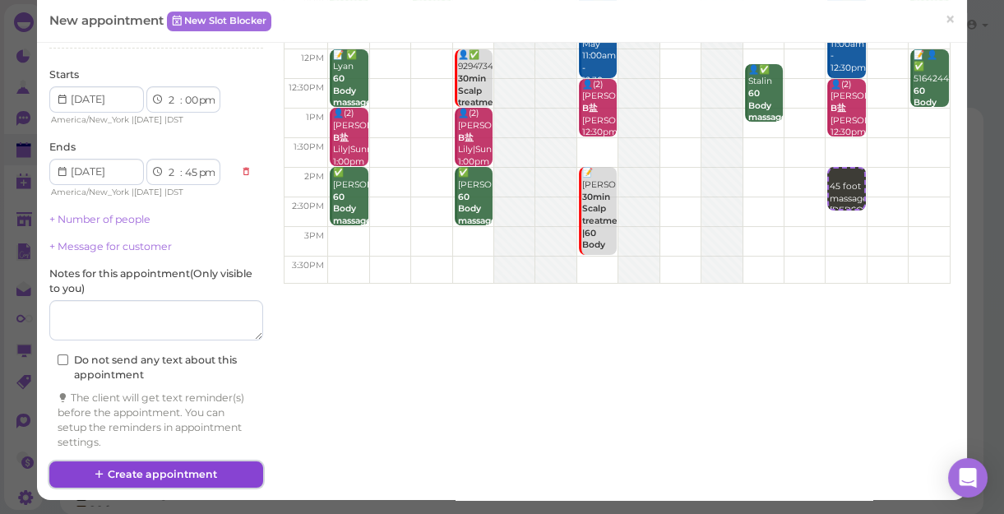
click at [142, 468] on button "Create appointment" at bounding box center [156, 474] width 214 height 26
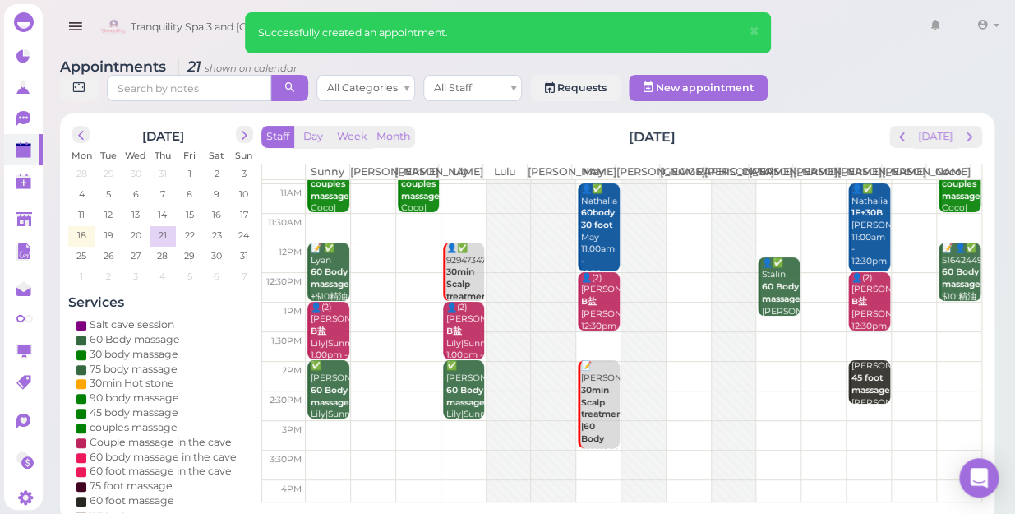
scroll to position [0, 0]
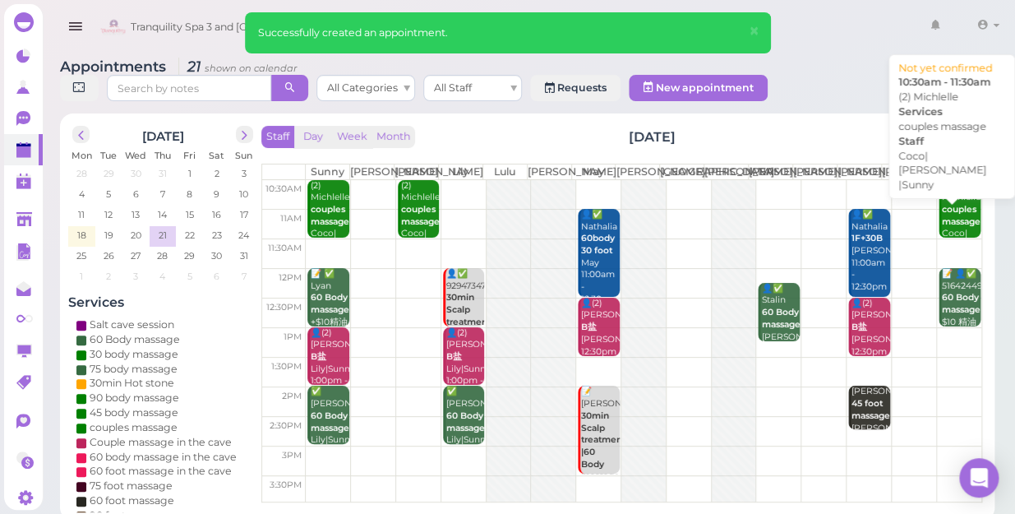
click at [958, 215] on b "couples massage" at bounding box center [961, 215] width 39 height 23
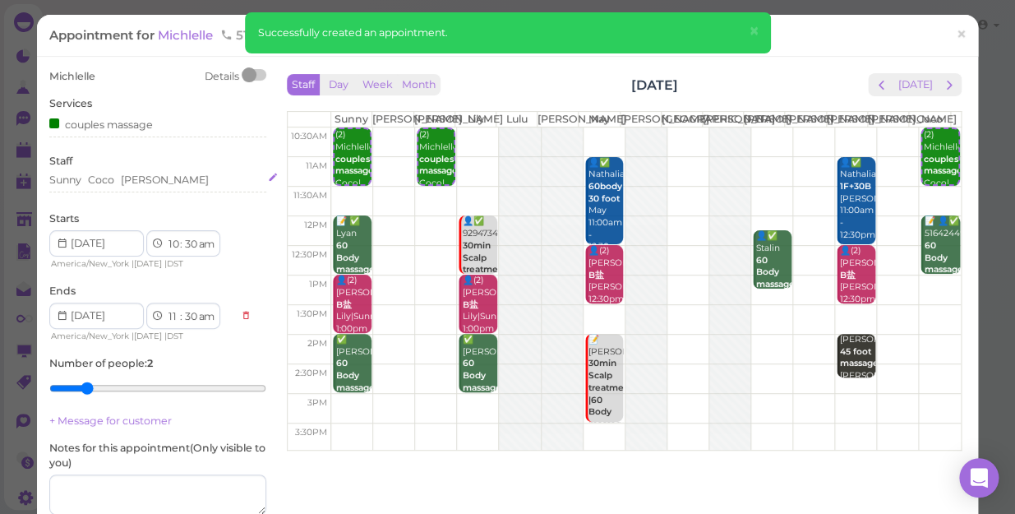
click at [160, 179] on div "Sunny Coco Nancy" at bounding box center [157, 180] width 217 height 15
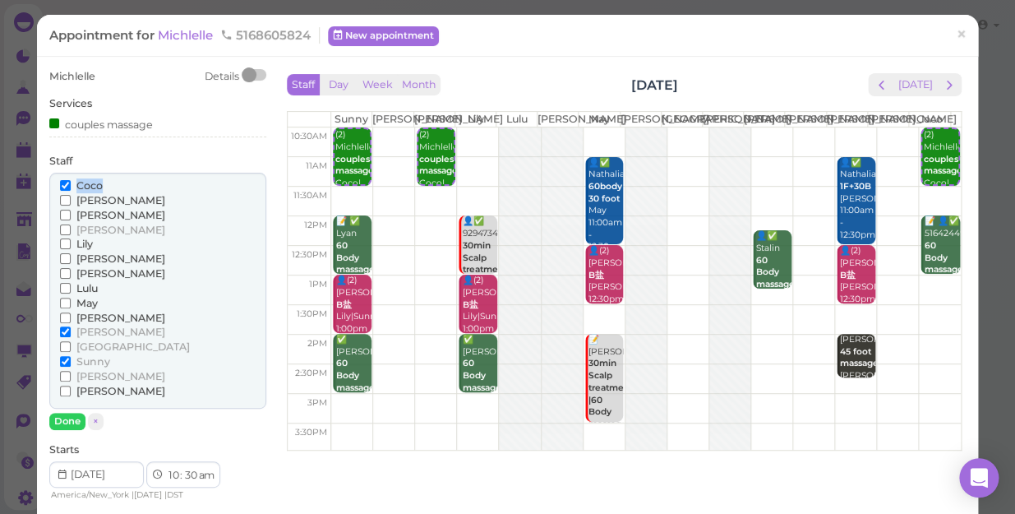
click at [160, 179] on div "Coco" at bounding box center [158, 185] width 196 height 15
drag, startPoint x: 159, startPoint y: 179, endPoint x: 63, endPoint y: 182, distance: 96.2
click at [63, 182] on input "Coco" at bounding box center [65, 185] width 11 height 11
click at [62, 424] on button "Done" at bounding box center [67, 421] width 36 height 17
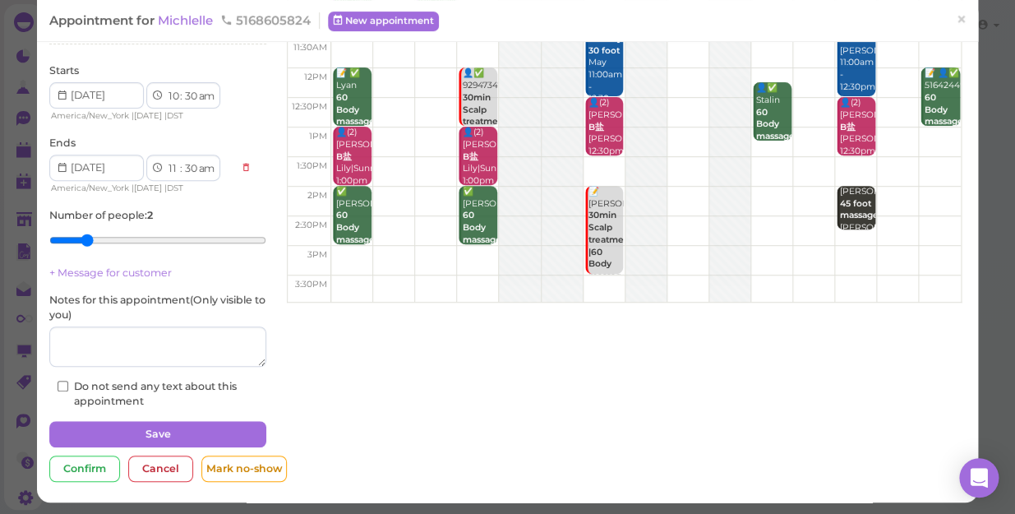
scroll to position [149, 0]
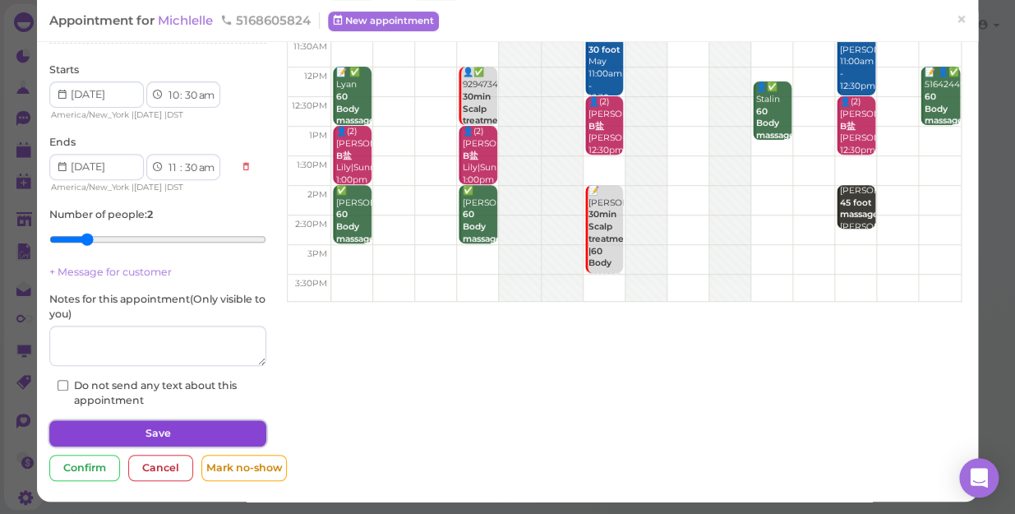
click at [222, 432] on button "Save" at bounding box center [157, 433] width 217 height 26
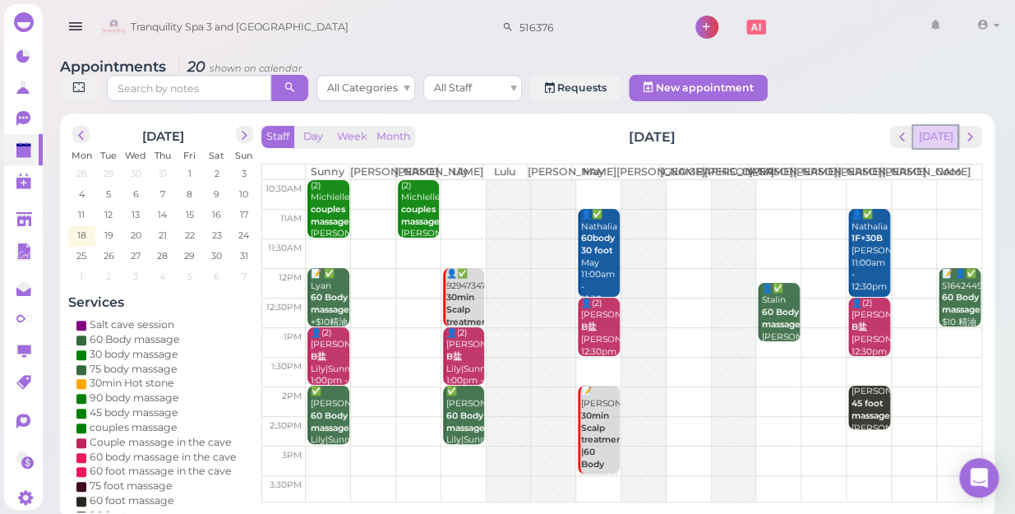
click at [939, 126] on button "[DATE]" at bounding box center [935, 137] width 44 height 22
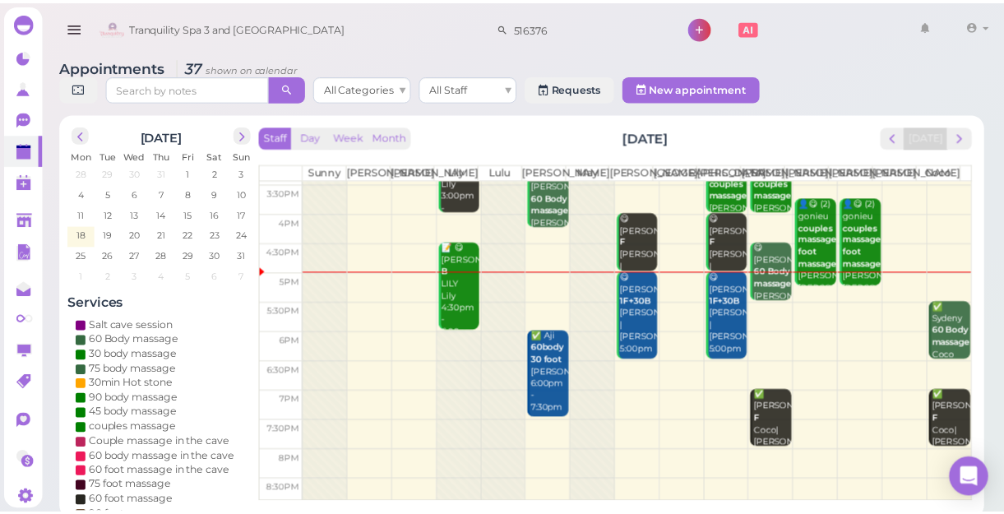
scroll to position [297, 0]
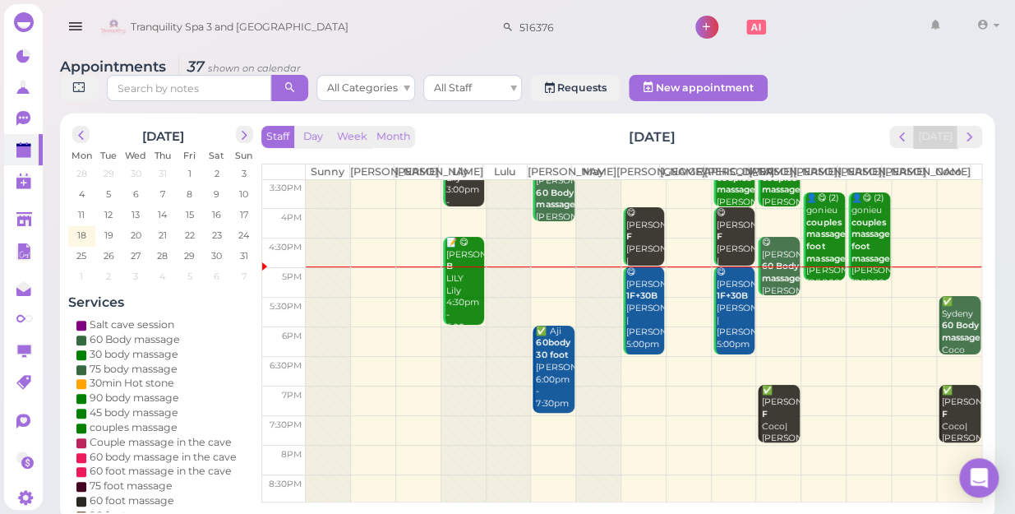
click at [727, 359] on td at bounding box center [644, 371] width 676 height 30
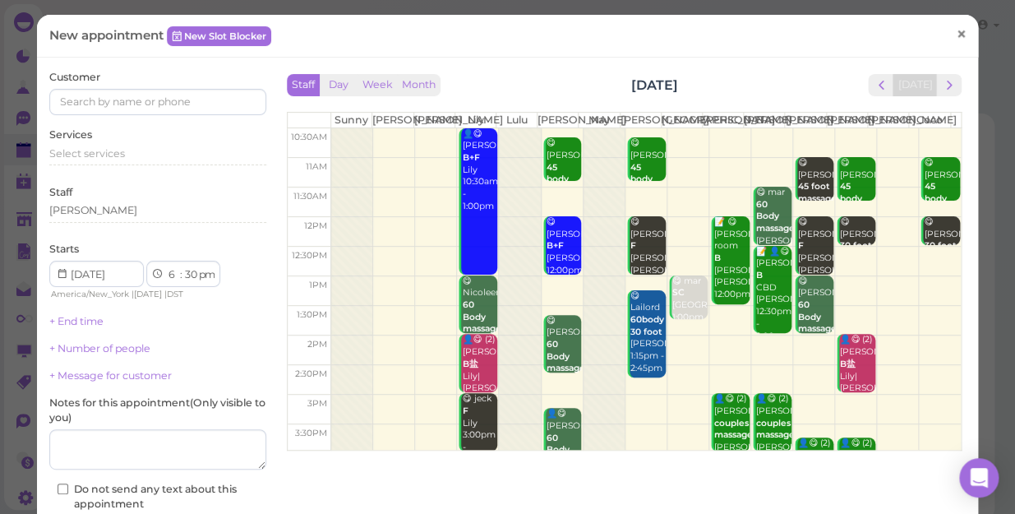
click at [956, 31] on span "×" at bounding box center [961, 34] width 11 height 23
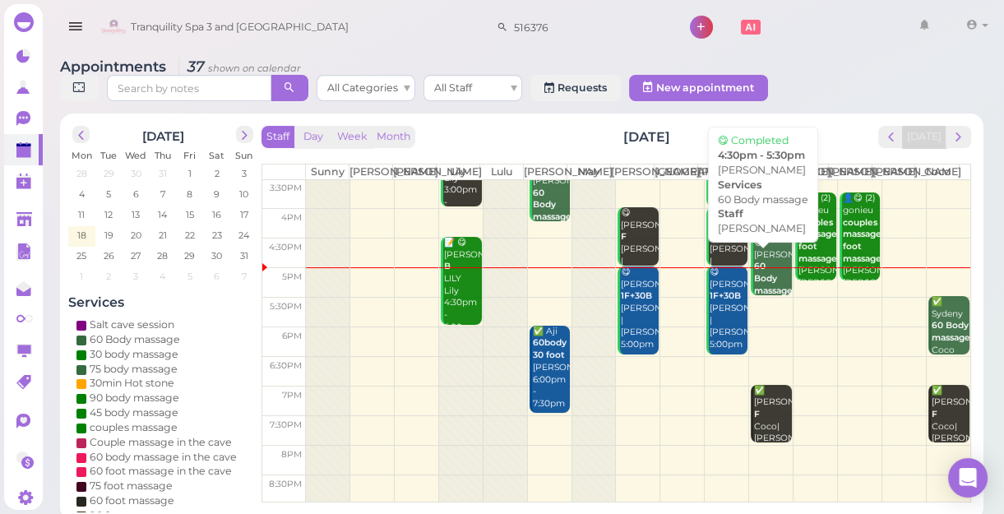
click at [766, 295] on b "60 Body massage" at bounding box center [773, 278] width 39 height 35
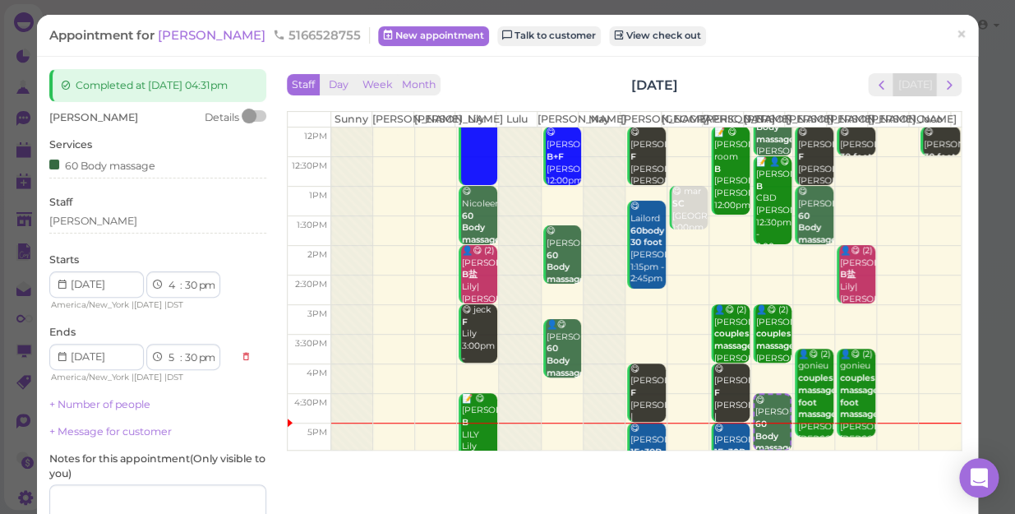
scroll to position [224, 0]
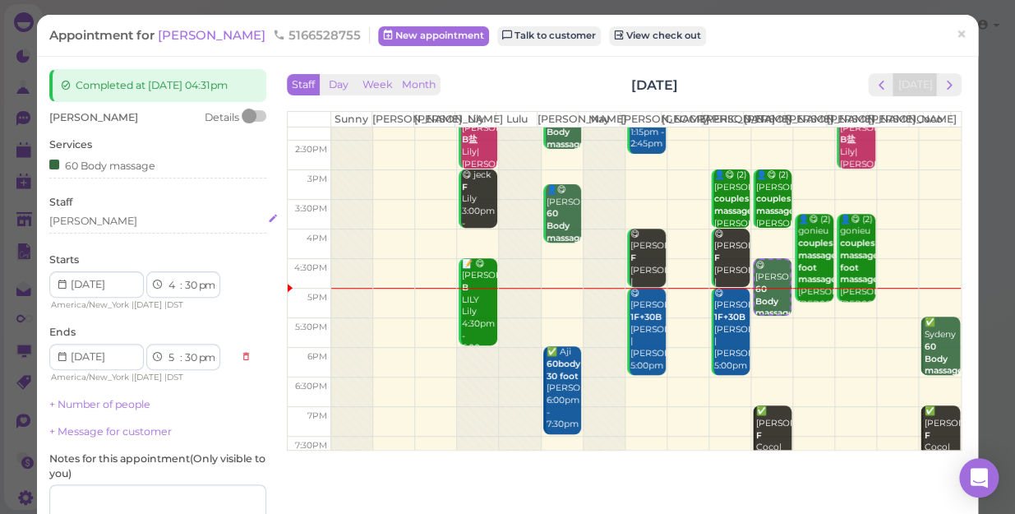
click at [90, 224] on div "[PERSON_NAME]" at bounding box center [157, 221] width 217 height 15
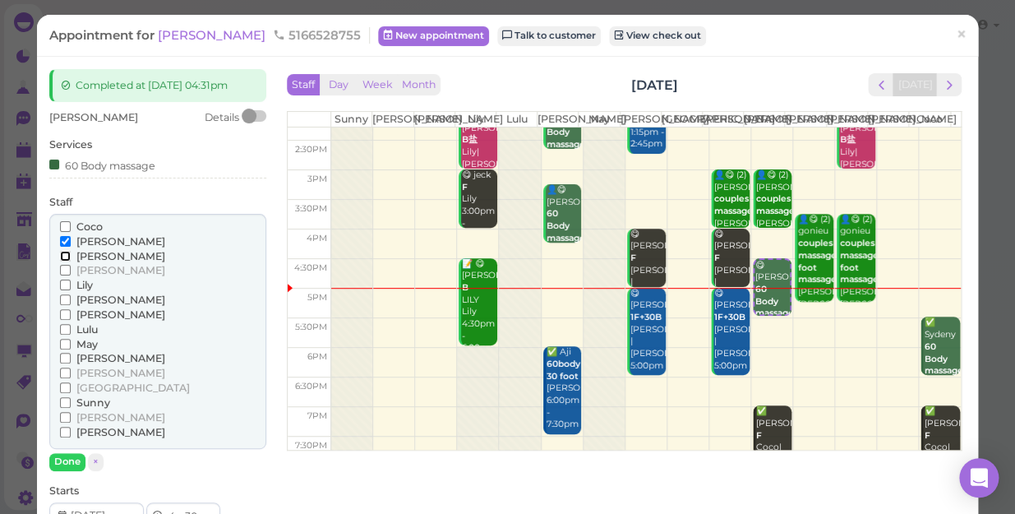
click at [64, 257] on input "[PERSON_NAME]" at bounding box center [65, 256] width 11 height 11
click at [62, 246] on input "[PERSON_NAME]" at bounding box center [65, 241] width 11 height 11
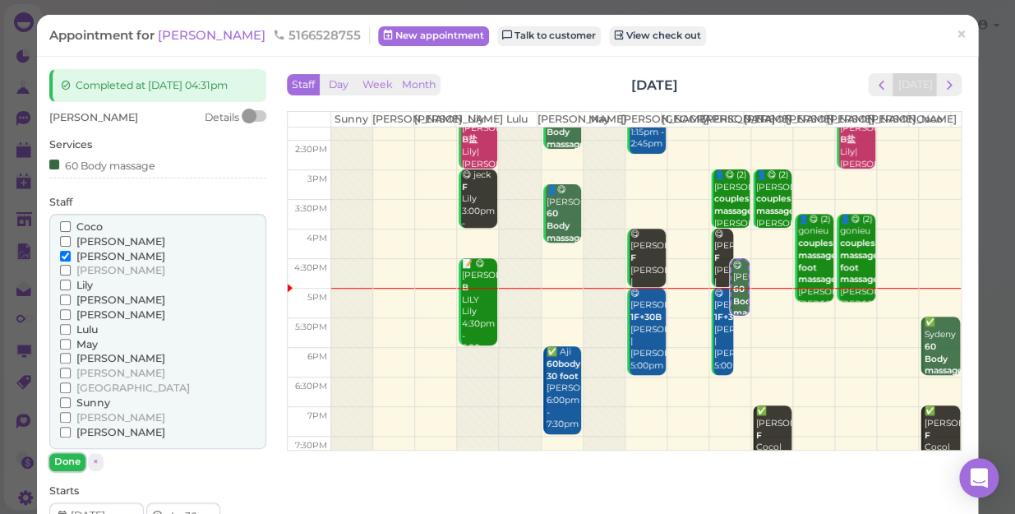
click at [65, 454] on button "Done" at bounding box center [67, 461] width 36 height 17
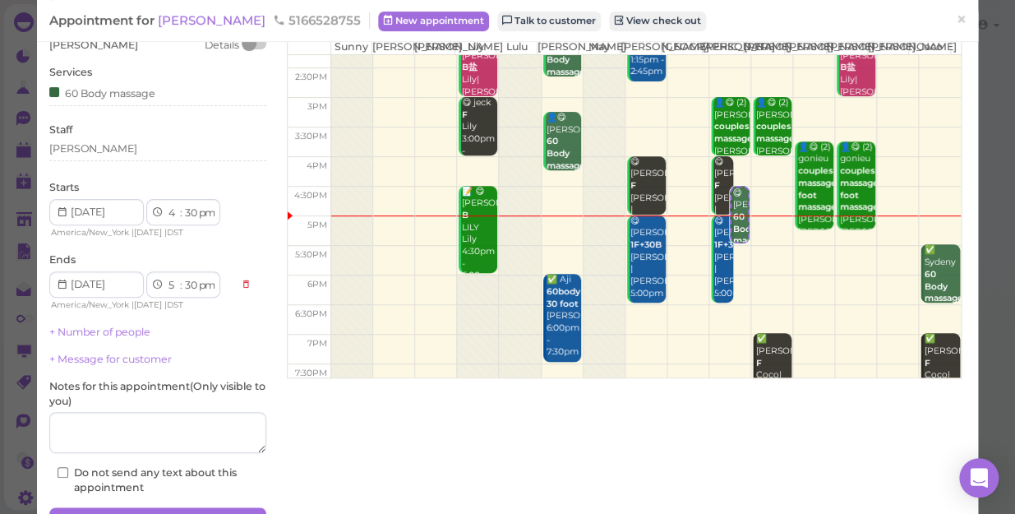
scroll to position [160, 0]
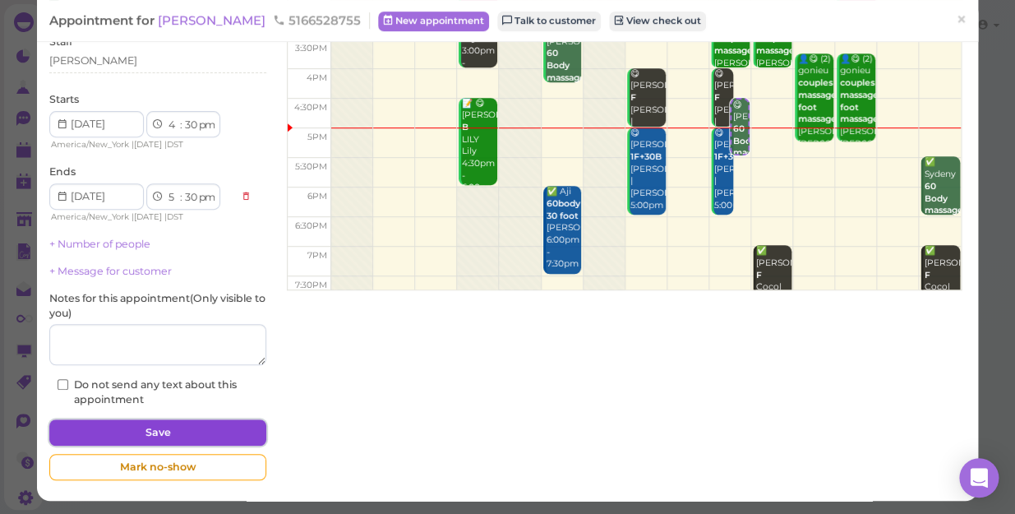
click at [201, 425] on button "Save" at bounding box center [157, 432] width 217 height 26
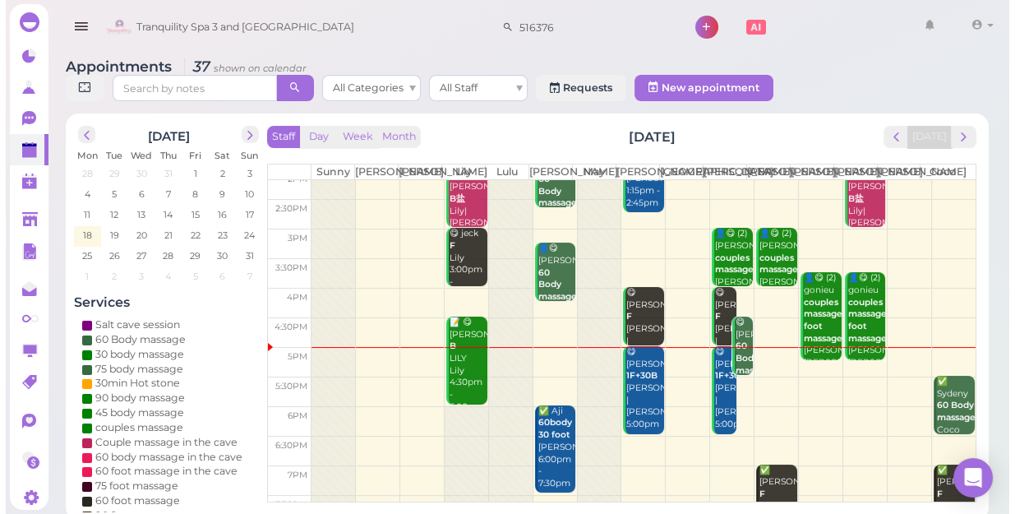
scroll to position [224, 0]
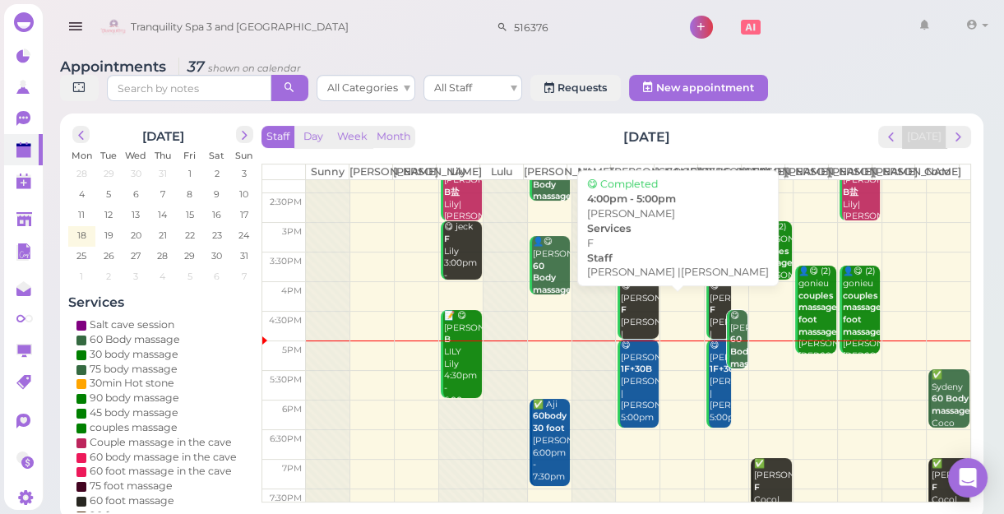
click at [637, 321] on div "😋 Patricia F Jessica |Mike 4:00pm - 5:00pm" at bounding box center [639, 334] width 39 height 109
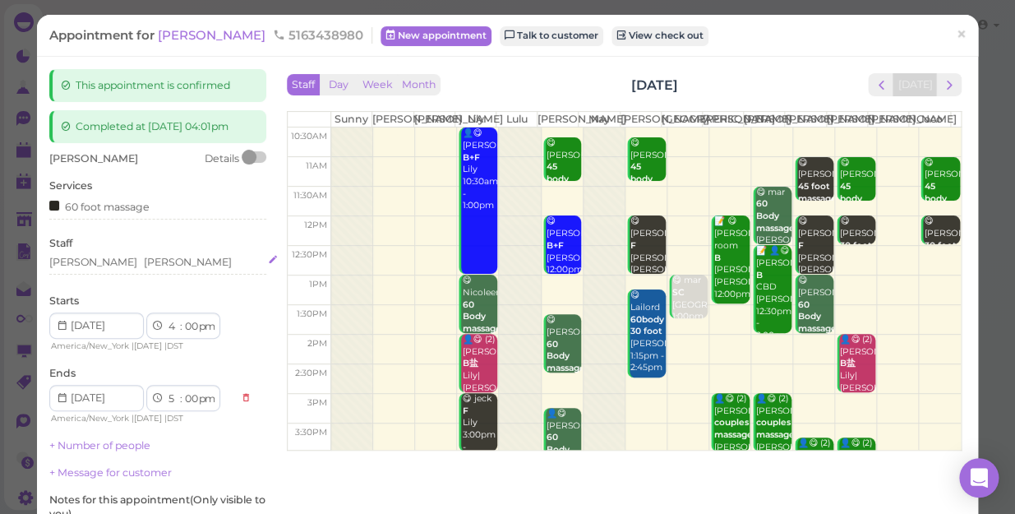
click at [144, 260] on div "[PERSON_NAME]" at bounding box center [188, 262] width 88 height 15
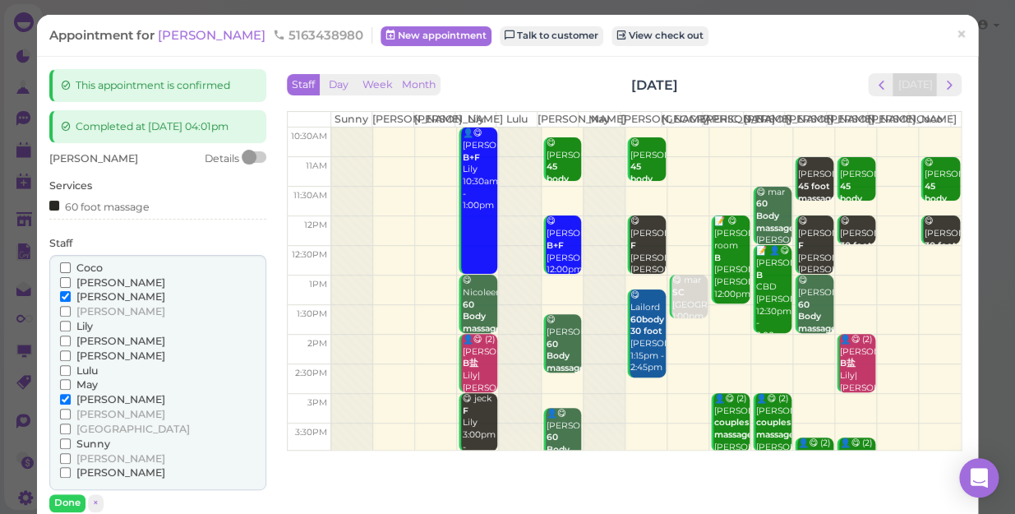
click at [62, 266] on input "Coco" at bounding box center [65, 267] width 11 height 11
click at [60, 293] on input "[PERSON_NAME]" at bounding box center [65, 296] width 11 height 11
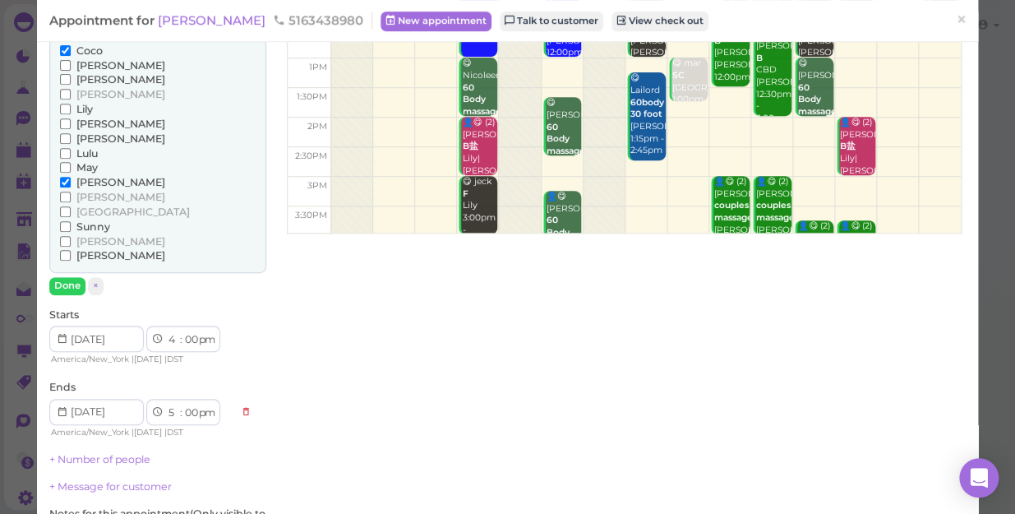
scroll to position [224, 0]
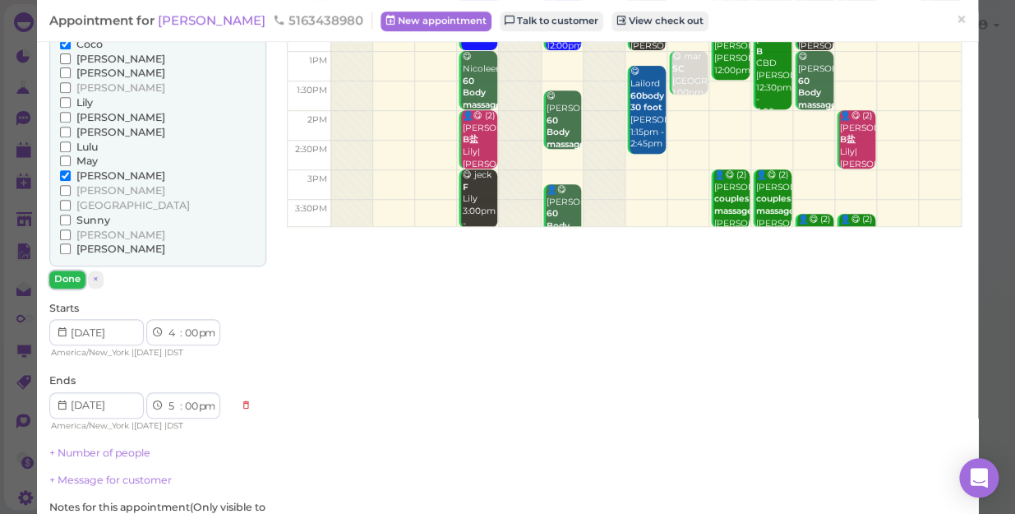
click at [69, 279] on button "Done" at bounding box center [67, 278] width 36 height 17
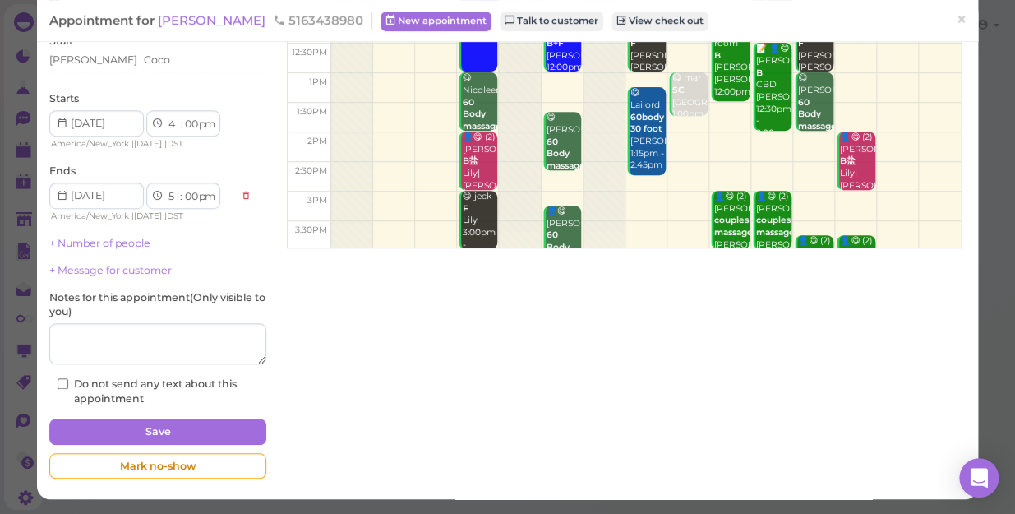
scroll to position [201, 0]
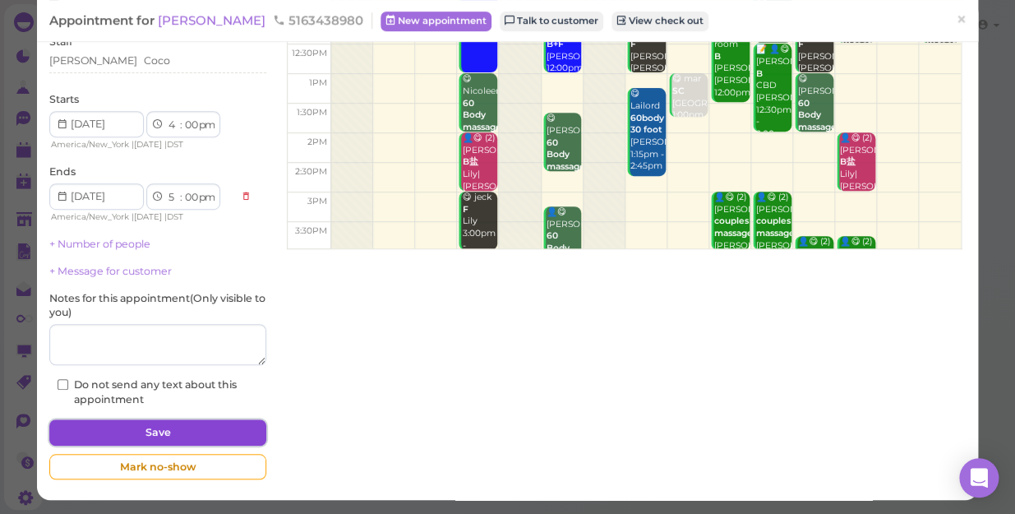
click at [193, 436] on button "Save" at bounding box center [157, 432] width 217 height 26
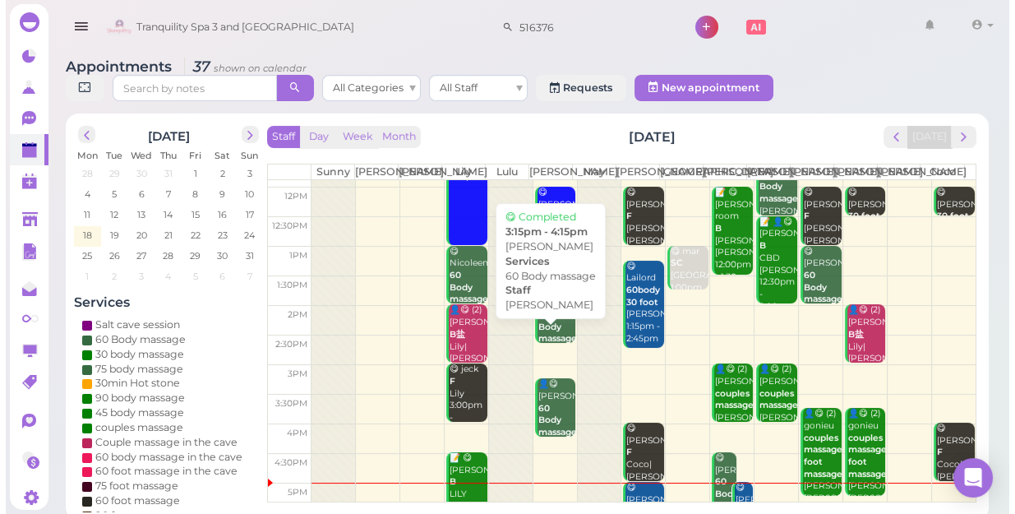
scroll to position [224, 0]
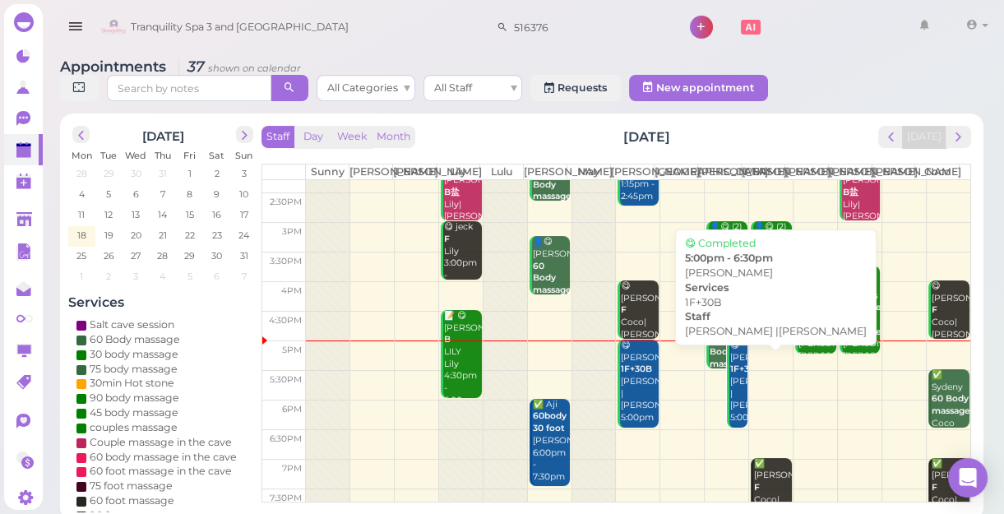
click at [729, 384] on div "😋 Amanda d 1F+30B Jessica |Mike 5:00pm - 6:30pm" at bounding box center [738, 393] width 18 height 109
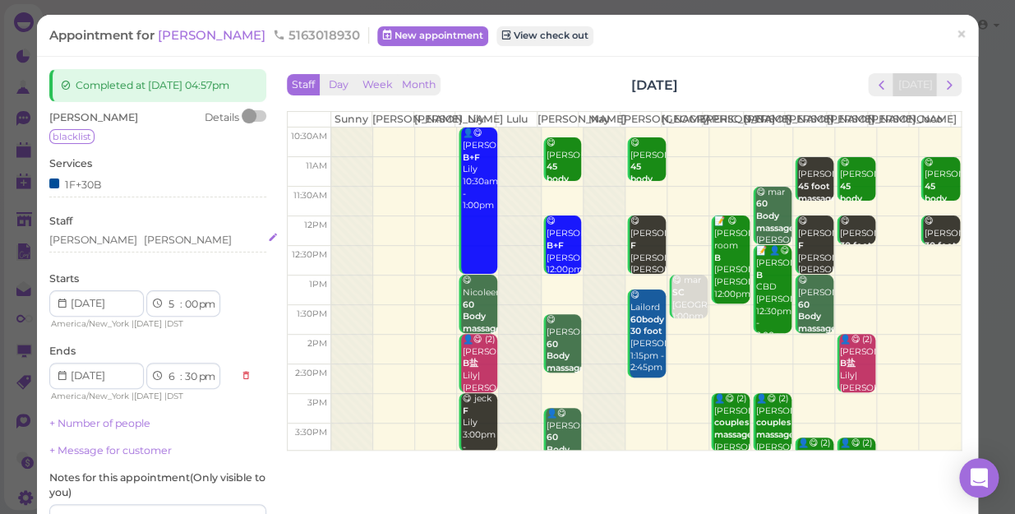
click at [144, 241] on div "[PERSON_NAME]" at bounding box center [188, 240] width 88 height 15
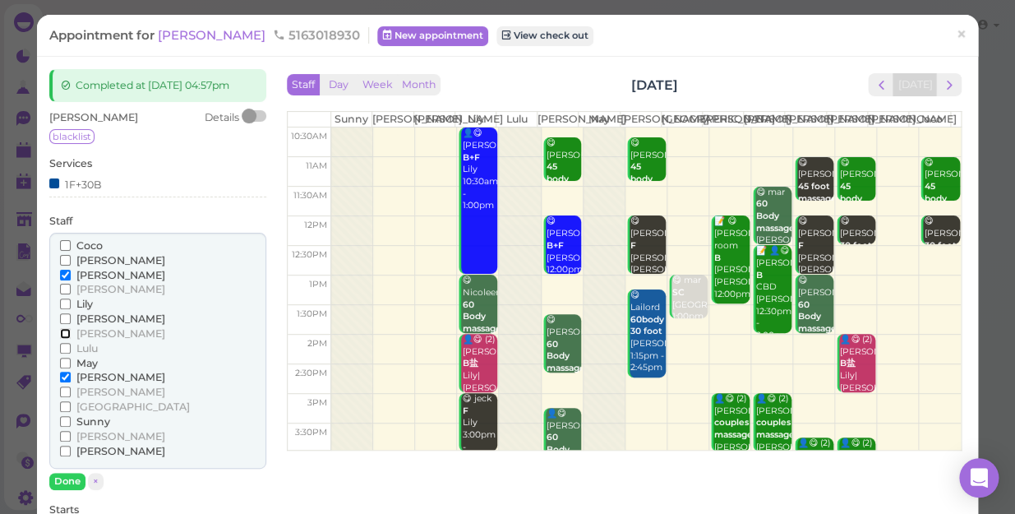
click at [62, 333] on input "[PERSON_NAME]" at bounding box center [65, 333] width 11 height 11
click at [70, 258] on input "[PERSON_NAME]" at bounding box center [65, 260] width 11 height 11
click at [67, 273] on input "[PERSON_NAME]" at bounding box center [65, 275] width 11 height 11
click at [67, 372] on input "[PERSON_NAME]" at bounding box center [65, 377] width 11 height 11
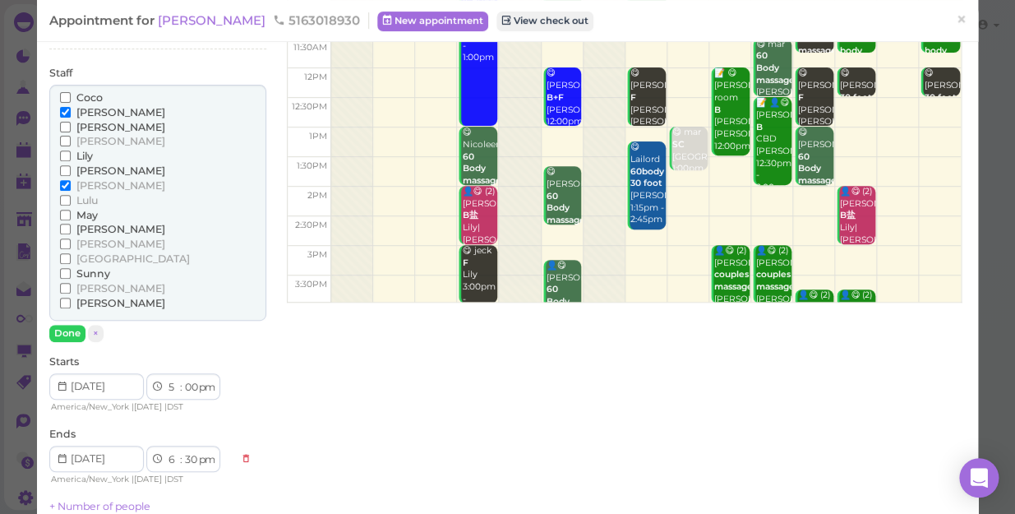
scroll to position [149, 0]
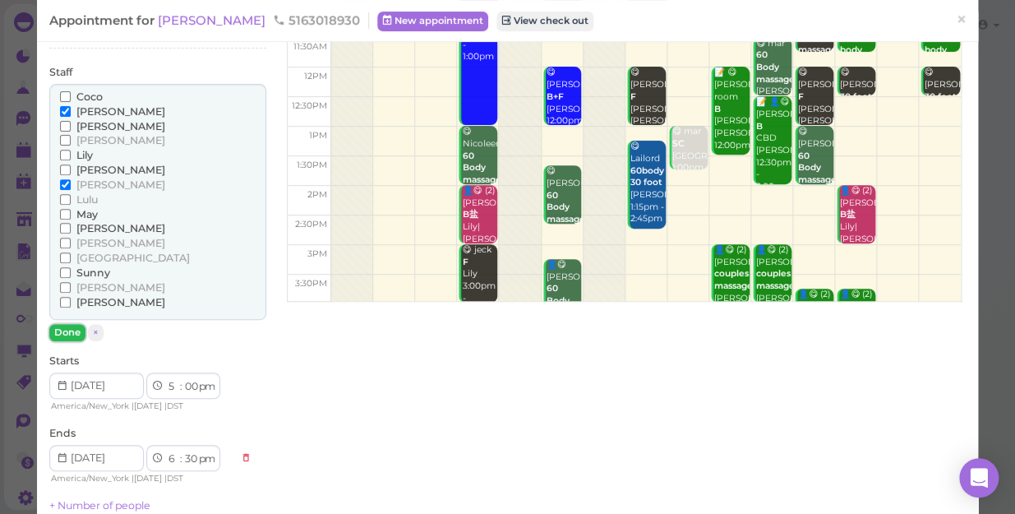
click at [61, 333] on button "Done" at bounding box center [67, 332] width 36 height 17
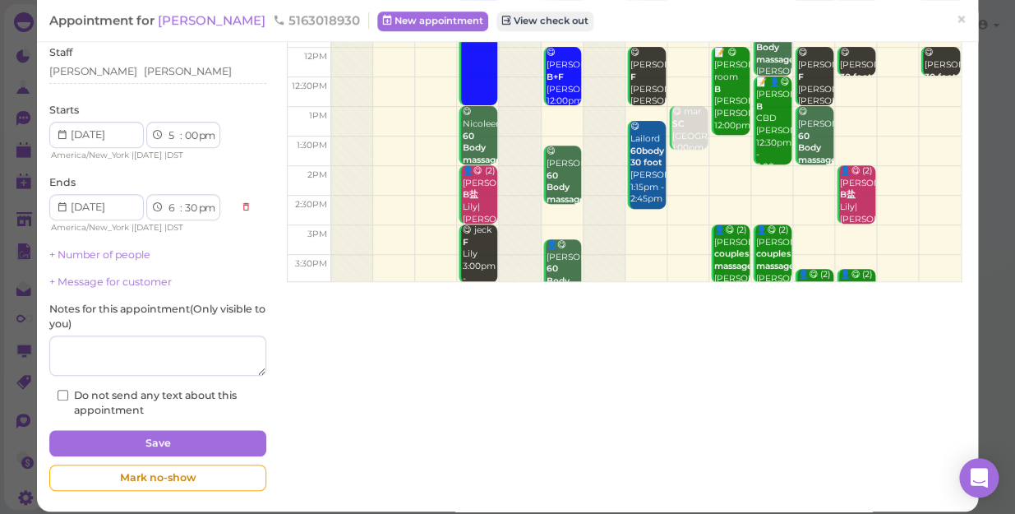
scroll to position [179, 0]
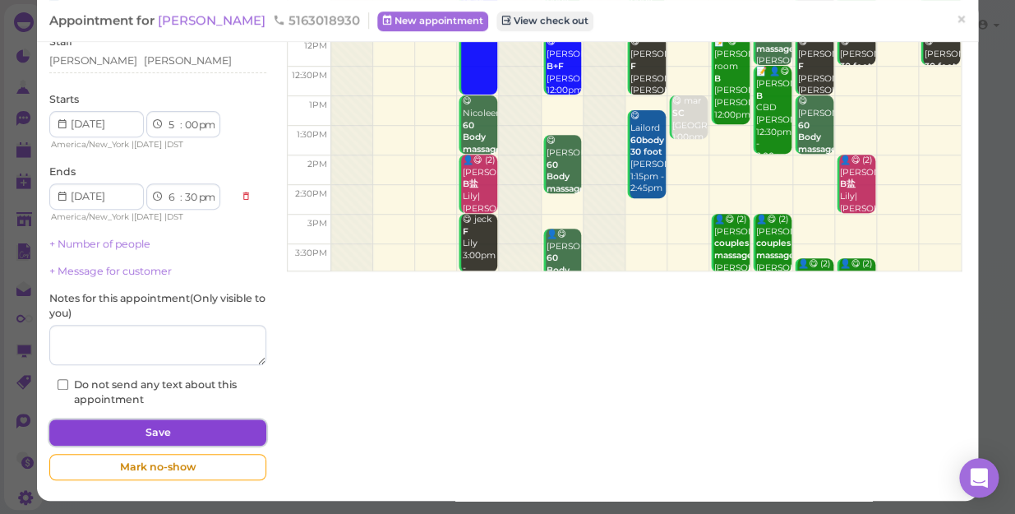
click at [159, 420] on button "Save" at bounding box center [157, 432] width 217 height 26
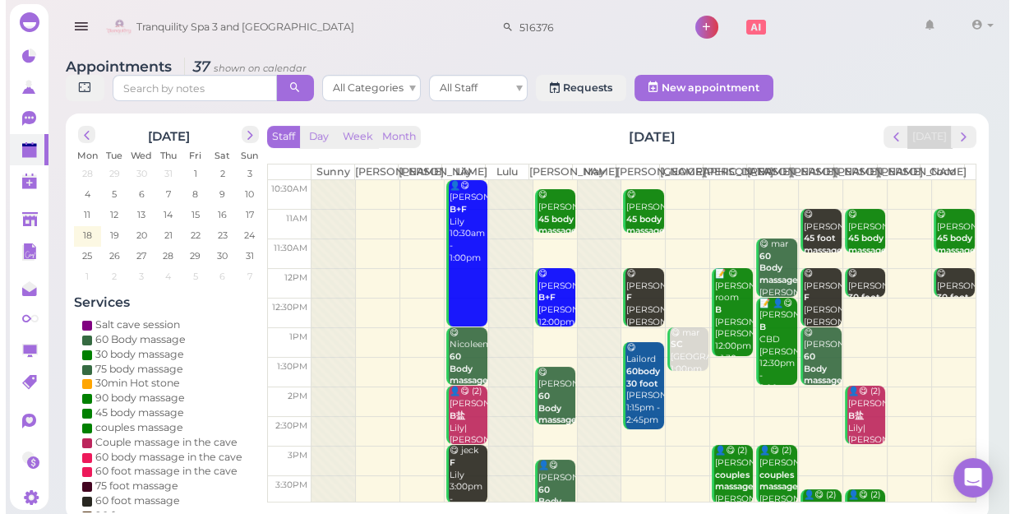
scroll to position [297, 0]
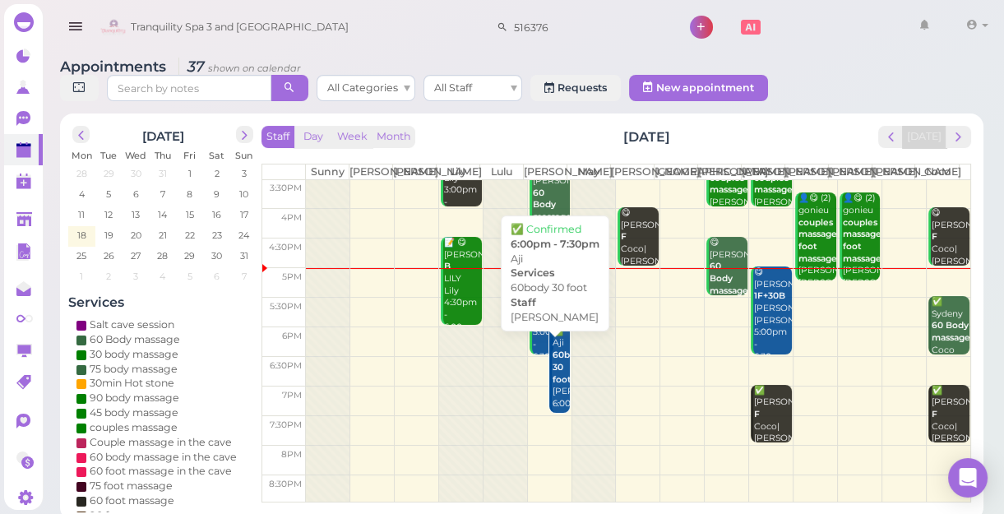
click at [556, 371] on b "60body 30 foot" at bounding box center [569, 366] width 34 height 35
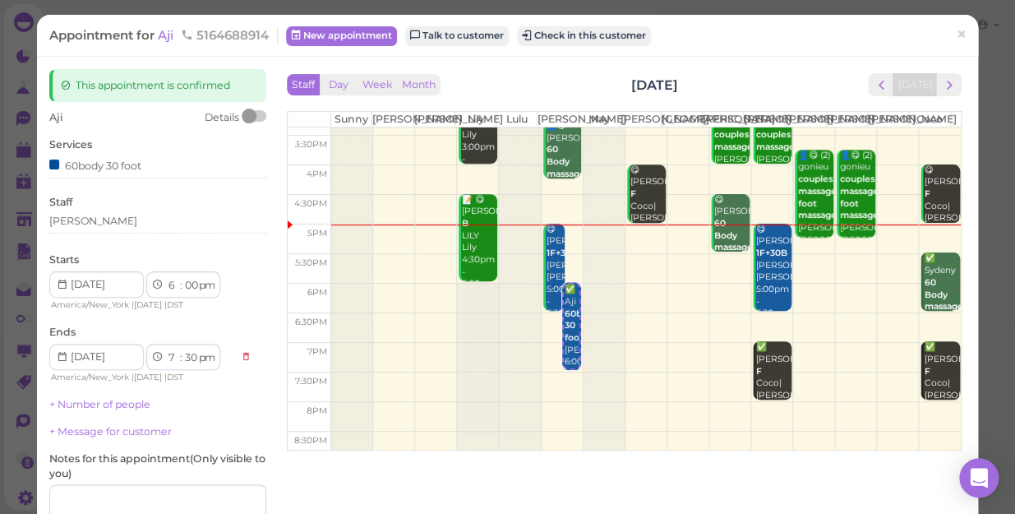
scroll to position [297, 0]
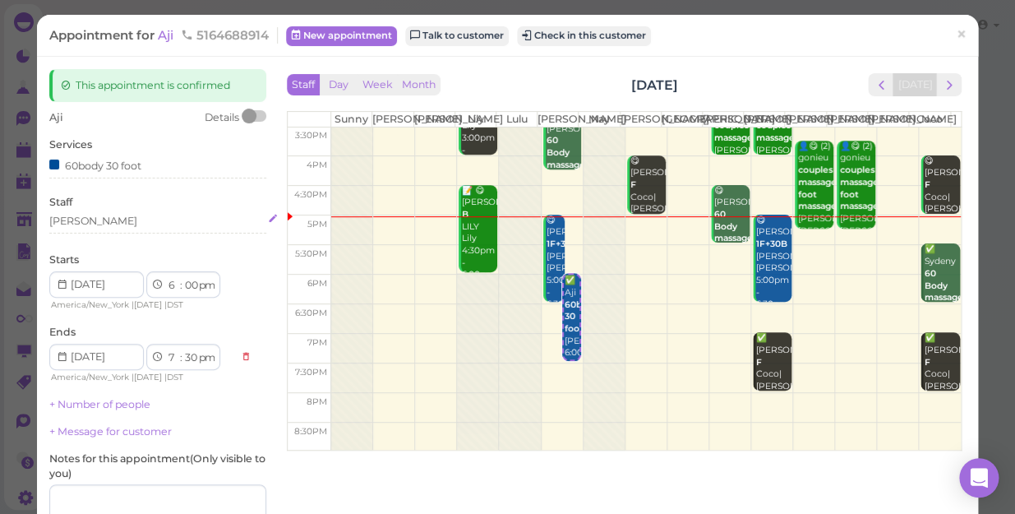
click at [81, 224] on div "[PERSON_NAME]" at bounding box center [157, 221] width 217 height 15
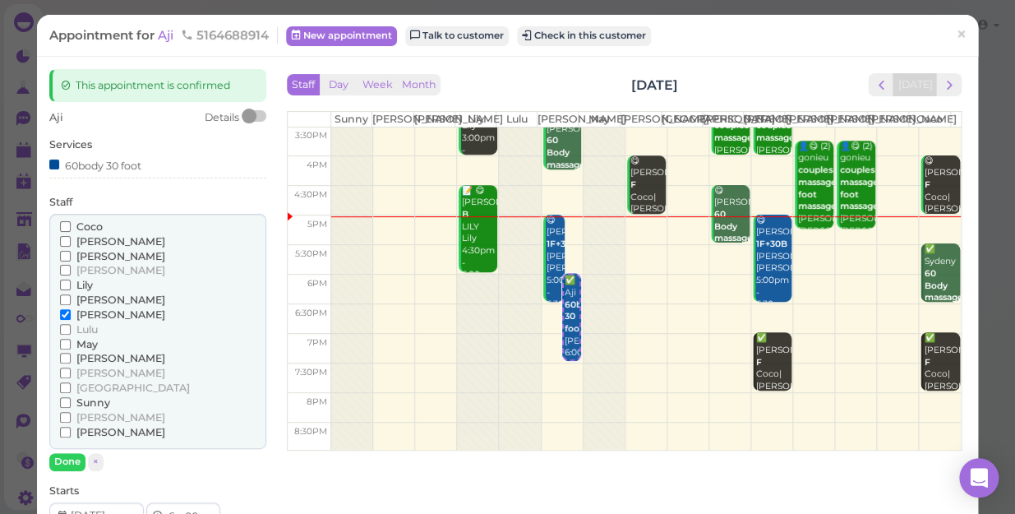
click at [61, 227] on input "Coco" at bounding box center [65, 226] width 11 height 11
click at [63, 224] on input "Coco" at bounding box center [65, 226] width 11 height 11
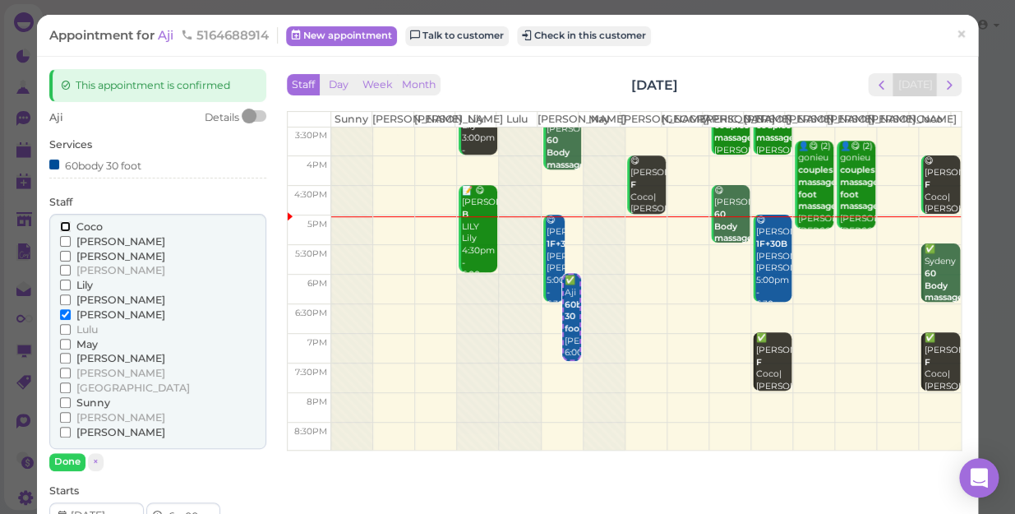
click at [62, 227] on input "Coco" at bounding box center [65, 226] width 11 height 11
click at [63, 311] on input "[PERSON_NAME]" at bounding box center [65, 314] width 11 height 11
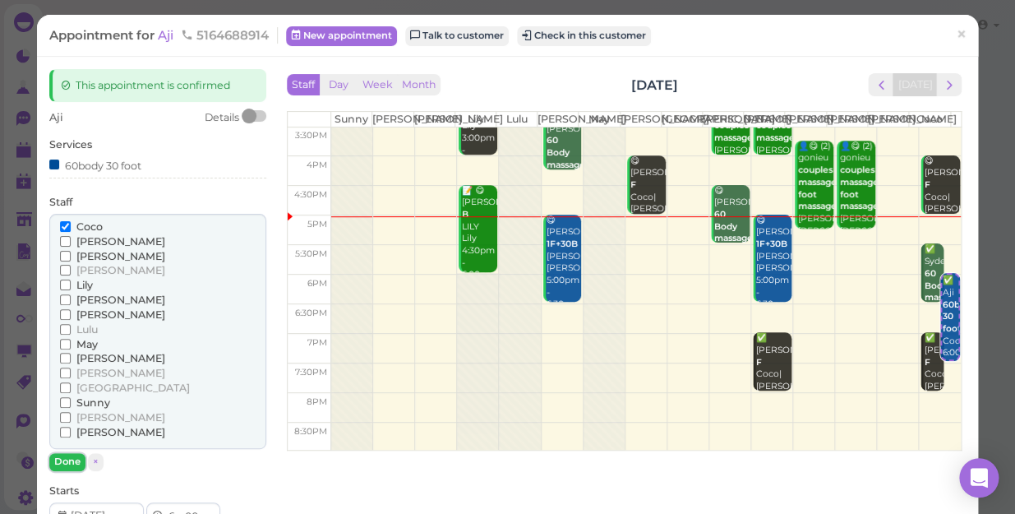
click at [70, 455] on button "Done" at bounding box center [67, 461] width 36 height 17
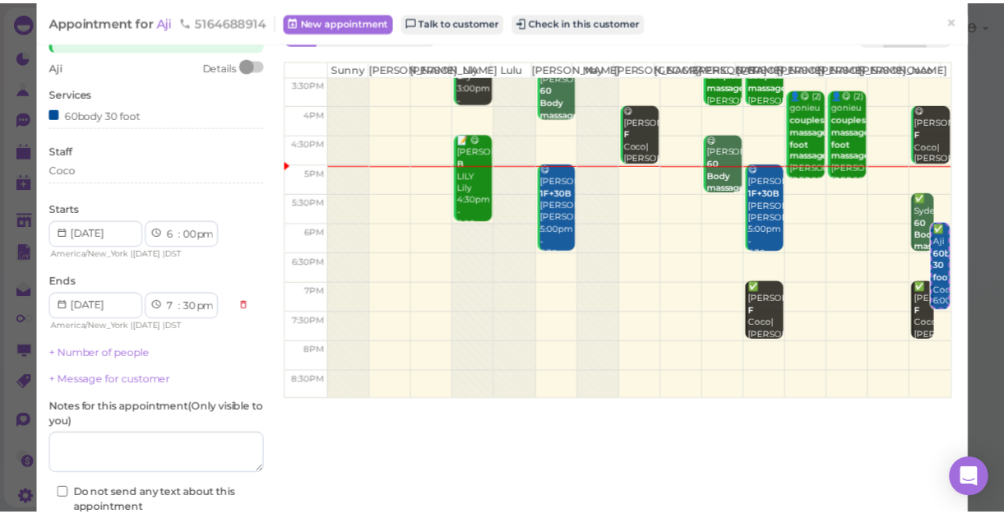
scroll to position [149, 0]
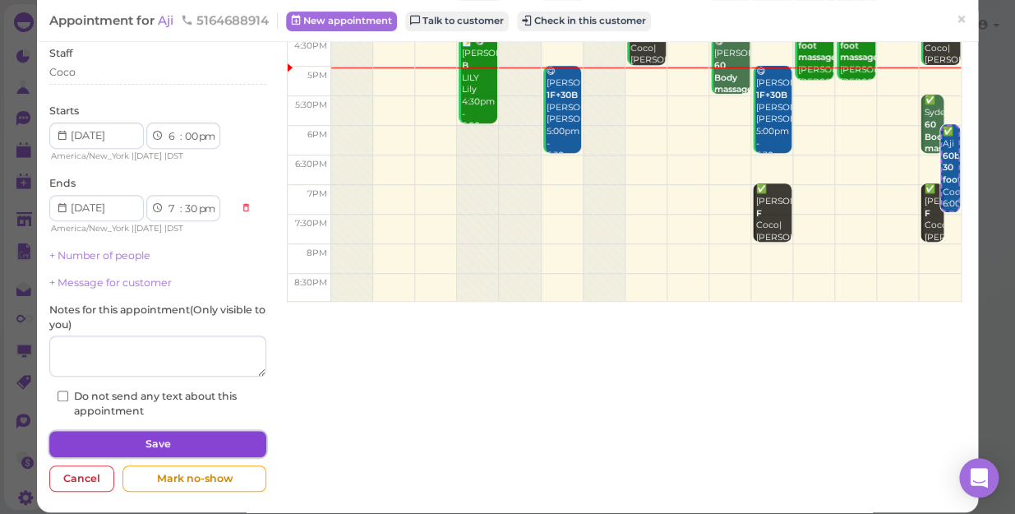
click at [148, 442] on button "Save" at bounding box center [157, 444] width 217 height 26
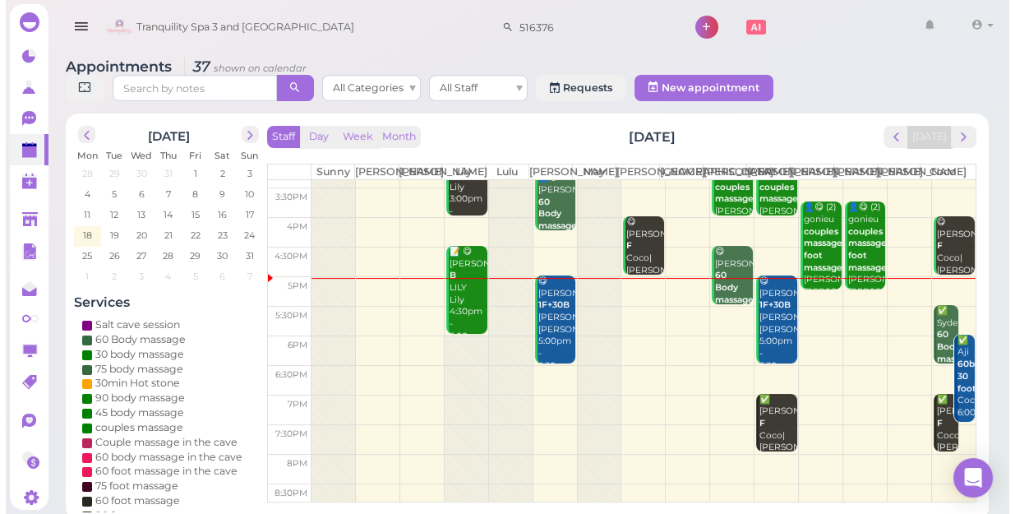
scroll to position [297, 0]
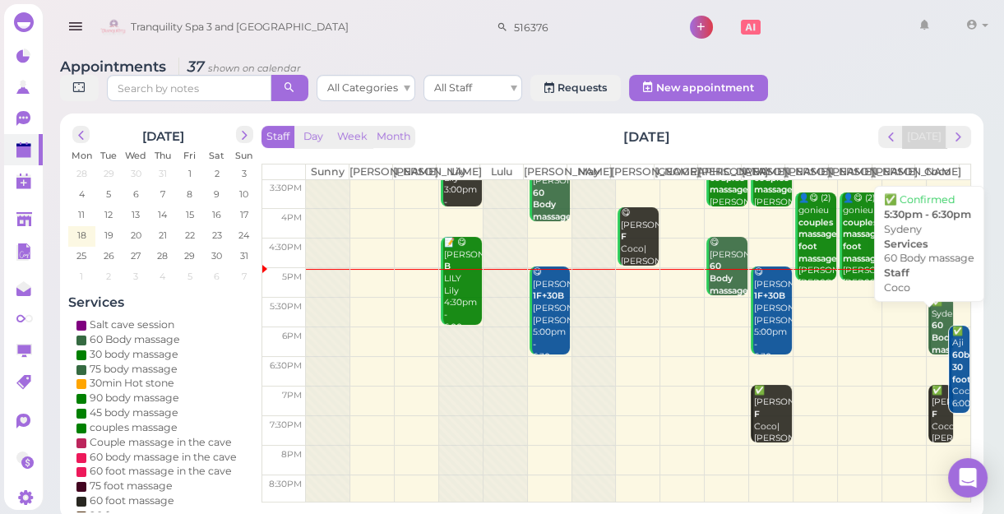
click at [931, 326] on div "✅ Sydeny 60 Body massage Coco 5:30pm - 6:30pm" at bounding box center [942, 350] width 22 height 109
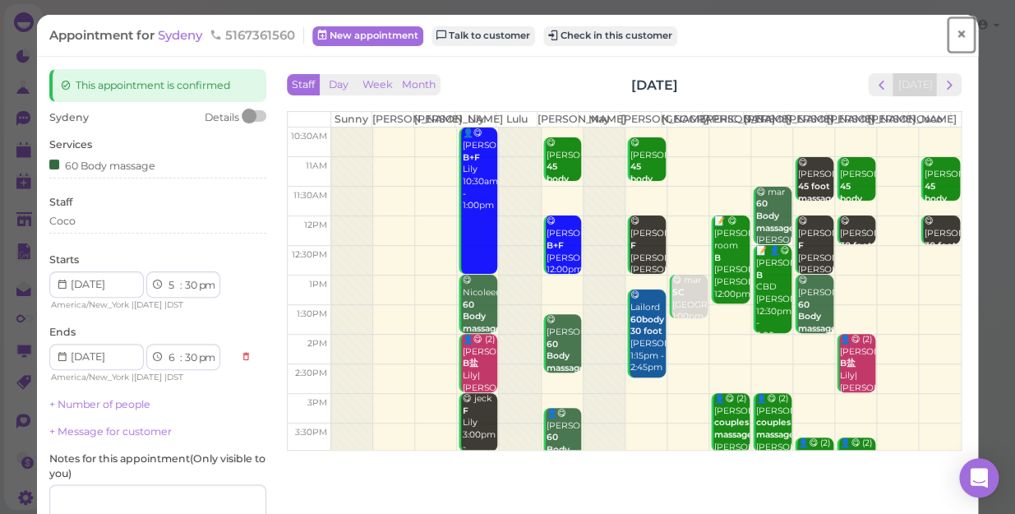
click at [956, 37] on span "×" at bounding box center [961, 34] width 11 height 23
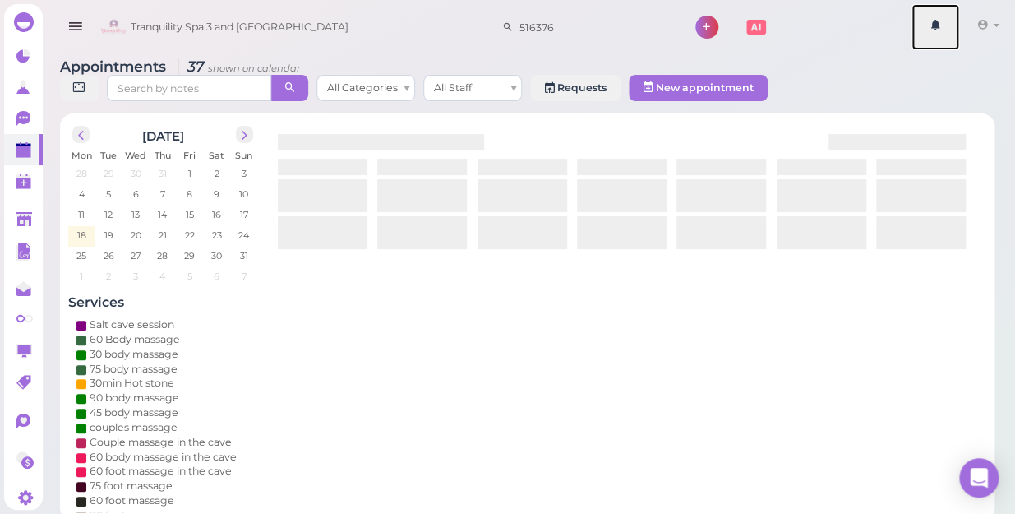
click at [946, 37] on link at bounding box center [936, 27] width 48 height 46
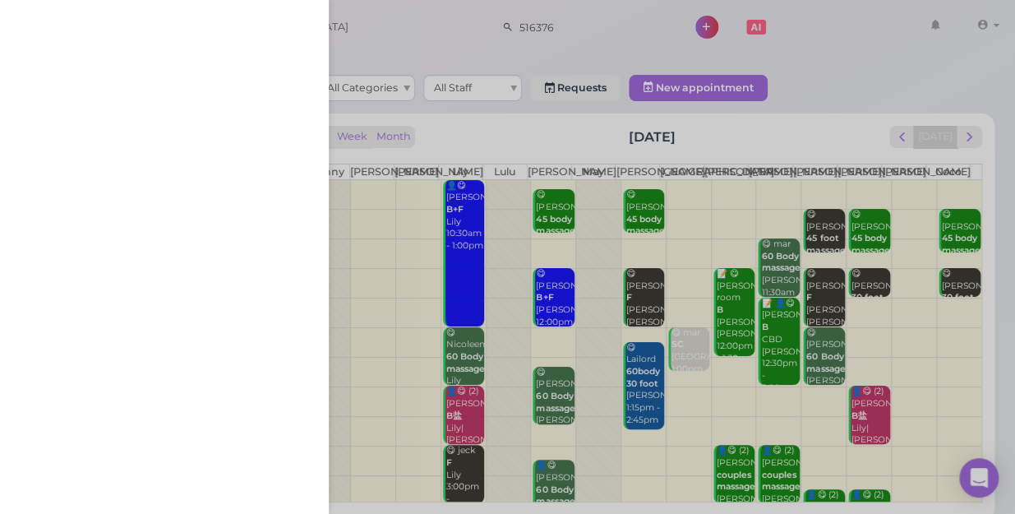
click at [817, 29] on div at bounding box center [507, 257] width 1015 height 514
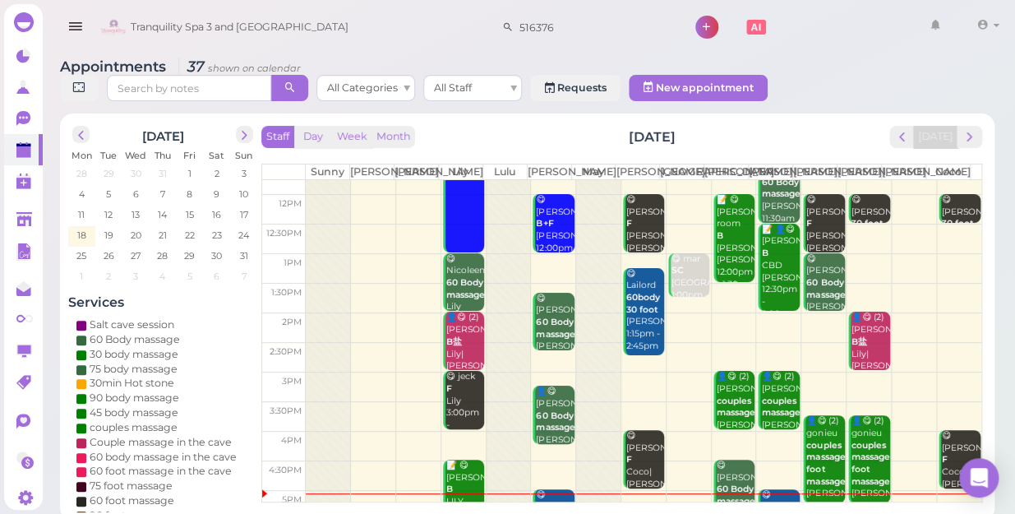
scroll to position [224, 0]
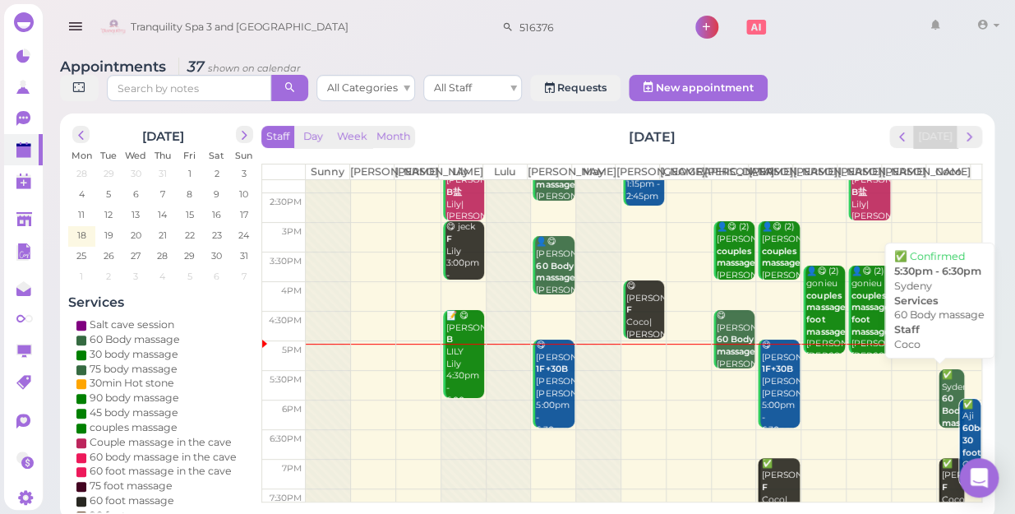
click at [942, 393] on b "60 Body massage" at bounding box center [961, 410] width 39 height 35
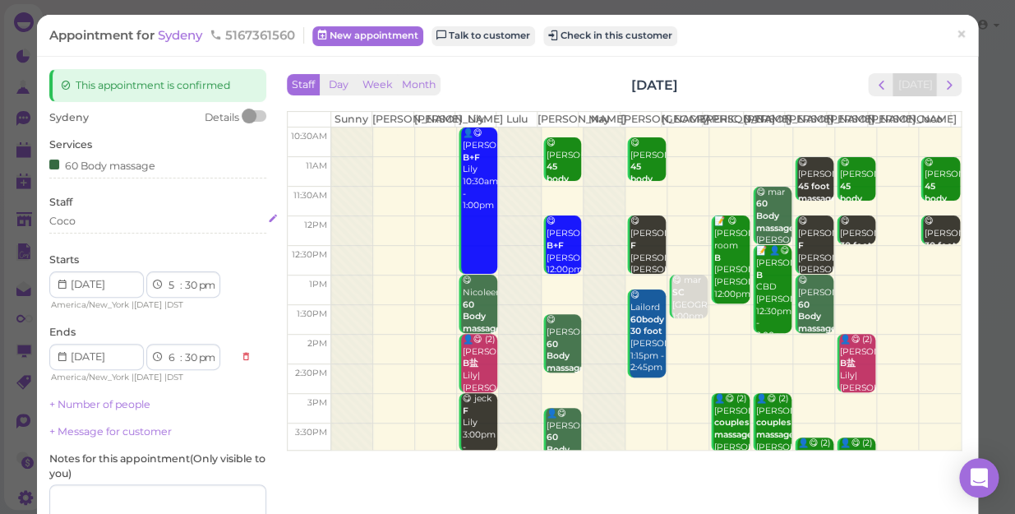
click at [81, 225] on div "Coco" at bounding box center [157, 221] width 217 height 15
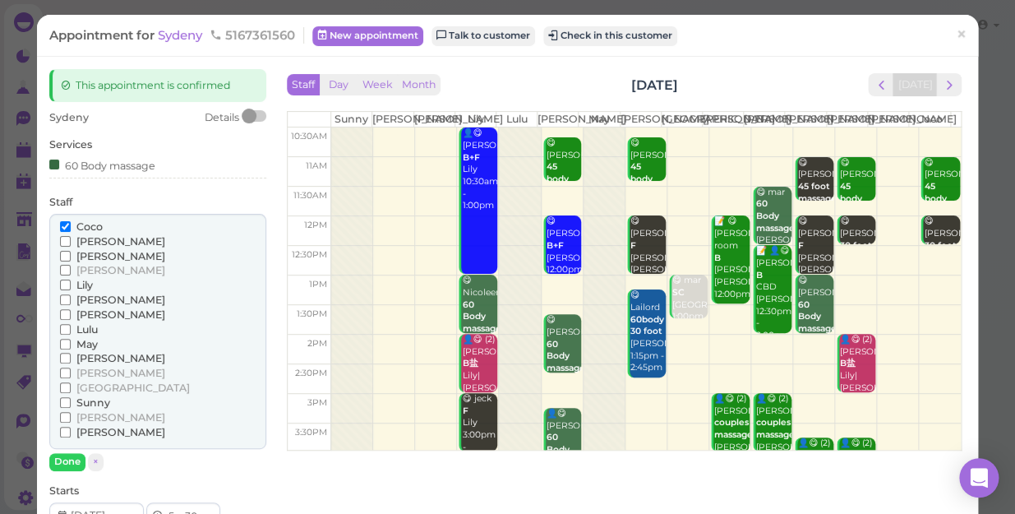
click at [62, 352] on label "[PERSON_NAME]" at bounding box center [112, 358] width 105 height 15
click at [62, 353] on input "[PERSON_NAME]" at bounding box center [65, 358] width 11 height 11
click at [69, 224] on input "Coco" at bounding box center [65, 226] width 11 height 11
click at [63, 460] on button "Done" at bounding box center [67, 461] width 36 height 17
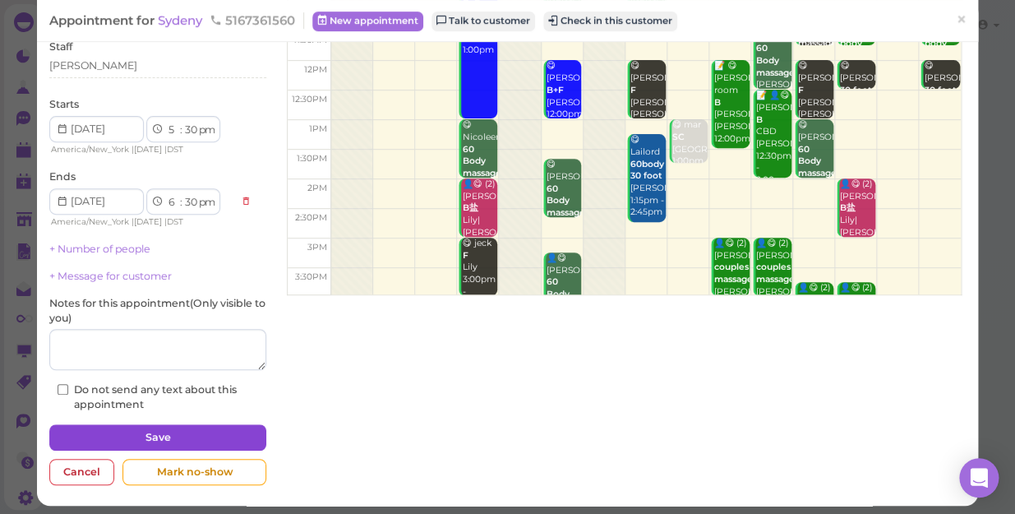
scroll to position [160, 0]
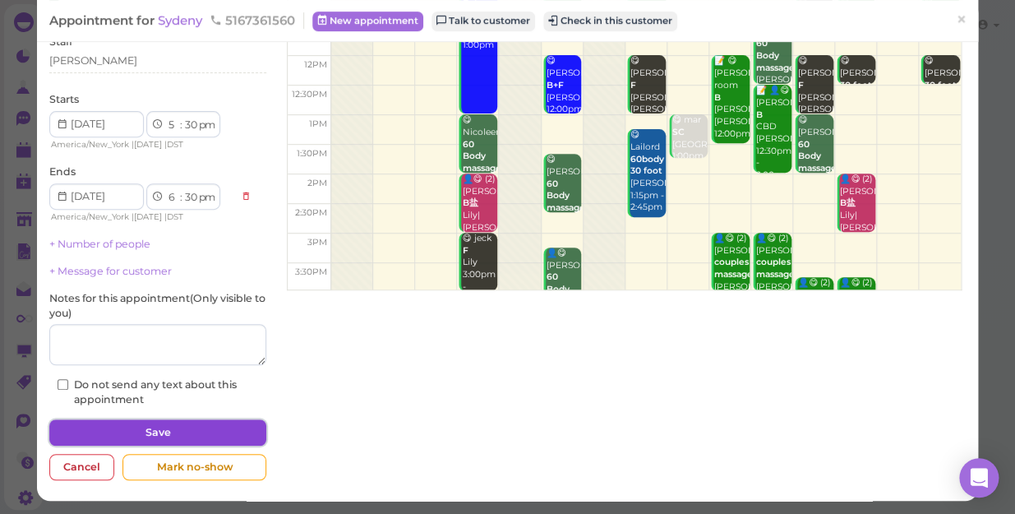
click at [164, 427] on button "Save" at bounding box center [157, 432] width 217 height 26
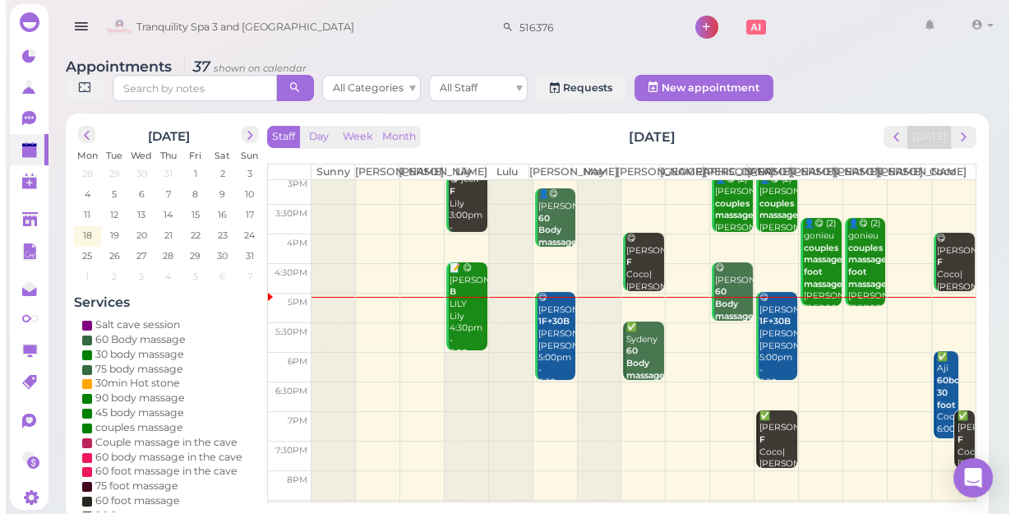
scroll to position [297, 0]
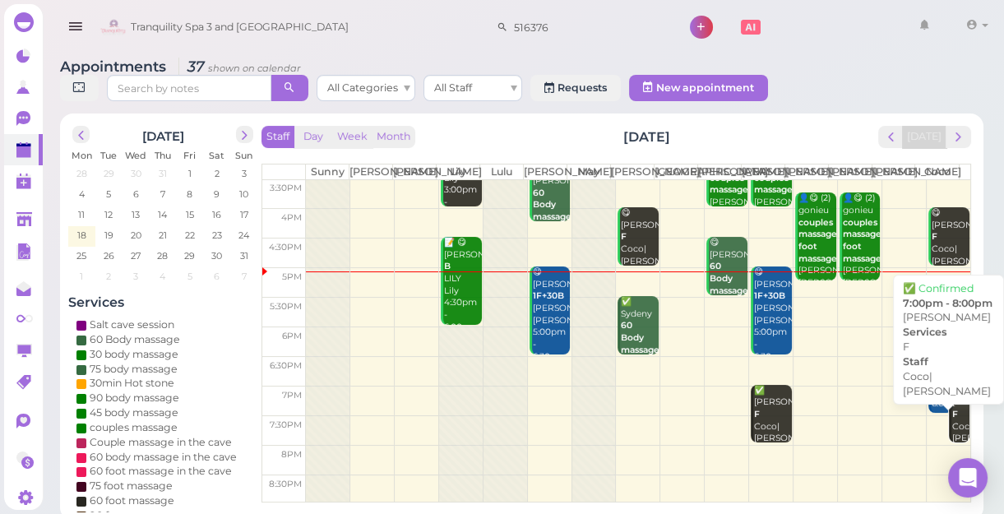
click at [951, 429] on div "✅ Peachie Cici F Coco|Helen 7:00pm - 8:00pm" at bounding box center [960, 433] width 18 height 97
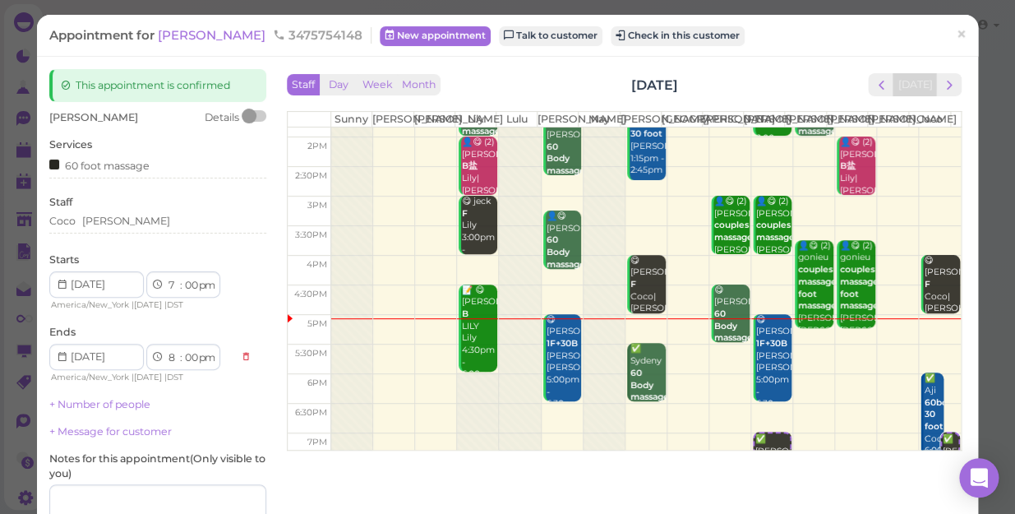
scroll to position [224, 0]
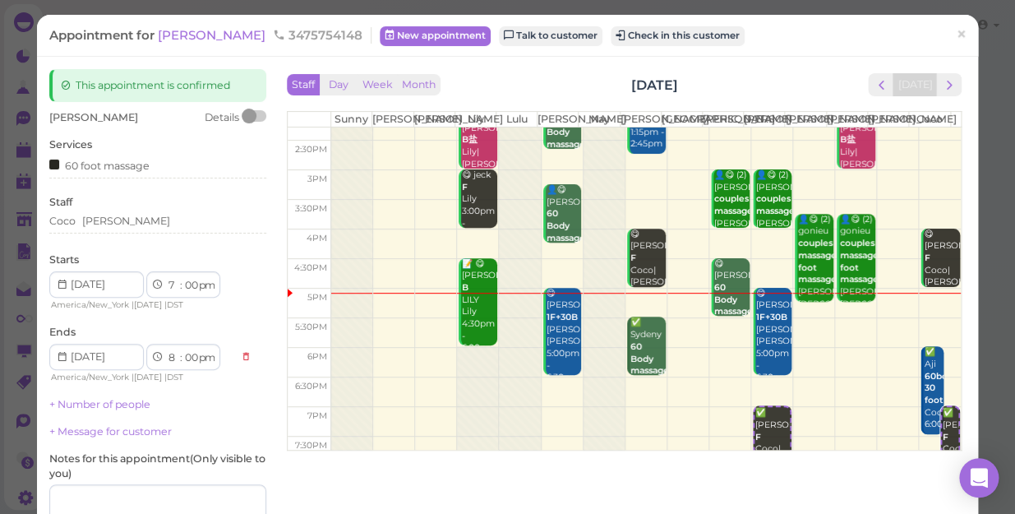
click at [115, 210] on div "Staff Coco Helen" at bounding box center [157, 217] width 217 height 45
click at [115, 217] on div "Coco Helen" at bounding box center [157, 221] width 217 height 15
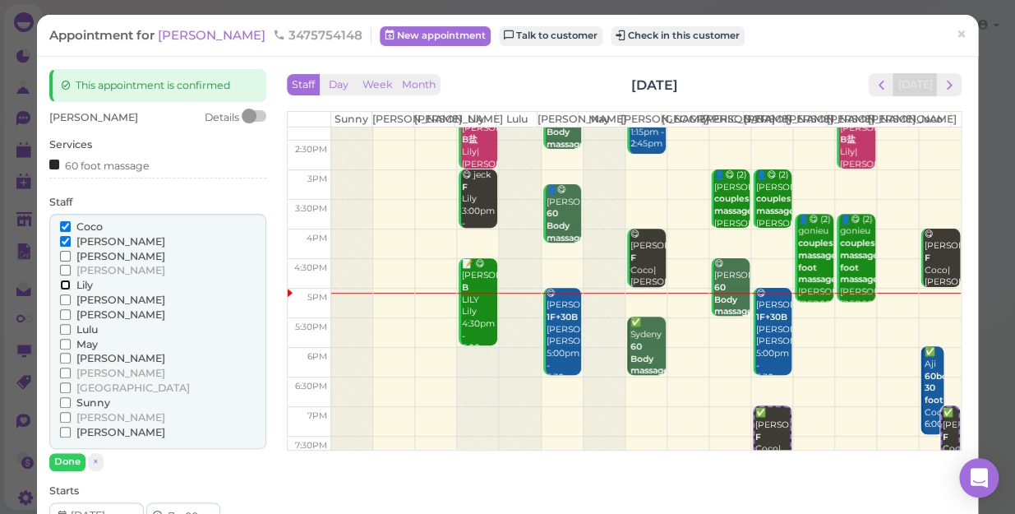
click at [61, 282] on input "Lily" at bounding box center [65, 284] width 11 height 11
click at [62, 311] on input "[PERSON_NAME]" at bounding box center [65, 314] width 11 height 11
click at [62, 241] on input "[PERSON_NAME]" at bounding box center [65, 241] width 11 height 11
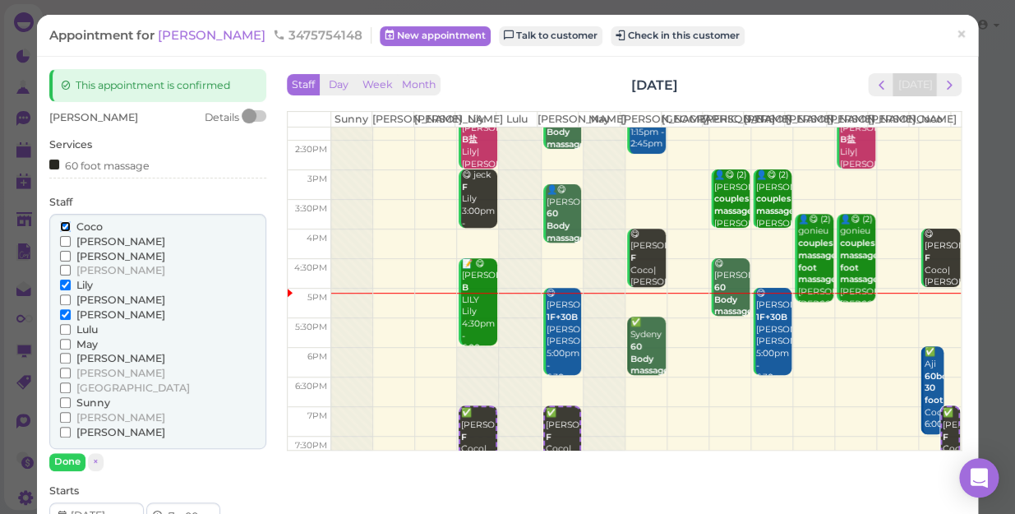
click at [62, 226] on input "Coco" at bounding box center [65, 226] width 11 height 11
click at [62, 228] on input "Coco" at bounding box center [65, 226] width 11 height 11
click at [72, 455] on button "Done" at bounding box center [67, 461] width 36 height 17
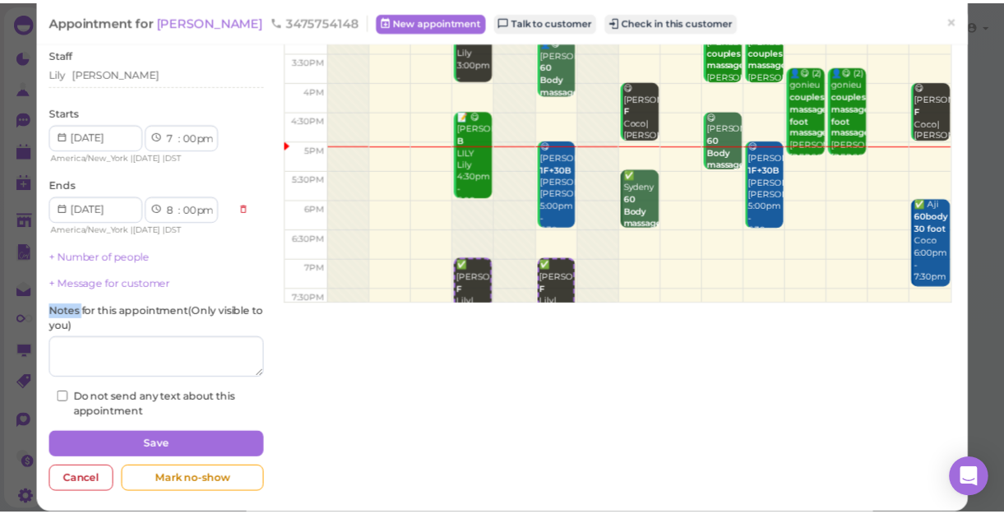
scroll to position [149, 0]
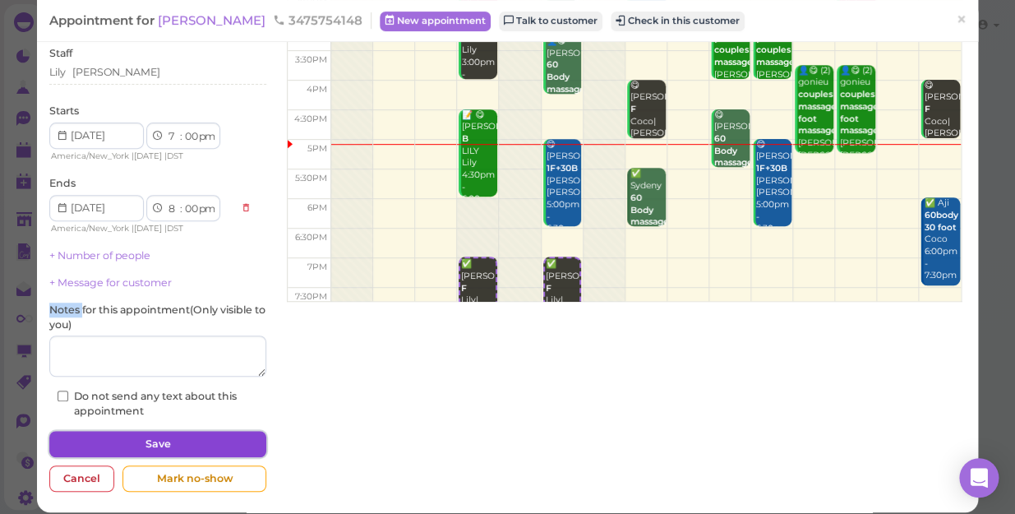
click at [205, 438] on button "Save" at bounding box center [157, 444] width 217 height 26
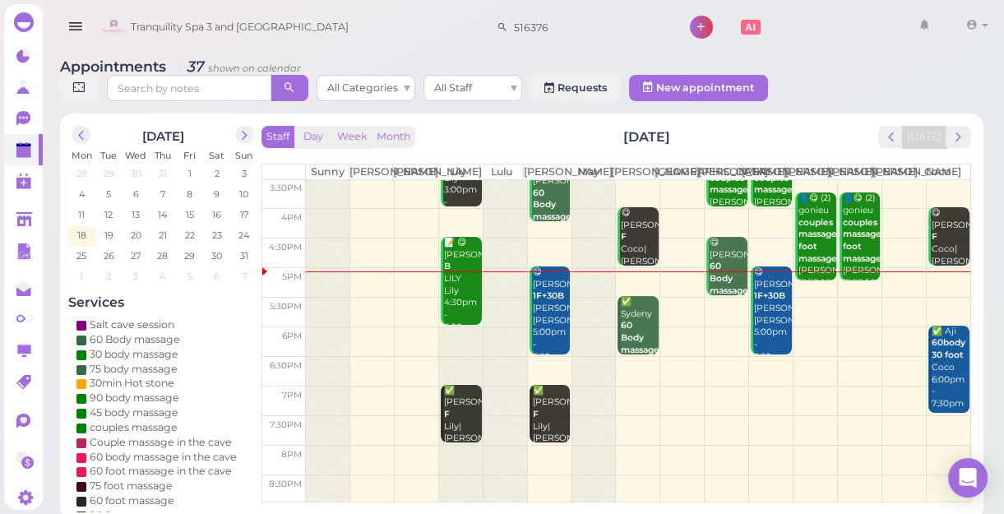
scroll to position [6, 0]
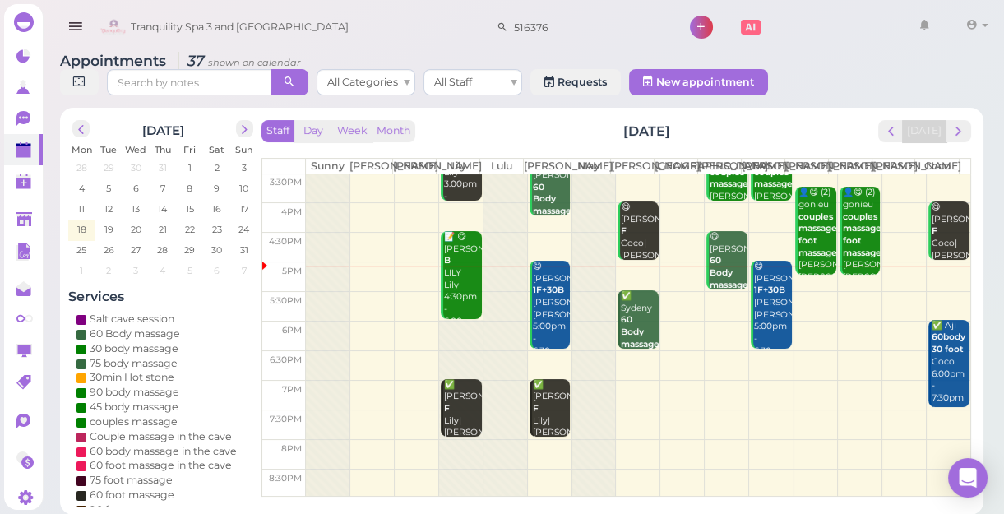
click at [764, 367] on td at bounding box center [638, 365] width 664 height 30
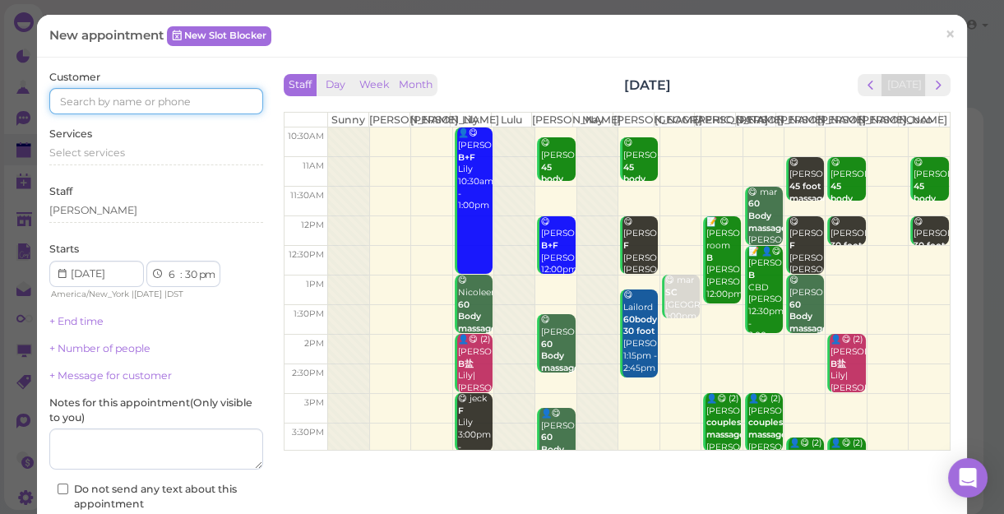
click at [234, 96] on input at bounding box center [156, 101] width 214 height 26
type input "3472338901"
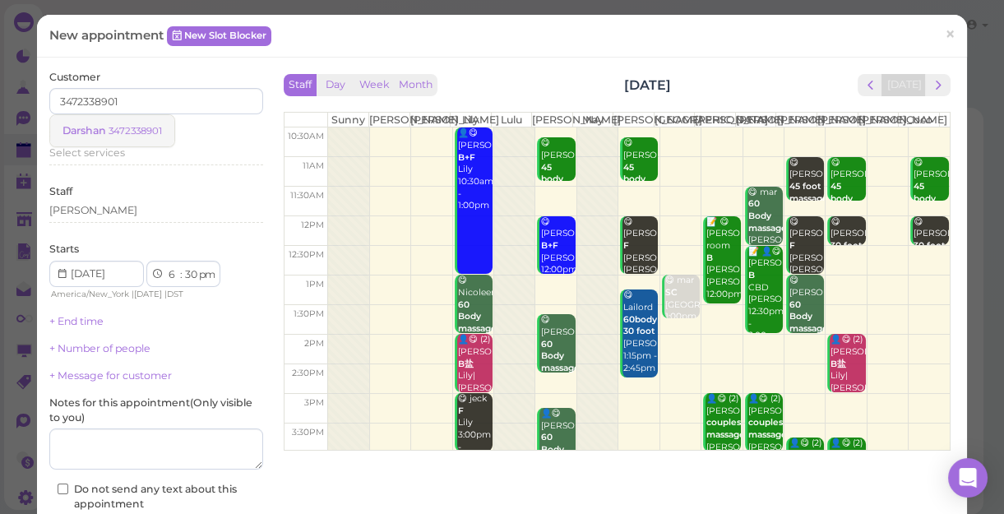
click at [132, 132] on small "3472338901" at bounding box center [135, 131] width 53 height 12
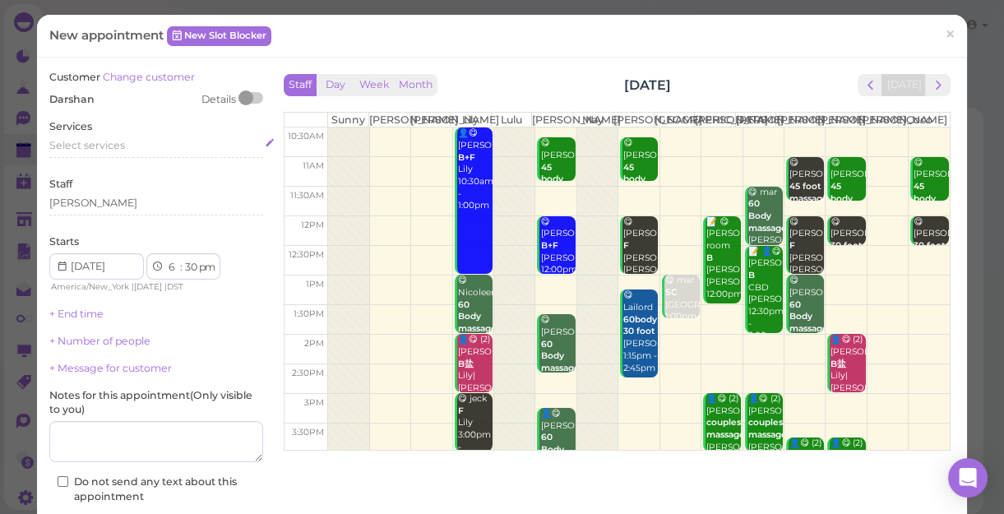
click at [136, 149] on div "Select services" at bounding box center [156, 145] width 214 height 15
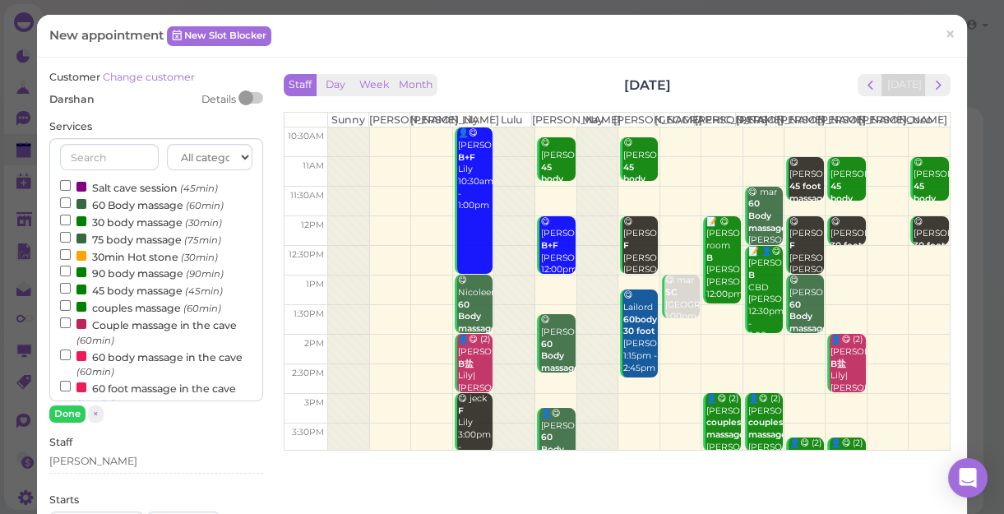
click at [123, 208] on label "60 Body massage (60min)" at bounding box center [142, 204] width 164 height 17
click at [71, 208] on input "60 Body massage (60min)" at bounding box center [65, 202] width 11 height 11
click at [59, 411] on button "Done" at bounding box center [67, 413] width 36 height 17
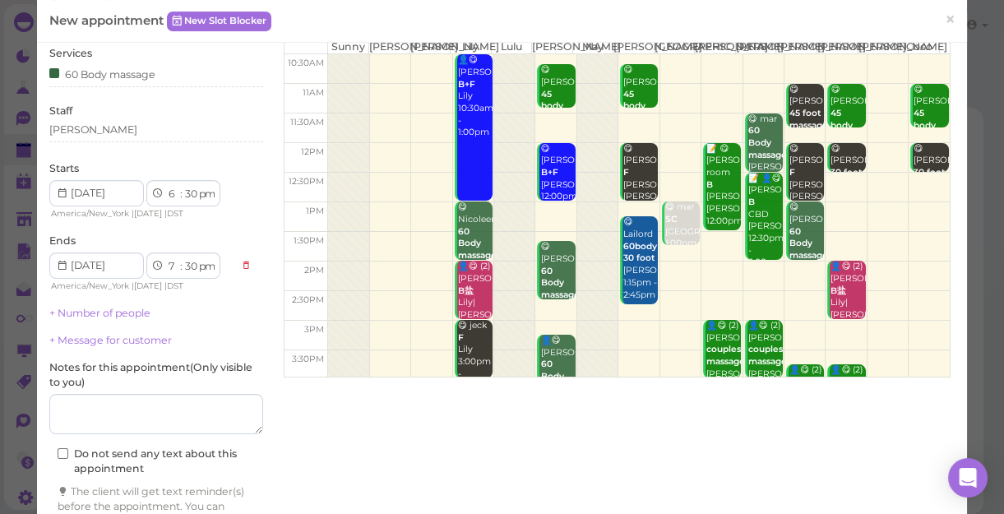
scroll to position [167, 0]
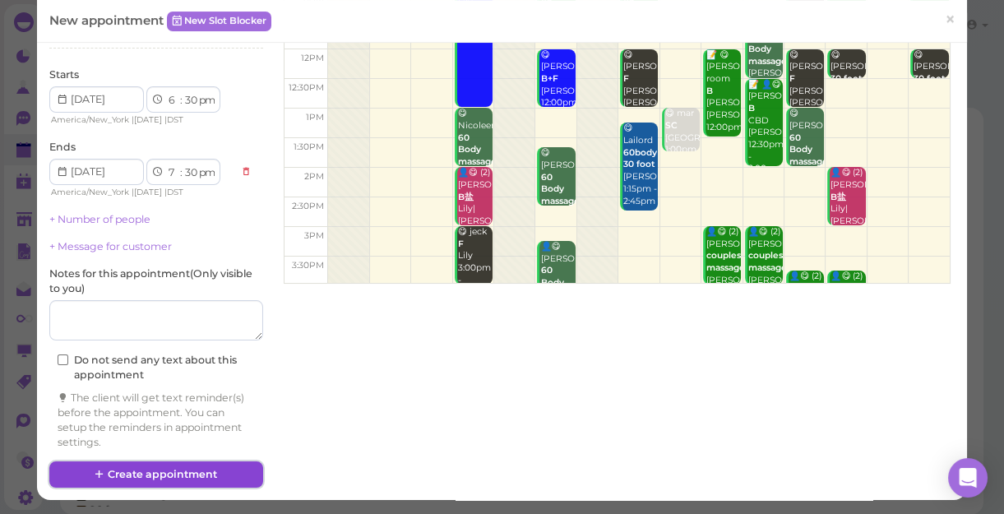
click at [162, 471] on button "Create appointment" at bounding box center [156, 474] width 214 height 26
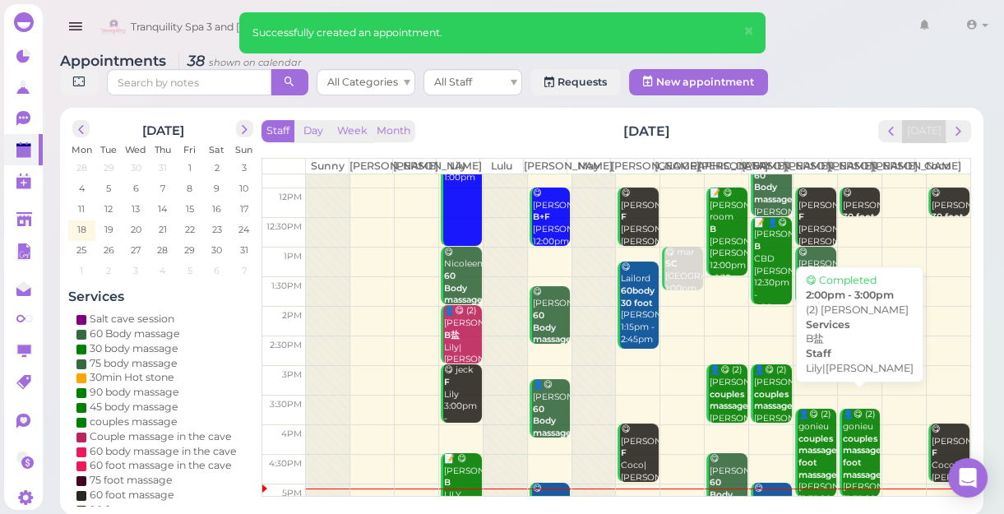
scroll to position [297, 0]
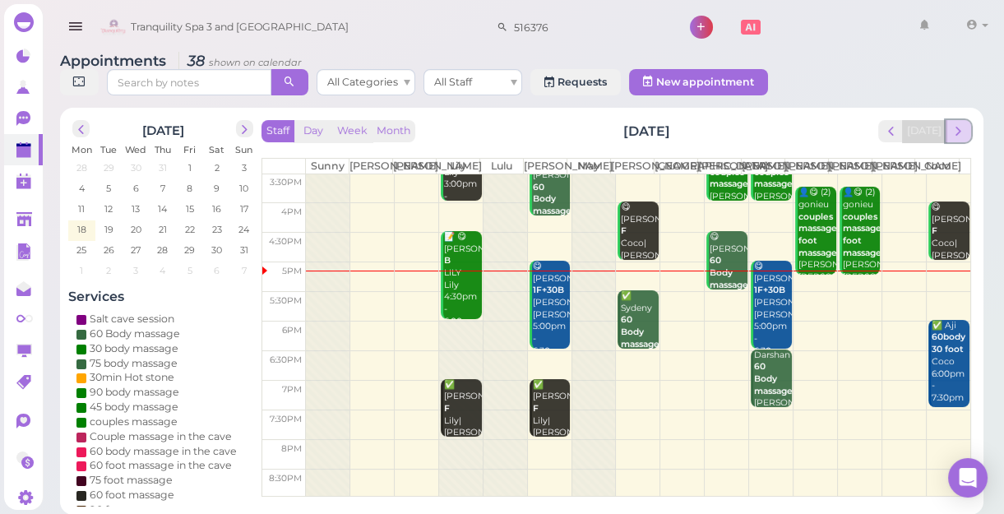
click at [958, 132] on span "next" at bounding box center [958, 131] width 16 height 16
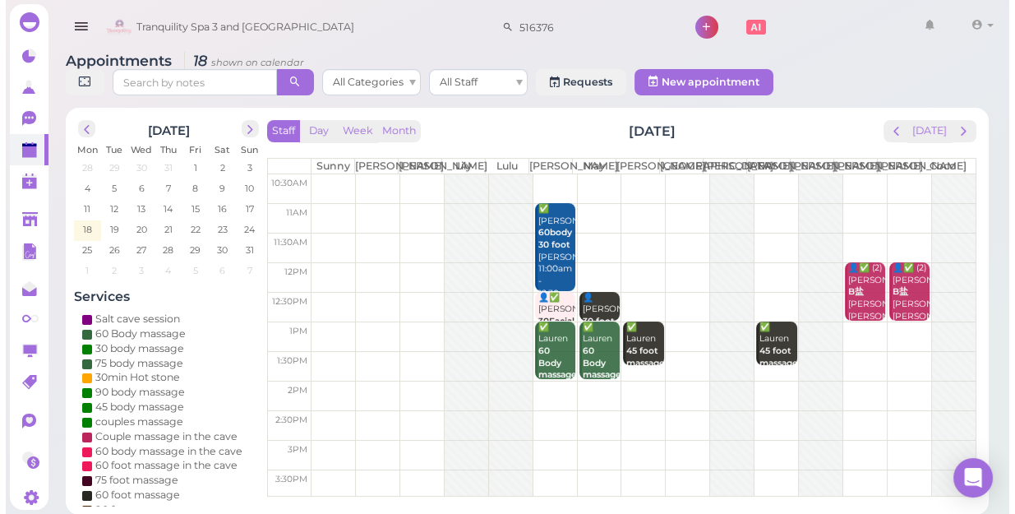
scroll to position [0, 0]
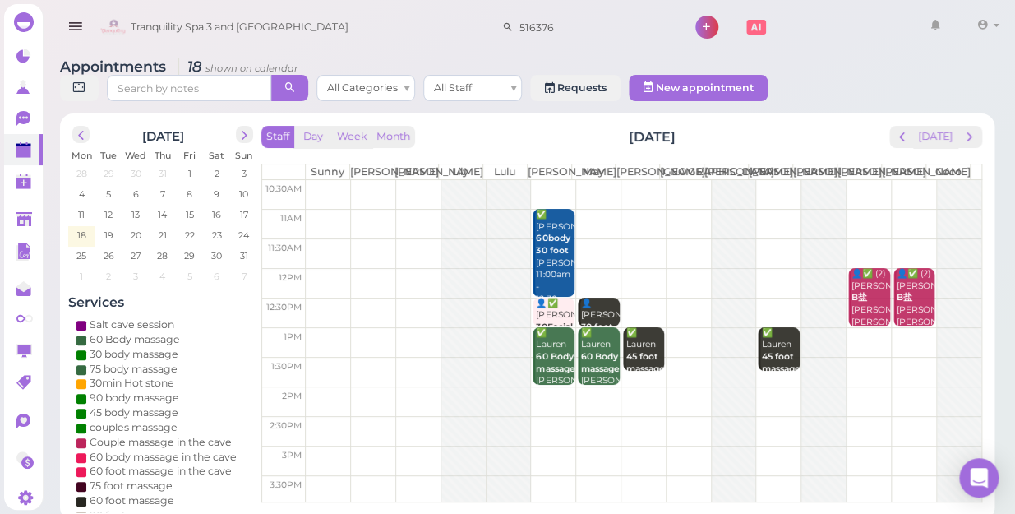
click at [768, 271] on td at bounding box center [644, 283] width 676 height 30
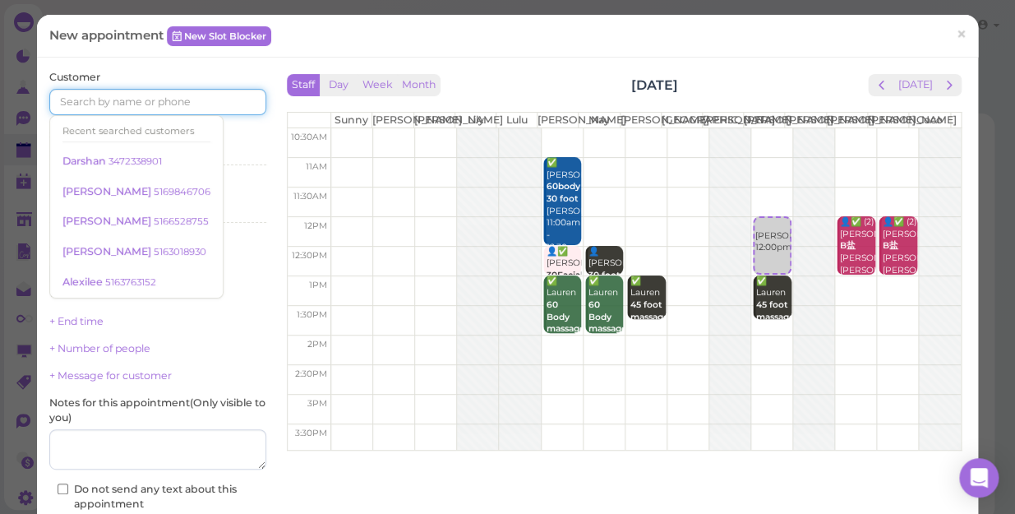
click at [208, 102] on input at bounding box center [157, 102] width 217 height 26
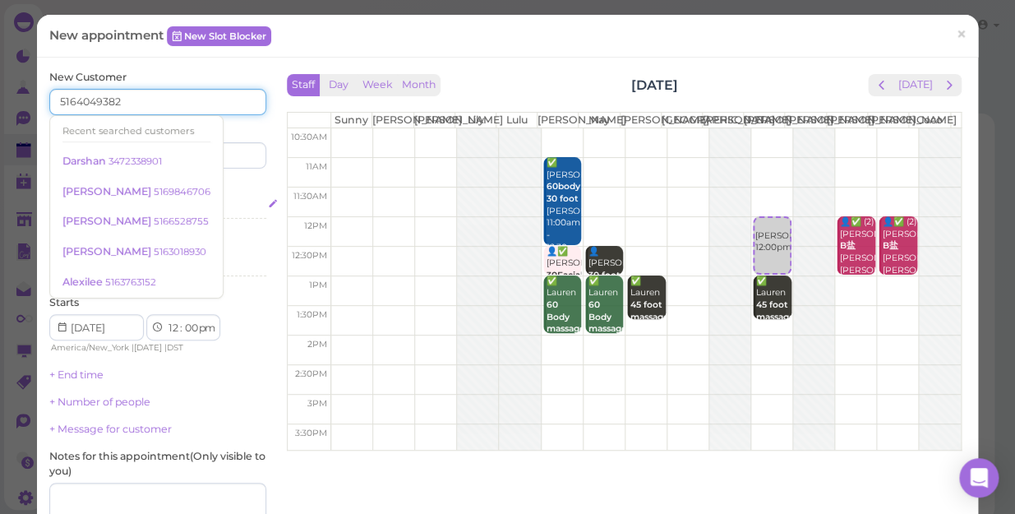
type input "5164049382"
click at [221, 205] on div "Select services" at bounding box center [157, 206] width 217 height 15
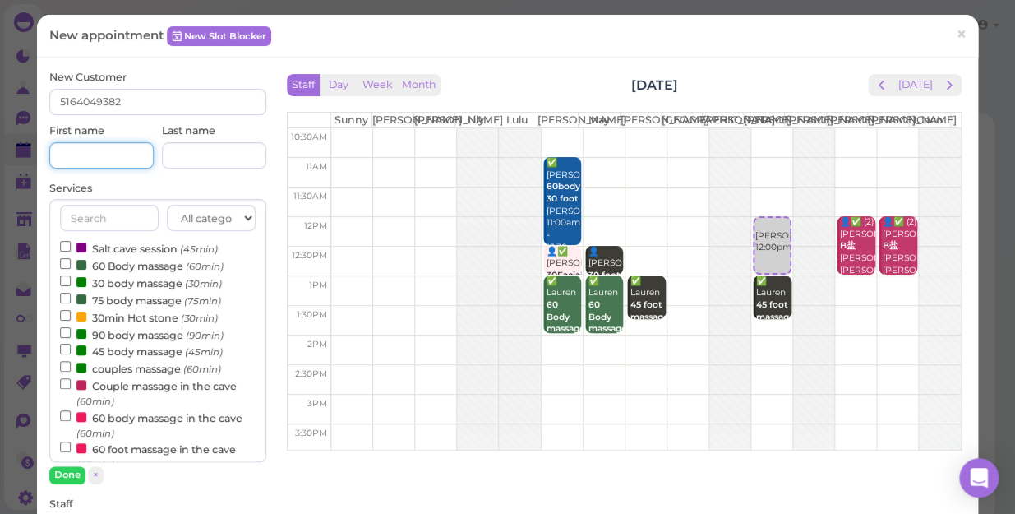
click at [96, 155] on input at bounding box center [101, 155] width 104 height 26
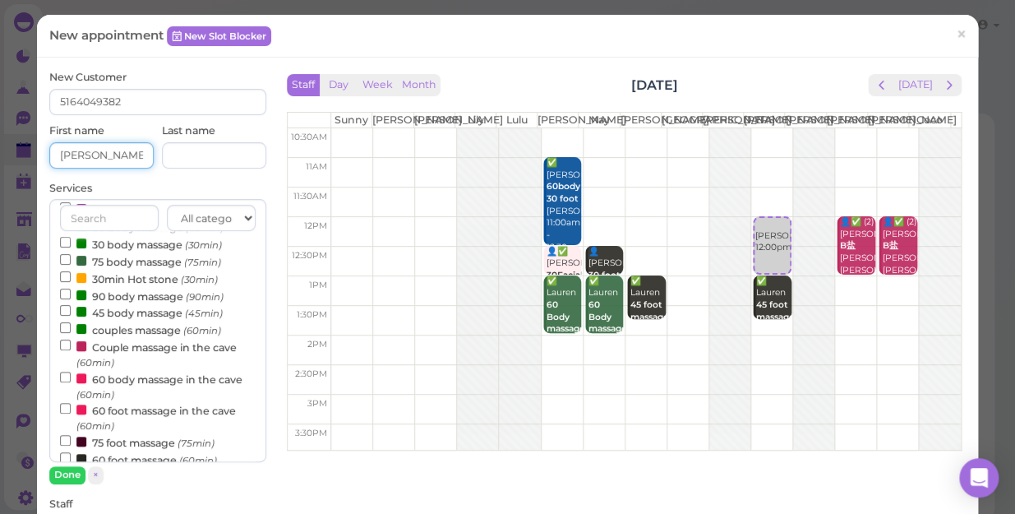
scroll to position [74, 0]
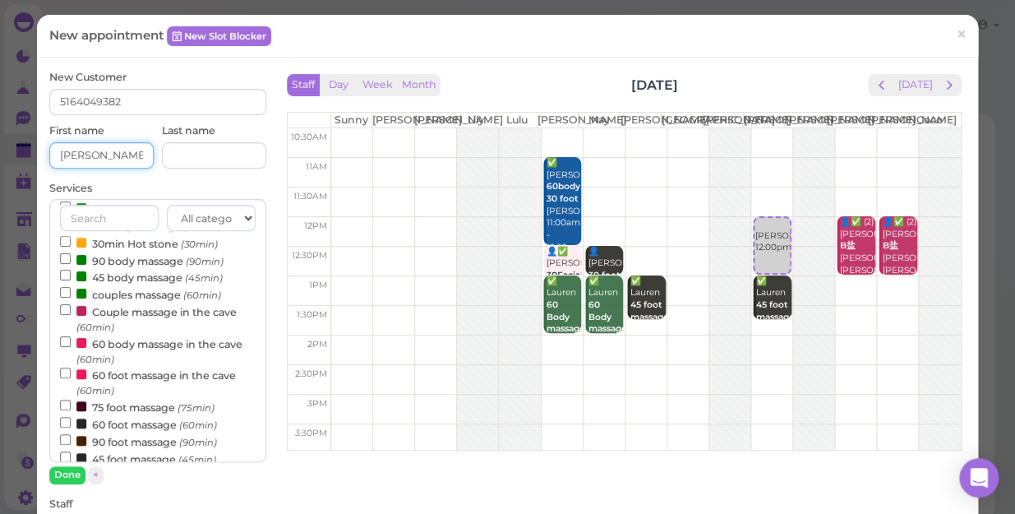
type input "Leah"
click at [64, 274] on input "45 body massage (45min)" at bounding box center [65, 275] width 11 height 11
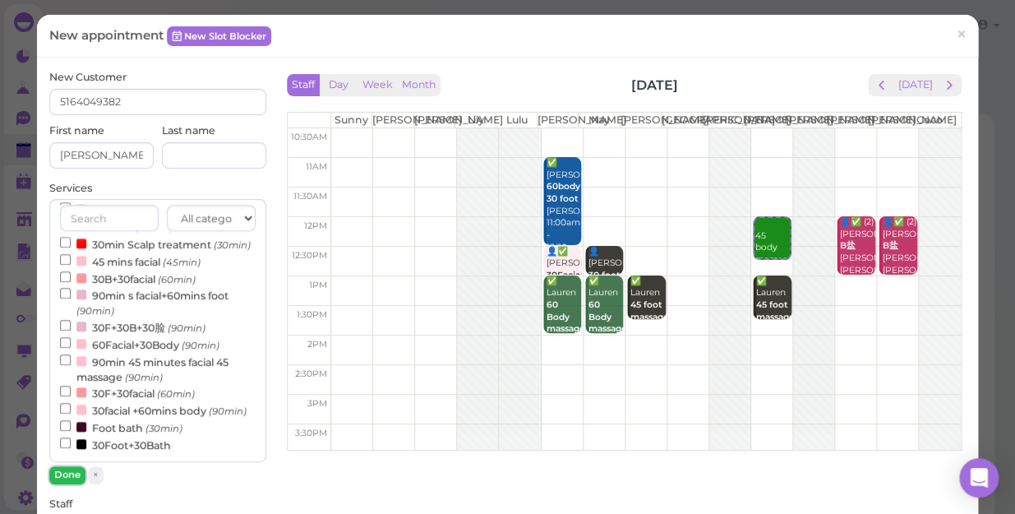
click at [69, 469] on button "Done" at bounding box center [67, 474] width 36 height 17
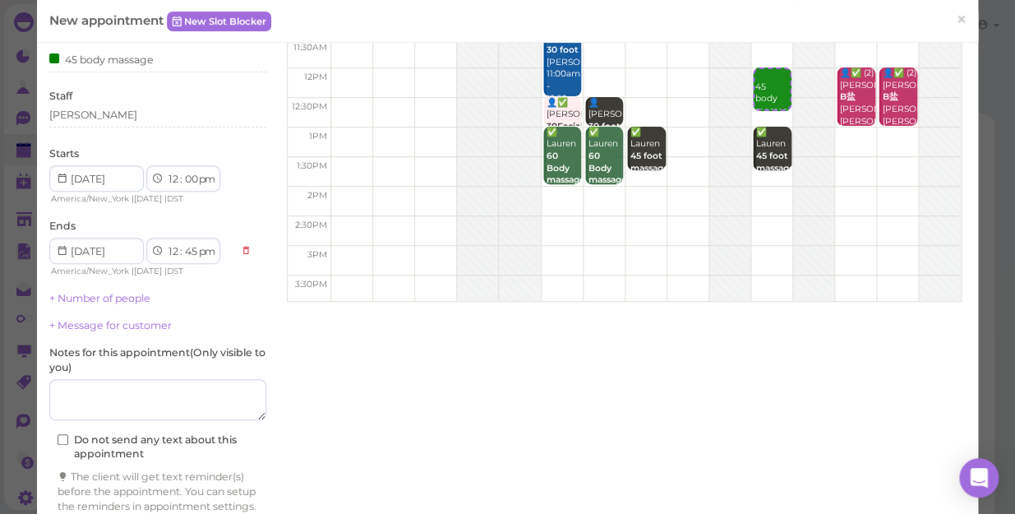
scroll to position [228, 0]
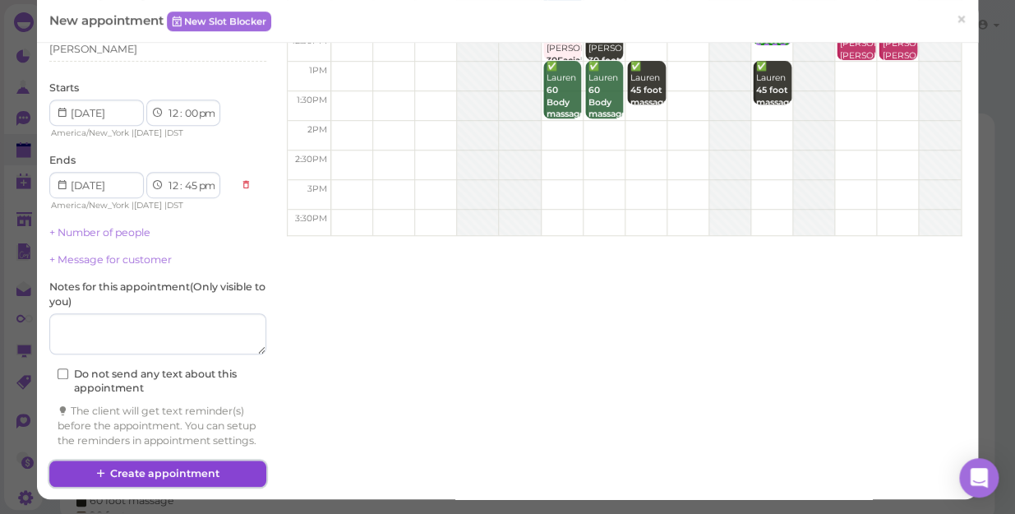
click at [204, 467] on button "Create appointment" at bounding box center [157, 473] width 217 height 26
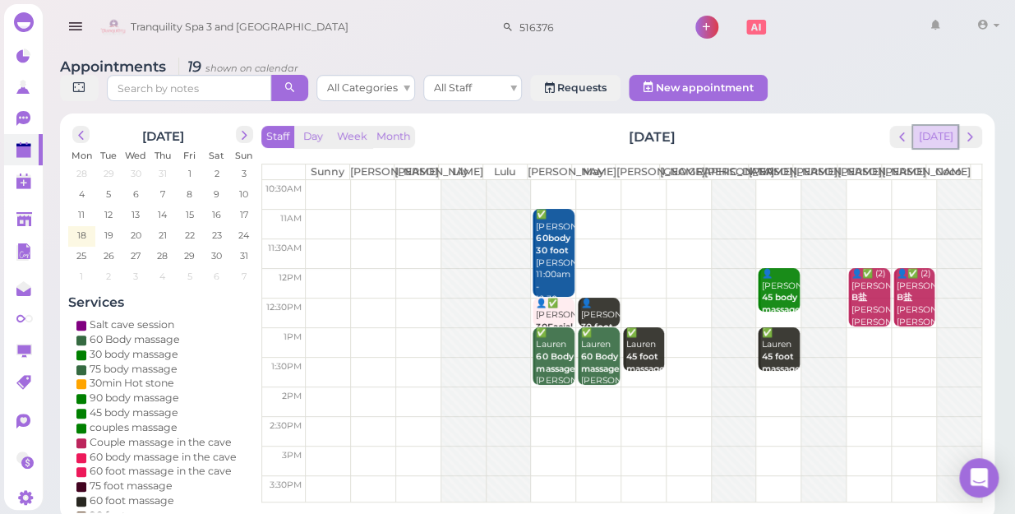
click at [940, 126] on button "[DATE]" at bounding box center [935, 137] width 44 height 22
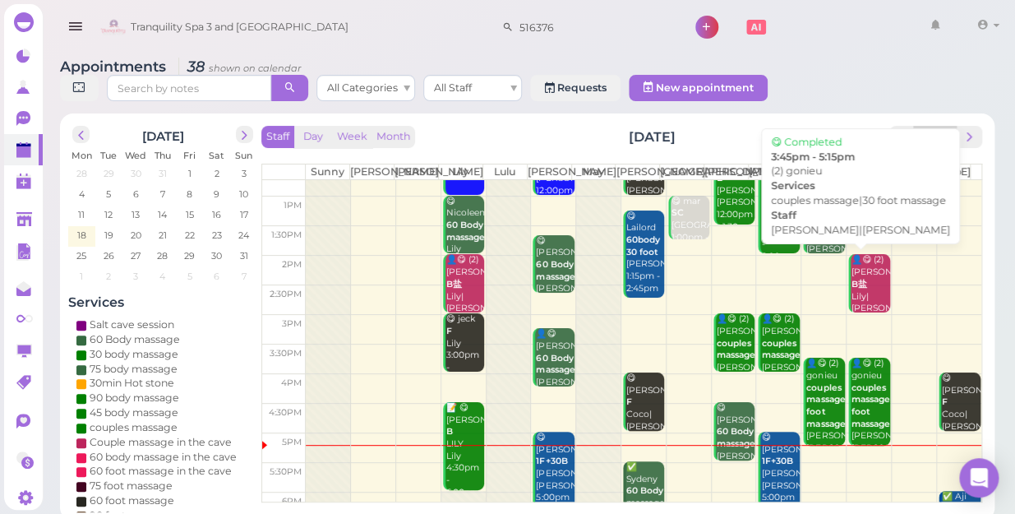
scroll to position [297, 0]
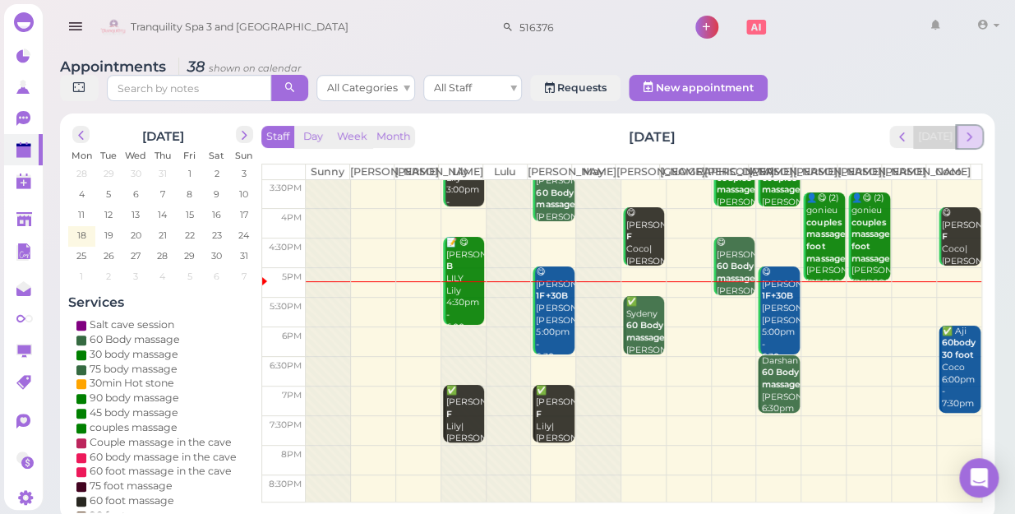
click at [970, 129] on span "next" at bounding box center [970, 137] width 16 height 16
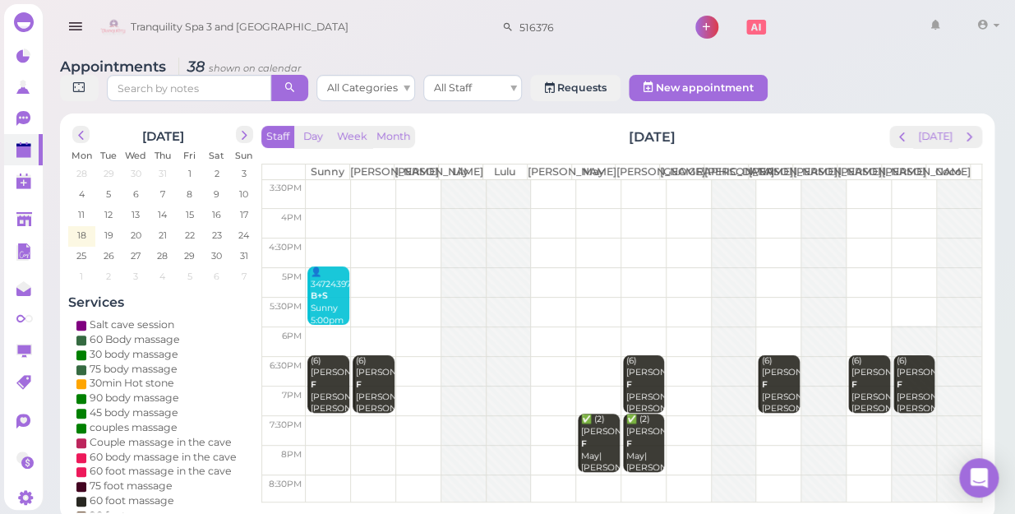
scroll to position [0, 0]
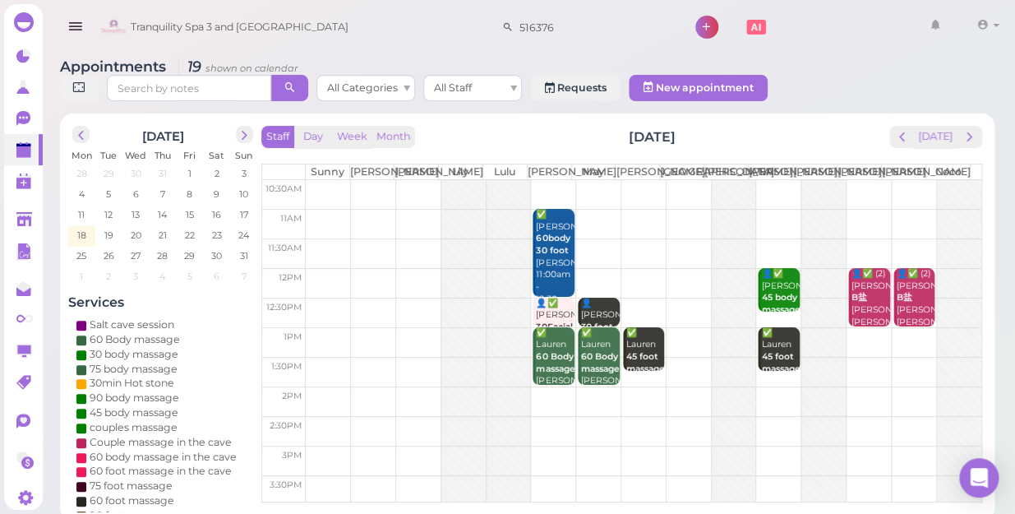
click at [418, 251] on td at bounding box center [644, 253] width 676 height 30
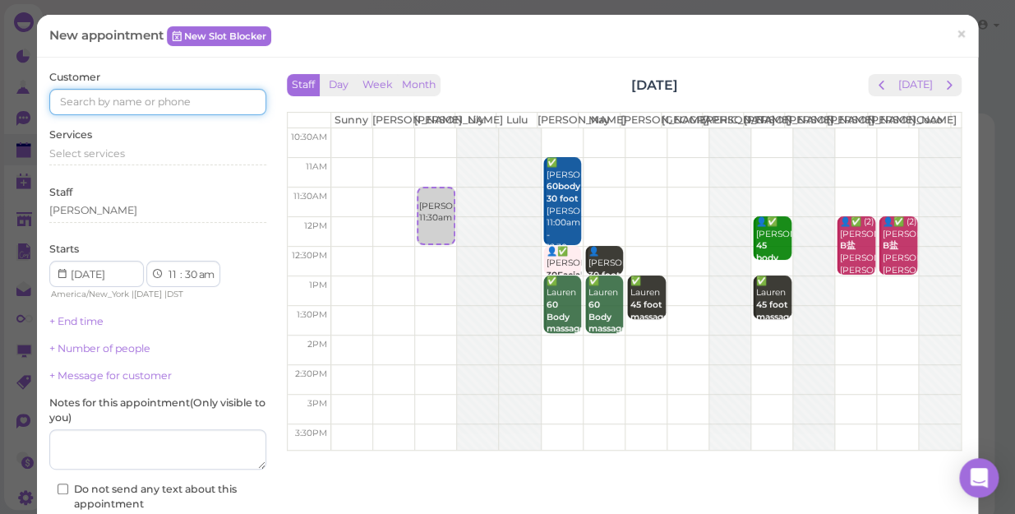
click at [206, 93] on input at bounding box center [157, 102] width 217 height 26
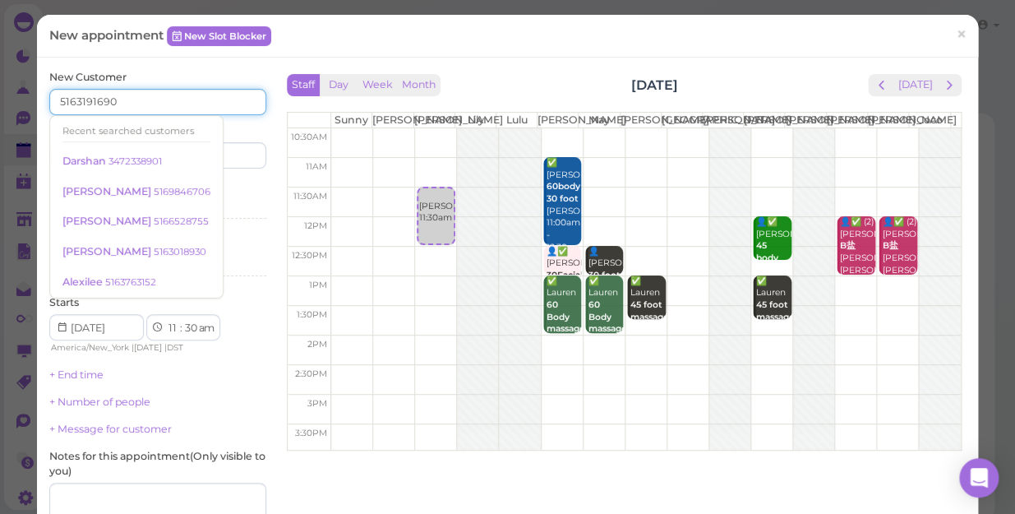
type input "5163191690"
click at [236, 181] on div "Services Select services" at bounding box center [157, 203] width 217 height 45
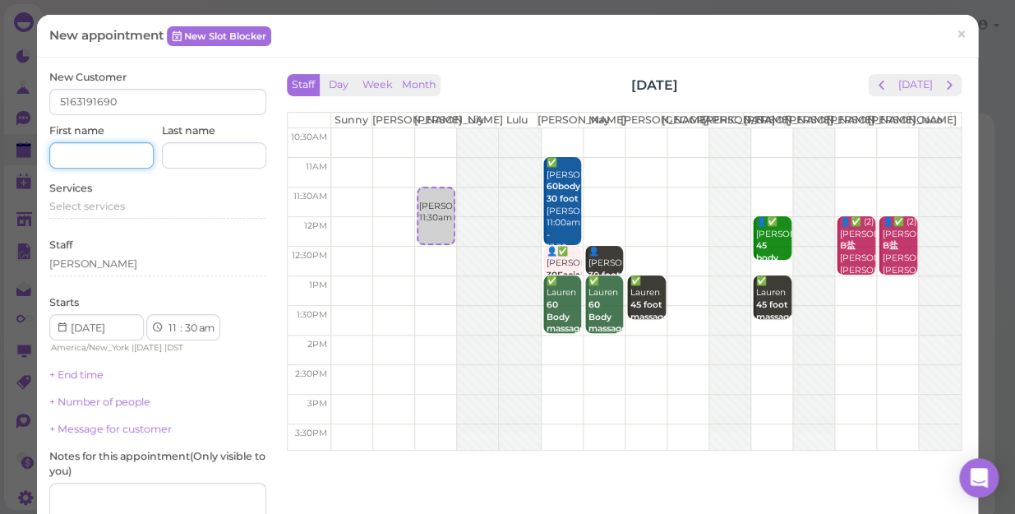
click at [114, 153] on input at bounding box center [101, 155] width 104 height 26
type input "Christine"
click at [140, 214] on div "Select services" at bounding box center [157, 206] width 217 height 15
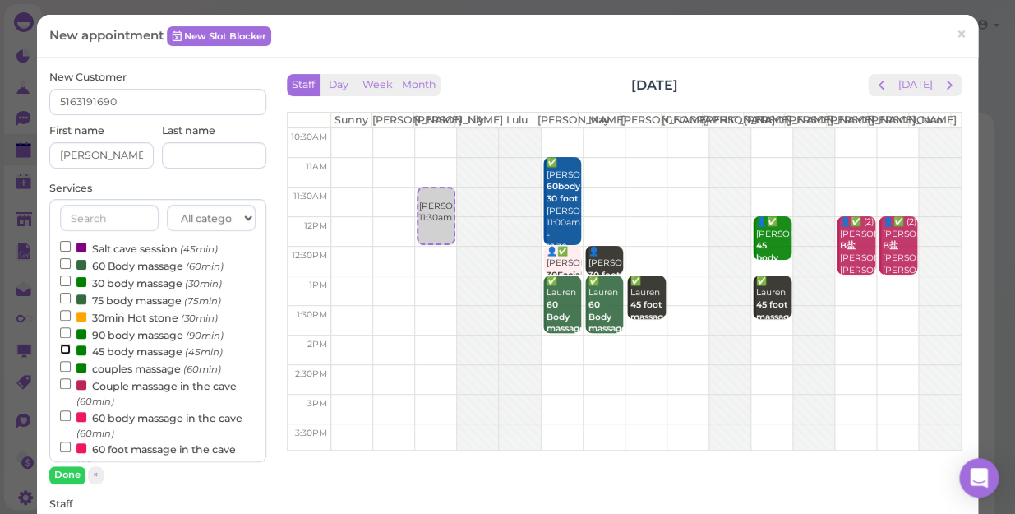
click at [63, 350] on input "45 body massage (45min)" at bounding box center [65, 349] width 11 height 11
click at [72, 473] on button "Done" at bounding box center [67, 474] width 36 height 17
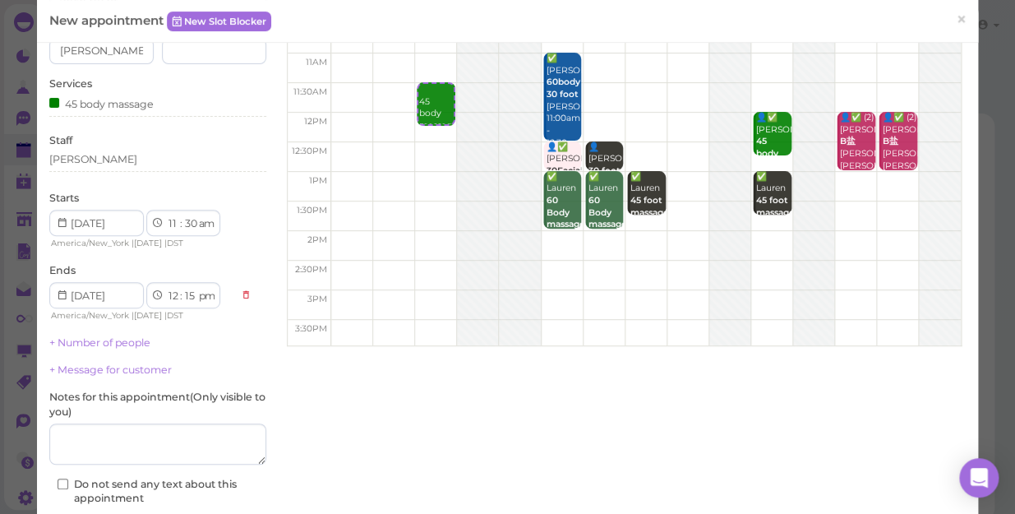
scroll to position [224, 0]
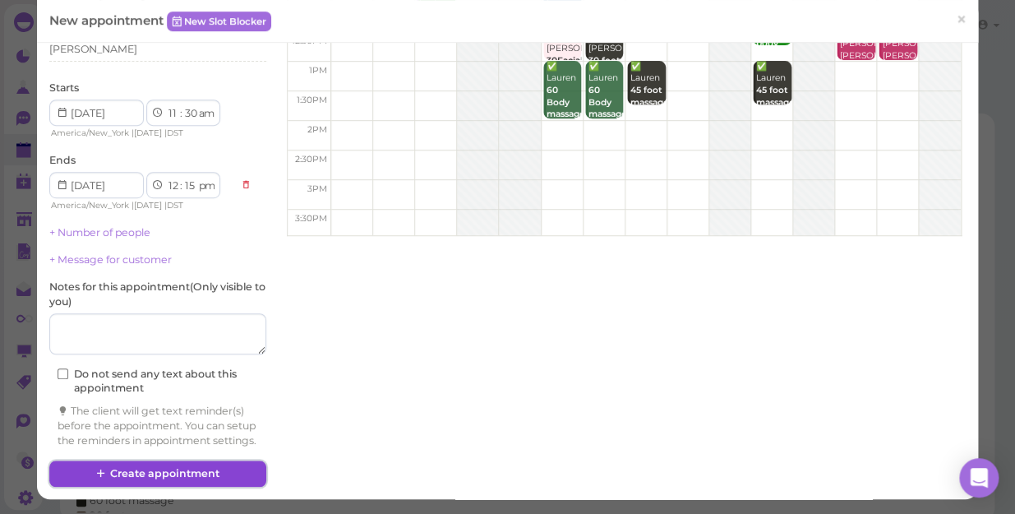
click at [192, 469] on button "Create appointment" at bounding box center [157, 473] width 217 height 26
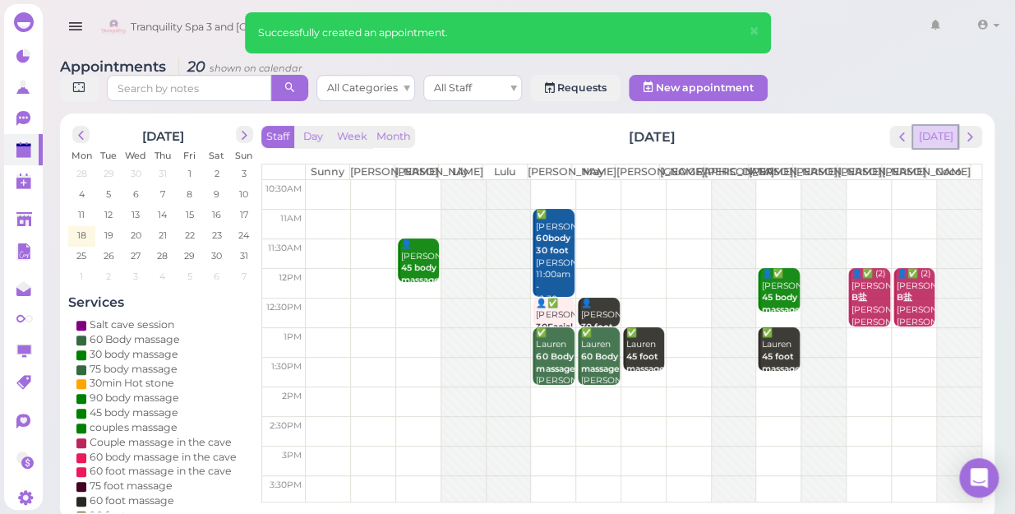
click at [937, 126] on button "[DATE]" at bounding box center [935, 137] width 44 height 22
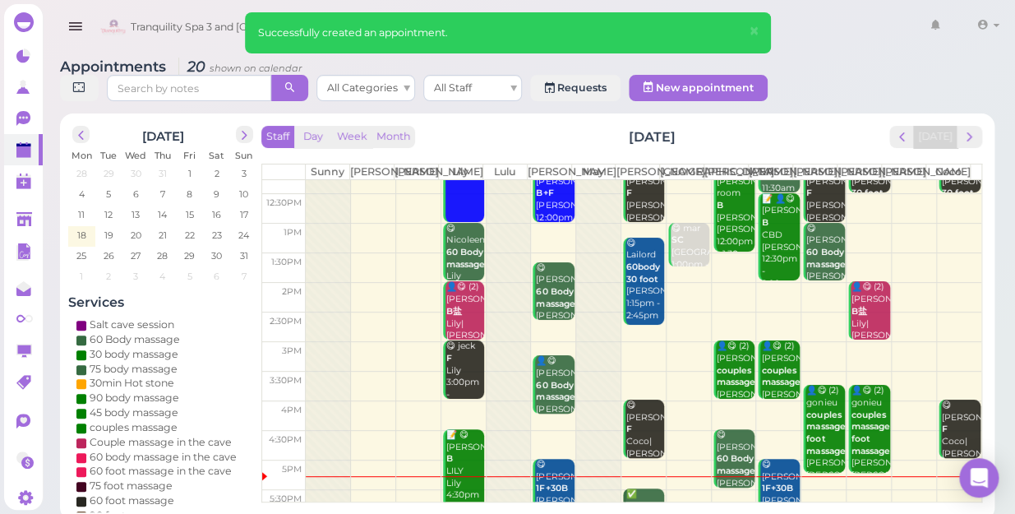
scroll to position [297, 0]
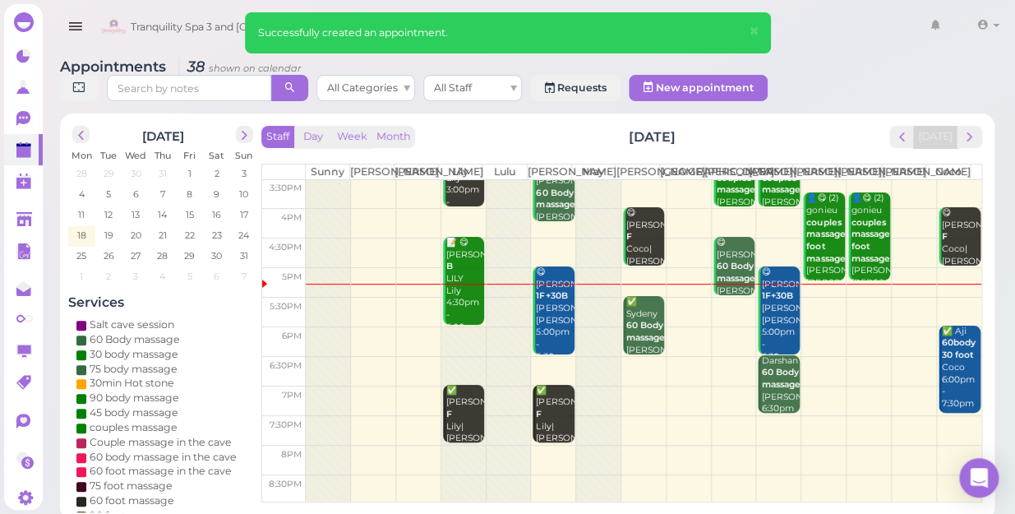
click at [640, 388] on td at bounding box center [644, 401] width 676 height 30
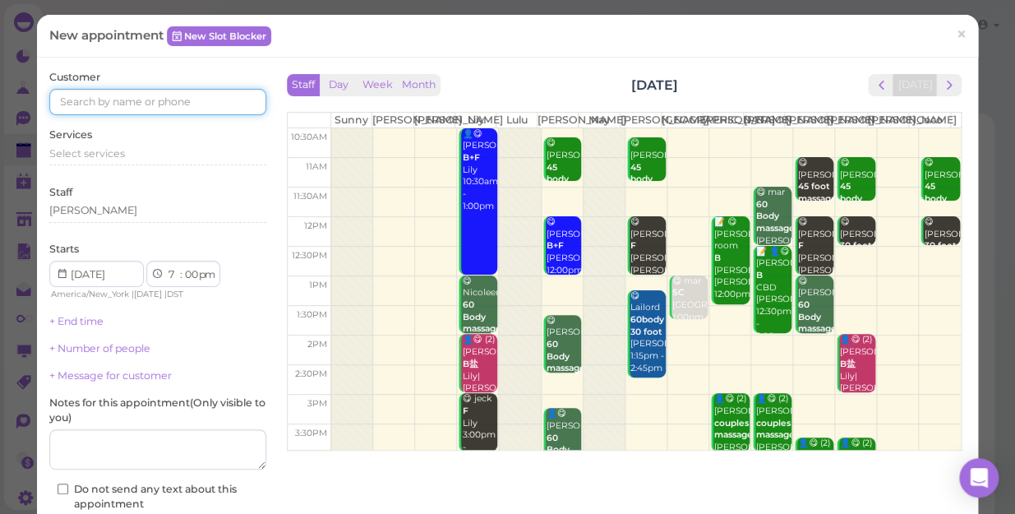
click at [206, 107] on input at bounding box center [157, 102] width 217 height 26
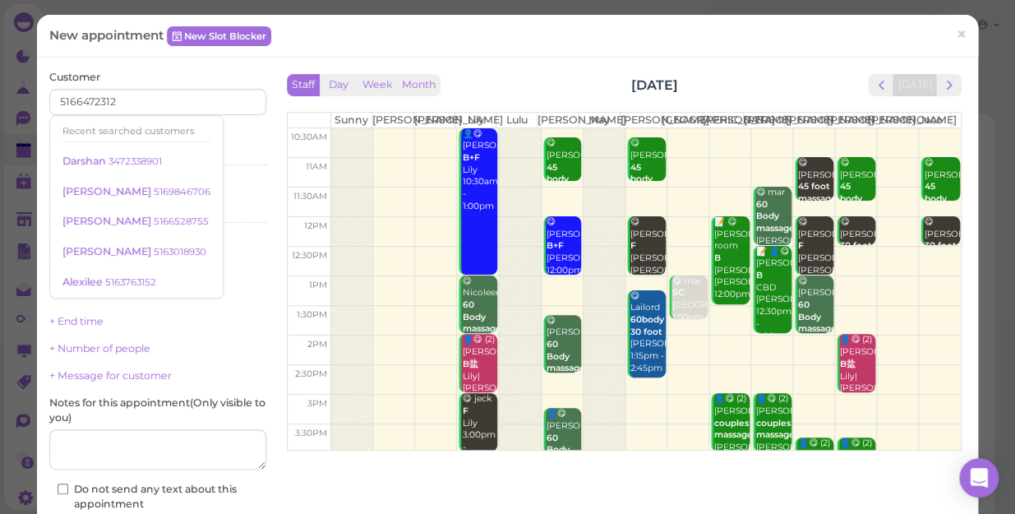
click at [225, 144] on div "Services Select services" at bounding box center [157, 149] width 217 height 45
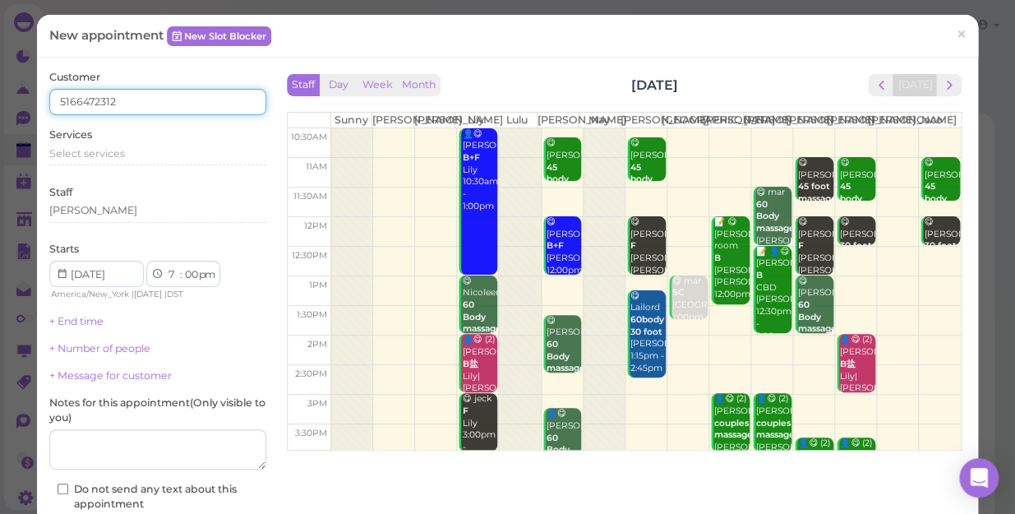
click at [164, 102] on input "5166472312" at bounding box center [157, 102] width 217 height 26
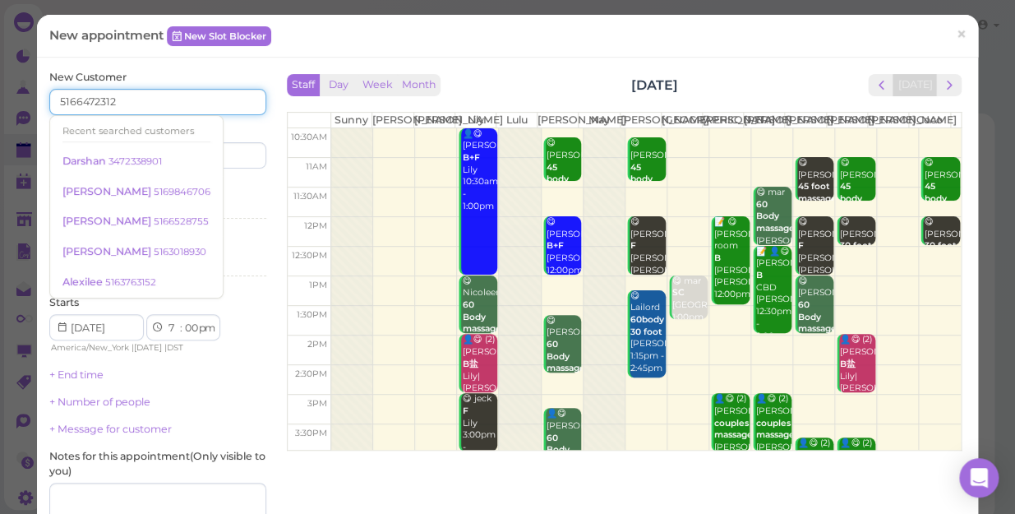
type input "5166472312"
click at [233, 185] on div "Services Select services" at bounding box center [157, 203] width 217 height 45
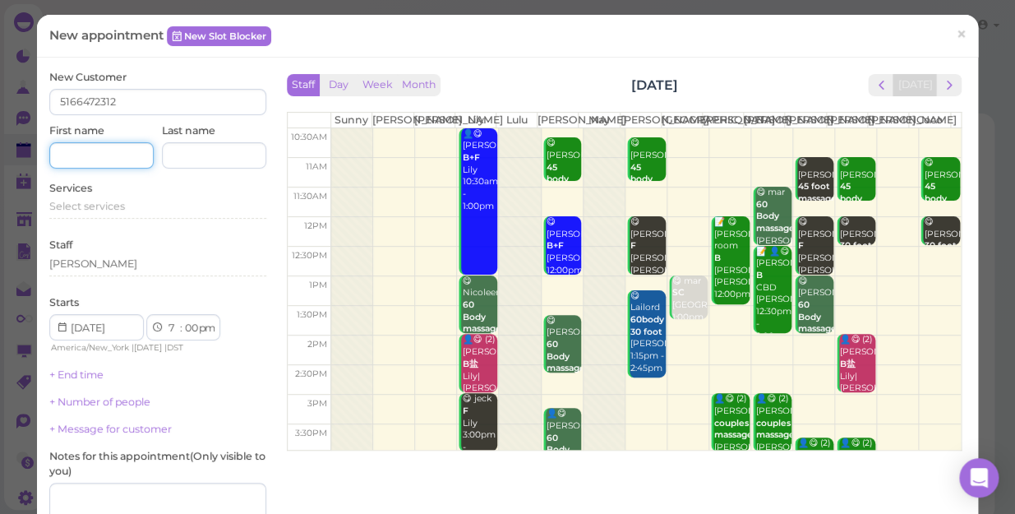
click at [108, 156] on input at bounding box center [101, 155] width 104 height 26
type input "t"
type input "[PERSON_NAME]"
click at [126, 201] on div "Select services" at bounding box center [157, 206] width 217 height 15
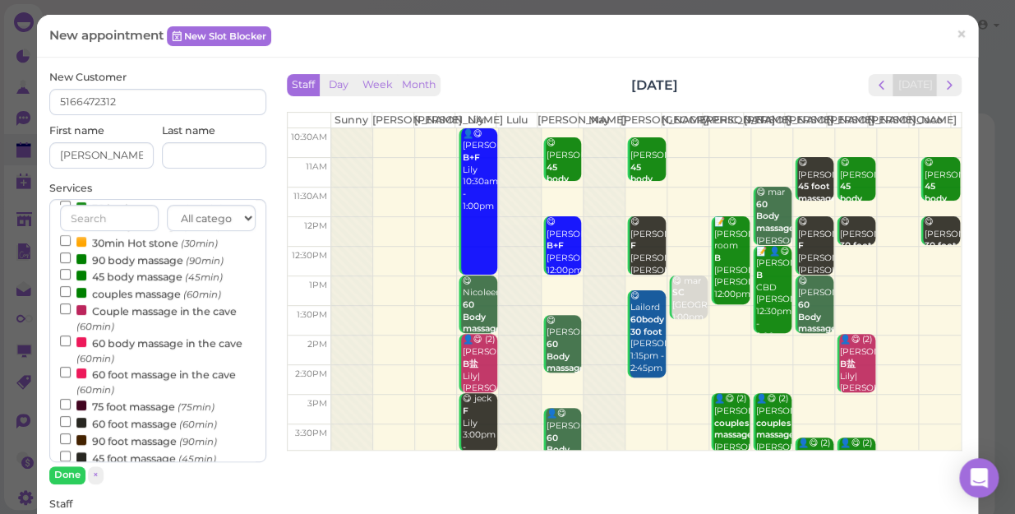
scroll to position [224, 0]
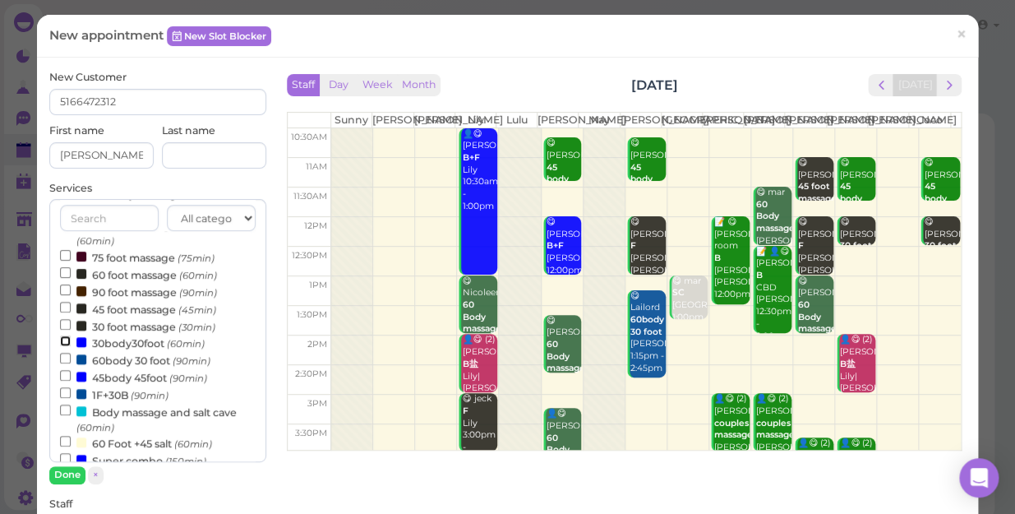
click at [64, 341] on input "30body30foot (60min)" at bounding box center [65, 340] width 11 height 11
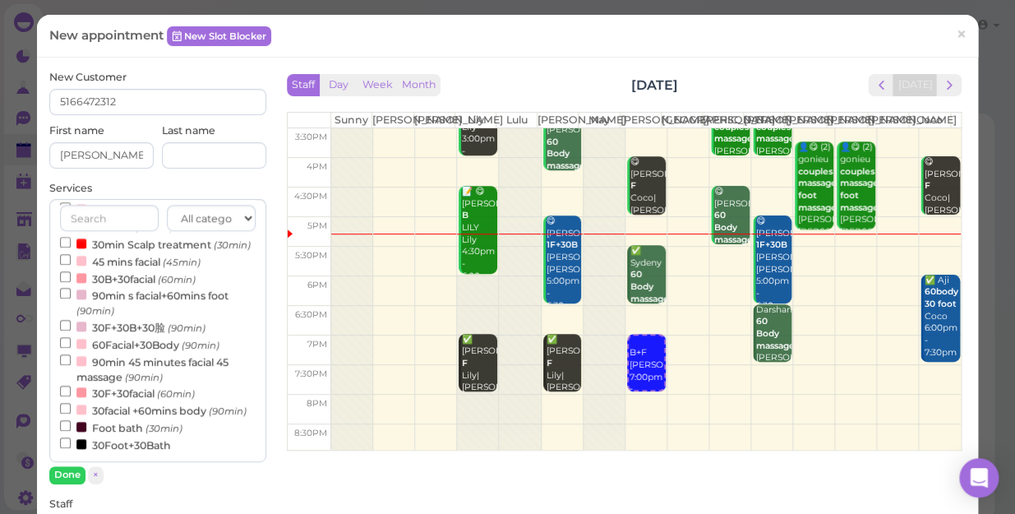
scroll to position [297, 0]
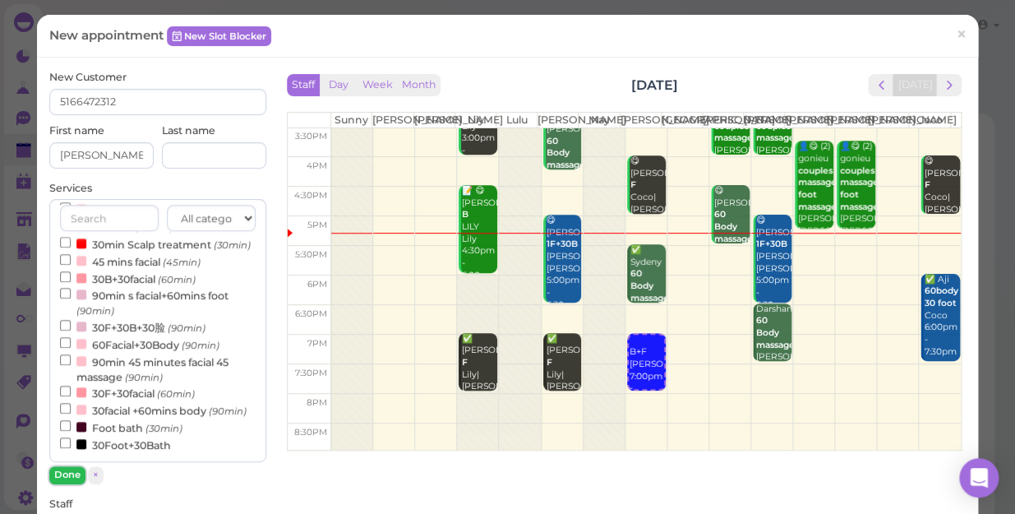
click at [65, 469] on button "Done" at bounding box center [67, 474] width 36 height 17
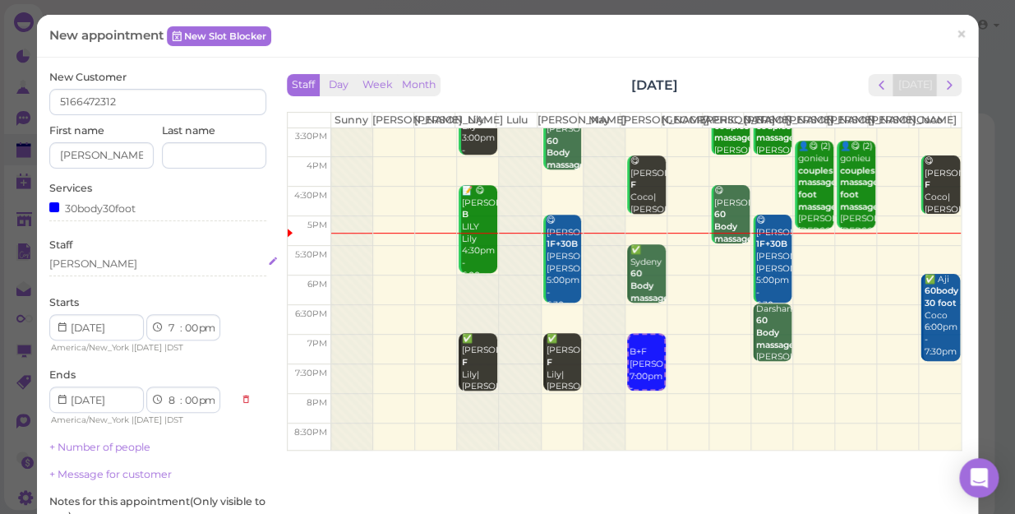
click at [92, 262] on div "[PERSON_NAME]" at bounding box center [157, 263] width 217 height 15
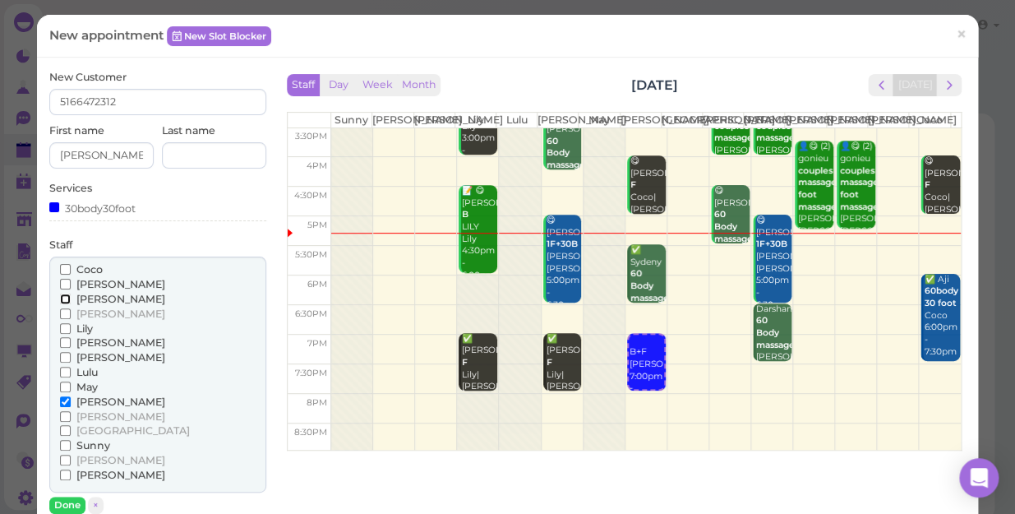
click at [64, 298] on input "[PERSON_NAME]" at bounding box center [65, 298] width 11 height 11
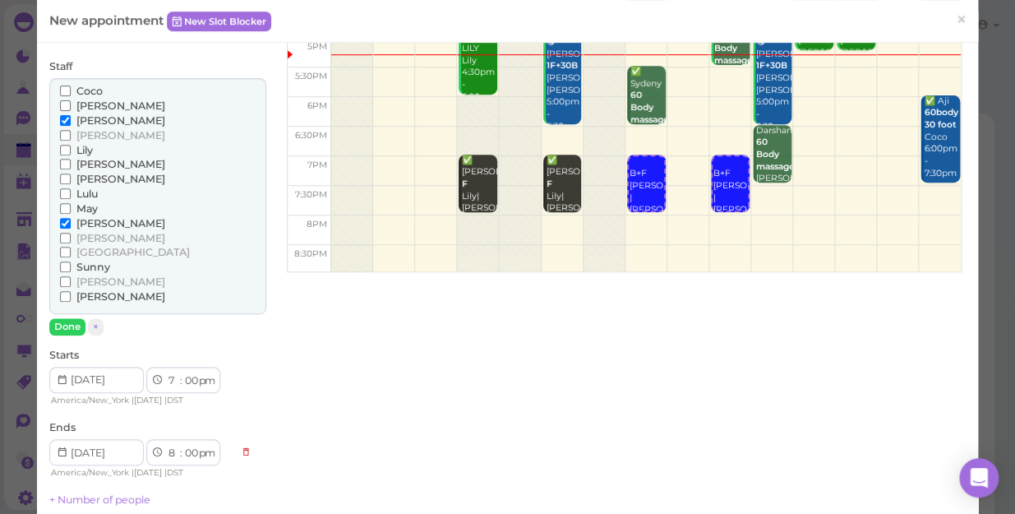
scroll to position [224, 0]
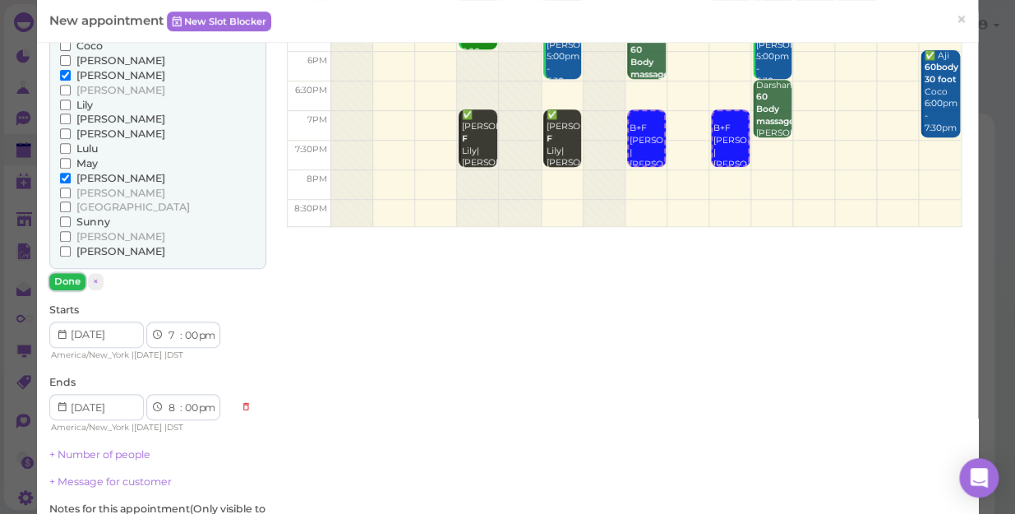
click at [69, 281] on button "Done" at bounding box center [67, 281] width 36 height 17
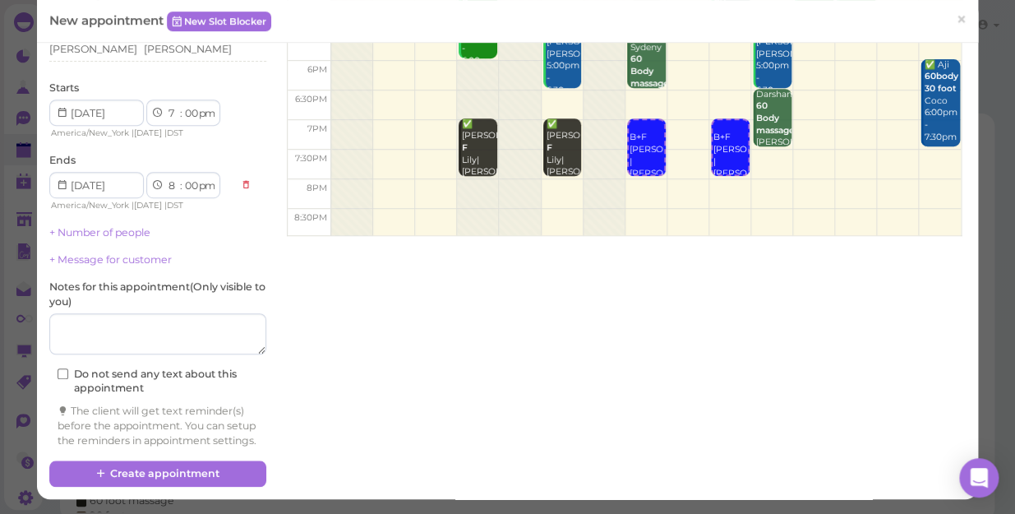
scroll to position [228, 0]
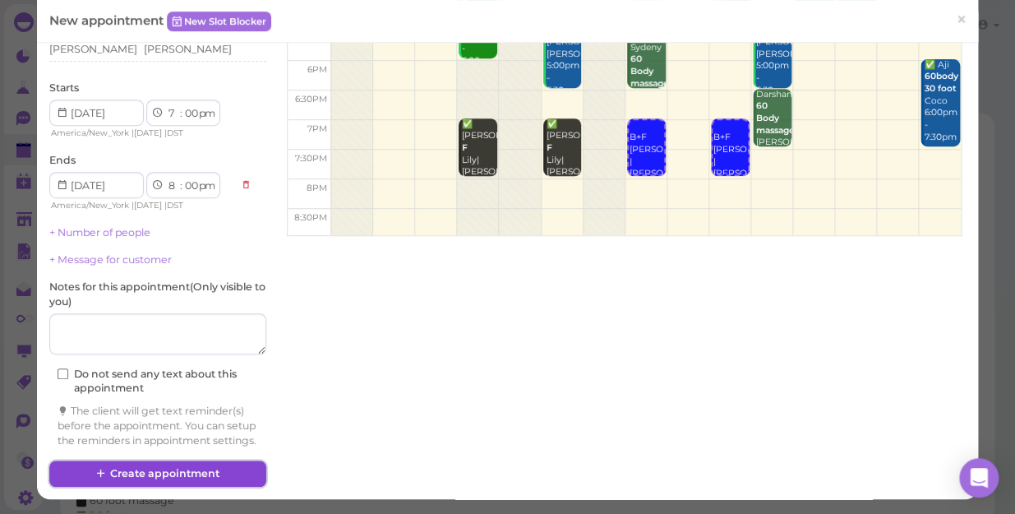
click at [195, 474] on button "Create appointment" at bounding box center [157, 473] width 217 height 26
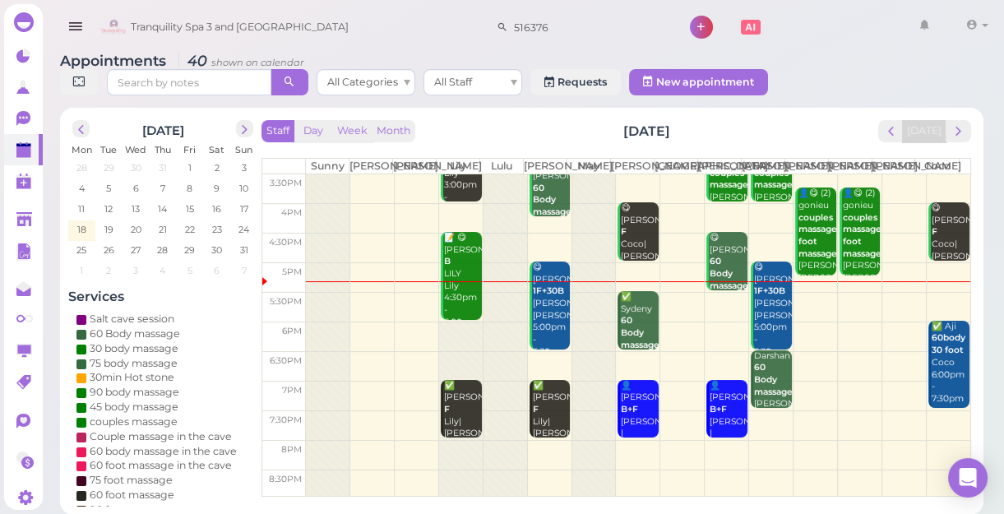
scroll to position [297, 0]
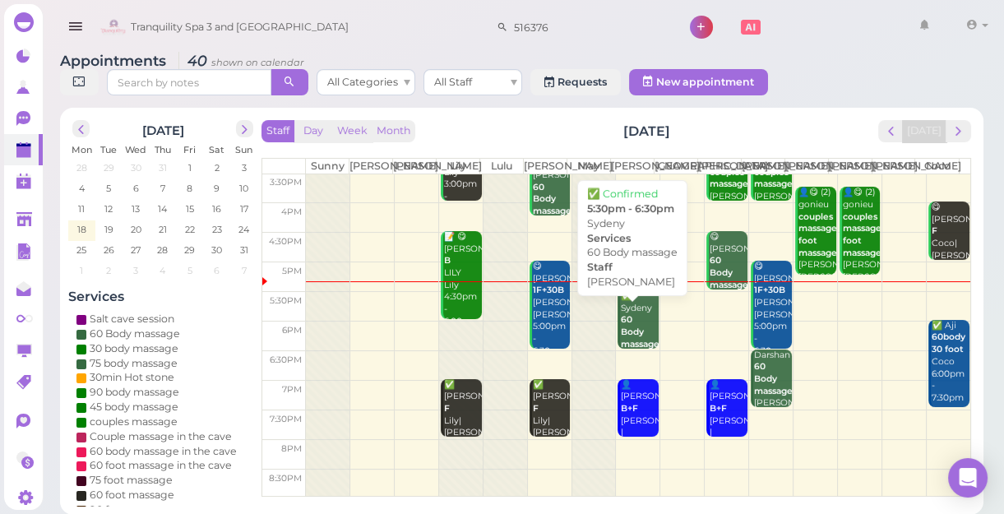
click at [631, 332] on div "✅ Sydeny 60 Body massage Mike 5:30pm - 6:30pm" at bounding box center [639, 344] width 39 height 109
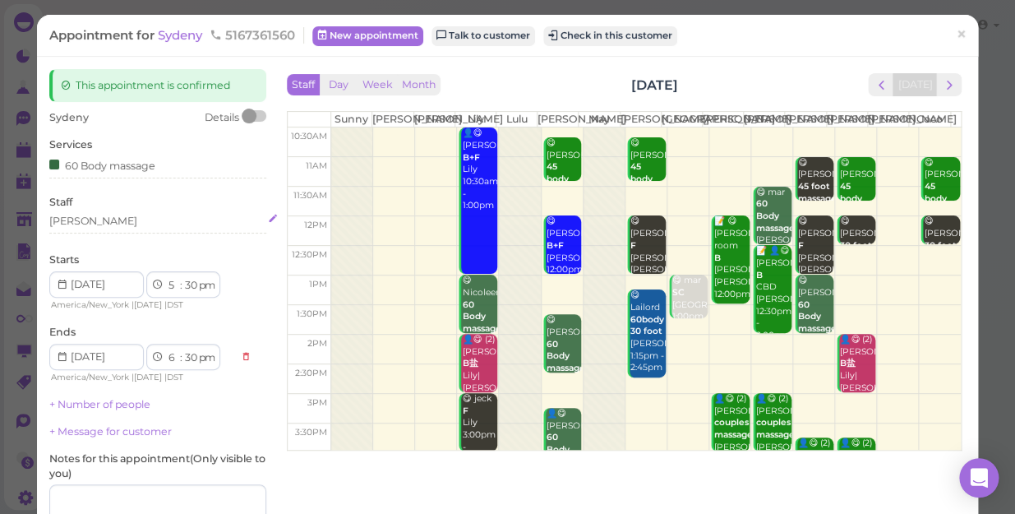
click at [82, 221] on div "[PERSON_NAME]" at bounding box center [157, 221] width 217 height 15
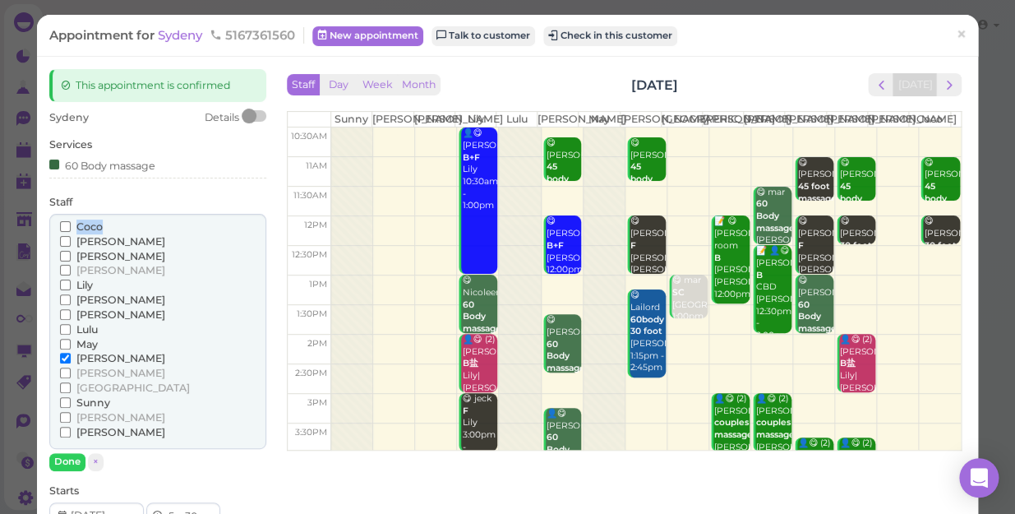
click at [82, 221] on span "Coco" at bounding box center [89, 226] width 26 height 12
click at [71, 221] on input "Coco" at bounding box center [65, 226] width 11 height 11
click at [63, 221] on input "Coco" at bounding box center [65, 226] width 11 height 11
click at [63, 428] on input "[PERSON_NAME]" at bounding box center [65, 432] width 11 height 11
click at [63, 355] on input "[PERSON_NAME]" at bounding box center [65, 358] width 11 height 11
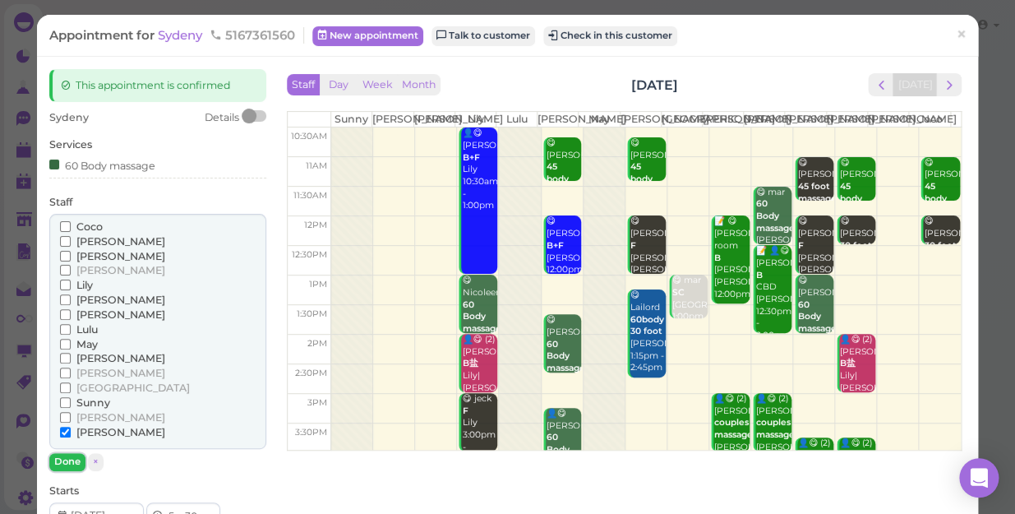
click at [69, 459] on button "Done" at bounding box center [67, 461] width 36 height 17
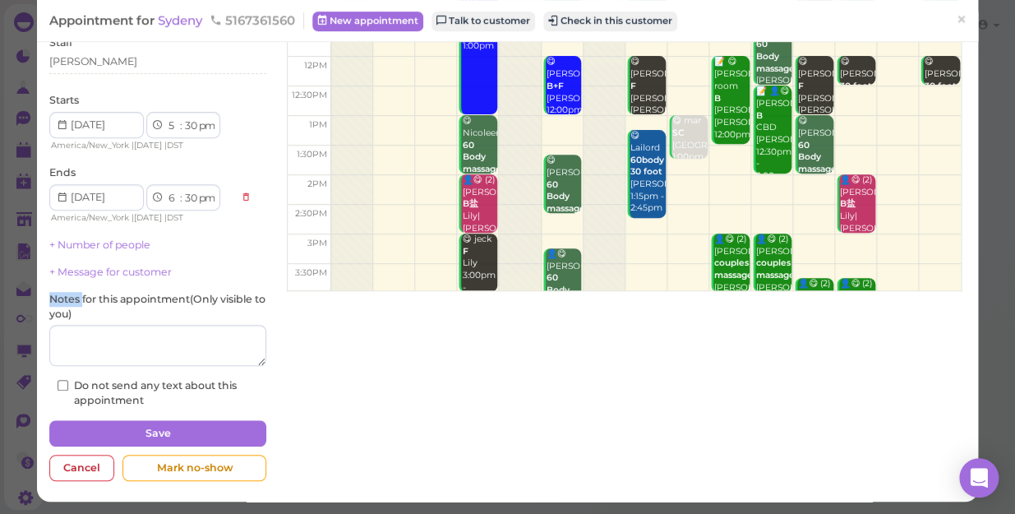
scroll to position [160, 0]
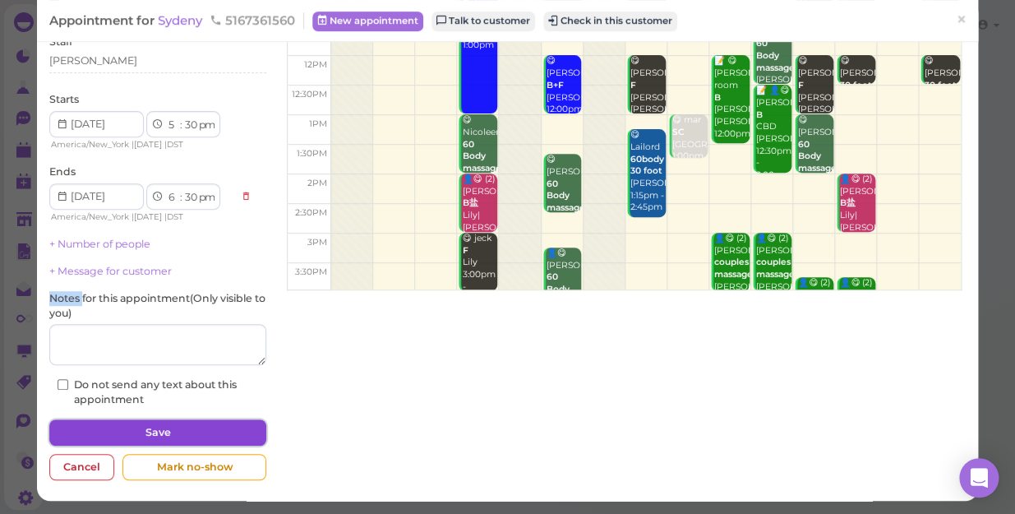
click at [217, 428] on button "Save" at bounding box center [157, 432] width 217 height 26
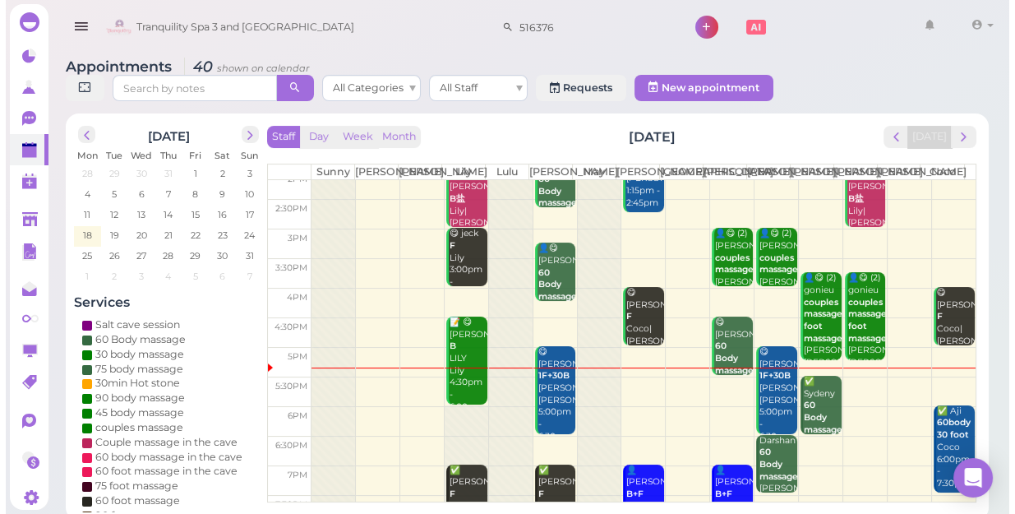
scroll to position [297, 0]
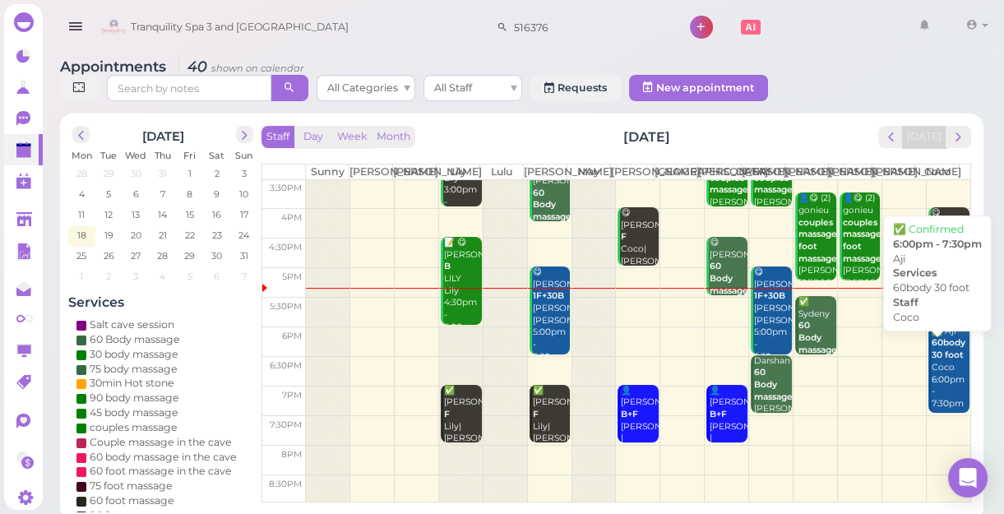
click at [936, 407] on div "✅ Aji 60body 30 foot Coco 6:00pm - 7:30pm" at bounding box center [950, 368] width 39 height 85
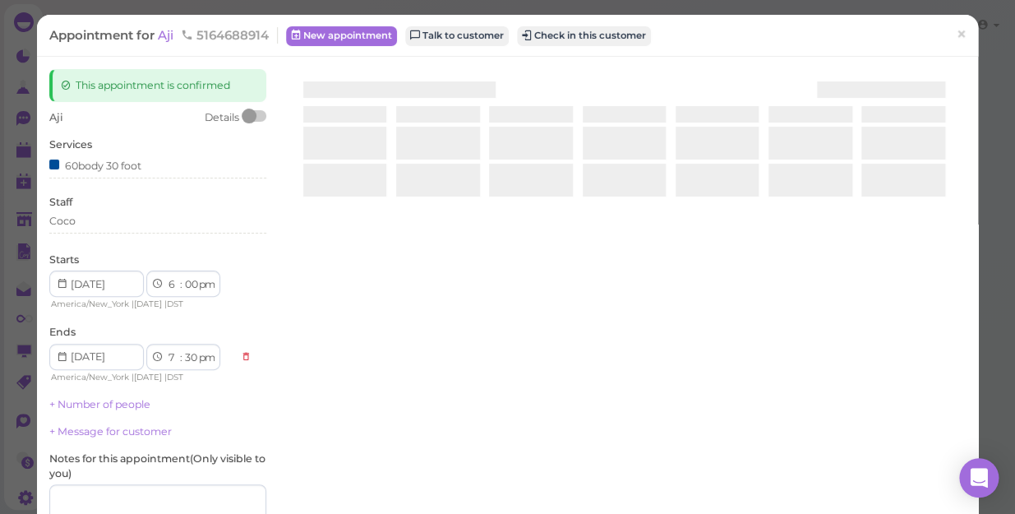
click at [936, 407] on div at bounding box center [624, 264] width 683 height 390
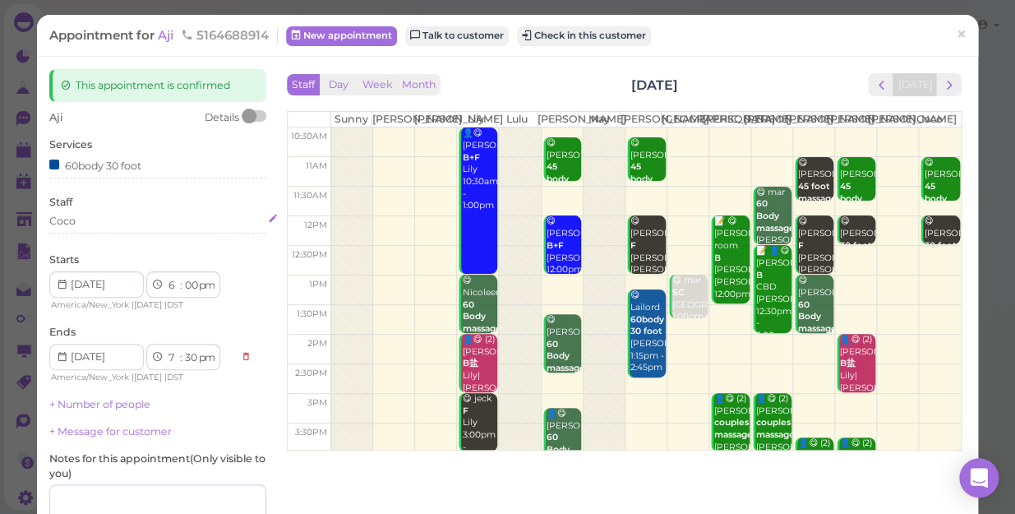
click at [78, 219] on div "Coco" at bounding box center [157, 221] width 217 height 15
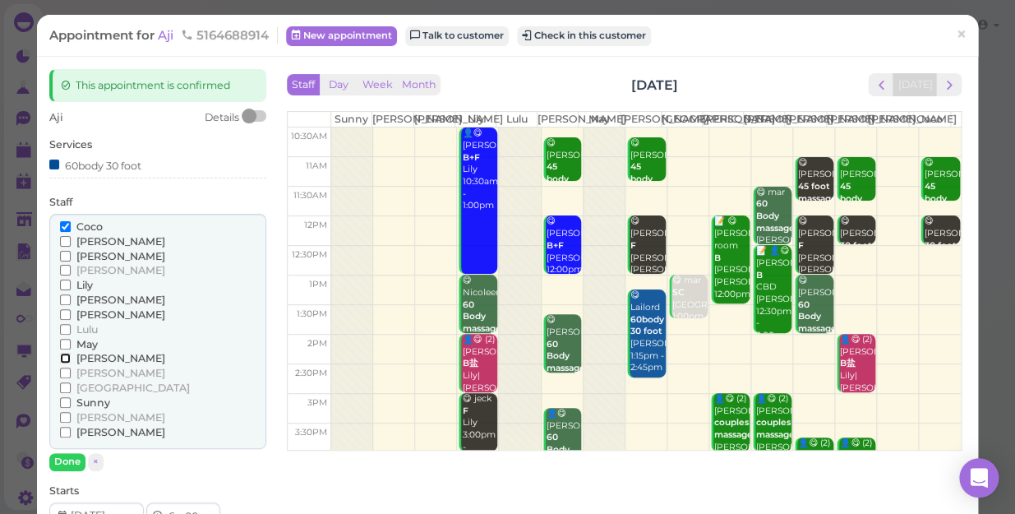
click at [63, 356] on input "[PERSON_NAME]" at bounding box center [65, 358] width 11 height 11
click at [61, 226] on input "Coco" at bounding box center [65, 226] width 11 height 11
click at [64, 224] on input "Coco" at bounding box center [65, 226] width 11 height 11
click at [66, 460] on button "Done" at bounding box center [67, 461] width 36 height 17
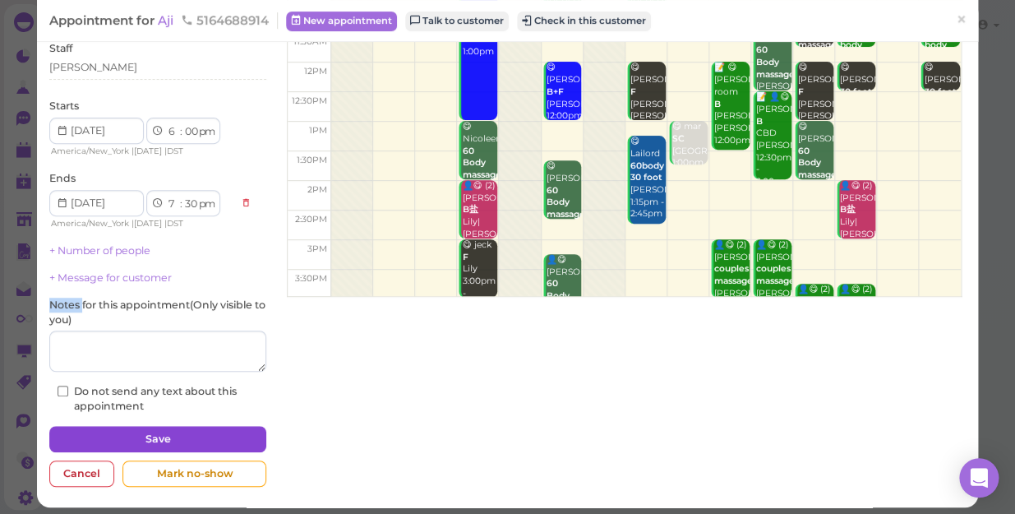
scroll to position [160, 0]
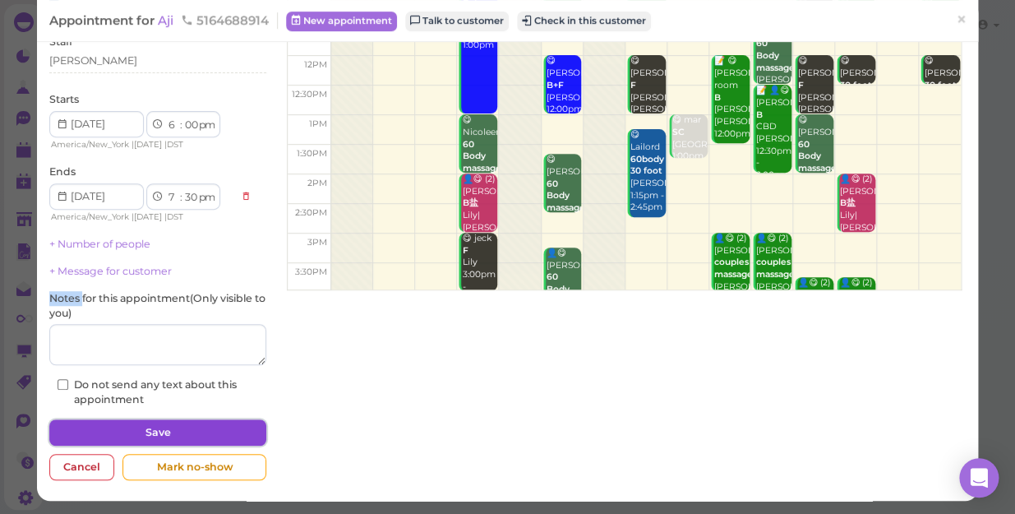
click at [149, 427] on button "Save" at bounding box center [157, 432] width 217 height 26
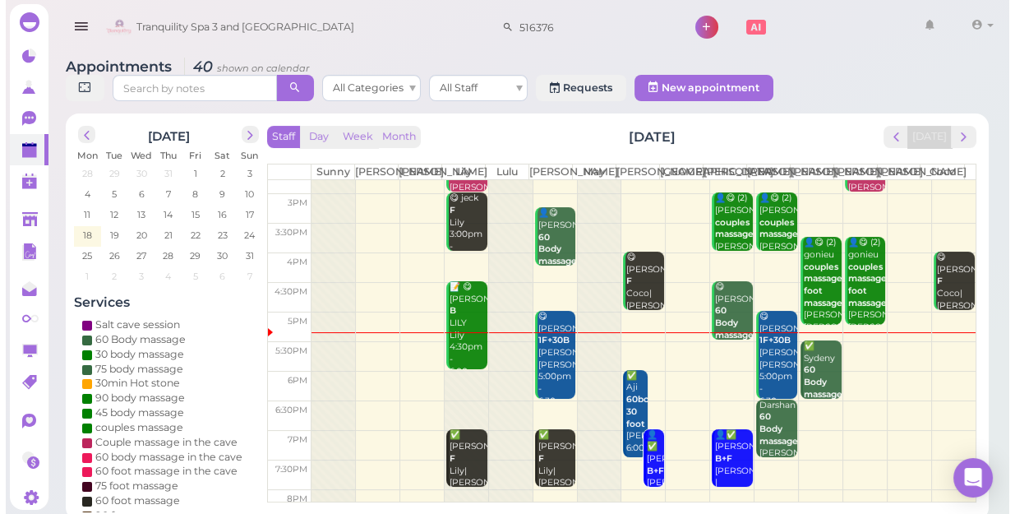
scroll to position [297, 0]
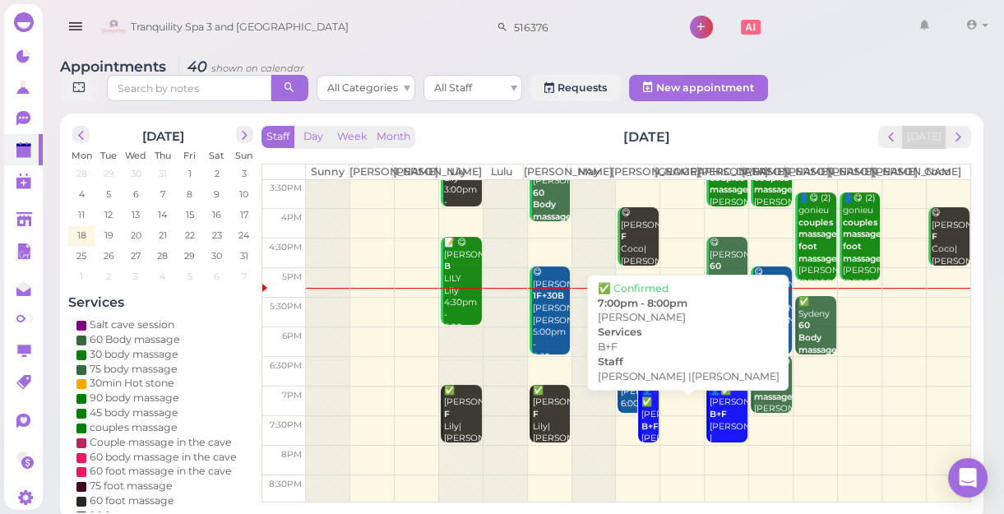
click at [640, 448] on div "👤✅ Tina B+F Jessica |Mike 7:00pm - 8:00pm" at bounding box center [649, 445] width 18 height 121
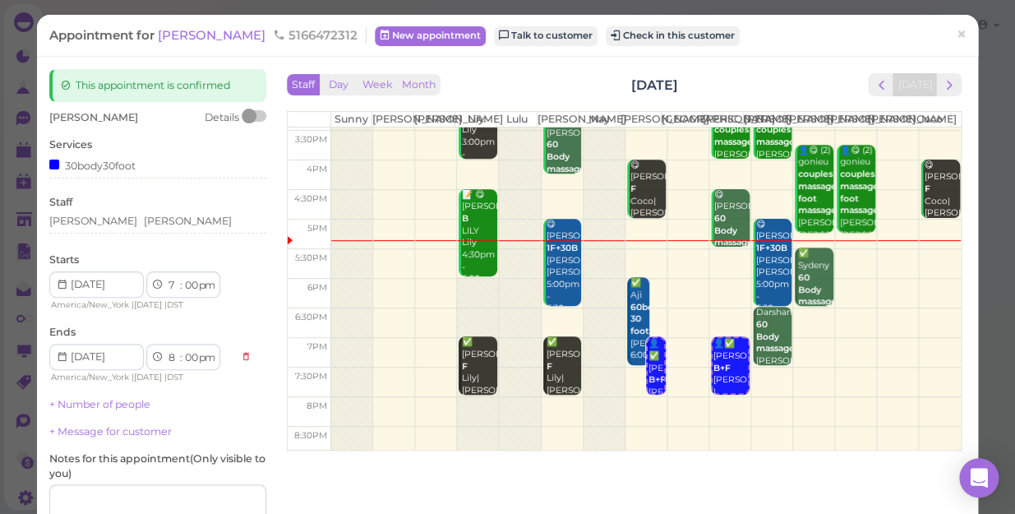
scroll to position [297, 0]
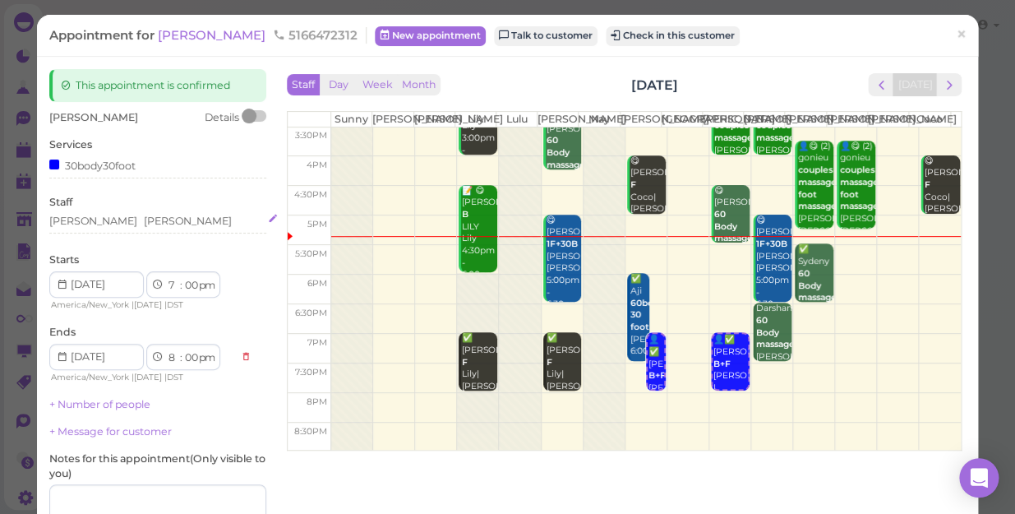
click at [127, 224] on div "Mike Jessica" at bounding box center [157, 221] width 217 height 15
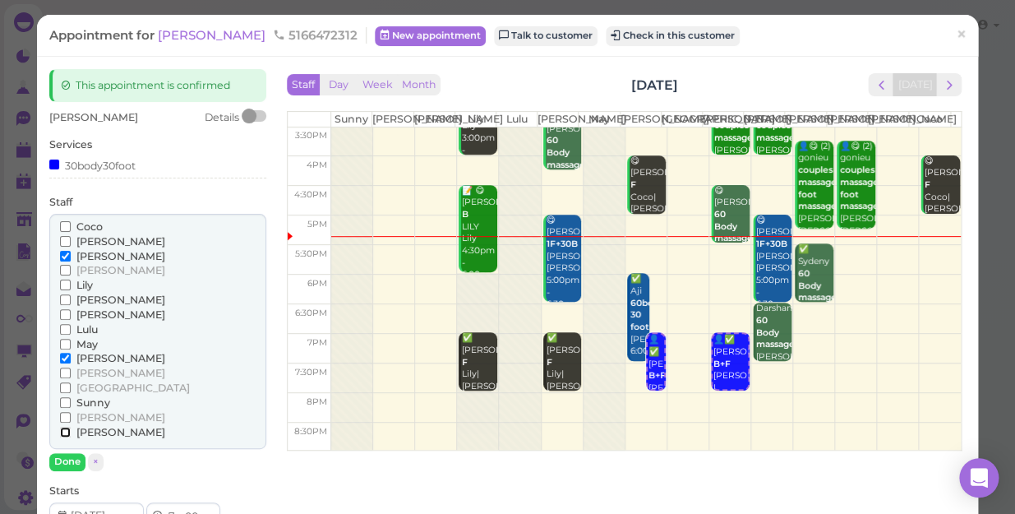
click at [63, 432] on input "[PERSON_NAME]" at bounding box center [65, 432] width 11 height 11
click at [60, 355] on input "[PERSON_NAME]" at bounding box center [65, 358] width 11 height 11
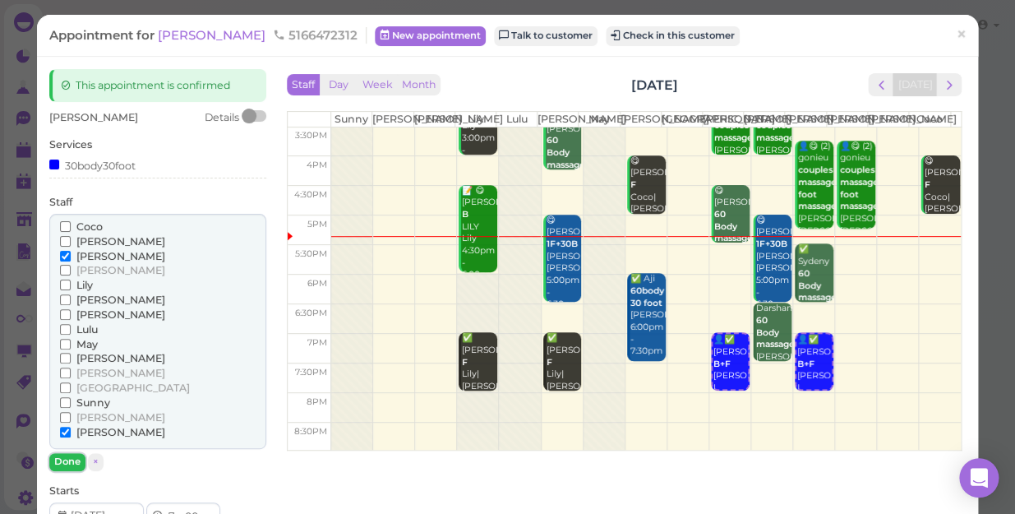
click at [62, 464] on button "Done" at bounding box center [67, 461] width 36 height 17
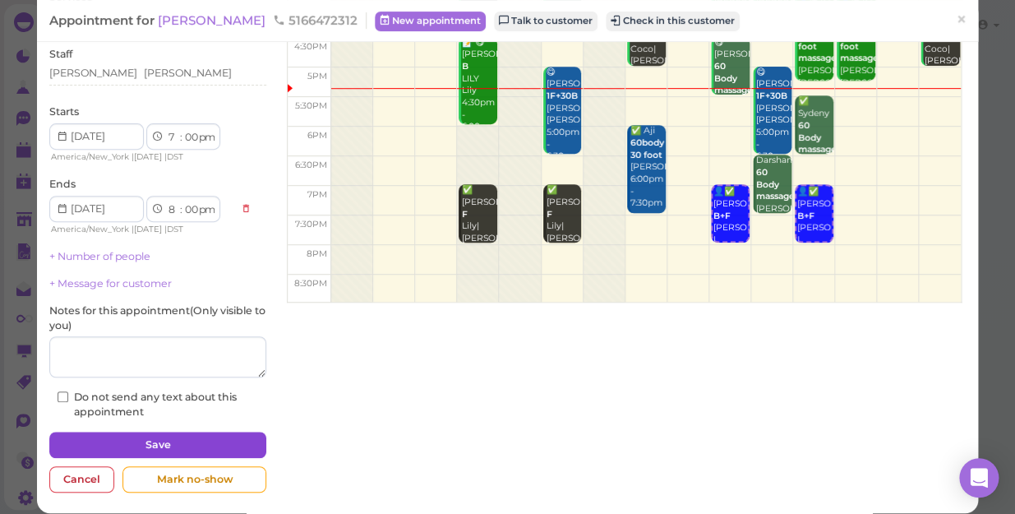
scroll to position [160, 0]
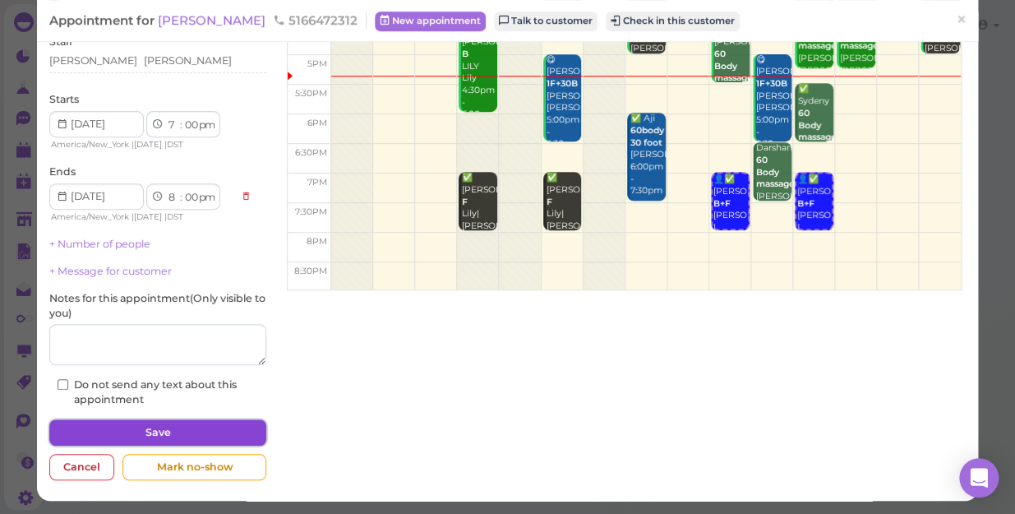
click at [140, 435] on button "Save" at bounding box center [157, 432] width 217 height 26
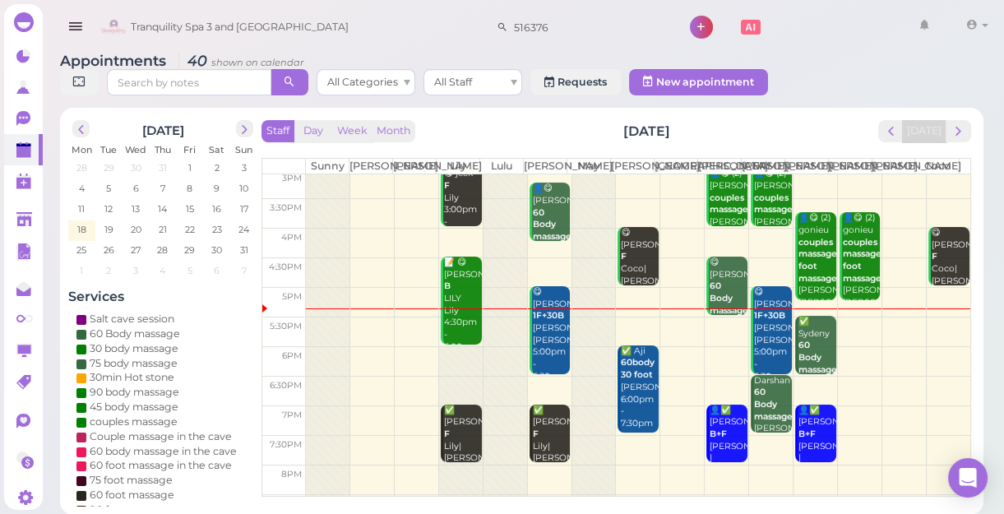
scroll to position [297, 0]
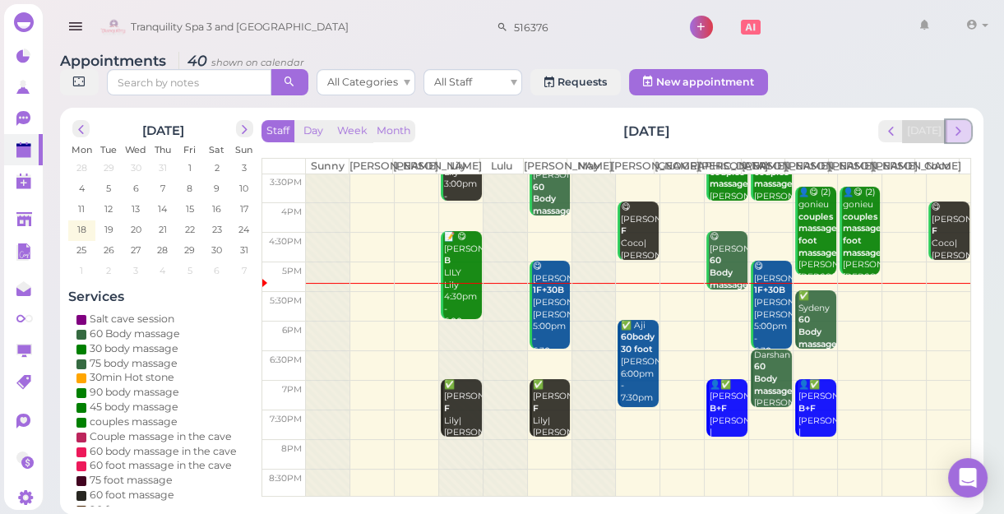
click at [961, 133] on span "next" at bounding box center [958, 131] width 16 height 16
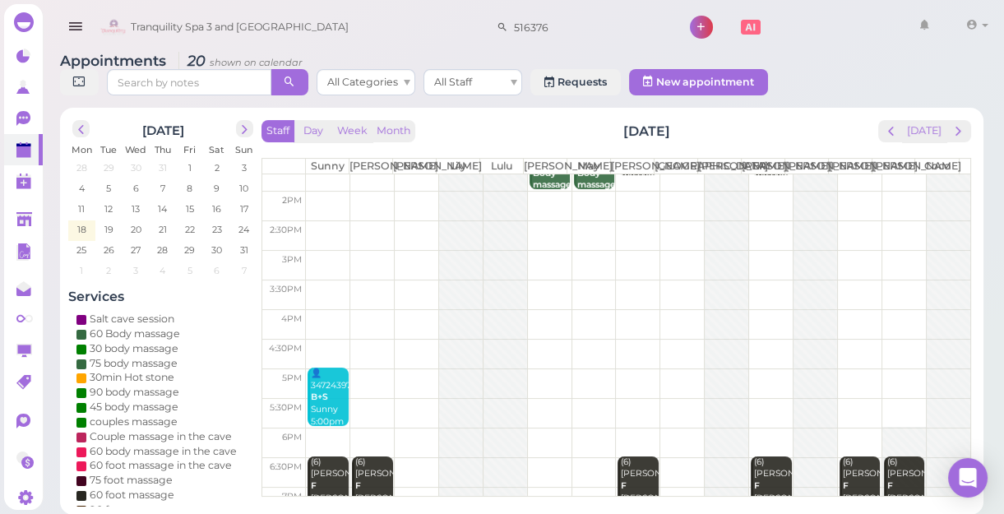
scroll to position [0, 0]
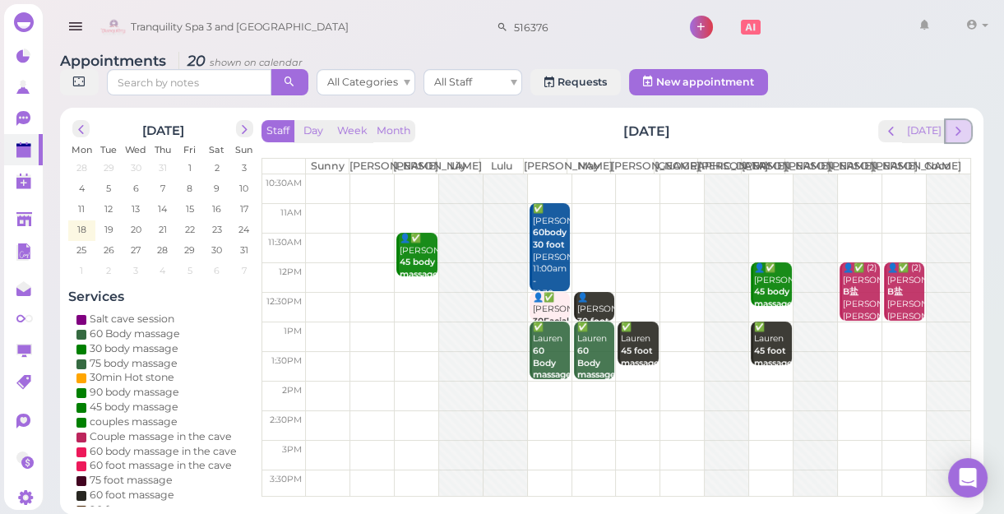
click at [964, 132] on span "next" at bounding box center [958, 131] width 16 height 16
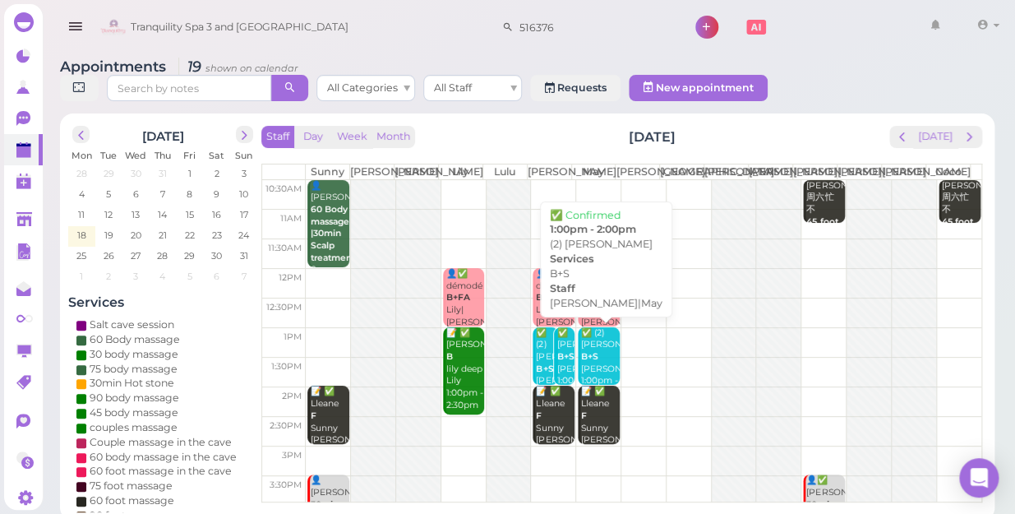
click at [594, 361] on div "✅ (2) Anna B+S Lisa|May 1:00pm - 2:00pm" at bounding box center [599, 363] width 39 height 72
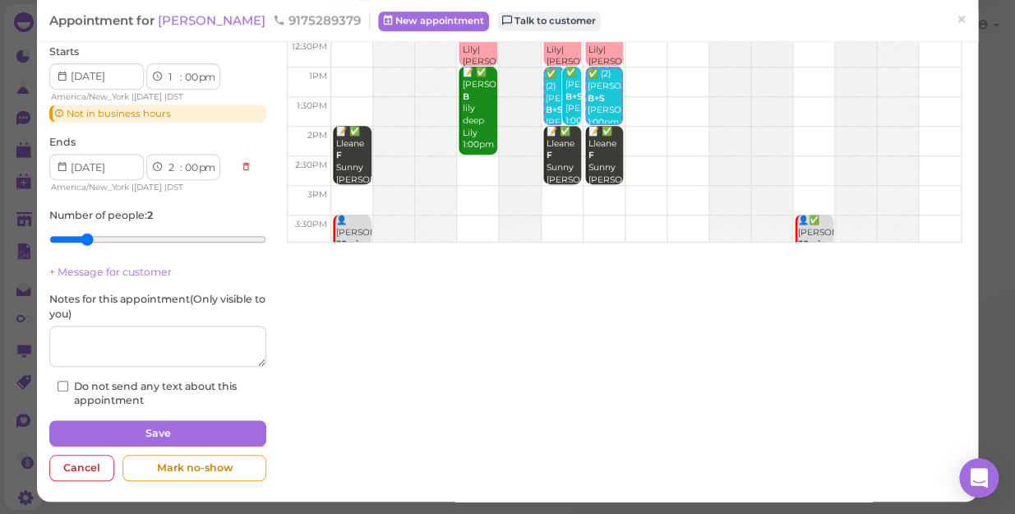
scroll to position [209, 0]
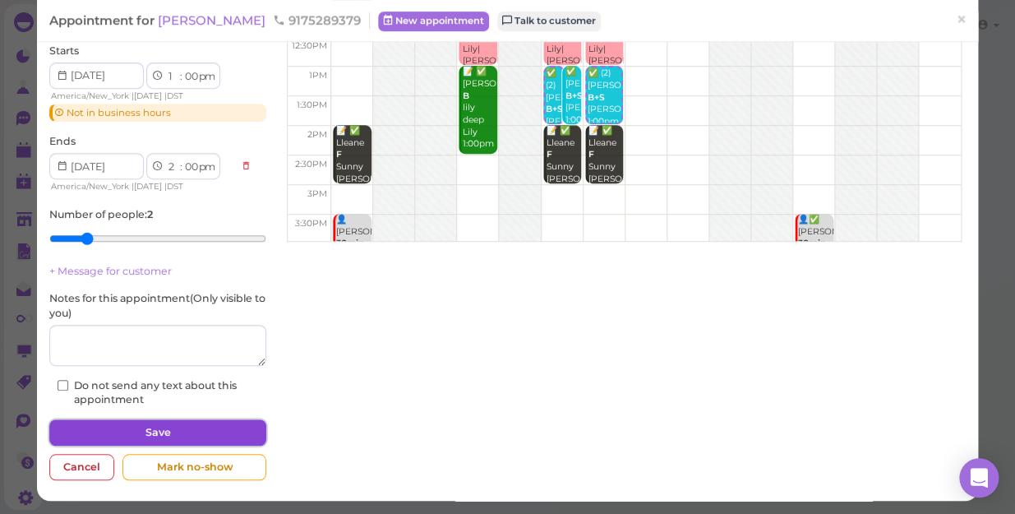
click at [210, 425] on button "Save" at bounding box center [157, 432] width 217 height 26
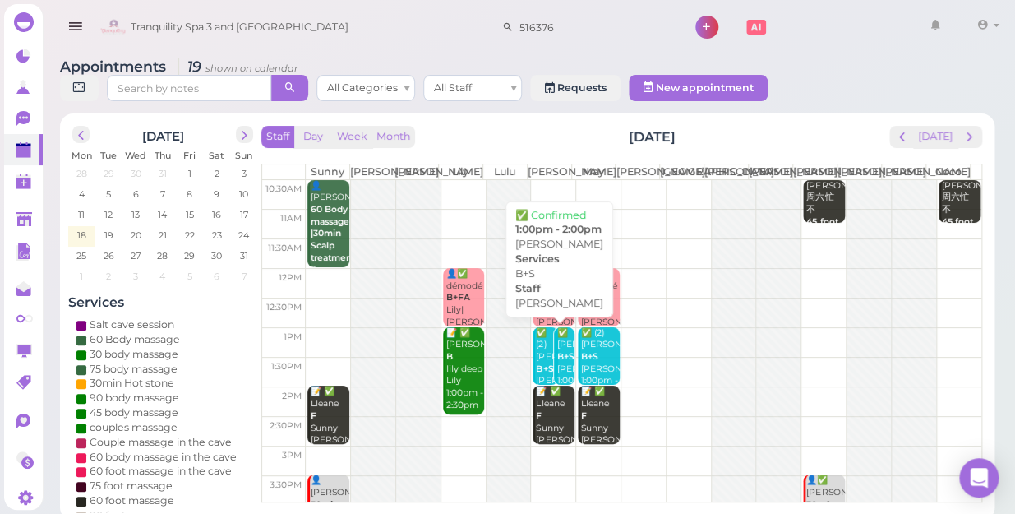
click at [559, 358] on b "B+S" at bounding box center [565, 356] width 17 height 11
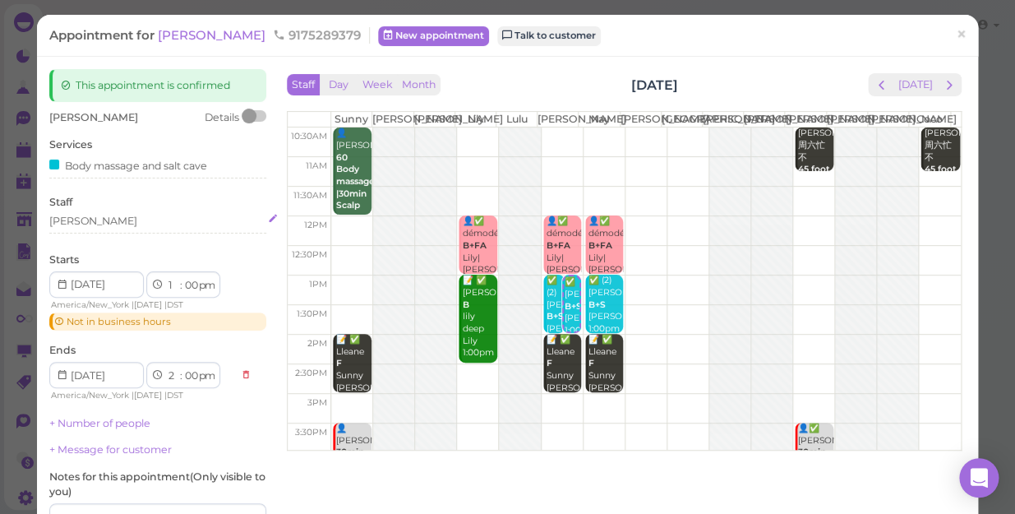
click at [74, 230] on div "[PERSON_NAME]" at bounding box center [157, 224] width 217 height 20
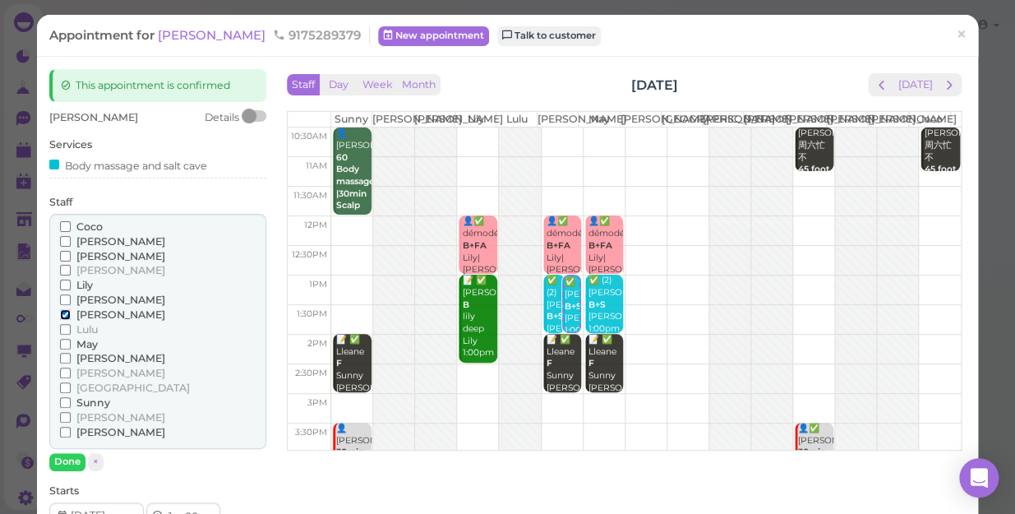
click at [63, 309] on input "[PERSON_NAME]" at bounding box center [65, 314] width 11 height 11
click at [66, 460] on button "Done" at bounding box center [67, 461] width 36 height 17
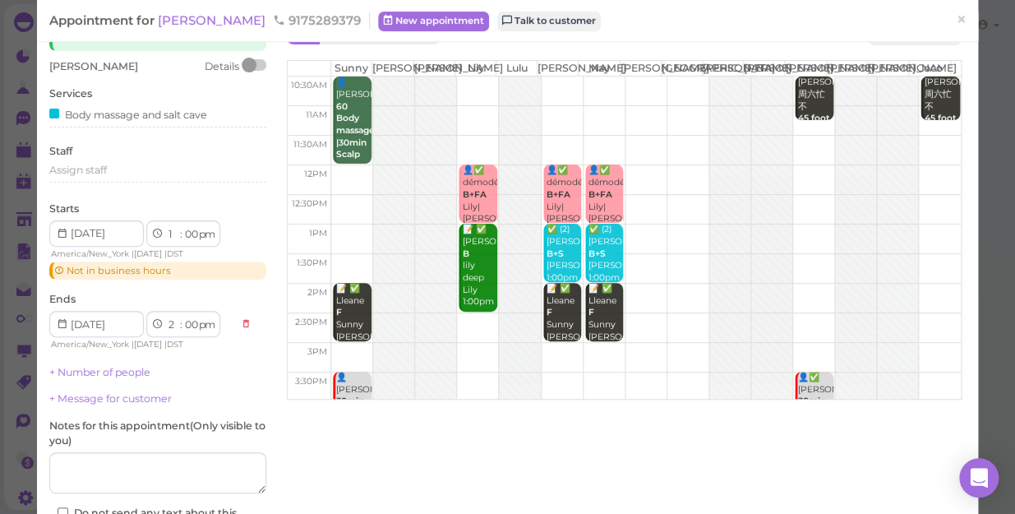
scroll to position [178, 0]
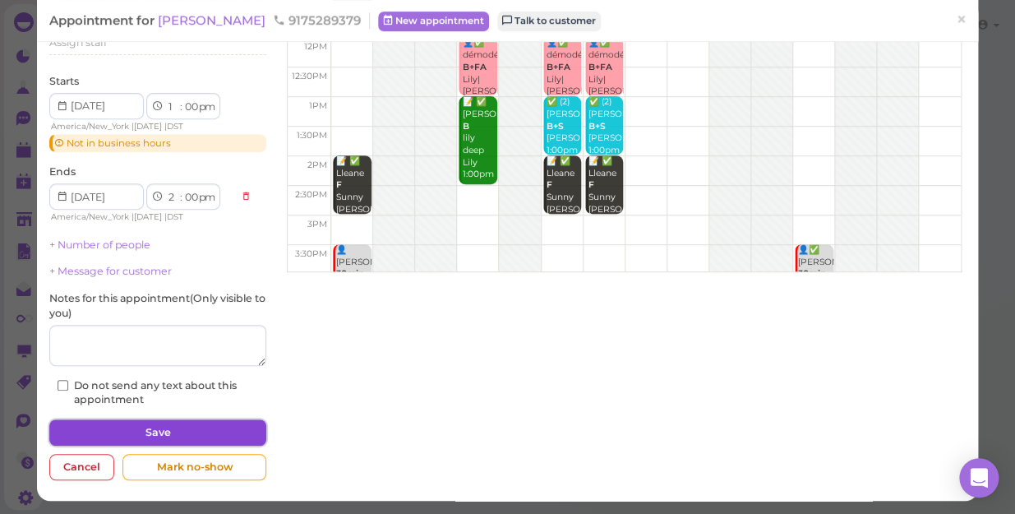
click at [201, 434] on button "Save" at bounding box center [157, 432] width 217 height 26
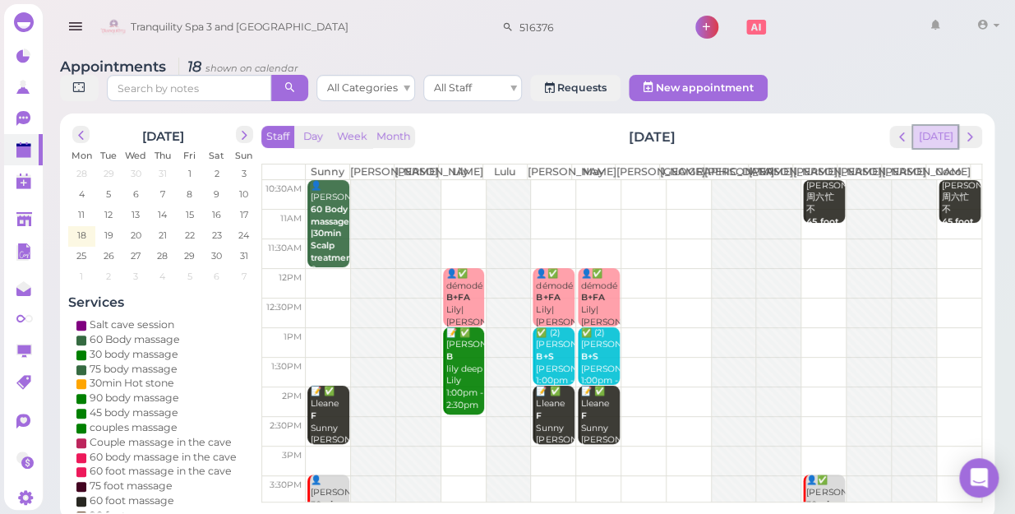
click at [941, 126] on button "[DATE]" at bounding box center [935, 137] width 44 height 22
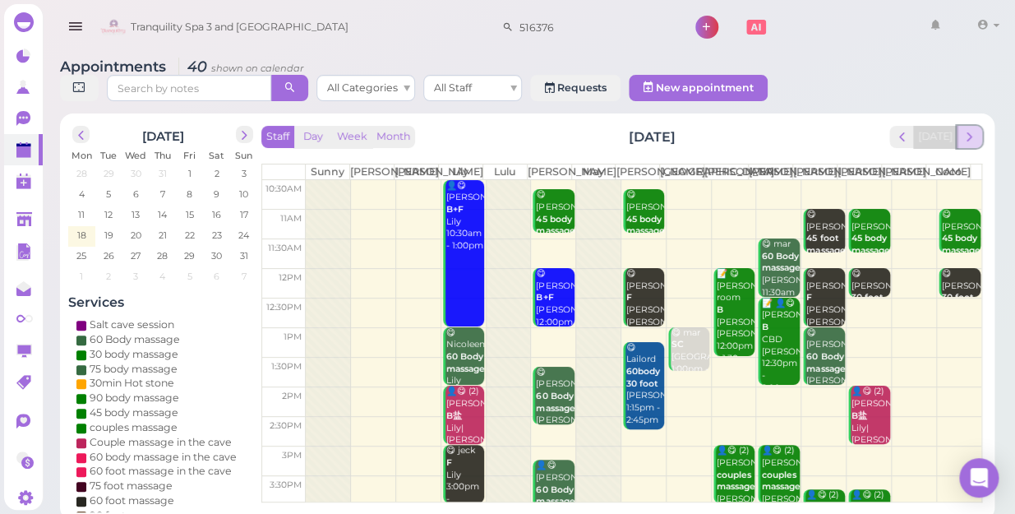
click at [972, 129] on span "next" at bounding box center [970, 137] width 16 height 16
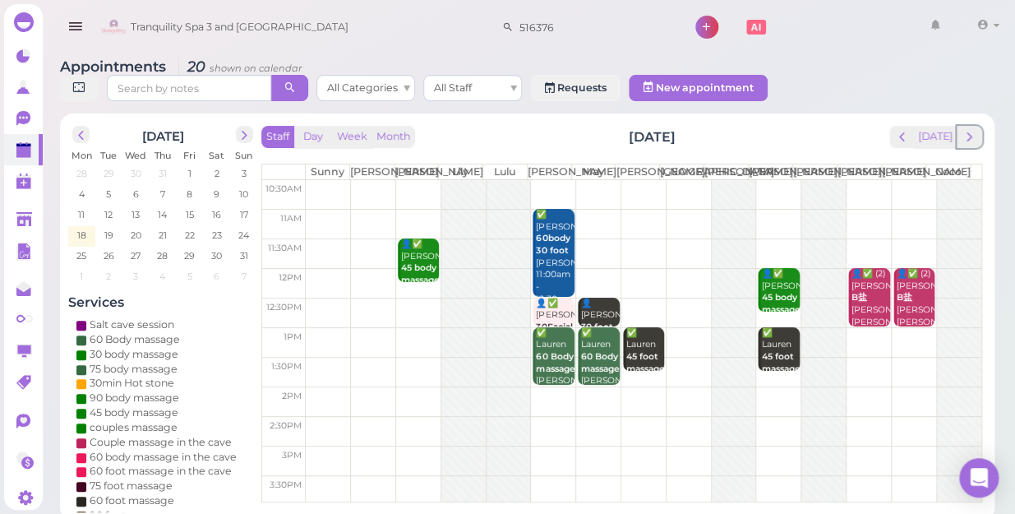
click at [972, 129] on span "next" at bounding box center [970, 137] width 16 height 16
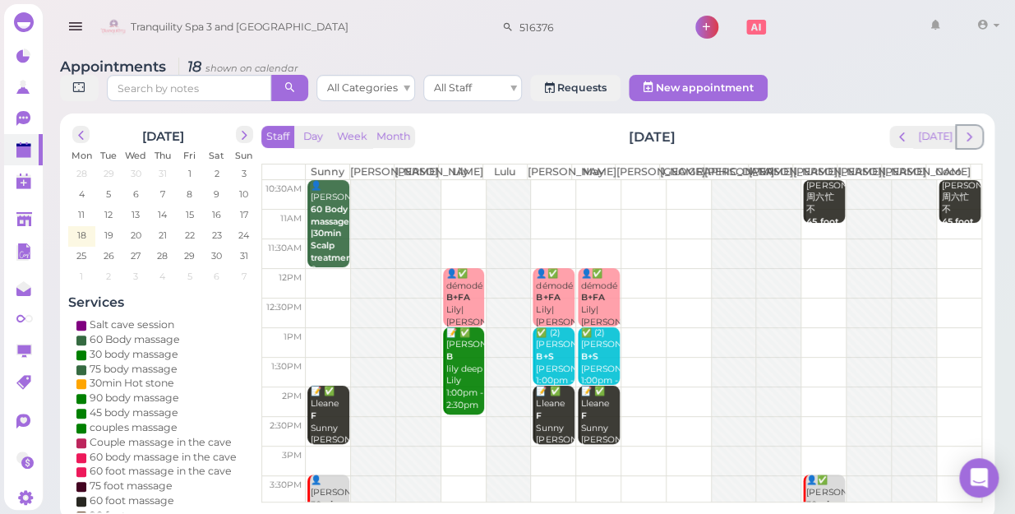
click at [972, 129] on span "next" at bounding box center [970, 137] width 16 height 16
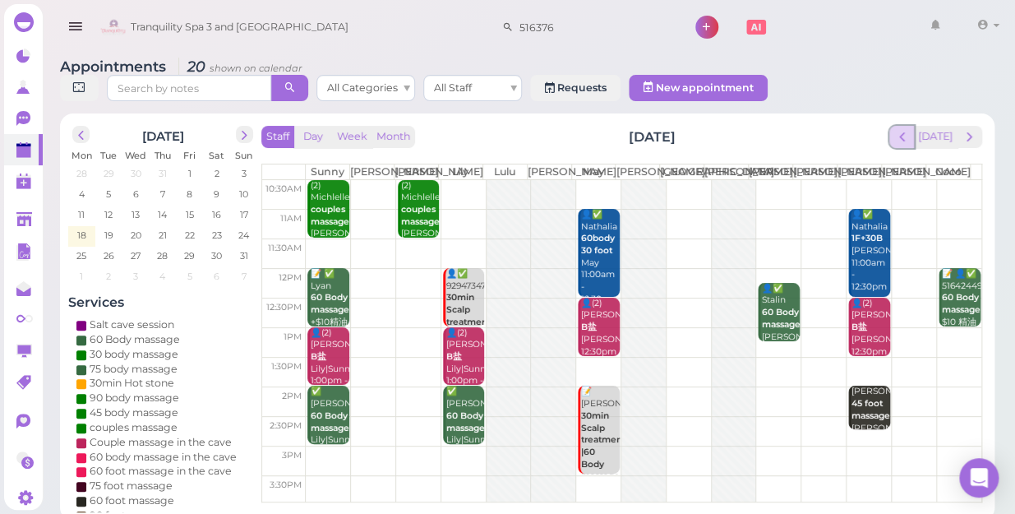
click at [904, 129] on span "prev" at bounding box center [902, 137] width 16 height 16
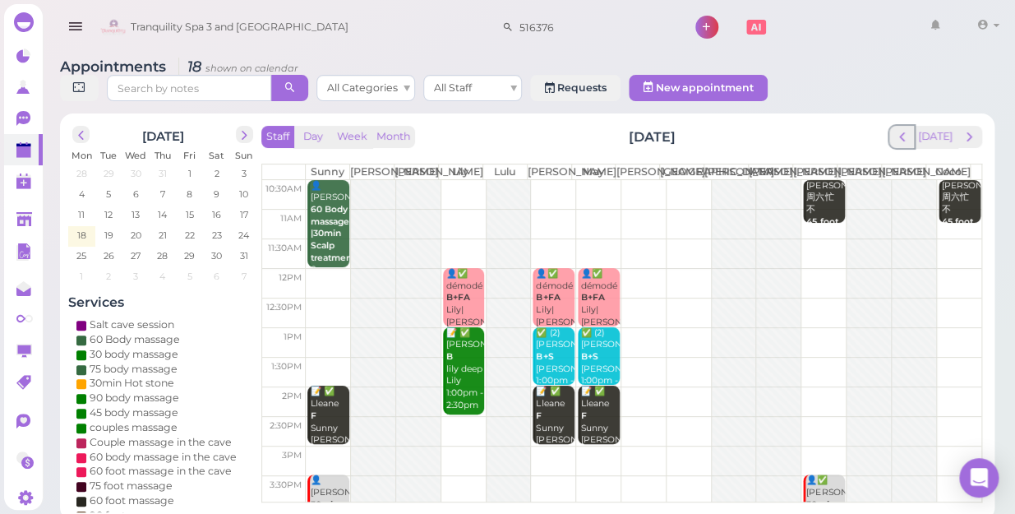
click at [904, 129] on span "prev" at bounding box center [902, 137] width 16 height 16
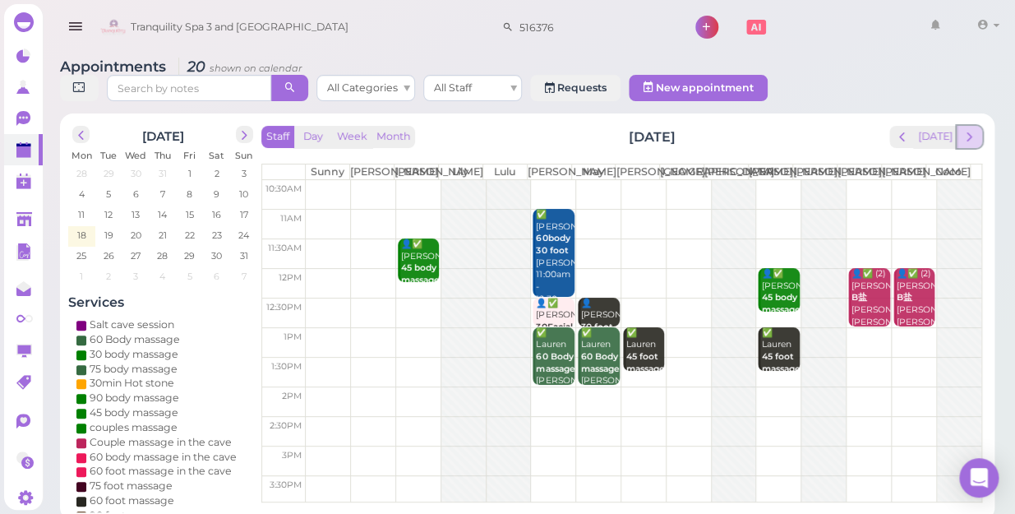
click at [963, 129] on span "next" at bounding box center [970, 137] width 16 height 16
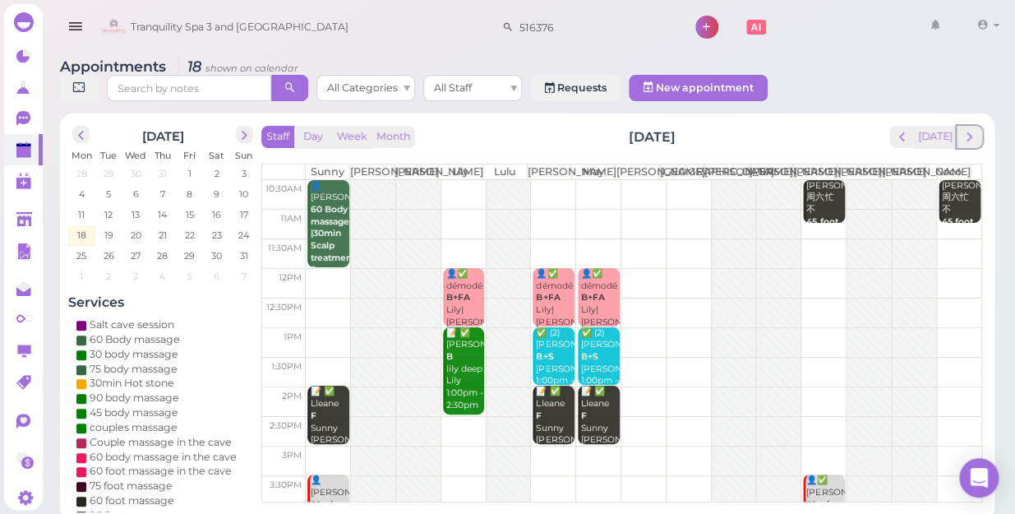
click at [963, 129] on span "next" at bounding box center [970, 137] width 16 height 16
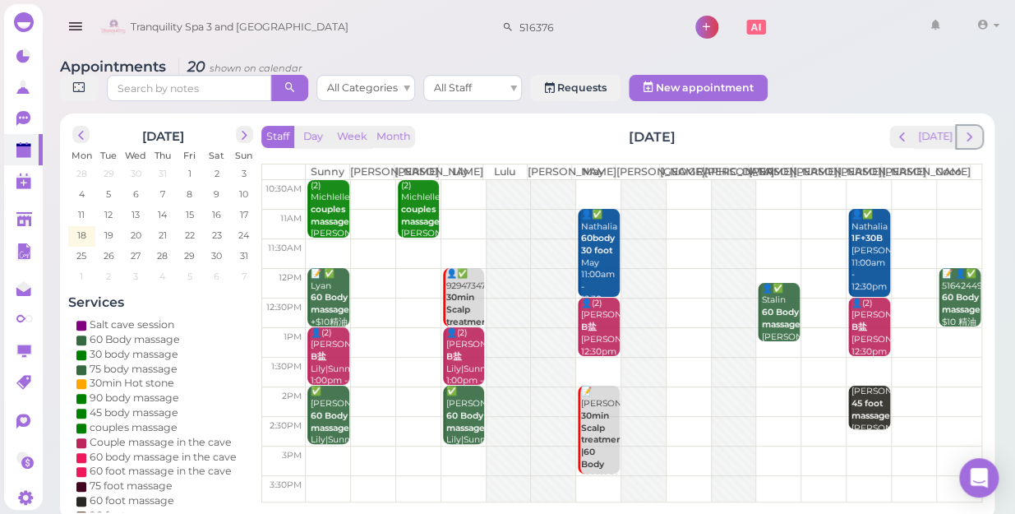
click at [963, 129] on span "next" at bounding box center [970, 137] width 16 height 16
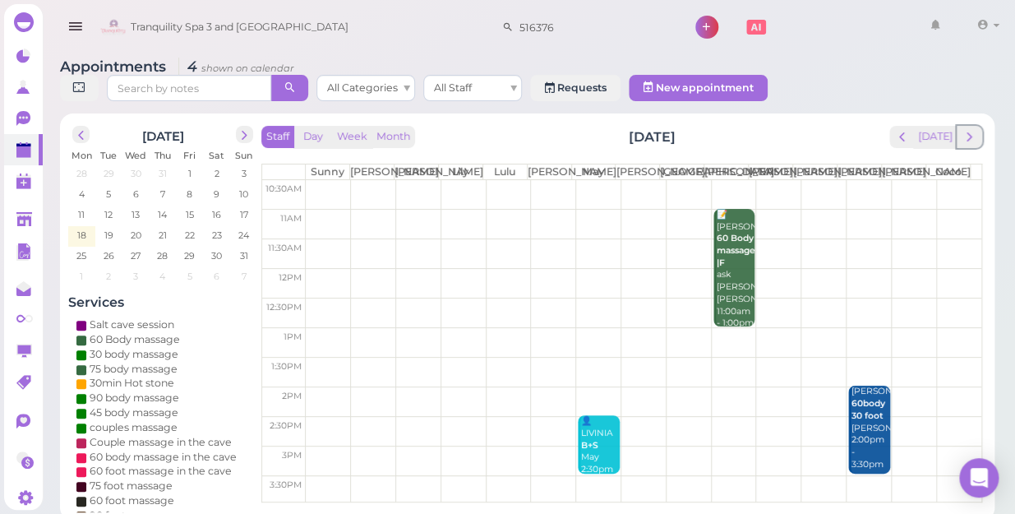
click at [963, 129] on span "next" at bounding box center [970, 137] width 16 height 16
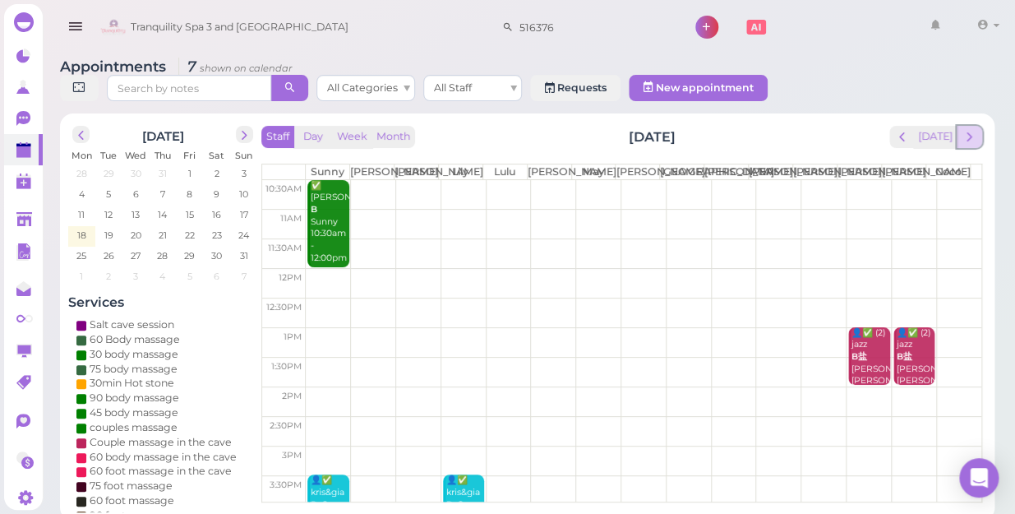
click at [970, 129] on span "next" at bounding box center [970, 137] width 16 height 16
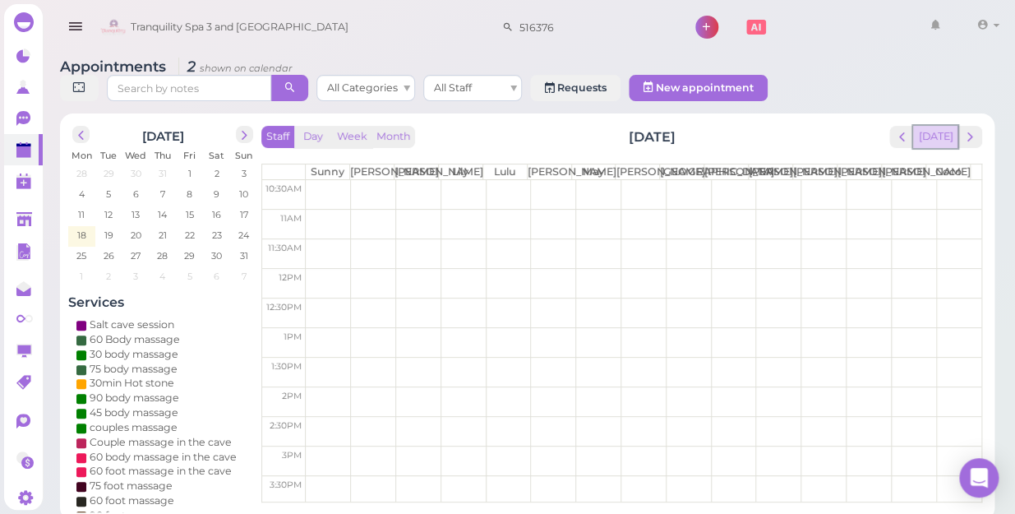
click at [939, 126] on button "[DATE]" at bounding box center [935, 137] width 44 height 22
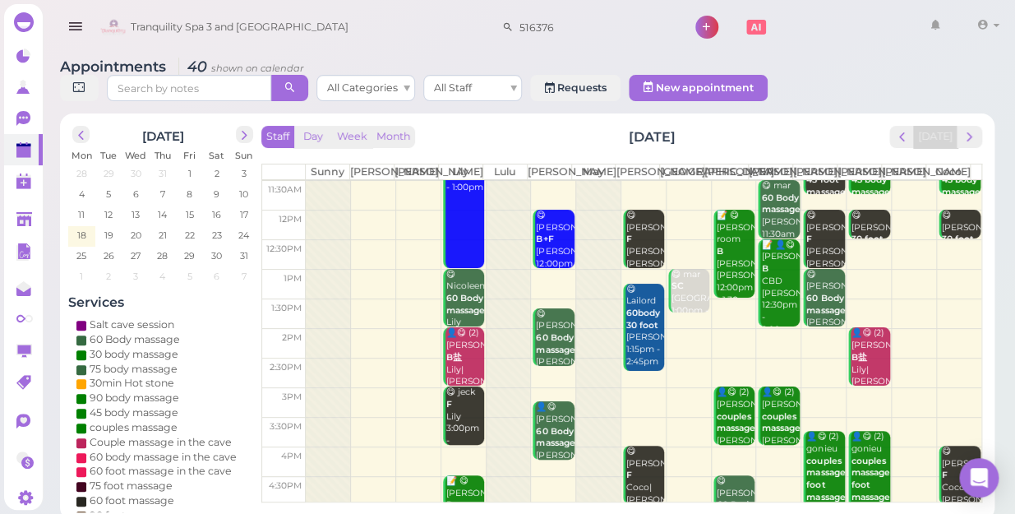
scroll to position [297, 0]
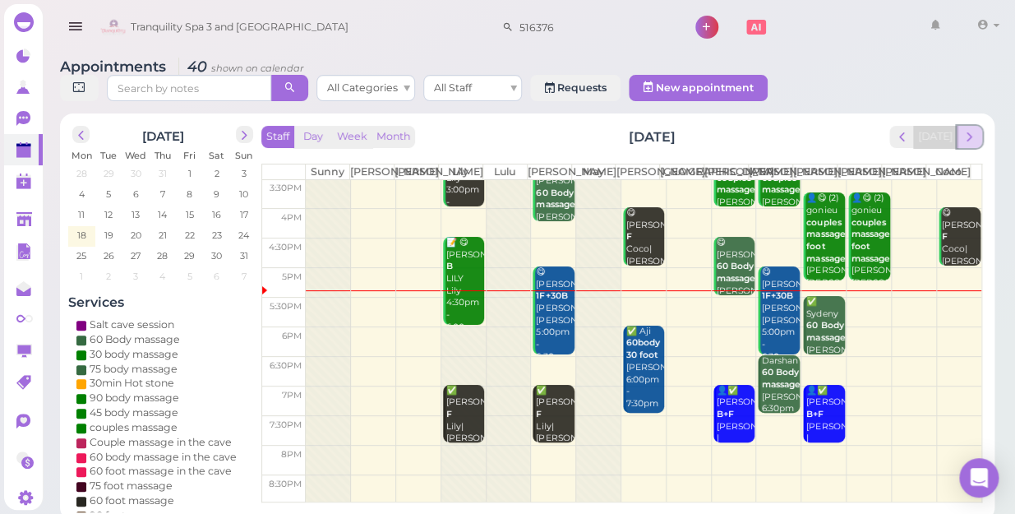
click at [968, 129] on span "next" at bounding box center [970, 137] width 16 height 16
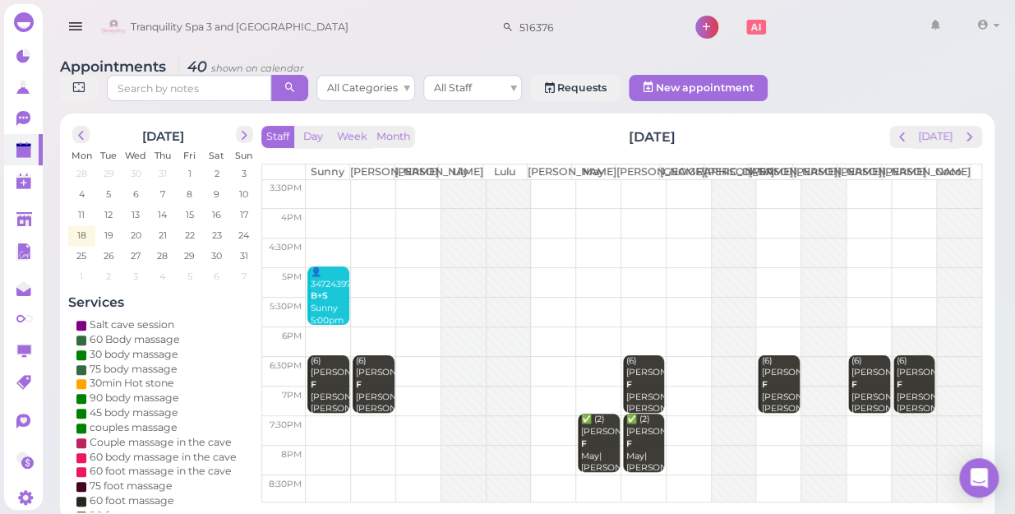
scroll to position [0, 0]
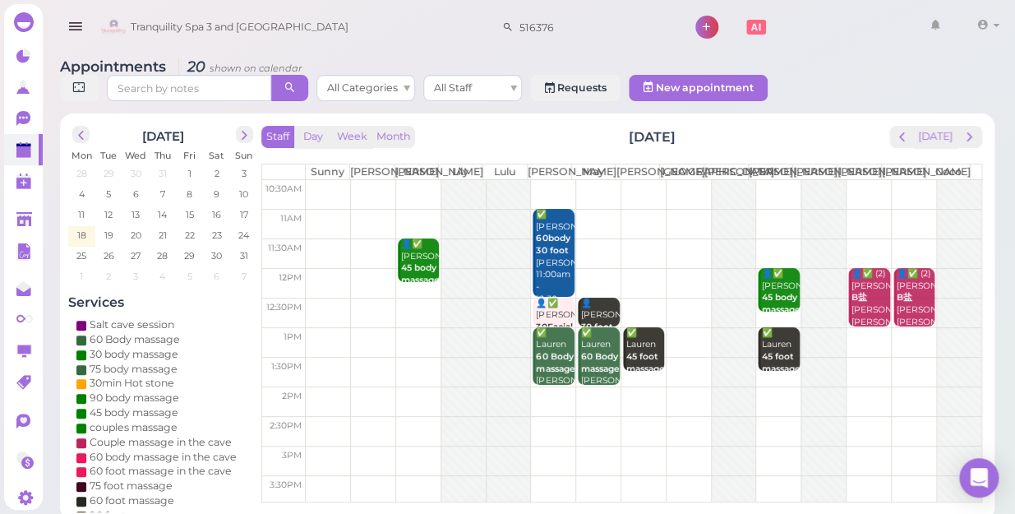
click at [594, 180] on td at bounding box center [644, 195] width 676 height 30
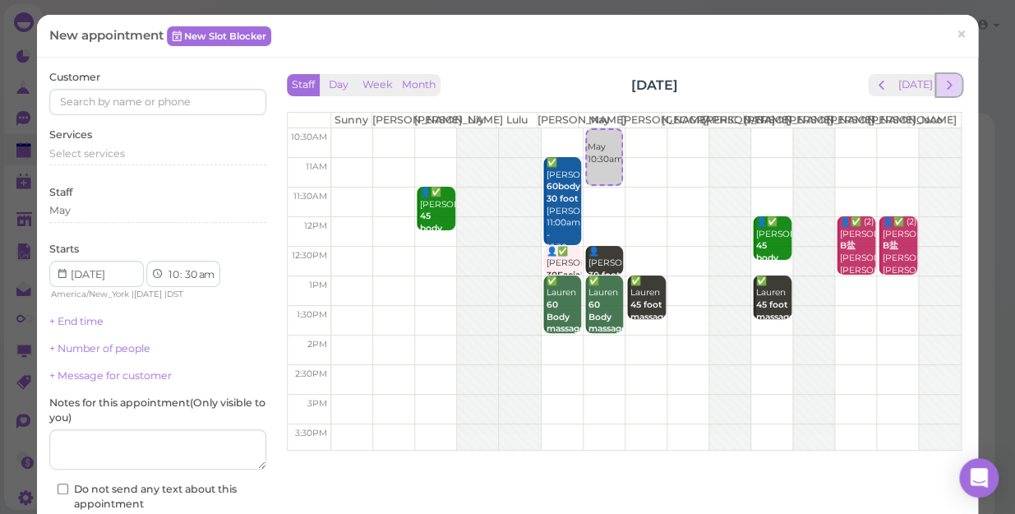
click at [936, 90] on button "next" at bounding box center [948, 85] width 25 height 22
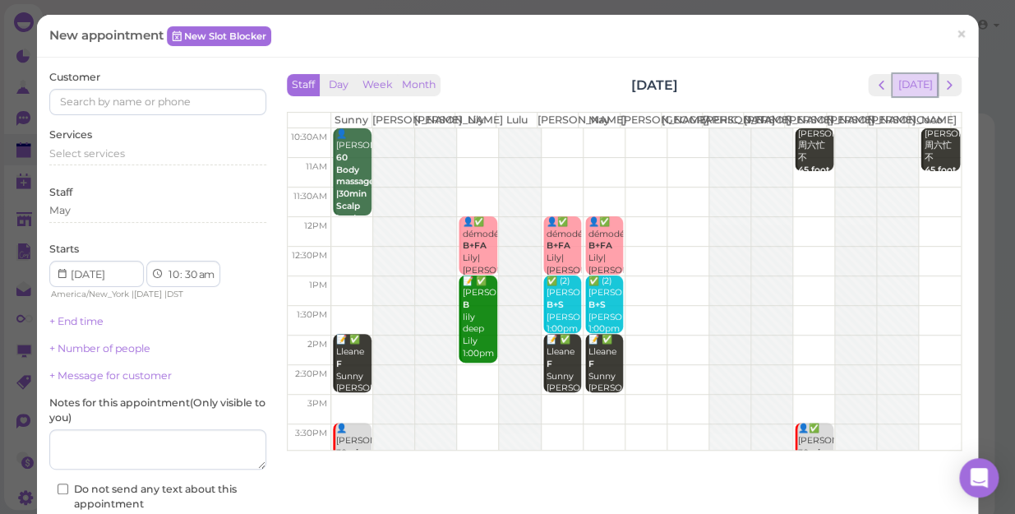
click at [906, 90] on button "[DATE]" at bounding box center [915, 85] width 44 height 22
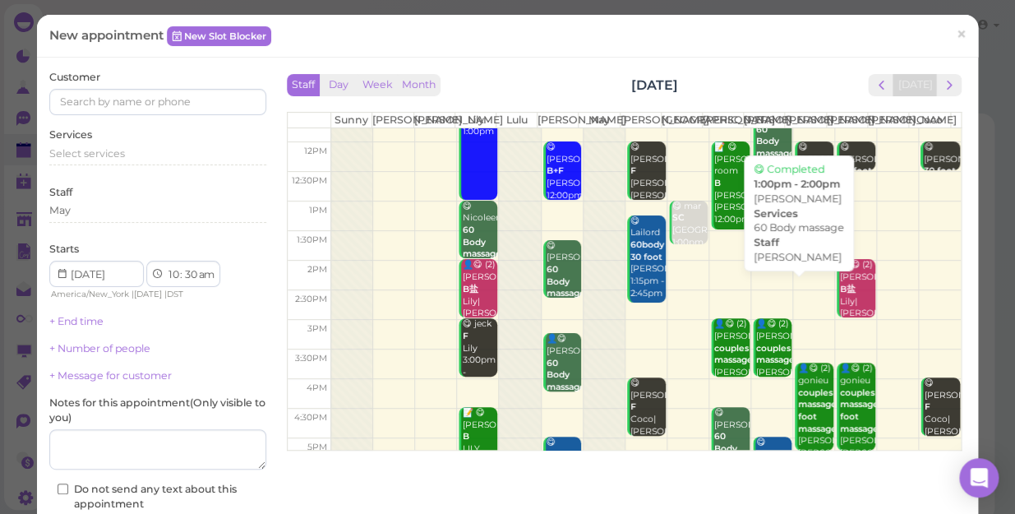
scroll to position [297, 0]
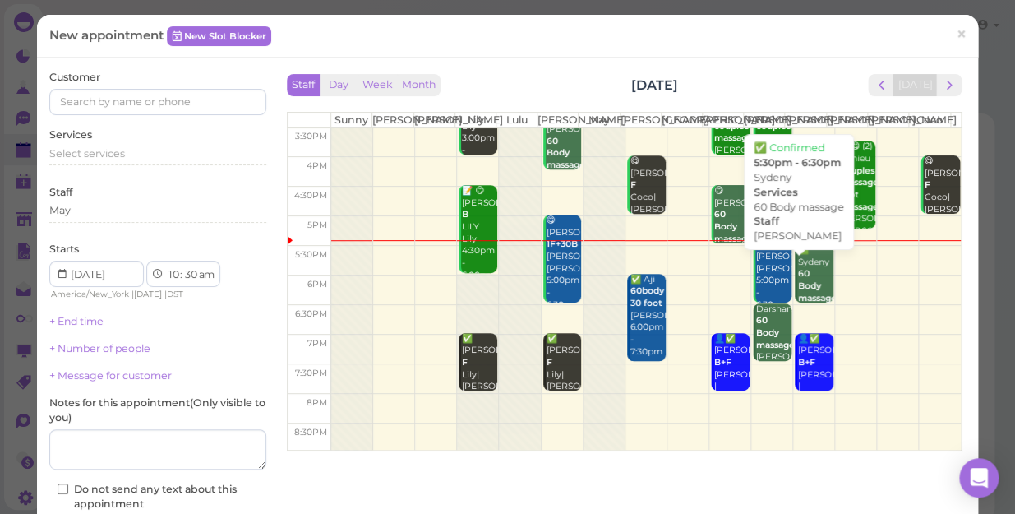
click at [797, 306] on div "✅ Sydeny 60 Body massage Tom 5:30pm - 6:30pm" at bounding box center [815, 298] width 36 height 109
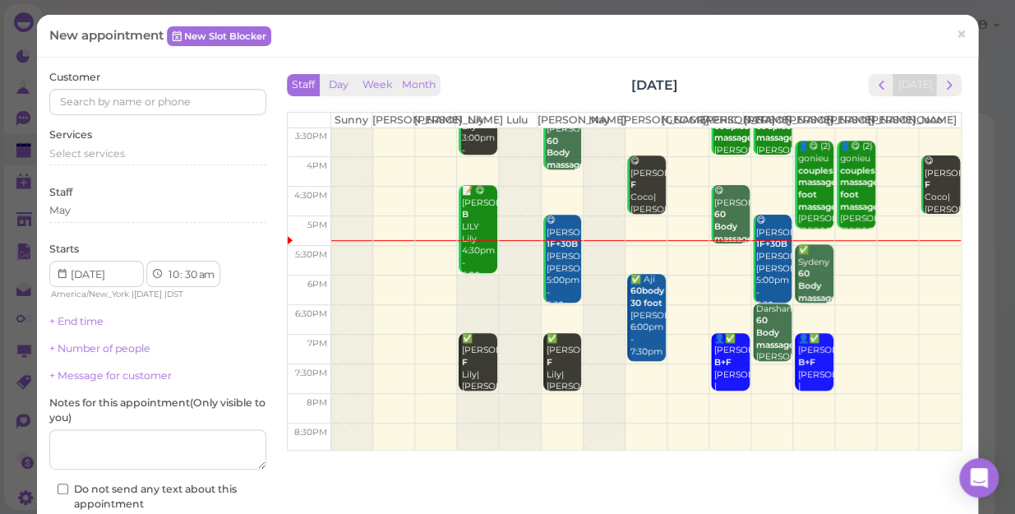
click at [798, 287] on b "60 Body massage" at bounding box center [817, 285] width 39 height 35
click at [797, 271] on div "✅ Sydeny 60 Body massage Tom 5:30pm - 6:30pm" at bounding box center [815, 298] width 36 height 109
click at [958, 33] on link "×" at bounding box center [961, 35] width 30 height 39
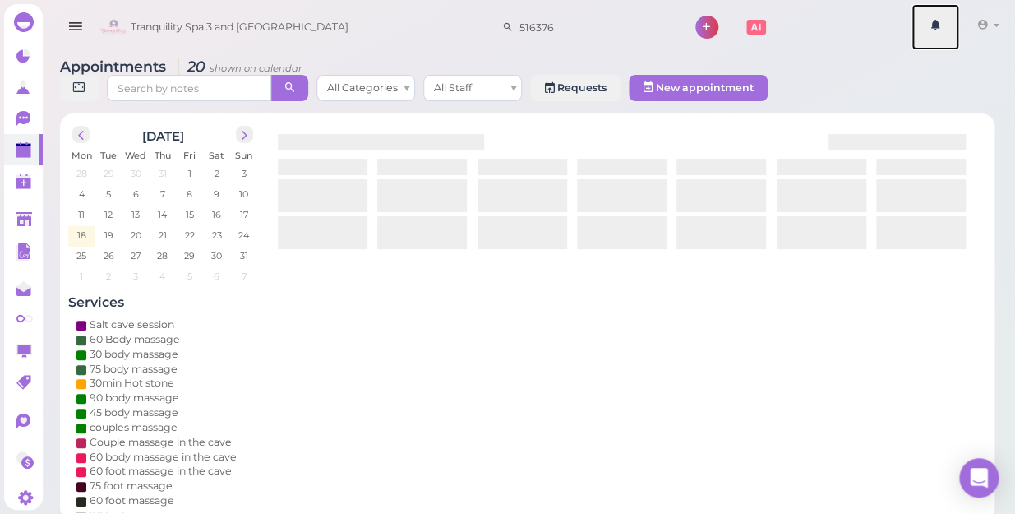
click at [958, 33] on link at bounding box center [936, 27] width 48 height 46
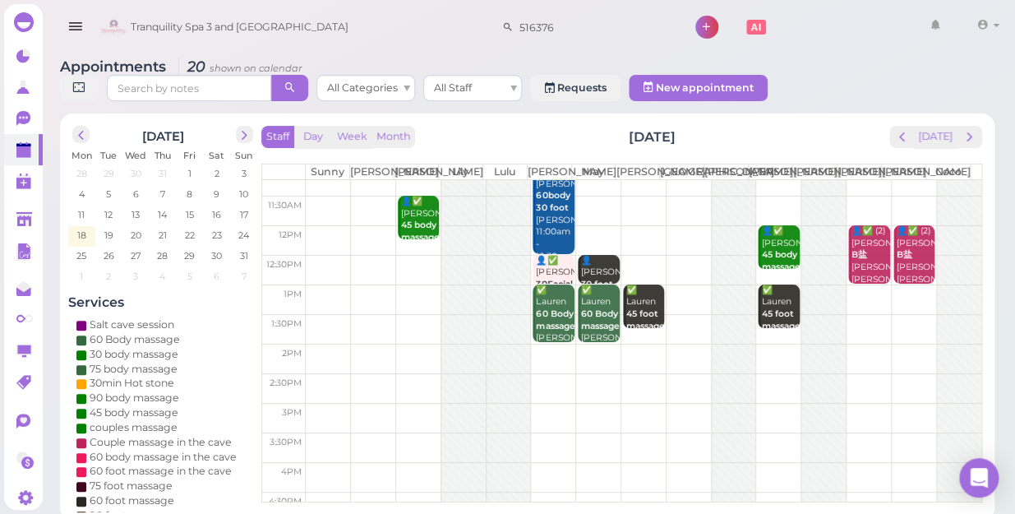
scroll to position [224, 0]
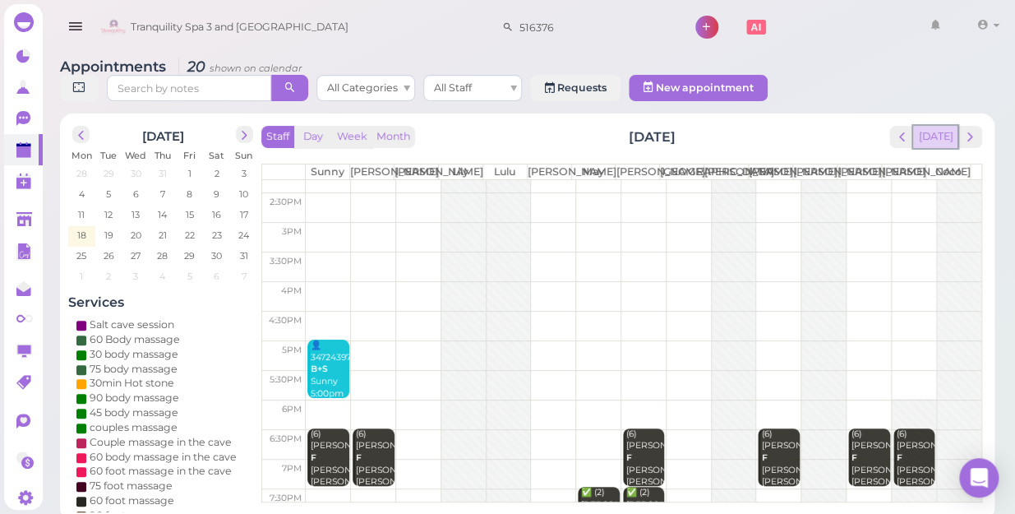
click at [932, 126] on button "[DATE]" at bounding box center [935, 137] width 44 height 22
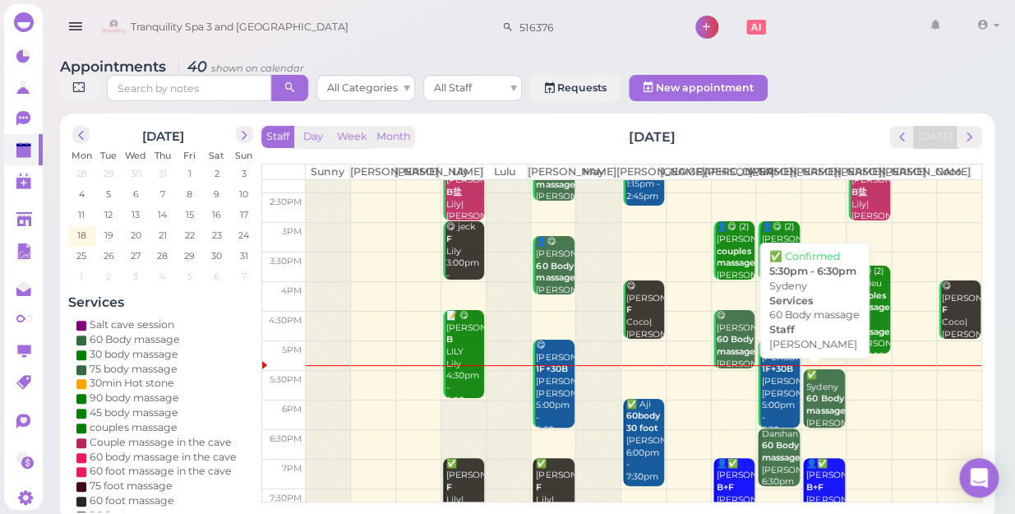
click at [821, 399] on b "60 Body massage" at bounding box center [825, 404] width 39 height 23
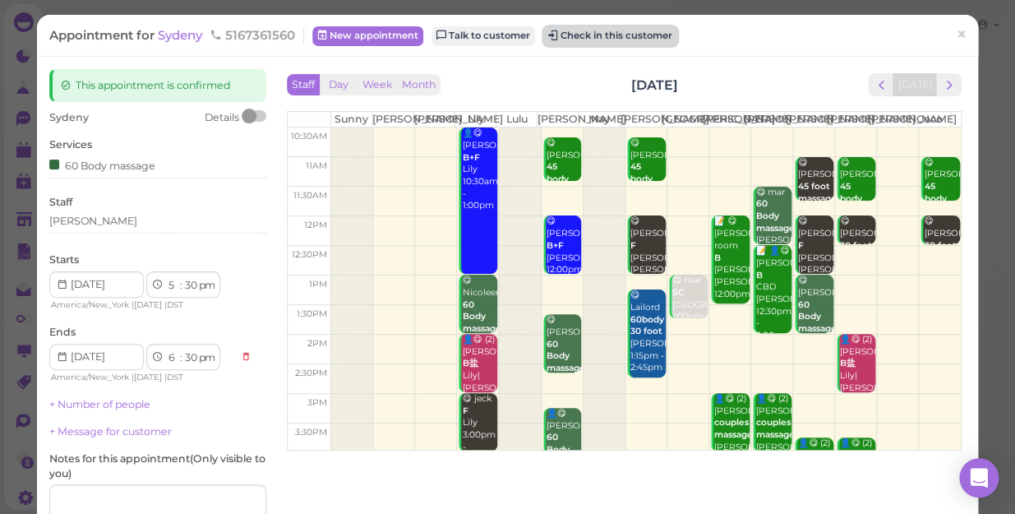
click at [635, 34] on button "Check in this customer" at bounding box center [610, 36] width 134 height 20
drag, startPoint x: 635, startPoint y: 34, endPoint x: 608, endPoint y: 38, distance: 27.4
click at [608, 38] on button "Check in this customer" at bounding box center [610, 36] width 134 height 20
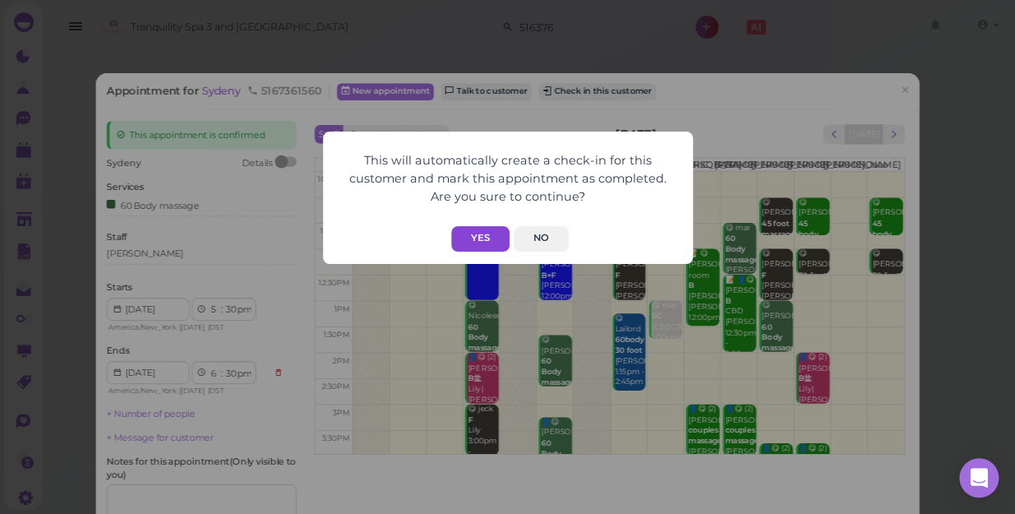
click at [480, 230] on button "Yes" at bounding box center [480, 238] width 58 height 25
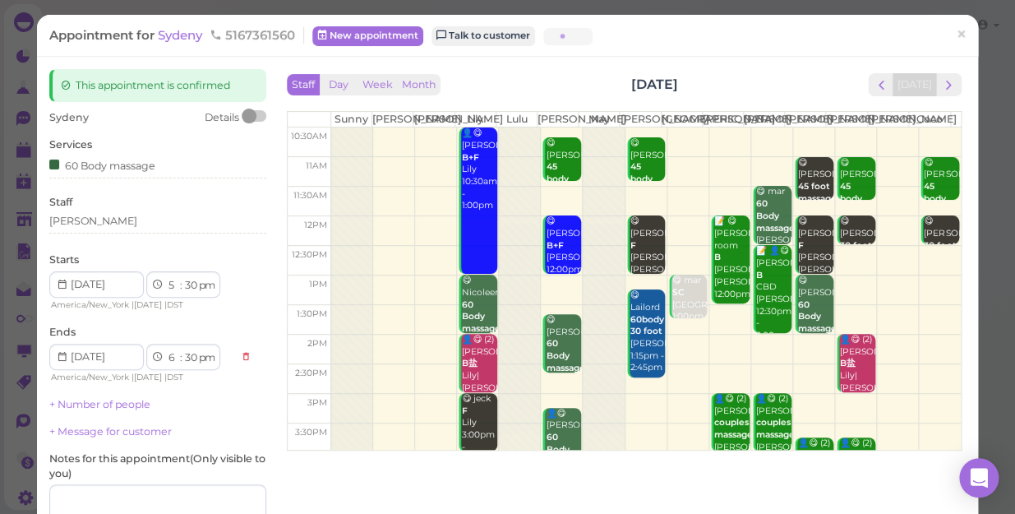
click at [480, 219] on button "Yes" at bounding box center [480, 205] width 58 height 25
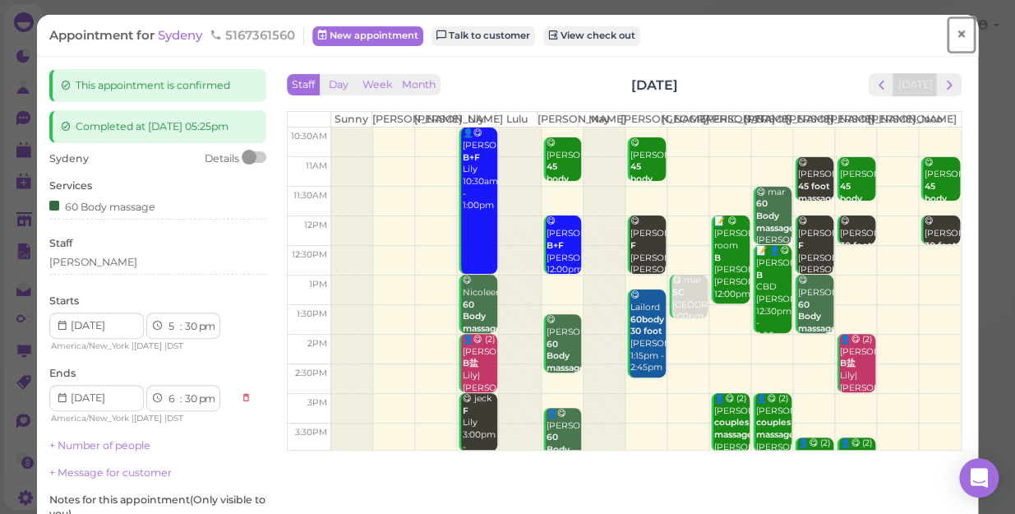
click at [956, 35] on span "×" at bounding box center [961, 34] width 11 height 23
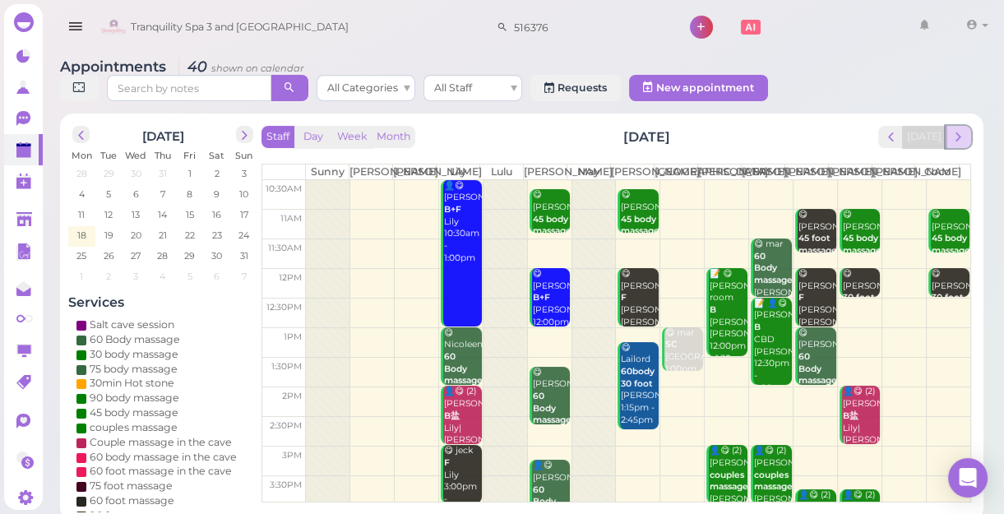
click at [958, 144] on span "next" at bounding box center [958, 137] width 16 height 16
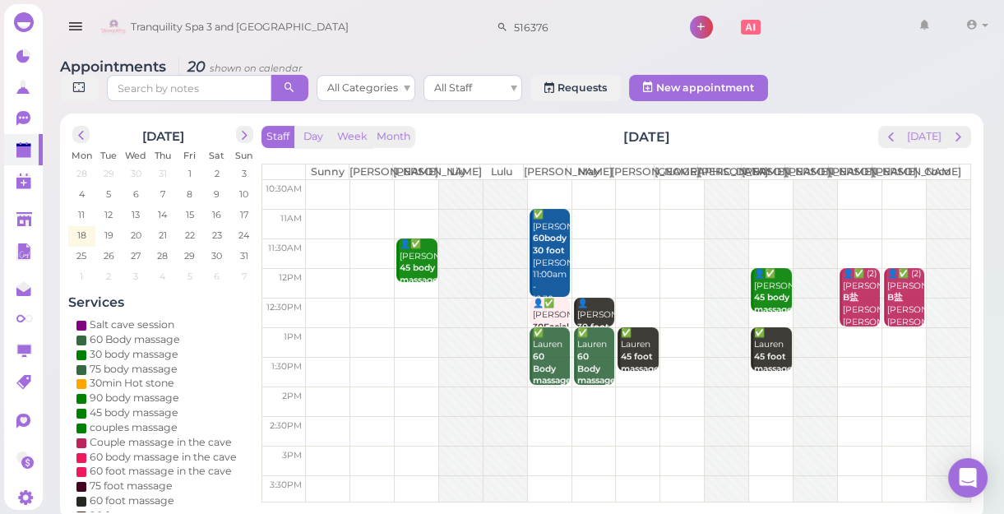
click at [588, 196] on td at bounding box center [638, 195] width 664 height 30
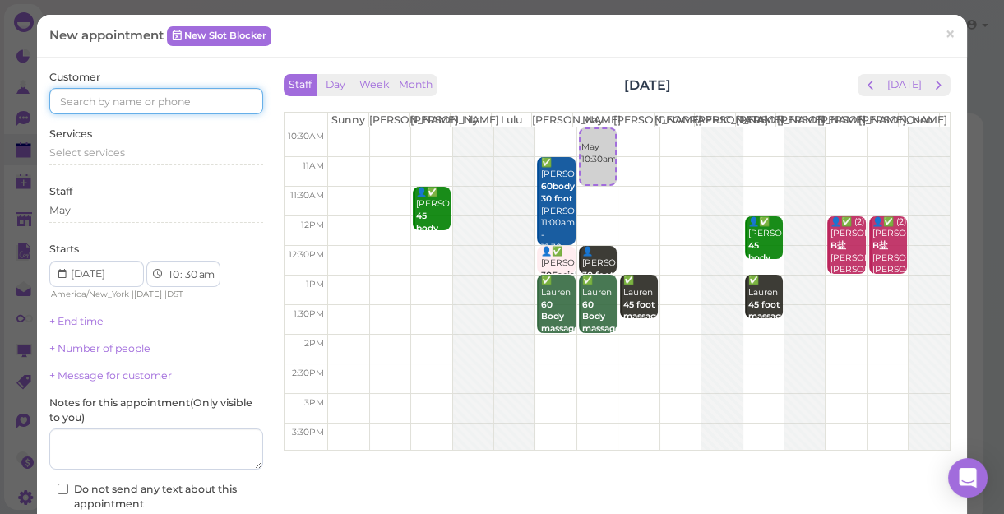
click at [207, 100] on input at bounding box center [156, 101] width 214 height 26
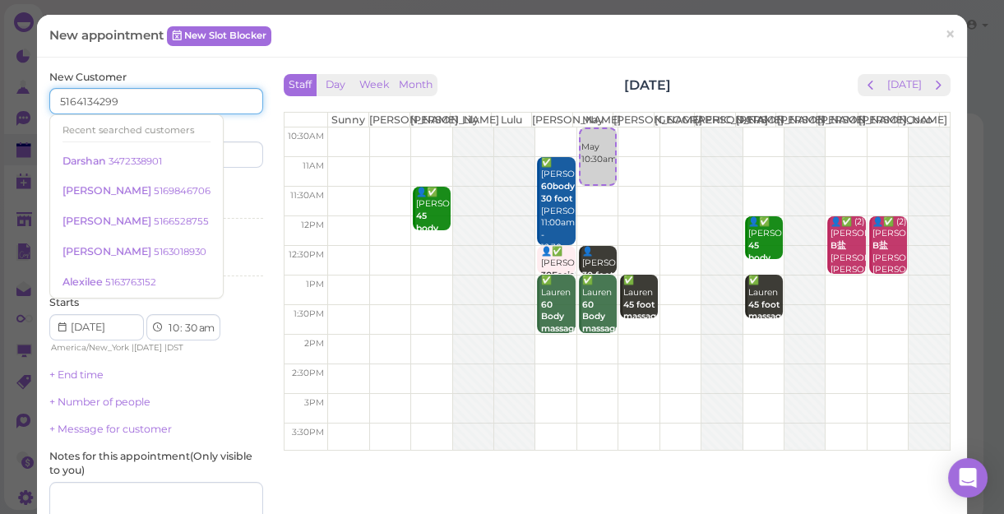
type input "5164134299"
click at [224, 195] on div "Services Select services" at bounding box center [156, 202] width 214 height 45
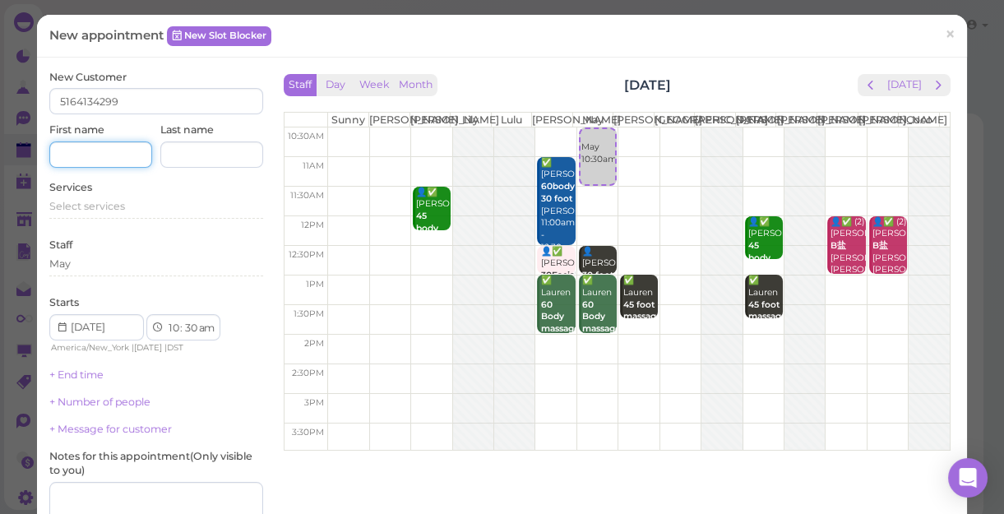
click at [118, 159] on input at bounding box center [100, 154] width 103 height 26
type input "Pauline"
click at [119, 206] on span "Select services" at bounding box center [87, 206] width 76 height 12
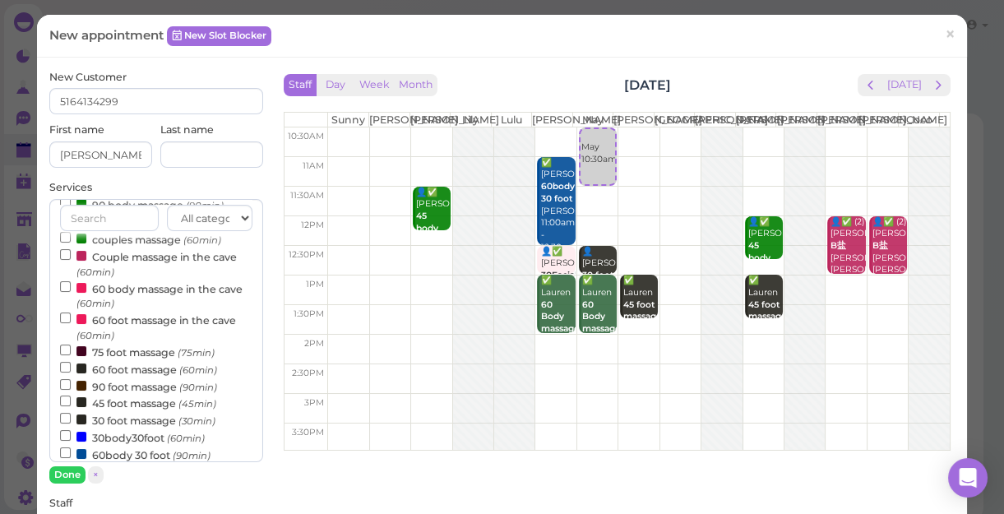
scroll to position [149, 0]
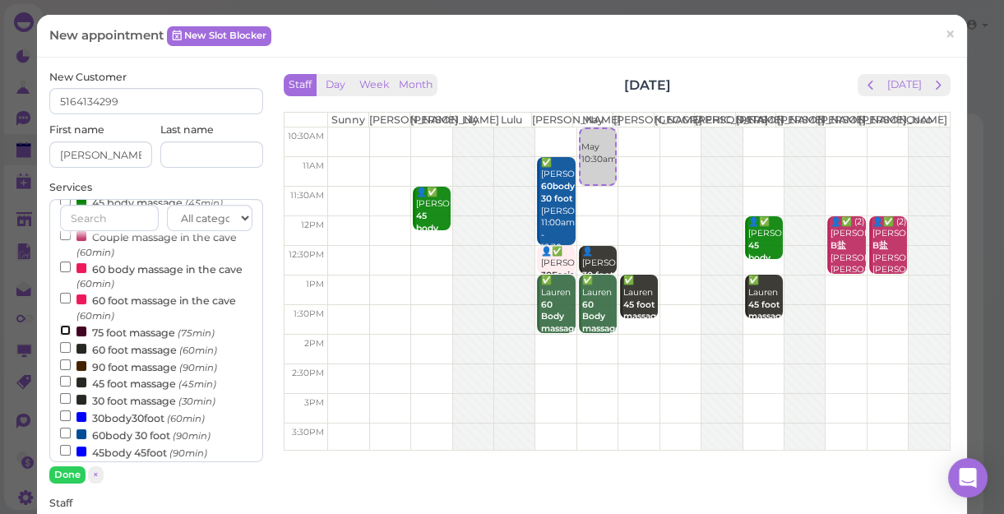
click at [62, 331] on input "75 foot massage (75min)" at bounding box center [65, 330] width 11 height 11
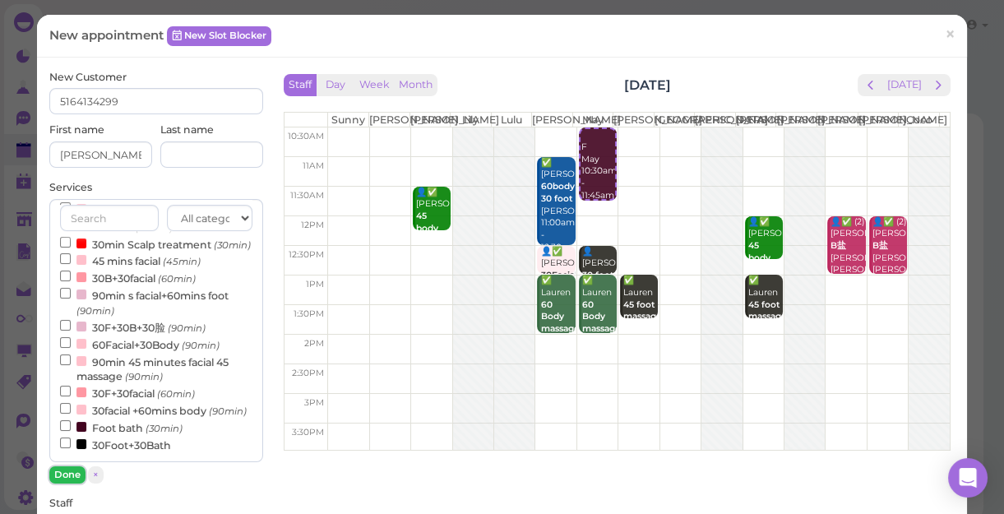
click at [68, 472] on button "Done" at bounding box center [67, 474] width 36 height 17
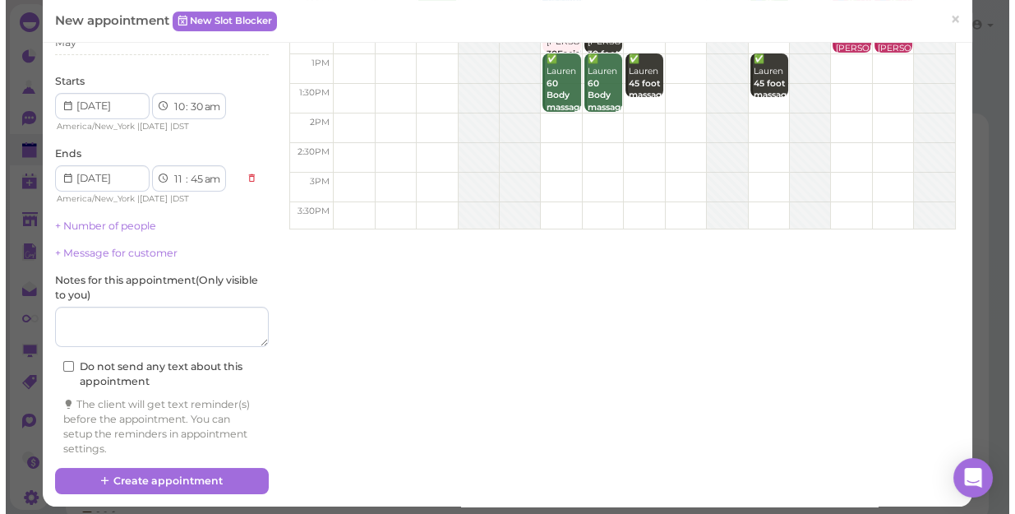
scroll to position [224, 0]
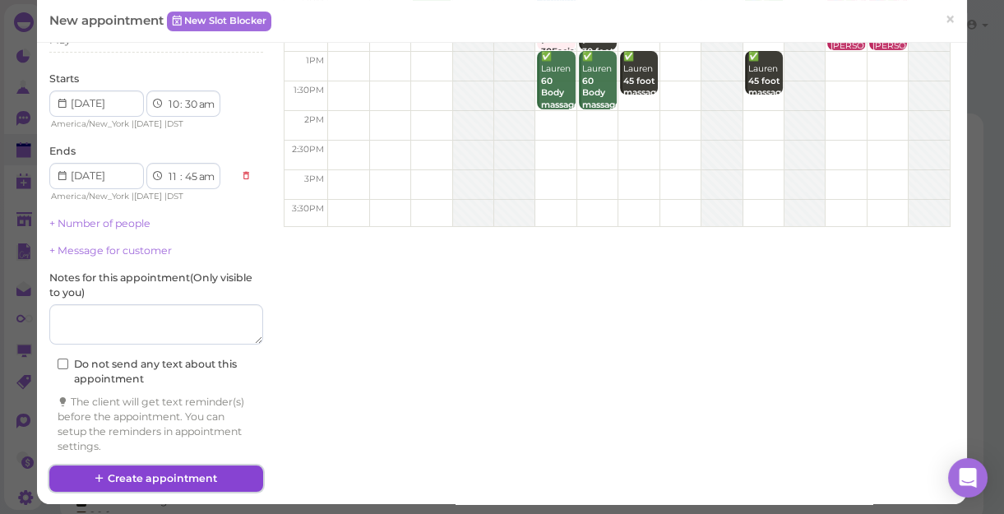
click at [211, 474] on button "Create appointment" at bounding box center [156, 478] width 214 height 26
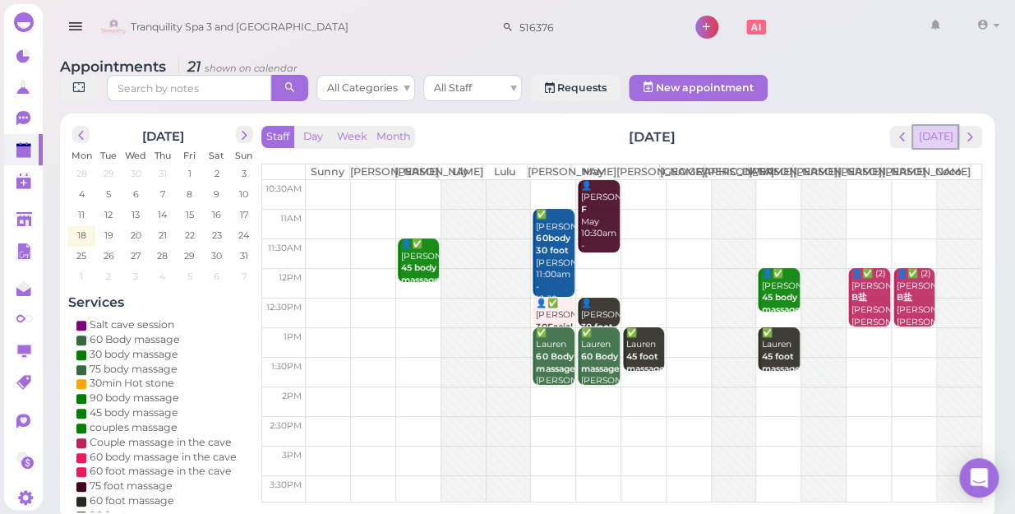
click at [934, 126] on button "[DATE]" at bounding box center [935, 137] width 44 height 22
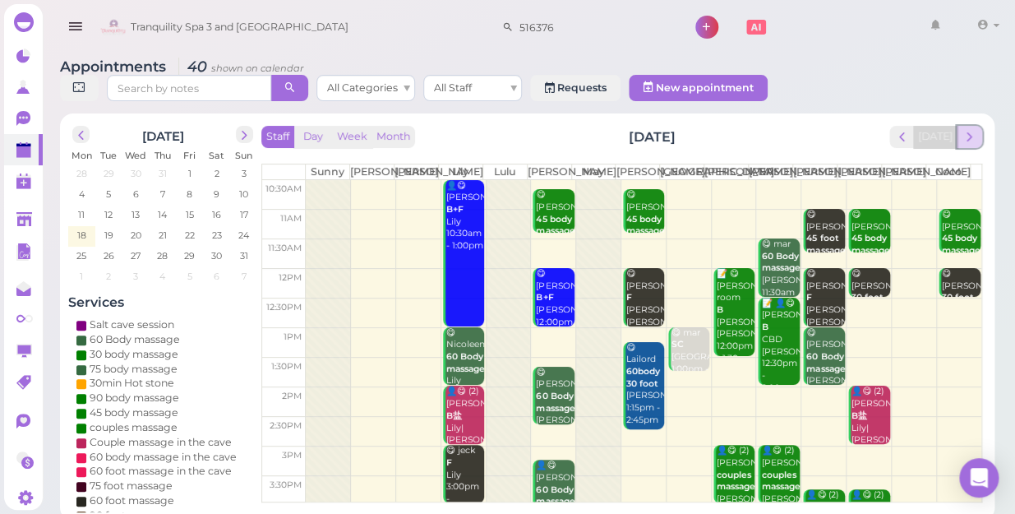
click at [970, 129] on span "next" at bounding box center [970, 137] width 16 height 16
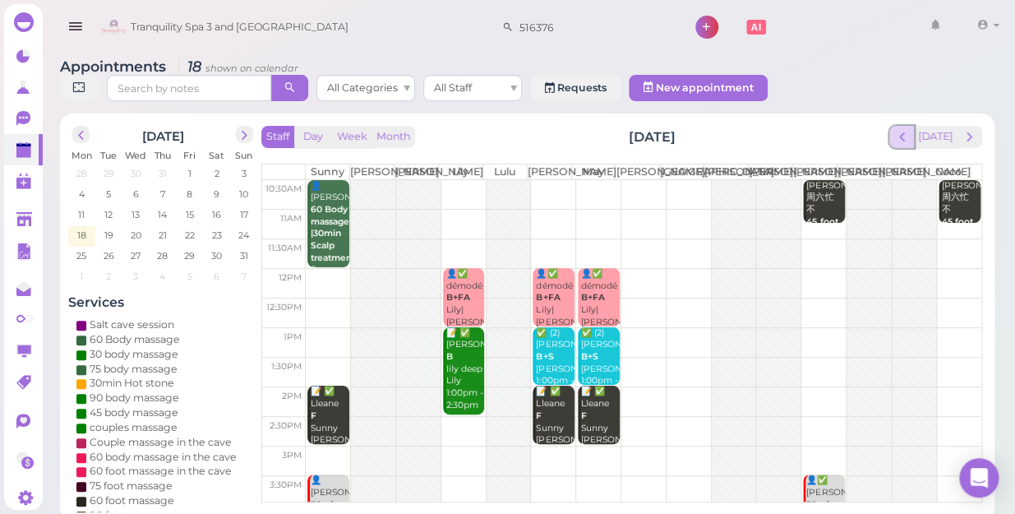
click at [909, 128] on button "prev" at bounding box center [901, 137] width 25 height 22
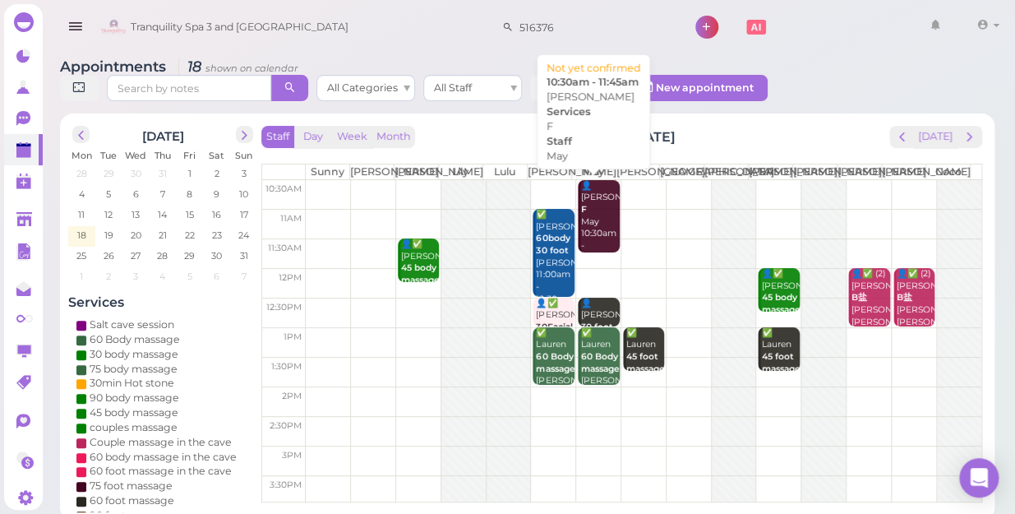
click at [589, 222] on div "👤Pauline F May 10:30am - 11:45am" at bounding box center [599, 222] width 39 height 85
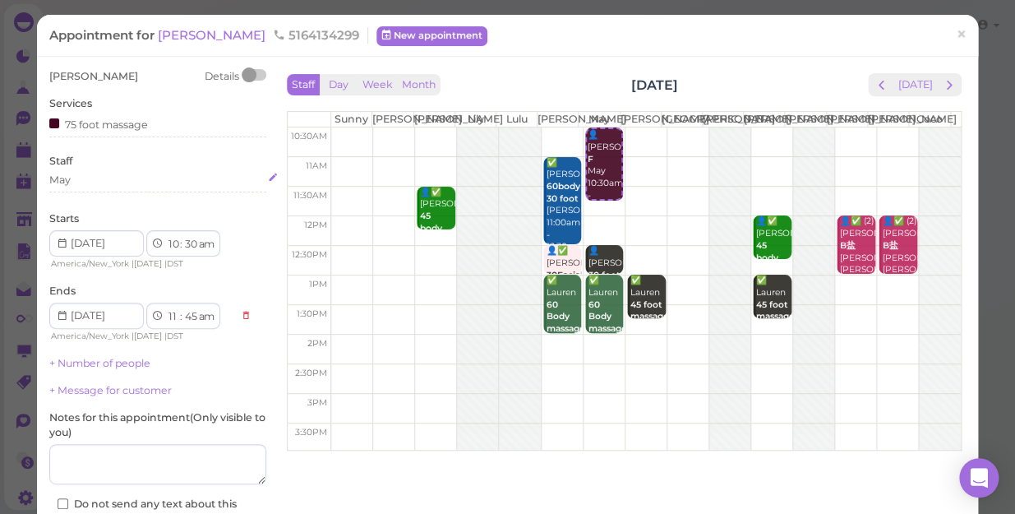
click at [83, 187] on div "May" at bounding box center [157, 183] width 217 height 20
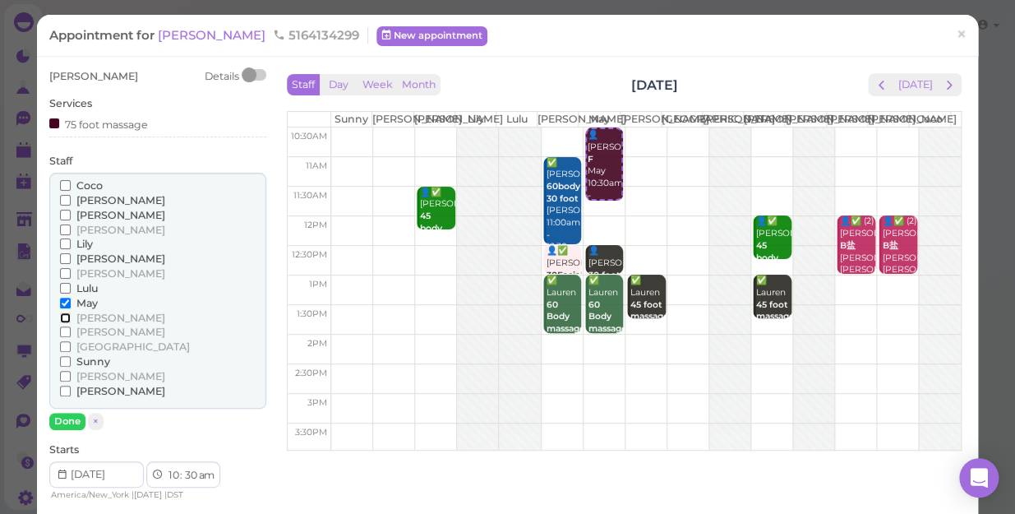
click at [63, 316] on input "[PERSON_NAME]" at bounding box center [65, 317] width 11 height 11
click at [66, 420] on button "Done" at bounding box center [67, 421] width 36 height 17
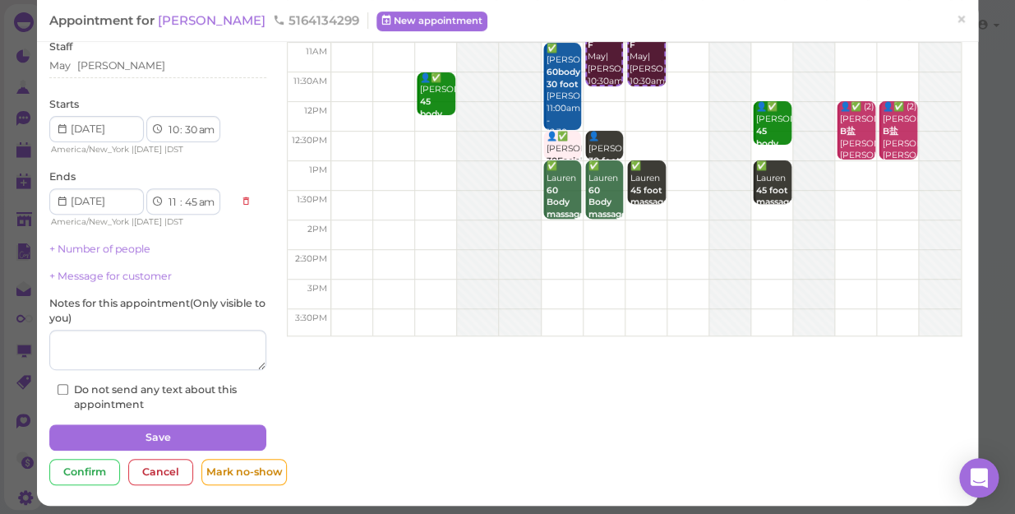
scroll to position [119, 0]
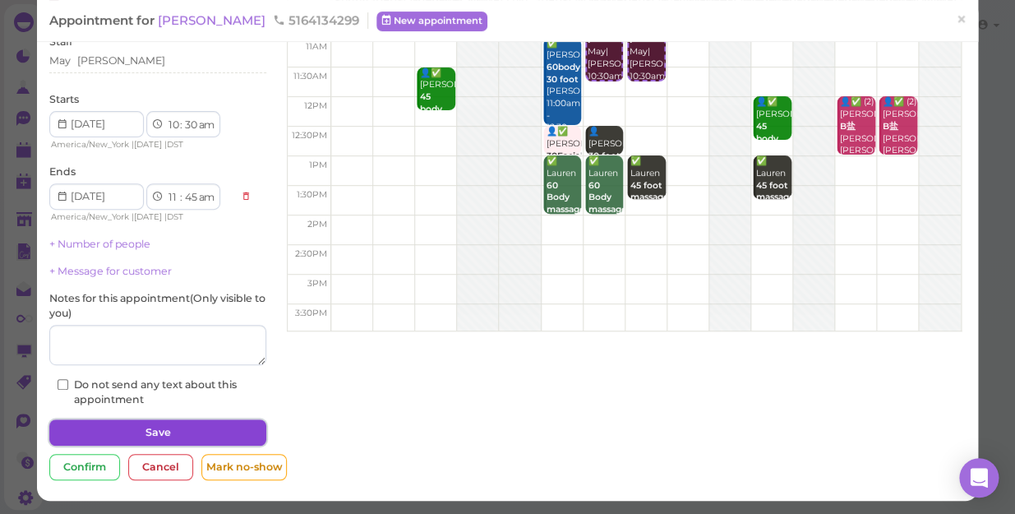
click at [208, 432] on button "Save" at bounding box center [157, 432] width 217 height 26
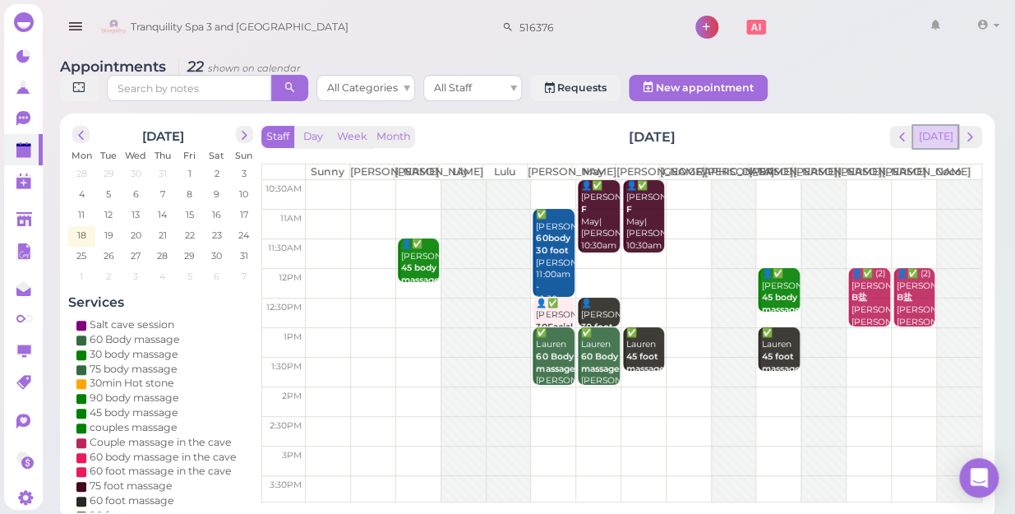
click at [939, 126] on button "[DATE]" at bounding box center [935, 137] width 44 height 22
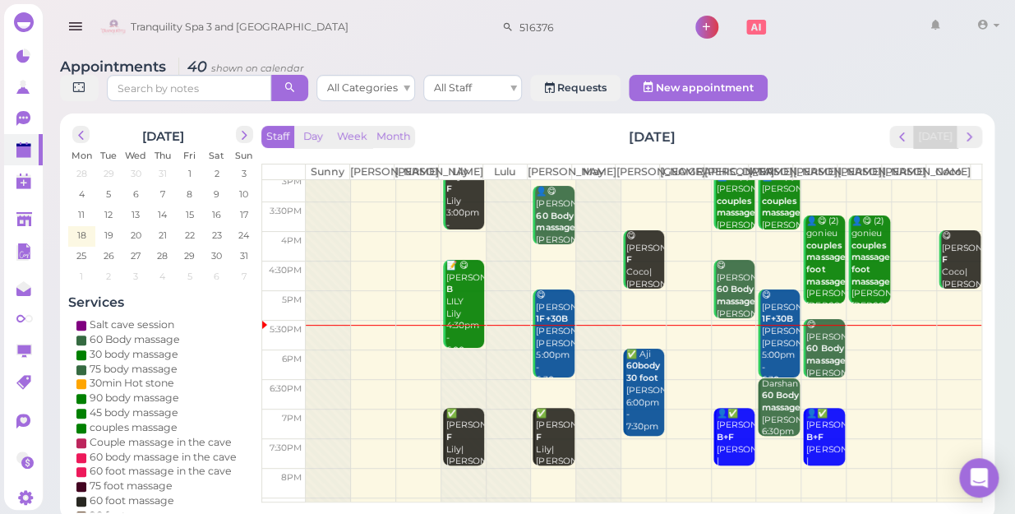
scroll to position [297, 0]
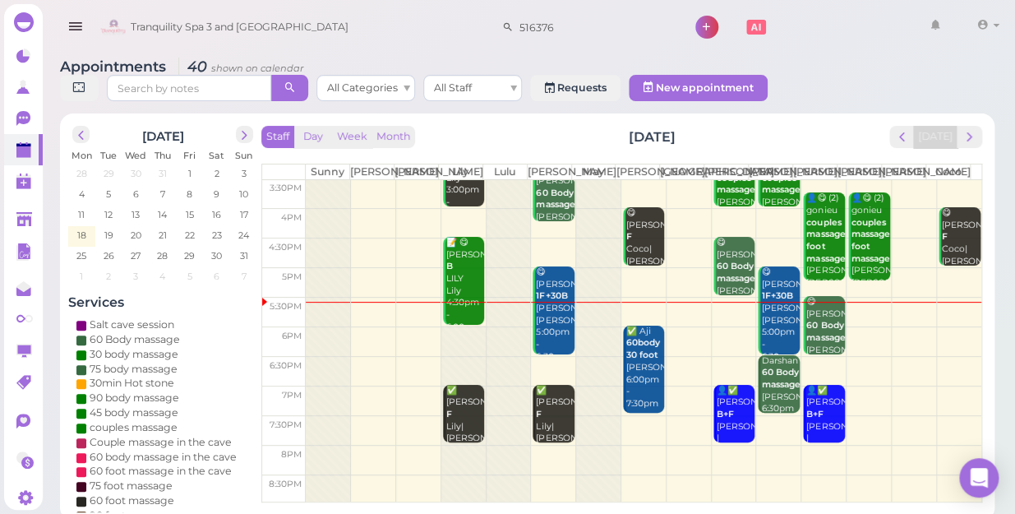
click at [859, 418] on td at bounding box center [644, 430] width 676 height 30
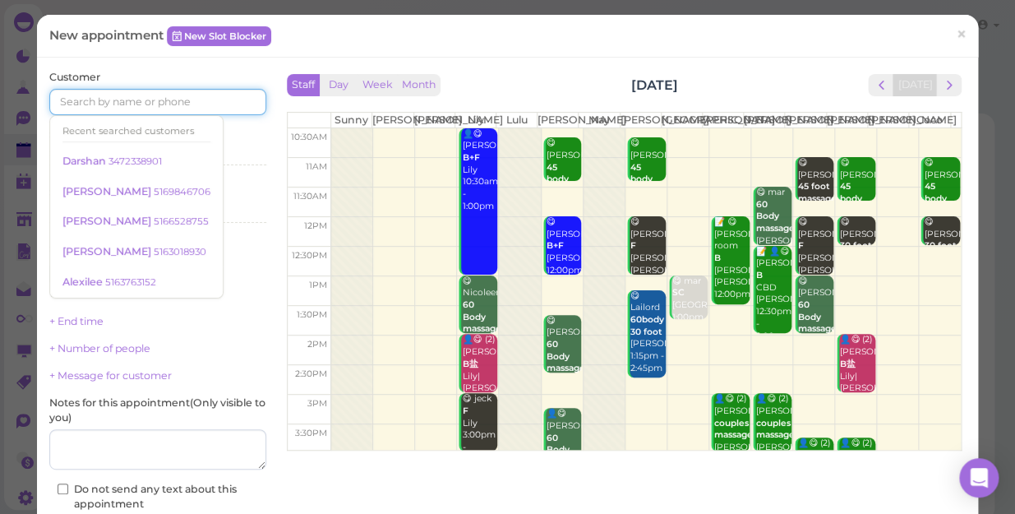
click at [218, 101] on input at bounding box center [157, 102] width 217 height 26
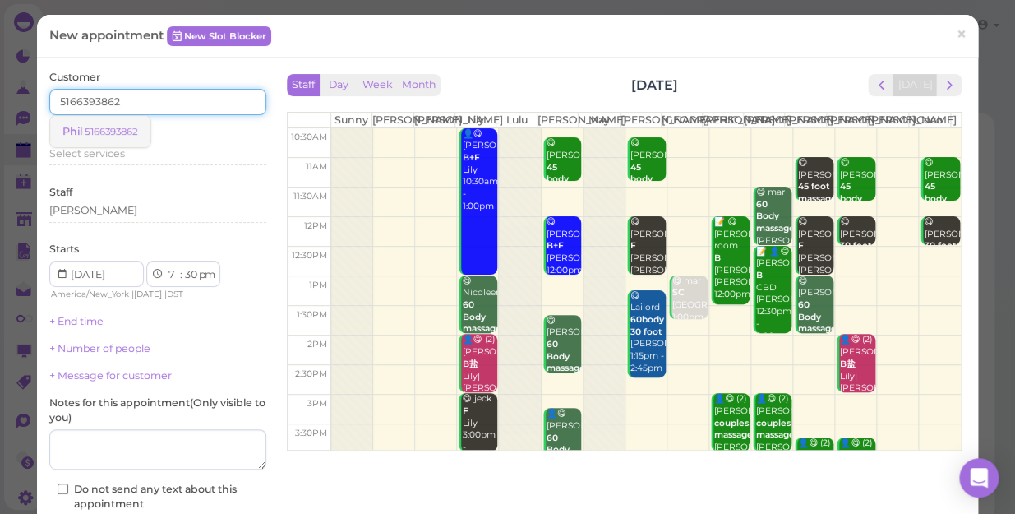
type input "5166393862"
click at [132, 134] on small "5166393862" at bounding box center [111, 132] width 53 height 12
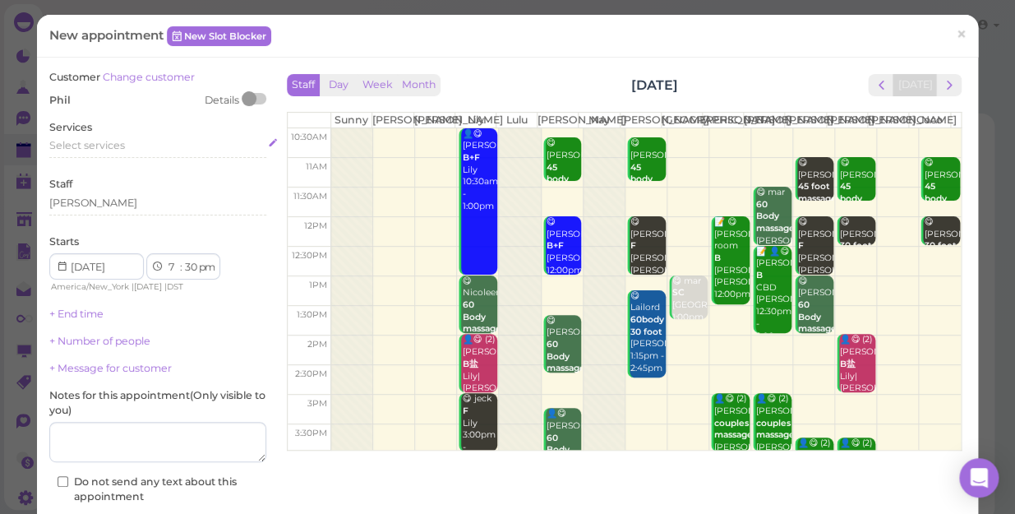
click at [118, 146] on span "Select services" at bounding box center [87, 145] width 76 height 12
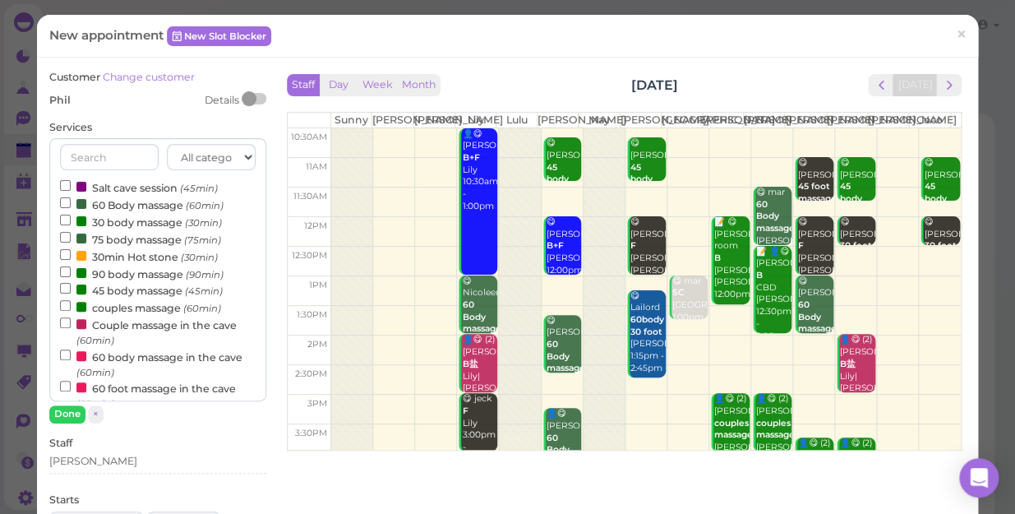
click at [132, 207] on label "60 Body massage (60min)" at bounding box center [142, 204] width 164 height 17
click at [71, 207] on input "60 Body massage (60min)" at bounding box center [65, 202] width 11 height 11
click at [73, 412] on button "Done" at bounding box center [67, 413] width 36 height 17
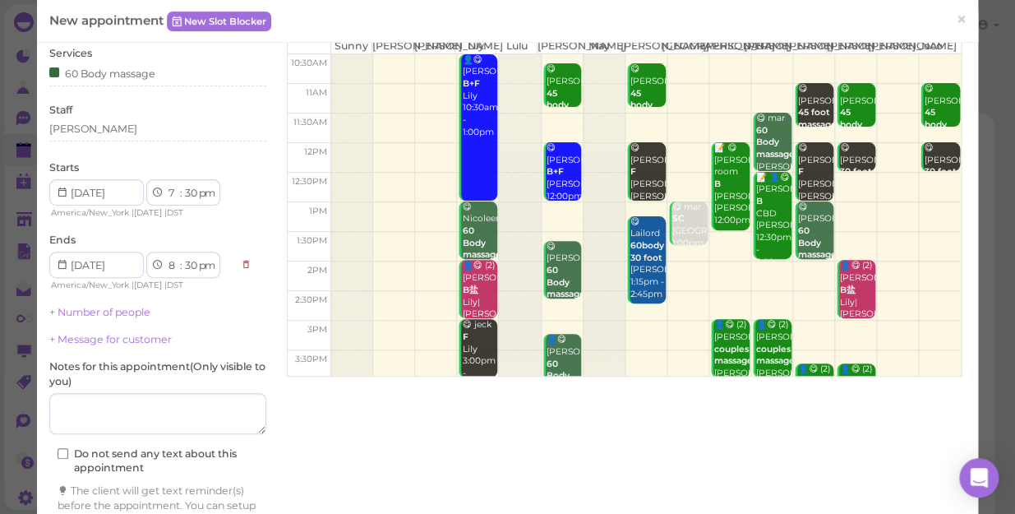
scroll to position [167, 0]
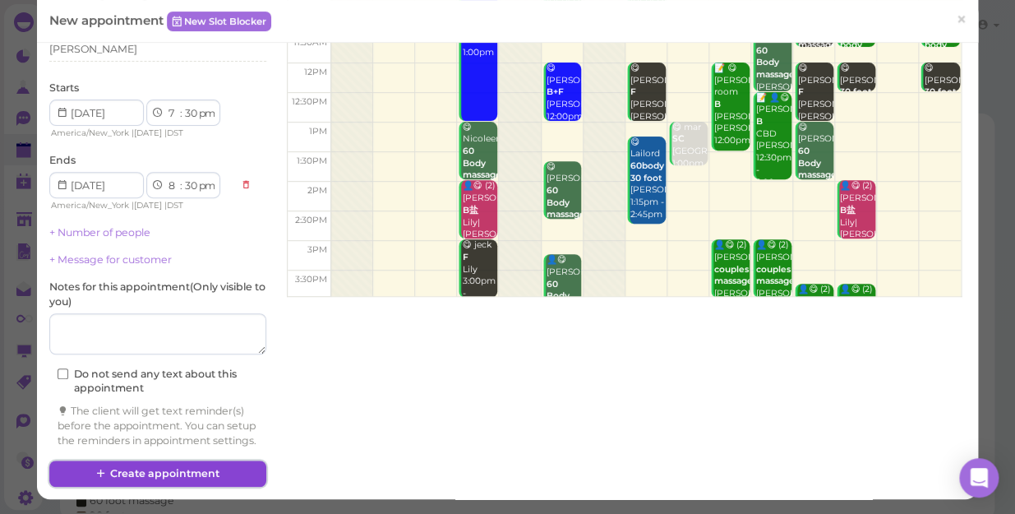
click at [199, 467] on button "Create appointment" at bounding box center [157, 473] width 217 height 26
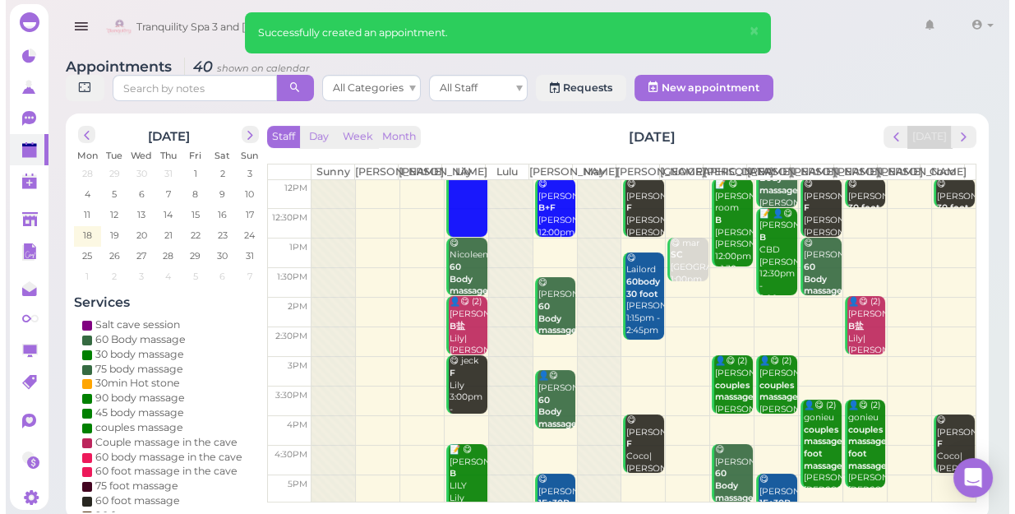
scroll to position [297, 0]
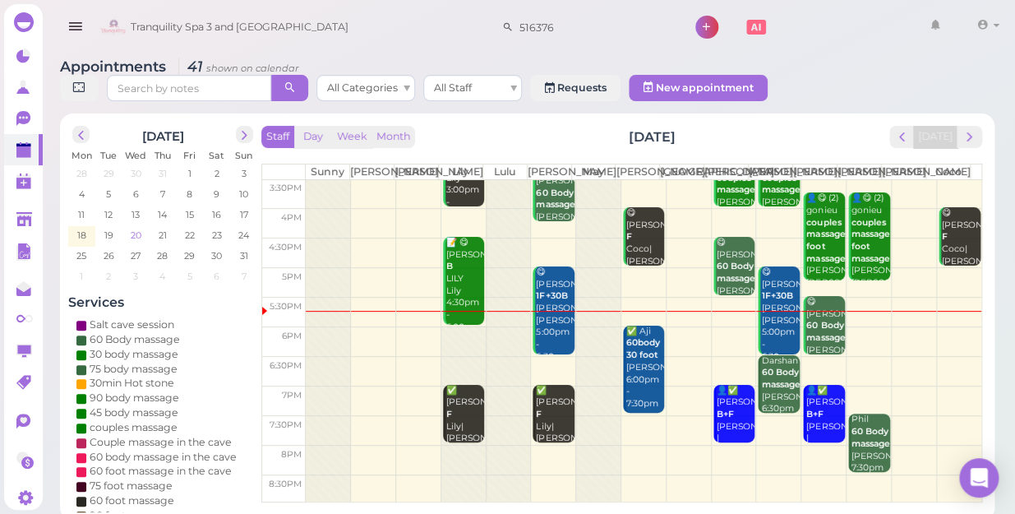
click at [139, 228] on span "20" at bounding box center [136, 235] width 14 height 15
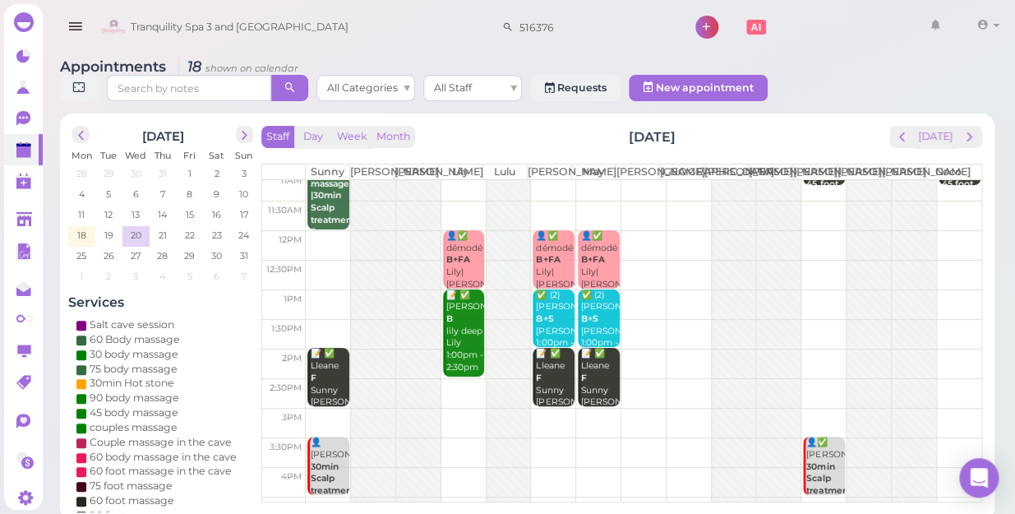
scroll to position [74, 0]
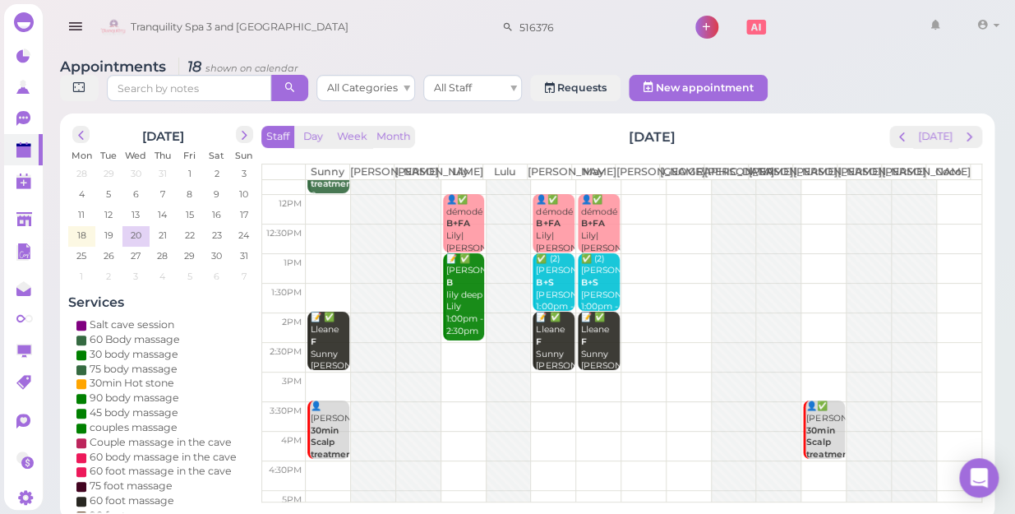
click at [459, 344] on td at bounding box center [644, 357] width 676 height 30
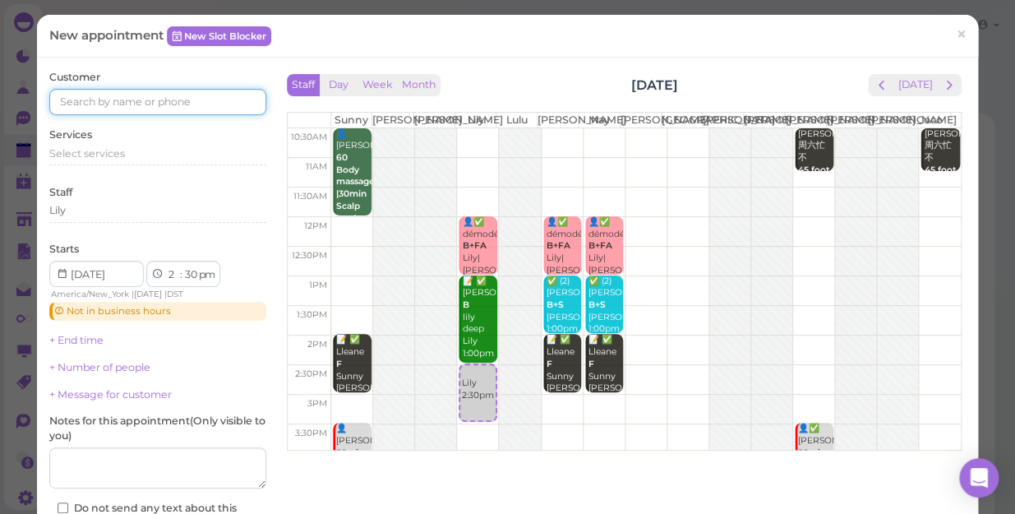
click at [192, 103] on input at bounding box center [157, 102] width 217 height 26
type input "7189385194"
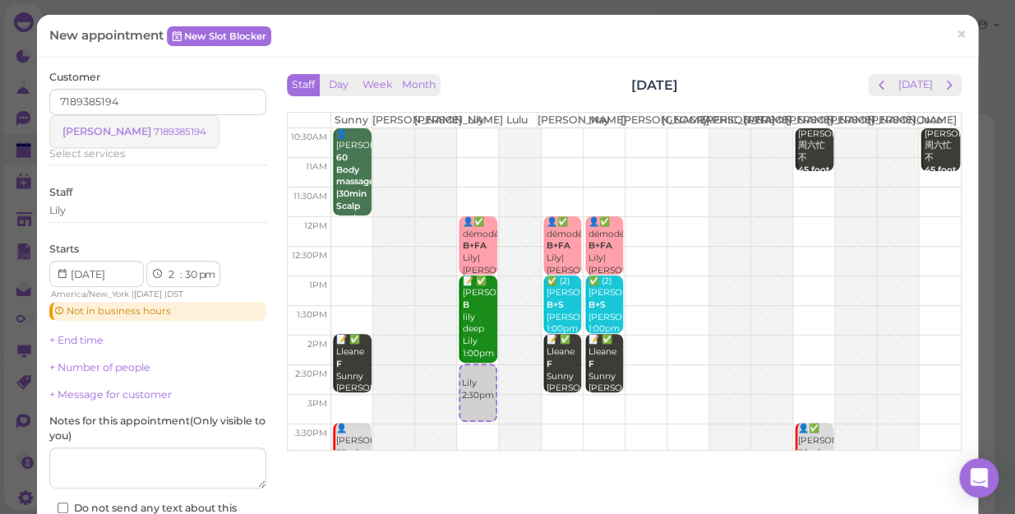
click at [154, 130] on small "7189385194" at bounding box center [180, 132] width 53 height 12
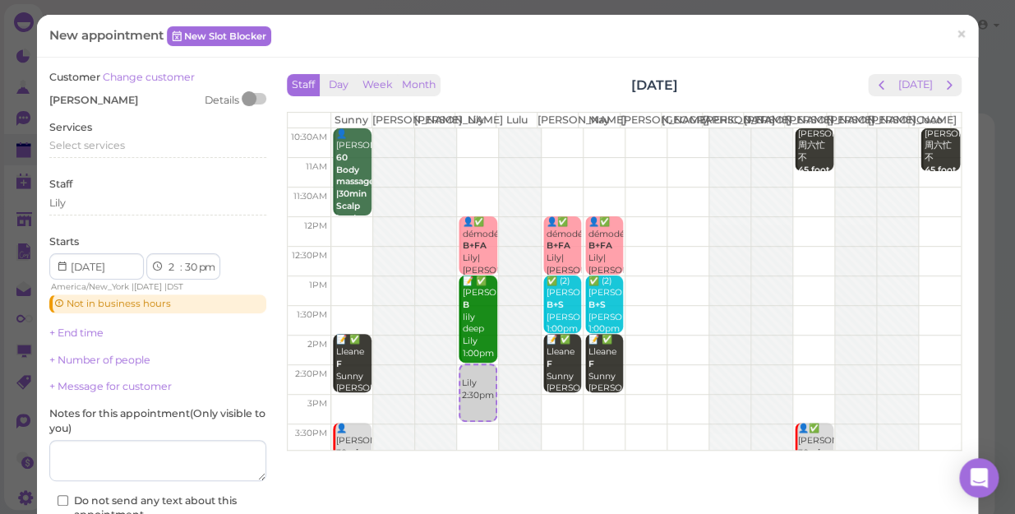
click at [123, 136] on div "Services Select services" at bounding box center [157, 142] width 217 height 45
click at [118, 146] on span "Select services" at bounding box center [87, 145] width 76 height 12
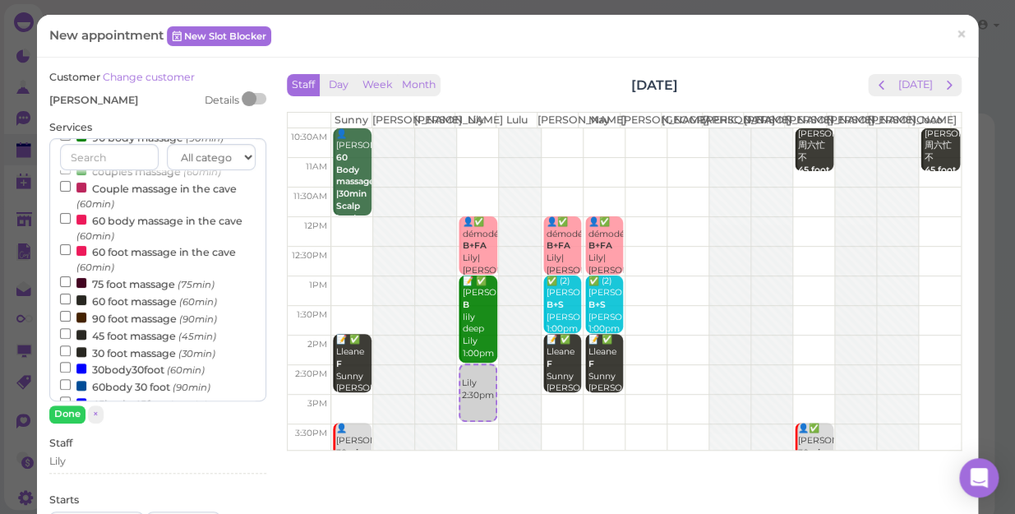
scroll to position [149, 0]
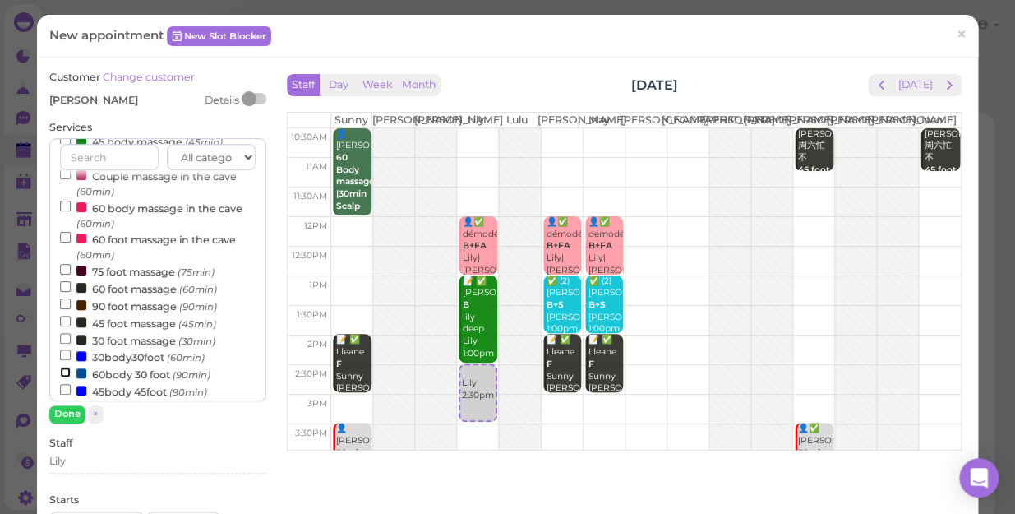
click at [62, 373] on input "60body 30 foot (90min)" at bounding box center [65, 372] width 11 height 11
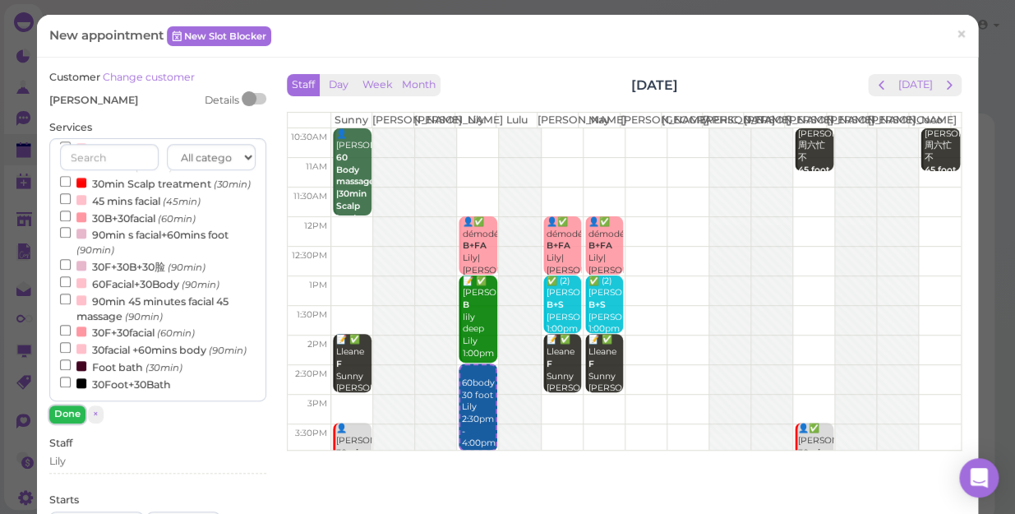
click at [72, 418] on button "Done" at bounding box center [67, 413] width 36 height 17
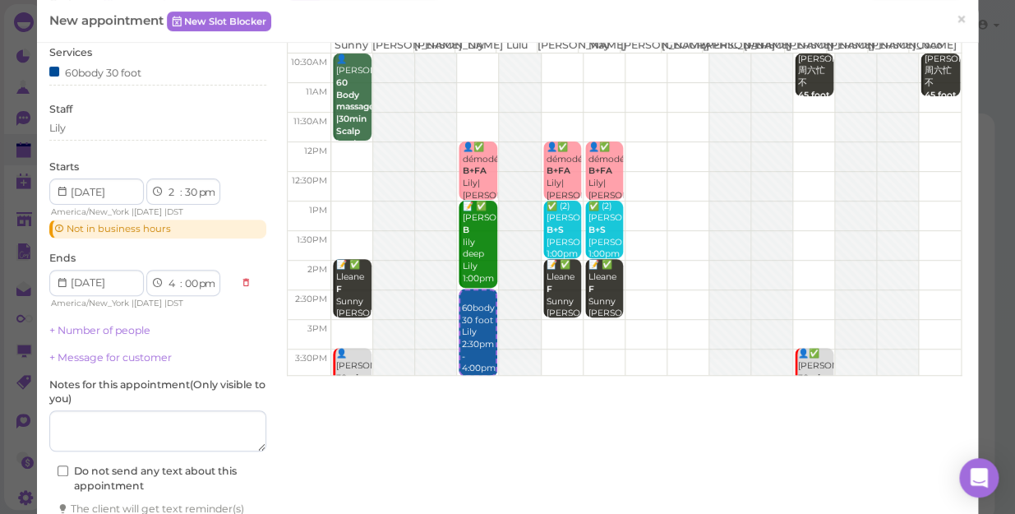
scroll to position [185, 0]
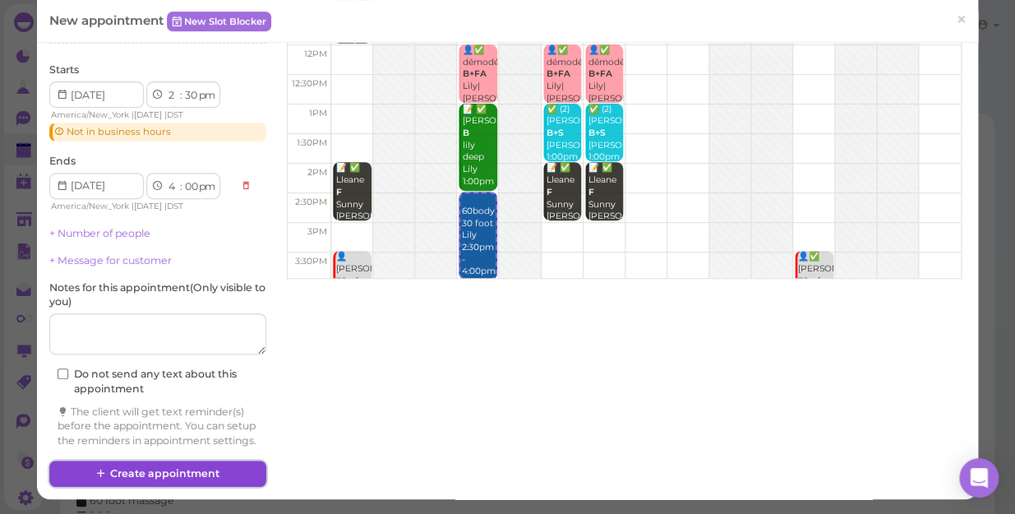
click at [226, 468] on button "Create appointment" at bounding box center [157, 473] width 217 height 26
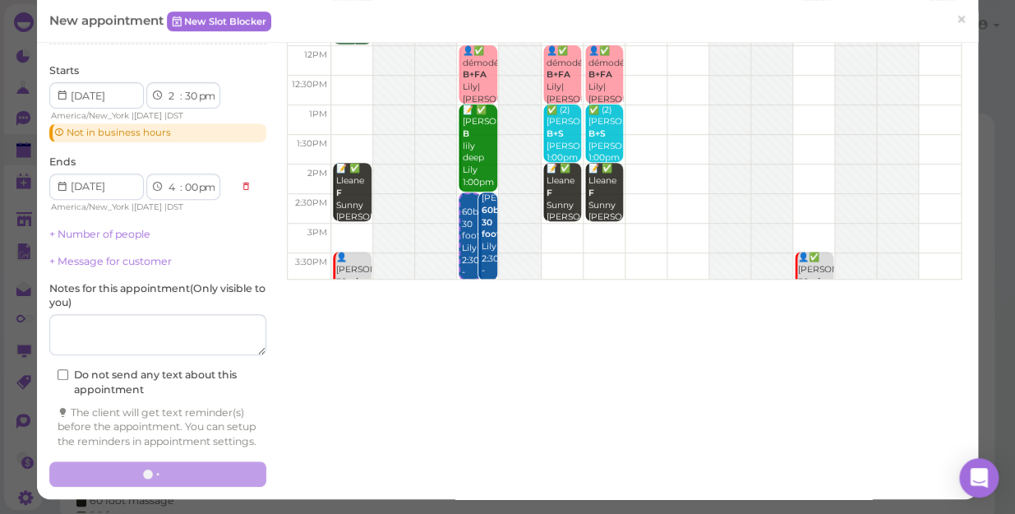
scroll to position [0, 0]
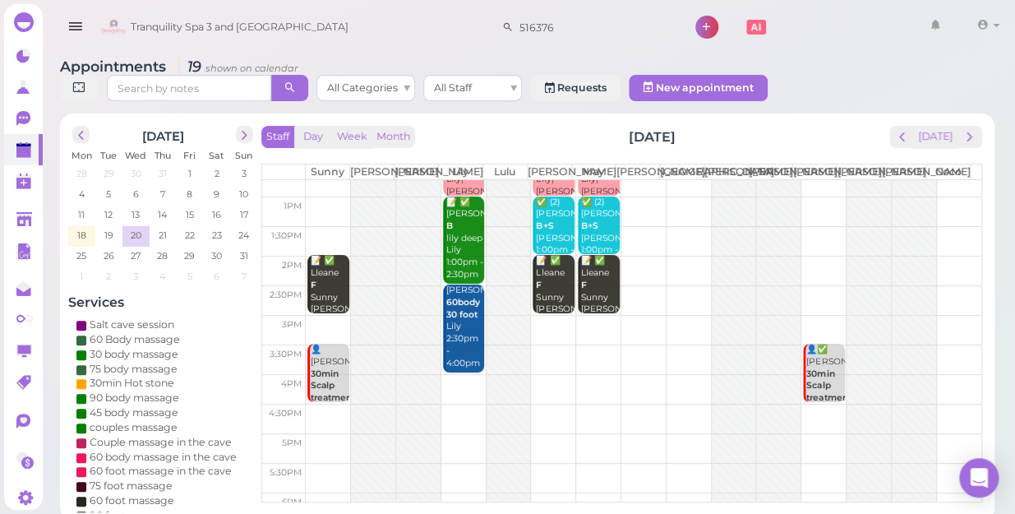
scroll to position [297, 0]
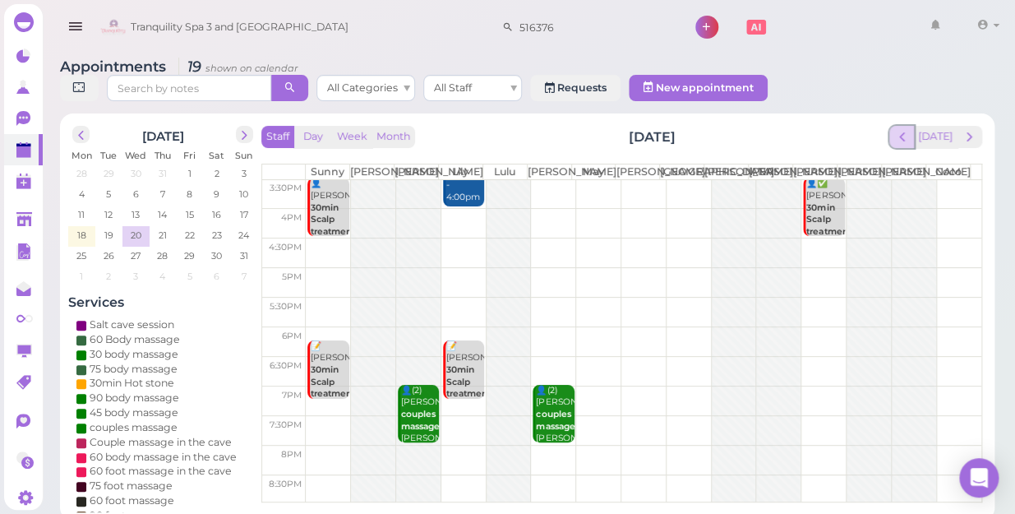
click at [904, 129] on span "prev" at bounding box center [902, 137] width 16 height 16
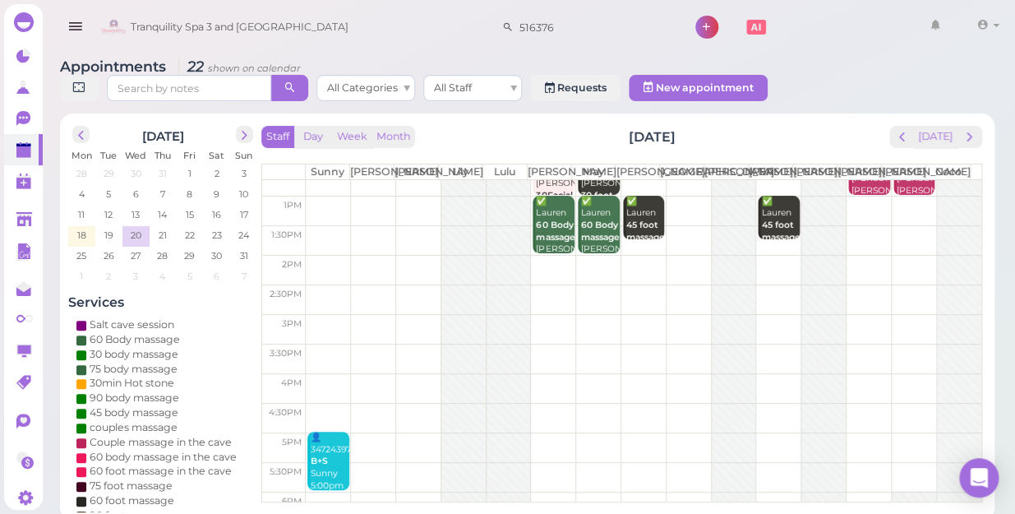
scroll to position [0, 0]
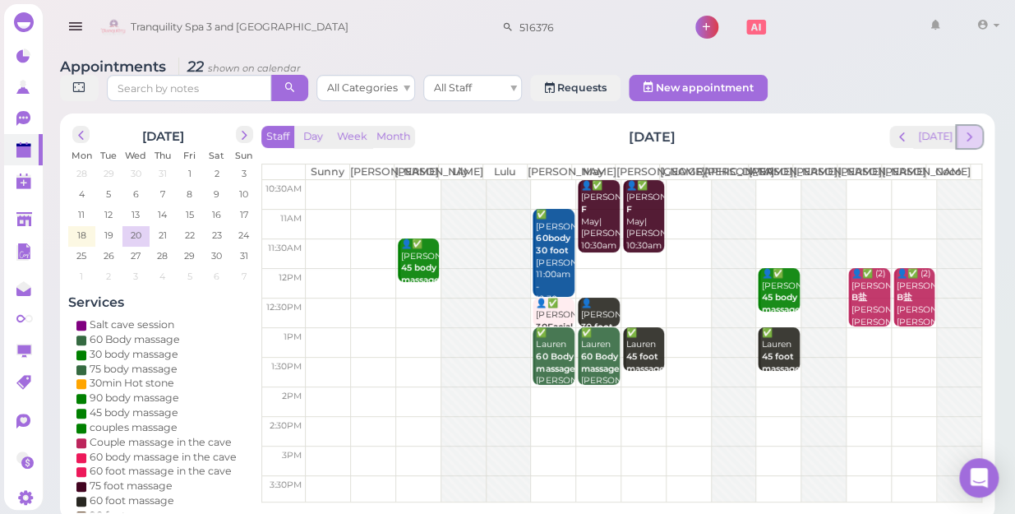
click at [972, 129] on span "next" at bounding box center [970, 137] width 16 height 16
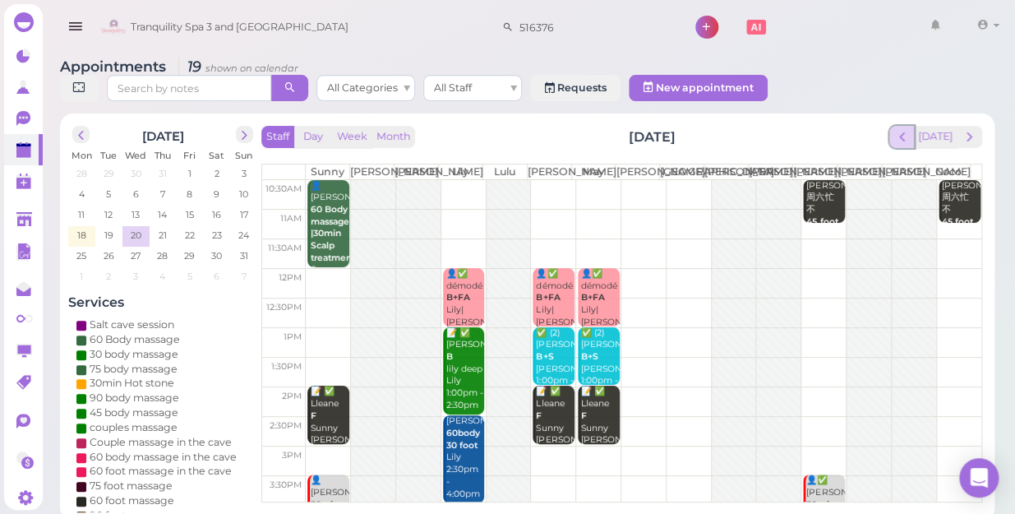
click at [905, 129] on span "prev" at bounding box center [902, 137] width 16 height 16
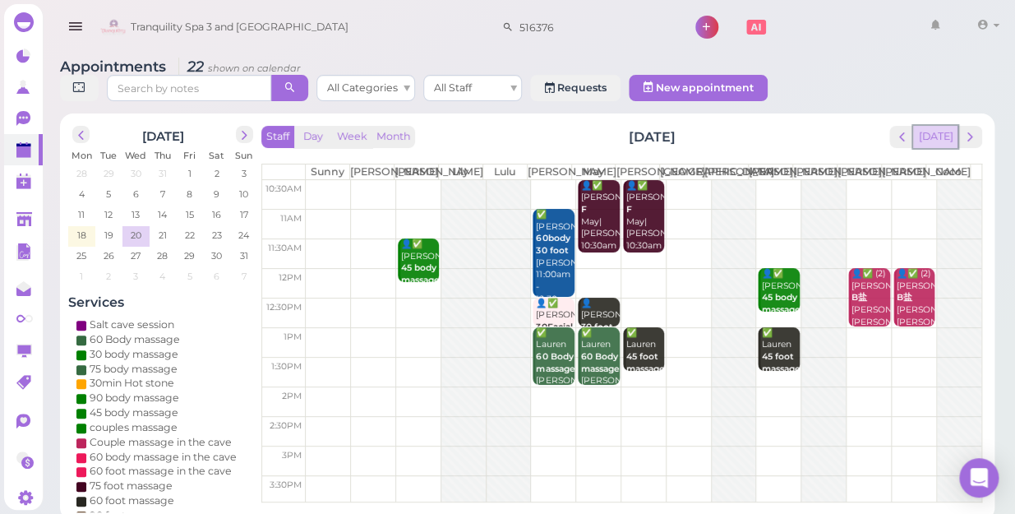
click at [947, 132] on button "[DATE]" at bounding box center [935, 137] width 44 height 22
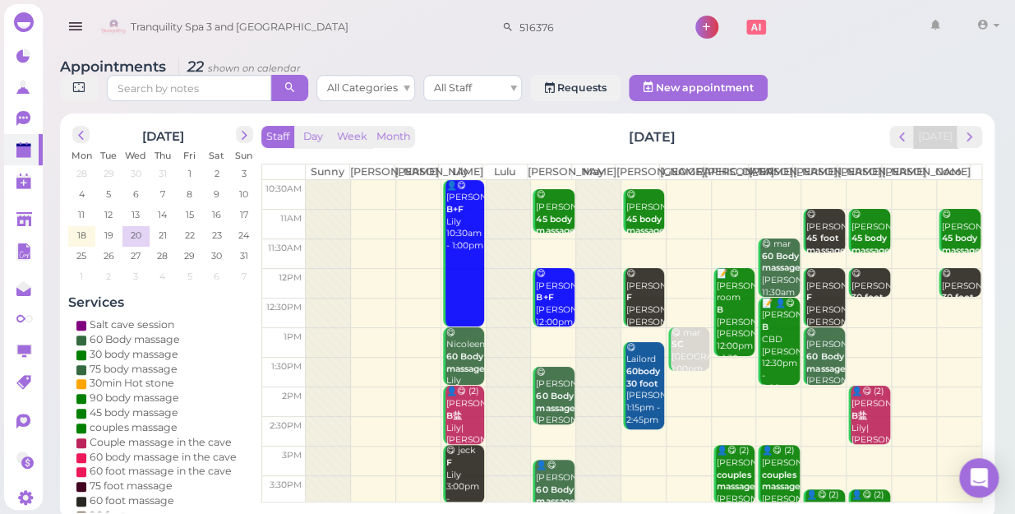
scroll to position [297, 0]
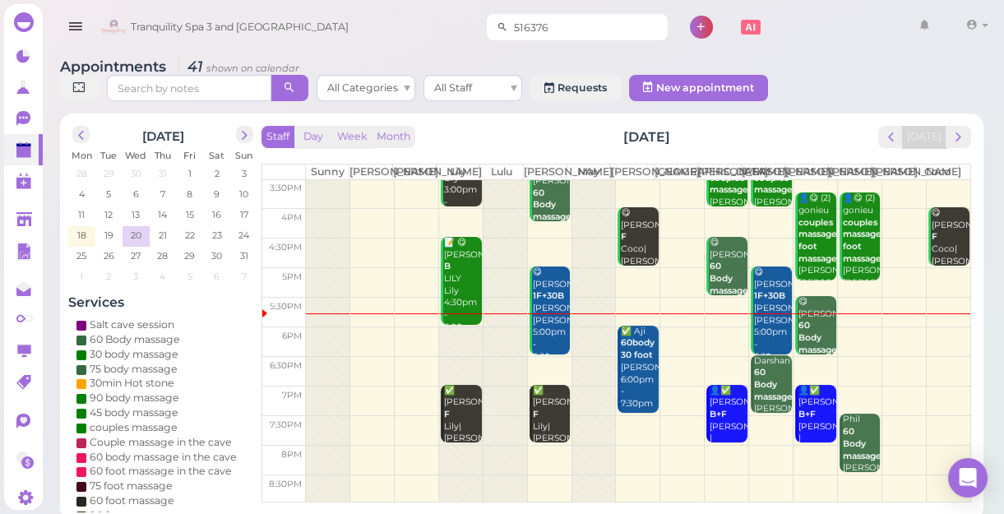
click at [547, 34] on input "516376" at bounding box center [587, 27] width 159 height 26
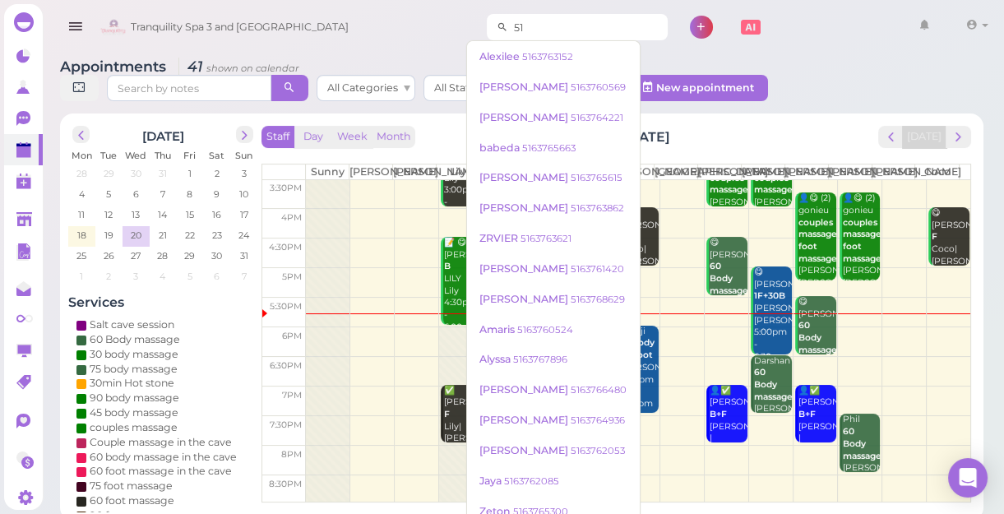
type input "5"
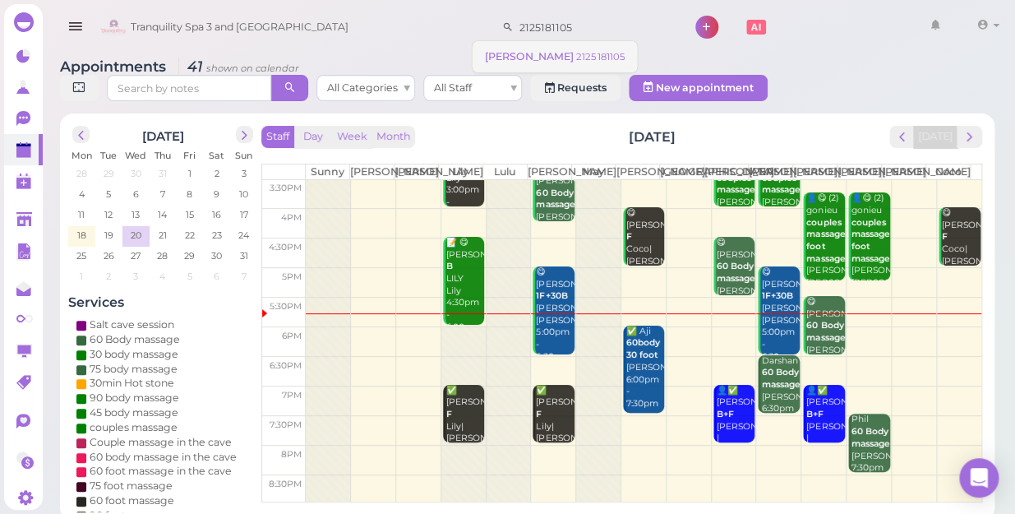
type input "2125181105"
click at [576, 56] on small "2125181105" at bounding box center [600, 57] width 48 height 12
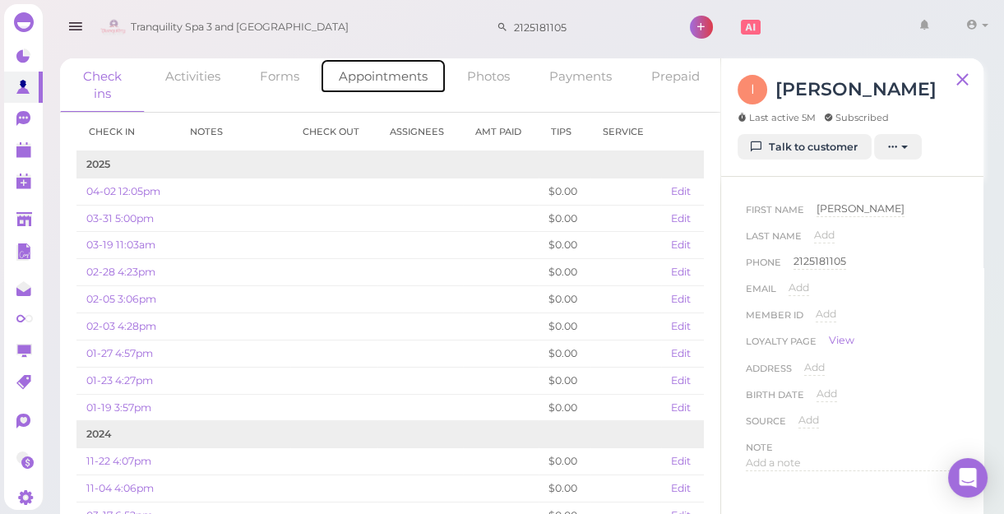
click at [391, 74] on link "Appointments" at bounding box center [383, 75] width 127 height 35
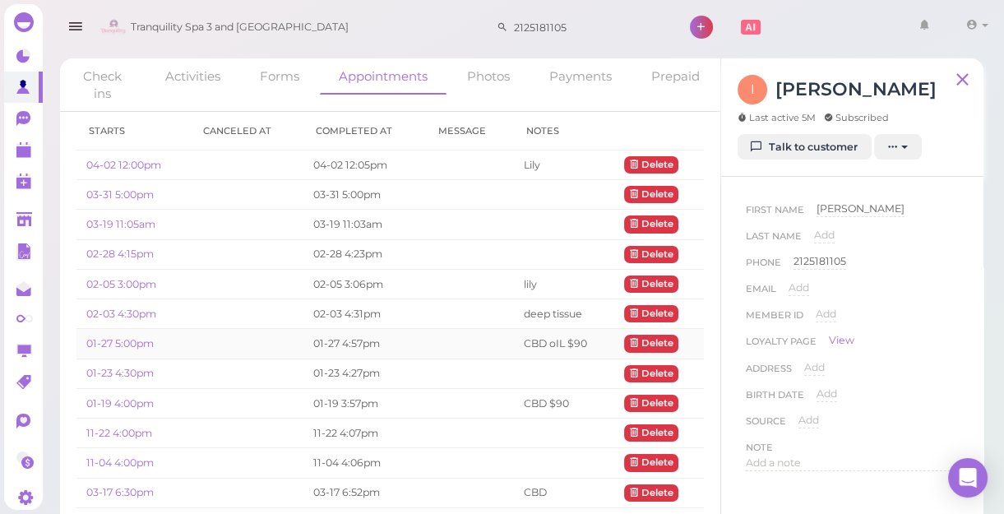
drag, startPoint x: 301, startPoint y: 336, endPoint x: 298, endPoint y: 345, distance: 9.6
click at [303, 337] on td "01-27 4:57pm" at bounding box center [364, 344] width 122 height 30
click at [298, 345] on td at bounding box center [247, 344] width 113 height 30
click at [362, 166] on td "04-02 12:05pm" at bounding box center [364, 165] width 122 height 30
click at [361, 162] on td "04-02 12:05pm" at bounding box center [364, 165] width 122 height 30
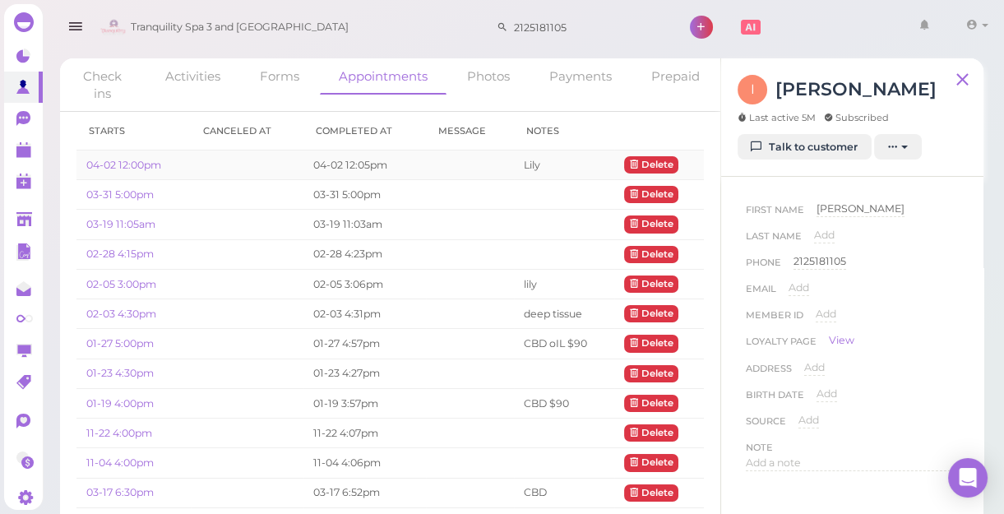
click at [361, 162] on td "04-02 12:05pm" at bounding box center [364, 165] width 122 height 30
click at [125, 159] on link "04-02 12:00pm" at bounding box center [123, 165] width 75 height 12
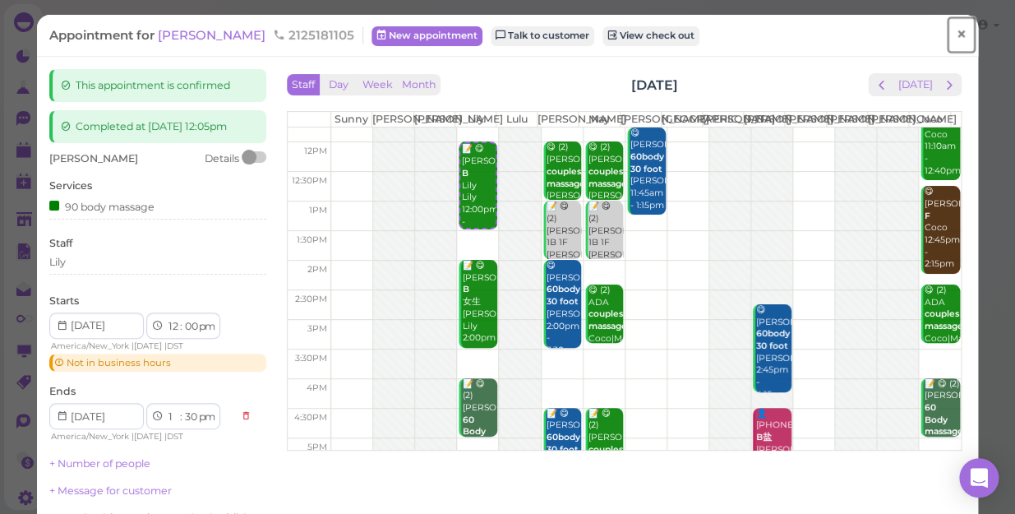
click at [956, 34] on span "×" at bounding box center [961, 34] width 11 height 23
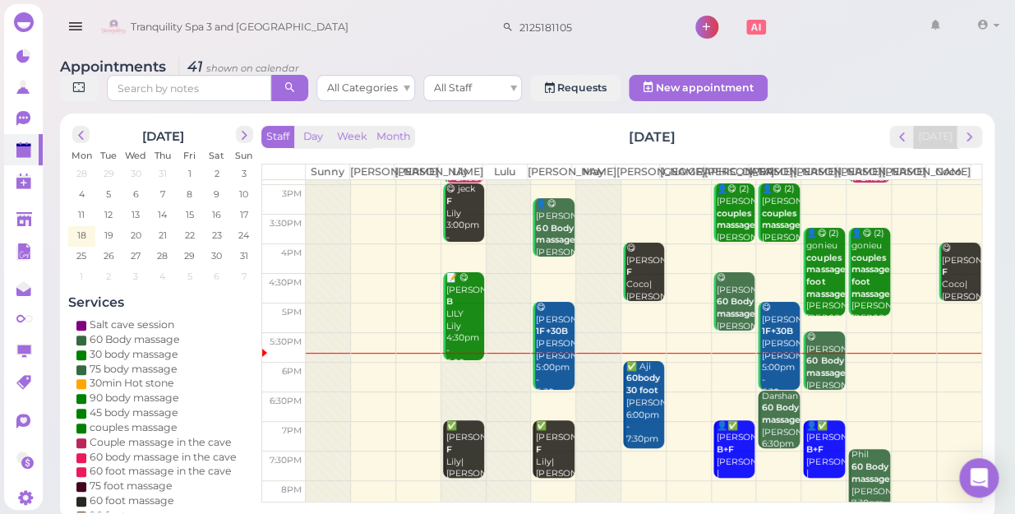
scroll to position [297, 0]
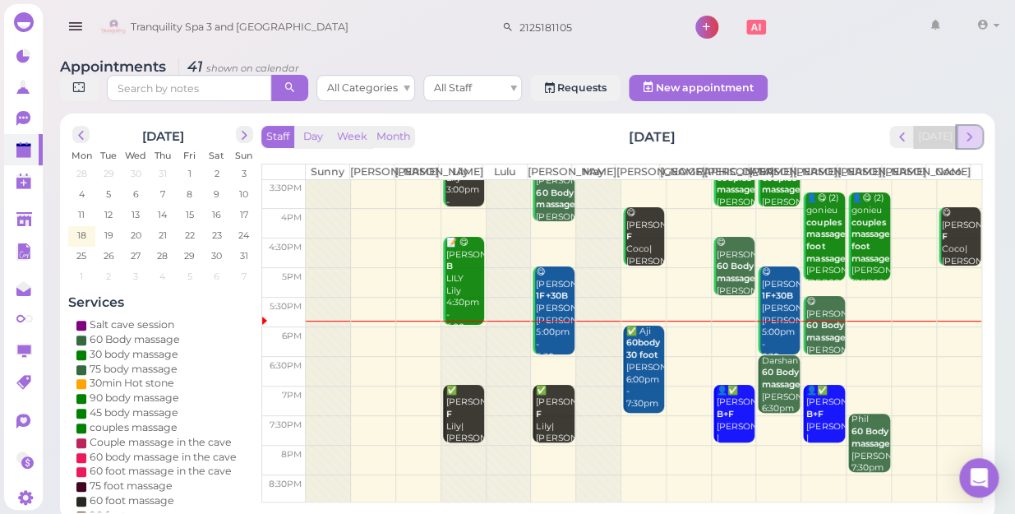
click at [968, 129] on span "next" at bounding box center [970, 137] width 16 height 16
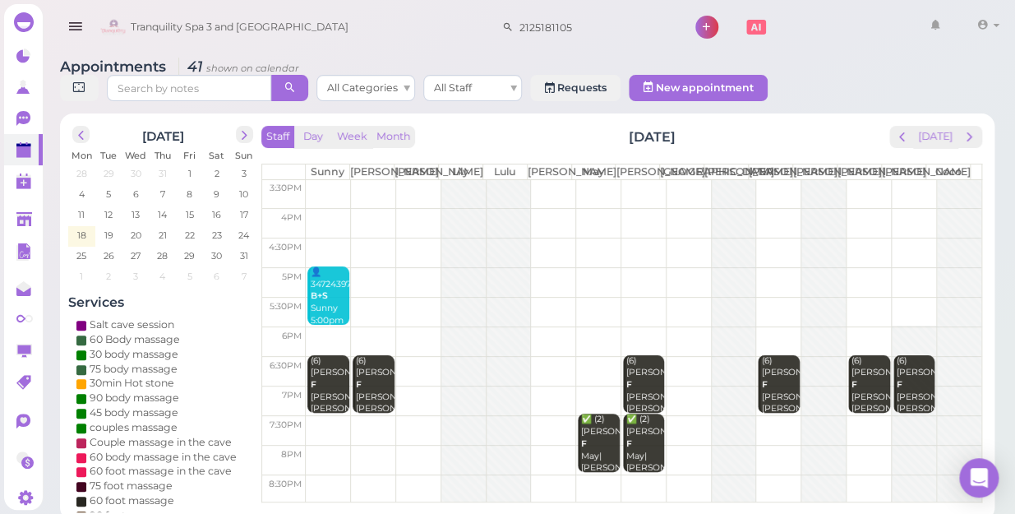
scroll to position [0, 0]
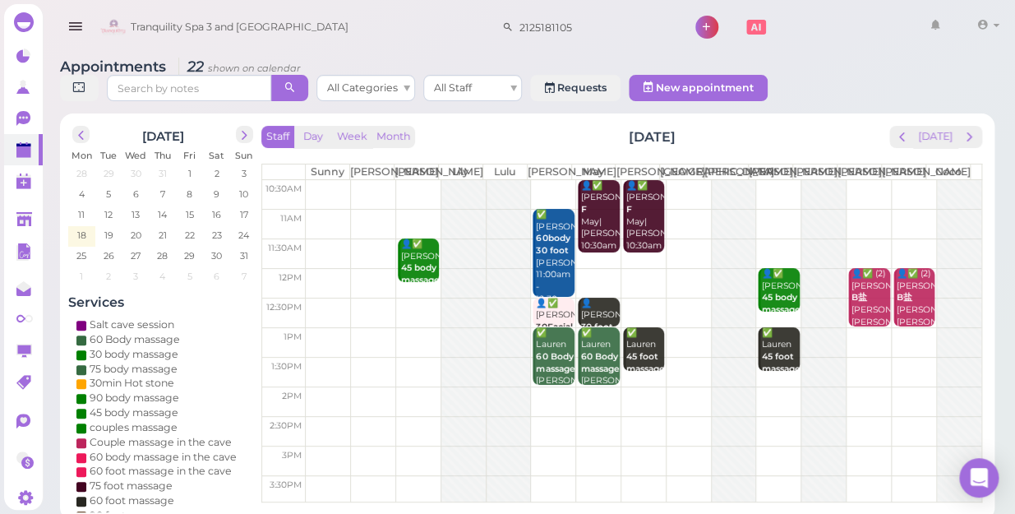
click at [861, 209] on td at bounding box center [644, 224] width 676 height 30
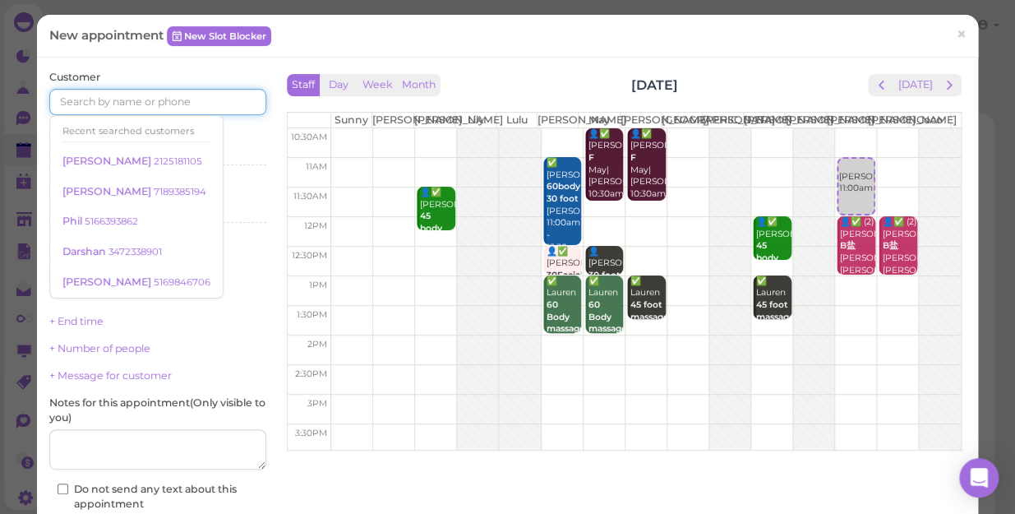
click at [213, 103] on input at bounding box center [157, 102] width 217 height 26
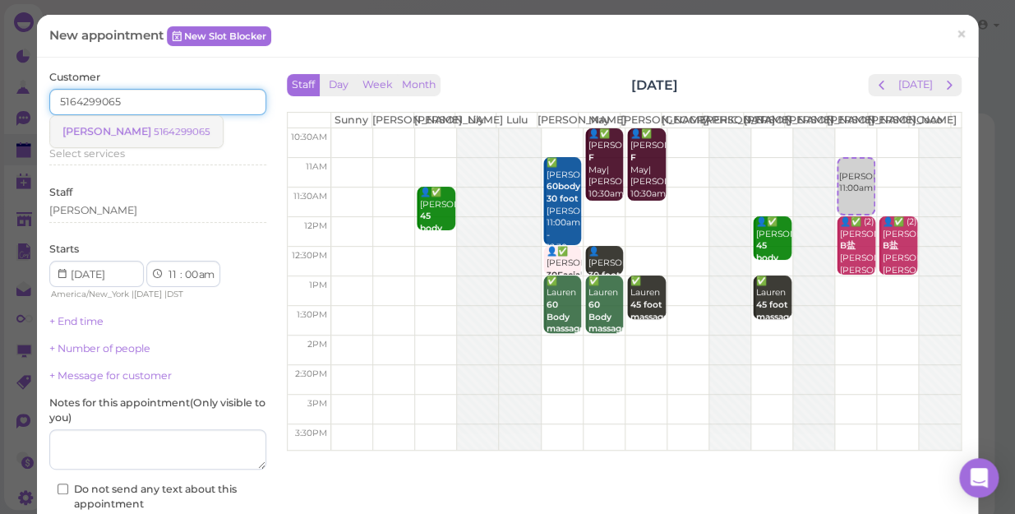
type input "5164299065"
click at [155, 130] on small "5164299065" at bounding box center [182, 132] width 57 height 12
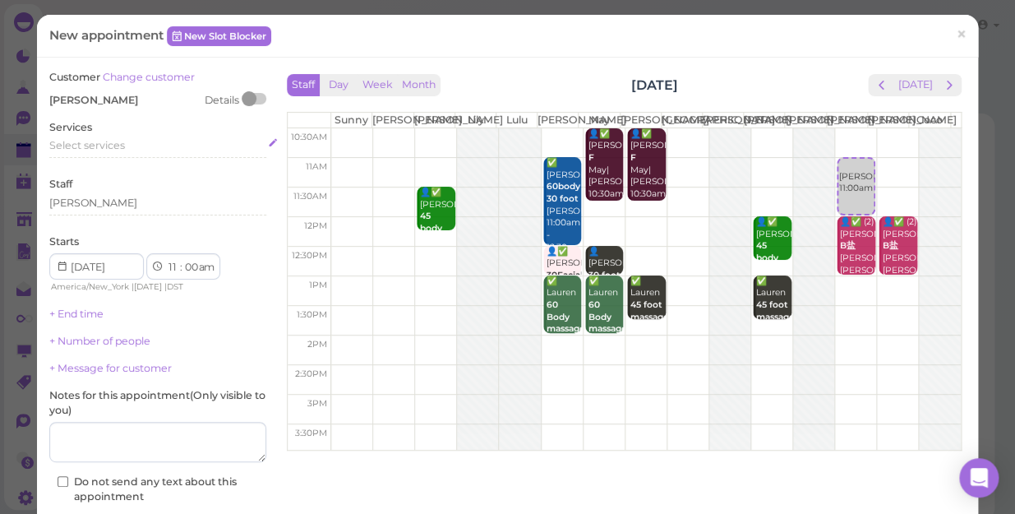
click at [134, 141] on div "Select services" at bounding box center [157, 145] width 217 height 15
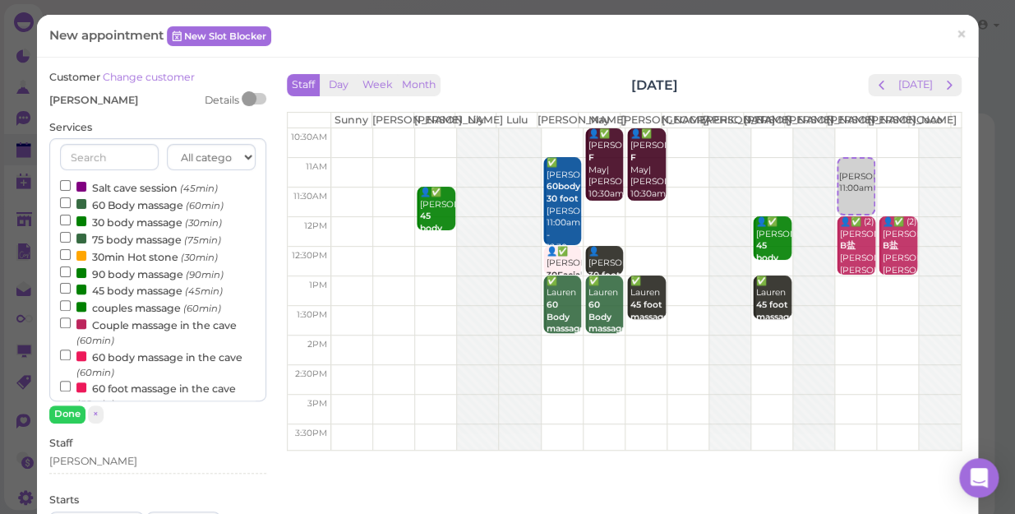
click at [132, 141] on div "All categories Relax session Full body Full body full body Salt cave massage Sa…" at bounding box center [157, 269] width 217 height 263
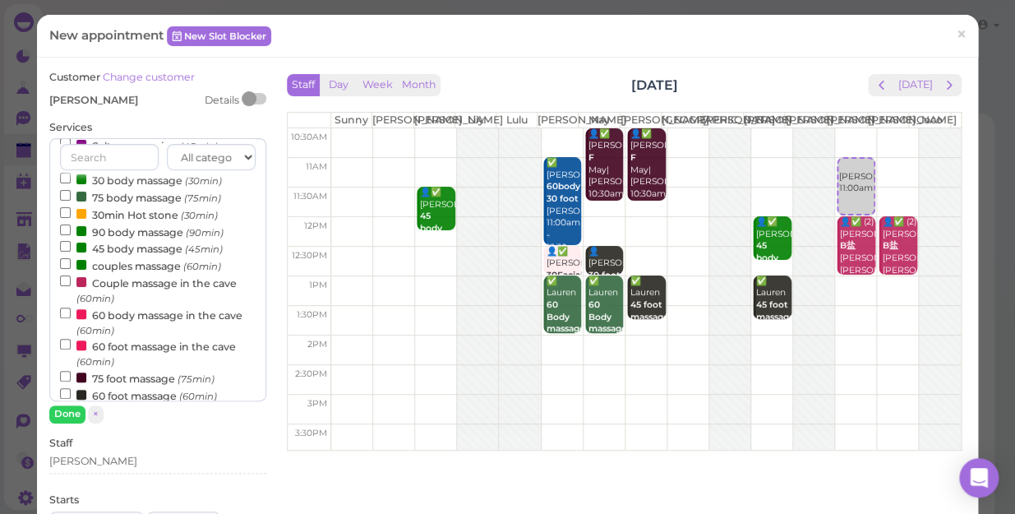
scroll to position [149, 0]
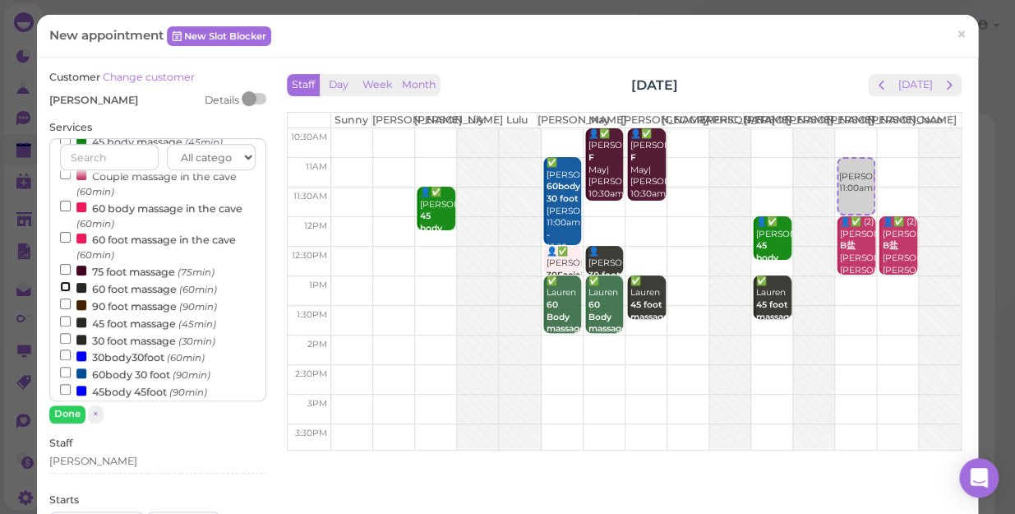
click at [66, 288] on input "60 foot massage (60min)" at bounding box center [65, 286] width 11 height 11
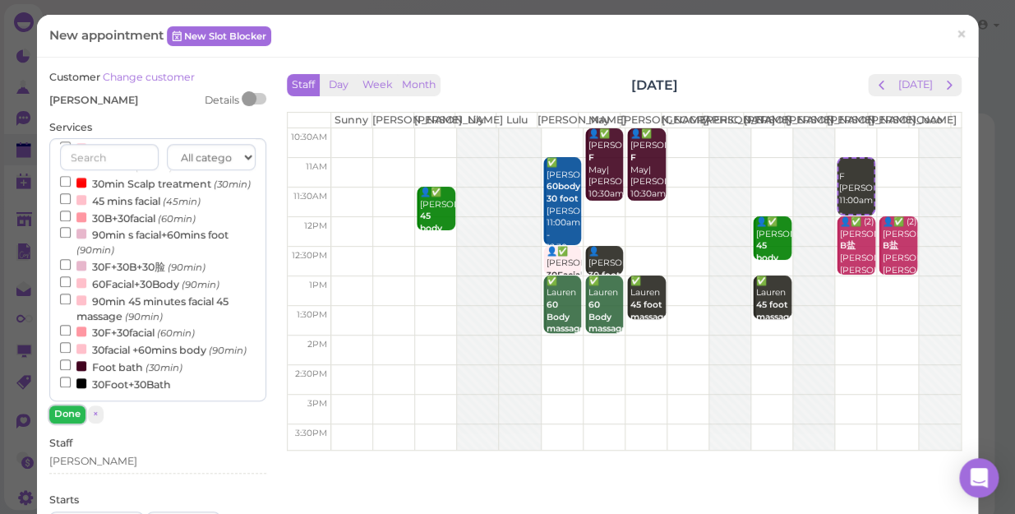
click at [67, 414] on button "Done" at bounding box center [67, 413] width 36 height 17
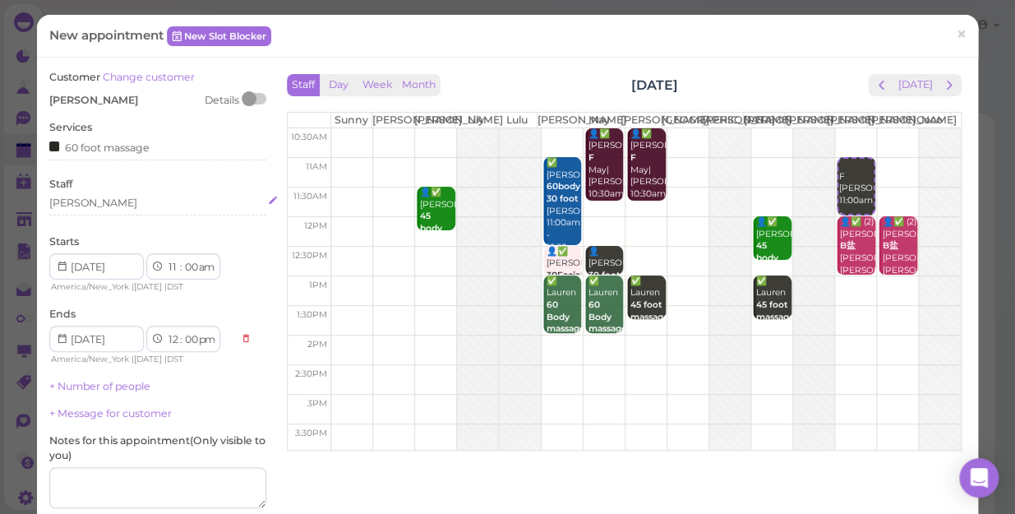
click at [97, 205] on div "[PERSON_NAME]" at bounding box center [157, 203] width 217 height 15
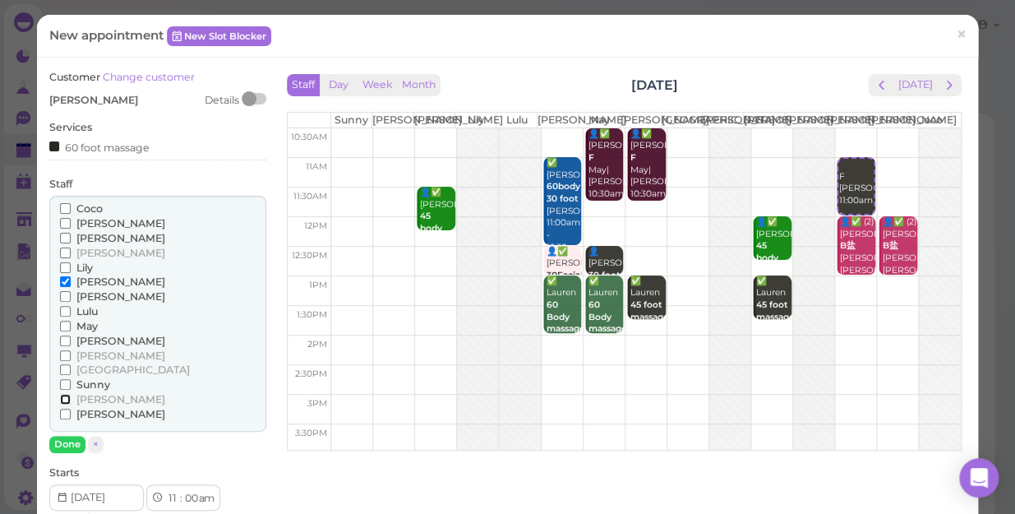
click at [60, 399] on input "[PERSON_NAME]" at bounding box center [65, 399] width 11 height 11
click at [58, 441] on button "Done" at bounding box center [67, 444] width 36 height 17
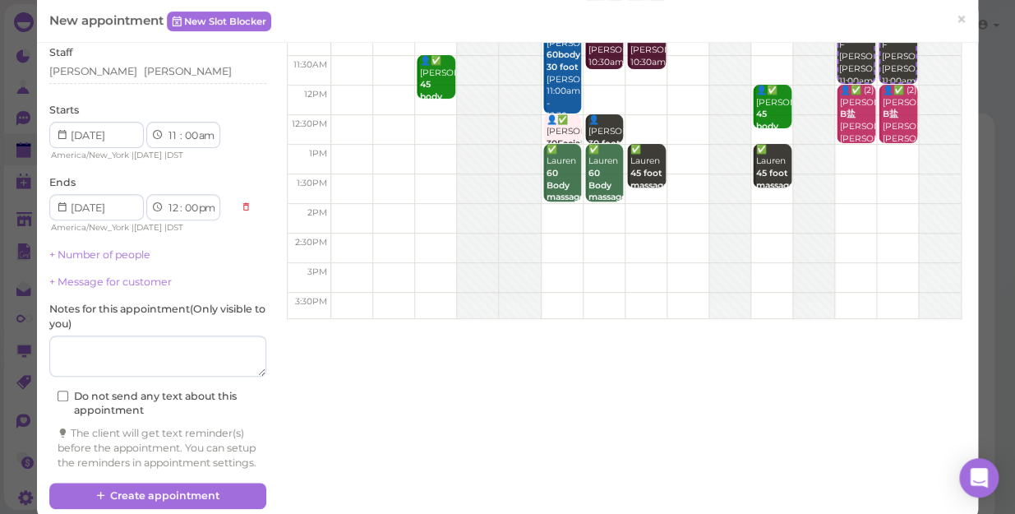
scroll to position [167, 0]
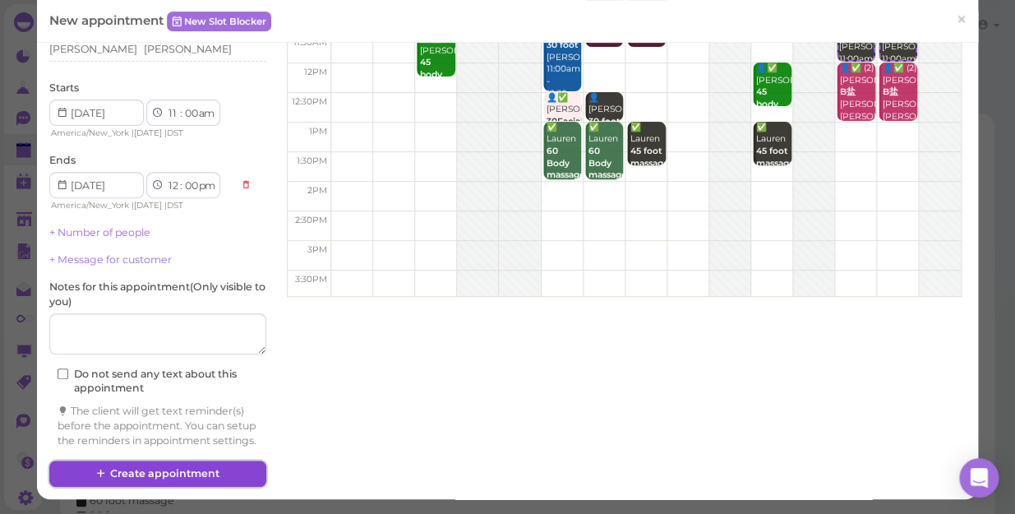
click at [228, 469] on button "Create appointment" at bounding box center [157, 473] width 217 height 26
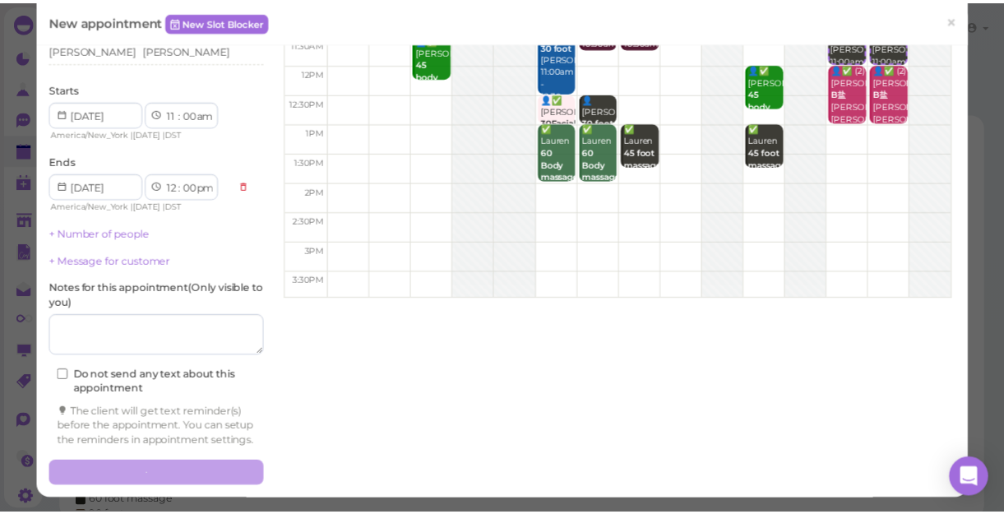
scroll to position [166, 0]
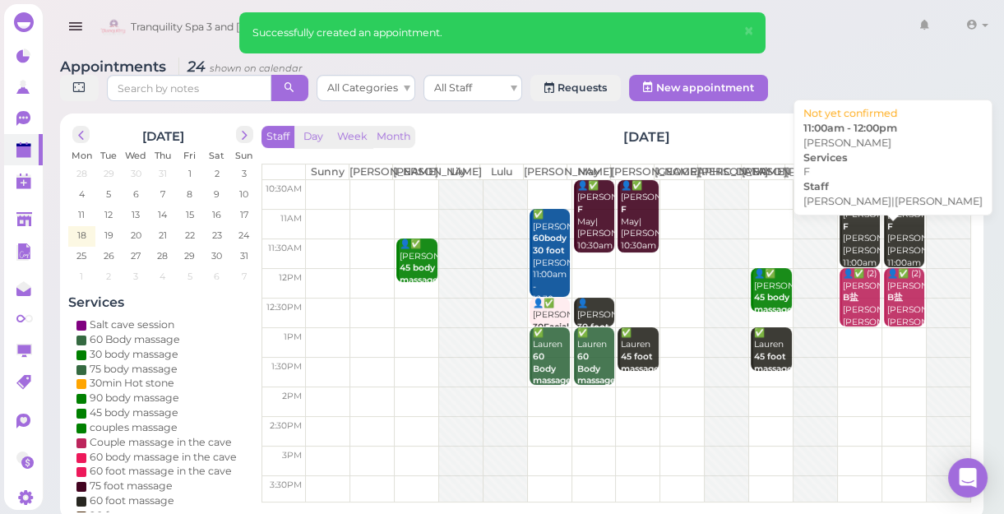
click at [857, 242] on div "Catherine F Linda|Tina 11:00am - 12:00pm" at bounding box center [861, 251] width 39 height 85
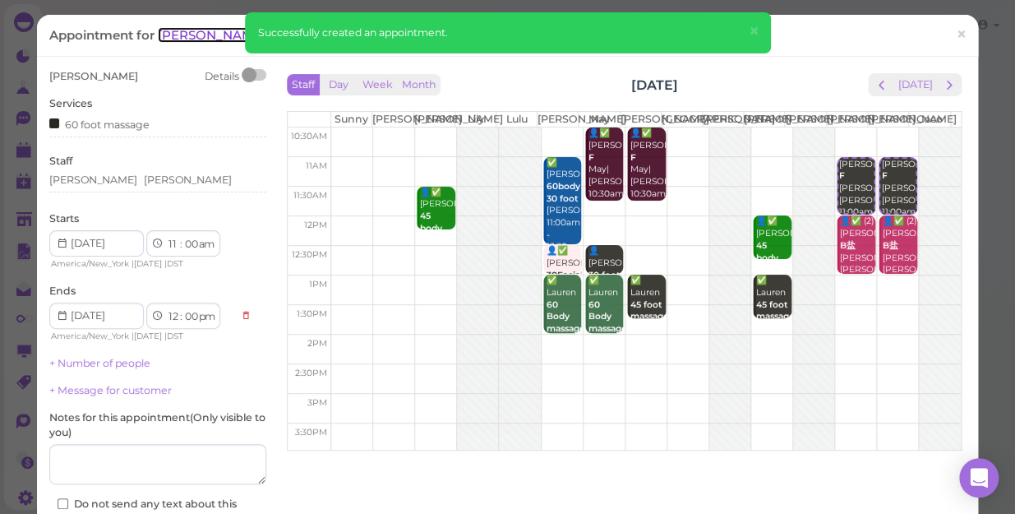
click at [178, 33] on span "Catherine" at bounding box center [213, 35] width 111 height 16
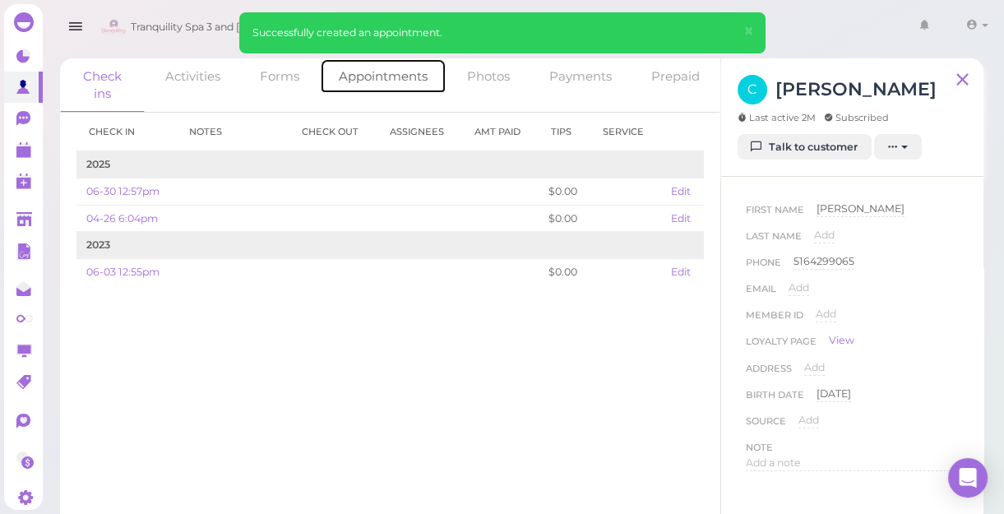
click at [401, 78] on link "Appointments" at bounding box center [383, 75] width 127 height 35
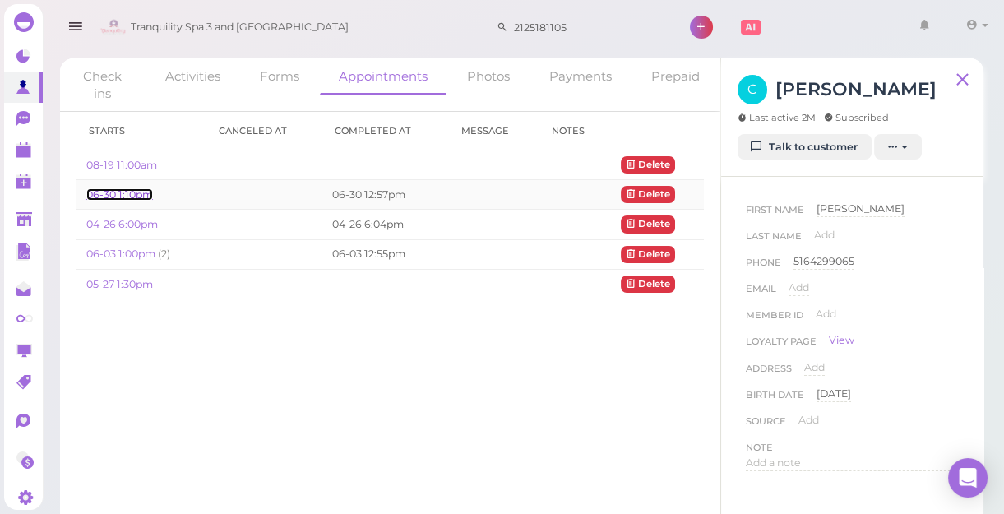
click at [128, 191] on link "06-30 1:10pm" at bounding box center [119, 194] width 67 height 12
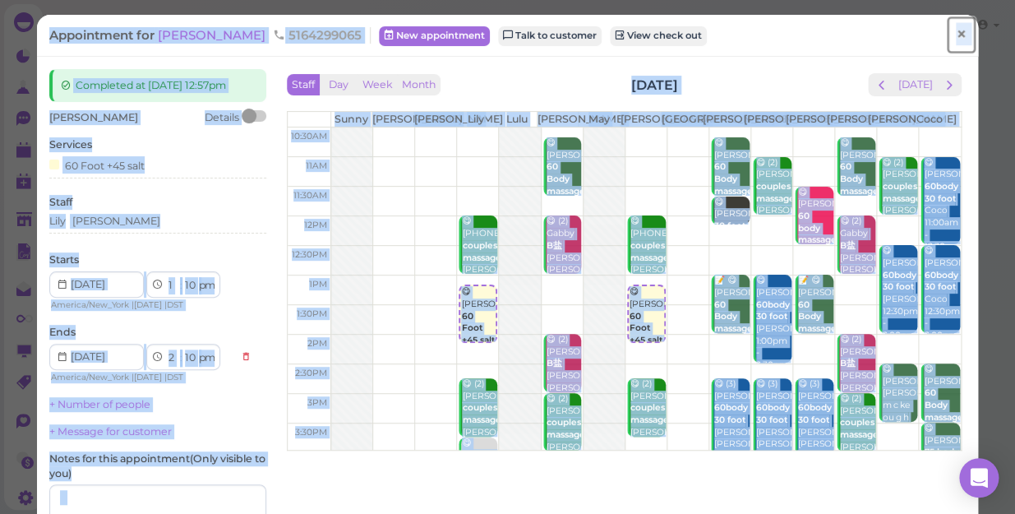
click at [956, 37] on span "×" at bounding box center [961, 34] width 11 height 23
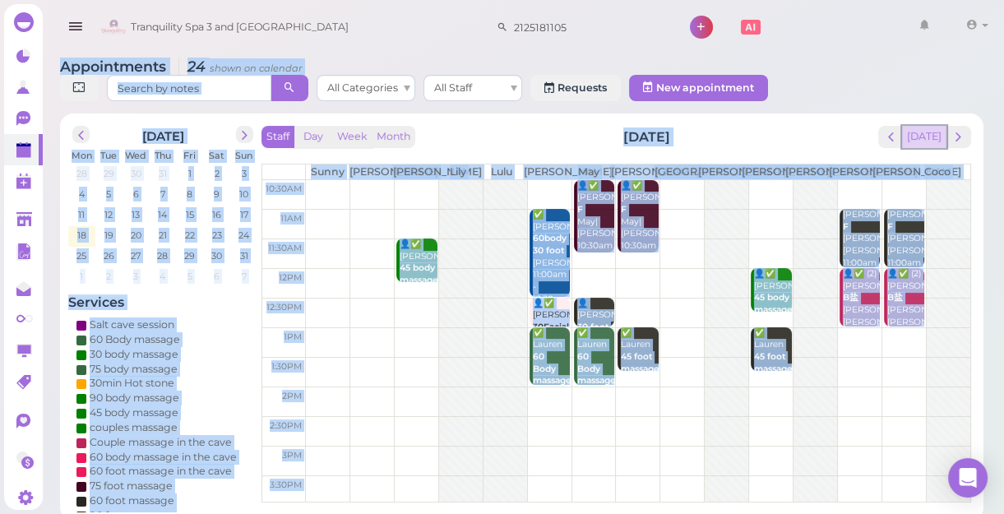
click at [930, 141] on button "[DATE]" at bounding box center [924, 137] width 44 height 22
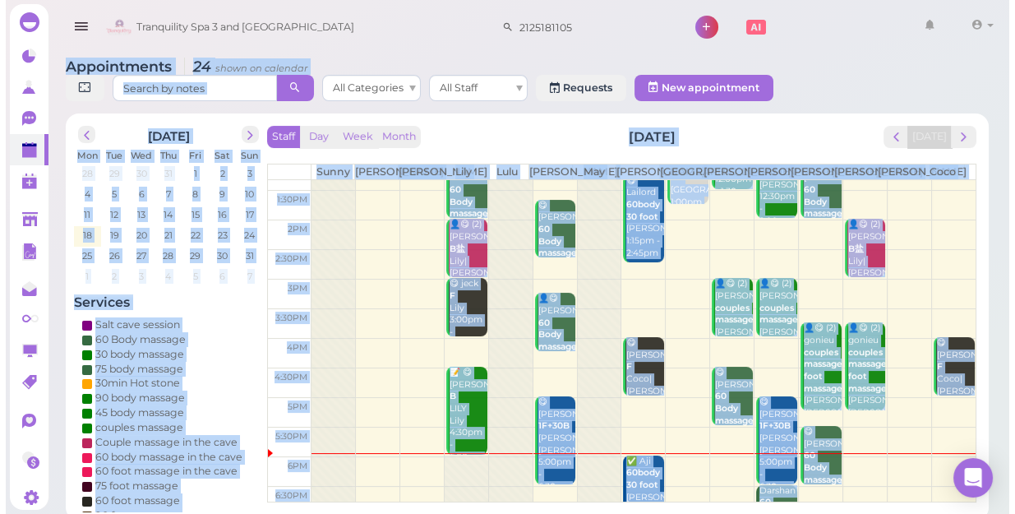
scroll to position [224, 0]
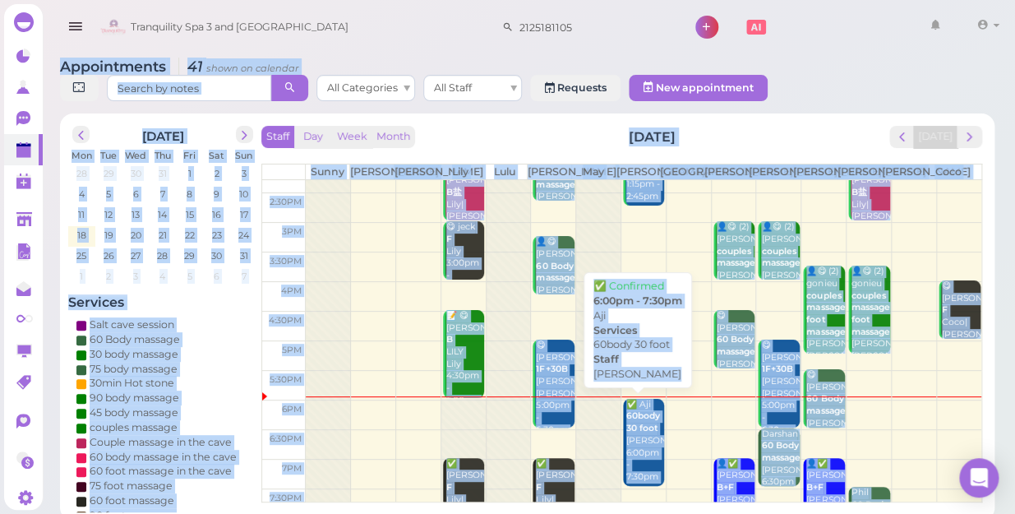
click at [639, 427] on b "60body 30 foot" at bounding box center [643, 421] width 34 height 23
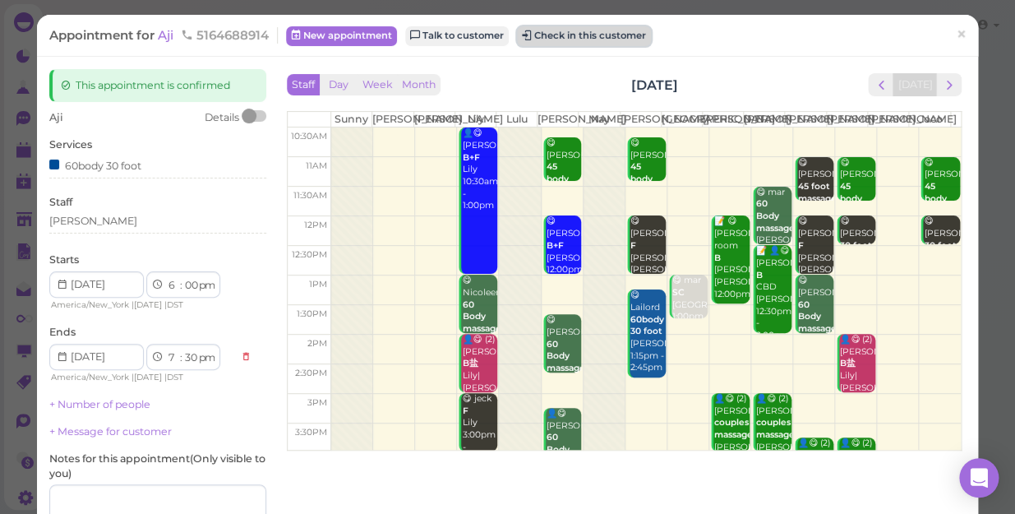
click at [589, 35] on button "Check in this customer" at bounding box center [584, 36] width 134 height 20
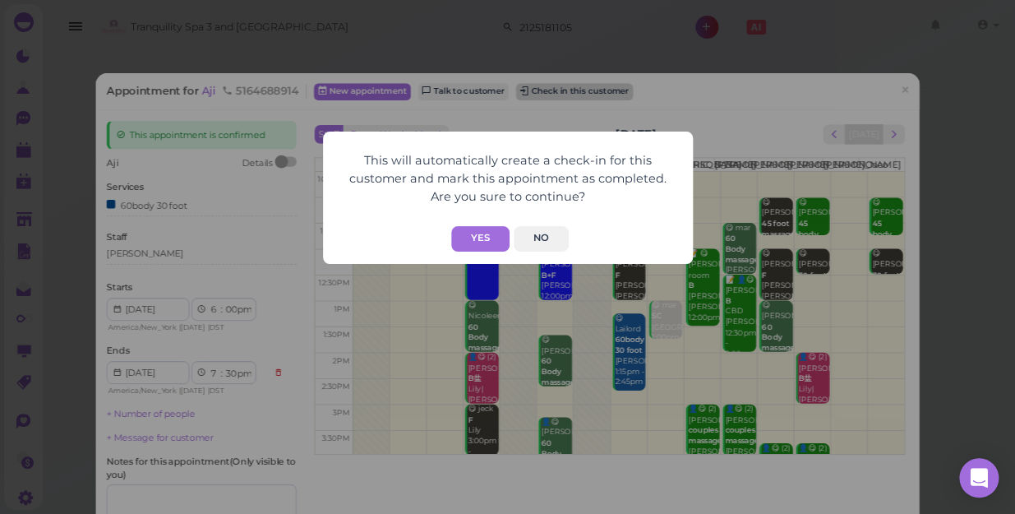
click at [589, 35] on div "This will automatically create a check-in for this customer and mark this appoi…" at bounding box center [507, 257] width 1015 height 514
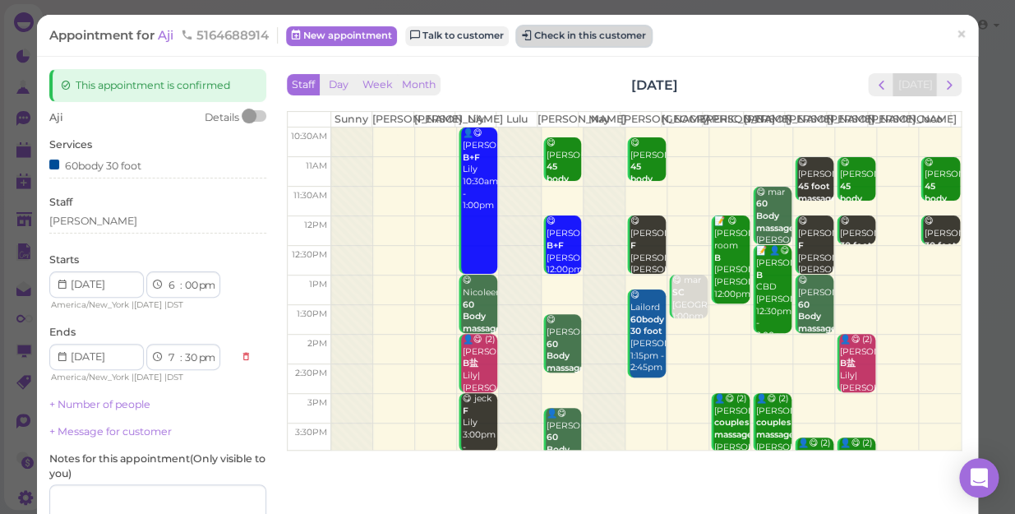
drag, startPoint x: 589, startPoint y: 35, endPoint x: 575, endPoint y: 40, distance: 14.8
click at [575, 40] on button "Check in this customer" at bounding box center [584, 36] width 134 height 20
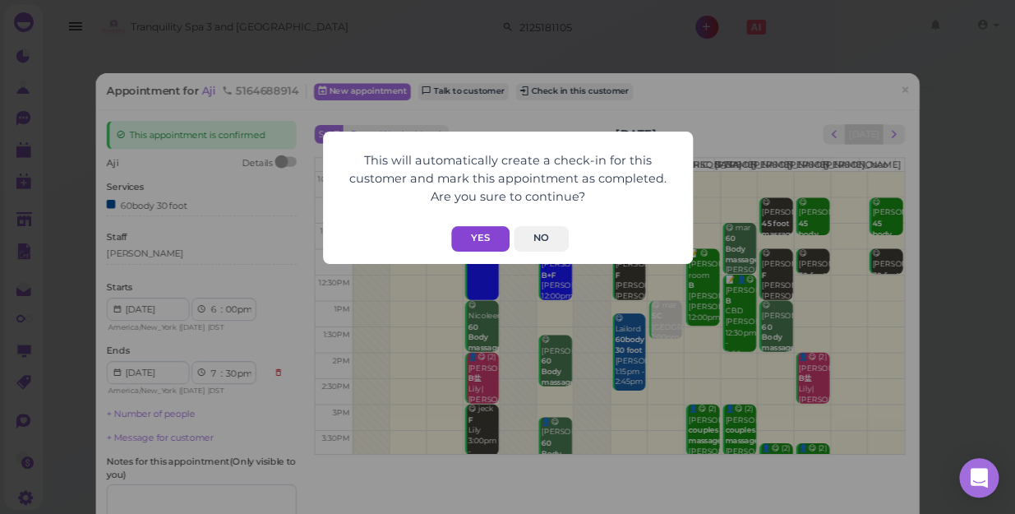
click at [474, 235] on button "Yes" at bounding box center [480, 238] width 58 height 25
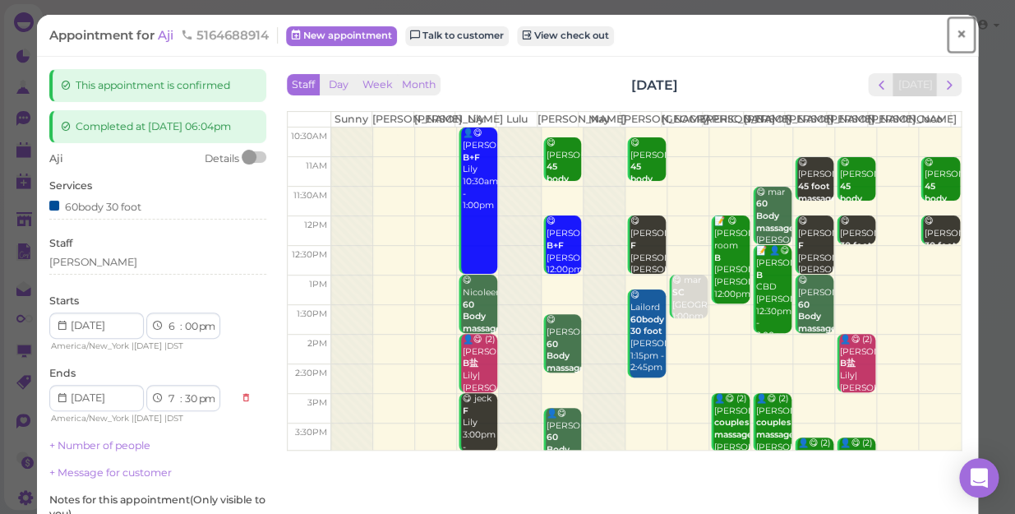
click at [956, 30] on span "×" at bounding box center [961, 34] width 11 height 23
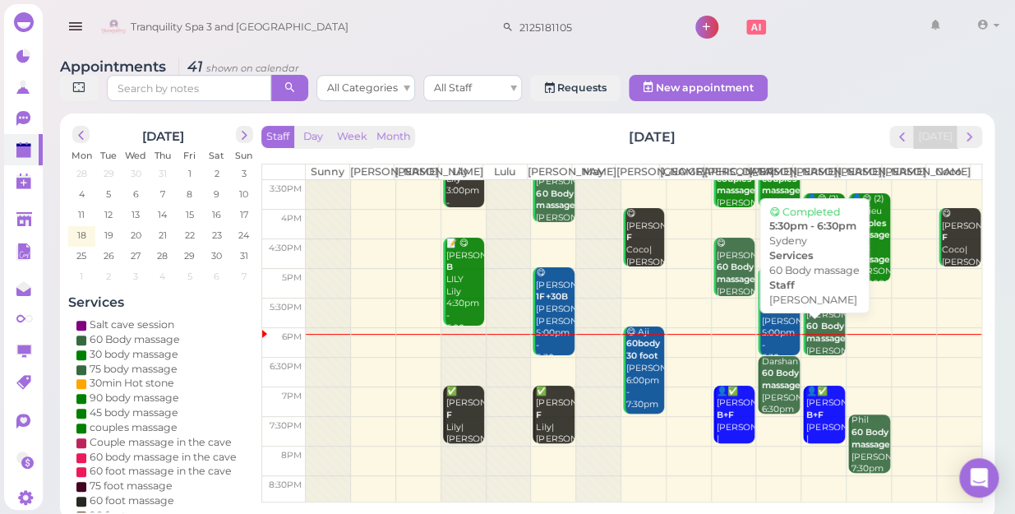
scroll to position [297, 0]
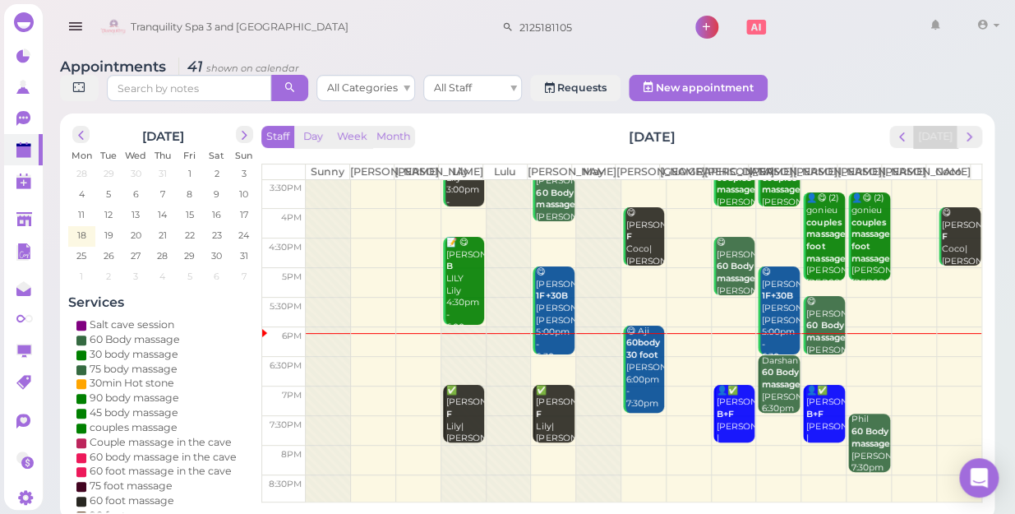
click at [857, 357] on td at bounding box center [644, 371] width 676 height 30
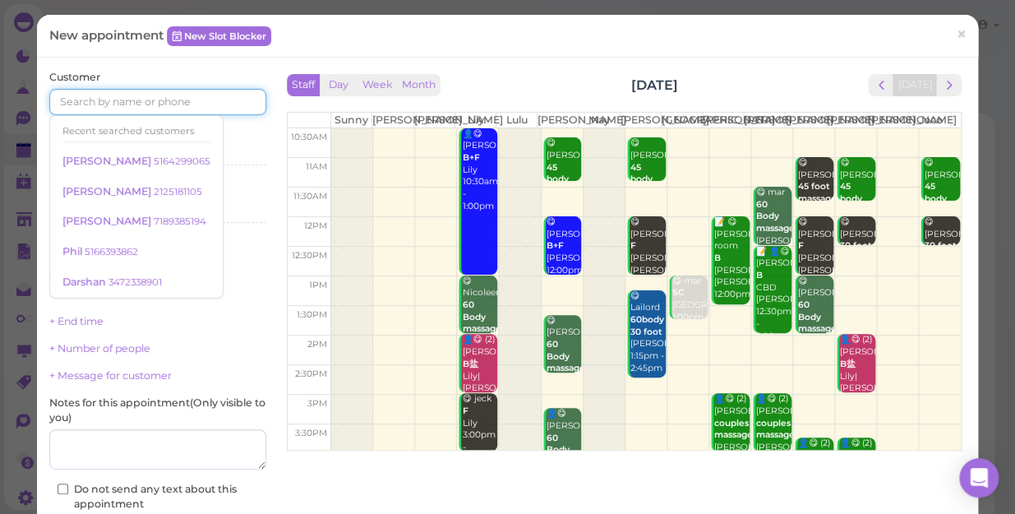
click at [200, 107] on input at bounding box center [157, 102] width 217 height 26
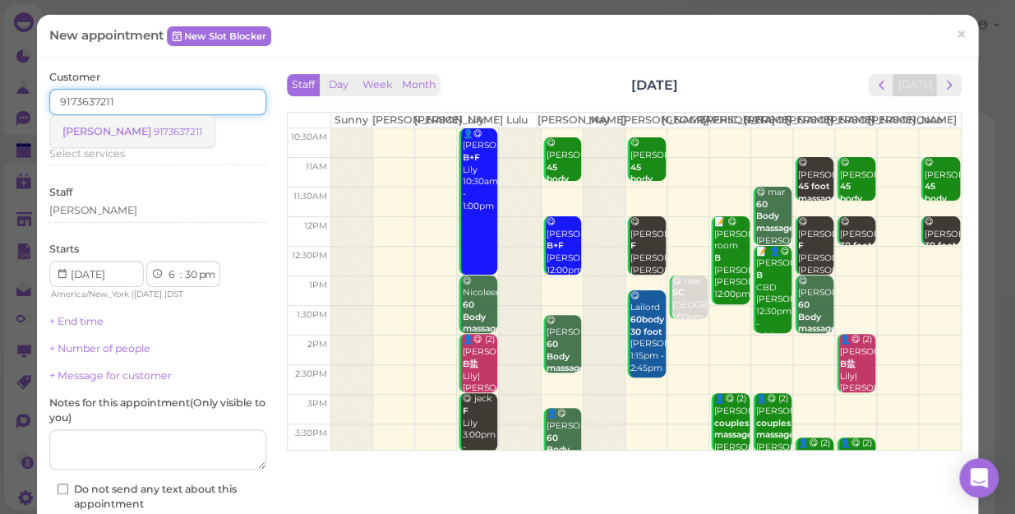
type input "9173637211"
click at [154, 130] on small "9173637211" at bounding box center [178, 132] width 48 height 12
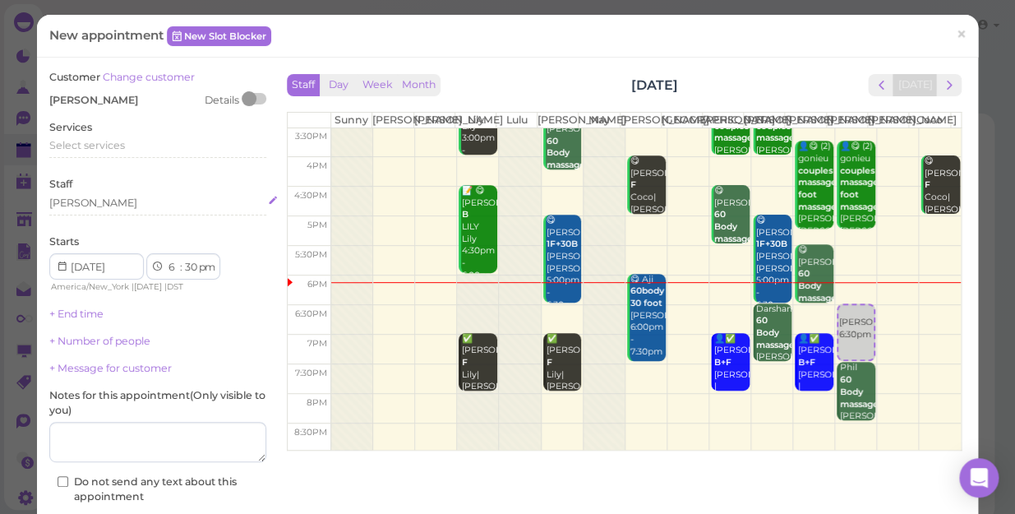
click at [90, 203] on div "[PERSON_NAME]" at bounding box center [157, 203] width 217 height 15
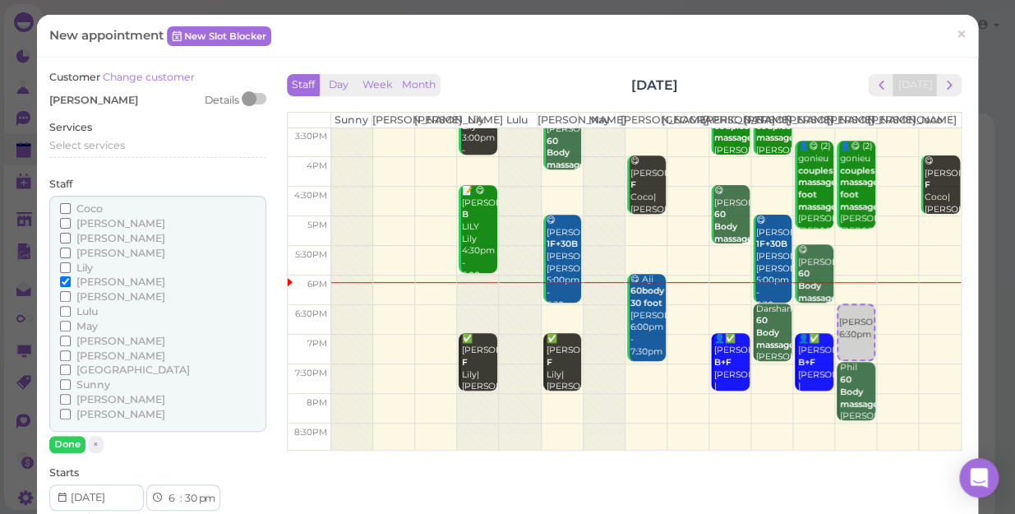
click at [61, 205] on input "Coco" at bounding box center [65, 208] width 11 height 11
click at [62, 437] on button "Done" at bounding box center [67, 444] width 36 height 17
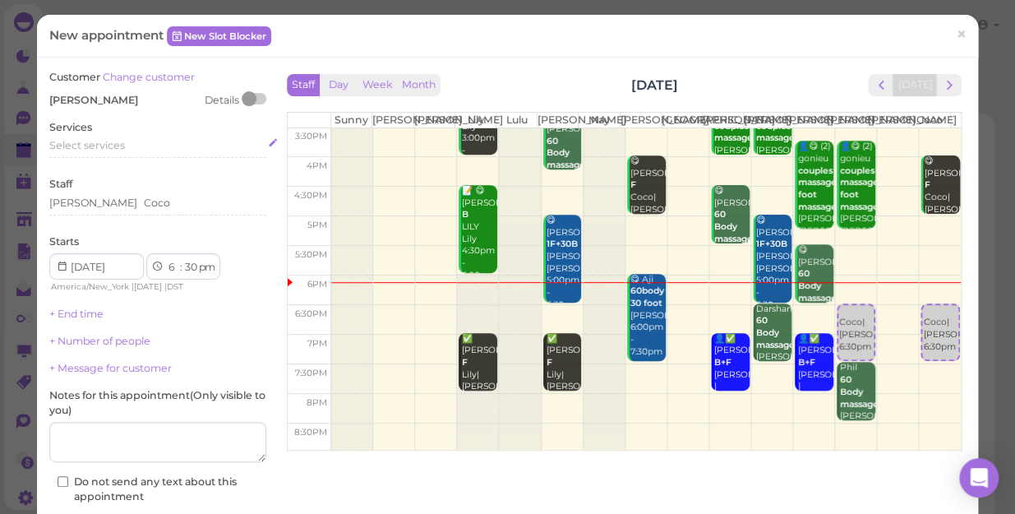
click at [132, 145] on div "Select services" at bounding box center [157, 145] width 217 height 15
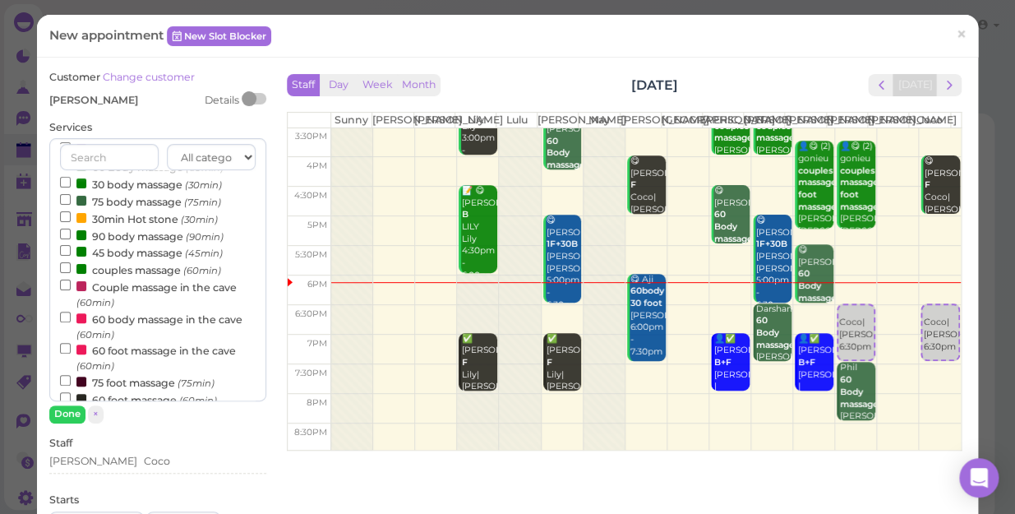
scroll to position [149, 0]
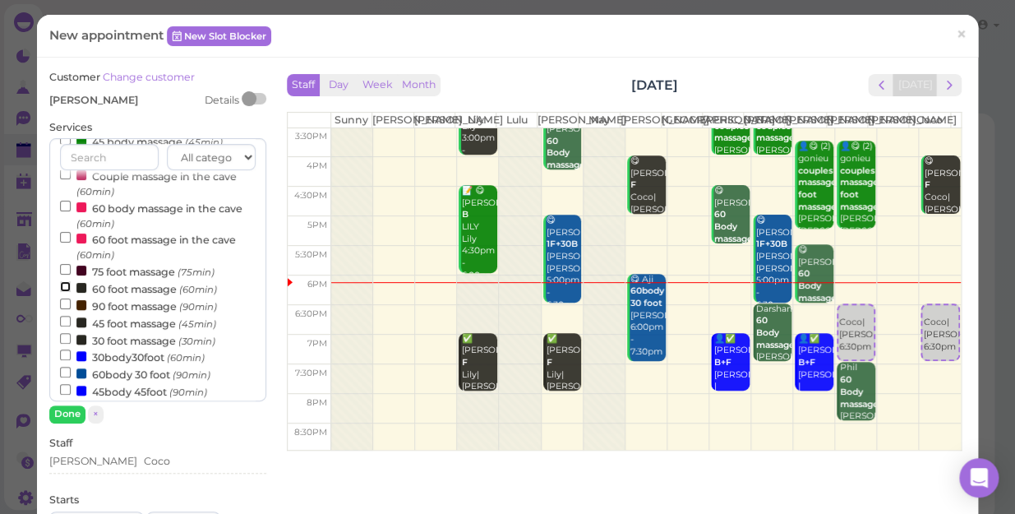
click at [63, 288] on input "60 foot massage (60min)" at bounding box center [65, 286] width 11 height 11
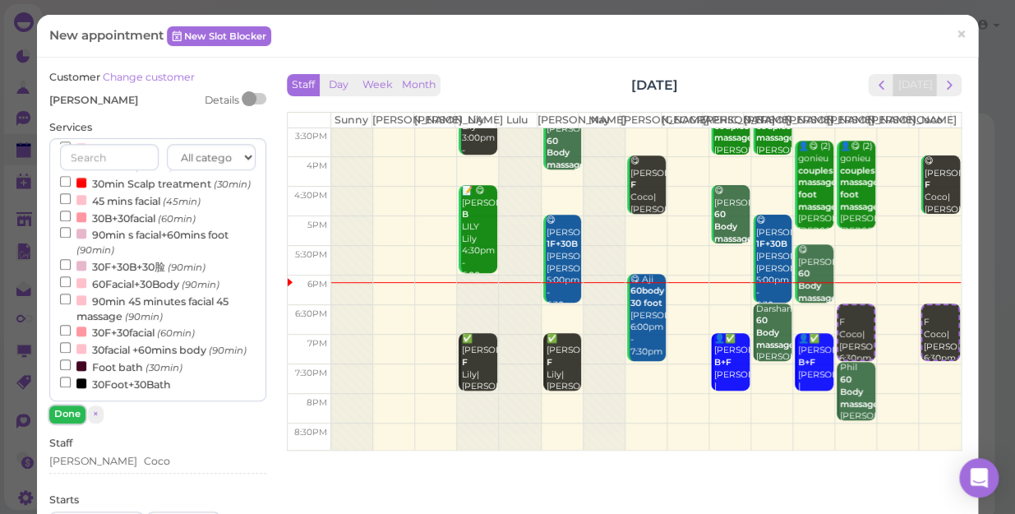
click at [66, 412] on button "Done" at bounding box center [67, 413] width 36 height 17
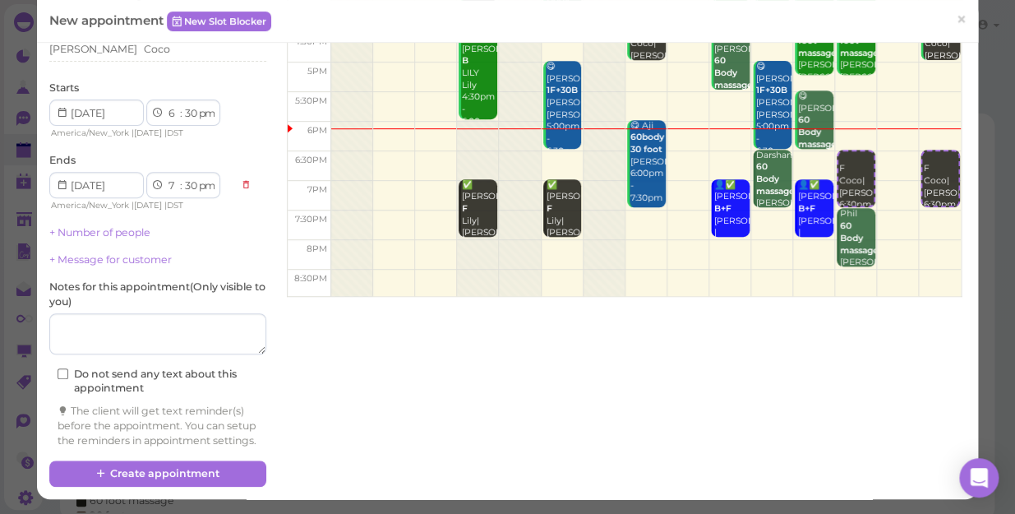
scroll to position [167, 0]
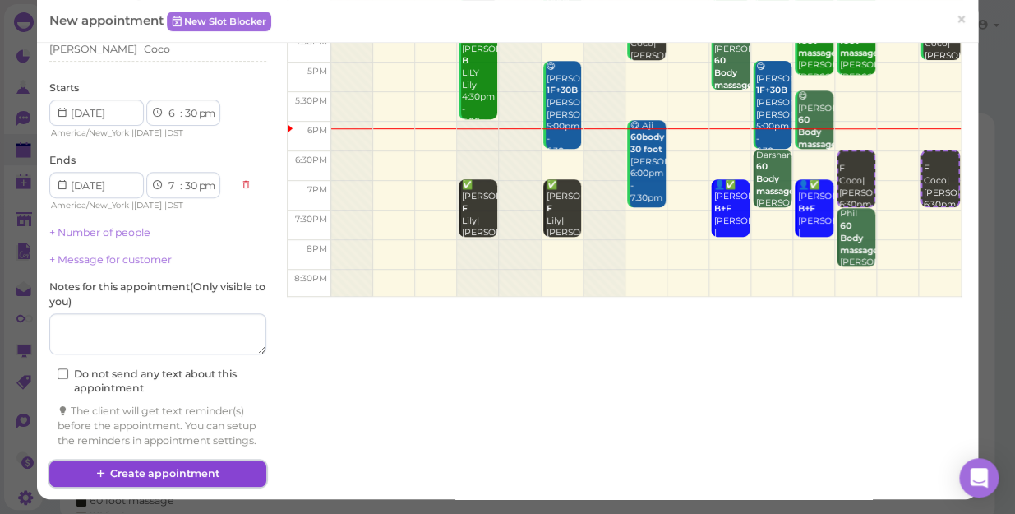
click at [159, 473] on button "Create appointment" at bounding box center [157, 473] width 217 height 26
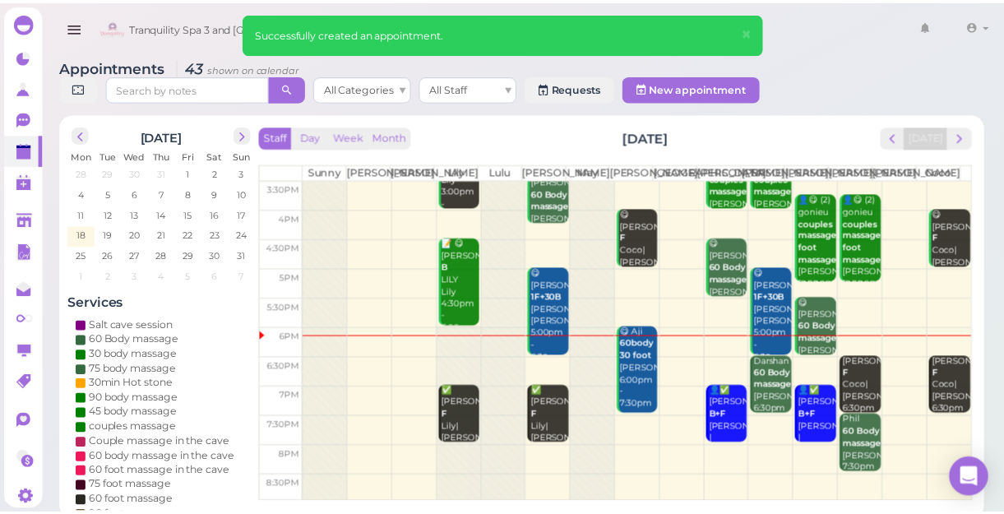
scroll to position [297, 0]
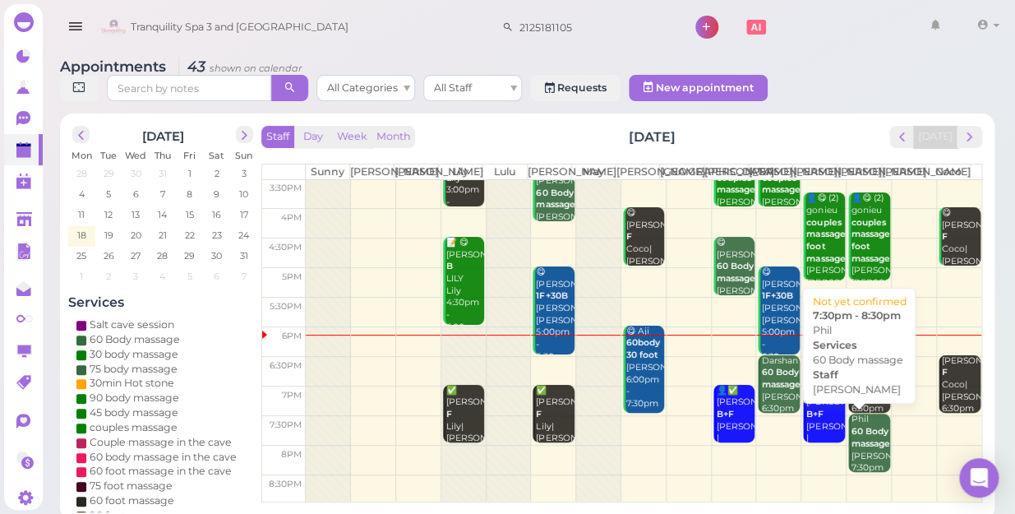
click at [852, 445] on b "60 Body massage" at bounding box center [871, 437] width 39 height 23
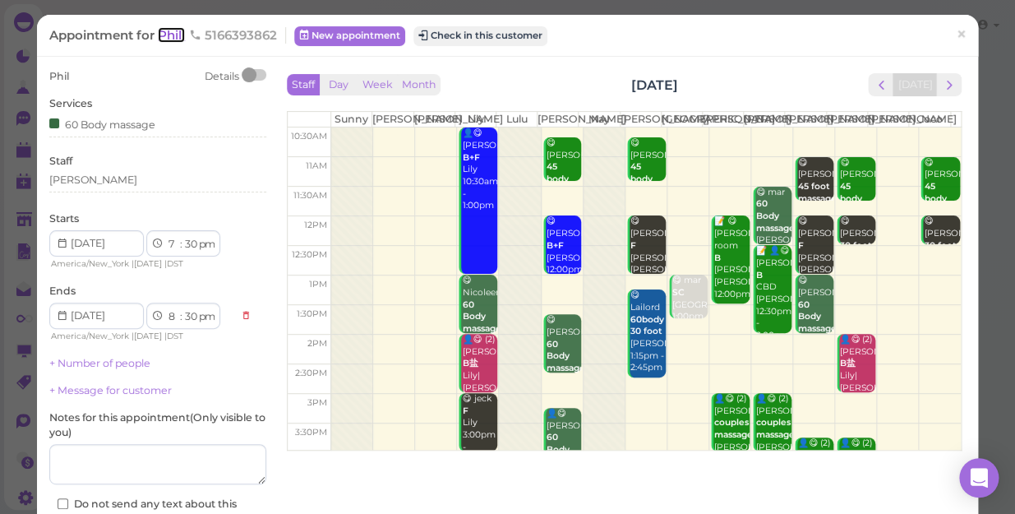
click at [174, 40] on span "Phil" at bounding box center [171, 35] width 27 height 16
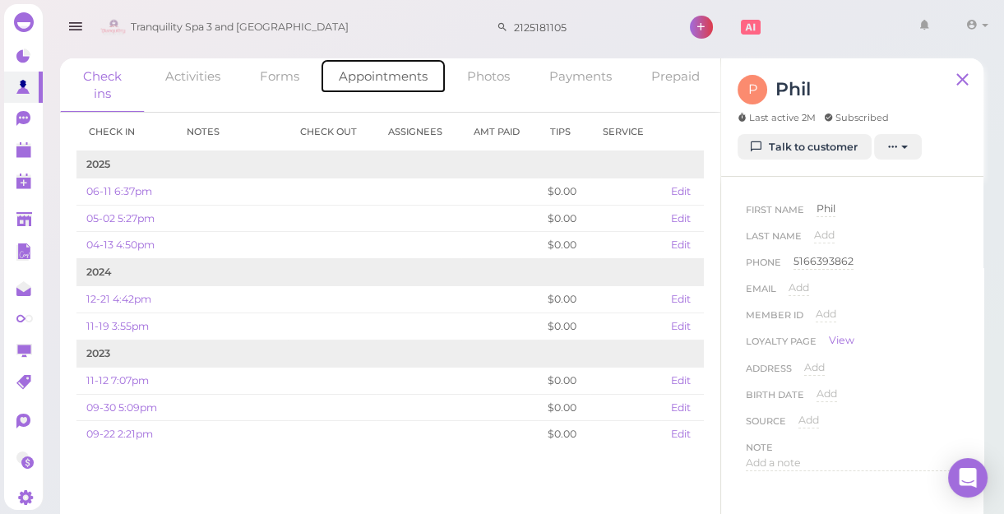
click at [389, 66] on link "Appointments" at bounding box center [383, 75] width 127 height 35
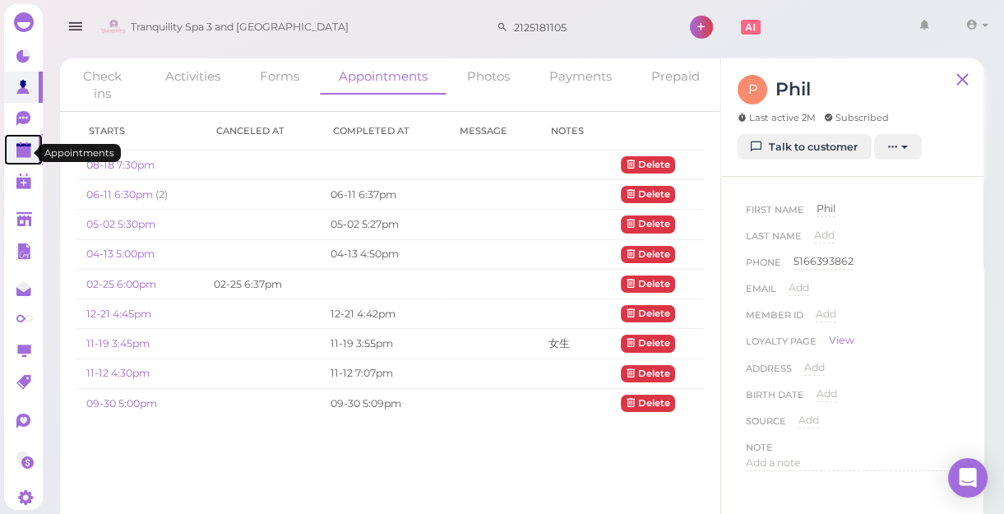
click at [25, 155] on polygon at bounding box center [23, 152] width 15 height 12
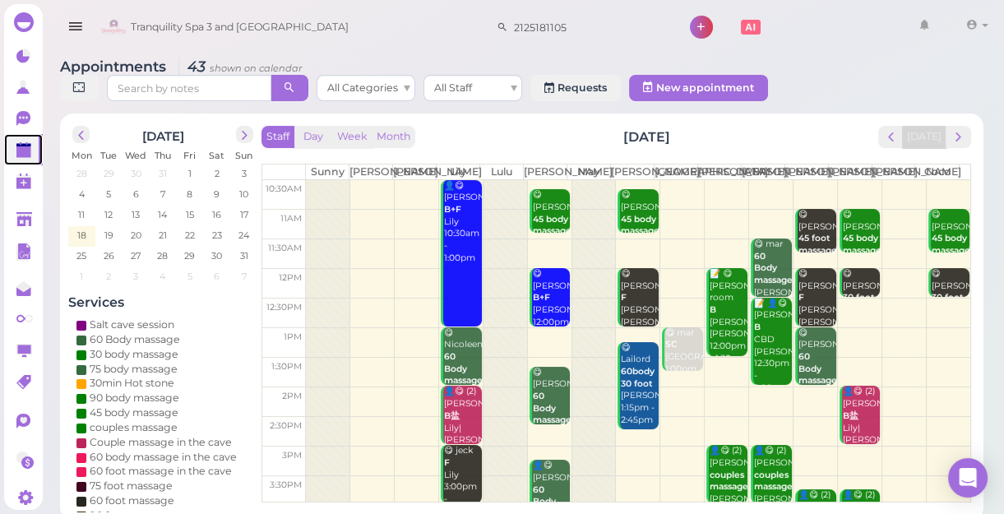
scroll to position [297, 0]
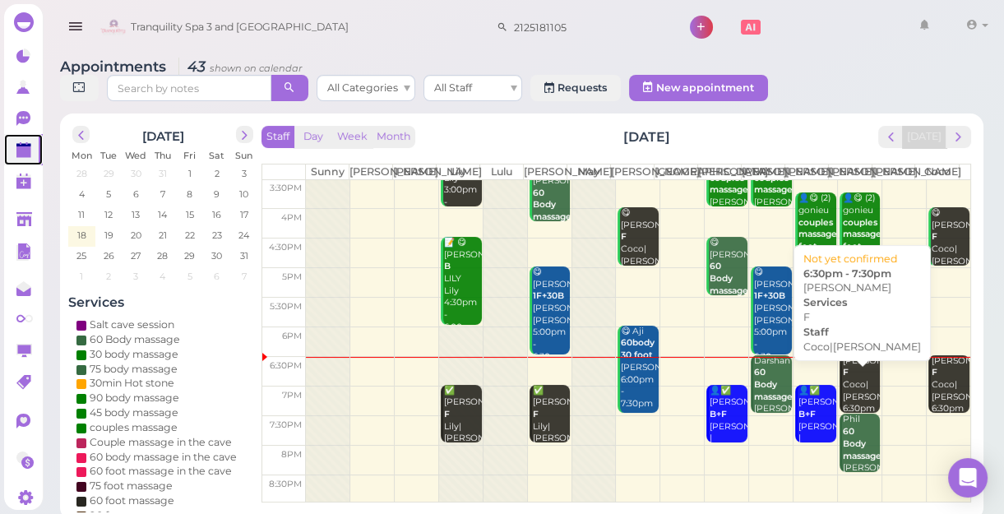
click at [843, 392] on div "Fran F Coco|Linda 6:30pm - 7:30pm" at bounding box center [861, 397] width 39 height 85
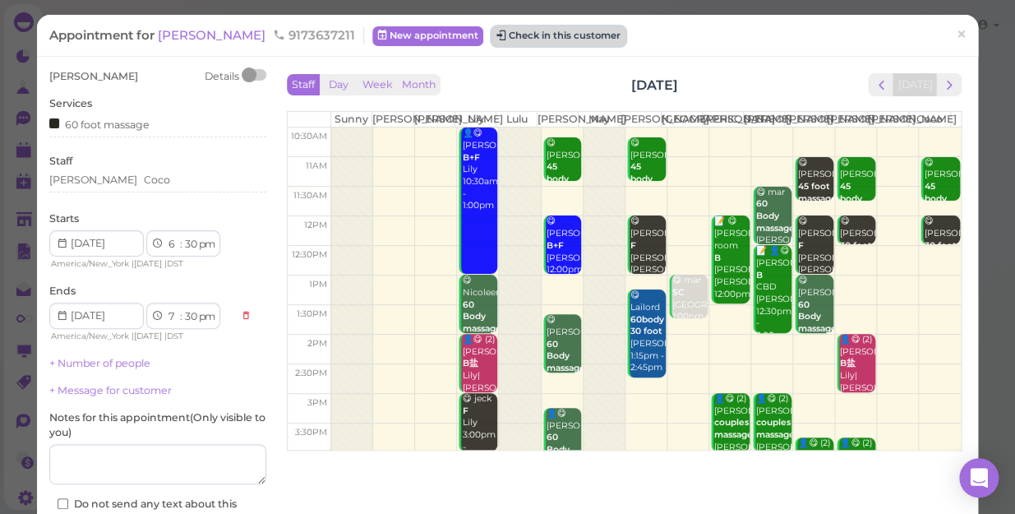
click at [501, 41] on button "Check in this customer" at bounding box center [559, 36] width 134 height 20
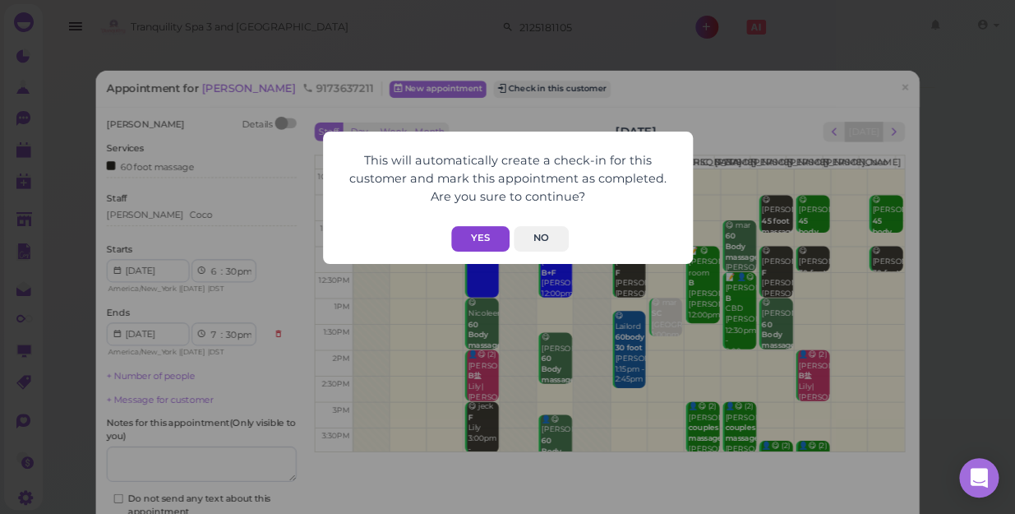
click at [483, 242] on button "Yes" at bounding box center [480, 238] width 58 height 25
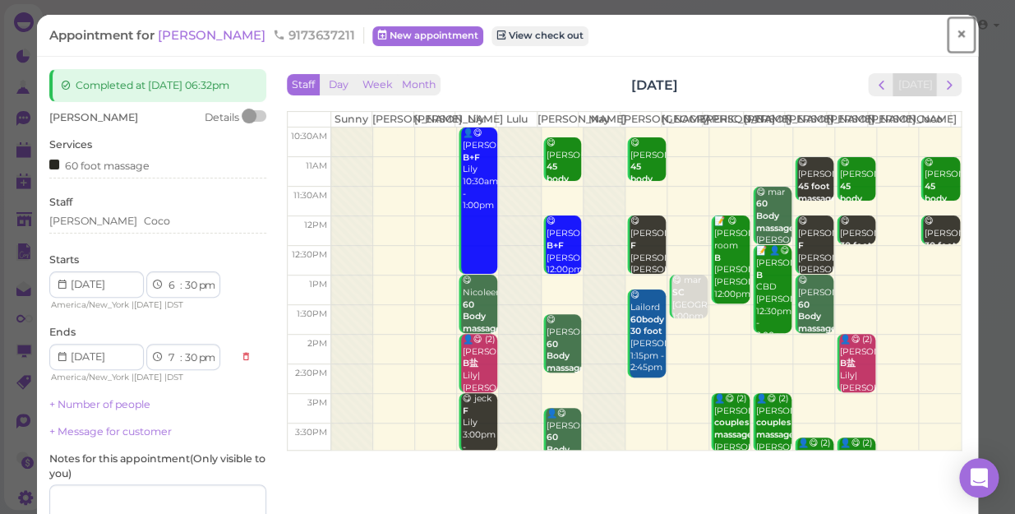
click at [956, 34] on span "×" at bounding box center [961, 34] width 11 height 23
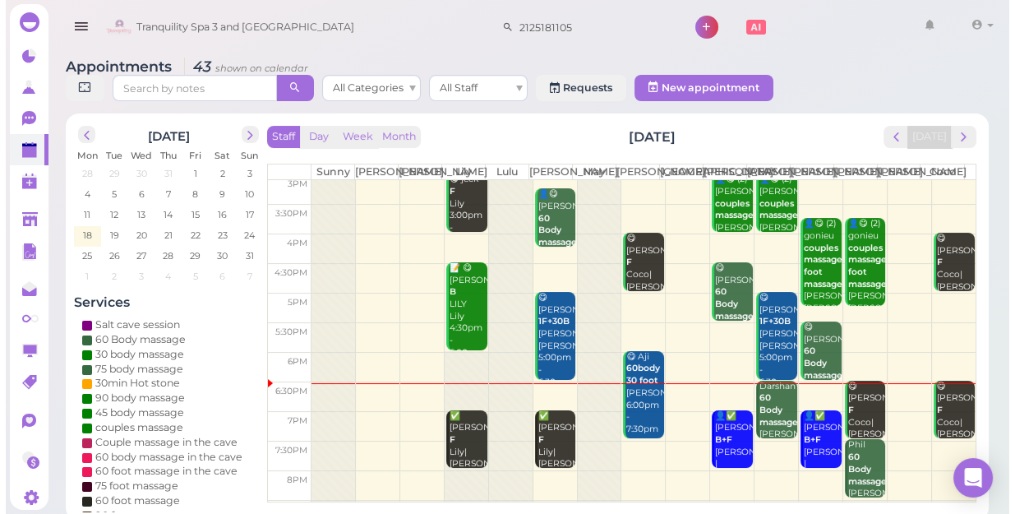
scroll to position [297, 0]
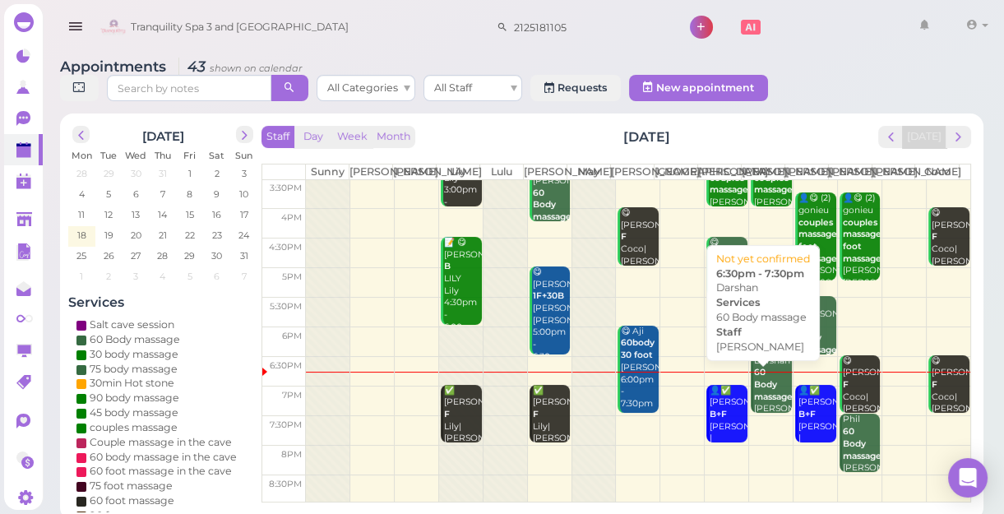
click at [754, 401] on b "60 Body massage" at bounding box center [773, 384] width 39 height 35
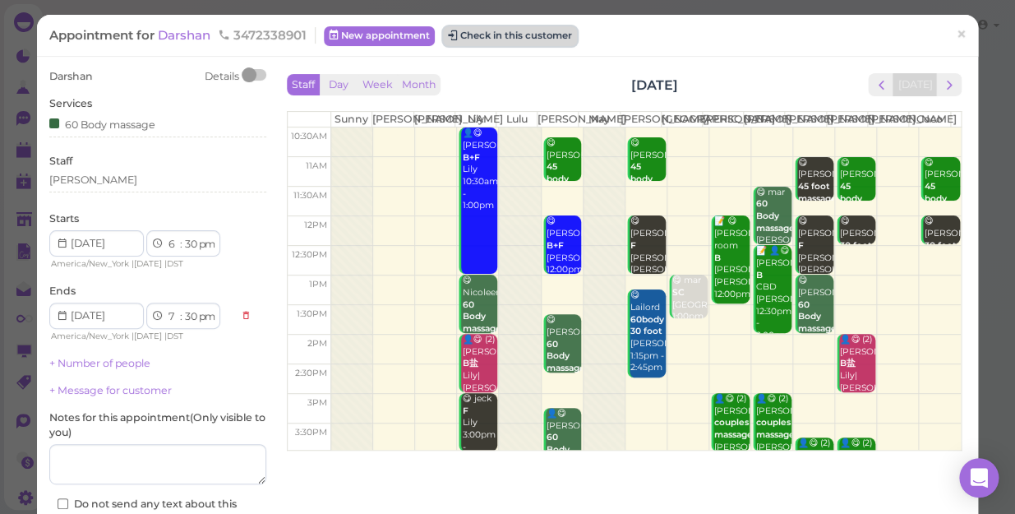
click at [520, 37] on button "Check in this customer" at bounding box center [510, 36] width 134 height 20
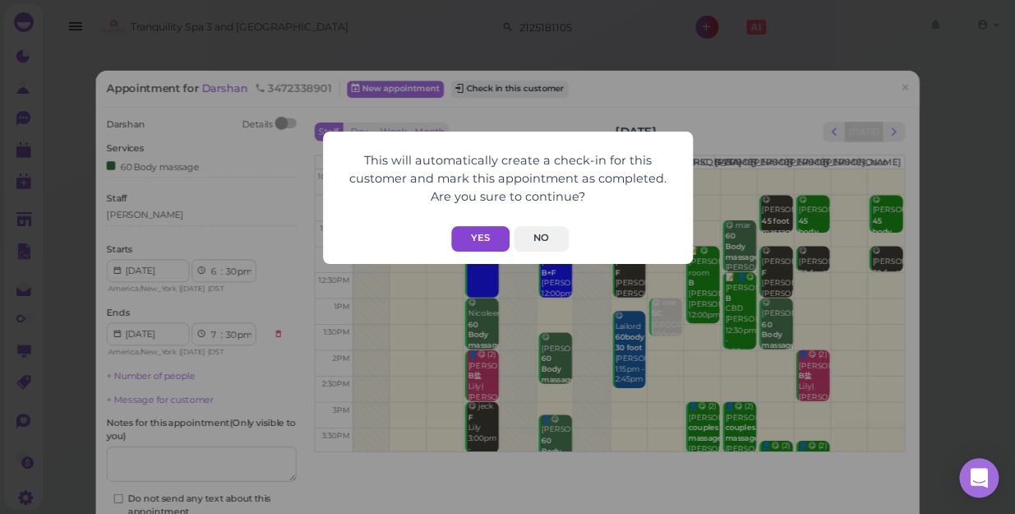
click at [483, 234] on button "Yes" at bounding box center [480, 238] width 58 height 25
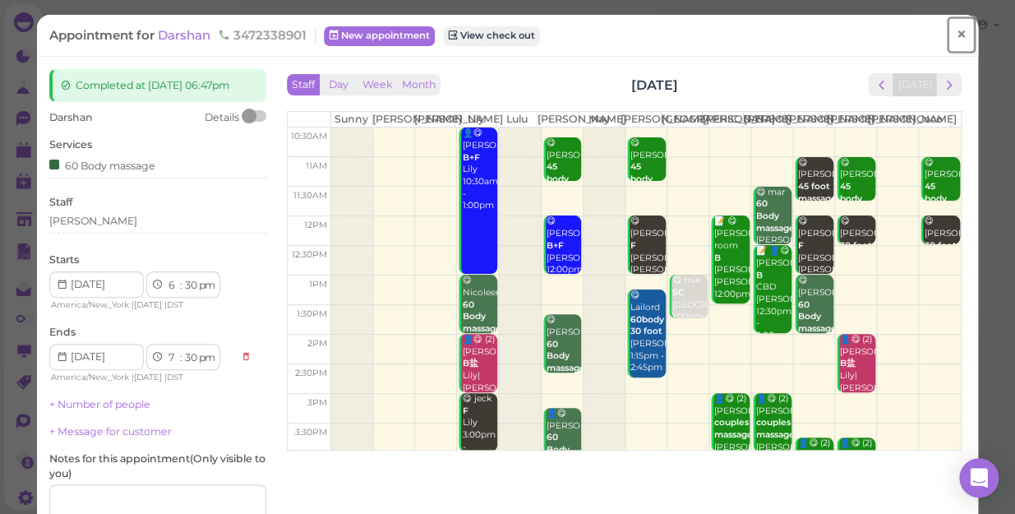
click at [956, 35] on span "×" at bounding box center [961, 34] width 11 height 23
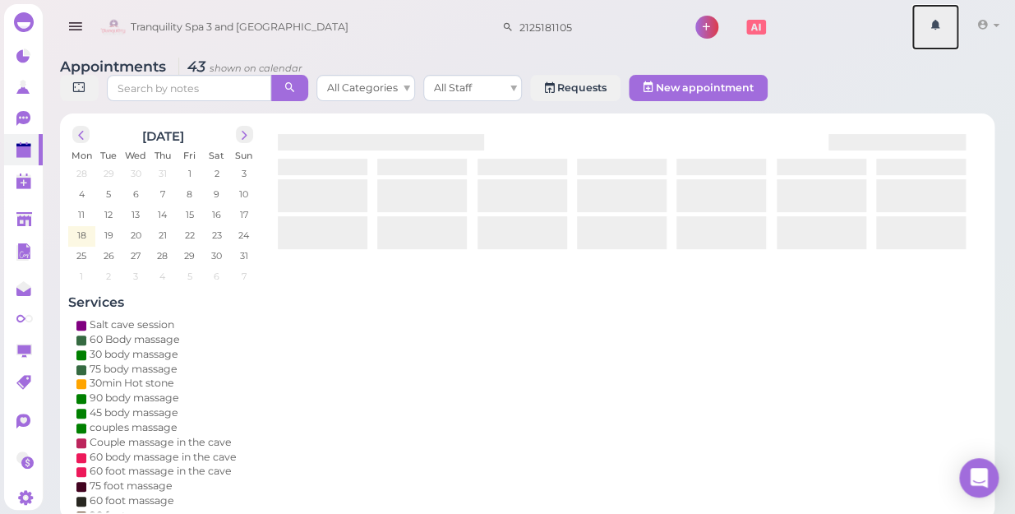
click at [951, 35] on link at bounding box center [936, 27] width 48 height 46
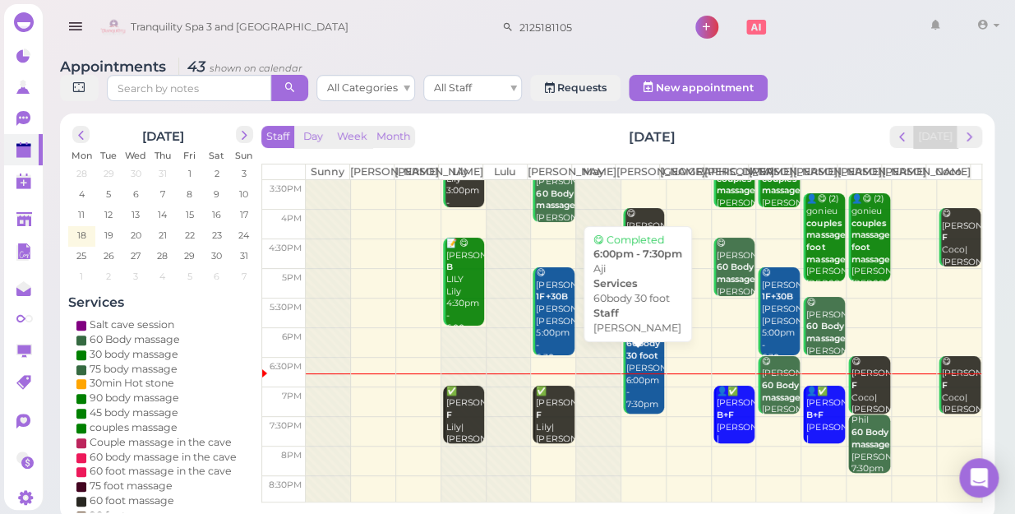
scroll to position [297, 0]
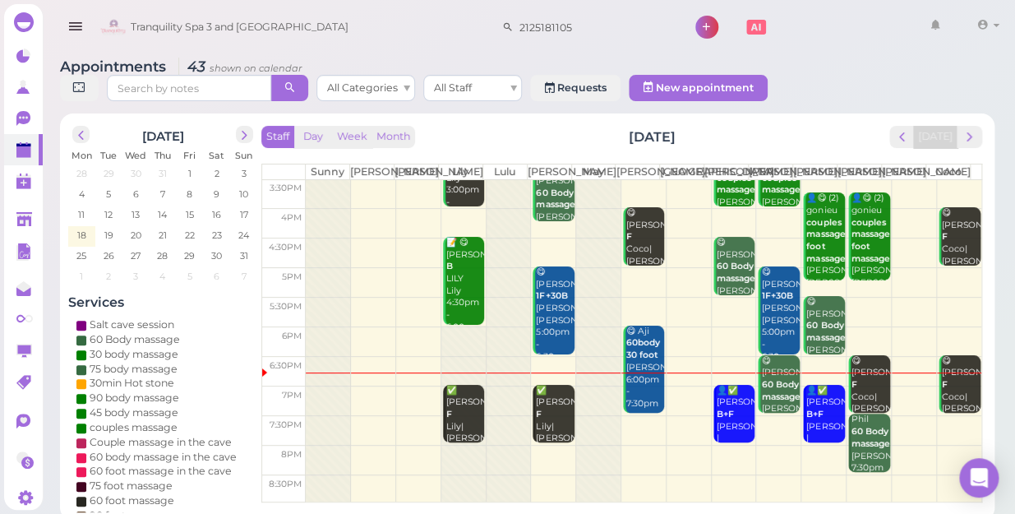
click at [681, 386] on td at bounding box center [644, 401] width 676 height 30
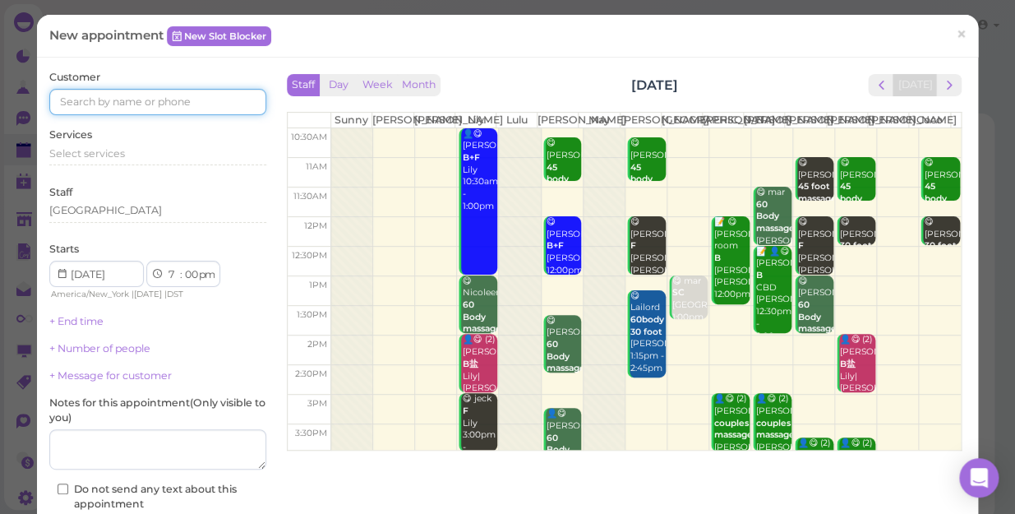
click at [220, 103] on input at bounding box center [157, 102] width 217 height 26
type input "5165032212"
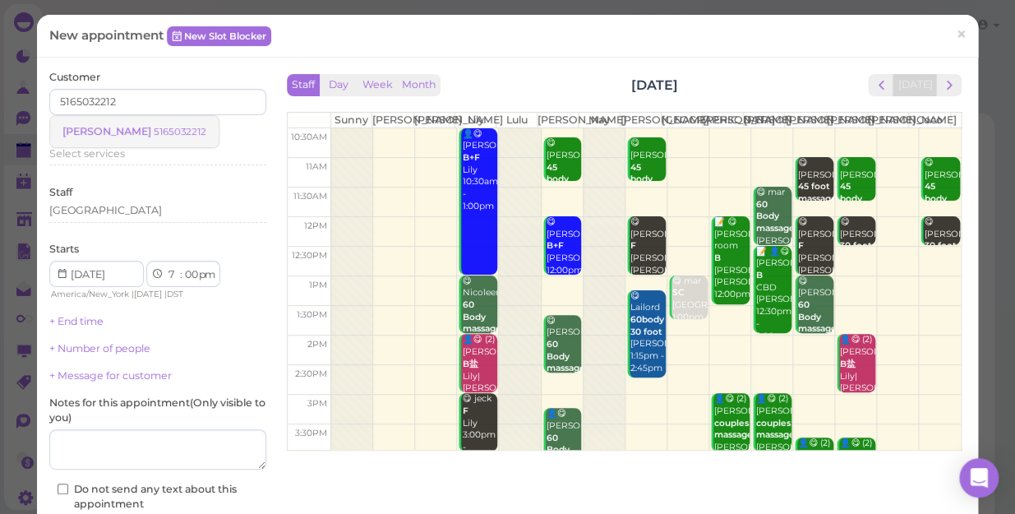
click at [154, 134] on small "5165032212" at bounding box center [180, 132] width 53 height 12
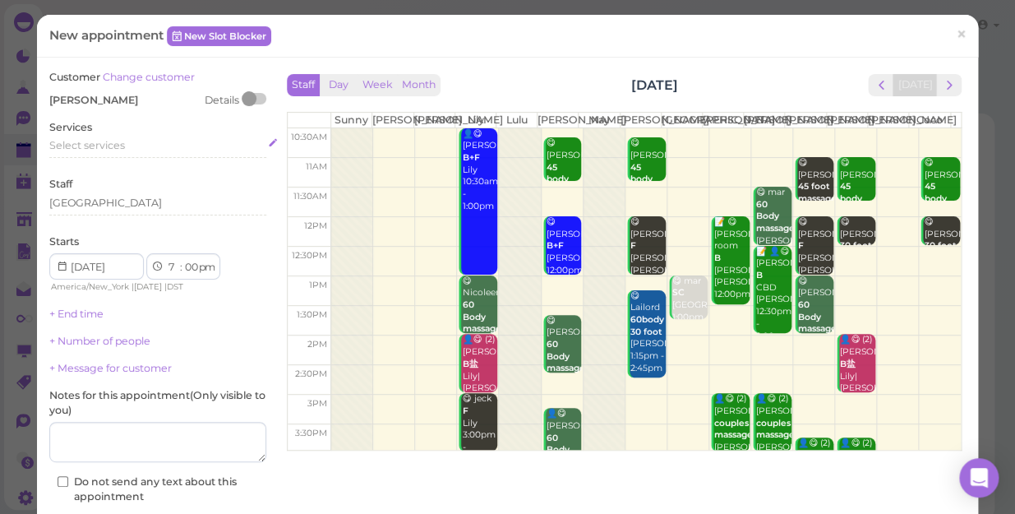
click at [133, 152] on div "Select services" at bounding box center [157, 145] width 217 height 15
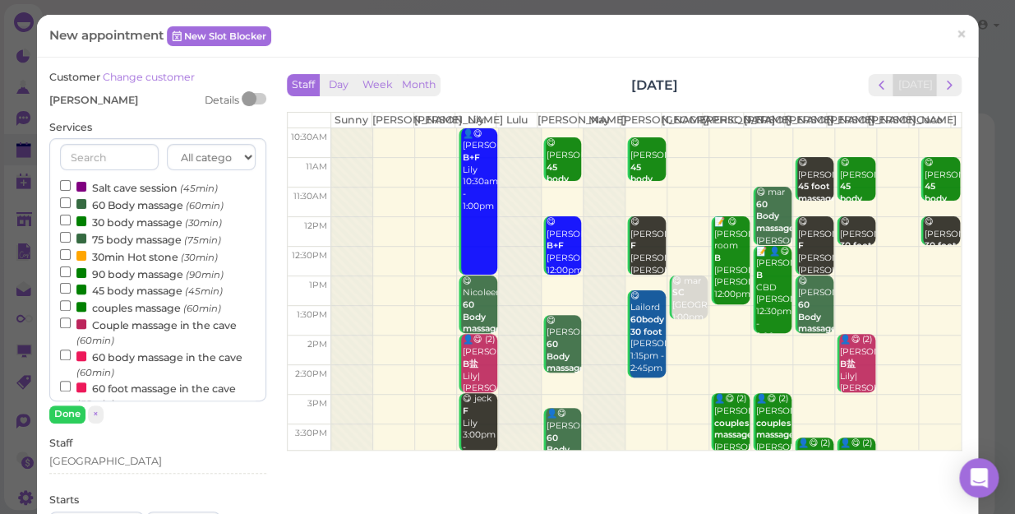
click at [133, 152] on input "text" at bounding box center [109, 157] width 99 height 26
click at [96, 186] on label "Salt cave session (45min)" at bounding box center [139, 186] width 158 height 17
click at [71, 186] on input "Salt cave session (45min)" at bounding box center [65, 185] width 11 height 11
click at [66, 180] on input "Salt cave session (45min)" at bounding box center [65, 185] width 11 height 11
click at [73, 412] on button "Done" at bounding box center [67, 413] width 36 height 17
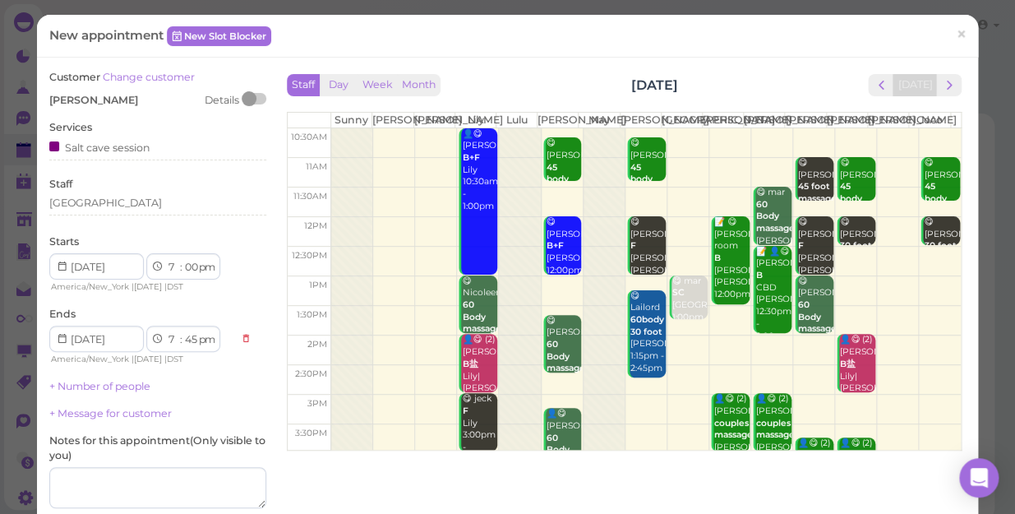
click at [104, 195] on div "Staff Salt Cave" at bounding box center [157, 199] width 217 height 45
click at [102, 204] on div "[GEOGRAPHIC_DATA]" at bounding box center [157, 203] width 217 height 15
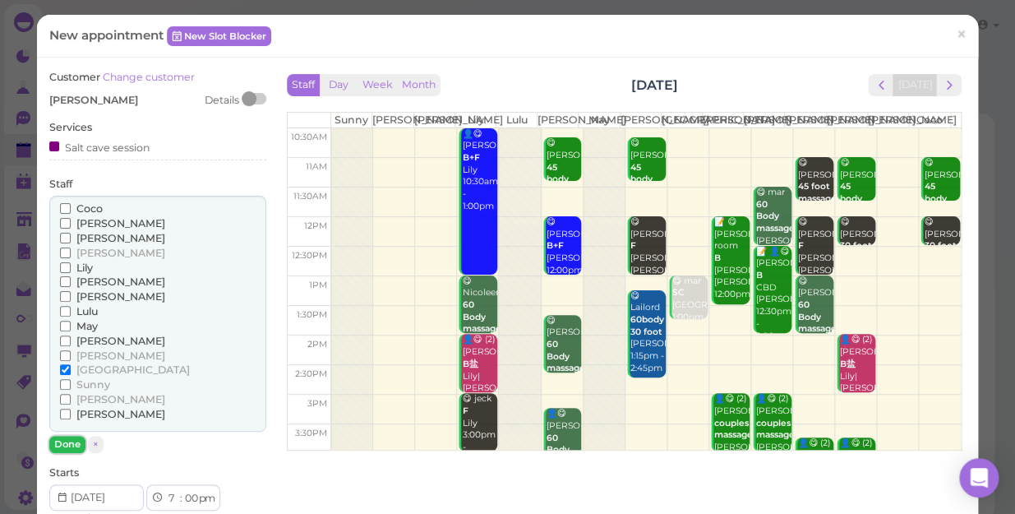
click at [67, 439] on button "Done" at bounding box center [67, 444] width 36 height 17
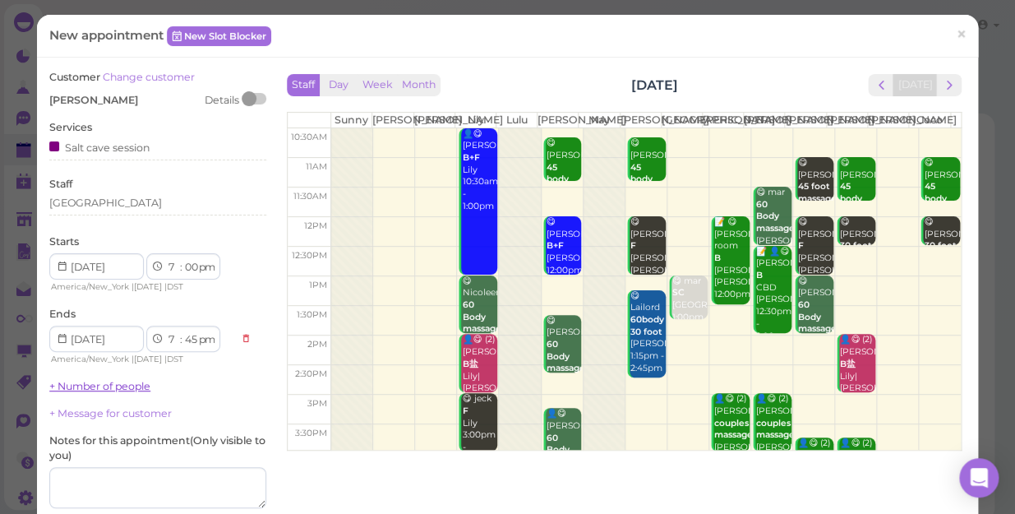
click at [120, 386] on link "+ Number of people" at bounding box center [99, 386] width 101 height 12
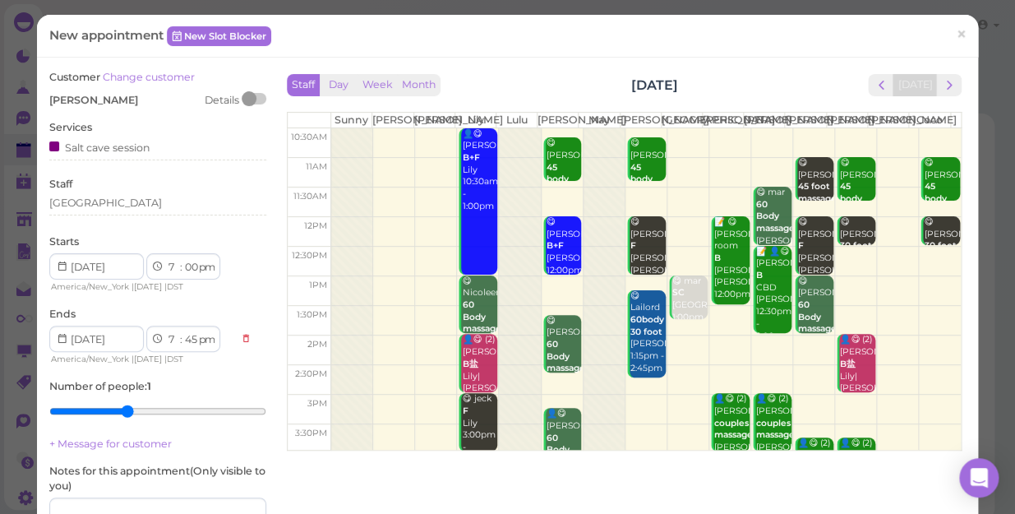
drag, startPoint x: 122, startPoint y: 390, endPoint x: 130, endPoint y: 411, distance: 22.6
type input "4"
click at [130, 411] on input "range" at bounding box center [157, 411] width 217 height 26
drag, startPoint x: 130, startPoint y: 411, endPoint x: 210, endPoint y: 376, distance: 88.0
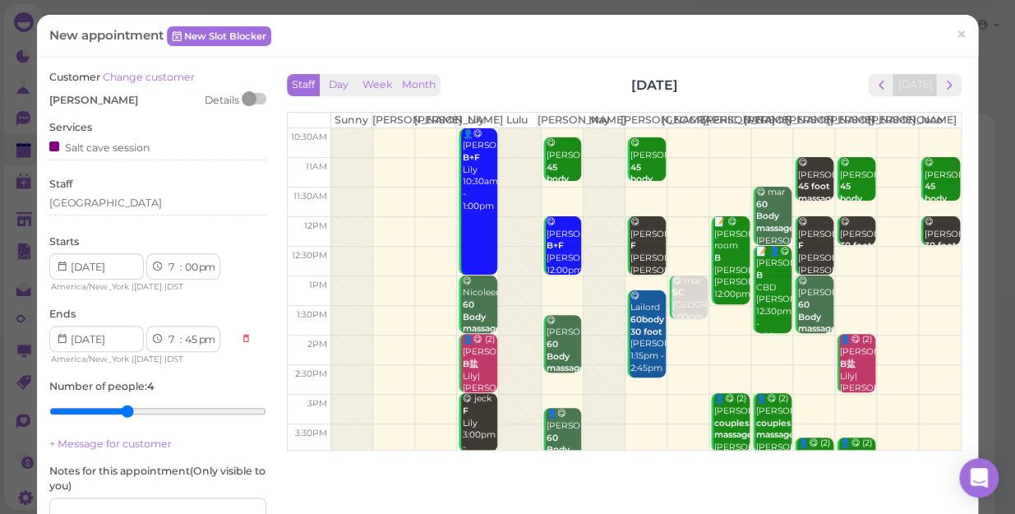
click at [210, 376] on div "Customer Change customer Linda Details Services Salt cave session Staff Salt Ca…" at bounding box center [157, 351] width 217 height 562
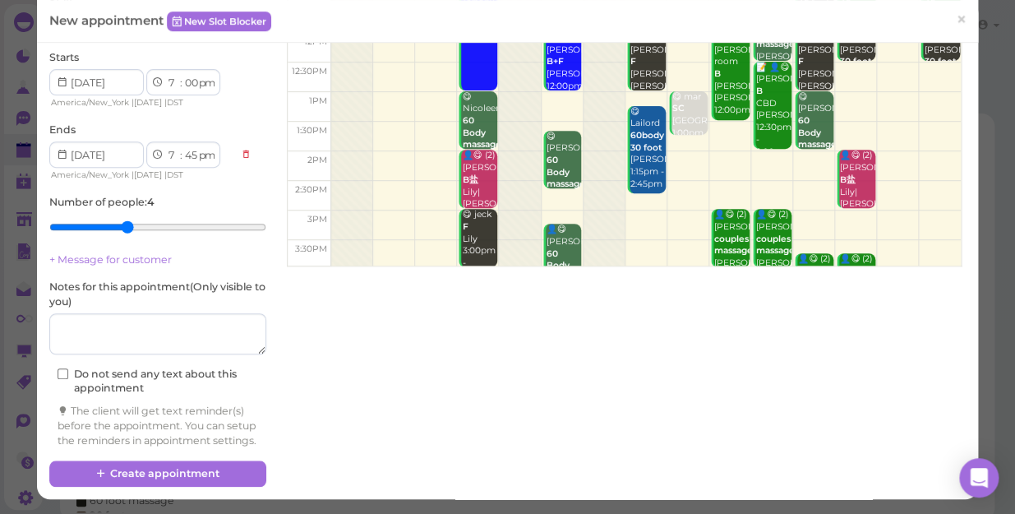
scroll to position [197, 0]
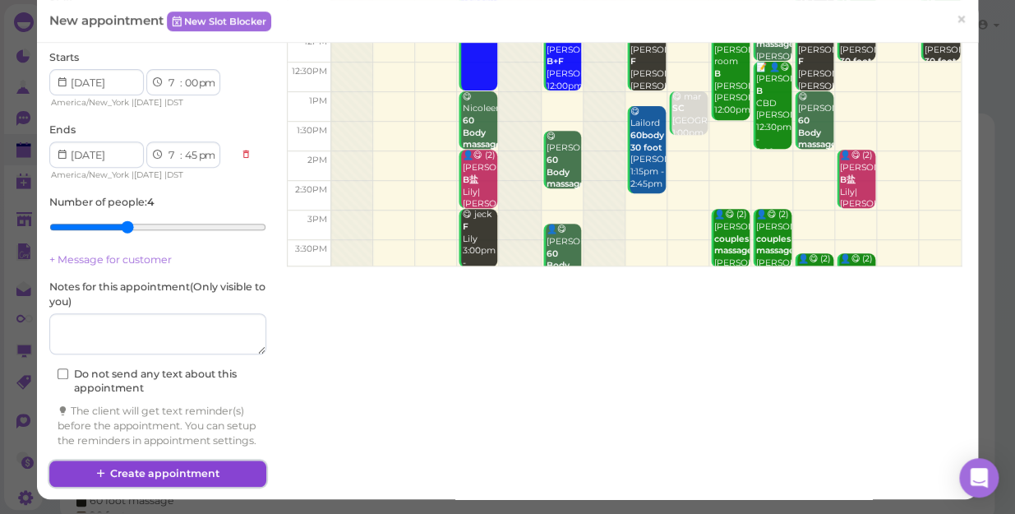
click at [192, 469] on button "Create appointment" at bounding box center [157, 473] width 217 height 26
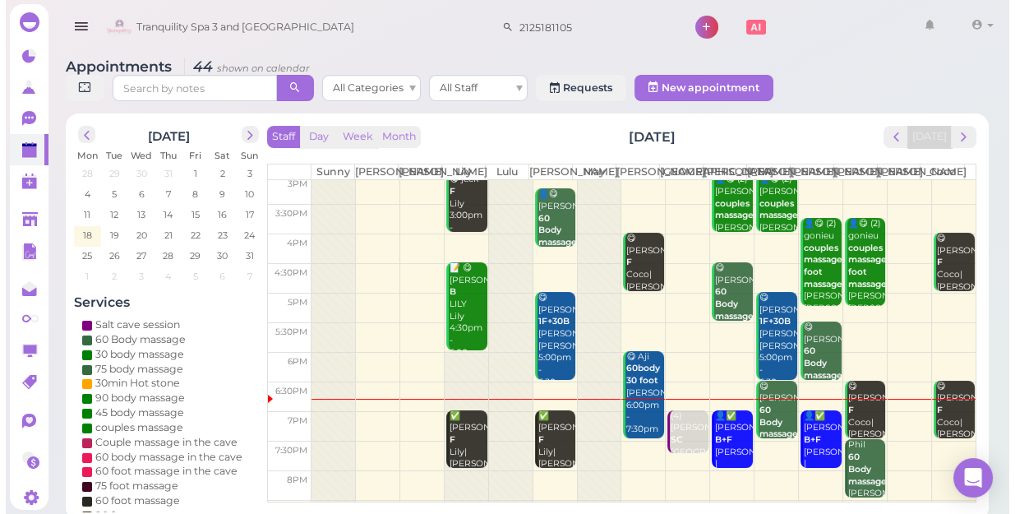
scroll to position [297, 0]
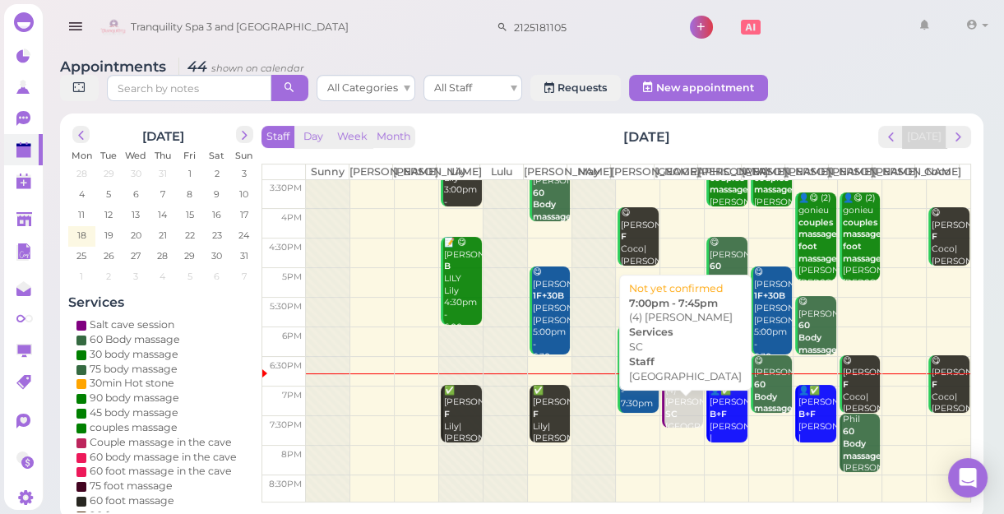
click at [674, 427] on div "(4) Linda SC Salt Cave 7:00pm - 7:45pm" at bounding box center [683, 427] width 39 height 85
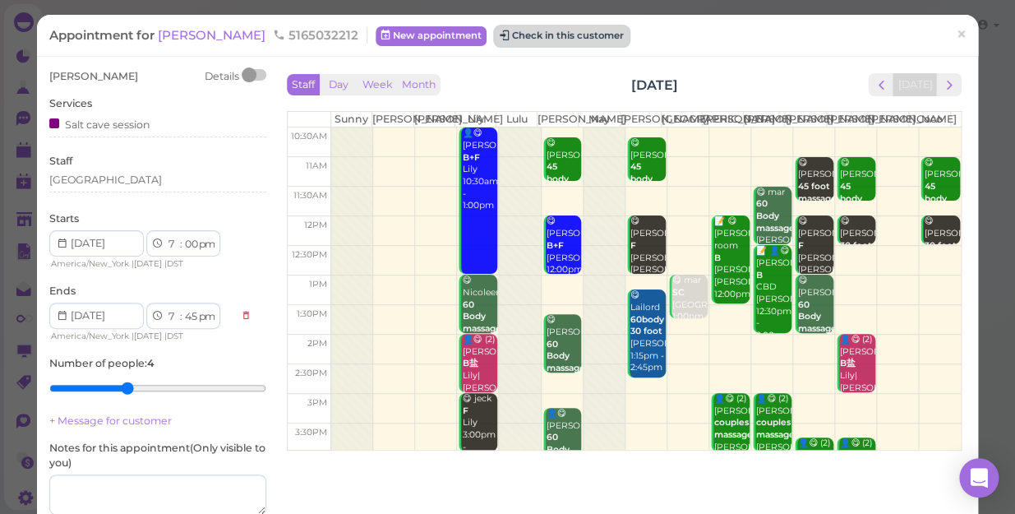
click at [503, 33] on button "Check in this customer" at bounding box center [562, 36] width 134 height 20
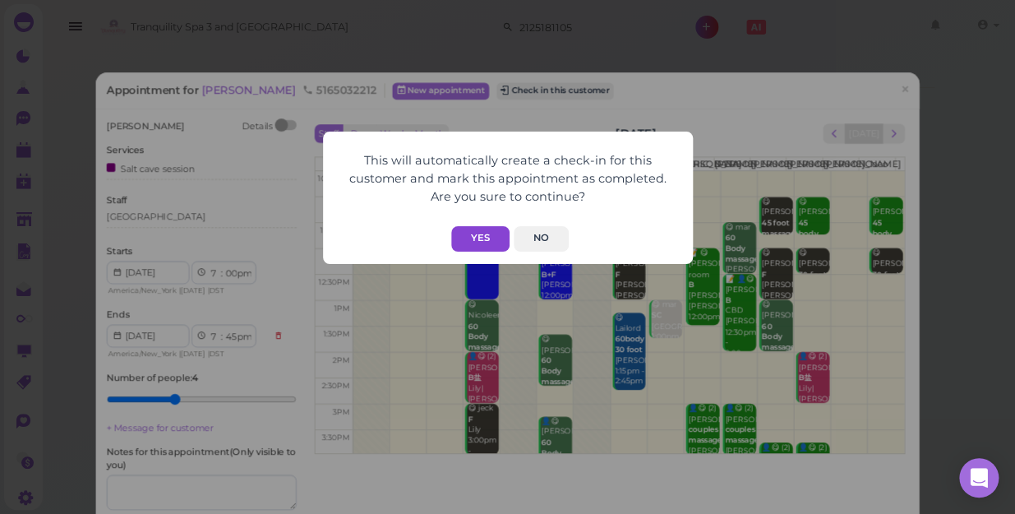
click at [467, 243] on button "Yes" at bounding box center [480, 238] width 58 height 25
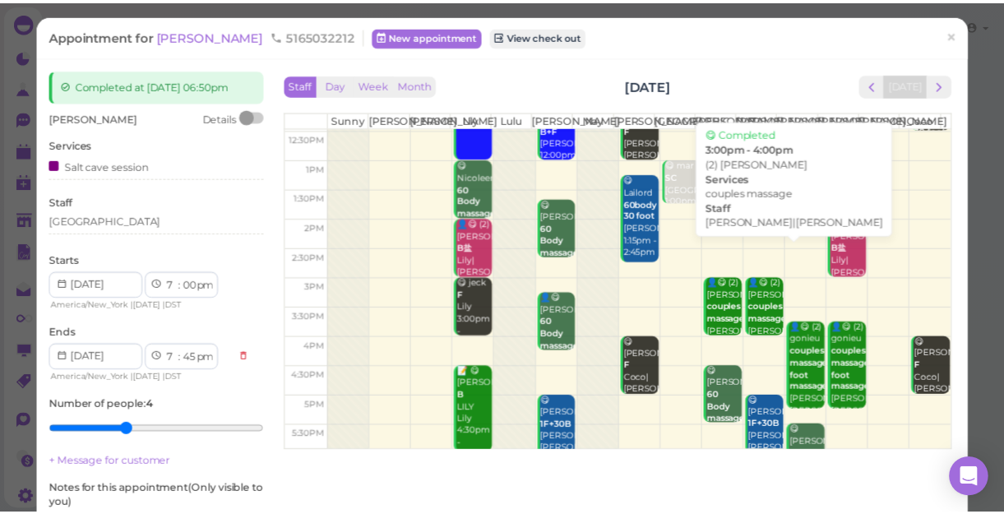
scroll to position [297, 0]
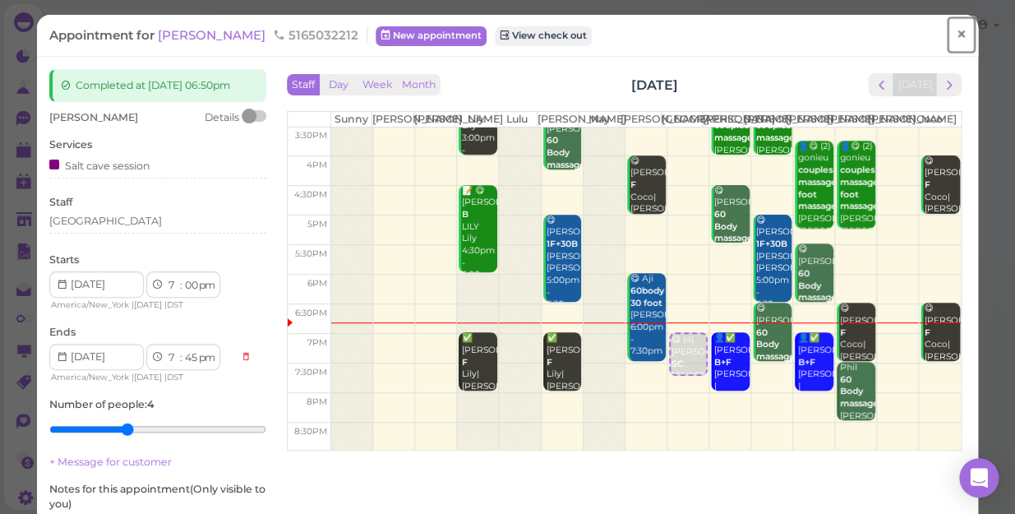
click at [956, 39] on span "×" at bounding box center [961, 34] width 11 height 23
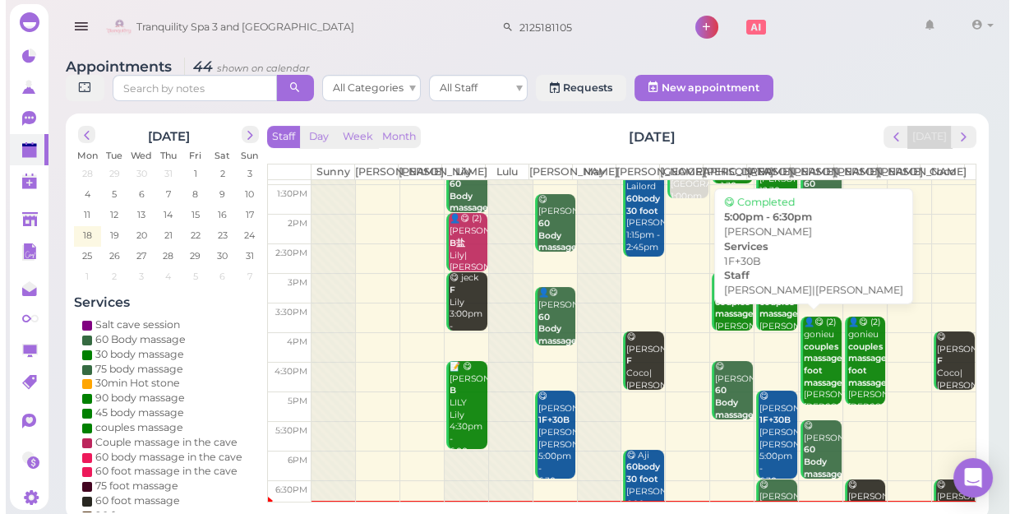
scroll to position [297, 0]
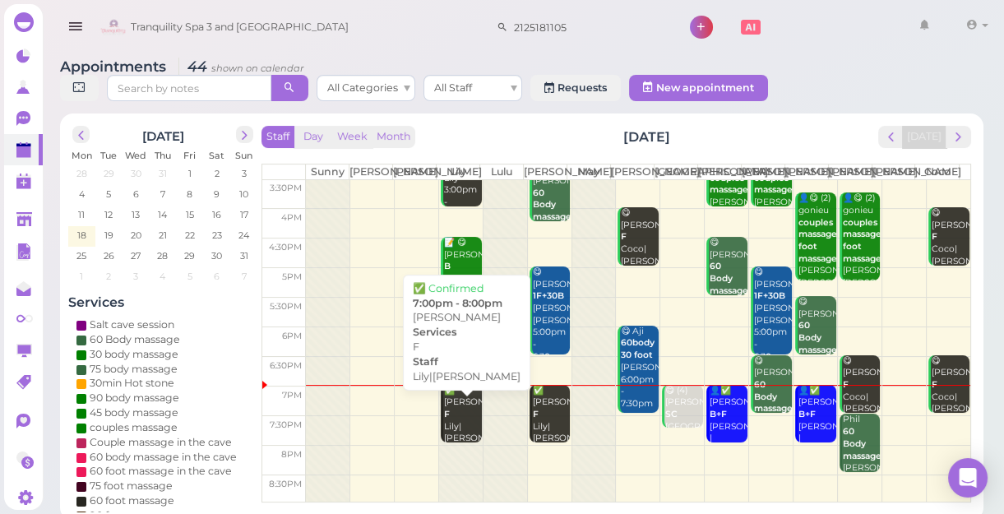
click at [467, 436] on div "✅ Peachie Cici F Lily|Lisa 7:00pm - 8:00pm" at bounding box center [462, 433] width 39 height 97
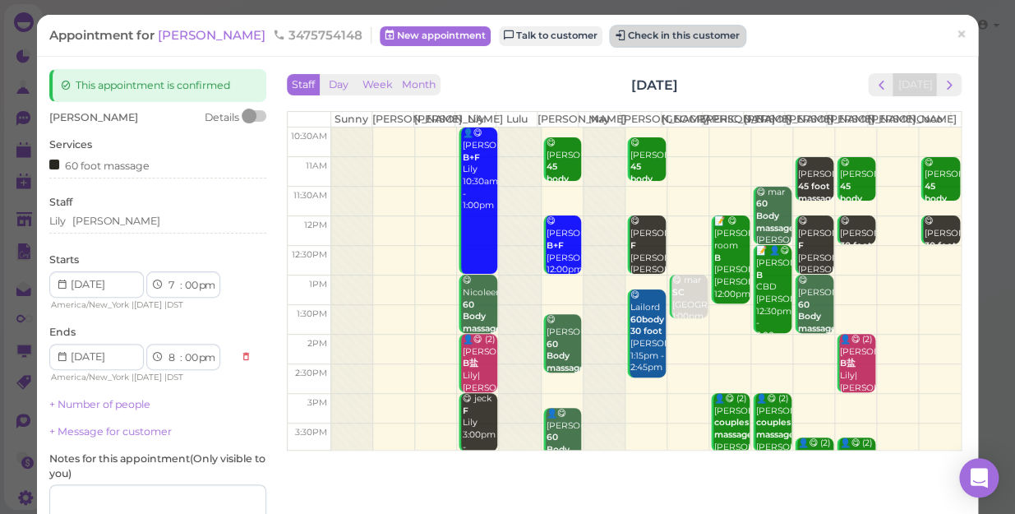
click at [672, 36] on button "Check in this customer" at bounding box center [678, 36] width 134 height 20
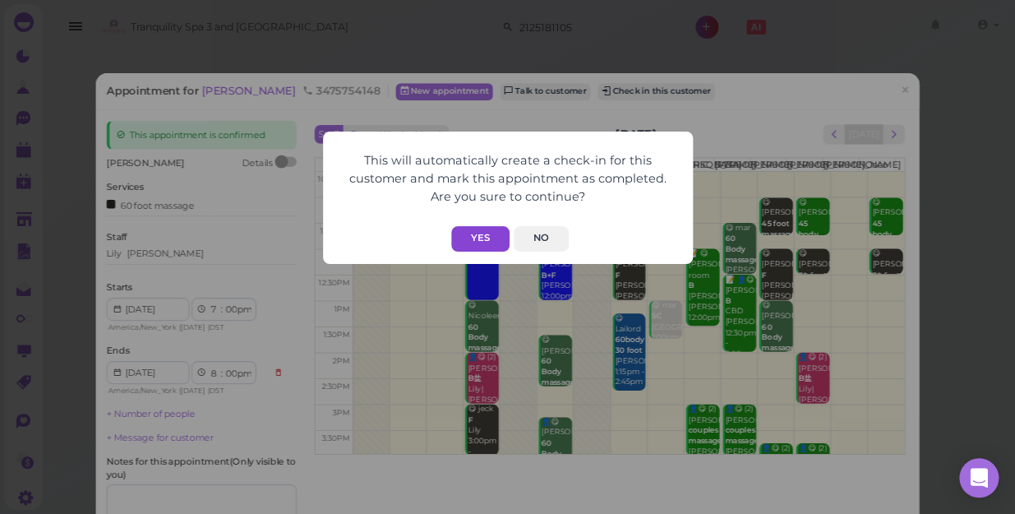
click at [484, 243] on button "Yes" at bounding box center [480, 238] width 58 height 25
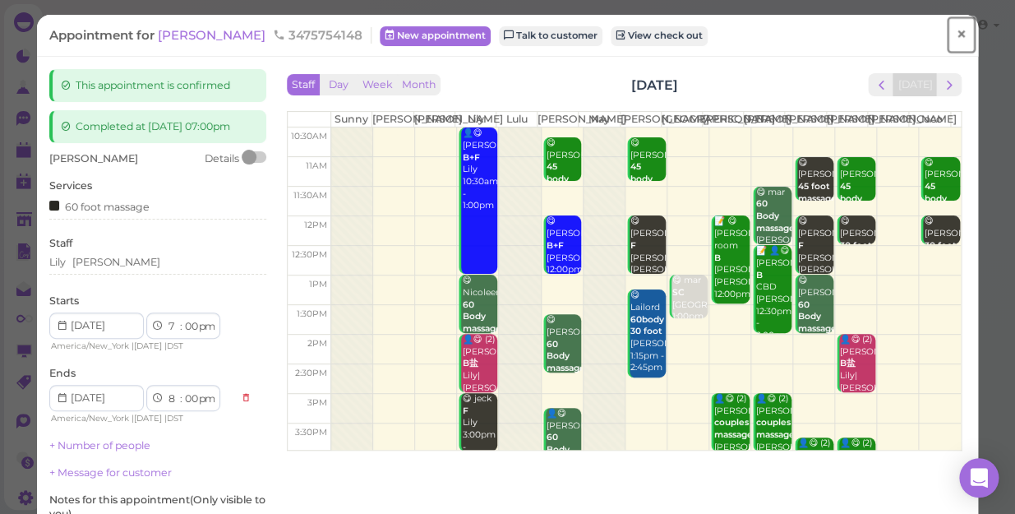
click at [956, 36] on span "×" at bounding box center [961, 34] width 11 height 23
click at [946, 36] on link at bounding box center [936, 27] width 48 height 46
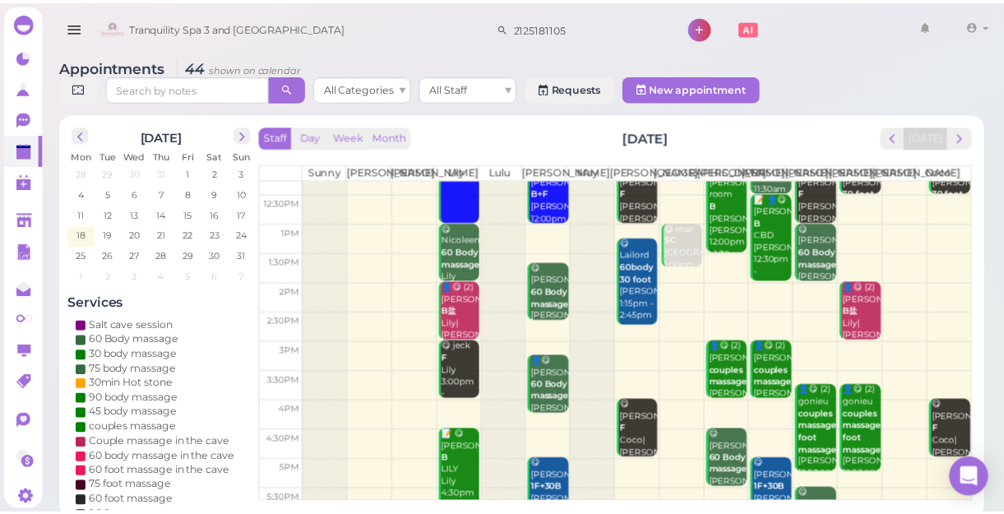
scroll to position [297, 0]
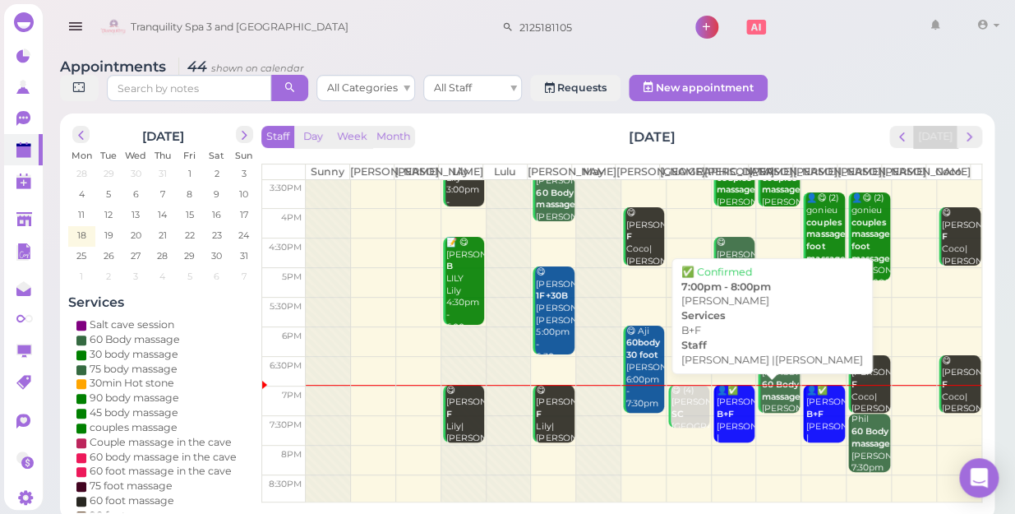
click at [725, 417] on b "B+F" at bounding box center [725, 414] width 17 height 11
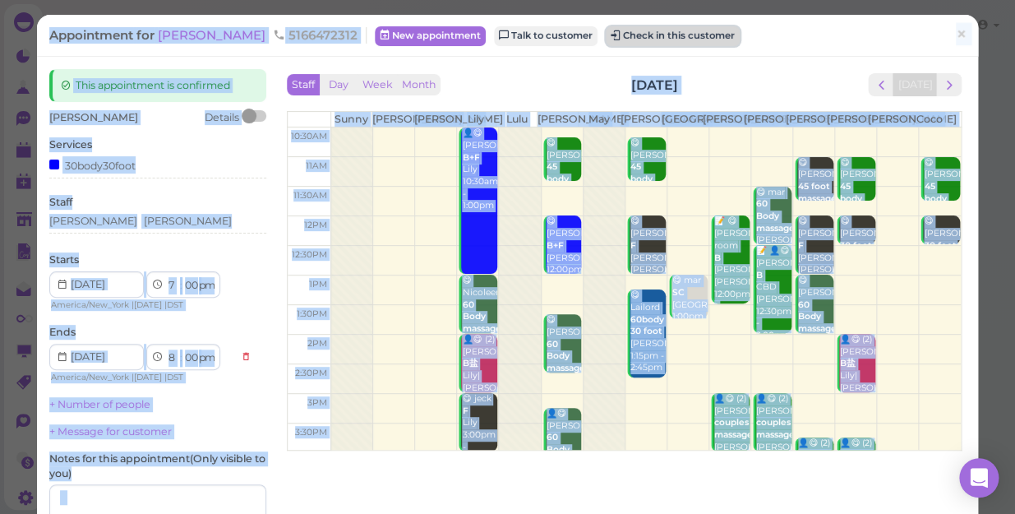
click at [606, 42] on button "Check in this customer" at bounding box center [673, 36] width 134 height 20
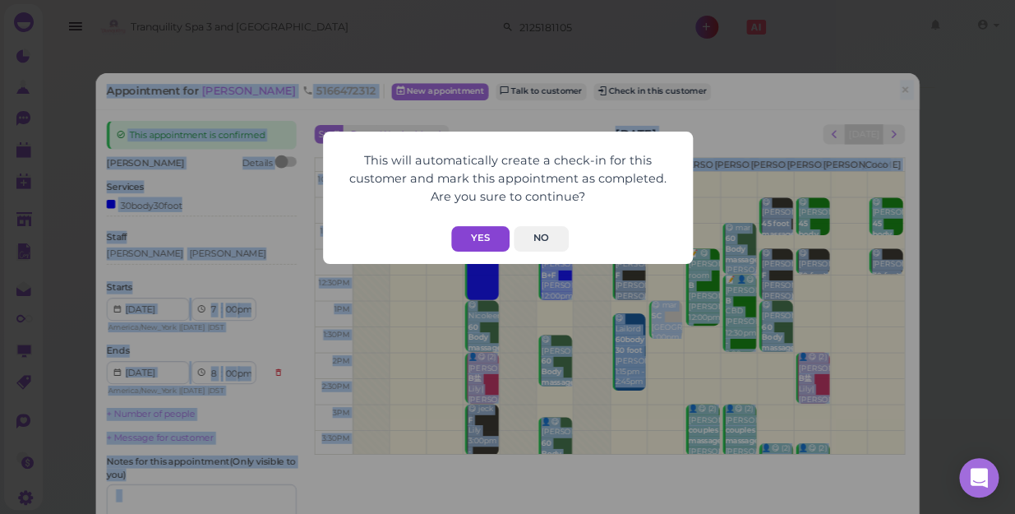
click at [473, 239] on button "Yes" at bounding box center [480, 238] width 58 height 25
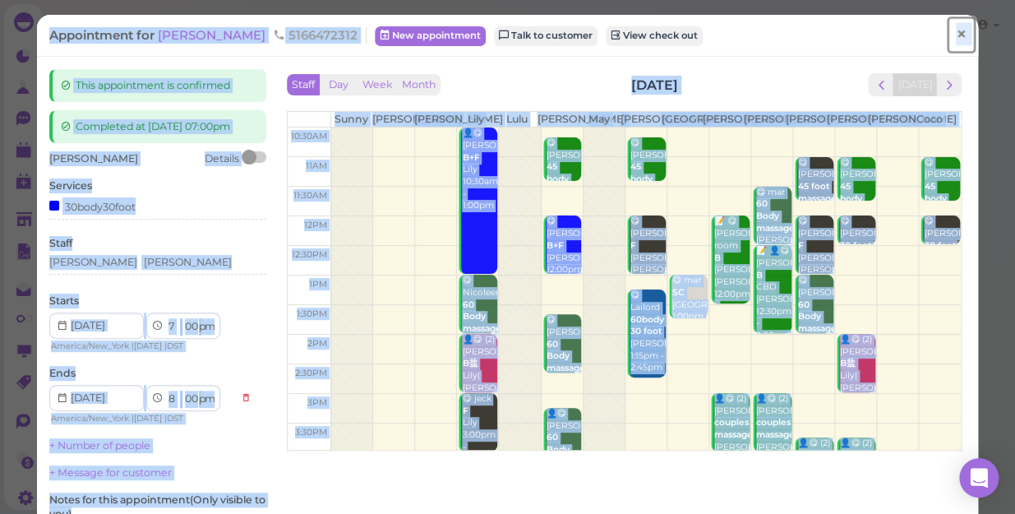
click at [956, 33] on span "×" at bounding box center [961, 34] width 11 height 23
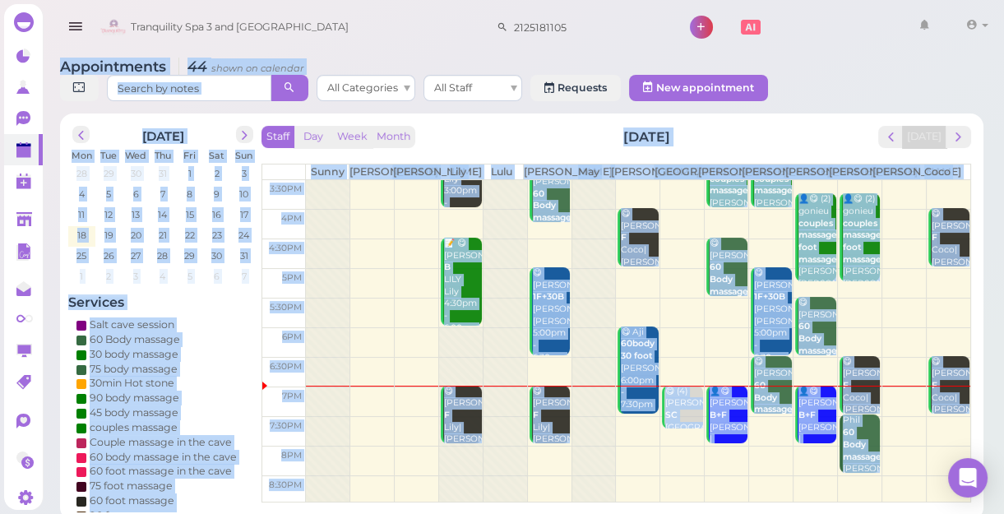
scroll to position [297, 0]
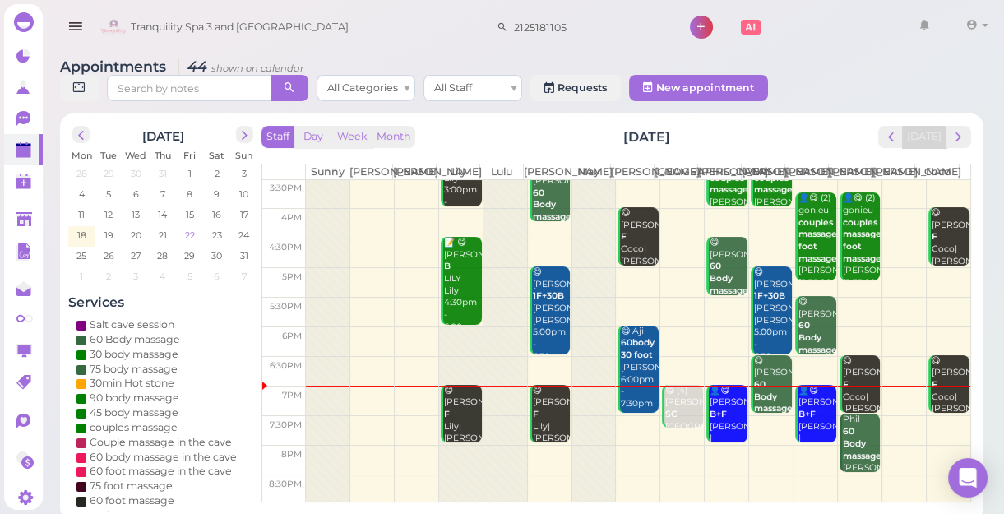
click at [193, 237] on span "22" at bounding box center [189, 235] width 13 height 15
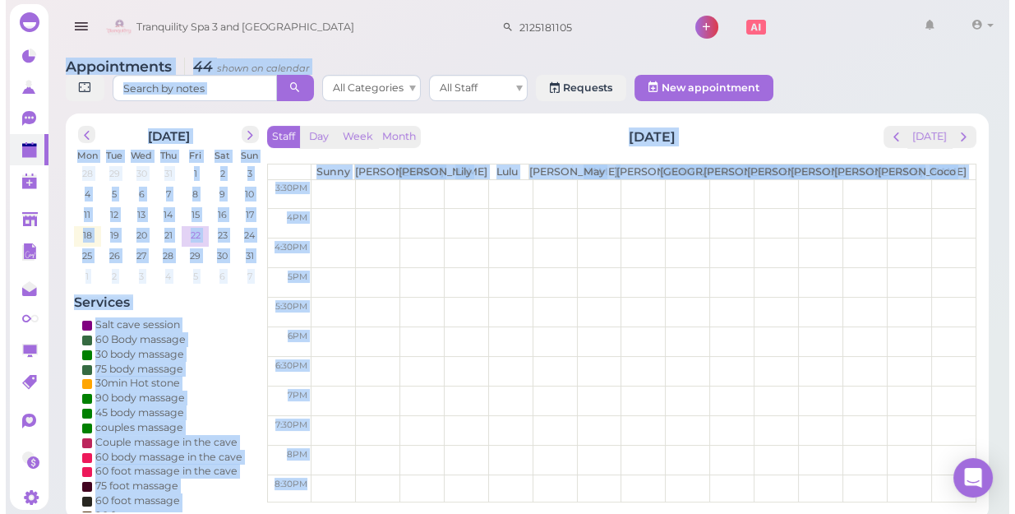
scroll to position [0, 0]
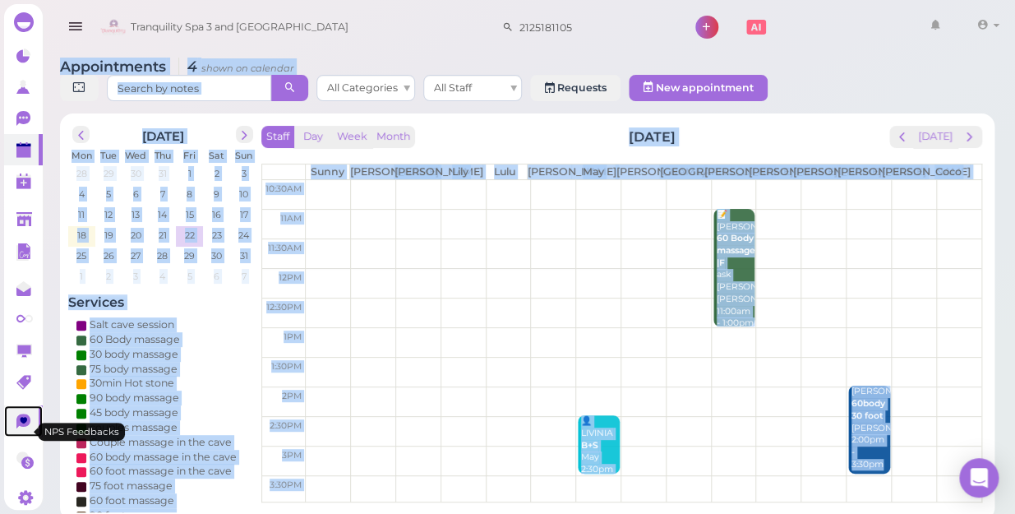
click at [22, 423] on icon at bounding box center [24, 420] width 7 height 7
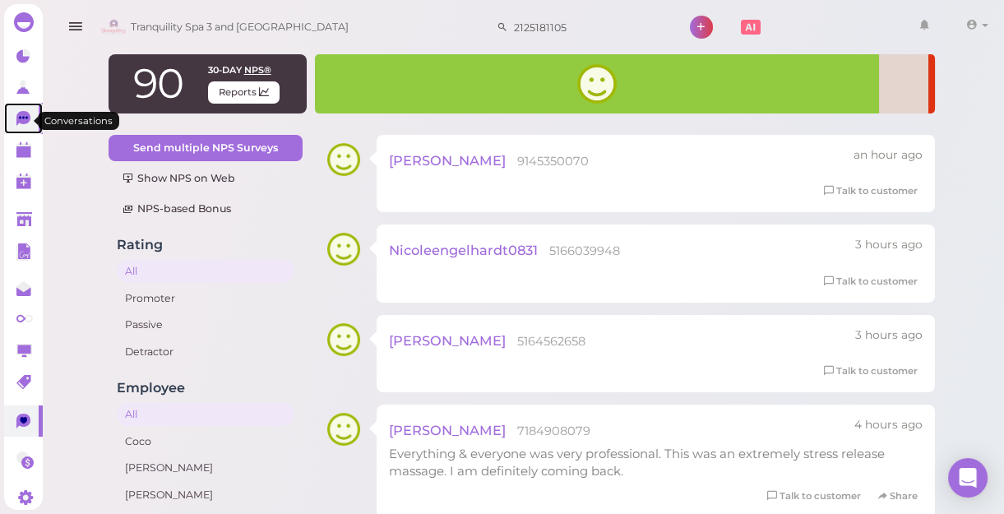
click at [22, 118] on icon at bounding box center [23, 118] width 14 height 15
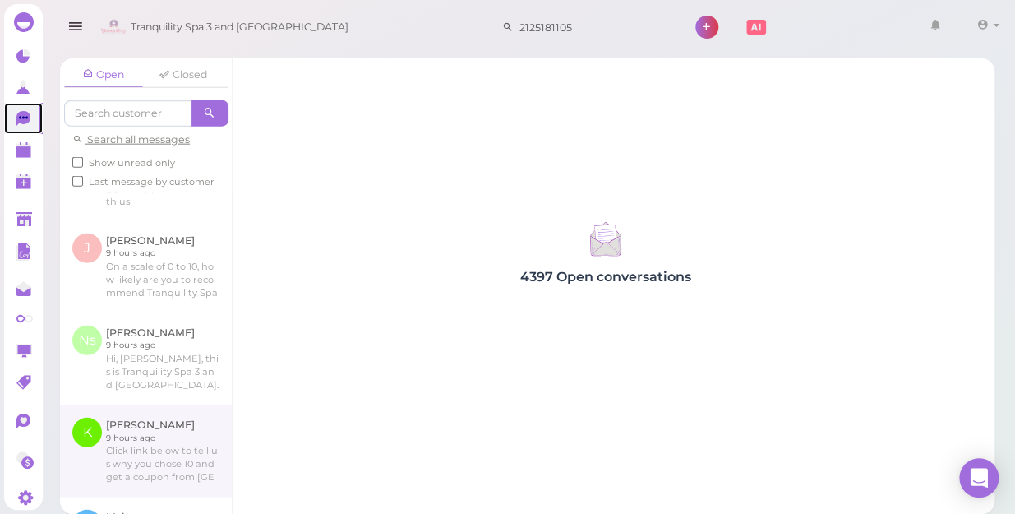
scroll to position [1510, 0]
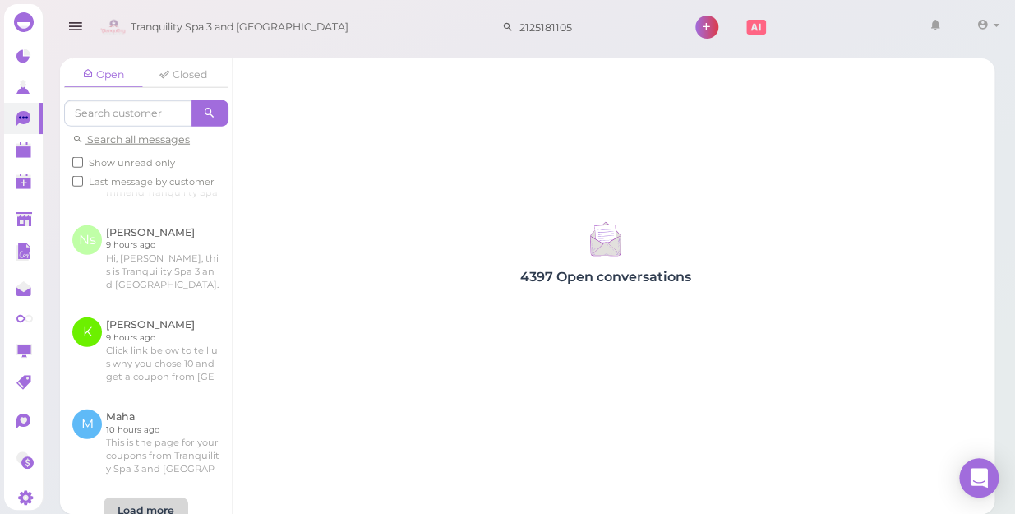
click at [155, 497] on div "Load more" at bounding box center [146, 510] width 85 height 26
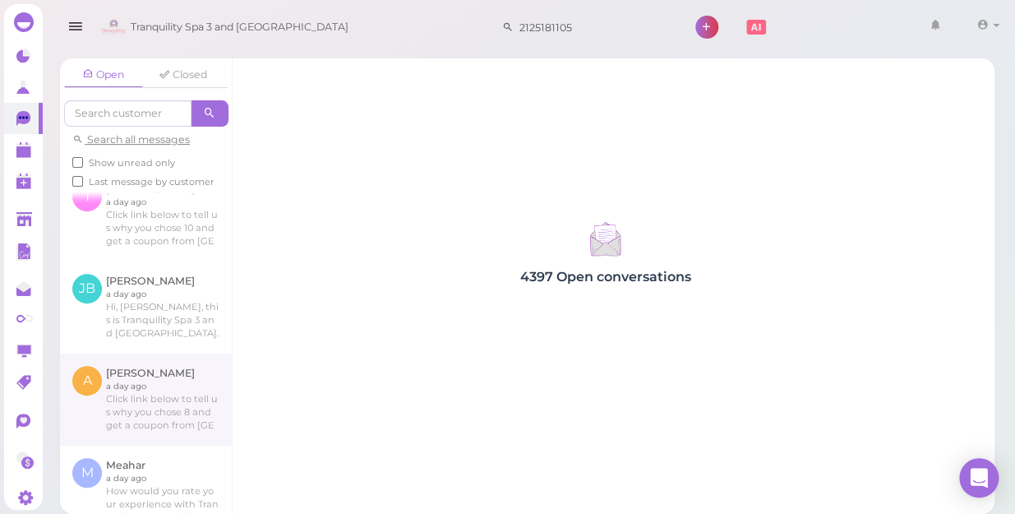
scroll to position [2205, 0]
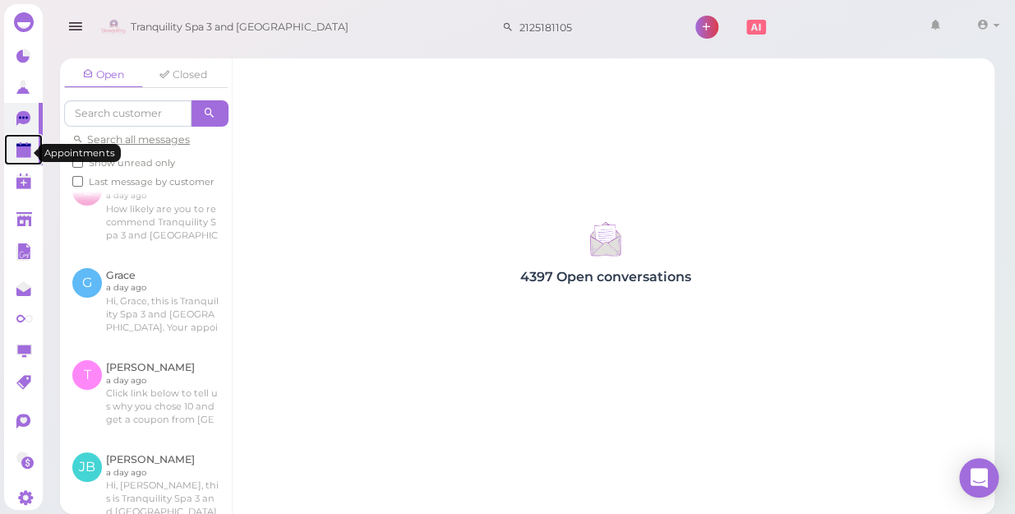
click at [26, 152] on polygon at bounding box center [23, 152] width 15 height 12
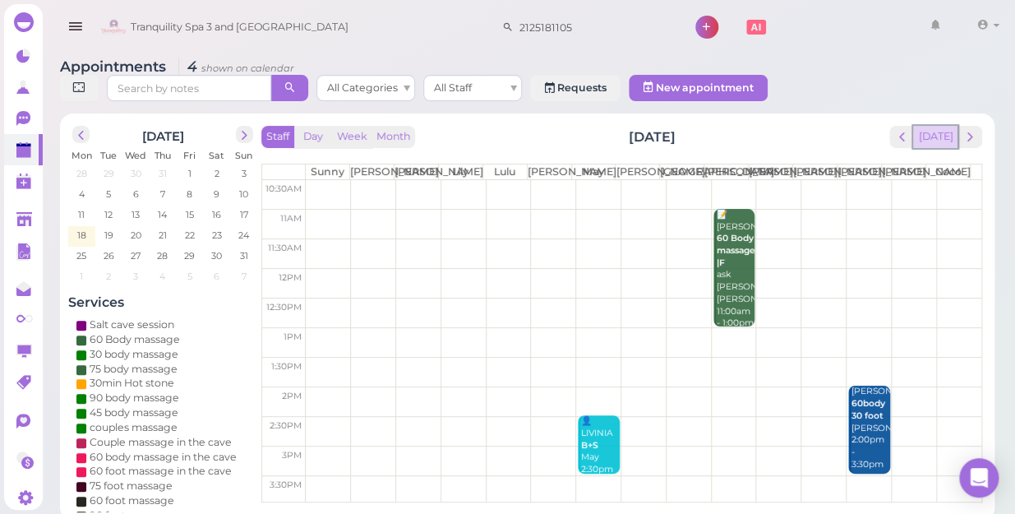
click at [929, 126] on button "[DATE]" at bounding box center [935, 137] width 44 height 22
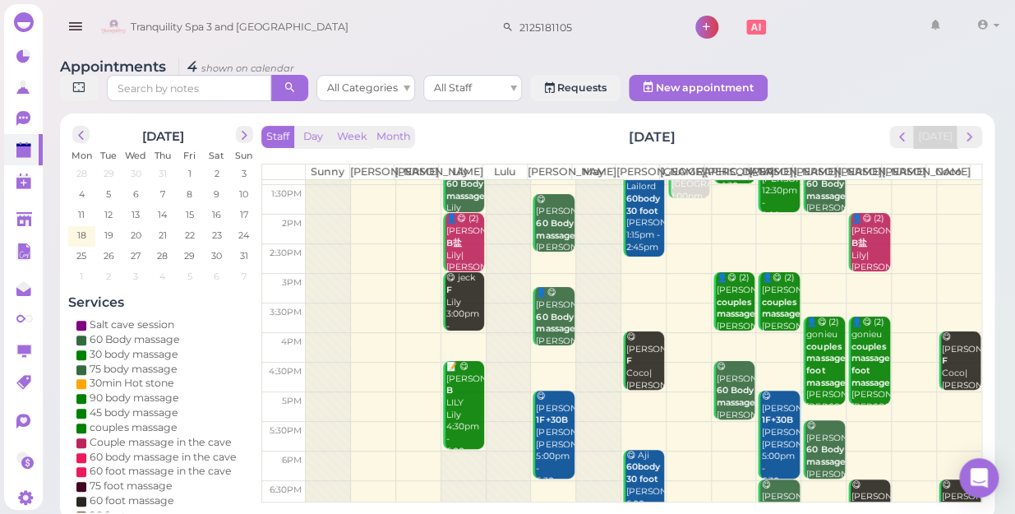
scroll to position [297, 0]
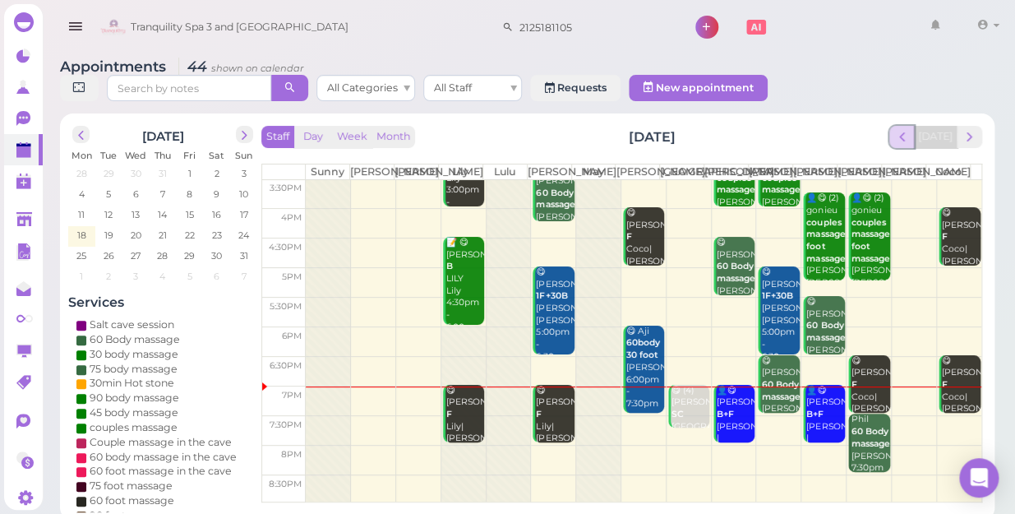
click at [902, 129] on span "prev" at bounding box center [902, 137] width 16 height 16
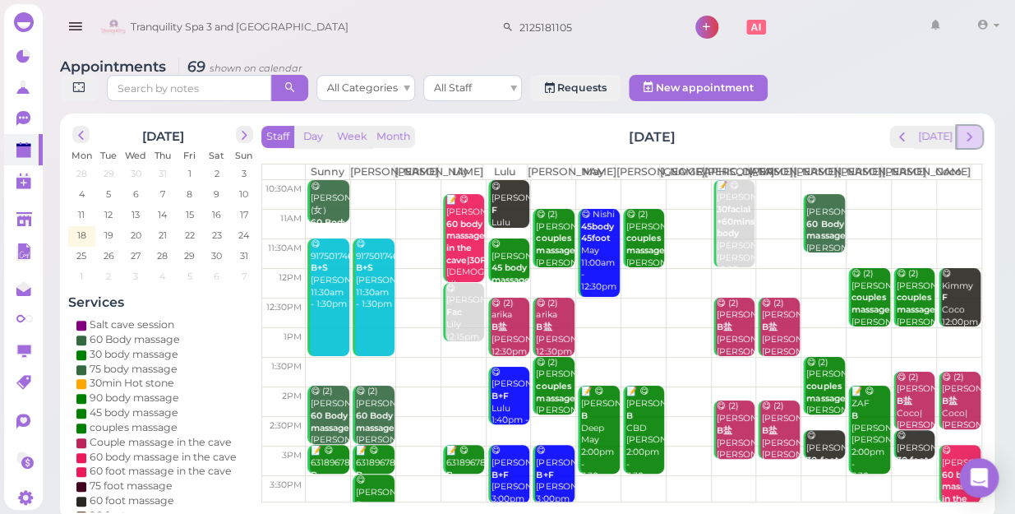
click at [969, 129] on span "next" at bounding box center [970, 137] width 16 height 16
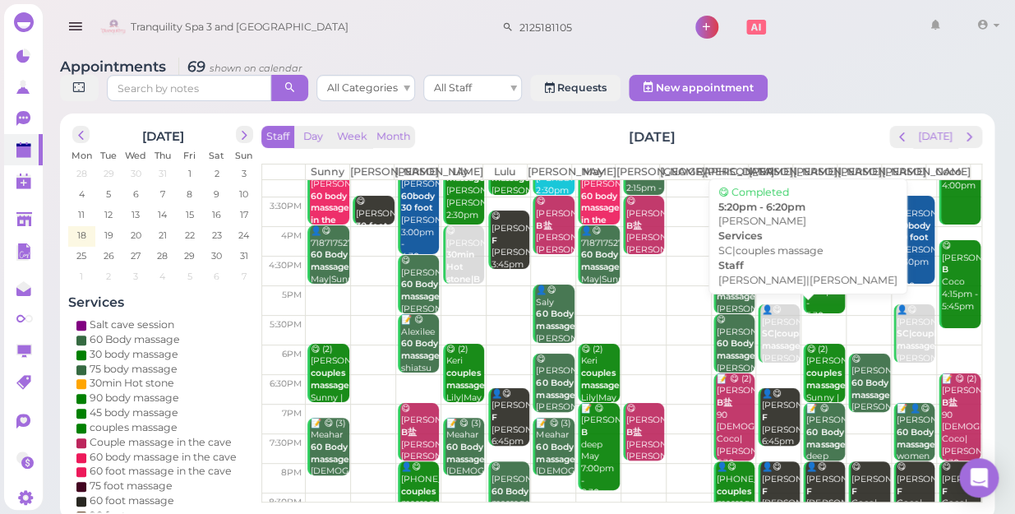
scroll to position [297, 0]
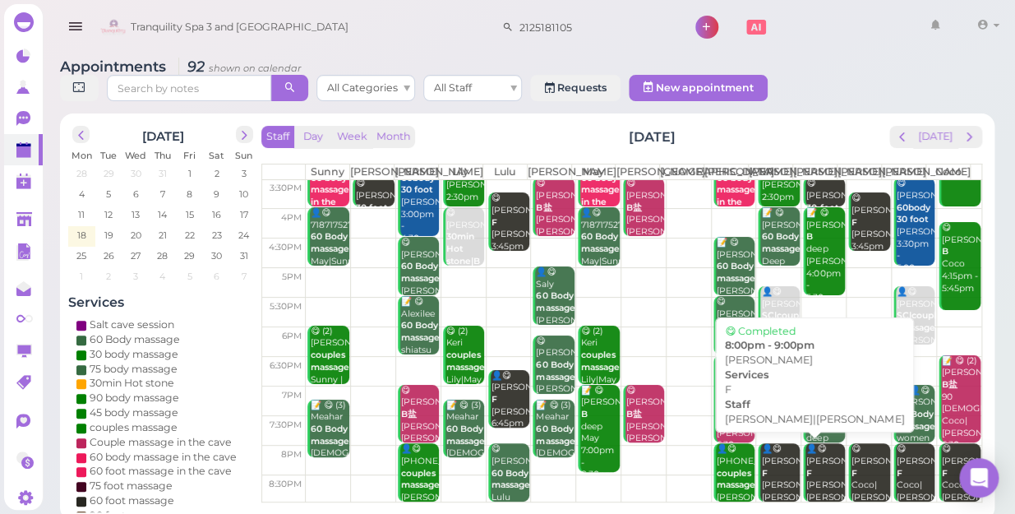
click at [774, 459] on div "👤😋 [PERSON_NAME] F [PERSON_NAME]|[PERSON_NAME] 8:00pm - 9:00pm" at bounding box center [779, 491] width 39 height 97
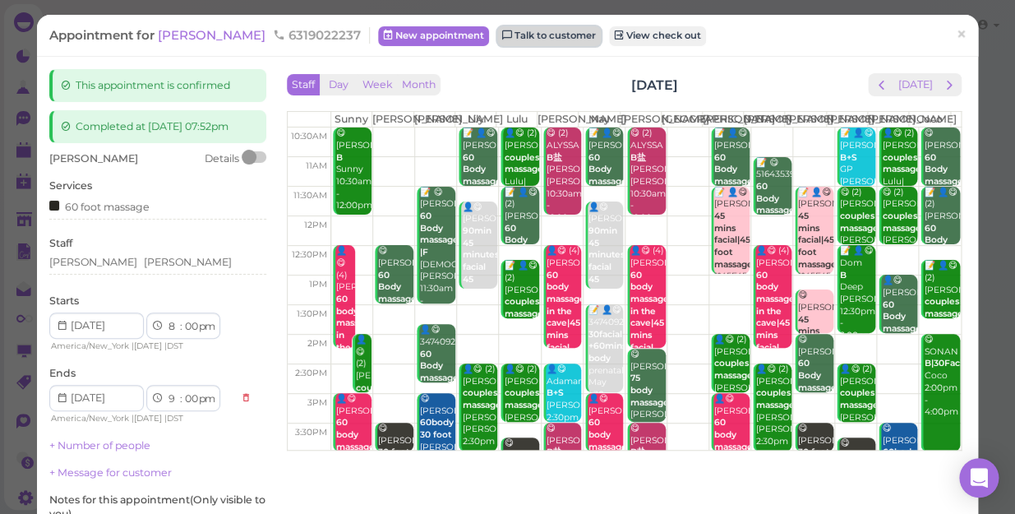
click at [497, 41] on link "Talk to customer" at bounding box center [549, 36] width 104 height 20
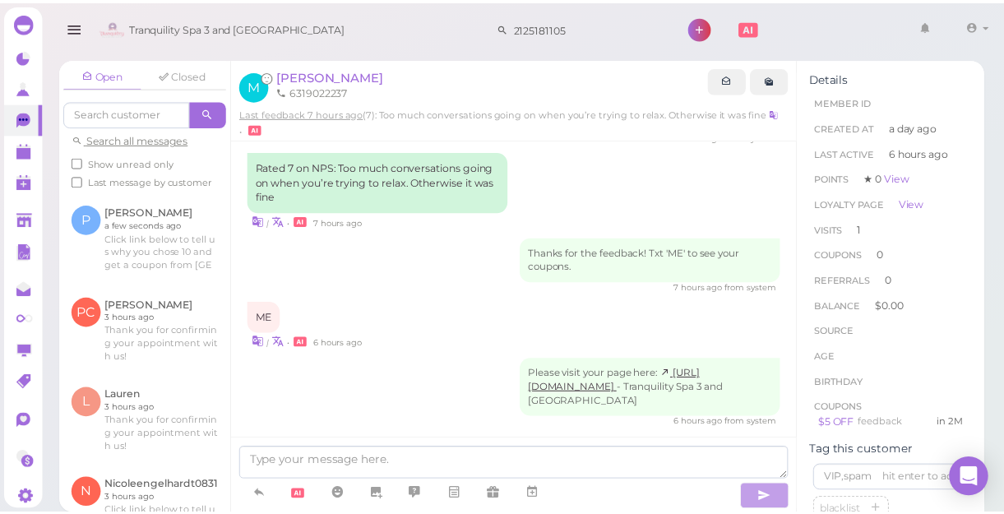
scroll to position [779, 0]
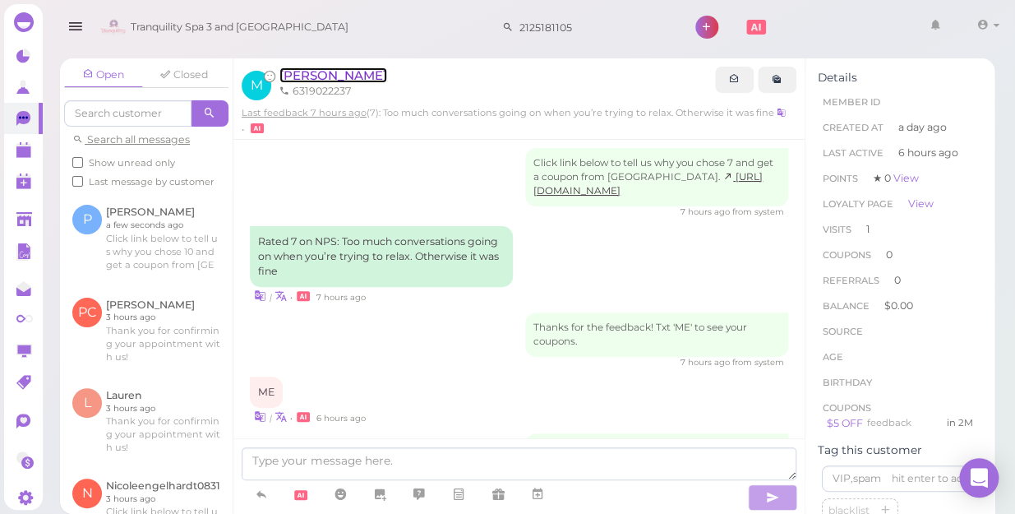
click at [304, 76] on span "[PERSON_NAME]" at bounding box center [333, 75] width 108 height 16
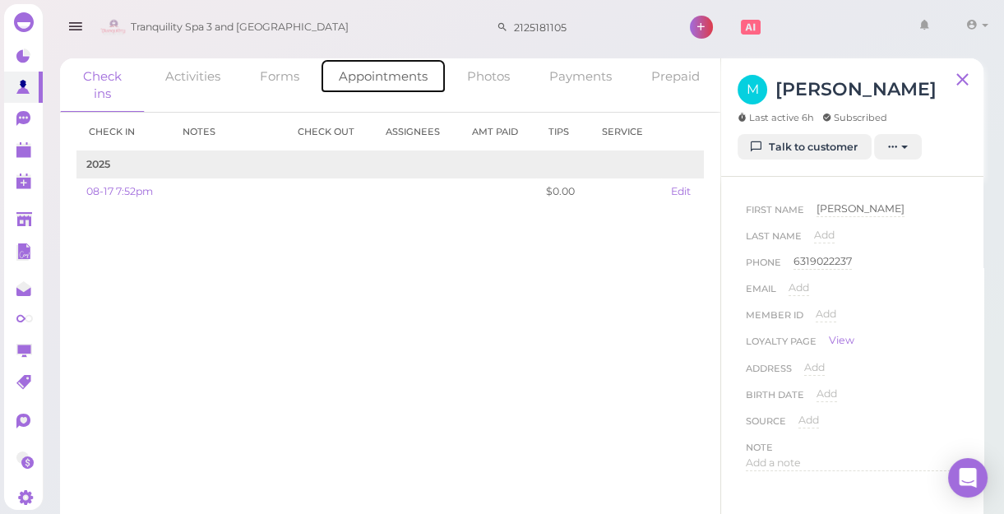
click at [386, 74] on link "Appointments" at bounding box center [383, 75] width 127 height 35
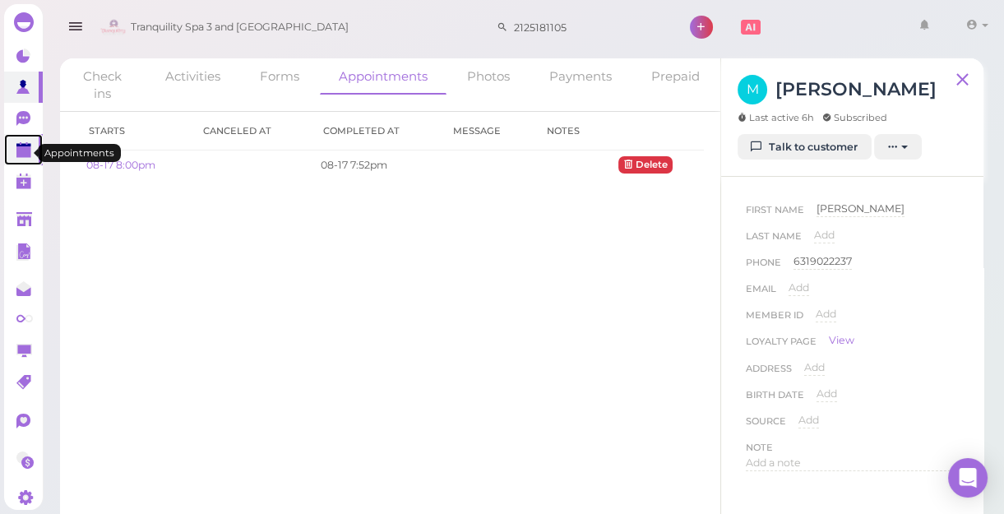
click at [25, 150] on polygon at bounding box center [23, 152] width 15 height 12
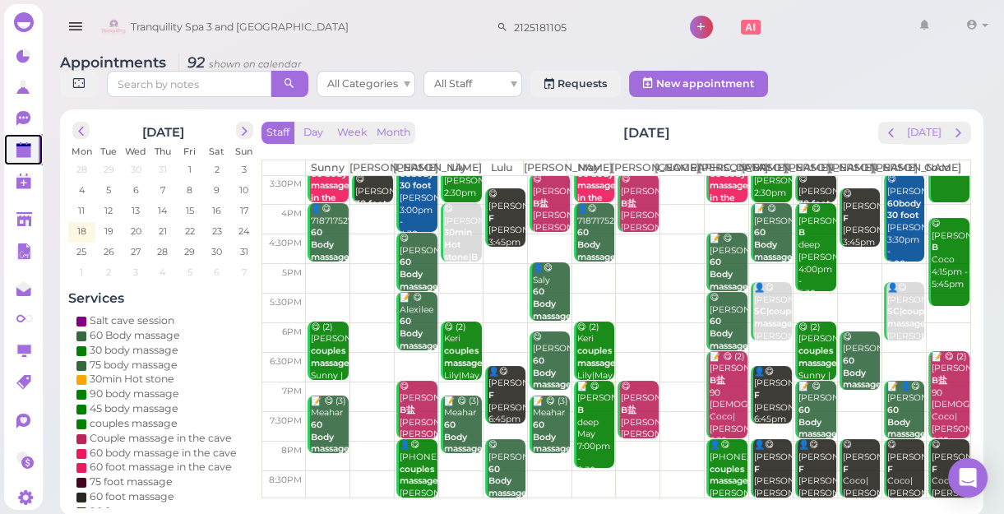
scroll to position [6, 0]
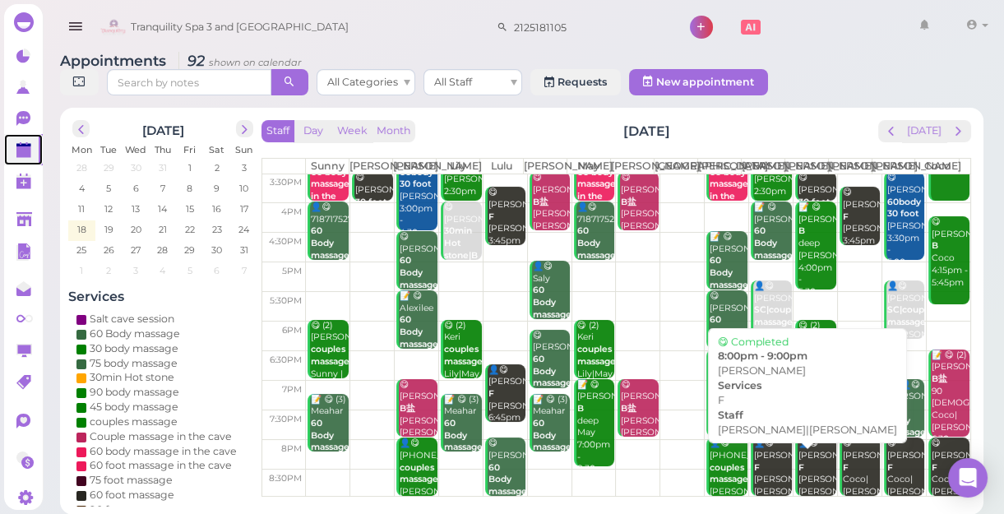
click at [764, 464] on div "👤😋 [PERSON_NAME] F [PERSON_NAME]|[PERSON_NAME] 8:00pm - 9:00pm" at bounding box center [772, 485] width 39 height 97
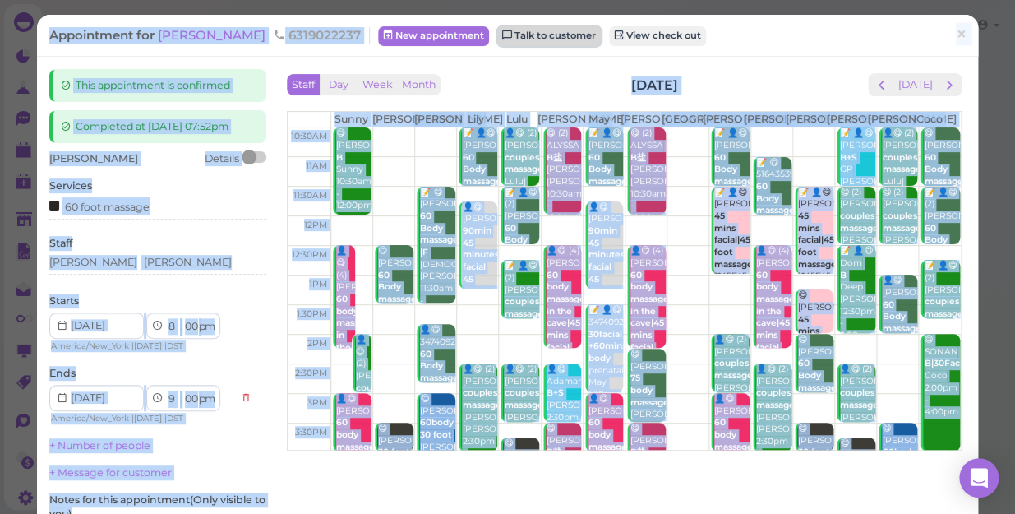
click at [501, 33] on link "Talk to customer" at bounding box center [549, 36] width 104 height 20
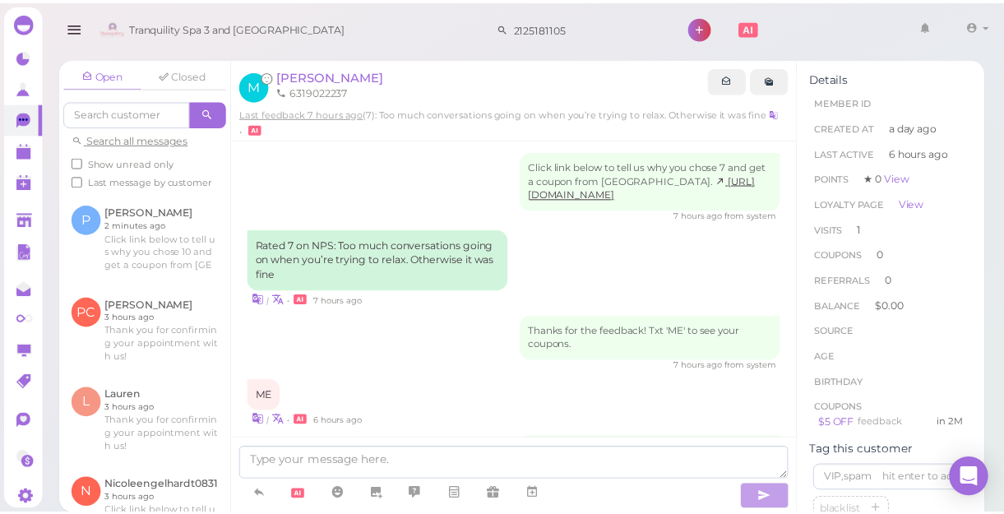
scroll to position [704, 0]
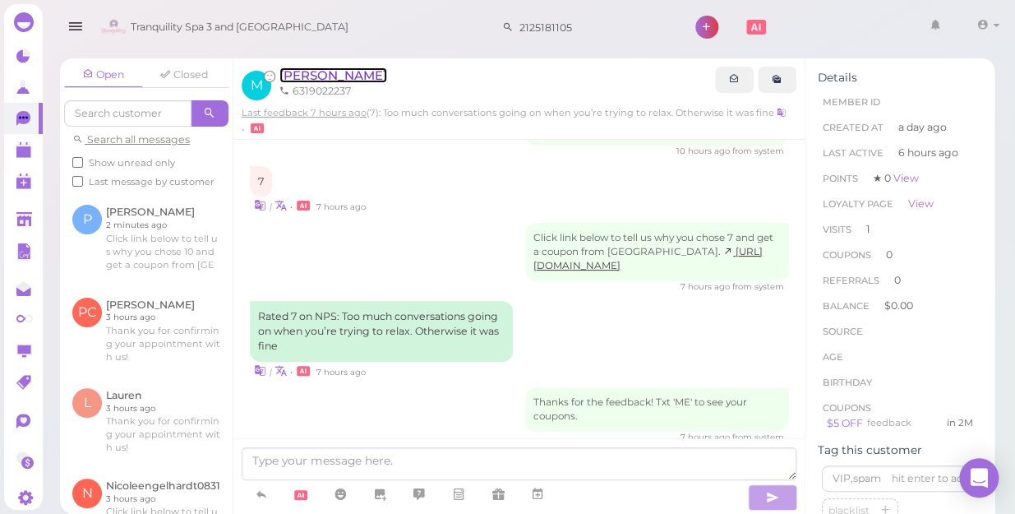
click at [292, 77] on span "[PERSON_NAME]" at bounding box center [333, 75] width 108 height 16
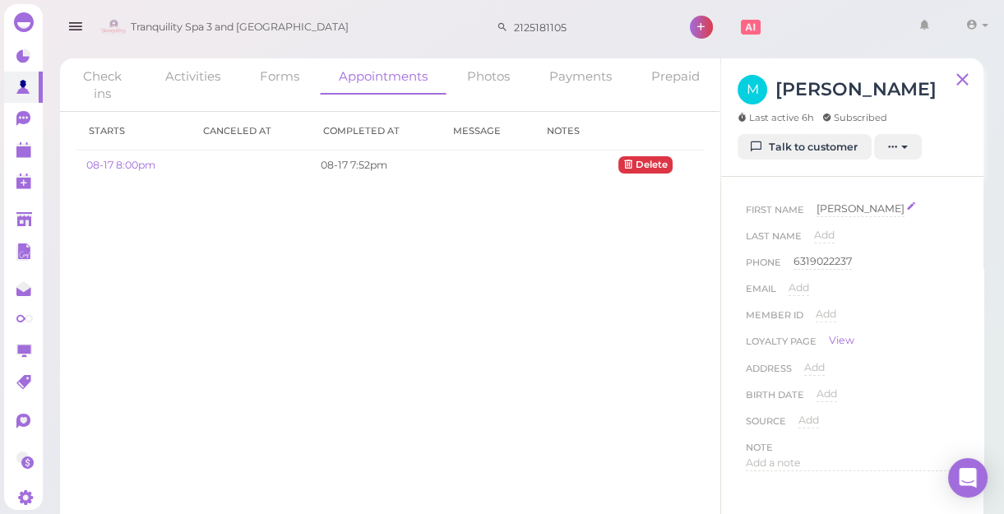
click at [844, 208] on span "[PERSON_NAME]" at bounding box center [860, 208] width 88 height 12
type input "MARK(别问加）"
click at [833, 238] on button "Done" at bounding box center [836, 237] width 36 height 17
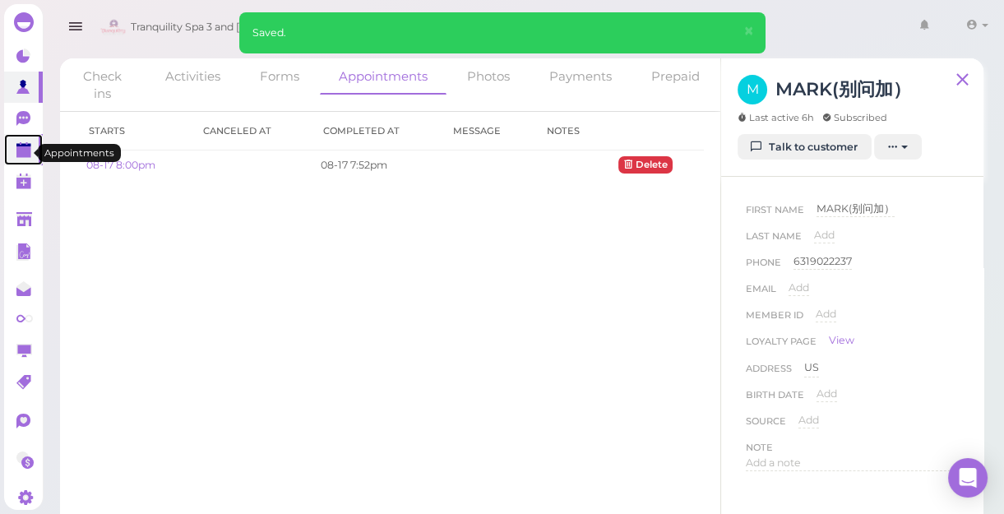
click at [21, 150] on polygon at bounding box center [23, 152] width 15 height 12
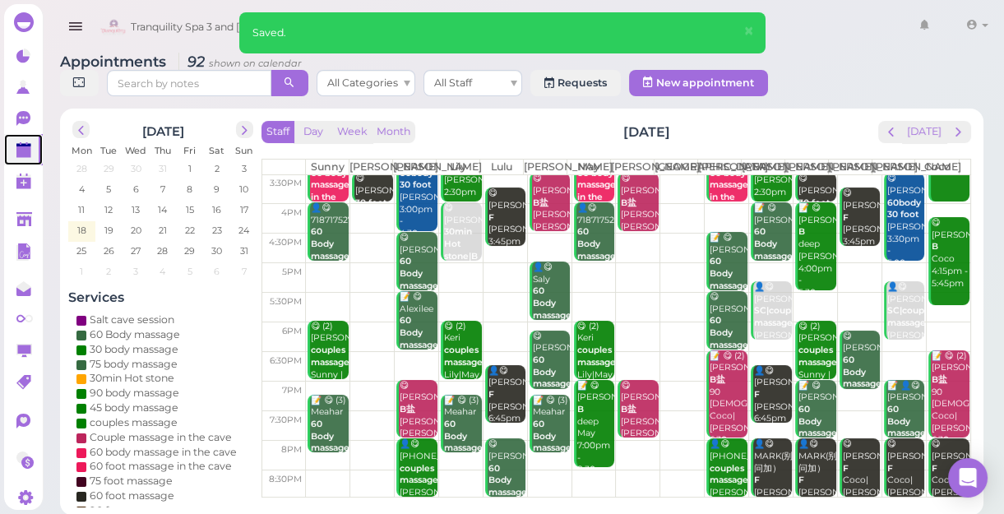
scroll to position [6, 0]
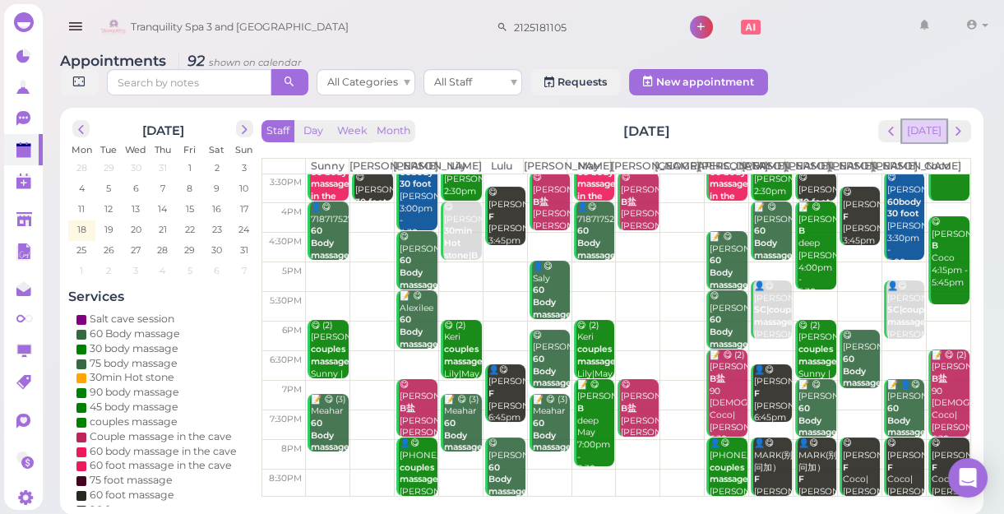
click at [920, 135] on button "[DATE]" at bounding box center [924, 131] width 44 height 22
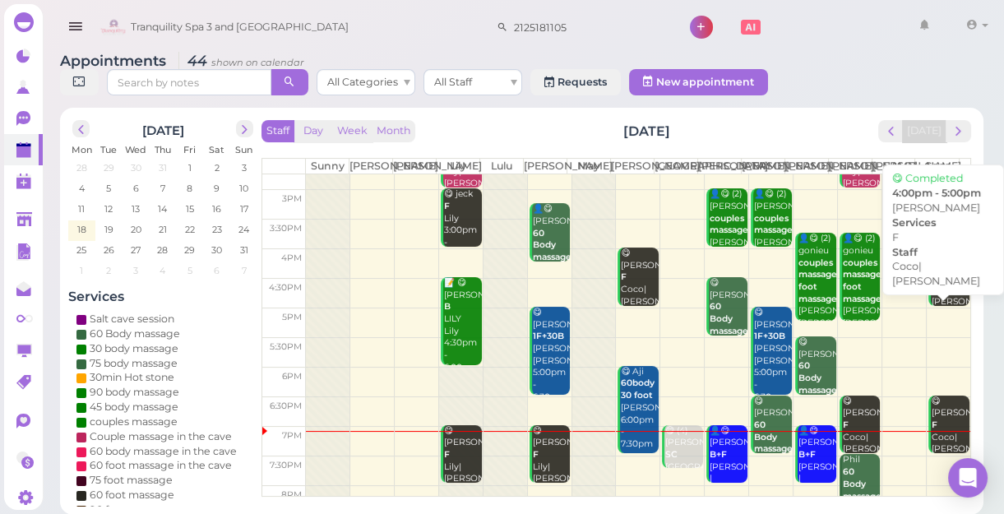
scroll to position [297, 0]
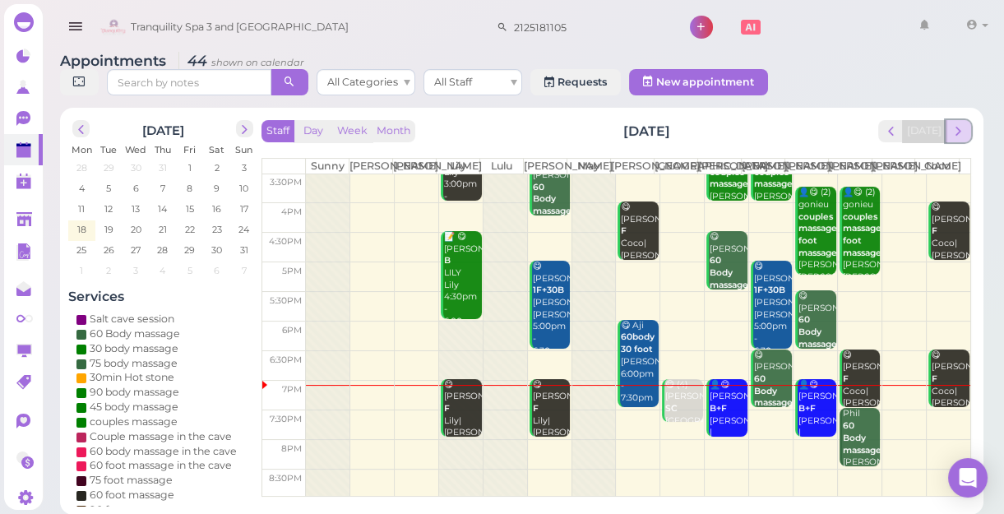
click at [965, 133] on span "next" at bounding box center [958, 131] width 16 height 16
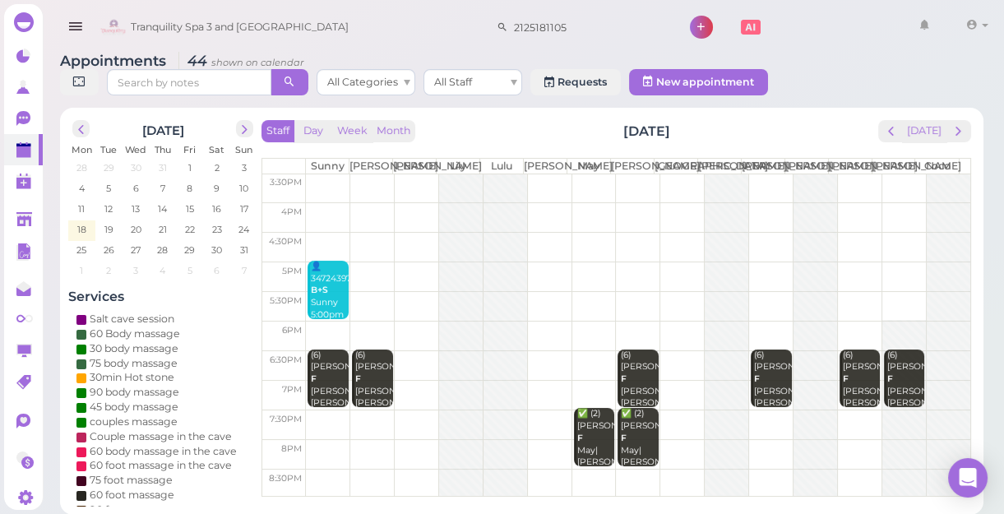
scroll to position [0, 0]
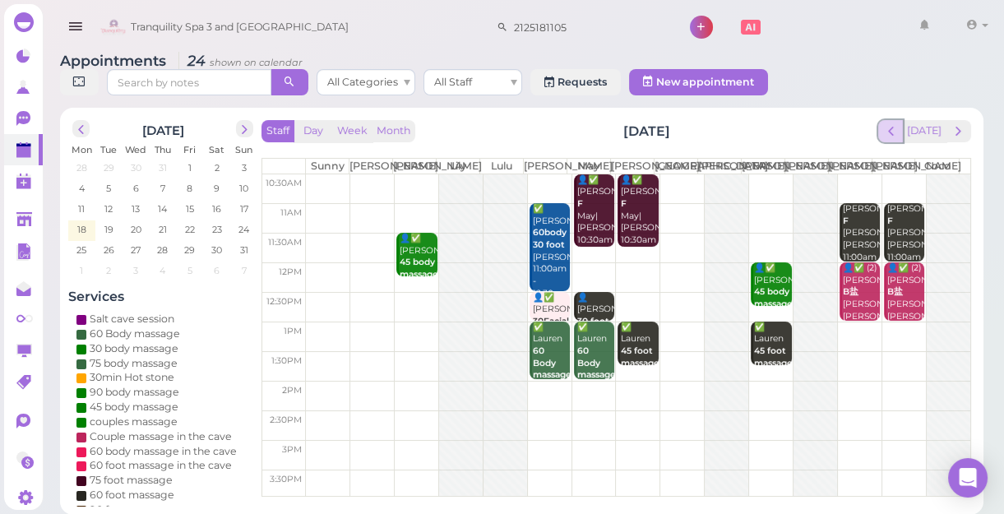
click at [898, 132] on span "prev" at bounding box center [891, 131] width 16 height 16
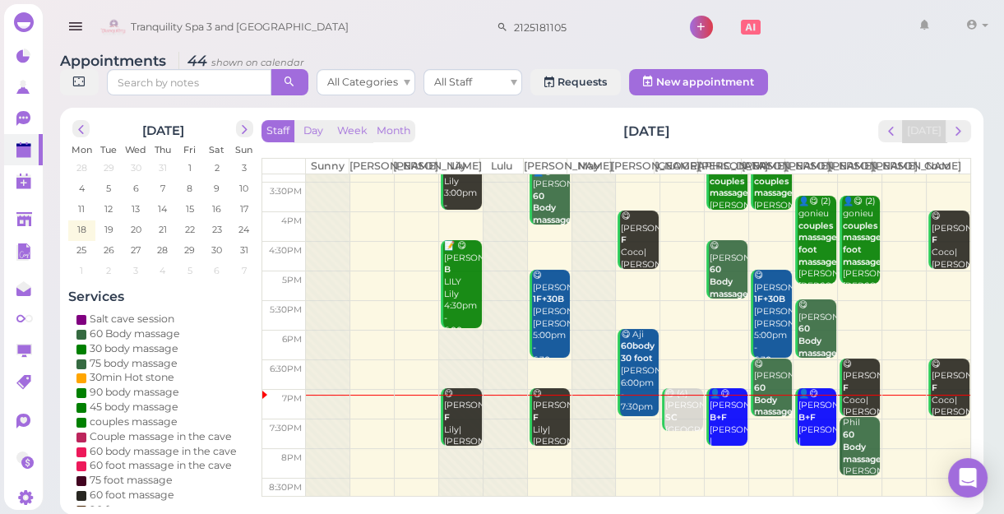
scroll to position [297, 0]
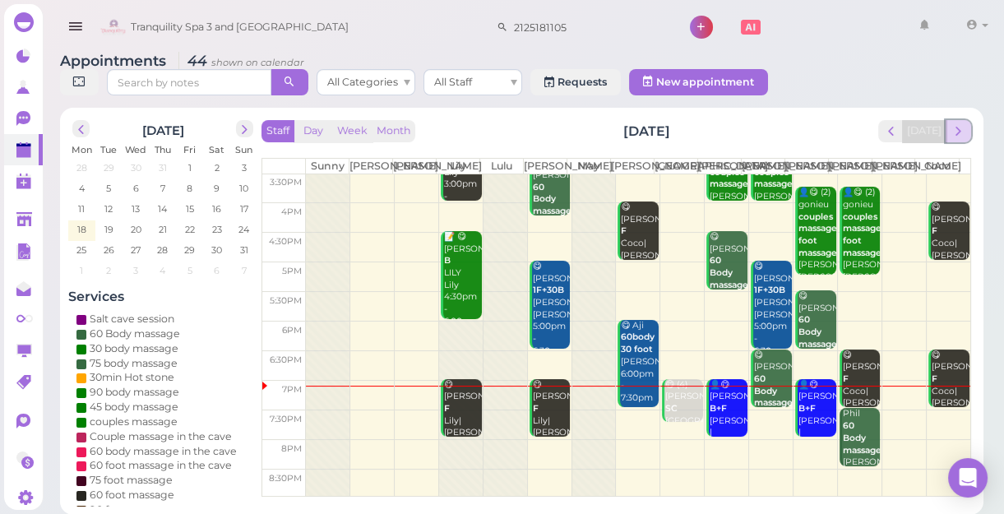
click at [960, 133] on span "next" at bounding box center [958, 131] width 16 height 16
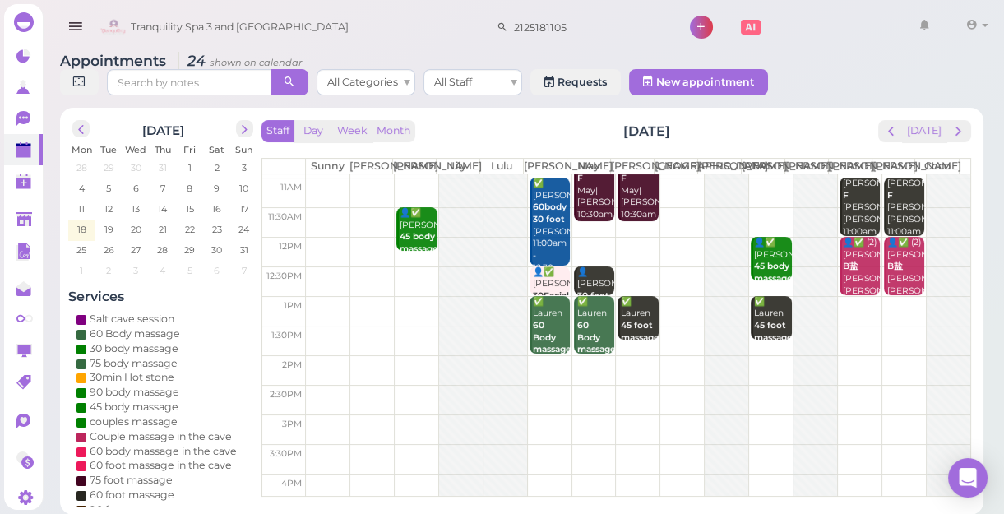
scroll to position [0, 0]
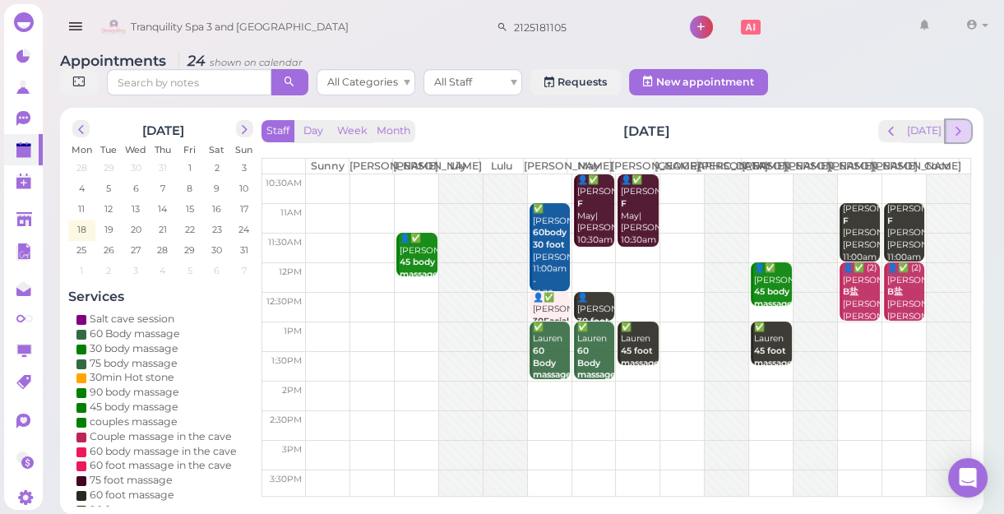
click at [959, 136] on span "next" at bounding box center [958, 131] width 16 height 16
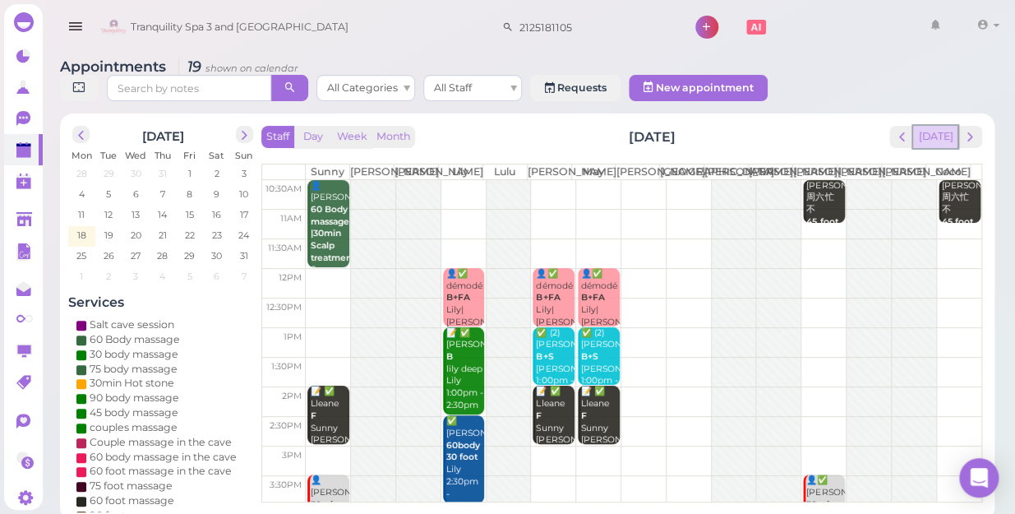
click at [935, 126] on button "[DATE]" at bounding box center [935, 137] width 44 height 22
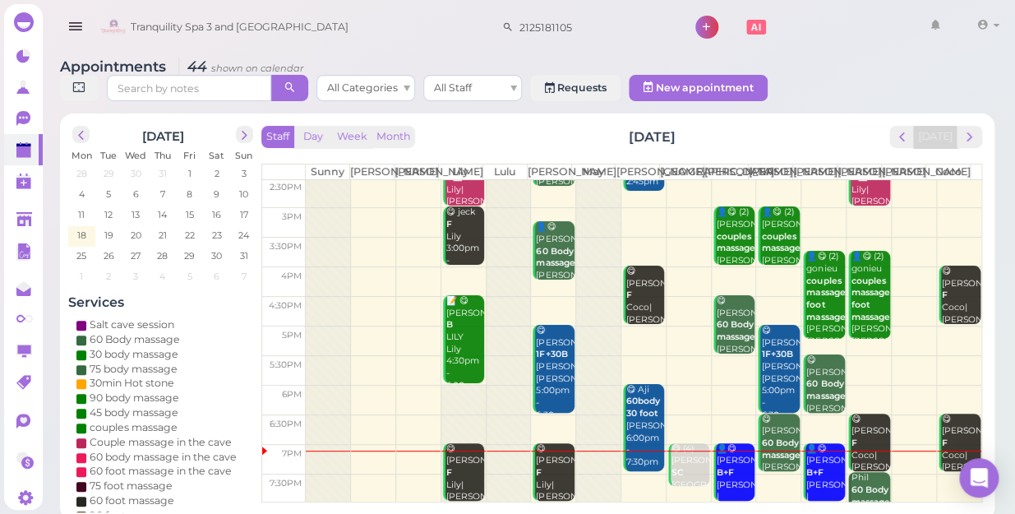
scroll to position [297, 0]
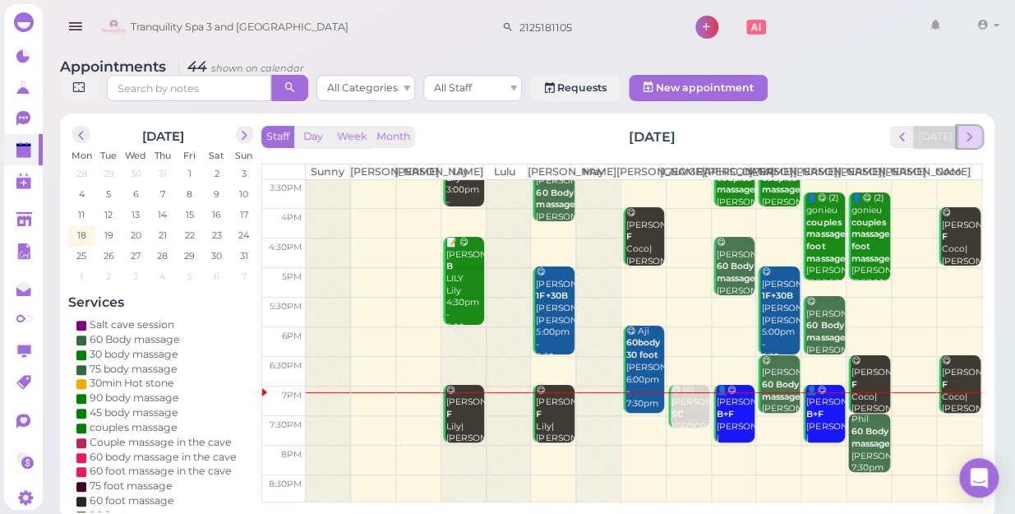
click at [971, 129] on span "next" at bounding box center [970, 137] width 16 height 16
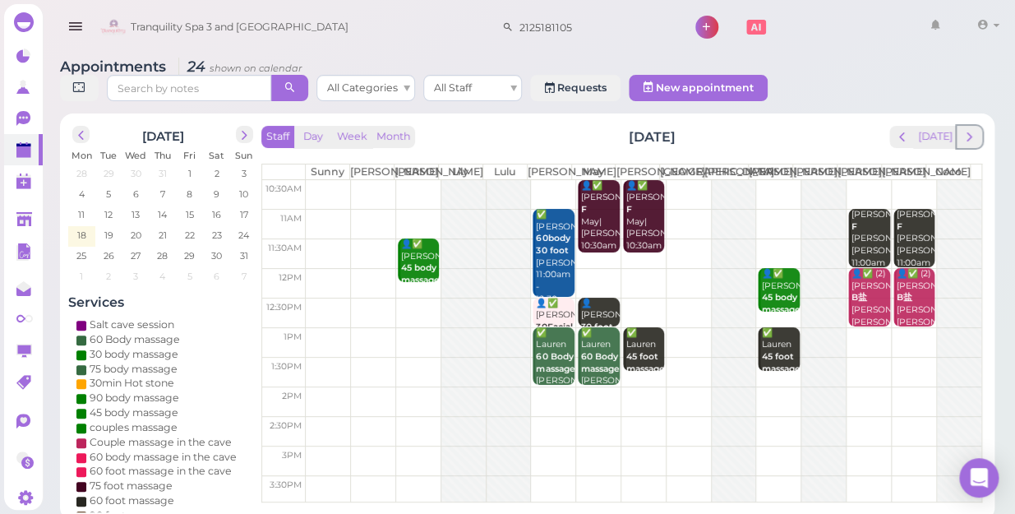
click at [971, 129] on span "next" at bounding box center [970, 137] width 16 height 16
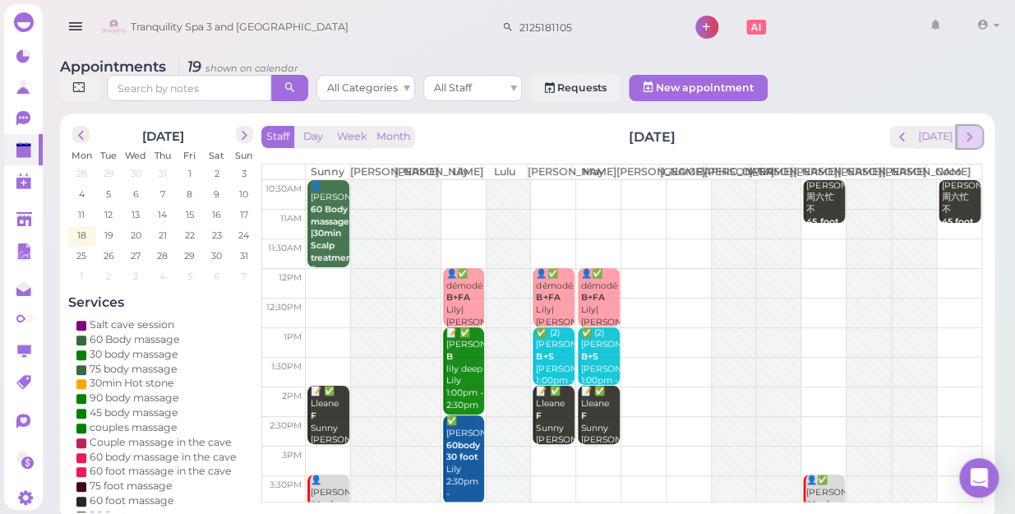
click at [968, 129] on span "next" at bounding box center [970, 137] width 16 height 16
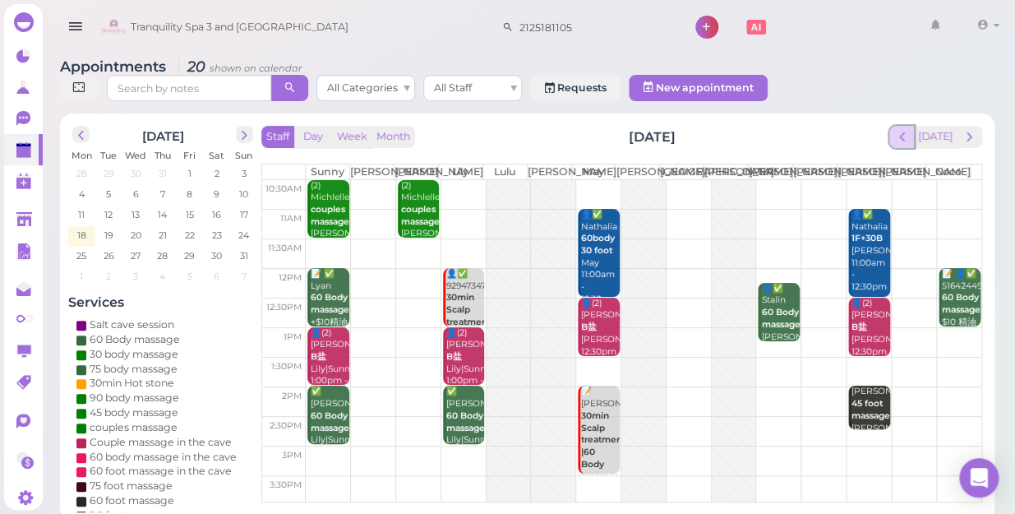
click at [904, 129] on span "prev" at bounding box center [902, 137] width 16 height 16
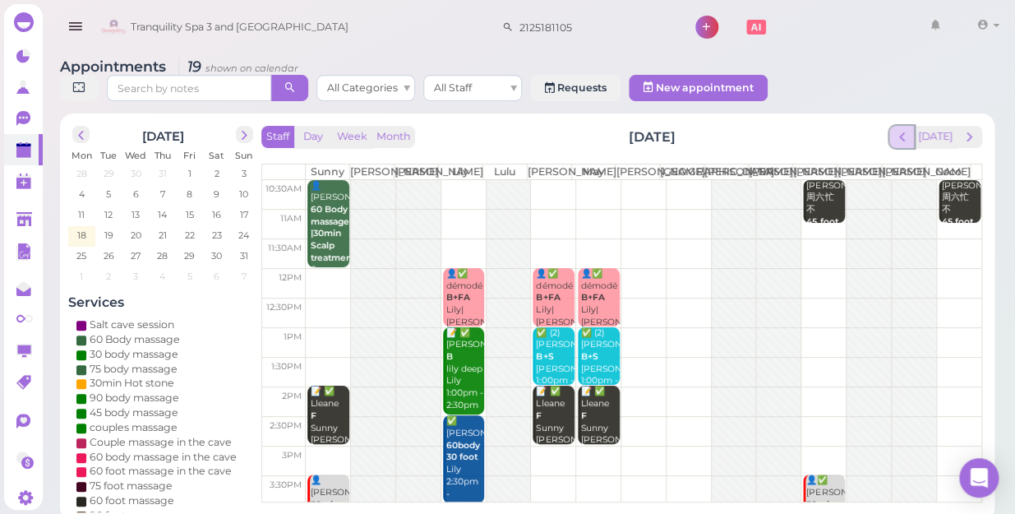
click at [910, 129] on span "prev" at bounding box center [902, 137] width 16 height 16
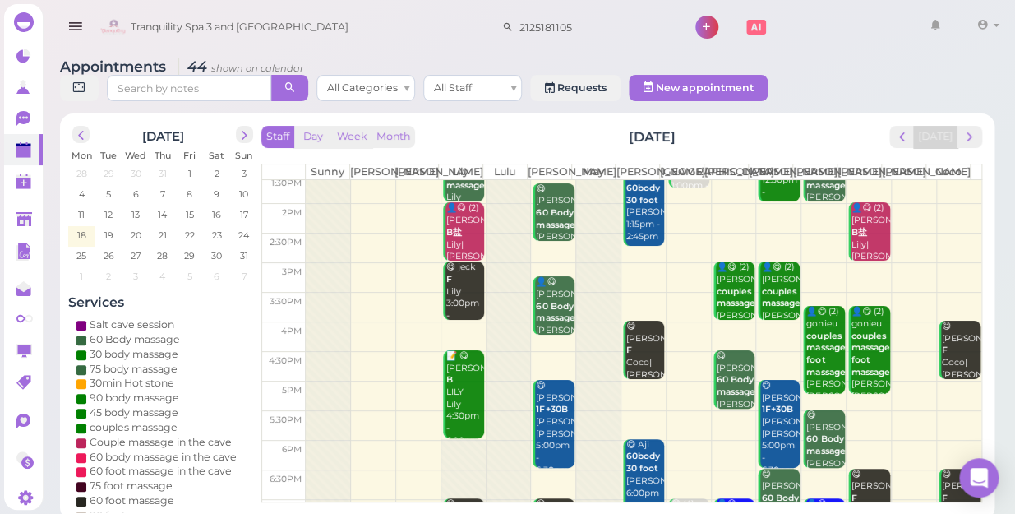
scroll to position [297, 0]
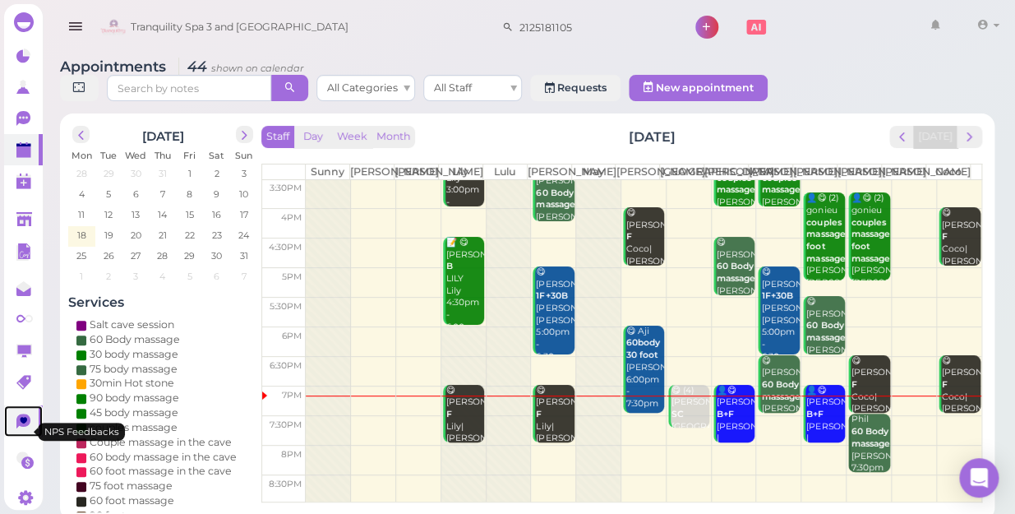
click at [18, 427] on icon at bounding box center [23, 420] width 14 height 15
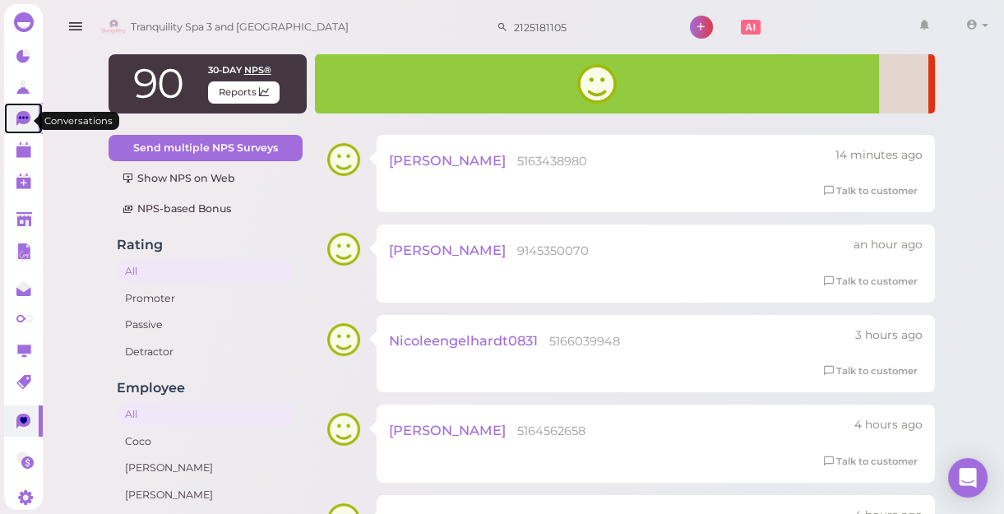
click at [18, 127] on icon at bounding box center [24, 119] width 17 height 17
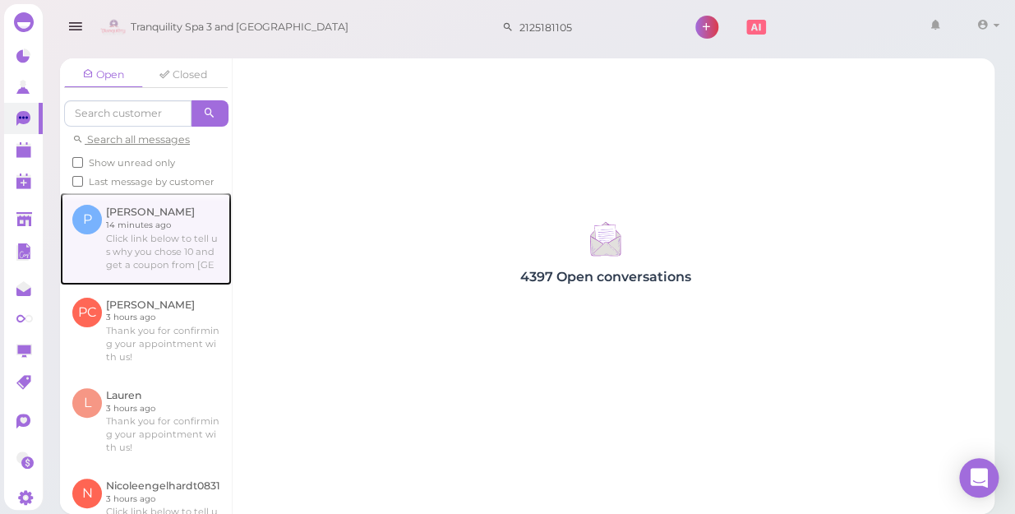
click at [156, 268] on link at bounding box center [146, 238] width 172 height 92
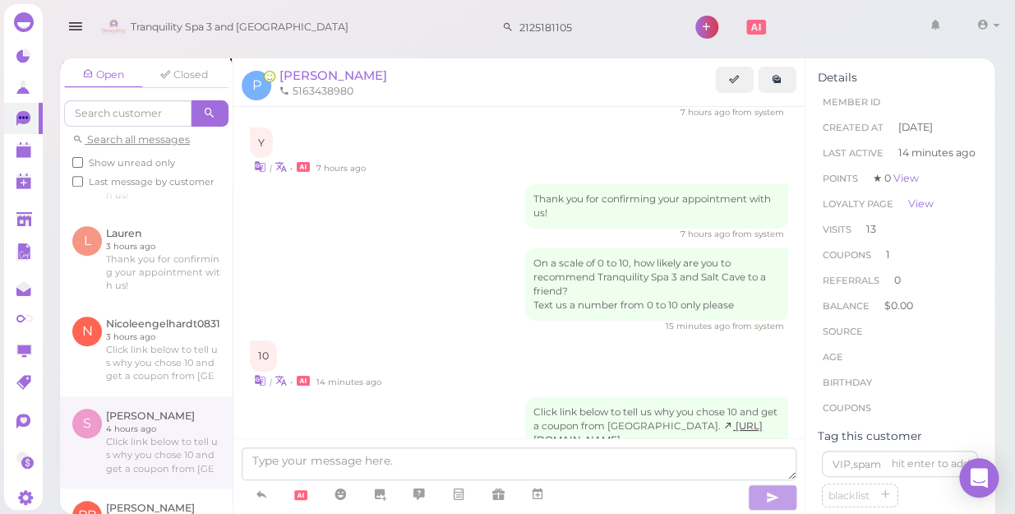
scroll to position [149, 0]
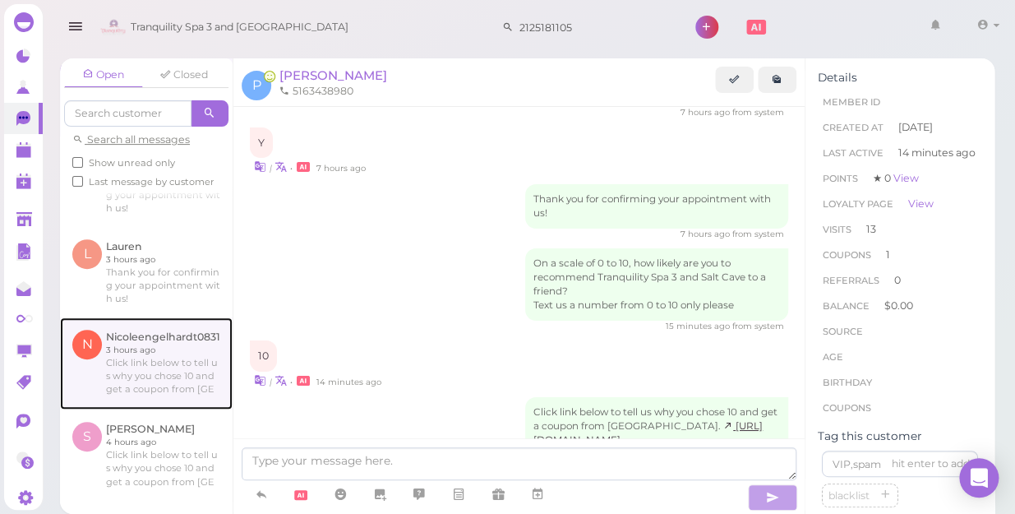
click at [135, 383] on link at bounding box center [146, 363] width 173 height 92
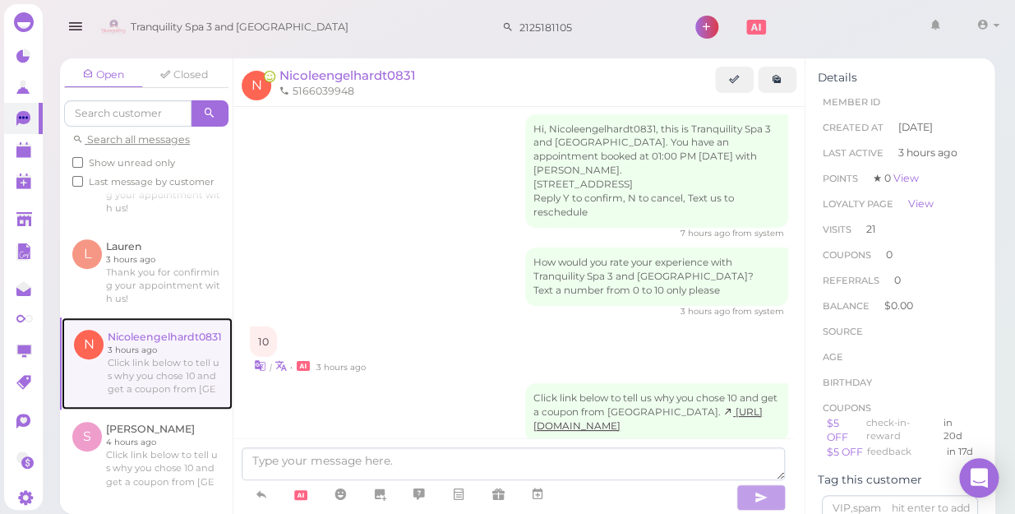
scroll to position [224, 0]
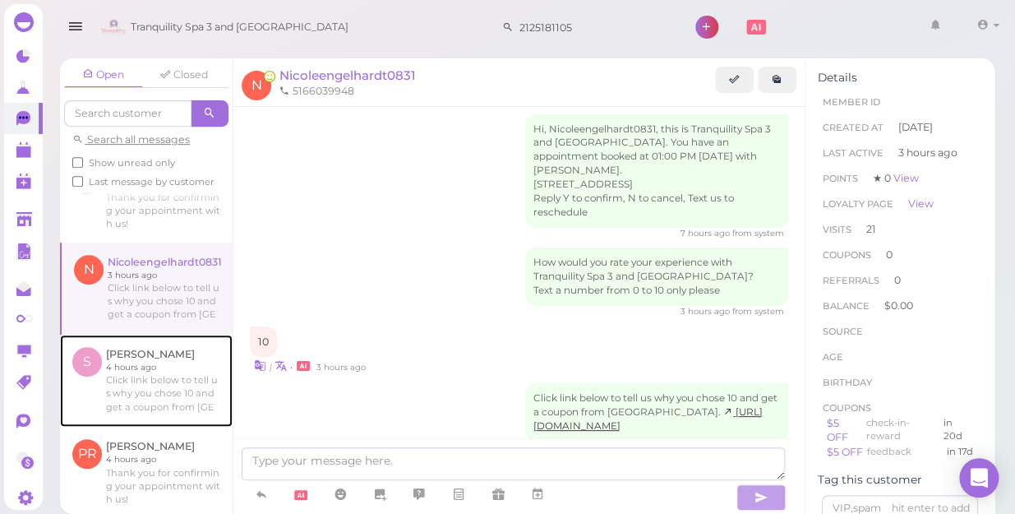
click at [135, 383] on link at bounding box center [146, 381] width 173 height 92
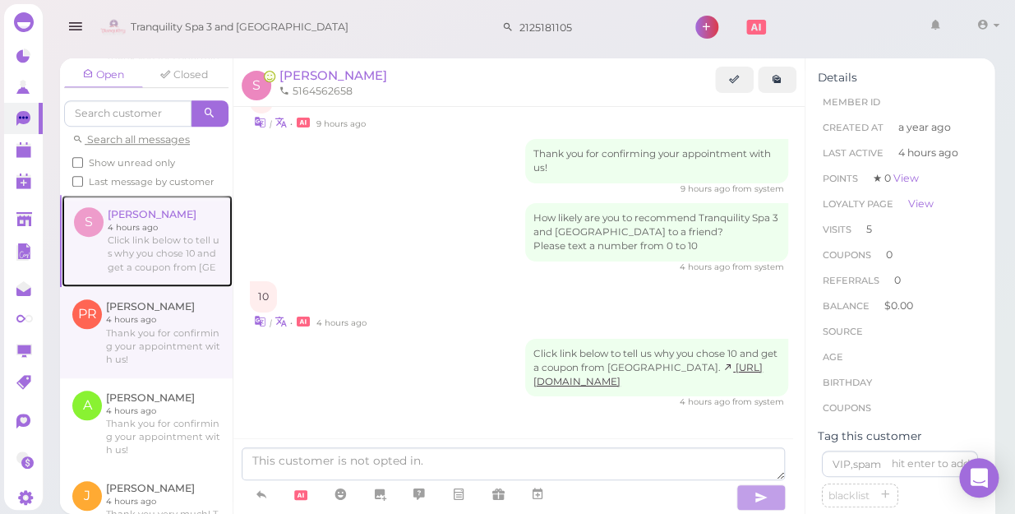
scroll to position [373, 0]
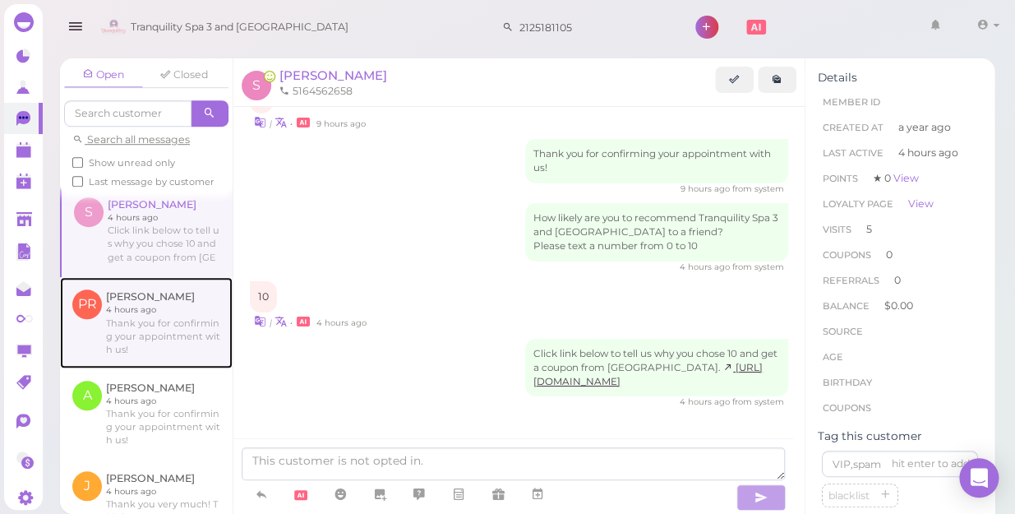
click at [132, 351] on link at bounding box center [146, 322] width 173 height 90
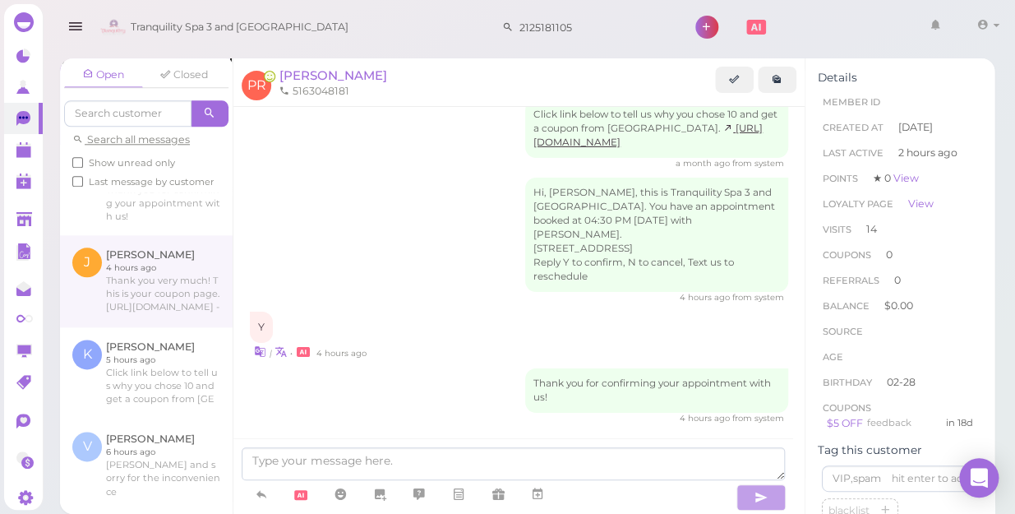
scroll to position [598, 0]
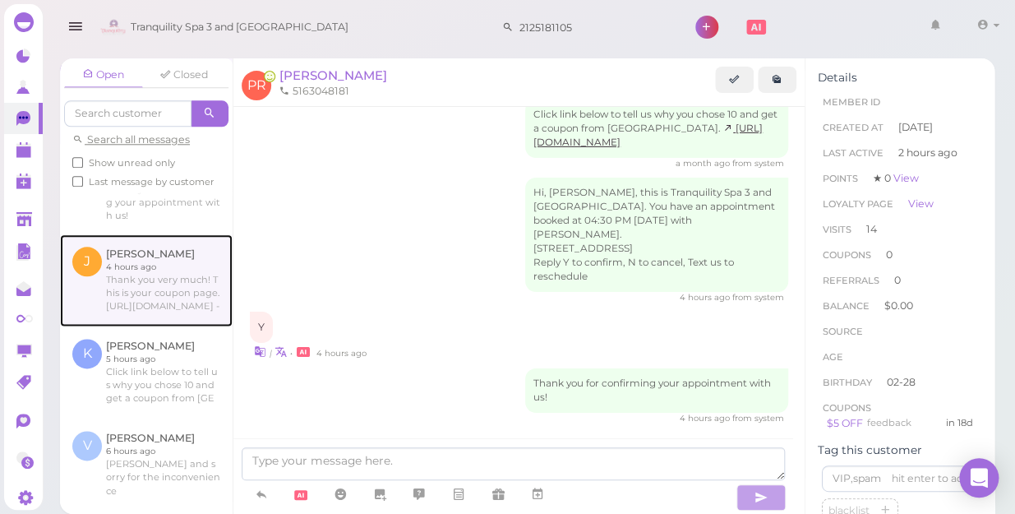
click at [140, 318] on link at bounding box center [146, 280] width 173 height 92
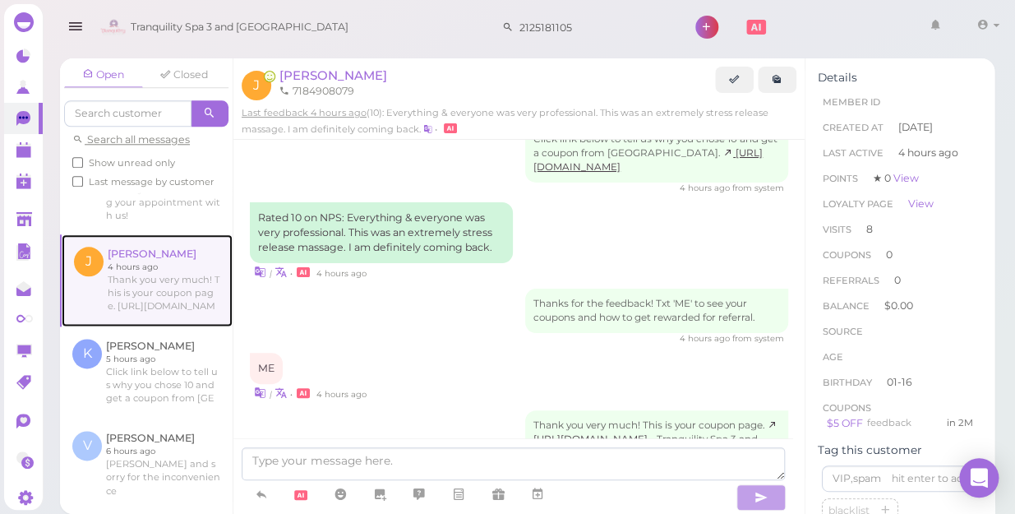
scroll to position [2325, 0]
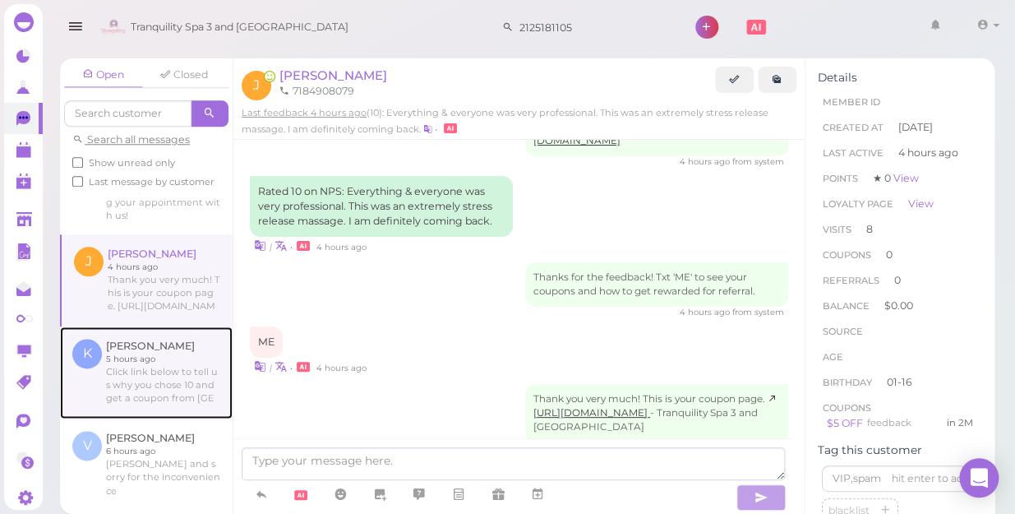
click at [120, 395] on link at bounding box center [146, 372] width 173 height 92
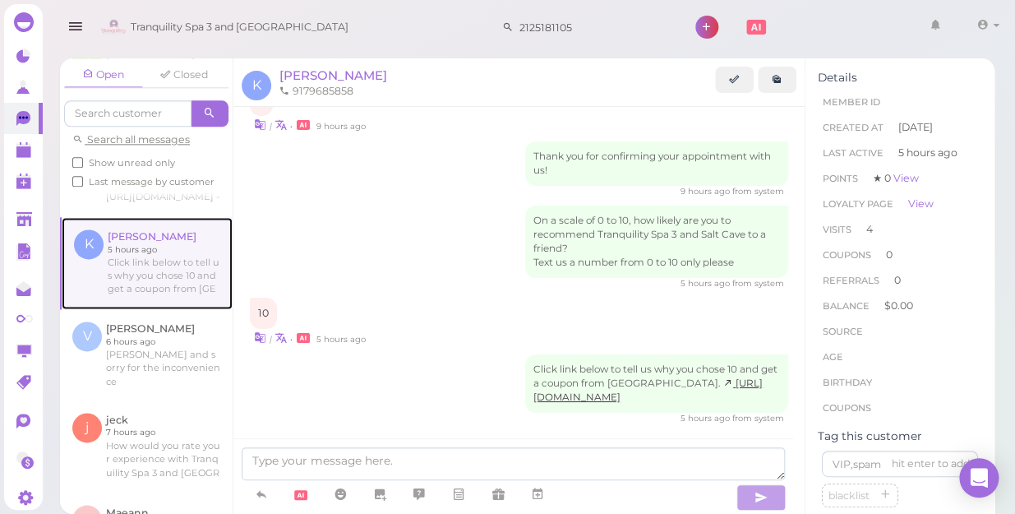
scroll to position [747, 0]
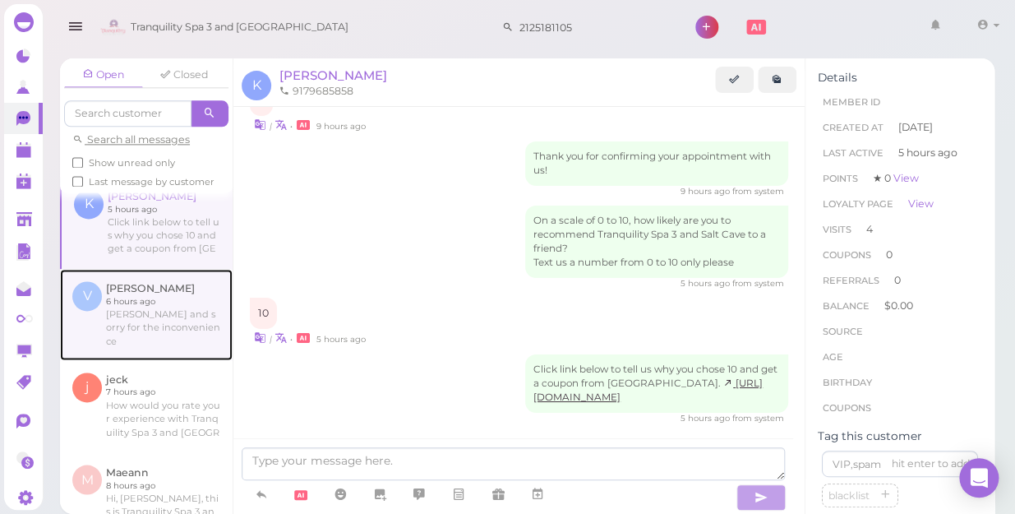
click at [143, 326] on link at bounding box center [146, 314] width 173 height 90
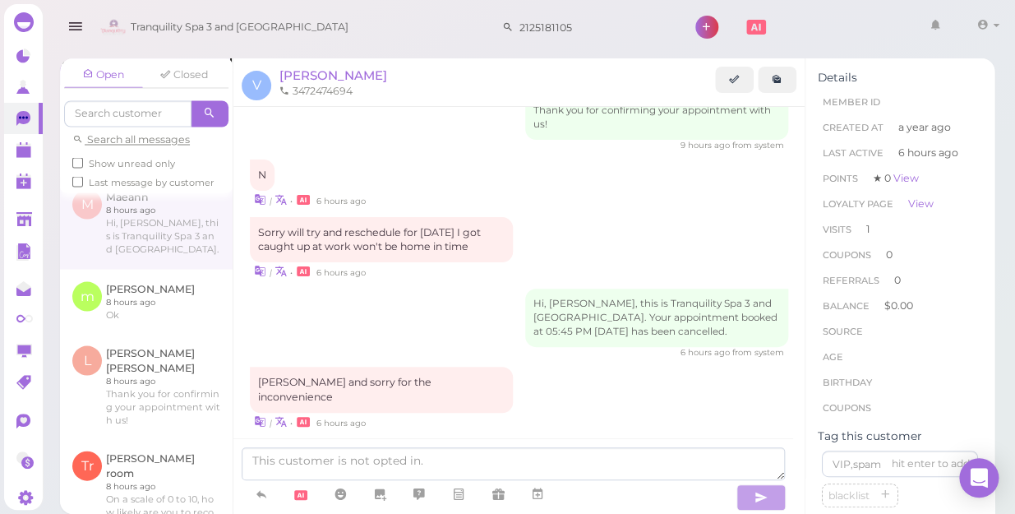
scroll to position [1046, 0]
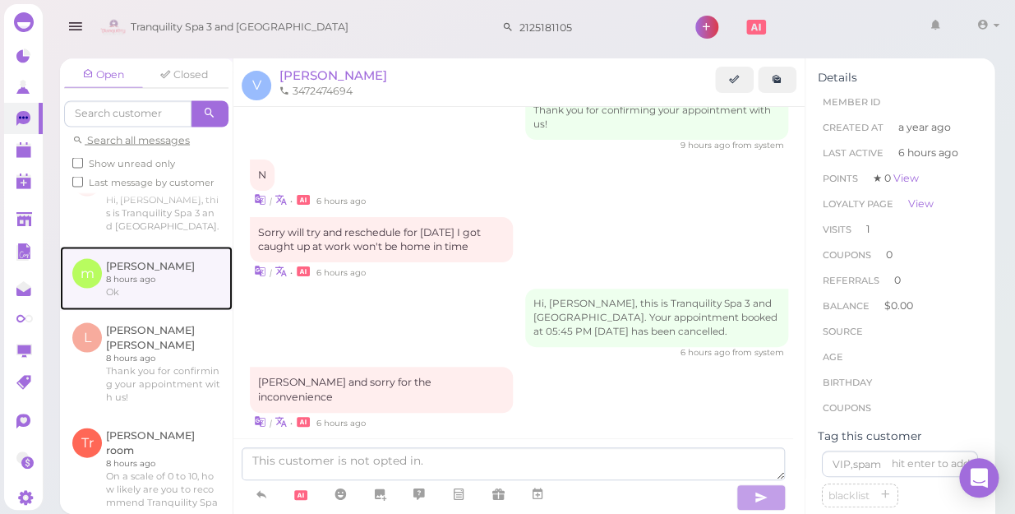
click at [123, 281] on link at bounding box center [146, 278] width 173 height 64
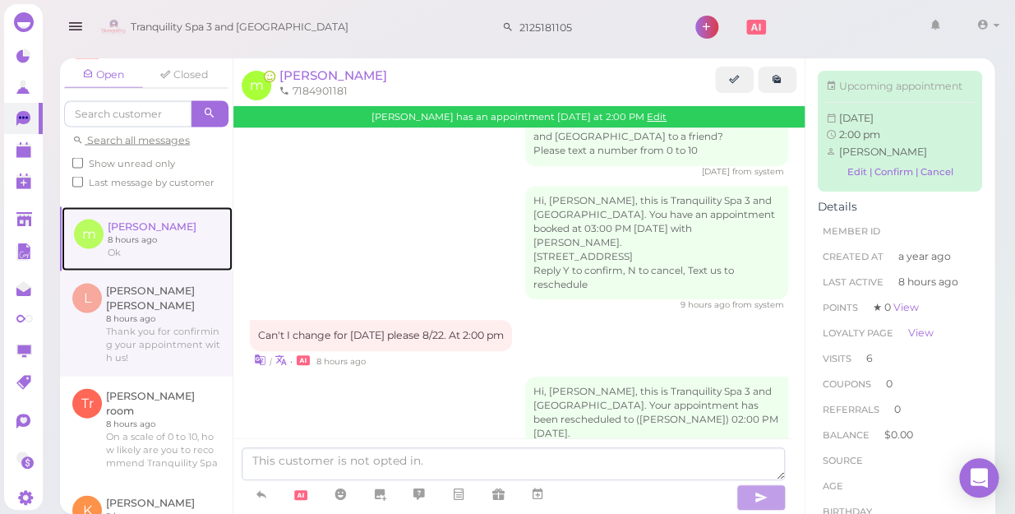
scroll to position [1120, 0]
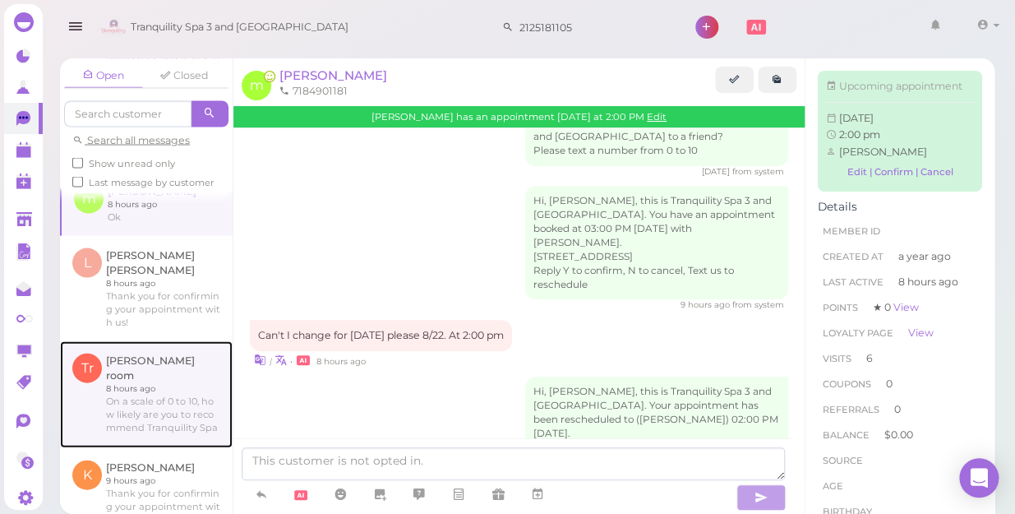
click at [116, 377] on link at bounding box center [146, 393] width 173 height 107
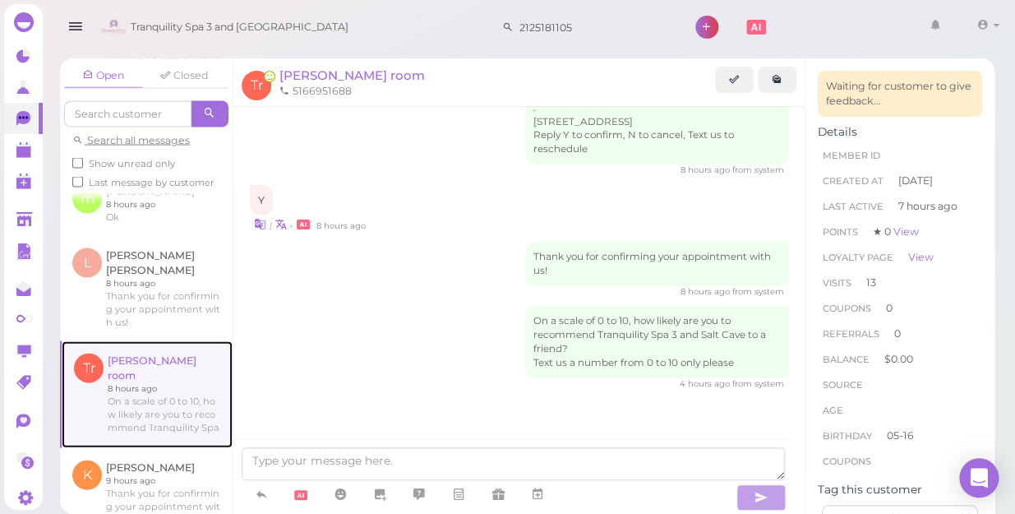
scroll to position [2111, 0]
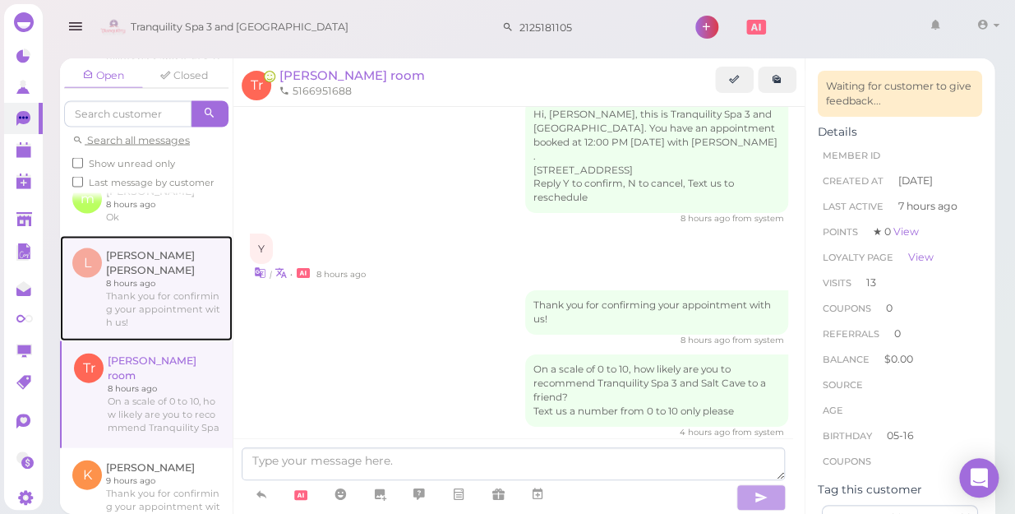
click at [138, 296] on link at bounding box center [146, 287] width 173 height 105
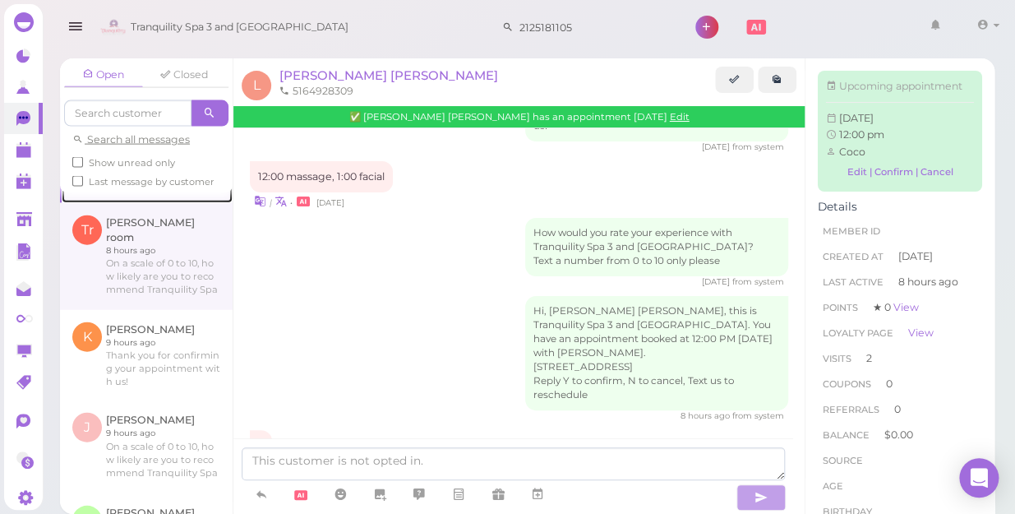
scroll to position [1270, 0]
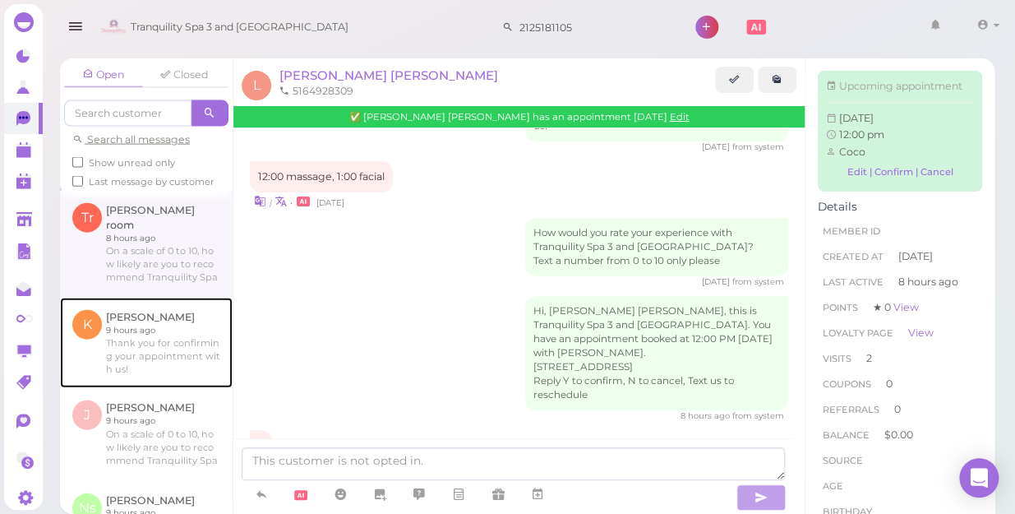
click at [135, 330] on link at bounding box center [146, 343] width 173 height 90
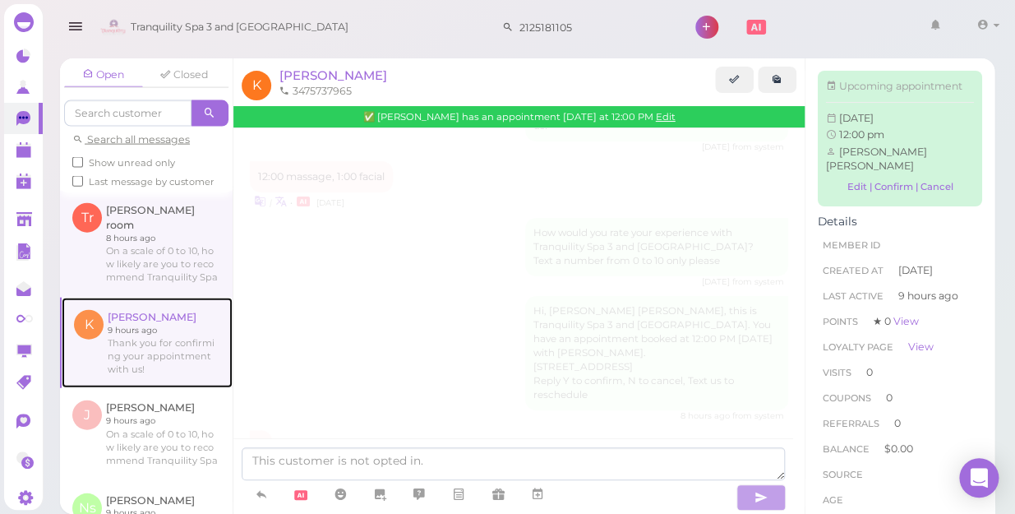
scroll to position [347, 0]
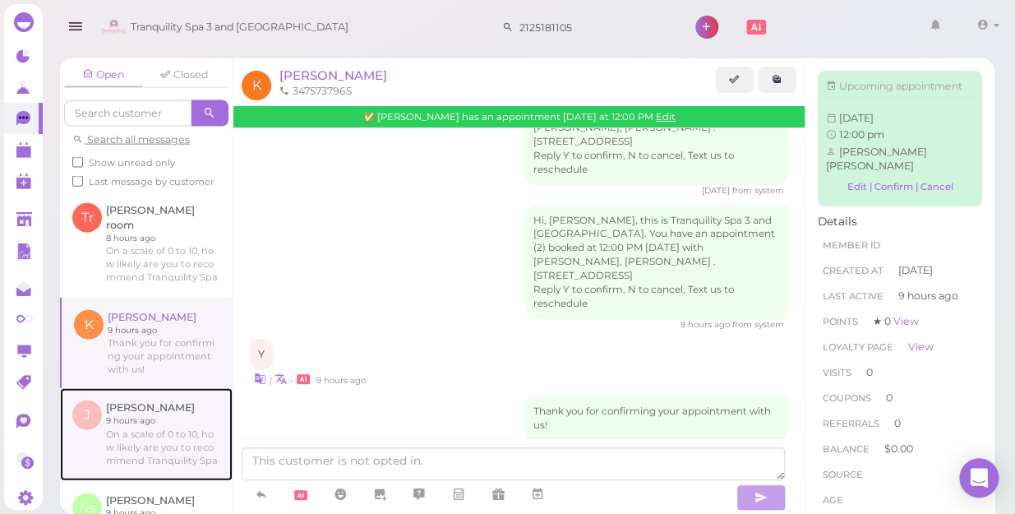
click at [127, 405] on link at bounding box center [146, 434] width 173 height 92
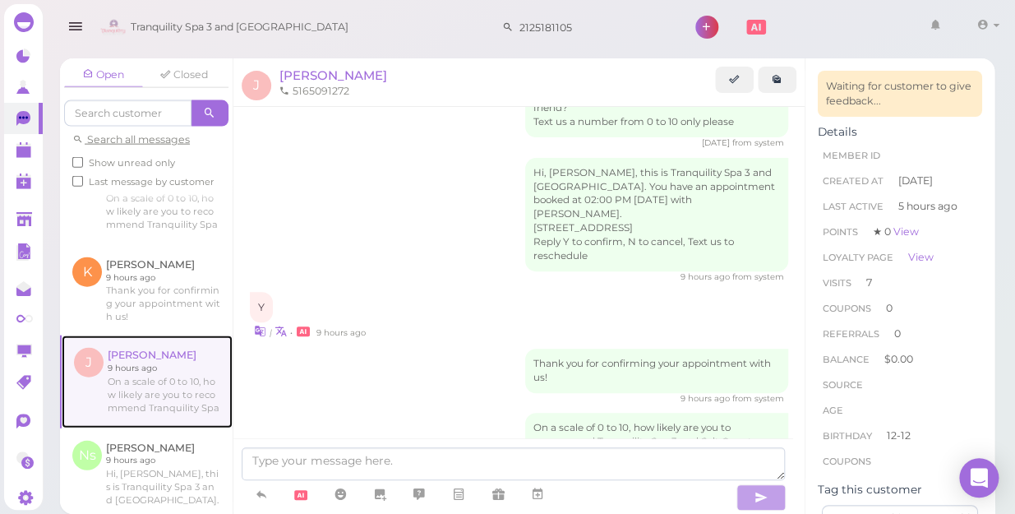
scroll to position [1345, 0]
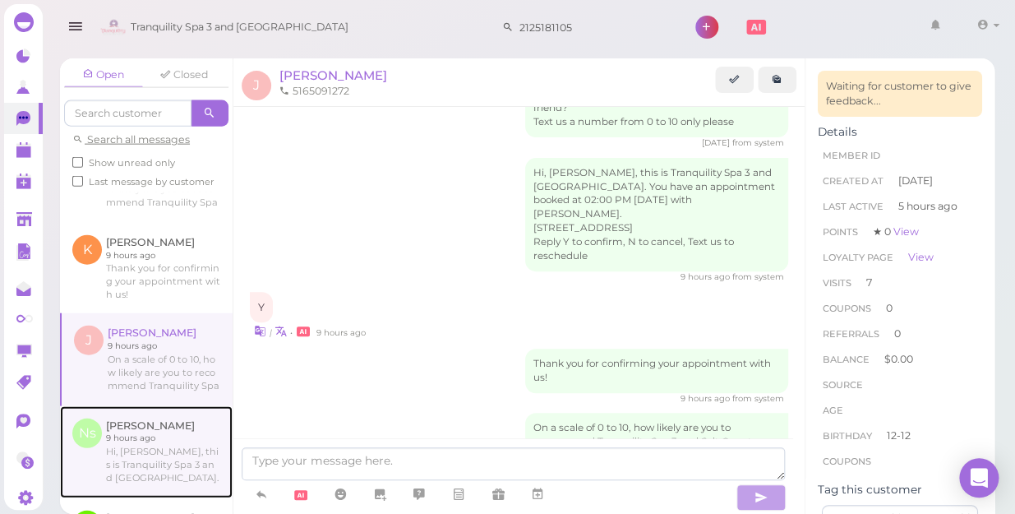
click at [124, 424] on link at bounding box center [146, 452] width 173 height 92
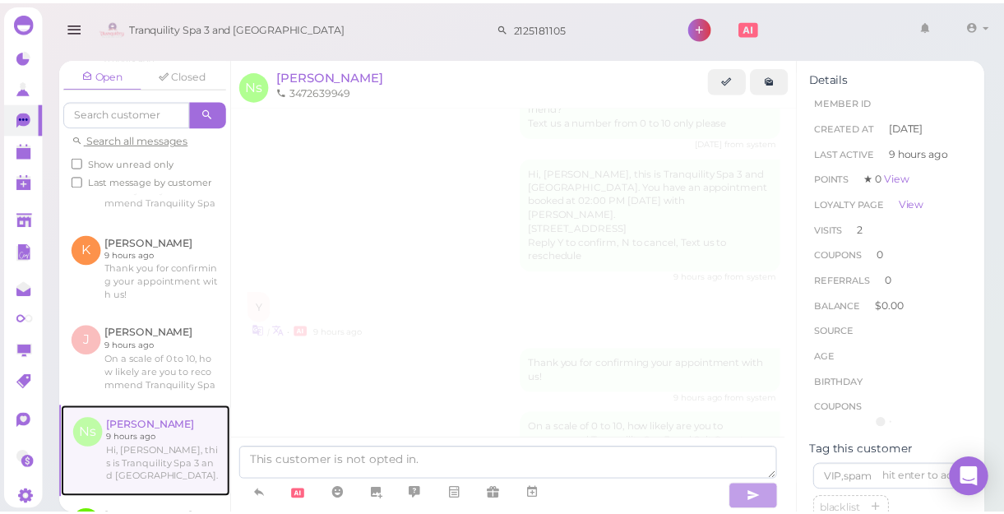
scroll to position [772, 0]
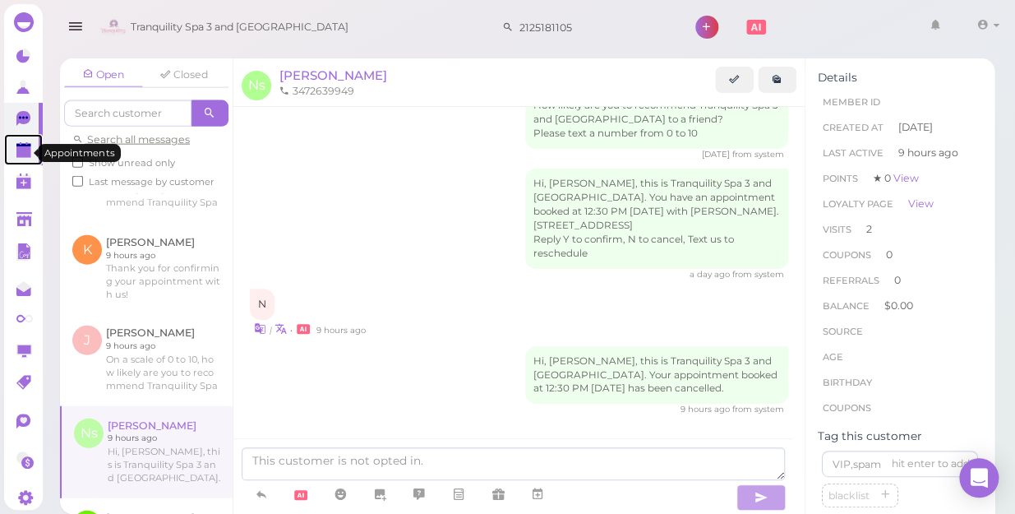
click at [26, 153] on polygon at bounding box center [23, 152] width 15 height 12
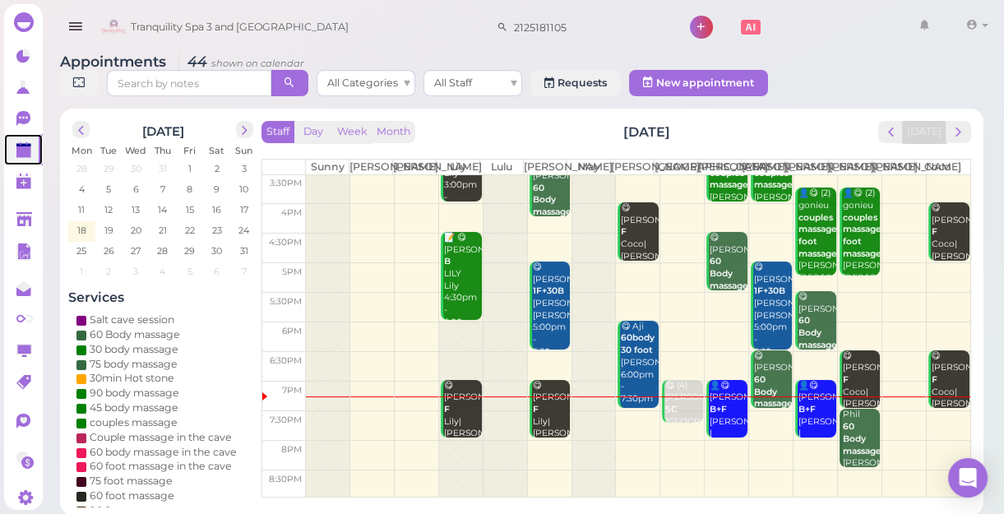
scroll to position [6, 0]
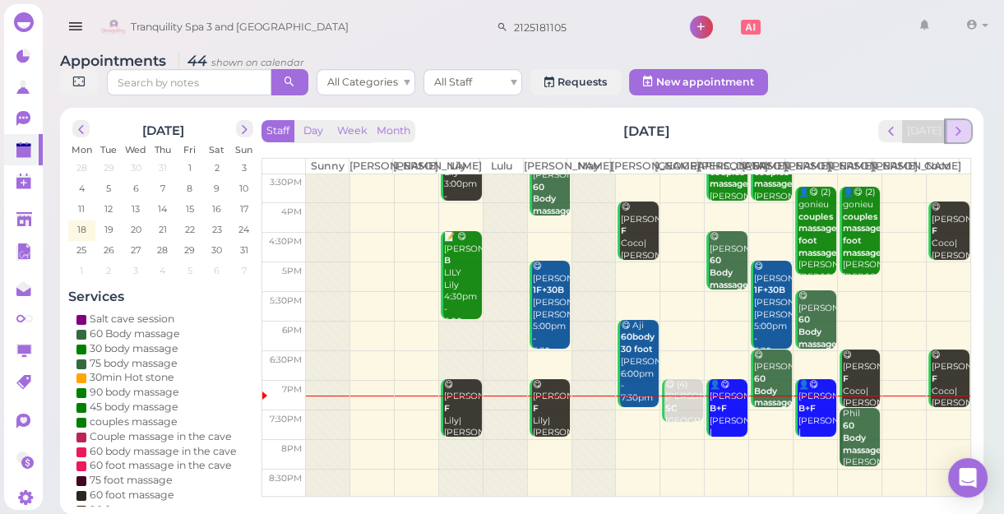
click at [958, 130] on span "next" at bounding box center [958, 131] width 16 height 16
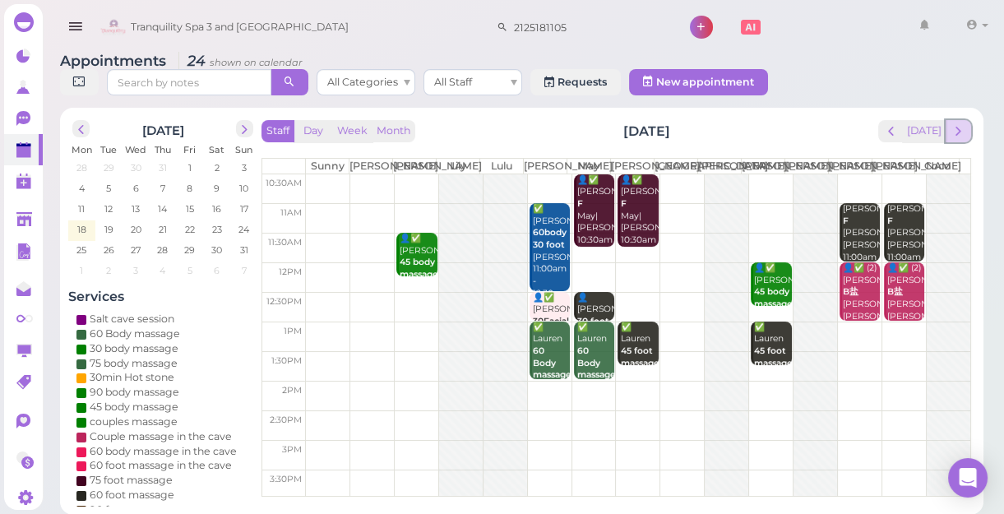
click at [962, 136] on span "next" at bounding box center [958, 131] width 16 height 16
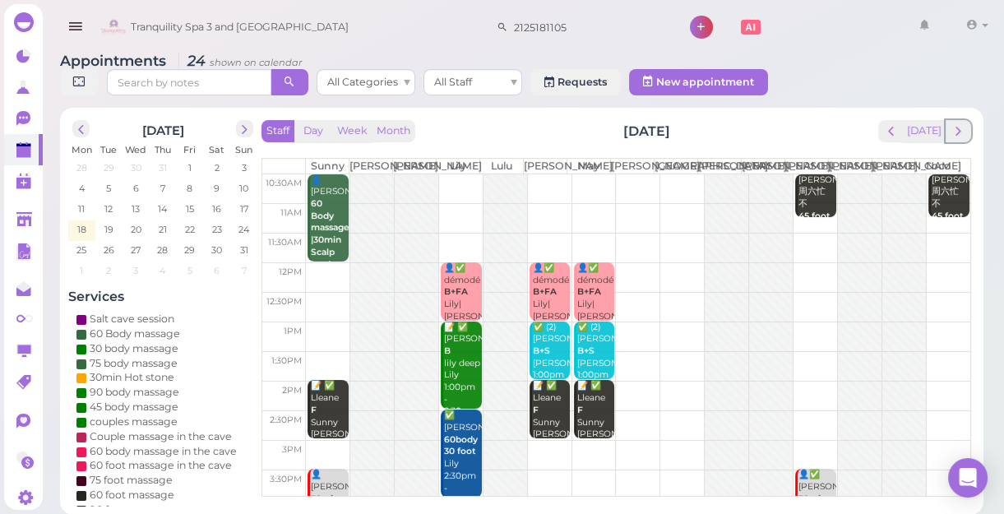
click at [962, 136] on span "next" at bounding box center [958, 131] width 16 height 16
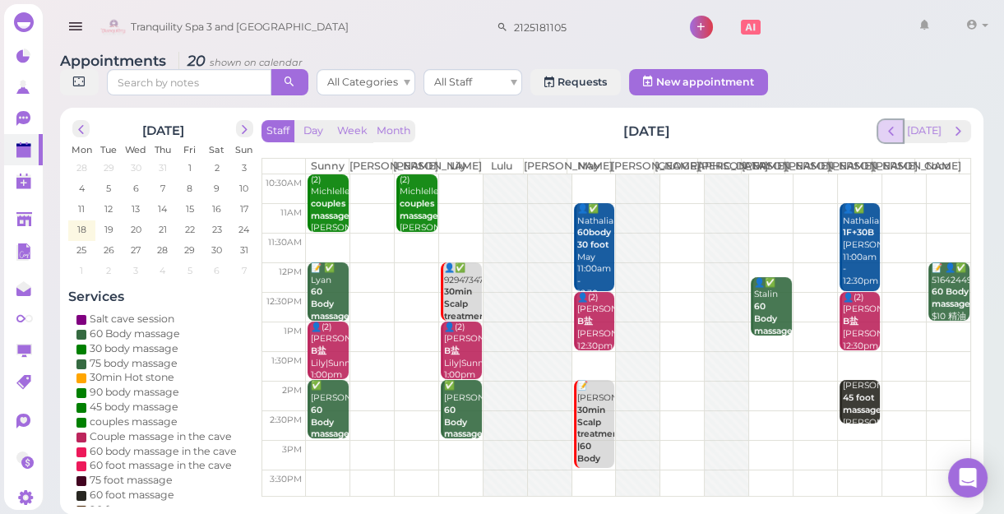
click at [894, 136] on span "prev" at bounding box center [891, 131] width 16 height 16
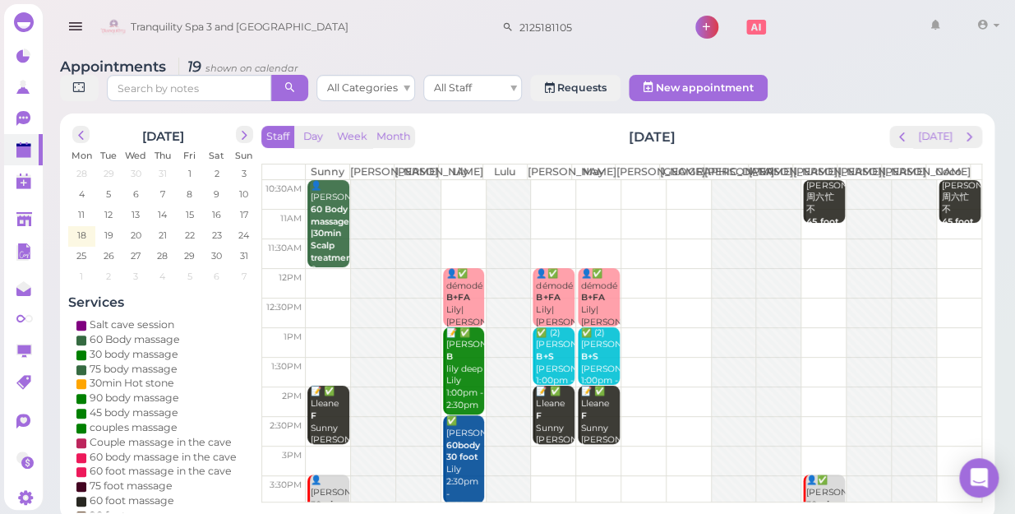
click at [894, 136] on div "Staff Day Week Month Wednesday, Aug 20 Today Sunny Kelly Nancy Lily Lulu Lisa M…" at bounding box center [621, 314] width 721 height 376
click at [909, 129] on span "prev" at bounding box center [902, 137] width 16 height 16
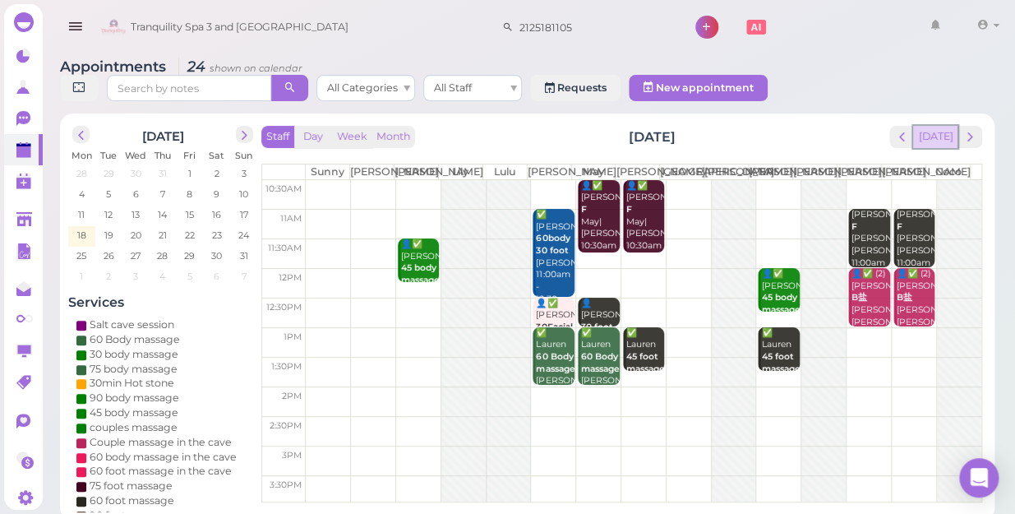
click at [945, 126] on button "[DATE]" at bounding box center [935, 137] width 44 height 22
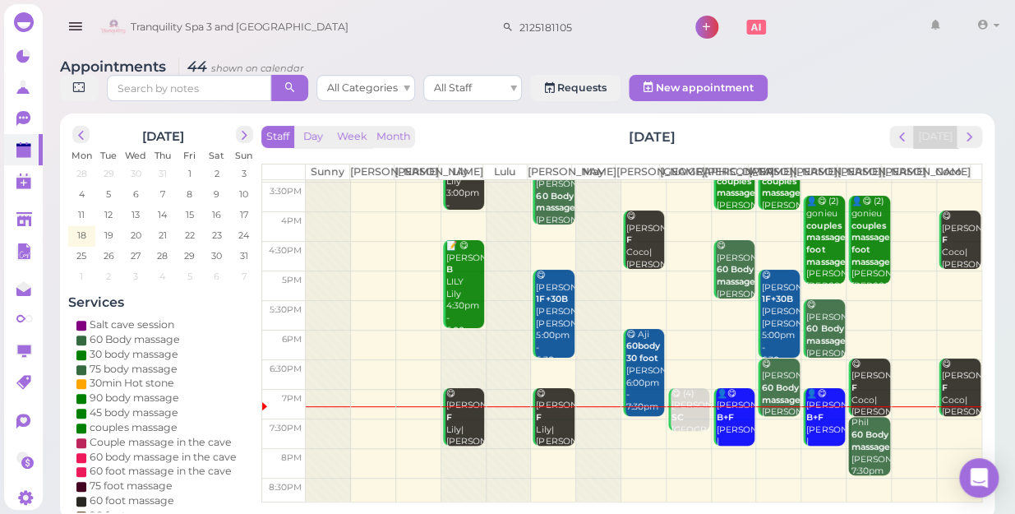
scroll to position [297, 0]
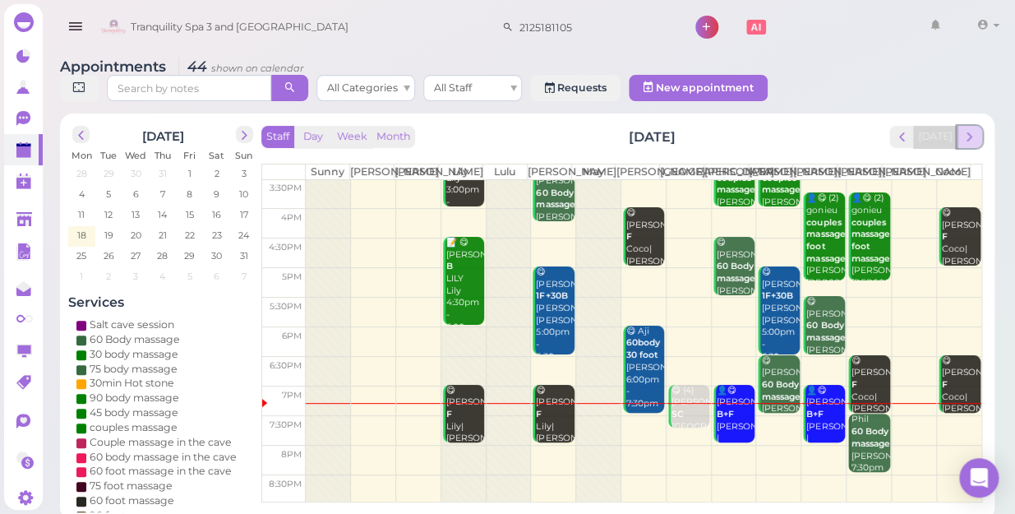
click at [971, 129] on span "next" at bounding box center [970, 137] width 16 height 16
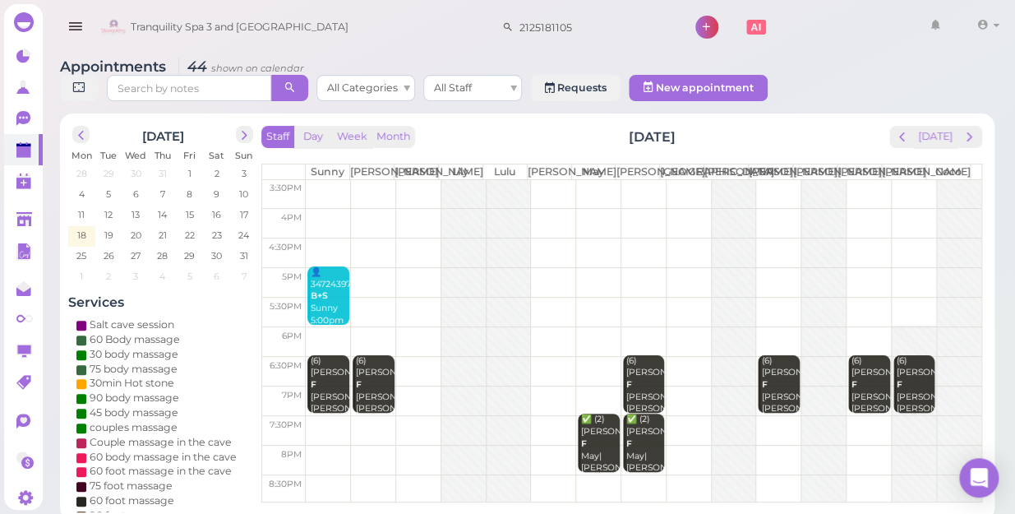
scroll to position [0, 0]
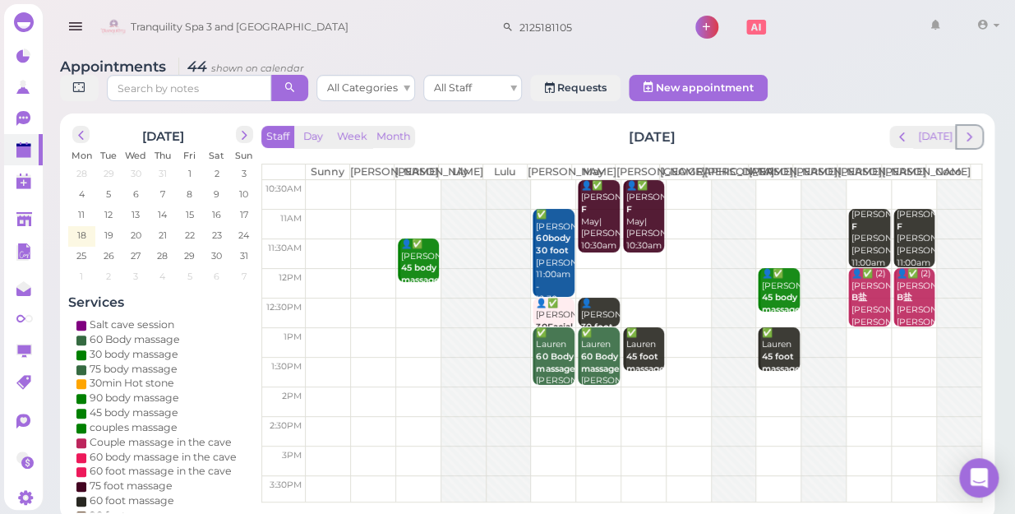
click at [971, 129] on span "next" at bounding box center [970, 137] width 16 height 16
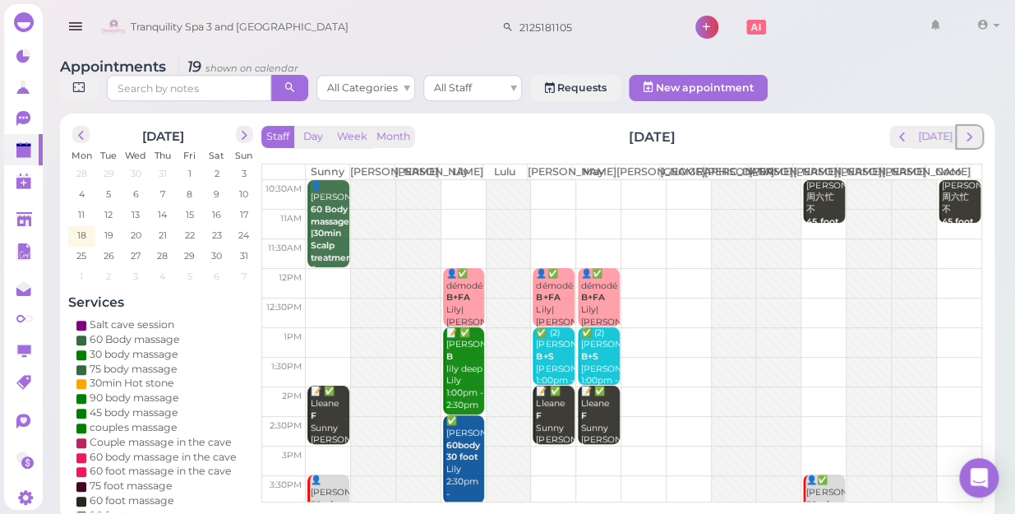
click at [971, 129] on span "next" at bounding box center [970, 137] width 16 height 16
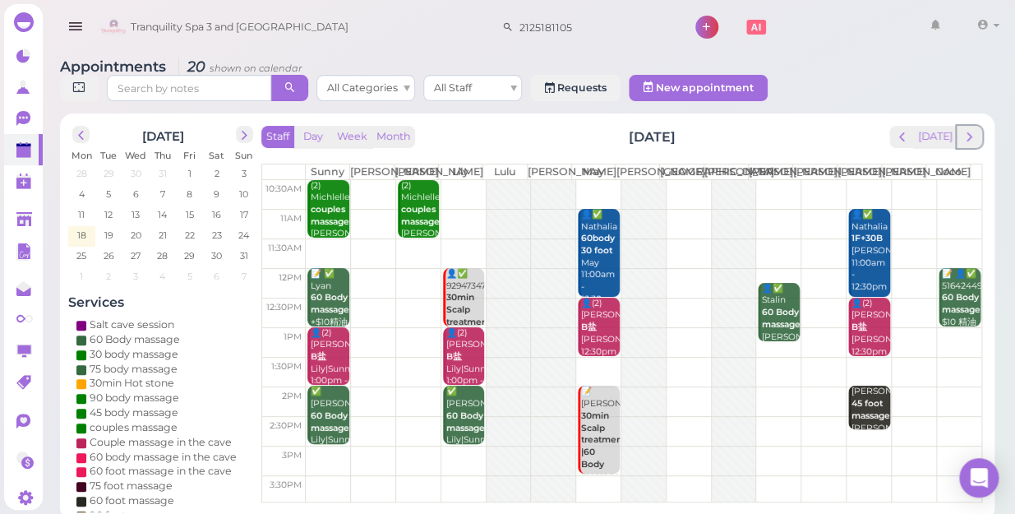
click at [971, 129] on span "next" at bounding box center [970, 137] width 16 height 16
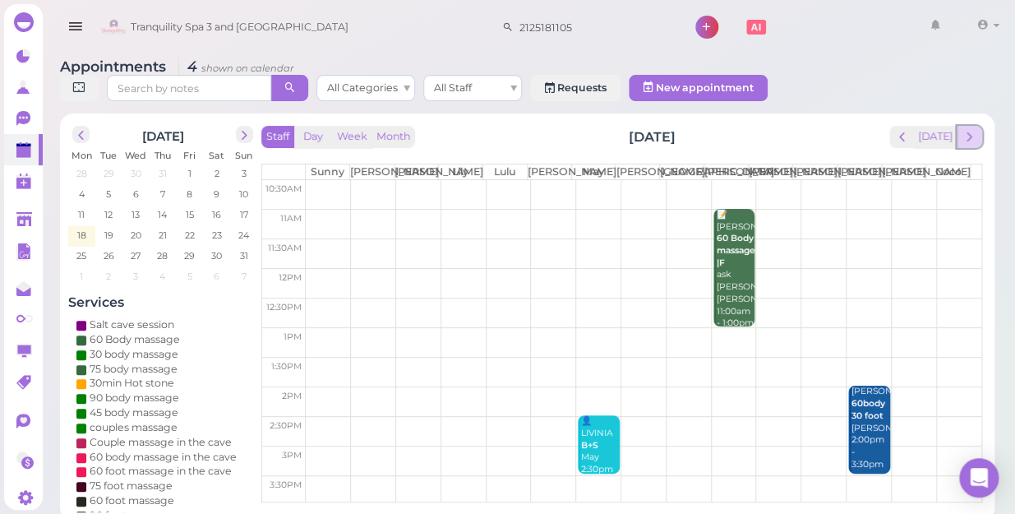
click at [971, 129] on span "next" at bounding box center [970, 137] width 16 height 16
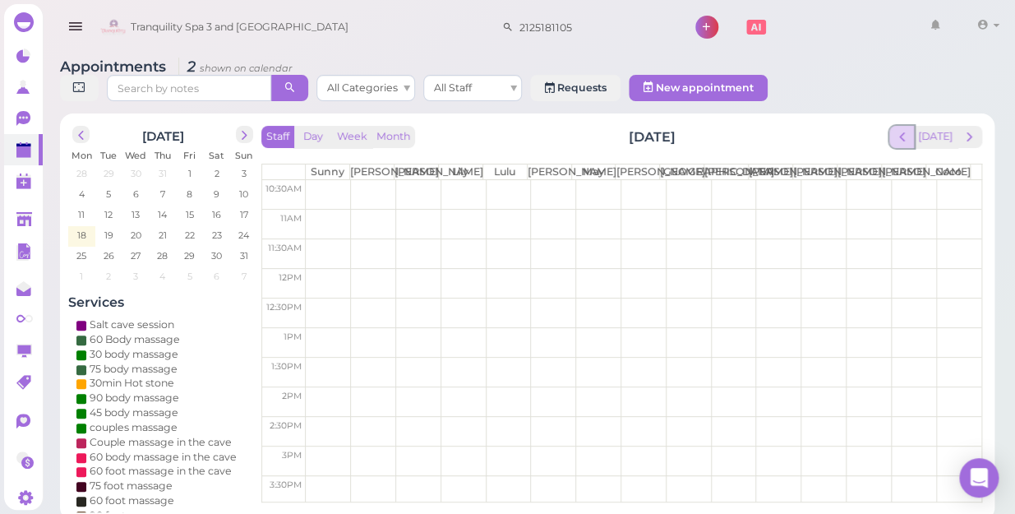
click at [904, 129] on span "prev" at bounding box center [902, 137] width 16 height 16
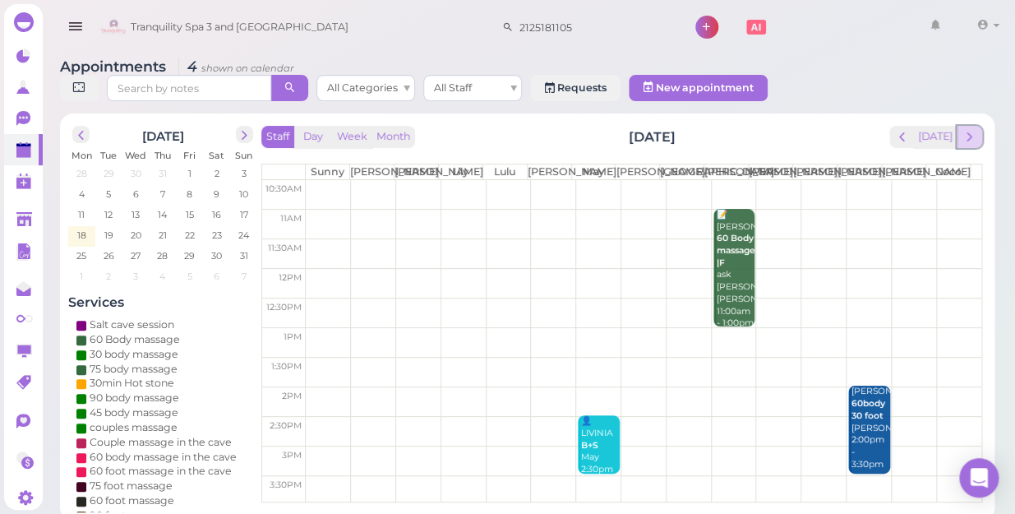
click at [971, 129] on span "next" at bounding box center [970, 137] width 16 height 16
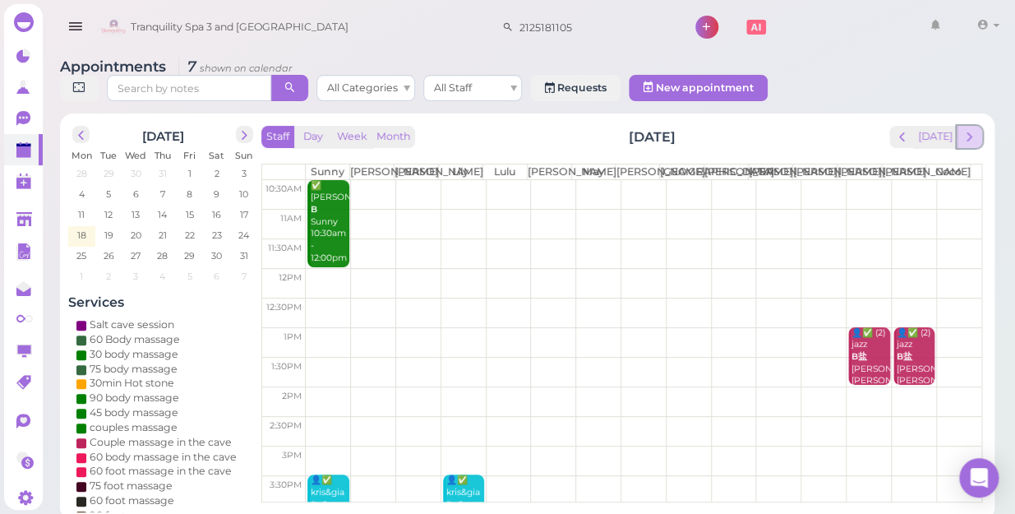
click at [967, 129] on span "next" at bounding box center [970, 137] width 16 height 16
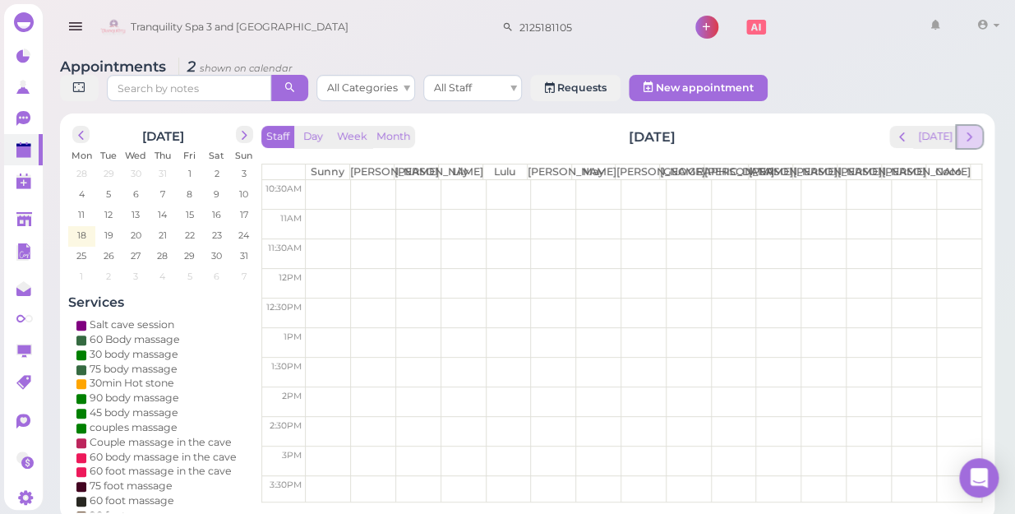
click at [968, 129] on span "next" at bounding box center [970, 137] width 16 height 16
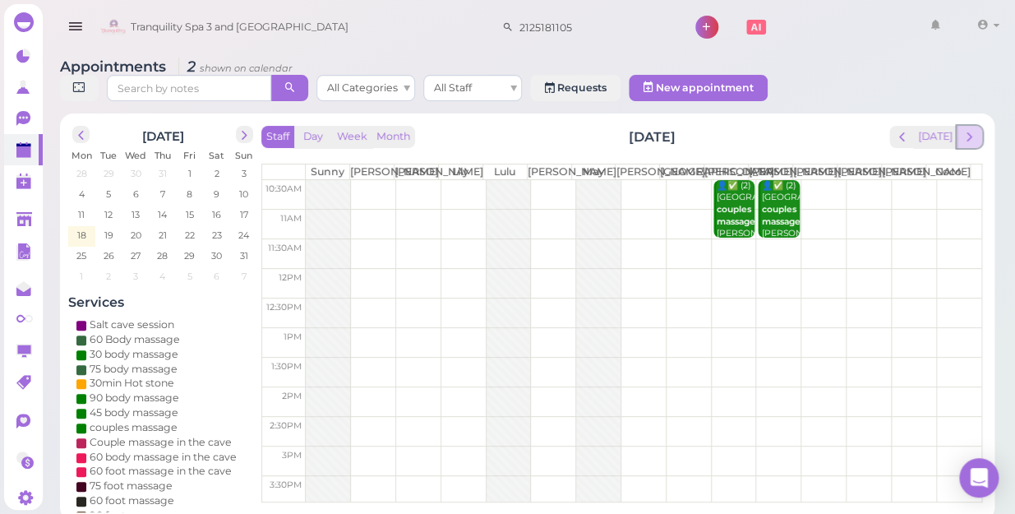
click at [968, 129] on span "next" at bounding box center [970, 137] width 16 height 16
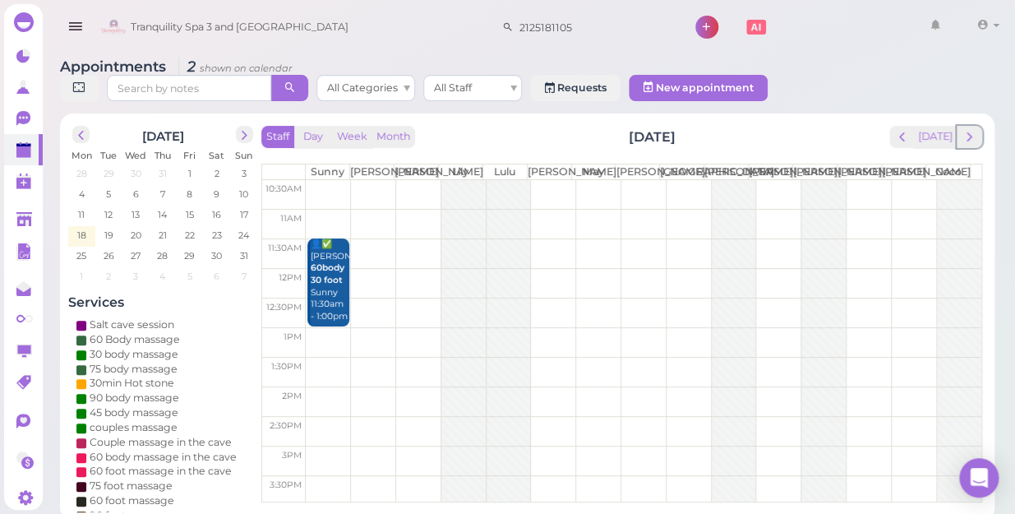
click at [968, 129] on span "next" at bounding box center [970, 137] width 16 height 16
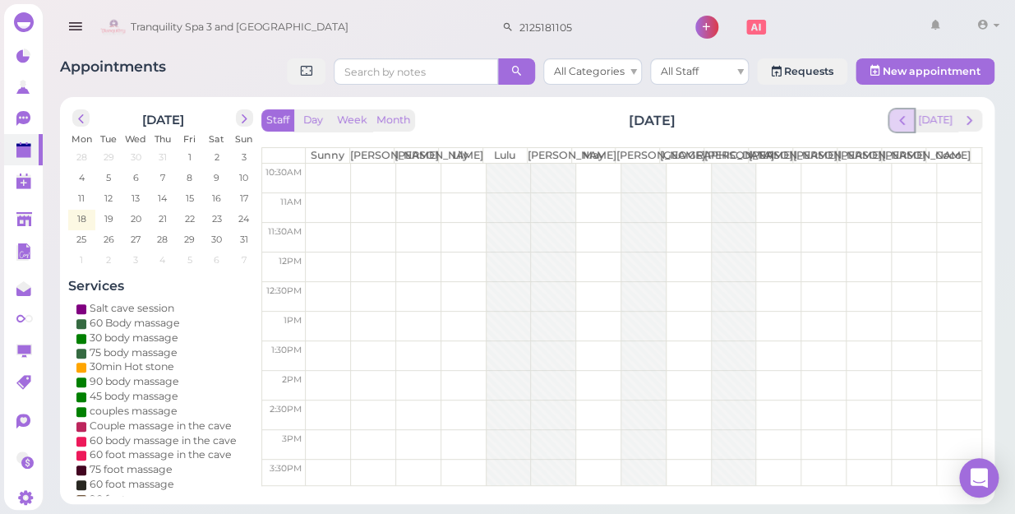
click at [904, 122] on span "prev" at bounding box center [902, 121] width 16 height 16
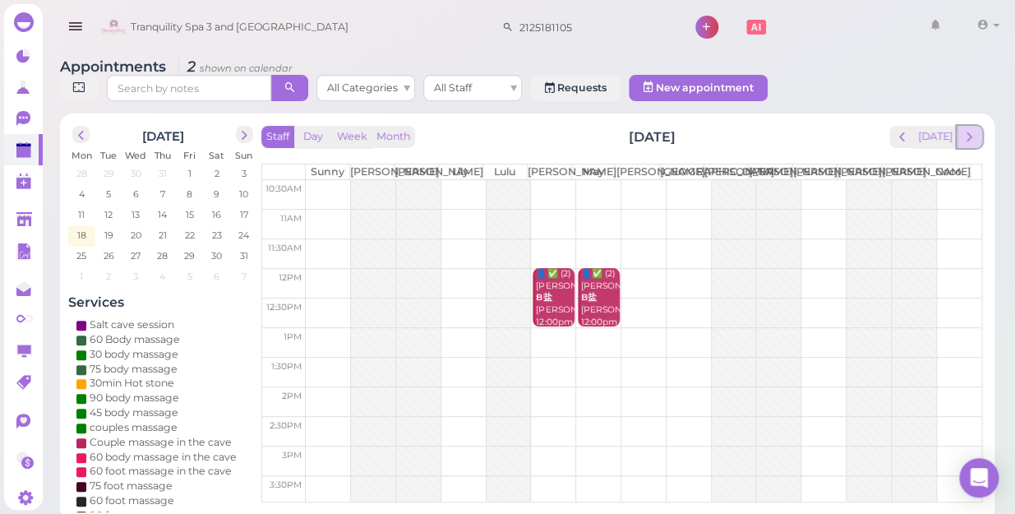
click at [968, 129] on span "next" at bounding box center [970, 137] width 16 height 16
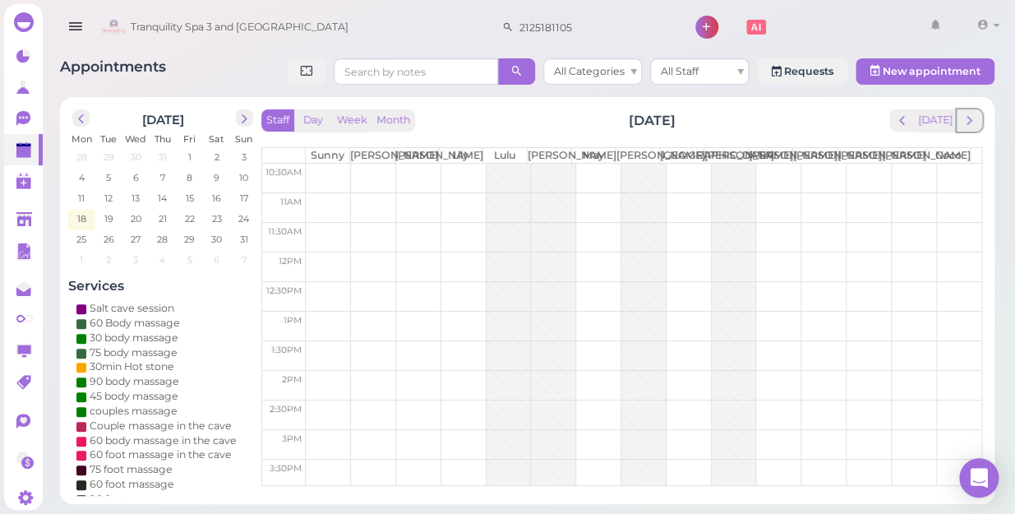
click at [968, 121] on span "next" at bounding box center [970, 121] width 16 height 16
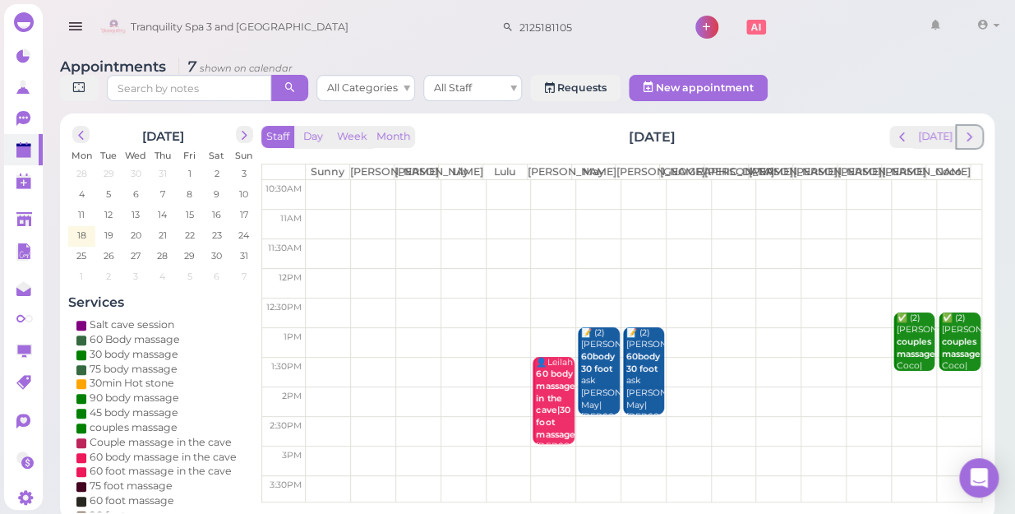
click at [968, 129] on span "next" at bounding box center [970, 137] width 16 height 16
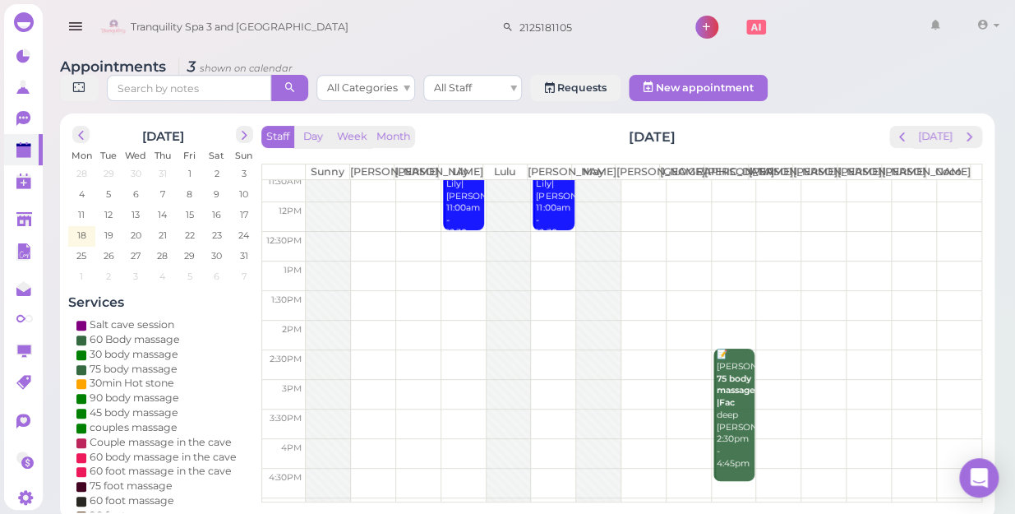
scroll to position [149, 0]
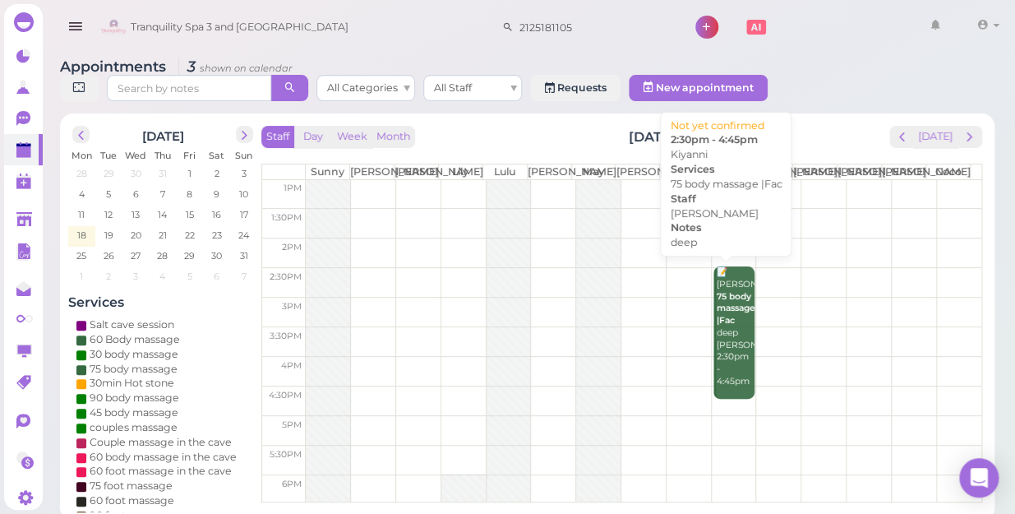
click at [727, 350] on div "📝 Kiyanni 75 body massage |Fac deep Jessica 2:30pm - 4:45pm" at bounding box center [735, 326] width 39 height 121
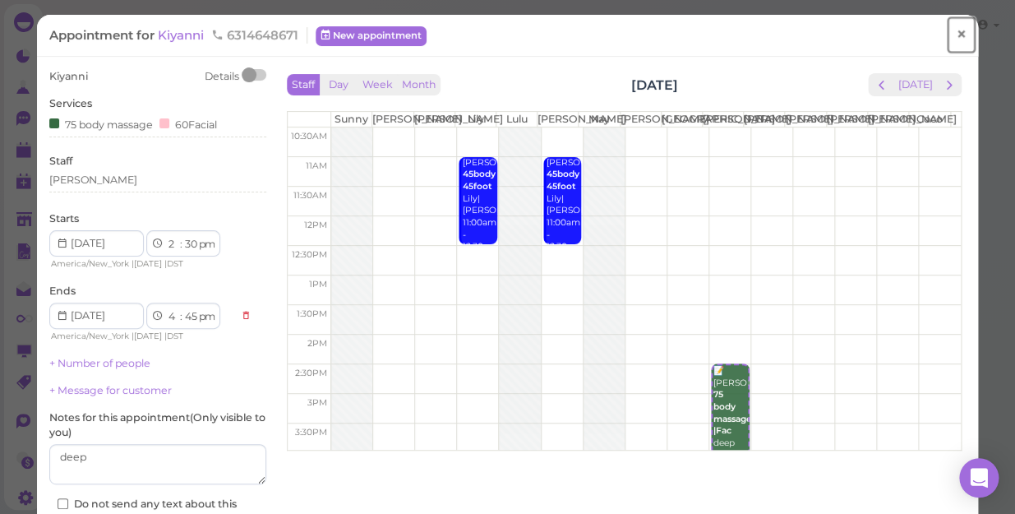
click at [956, 40] on span "×" at bounding box center [961, 34] width 11 height 23
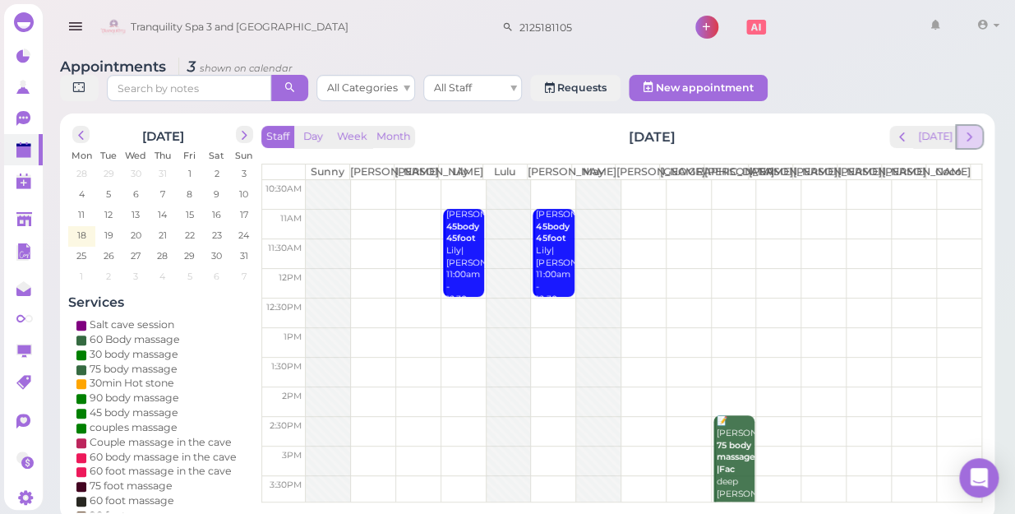
click at [974, 129] on span "next" at bounding box center [970, 137] width 16 height 16
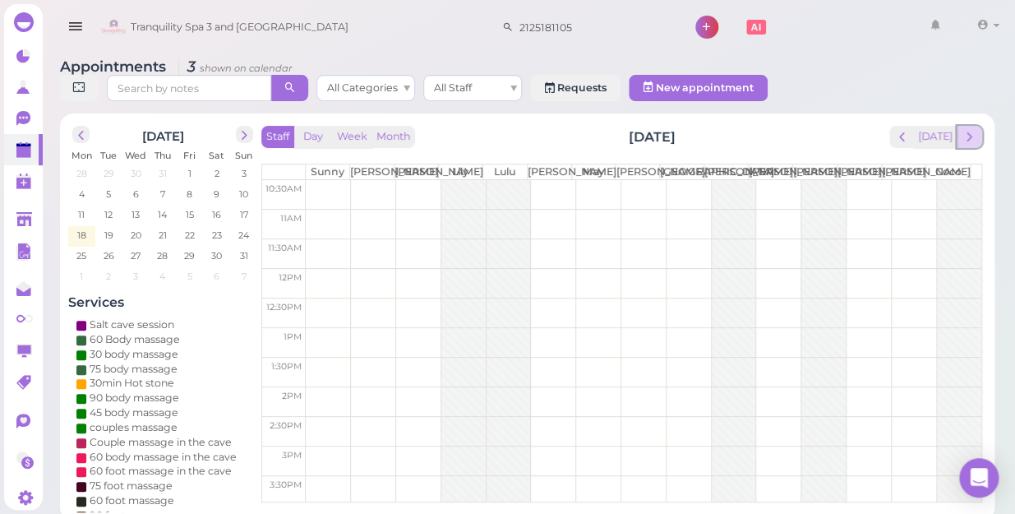
click at [974, 129] on span "next" at bounding box center [970, 137] width 16 height 16
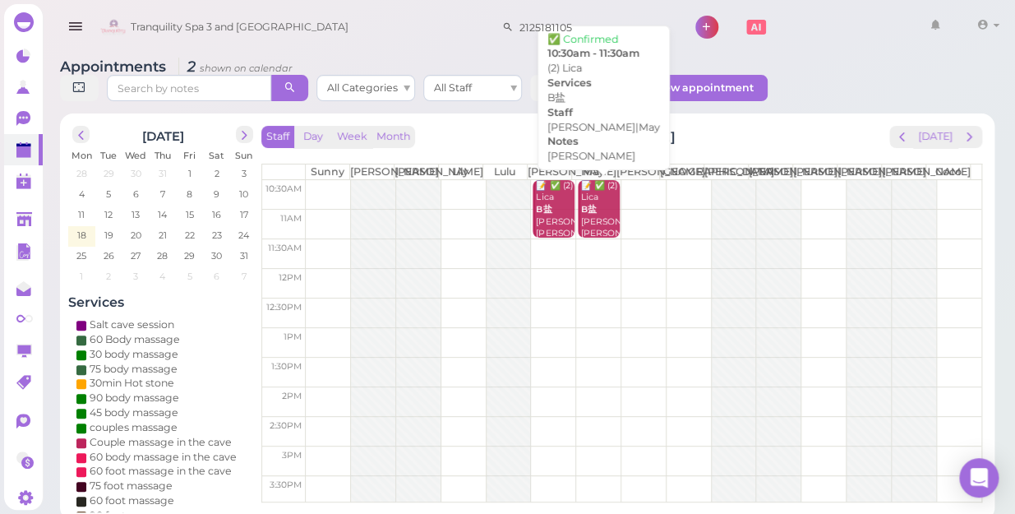
click at [586, 224] on div "📝 ✅ (2) Lica B盐 lisa may Lisa|May 10:30am - 11:30am" at bounding box center [599, 228] width 39 height 97
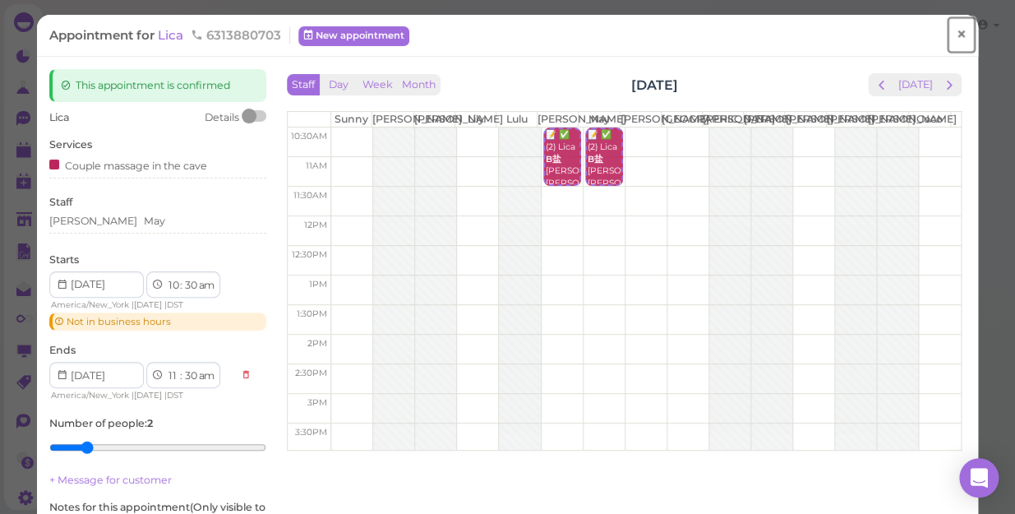
click at [956, 37] on span "×" at bounding box center [961, 34] width 11 height 23
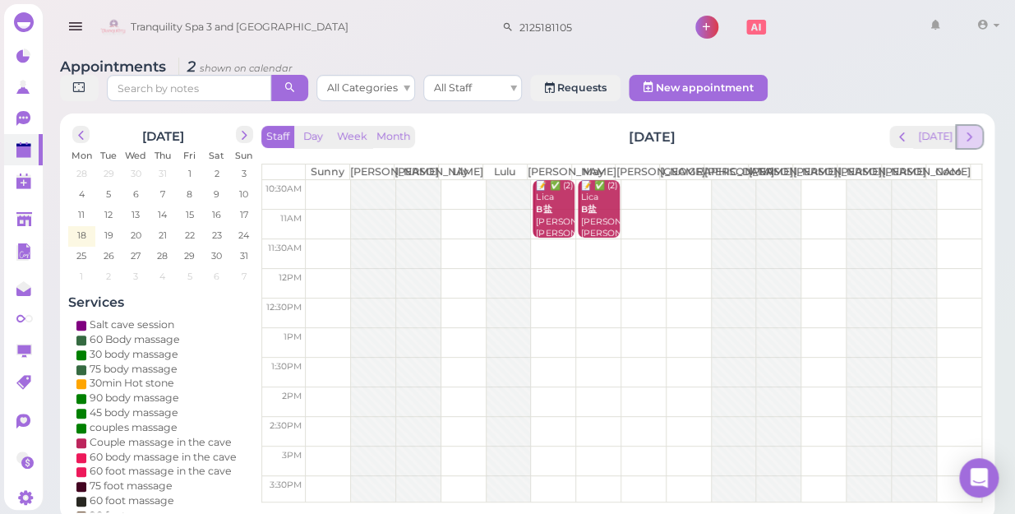
click at [969, 129] on span "next" at bounding box center [970, 137] width 16 height 16
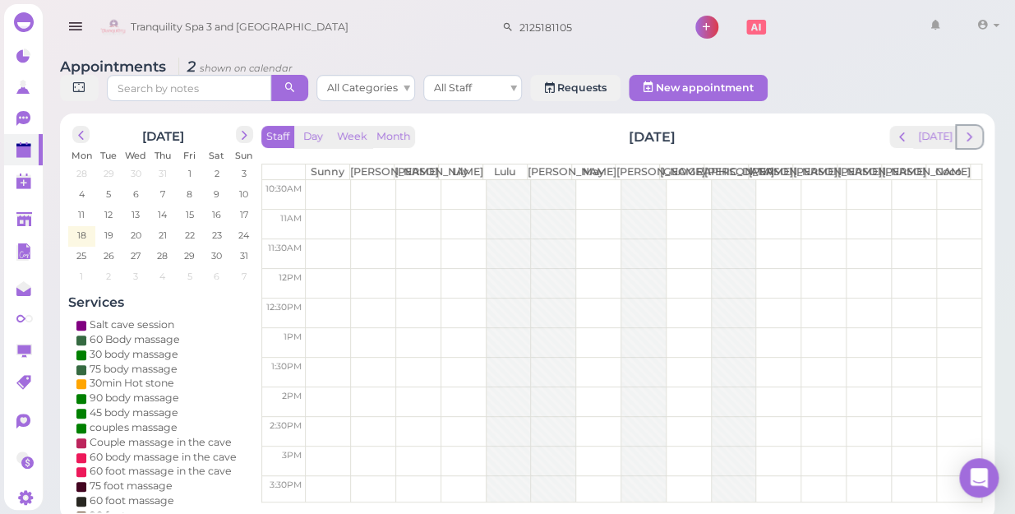
click at [969, 129] on span "next" at bounding box center [970, 137] width 16 height 16
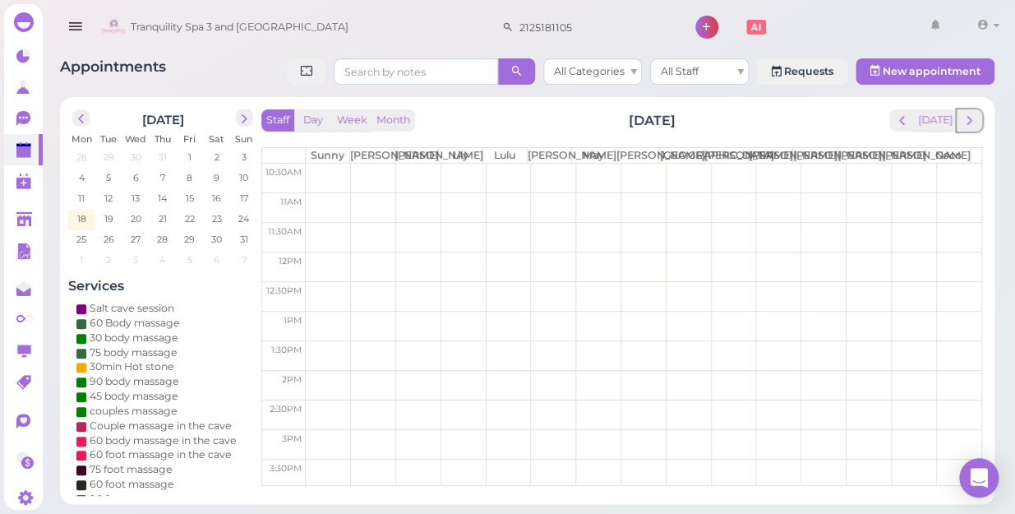
click at [969, 117] on span "next" at bounding box center [970, 121] width 16 height 16
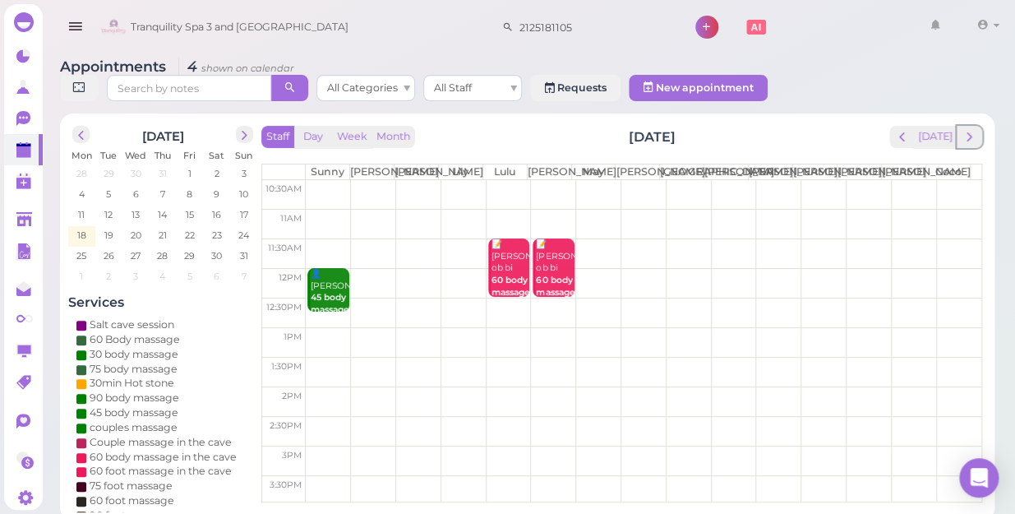
click at [969, 129] on span "next" at bounding box center [970, 137] width 16 height 16
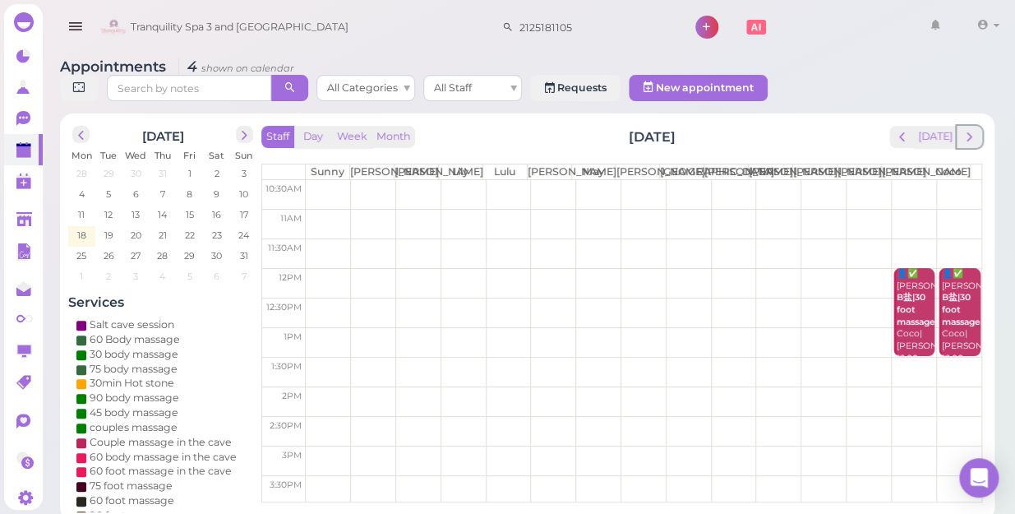
click at [969, 129] on span "next" at bounding box center [970, 137] width 16 height 16
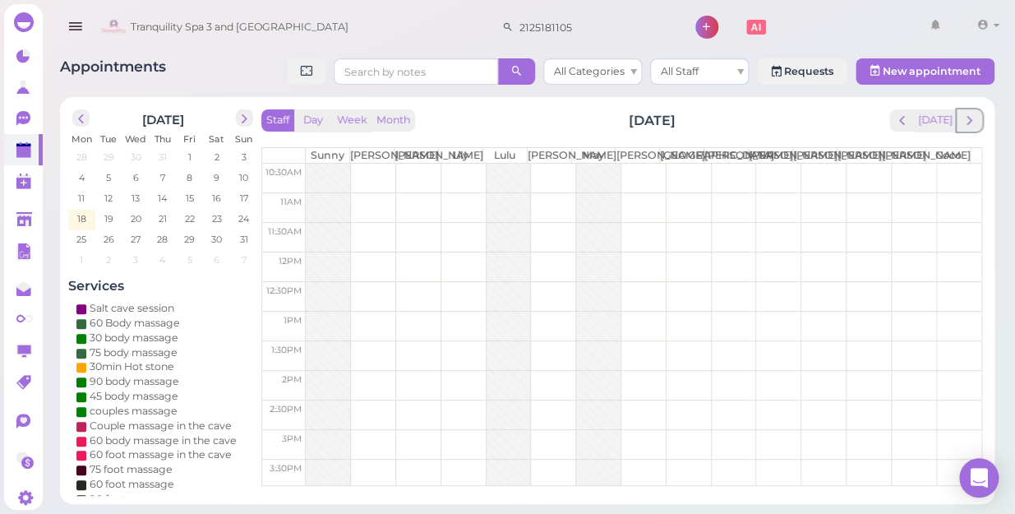
click at [969, 117] on span "next" at bounding box center [970, 121] width 16 height 16
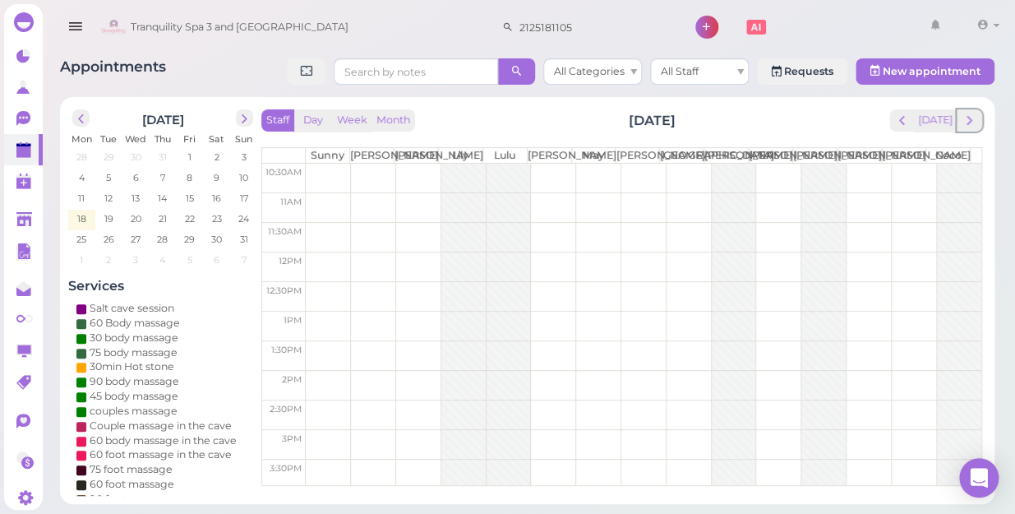
click at [969, 117] on span "next" at bounding box center [970, 121] width 16 height 16
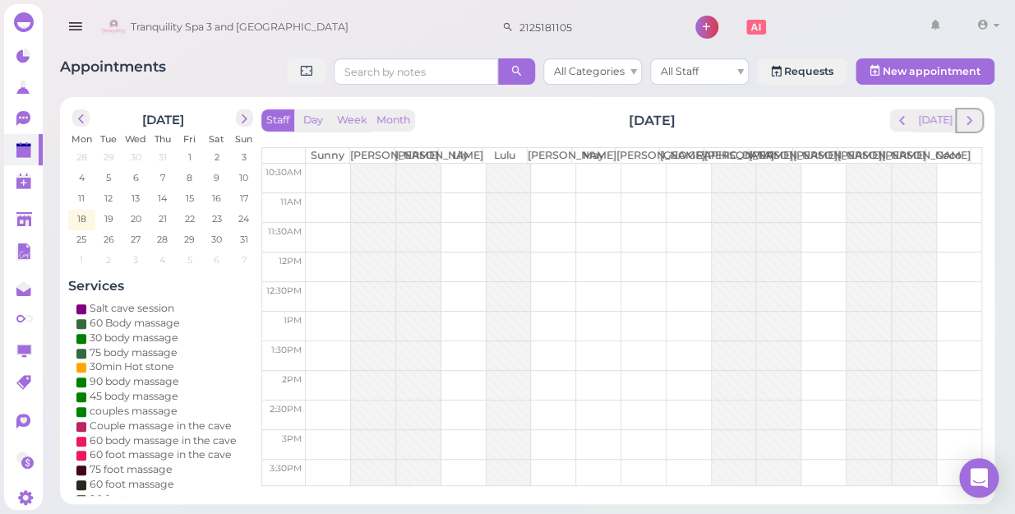
click at [969, 117] on span "next" at bounding box center [970, 121] width 16 height 16
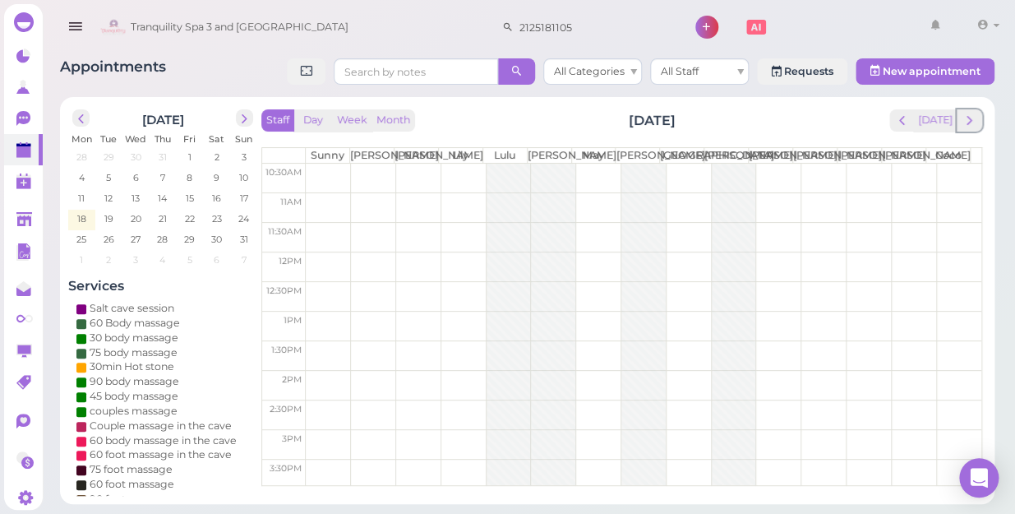
click at [969, 117] on span "next" at bounding box center [970, 121] width 16 height 16
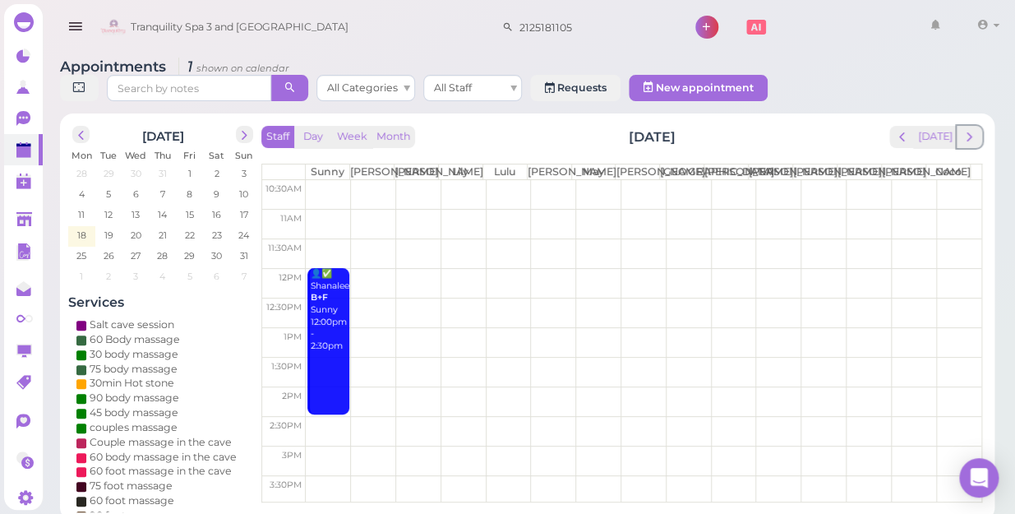
click at [969, 129] on span "next" at bounding box center [970, 137] width 16 height 16
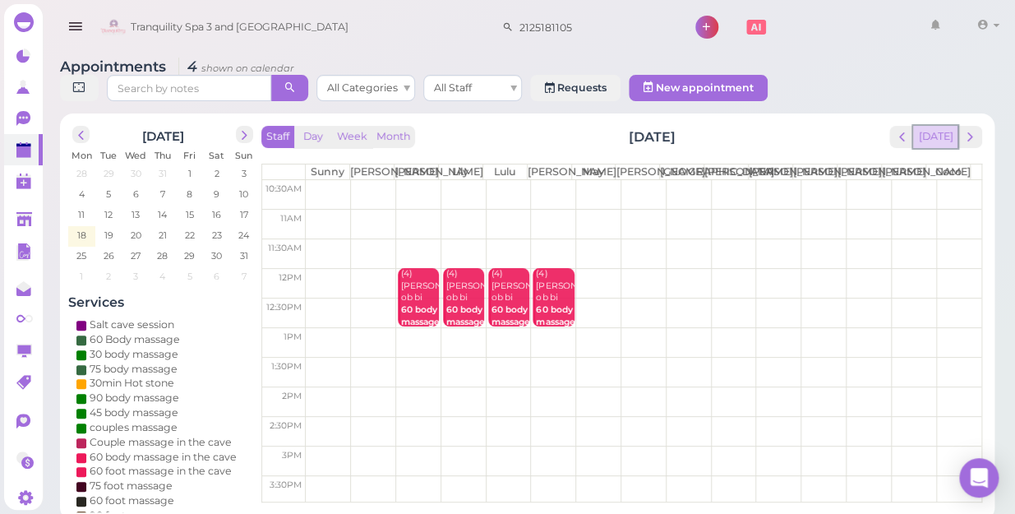
click at [940, 126] on button "[DATE]" at bounding box center [935, 137] width 44 height 22
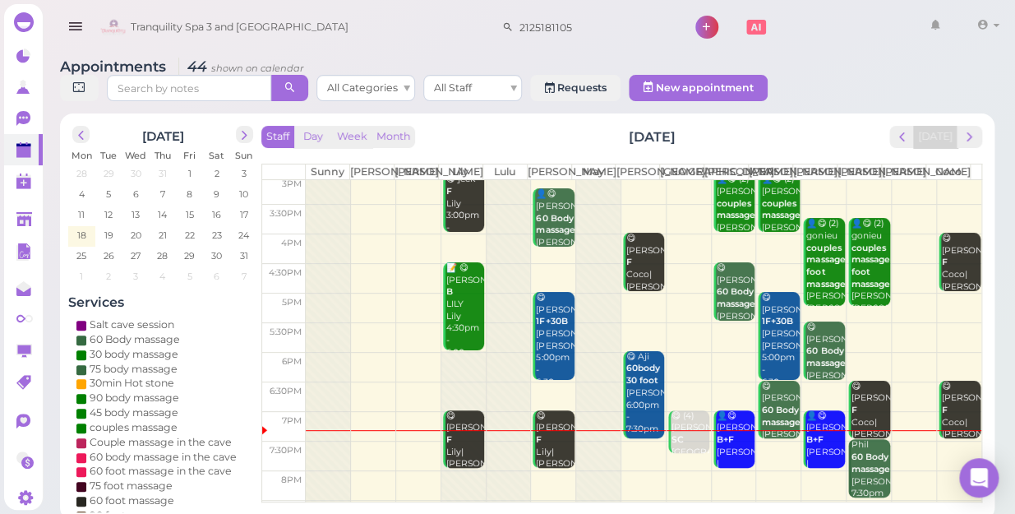
scroll to position [297, 0]
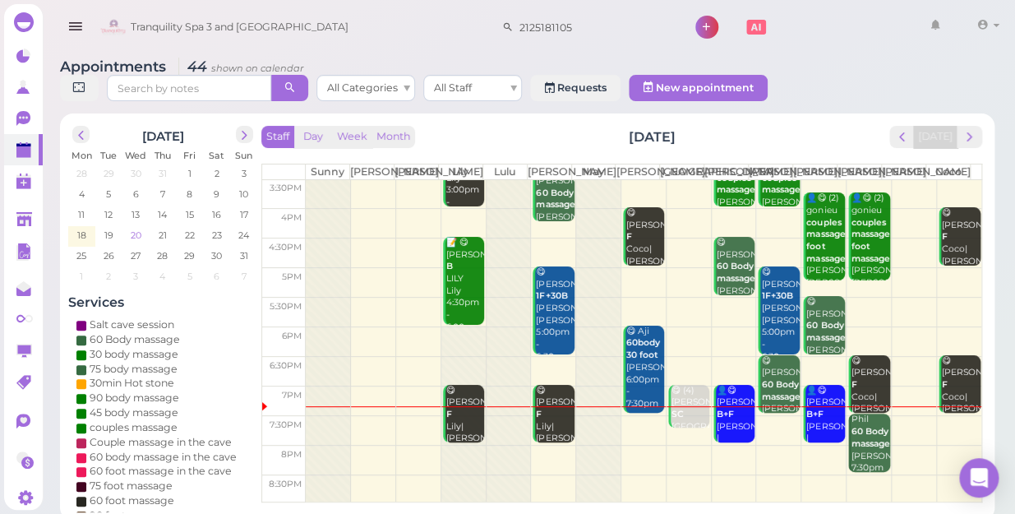
click at [137, 228] on span "20" at bounding box center [136, 235] width 14 height 15
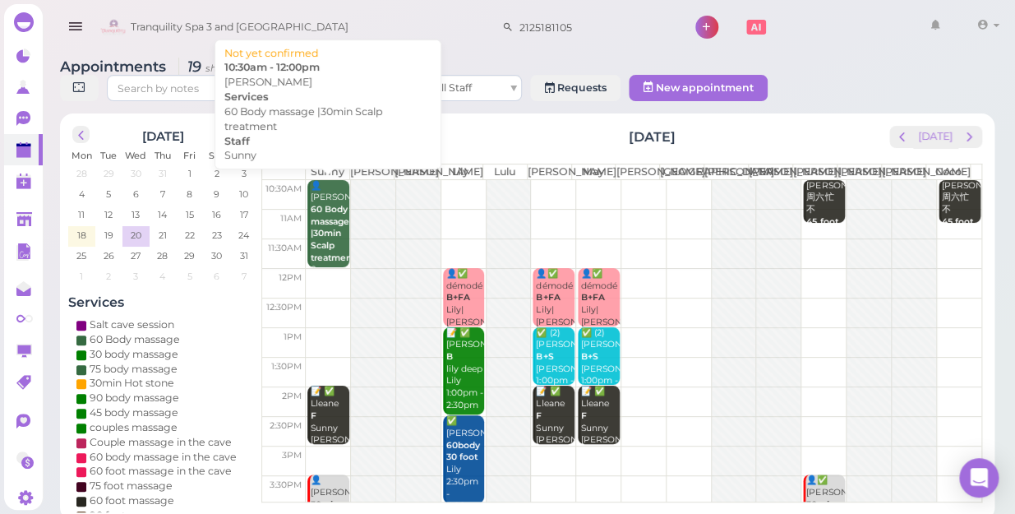
click at [337, 241] on div "👤Ashley 60 Body massage |30min Scalp treatment Sunny 10:30am - 12:00pm" at bounding box center [329, 246] width 39 height 133
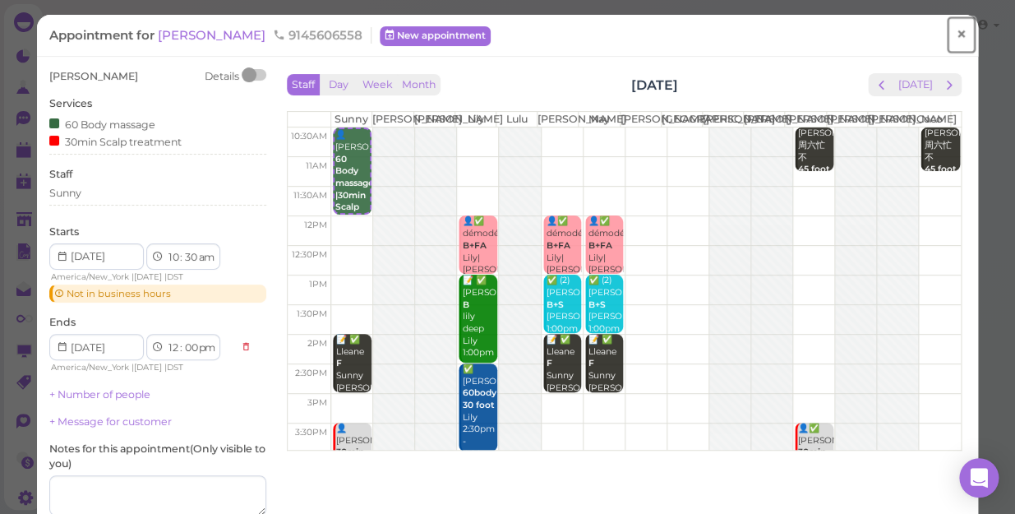
click at [956, 42] on span "×" at bounding box center [961, 34] width 11 height 23
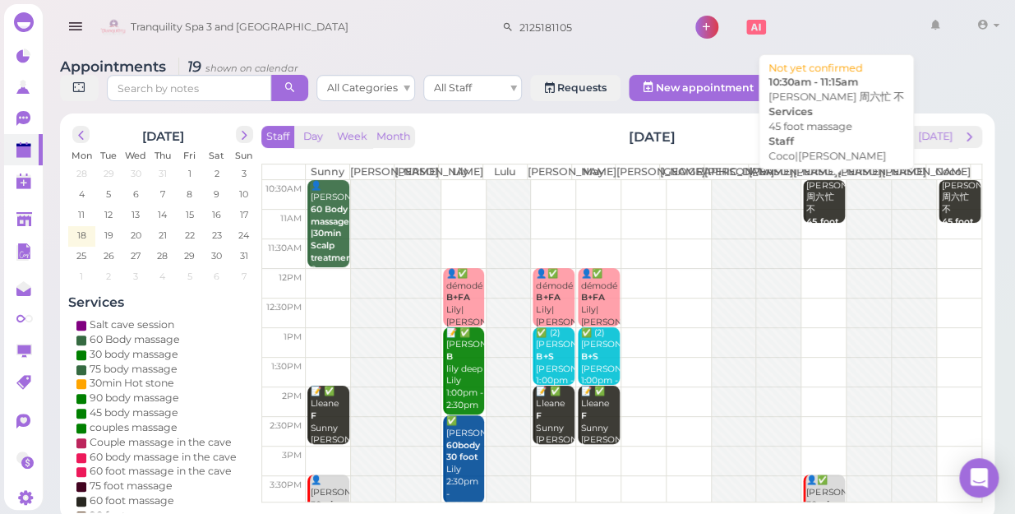
click at [806, 201] on div "LIZ 周六忙 不 45 foot massage Coco|Tom 10:30am - 11:15am" at bounding box center [825, 234] width 39 height 109
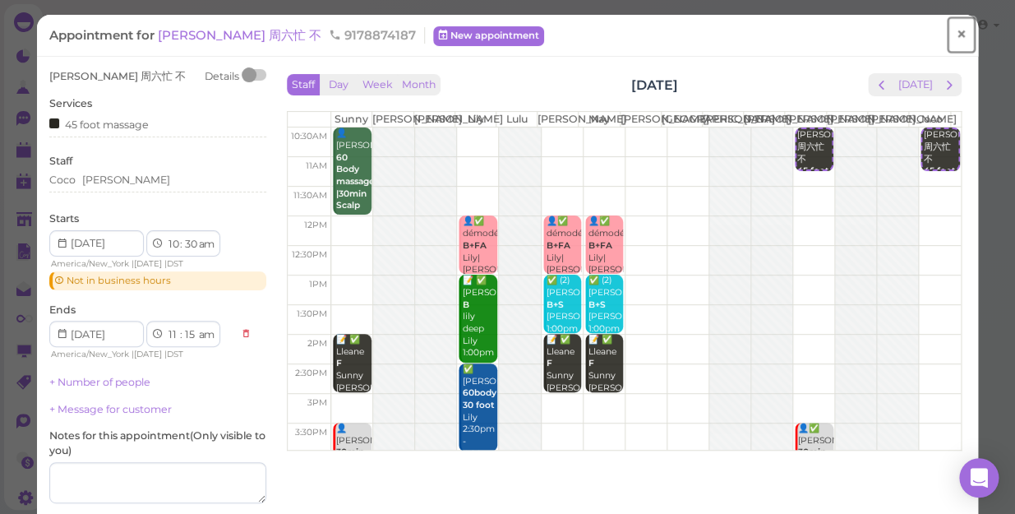
click at [956, 35] on span "×" at bounding box center [961, 34] width 11 height 23
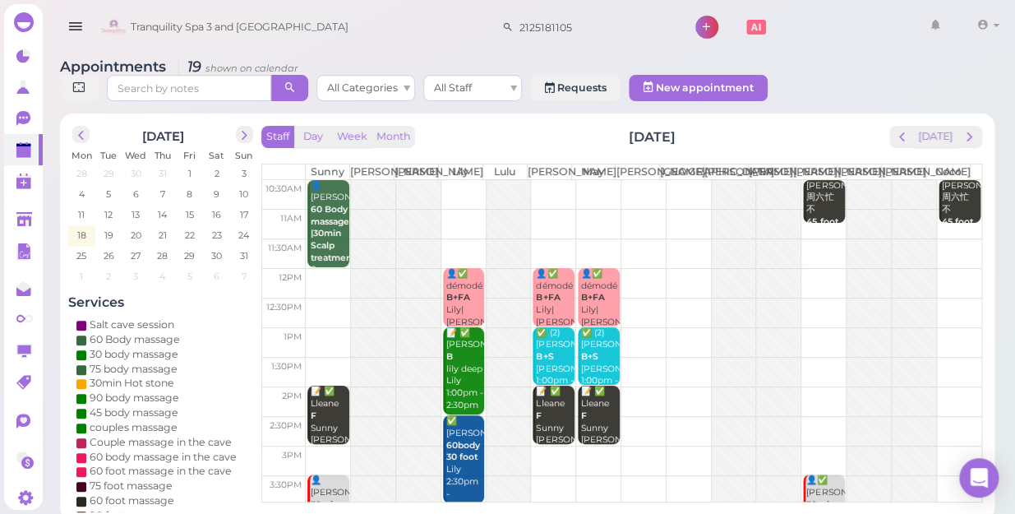
scroll to position [149, 0]
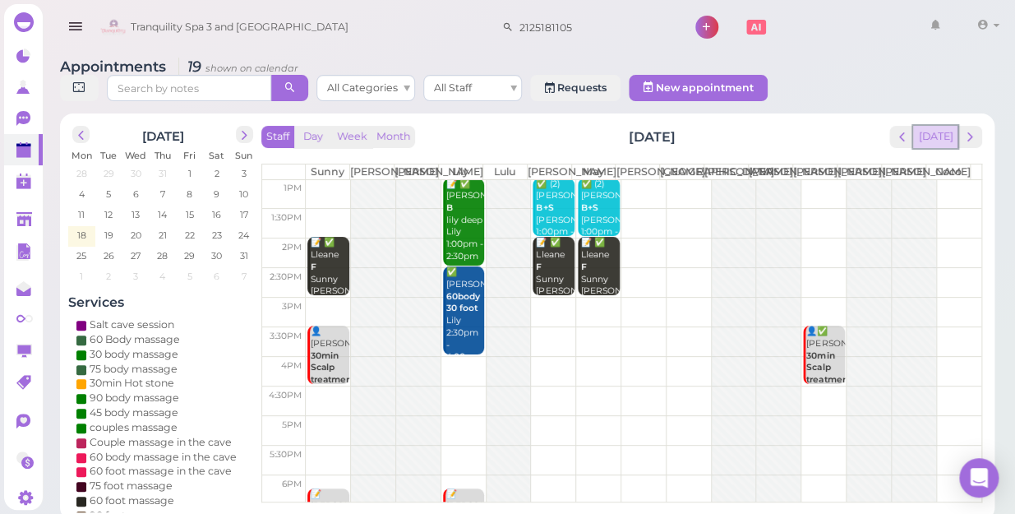
click at [936, 126] on button "[DATE]" at bounding box center [935, 137] width 44 height 22
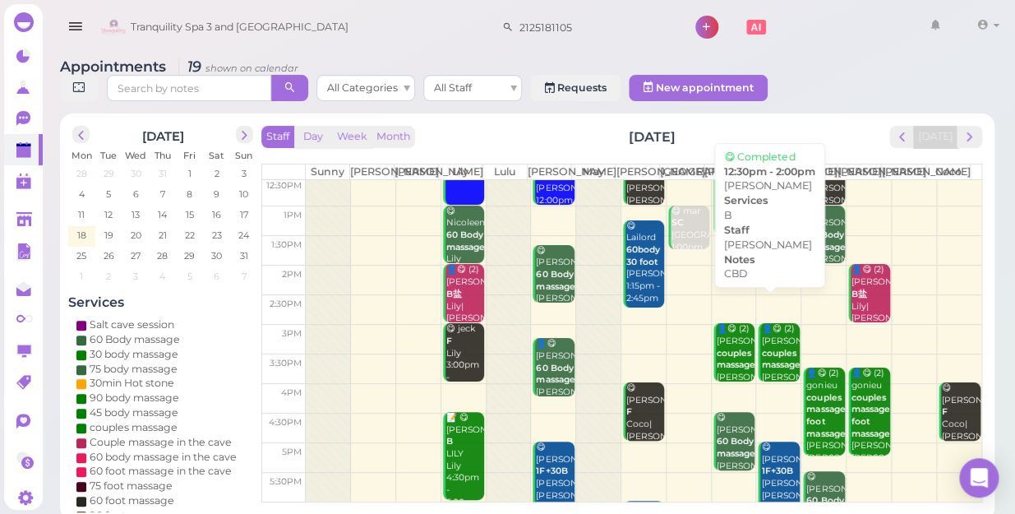
scroll to position [297, 0]
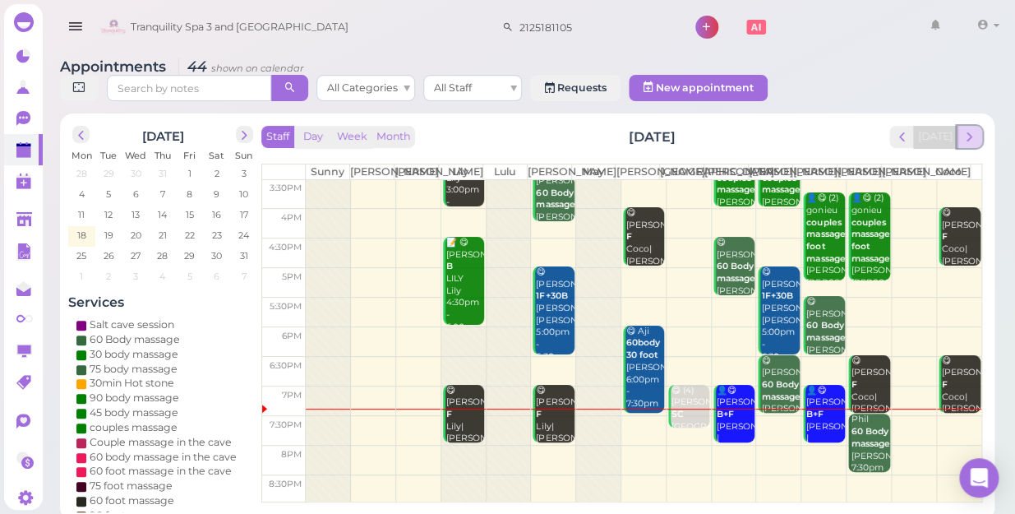
click at [970, 129] on span "next" at bounding box center [970, 137] width 16 height 16
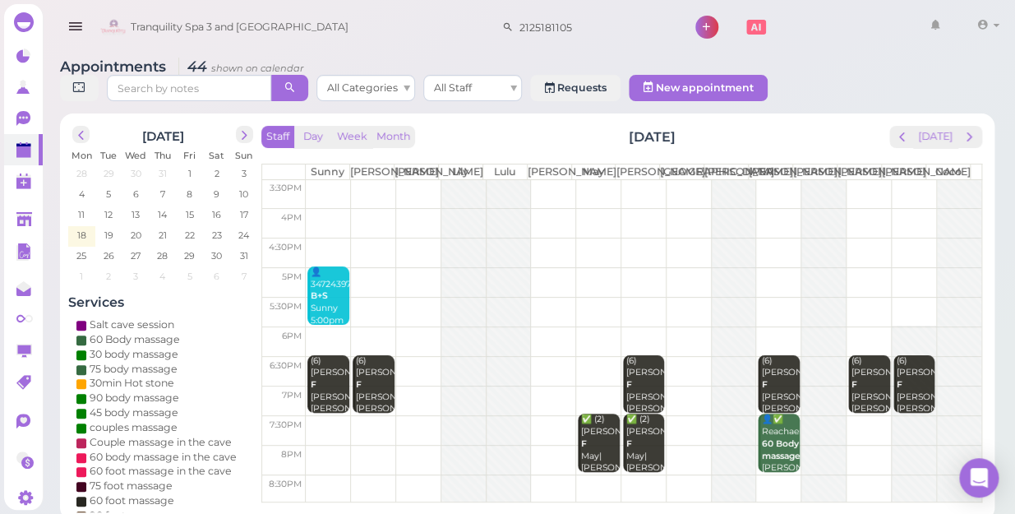
scroll to position [0, 0]
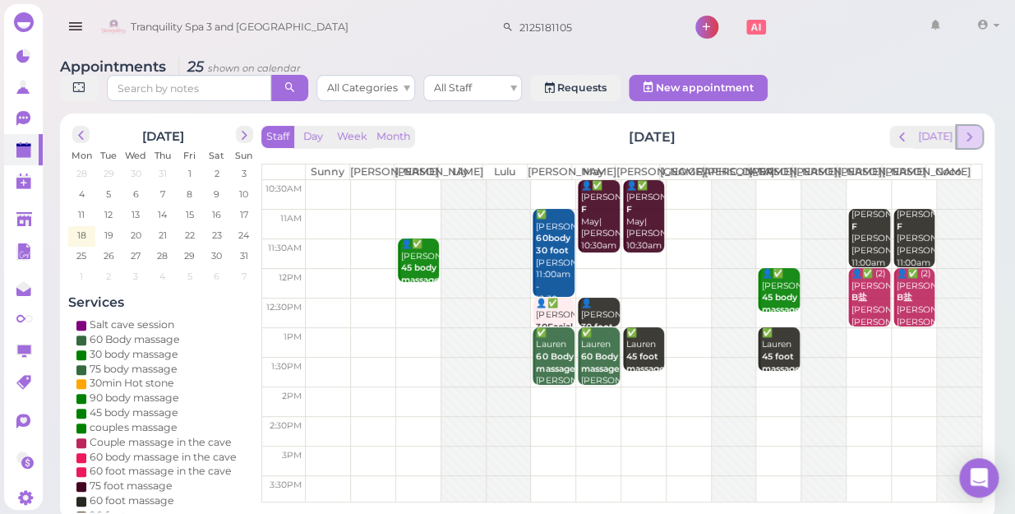
click at [970, 132] on button "next" at bounding box center [969, 137] width 25 height 22
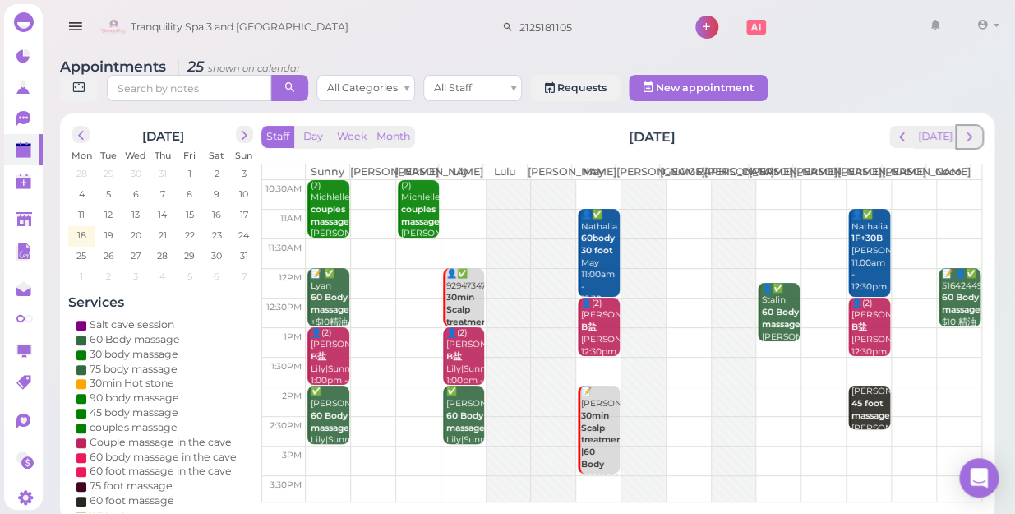
click at [970, 132] on button "next" at bounding box center [969, 137] width 25 height 22
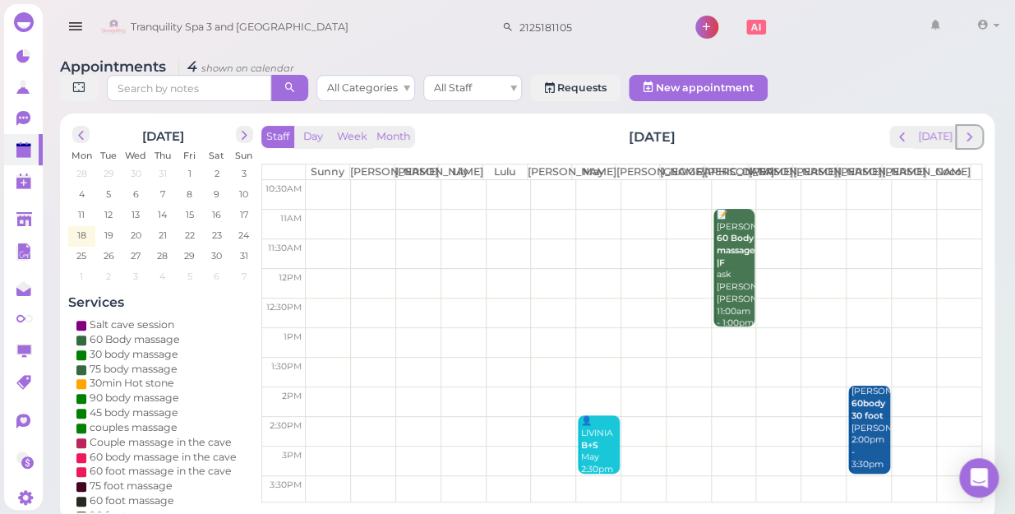
click at [970, 132] on button "next" at bounding box center [969, 137] width 25 height 22
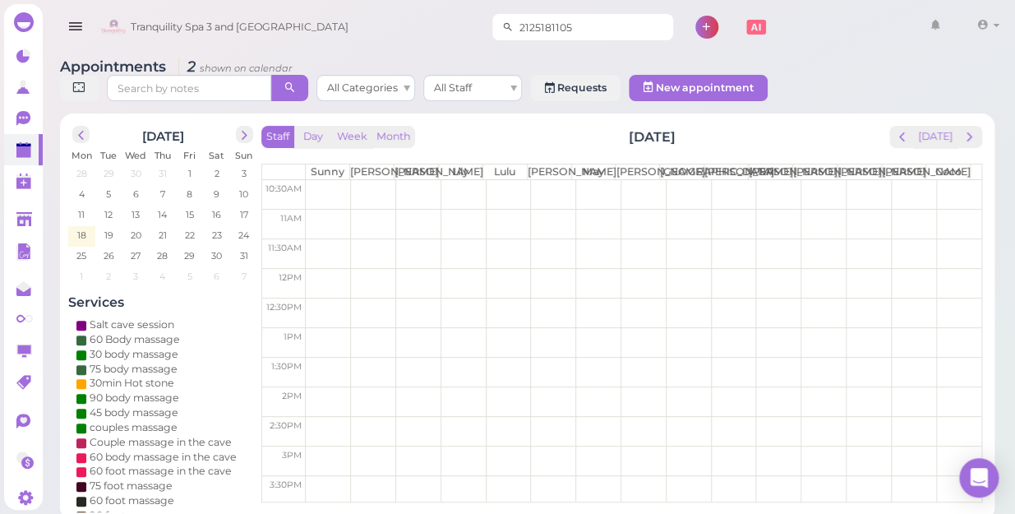
click at [556, 29] on input "2125181105" at bounding box center [593, 27] width 159 height 26
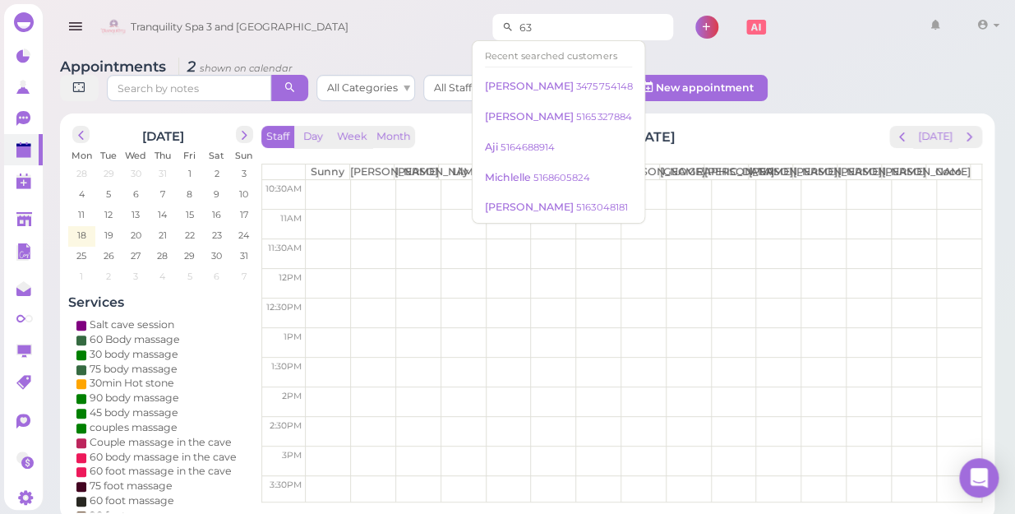
type input "6"
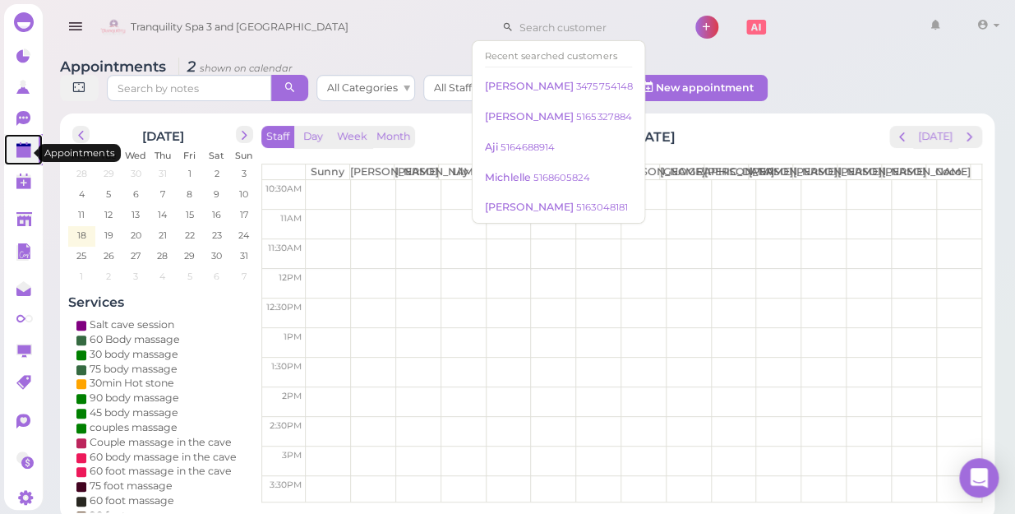
click at [21, 147] on polygon at bounding box center [23, 145] width 15 height 3
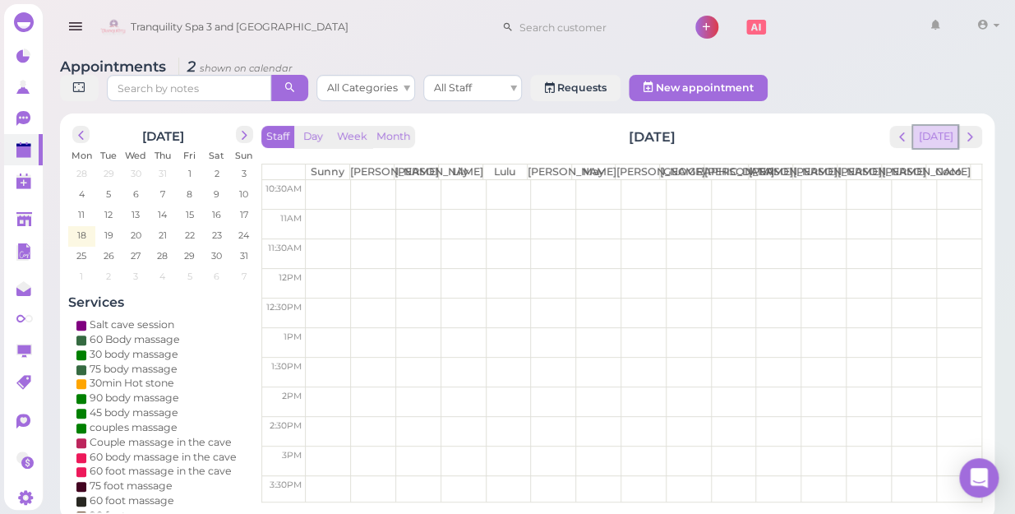
click at [940, 128] on button "[DATE]" at bounding box center [935, 137] width 44 height 22
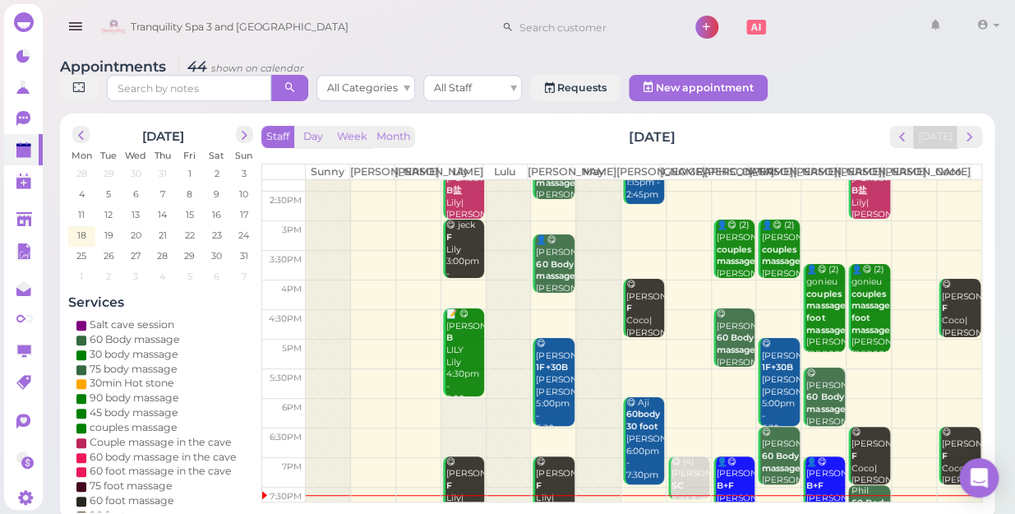
scroll to position [297, 0]
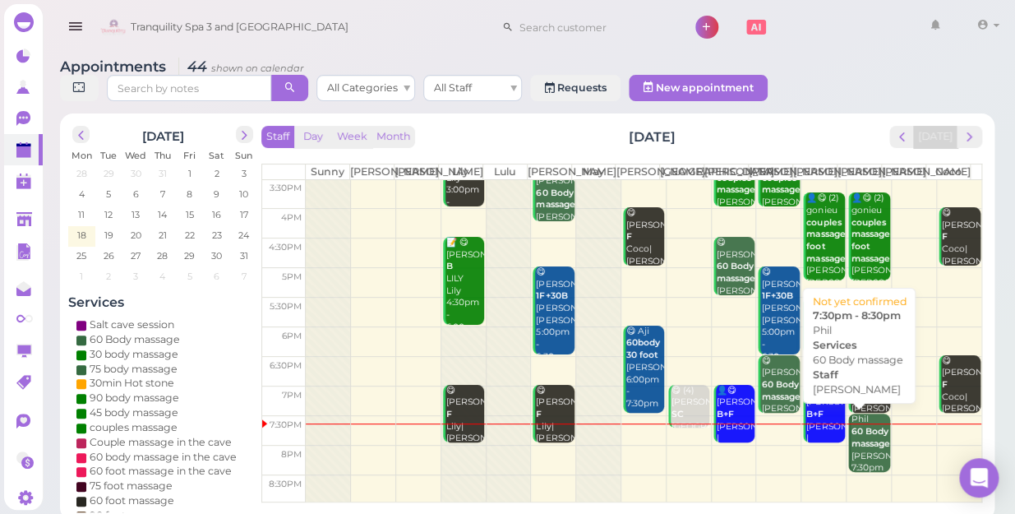
click at [851, 460] on div "Phil 60 Body massage Linda 7:30pm - 8:30pm" at bounding box center [870, 455] width 39 height 85
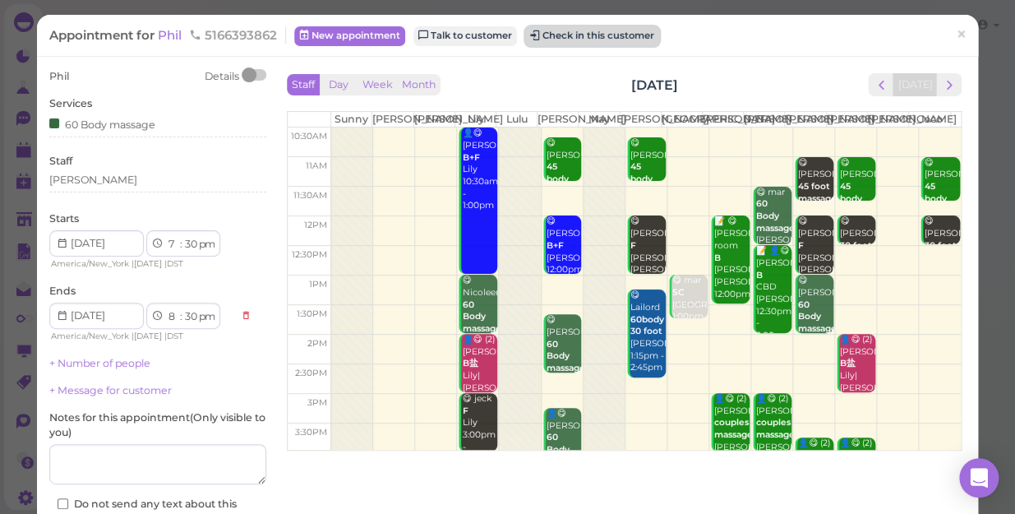
click at [611, 33] on button "Check in this customer" at bounding box center [592, 36] width 134 height 20
drag, startPoint x: 611, startPoint y: 33, endPoint x: 589, endPoint y: 30, distance: 21.6
click at [589, 30] on button "Check in this customer" at bounding box center [592, 36] width 134 height 20
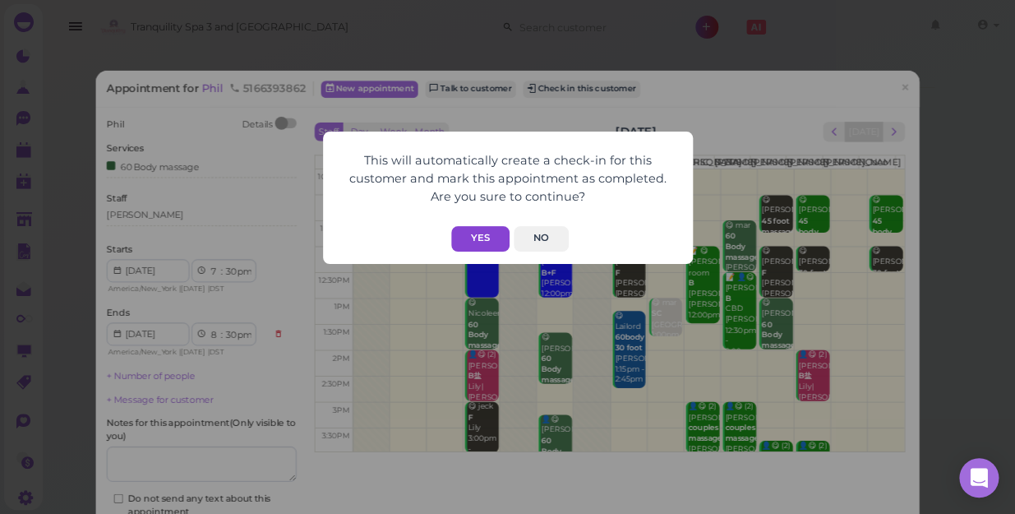
click at [482, 237] on button "Yes" at bounding box center [480, 238] width 58 height 25
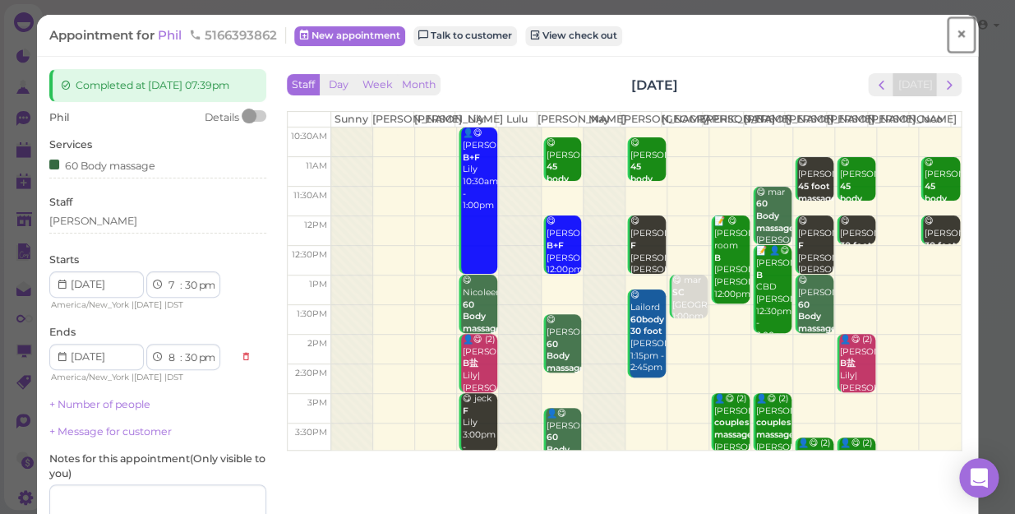
click at [956, 34] on span "×" at bounding box center [961, 34] width 11 height 23
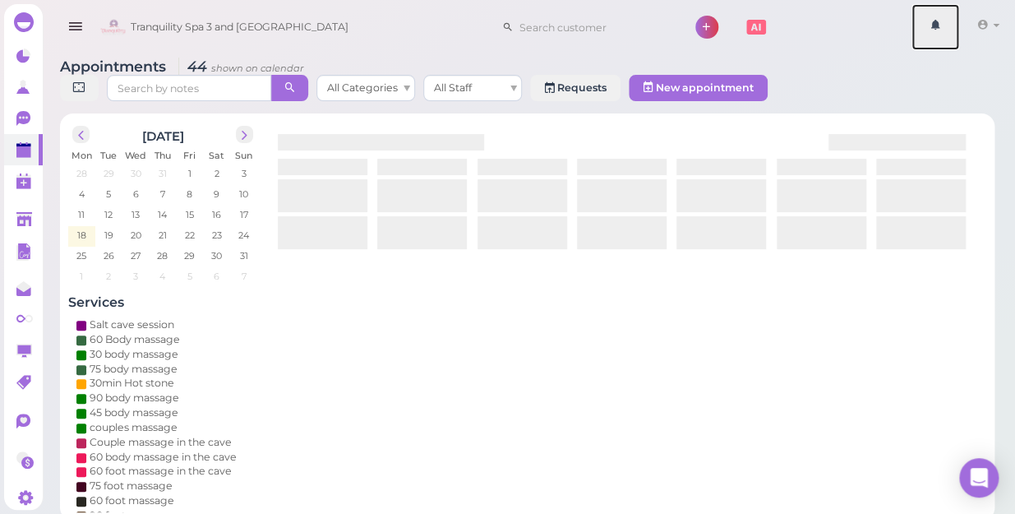
click at [954, 34] on link at bounding box center [936, 27] width 48 height 46
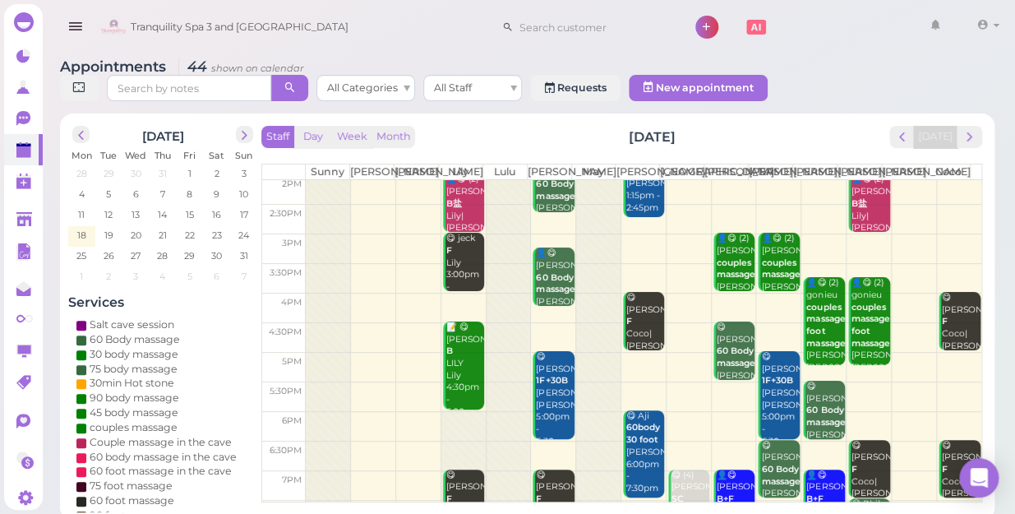
scroll to position [297, 0]
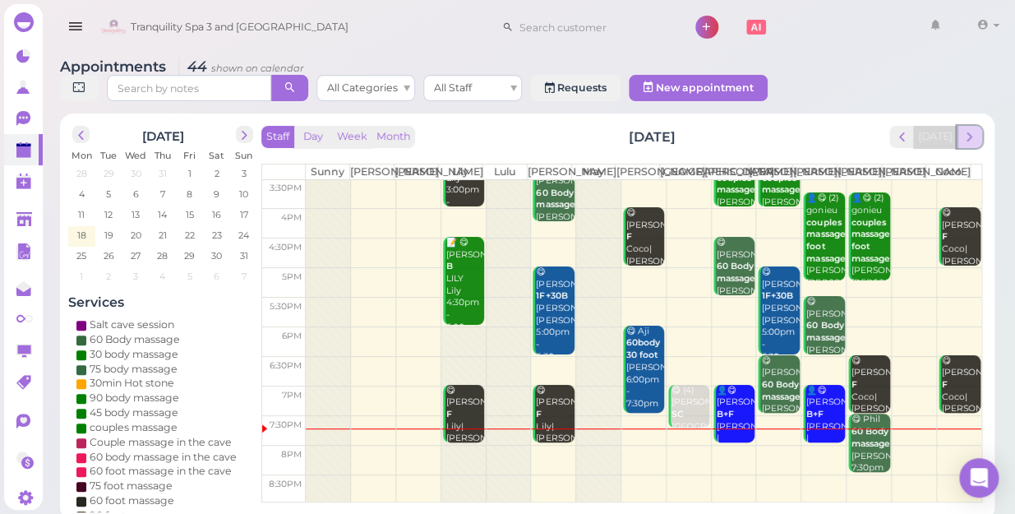
click at [974, 129] on span "next" at bounding box center [970, 137] width 16 height 16
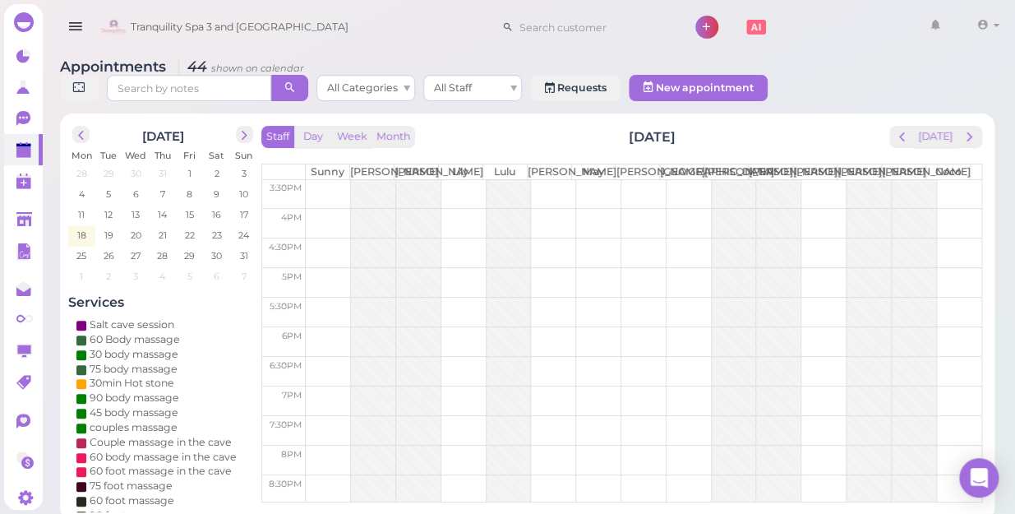
click at [974, 129] on span "next" at bounding box center [970, 137] width 16 height 16
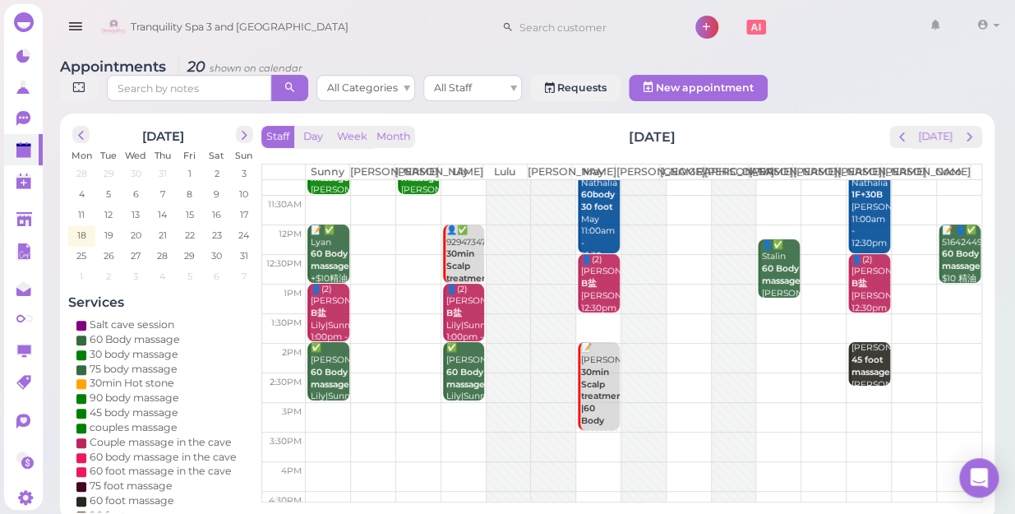
scroll to position [0, 0]
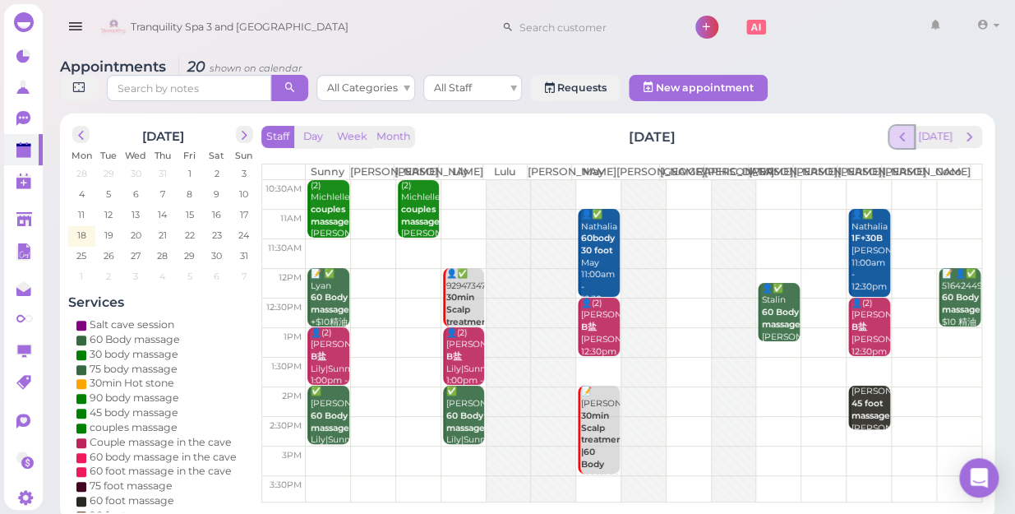
click at [910, 129] on span "prev" at bounding box center [902, 137] width 16 height 16
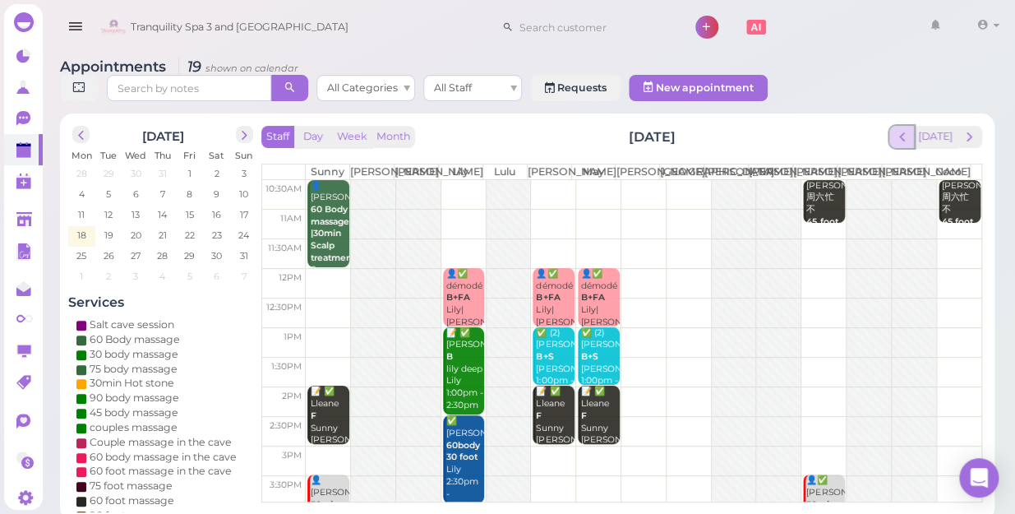
click at [905, 129] on span "prev" at bounding box center [902, 137] width 16 height 16
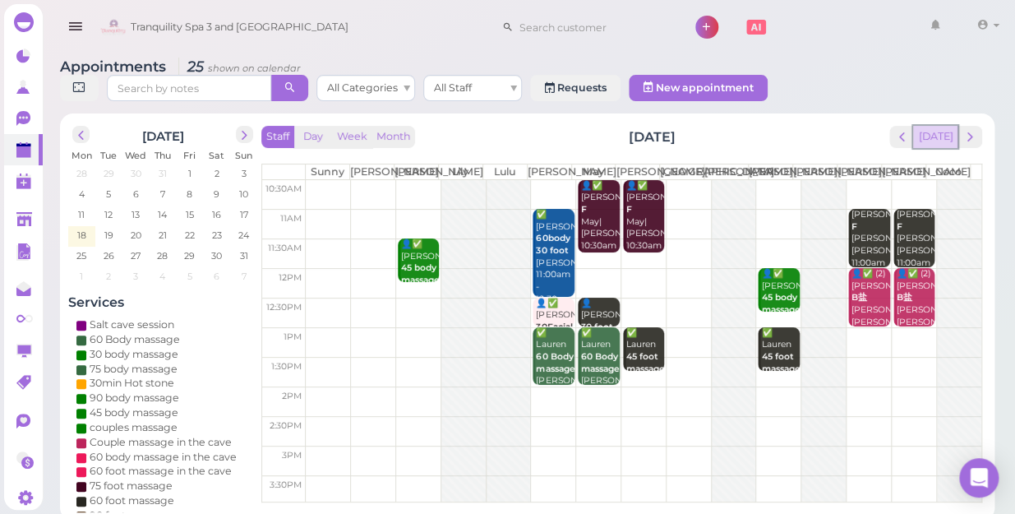
click at [939, 126] on button "[DATE]" at bounding box center [935, 137] width 44 height 22
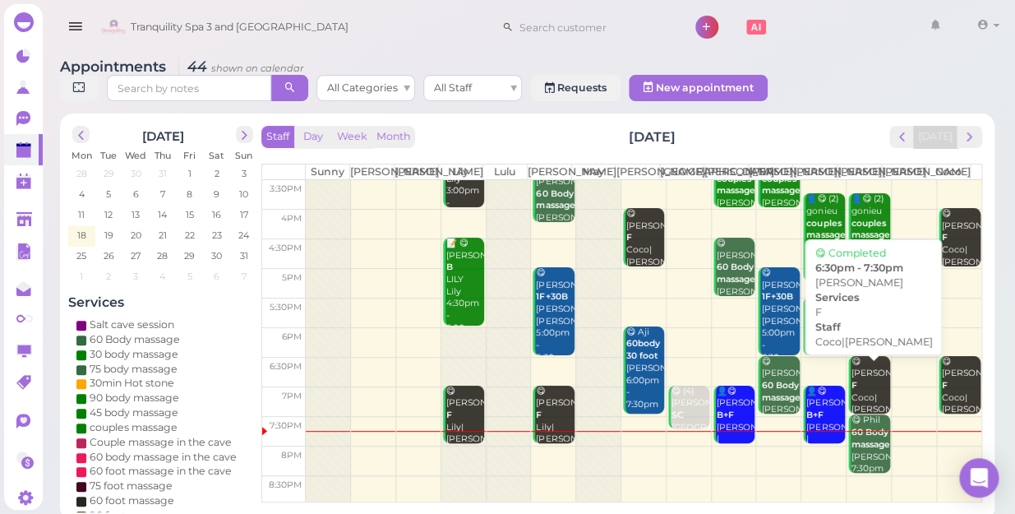
scroll to position [297, 0]
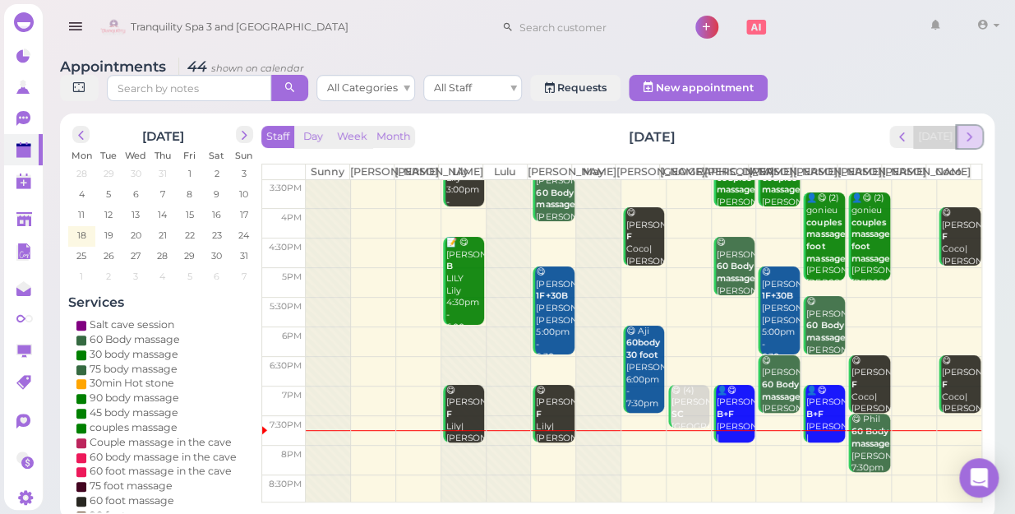
click at [978, 126] on button "next" at bounding box center [969, 137] width 25 height 22
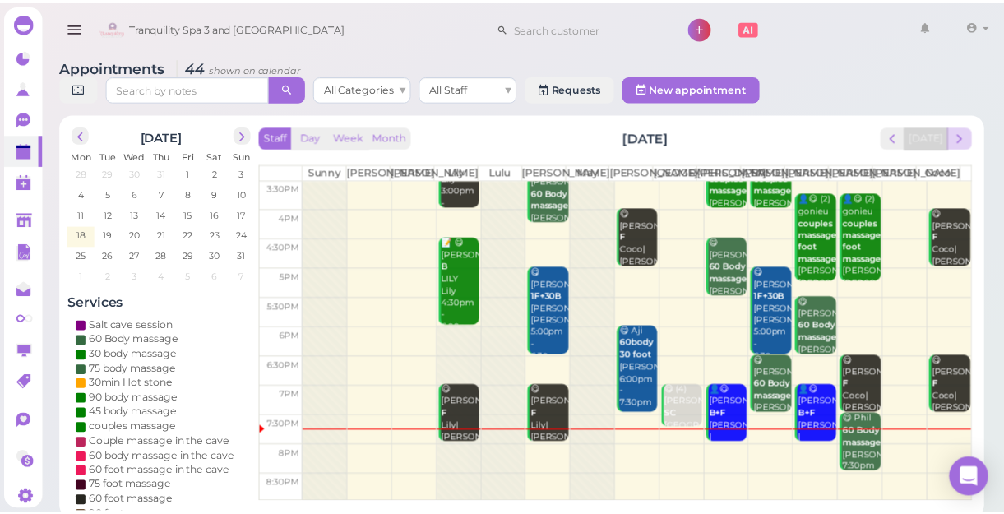
scroll to position [0, 0]
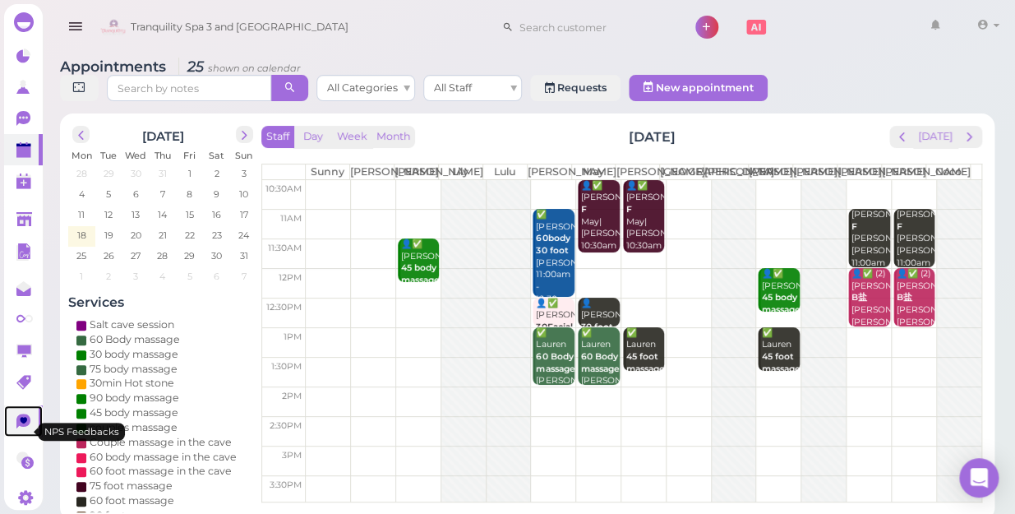
click at [21, 431] on icon at bounding box center [24, 421] width 17 height 17
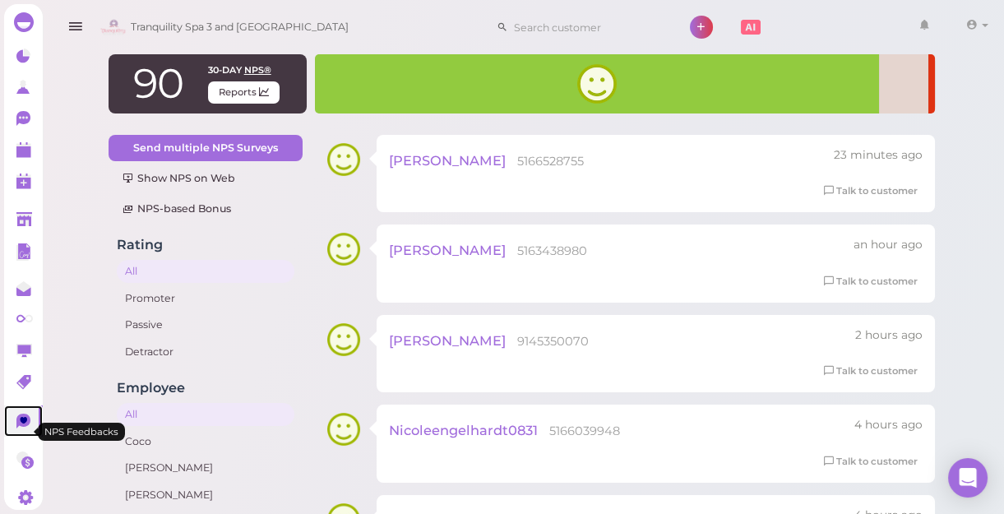
click at [20, 428] on icon at bounding box center [23, 420] width 14 height 15
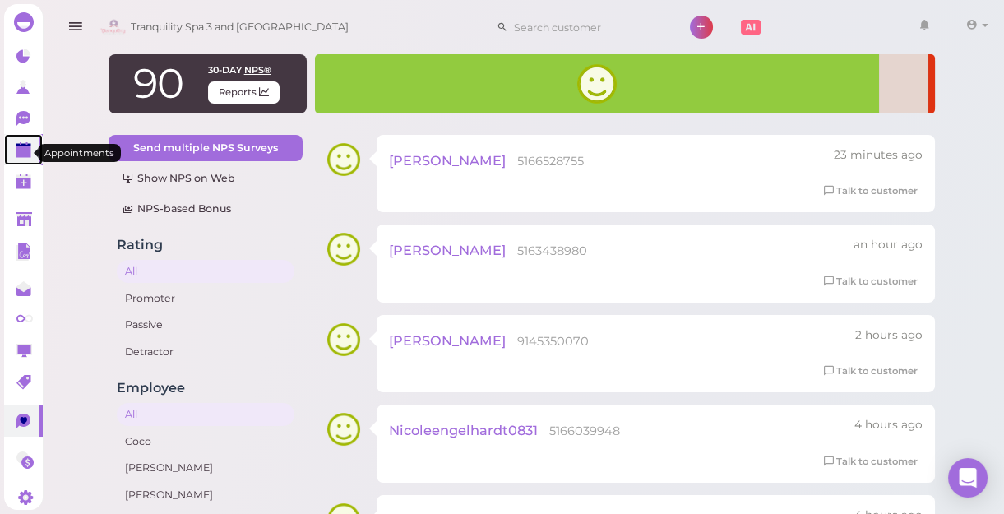
click at [29, 154] on polygon at bounding box center [23, 152] width 15 height 12
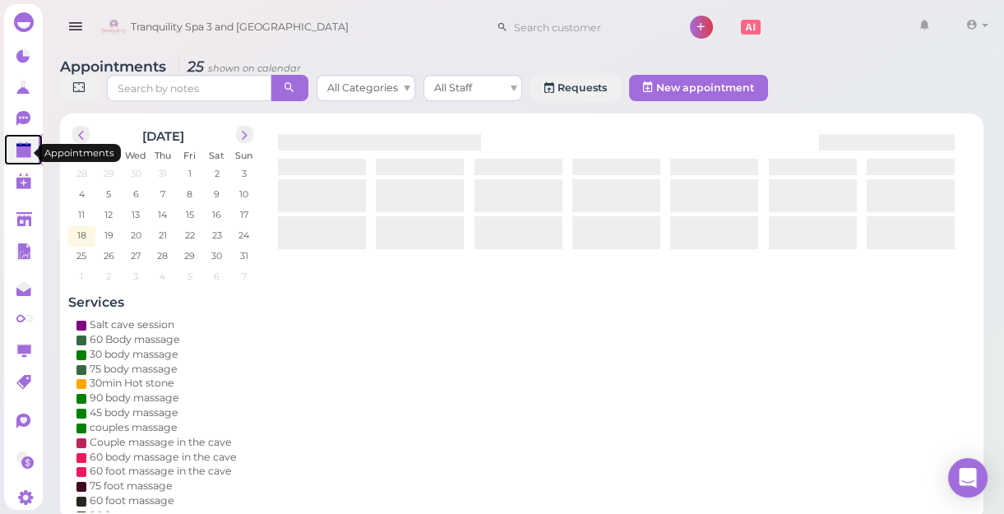
click at [29, 154] on polygon at bounding box center [23, 152] width 15 height 12
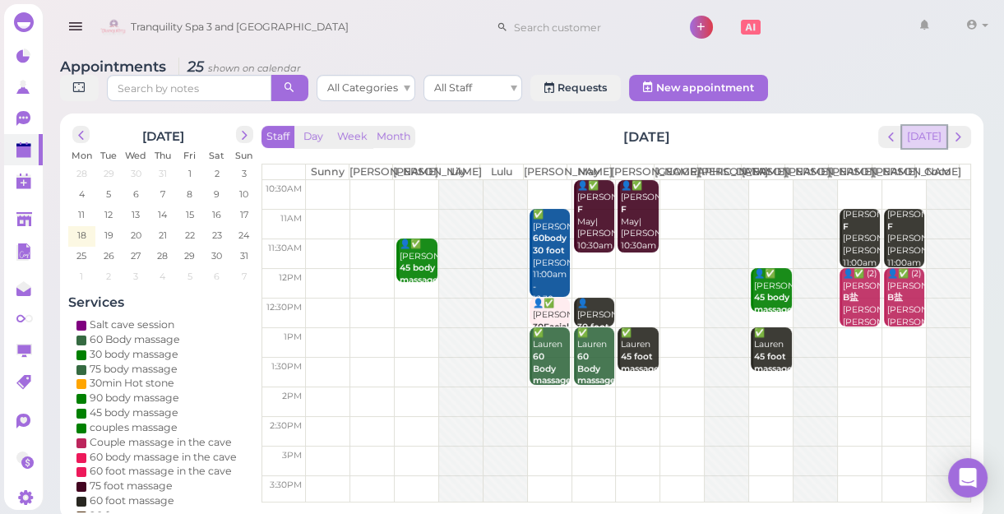
click at [922, 137] on button "[DATE]" at bounding box center [924, 137] width 44 height 22
